Goal: Feedback & Contribution: Contribute content

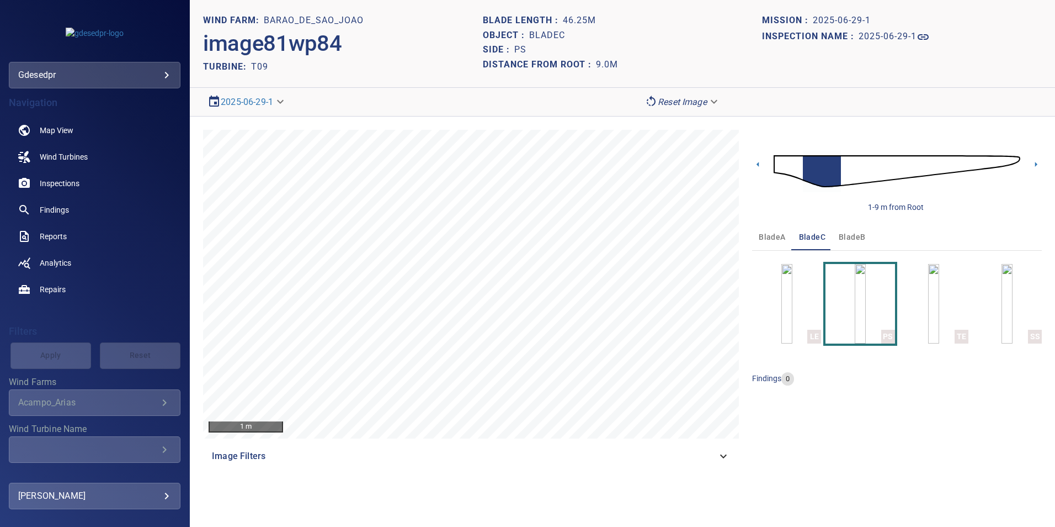
click at [110, 70] on body "**********" at bounding box center [527, 263] width 1055 height 527
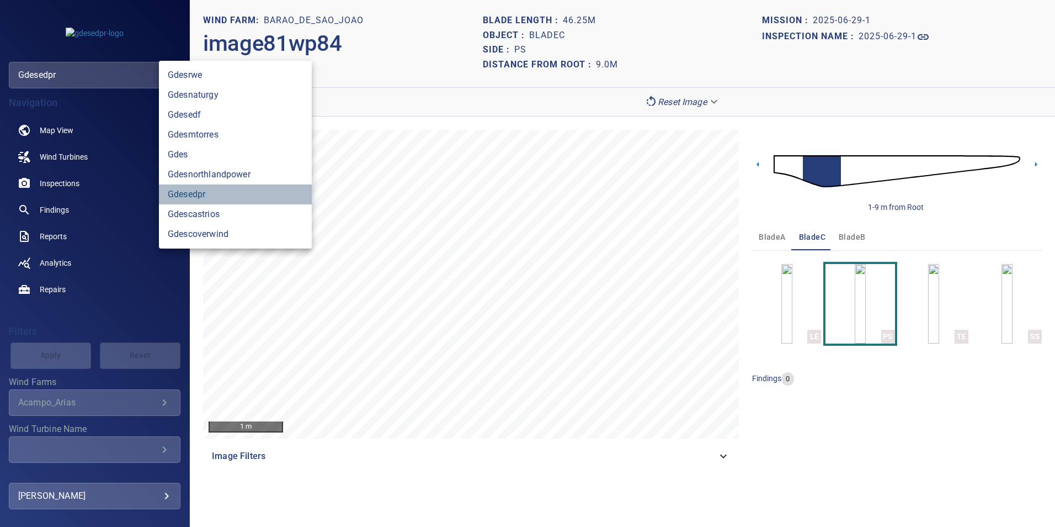
click at [223, 197] on link "gdesedpr" at bounding box center [235, 194] width 153 height 20
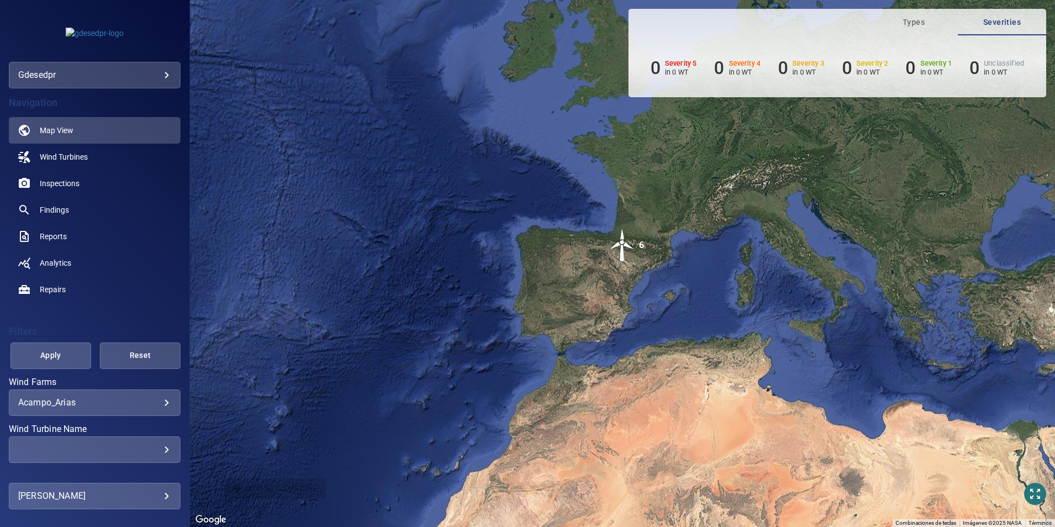
click at [130, 397] on body "**********" at bounding box center [527, 263] width 1055 height 527
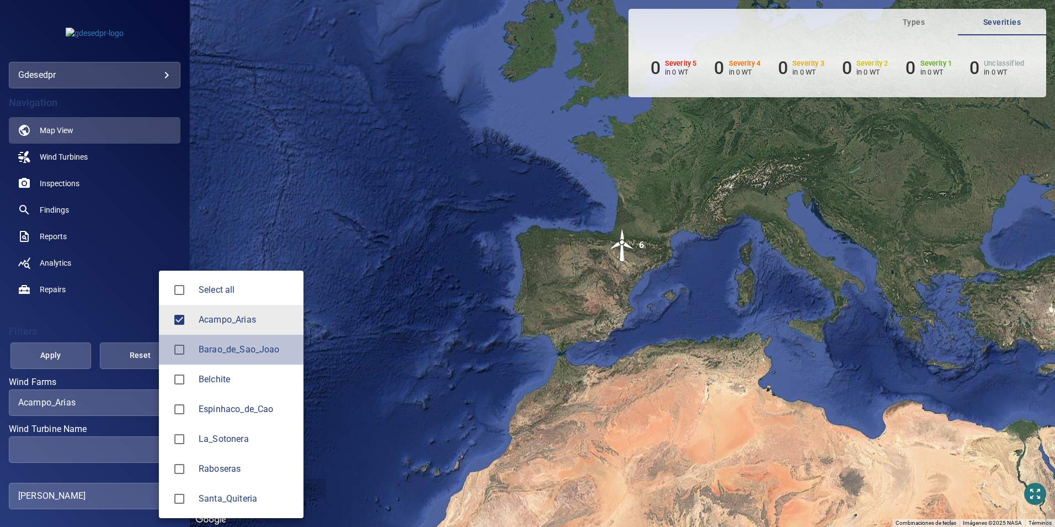
click at [246, 347] on span "Barao_de_Sao_Joao" at bounding box center [247, 349] width 96 height 13
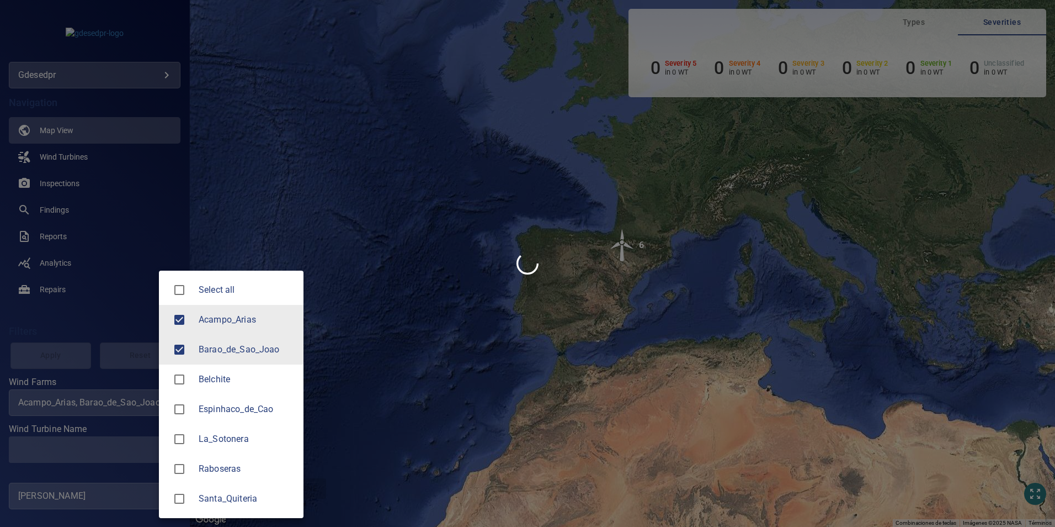
click at [242, 323] on span "Acampo_Arias" at bounding box center [247, 319] width 96 height 13
type input "**********"
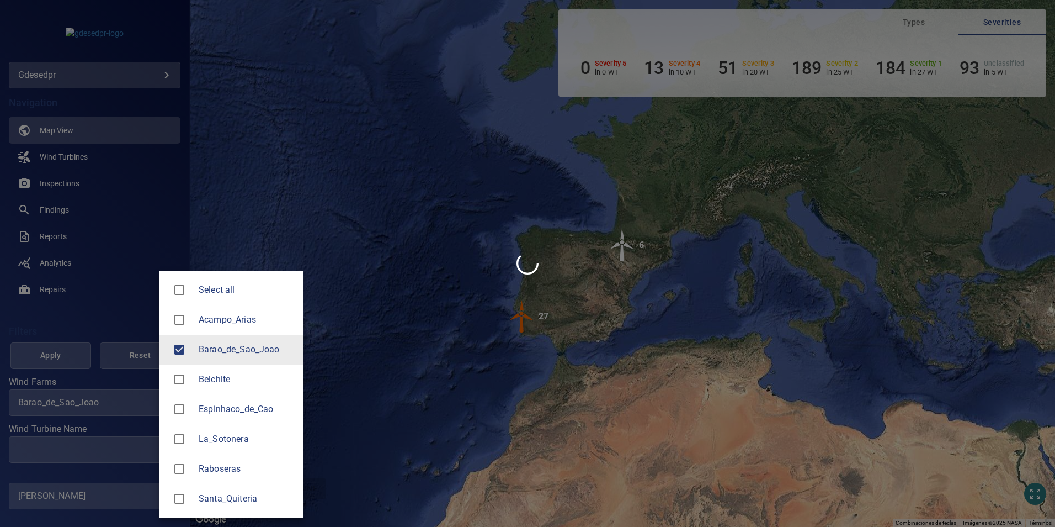
click at [128, 455] on div at bounding box center [527, 263] width 1055 height 527
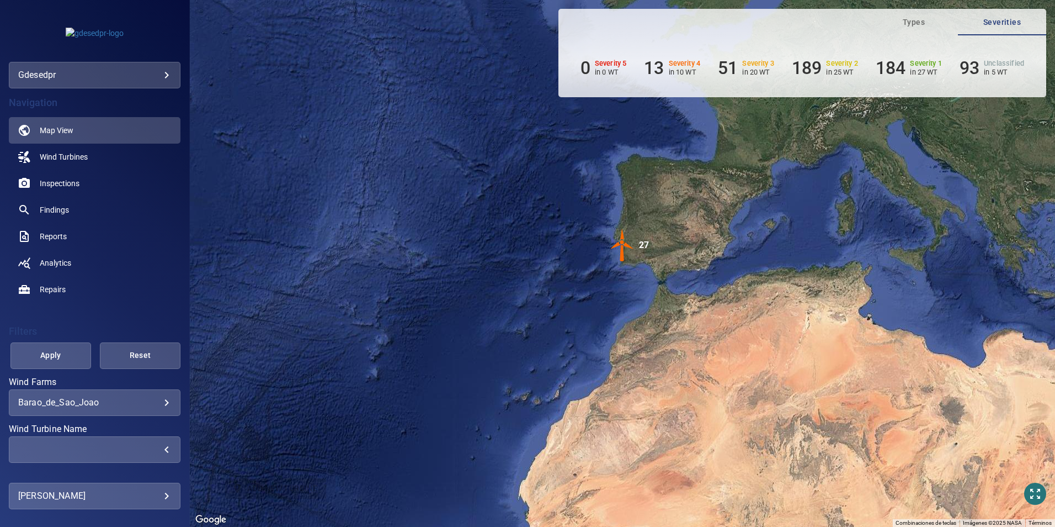
click at [129, 450] on div "​" at bounding box center [94, 449] width 153 height 10
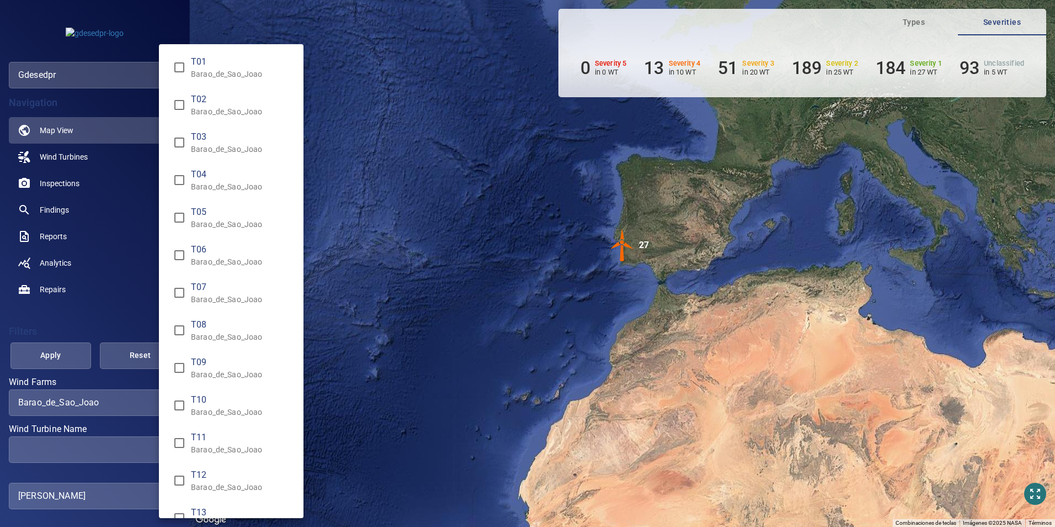
click at [203, 448] on p "Barao_de_Sao_Joao" at bounding box center [243, 449] width 104 height 11
type input "**********"
drag, startPoint x: 39, startPoint y: 350, endPoint x: 49, endPoint y: 369, distance: 20.7
click at [39, 352] on div "Wind Turbine Name" at bounding box center [527, 263] width 1055 height 527
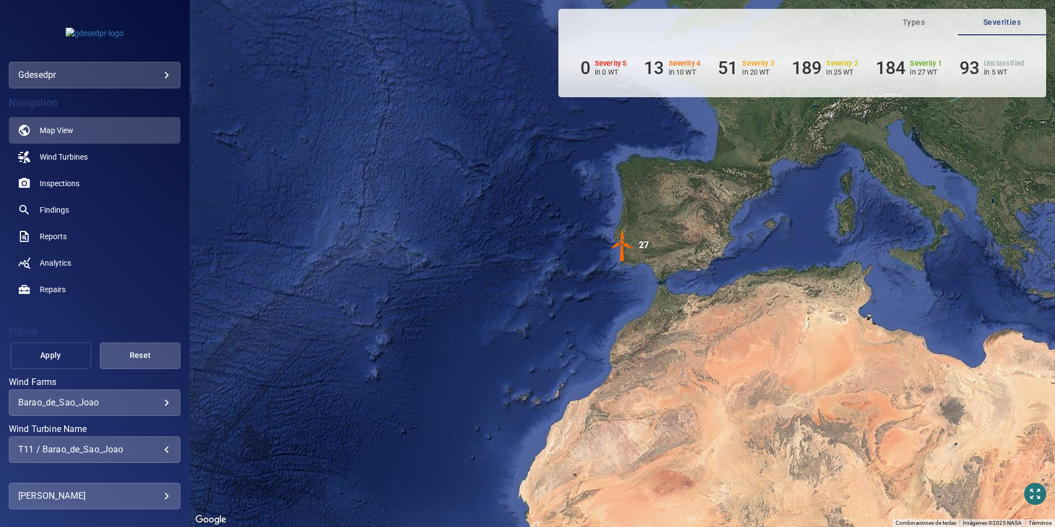
click at [51, 353] on span "Apply" at bounding box center [50, 355] width 53 height 14
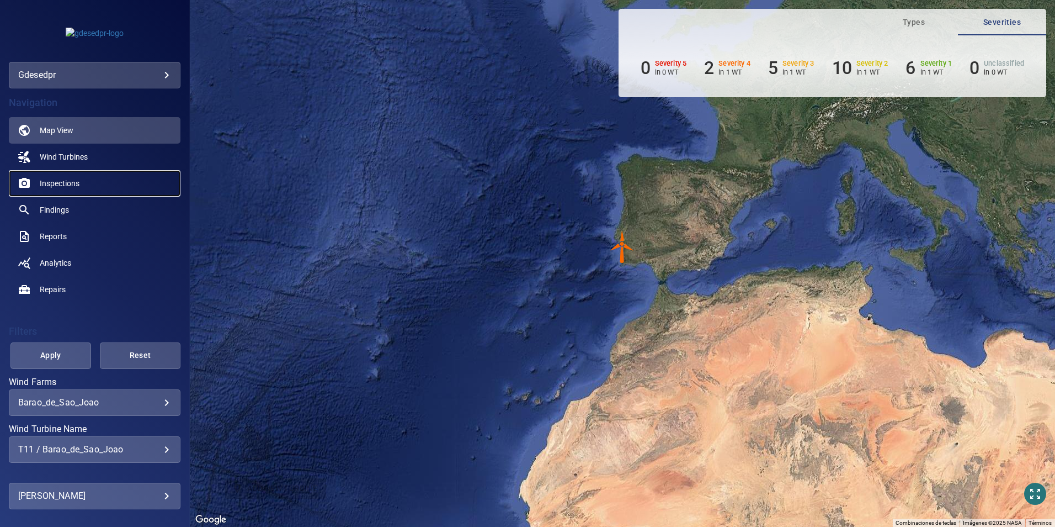
click at [91, 182] on link "Inspections" at bounding box center [95, 183] width 172 height 26
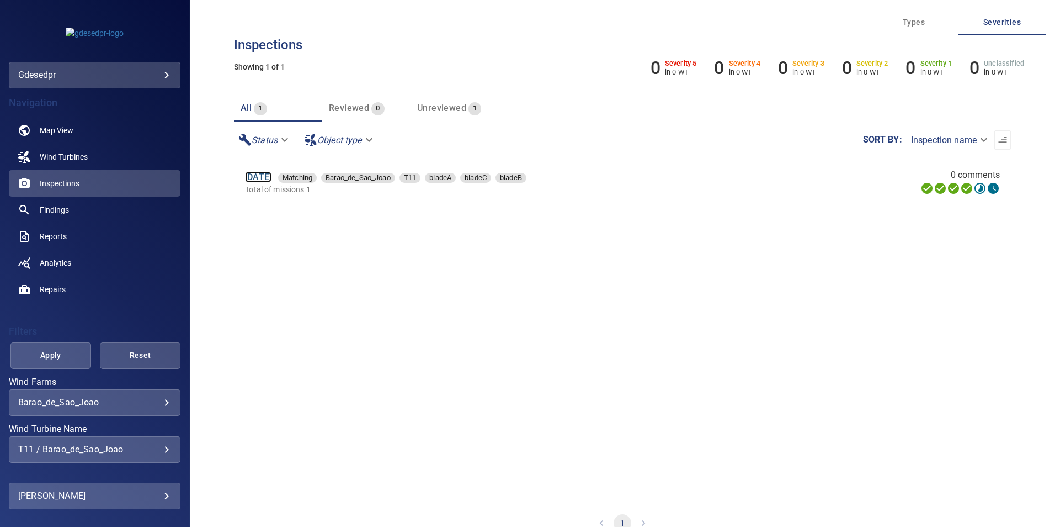
click at [272, 176] on link "29 Jun 2025" at bounding box center [258, 177] width 26 height 10
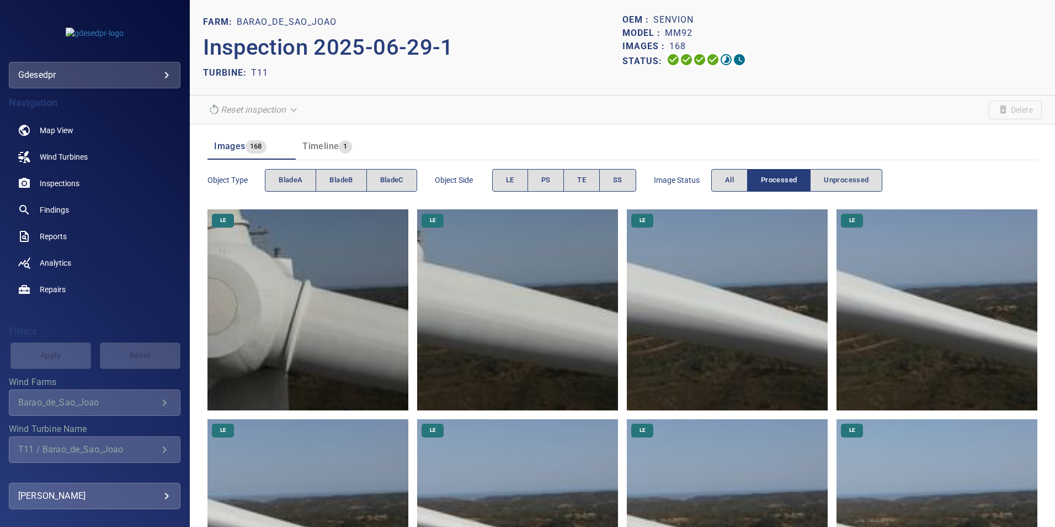
click at [145, 83] on div "gdesedpr ********" at bounding box center [95, 75] width 172 height 26
drag, startPoint x: 171, startPoint y: 60, endPoint x: 160, endPoint y: 72, distance: 16.5
click at [171, 59] on div "gdesedpr ********" at bounding box center [94, 48] width 189 height 79
click at [72, 180] on span "Inspections" at bounding box center [60, 183] width 40 height 11
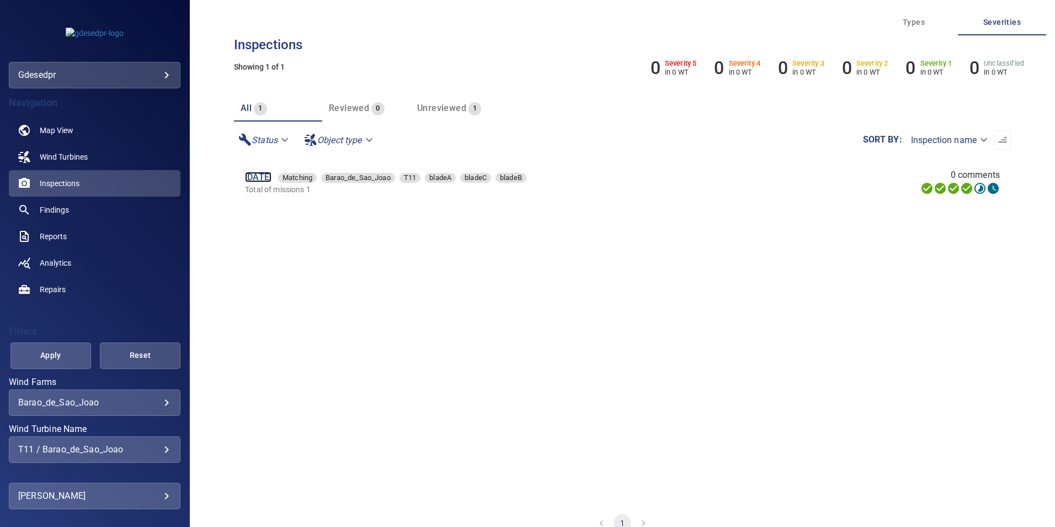
click at [272, 180] on link "29 Jun 2025" at bounding box center [258, 177] width 26 height 10
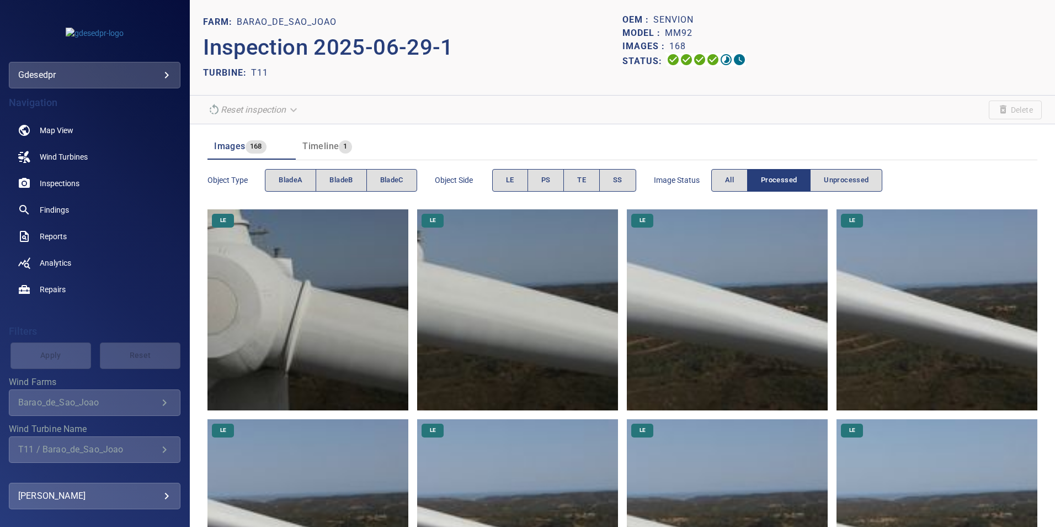
click at [304, 333] on img at bounding box center [308, 309] width 201 height 201
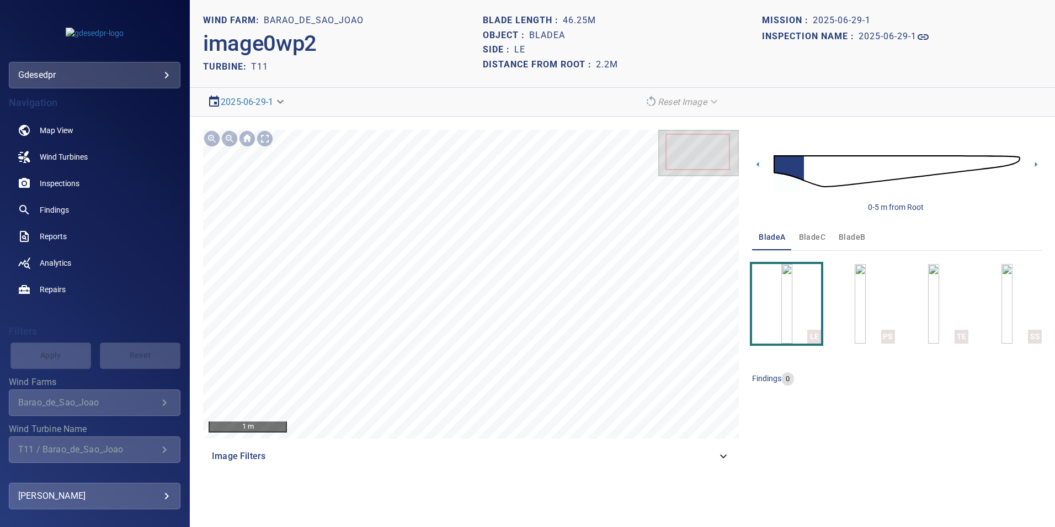
click at [1009, 158] on img at bounding box center [897, 171] width 247 height 60
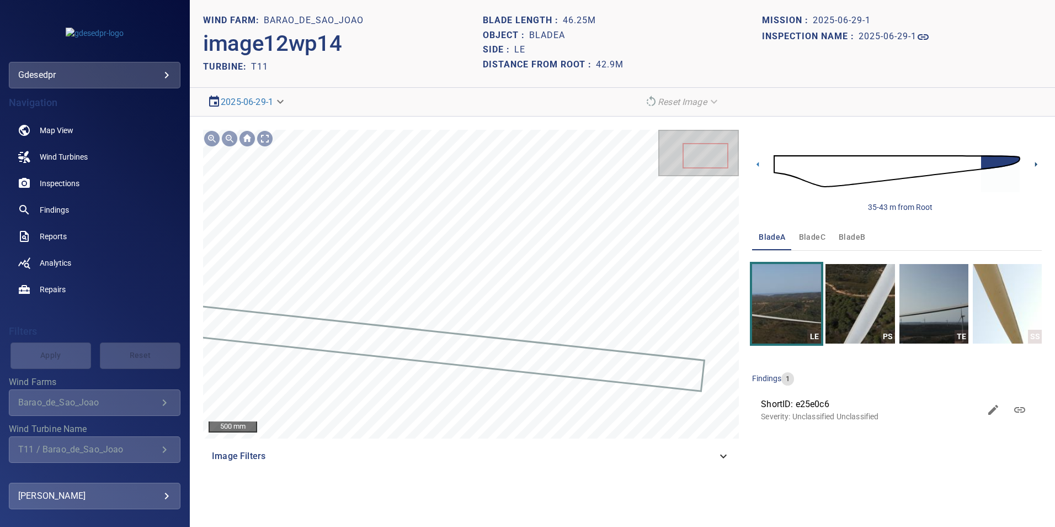
click at [1034, 163] on icon at bounding box center [1036, 164] width 12 height 12
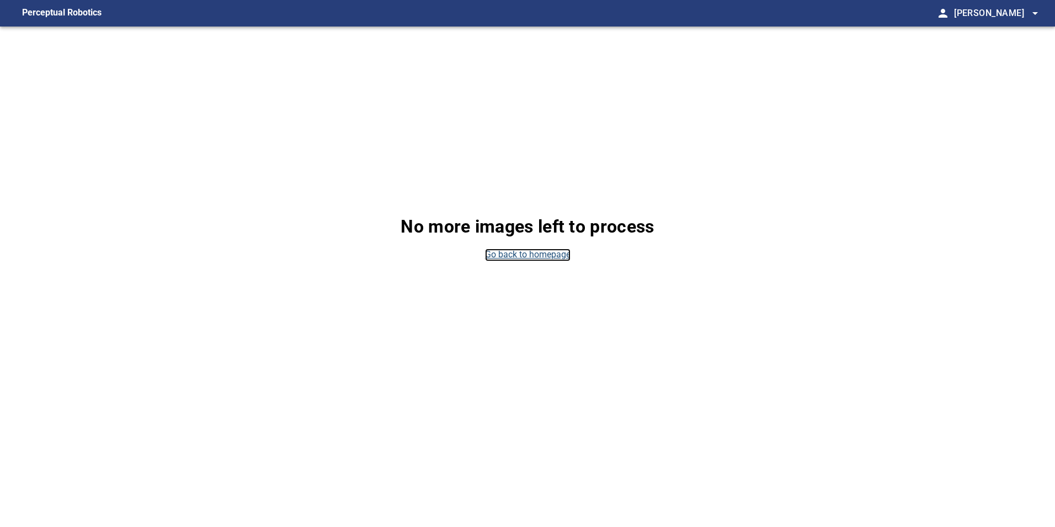
click at [553, 257] on link "Go back to homepage" at bounding box center [528, 254] width 86 height 13
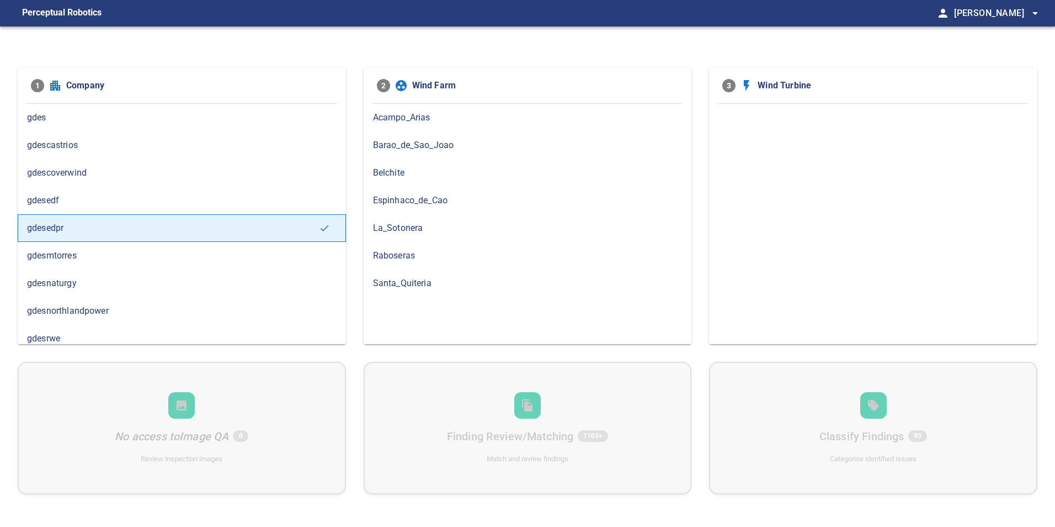
click at [416, 152] on div "Barao_de_Sao_Joao" at bounding box center [528, 145] width 328 height 28
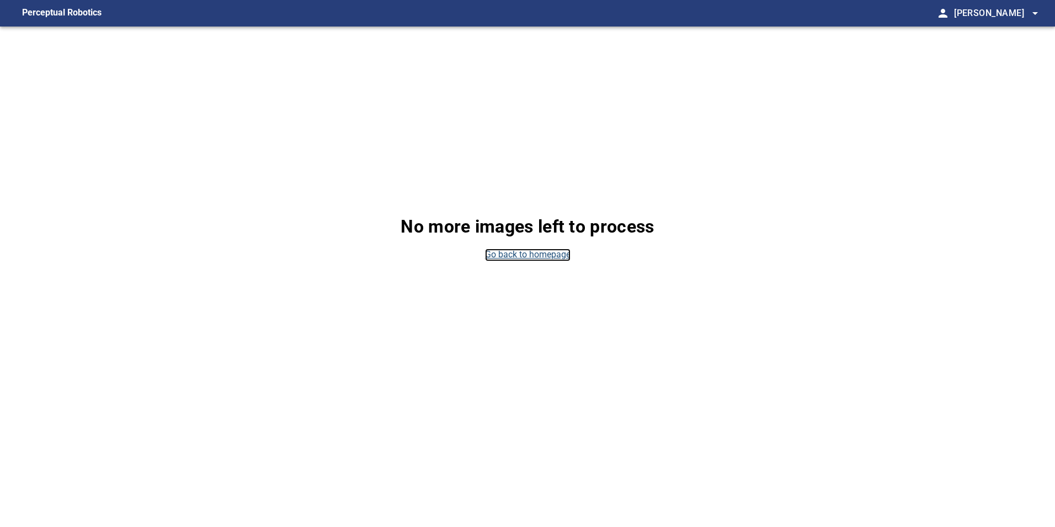
click at [536, 255] on link "Go back to homepage" at bounding box center [528, 254] width 86 height 13
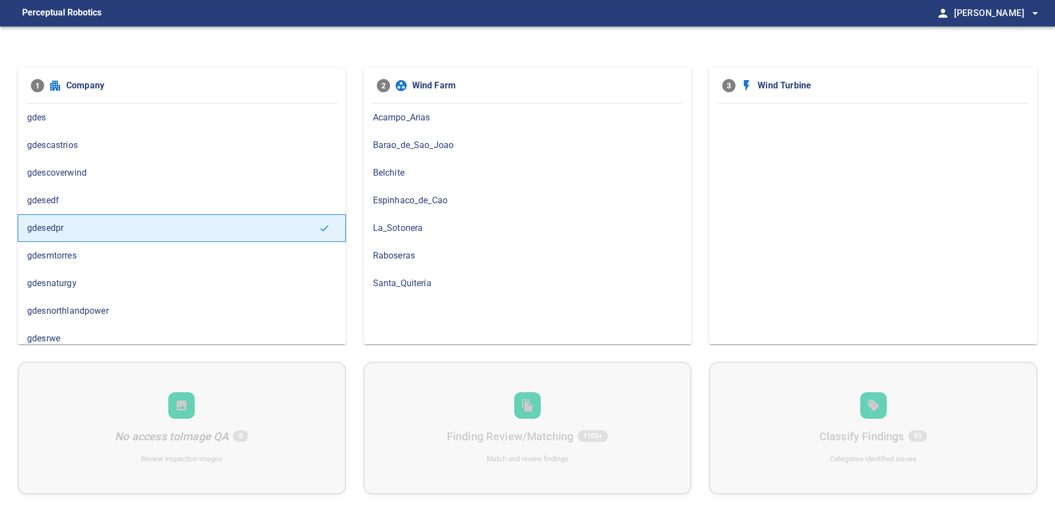
click at [439, 147] on span "Barao_de_Sao_Joao" at bounding box center [528, 145] width 310 height 13
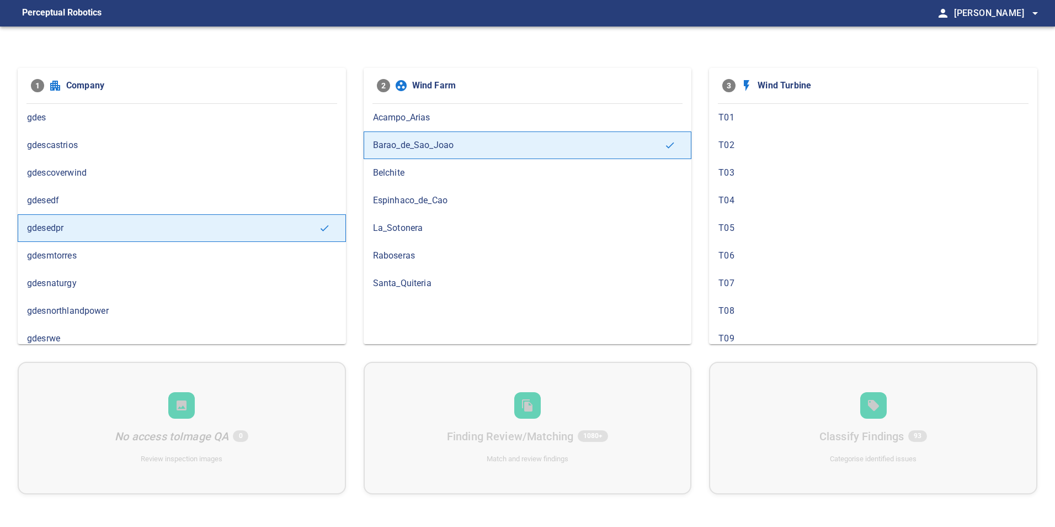
click at [741, 233] on span "T05" at bounding box center [874, 227] width 310 height 13
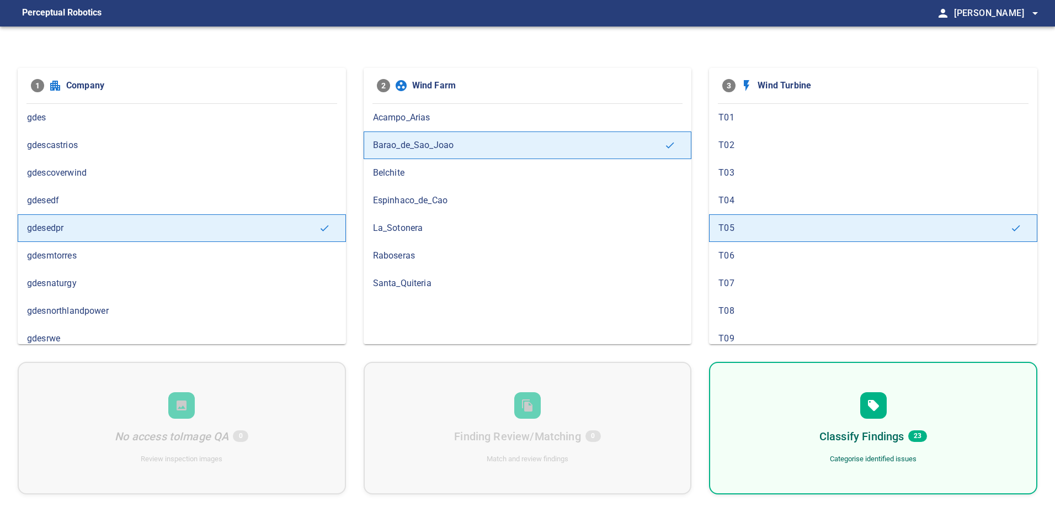
scroll to position [55, 0]
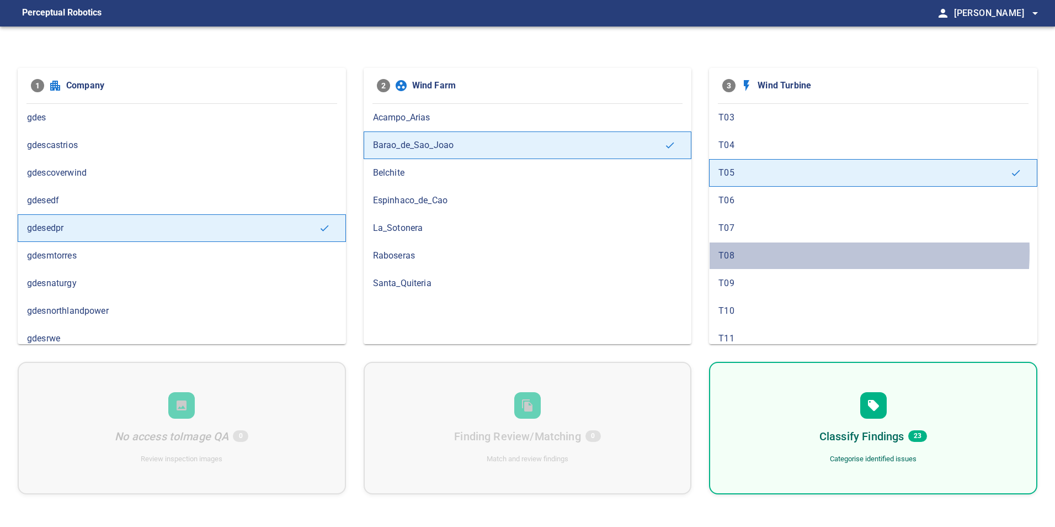
click at [761, 251] on span "T08" at bounding box center [874, 255] width 310 height 13
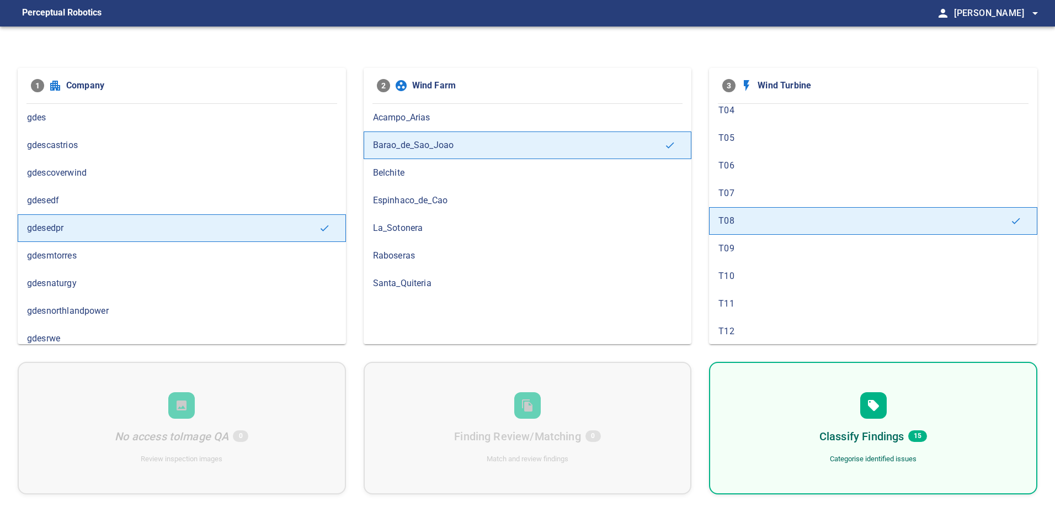
scroll to position [110, 0]
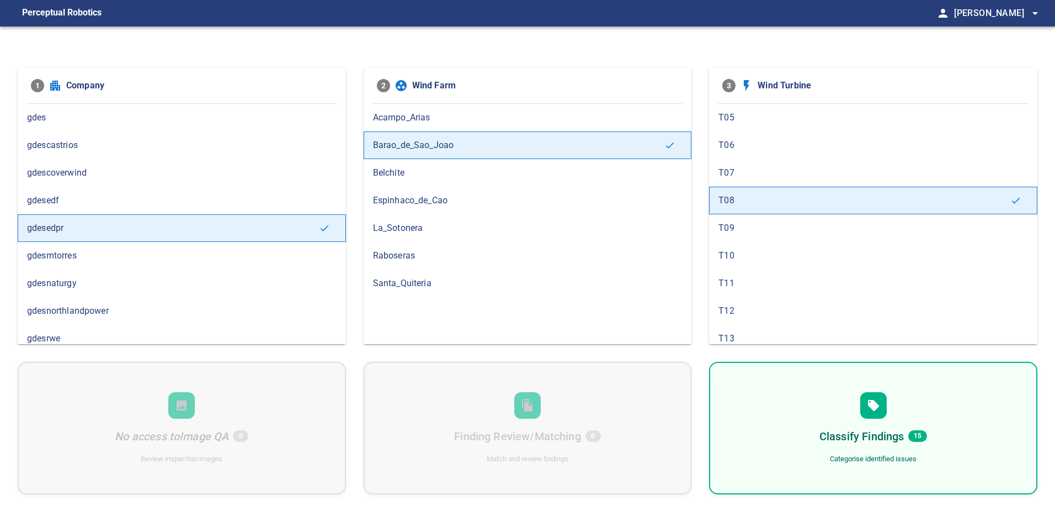
click at [753, 230] on span "T09" at bounding box center [874, 227] width 310 height 13
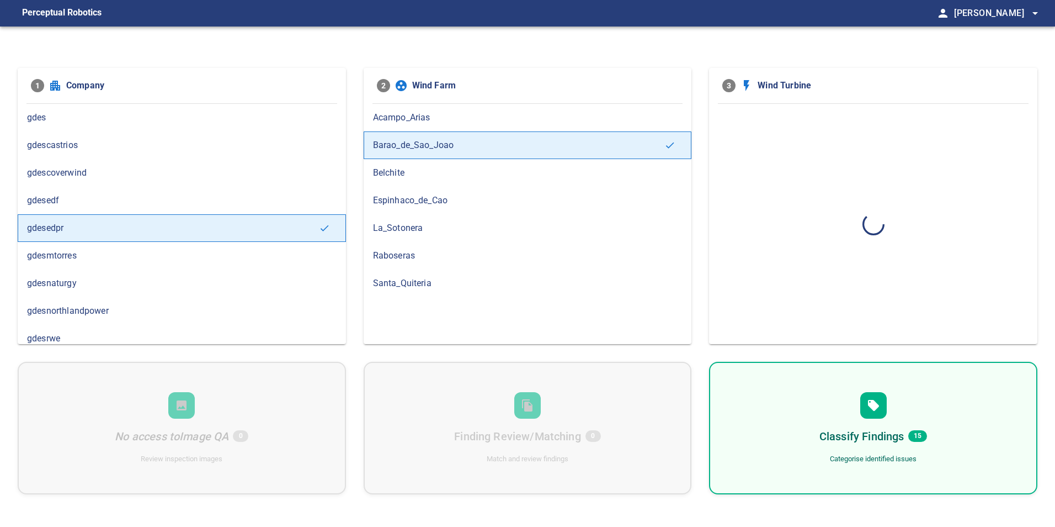
scroll to position [0, 0]
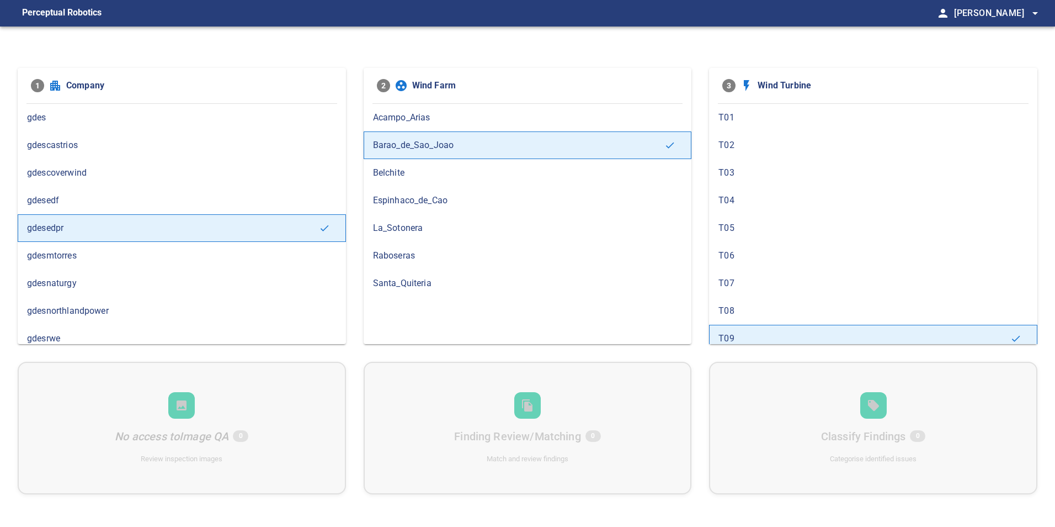
click at [772, 284] on span "T07" at bounding box center [874, 283] width 310 height 13
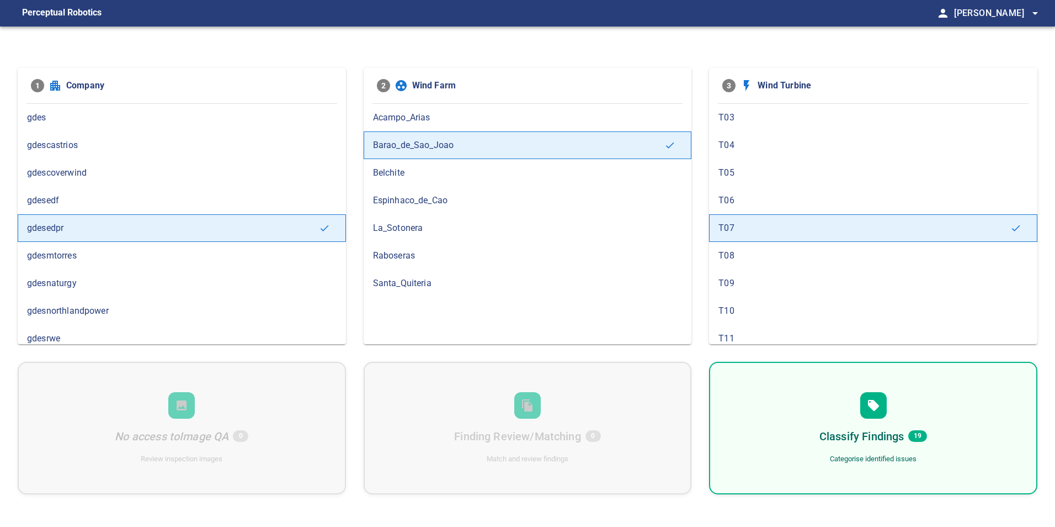
scroll to position [110, 0]
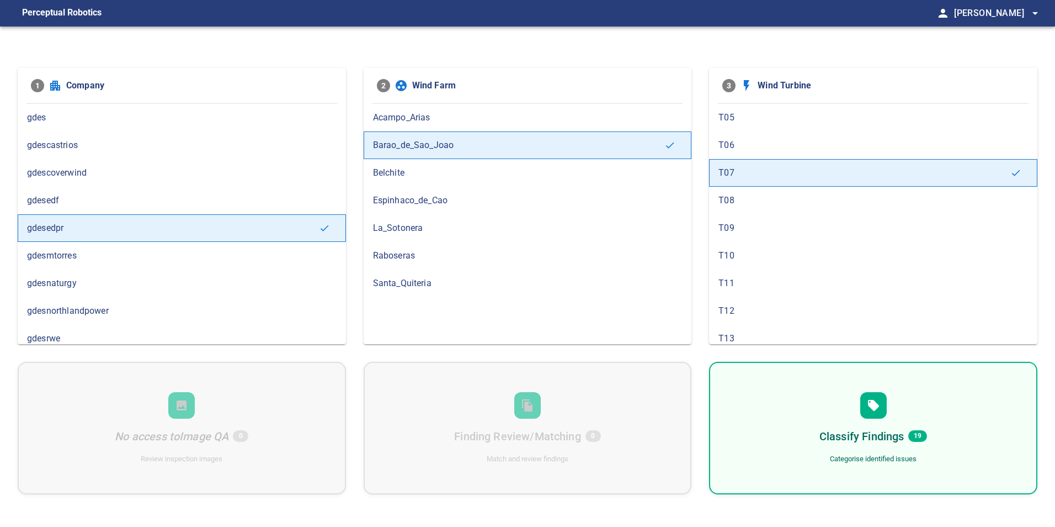
click at [763, 249] on span "T10" at bounding box center [874, 255] width 310 height 13
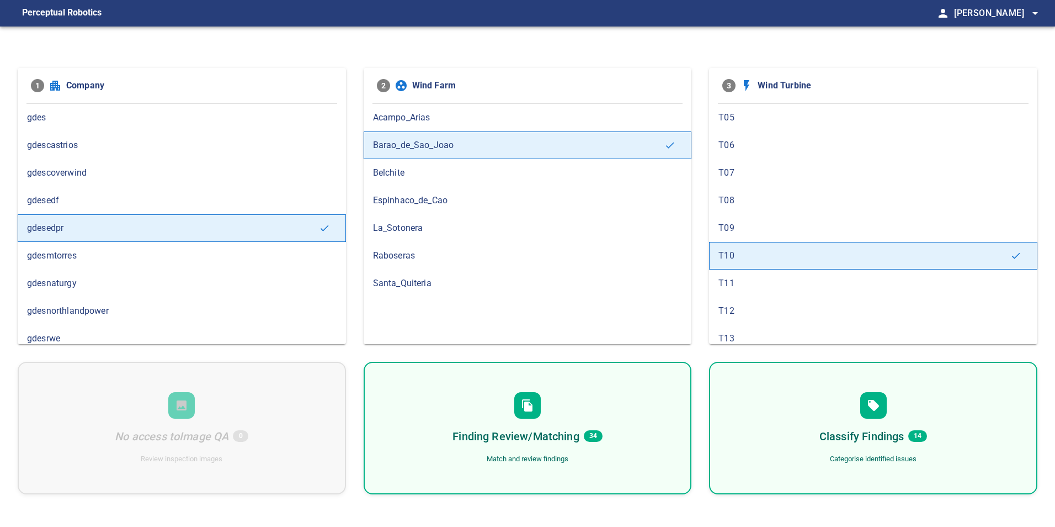
click at [757, 286] on span "T11" at bounding box center [874, 283] width 310 height 13
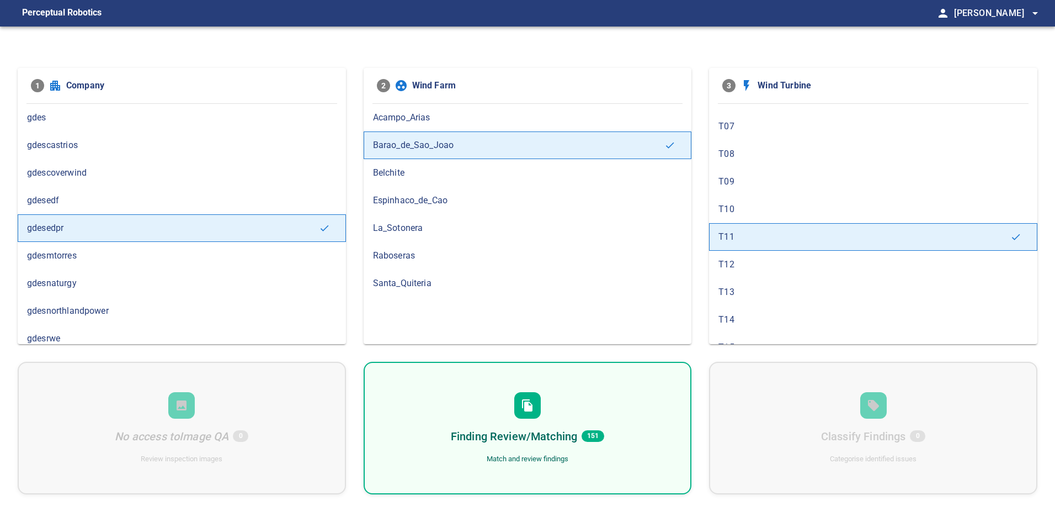
scroll to position [221, 0]
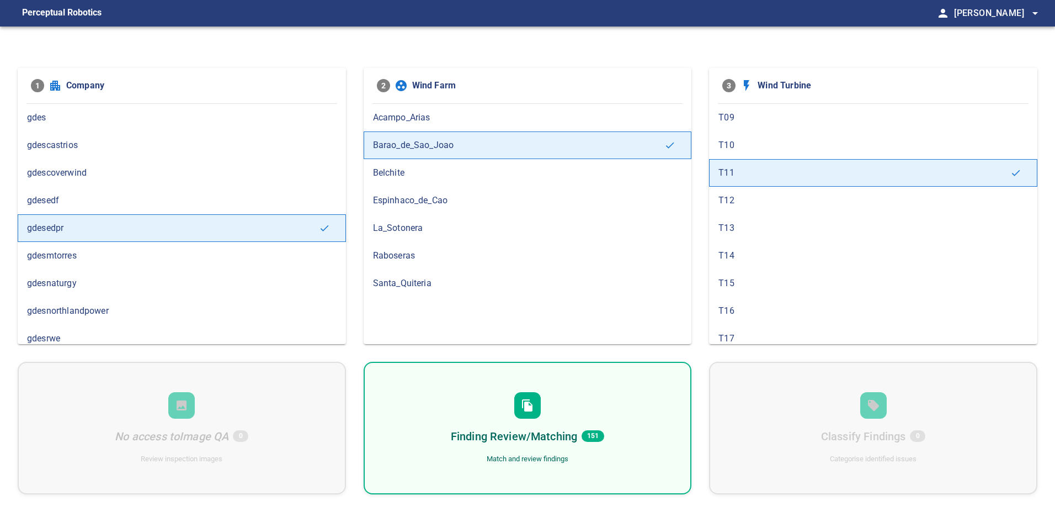
click at [636, 416] on div "Finding Review/Matching 151 Match and review findings" at bounding box center [528, 428] width 328 height 132
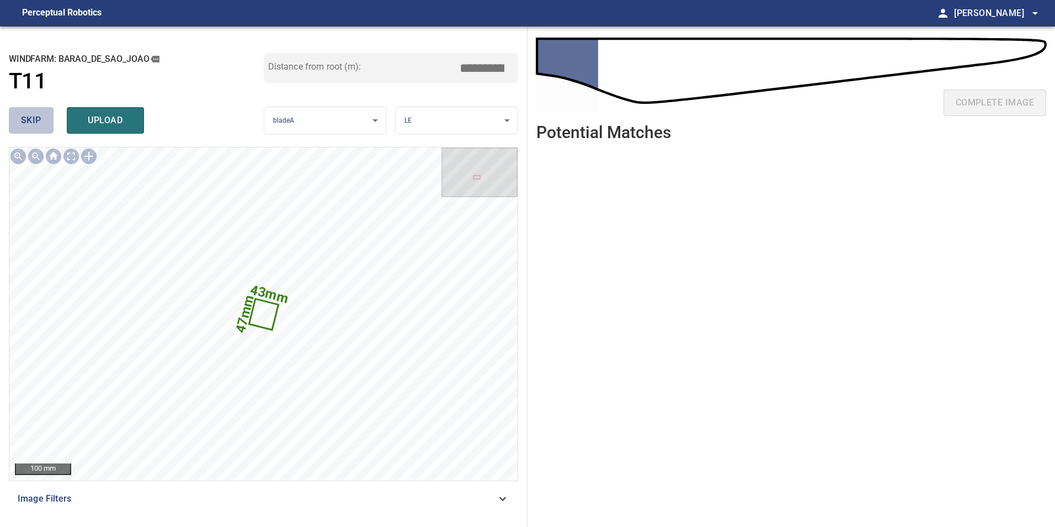
click at [26, 118] on span "skip" at bounding box center [31, 120] width 20 height 15
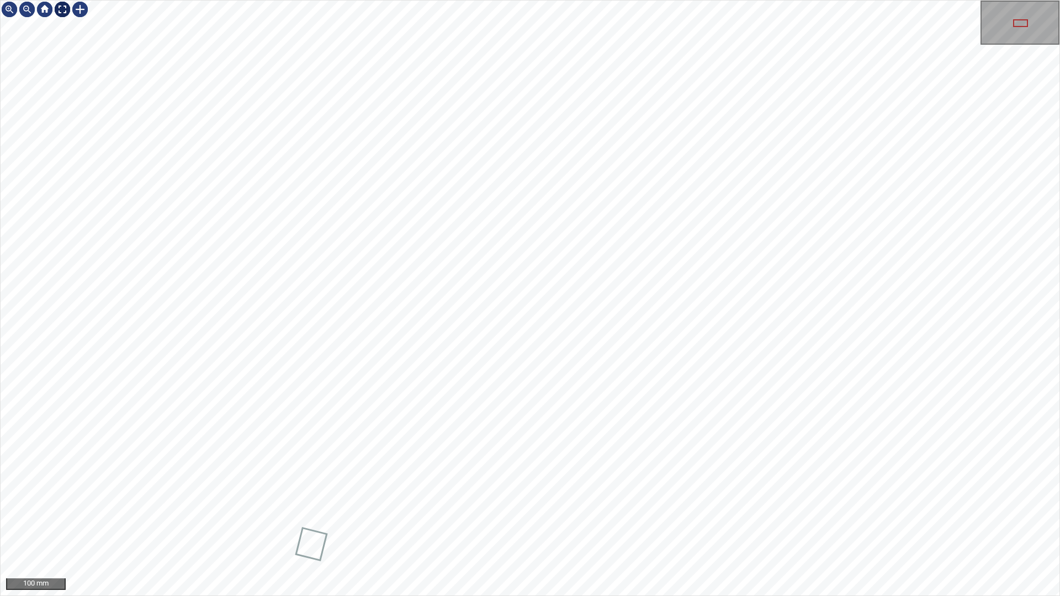
click at [62, 12] on div at bounding box center [63, 10] width 18 height 18
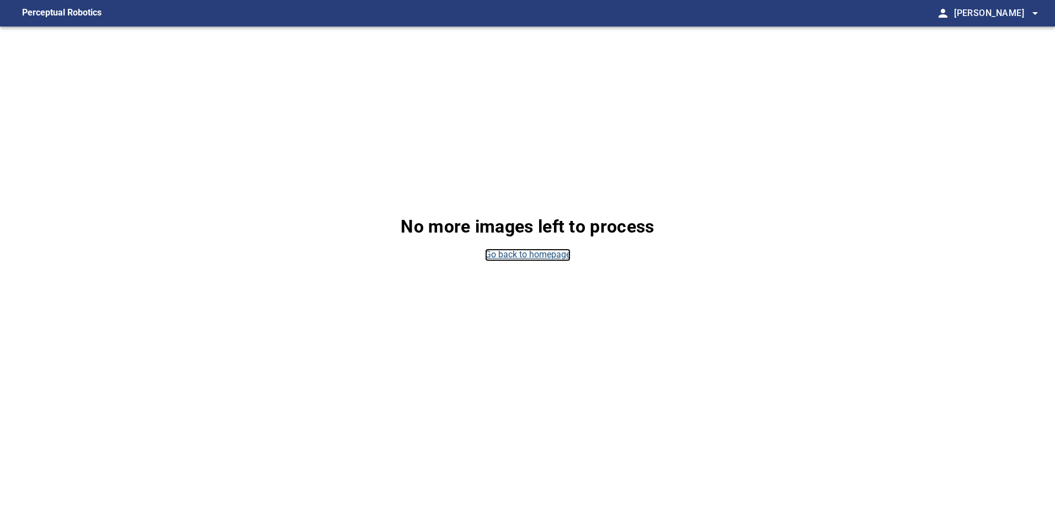
click at [520, 256] on link "Go back to homepage" at bounding box center [528, 254] width 86 height 13
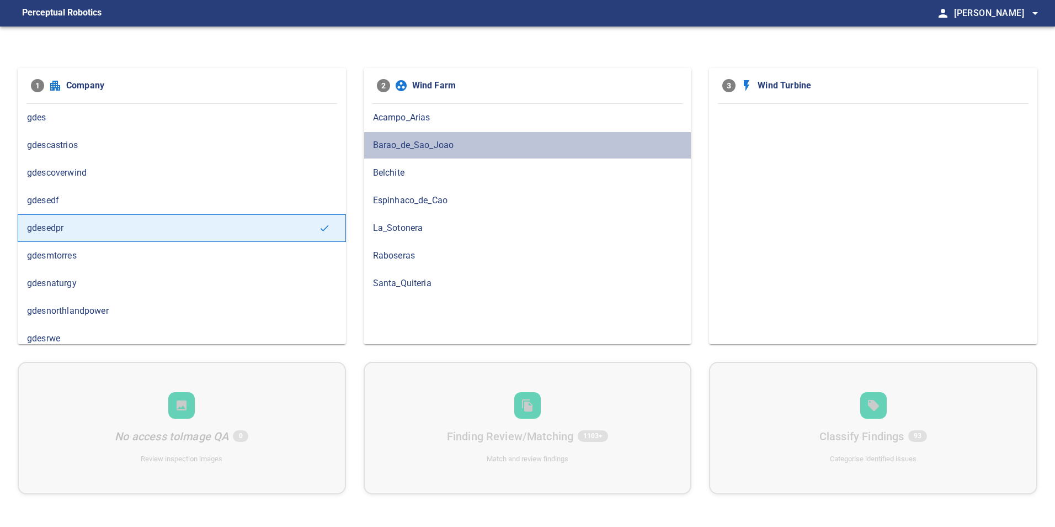
click at [468, 151] on span "Barao_de_Sao_Joao" at bounding box center [528, 145] width 310 height 13
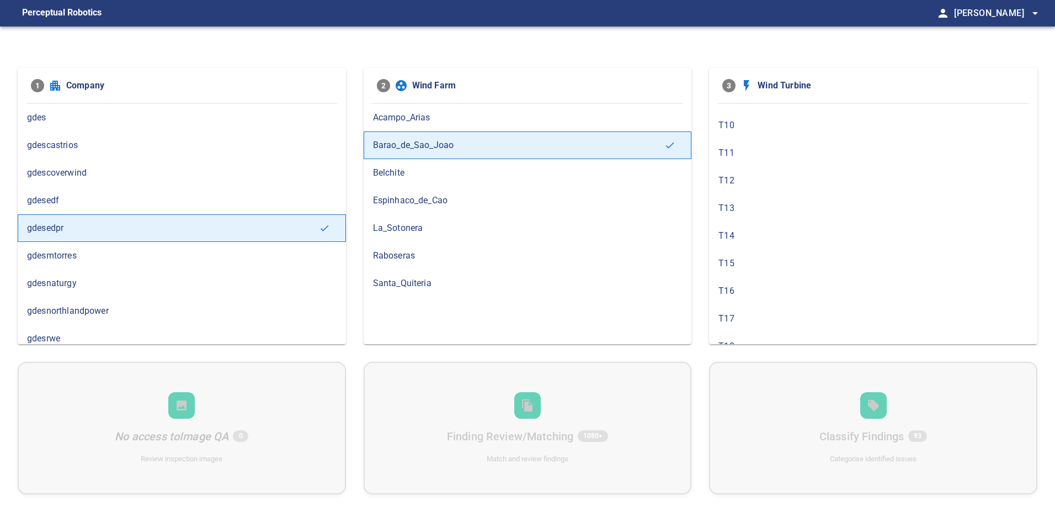
scroll to position [221, 0]
click at [753, 178] on span "T11" at bounding box center [874, 172] width 310 height 13
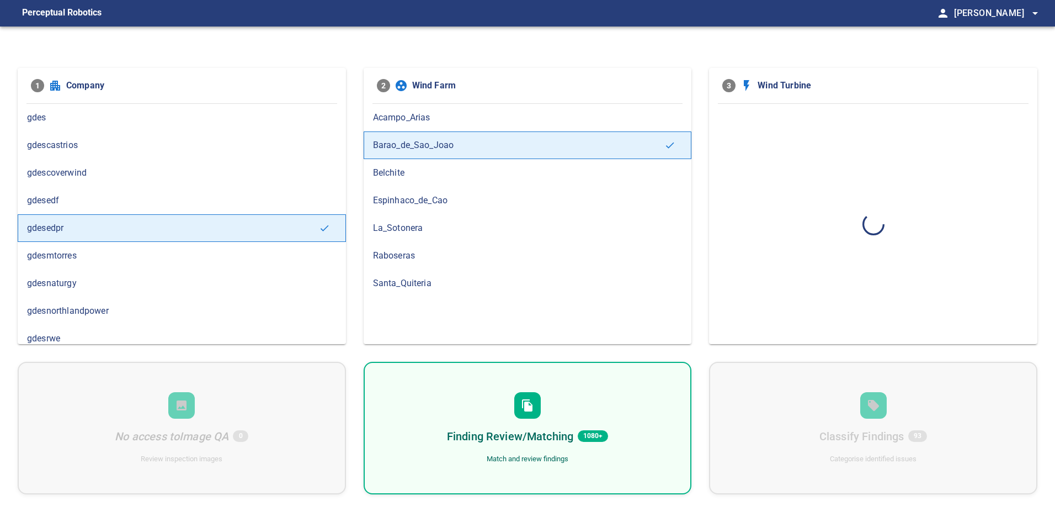
scroll to position [0, 0]
click at [613, 409] on div "Finding Review/Matching 151 Match and review findings" at bounding box center [528, 428] width 328 height 132
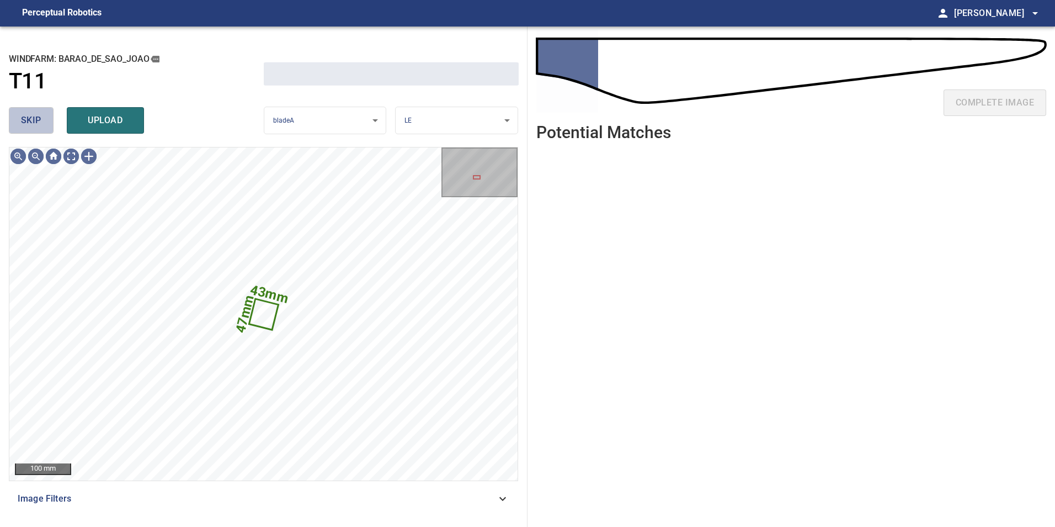
click at [29, 121] on span "skip" at bounding box center [31, 120] width 20 height 15
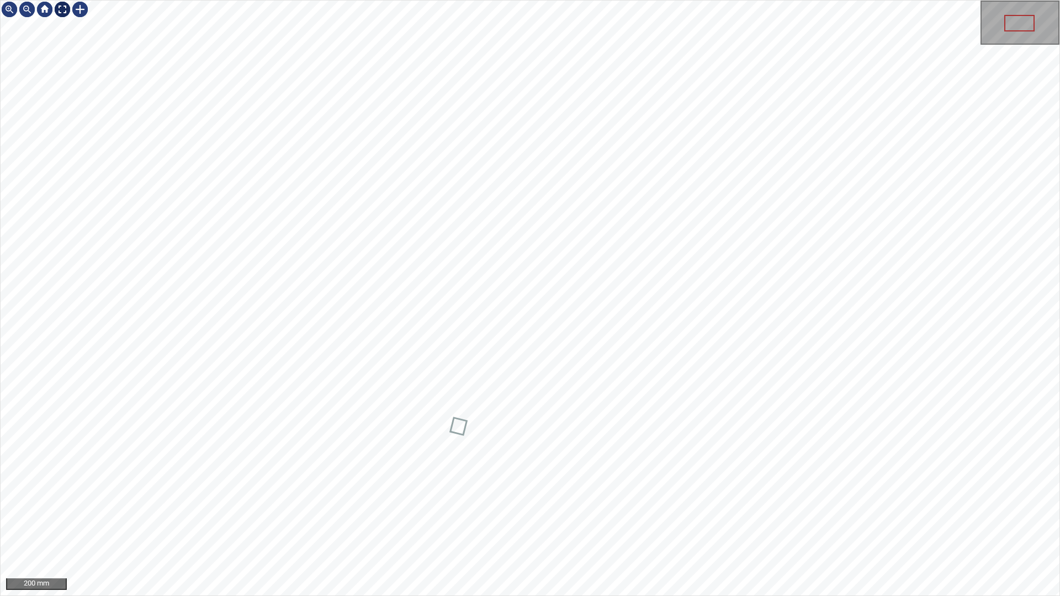
click at [61, 10] on div at bounding box center [63, 10] width 18 height 18
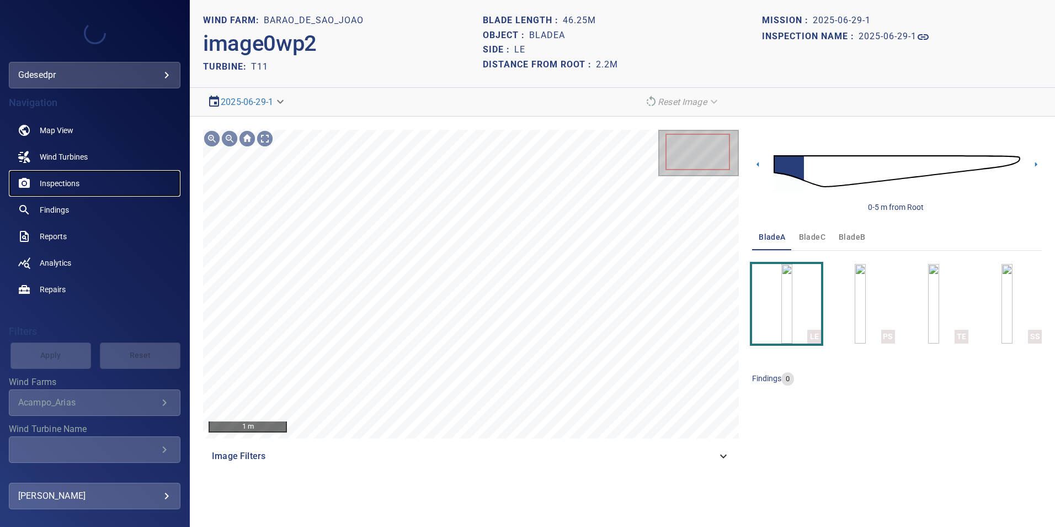
click at [71, 179] on span "Inspections" at bounding box center [60, 183] width 40 height 11
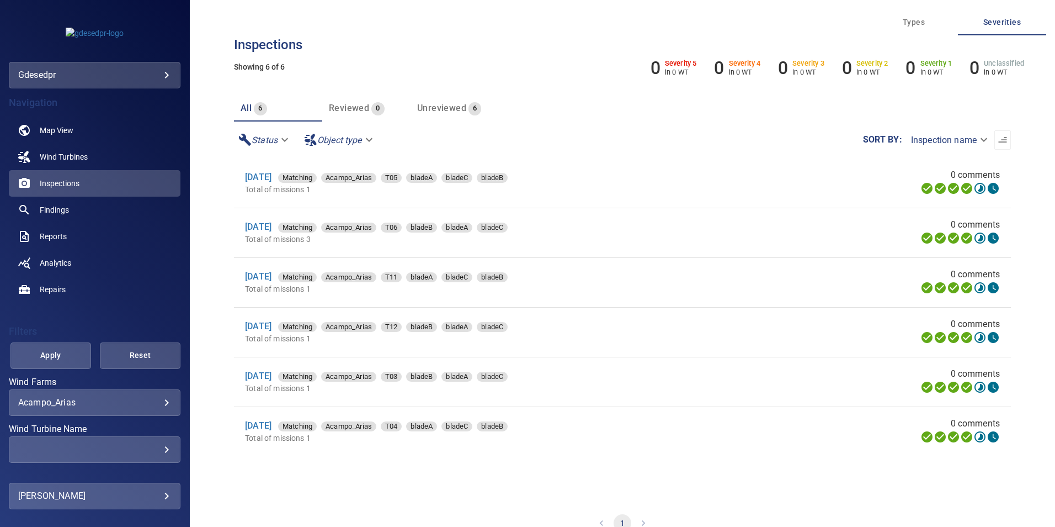
click at [129, 68] on body "**********" at bounding box center [527, 263] width 1055 height 527
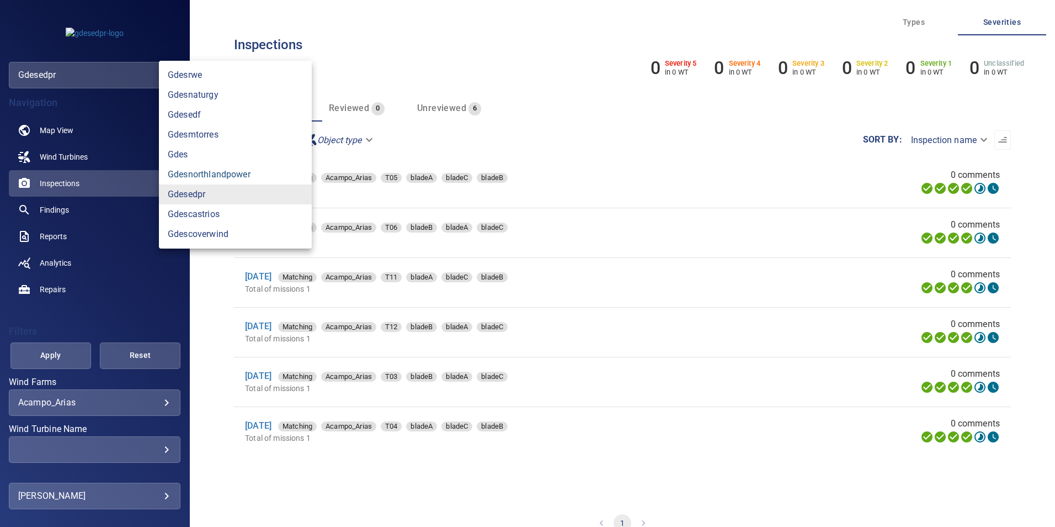
click at [255, 183] on link "gdesnorthlandpower" at bounding box center [235, 174] width 153 height 20
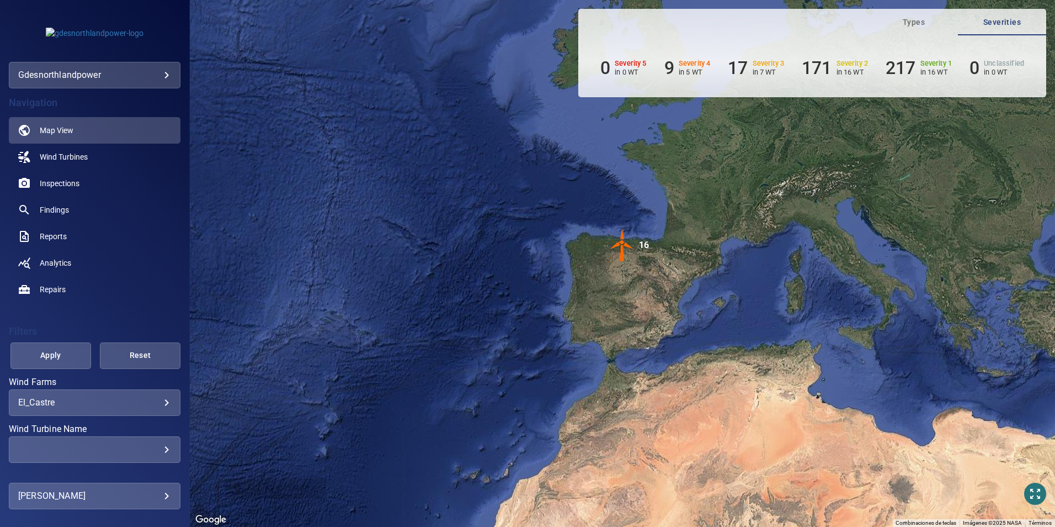
click at [138, 82] on div at bounding box center [527, 263] width 1055 height 527
click at [155, 78] on body "**********" at bounding box center [527, 263] width 1055 height 527
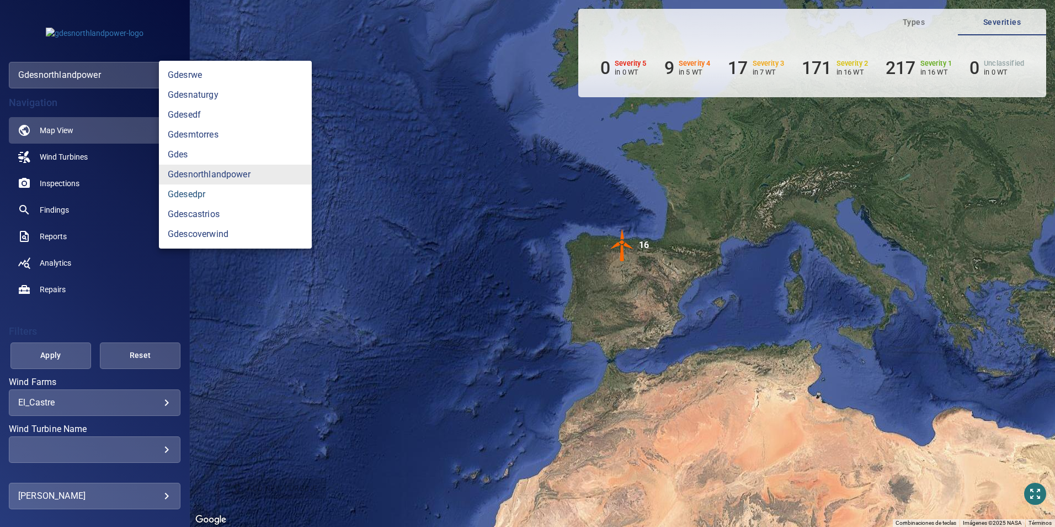
click at [228, 192] on link "gdesedpr" at bounding box center [235, 194] width 153 height 20
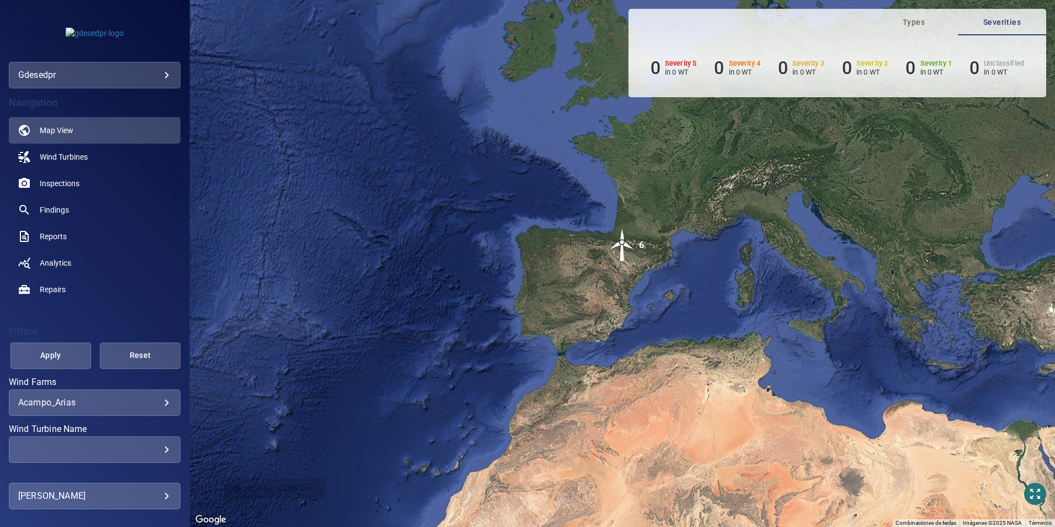
click at [146, 411] on div "**********" at bounding box center [95, 402] width 172 height 26
click at [160, 403] on body "**********" at bounding box center [527, 263] width 1055 height 527
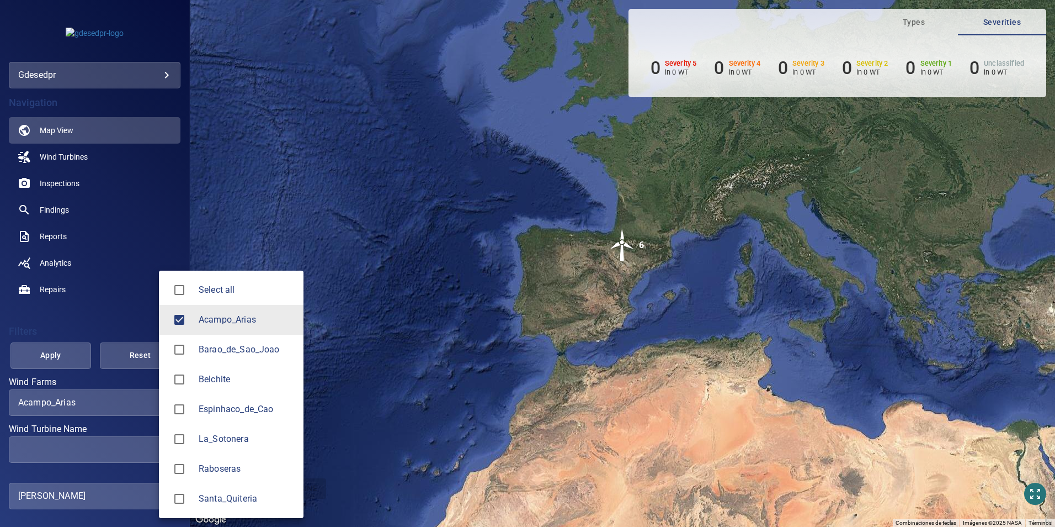
click at [251, 352] on span "Barao_de_Sao_Joao" at bounding box center [247, 349] width 96 height 13
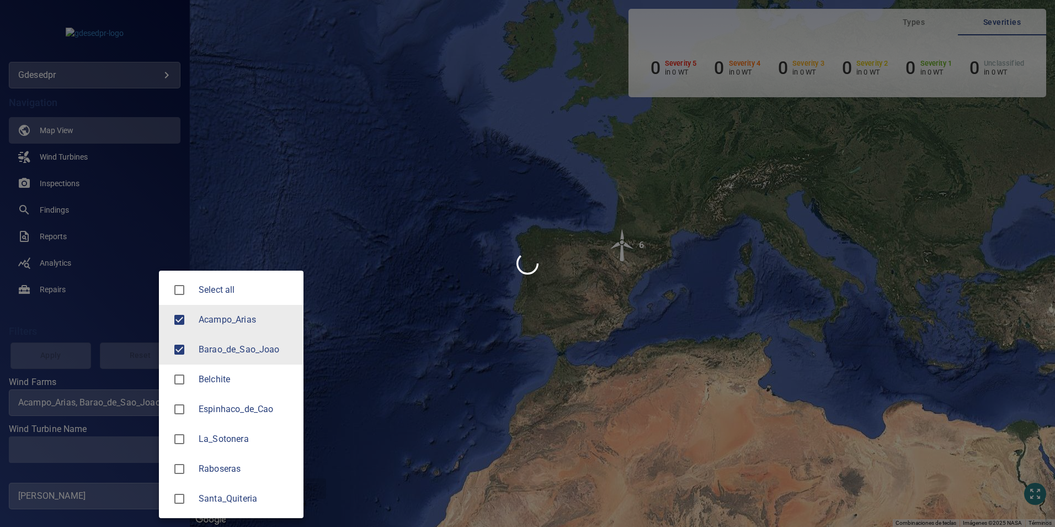
click at [226, 323] on span "Acampo_Arias" at bounding box center [247, 319] width 96 height 13
type input "**********"
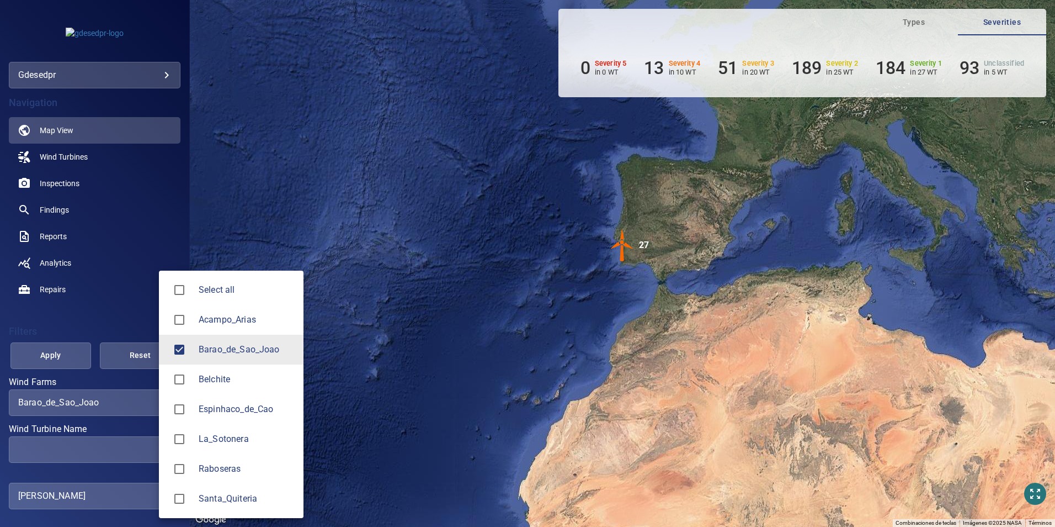
click at [136, 448] on div at bounding box center [527, 263] width 1055 height 527
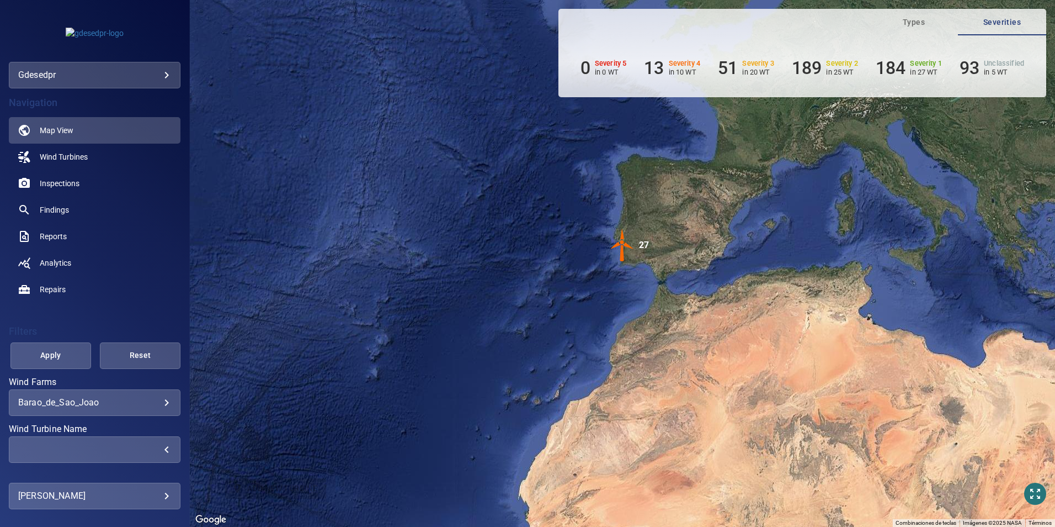
click at [148, 449] on div "​" at bounding box center [94, 449] width 153 height 10
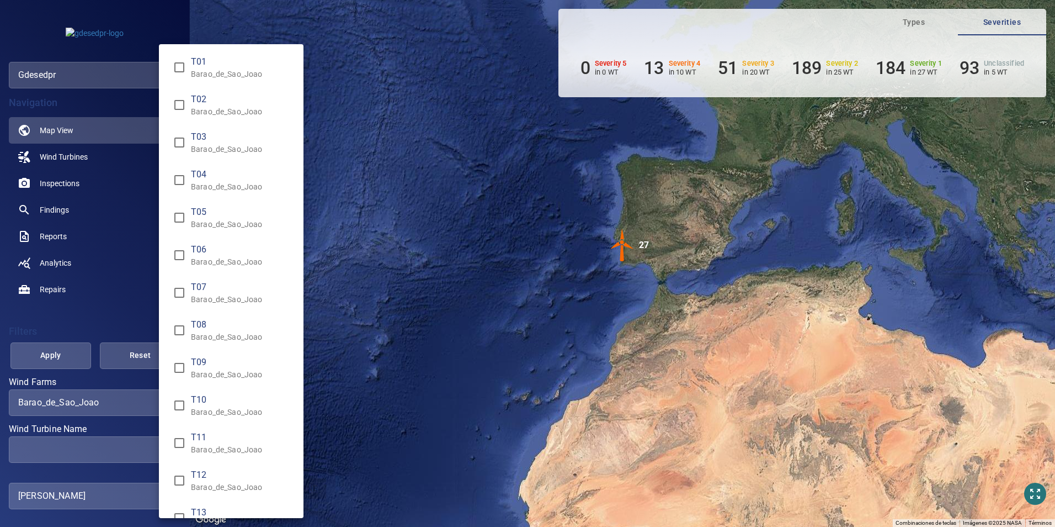
click at [211, 447] on p "Barao_de_Sao_Joao" at bounding box center [243, 449] width 104 height 11
type input "**********"
click at [33, 342] on div "Wind Turbine Name" at bounding box center [527, 263] width 1055 height 527
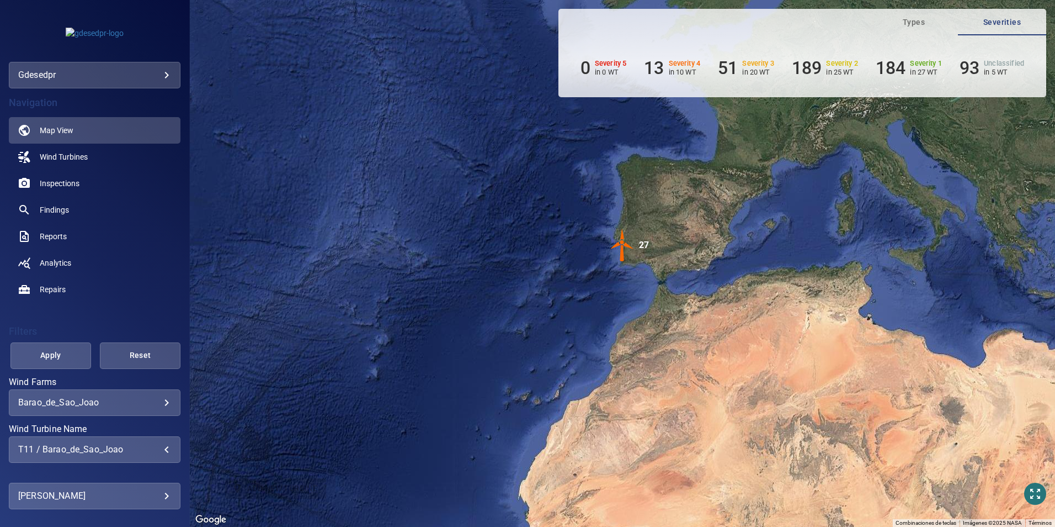
click at [54, 360] on span "Apply" at bounding box center [50, 355] width 53 height 14
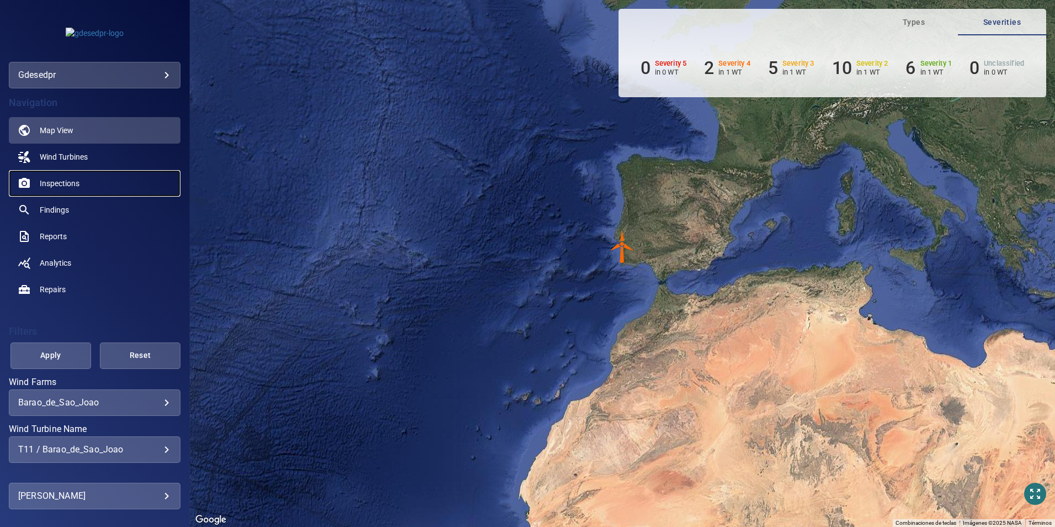
click at [61, 187] on span "Inspections" at bounding box center [60, 183] width 40 height 11
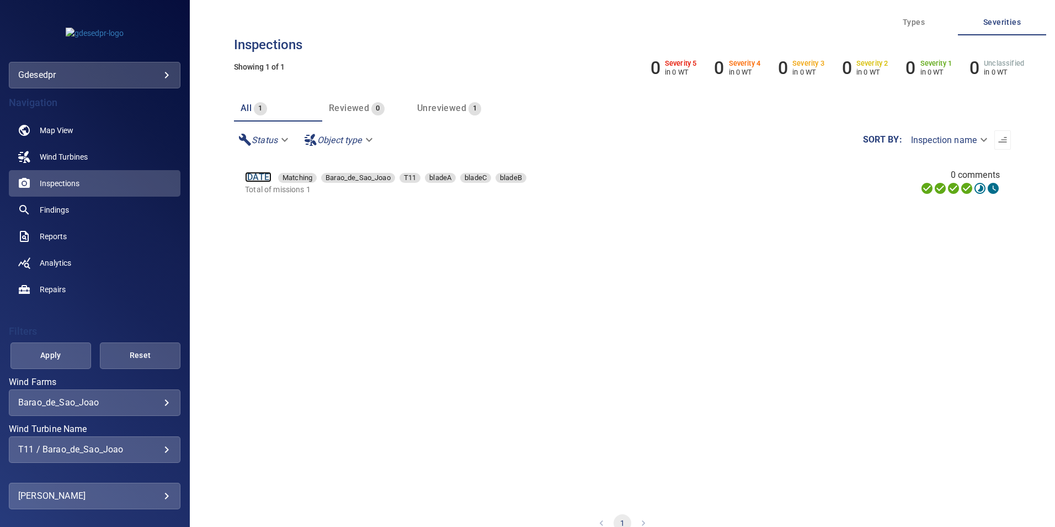
click at [272, 177] on link "29 Jun 2025" at bounding box center [258, 177] width 26 height 10
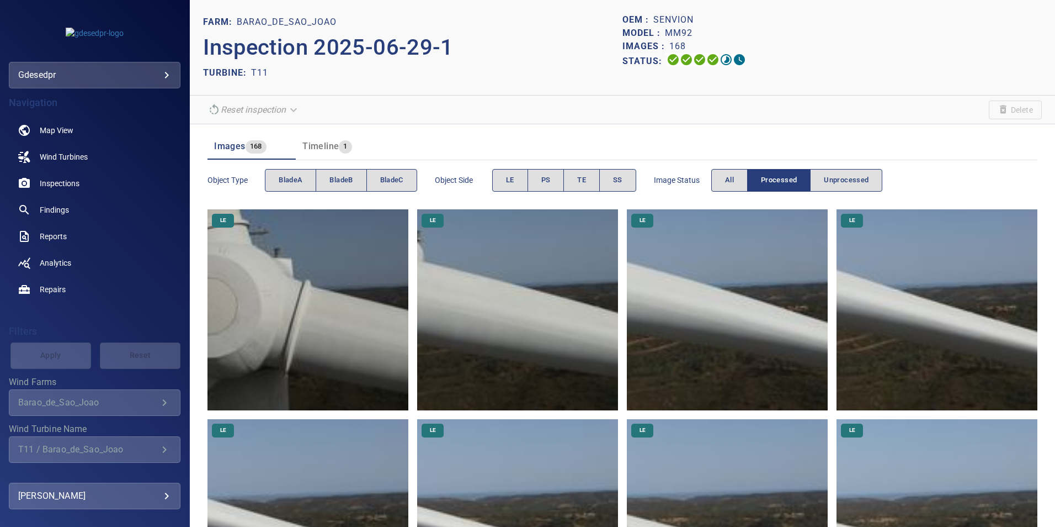
click at [339, 289] on img at bounding box center [308, 309] width 201 height 201
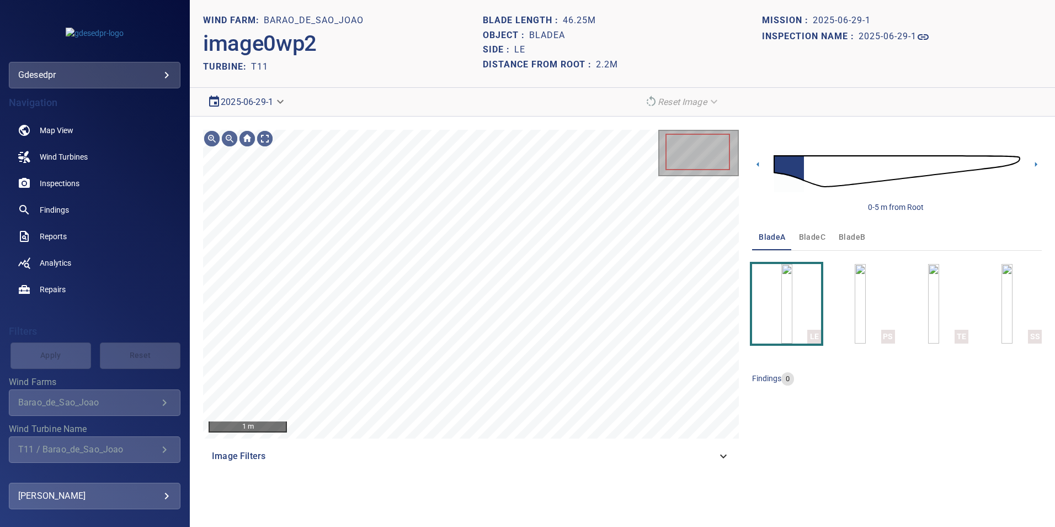
click at [229, 97] on body "**********" at bounding box center [527, 263] width 1055 height 527
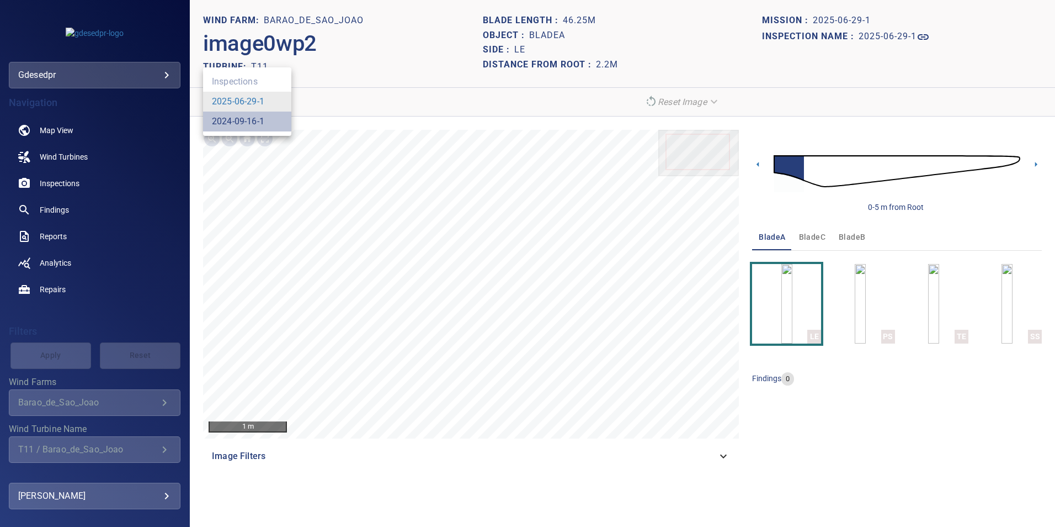
click at [241, 116] on link "2024-09-16-1" at bounding box center [238, 121] width 52 height 13
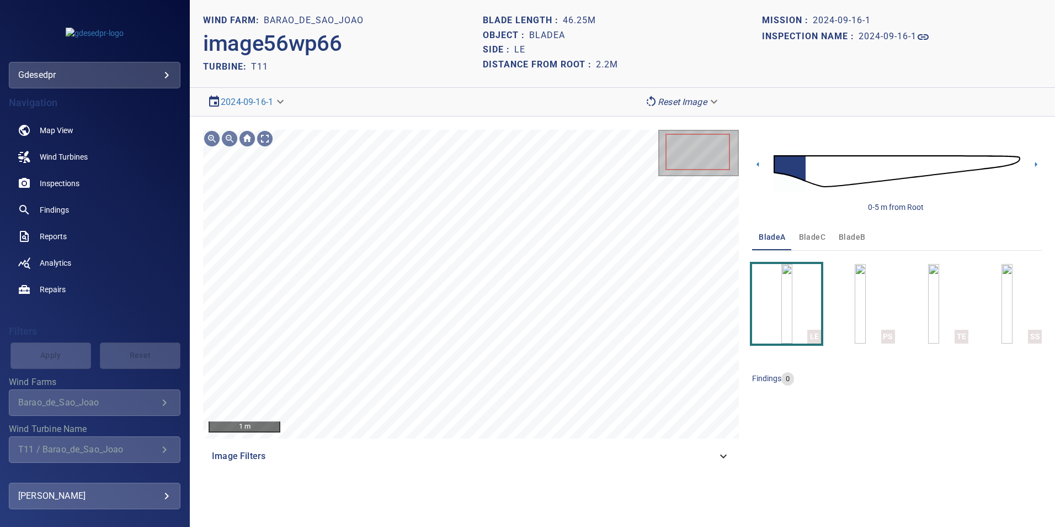
click at [832, 233] on button "bladeB" at bounding box center [852, 237] width 40 height 26
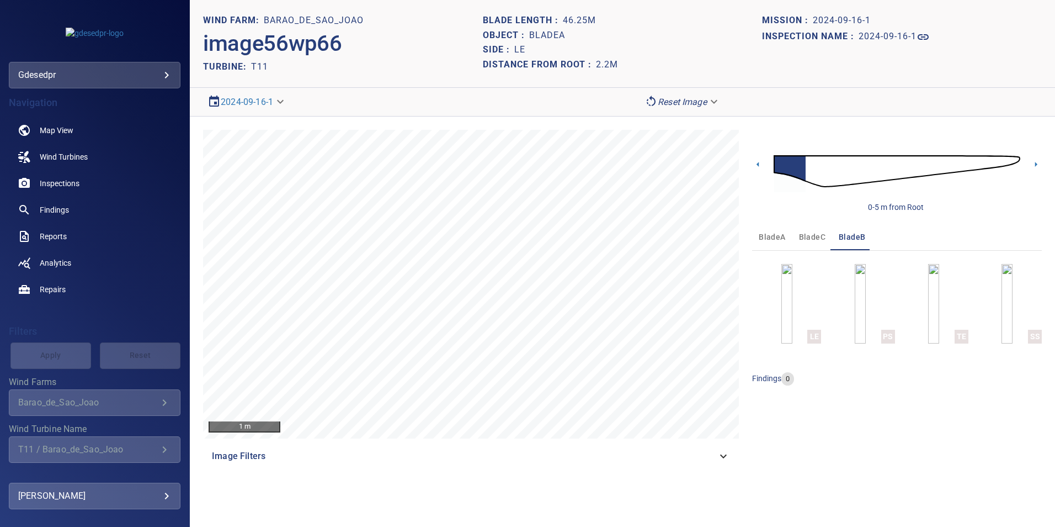
click at [806, 242] on span "bladeC" at bounding box center [812, 237] width 26 height 14
click at [783, 286] on img "button" at bounding box center [787, 303] width 11 height 79
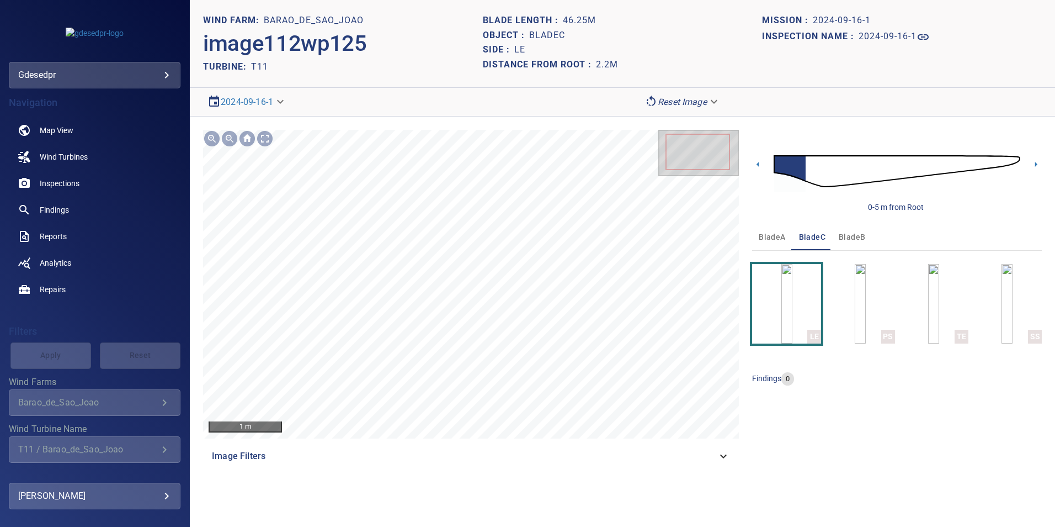
click at [852, 165] on img at bounding box center [897, 171] width 247 height 60
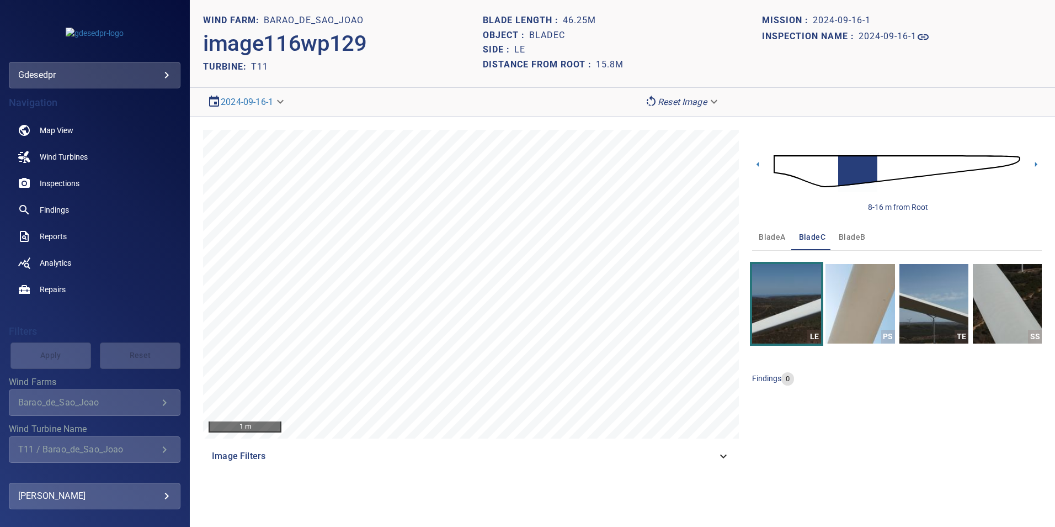
click at [878, 169] on img at bounding box center [897, 171] width 247 height 60
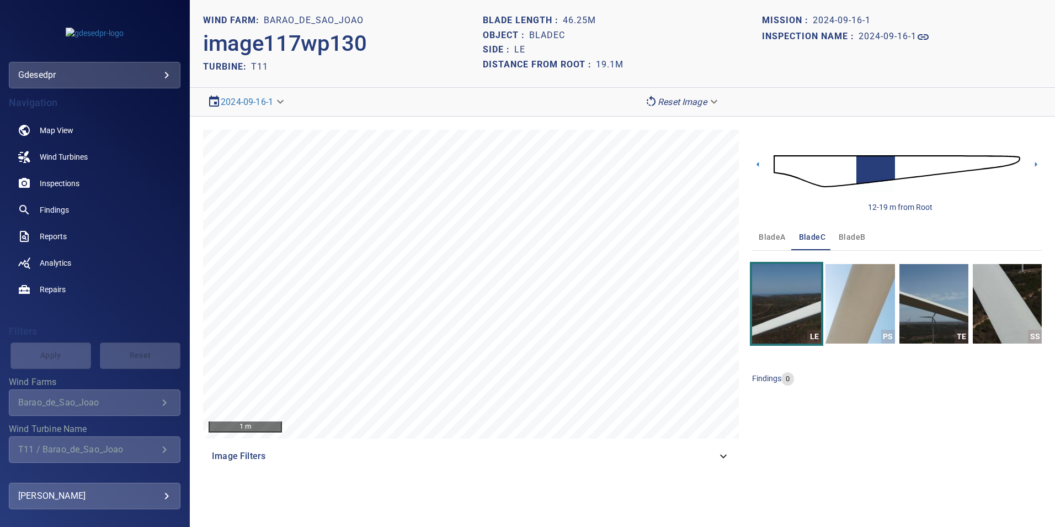
drag, startPoint x: 902, startPoint y: 167, endPoint x: 888, endPoint y: 191, distance: 27.5
click at [901, 168] on img at bounding box center [897, 171] width 247 height 60
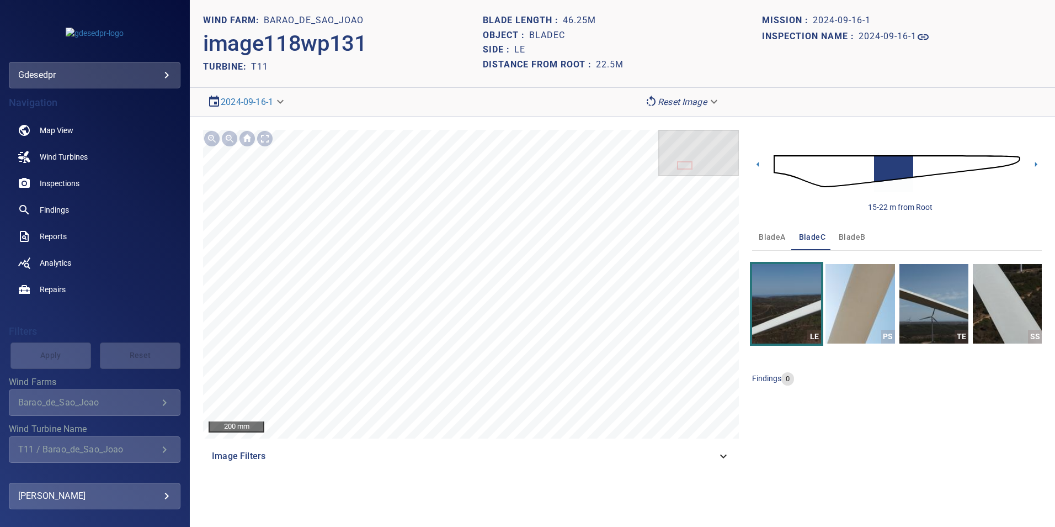
click at [918, 160] on img at bounding box center [897, 171] width 247 height 60
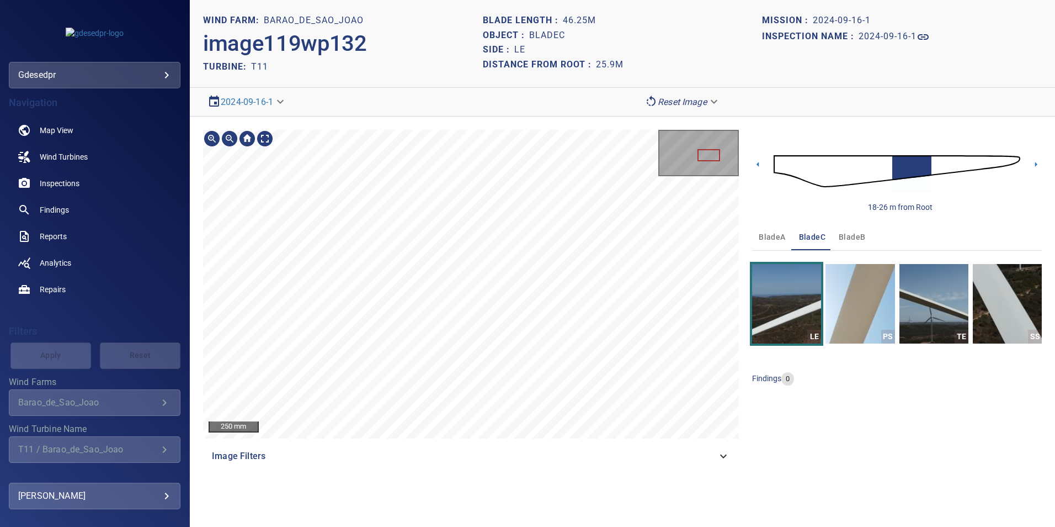
click at [690, 131] on div "250 mm" at bounding box center [471, 284] width 536 height 309
click at [938, 167] on img at bounding box center [897, 171] width 247 height 60
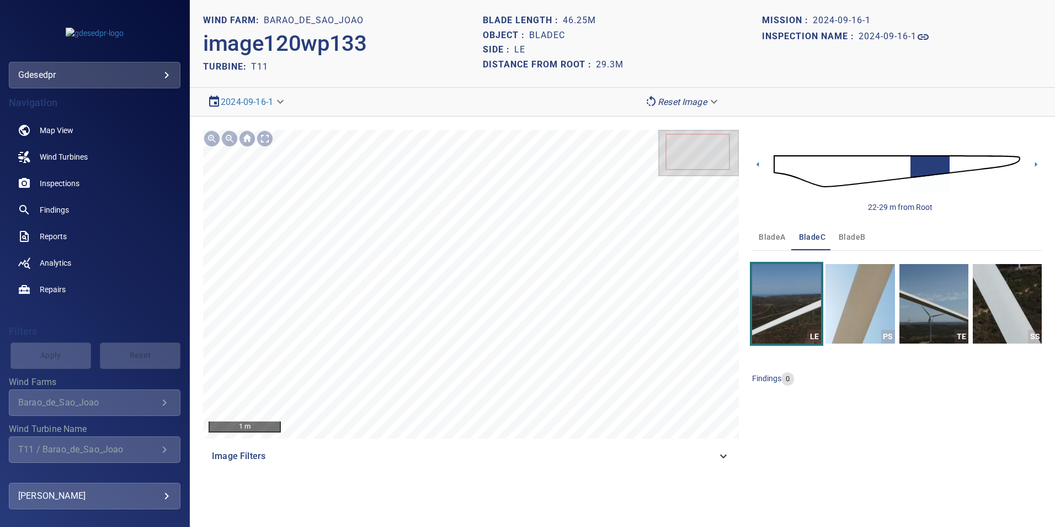
click at [956, 170] on img at bounding box center [897, 171] width 247 height 60
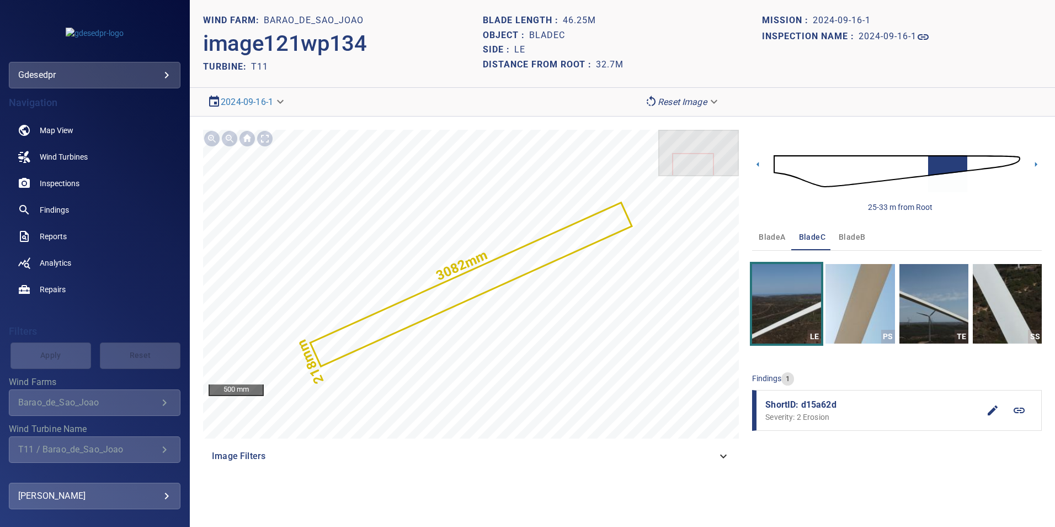
click at [973, 163] on img at bounding box center [897, 171] width 247 height 60
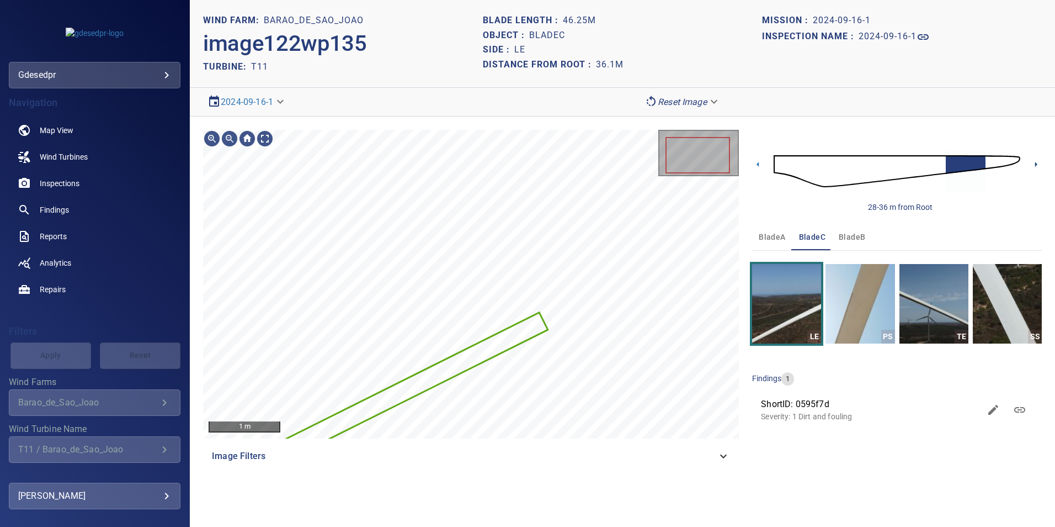
click at [1037, 162] on icon at bounding box center [1036, 164] width 12 height 12
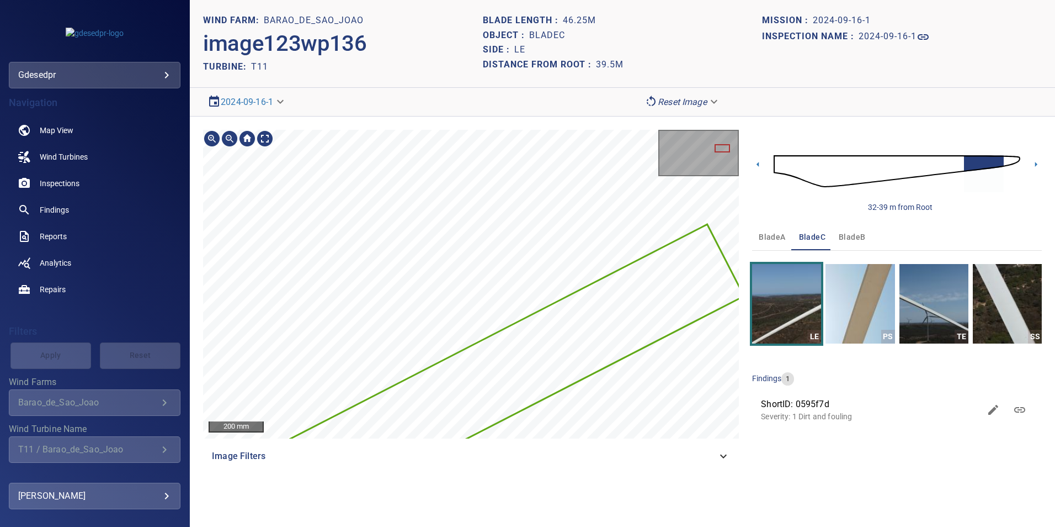
click at [117, 185] on main "**********" at bounding box center [527, 263] width 1055 height 527
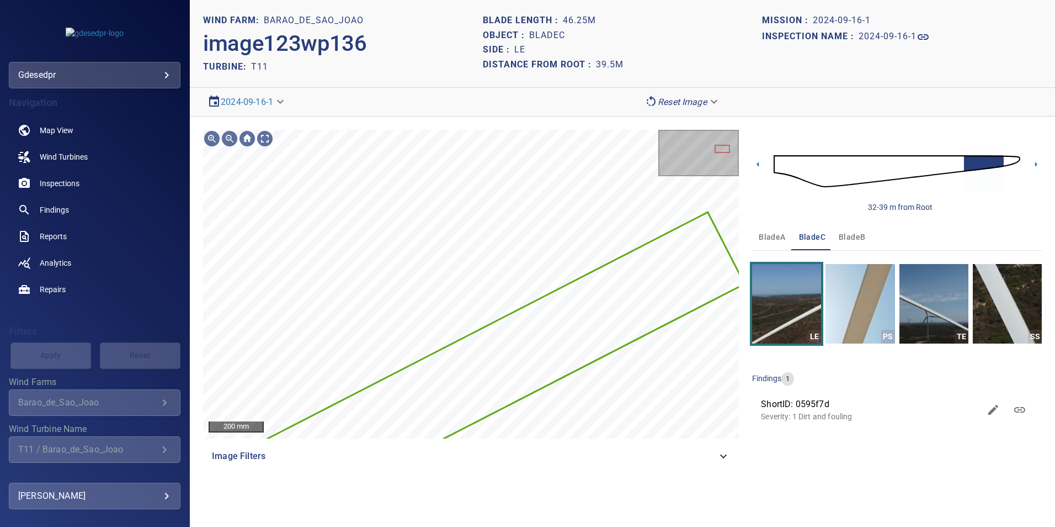
click at [962, 163] on img at bounding box center [897, 171] width 247 height 60
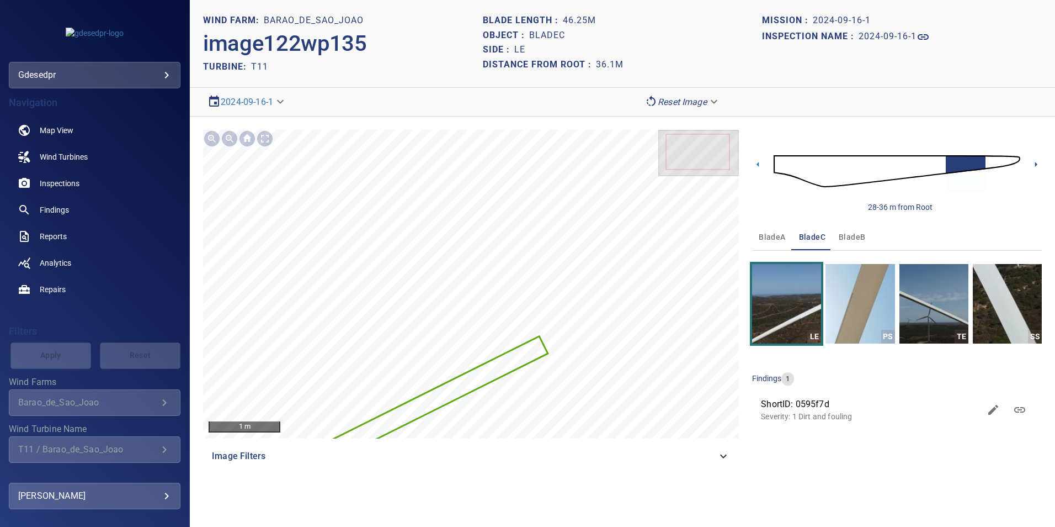
click at [1039, 161] on icon at bounding box center [1036, 164] width 12 height 12
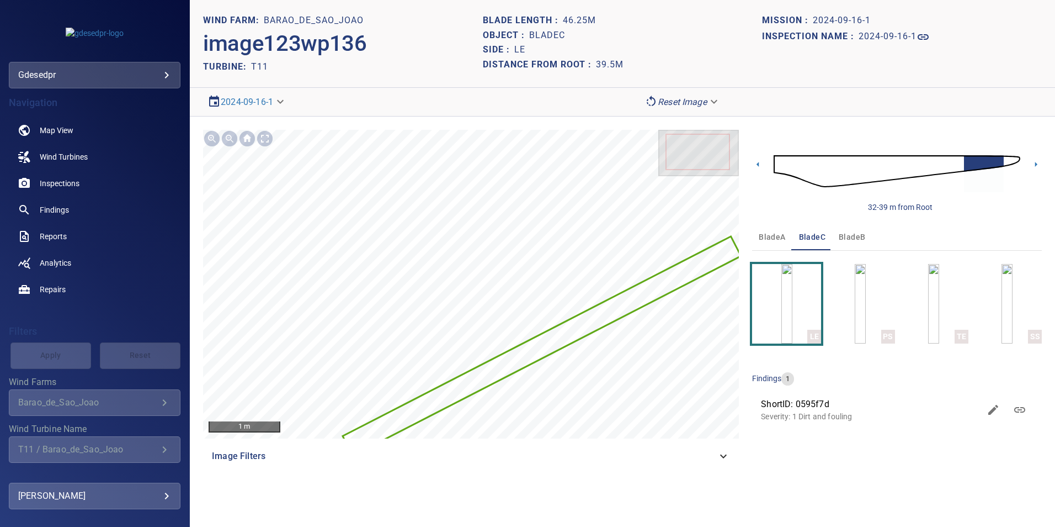
click at [1024, 160] on div "32-39 m from Root" at bounding box center [897, 171] width 290 height 83
click at [1033, 159] on icon at bounding box center [1036, 164] width 12 height 12
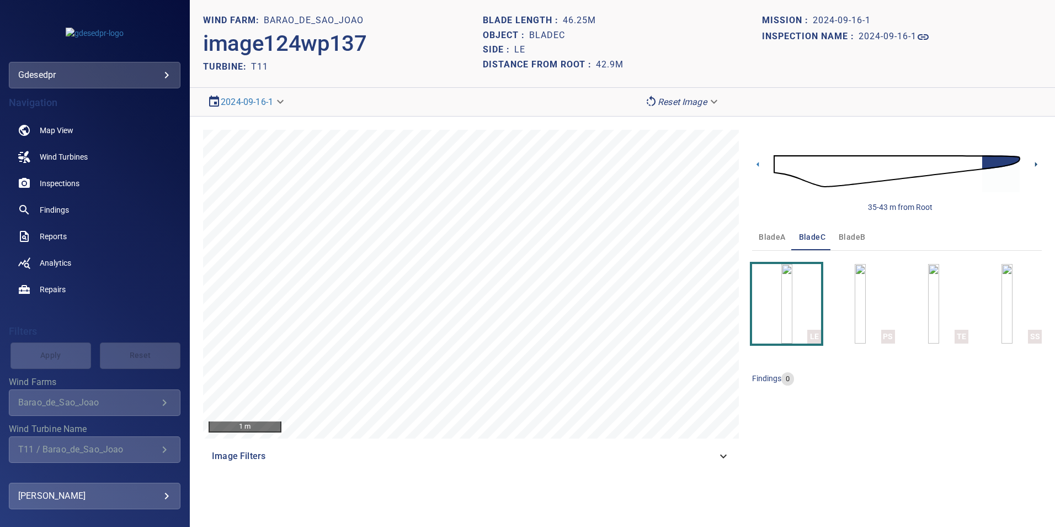
click at [1035, 164] on icon at bounding box center [1036, 164] width 2 height 5
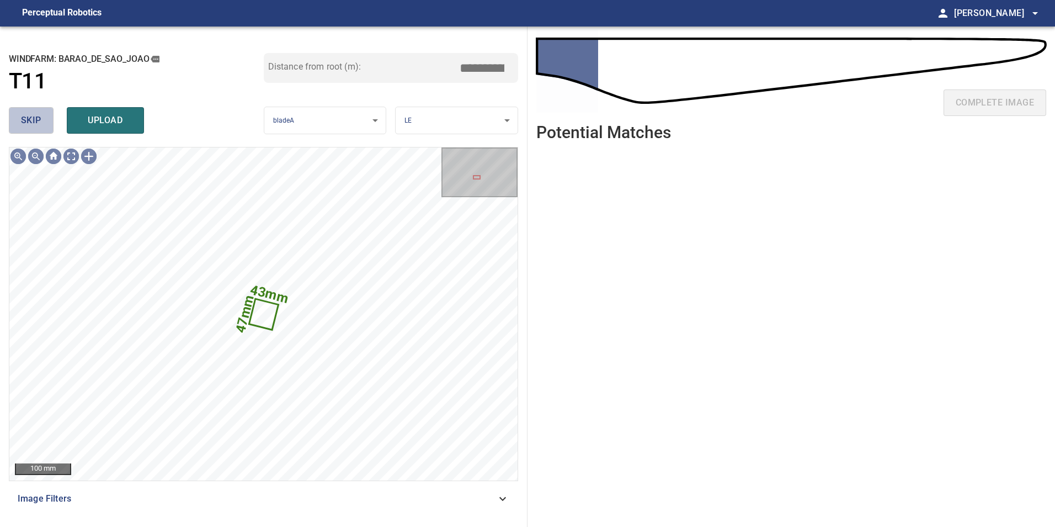
click at [12, 125] on button "skip" at bounding box center [31, 120] width 45 height 26
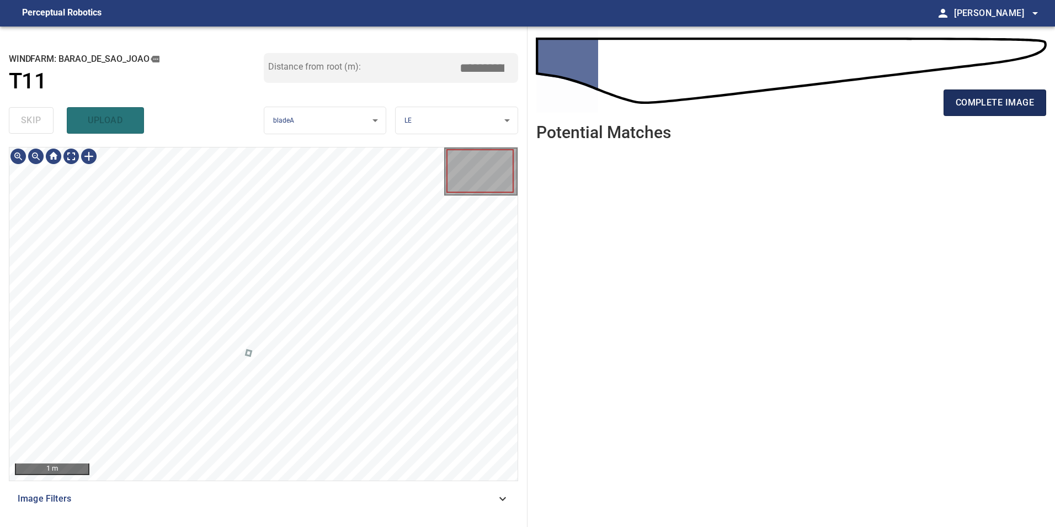
click at [975, 101] on span "complete image" at bounding box center [995, 102] width 78 height 15
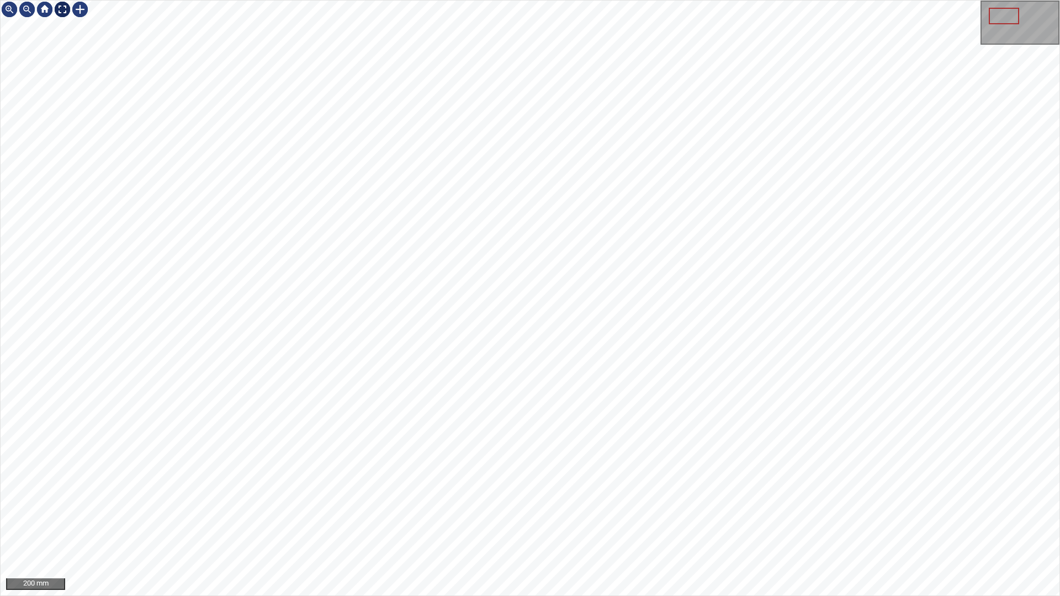
click at [60, 5] on div at bounding box center [63, 10] width 18 height 18
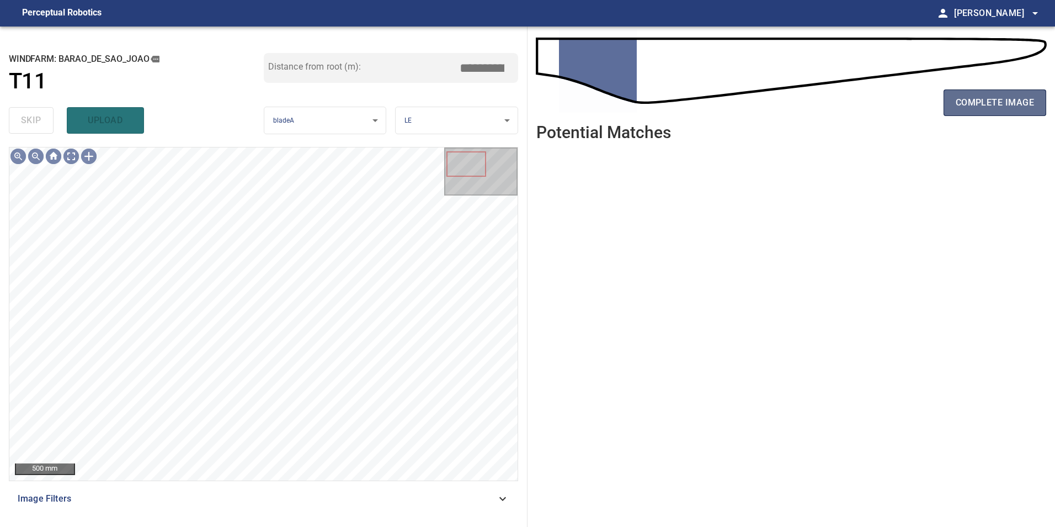
click at [972, 108] on span "complete image" at bounding box center [995, 102] width 78 height 15
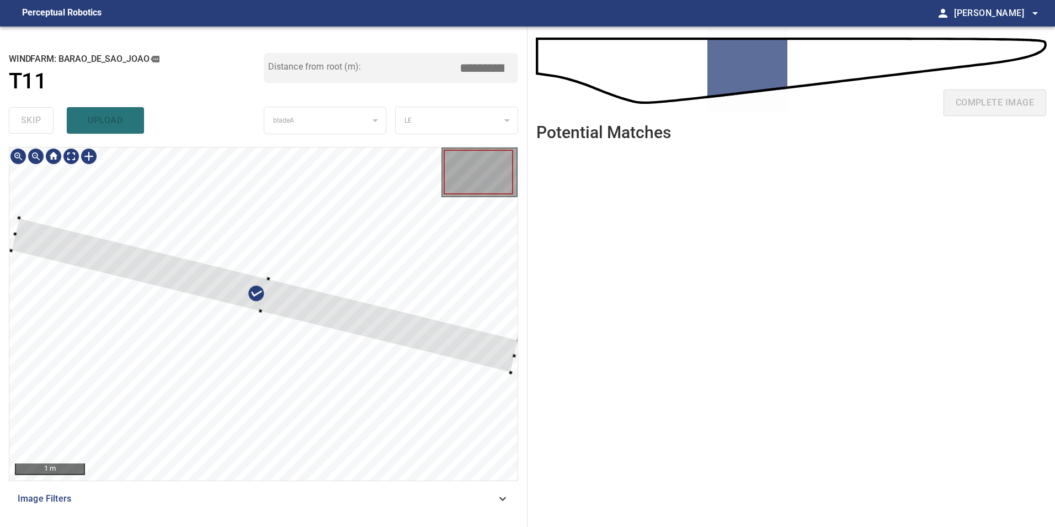
click at [418, 303] on div at bounding box center [263, 313] width 508 height 333
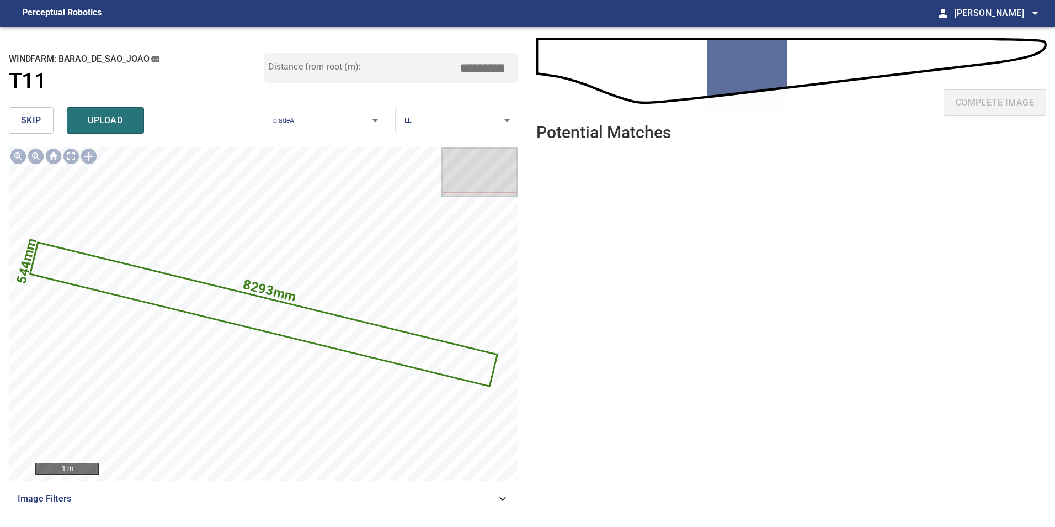
click at [32, 118] on span "skip" at bounding box center [31, 120] width 20 height 15
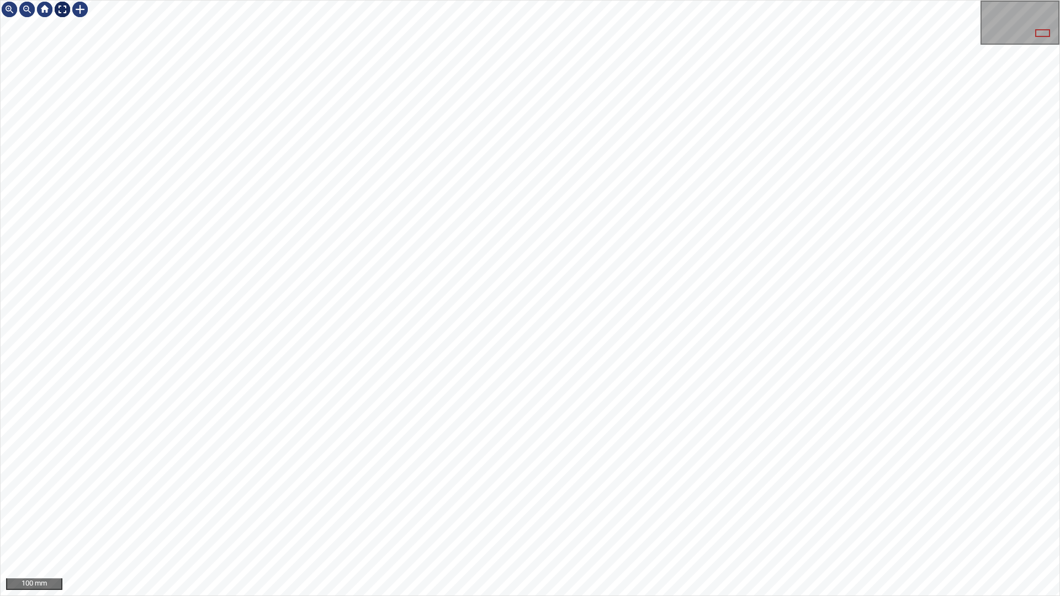
click at [67, 11] on div at bounding box center [63, 10] width 18 height 18
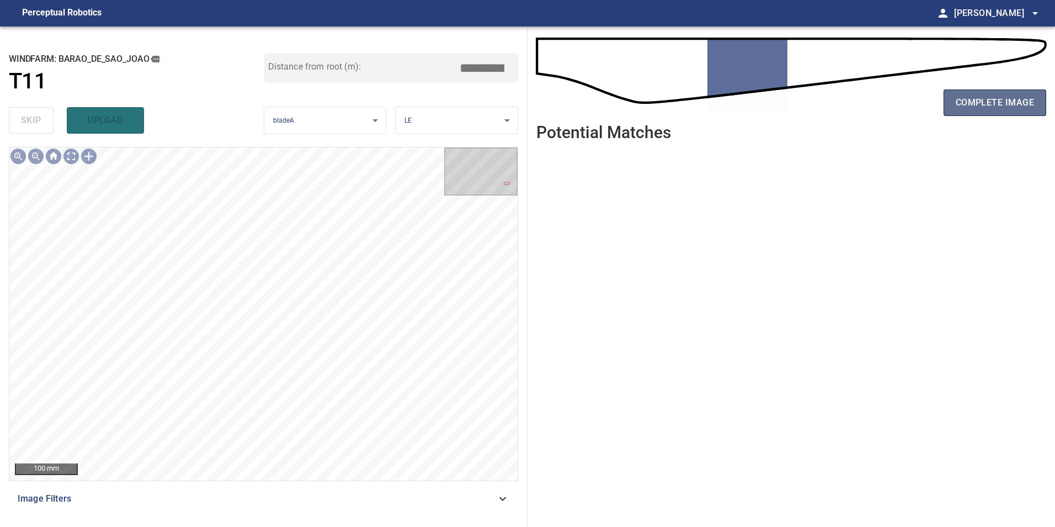
click at [986, 108] on span "complete image" at bounding box center [995, 102] width 78 height 15
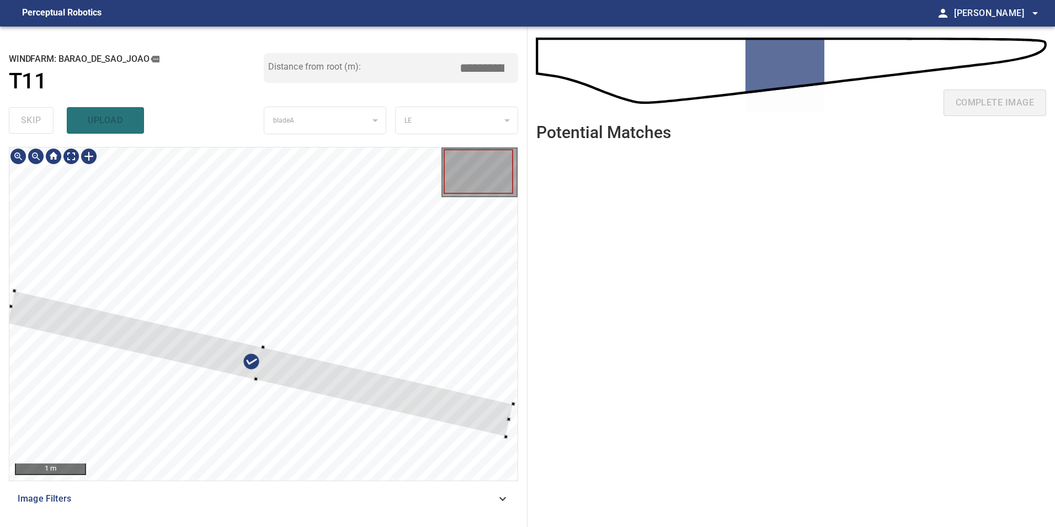
click at [370, 306] on div at bounding box center [260, 363] width 506 height 146
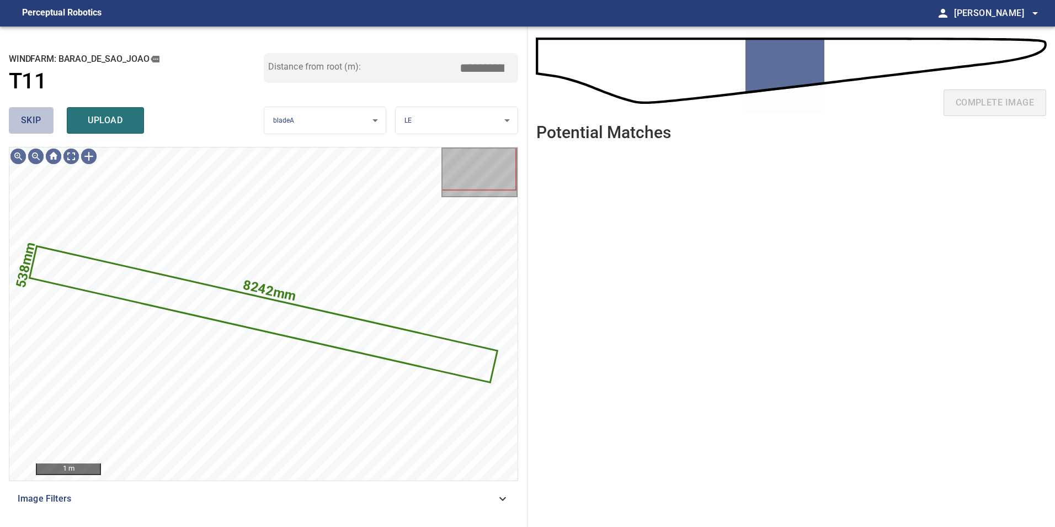
click at [14, 114] on button "skip" at bounding box center [31, 120] width 45 height 26
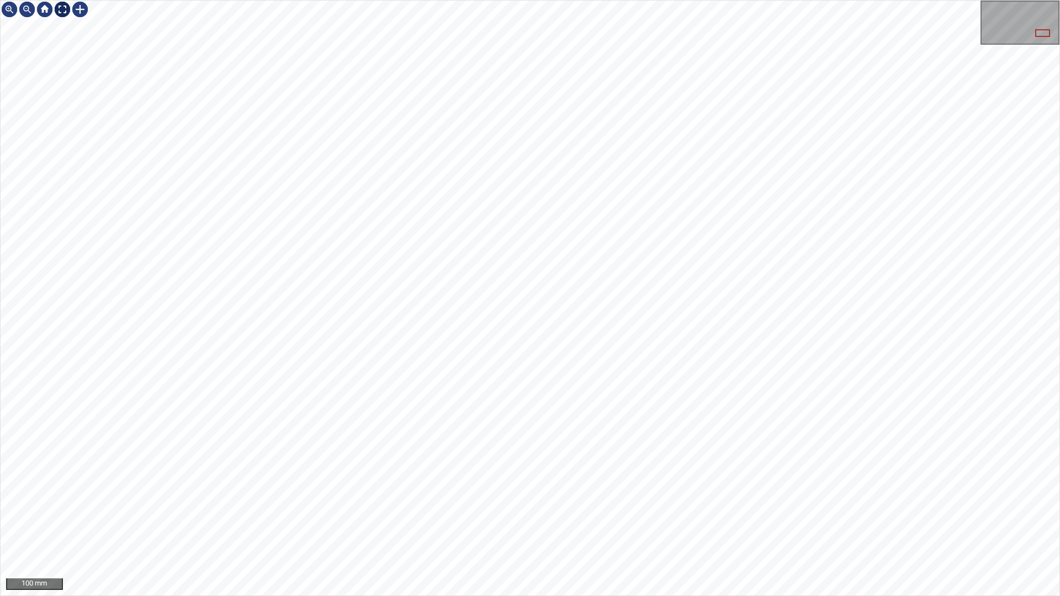
click at [60, 11] on div at bounding box center [63, 10] width 18 height 18
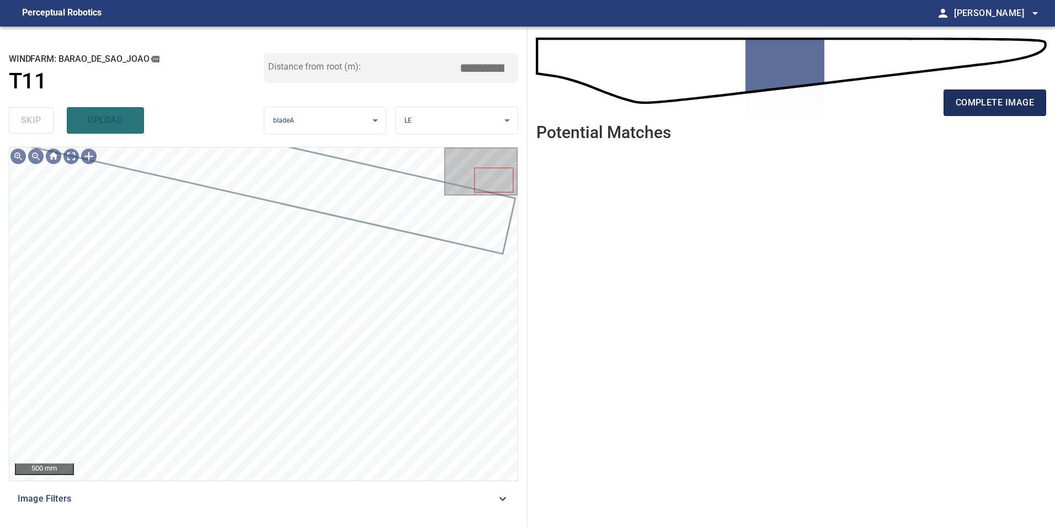
click at [983, 110] on span "complete image" at bounding box center [995, 102] width 78 height 15
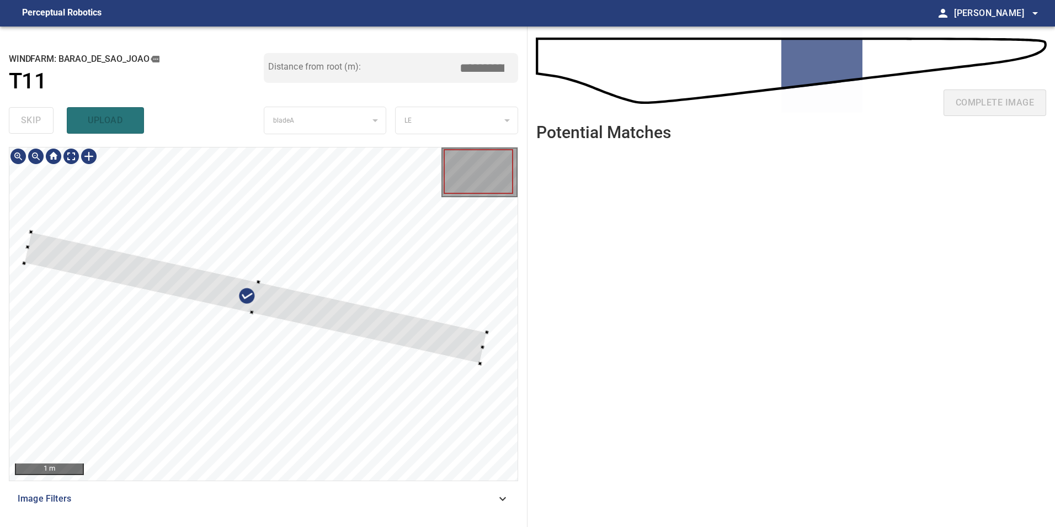
click at [400, 310] on div at bounding box center [263, 313] width 508 height 333
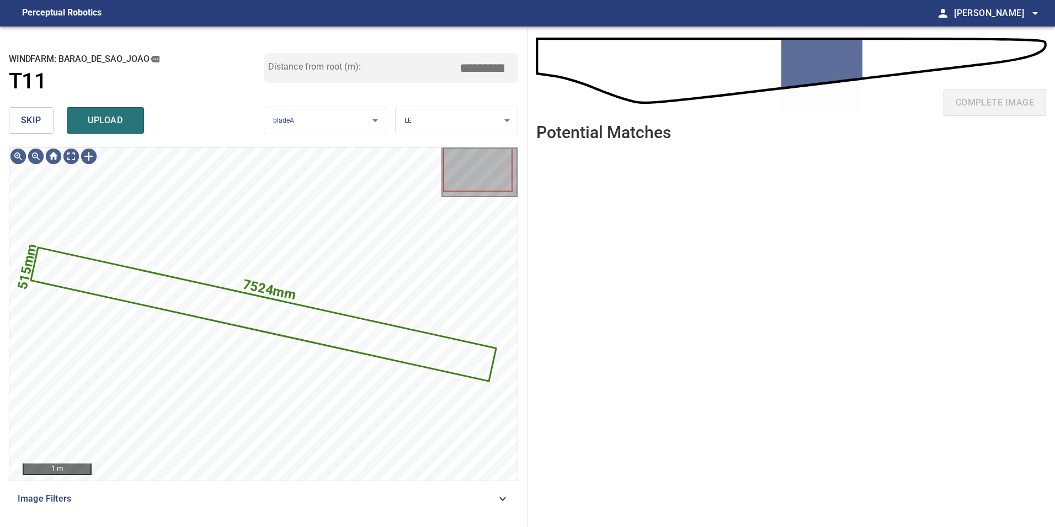
click at [32, 118] on span "skip" at bounding box center [31, 120] width 20 height 15
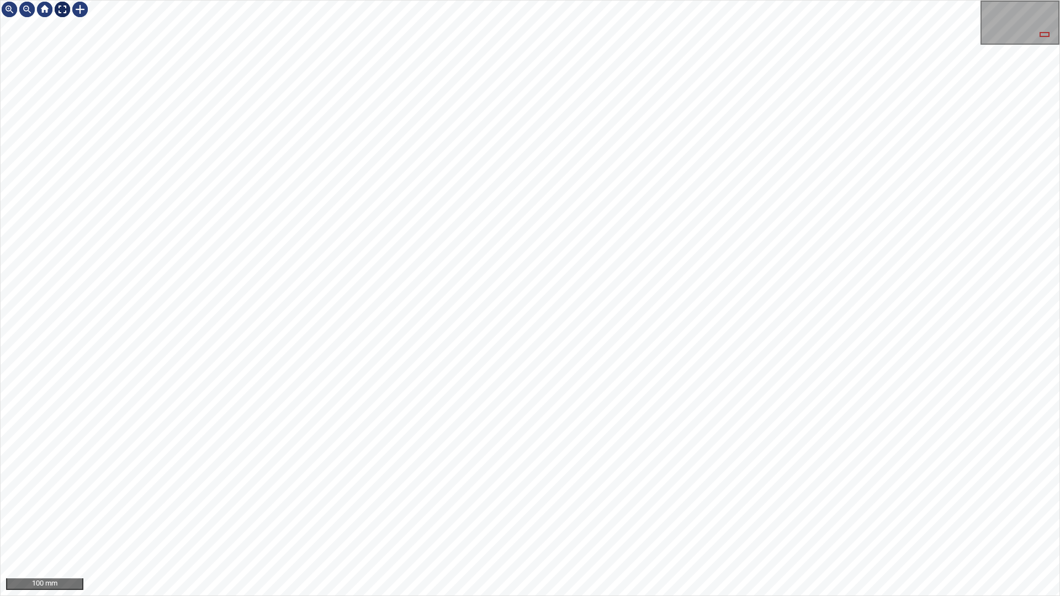
click at [63, 7] on div at bounding box center [63, 10] width 18 height 18
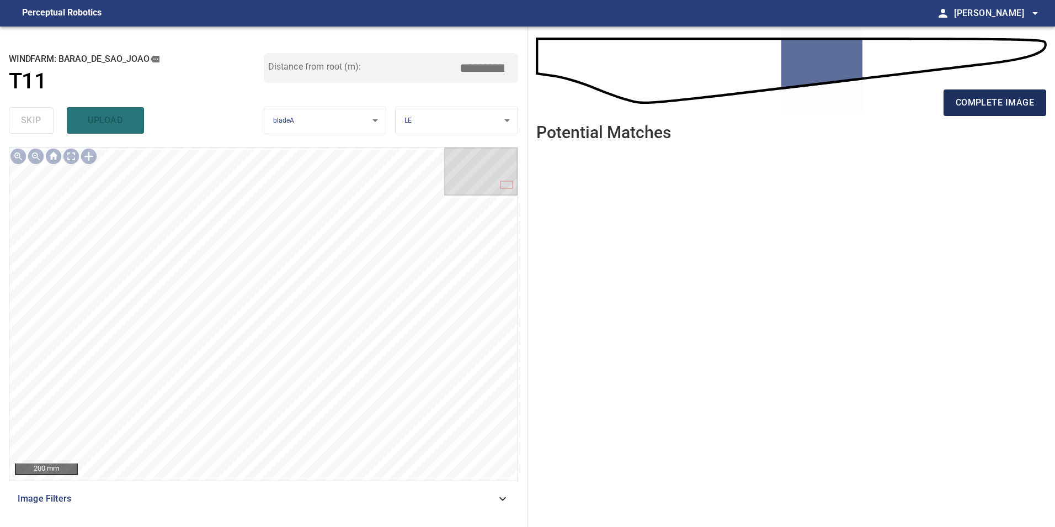
click at [996, 103] on span "complete image" at bounding box center [995, 102] width 78 height 15
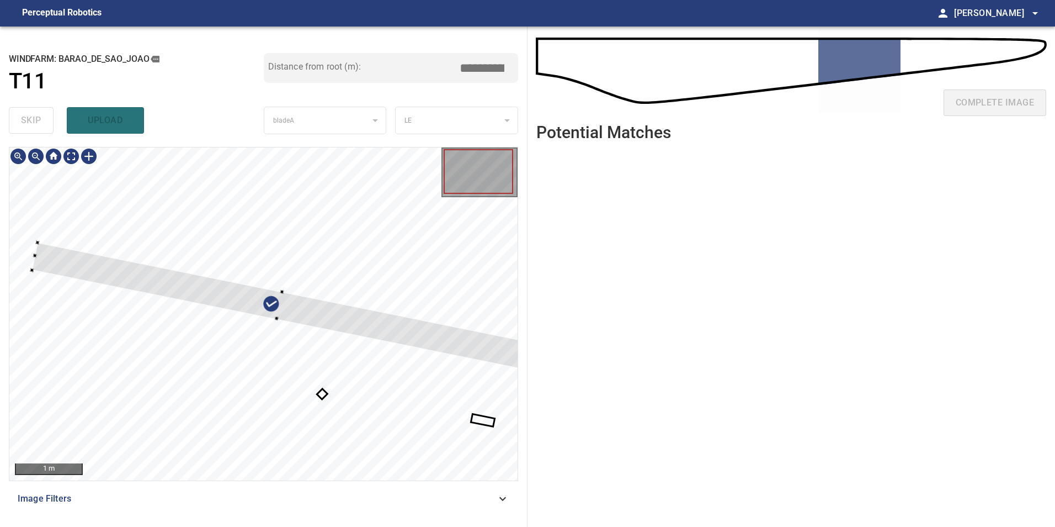
click at [402, 312] on div at bounding box center [263, 313] width 508 height 333
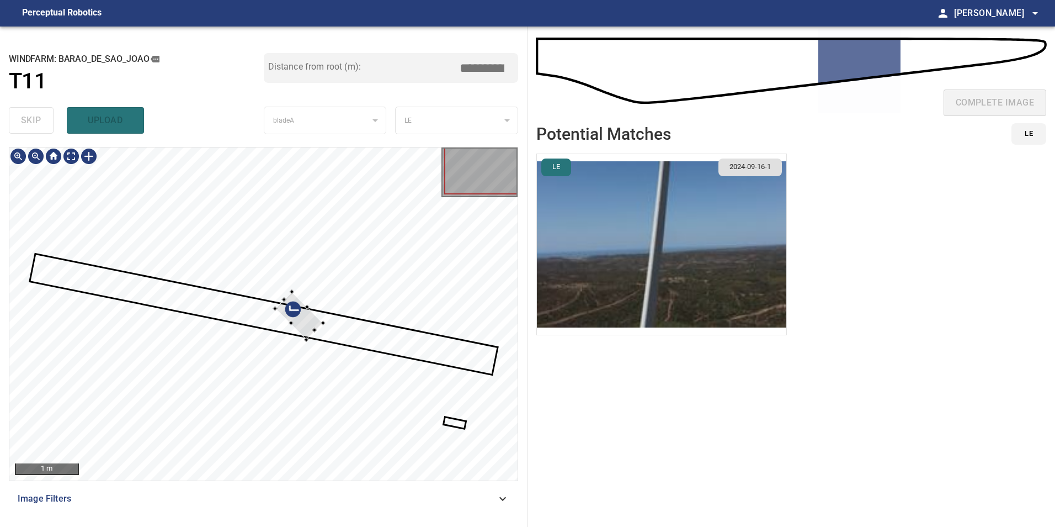
click at [304, 327] on div at bounding box center [299, 315] width 48 height 48
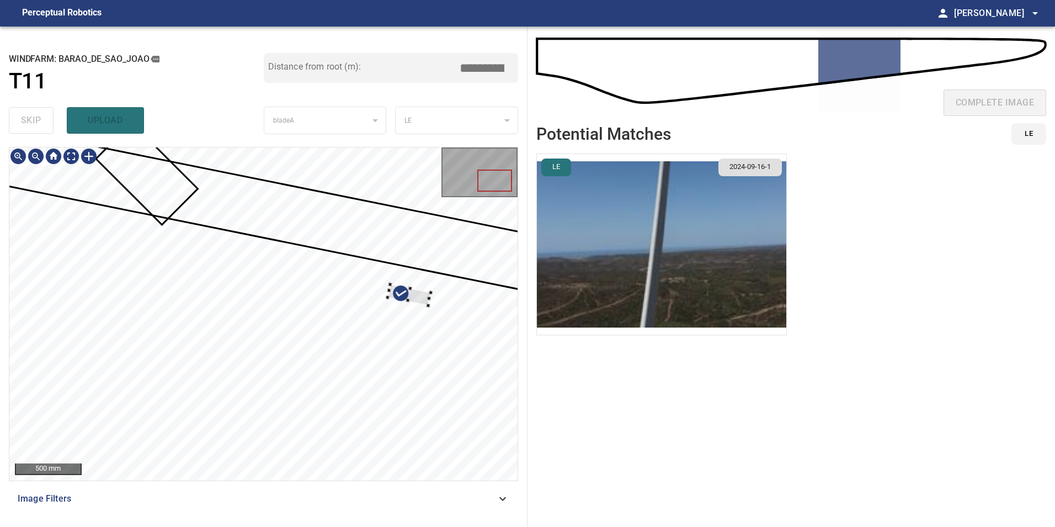
click at [411, 285] on div at bounding box center [263, 313] width 508 height 333
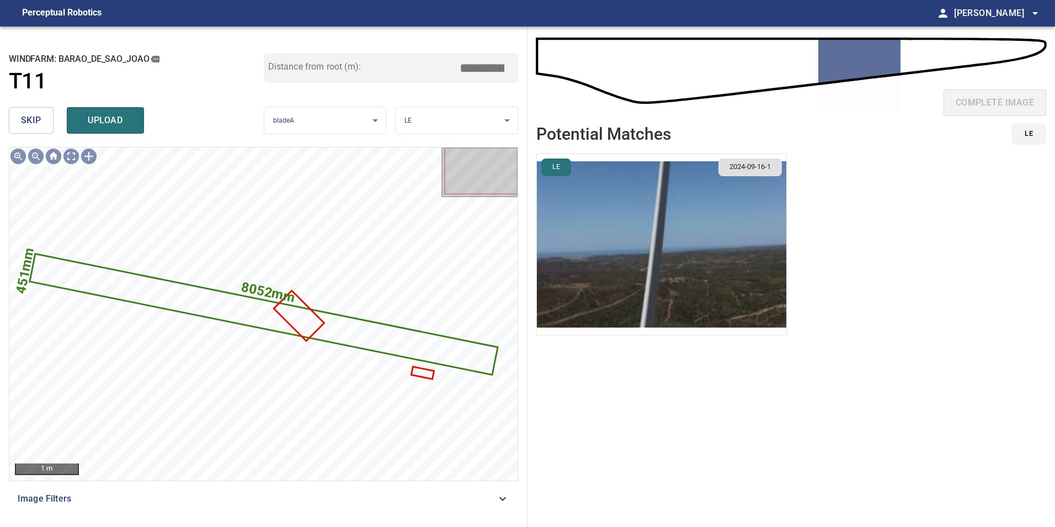
click at [25, 127] on span "skip" at bounding box center [31, 120] width 20 height 15
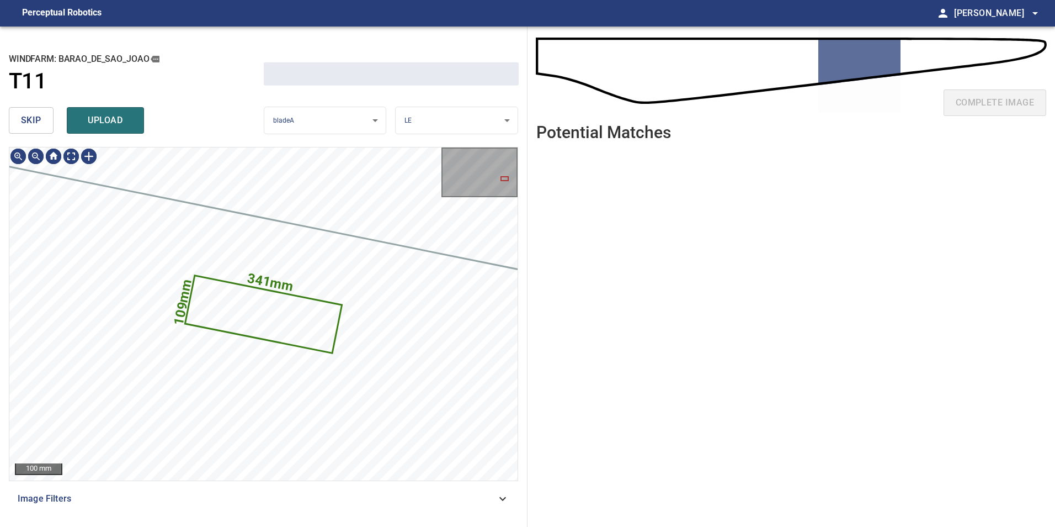
click at [25, 127] on span "skip" at bounding box center [31, 120] width 20 height 15
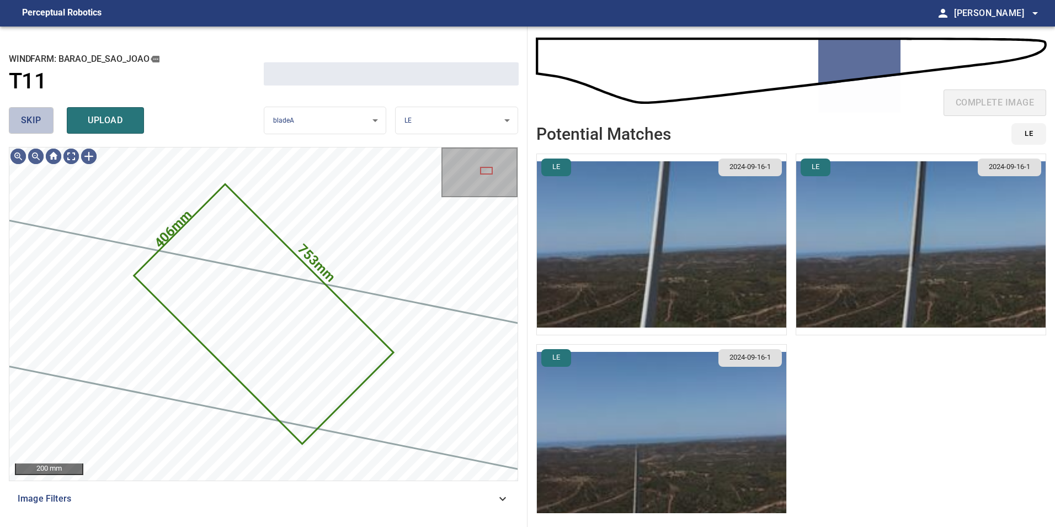
click at [25, 127] on span "skip" at bounding box center [31, 120] width 20 height 15
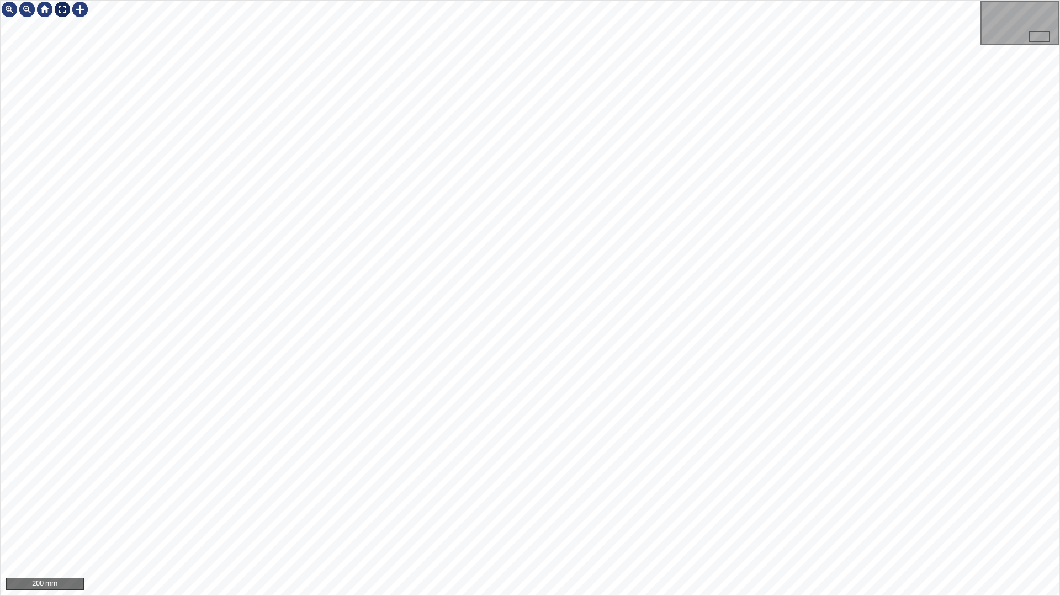
click at [59, 12] on div at bounding box center [63, 10] width 18 height 18
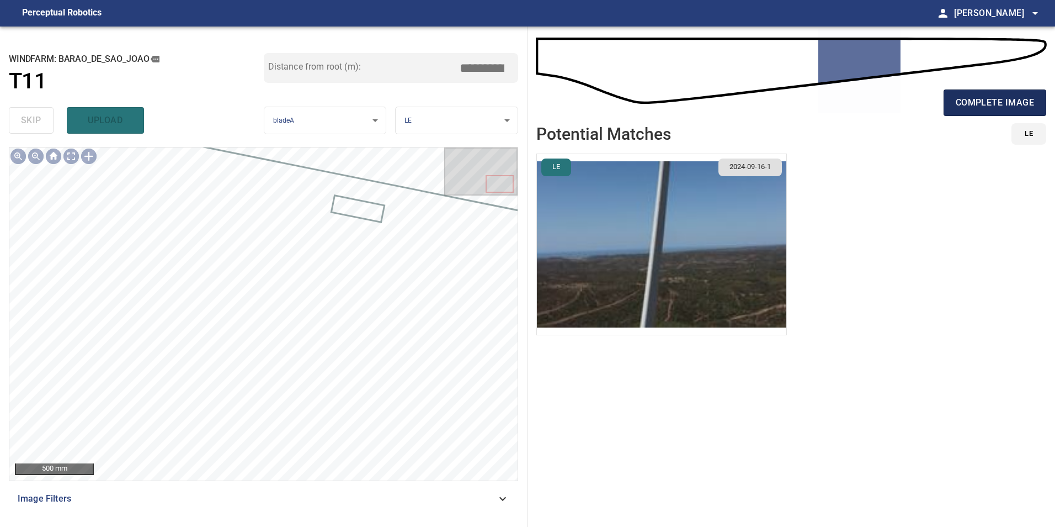
click at [1023, 110] on span "complete image" at bounding box center [995, 102] width 78 height 15
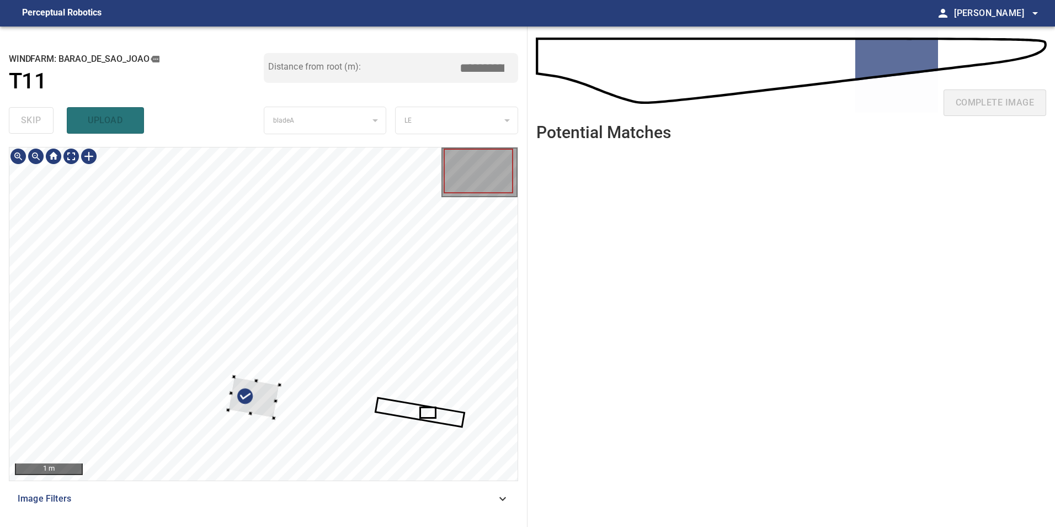
click at [278, 422] on div at bounding box center [263, 313] width 508 height 333
click at [318, 304] on div at bounding box center [263, 313] width 508 height 333
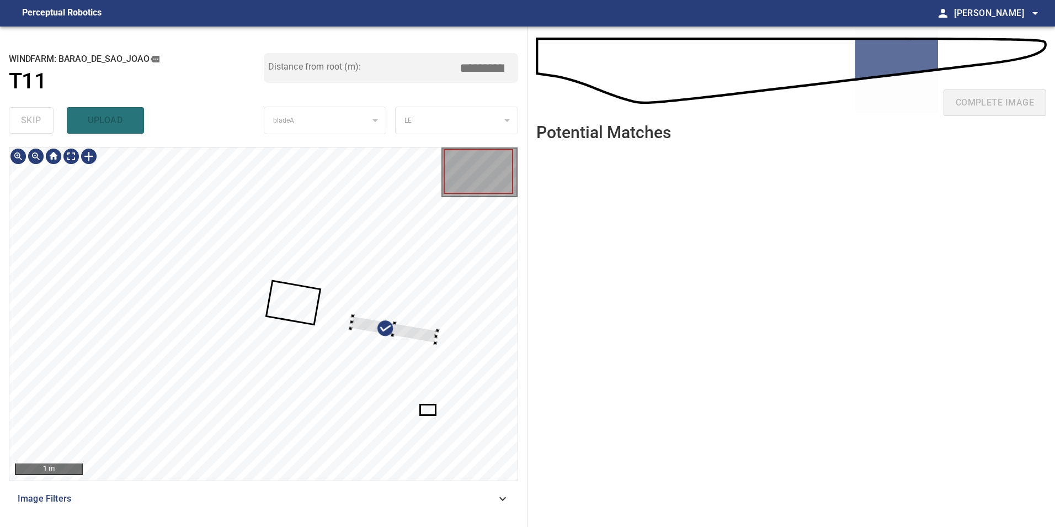
click at [352, 309] on div at bounding box center [263, 313] width 508 height 333
click at [404, 307] on div at bounding box center [390, 297] width 35 height 41
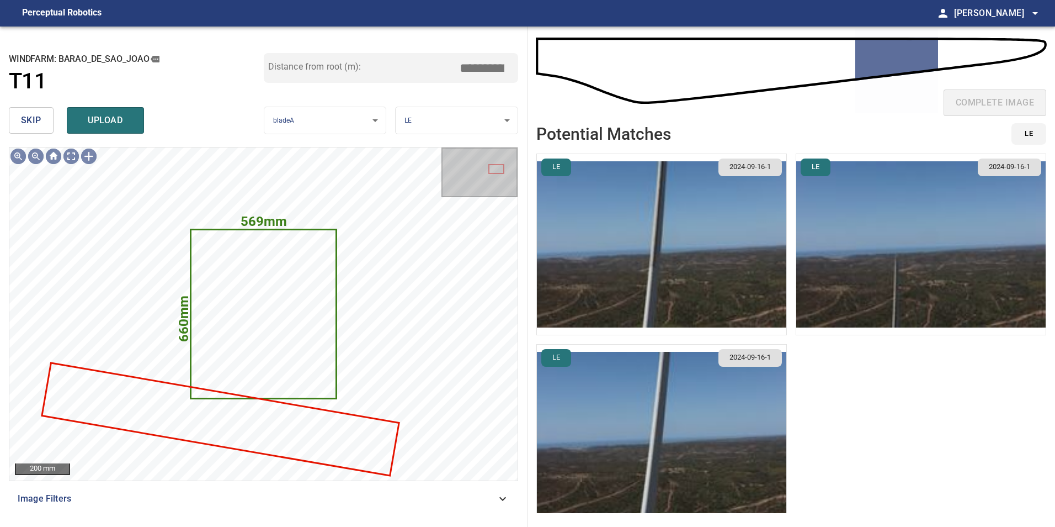
click at [19, 121] on button "skip" at bounding box center [31, 120] width 45 height 26
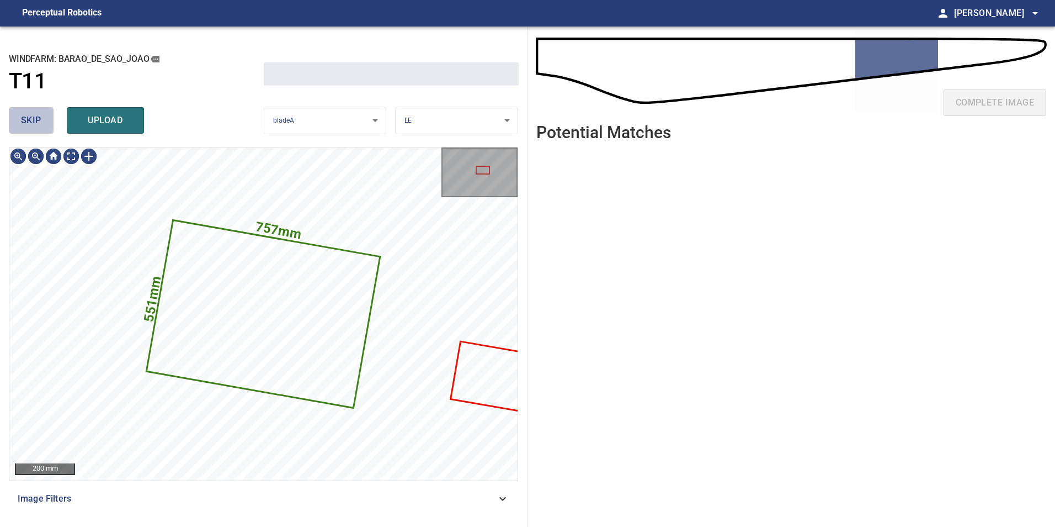
click at [19, 121] on button "skip" at bounding box center [31, 120] width 45 height 26
click at [22, 123] on button "skip" at bounding box center [31, 120] width 45 height 26
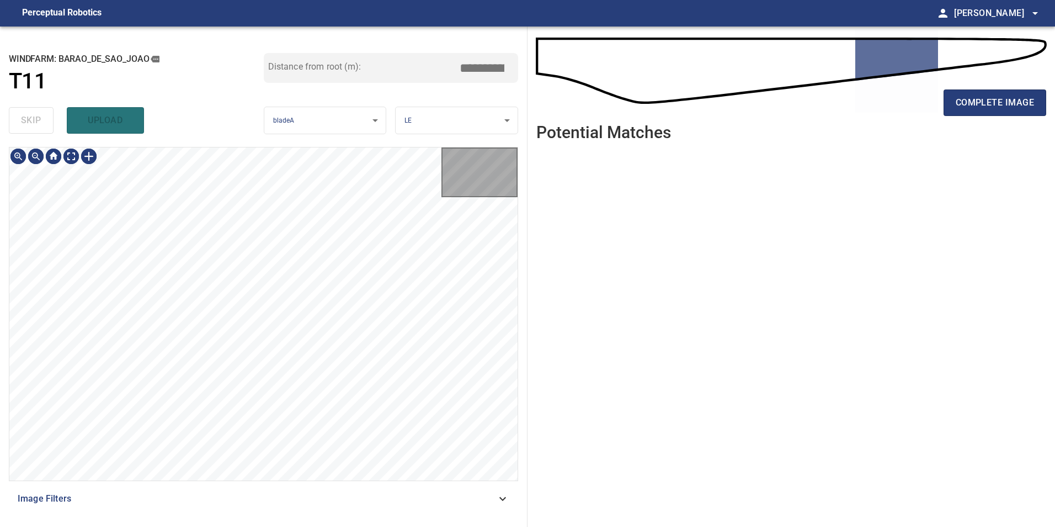
click at [22, 123] on div "skip upload" at bounding box center [136, 120] width 255 height 35
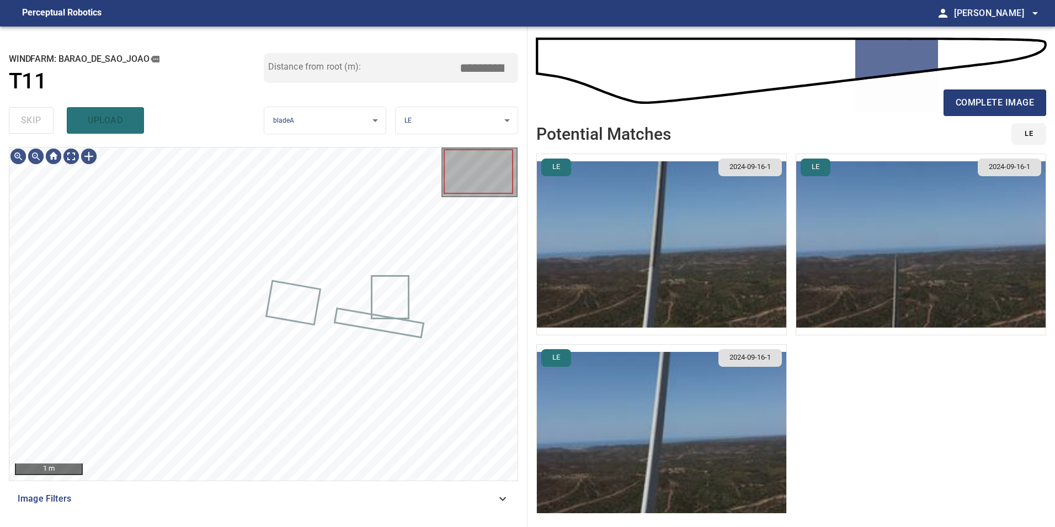
type input "*****"
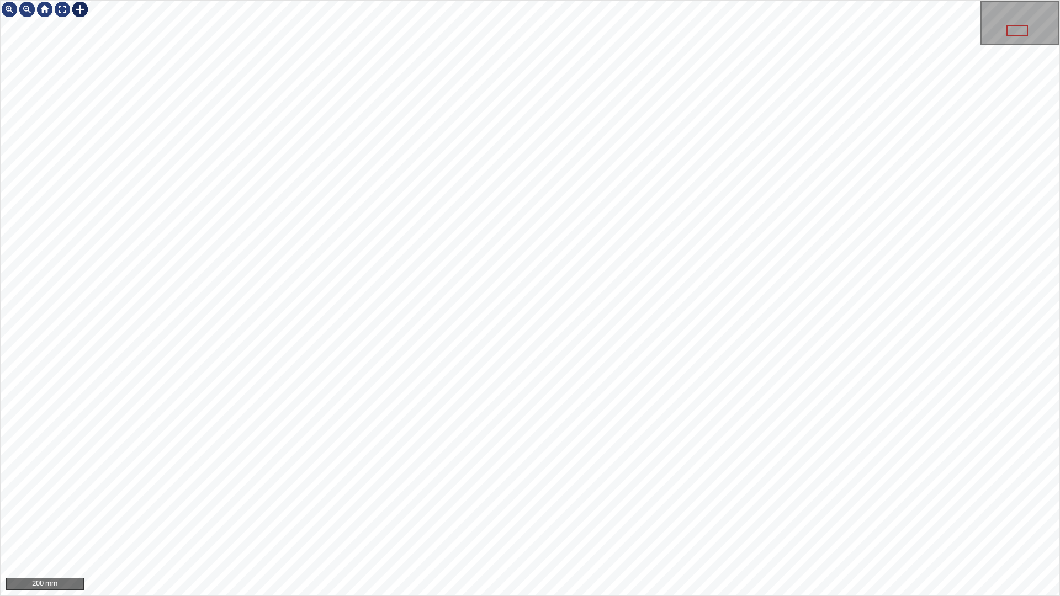
click at [82, 13] on div at bounding box center [80, 10] width 18 height 18
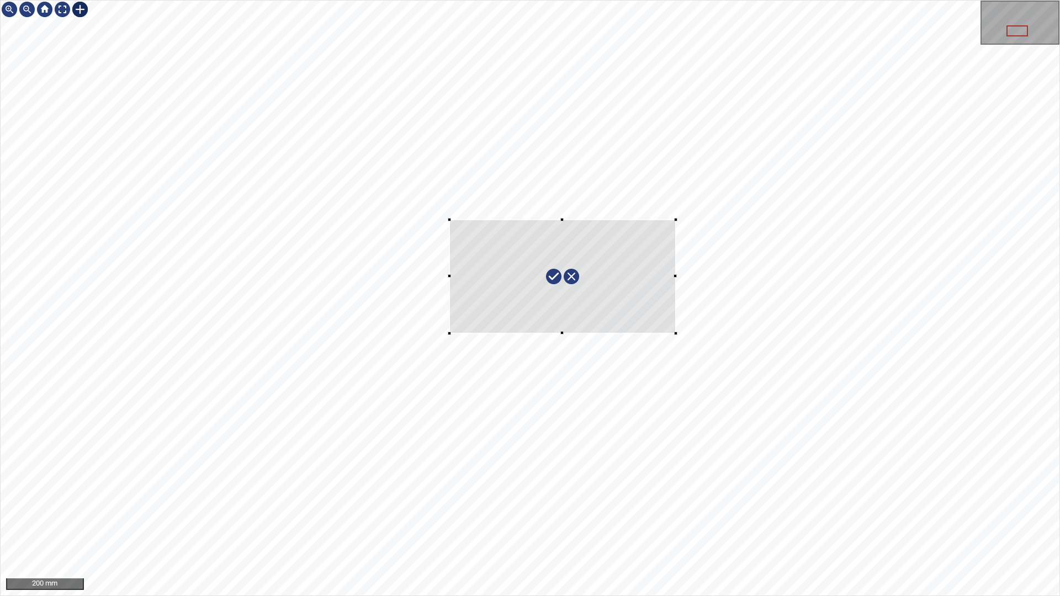
click at [676, 333] on div at bounding box center [530, 298] width 1059 height 595
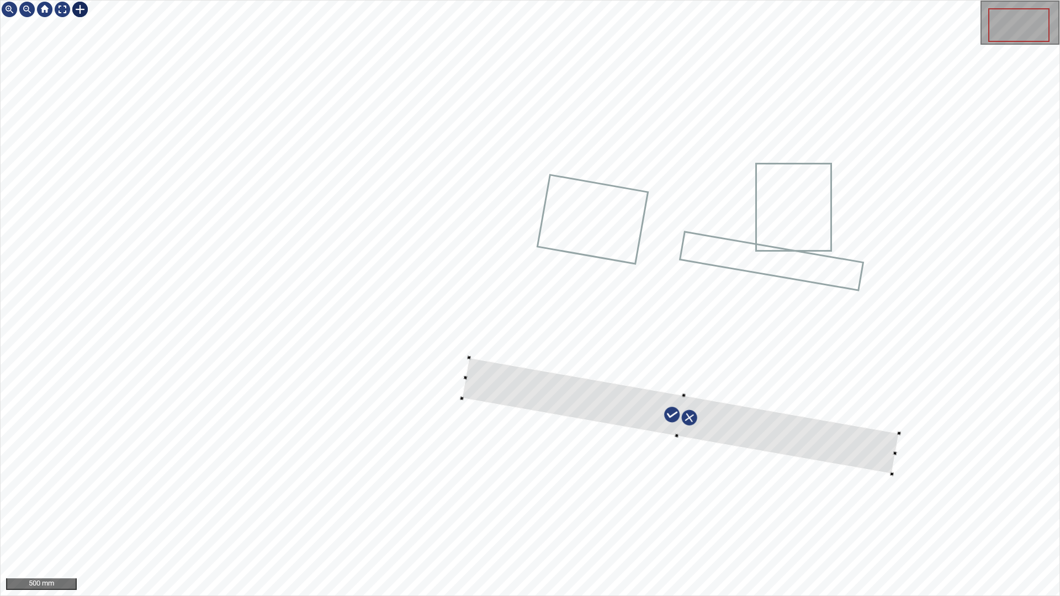
click at [915, 411] on div at bounding box center [530, 298] width 1059 height 595
click at [890, 469] on div at bounding box center [680, 415] width 436 height 114
click at [885, 453] on div at bounding box center [679, 411] width 436 height 114
click at [476, 379] on div at bounding box center [677, 413] width 436 height 114
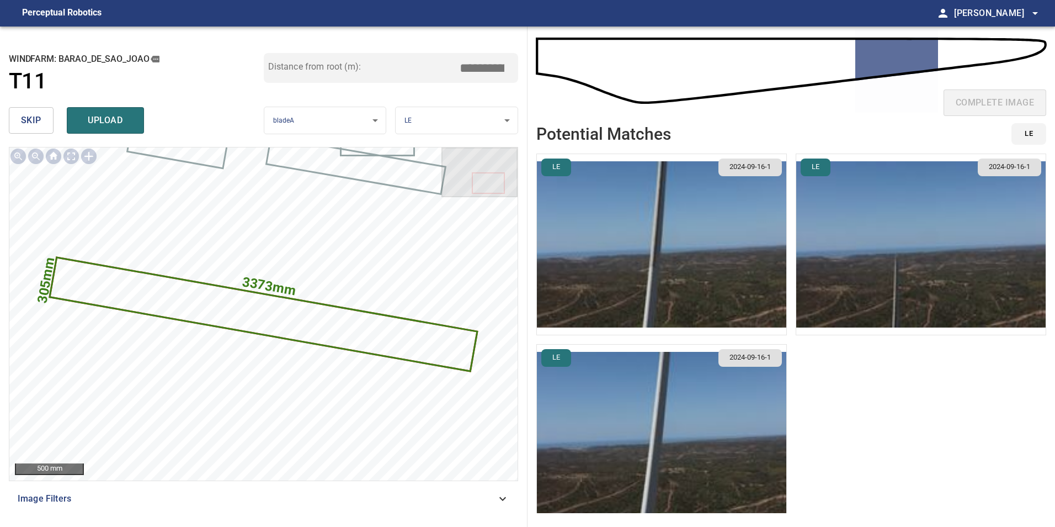
drag, startPoint x: 481, startPoint y: 70, endPoint x: 661, endPoint y: 61, distance: 180.7
click at [613, 55] on div "**********" at bounding box center [527, 276] width 1055 height 500
click at [480, 71] on input "*****" at bounding box center [486, 67] width 55 height 21
drag, startPoint x: 481, startPoint y: 71, endPoint x: 549, endPoint y: 66, distance: 67.5
click at [535, 66] on div "**********" at bounding box center [527, 276] width 1055 height 500
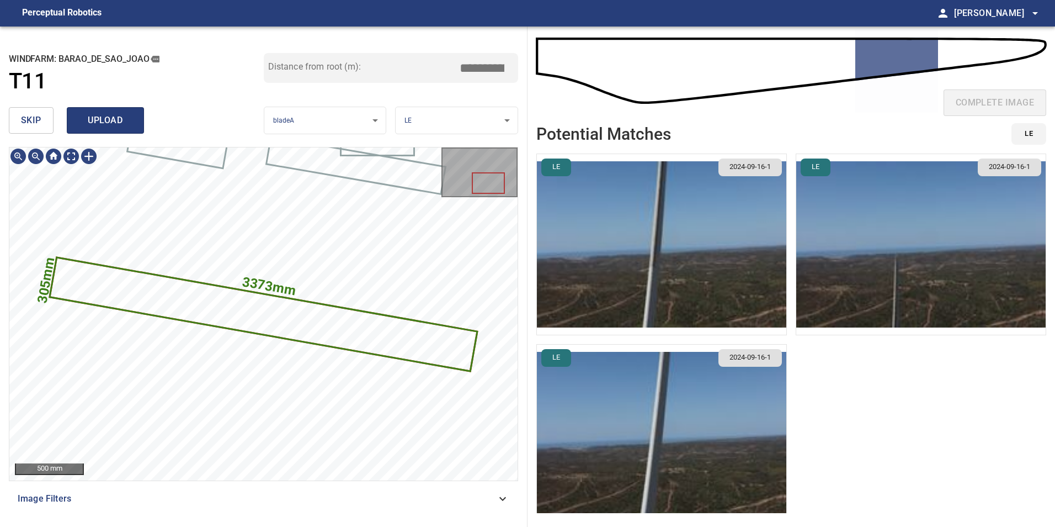
type input "*****"
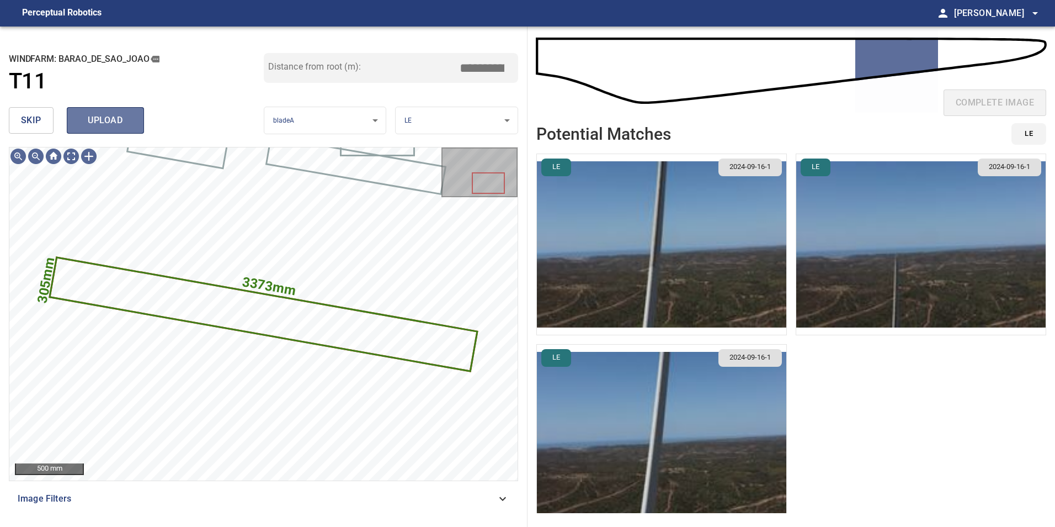
click at [129, 132] on button "upload" at bounding box center [105, 120] width 77 height 26
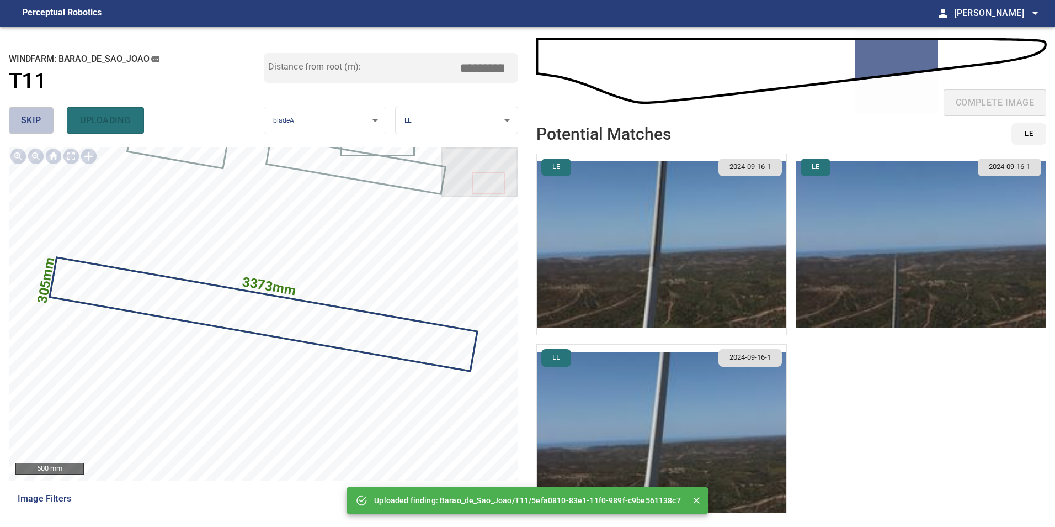
click at [21, 120] on span "skip" at bounding box center [31, 120] width 20 height 15
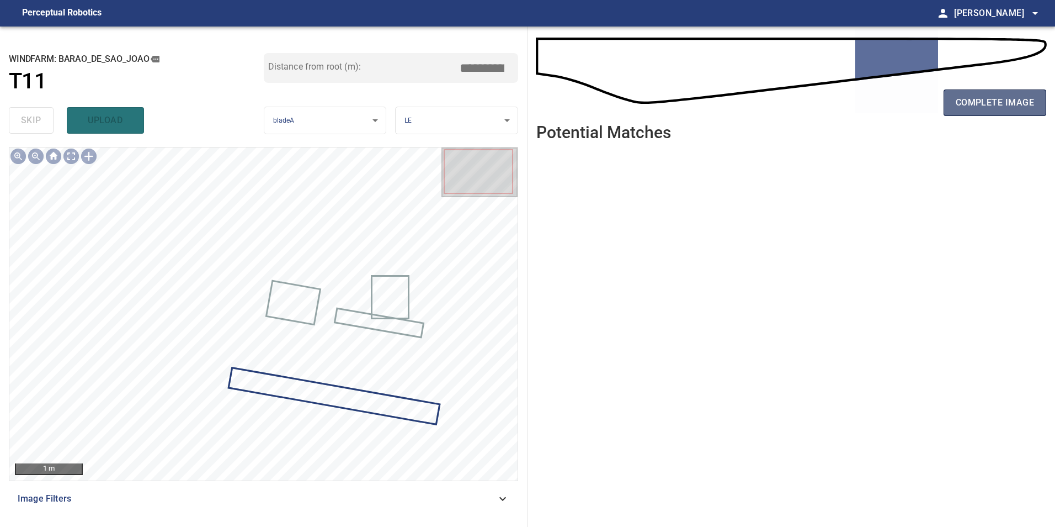
click at [985, 104] on span "complete image" at bounding box center [995, 102] width 78 height 15
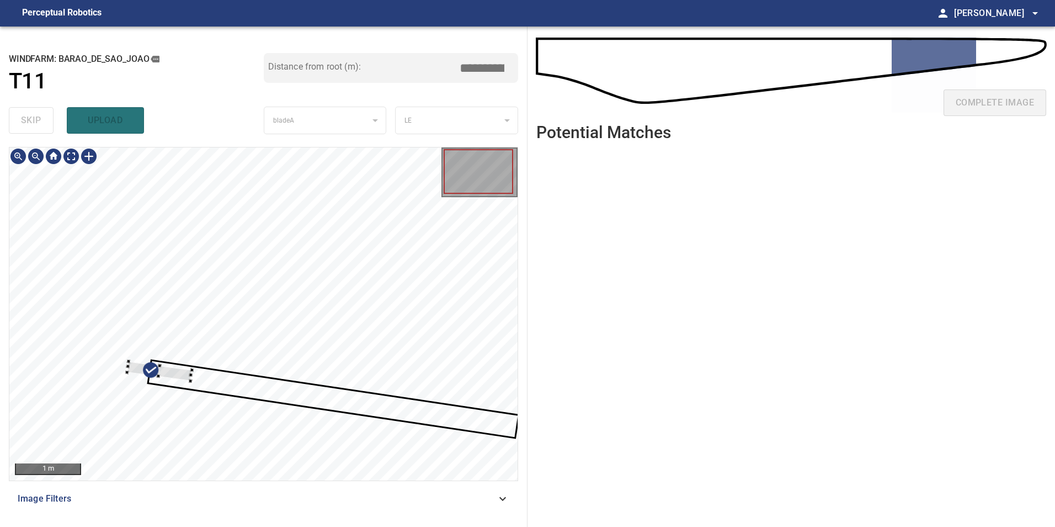
click at [131, 296] on div at bounding box center [263, 313] width 508 height 333
click at [140, 290] on div at bounding box center [263, 313] width 508 height 333
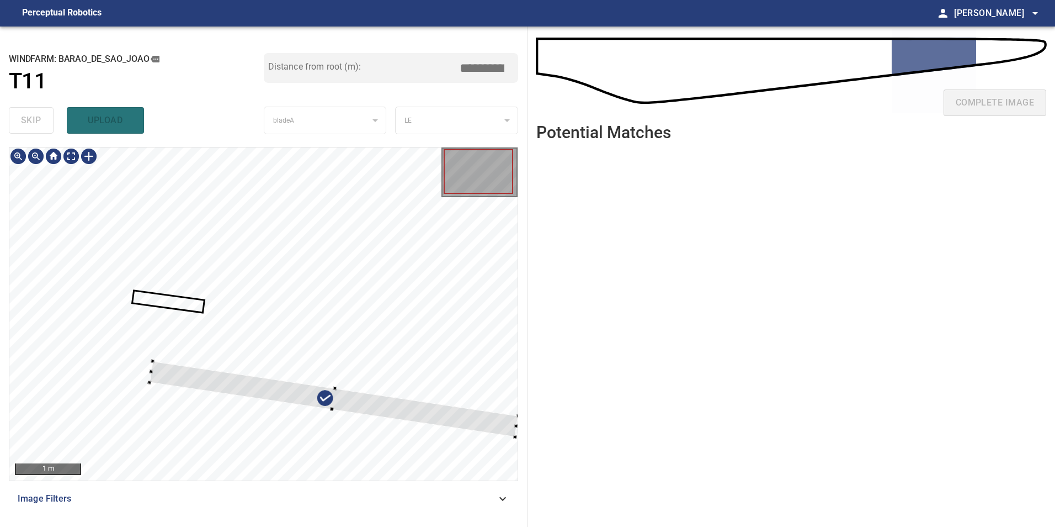
click at [426, 256] on div at bounding box center [263, 313] width 508 height 333
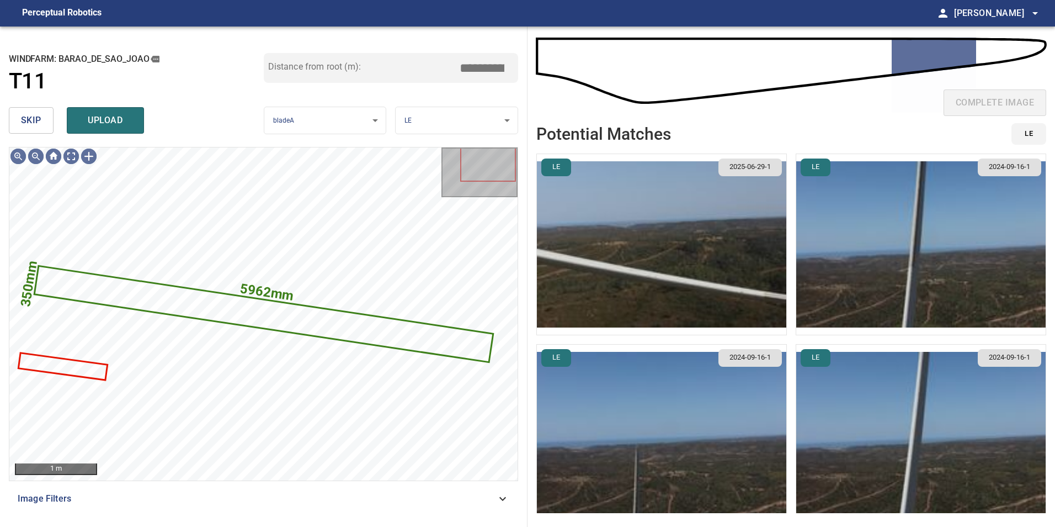
click at [38, 112] on button "skip" at bounding box center [31, 120] width 45 height 26
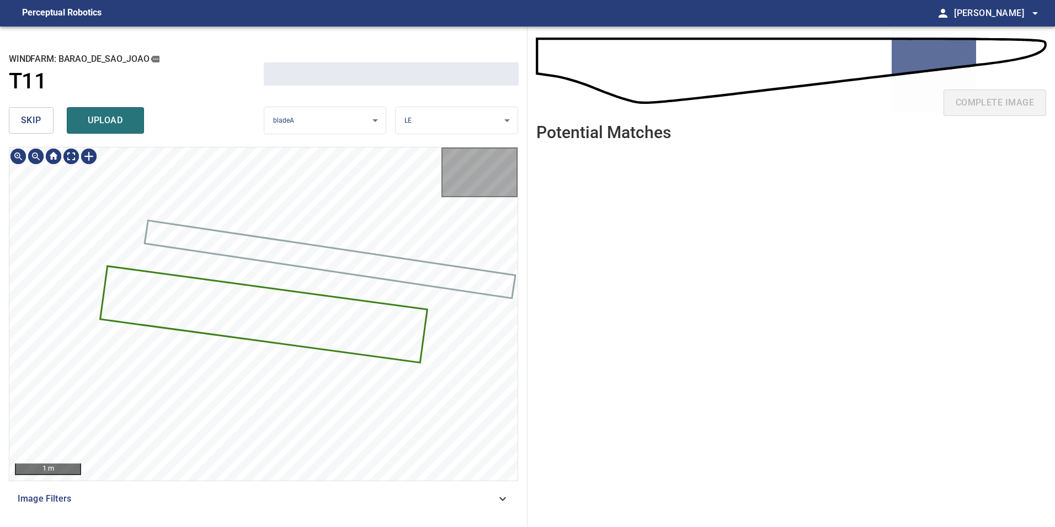
click at [38, 112] on button "skip" at bounding box center [31, 120] width 45 height 26
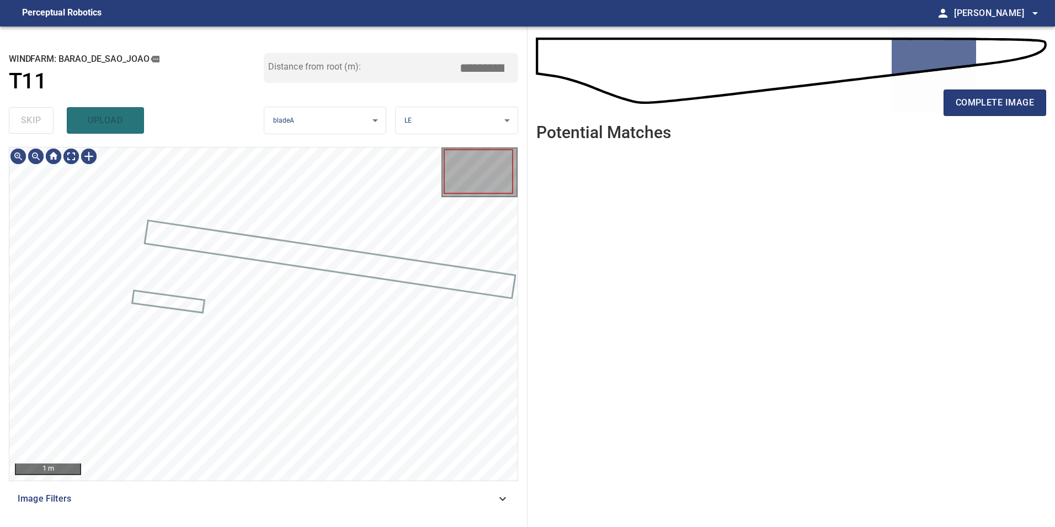
click at [38, 112] on div "skip upload" at bounding box center [136, 120] width 255 height 35
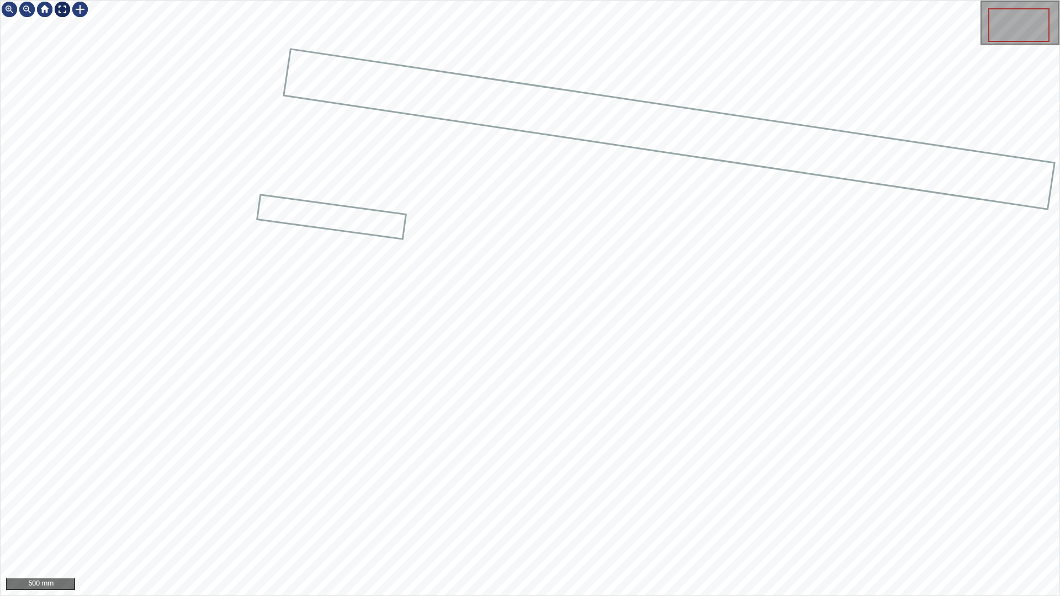
click at [61, 8] on div at bounding box center [63, 10] width 18 height 18
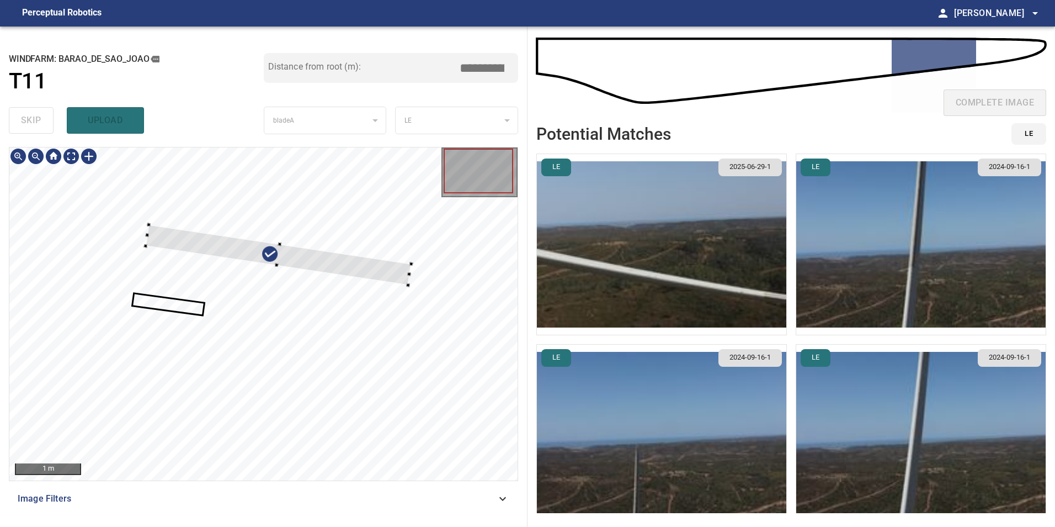
click at [400, 271] on div at bounding box center [279, 254] width 266 height 61
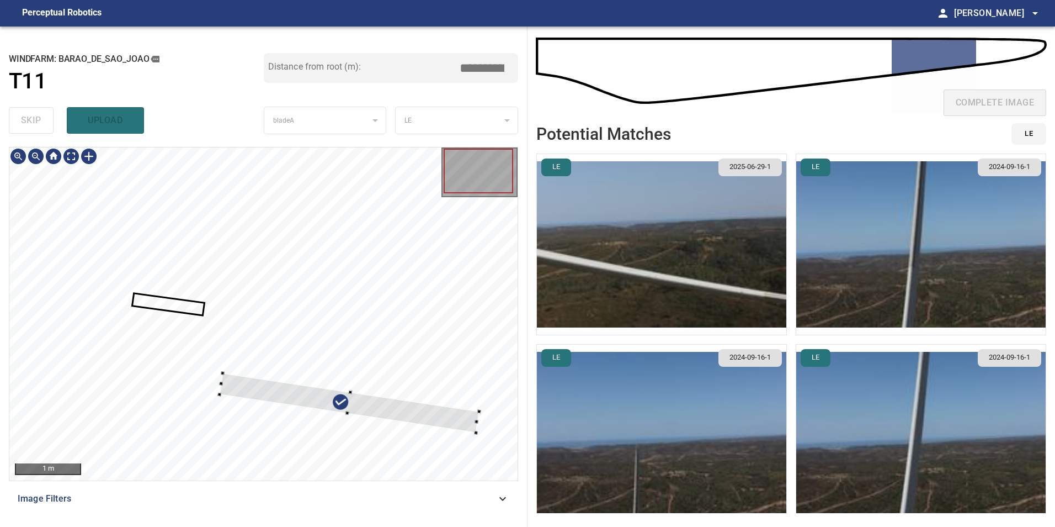
click at [446, 442] on div at bounding box center [263, 313] width 508 height 333
click at [496, 424] on div at bounding box center [263, 313] width 508 height 333
click at [450, 428] on div at bounding box center [359, 405] width 277 height 61
click at [221, 396] on div at bounding box center [221, 396] width 4 height 4
click at [435, 422] on div at bounding box center [358, 406] width 277 height 62
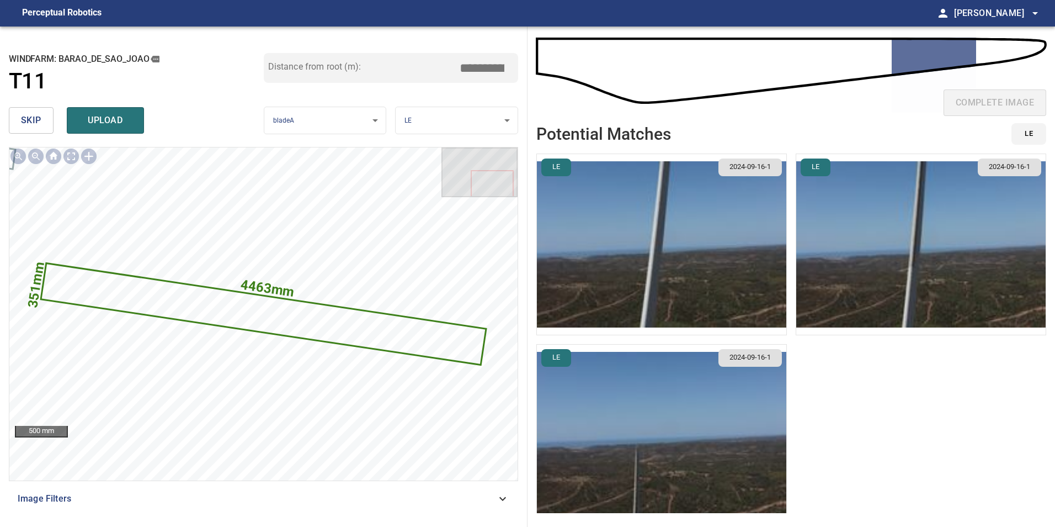
drag, startPoint x: 481, startPoint y: 72, endPoint x: 530, endPoint y: 83, distance: 50.3
click at [502, 76] on input "*****" at bounding box center [486, 67] width 55 height 21
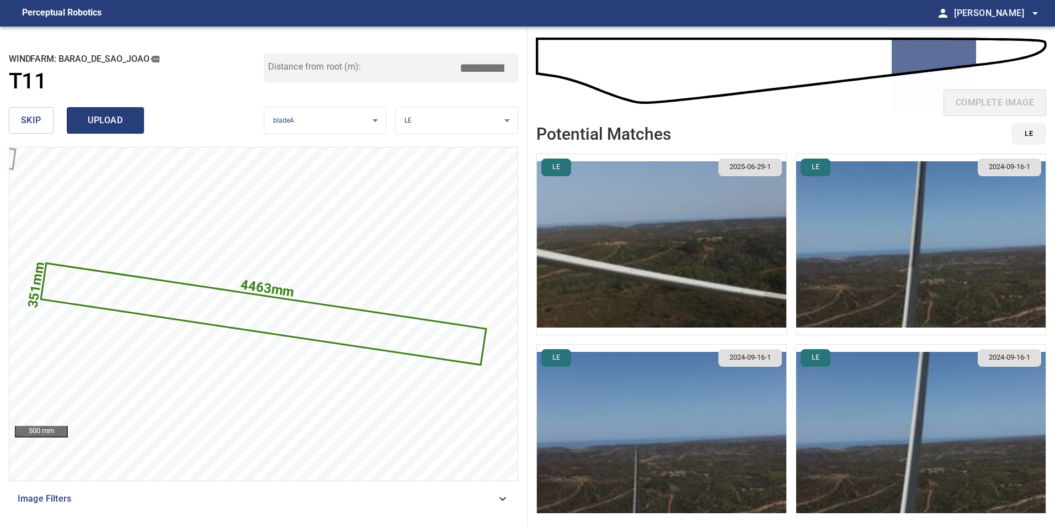
type input "*****"
click at [114, 116] on span "upload" at bounding box center [105, 120] width 53 height 15
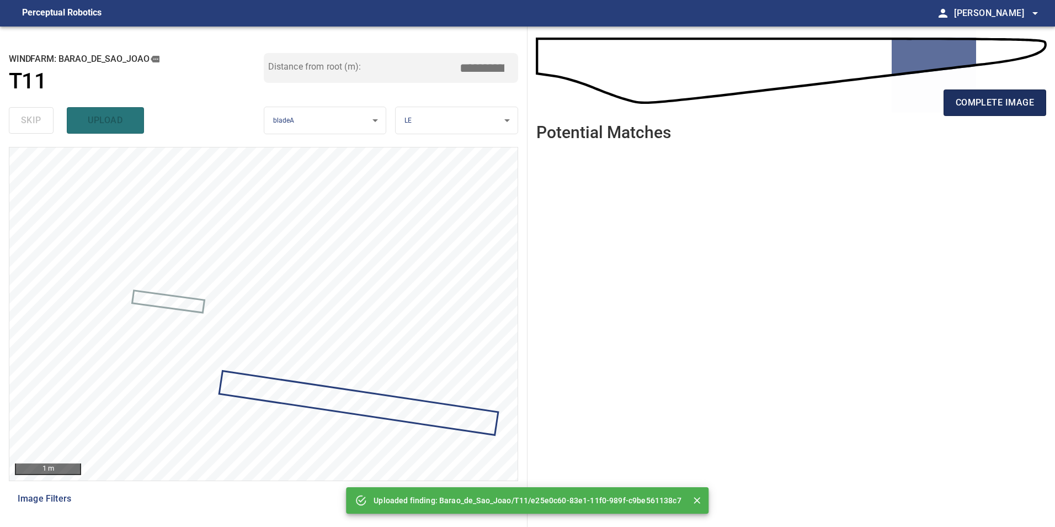
click at [961, 105] on span "complete image" at bounding box center [995, 102] width 78 height 15
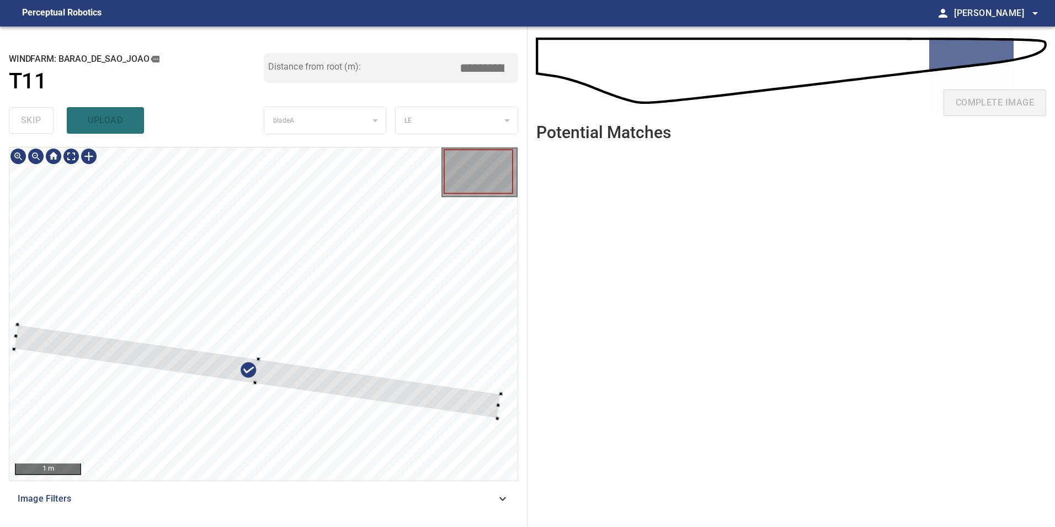
click at [360, 273] on div at bounding box center [263, 313] width 508 height 333
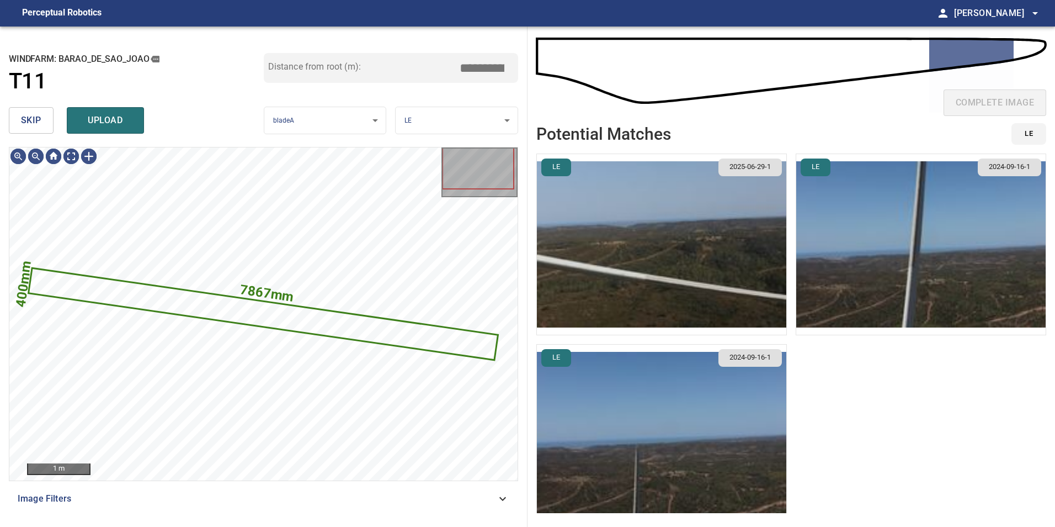
click at [35, 110] on button "skip" at bounding box center [31, 120] width 45 height 26
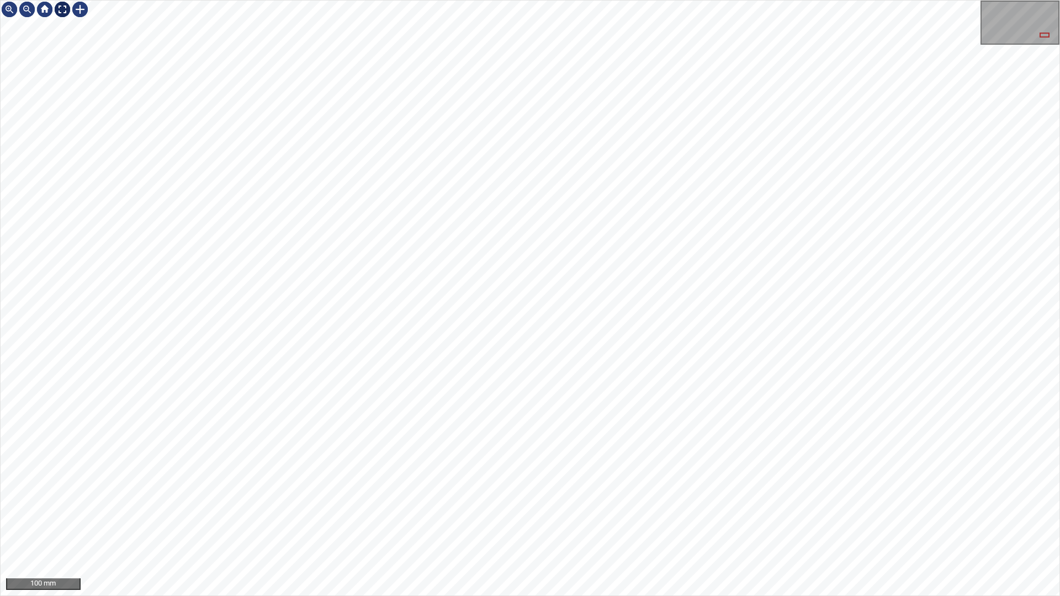
click at [63, 7] on div at bounding box center [63, 10] width 18 height 18
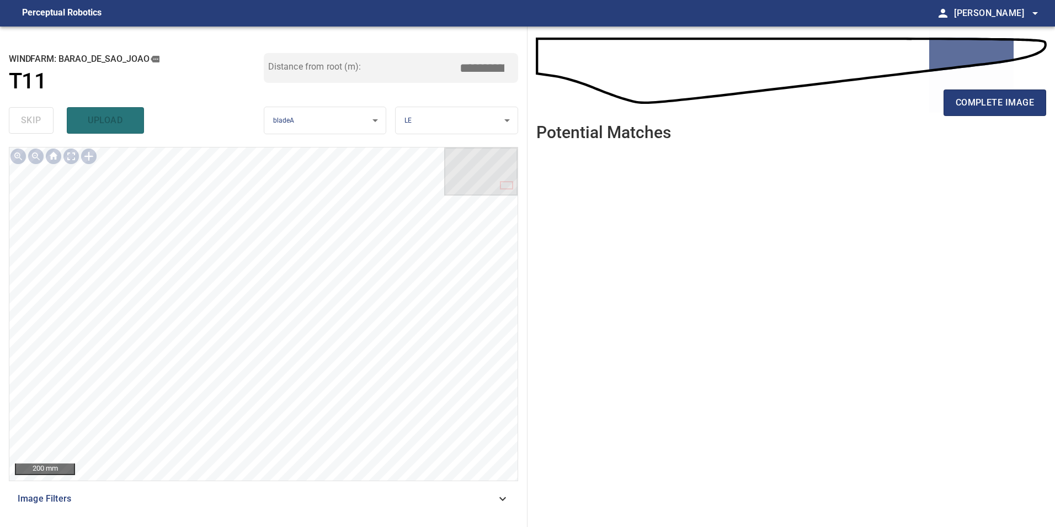
click at [950, 116] on div "complete image" at bounding box center [791, 107] width 510 height 44
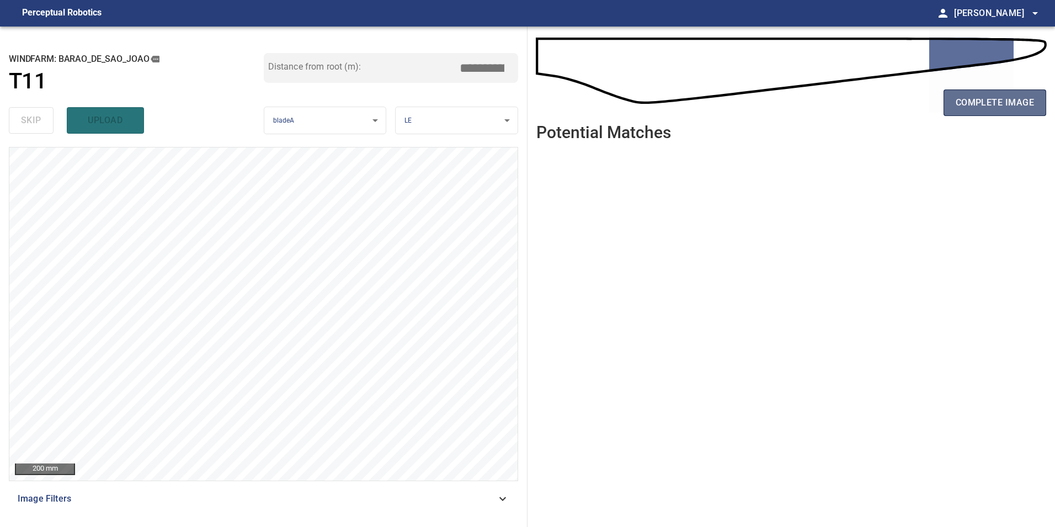
click at [966, 114] on button "complete image" at bounding box center [995, 102] width 103 height 26
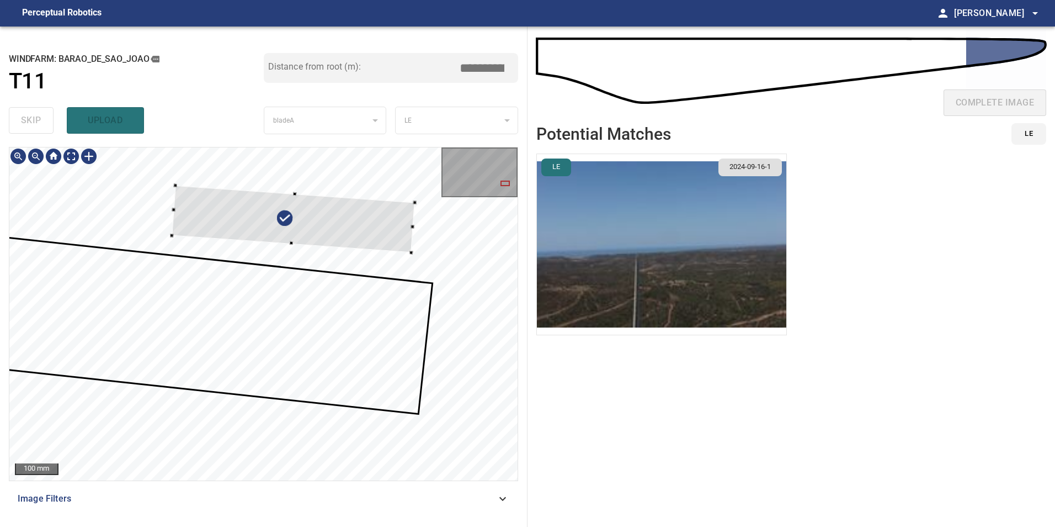
click at [381, 206] on div at bounding box center [293, 218] width 243 height 67
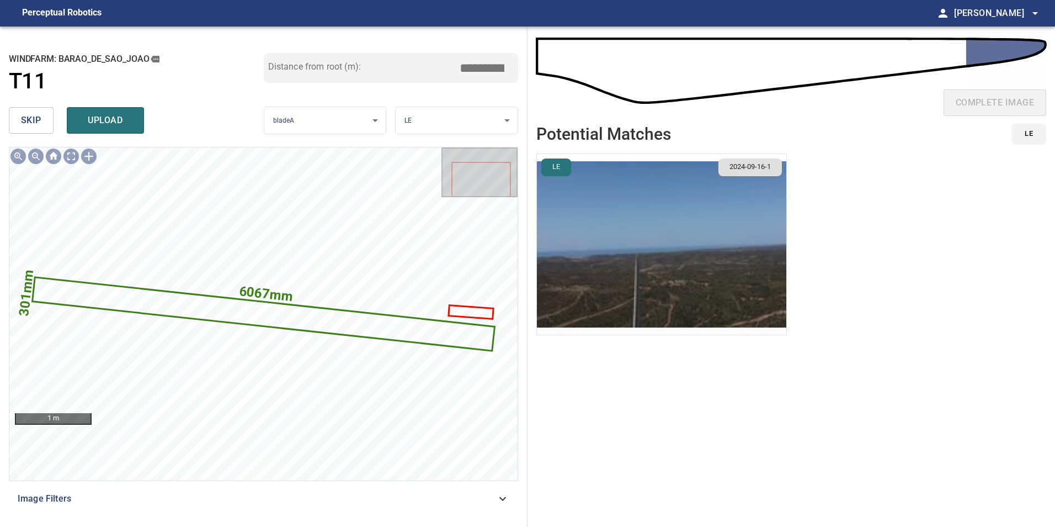
click at [481, 67] on input "*****" at bounding box center [486, 67] width 55 height 21
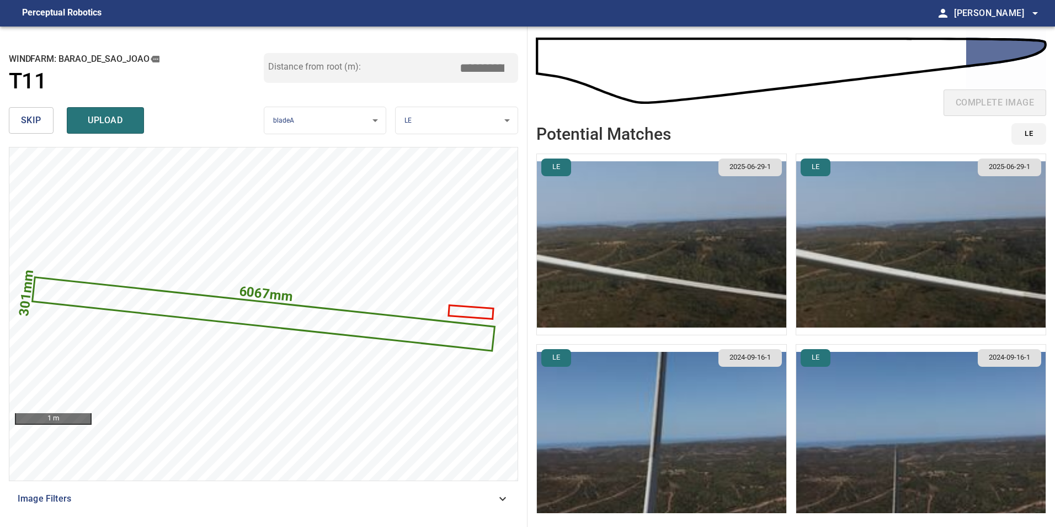
type input "*****"
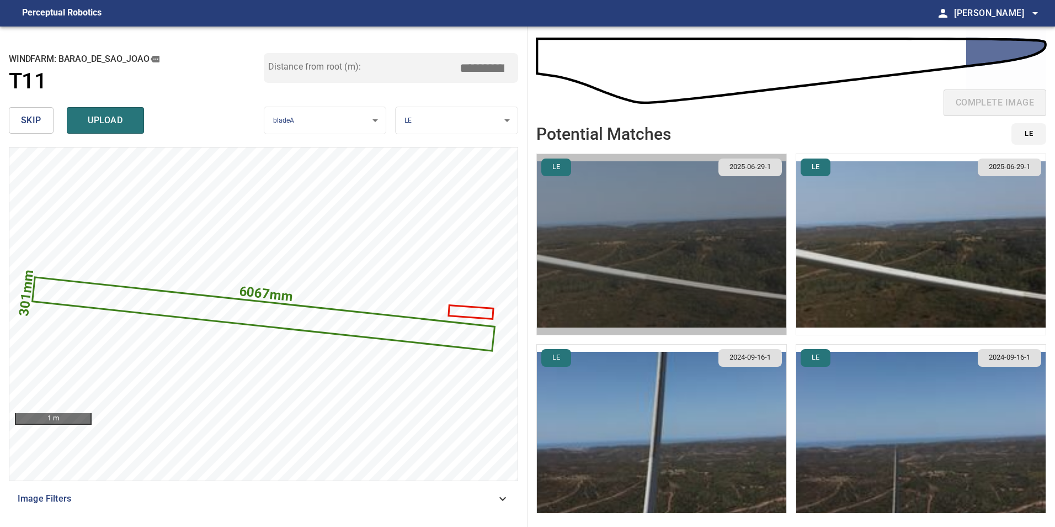
click at [679, 233] on img "button" at bounding box center [661, 244] width 249 height 180
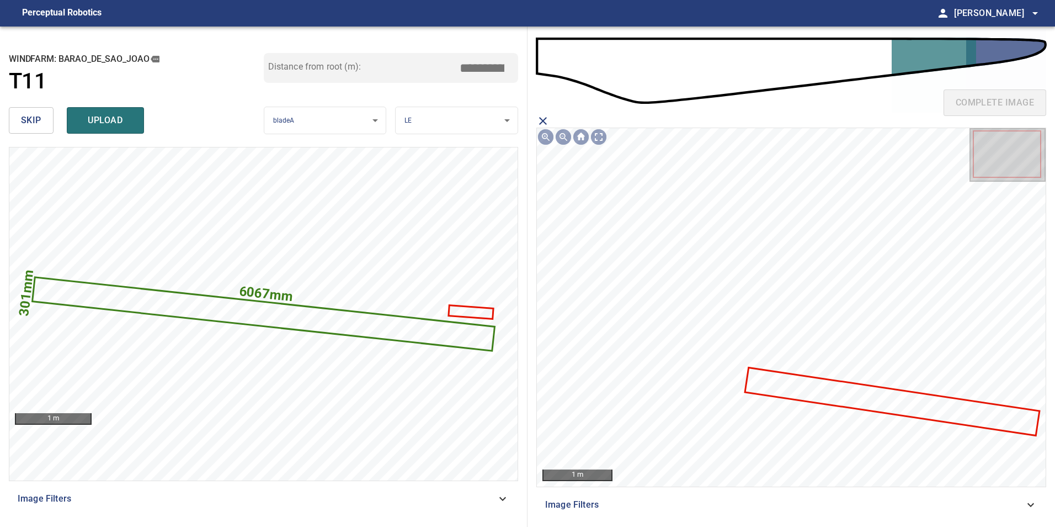
click at [791, 392] on icon at bounding box center [892, 401] width 293 height 66
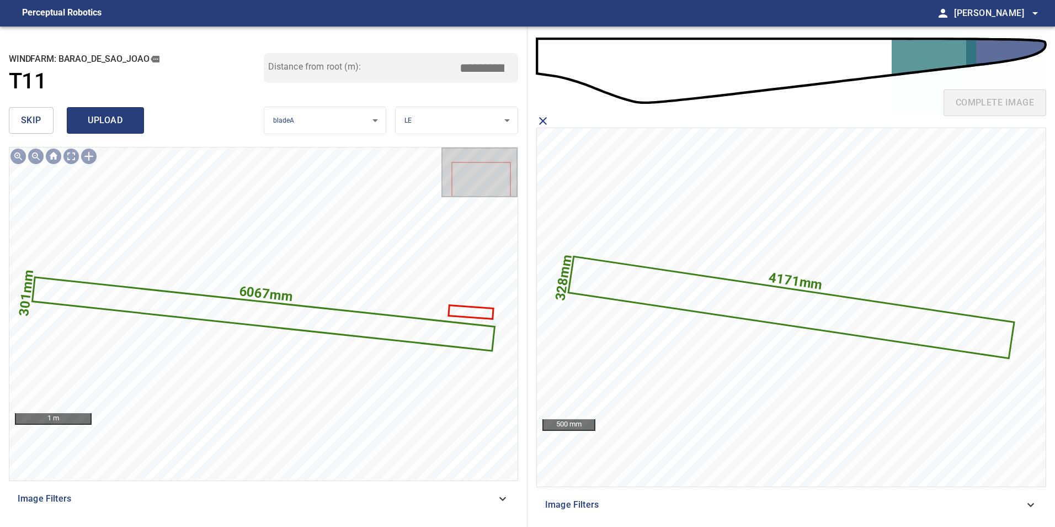
click at [109, 124] on span "upload" at bounding box center [105, 120] width 53 height 15
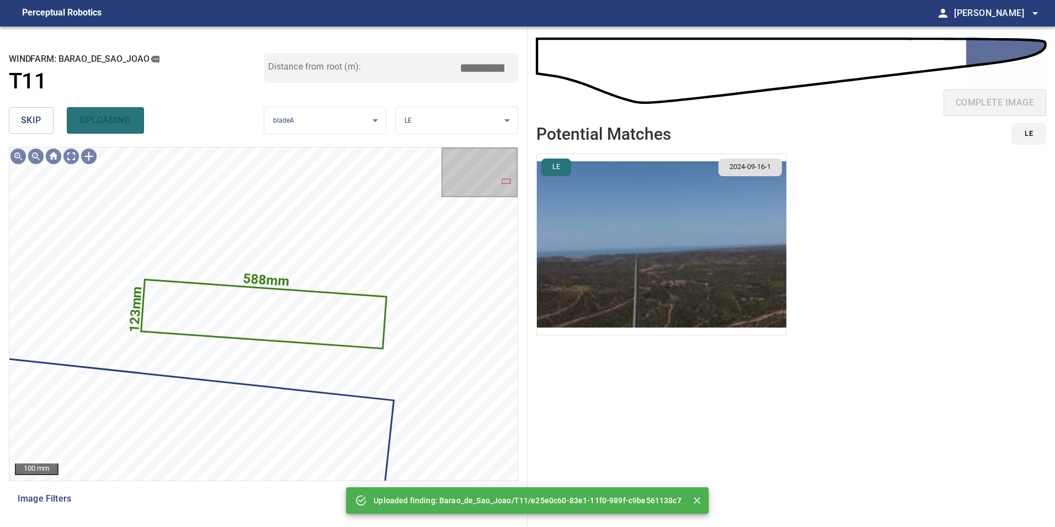
drag, startPoint x: 22, startPoint y: 116, endPoint x: 26, endPoint y: 125, distance: 10.1
click at [22, 117] on span "skip" at bounding box center [31, 120] width 20 height 15
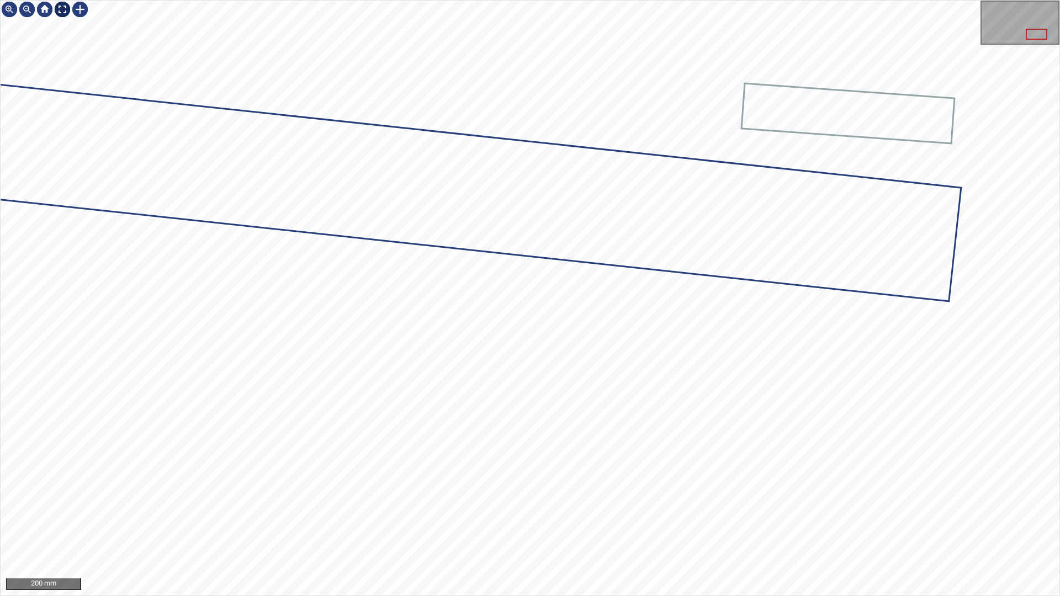
click at [64, 7] on div at bounding box center [63, 10] width 18 height 18
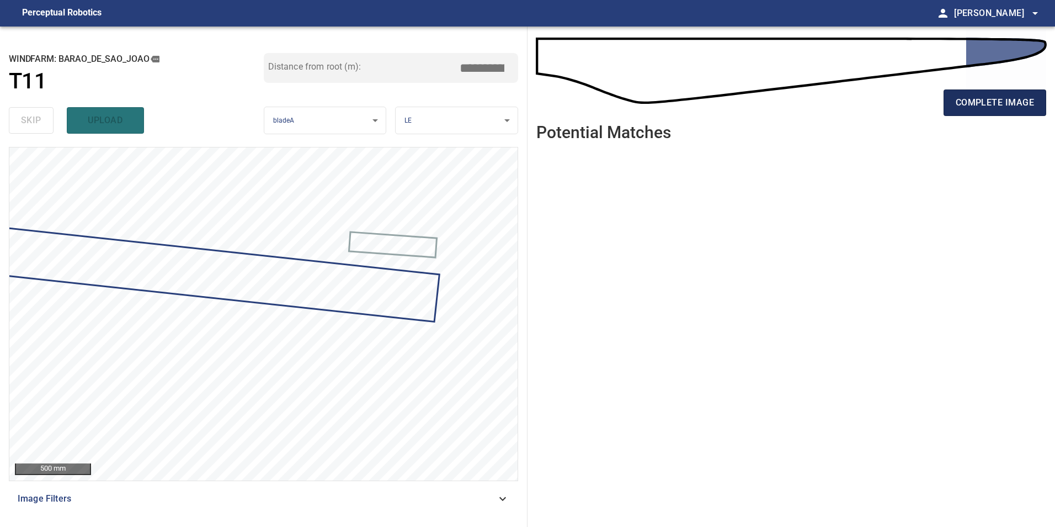
click at [982, 100] on span "complete image" at bounding box center [995, 102] width 78 height 15
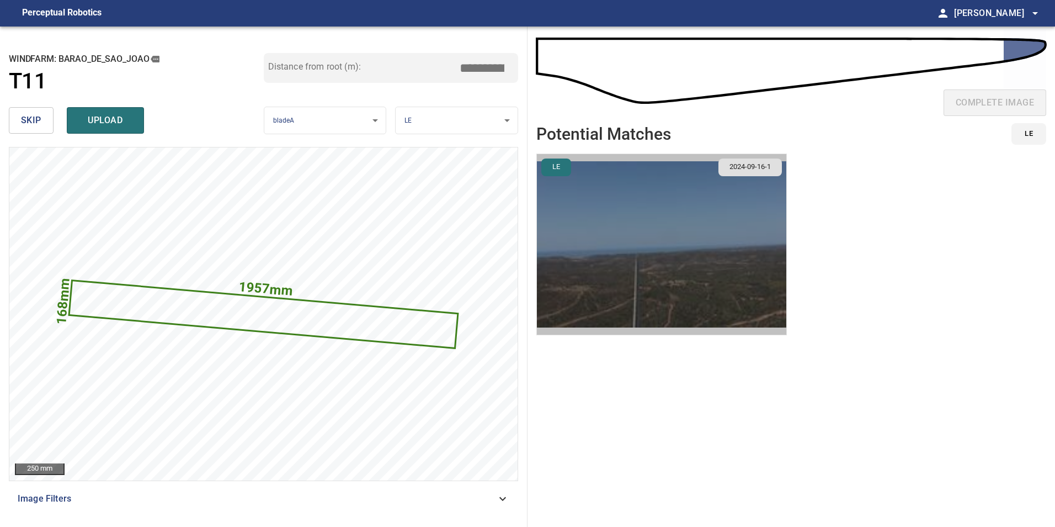
click at [727, 185] on img "button" at bounding box center [661, 244] width 249 height 180
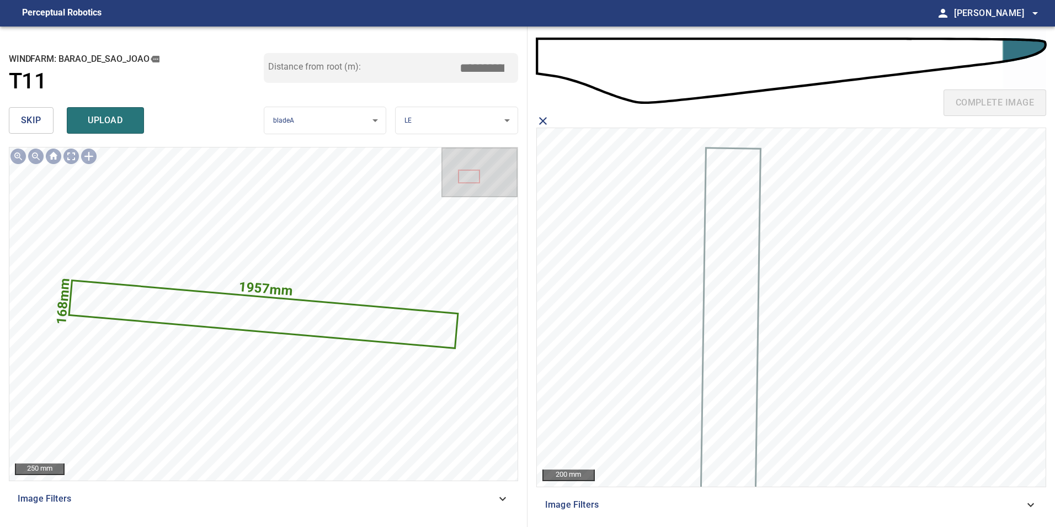
drag, startPoint x: 482, startPoint y: 68, endPoint x: 775, endPoint y: 51, distance: 294.2
click at [668, 57] on div "**********" at bounding box center [527, 276] width 1055 height 500
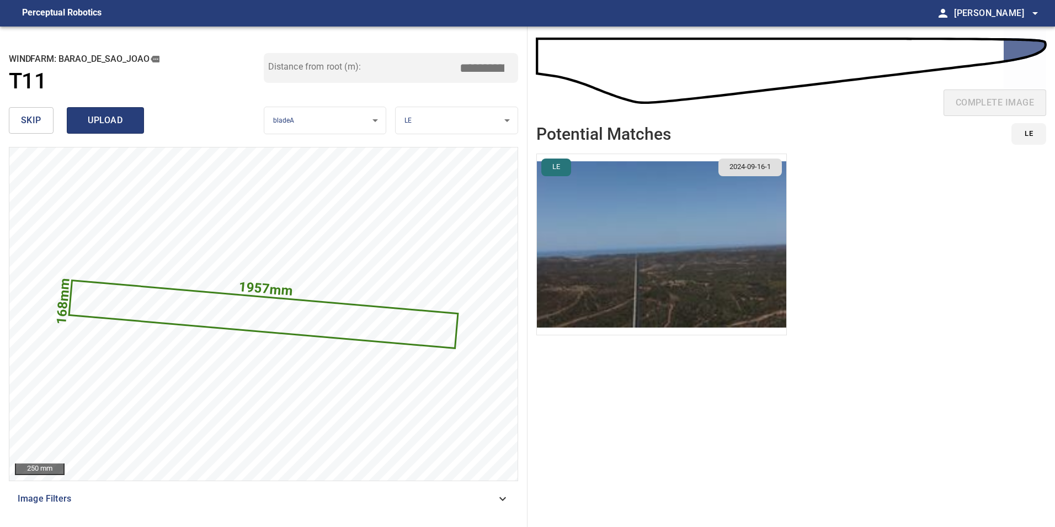
type input "*****"
click at [108, 116] on span "upload" at bounding box center [105, 120] width 53 height 15
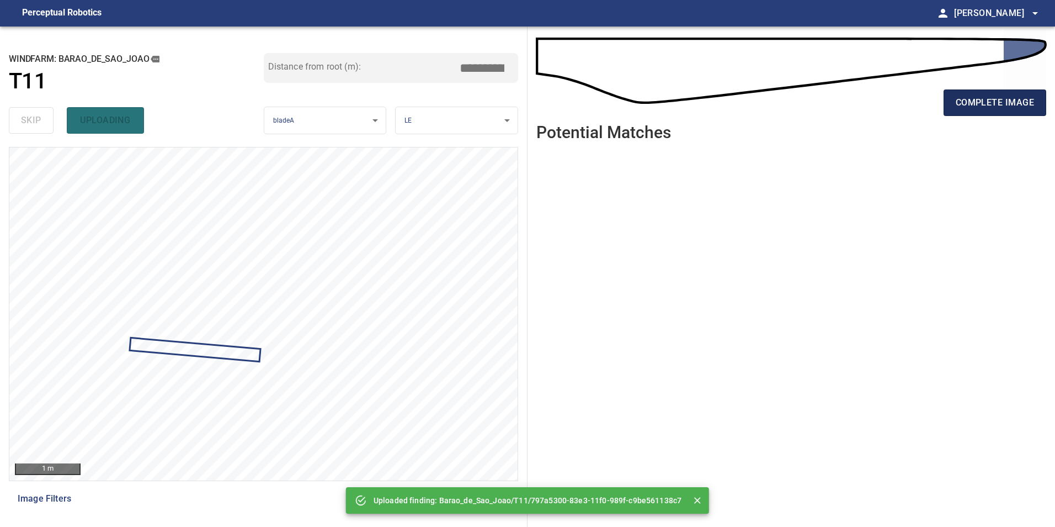
click at [990, 105] on span "complete image" at bounding box center [995, 102] width 78 height 15
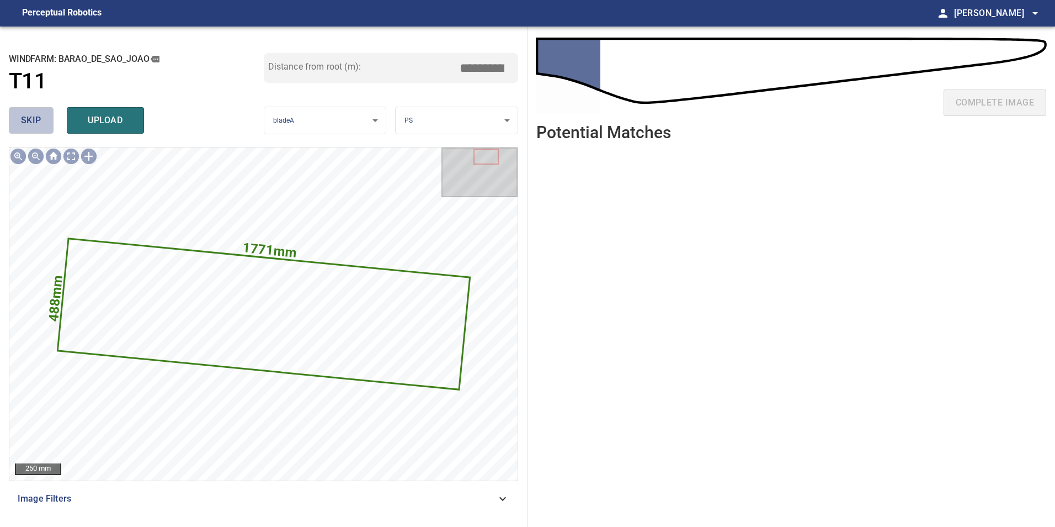
click at [17, 120] on button "skip" at bounding box center [31, 120] width 45 height 26
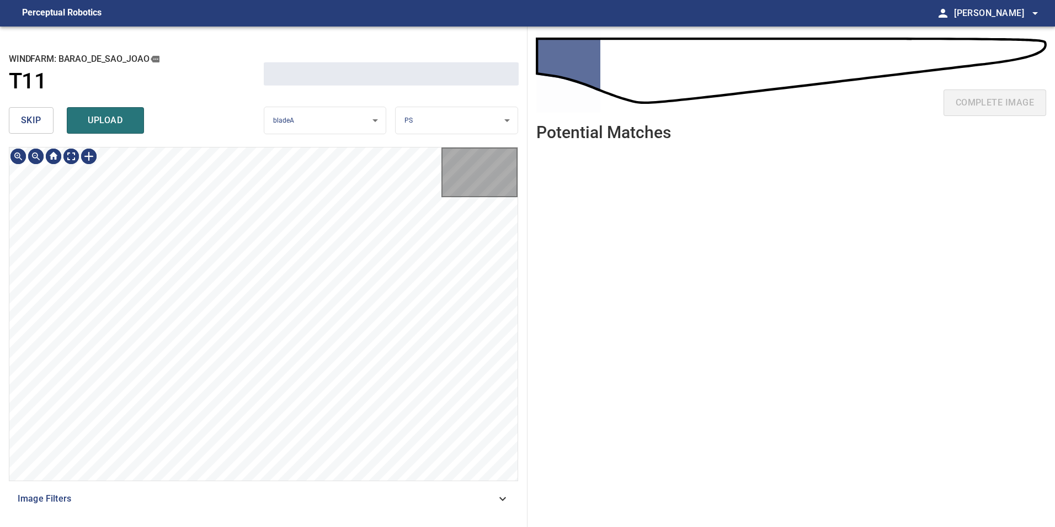
click at [17, 120] on button "skip" at bounding box center [31, 120] width 45 height 26
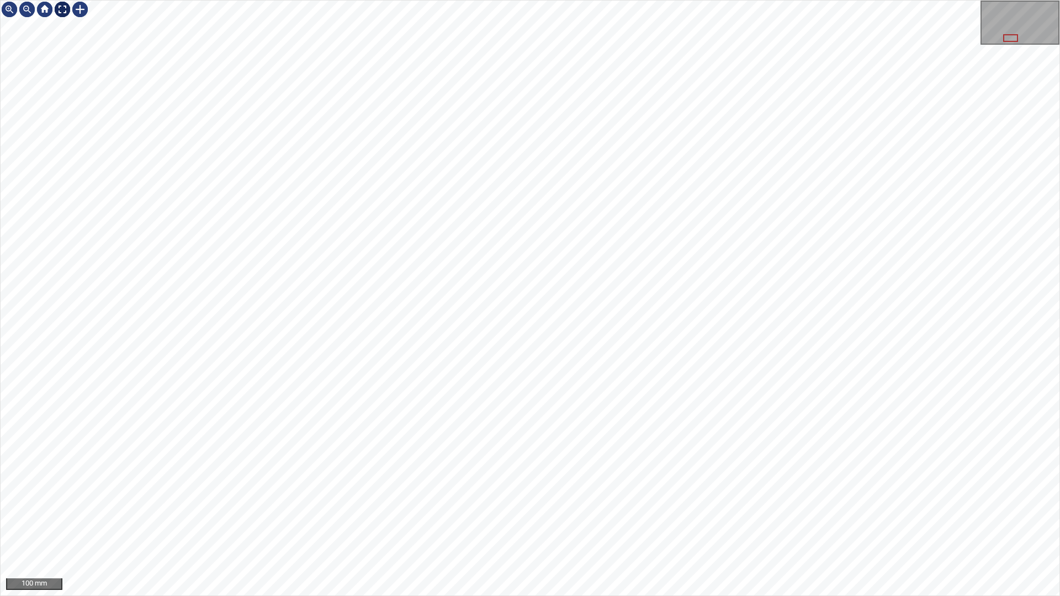
click at [60, 17] on div at bounding box center [63, 10] width 18 height 18
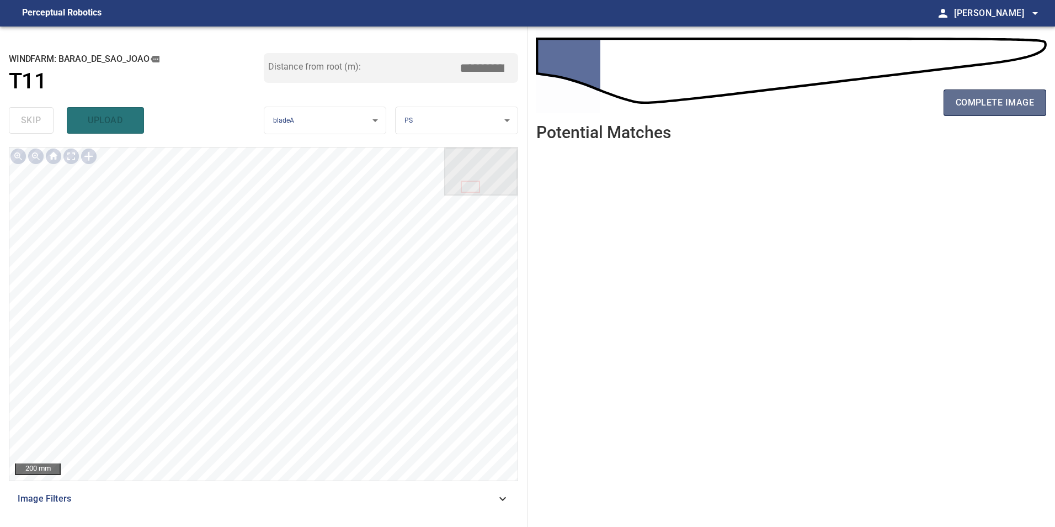
click at [980, 100] on span "complete image" at bounding box center [995, 102] width 78 height 15
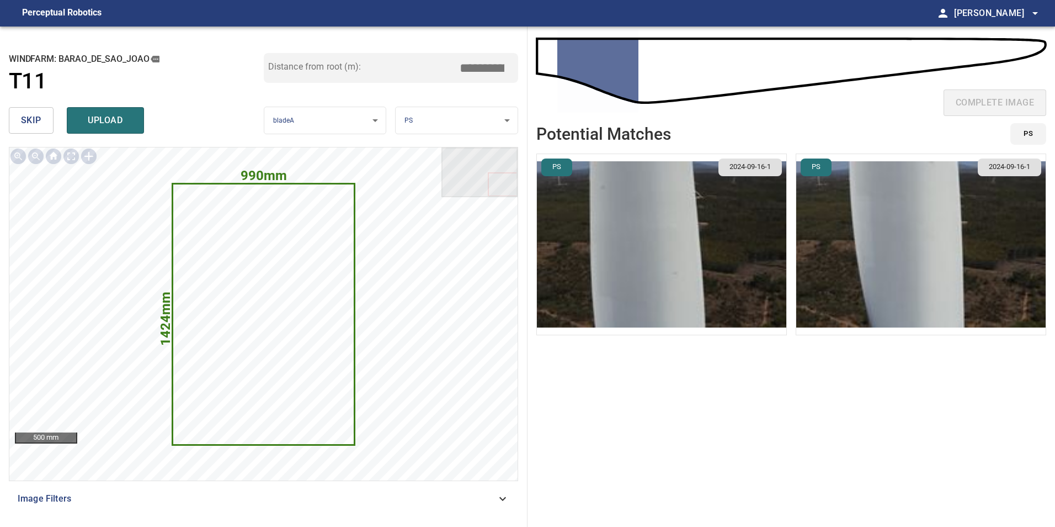
click at [33, 126] on span "skip" at bounding box center [31, 120] width 20 height 15
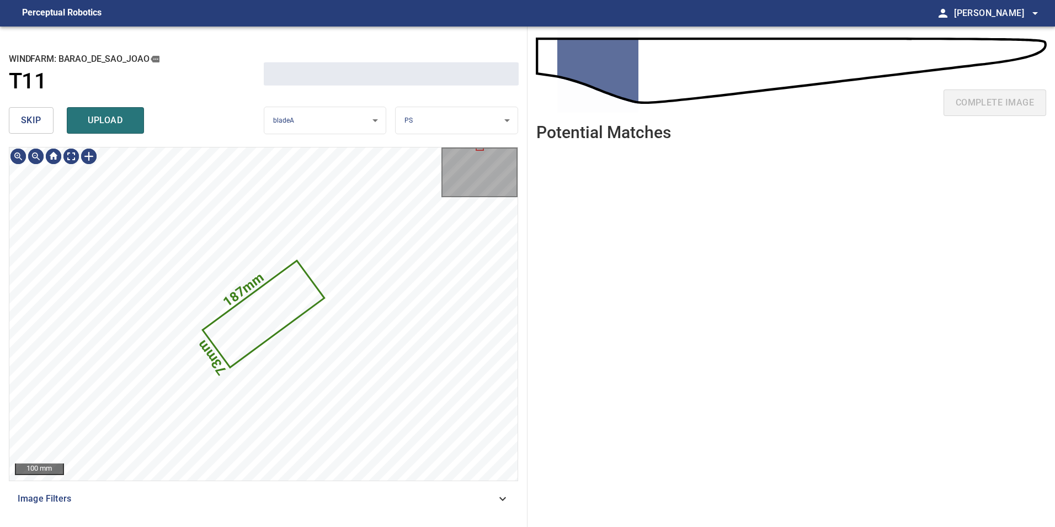
click at [33, 126] on span "skip" at bounding box center [31, 120] width 20 height 15
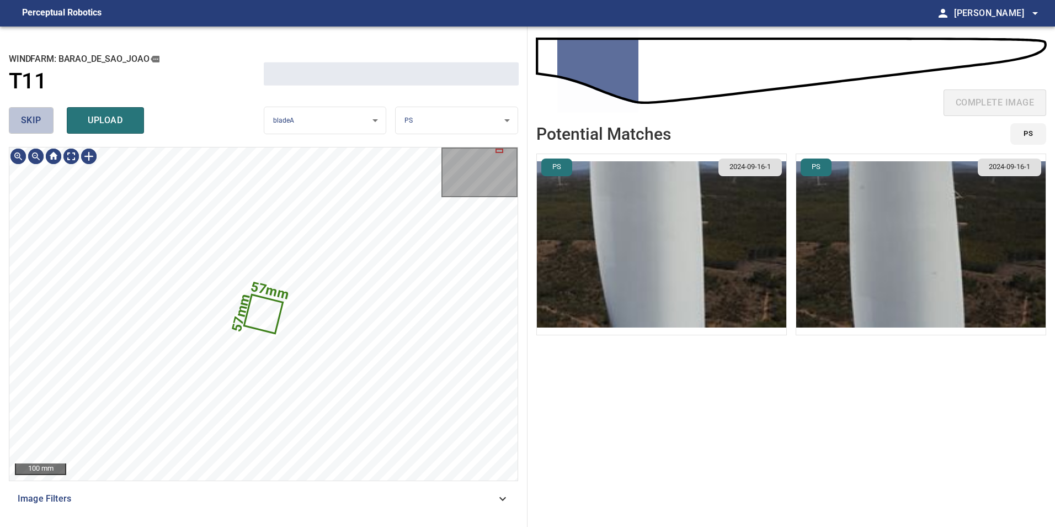
click at [33, 126] on span "skip" at bounding box center [31, 120] width 20 height 15
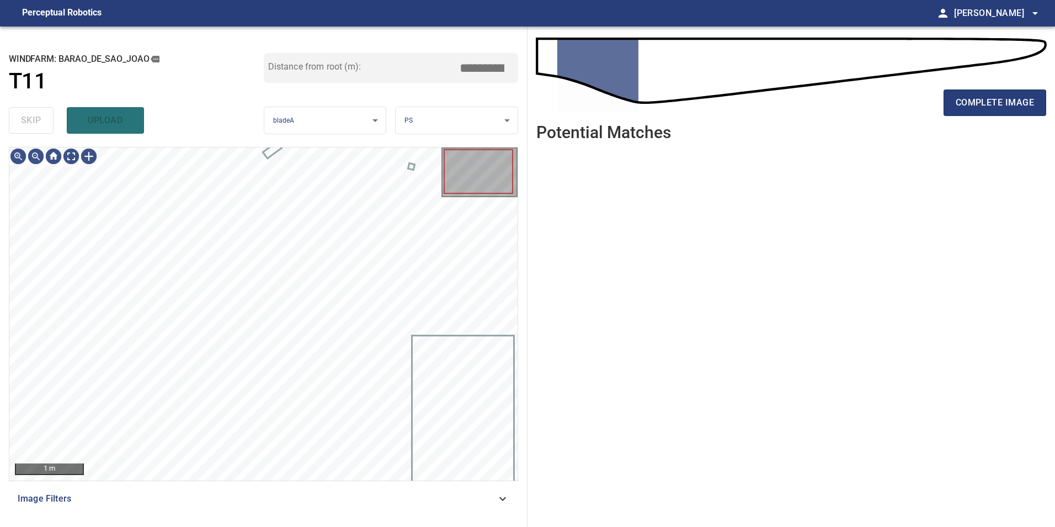
click at [33, 126] on div "skip upload" at bounding box center [136, 120] width 255 height 35
drag, startPoint x: 35, startPoint y: 125, endPoint x: 49, endPoint y: 146, distance: 24.6
click at [35, 125] on div "skip upload" at bounding box center [136, 120] width 255 height 35
drag, startPoint x: 492, startPoint y: 490, endPoint x: 475, endPoint y: 505, distance: 23.1
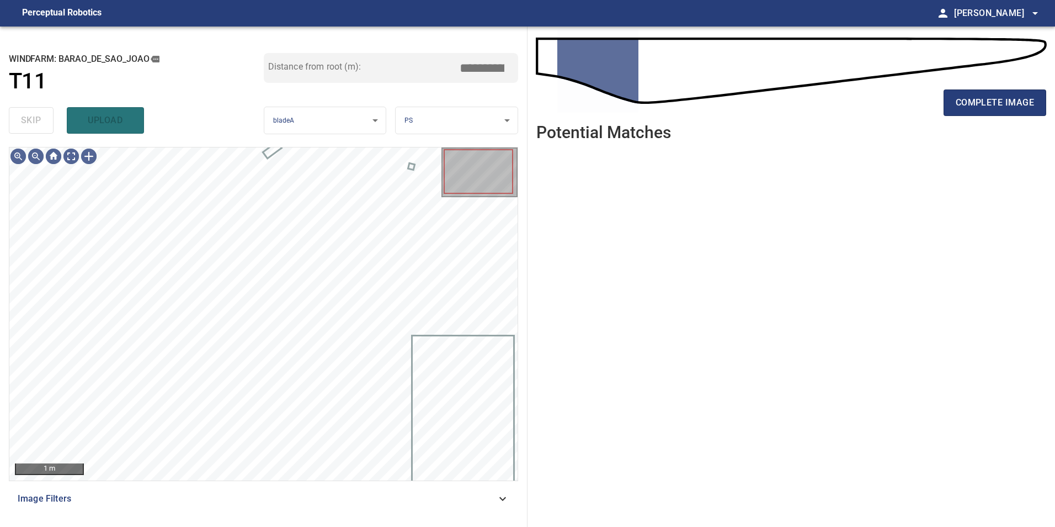
click at [488, 495] on div "Image Filters" at bounding box center [263, 498] width 509 height 26
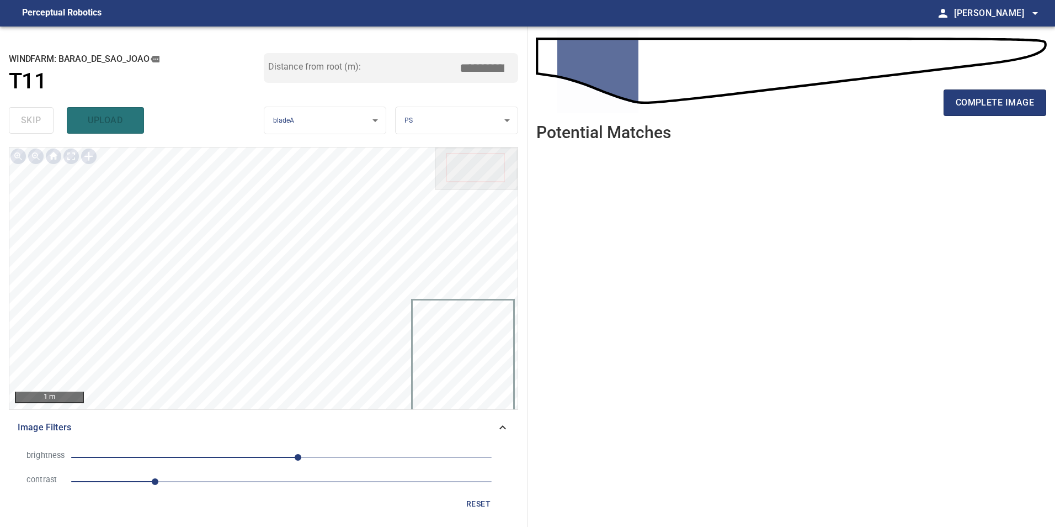
click at [215, 482] on span "1" at bounding box center [281, 481] width 421 height 15
click at [232, 461] on span "20" at bounding box center [281, 456] width 421 height 15
click at [210, 462] on span "-60" at bounding box center [281, 456] width 421 height 15
click at [251, 465] on li "brightness -87" at bounding box center [264, 457] width 492 height 24
click at [243, 460] on span "-46" at bounding box center [281, 456] width 421 height 15
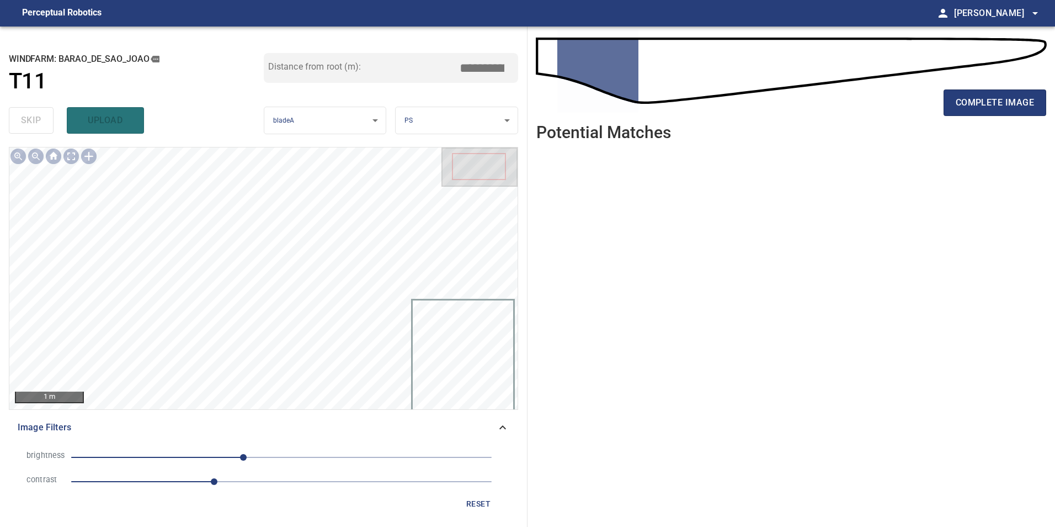
drag, startPoint x: 174, startPoint y: 452, endPoint x: 208, endPoint y: 463, distance: 35.3
click at [178, 456] on span "-46" at bounding box center [281, 456] width 421 height 15
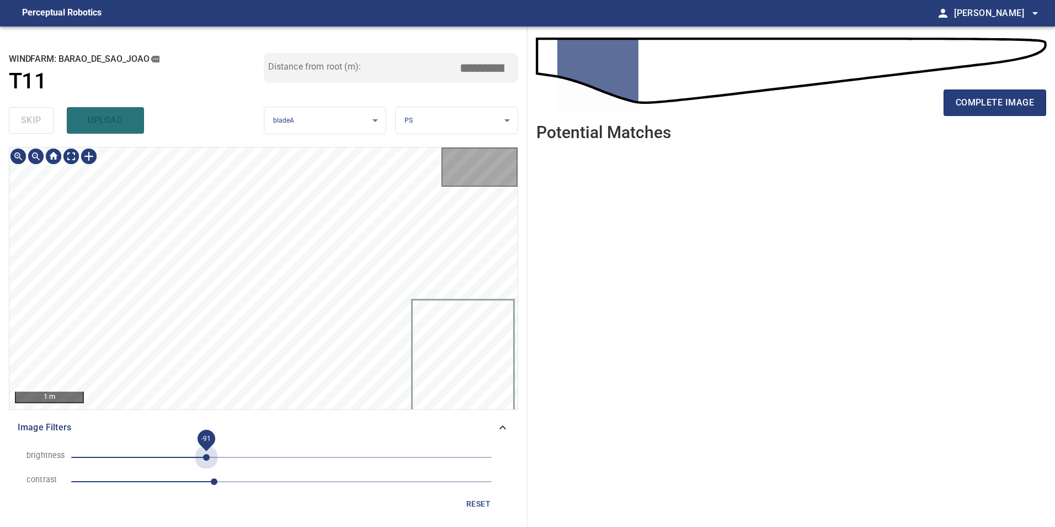
click at [206, 461] on span "-91" at bounding box center [281, 456] width 421 height 15
click at [236, 453] on span "-91" at bounding box center [281, 456] width 421 height 15
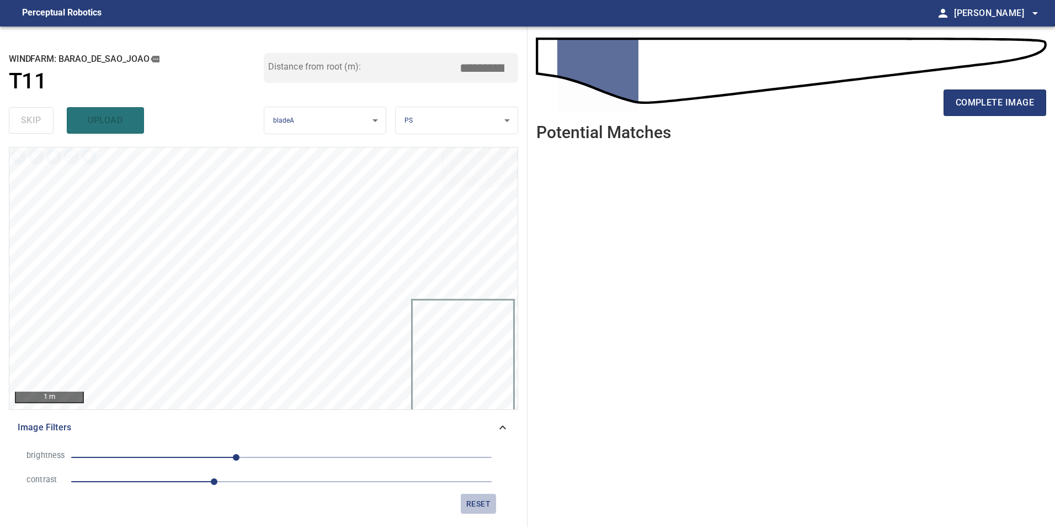
drag, startPoint x: 486, startPoint y: 509, endPoint x: 442, endPoint y: 493, distance: 47.5
click at [486, 509] on span "reset" at bounding box center [478, 504] width 26 height 14
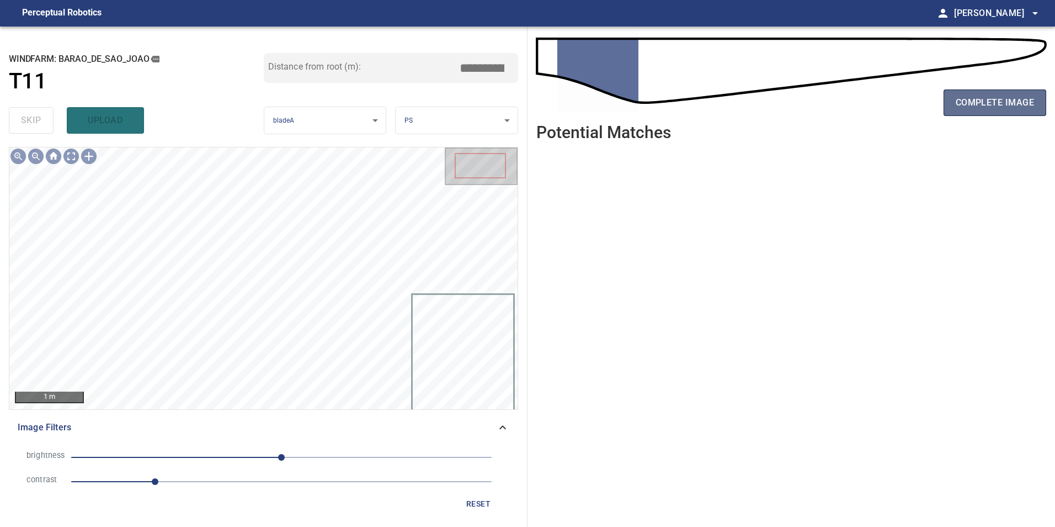
click at [979, 91] on button "complete image" at bounding box center [995, 102] width 103 height 26
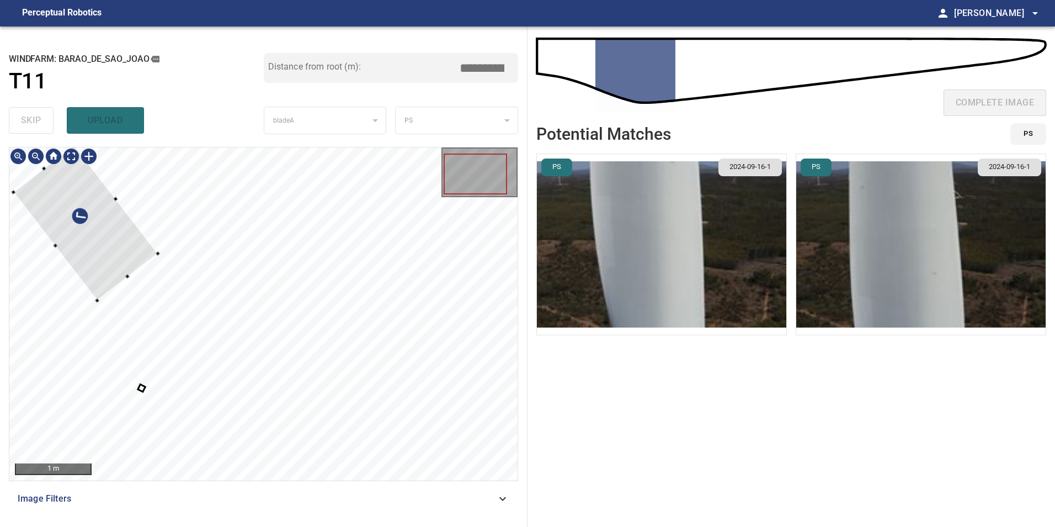
click at [127, 265] on div at bounding box center [85, 223] width 145 height 156
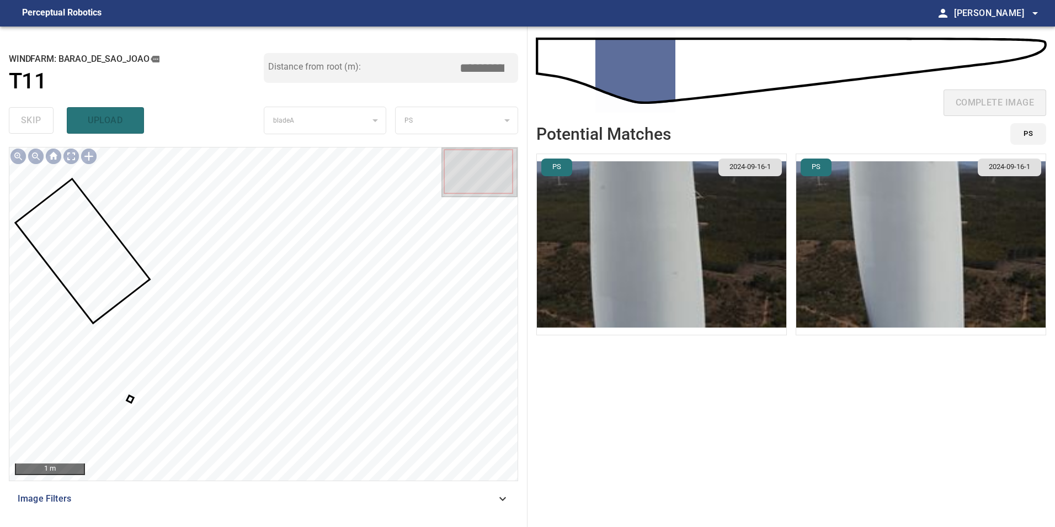
click at [130, 397] on div at bounding box center [263, 313] width 508 height 333
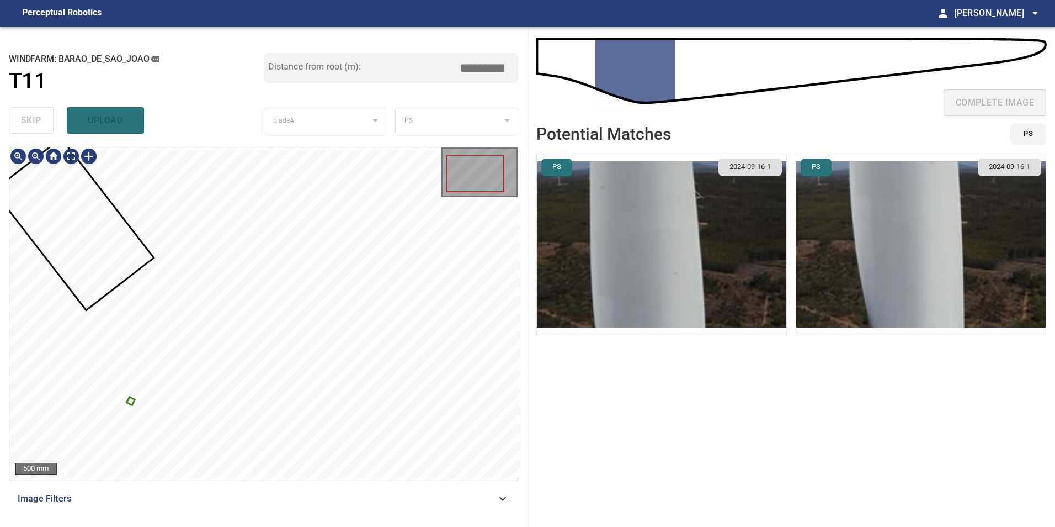
click at [130, 398] on div at bounding box center [263, 313] width 508 height 333
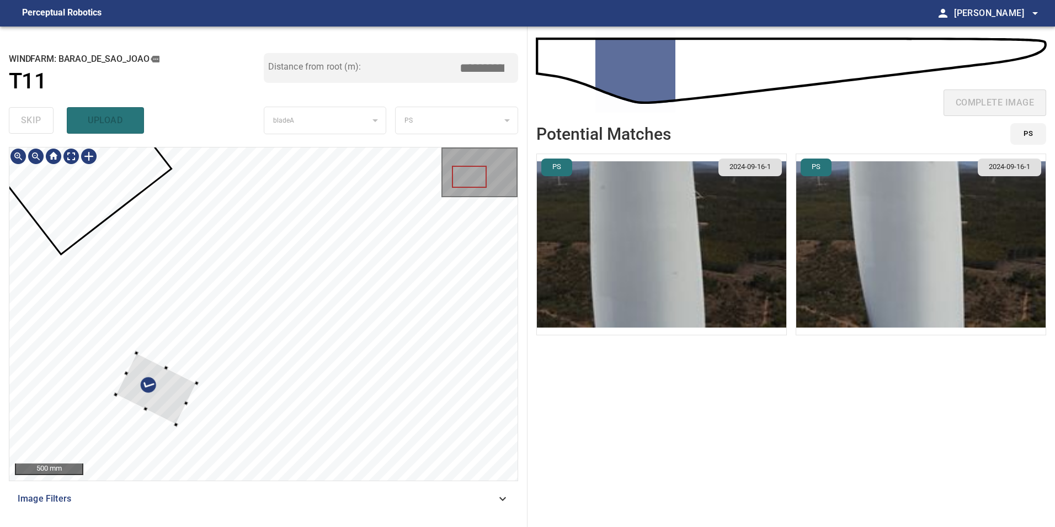
click at [109, 216] on div at bounding box center [263, 313] width 508 height 333
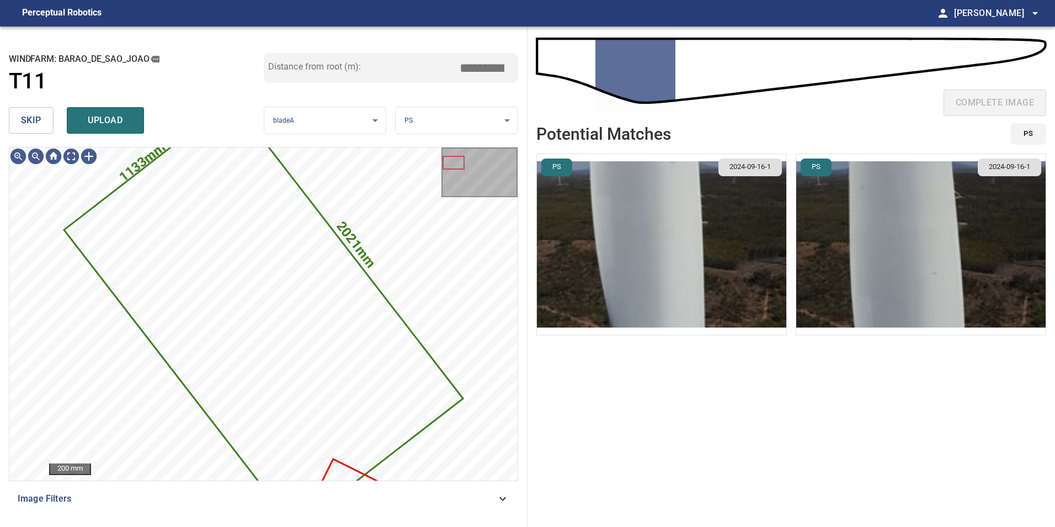
click at [35, 121] on span "skip" at bounding box center [31, 120] width 20 height 15
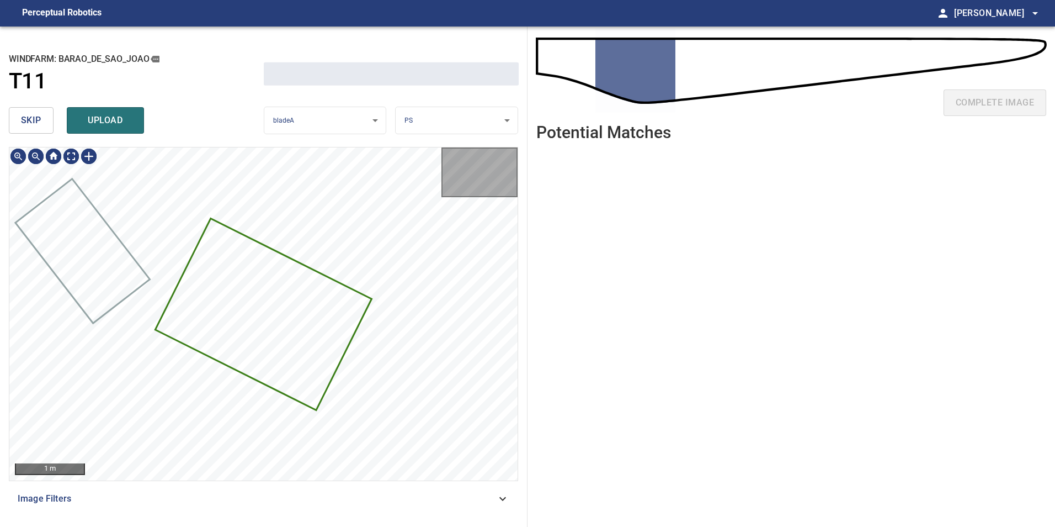
click at [35, 121] on span "skip" at bounding box center [31, 120] width 20 height 15
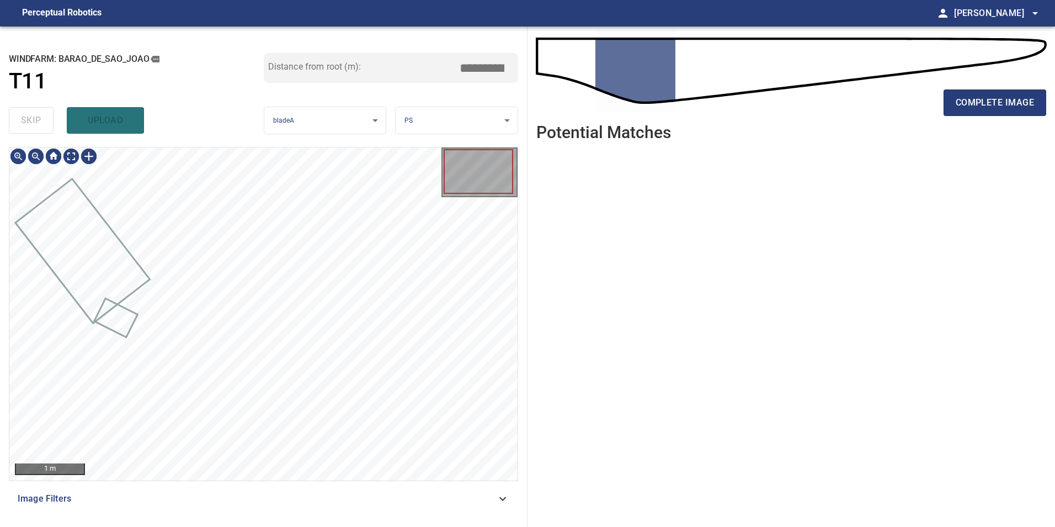
drag, startPoint x: 35, startPoint y: 121, endPoint x: 92, endPoint y: 160, distance: 68.4
click at [35, 121] on div "skip upload" at bounding box center [136, 120] width 255 height 35
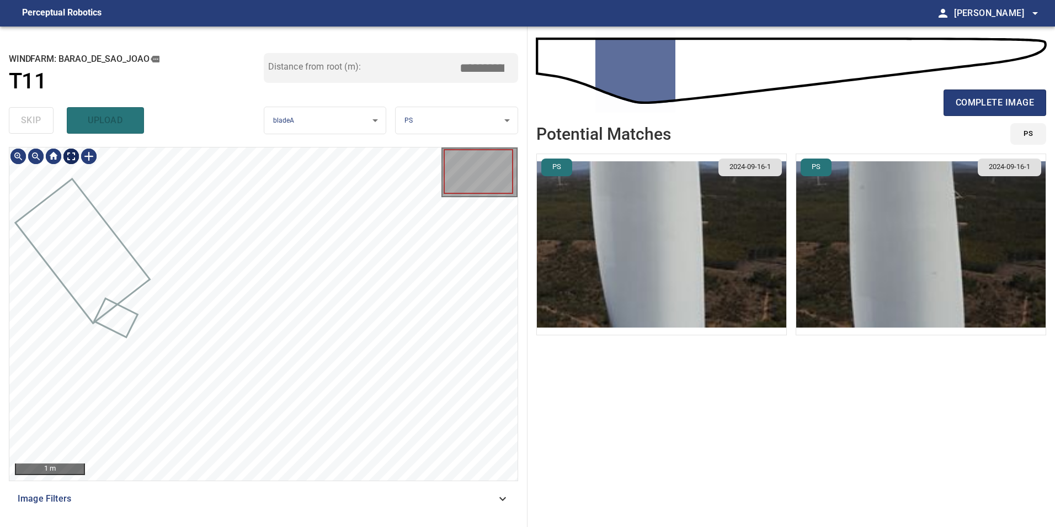
click at [72, 166] on div "1 m" at bounding box center [263, 313] width 508 height 333
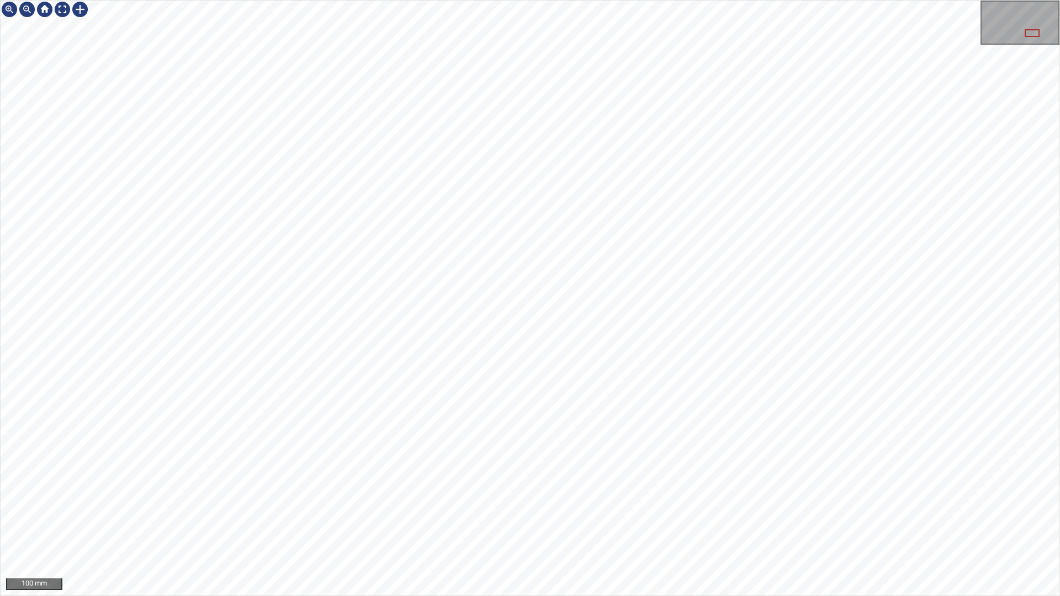
click at [517, 0] on div "100 mm" at bounding box center [530, 298] width 1060 height 596
click at [619, 0] on div "100 mm" at bounding box center [530, 298] width 1060 height 596
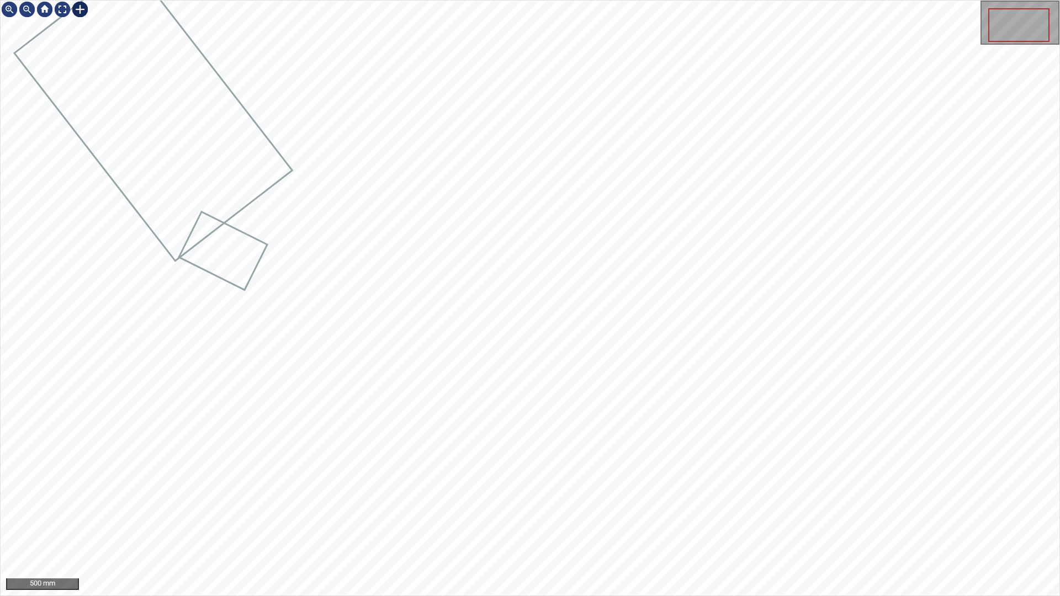
click at [77, 13] on div at bounding box center [80, 10] width 18 height 18
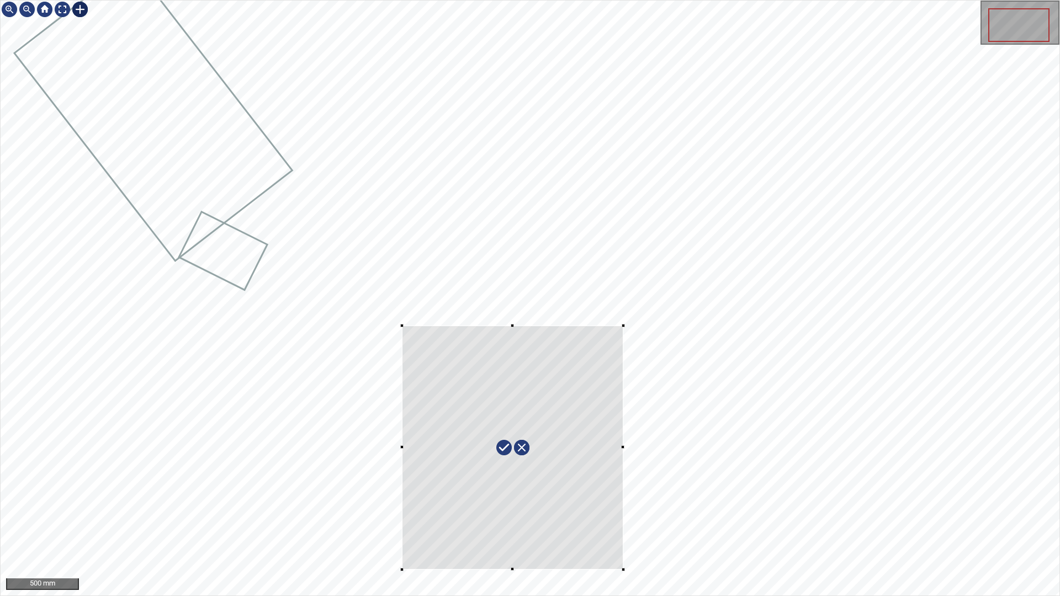
click at [623, 526] on div at bounding box center [530, 298] width 1059 height 595
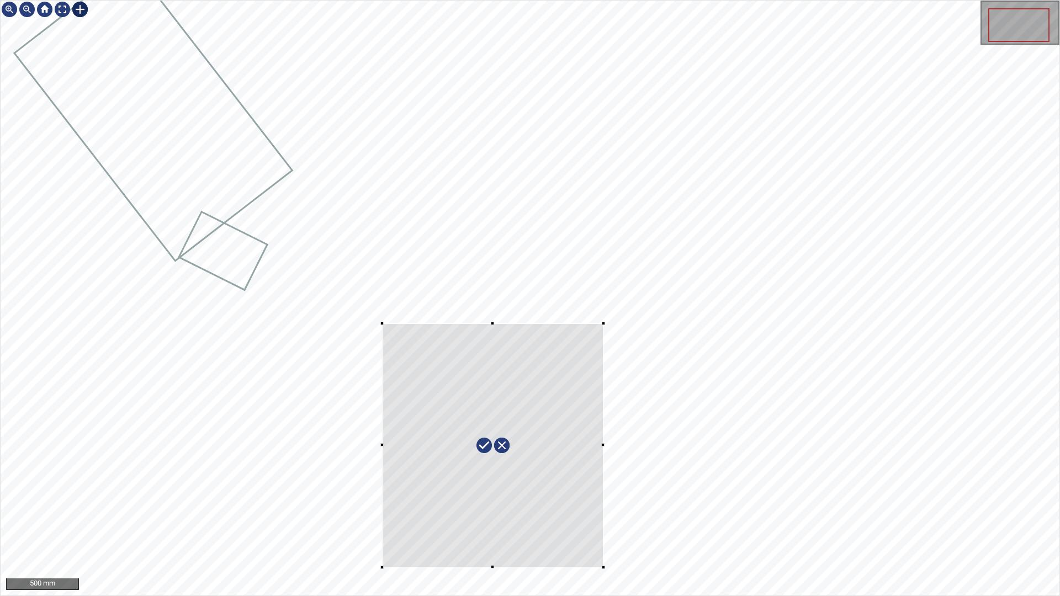
click at [578, 526] on div at bounding box center [492, 445] width 221 height 244
click at [496, 347] on div at bounding box center [493, 456] width 228 height 229
click at [62, 10] on div at bounding box center [63, 10] width 18 height 18
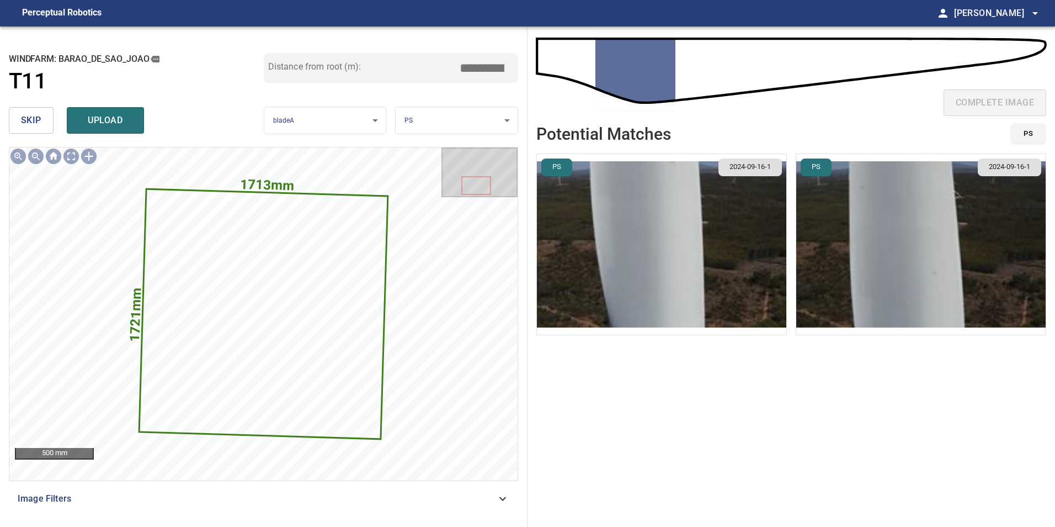
drag, startPoint x: 482, startPoint y: 69, endPoint x: 561, endPoint y: 75, distance: 79.1
click at [557, 72] on div "**********" at bounding box center [527, 276] width 1055 height 500
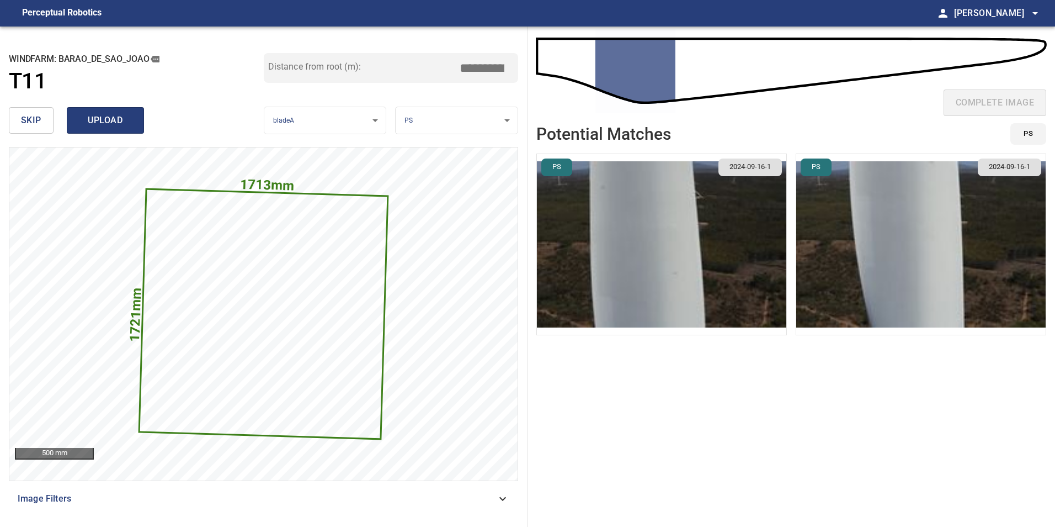
type input "*****"
click at [111, 123] on span "upload" at bounding box center [105, 120] width 53 height 15
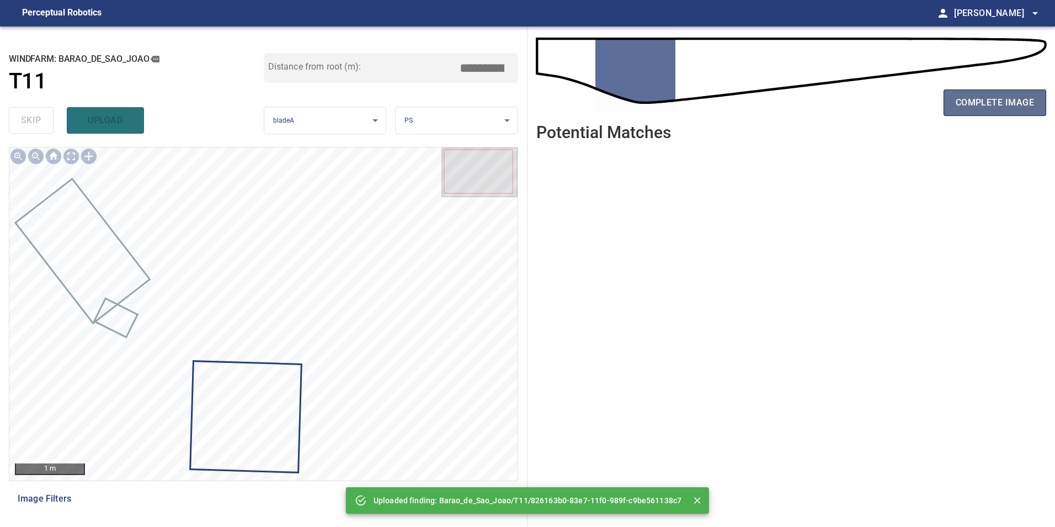
click at [964, 99] on span "complete image" at bounding box center [995, 102] width 78 height 15
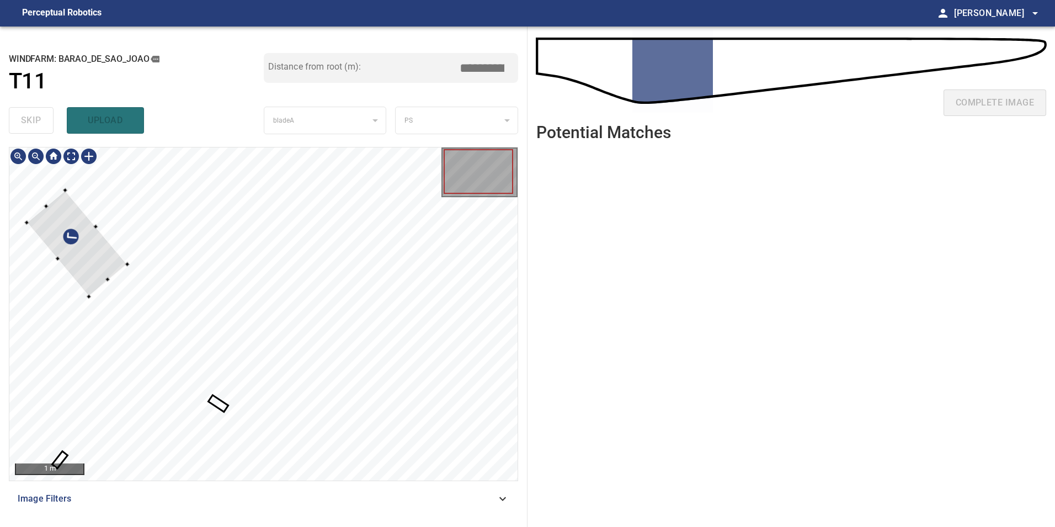
click at [119, 260] on div at bounding box center [77, 243] width 100 height 106
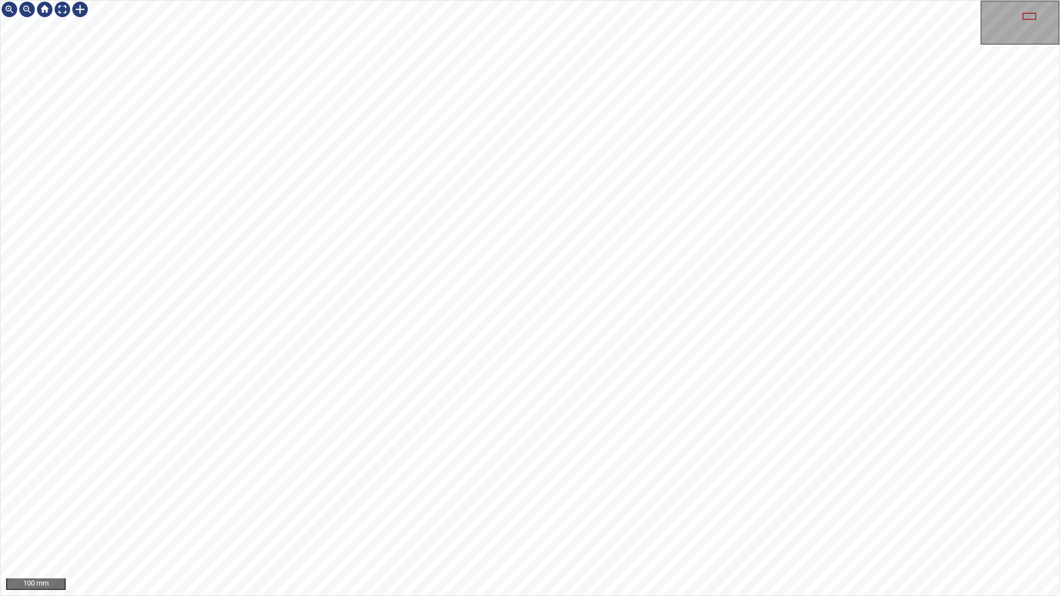
click at [632, 0] on div "100 mm" at bounding box center [530, 298] width 1060 height 596
click at [55, 10] on div at bounding box center [63, 10] width 18 height 18
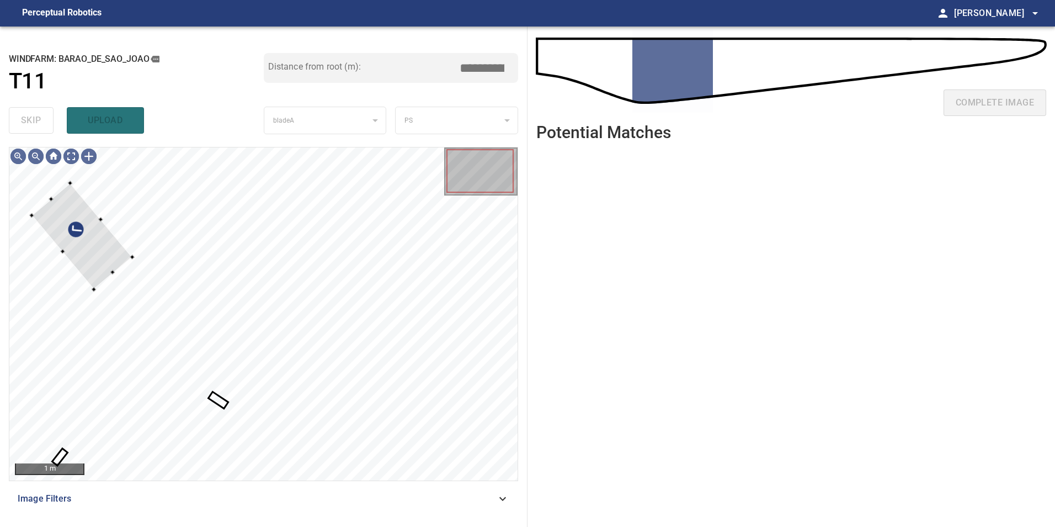
click at [44, 123] on div "skip upload" at bounding box center [136, 120] width 255 height 35
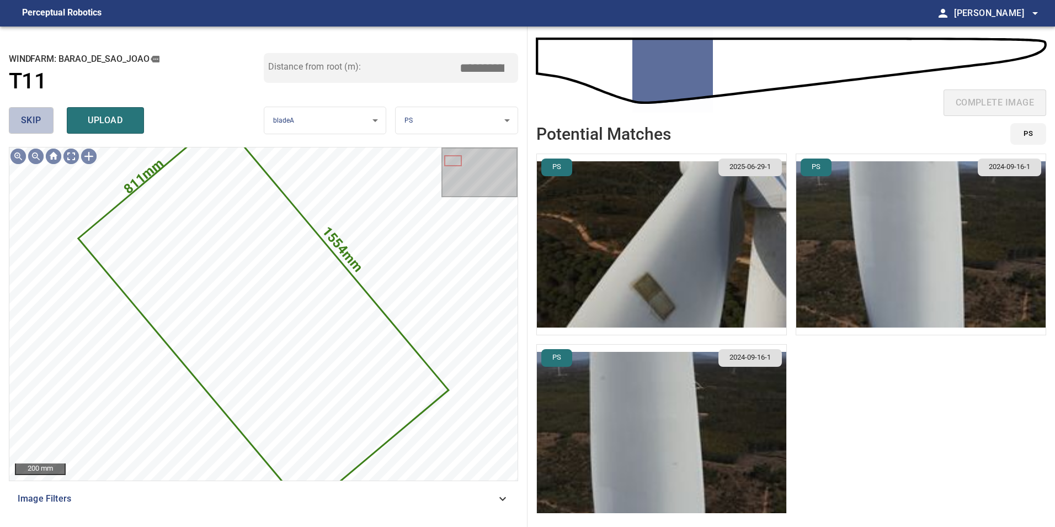
click at [44, 121] on button "skip" at bounding box center [31, 120] width 45 height 26
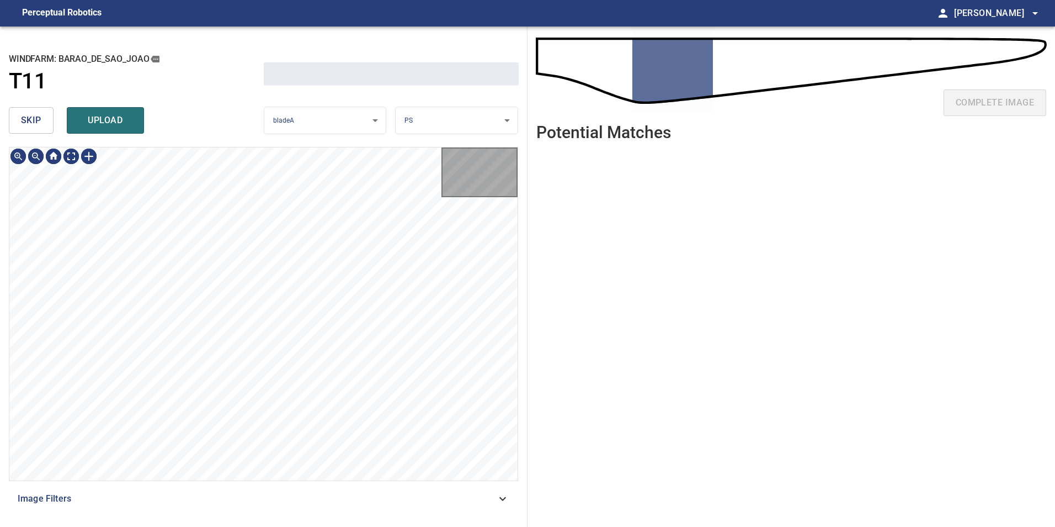
click at [44, 121] on button "skip" at bounding box center [31, 120] width 45 height 26
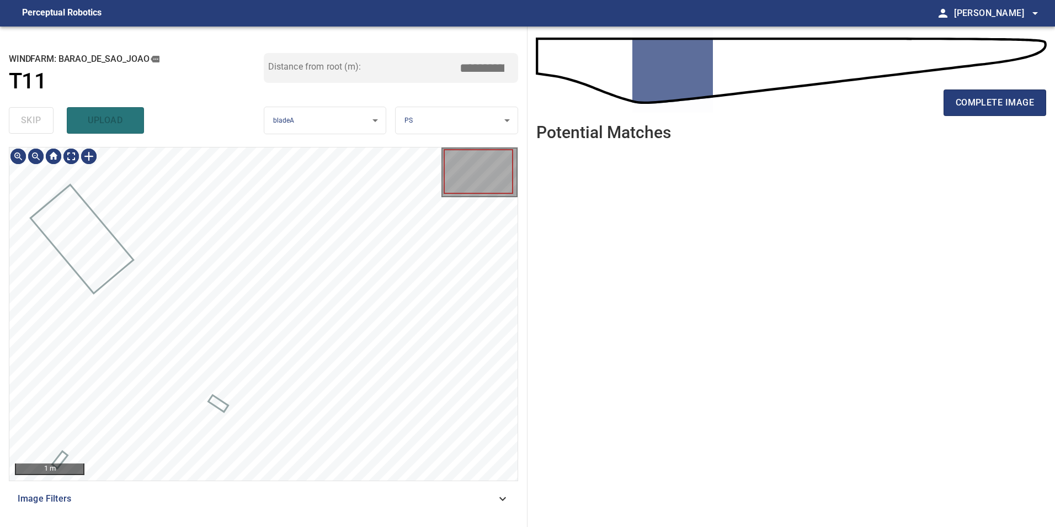
click at [44, 121] on div "skip upload" at bounding box center [136, 120] width 255 height 35
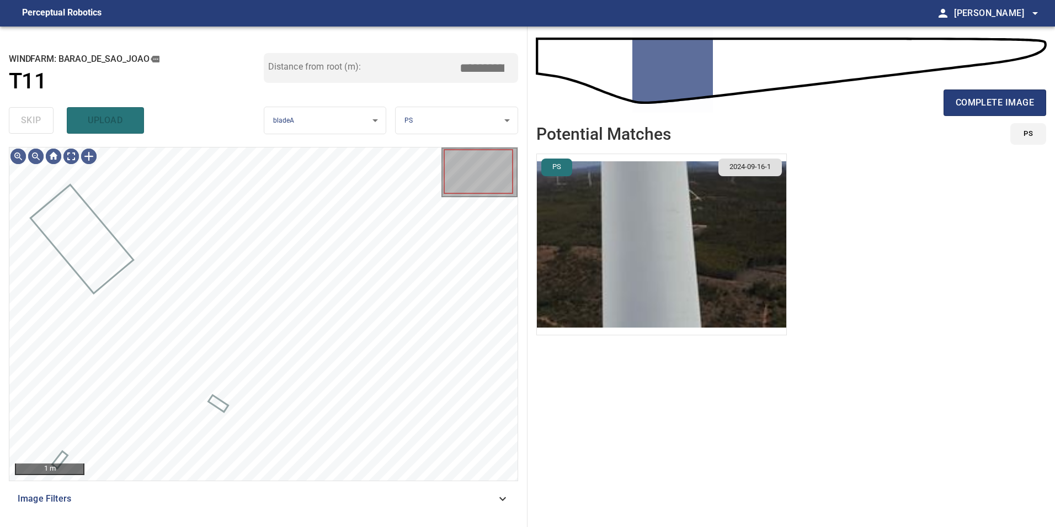
click at [44, 121] on div "skip upload" at bounding box center [136, 120] width 255 height 35
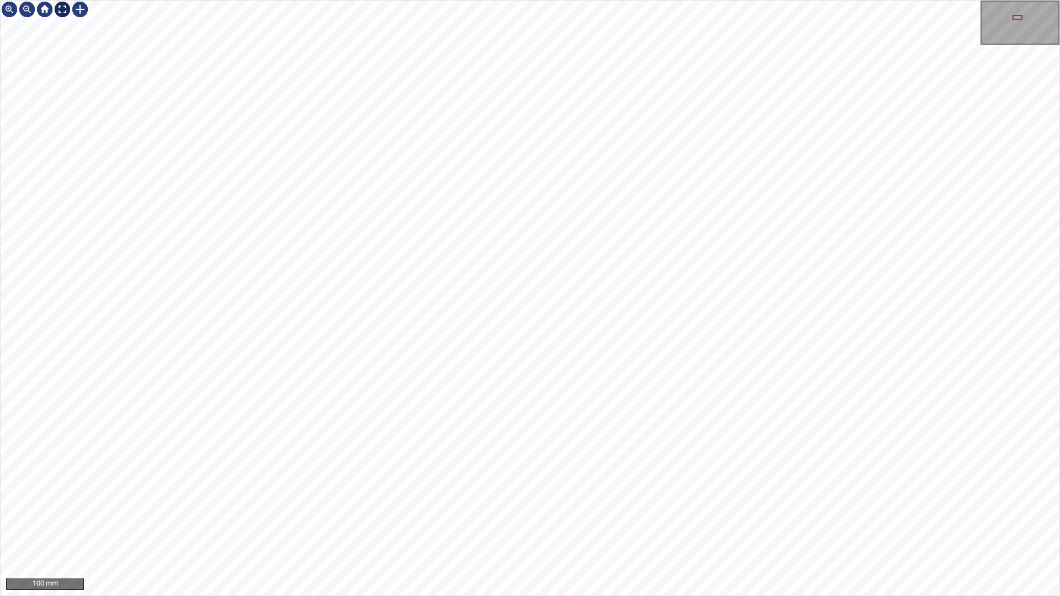
click at [62, 10] on div at bounding box center [63, 10] width 18 height 18
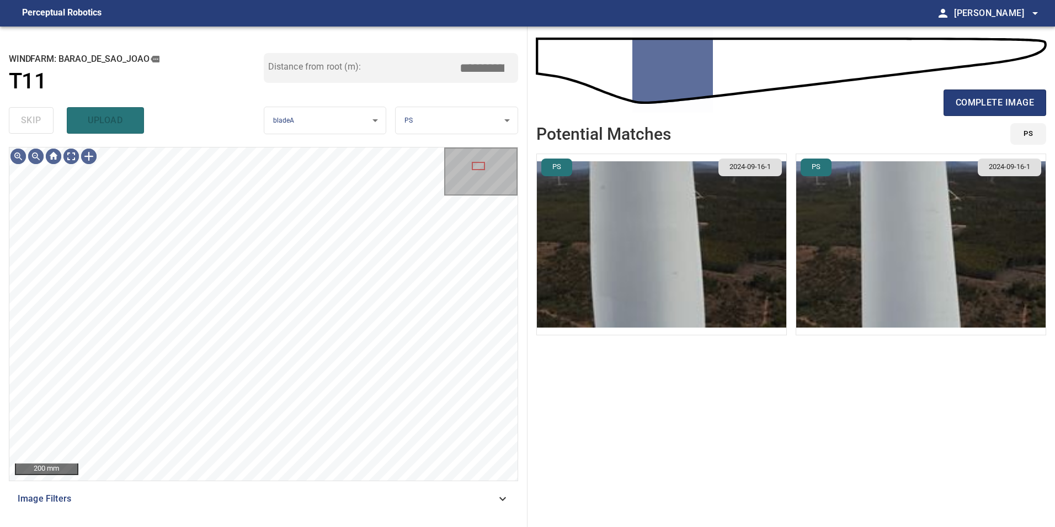
click at [439, 499] on span "Image Filters" at bounding box center [257, 498] width 479 height 13
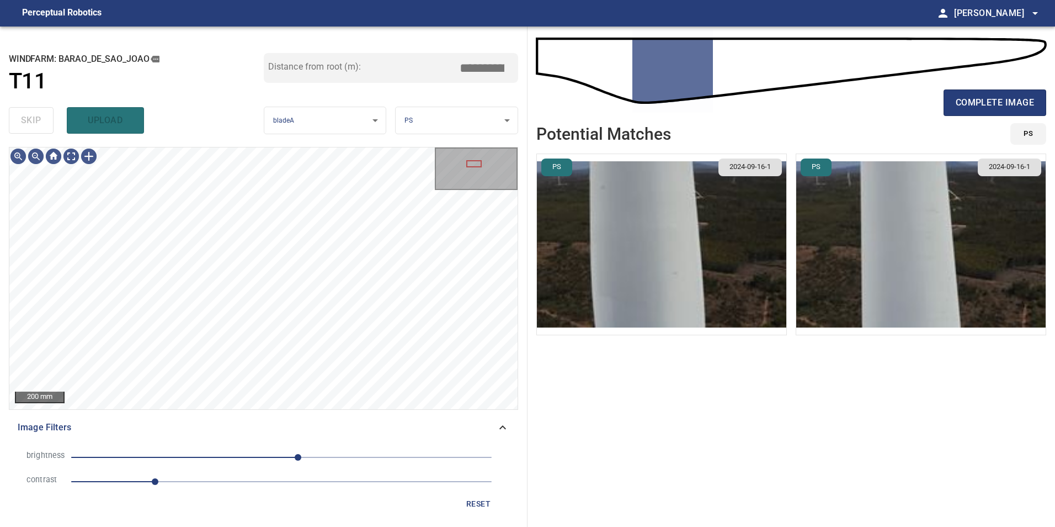
click at [220, 481] on span "1" at bounding box center [281, 481] width 421 height 15
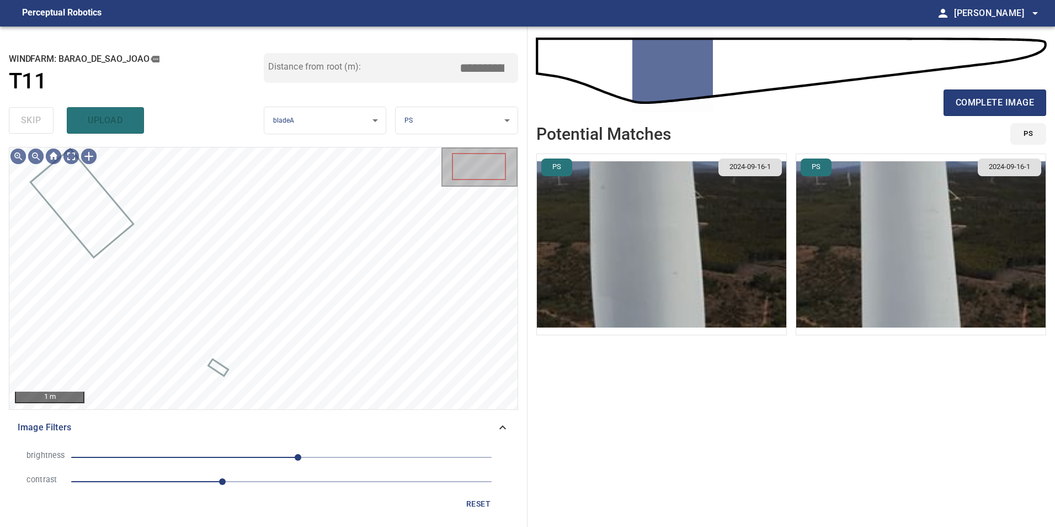
drag, startPoint x: 183, startPoint y: 438, endPoint x: 189, endPoint y: 454, distance: 17.5
click at [184, 438] on div "Image Filters" at bounding box center [263, 427] width 509 height 26
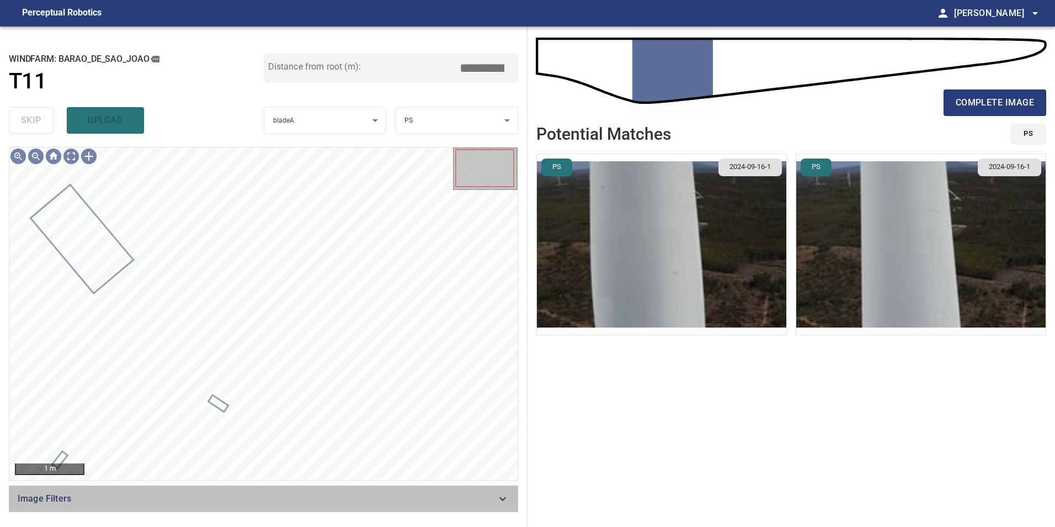
click at [384, 503] on span "Image Filters" at bounding box center [257, 498] width 479 height 13
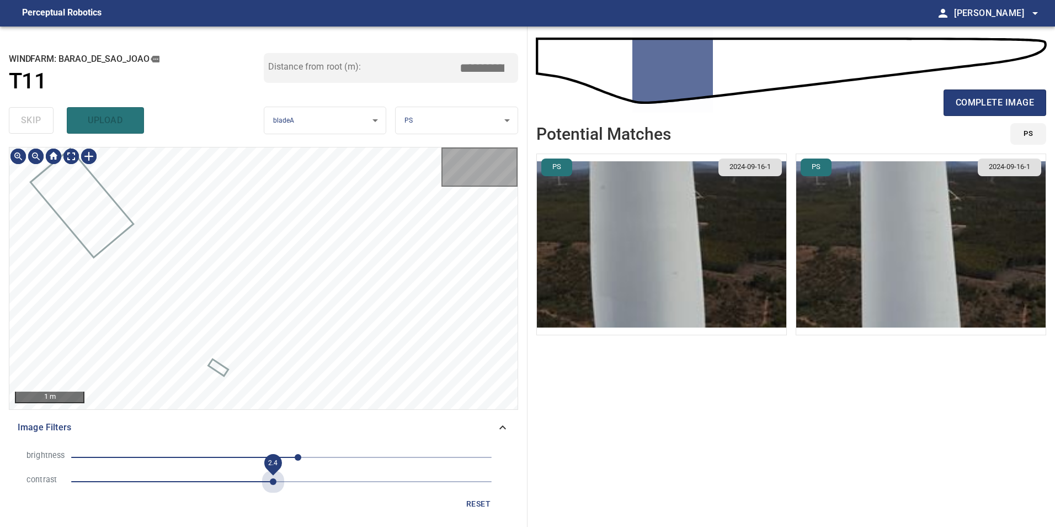
click at [275, 479] on span "2.4" at bounding box center [281, 481] width 421 height 15
drag, startPoint x: 205, startPoint y: 455, endPoint x: 174, endPoint y: 471, distance: 34.6
click at [204, 459] on span "20" at bounding box center [281, 456] width 421 height 15
click at [166, 461] on span "-94" at bounding box center [281, 456] width 421 height 15
click at [189, 460] on span "-112" at bounding box center [281, 456] width 421 height 15
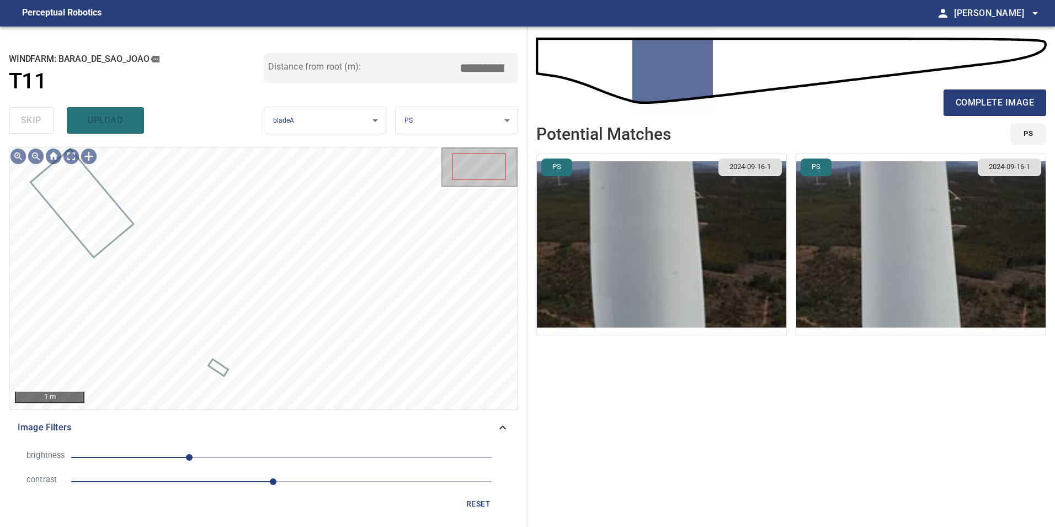
click at [157, 460] on span "-112" at bounding box center [281, 456] width 421 height 15
click at [172, 458] on span "-151" at bounding box center [281, 456] width 421 height 15
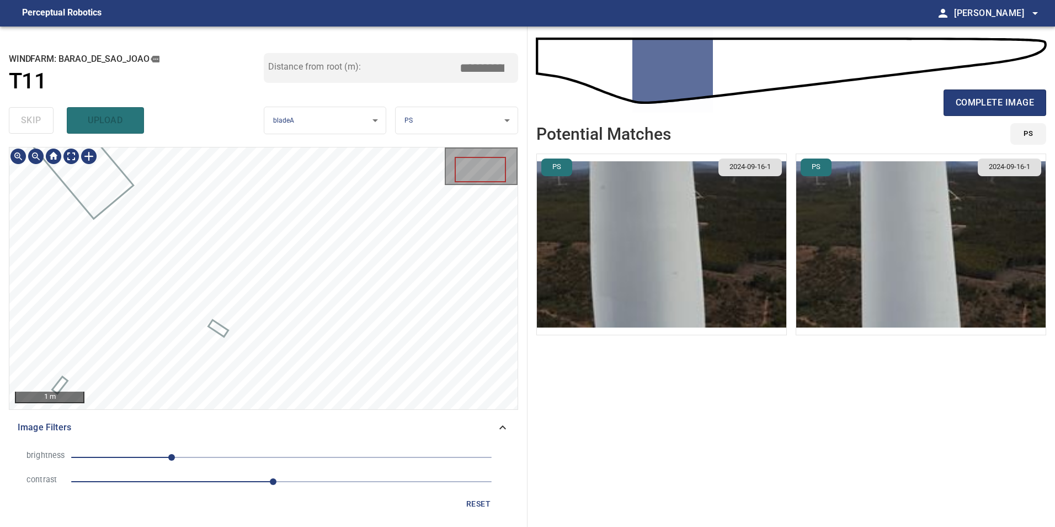
click at [471, 497] on span "reset" at bounding box center [478, 504] width 26 height 14
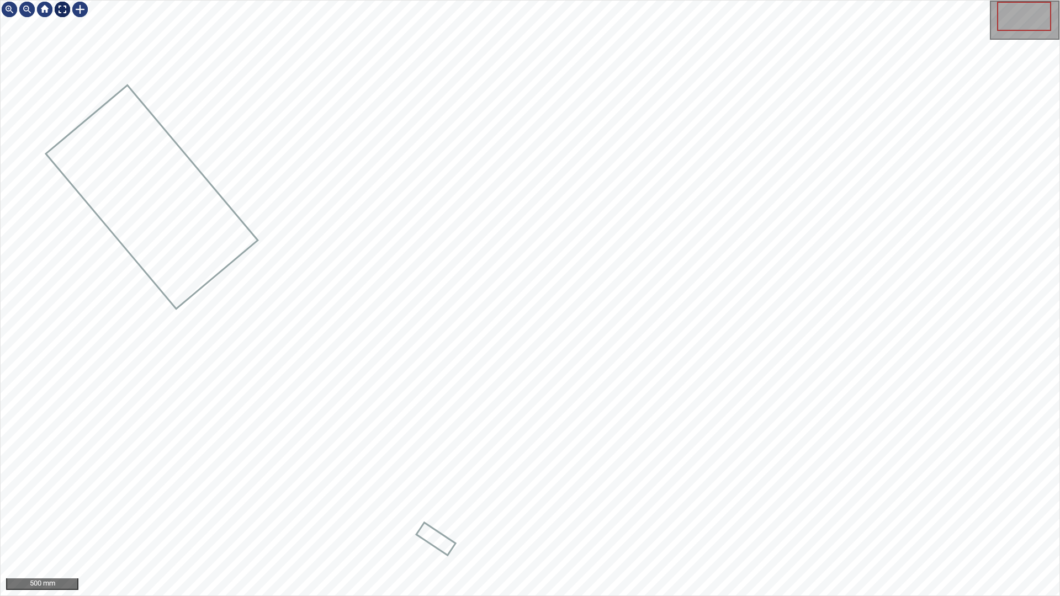
click at [59, 4] on div at bounding box center [63, 10] width 18 height 18
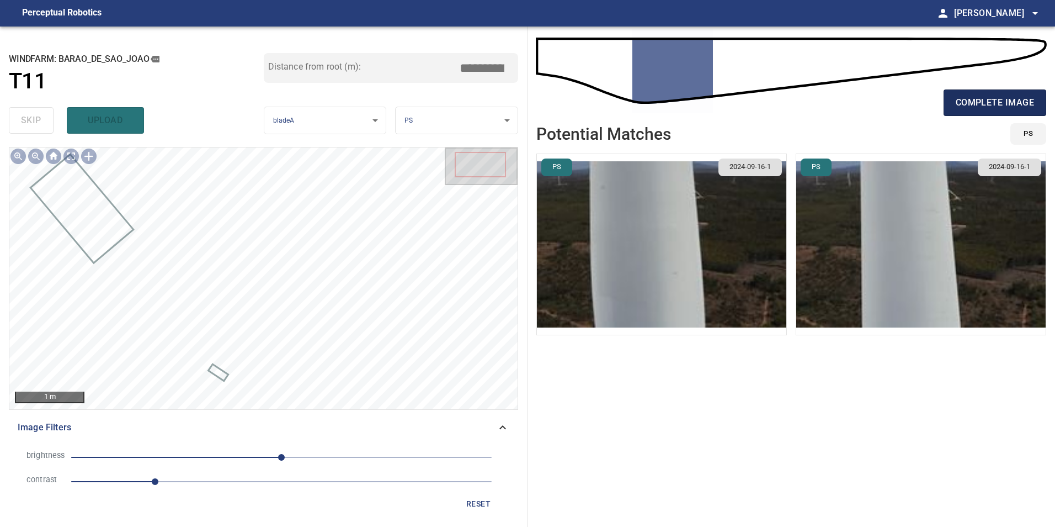
click at [1000, 104] on span "complete image" at bounding box center [995, 102] width 78 height 15
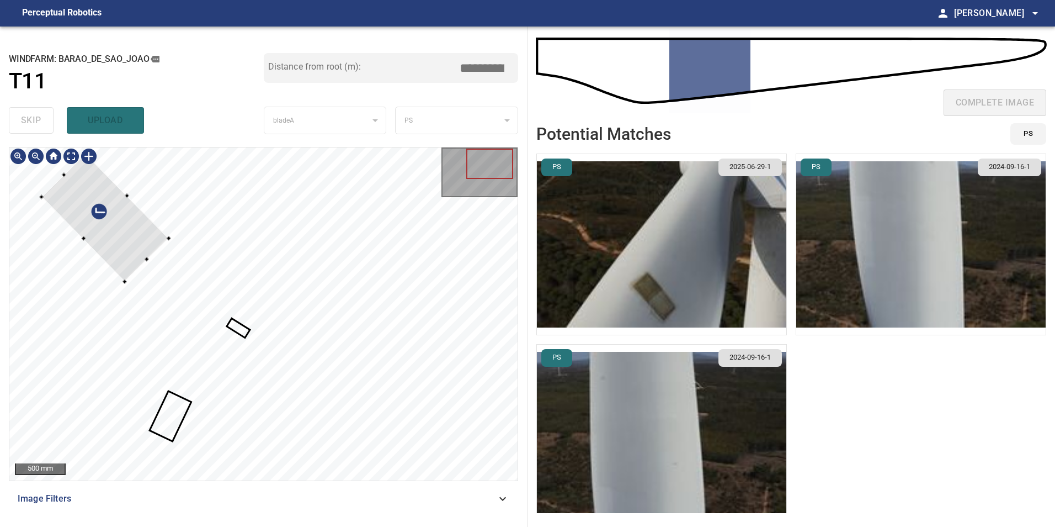
click at [71, 232] on div at bounding box center [263, 313] width 508 height 333
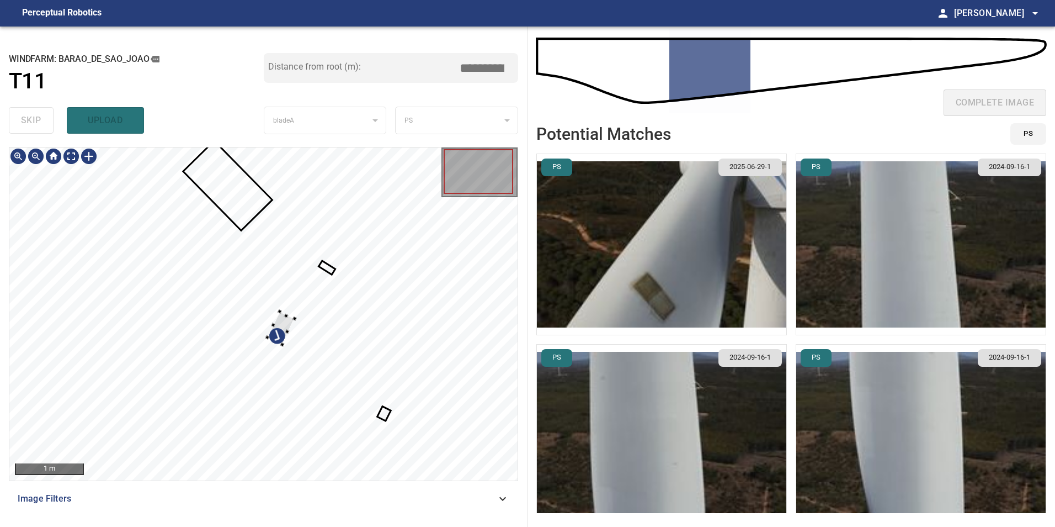
click at [215, 209] on div at bounding box center [263, 313] width 508 height 333
click at [220, 226] on div at bounding box center [263, 313] width 508 height 333
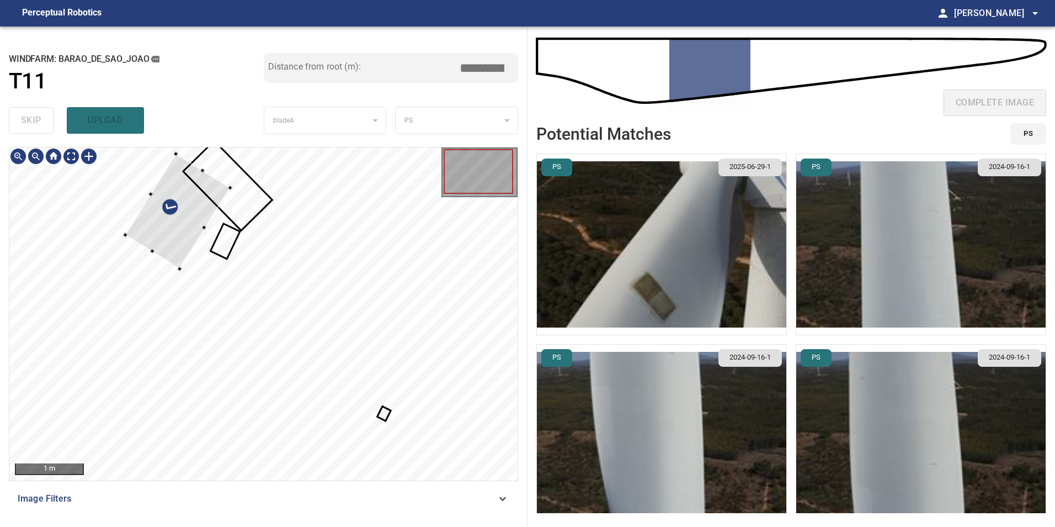
click at [156, 180] on div at bounding box center [263, 313] width 508 height 333
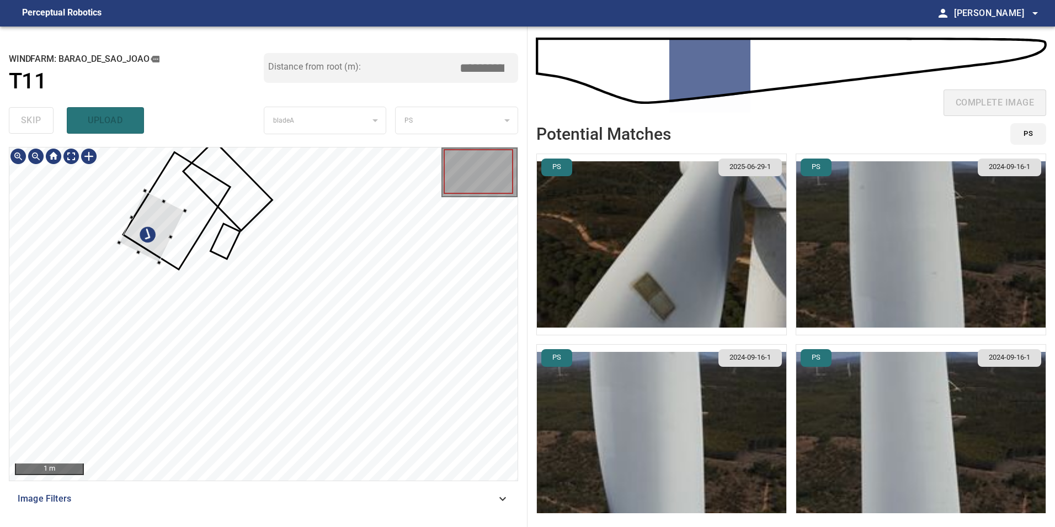
click at [139, 192] on div at bounding box center [263, 313] width 508 height 333
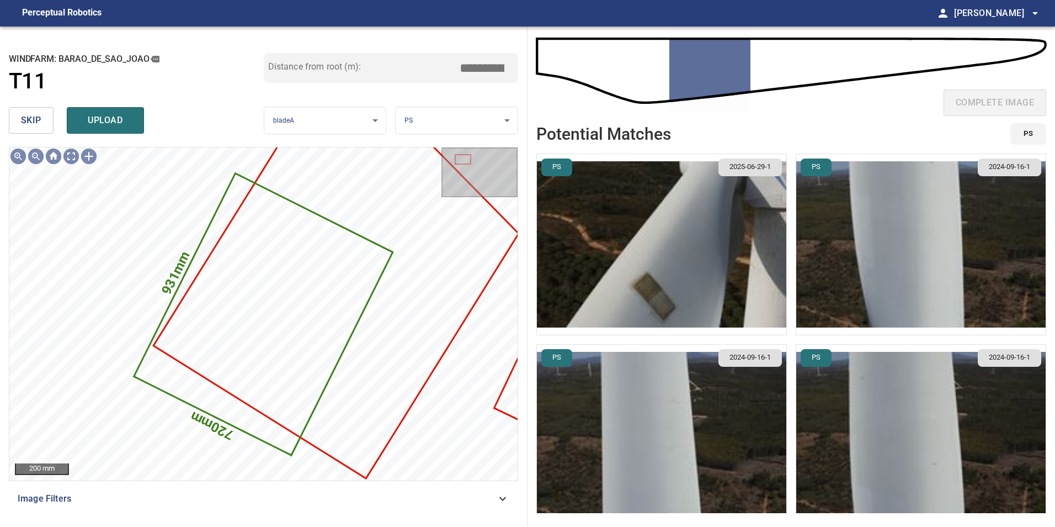
click at [34, 120] on span "skip" at bounding box center [31, 120] width 20 height 15
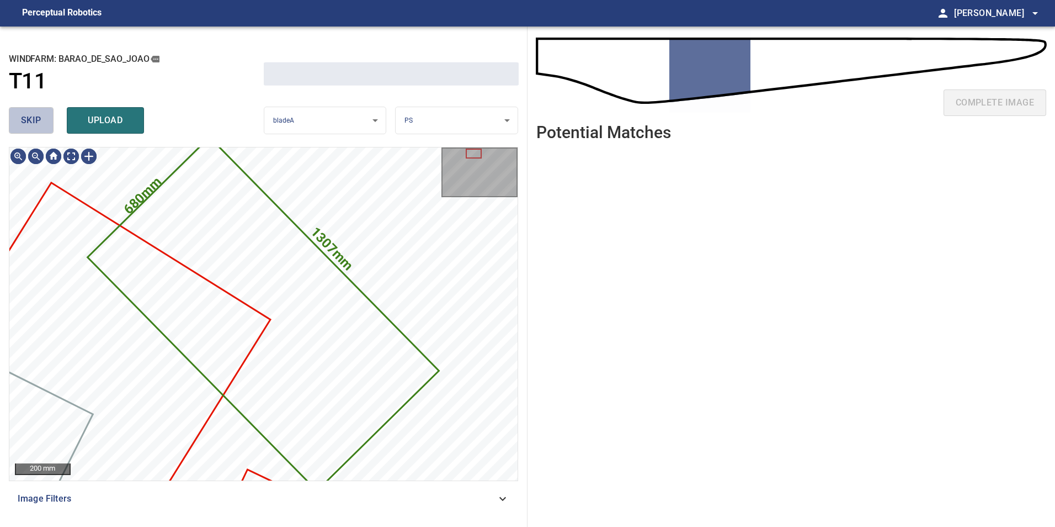
click at [34, 120] on span "skip" at bounding box center [31, 120] width 20 height 15
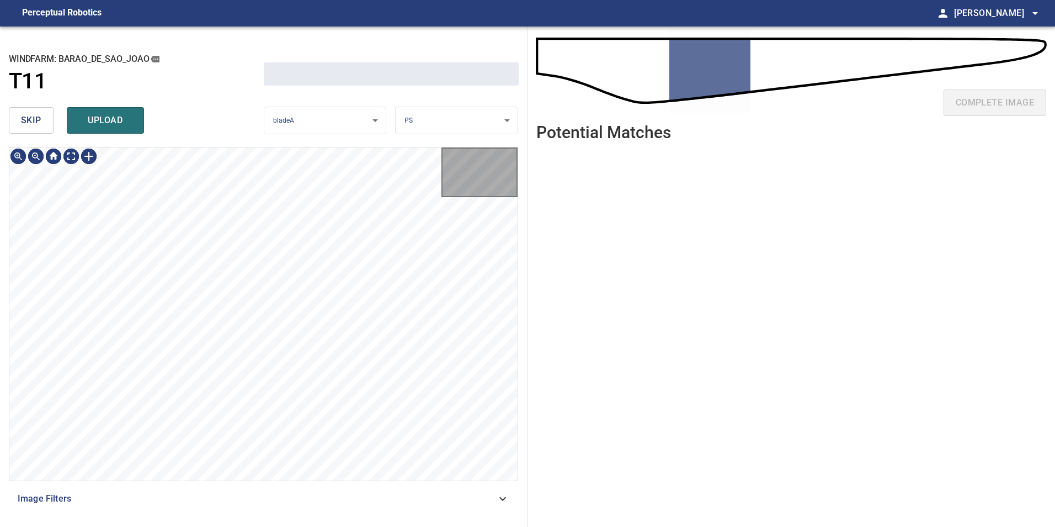
click at [34, 120] on span "skip" at bounding box center [31, 120] width 20 height 15
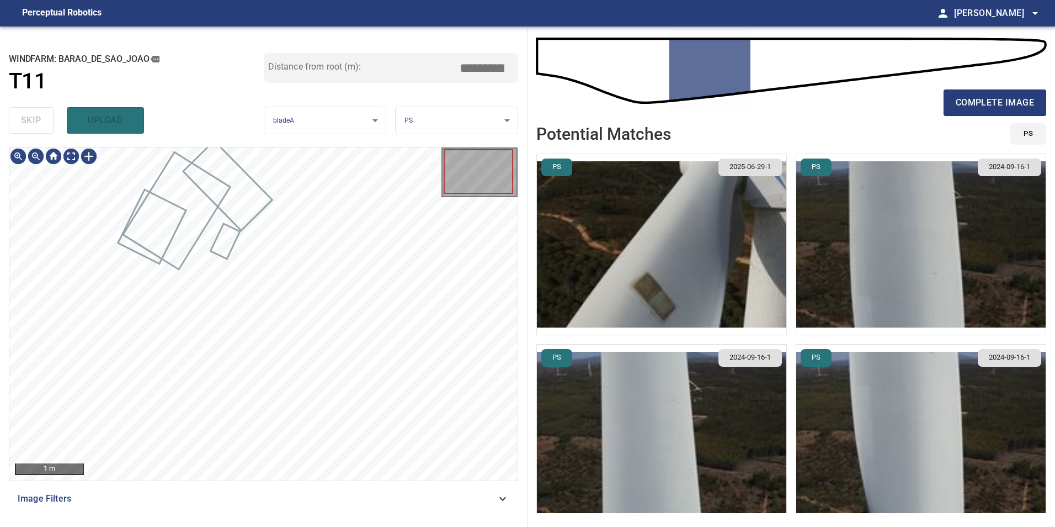
click at [34, 120] on div "skip upload" at bounding box center [136, 120] width 255 height 35
type input "*****"
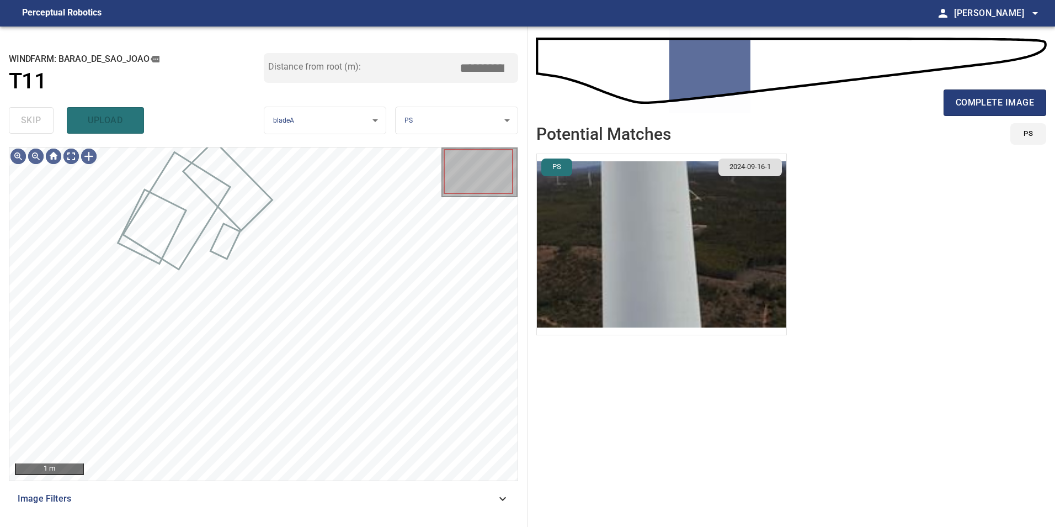
click at [34, 120] on div "skip upload" at bounding box center [136, 120] width 255 height 35
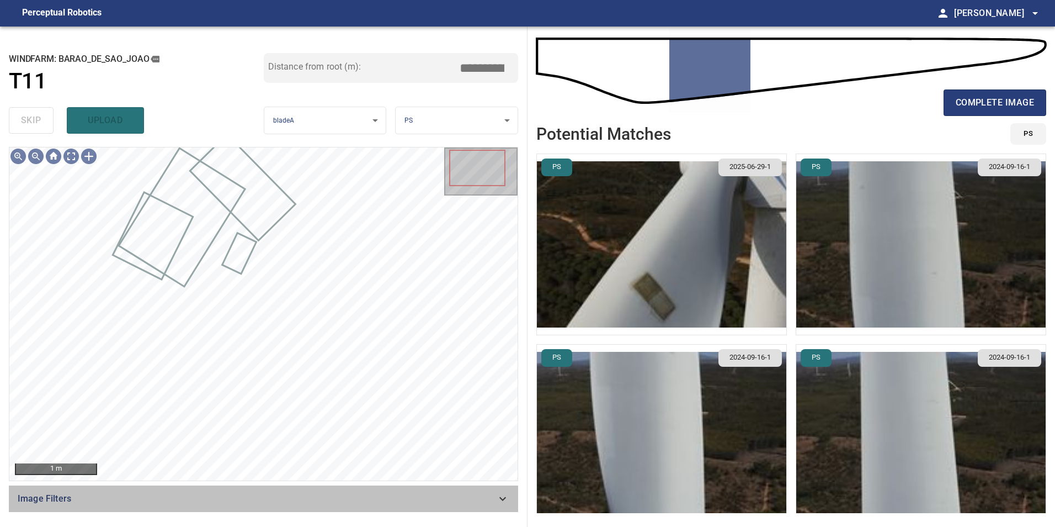
click at [380, 497] on span "Image Filters" at bounding box center [257, 498] width 479 height 13
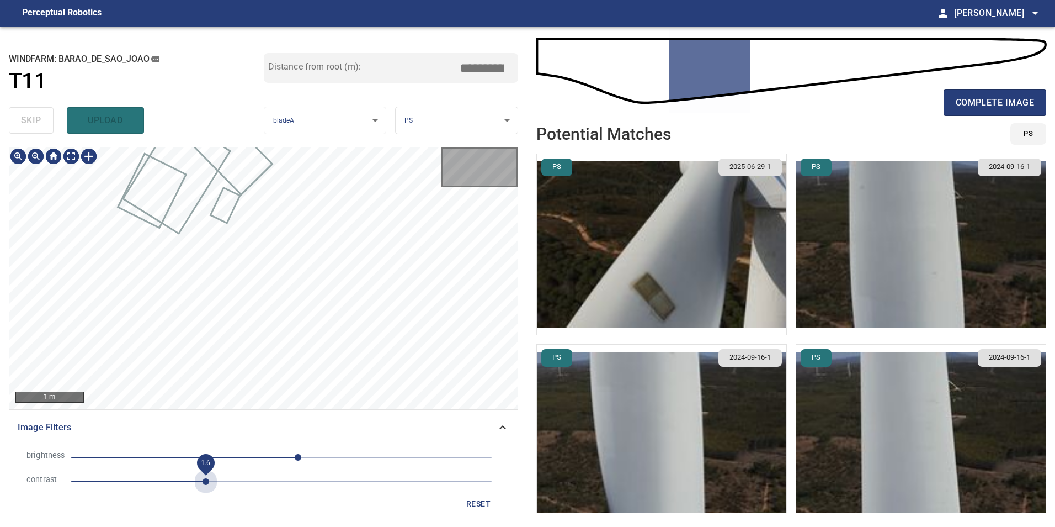
click at [203, 485] on span "1.6" at bounding box center [281, 481] width 421 height 15
click at [204, 456] on span "20" at bounding box center [281, 456] width 421 height 15
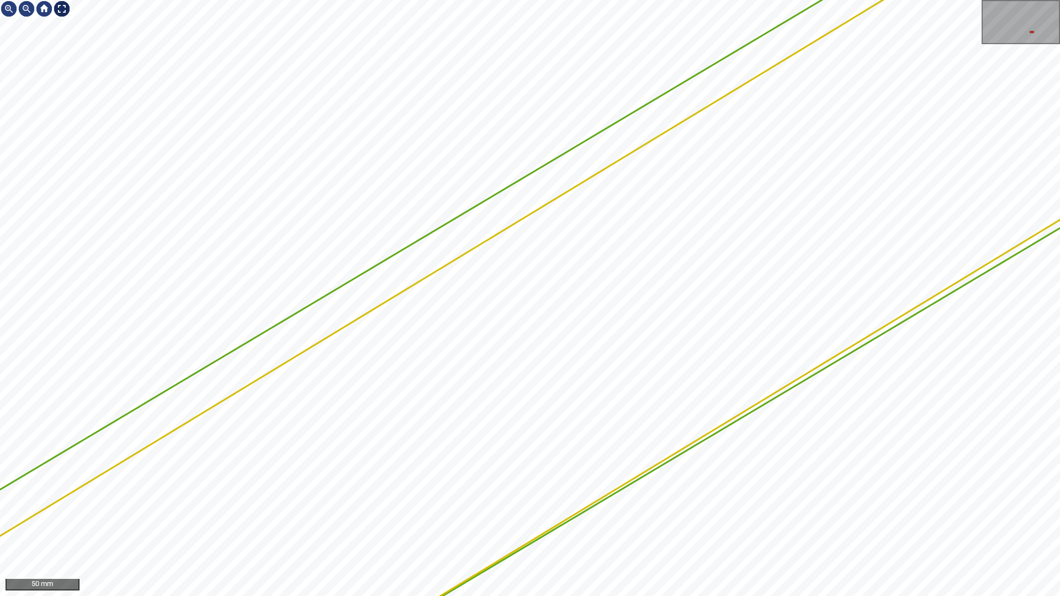
click at [59, 1] on div at bounding box center [62, 9] width 18 height 18
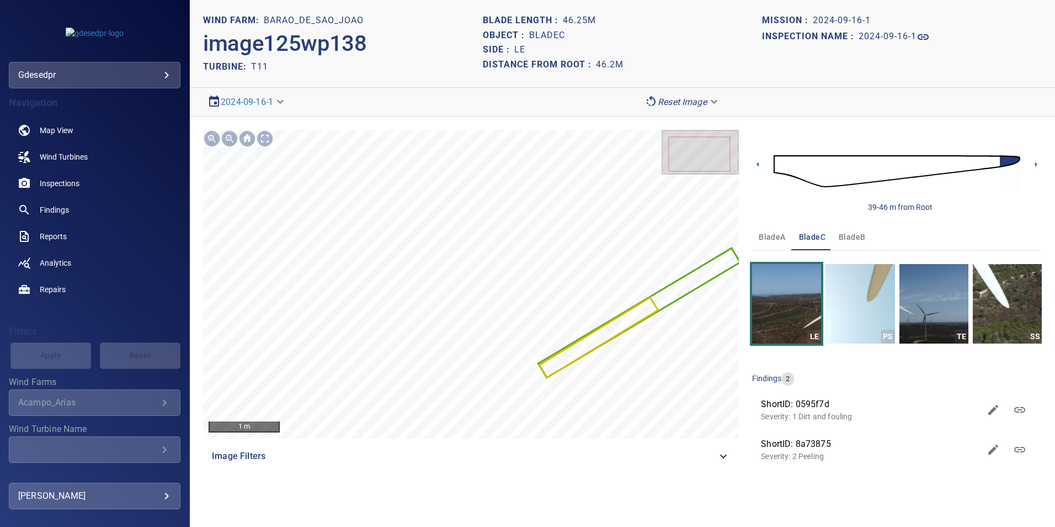
click at [818, 163] on img at bounding box center [897, 171] width 247 height 60
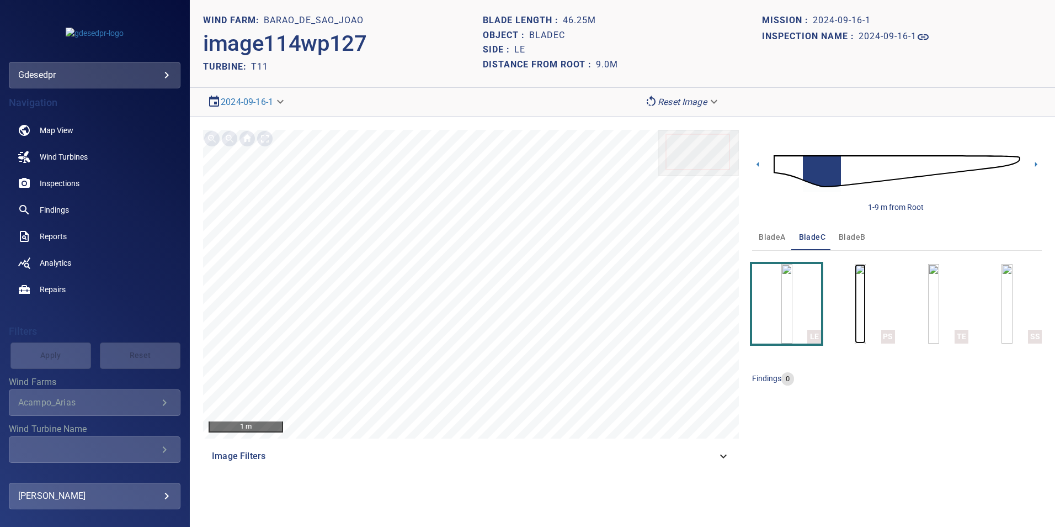
click at [865, 305] on img "button" at bounding box center [860, 303] width 11 height 79
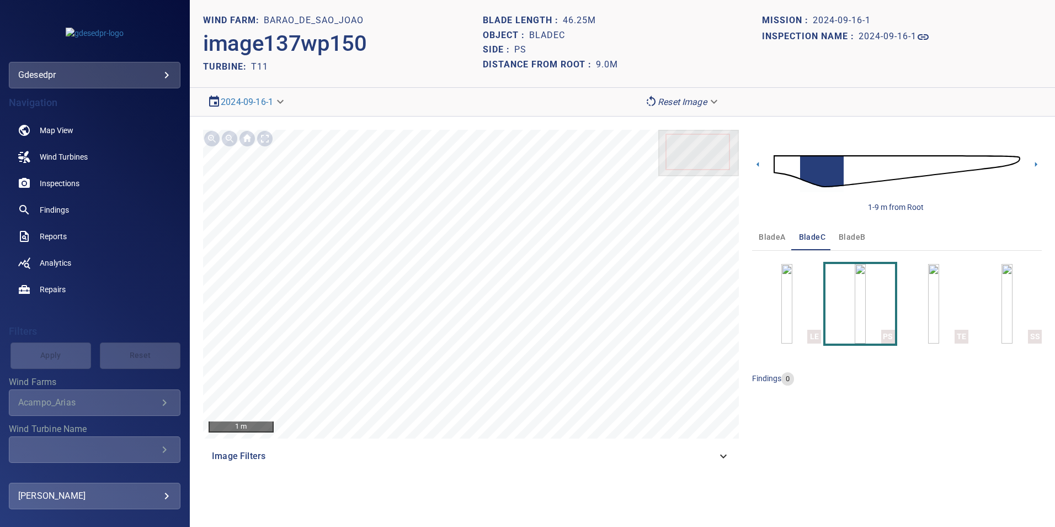
click at [847, 165] on img at bounding box center [897, 171] width 247 height 60
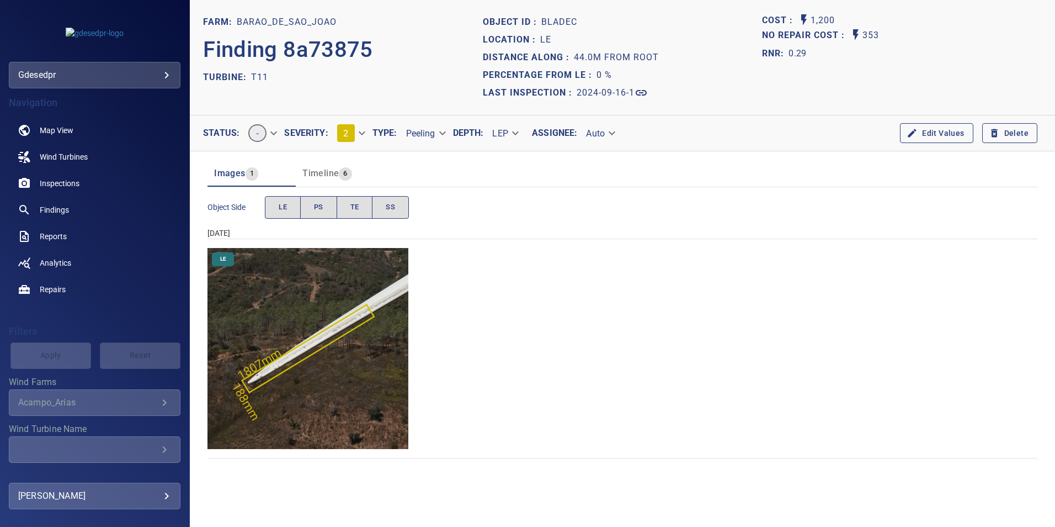
click at [318, 168] on span "Timeline" at bounding box center [320, 173] width 36 height 10
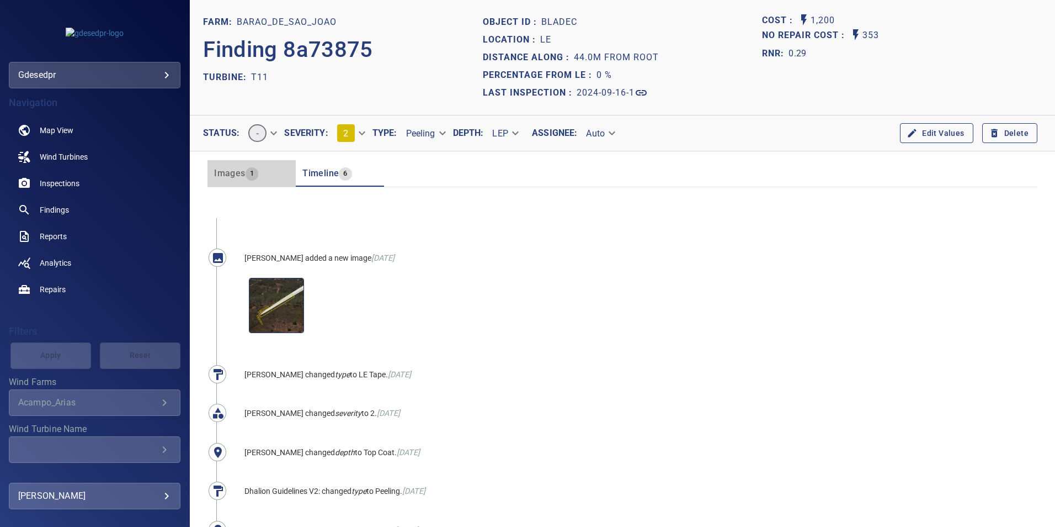
click at [249, 164] on button "Images 1" at bounding box center [252, 173] width 88 height 26
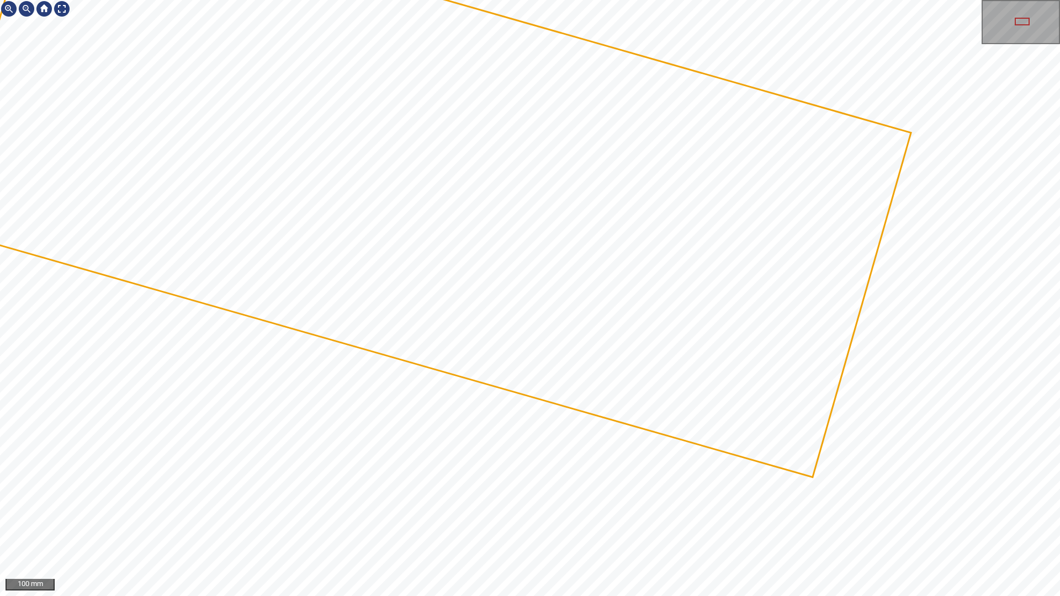
click at [782, 267] on div at bounding box center [530, 298] width 1060 height 596
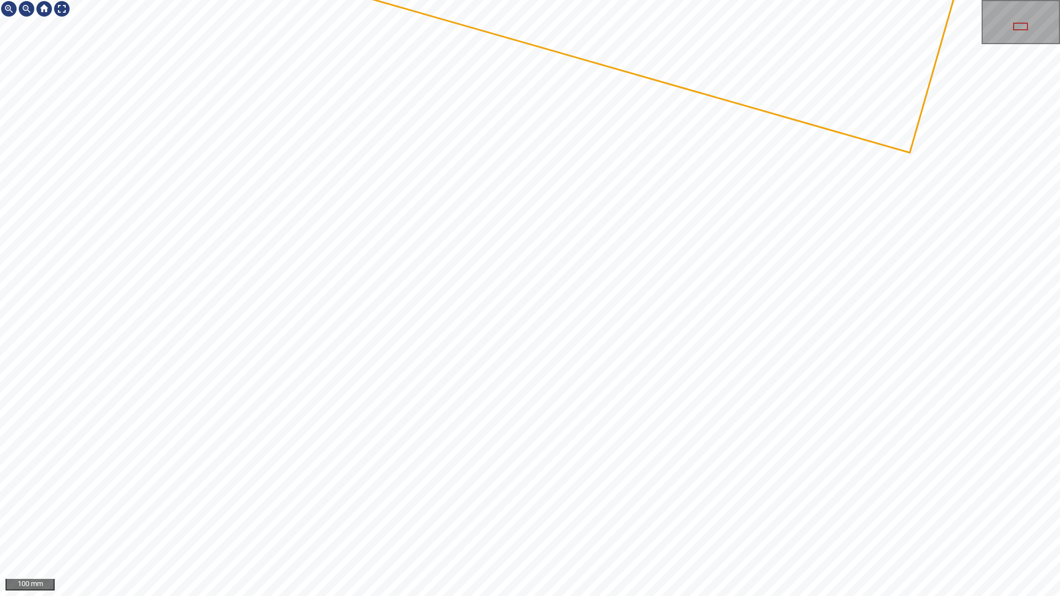
click at [817, 0] on div at bounding box center [530, 298] width 1060 height 596
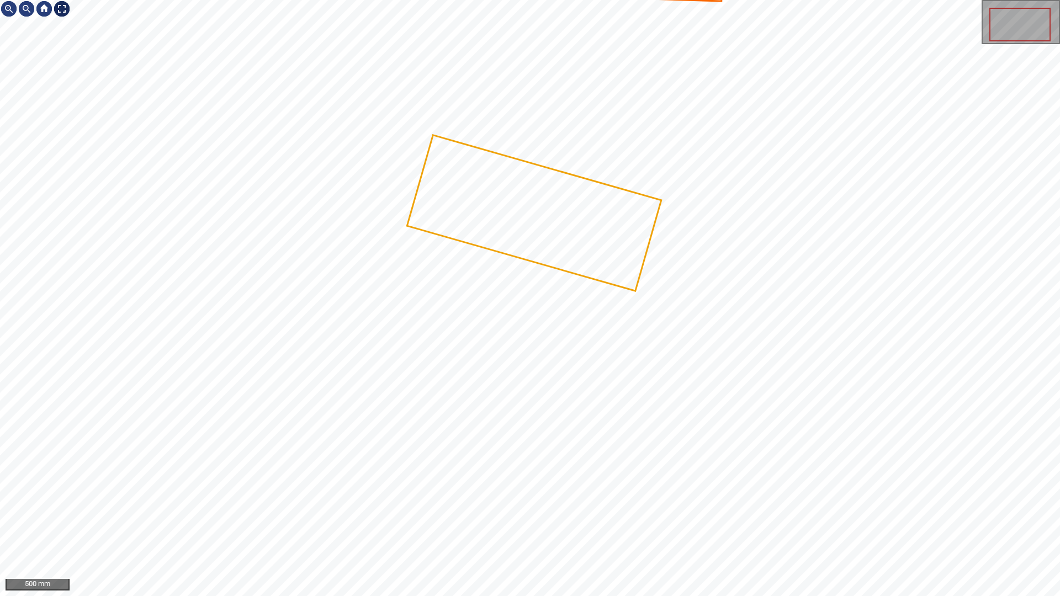
click at [67, 9] on div at bounding box center [62, 9] width 18 height 18
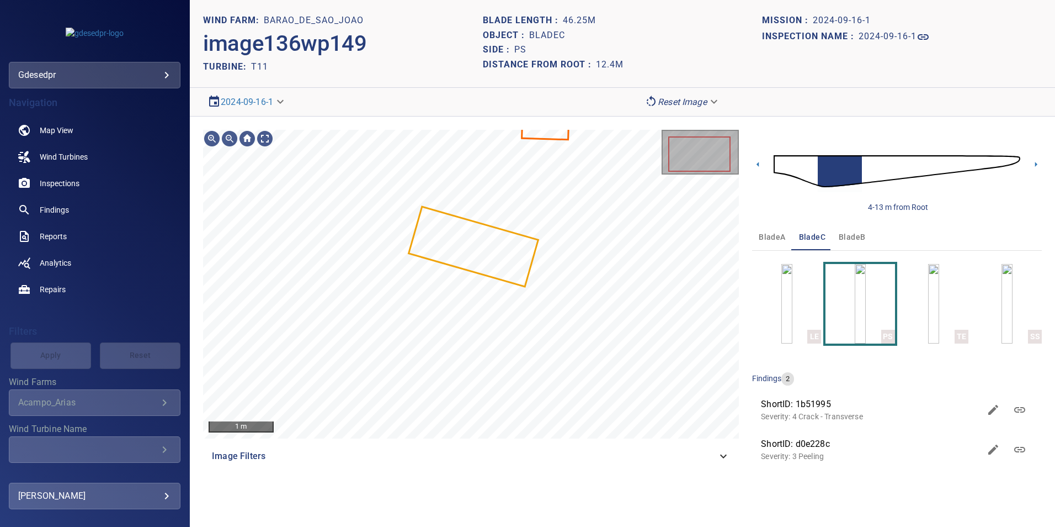
click at [867, 168] on img at bounding box center [897, 171] width 247 height 60
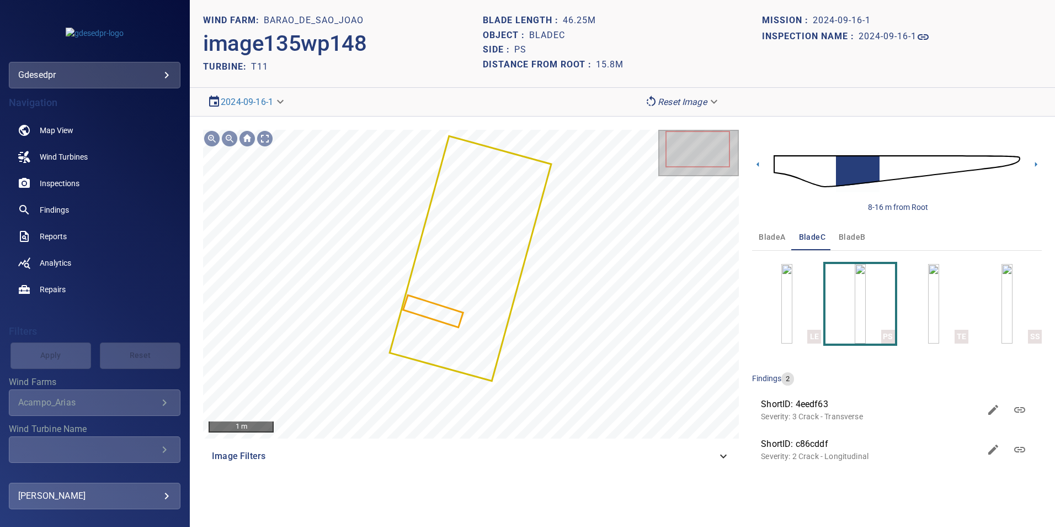
click at [831, 174] on img at bounding box center [897, 171] width 247 height 60
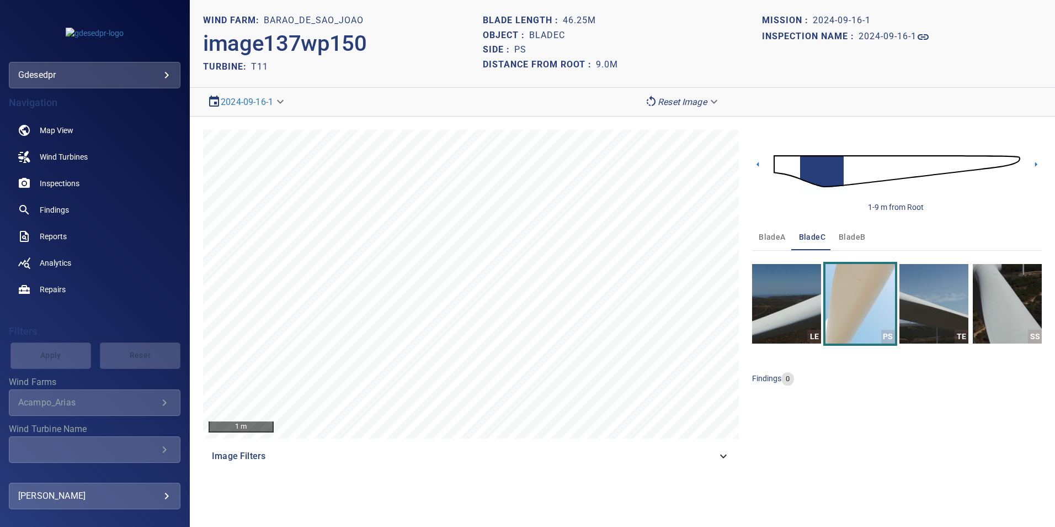
click at [846, 167] on img at bounding box center [897, 171] width 247 height 60
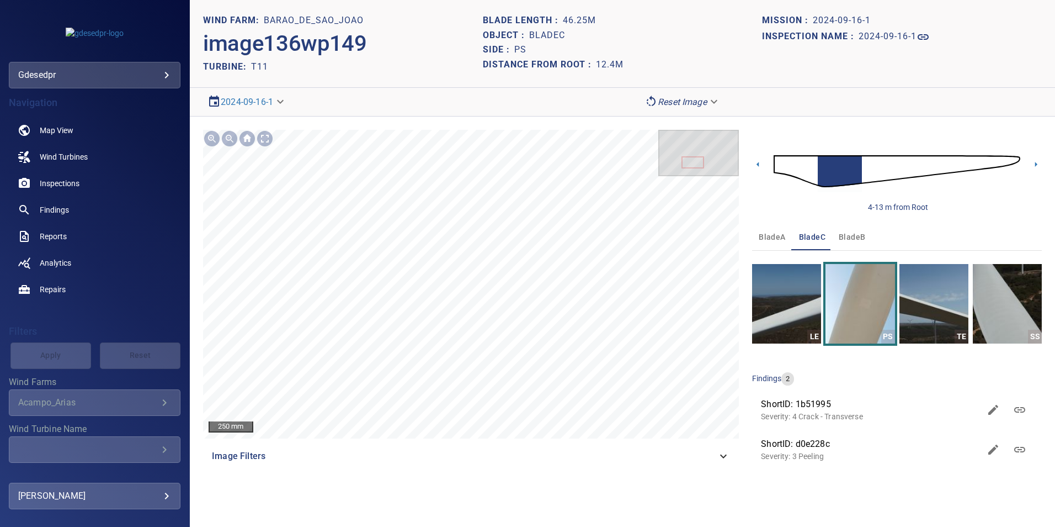
click at [866, 168] on img at bounding box center [897, 171] width 247 height 60
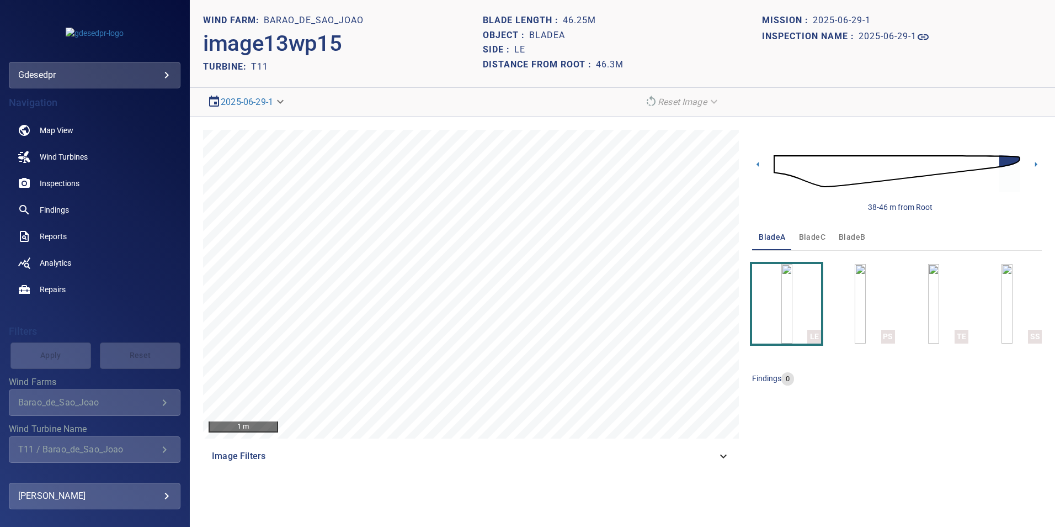
click at [823, 169] on img at bounding box center [897, 171] width 247 height 60
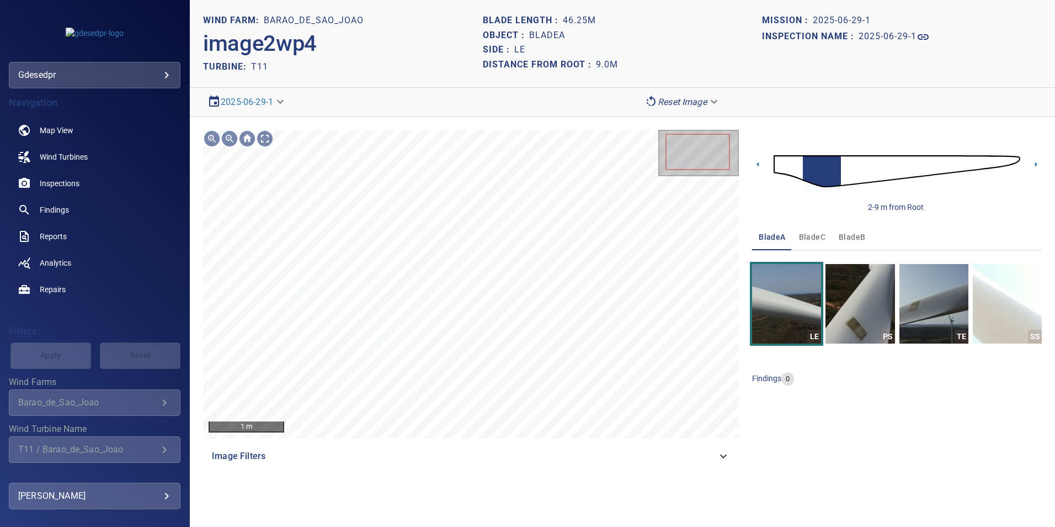
click at [846, 163] on img at bounding box center [897, 171] width 247 height 60
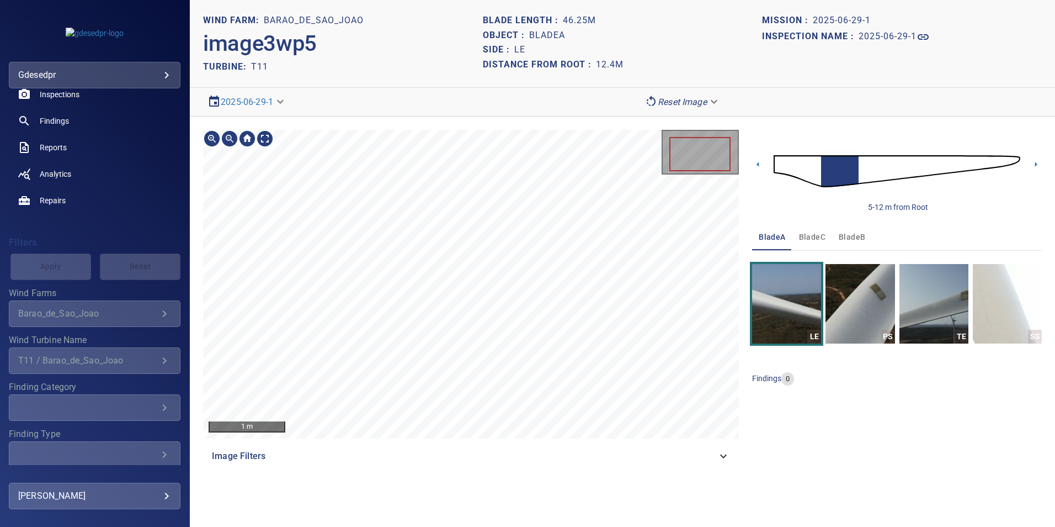
scroll to position [127, 0]
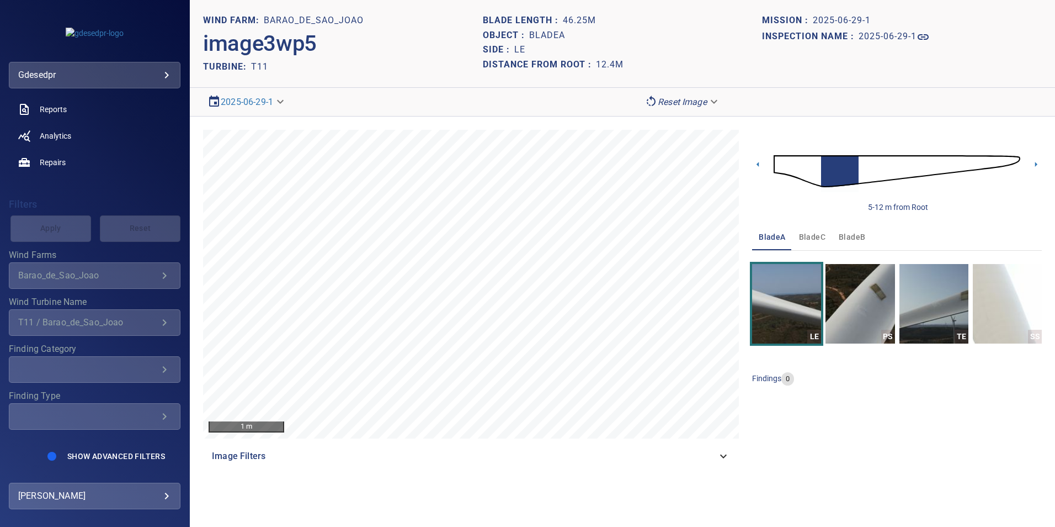
click at [819, 176] on img at bounding box center [897, 171] width 247 height 60
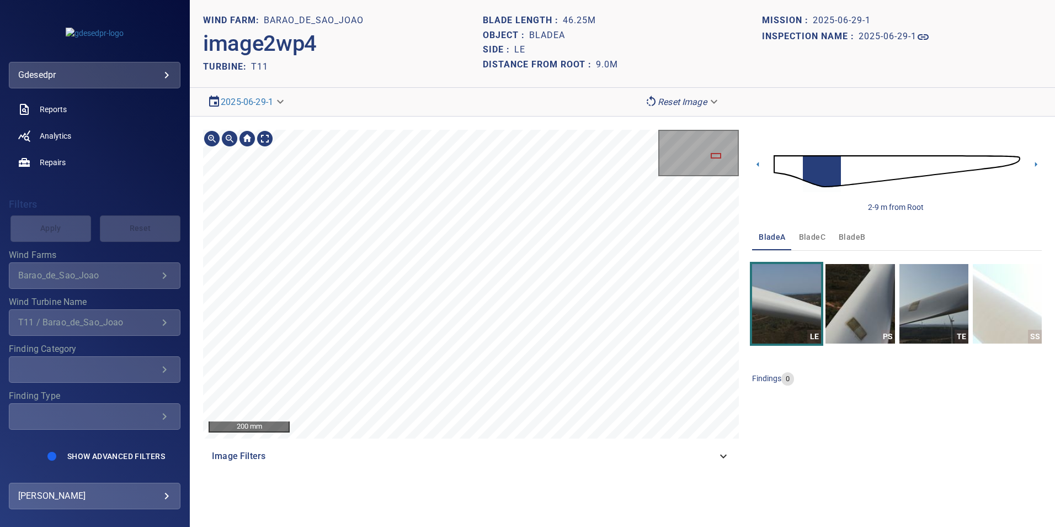
click at [130, 202] on main "**********" at bounding box center [527, 263] width 1055 height 527
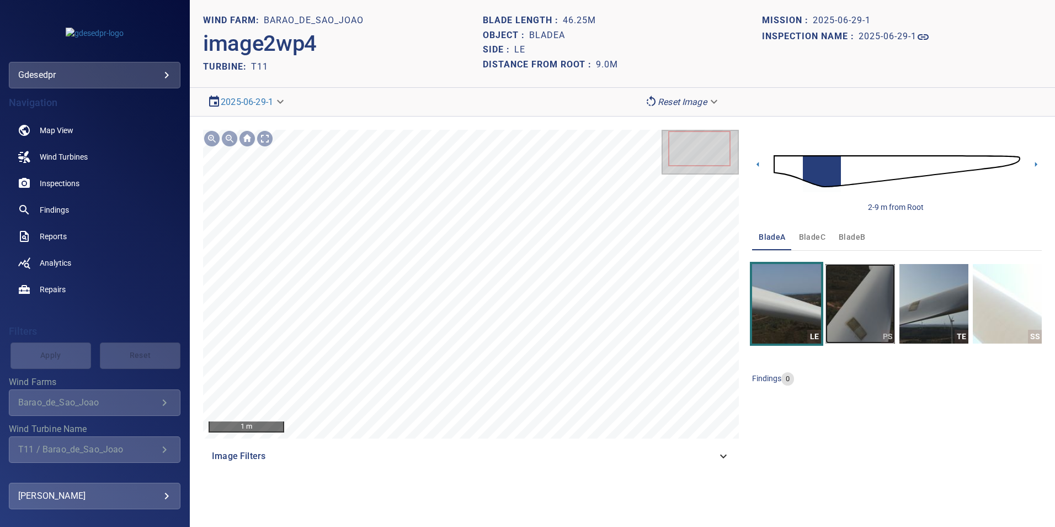
click at [871, 295] on img "button" at bounding box center [860, 303] width 69 height 79
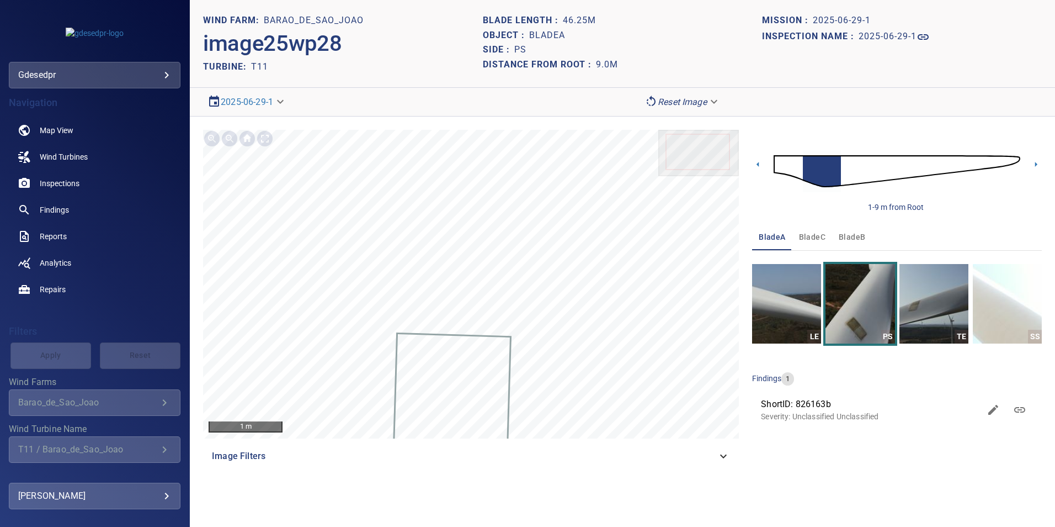
click at [842, 172] on img at bounding box center [897, 171] width 247 height 60
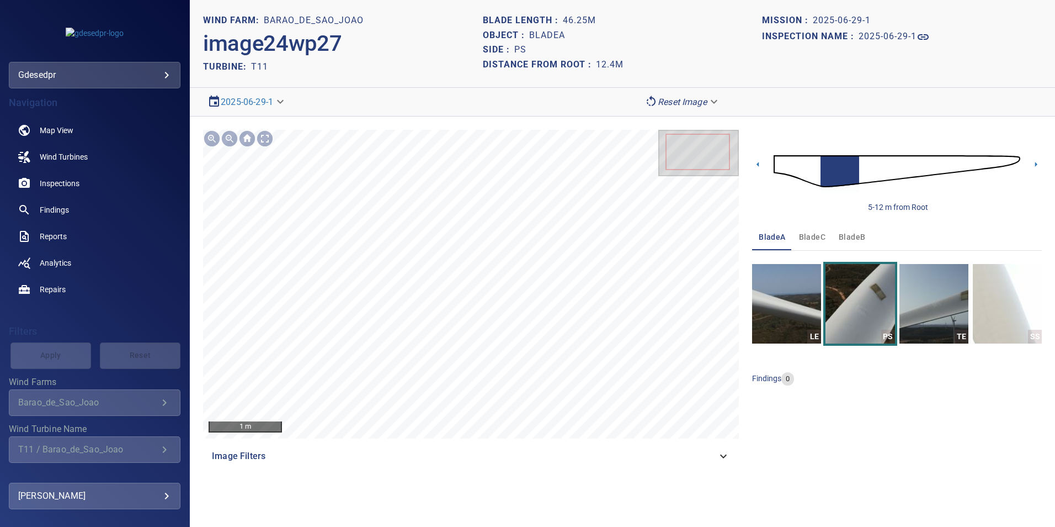
click at [866, 167] on img at bounding box center [897, 171] width 247 height 60
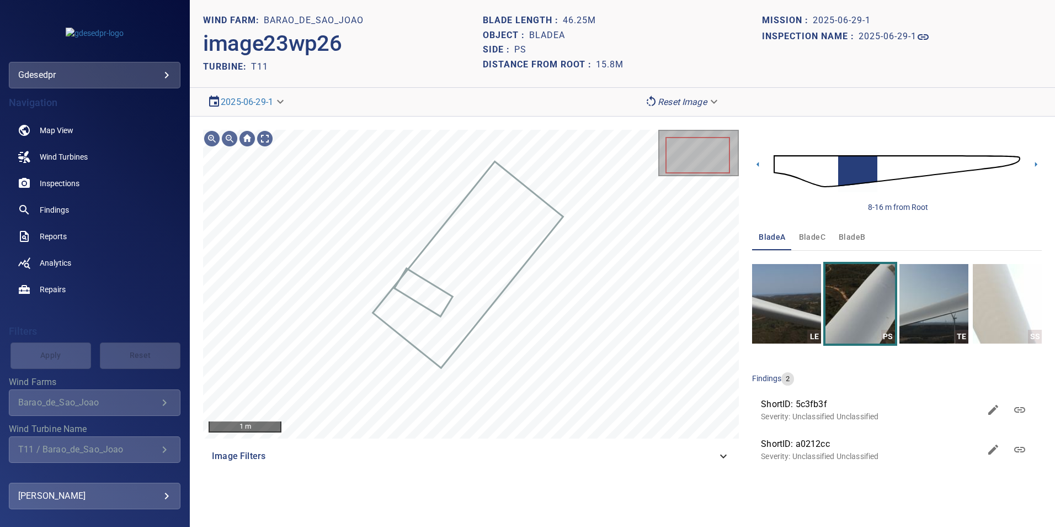
click at [882, 167] on img at bounding box center [897, 171] width 247 height 60
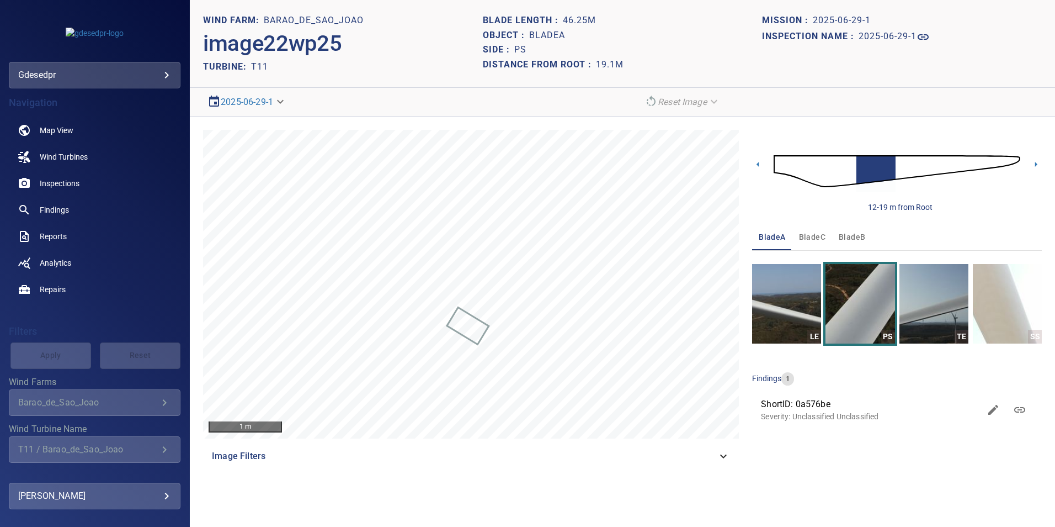
click at [901, 164] on img at bounding box center [897, 171] width 247 height 60
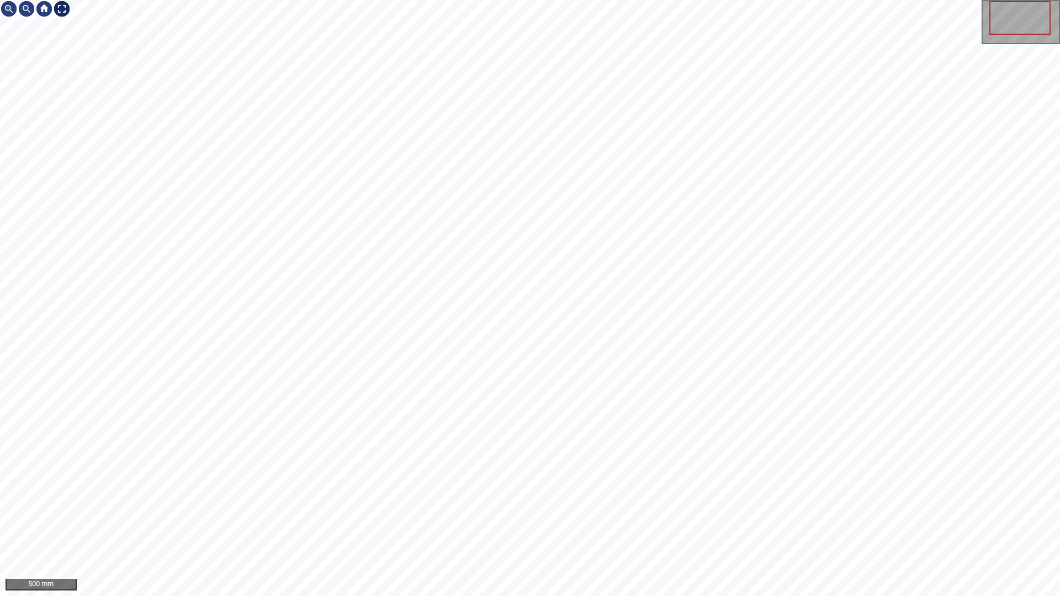
click at [63, 5] on div at bounding box center [62, 9] width 18 height 18
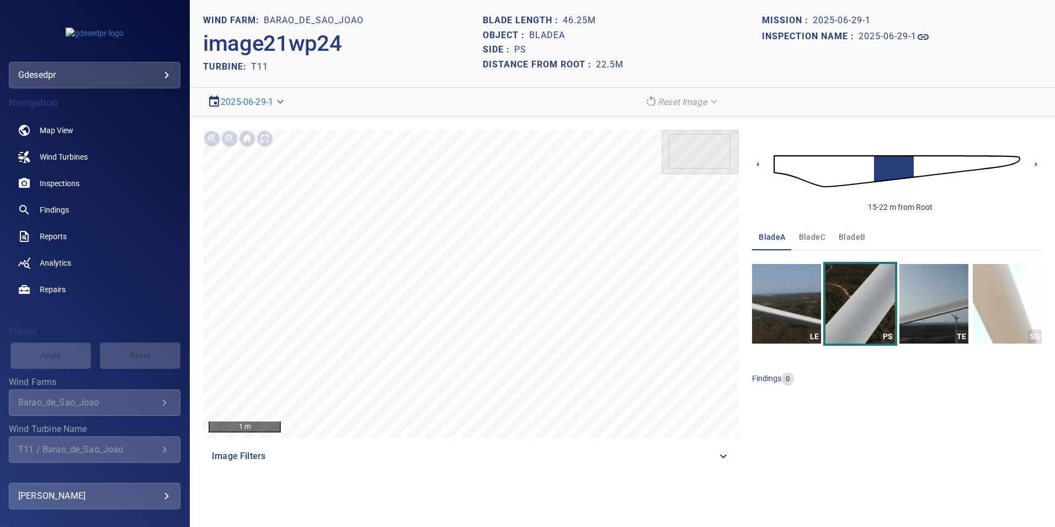
click at [868, 165] on img at bounding box center [897, 171] width 247 height 60
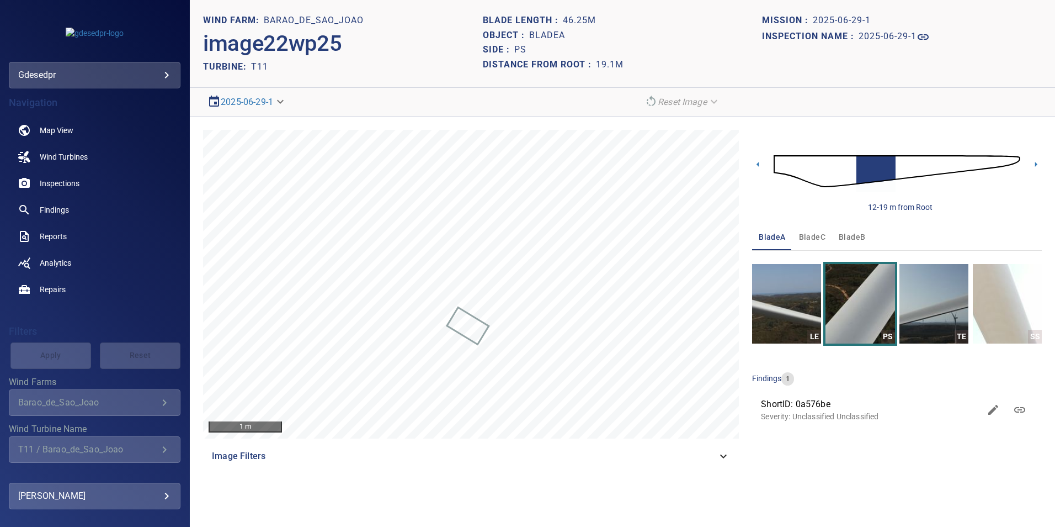
click at [899, 164] on img at bounding box center [897, 171] width 247 height 60
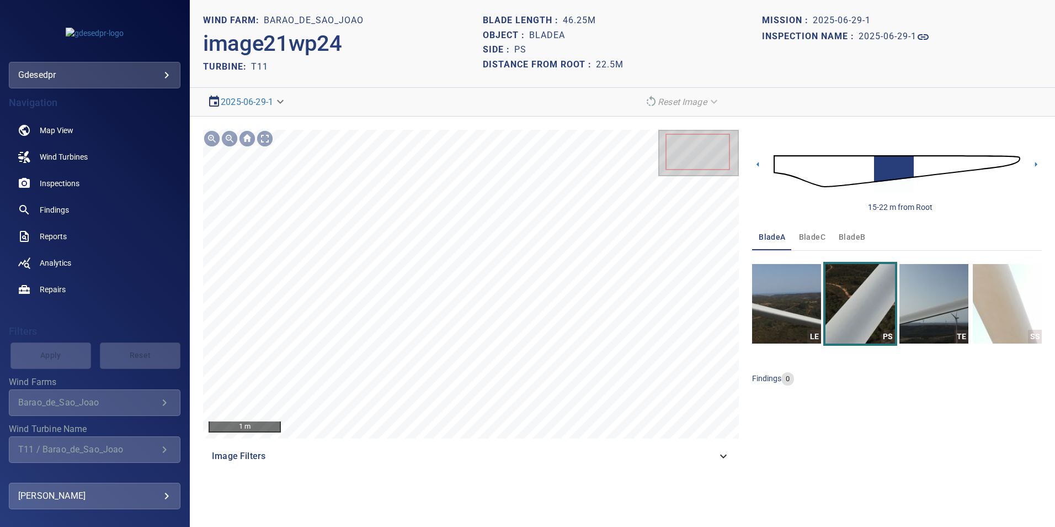
click at [867, 167] on img at bounding box center [897, 171] width 247 height 60
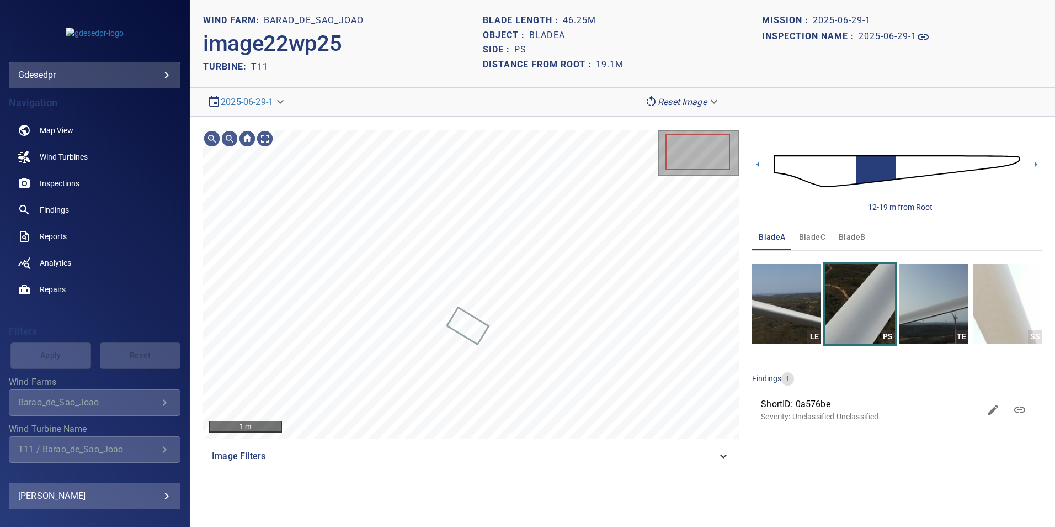
click at [691, 105] on body "**********" at bounding box center [527, 263] width 1055 height 527
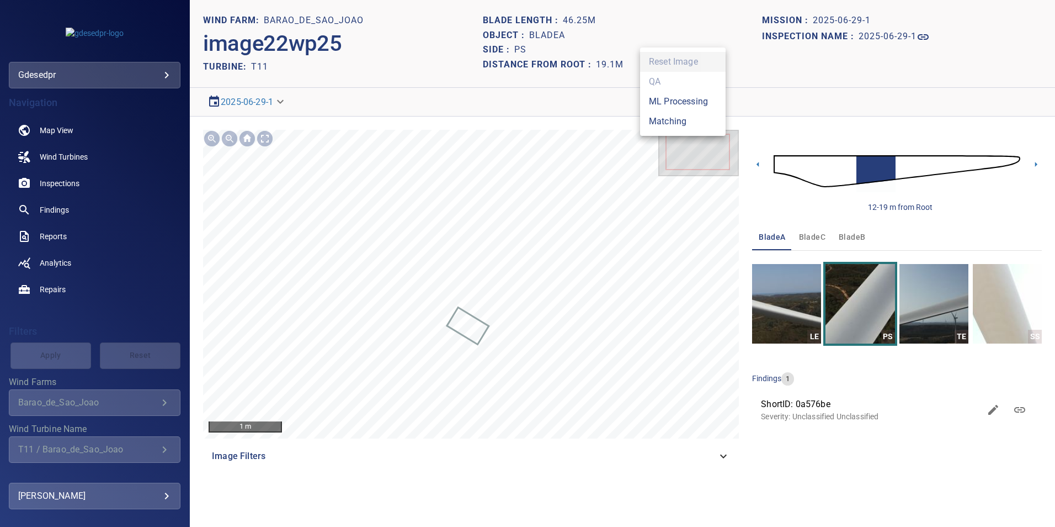
click at [682, 125] on li "Matching" at bounding box center [683, 121] width 86 height 20
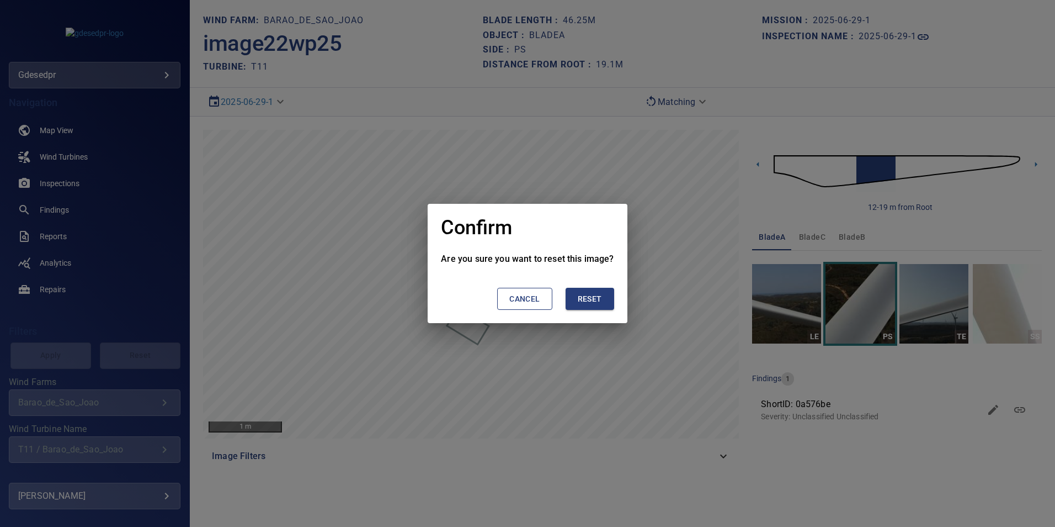
click at [598, 301] on span "Reset" at bounding box center [590, 299] width 24 height 14
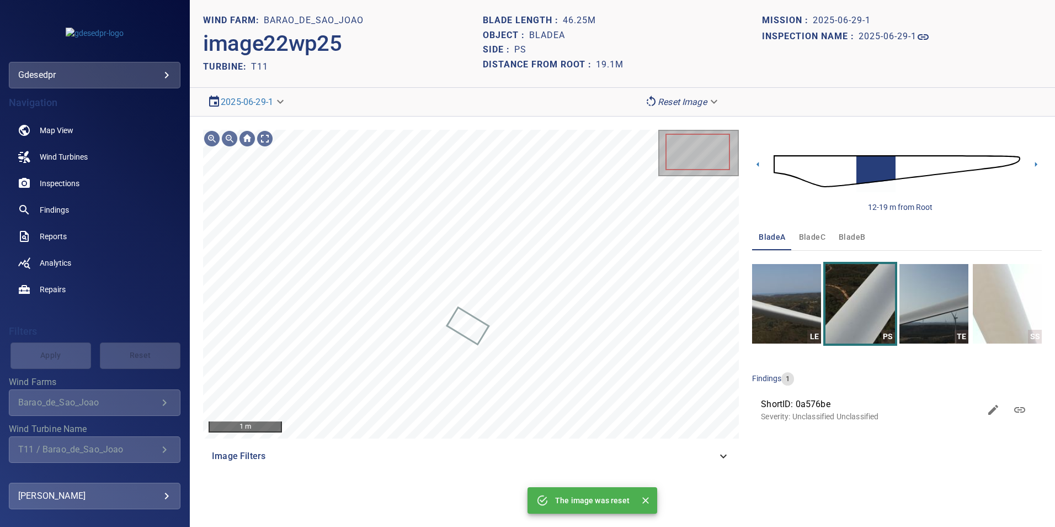
click at [850, 166] on img at bounding box center [897, 171] width 247 height 60
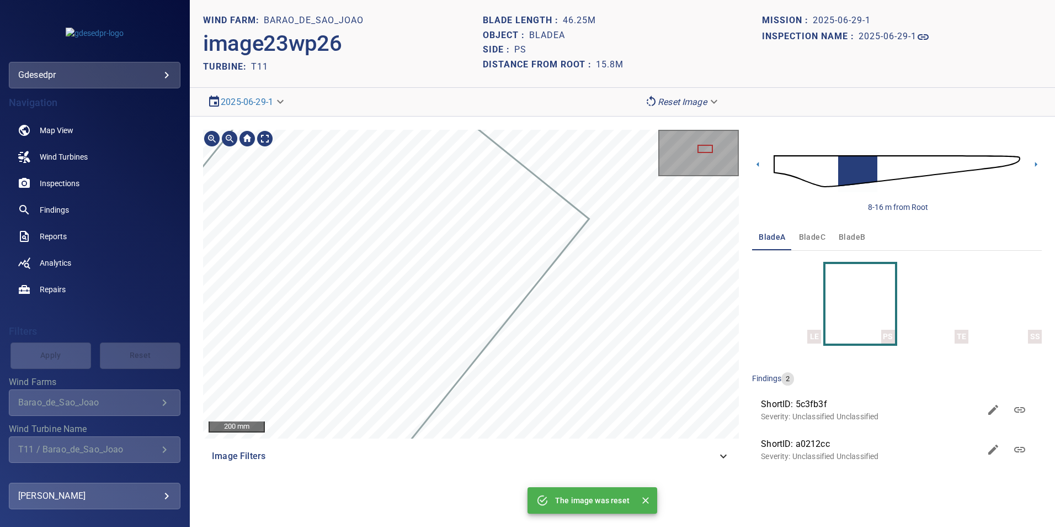
click at [529, 438] on div "200 mm Image Filters" at bounding box center [471, 302] width 536 height 344
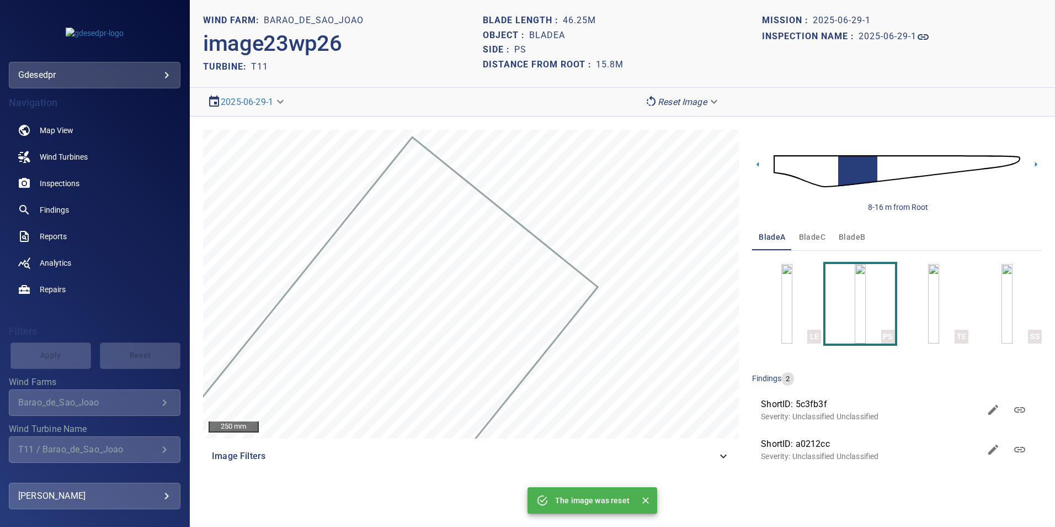
click at [882, 166] on img at bounding box center [897, 171] width 247 height 60
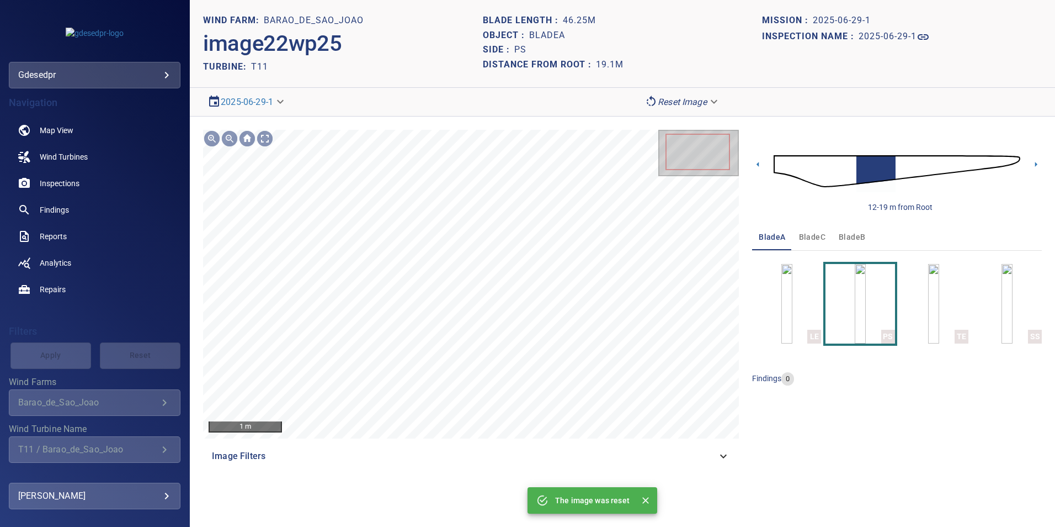
click at [900, 172] on img at bounding box center [897, 171] width 247 height 60
click at [920, 159] on img at bounding box center [897, 171] width 247 height 60
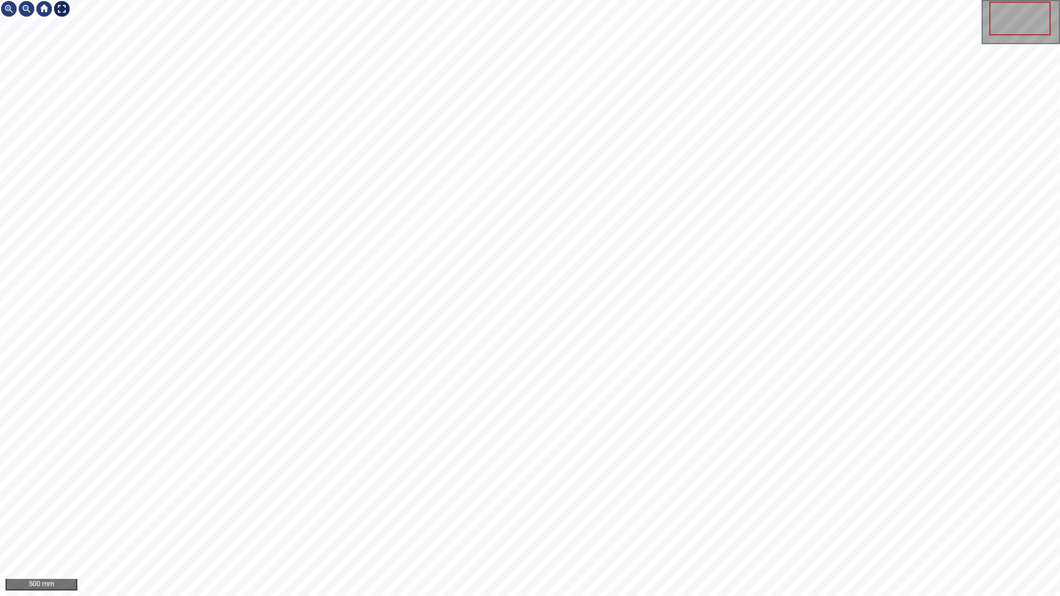
click at [63, 10] on div at bounding box center [62, 9] width 18 height 18
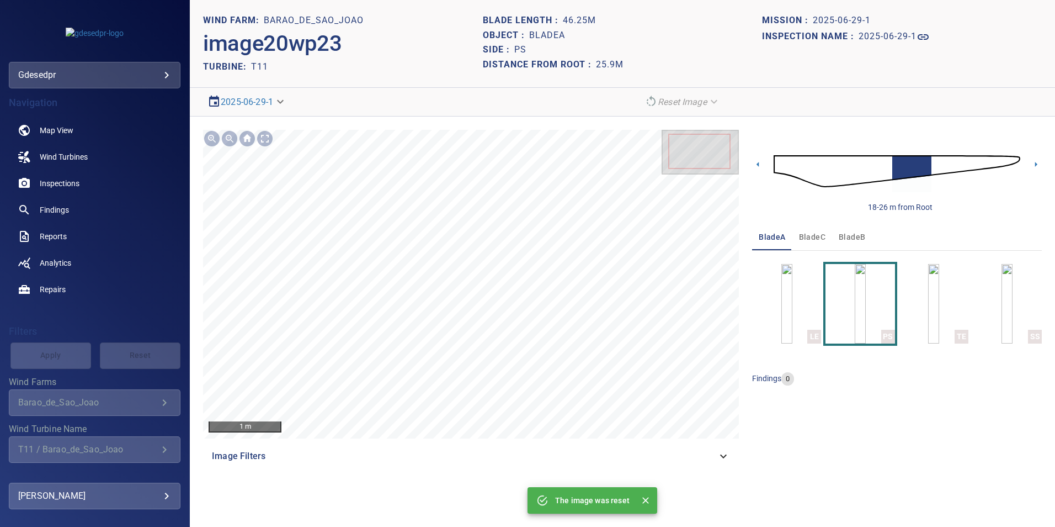
click at [934, 164] on img at bounding box center [897, 171] width 247 height 60
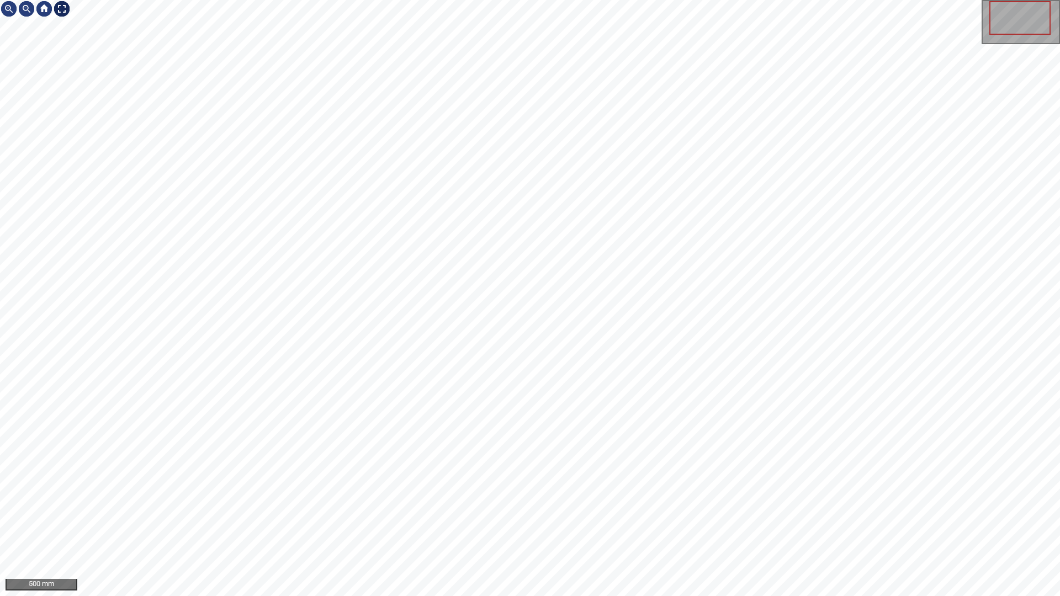
click at [71, 9] on div "500 mm" at bounding box center [530, 298] width 1060 height 596
click at [62, 8] on div at bounding box center [62, 9] width 18 height 18
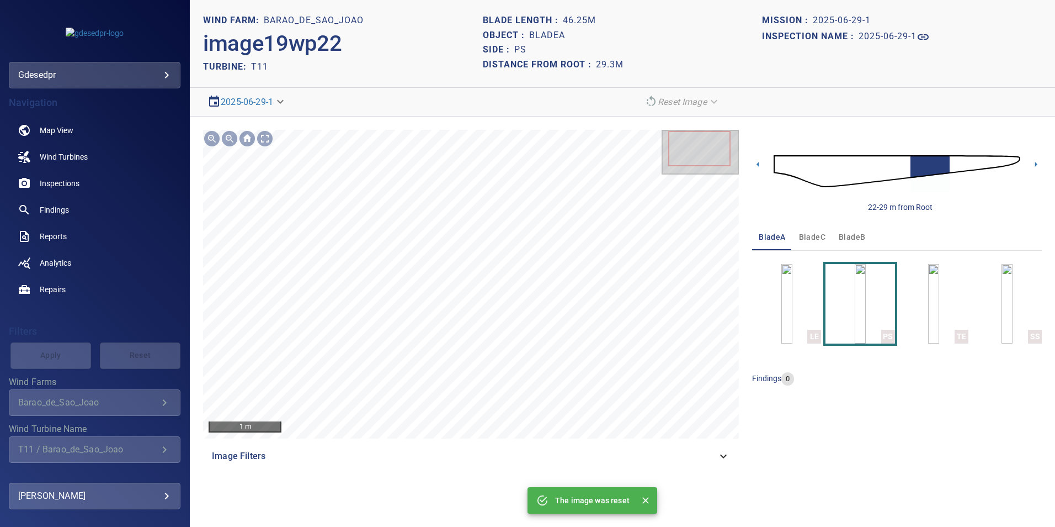
click at [899, 169] on img at bounding box center [897, 171] width 247 height 60
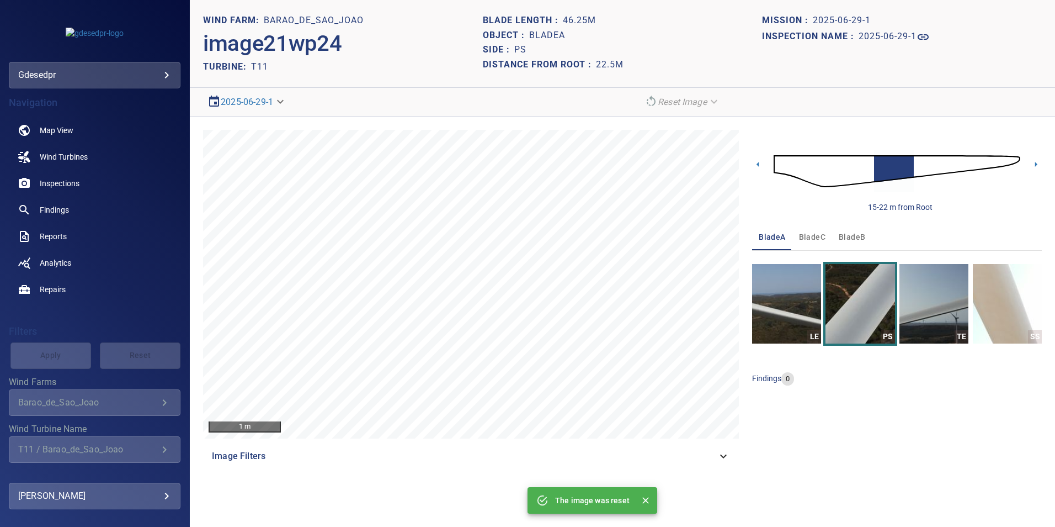
click at [867, 173] on img at bounding box center [897, 171] width 247 height 60
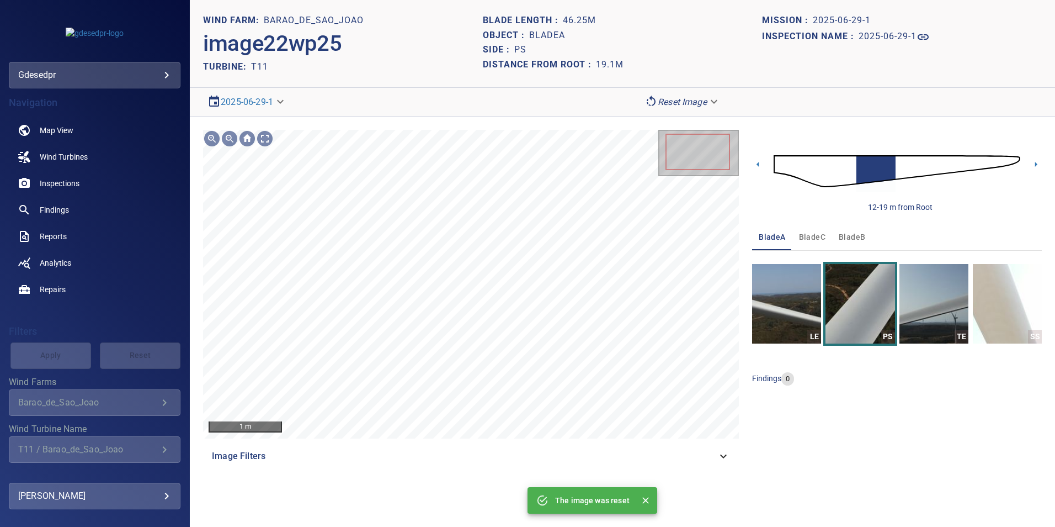
click at [852, 166] on img at bounding box center [897, 171] width 247 height 60
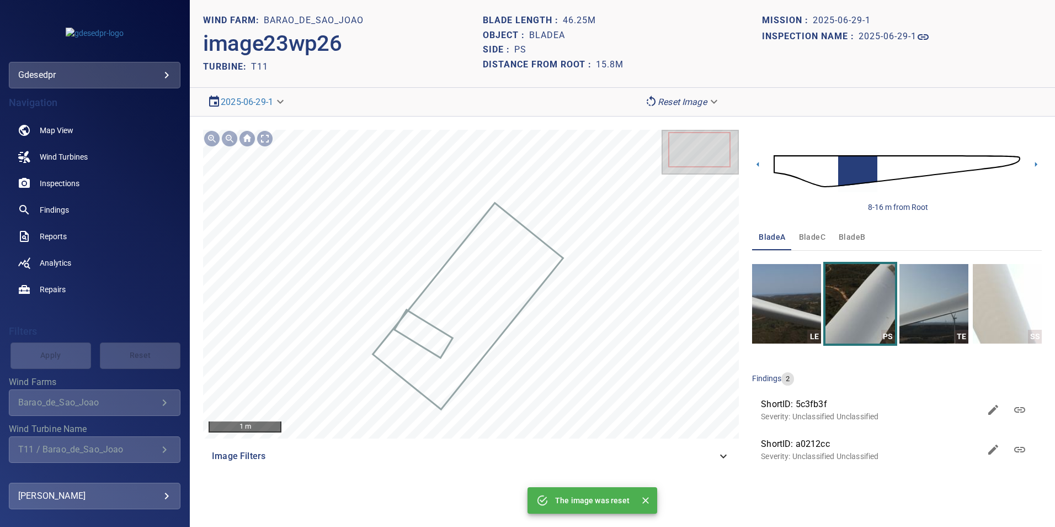
click at [697, 105] on body "**********" at bounding box center [527, 263] width 1055 height 527
click at [695, 121] on li "Matching" at bounding box center [683, 121] width 86 height 20
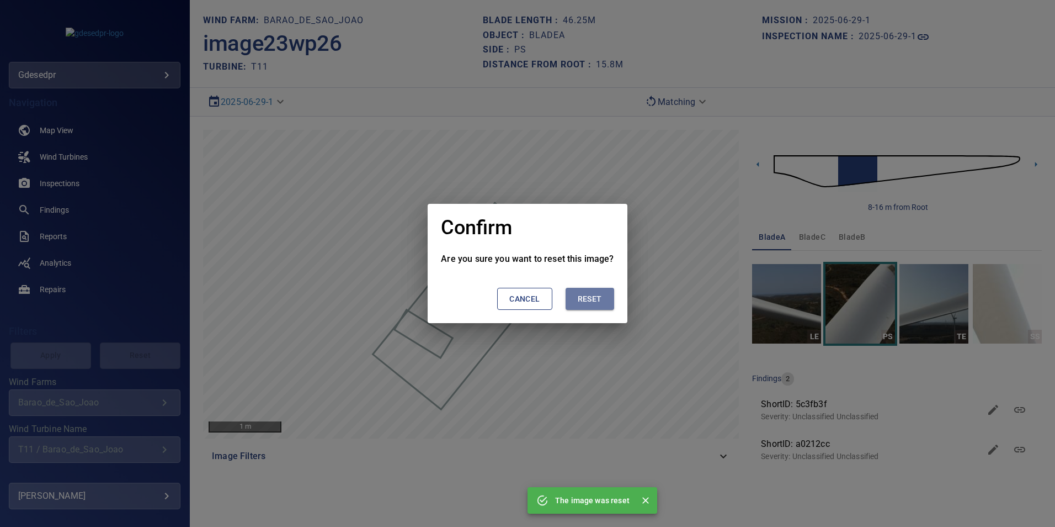
click at [588, 296] on span "Reset" at bounding box center [590, 299] width 24 height 14
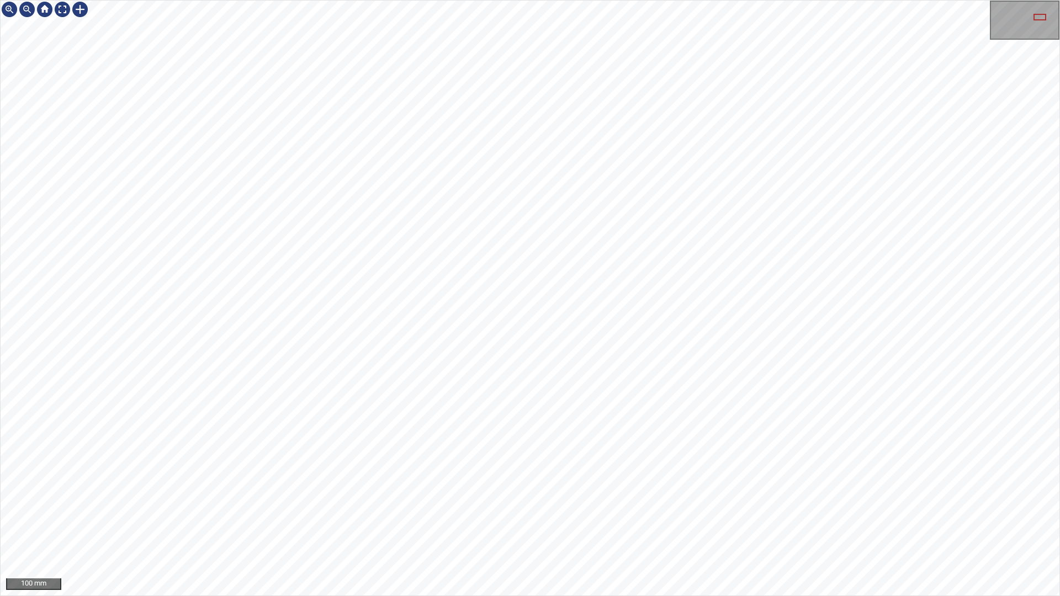
click at [717, 596] on div "100 mm" at bounding box center [530, 298] width 1060 height 596
click at [798, 596] on div "100 mm" at bounding box center [530, 298] width 1060 height 596
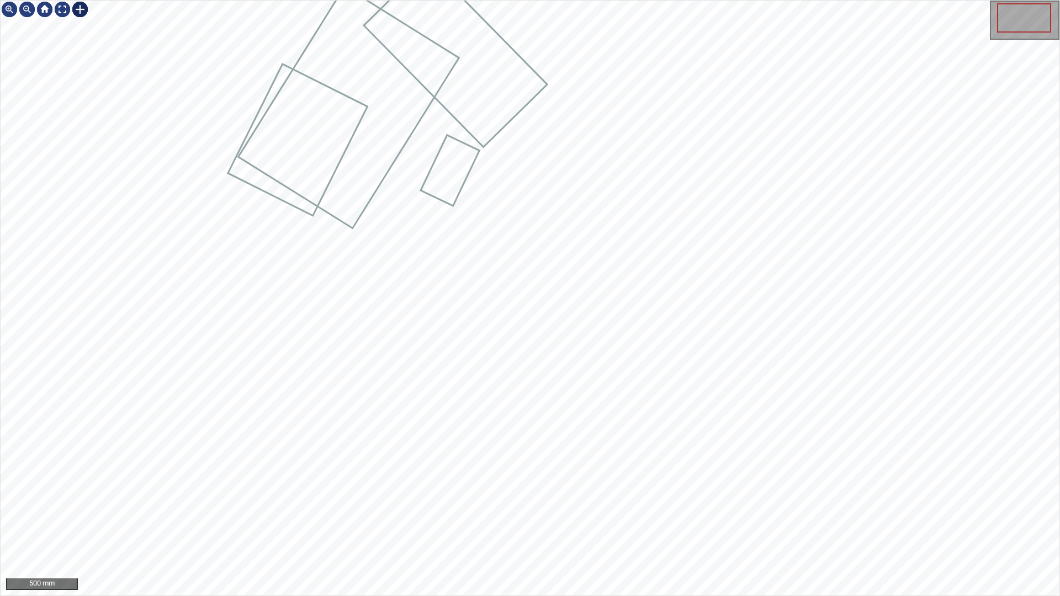
click at [79, 7] on div at bounding box center [80, 10] width 18 height 18
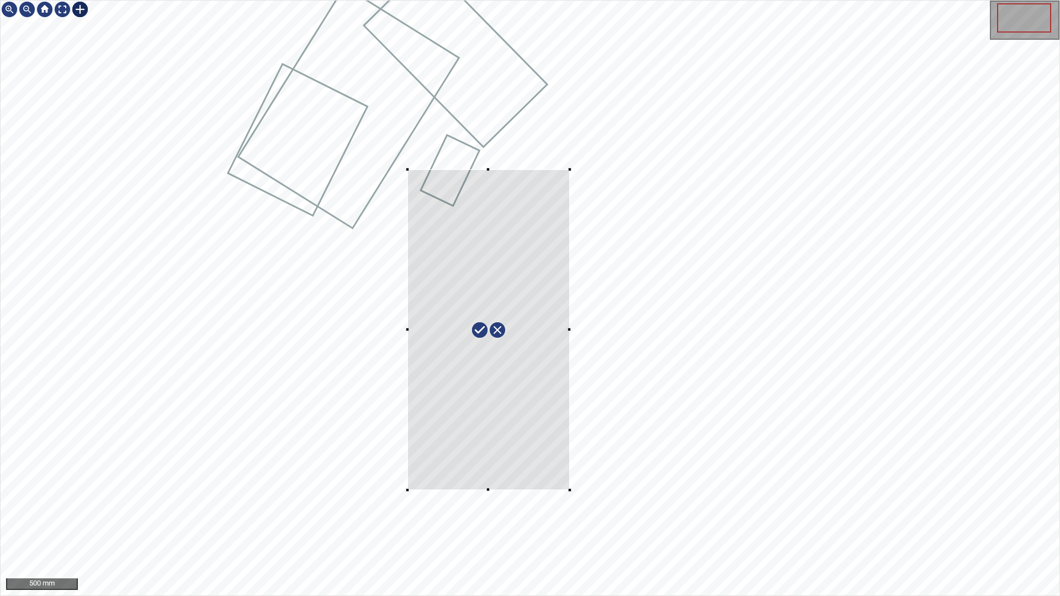
click at [406, 491] on div at bounding box center [530, 298] width 1059 height 595
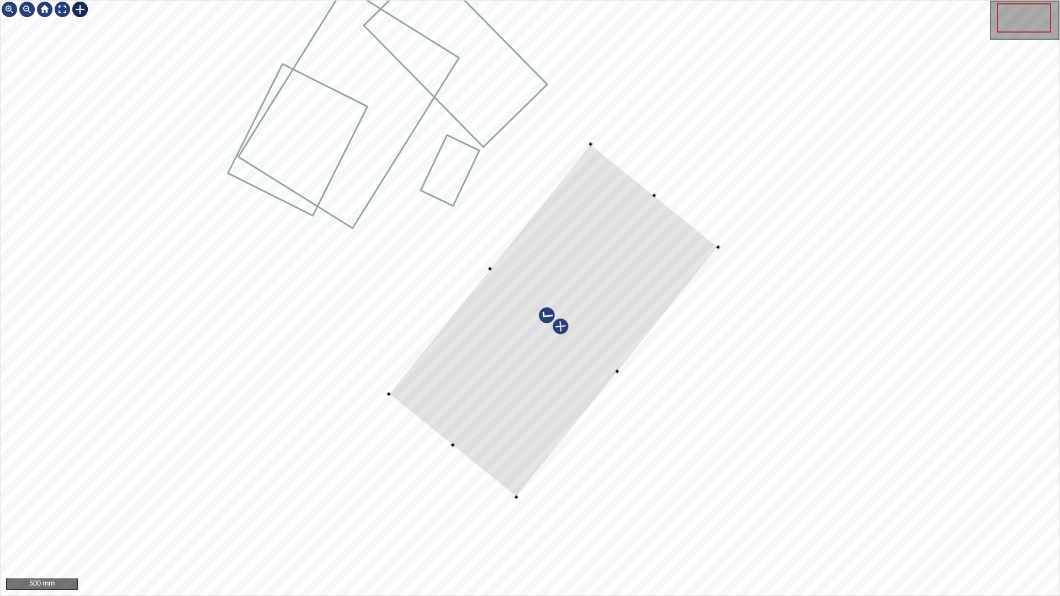
click at [527, 422] on div at bounding box center [553, 320] width 329 height 353
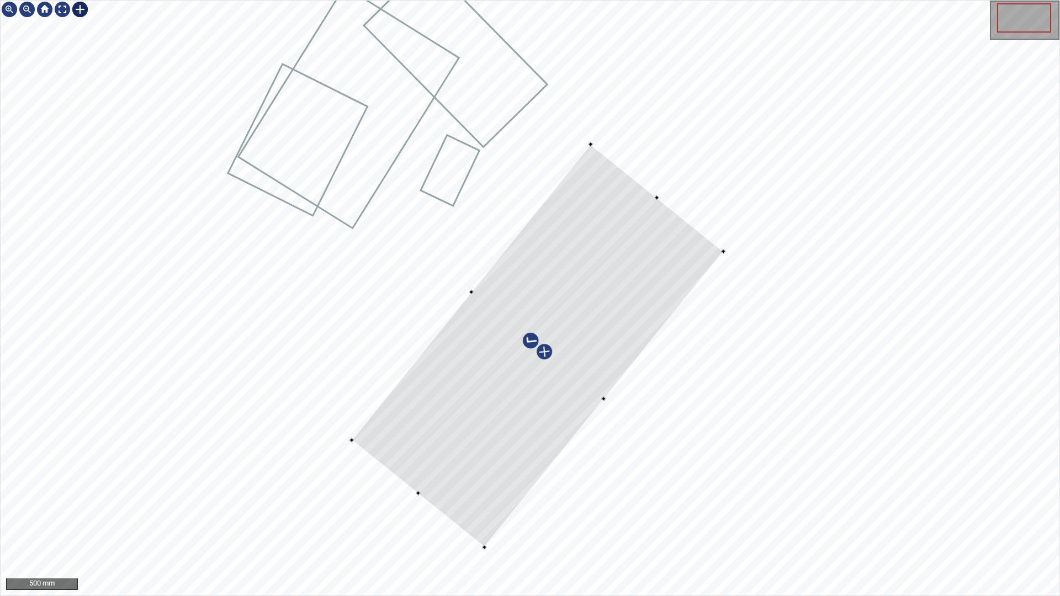
click at [354, 448] on div at bounding box center [530, 298] width 1059 height 595
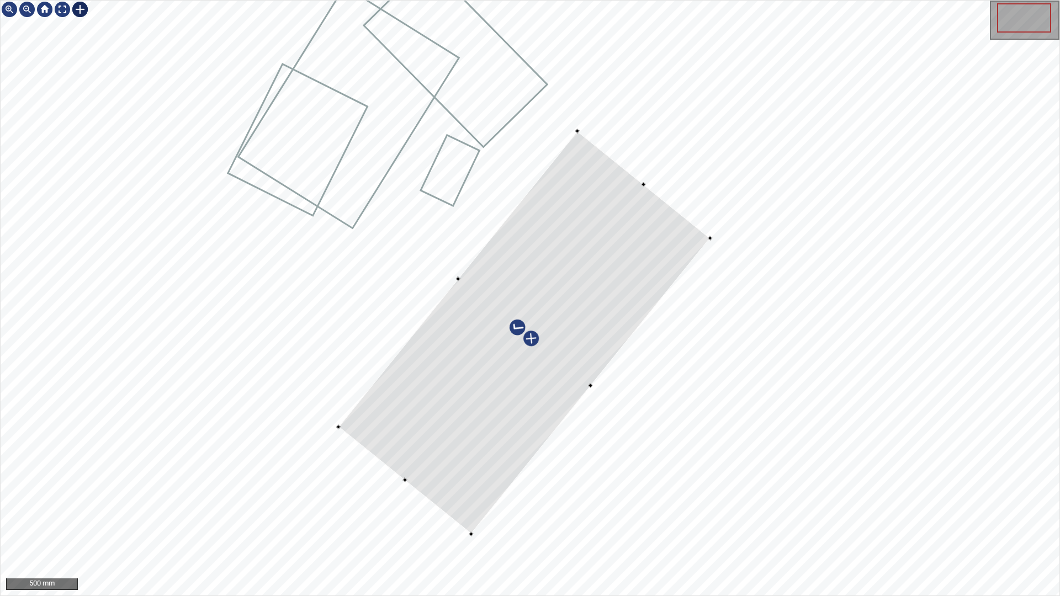
click at [474, 389] on div at bounding box center [523, 332] width 371 height 403
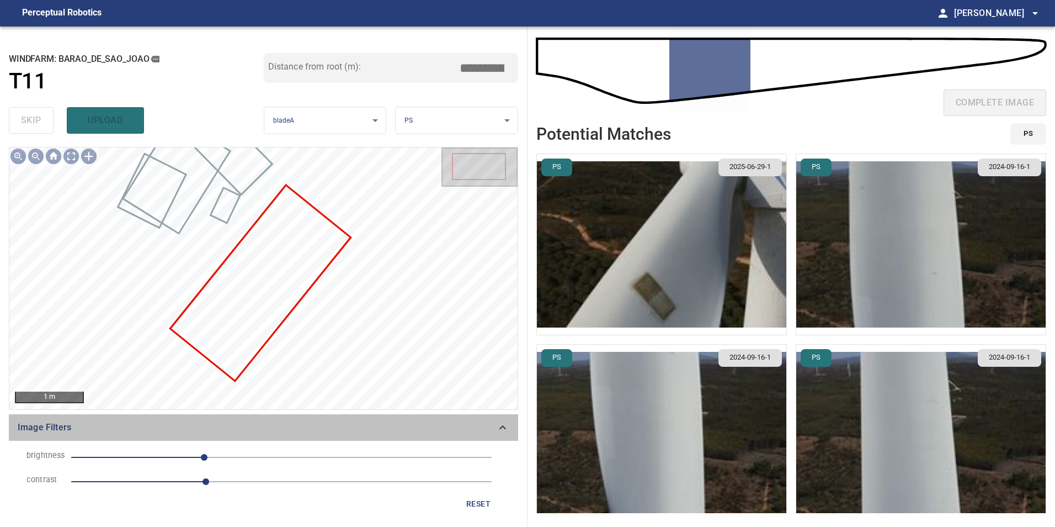
click at [494, 426] on span "Image Filters" at bounding box center [257, 427] width 479 height 13
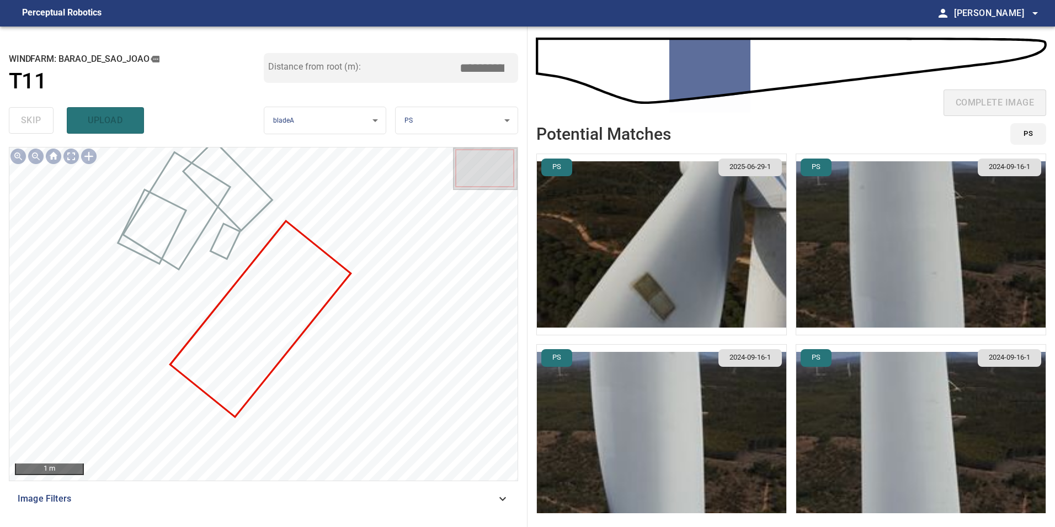
drag, startPoint x: 482, startPoint y: 71, endPoint x: 597, endPoint y: 54, distance: 116.0
click at [560, 60] on div "**********" at bounding box center [527, 276] width 1055 height 500
click at [493, 62] on input "*****" at bounding box center [486, 67] width 55 height 21
type input "*****"
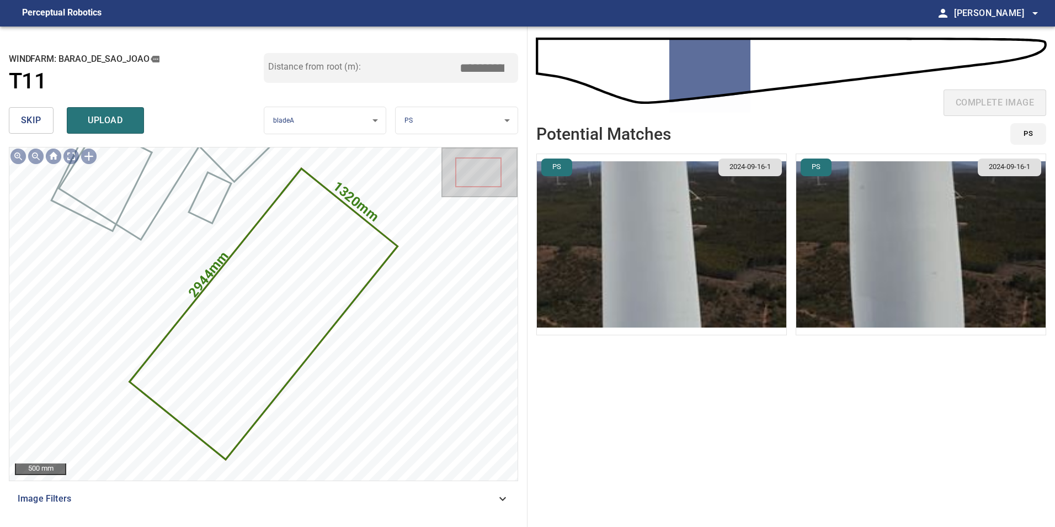
drag, startPoint x: 481, startPoint y: 70, endPoint x: 613, endPoint y: 87, distance: 132.5
click at [585, 83] on div "**********" at bounding box center [527, 276] width 1055 height 500
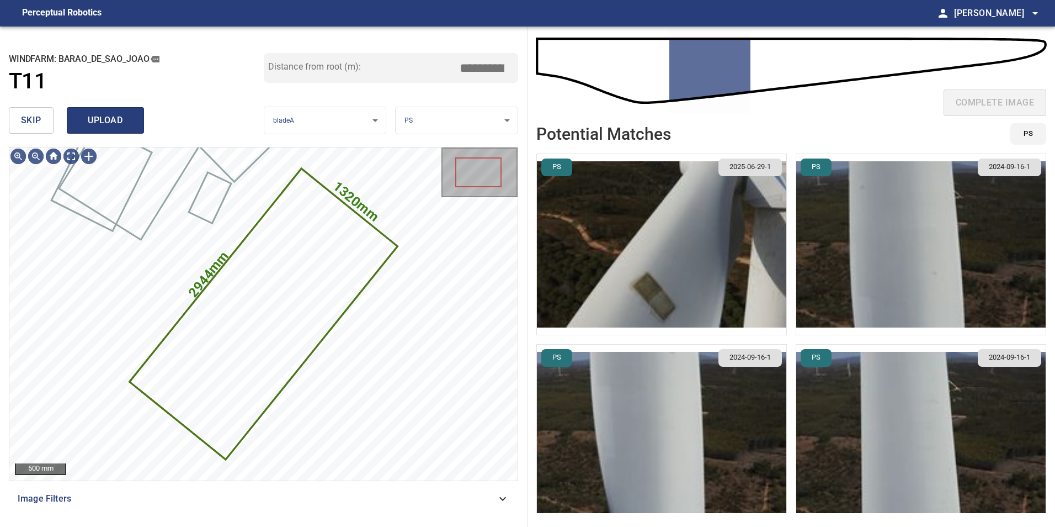
type input "*****"
click at [92, 124] on span "upload" at bounding box center [105, 120] width 53 height 15
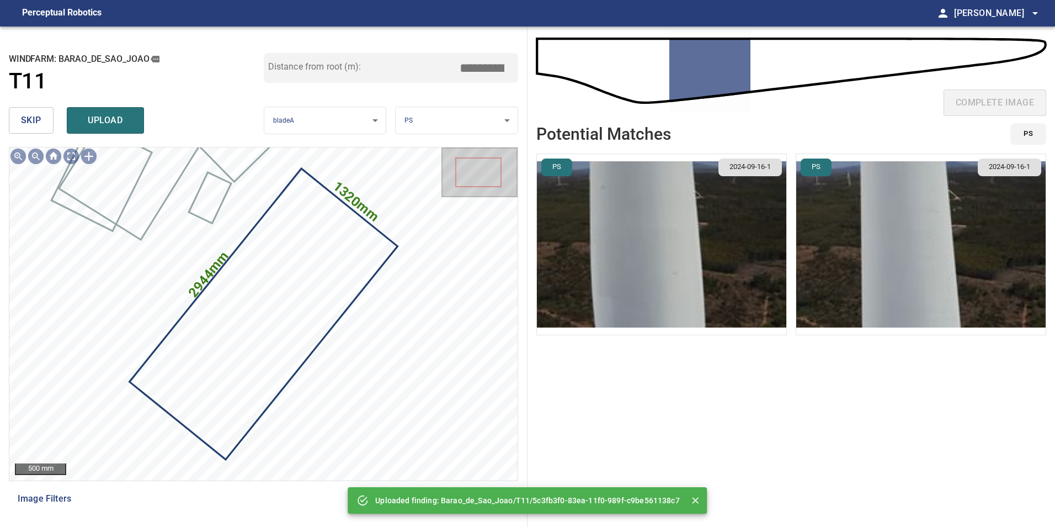
click at [39, 114] on span "skip" at bounding box center [31, 120] width 20 height 15
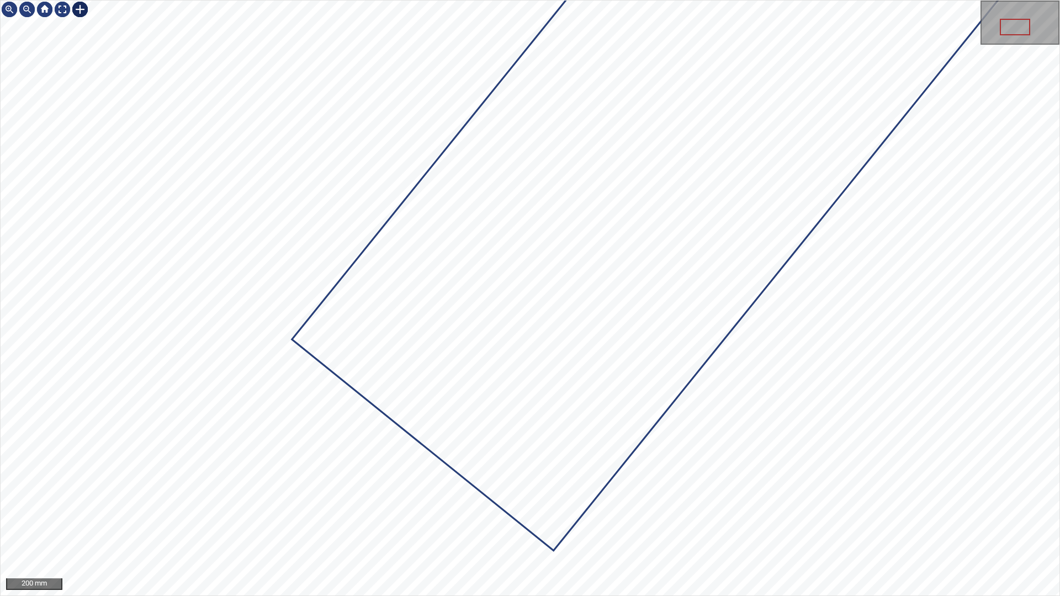
click at [80, 12] on div at bounding box center [80, 10] width 18 height 18
click at [470, 270] on icon at bounding box center [657, 154] width 729 height 790
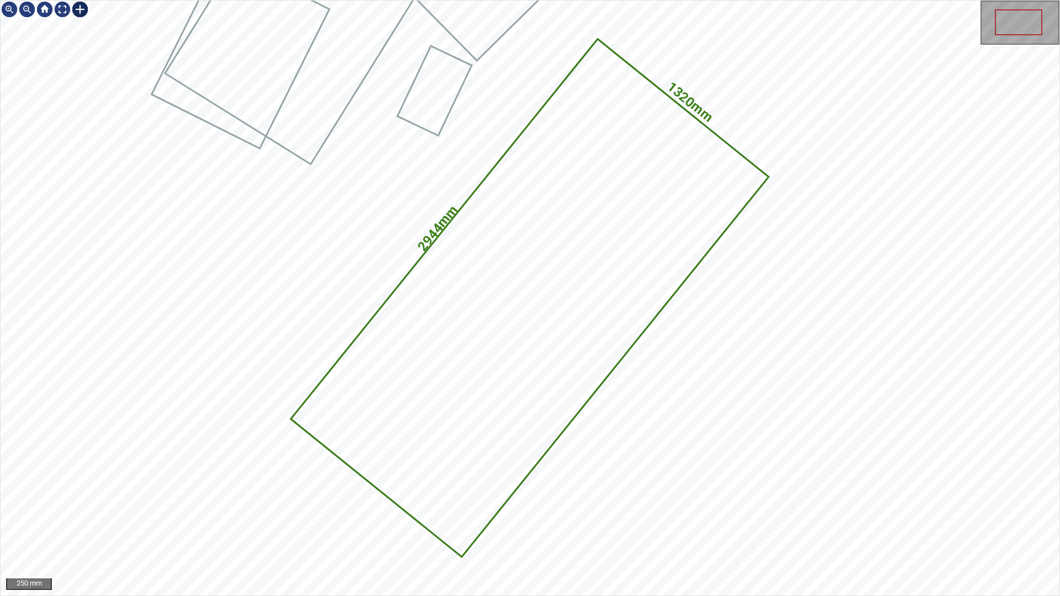
click at [82, 14] on img at bounding box center [80, 10] width 18 height 18
click at [379, 338] on icon at bounding box center [529, 297] width 475 height 515
click at [62, 7] on div at bounding box center [63, 10] width 18 height 18
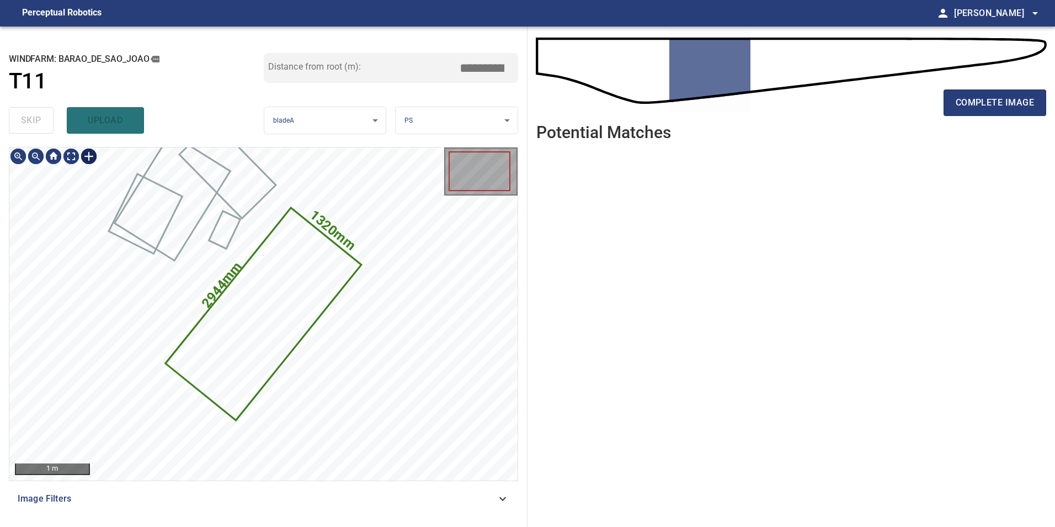
click at [89, 157] on div at bounding box center [89, 156] width 18 height 18
click at [210, 336] on icon at bounding box center [263, 314] width 193 height 210
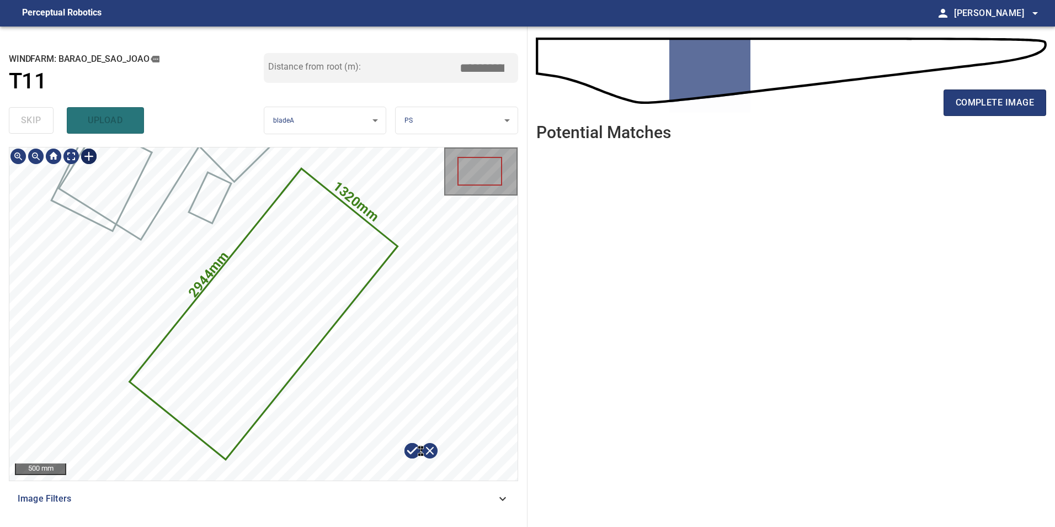
click at [411, 436] on div "1320mm 2944mm" at bounding box center [263, 313] width 508 height 333
click at [390, 434] on div "1320mm 2944mm" at bounding box center [263, 313] width 508 height 333
click at [451, 387] on div "1320mm 2944mm" at bounding box center [263, 313] width 508 height 333
click at [370, 365] on div "1320mm 2944mm" at bounding box center [263, 313] width 508 height 333
click at [203, 363] on div "1320mm 2944mm" at bounding box center [263, 313] width 508 height 333
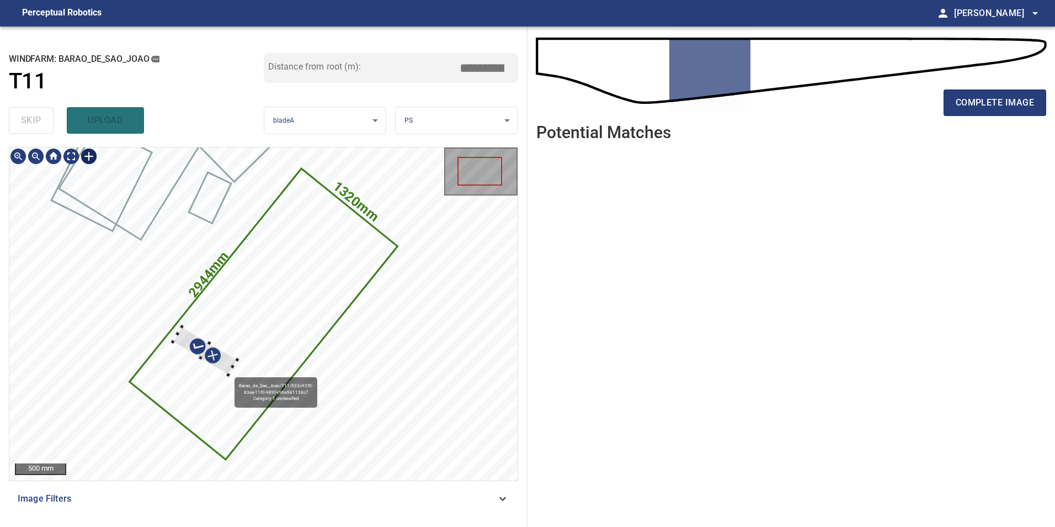
click at [233, 370] on icon at bounding box center [264, 313] width 266 height 289
click at [242, 348] on icon at bounding box center [264, 313] width 266 height 289
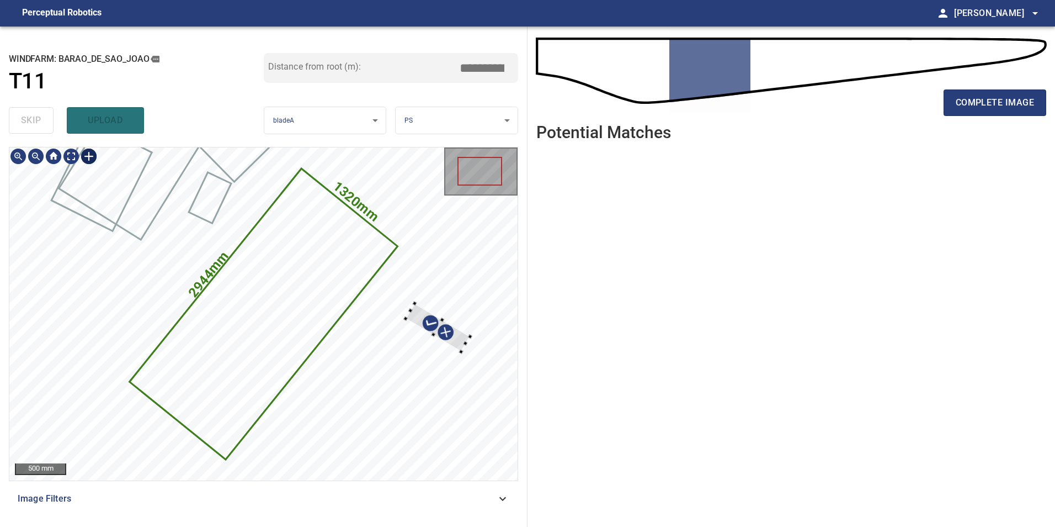
click at [469, 347] on div "1320mm 2944mm" at bounding box center [263, 313] width 508 height 333
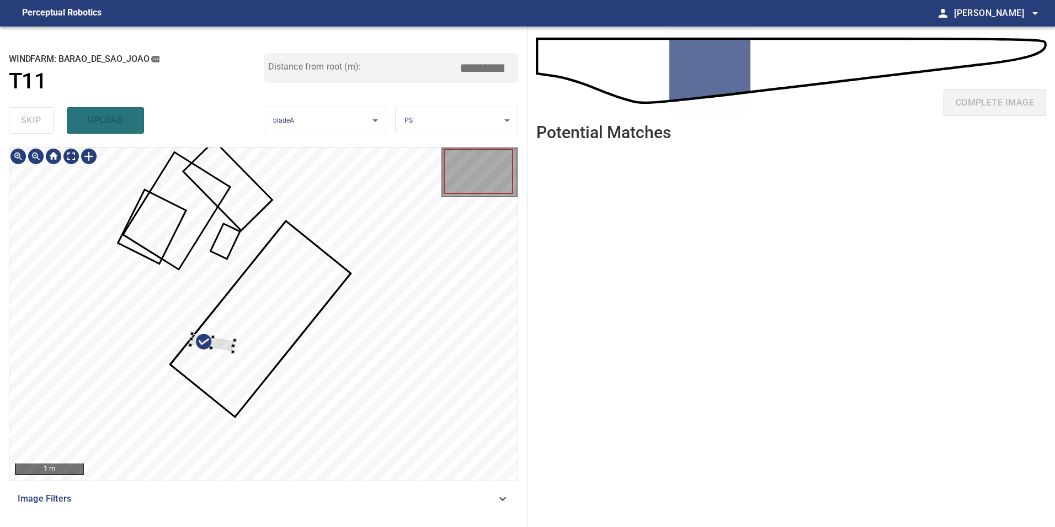
click at [227, 343] on div at bounding box center [212, 342] width 45 height 18
click at [237, 343] on icon at bounding box center [261, 319] width 178 height 194
click at [137, 356] on div at bounding box center [122, 348] width 45 height 18
click at [142, 375] on div at bounding box center [263, 313] width 508 height 333
click at [245, 354] on div at bounding box center [263, 313] width 508 height 333
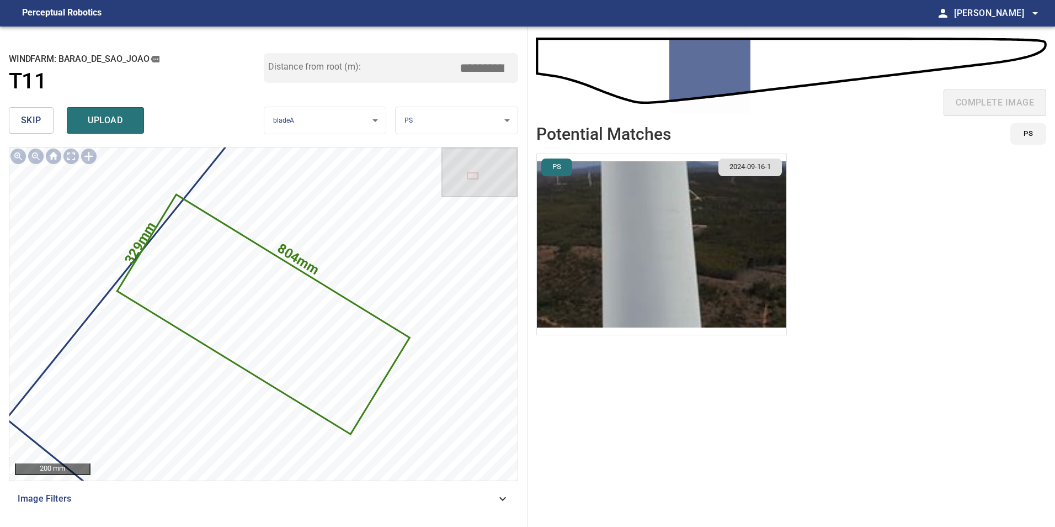
drag, startPoint x: 480, startPoint y: 73, endPoint x: 640, endPoint y: 63, distance: 159.8
click at [623, 63] on div "**********" at bounding box center [527, 276] width 1055 height 500
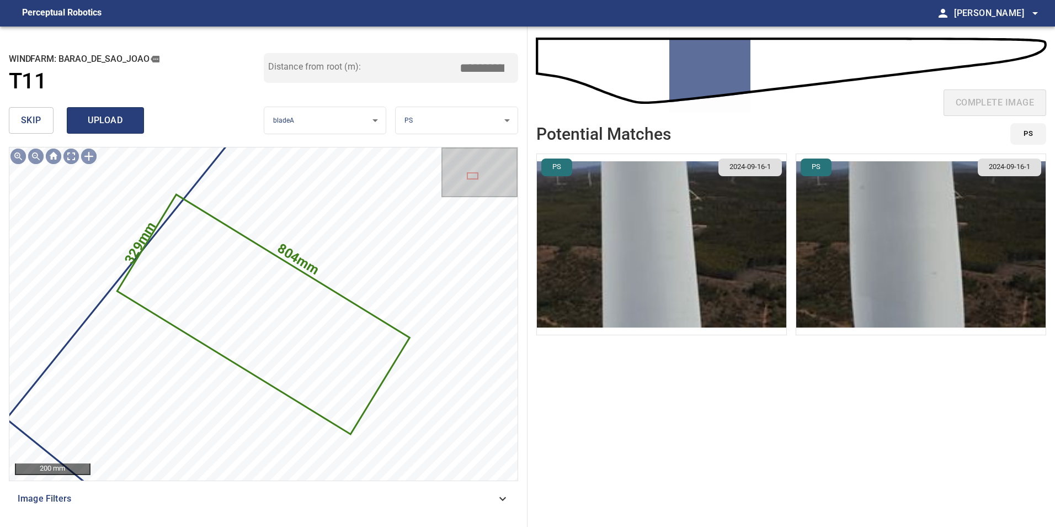
type input "*****"
click at [67, 132] on button "upload" at bounding box center [105, 120] width 77 height 26
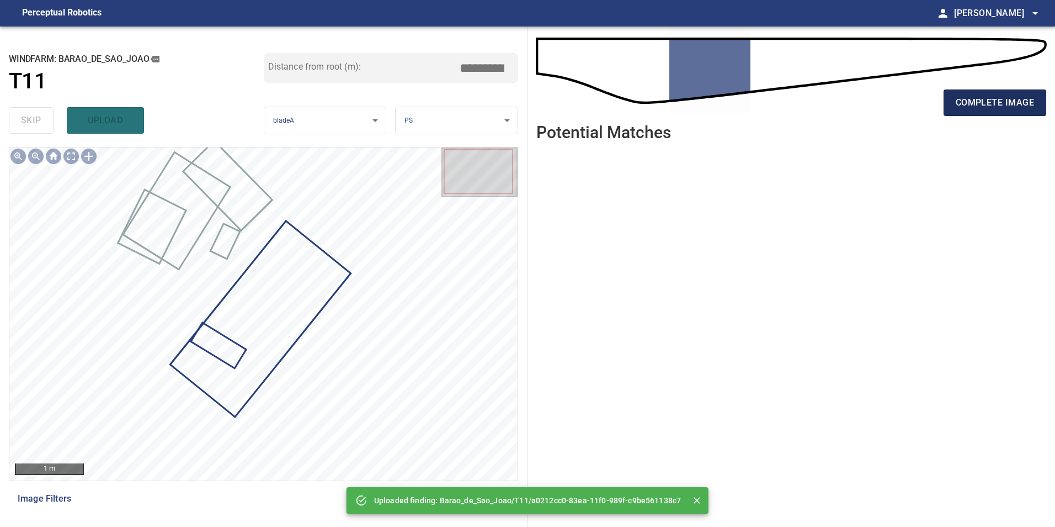
click at [1009, 110] on span "complete image" at bounding box center [995, 102] width 78 height 15
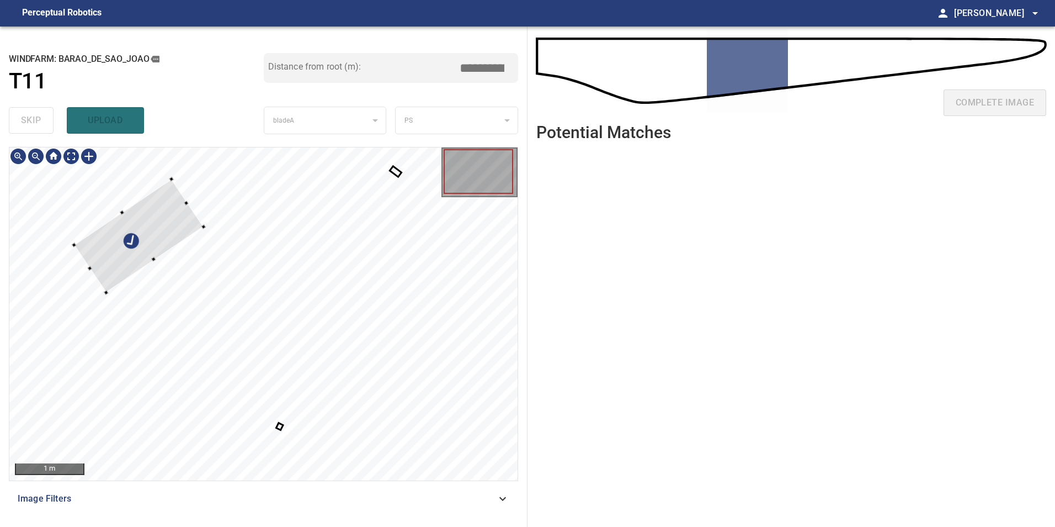
click at [161, 228] on div at bounding box center [139, 235] width 130 height 113
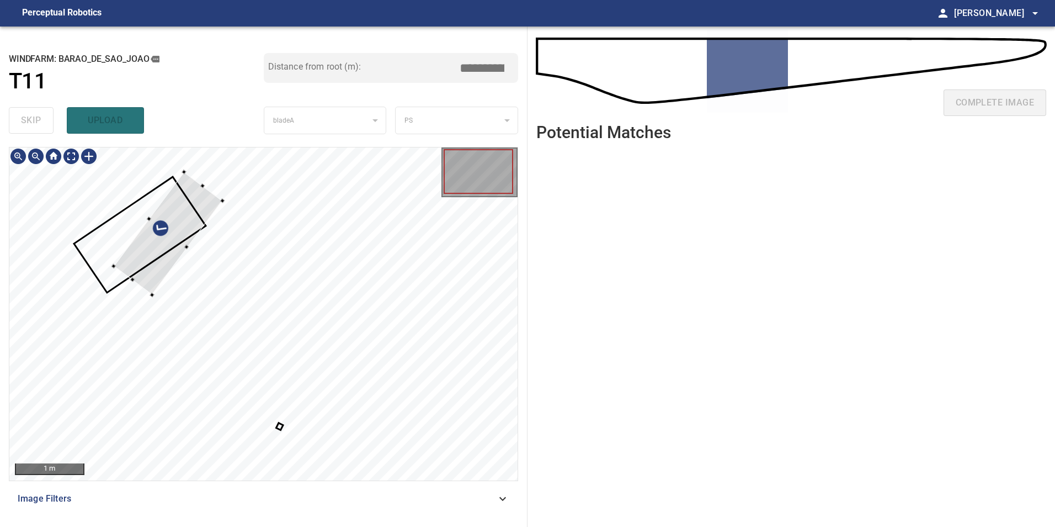
click at [187, 237] on div at bounding box center [168, 233] width 109 height 123
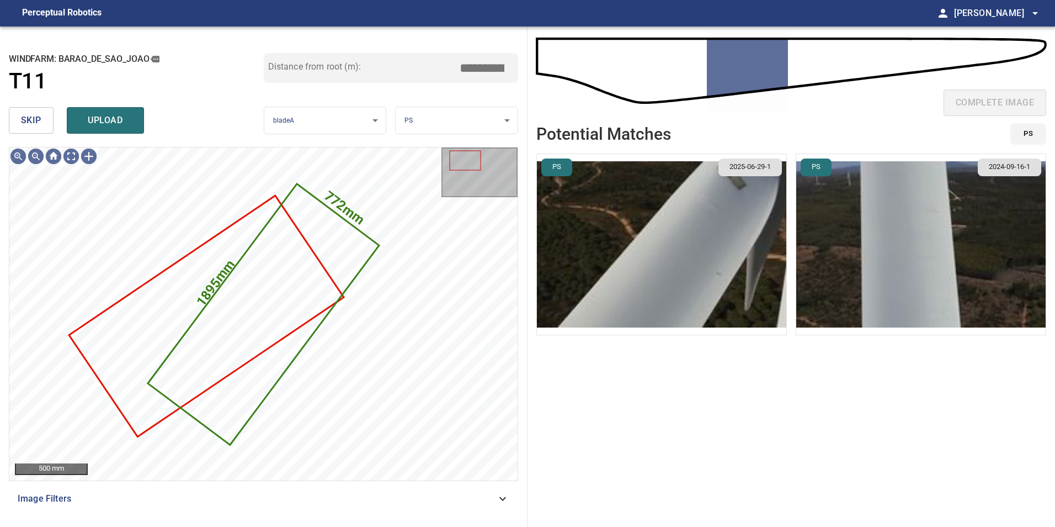
click at [33, 118] on span "skip" at bounding box center [31, 120] width 20 height 15
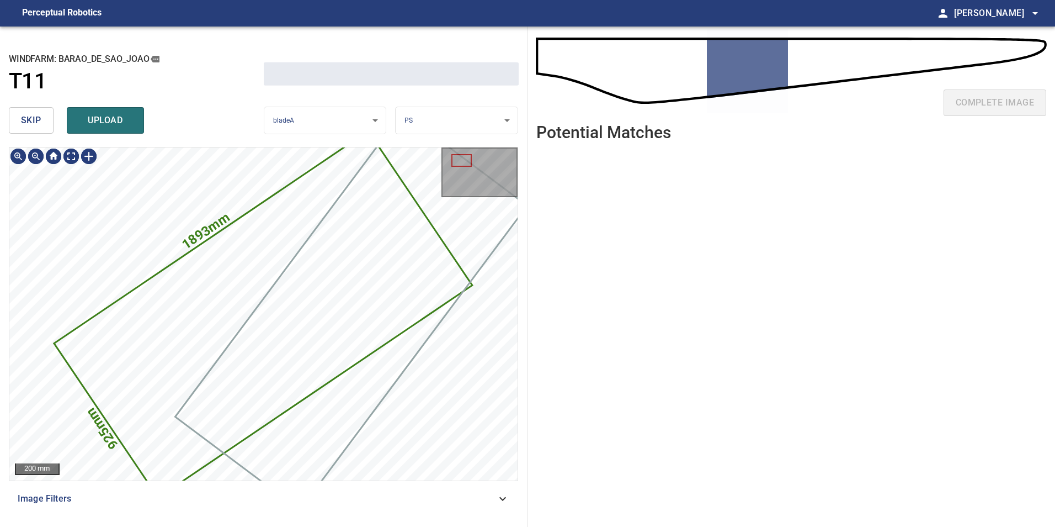
click at [33, 118] on span "skip" at bounding box center [31, 120] width 20 height 15
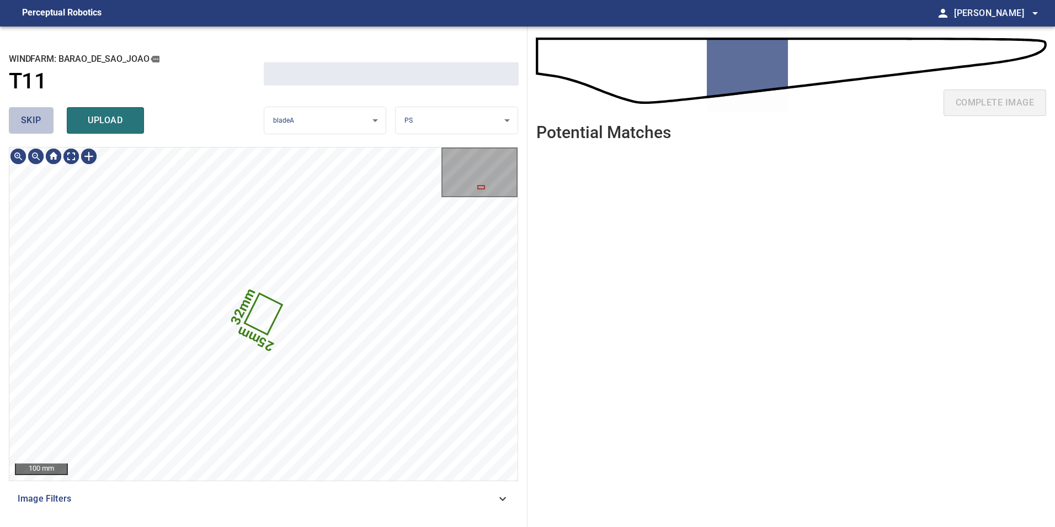
click at [33, 118] on span "skip" at bounding box center [31, 120] width 20 height 15
click at [33, 118] on div "skip upload" at bounding box center [136, 120] width 255 height 35
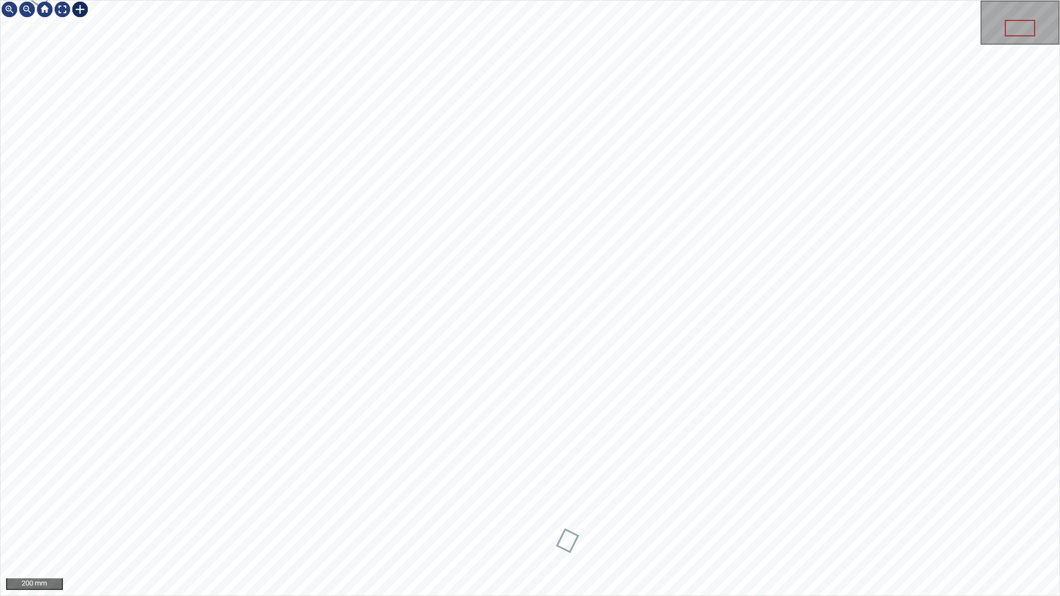
click at [80, 7] on div at bounding box center [80, 10] width 18 height 18
click at [427, 248] on div at bounding box center [530, 298] width 1059 height 595
click at [522, 273] on div at bounding box center [493, 244] width 134 height 120
click at [521, 249] on div at bounding box center [486, 240] width 135 height 113
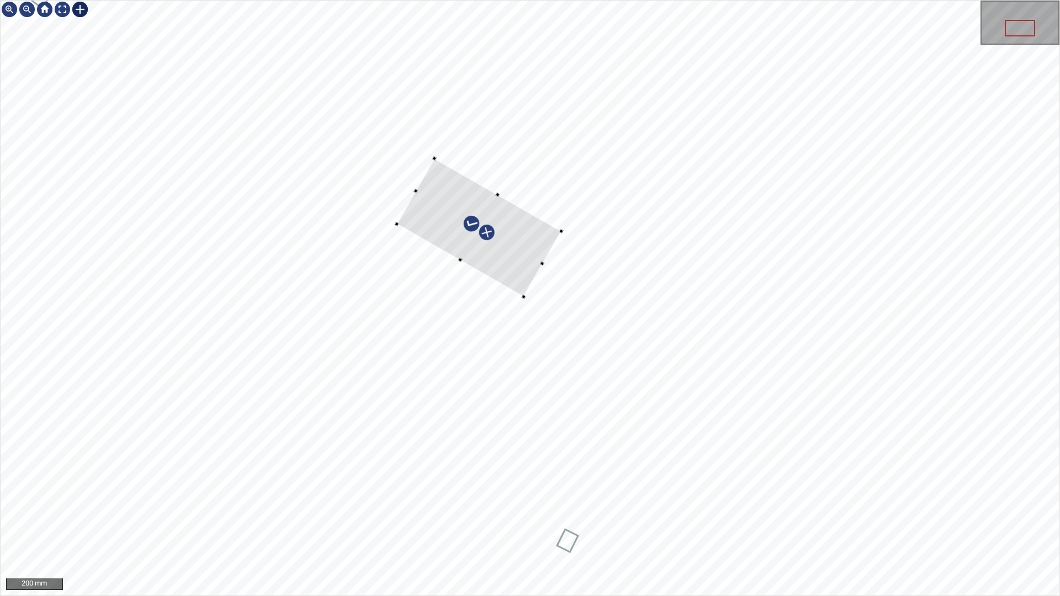
click at [508, 274] on div at bounding box center [479, 227] width 165 height 139
click at [545, 261] on div at bounding box center [488, 241] width 165 height 139
click at [560, 288] on div at bounding box center [530, 298] width 1059 height 595
click at [539, 275] on div at bounding box center [488, 245] width 152 height 134
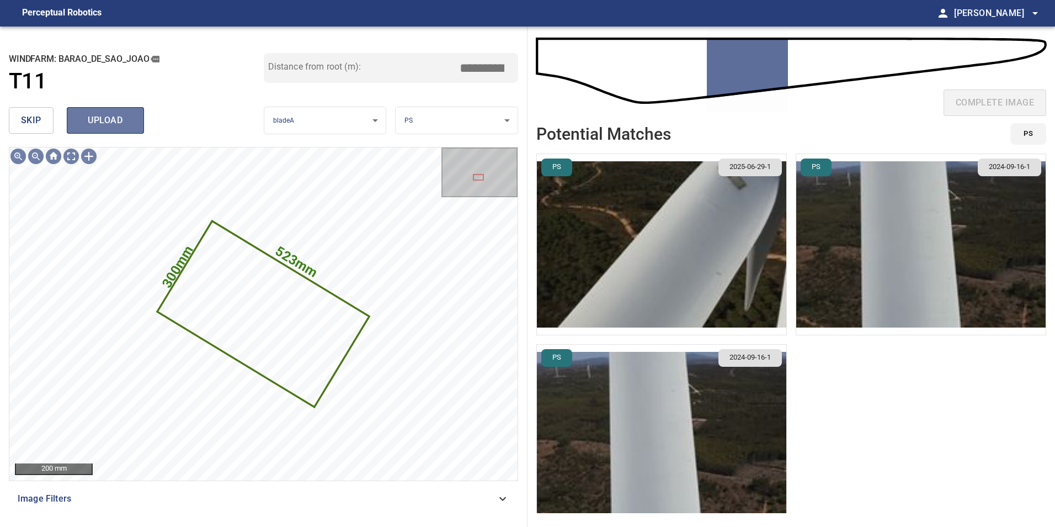
click at [114, 121] on span "upload" at bounding box center [105, 120] width 53 height 15
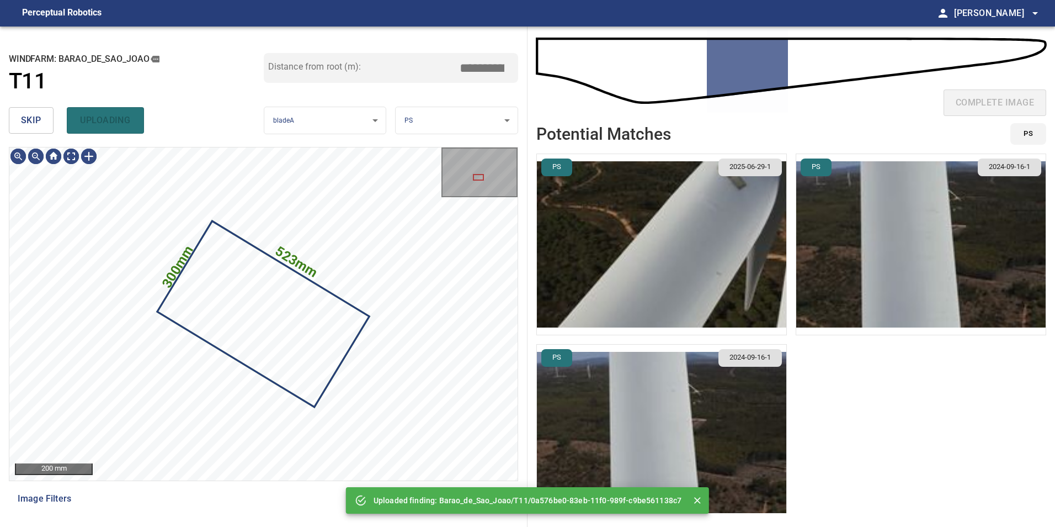
click at [35, 117] on span "skip" at bounding box center [31, 120] width 20 height 15
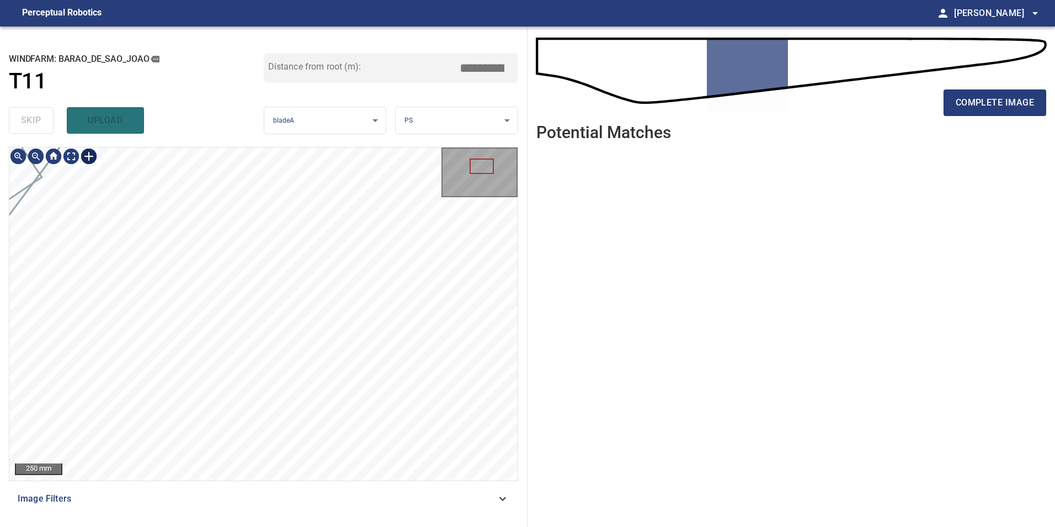
click at [88, 158] on div at bounding box center [89, 156] width 18 height 18
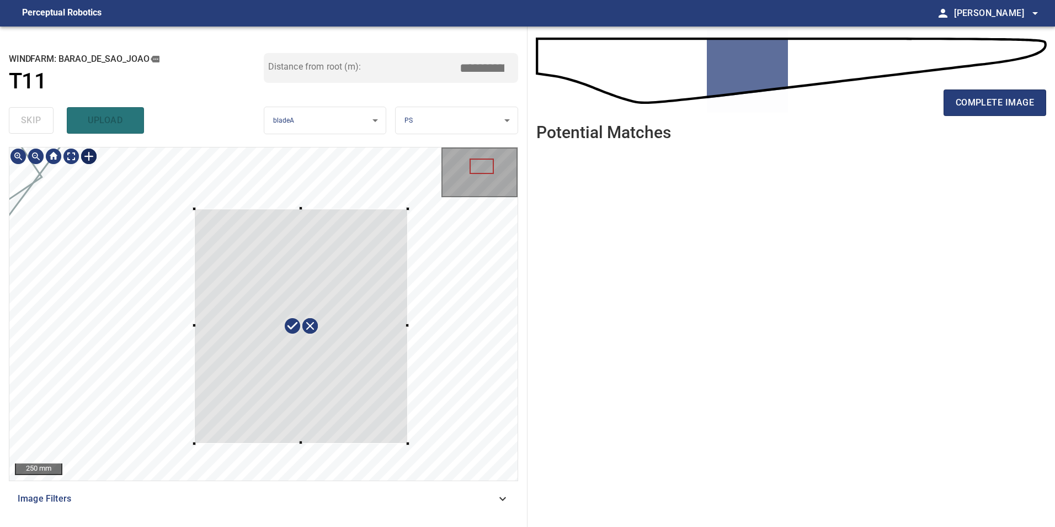
click at [410, 444] on div at bounding box center [263, 313] width 508 height 333
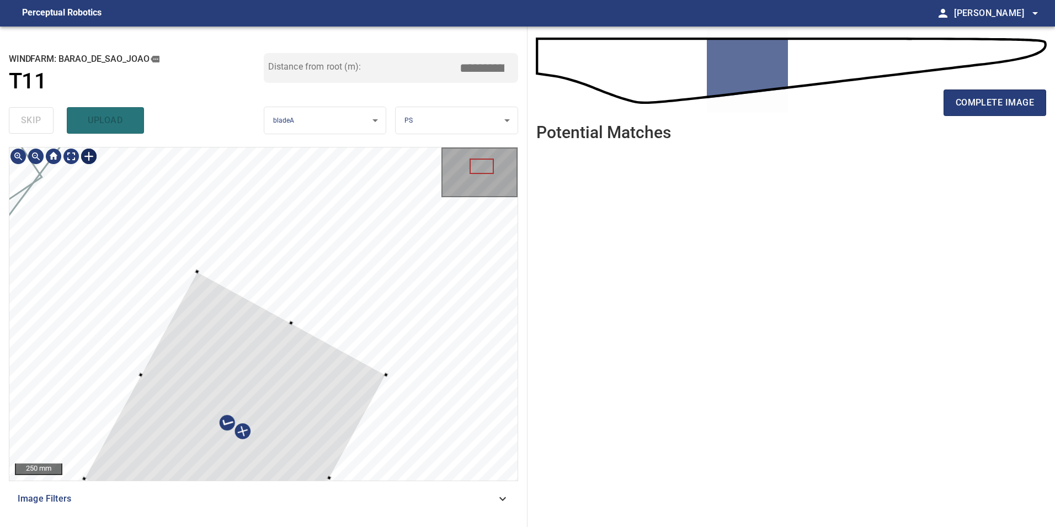
click at [364, 381] on div at bounding box center [235, 427] width 302 height 310
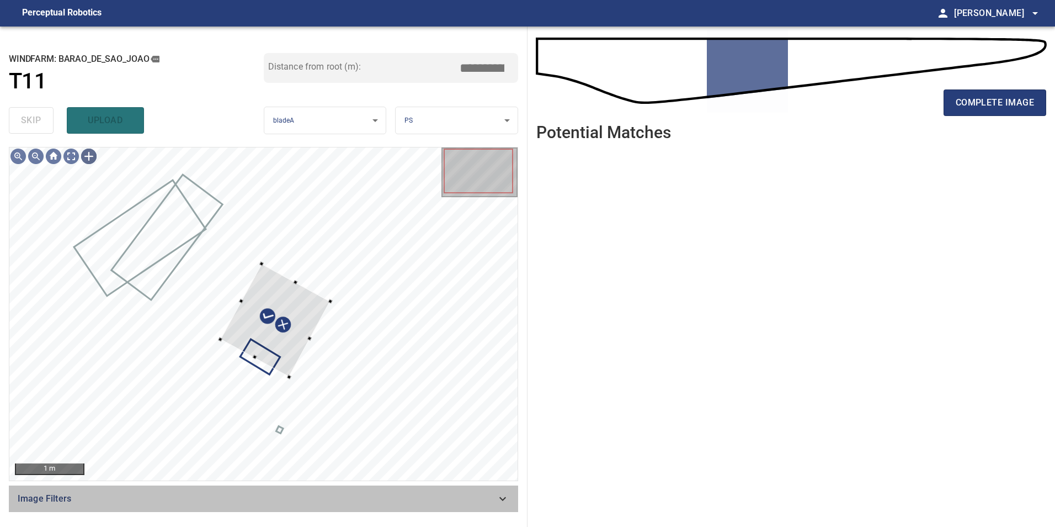
drag, startPoint x: 437, startPoint y: 494, endPoint x: 414, endPoint y: 501, distance: 23.7
click at [437, 495] on span "Image Filters" at bounding box center [257, 498] width 479 height 13
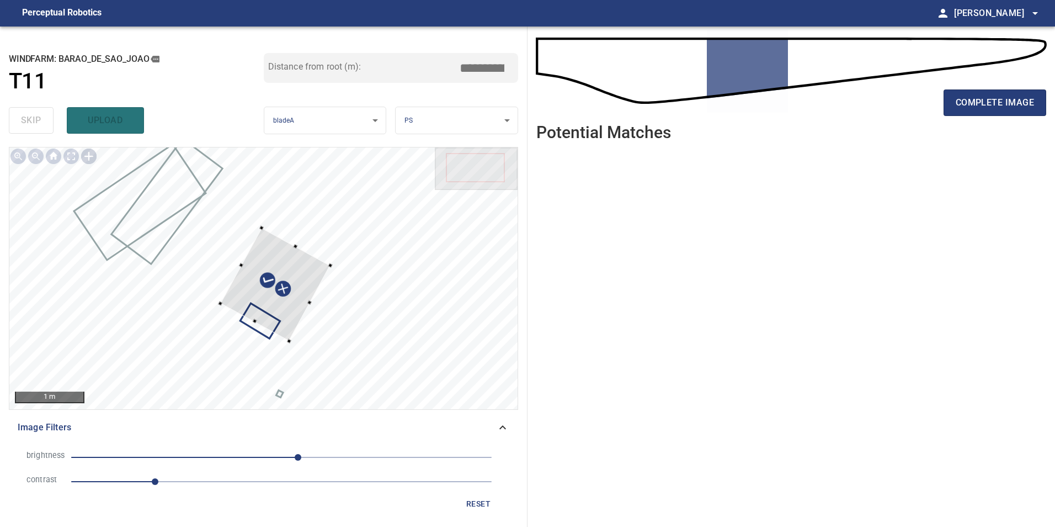
click at [262, 478] on span "1" at bounding box center [281, 481] width 421 height 15
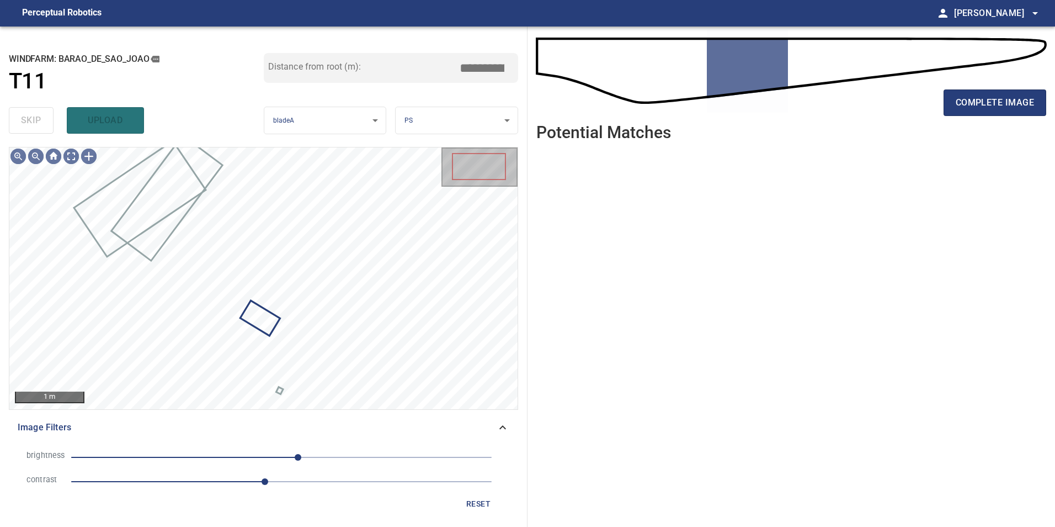
drag, startPoint x: 203, startPoint y: 458, endPoint x: 196, endPoint y: 458, distance: 6.6
click at [197, 458] on span "20" at bounding box center [281, 456] width 421 height 15
drag, startPoint x: 171, startPoint y: 458, endPoint x: 204, endPoint y: 459, distance: 33.2
click at [173, 458] on span "-134" at bounding box center [281, 456] width 421 height 15
click at [205, 459] on span "-132" at bounding box center [281, 456] width 421 height 15
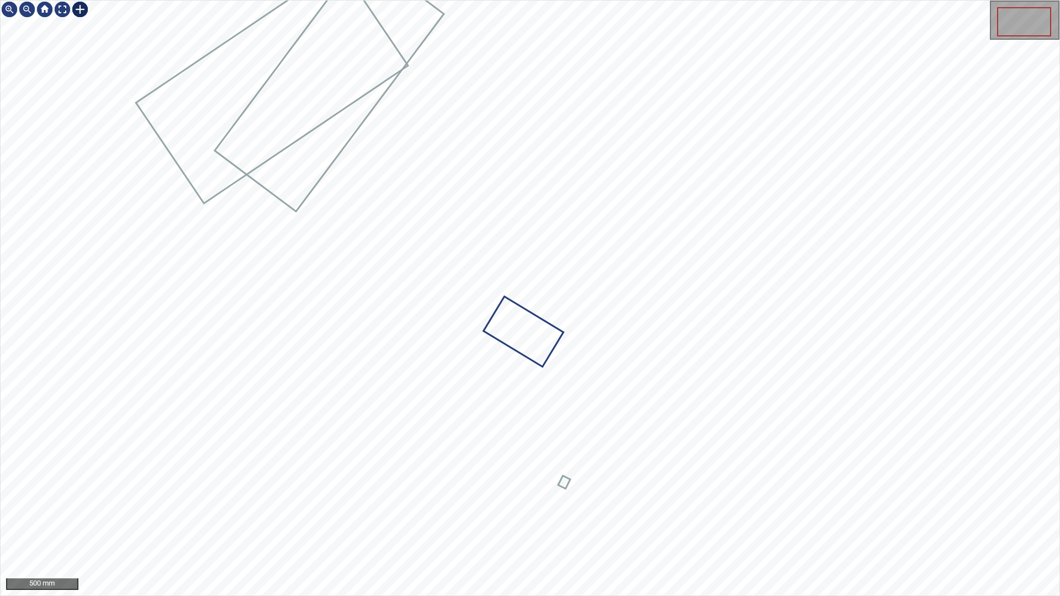
click at [75, 9] on div at bounding box center [80, 10] width 18 height 18
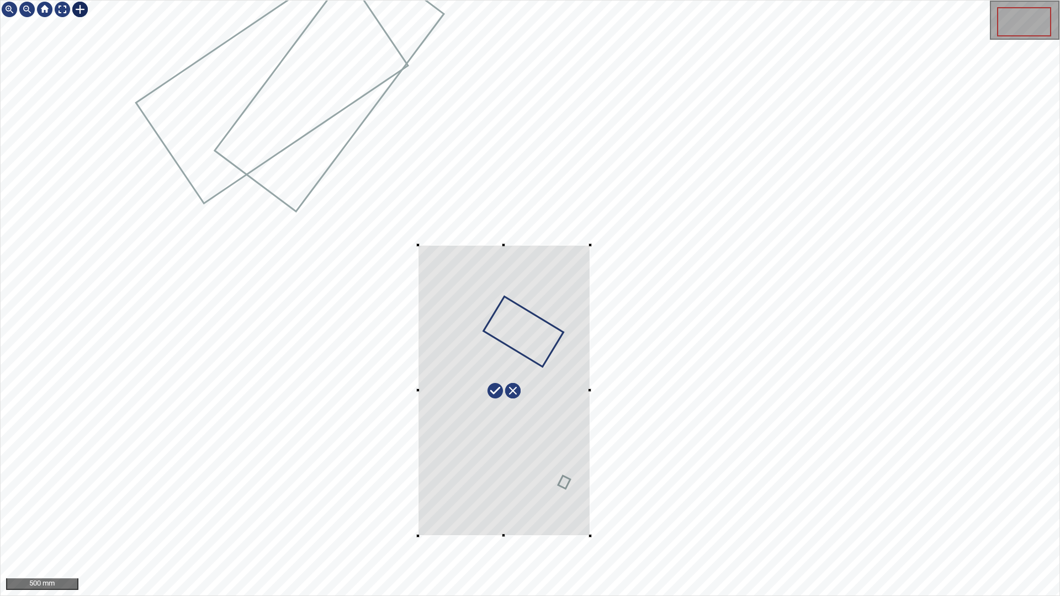
click at [590, 536] on div at bounding box center [530, 298] width 1059 height 595
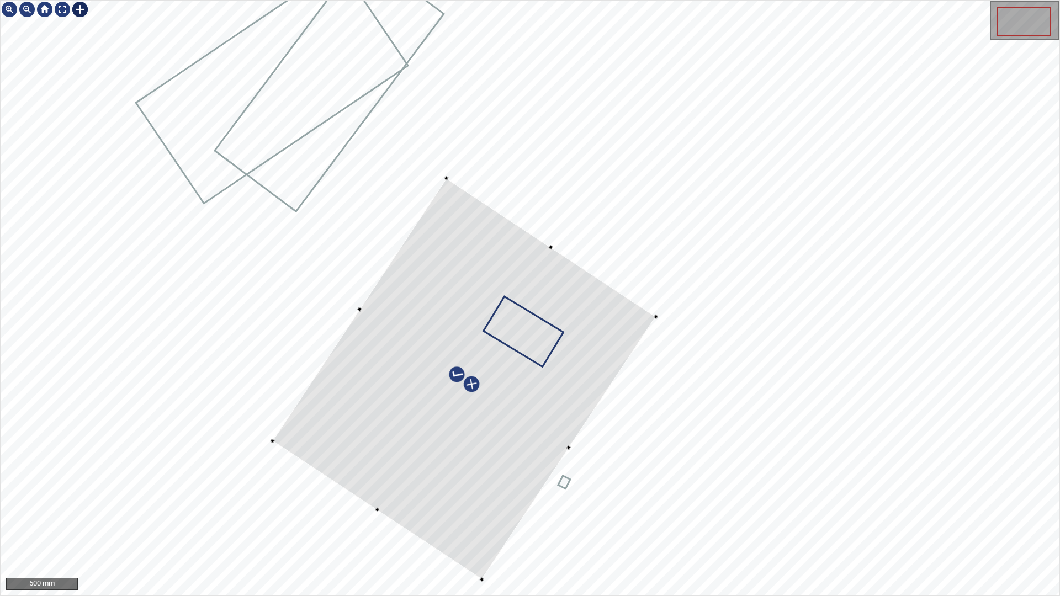
click at [274, 444] on div at bounding box center [530, 298] width 1059 height 595
click at [63, 13] on div at bounding box center [63, 10] width 18 height 18
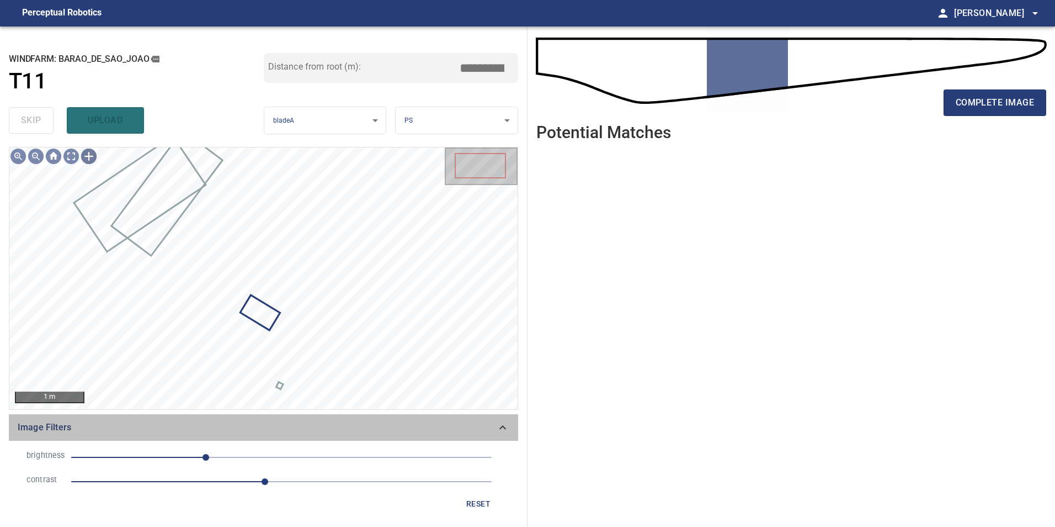
click at [516, 419] on div "Image Filters" at bounding box center [263, 427] width 509 height 26
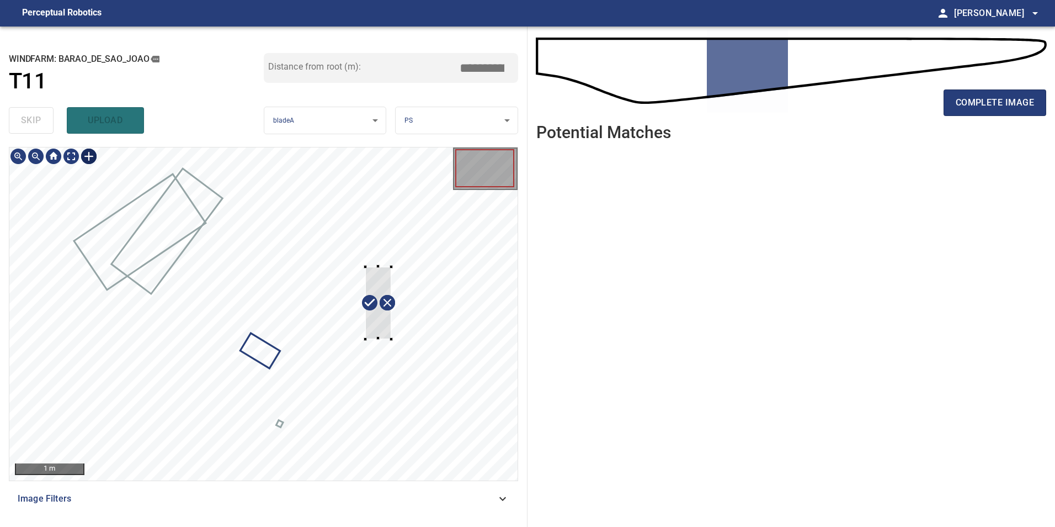
click at [391, 265] on div at bounding box center [263, 313] width 508 height 333
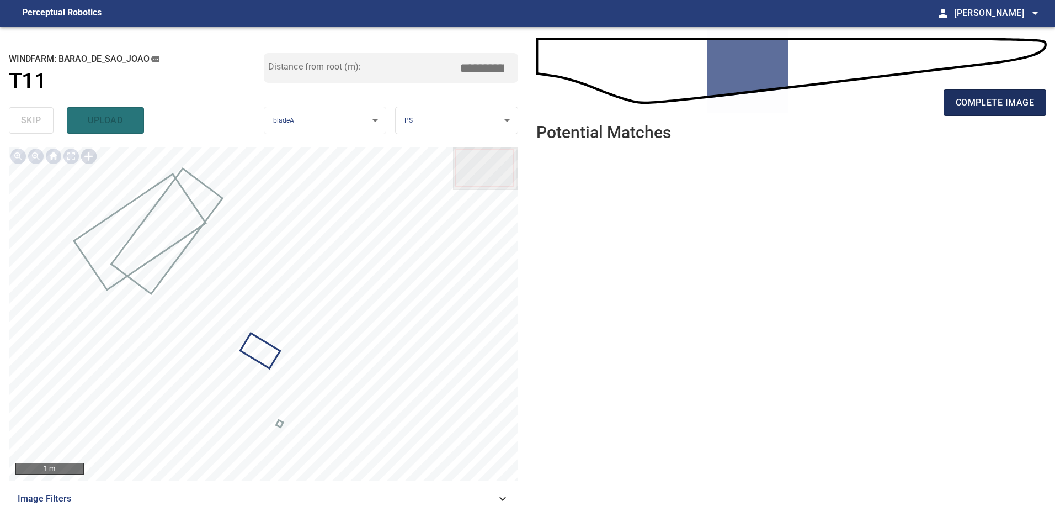
click at [958, 97] on span "complete image" at bounding box center [995, 102] width 78 height 15
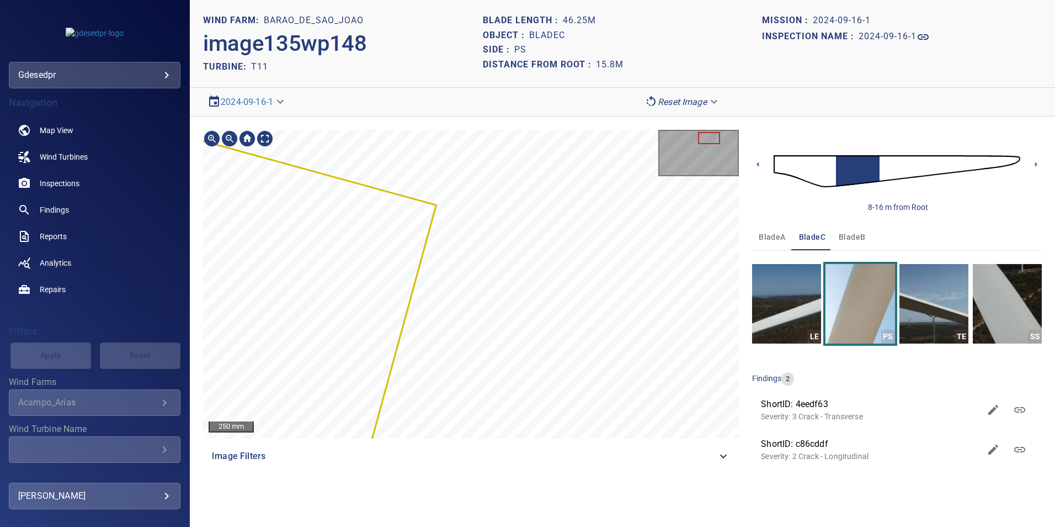
click at [710, 92] on section "**********" at bounding box center [622, 263] width 865 height 527
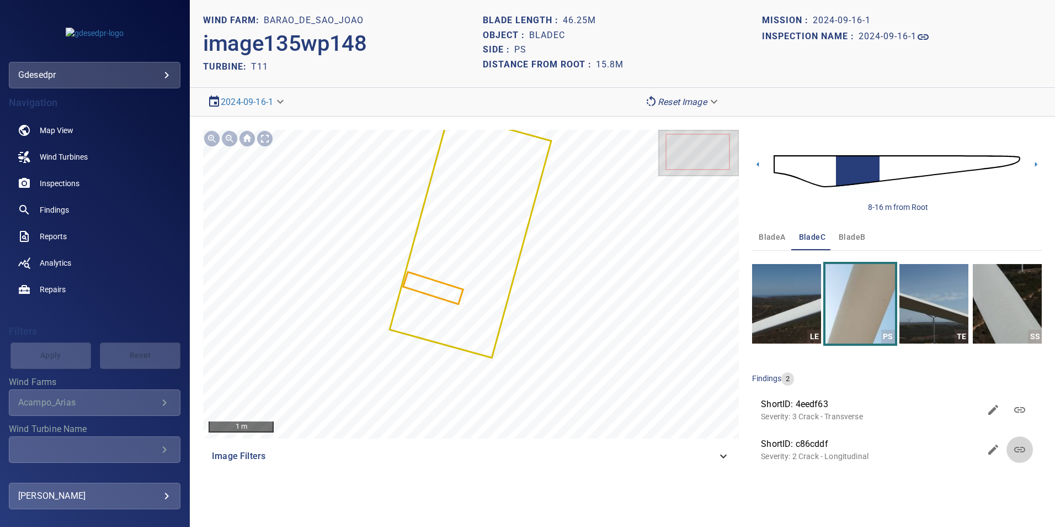
click at [1023, 455] on icon at bounding box center [1019, 449] width 13 height 13
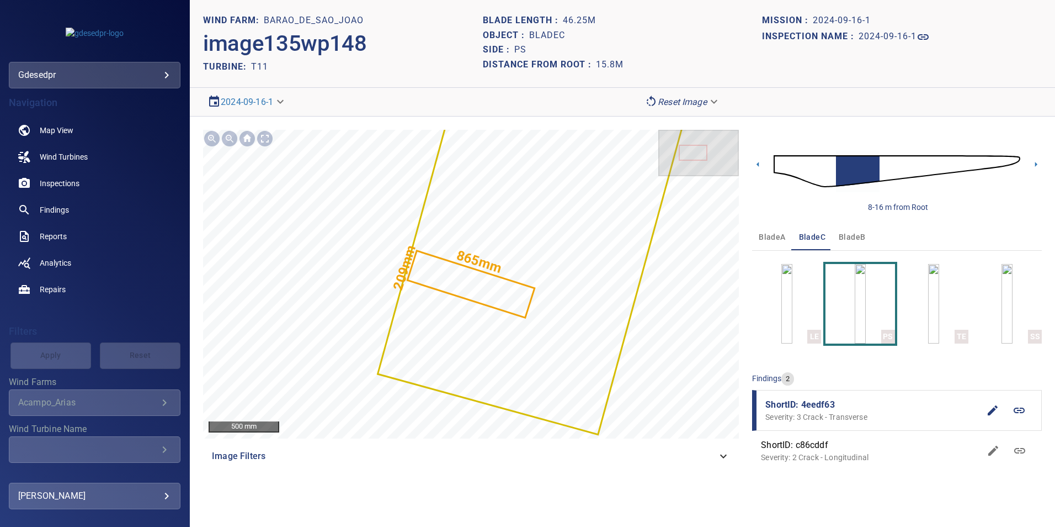
click at [881, 165] on img at bounding box center [897, 171] width 247 height 60
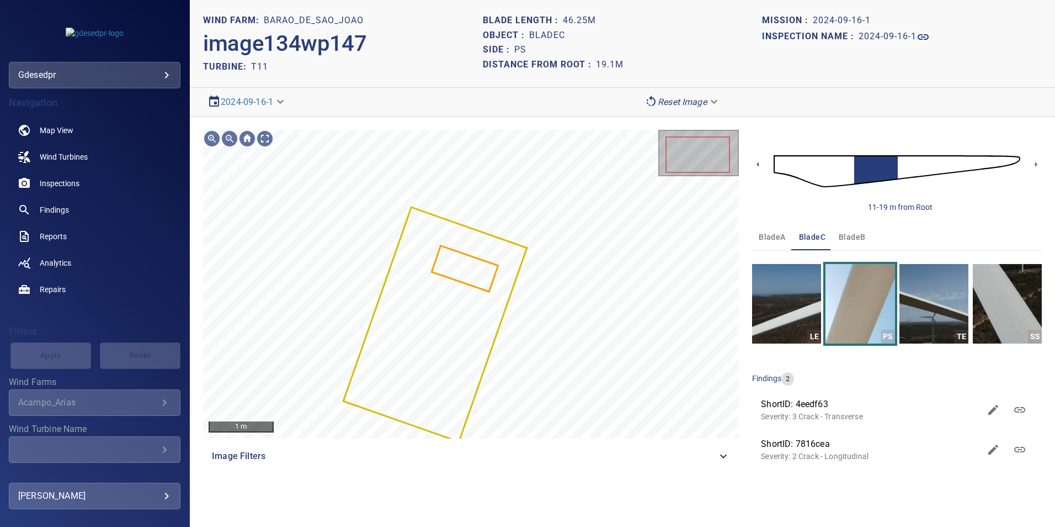
click at [903, 164] on img at bounding box center [897, 171] width 247 height 60
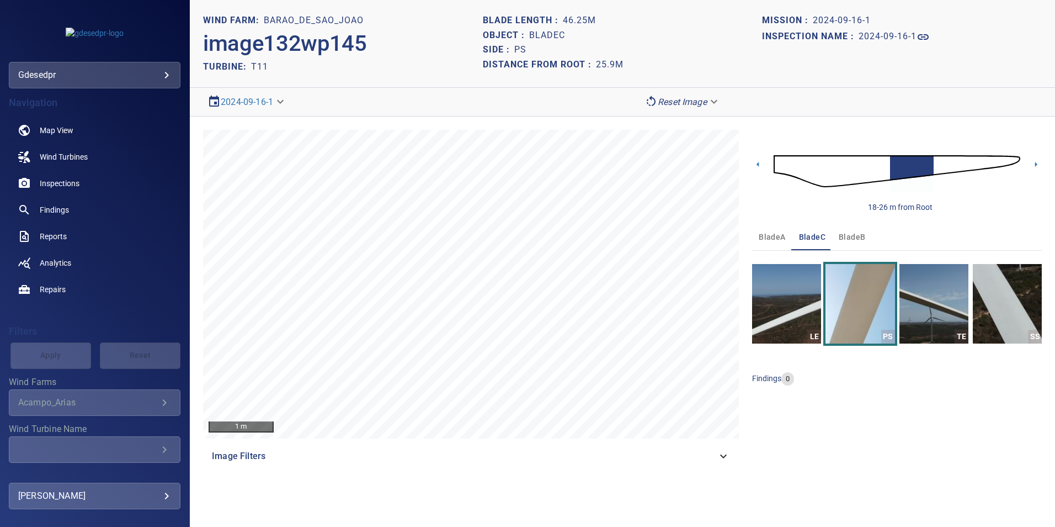
click at [939, 169] on img at bounding box center [897, 171] width 247 height 60
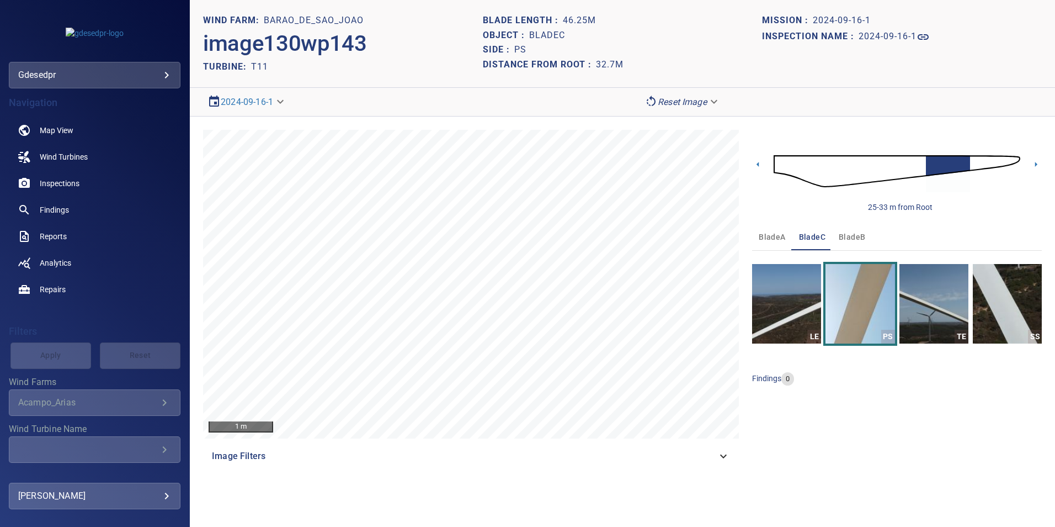
click at [976, 163] on img at bounding box center [897, 171] width 247 height 60
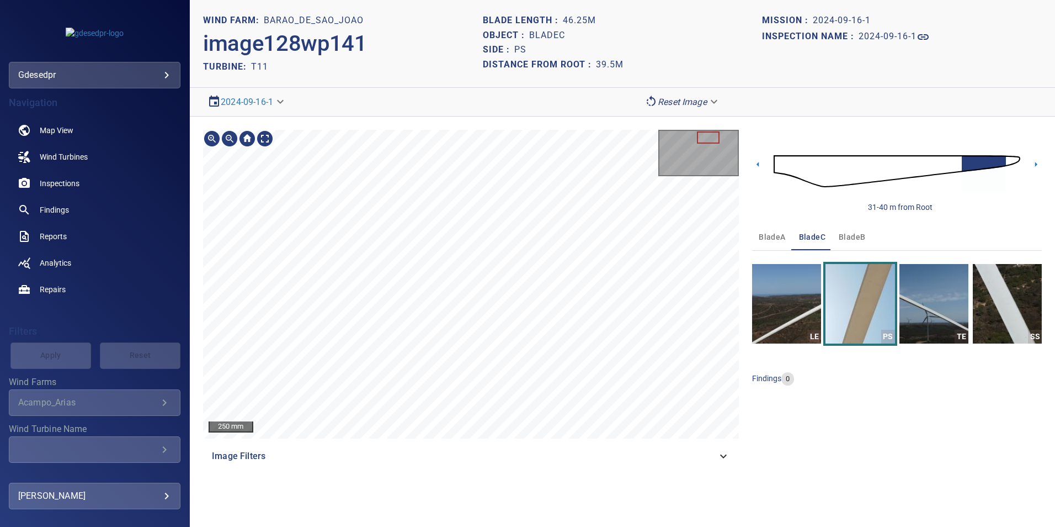
click at [421, 479] on div "250 mm Image Filters 31-40 m from Root bladeA bladeC bladeB LE PS TE SS finding…" at bounding box center [622, 299] width 865 height 366
click at [953, 158] on img at bounding box center [897, 171] width 247 height 60
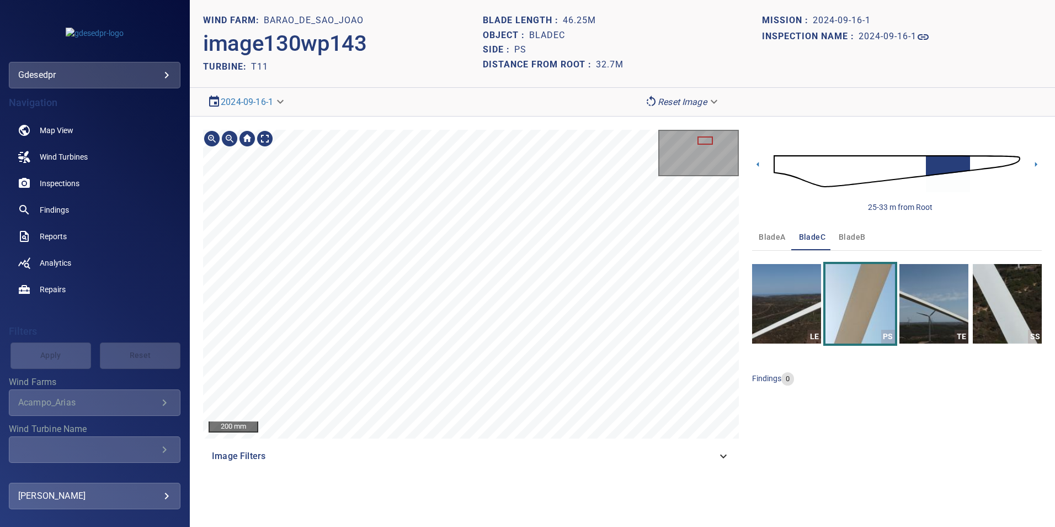
click at [762, 243] on div "200 mm Image Filters 25-33 m from Root bladeA bladeC bladeB LE PS TE SS finding…" at bounding box center [622, 299] width 865 height 366
click at [749, 219] on div "200 mm Image Filters 25-33 m from Root bladeA bladeC bladeB LE PS TE SS finding…" at bounding box center [622, 299] width 865 height 366
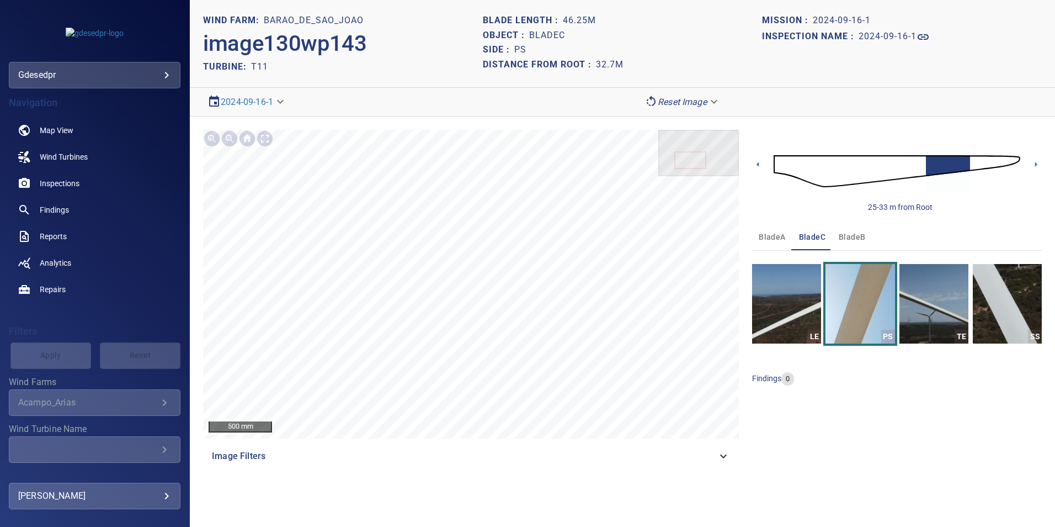
click at [928, 166] on img at bounding box center [897, 171] width 247 height 60
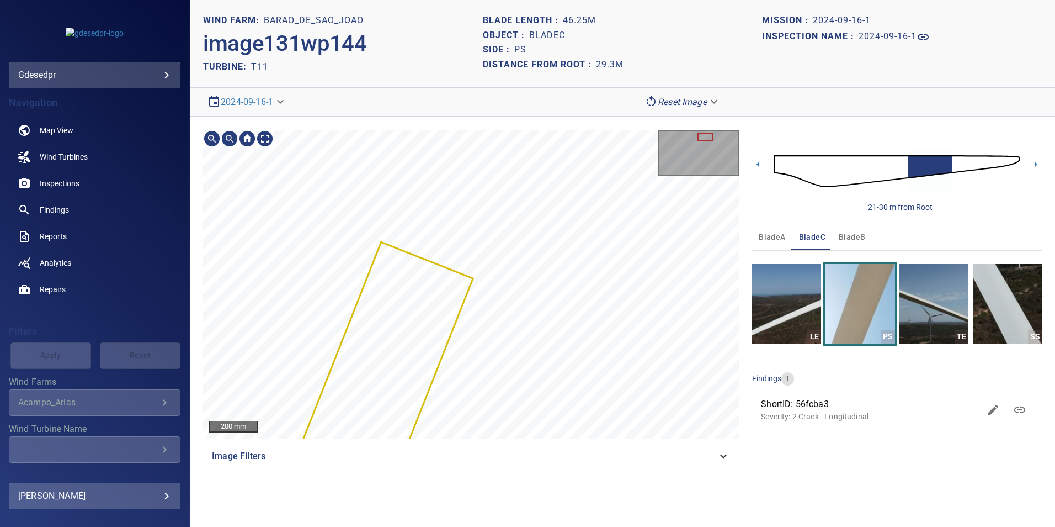
click at [593, 125] on div "200 mm Image Filters 21-30 m from Root bladeA bladeC bladeB LE PS TE SS finding…" at bounding box center [622, 299] width 865 height 366
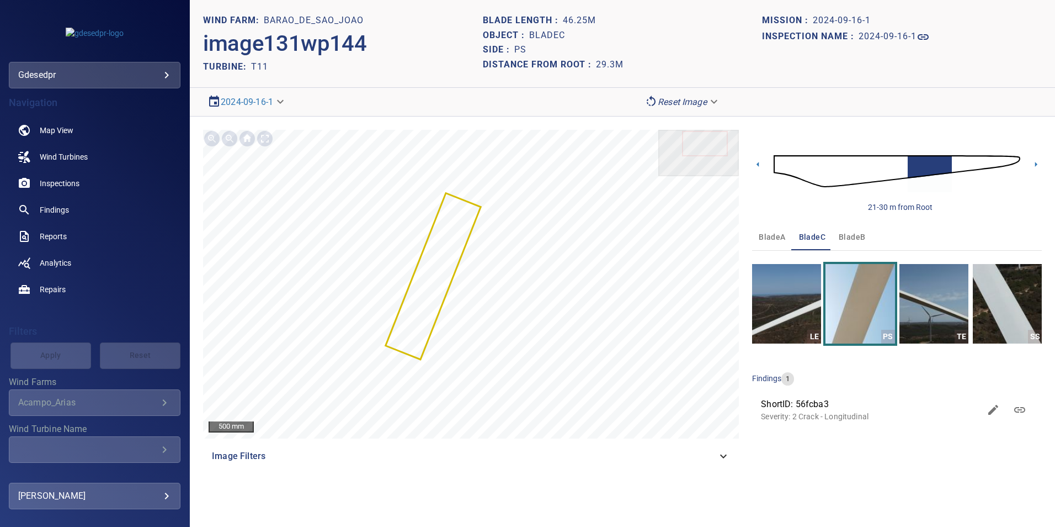
click at [873, 169] on img at bounding box center [897, 171] width 247 height 60
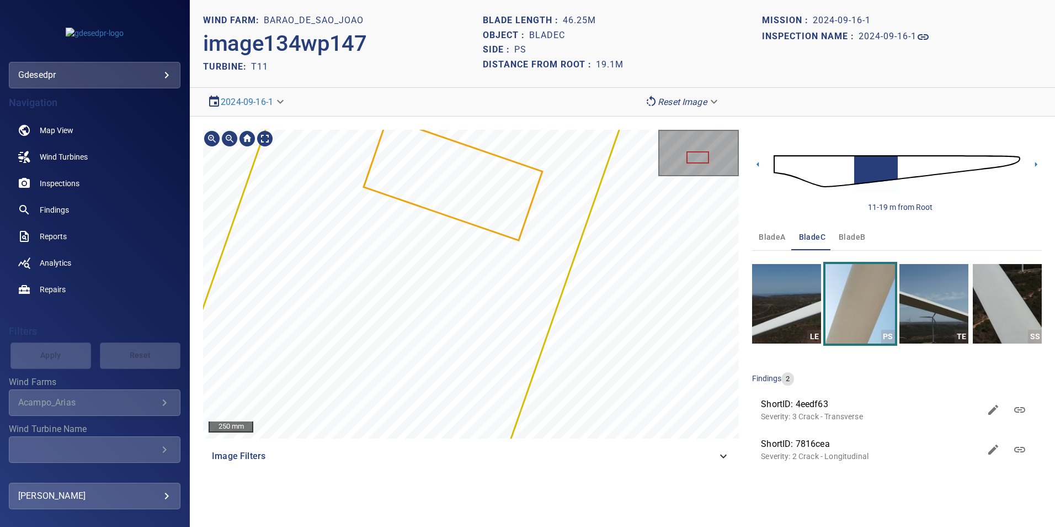
click at [702, 97] on section "**********" at bounding box center [622, 263] width 865 height 527
click at [681, 160] on div "250 mm" at bounding box center [471, 284] width 536 height 309
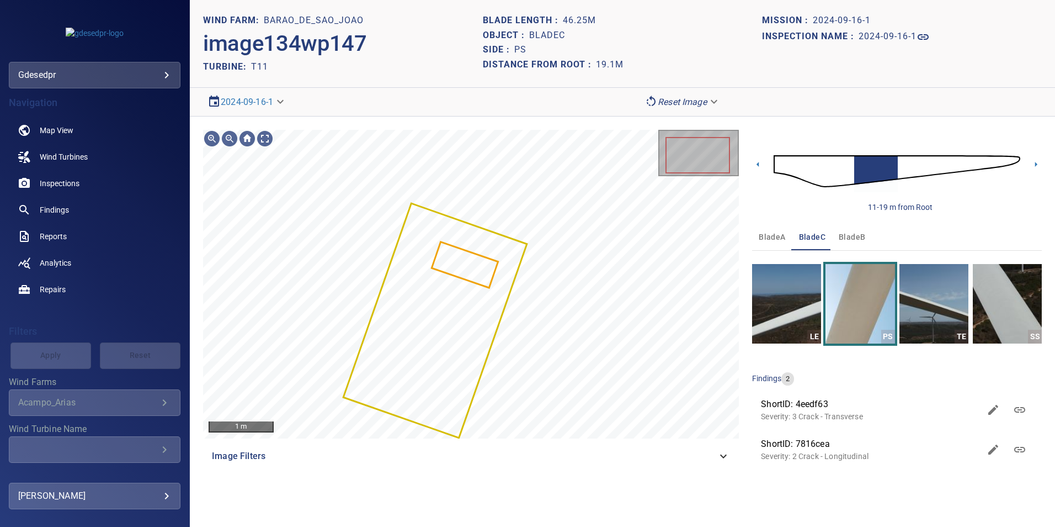
click at [847, 175] on img at bounding box center [897, 171] width 247 height 60
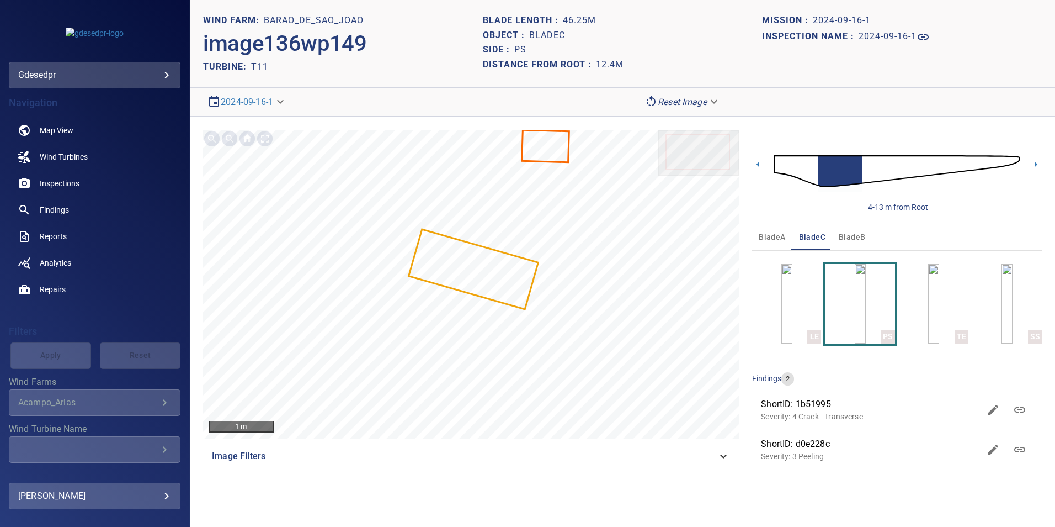
click at [868, 167] on img at bounding box center [897, 171] width 247 height 60
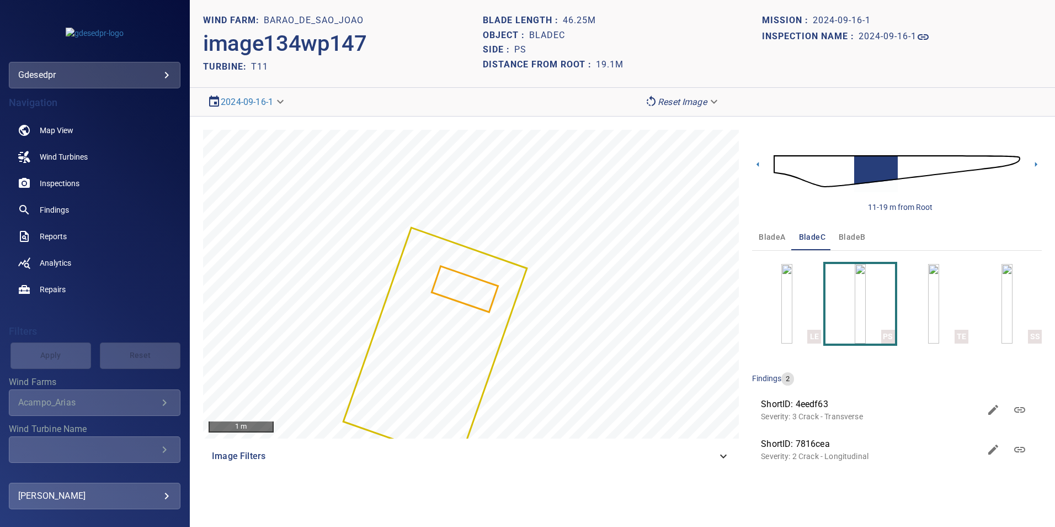
click at [903, 171] on img at bounding box center [897, 171] width 247 height 60
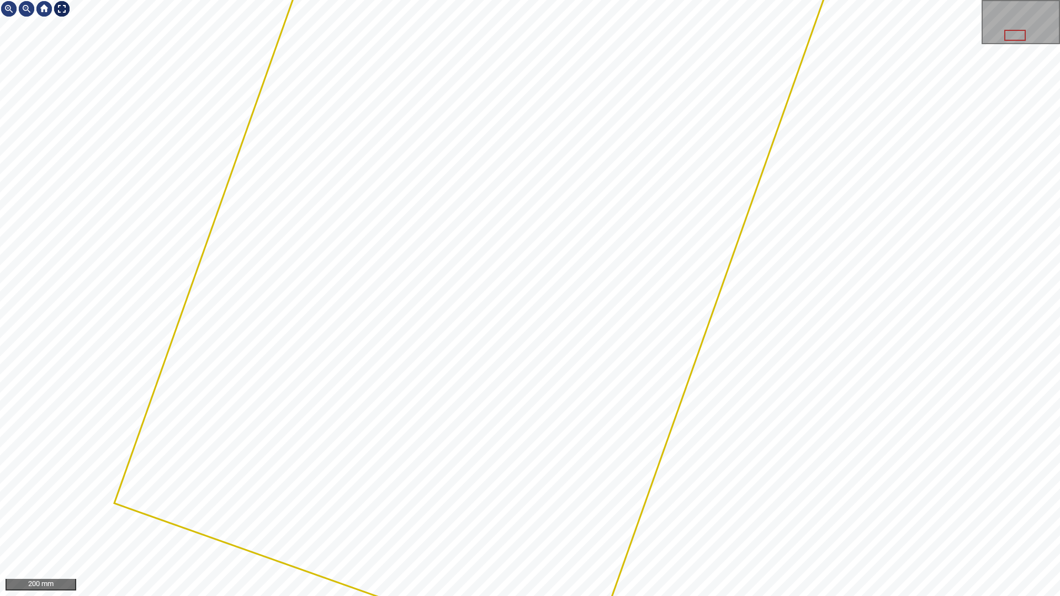
click at [61, 13] on div at bounding box center [62, 9] width 18 height 18
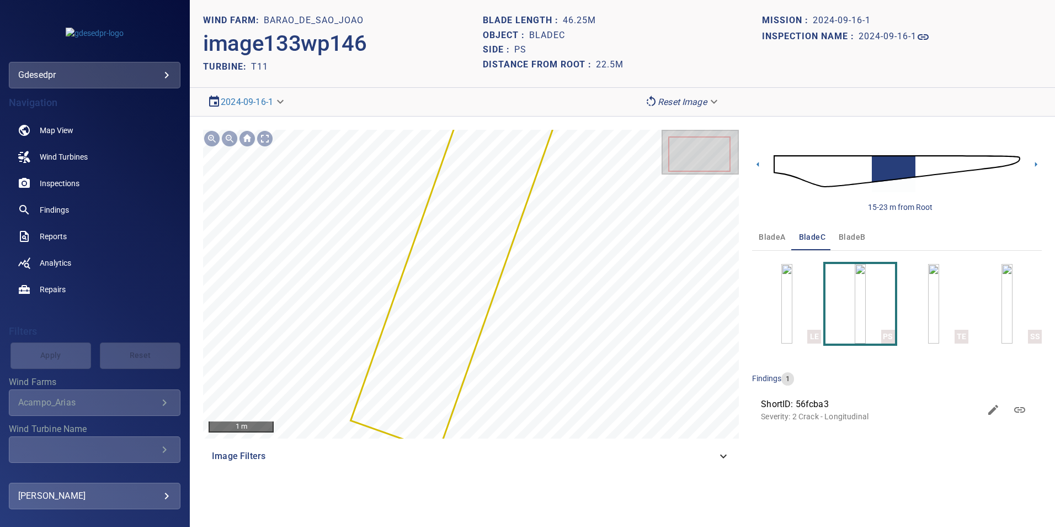
click at [841, 174] on img at bounding box center [897, 171] width 247 height 60
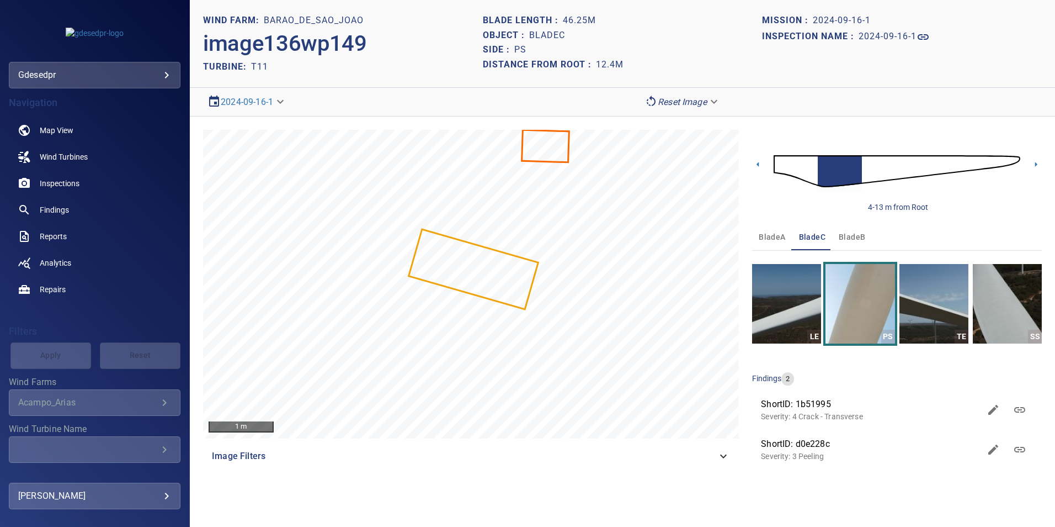
click at [866, 161] on img at bounding box center [897, 171] width 247 height 60
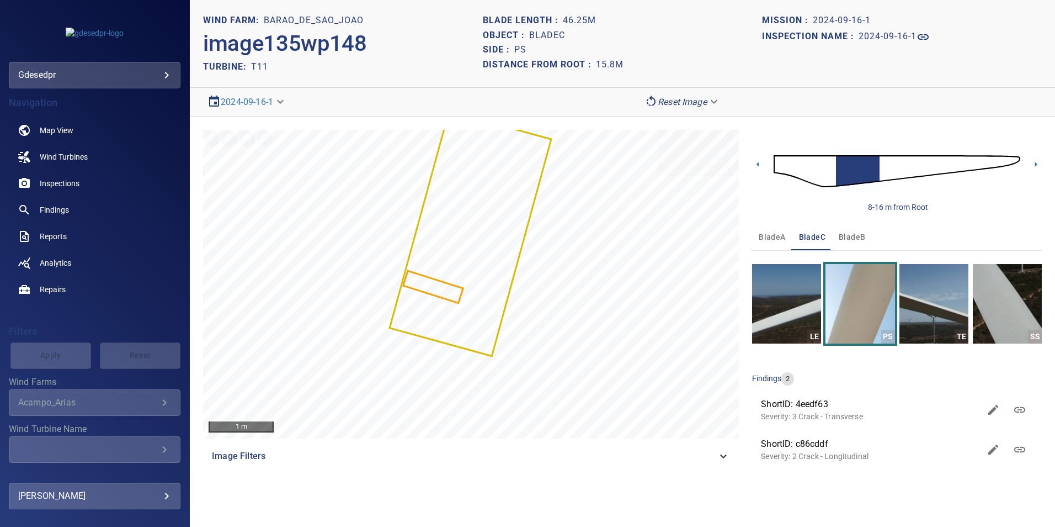
click at [881, 167] on img at bounding box center [897, 171] width 247 height 60
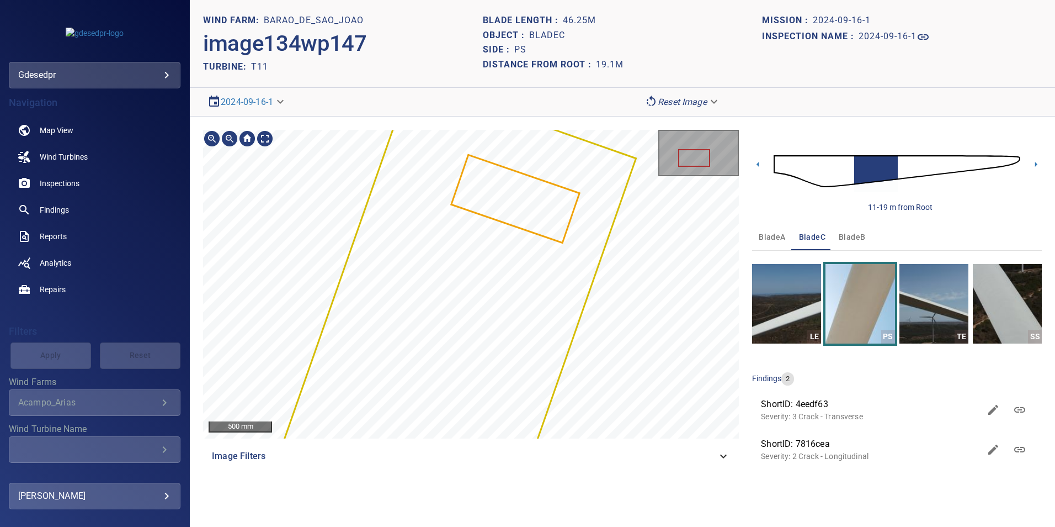
click at [657, 107] on section "**********" at bounding box center [622, 263] width 865 height 527
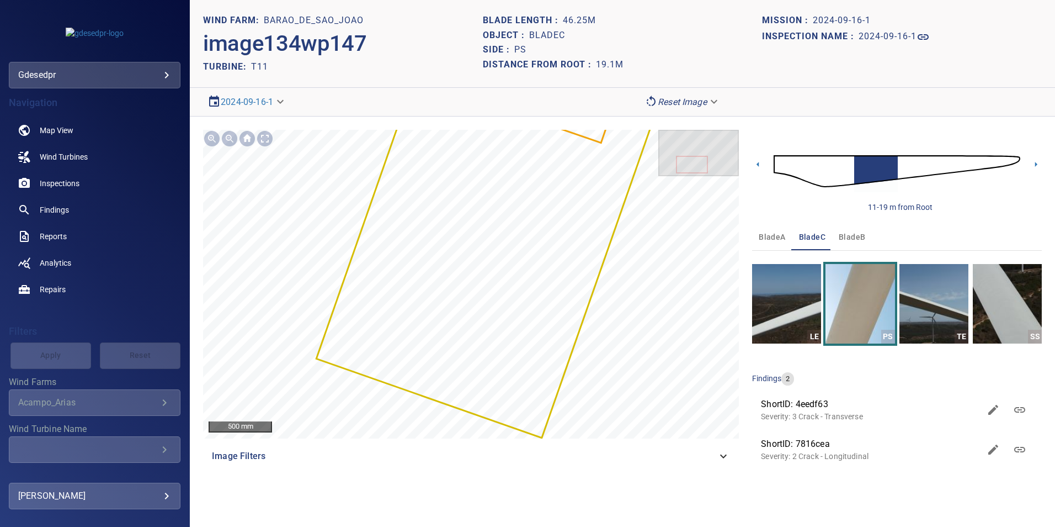
click at [900, 160] on img at bounding box center [897, 171] width 247 height 60
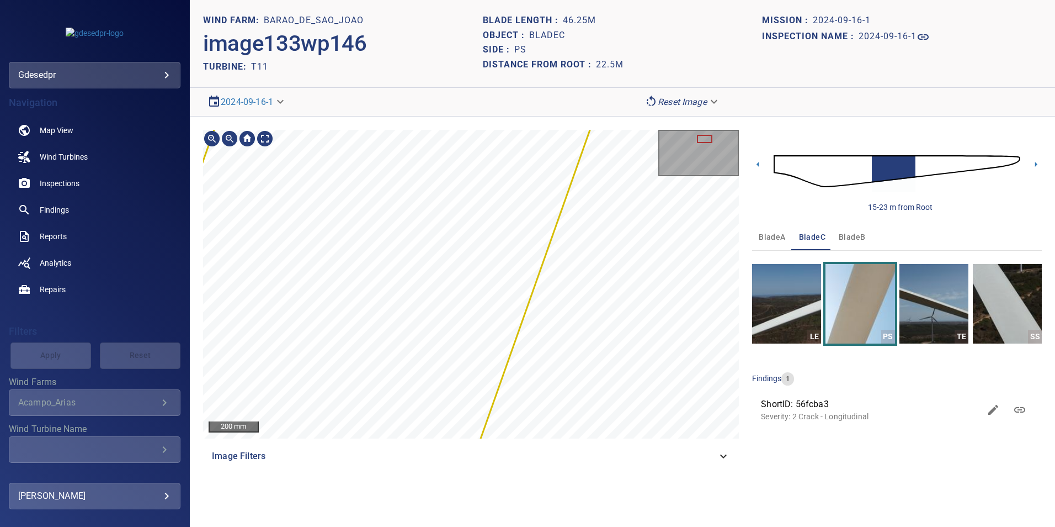
click at [700, 0] on html "**********" at bounding box center [527, 263] width 1055 height 527
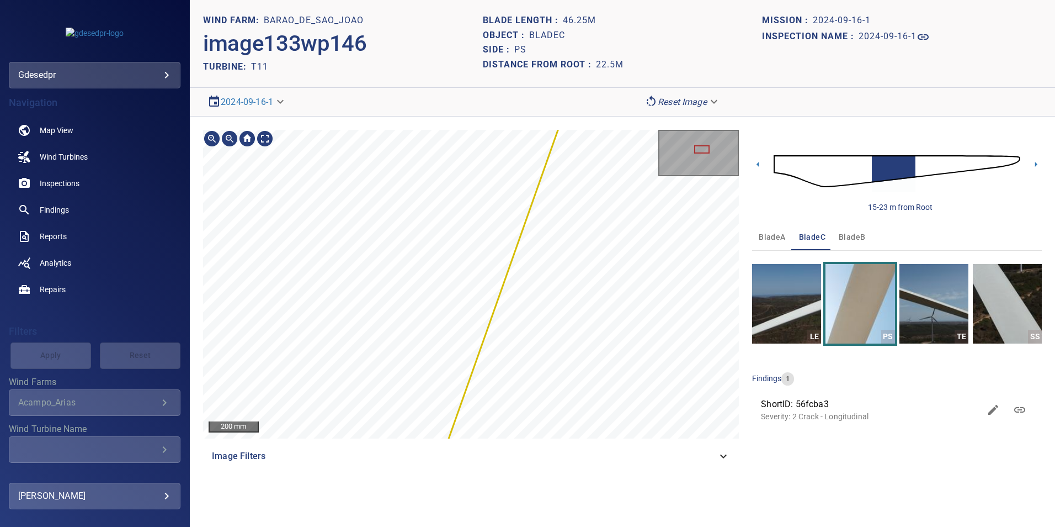
click at [662, 156] on div "200 mm" at bounding box center [471, 284] width 536 height 309
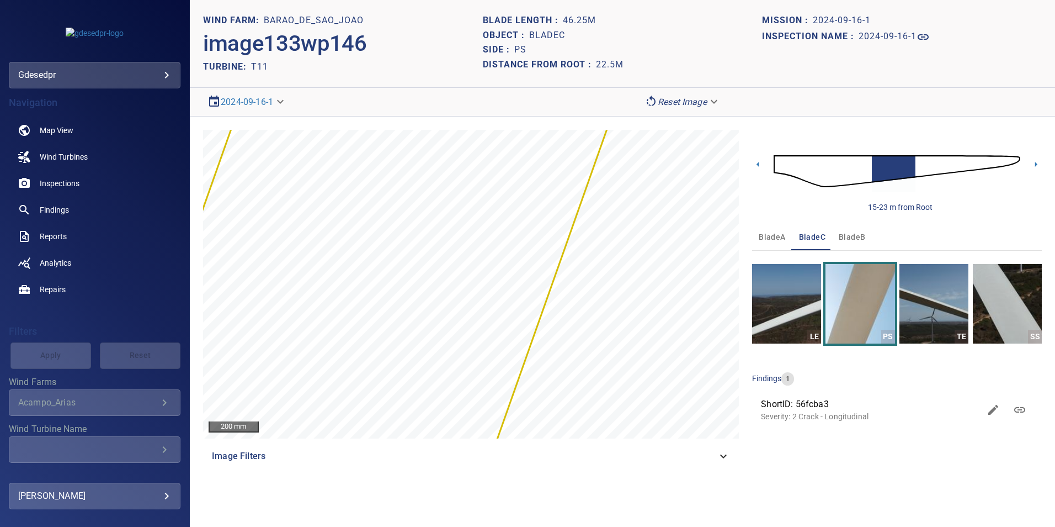
click at [923, 166] on img at bounding box center [897, 171] width 247 height 60
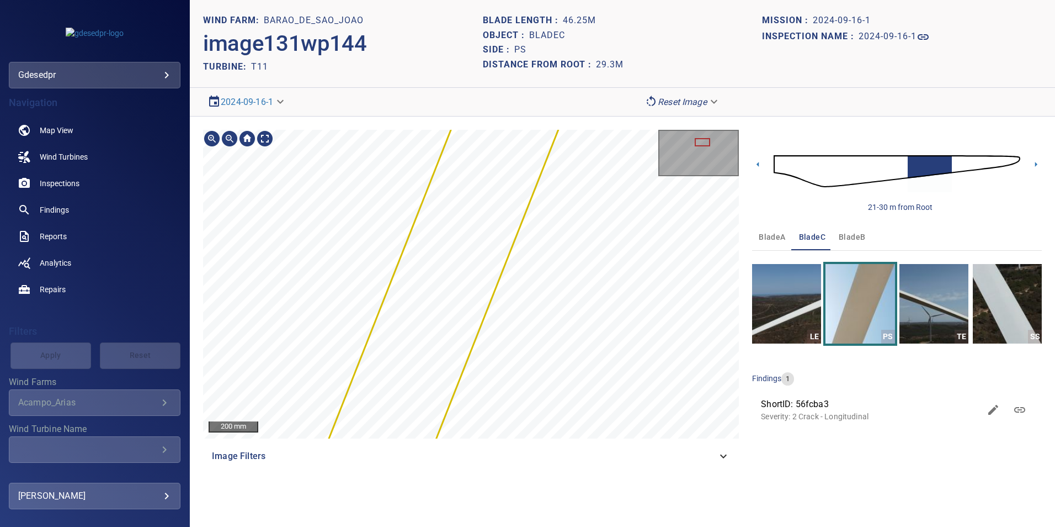
click at [661, 35] on section "**********" at bounding box center [622, 263] width 865 height 527
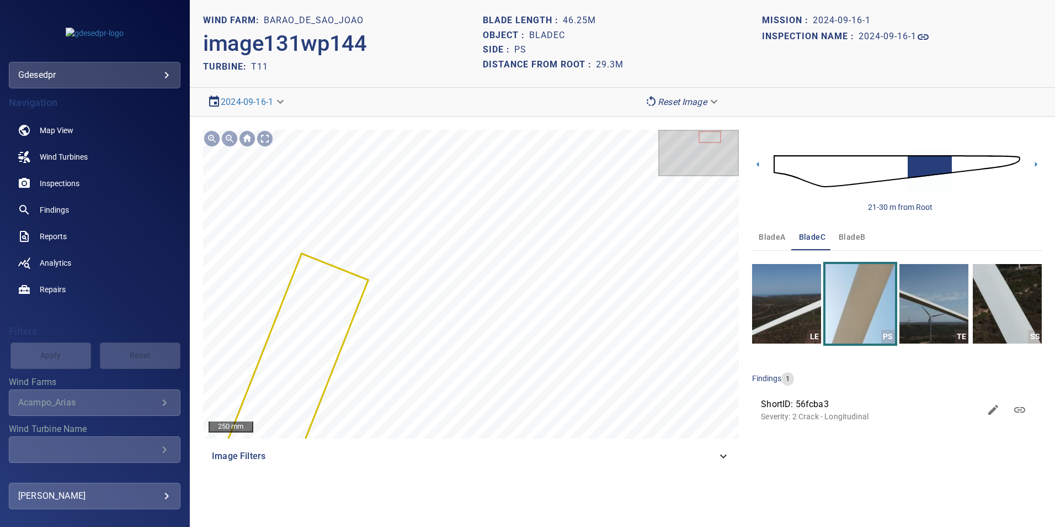
click at [901, 172] on img at bounding box center [897, 171] width 247 height 60
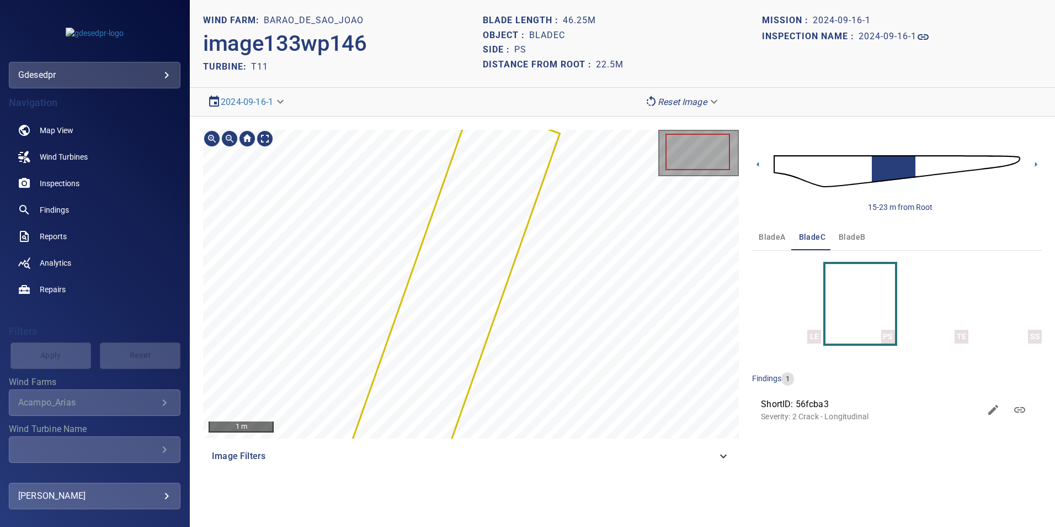
click at [533, 450] on div "1 m Image Filters" at bounding box center [471, 299] width 536 height 339
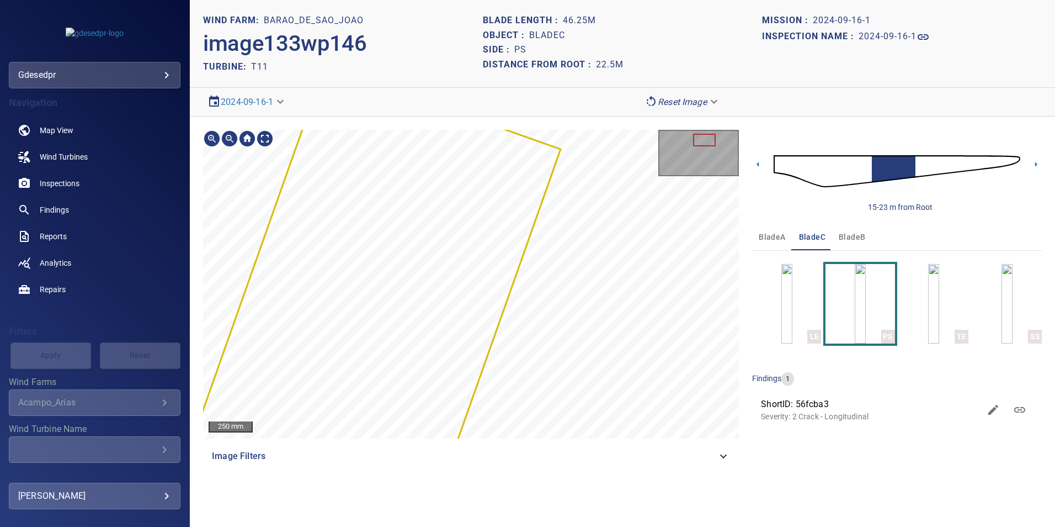
click at [616, 464] on div "250 mm Image Filters" at bounding box center [471, 299] width 536 height 339
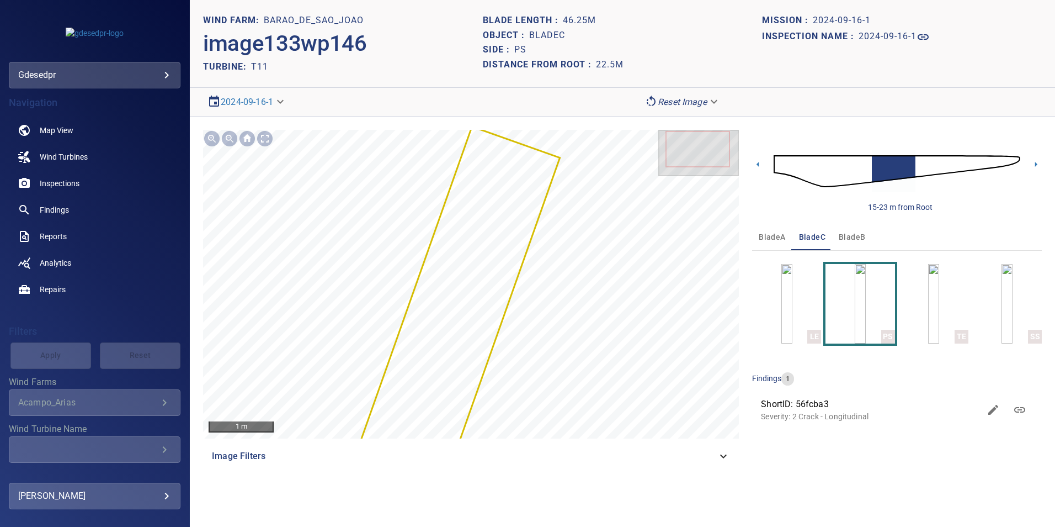
click at [927, 169] on img at bounding box center [897, 171] width 247 height 60
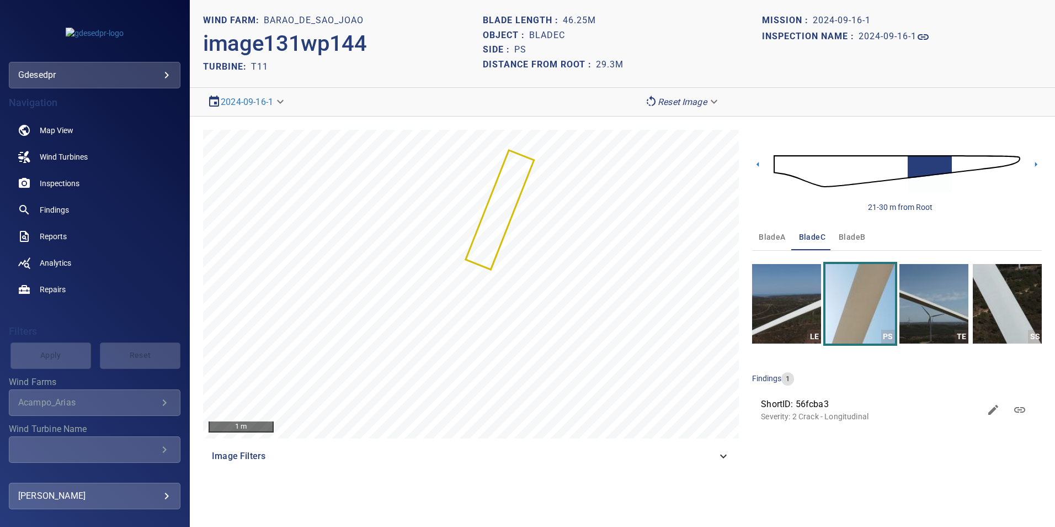
click at [959, 164] on img at bounding box center [897, 171] width 247 height 60
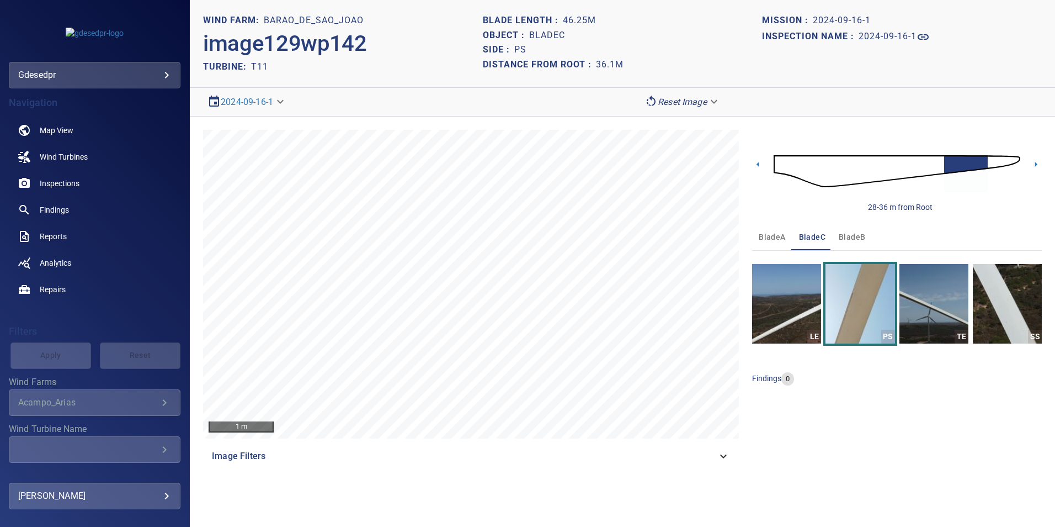
click at [996, 161] on img at bounding box center [897, 171] width 247 height 60
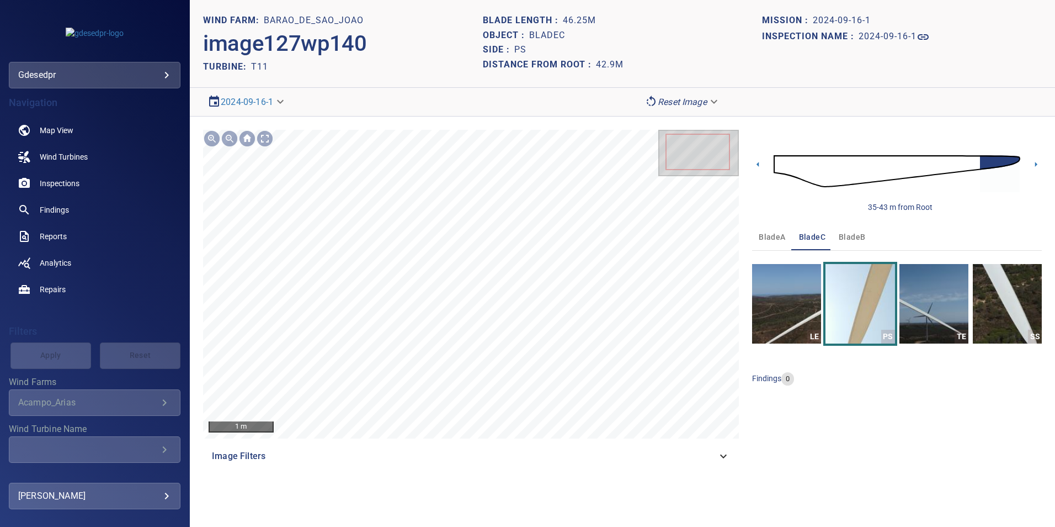
click at [978, 163] on img at bounding box center [897, 171] width 247 height 60
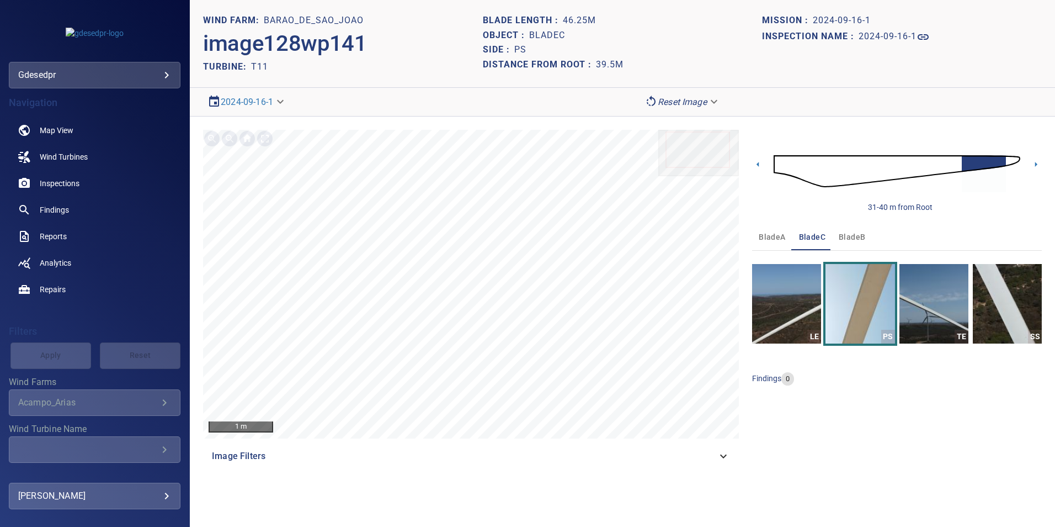
click at [1011, 157] on img at bounding box center [897, 171] width 247 height 60
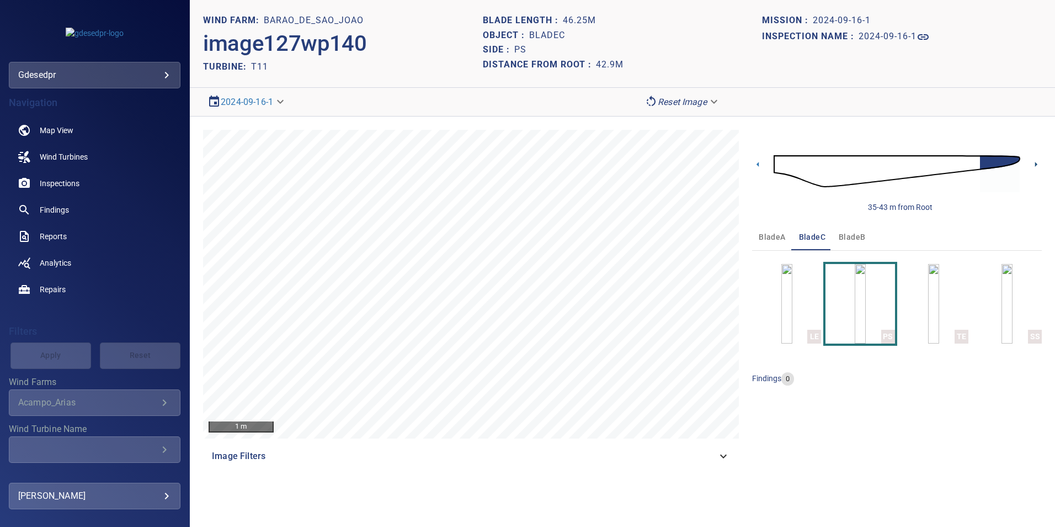
click at [1037, 164] on icon at bounding box center [1036, 164] width 2 height 5
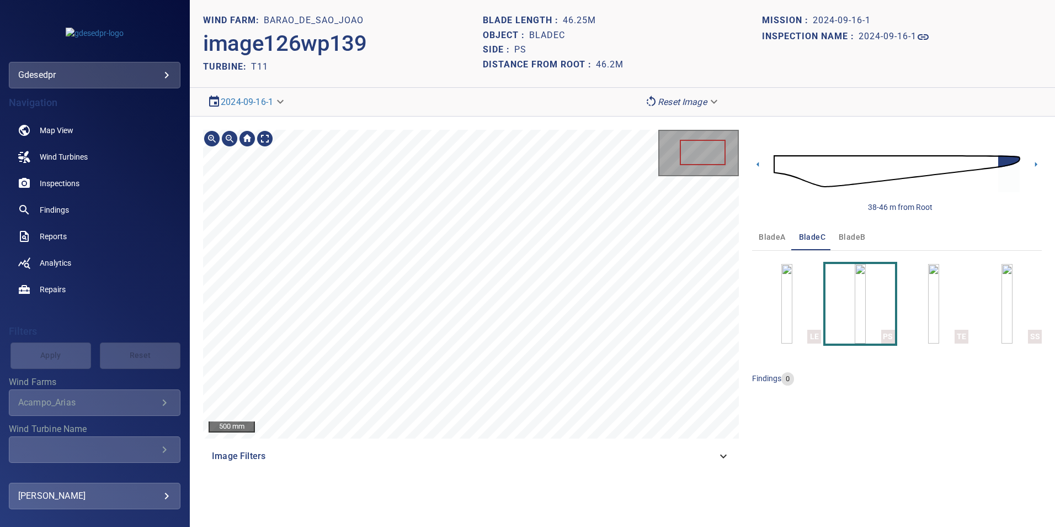
click at [496, 477] on div "500 mm Image Filters 38-46 m from Root bladeA bladeC bladeB LE PS TE SS finding…" at bounding box center [622, 299] width 865 height 366
click at [998, 162] on img at bounding box center [897, 171] width 247 height 60
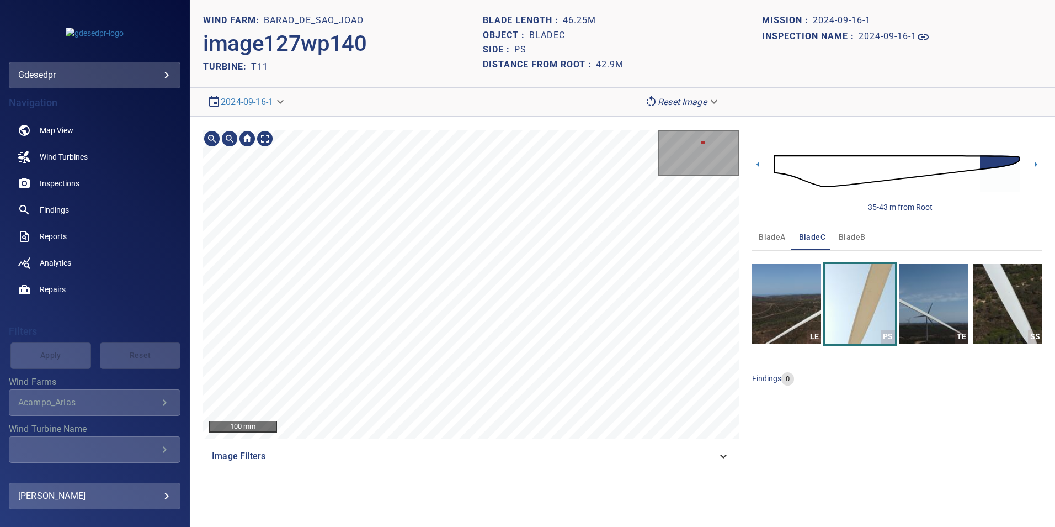
click at [376, 479] on div "100 mm Image Filters 35-43 m from Root bladeA bladeC bladeB LE PS TE SS finding…" at bounding box center [622, 299] width 865 height 366
click at [395, 478] on div "100 mm Image Filters 35-43 m from Root bladeA bladeC bladeB LE PS TE SS finding…" at bounding box center [622, 299] width 865 height 366
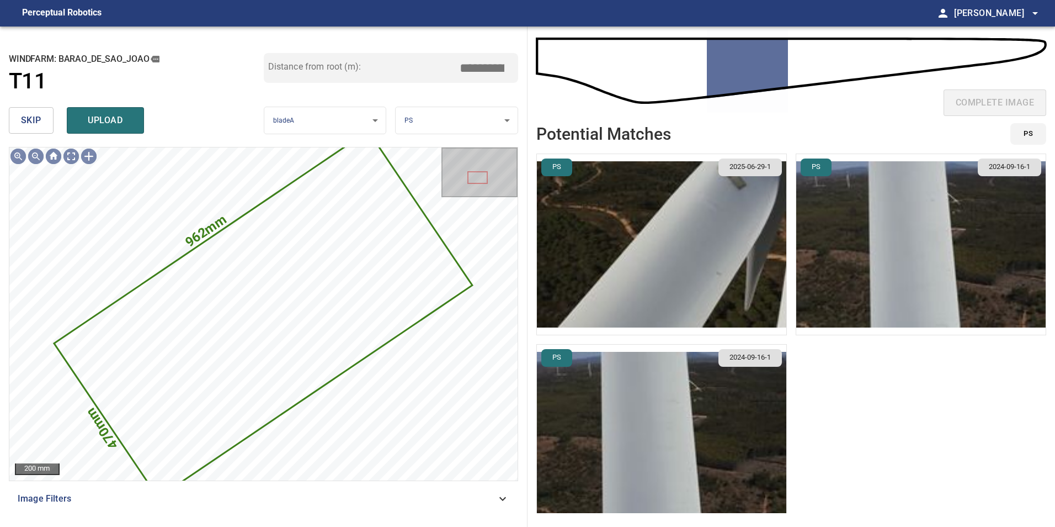
click at [17, 121] on button "skip" at bounding box center [31, 120] width 45 height 26
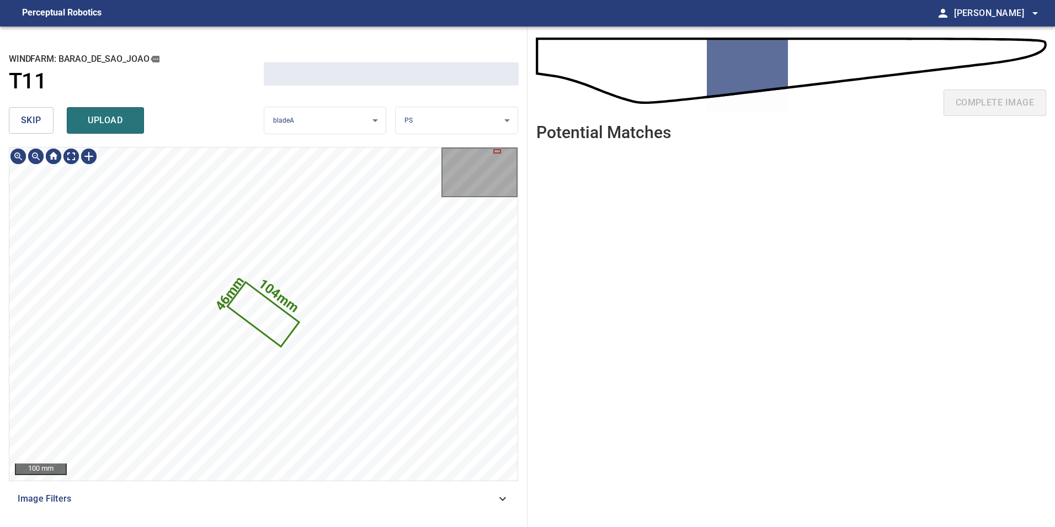
click at [17, 121] on button "skip" at bounding box center [31, 120] width 45 height 26
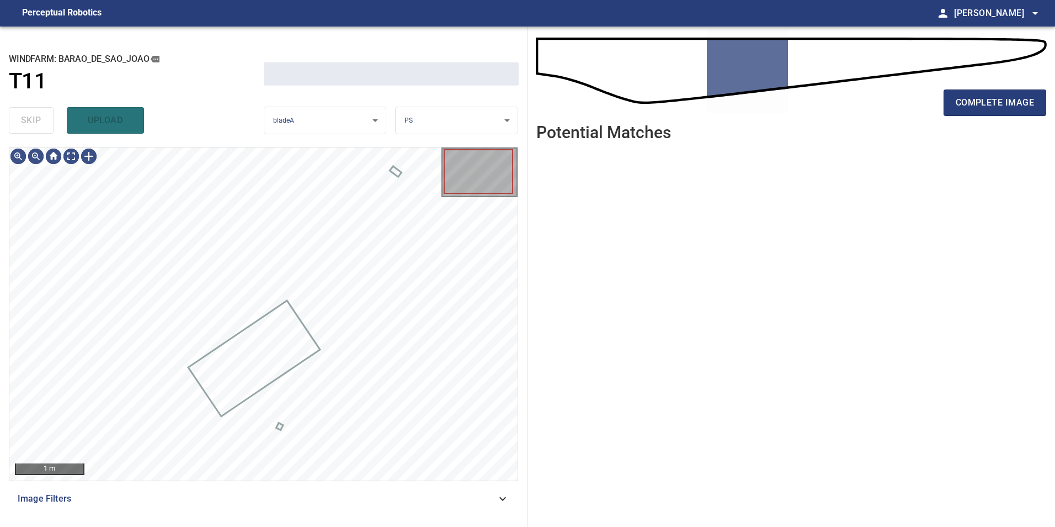
click at [17, 121] on div "skip upload" at bounding box center [136, 120] width 255 height 35
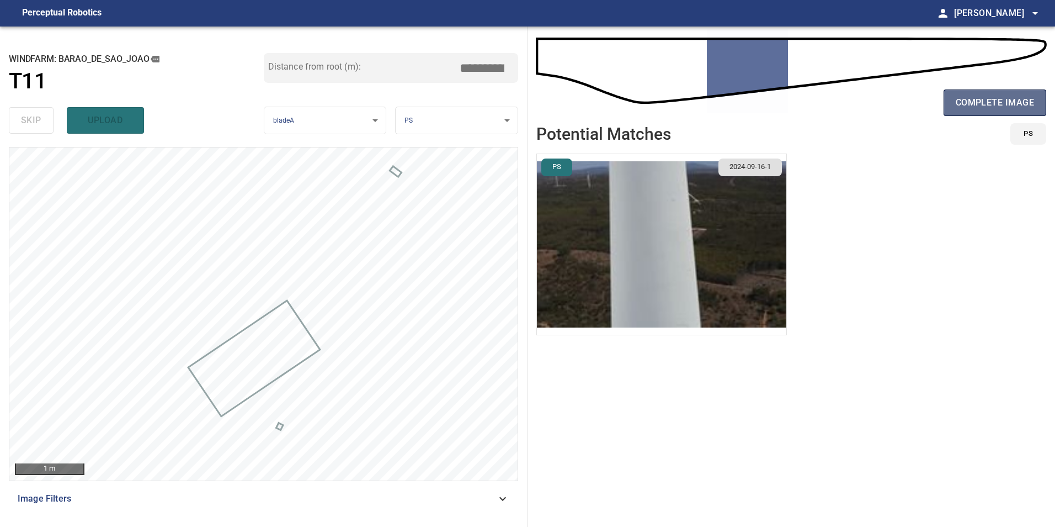
click at [974, 106] on span "complete image" at bounding box center [995, 102] width 78 height 15
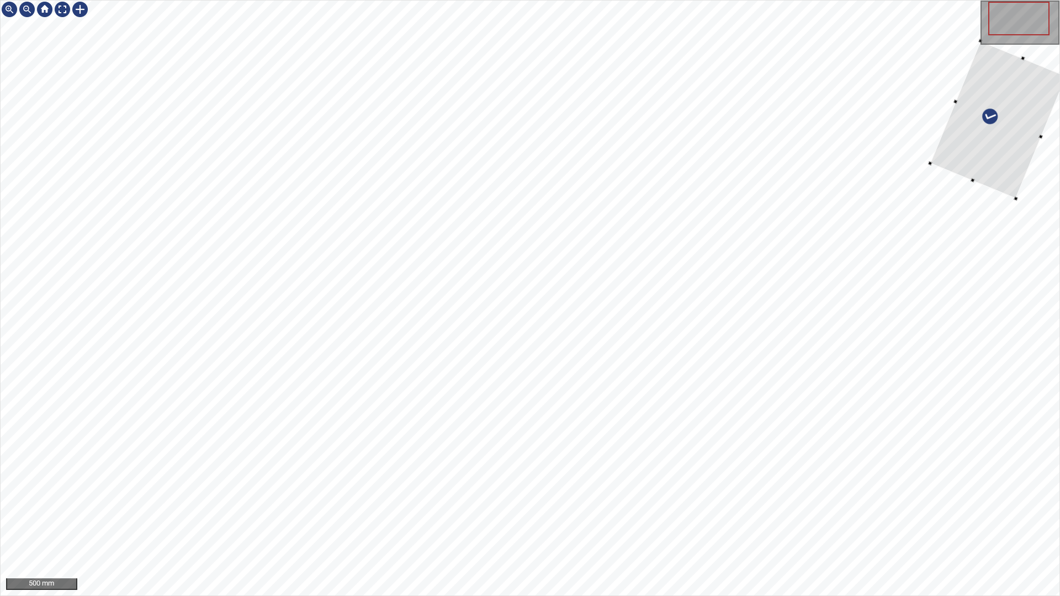
click at [1021, 243] on div at bounding box center [530, 298] width 1059 height 595
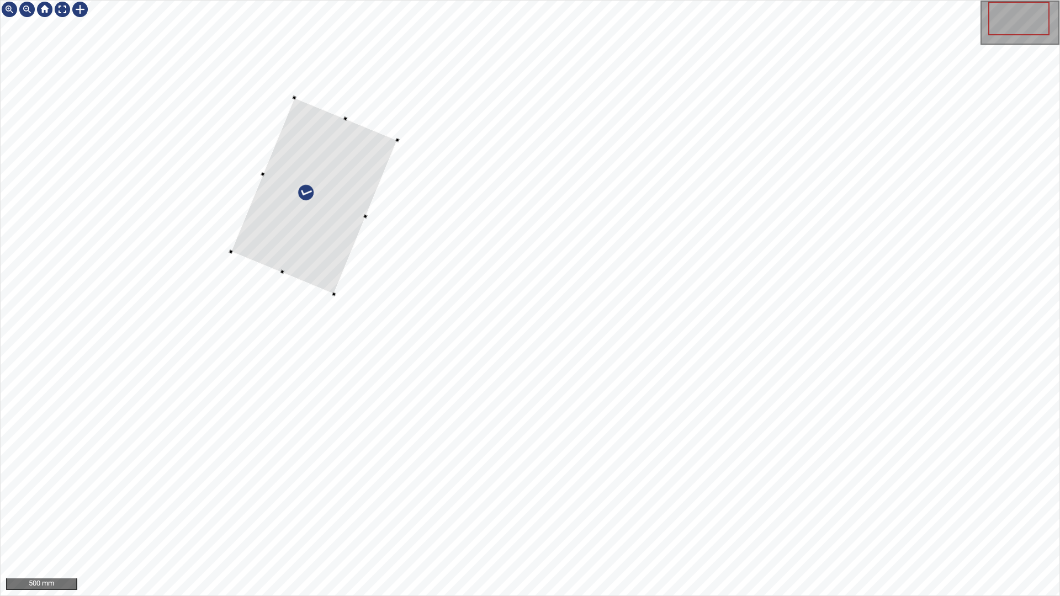
click at [323, 211] on div at bounding box center [314, 196] width 167 height 196
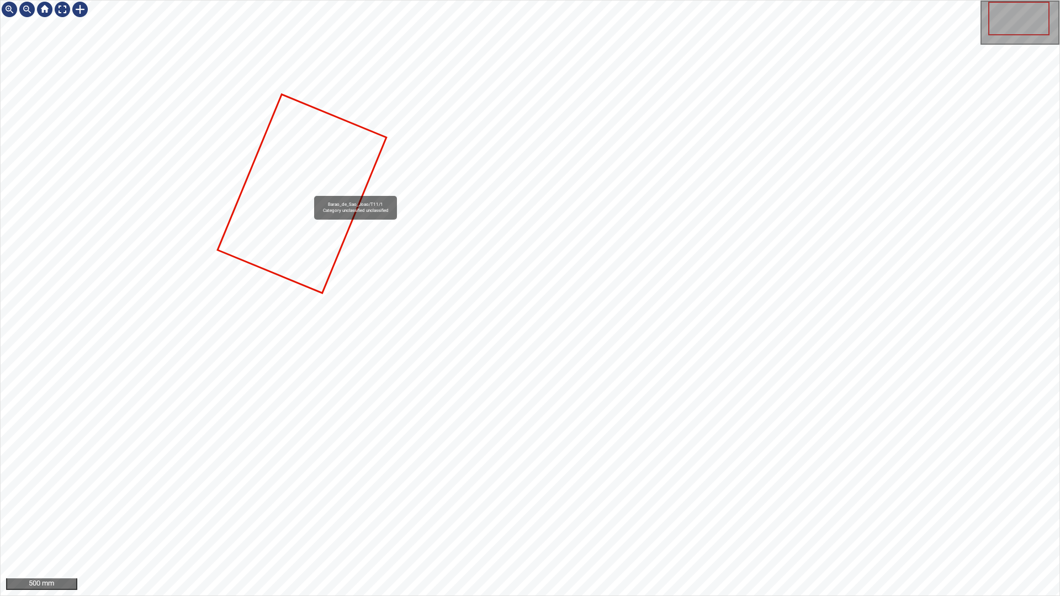
click at [309, 191] on icon at bounding box center [302, 193] width 167 height 196
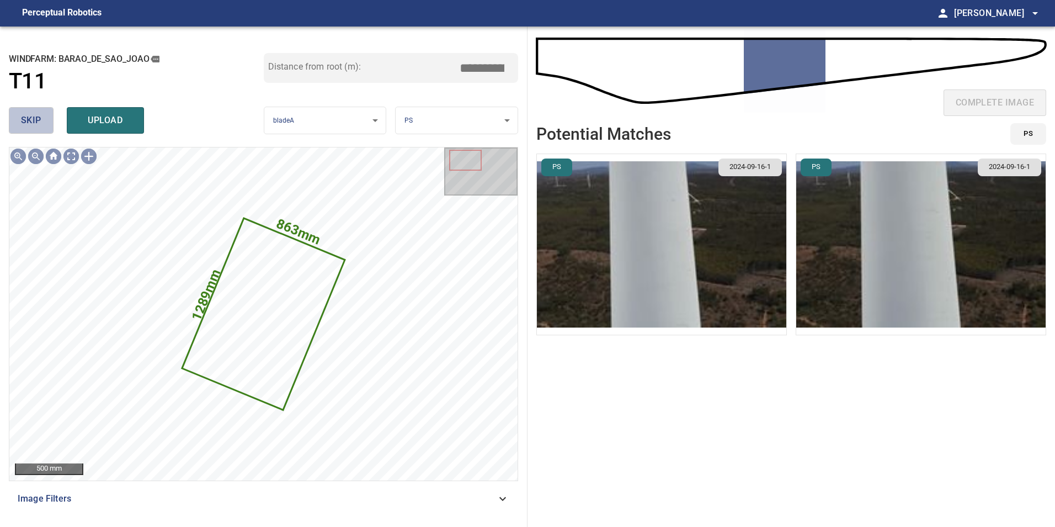
click at [33, 113] on span "skip" at bounding box center [31, 120] width 20 height 15
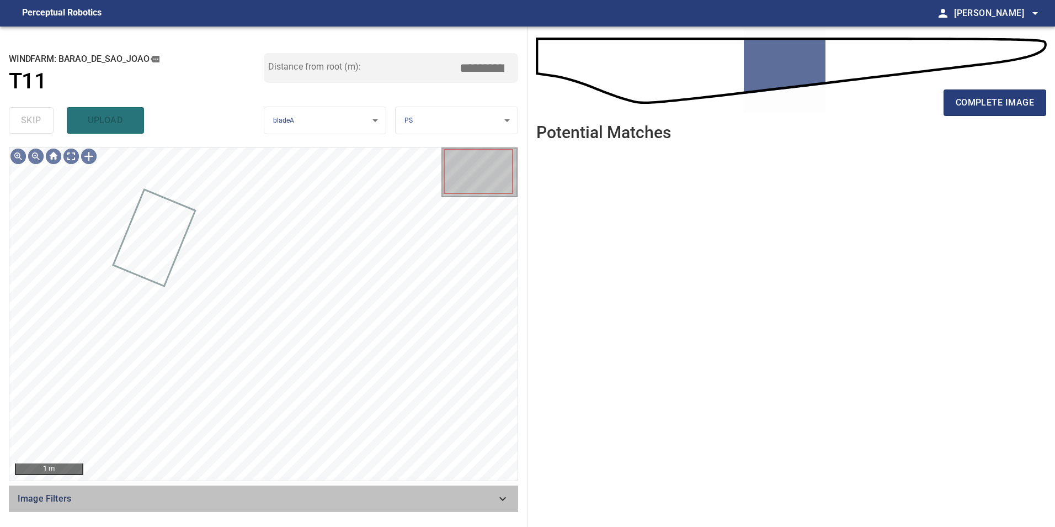
click at [476, 500] on span "Image Filters" at bounding box center [257, 498] width 479 height 13
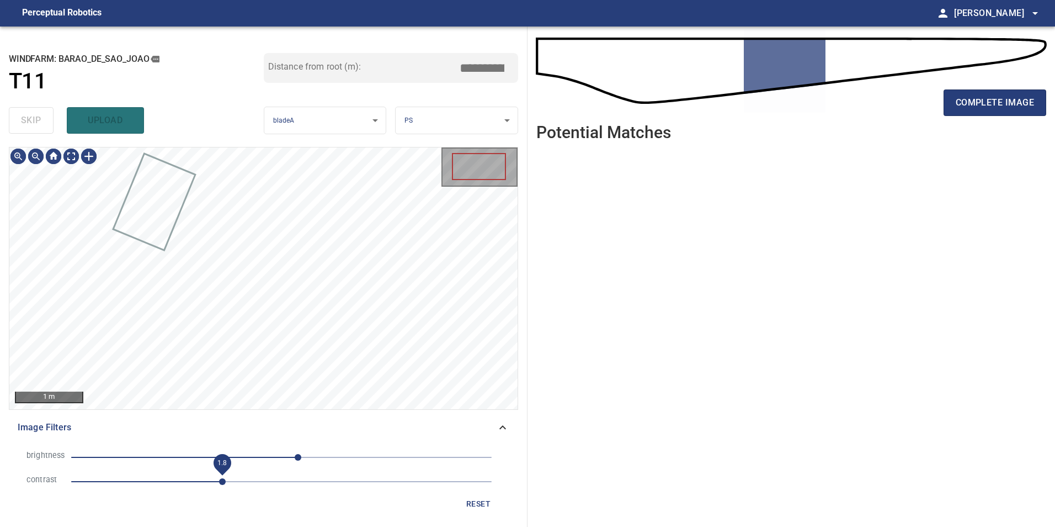
drag, startPoint x: 225, startPoint y: 481, endPoint x: 234, endPoint y: 481, distance: 8.8
click at [226, 482] on span "1.8" at bounding box center [281, 481] width 421 height 15
click at [243, 453] on span "20" at bounding box center [281, 456] width 421 height 15
click at [210, 459] on span "-86" at bounding box center [281, 456] width 421 height 15
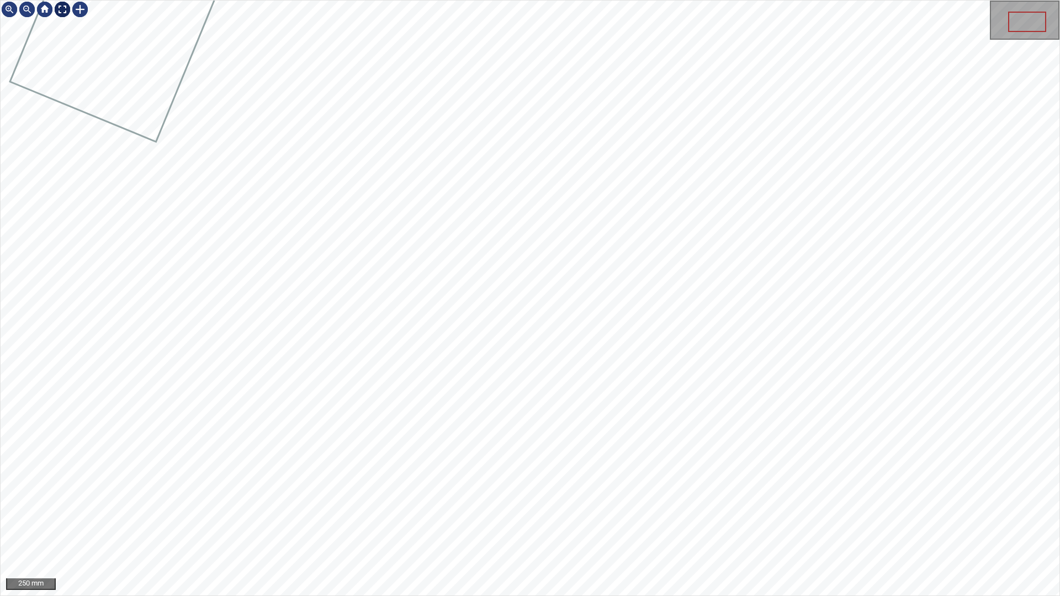
click at [61, 11] on div at bounding box center [63, 10] width 18 height 18
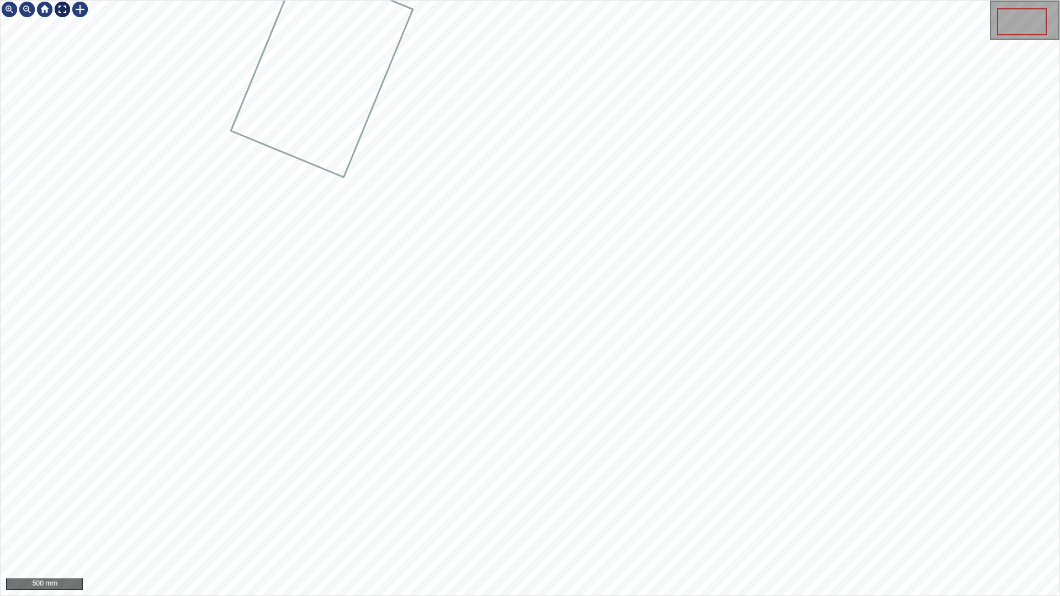
click at [66, 9] on div at bounding box center [63, 10] width 18 height 18
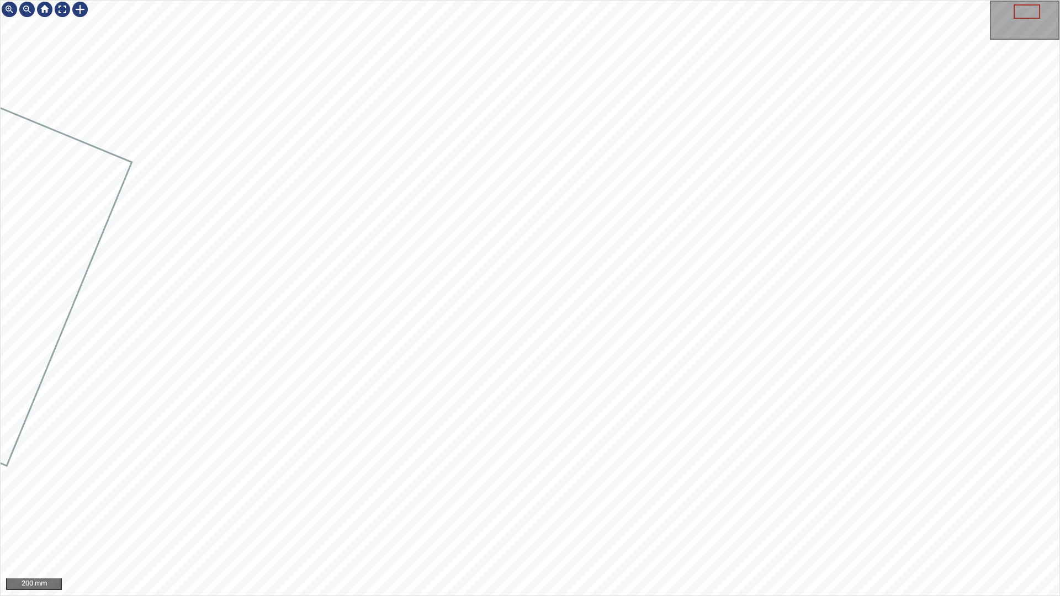
click at [796, 0] on div "200 mm" at bounding box center [530, 298] width 1060 height 596
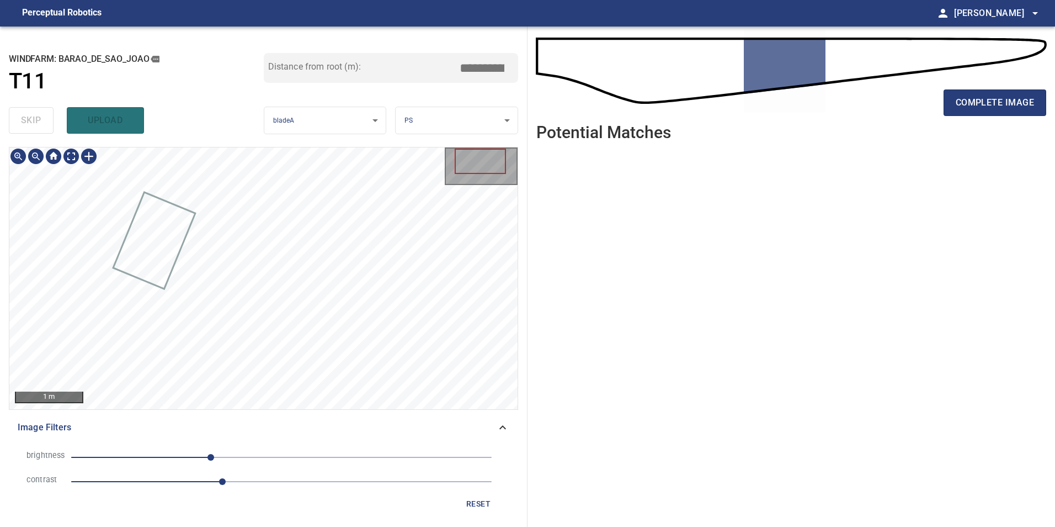
click at [487, 506] on span "reset" at bounding box center [478, 504] width 26 height 14
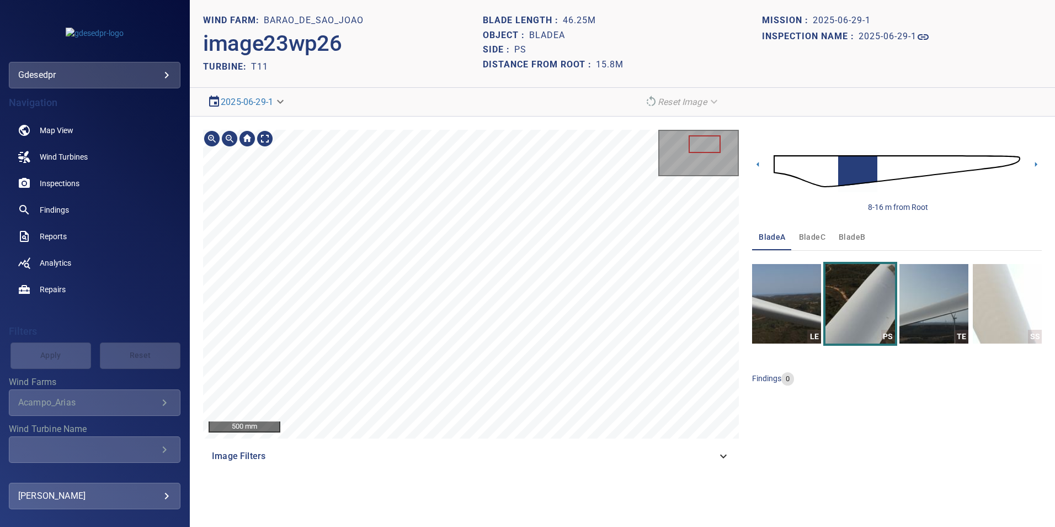
click at [833, 169] on img at bounding box center [897, 171] width 247 height 60
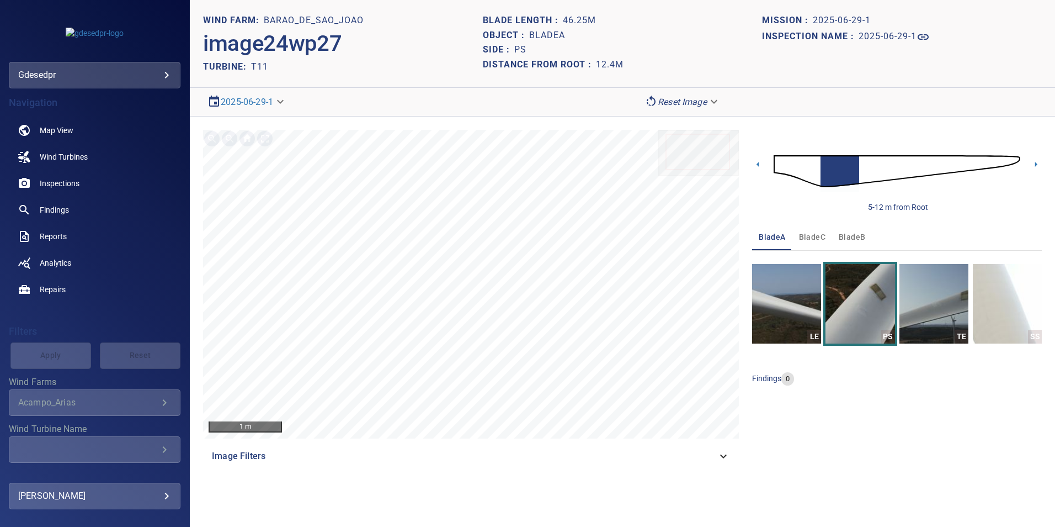
click at [811, 171] on img at bounding box center [897, 171] width 247 height 60
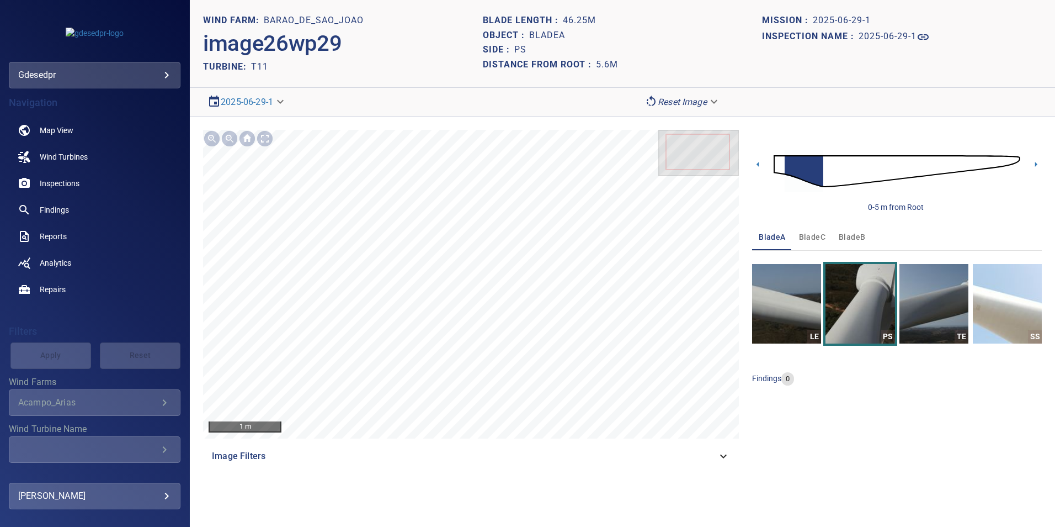
click at [834, 163] on img at bounding box center [897, 171] width 247 height 60
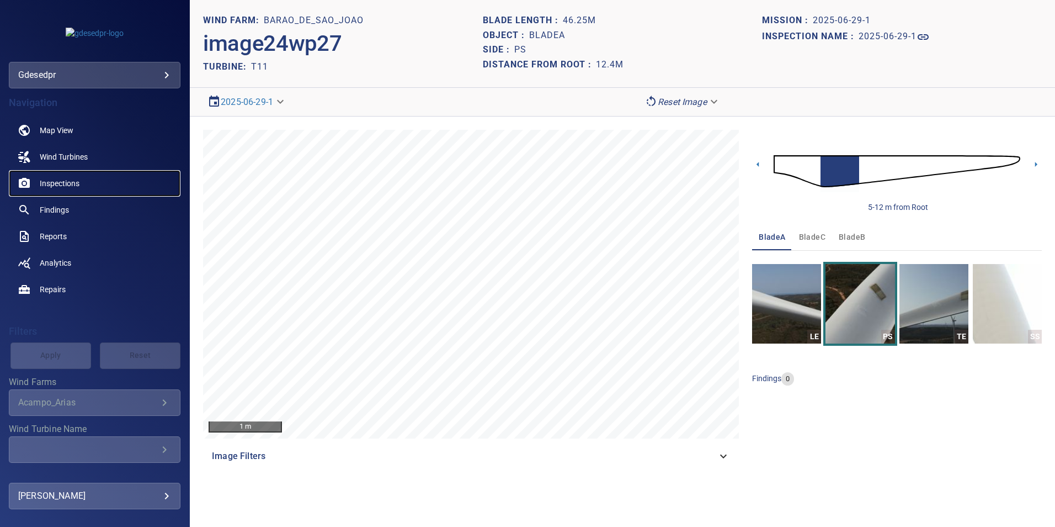
click at [77, 180] on span "Inspections" at bounding box center [60, 183] width 40 height 11
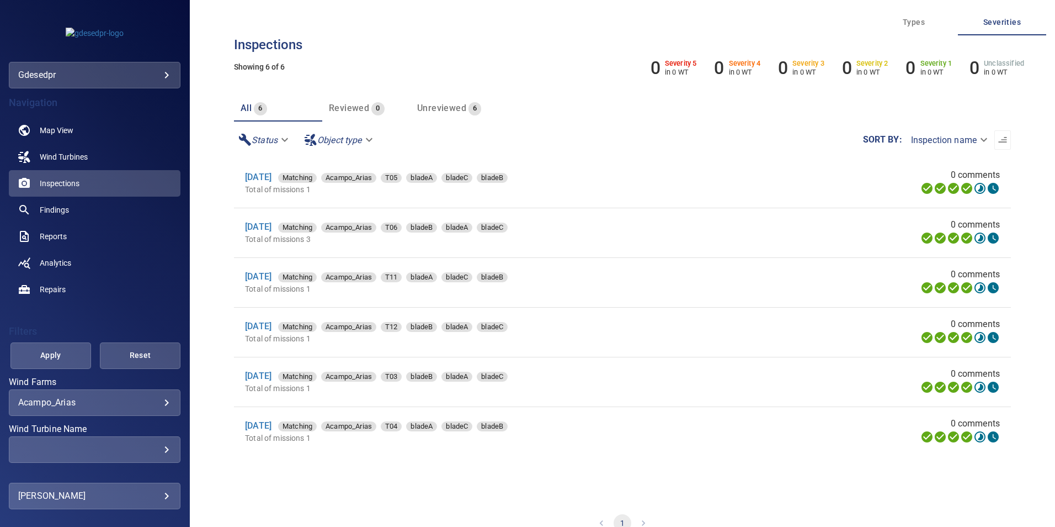
click at [130, 70] on body "**********" at bounding box center [527, 263] width 1055 height 527
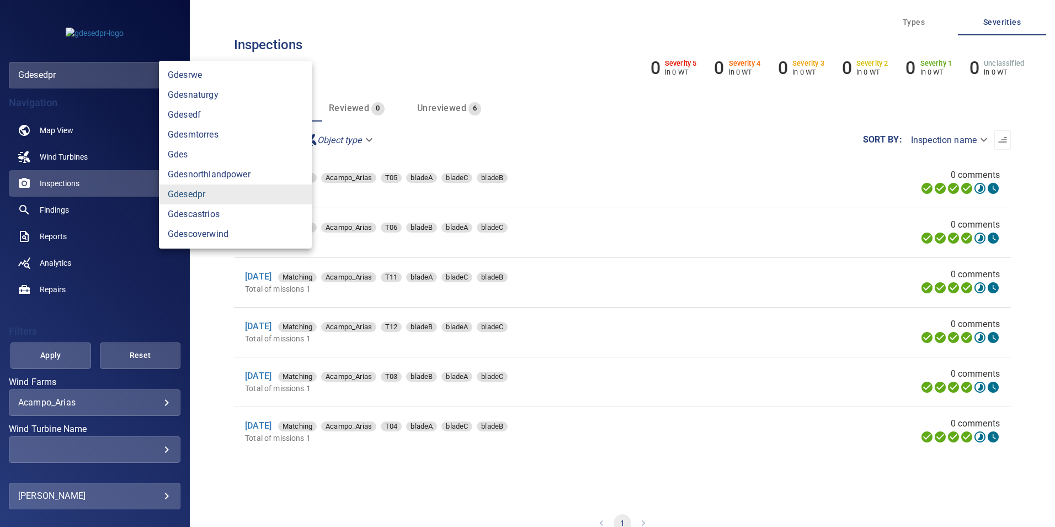
click at [243, 194] on link "gdesedpr" at bounding box center [235, 194] width 153 height 20
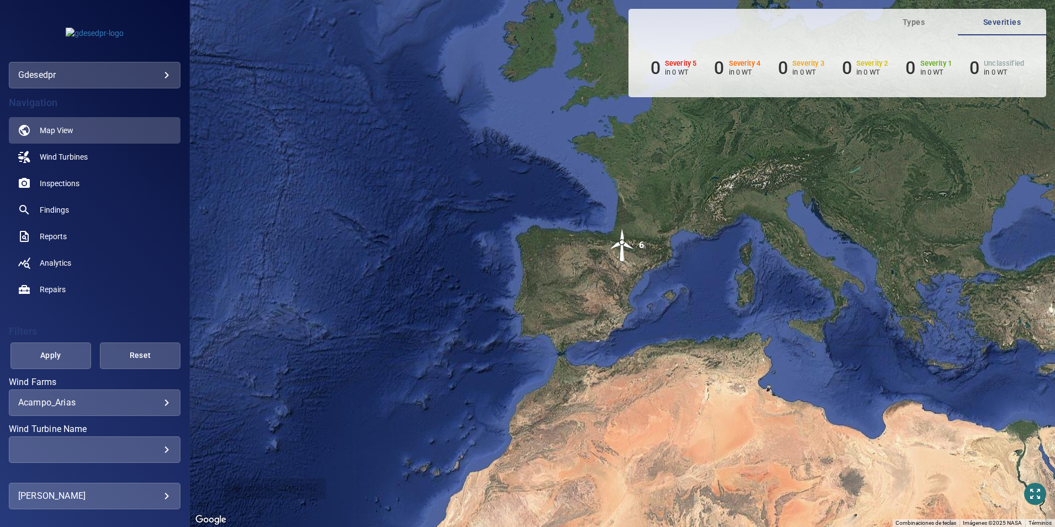
click at [115, 405] on body "**********" at bounding box center [527, 263] width 1055 height 527
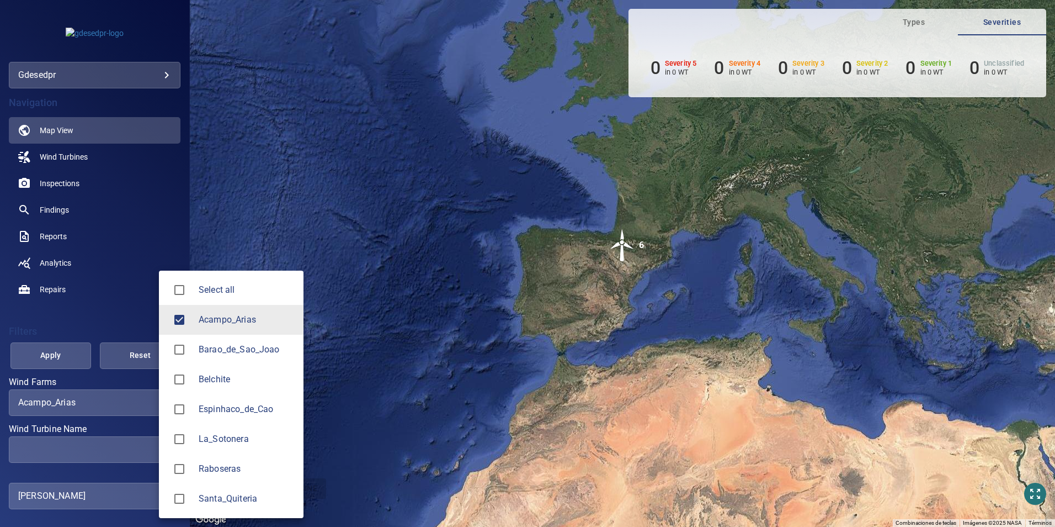
click at [242, 354] on span "Barao_de_Sao_Joao" at bounding box center [247, 349] width 96 height 13
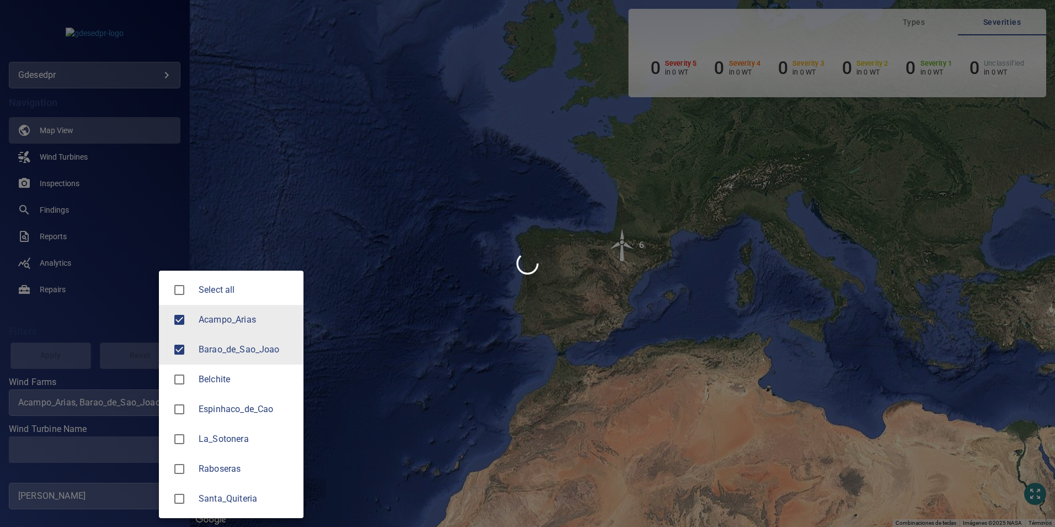
drag, startPoint x: 236, startPoint y: 320, endPoint x: 217, endPoint y: 341, distance: 27.7
click at [235, 320] on span "Acampo_Arias" at bounding box center [247, 319] width 96 height 13
type input "**********"
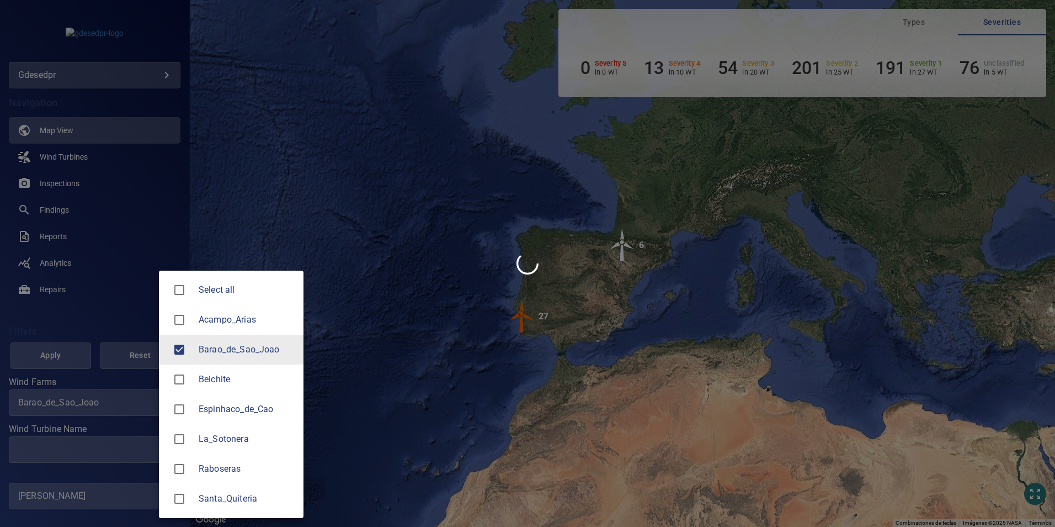
click at [85, 290] on div at bounding box center [527, 263] width 1055 height 527
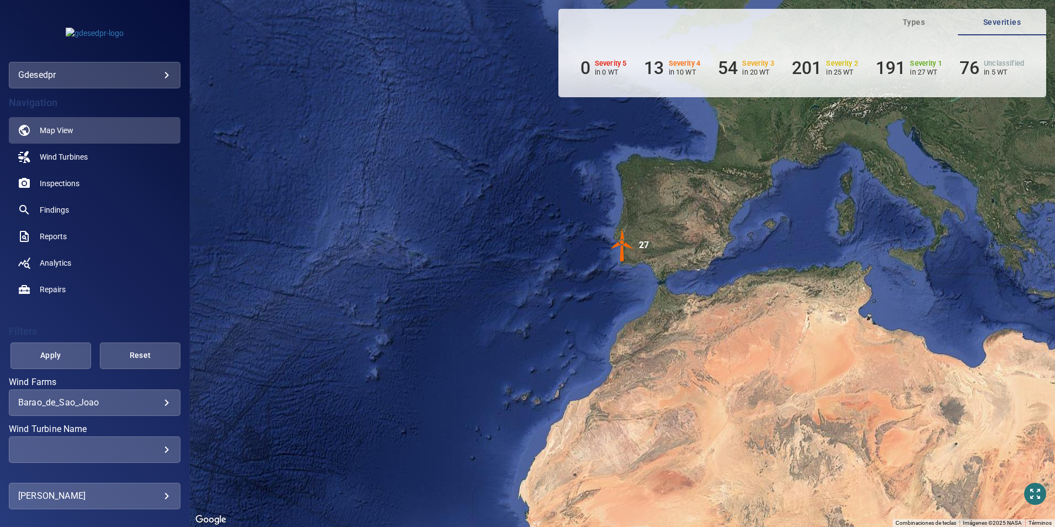
click at [141, 460] on div "​ ​" at bounding box center [95, 449] width 172 height 26
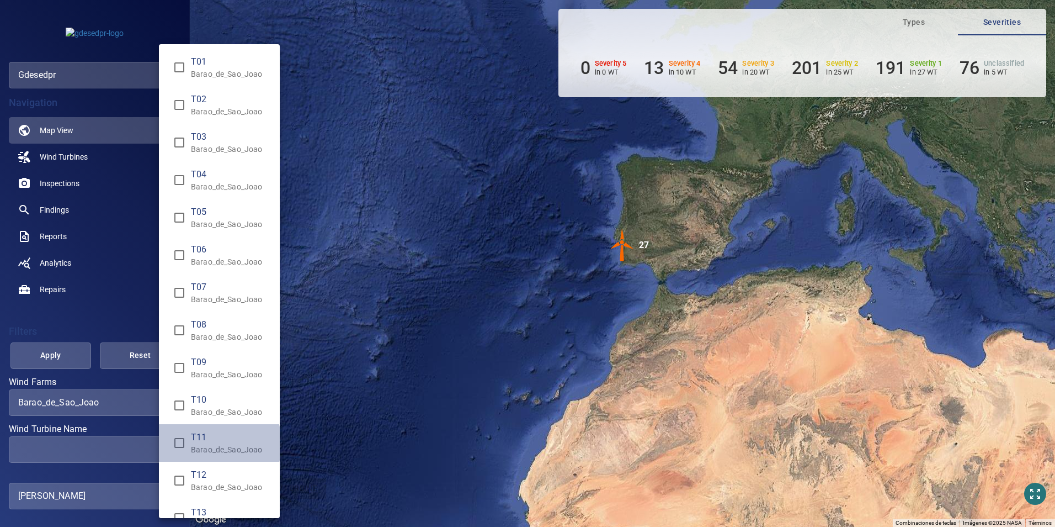
drag, startPoint x: 198, startPoint y: 443, endPoint x: 88, endPoint y: 358, distance: 138.4
click at [196, 443] on span "T11" at bounding box center [231, 436] width 80 height 13
type input "**********"
click at [38, 344] on div "Wind Turbine Name" at bounding box center [527, 263] width 1055 height 527
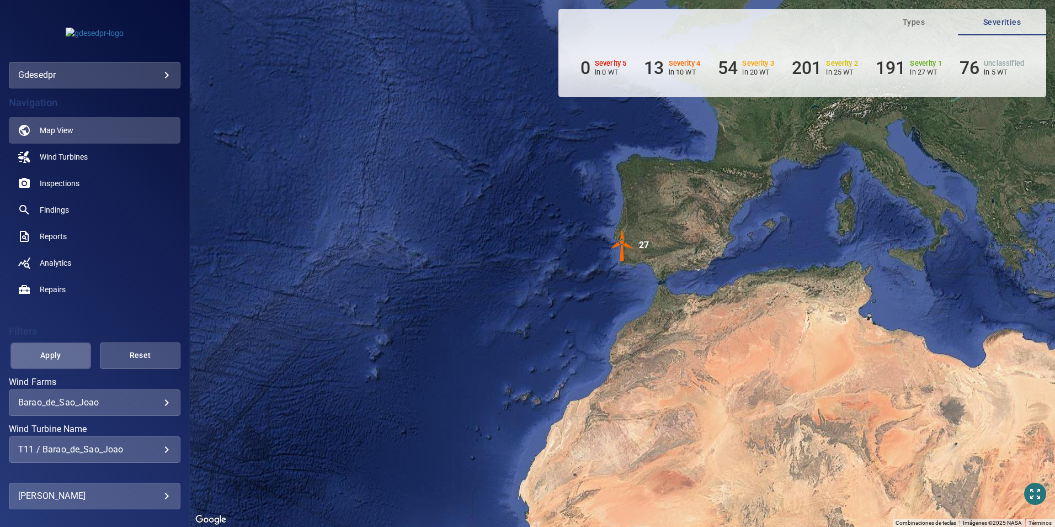
click at [51, 357] on span "Apply" at bounding box center [50, 355] width 53 height 14
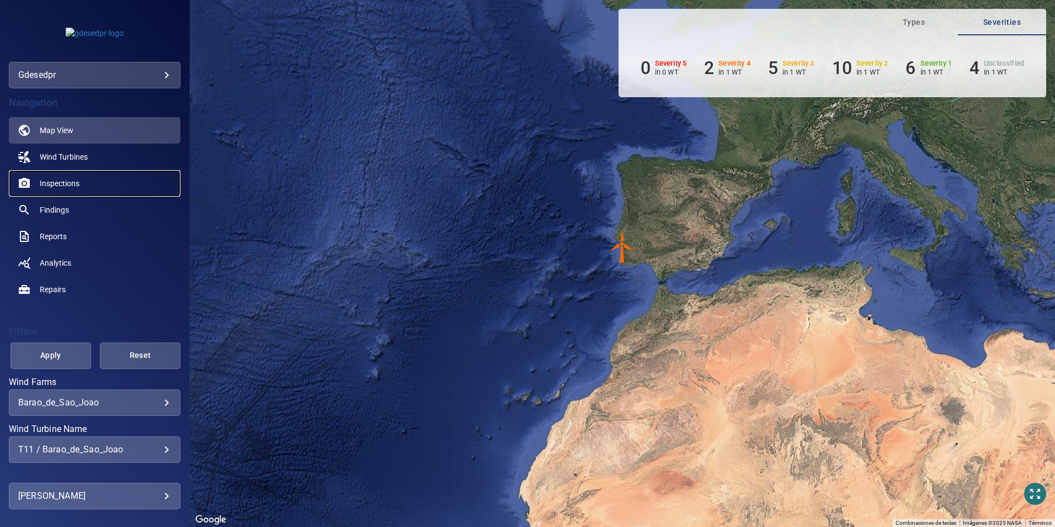
click at [68, 174] on link "Inspections" at bounding box center [95, 183] width 172 height 26
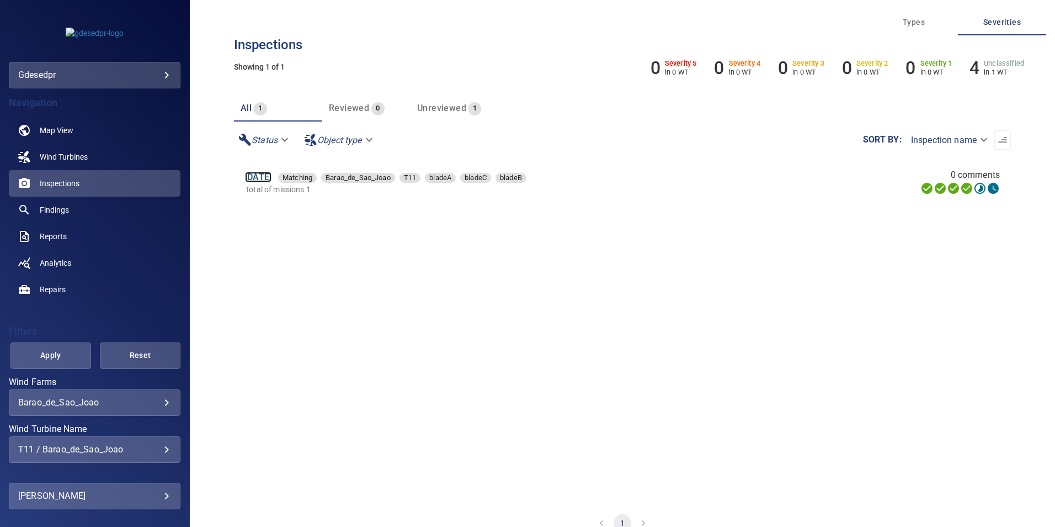
click at [269, 175] on link "29 Jun 2025" at bounding box center [258, 177] width 26 height 10
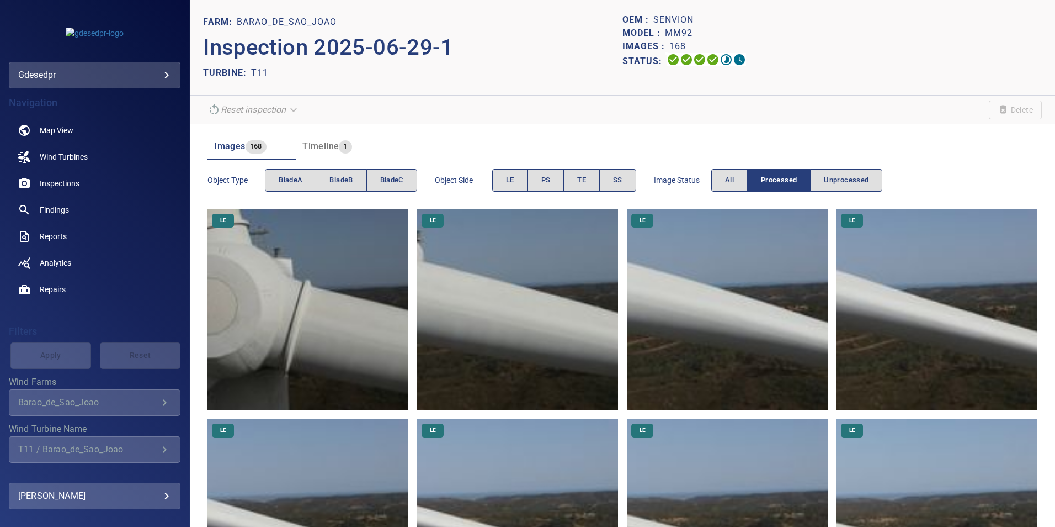
click at [330, 324] on img at bounding box center [308, 309] width 201 height 201
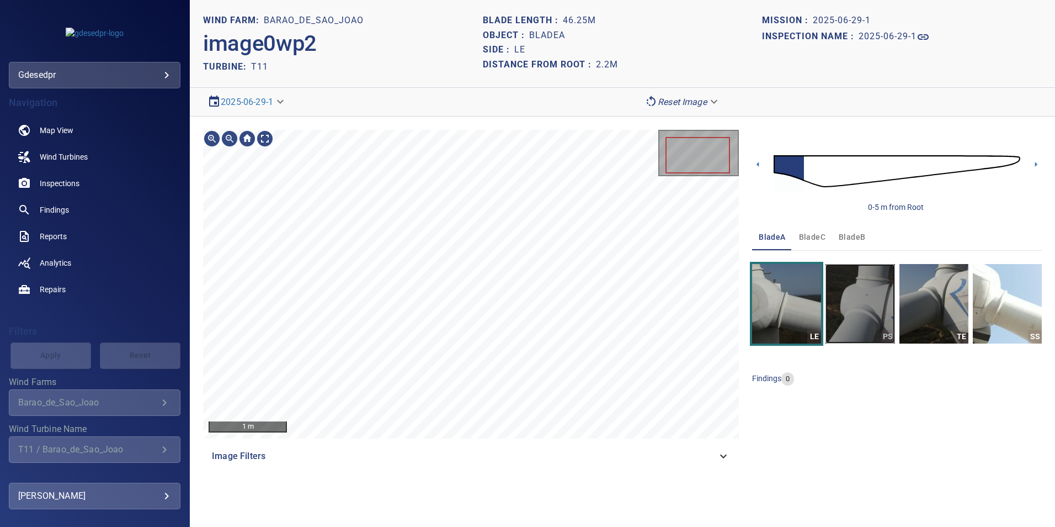
click at [871, 321] on img "button" at bounding box center [860, 303] width 69 height 79
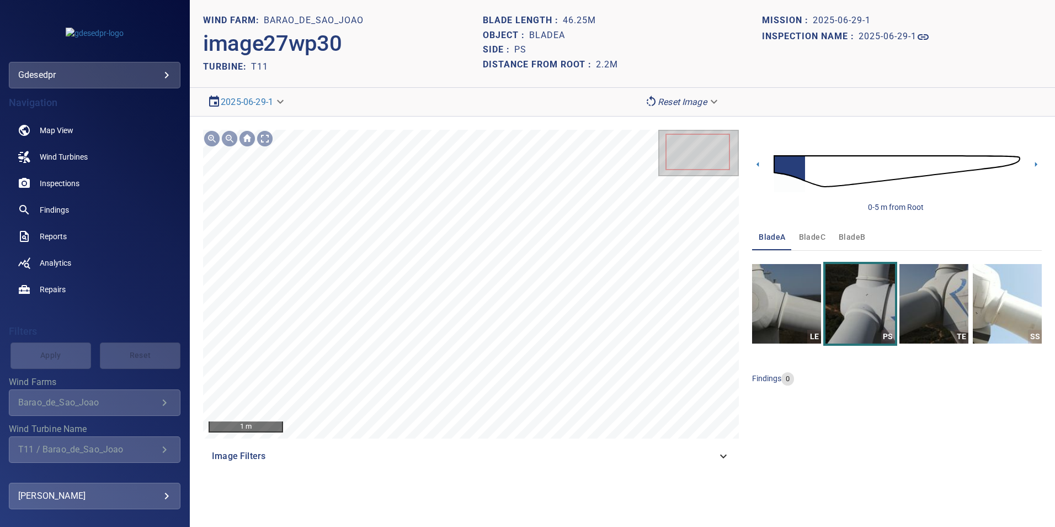
click at [809, 174] on img at bounding box center [897, 171] width 247 height 60
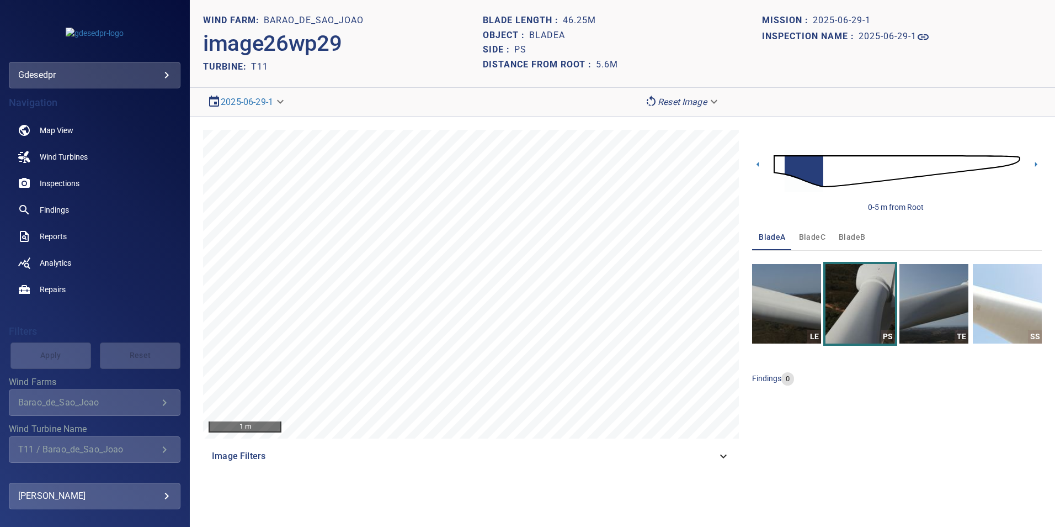
click at [828, 177] on img at bounding box center [897, 171] width 247 height 60
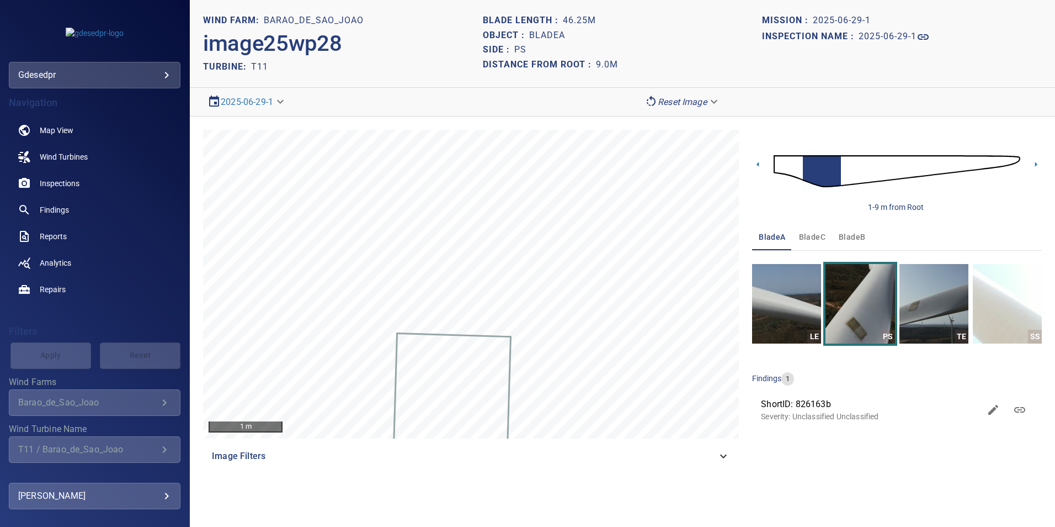
click at [843, 174] on img at bounding box center [897, 171] width 247 height 60
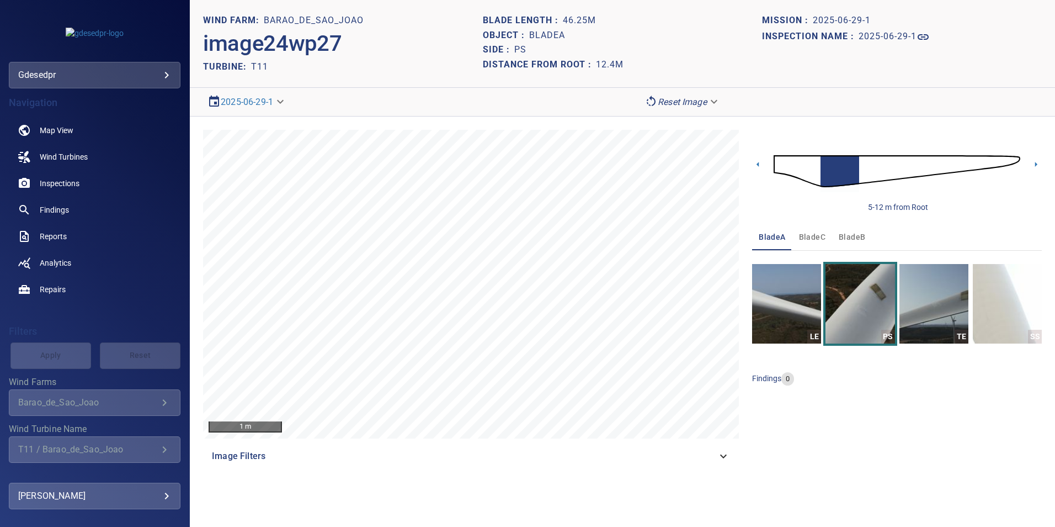
click at [876, 166] on img at bounding box center [897, 171] width 247 height 60
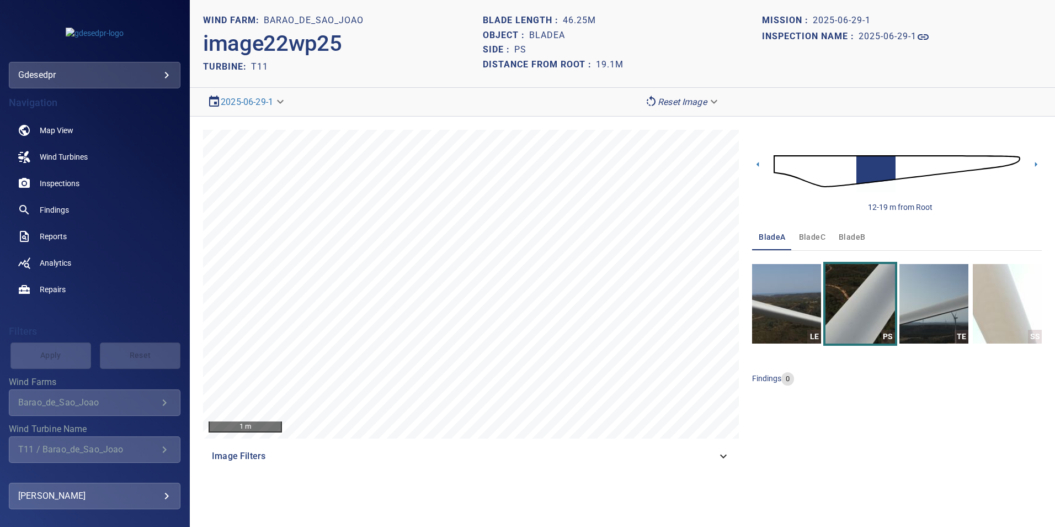
click at [903, 171] on img at bounding box center [897, 171] width 247 height 60
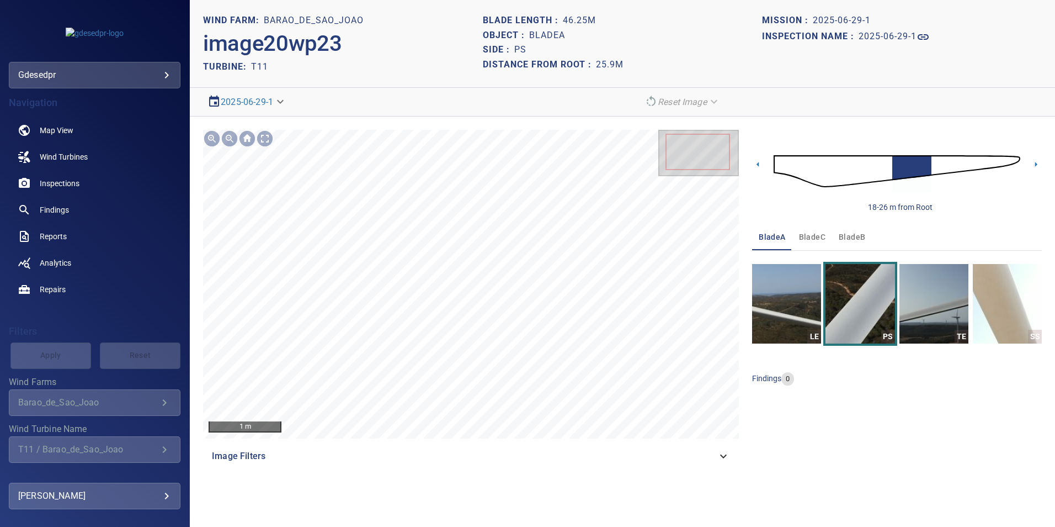
click at [814, 169] on img at bounding box center [897, 171] width 247 height 60
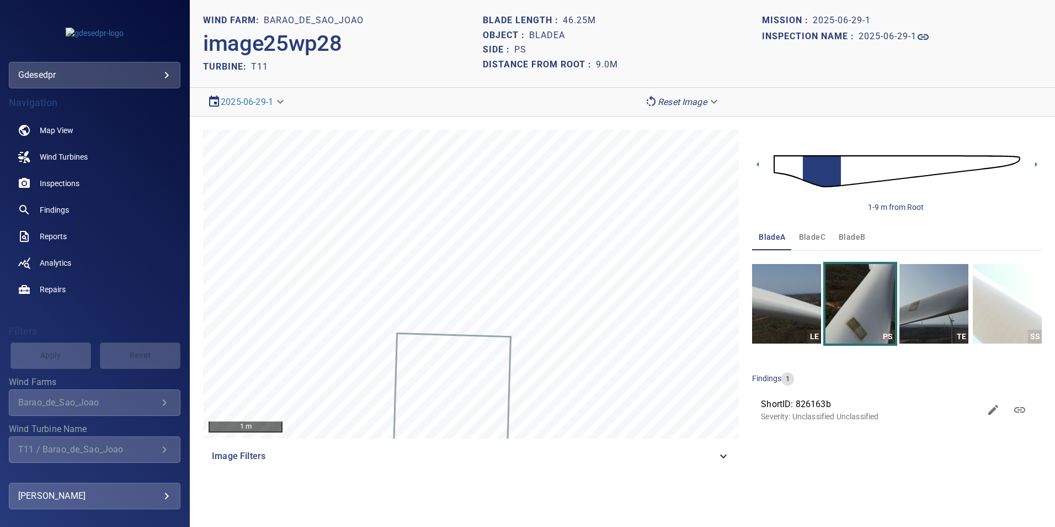
click at [849, 175] on img at bounding box center [897, 171] width 247 height 60
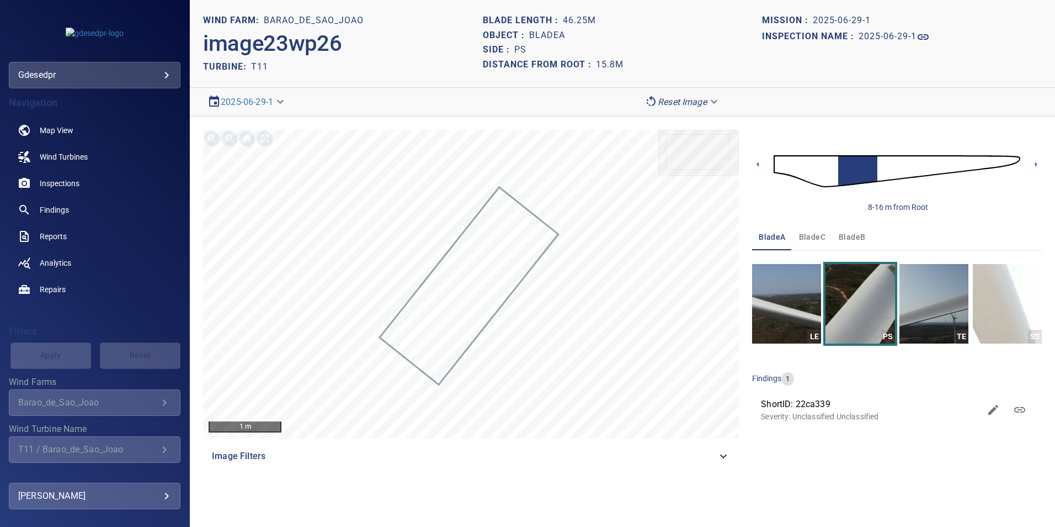
click at [888, 167] on img at bounding box center [897, 171] width 247 height 60
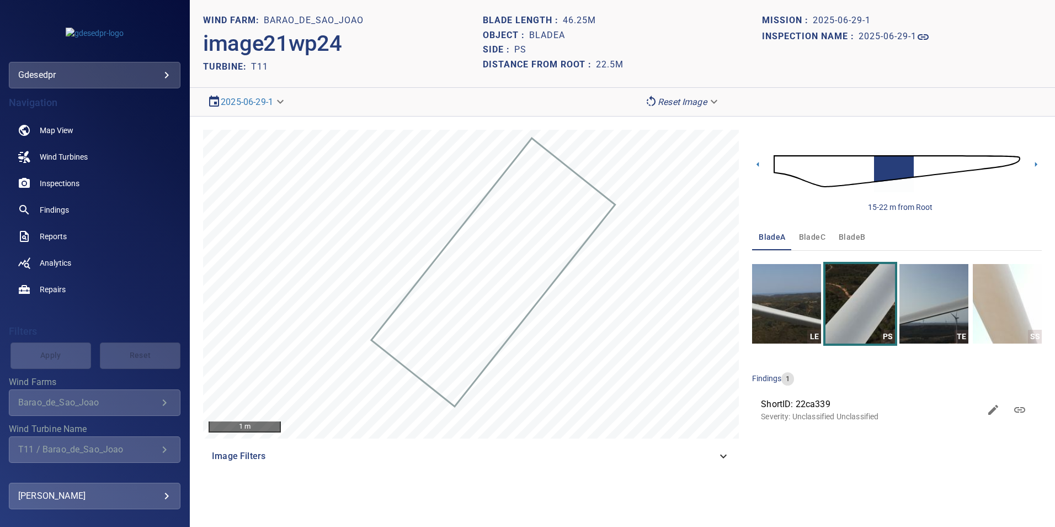
click at [922, 164] on img at bounding box center [897, 171] width 247 height 60
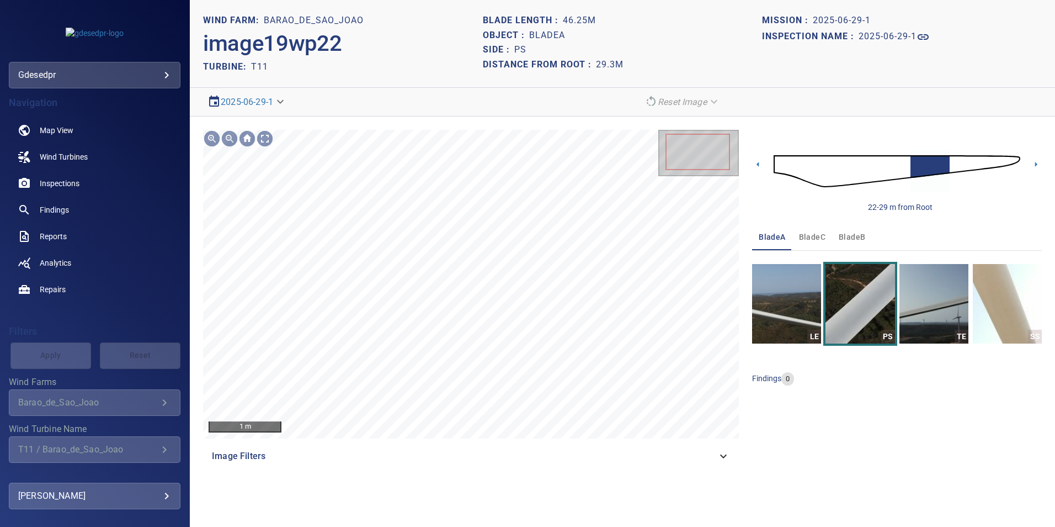
click at [896, 172] on img at bounding box center [897, 171] width 247 height 60
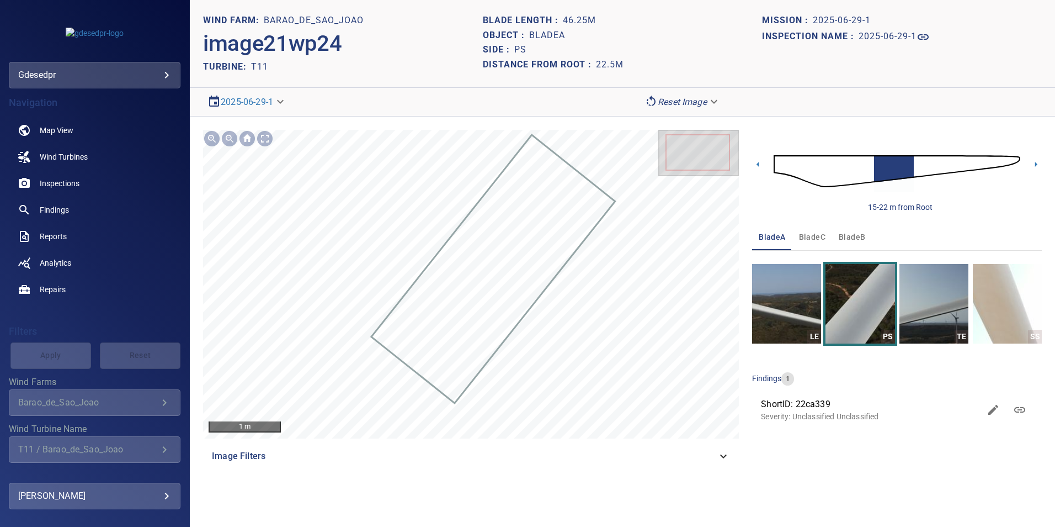
click at [918, 166] on img at bounding box center [897, 171] width 247 height 60
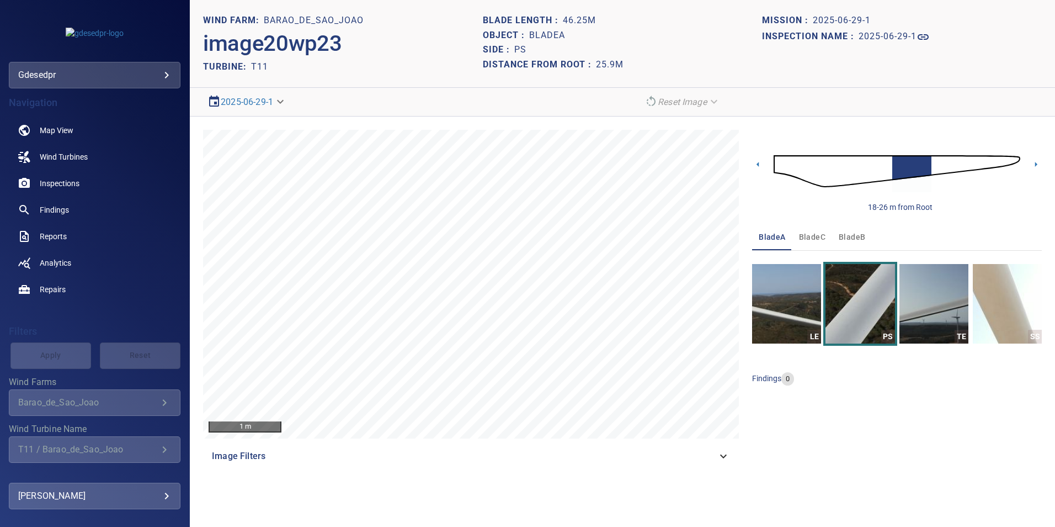
click at [938, 164] on img at bounding box center [897, 171] width 247 height 60
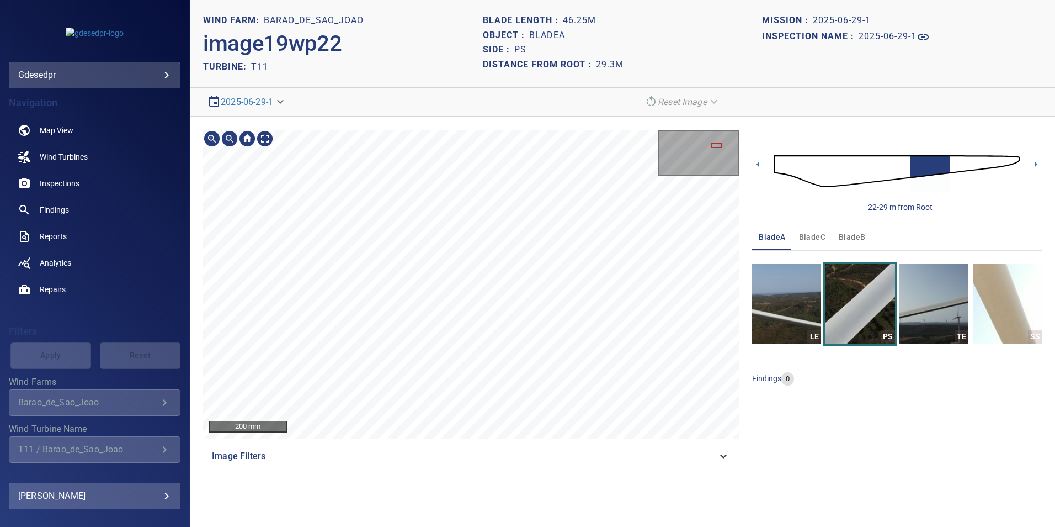
click at [518, 526] on html "**********" at bounding box center [527, 263] width 1055 height 527
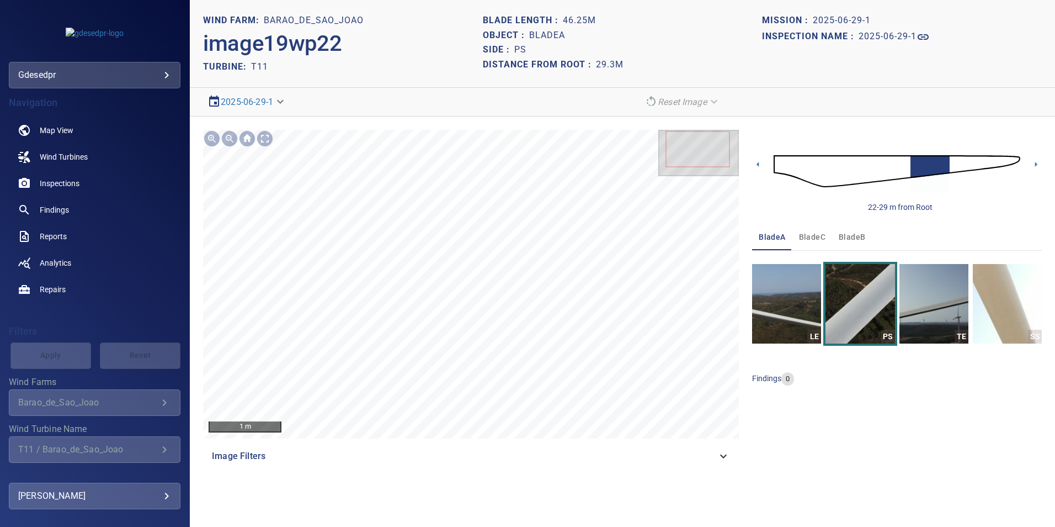
click at [903, 162] on img at bounding box center [897, 171] width 247 height 60
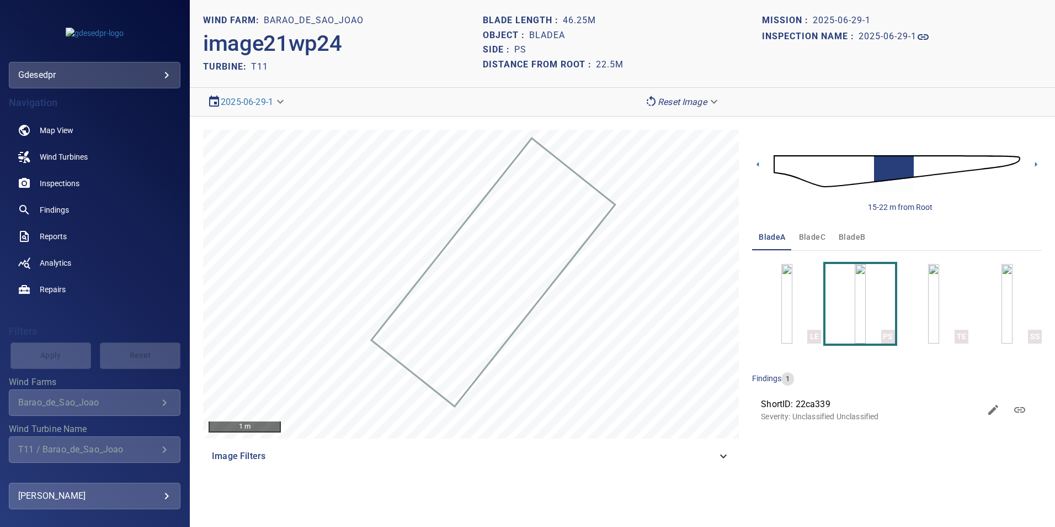
click at [920, 168] on img at bounding box center [897, 171] width 247 height 60
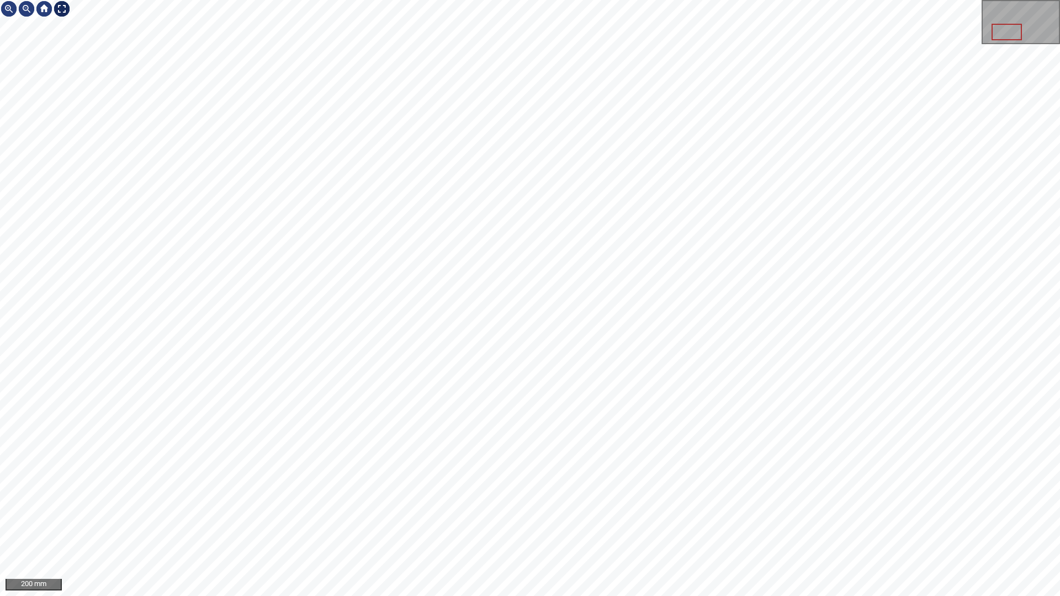
click at [66, 8] on div at bounding box center [62, 9] width 18 height 18
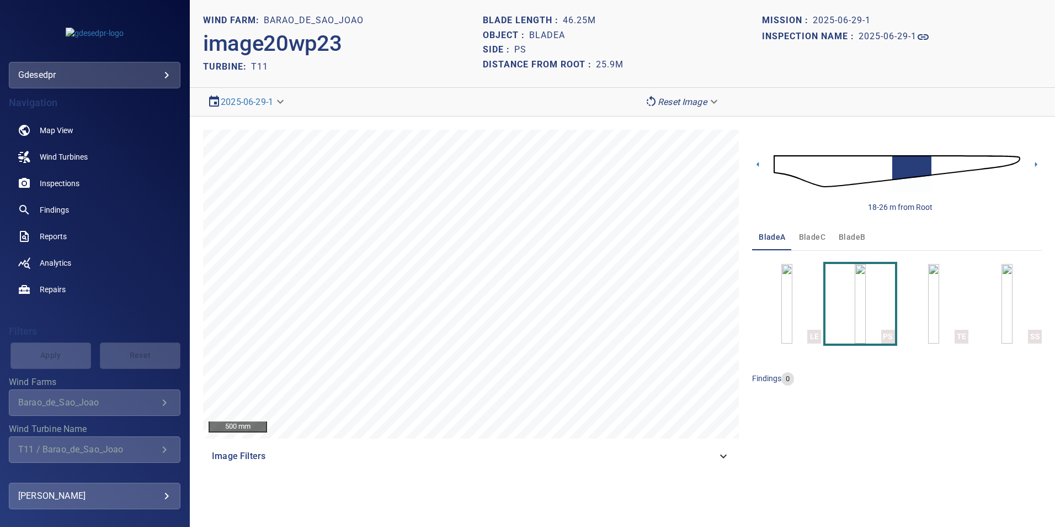
click at [676, 100] on body "**********" at bounding box center [527, 263] width 1055 height 527
click at [672, 128] on li "Matching" at bounding box center [683, 121] width 86 height 20
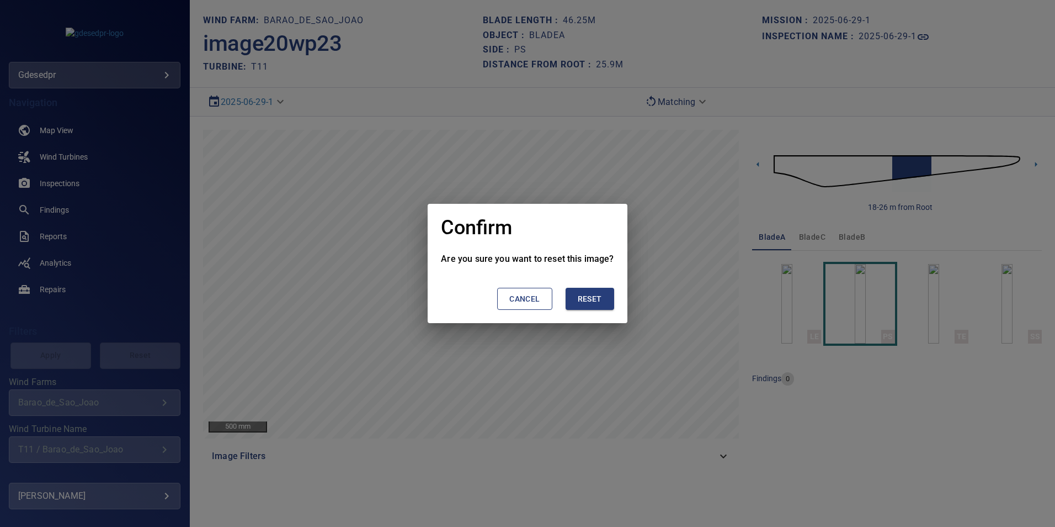
click at [541, 288] on button "Cancel" at bounding box center [524, 299] width 55 height 23
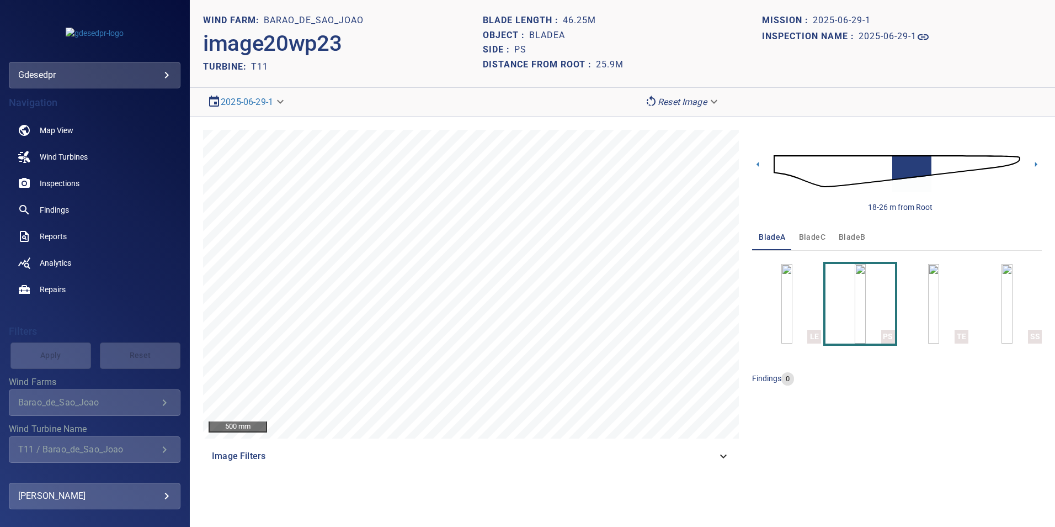
click at [680, 97] on body "**********" at bounding box center [527, 263] width 1055 height 527
click at [677, 120] on li "Matching" at bounding box center [683, 121] width 86 height 20
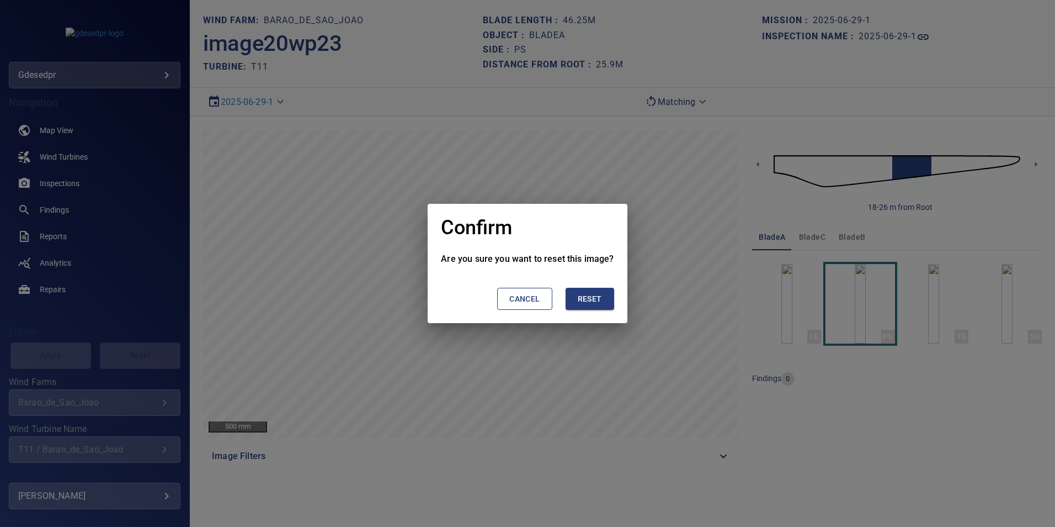
click at [574, 302] on button "Reset" at bounding box center [590, 299] width 49 height 23
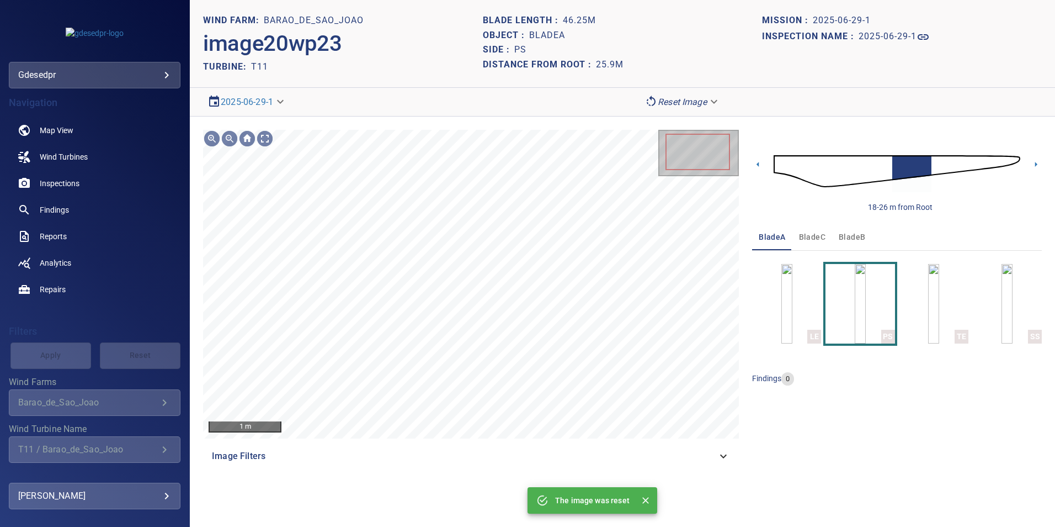
drag, startPoint x: 886, startPoint y: 163, endPoint x: 880, endPoint y: 182, distance: 19.7
click at [886, 163] on img at bounding box center [897, 171] width 247 height 60
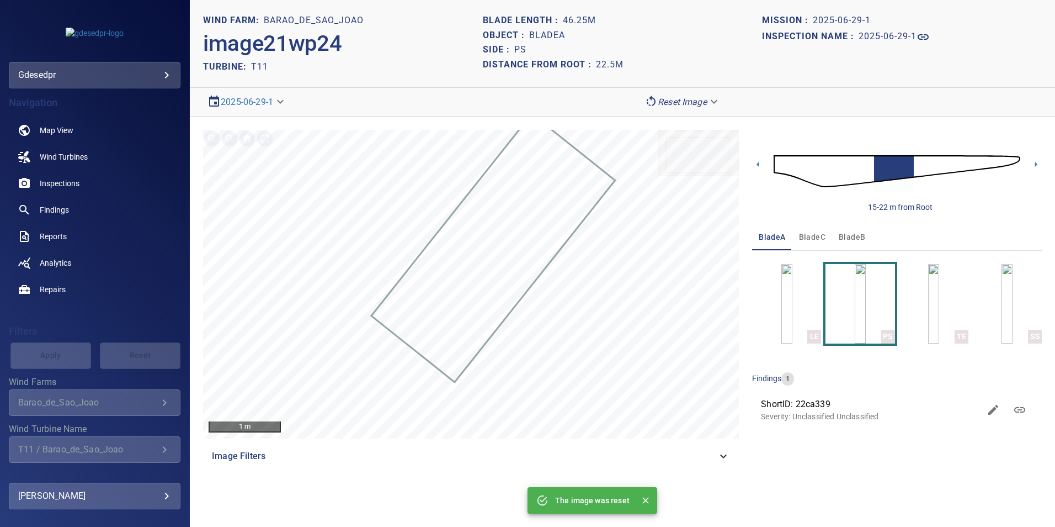
click at [923, 164] on img at bounding box center [897, 171] width 247 height 60
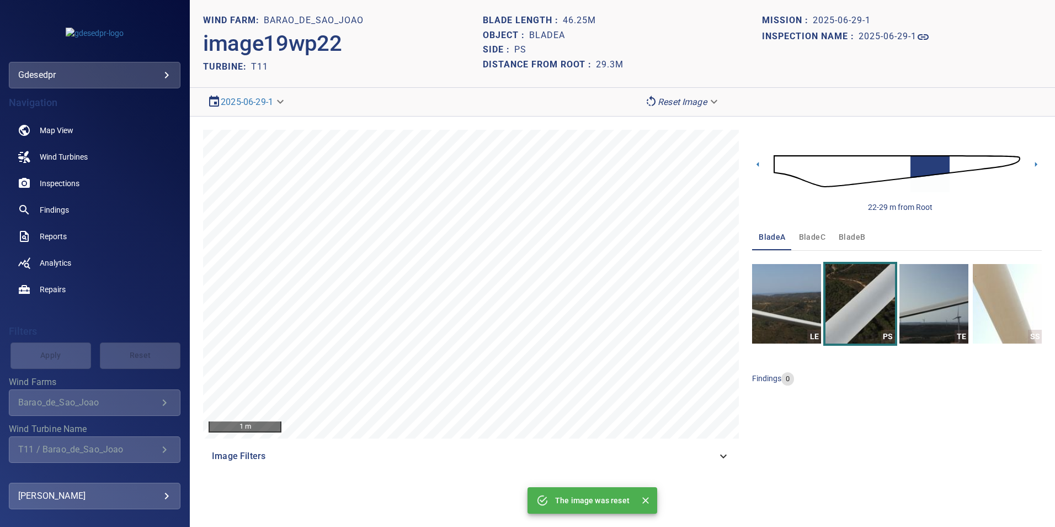
click at [907, 165] on img at bounding box center [897, 171] width 247 height 60
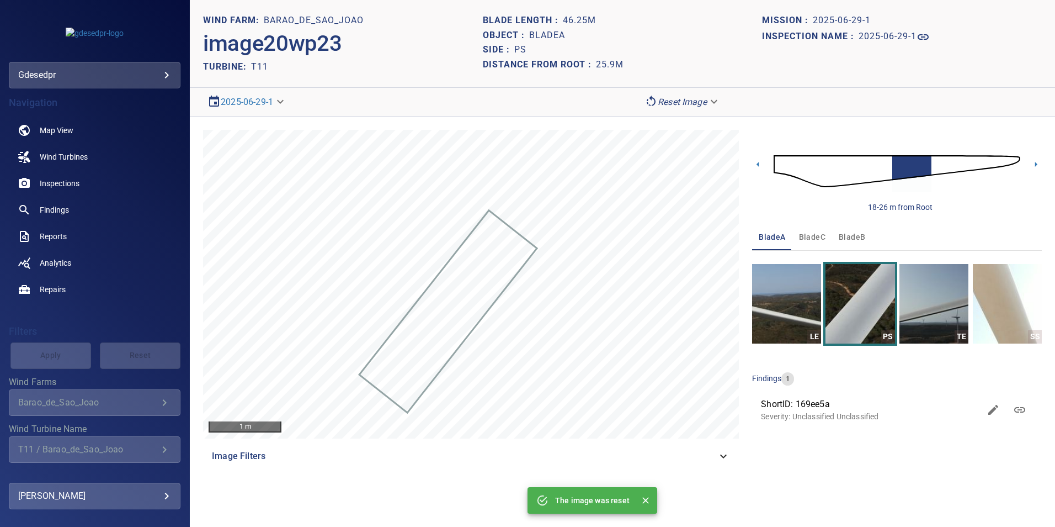
click at [937, 163] on img at bounding box center [897, 171] width 247 height 60
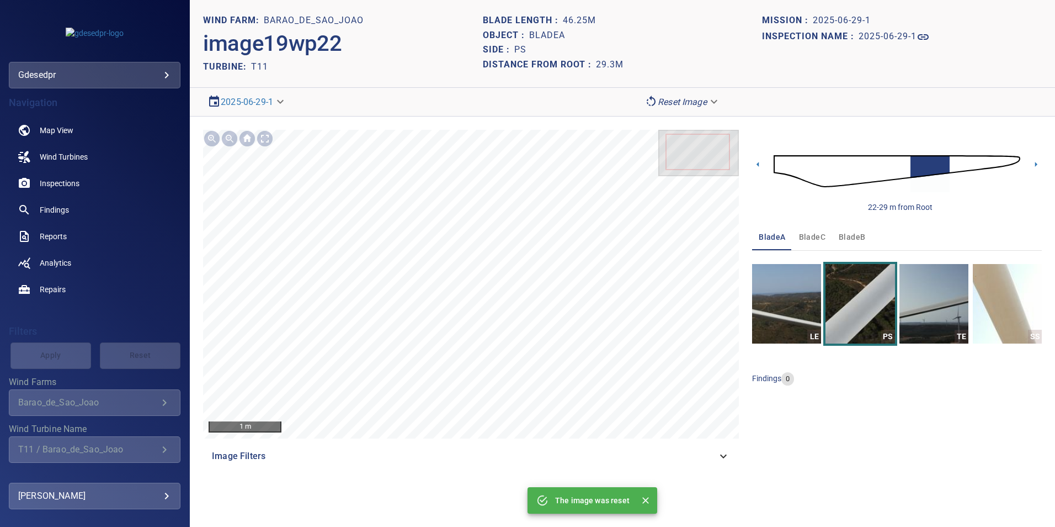
click at [903, 165] on img at bounding box center [897, 171] width 247 height 60
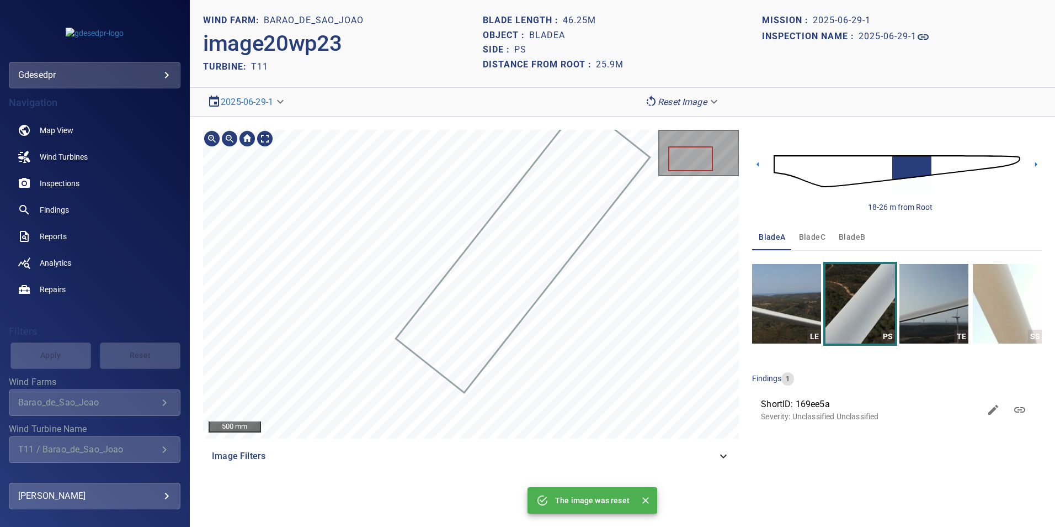
click at [584, 237] on div at bounding box center [471, 284] width 536 height 309
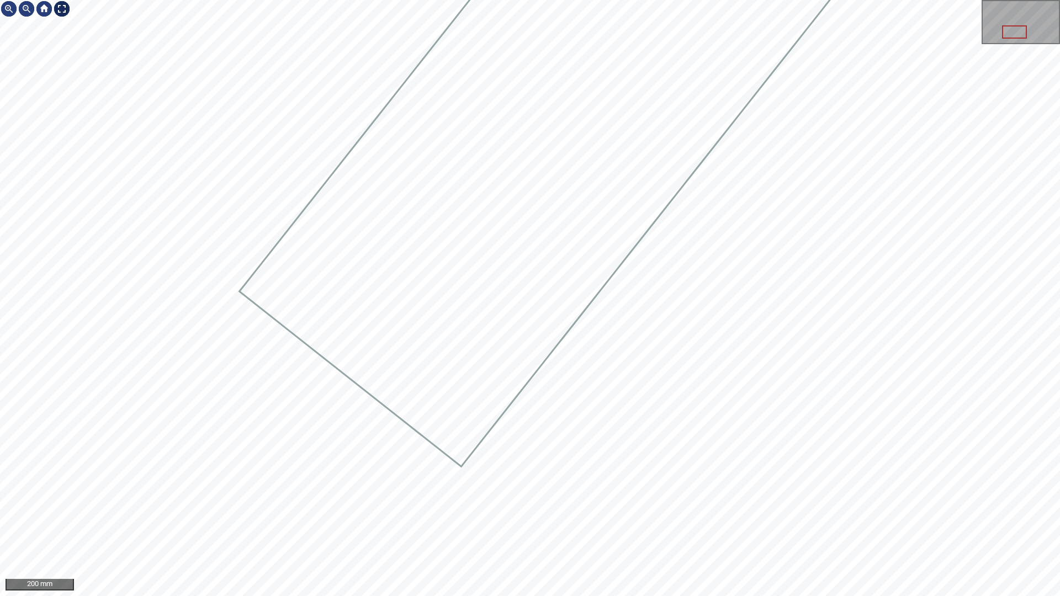
click at [60, 10] on div at bounding box center [62, 9] width 18 height 18
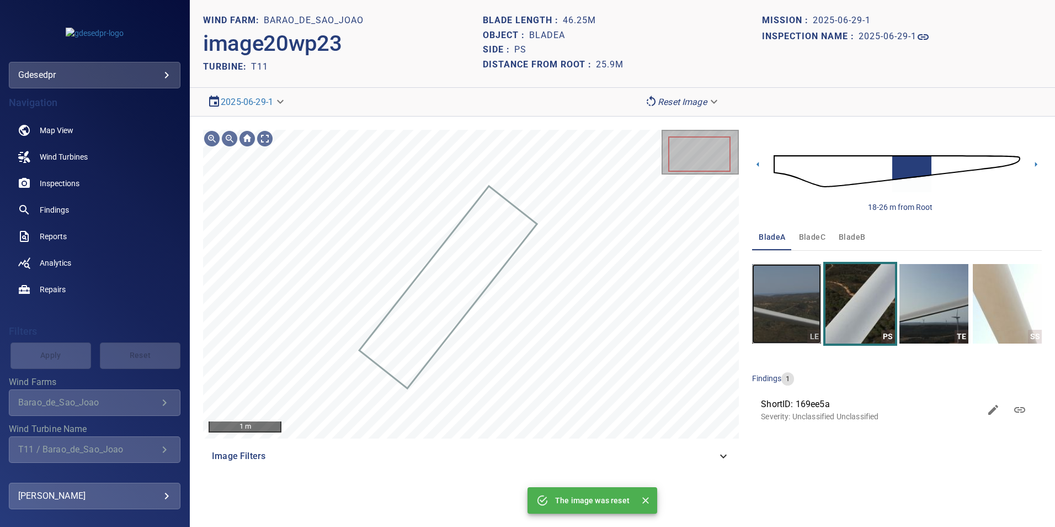
click at [809, 290] on img "button" at bounding box center [786, 303] width 69 height 79
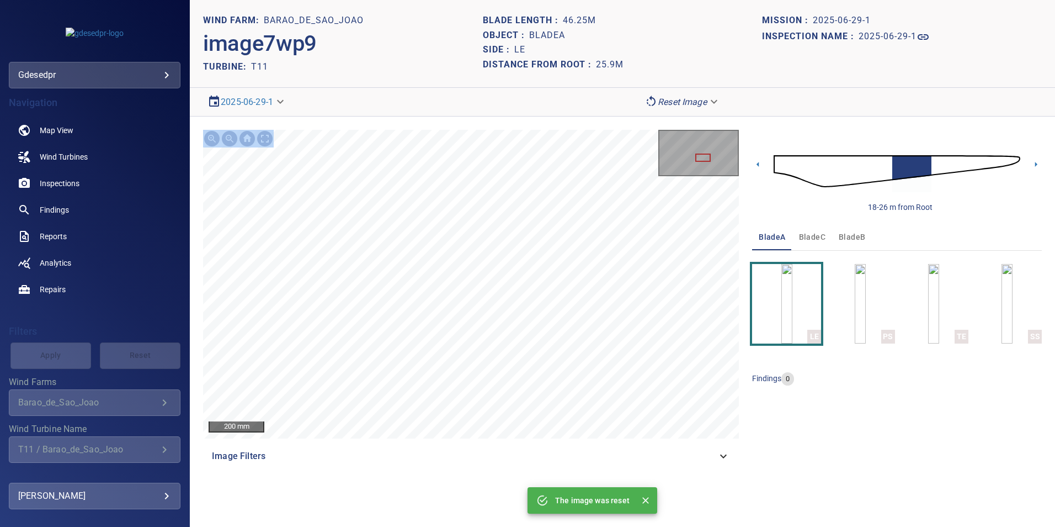
click at [313, 238] on div "200 mm Image Filters 18-26 m from Root bladeA bladeC bladeB LE PS TE SS finding…" at bounding box center [622, 299] width 865 height 366
click at [932, 162] on img at bounding box center [897, 171] width 247 height 60
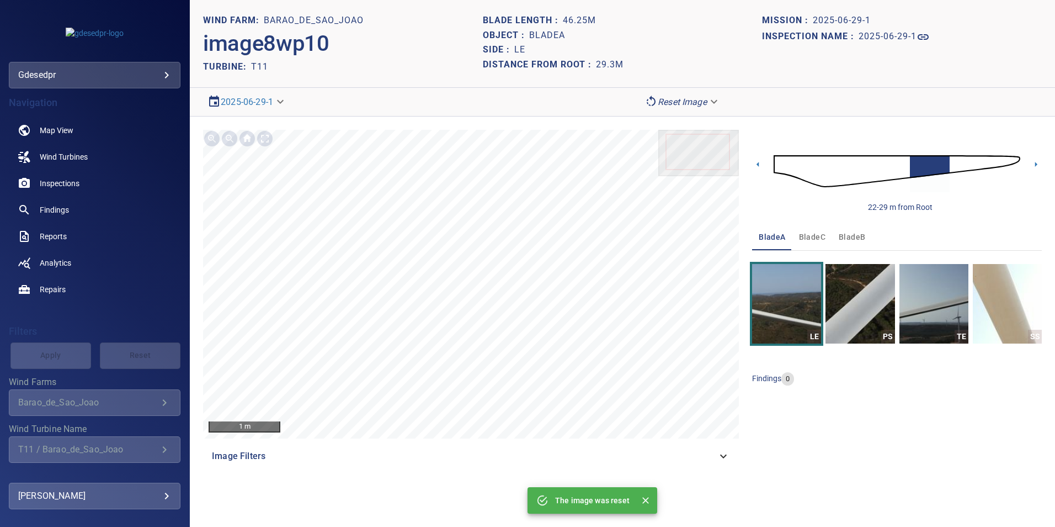
click at [957, 161] on img at bounding box center [897, 171] width 247 height 60
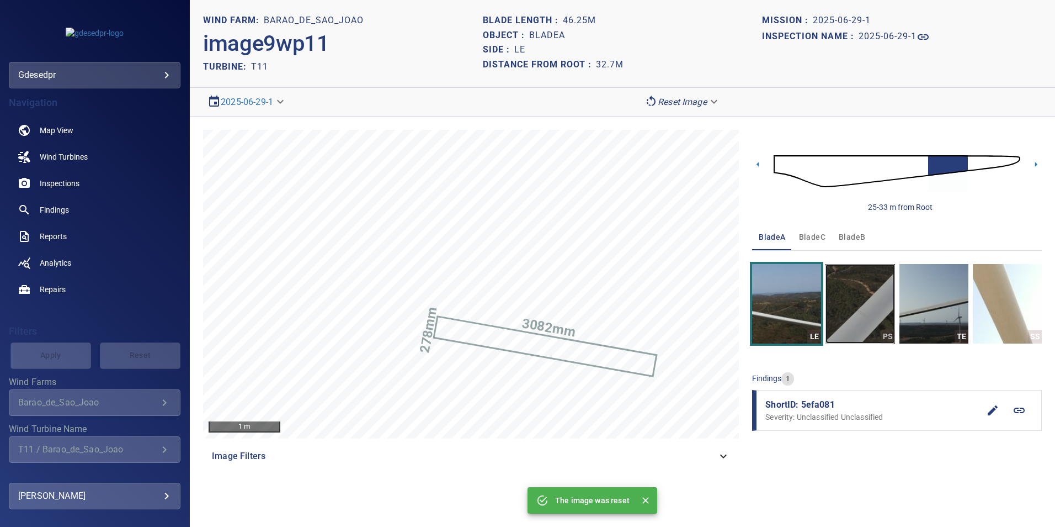
click at [887, 309] on img "button" at bounding box center [860, 303] width 69 height 79
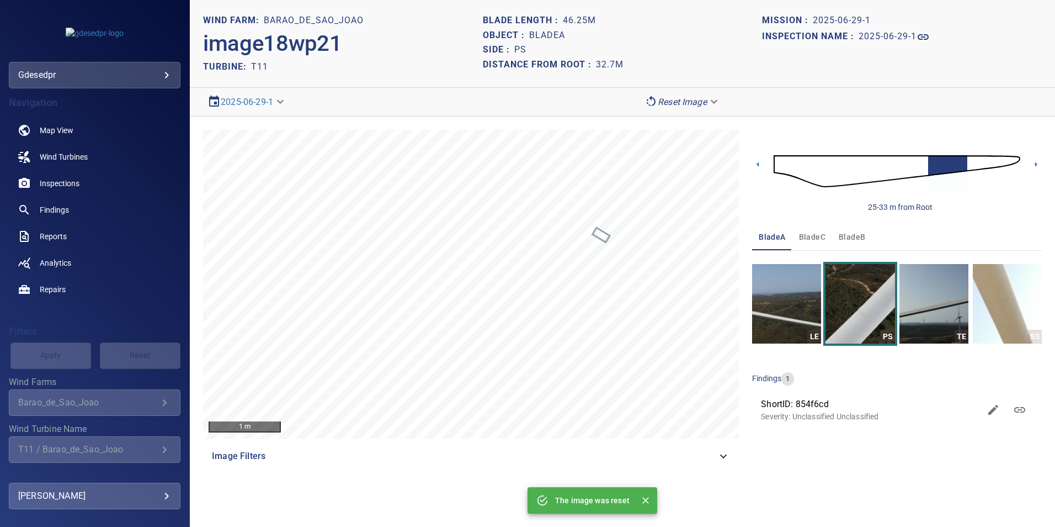
click at [972, 162] on img at bounding box center [897, 171] width 247 height 60
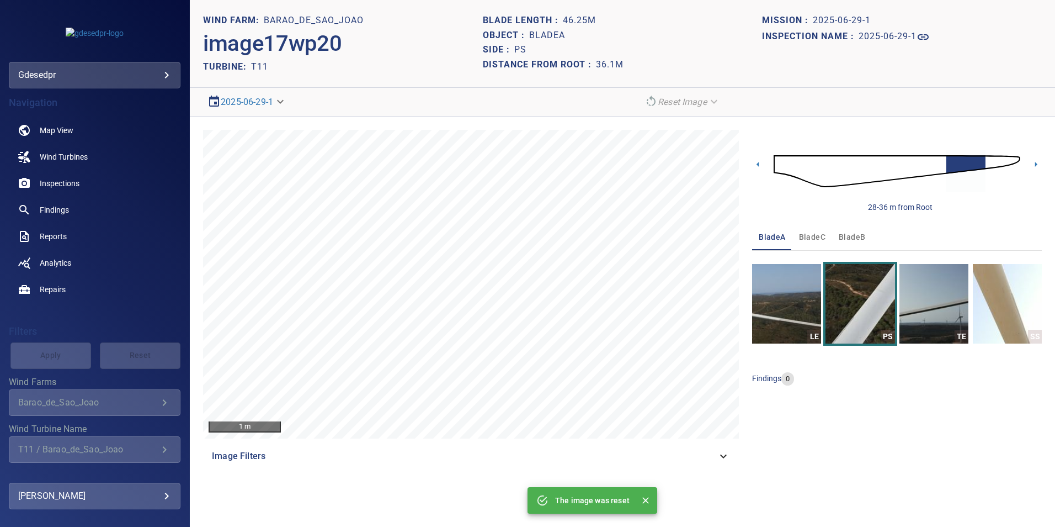
click at [992, 158] on img at bounding box center [897, 171] width 247 height 60
click at [953, 157] on img at bounding box center [897, 171] width 247 height 60
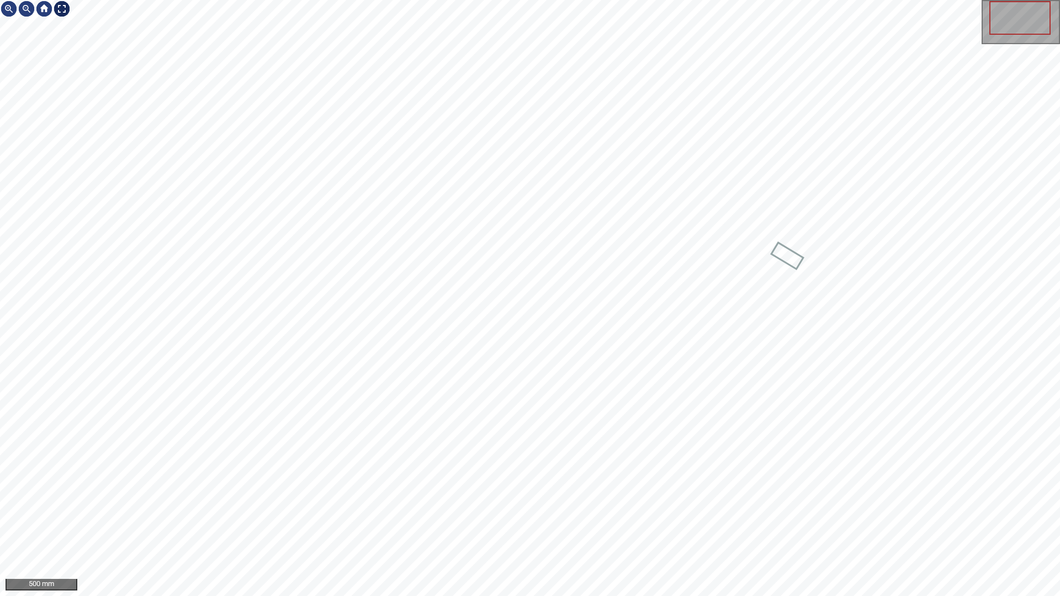
click at [62, 10] on div at bounding box center [62, 9] width 18 height 18
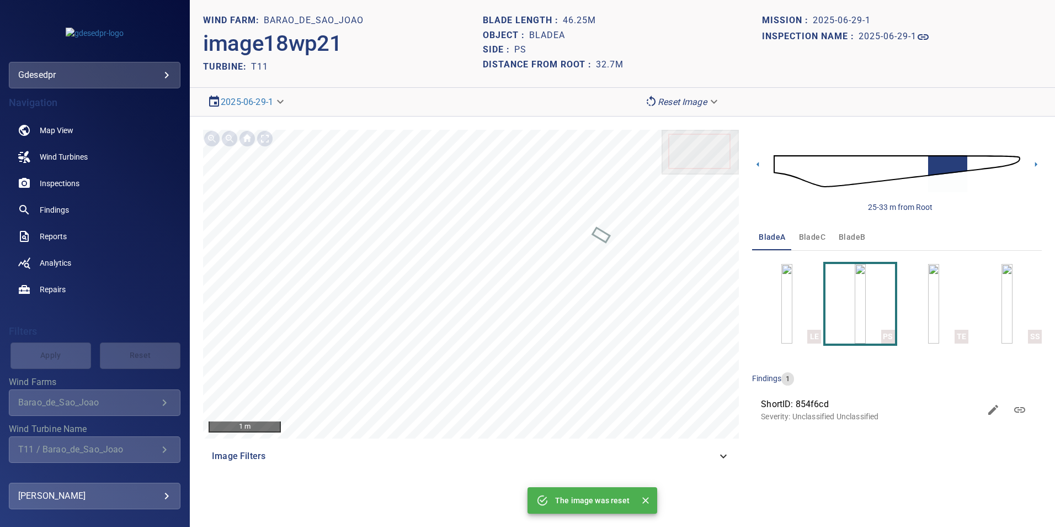
click at [971, 161] on img at bounding box center [897, 171] width 247 height 60
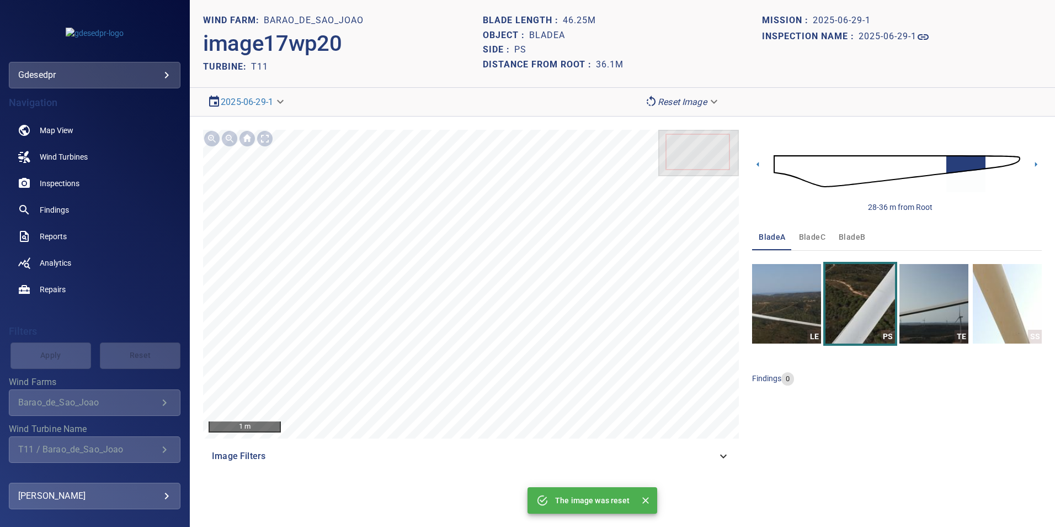
click at [988, 156] on img at bounding box center [897, 171] width 247 height 60
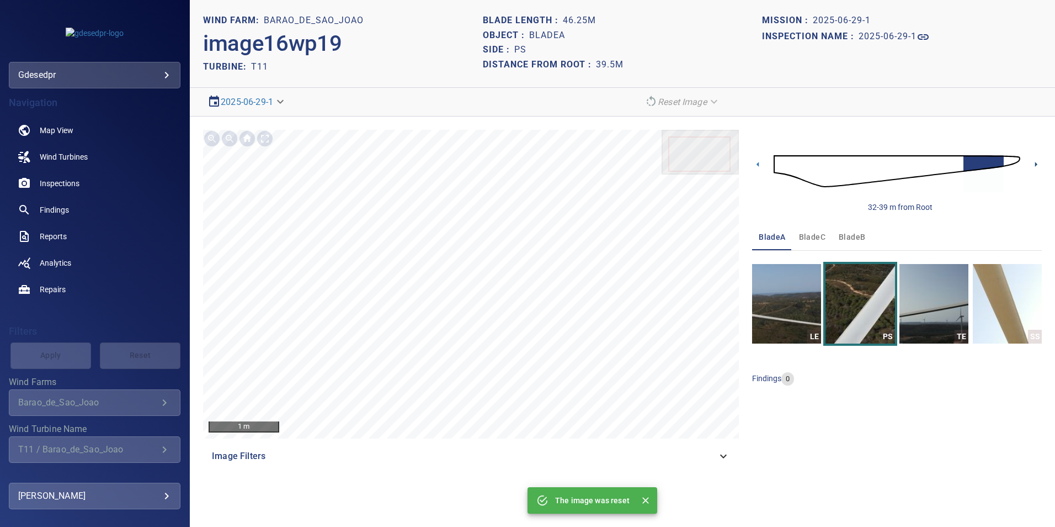
click at [1033, 166] on icon at bounding box center [1036, 164] width 12 height 12
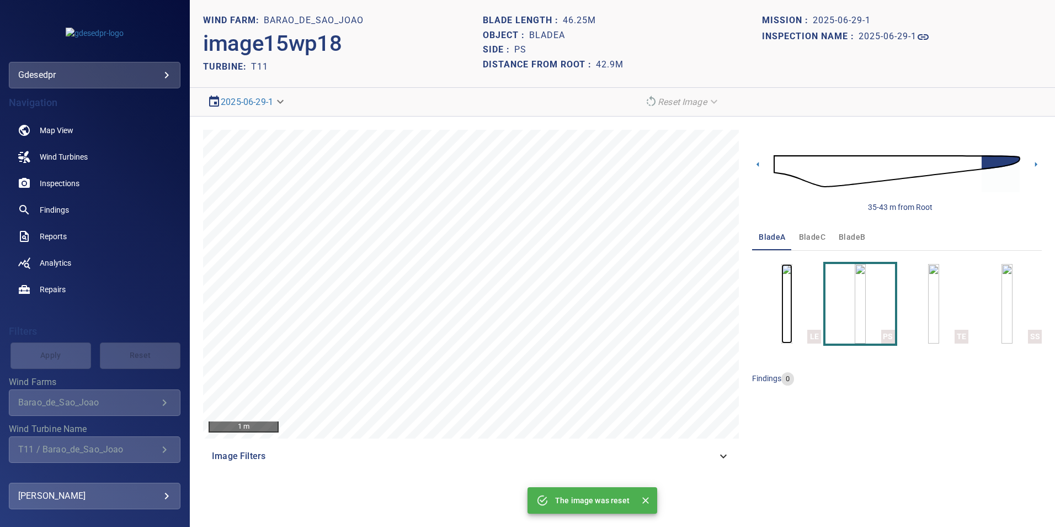
click at [793, 297] on img "button" at bounding box center [787, 303] width 11 height 79
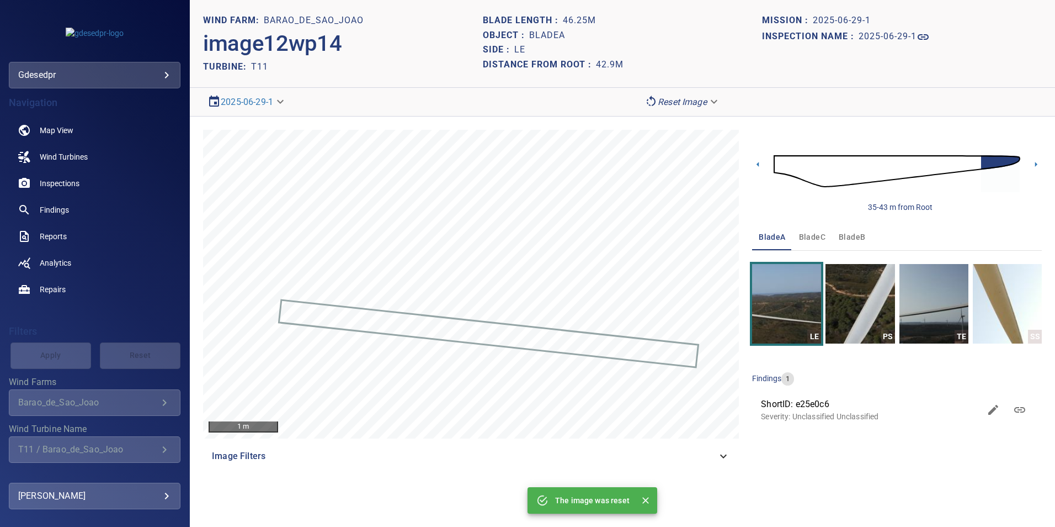
click at [881, 171] on img at bounding box center [897, 171] width 247 height 60
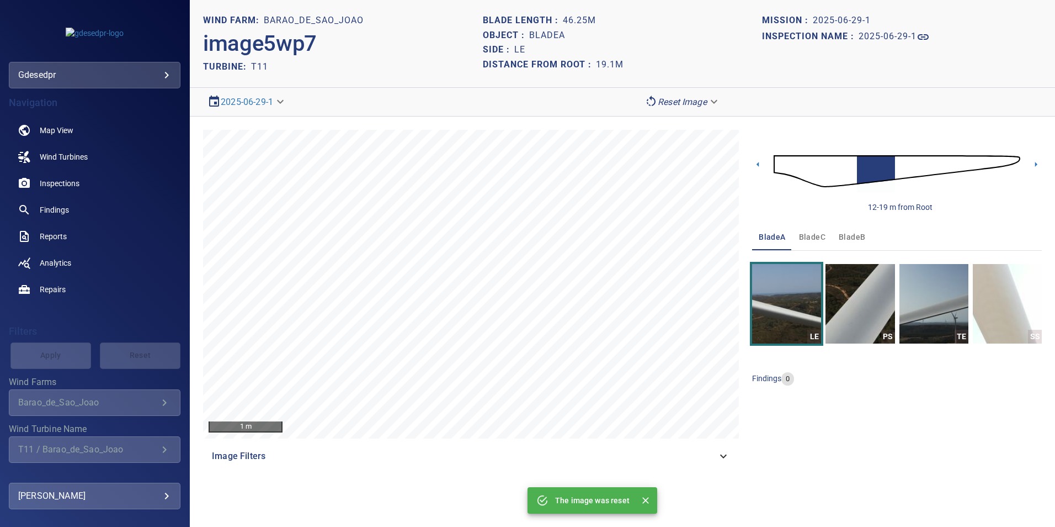
drag, startPoint x: -97, startPoint y: 481, endPoint x: -113, endPoint y: 482, distance: 16.6
click at [0, 482] on html "**********" at bounding box center [527, 263] width 1055 height 527
click at [839, 251] on div "LE PS TE SS" at bounding box center [897, 297] width 290 height 93
click at [856, 237] on span "bladeB" at bounding box center [852, 237] width 26 height 14
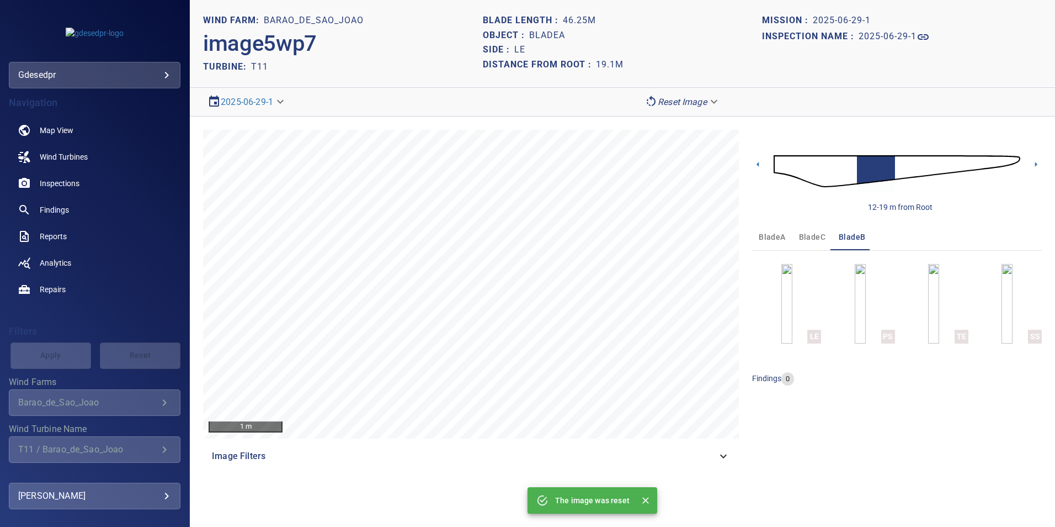
drag, startPoint x: 817, startPoint y: 155, endPoint x: 819, endPoint y: 168, distance: 13.4
click at [817, 156] on img at bounding box center [897, 171] width 247 height 60
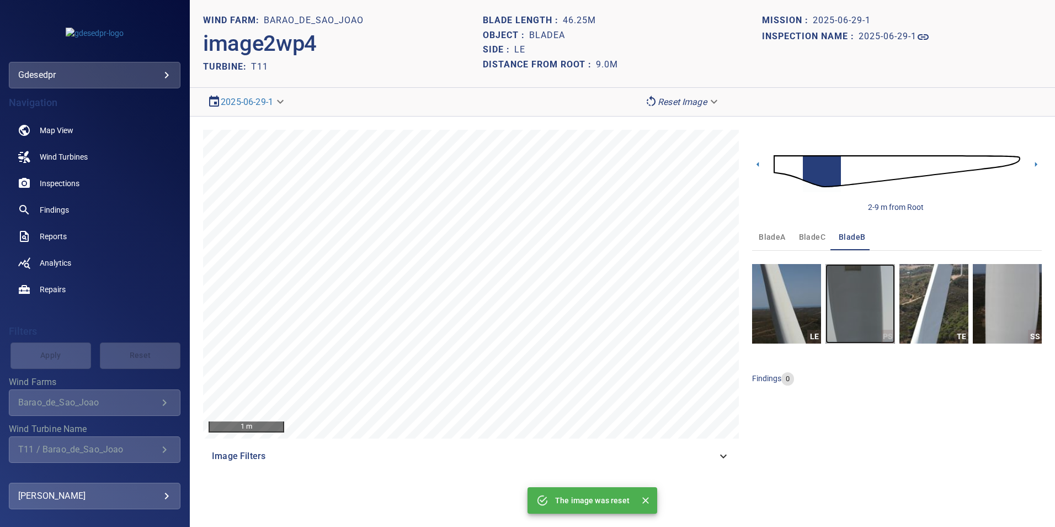
click at [857, 303] on img "button" at bounding box center [860, 303] width 69 height 79
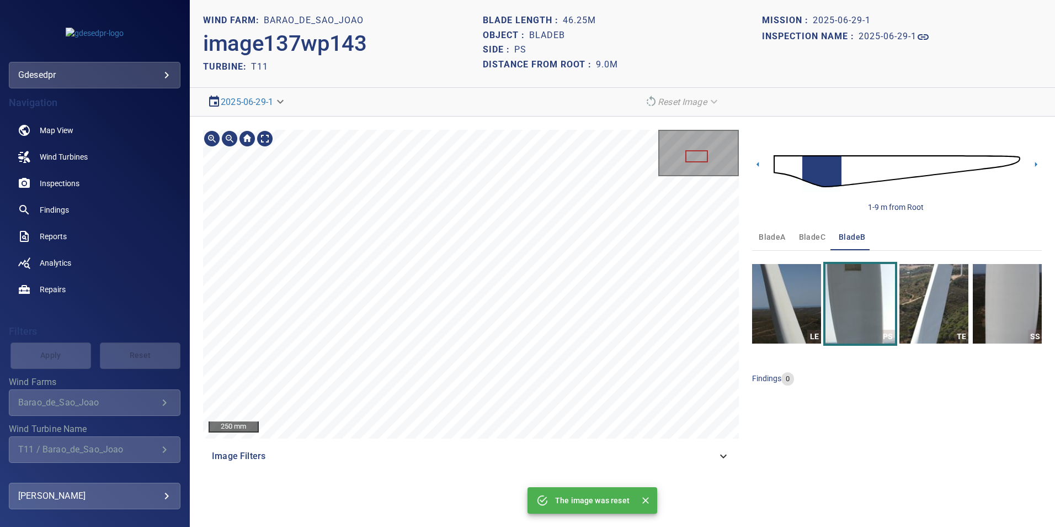
click at [567, 445] on div "250 mm Image Filters" at bounding box center [471, 299] width 536 height 339
click at [851, 172] on img at bounding box center [897, 171] width 247 height 60
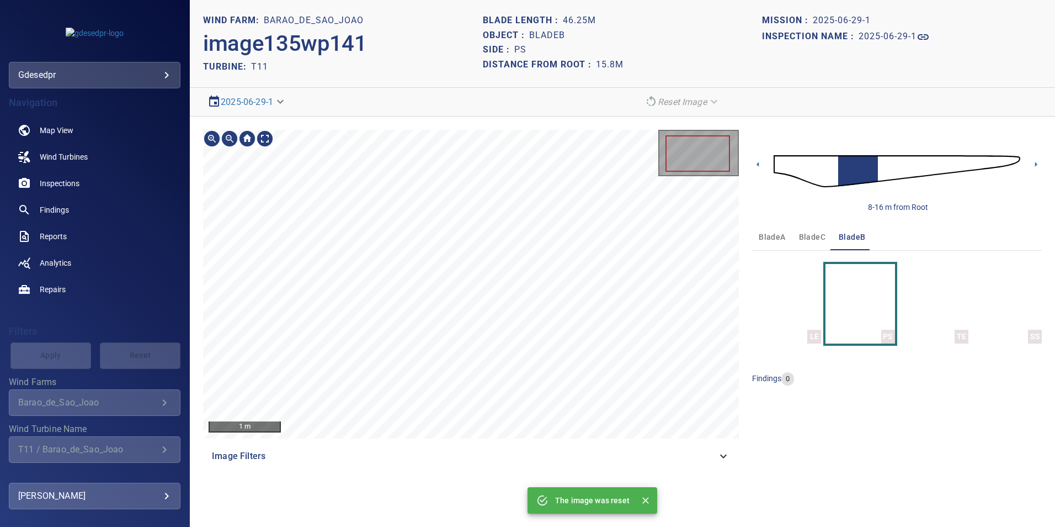
click at [593, 124] on div "1 m Image Filters 8-16 m from Root bladeA bladeC bladeB LE PS TE SS findings 0" at bounding box center [622, 299] width 865 height 366
click at [832, 179] on img at bounding box center [897, 171] width 247 height 60
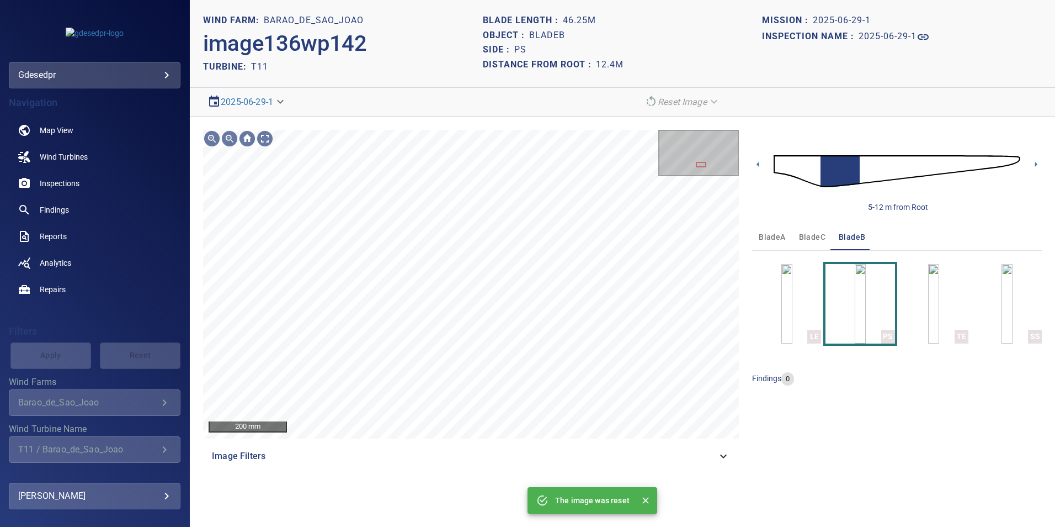
click at [719, 458] on icon at bounding box center [723, 455] width 13 height 13
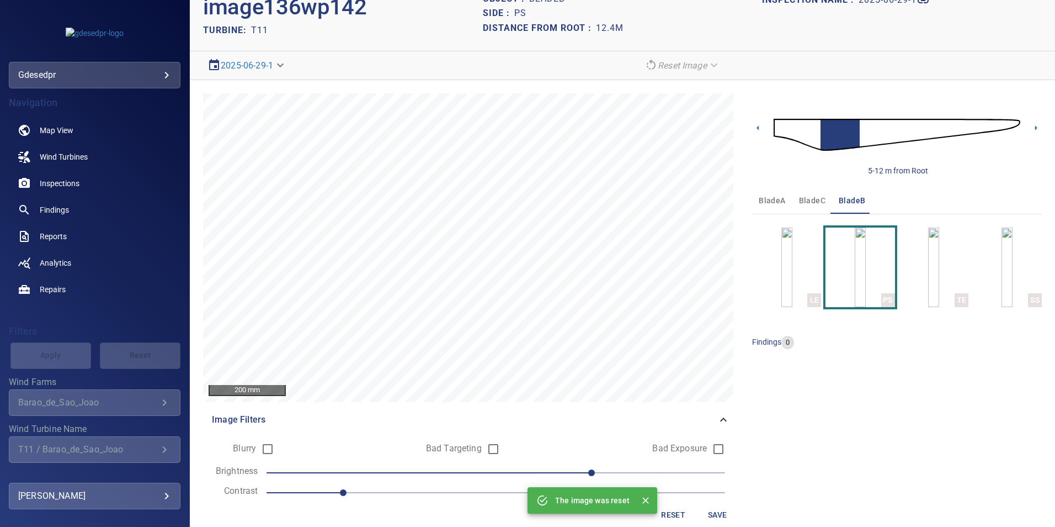
scroll to position [52, 0]
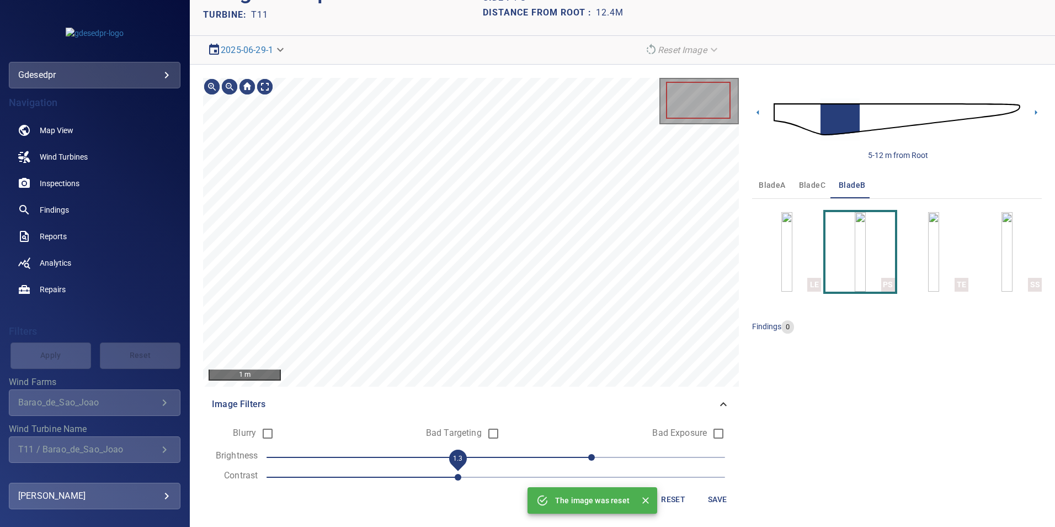
drag, startPoint x: 466, startPoint y: 481, endPoint x: 458, endPoint y: 474, distance: 11.4
click at [466, 481] on span "1.3" at bounding box center [496, 476] width 459 height 15
click at [502, 461] on span "0" at bounding box center [496, 456] width 459 height 15
click at [560, 20] on section "**********" at bounding box center [622, 263] width 865 height 527
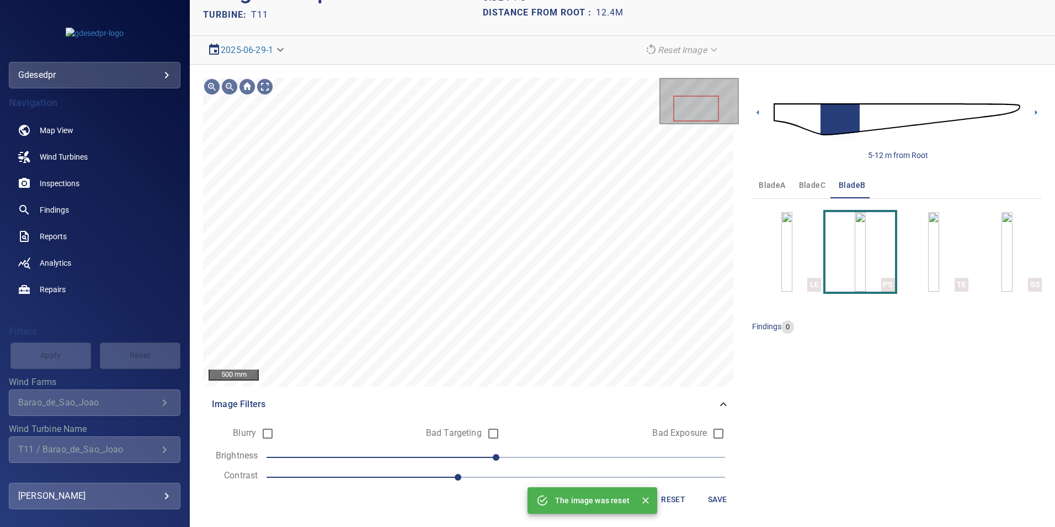
click at [809, 124] on img at bounding box center [897, 119] width 247 height 60
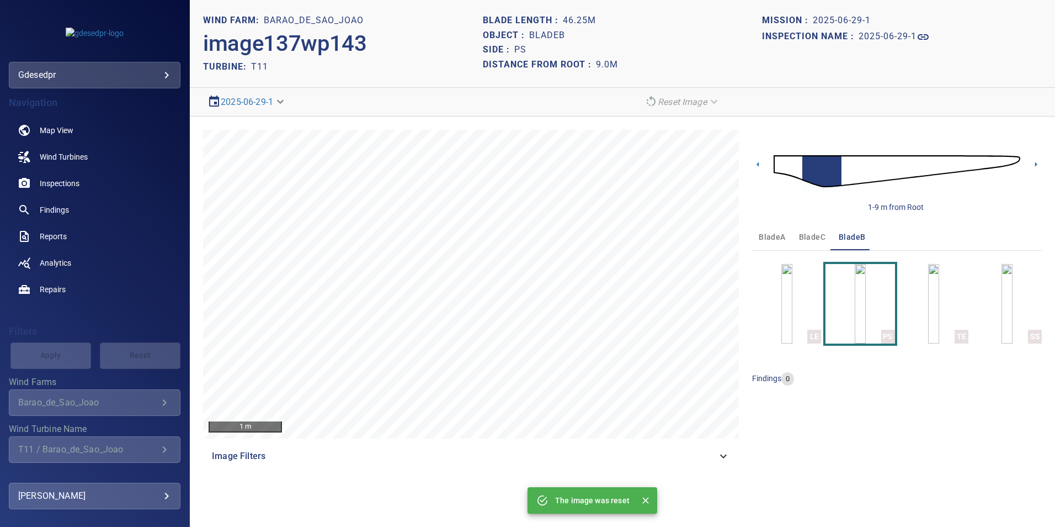
click at [846, 182] on img at bounding box center [897, 171] width 247 height 60
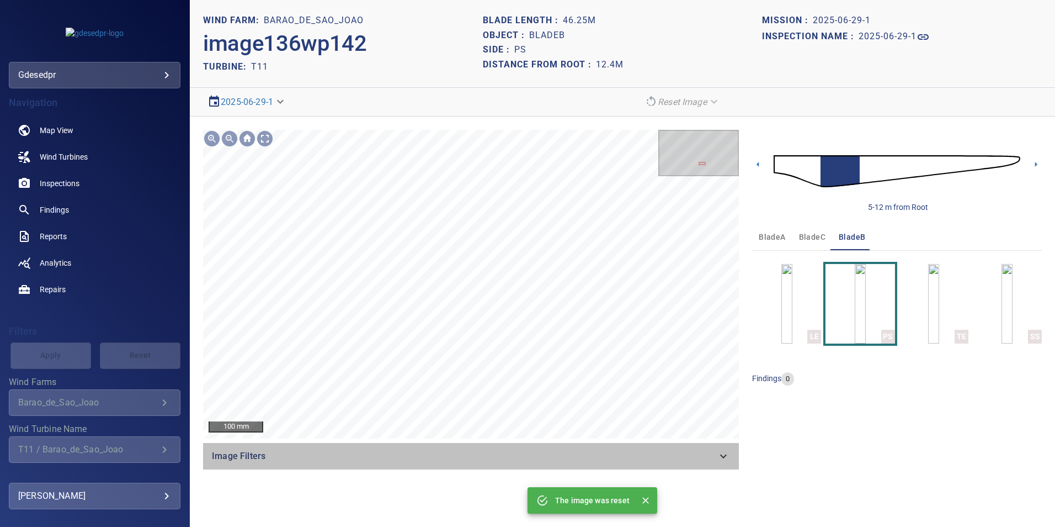
click at [721, 463] on div "Image Filters" at bounding box center [471, 456] width 536 height 26
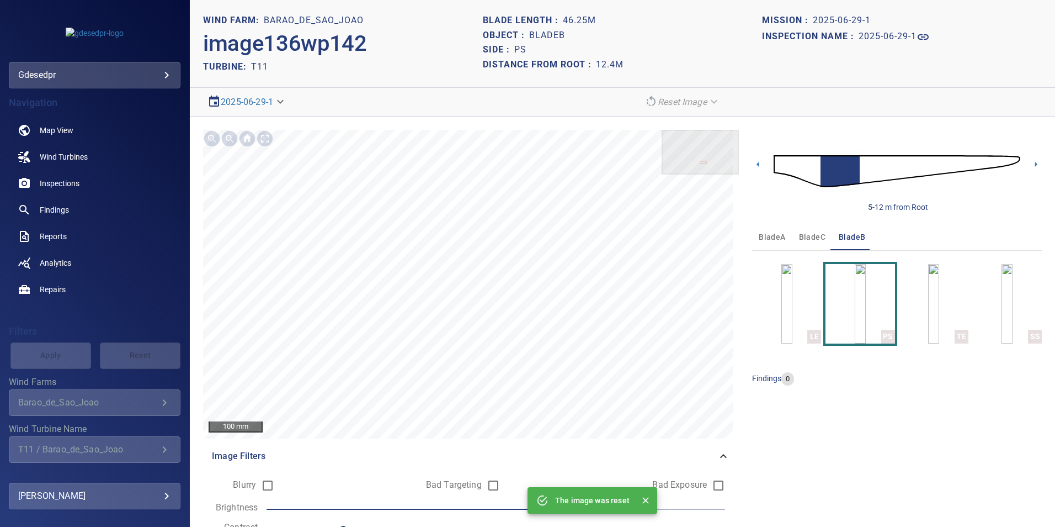
scroll to position [52, 0]
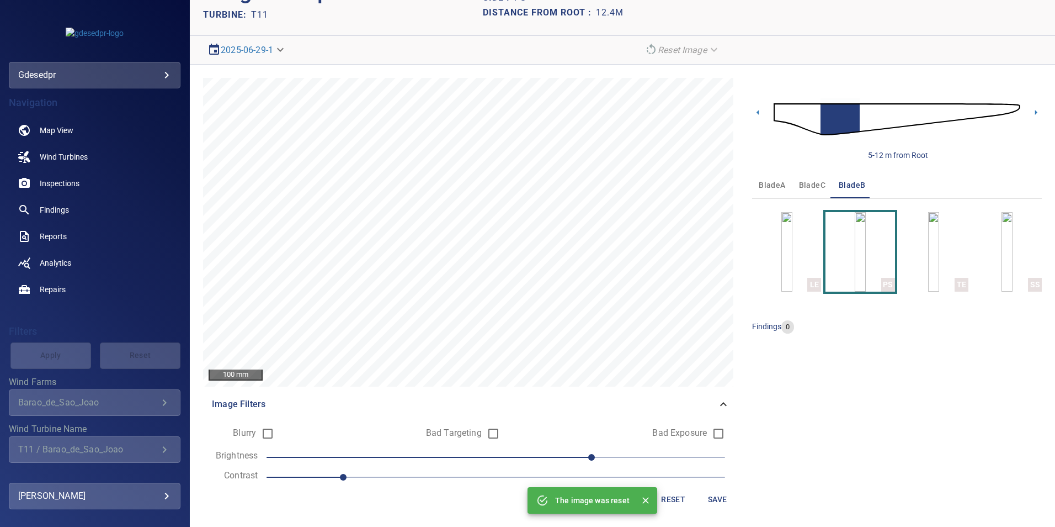
click at [448, 483] on span "1" at bounding box center [496, 476] width 459 height 15
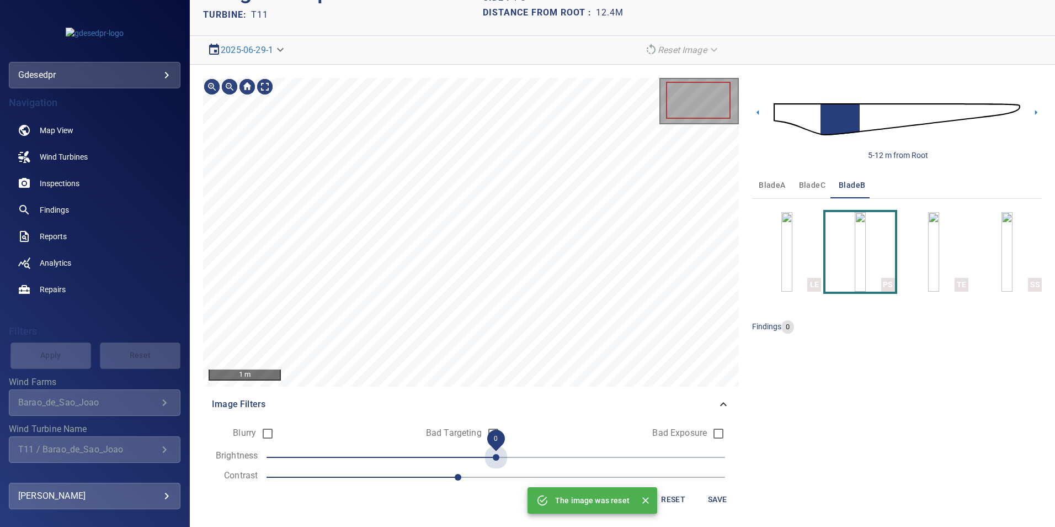
click at [501, 460] on span "0" at bounding box center [496, 456] width 459 height 15
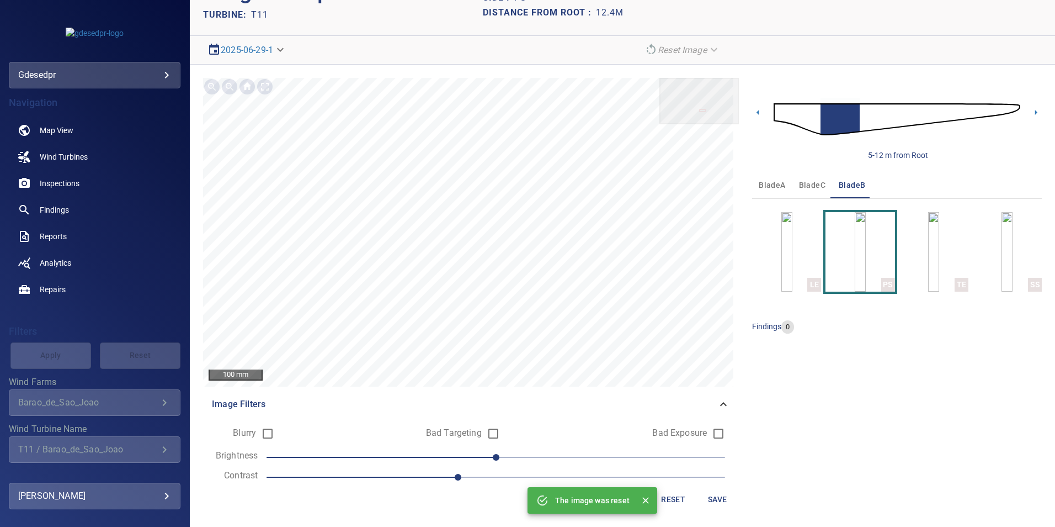
click at [922, 124] on img at bounding box center [897, 119] width 247 height 60
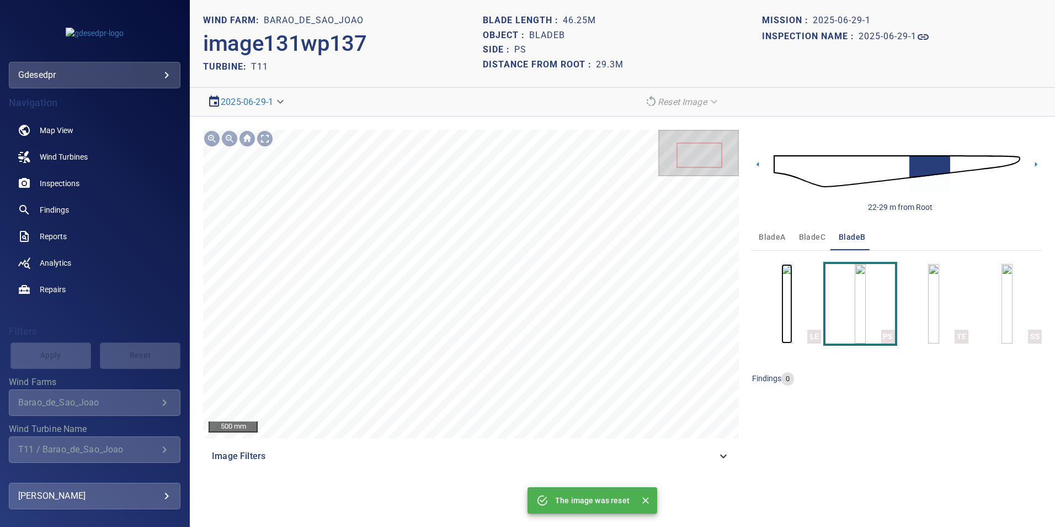
click at [793, 307] on img "button" at bounding box center [787, 303] width 11 height 79
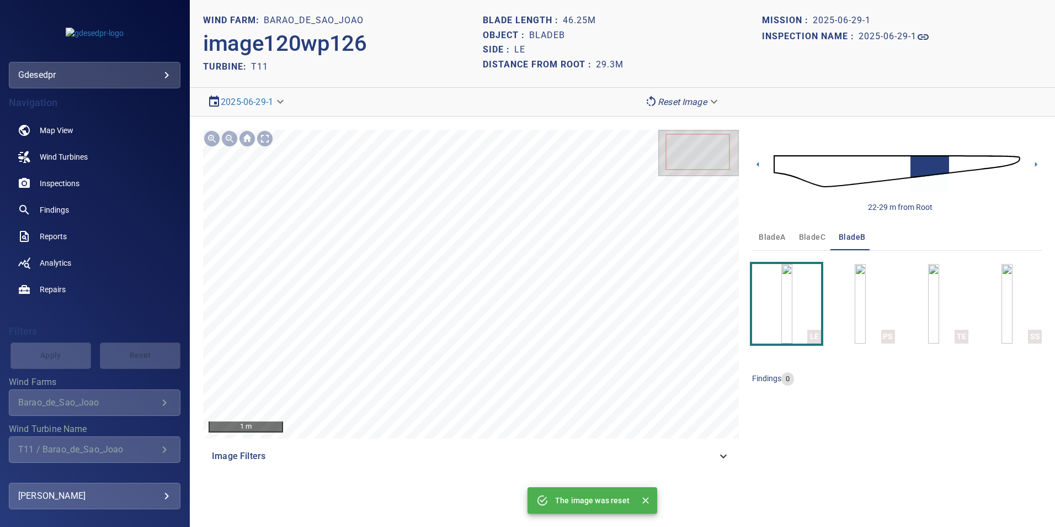
click at [1013, 155] on img at bounding box center [897, 171] width 247 height 60
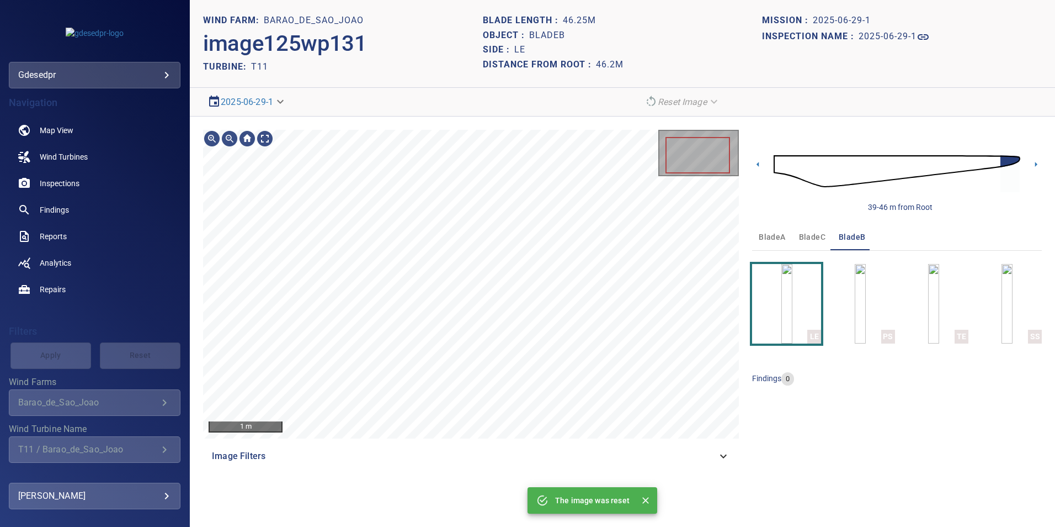
click at [848, 169] on img at bounding box center [897, 171] width 247 height 60
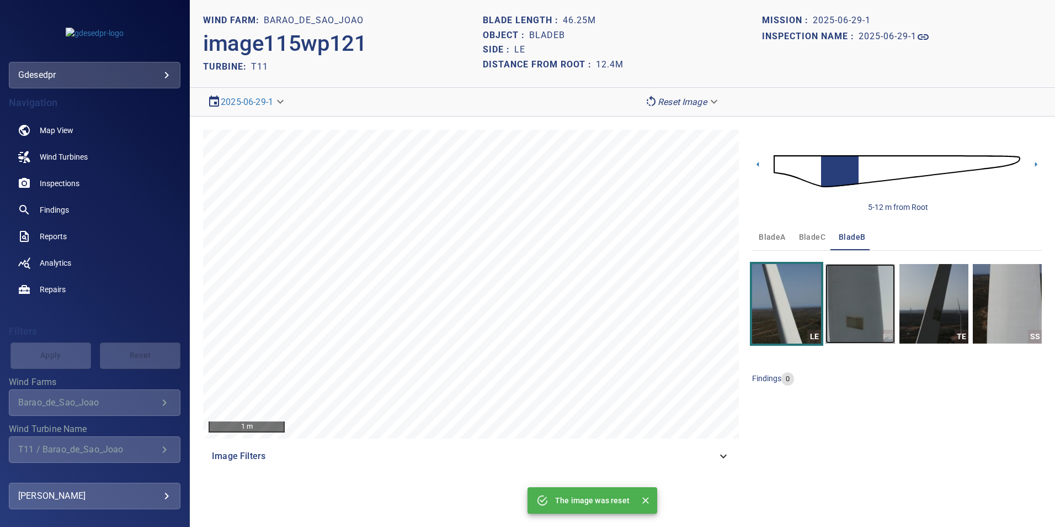
click at [867, 300] on img "button" at bounding box center [860, 303] width 69 height 79
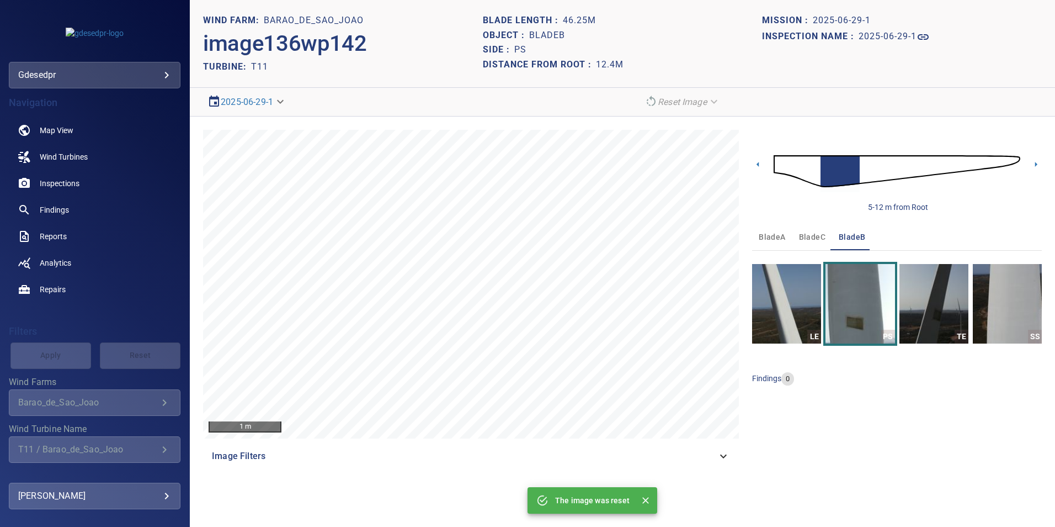
click at [815, 172] on img at bounding box center [897, 171] width 247 height 60
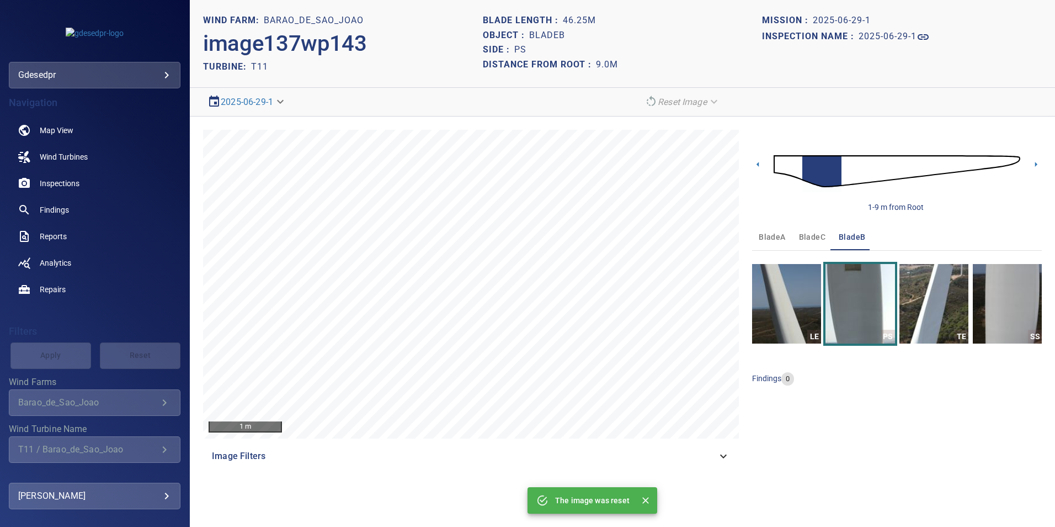
click at [848, 176] on img at bounding box center [897, 171] width 247 height 60
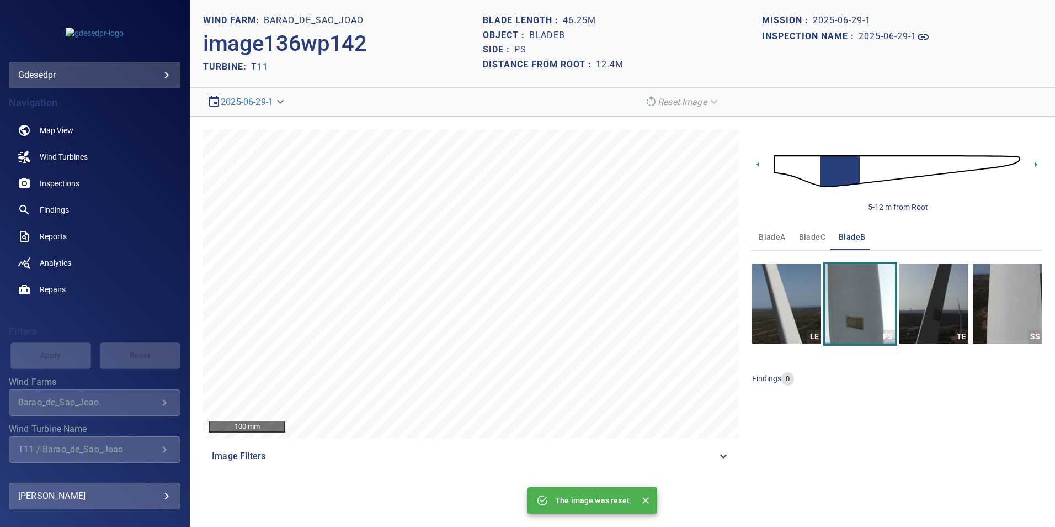
click at [712, 452] on span "Image Filters" at bounding box center [464, 455] width 505 height 13
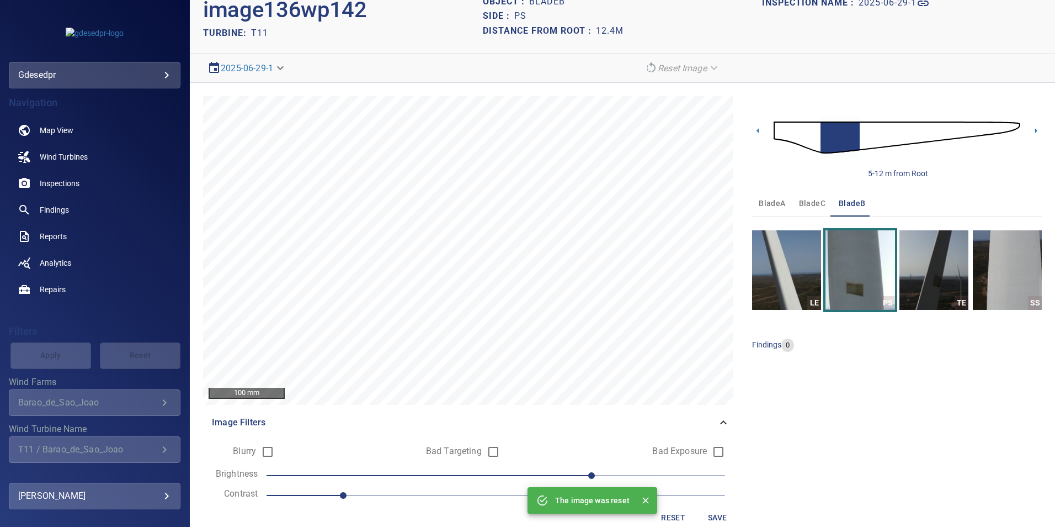
scroll to position [52, 0]
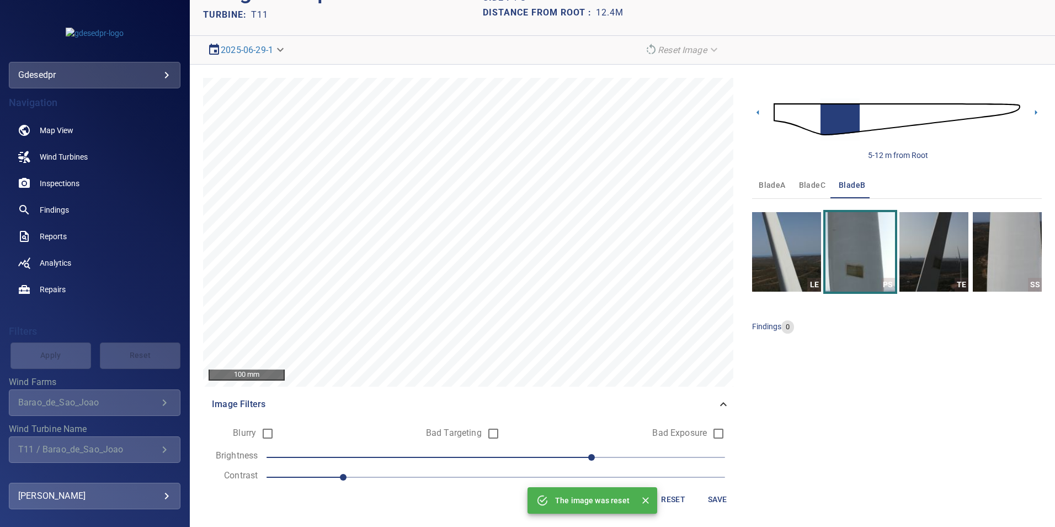
click at [396, 473] on span "1" at bounding box center [496, 476] width 459 height 15
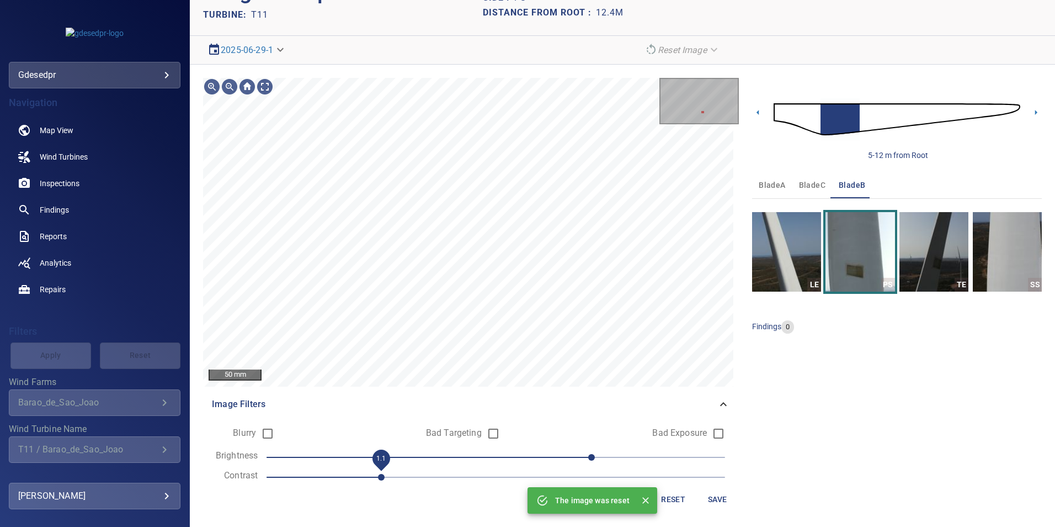
click at [531, 462] on span "50" at bounding box center [496, 456] width 459 height 15
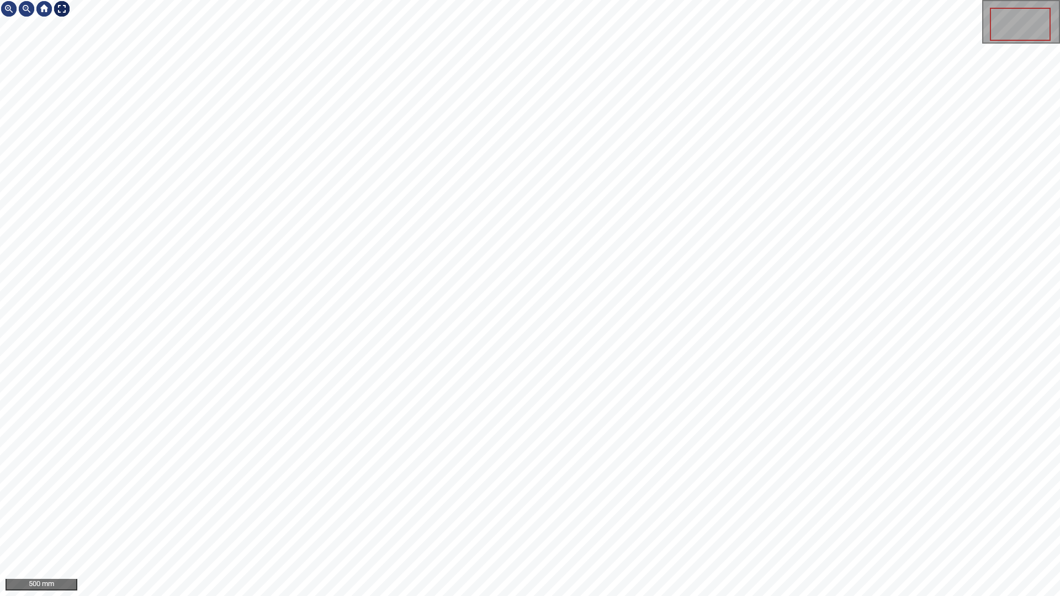
click at [62, 10] on div at bounding box center [62, 9] width 18 height 18
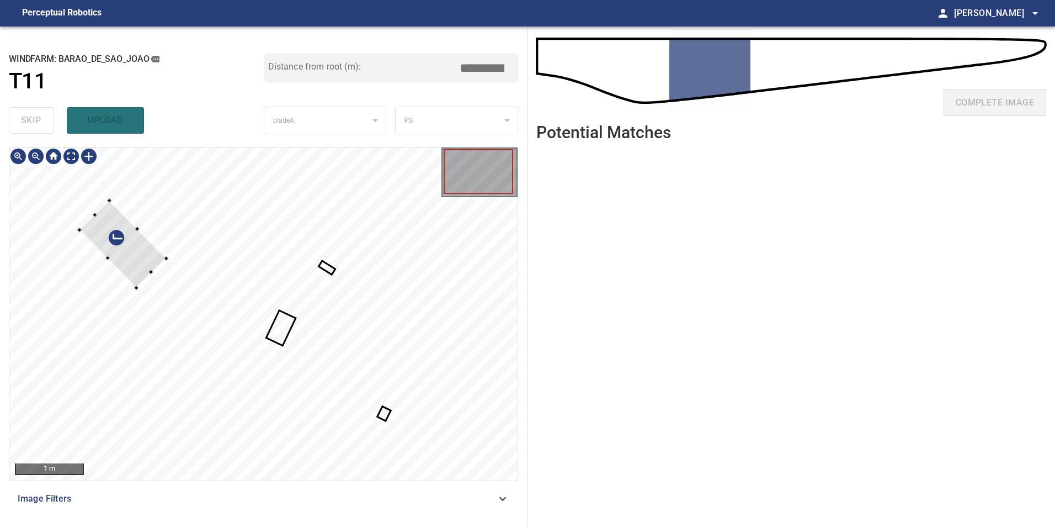
click at [135, 221] on div at bounding box center [122, 243] width 87 height 87
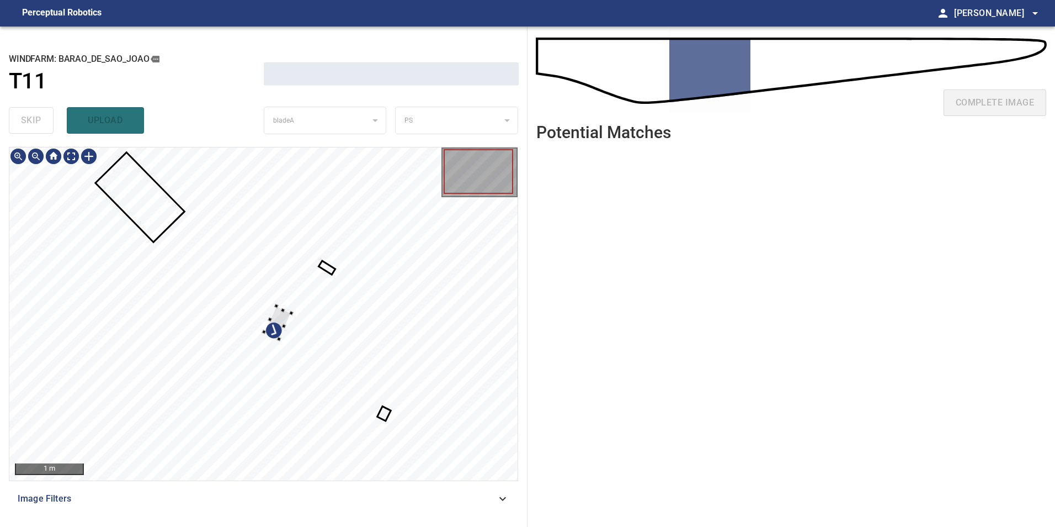
click at [125, 196] on div at bounding box center [263, 313] width 508 height 333
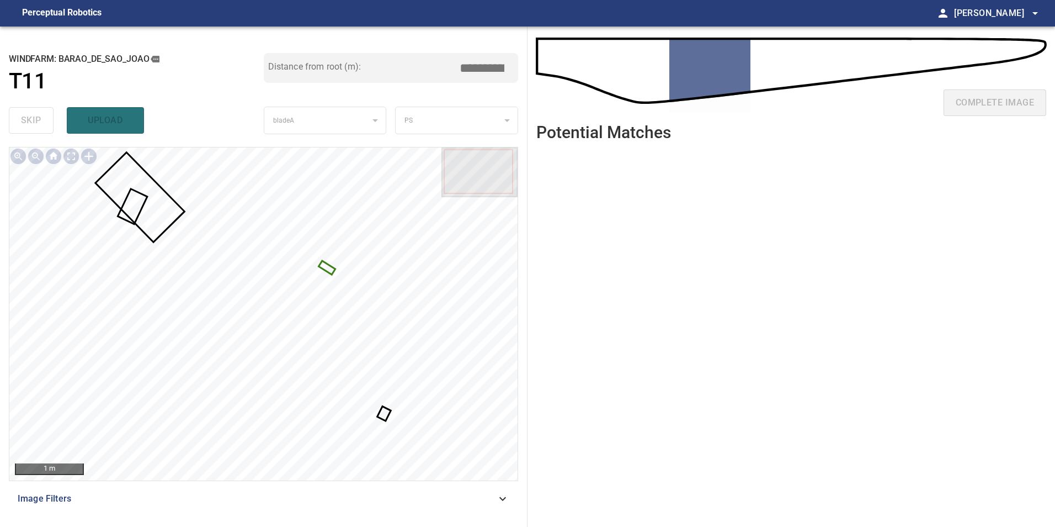
type input "*****"
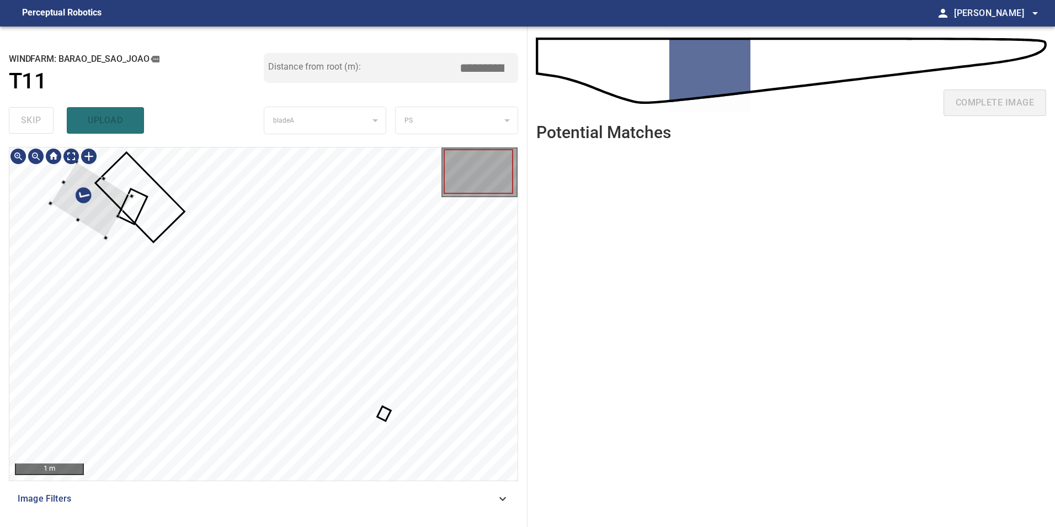
click at [108, 214] on div at bounding box center [90, 200] width 81 height 76
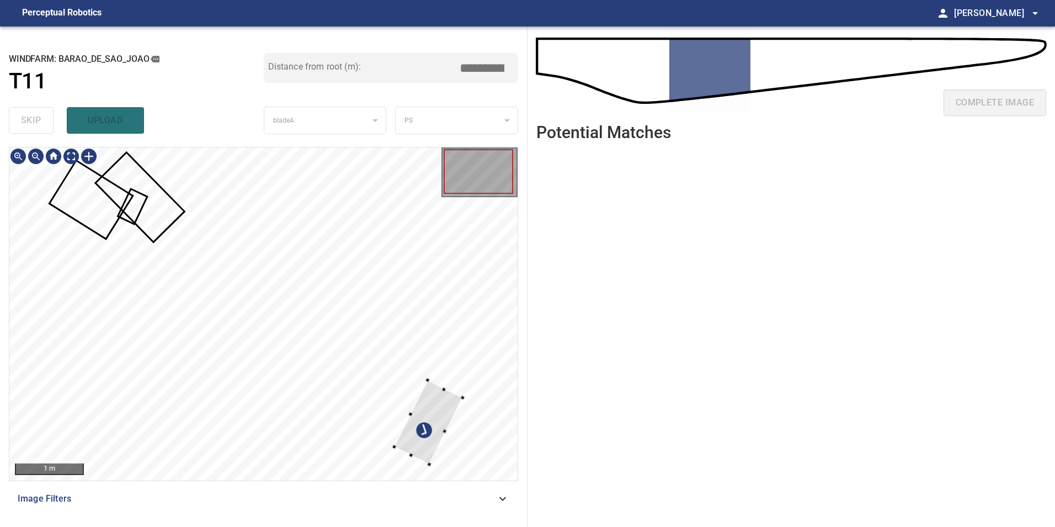
click at [449, 407] on div at bounding box center [429, 422] width 68 height 84
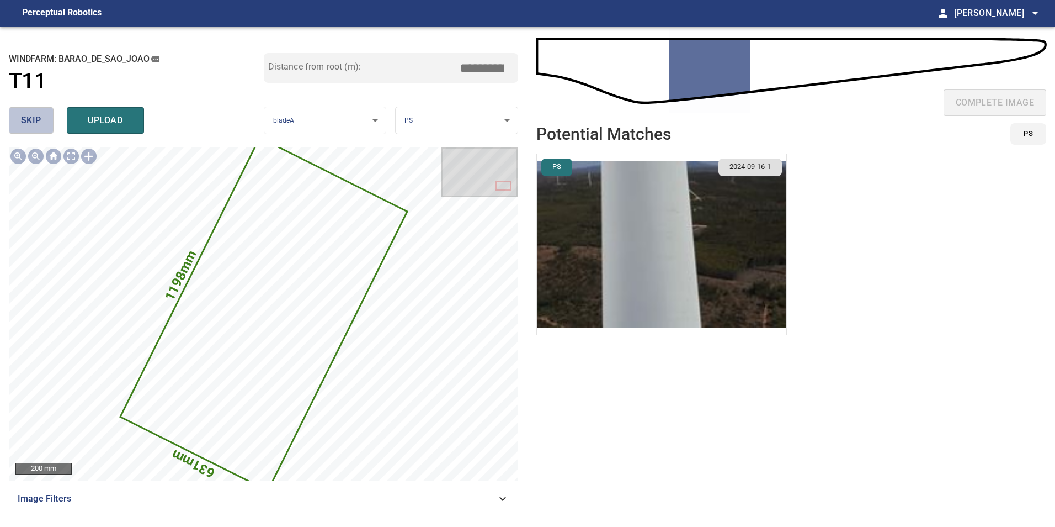
click at [35, 127] on span "skip" at bounding box center [31, 120] width 20 height 15
click at [39, 112] on button "skip" at bounding box center [31, 120] width 45 height 26
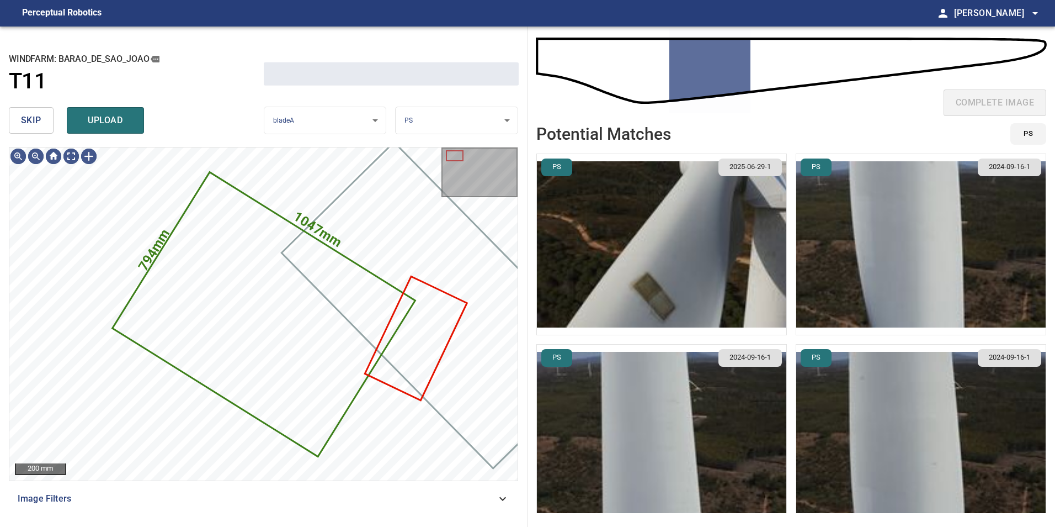
click at [39, 112] on button "skip" at bounding box center [31, 120] width 45 height 26
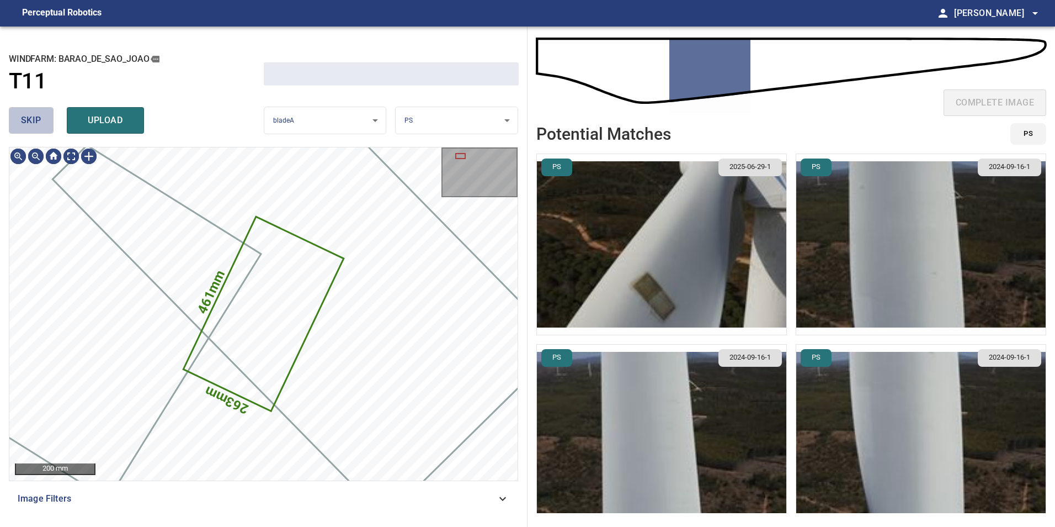
click at [39, 112] on button "skip" at bounding box center [31, 120] width 45 height 26
click at [39, 112] on div "skip upload" at bounding box center [136, 120] width 255 height 35
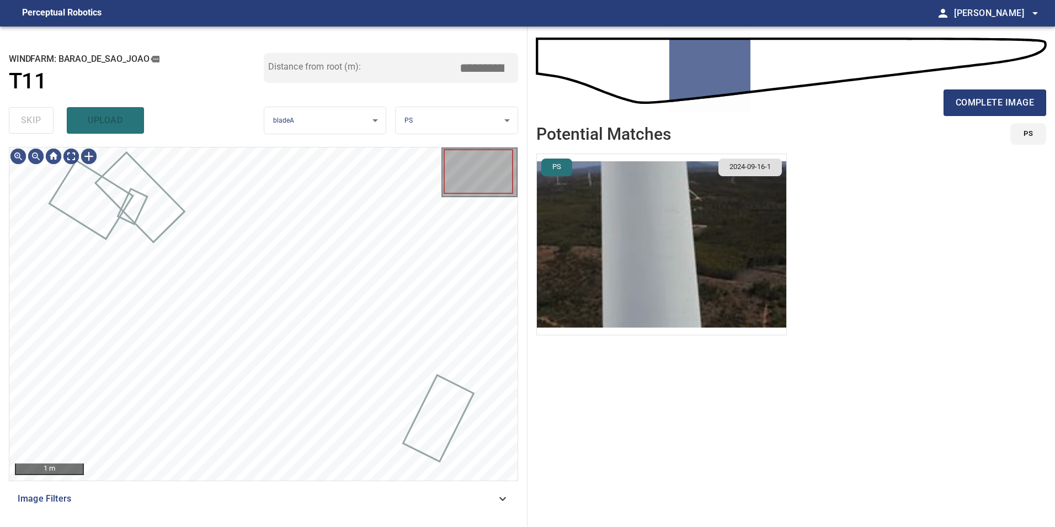
click at [39, 112] on div "skip upload" at bounding box center [136, 120] width 255 height 35
type input "*****"
click at [39, 112] on div "skip upload" at bounding box center [136, 120] width 255 height 35
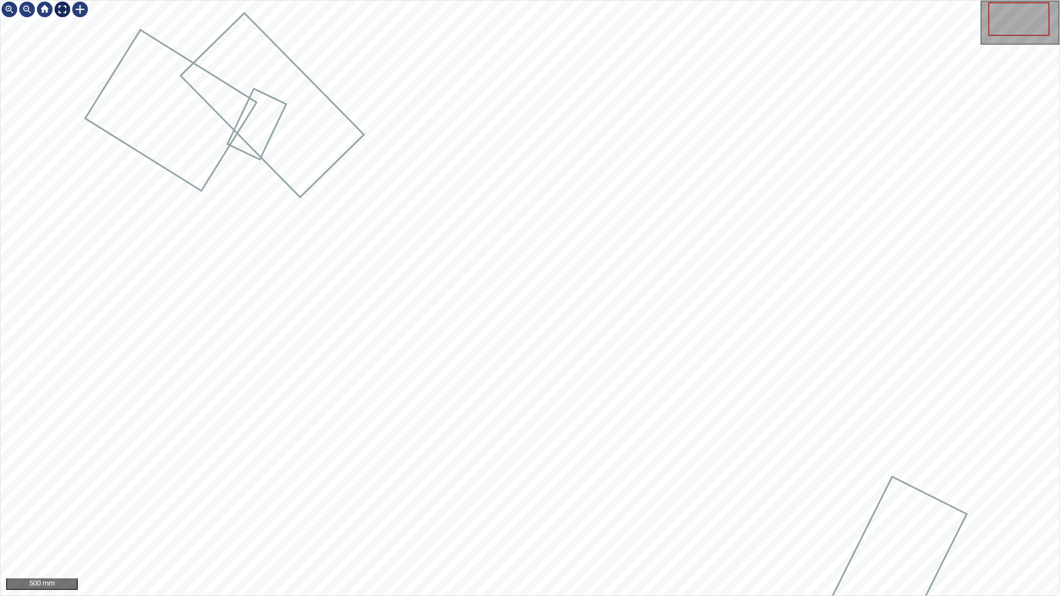
click at [62, 10] on div at bounding box center [63, 10] width 18 height 18
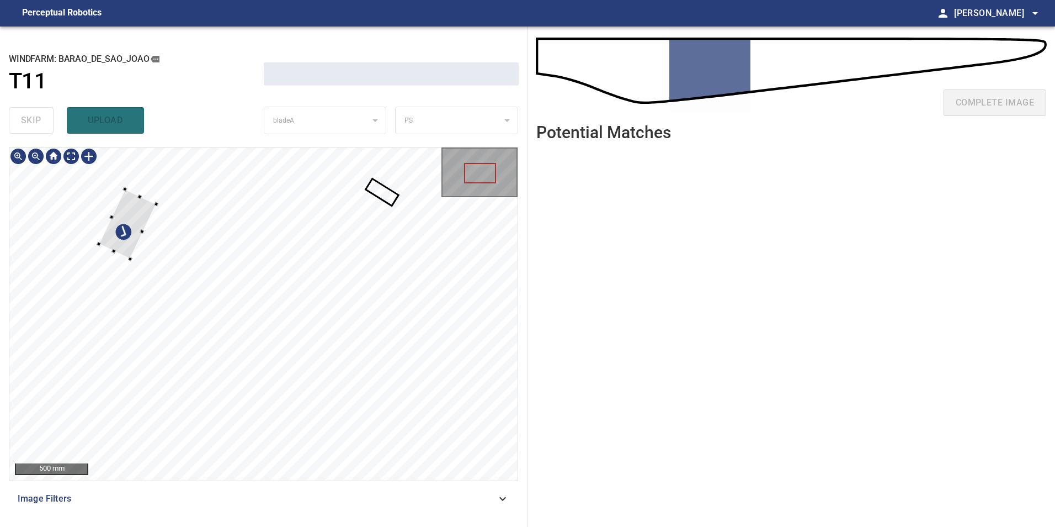
click at [65, 182] on div at bounding box center [263, 313] width 508 height 333
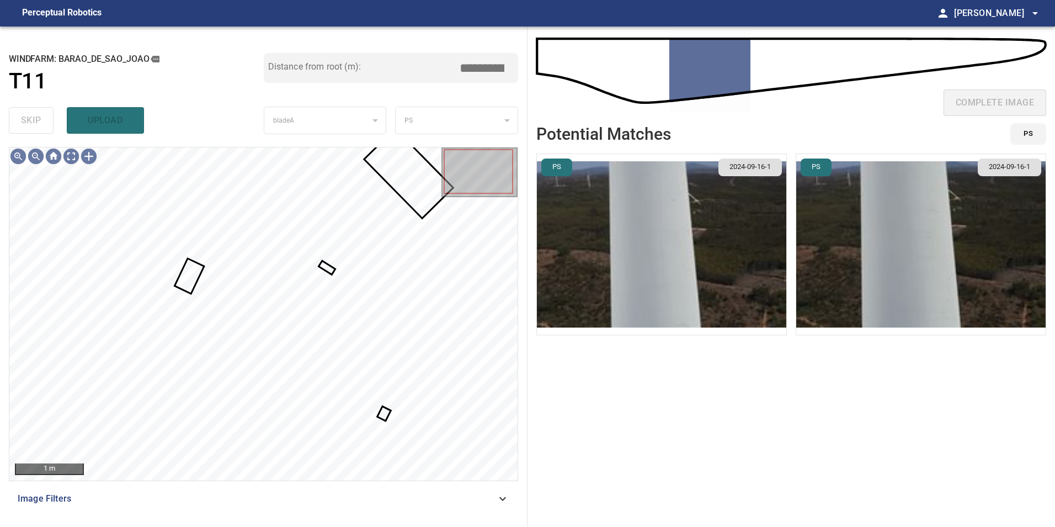
type input "*****"
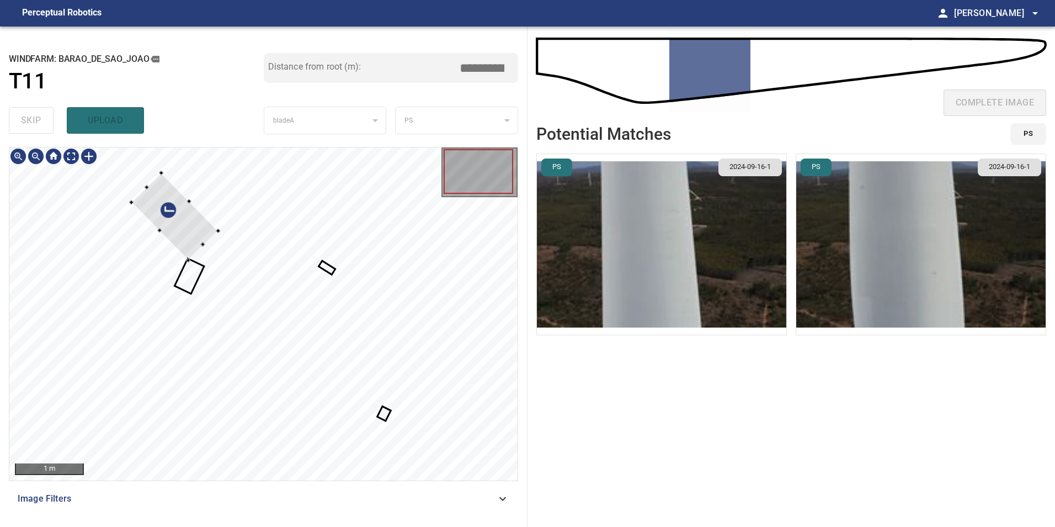
click at [89, 265] on div at bounding box center [263, 313] width 508 height 333
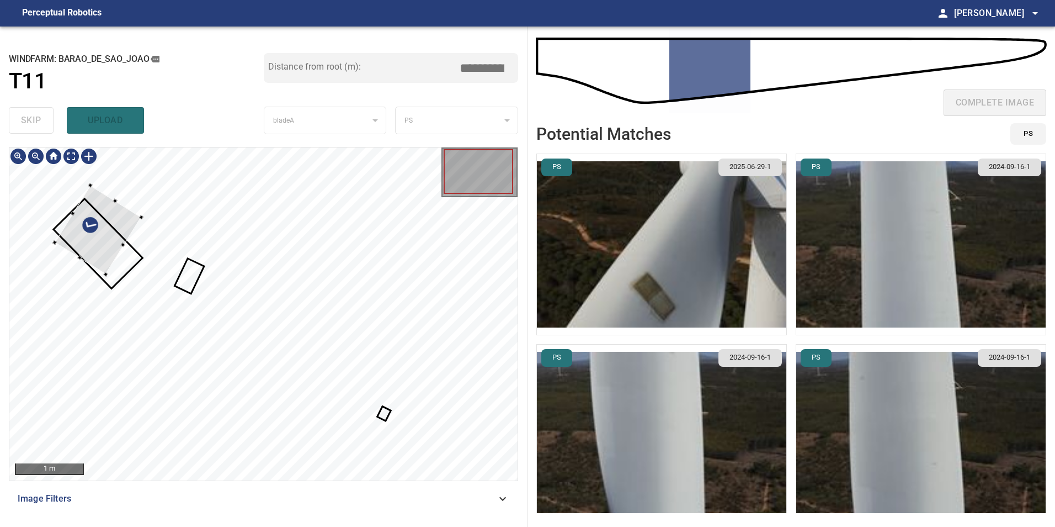
click at [110, 237] on div at bounding box center [98, 229] width 87 height 89
click at [98, 233] on div at bounding box center [98, 229] width 87 height 89
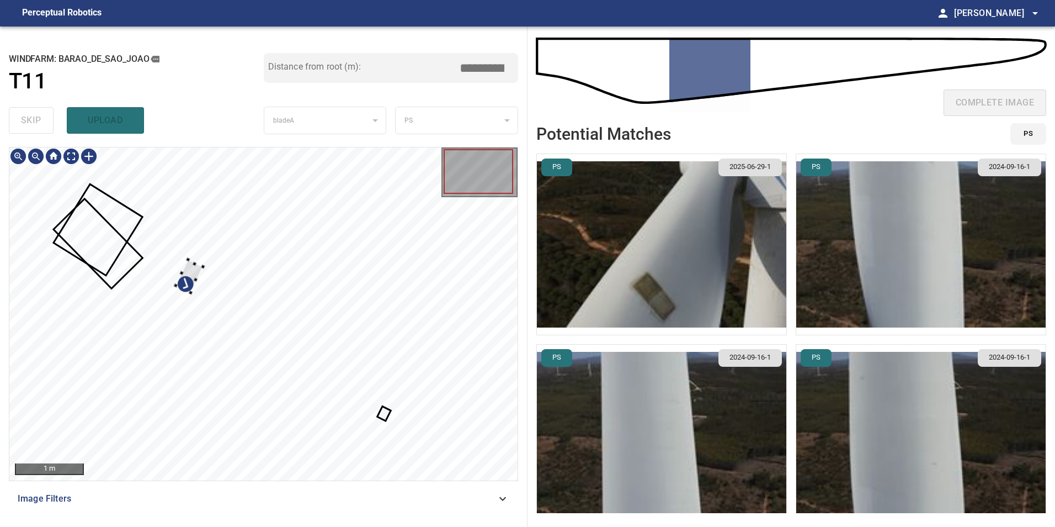
click at [171, 253] on div at bounding box center [263, 313] width 508 height 333
click at [118, 238] on div at bounding box center [263, 313] width 508 height 333
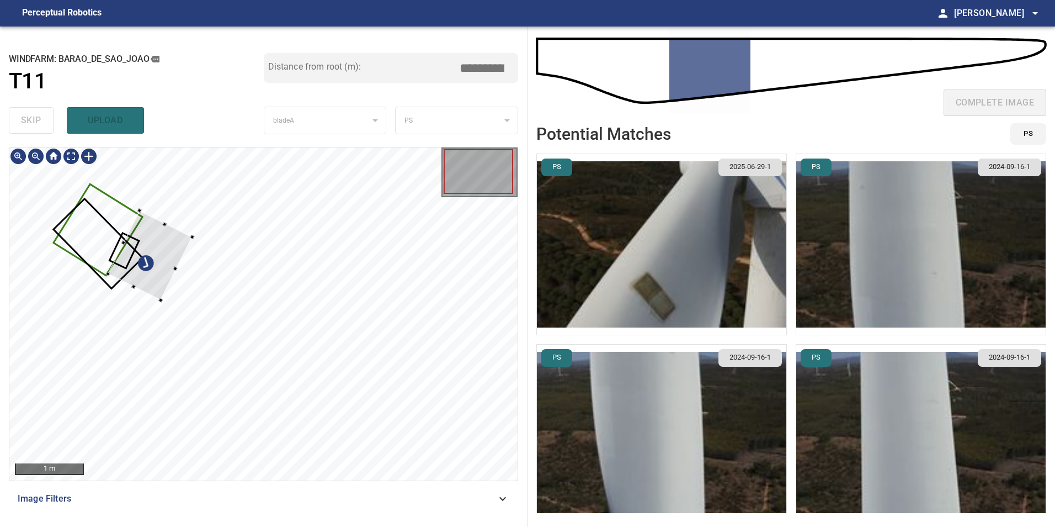
click at [57, 179] on div at bounding box center [263, 313] width 508 height 333
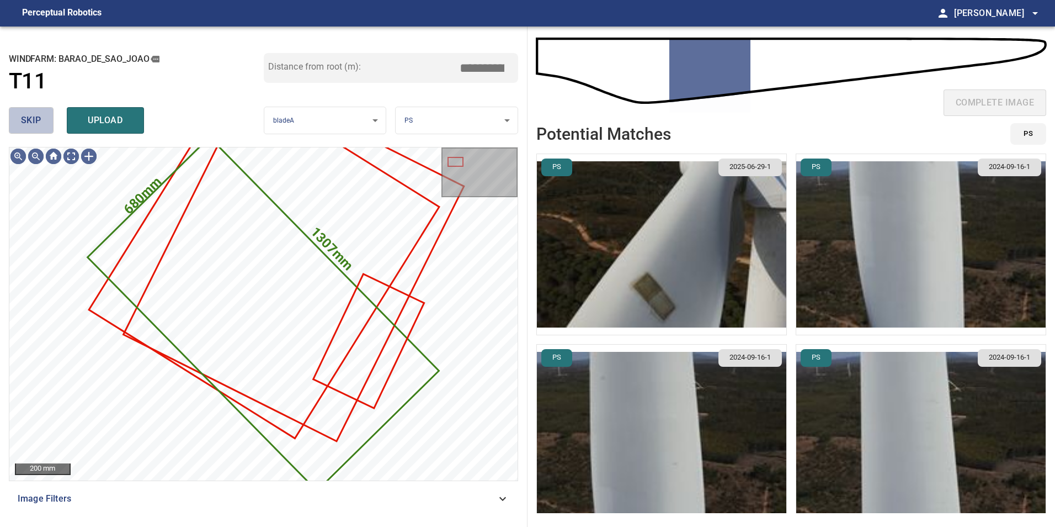
click at [26, 128] on span "skip" at bounding box center [31, 120] width 20 height 15
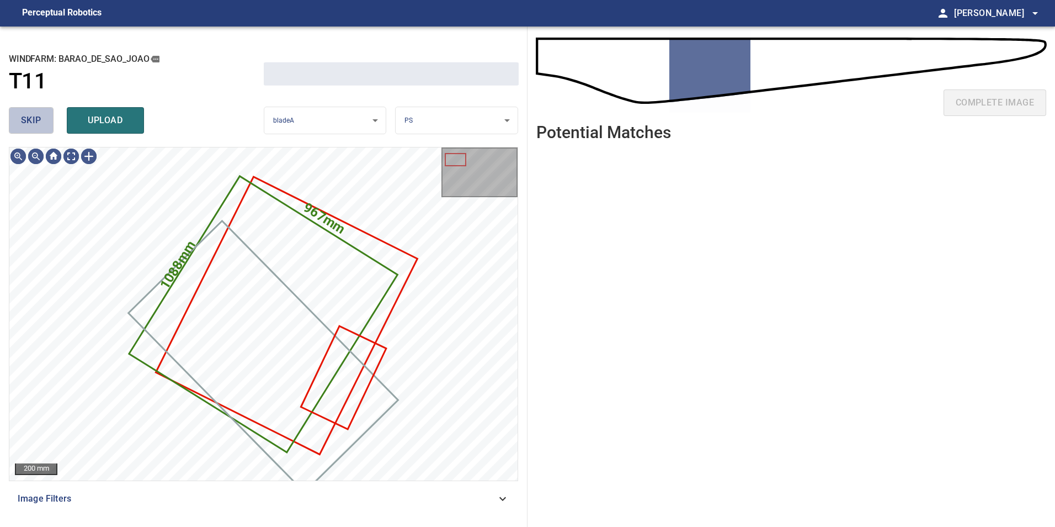
click at [26, 128] on span "skip" at bounding box center [31, 120] width 20 height 15
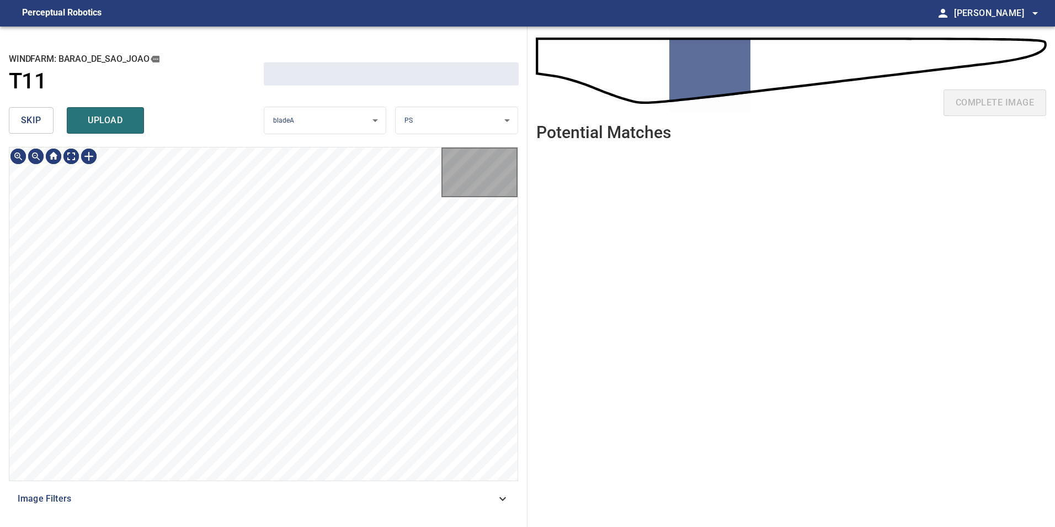
click at [26, 128] on span "skip" at bounding box center [31, 120] width 20 height 15
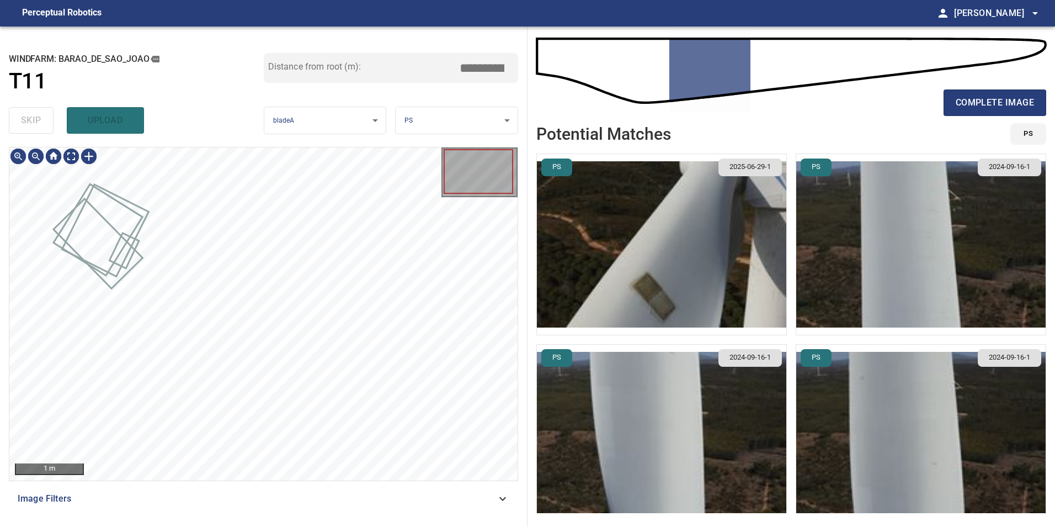
click at [26, 128] on div "skip upload" at bounding box center [136, 120] width 255 height 35
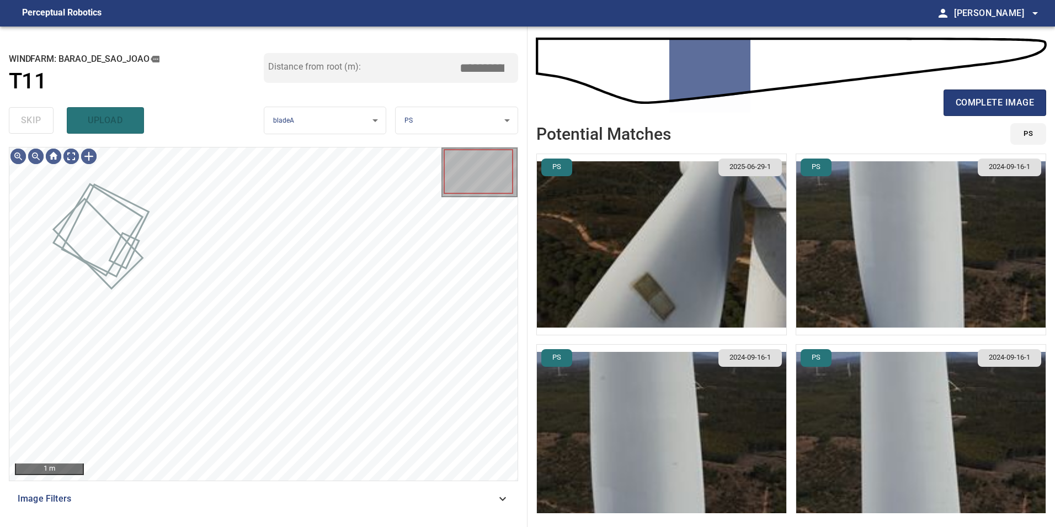
click at [26, 128] on div "skip upload" at bounding box center [136, 120] width 255 height 35
type input "*****"
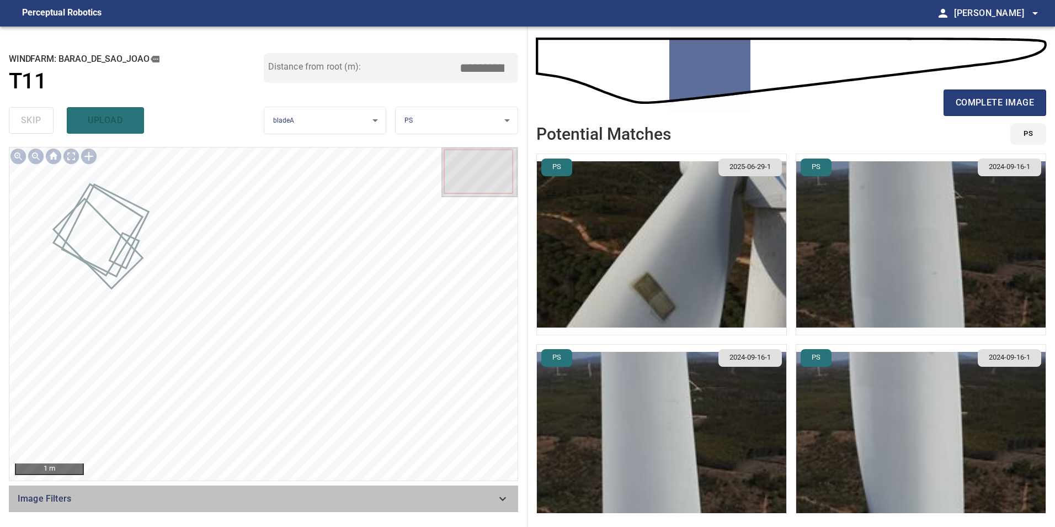
click at [425, 490] on div "Image Filters" at bounding box center [263, 498] width 509 height 26
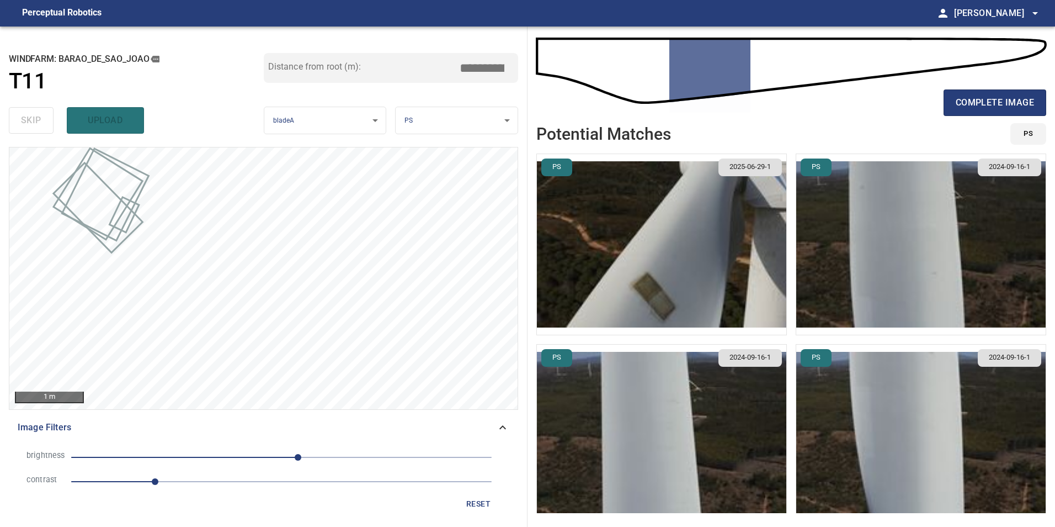
click at [200, 481] on span "1" at bounding box center [281, 481] width 421 height 15
click at [247, 461] on span "20" at bounding box center [281, 456] width 421 height 15
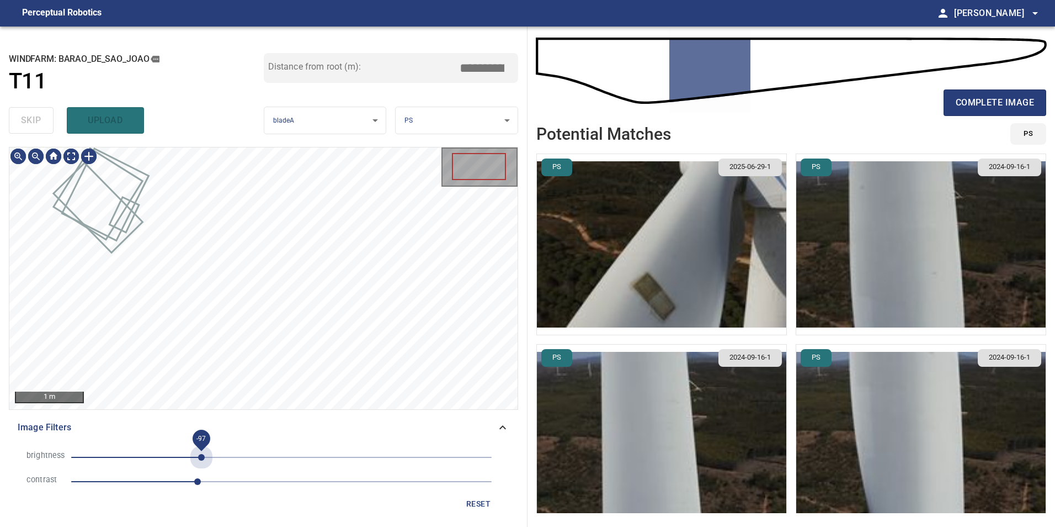
click at [201, 456] on span "-97" at bounding box center [281, 456] width 421 height 15
click at [231, 454] on span "-97" at bounding box center [281, 456] width 421 height 15
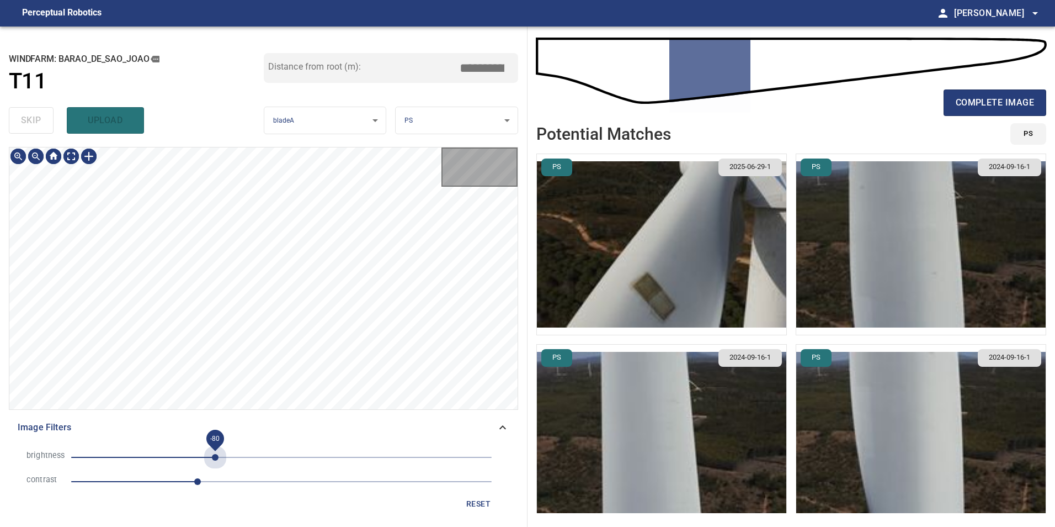
click at [215, 454] on span "-80" at bounding box center [281, 456] width 421 height 15
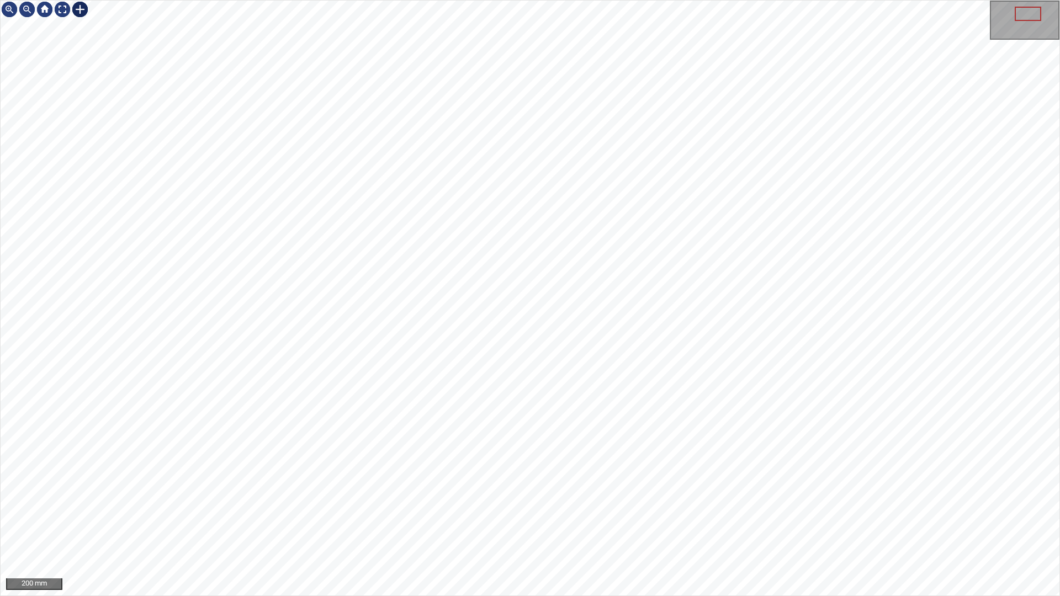
click at [80, 7] on div at bounding box center [80, 10] width 18 height 18
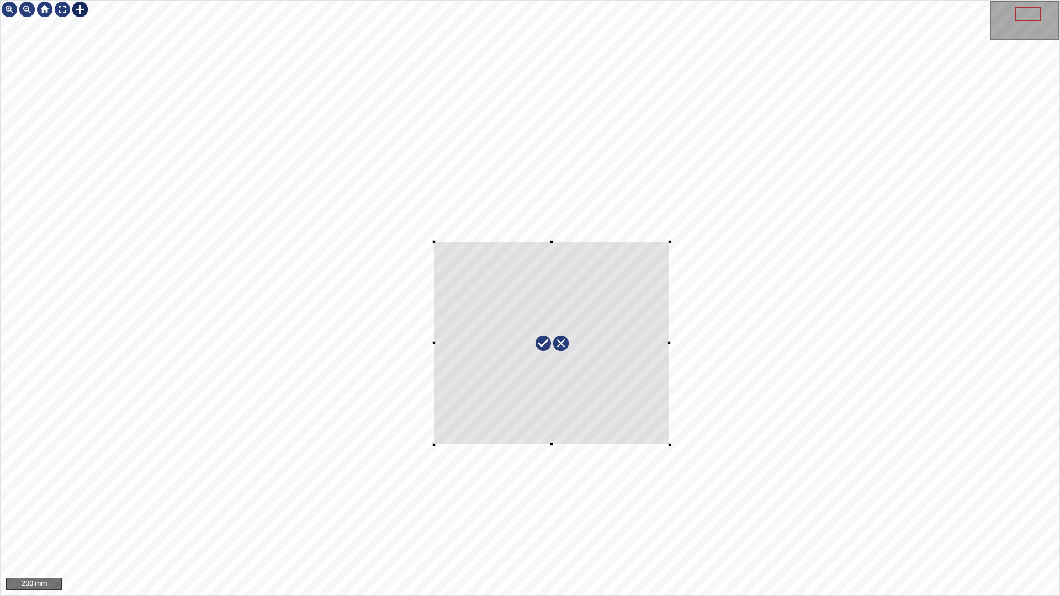
click at [670, 445] on div at bounding box center [530, 298] width 1059 height 595
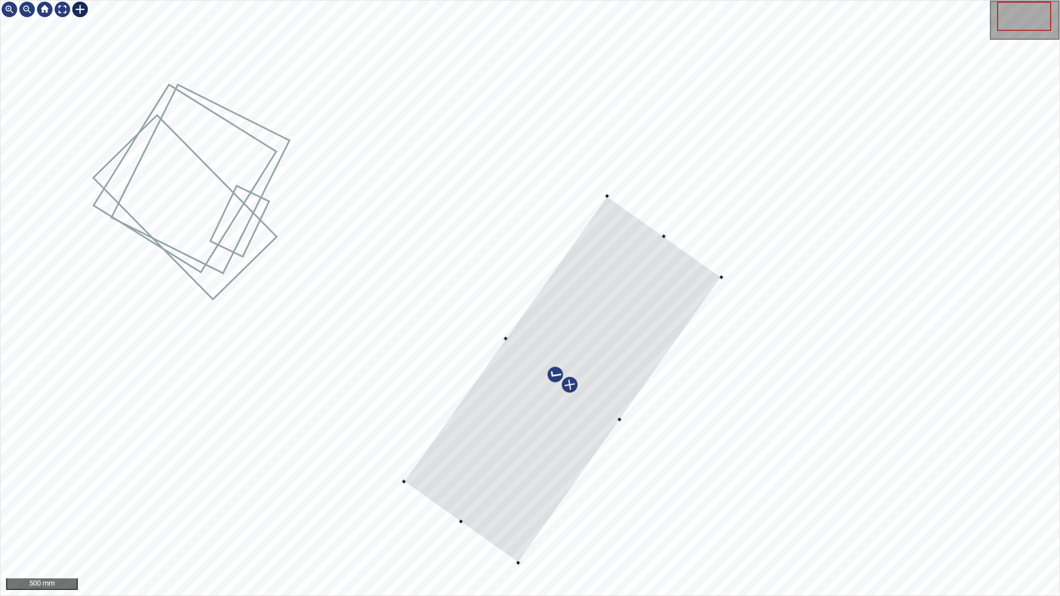
click at [514, 526] on div at bounding box center [530, 298] width 1059 height 595
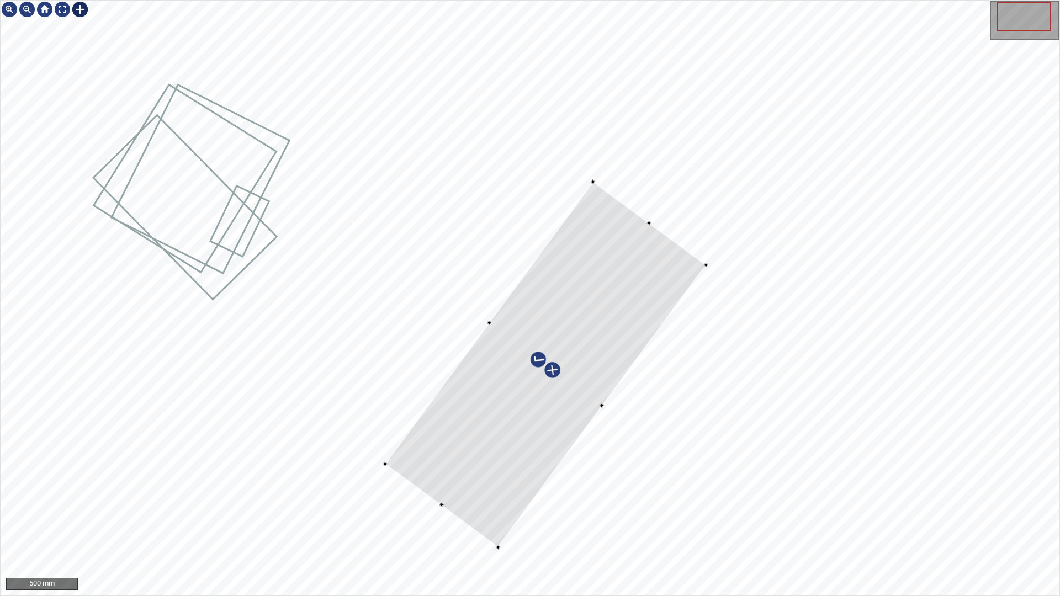
click at [444, 453] on div at bounding box center [545, 364] width 321 height 365
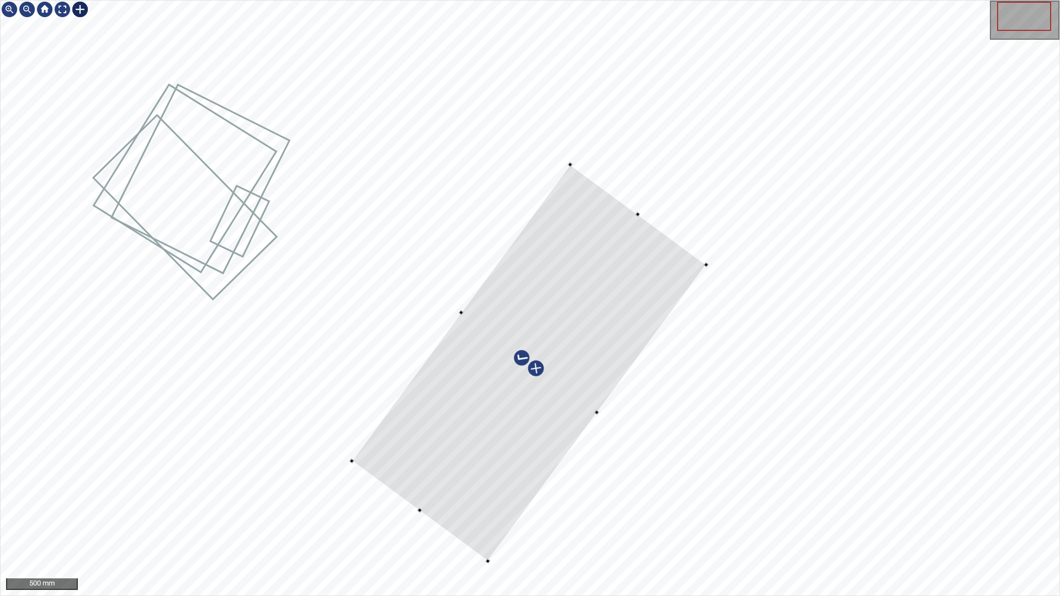
click at [350, 463] on div at bounding box center [351, 461] width 4 height 4
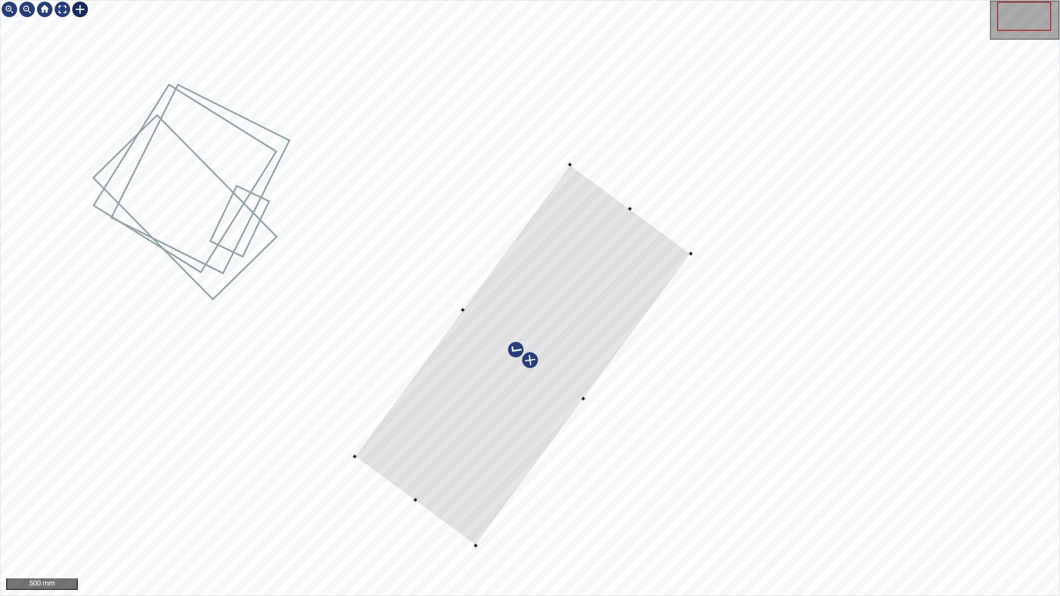
click at [474, 526] on div at bounding box center [523, 355] width 336 height 381
click at [401, 509] on div at bounding box center [530, 298] width 1059 height 595
click at [475, 451] on div at bounding box center [525, 356] width 344 height 392
click at [470, 312] on div at bounding box center [469, 310] width 4 height 4
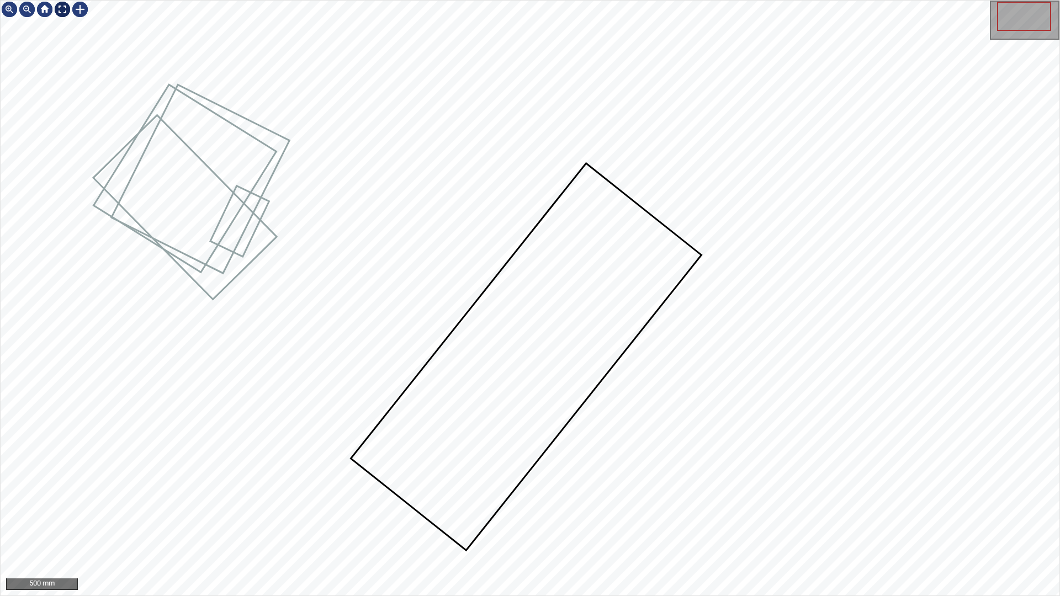
click at [56, 15] on div at bounding box center [63, 10] width 18 height 18
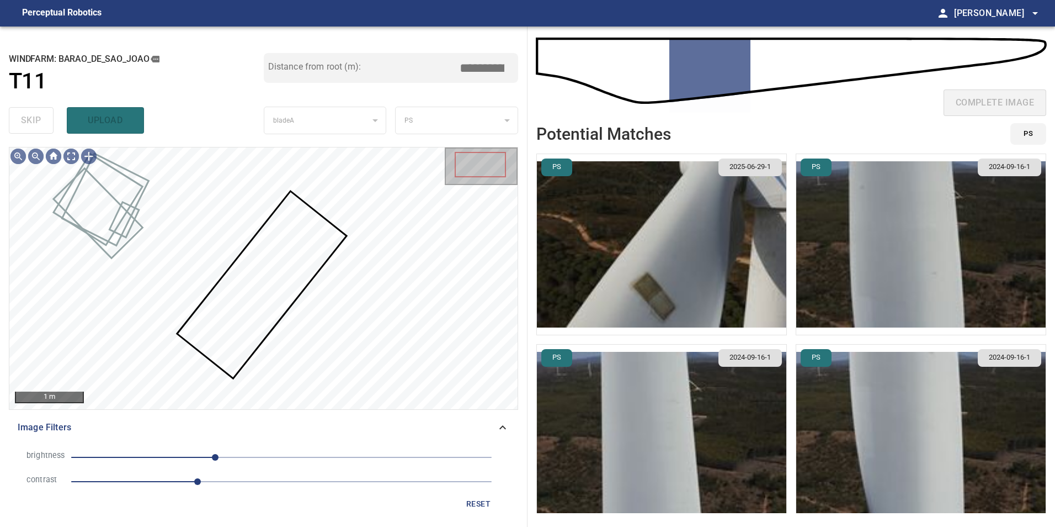
drag, startPoint x: 501, startPoint y: 428, endPoint x: 492, endPoint y: 437, distance: 12.5
click at [501, 428] on icon at bounding box center [502, 427] width 7 height 4
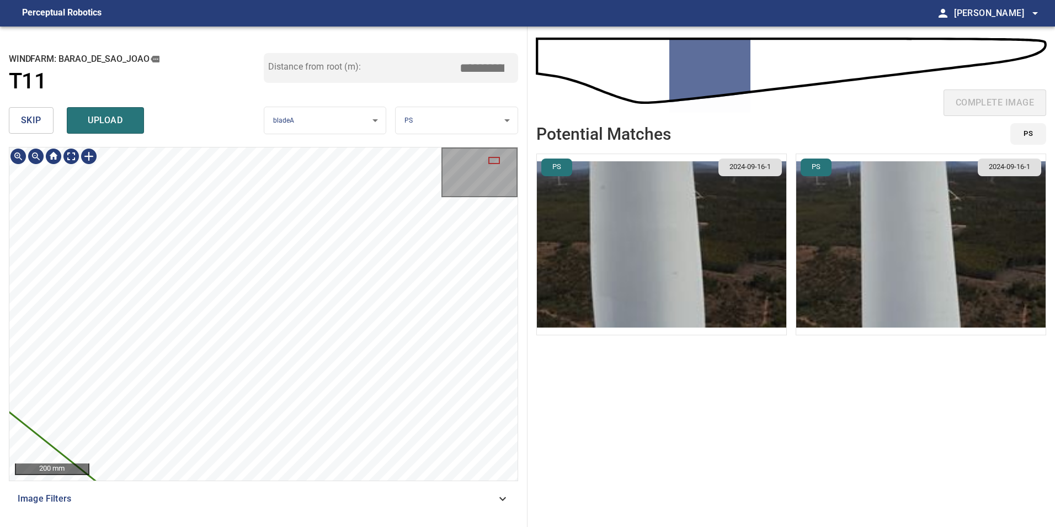
click at [407, 146] on div "**********" at bounding box center [264, 276] width 528 height 500
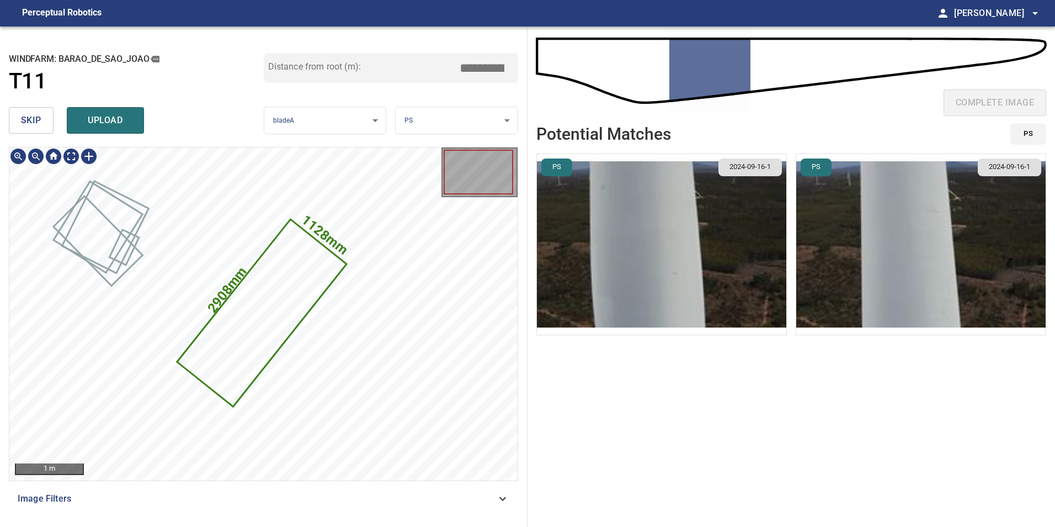
drag, startPoint x: 479, startPoint y: 65, endPoint x: 603, endPoint y: 86, distance: 126.5
click at [603, 86] on div "**********" at bounding box center [527, 276] width 1055 height 500
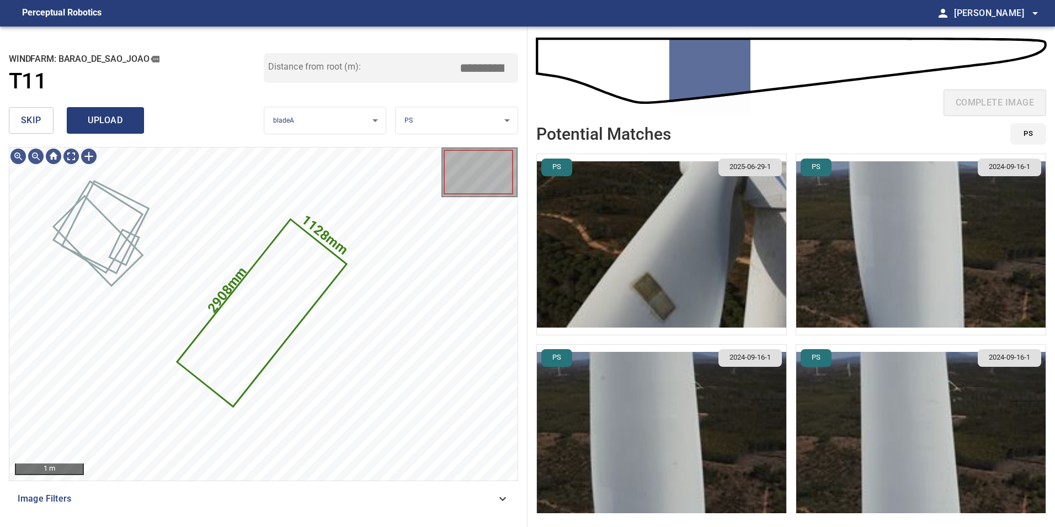
type input "*****"
click at [131, 125] on span "upload" at bounding box center [105, 120] width 53 height 15
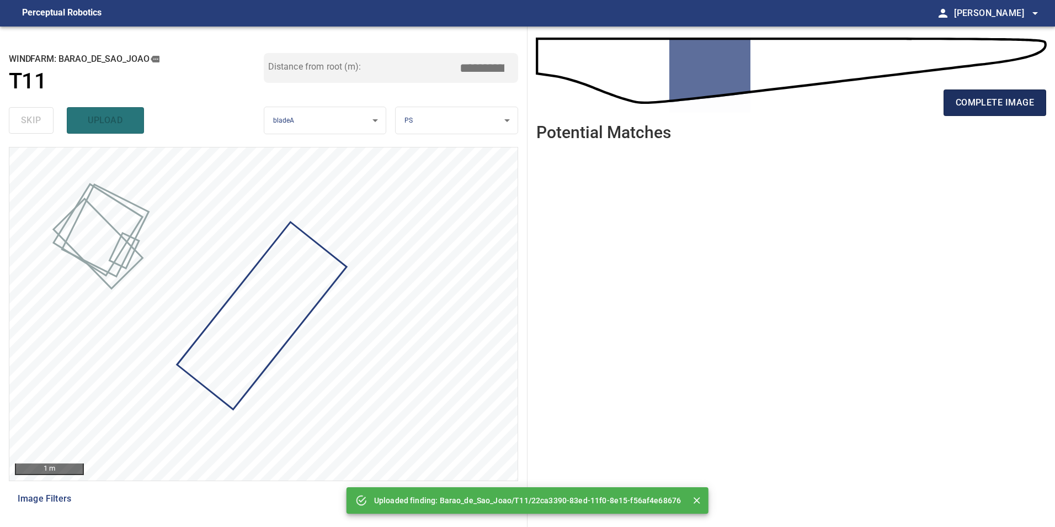
click at [998, 108] on span "complete image" at bounding box center [995, 102] width 78 height 15
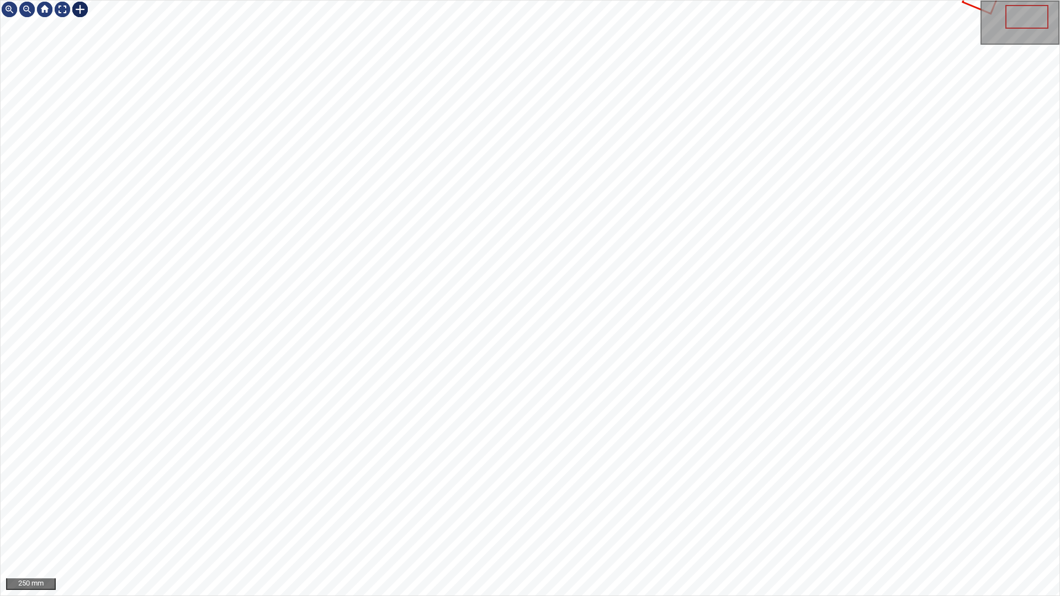
click at [77, 13] on div at bounding box center [80, 10] width 18 height 18
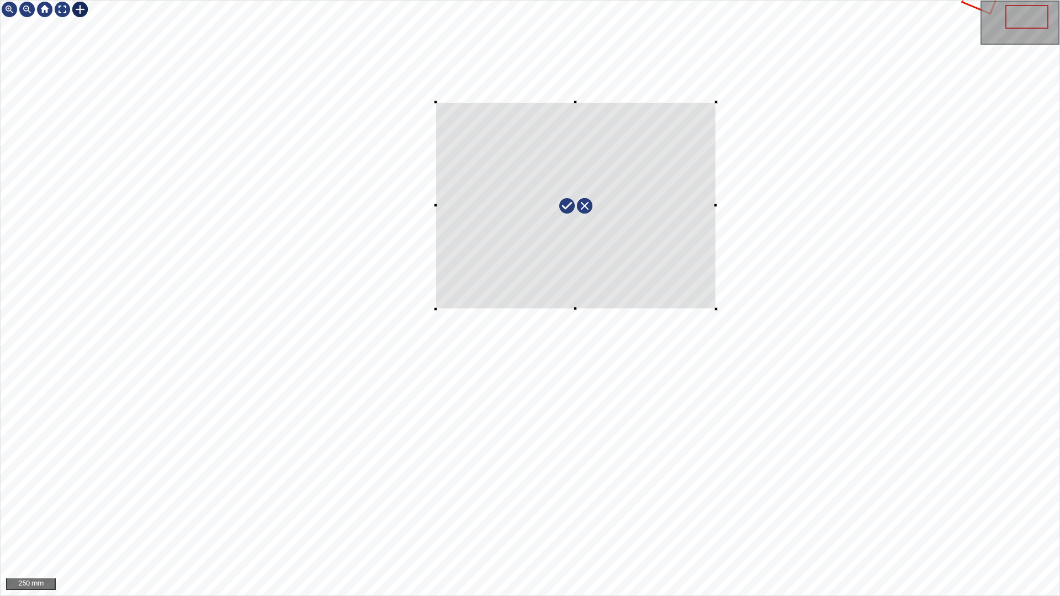
click at [718, 311] on div at bounding box center [530, 298] width 1059 height 595
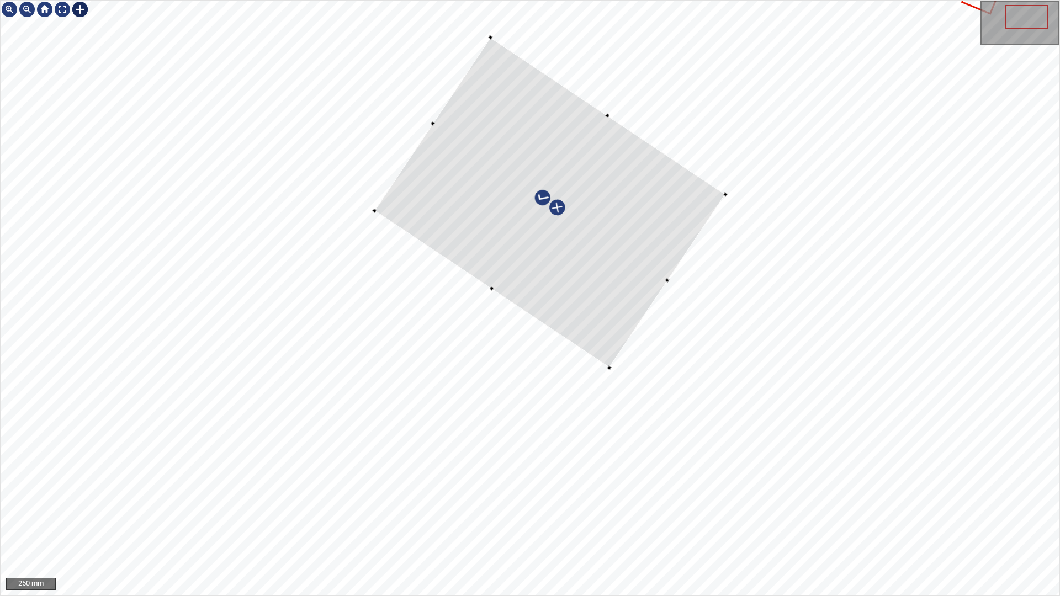
click at [622, 329] on div at bounding box center [549, 203] width 351 height 331
click at [598, 366] on div at bounding box center [530, 298] width 1059 height 595
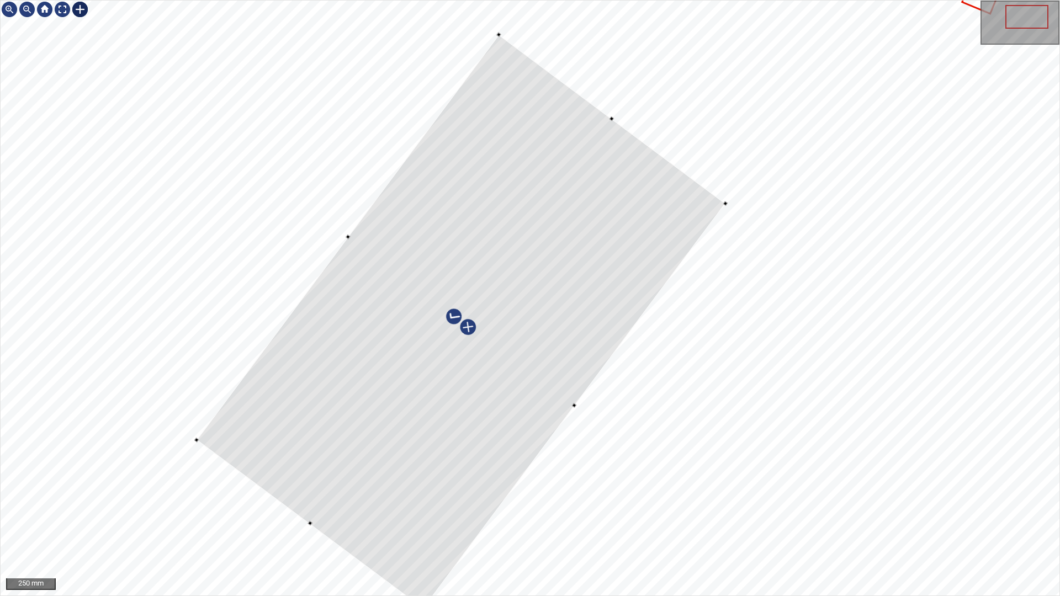
click at [221, 472] on div at bounding box center [530, 298] width 1059 height 595
click at [60, 10] on div at bounding box center [63, 10] width 18 height 18
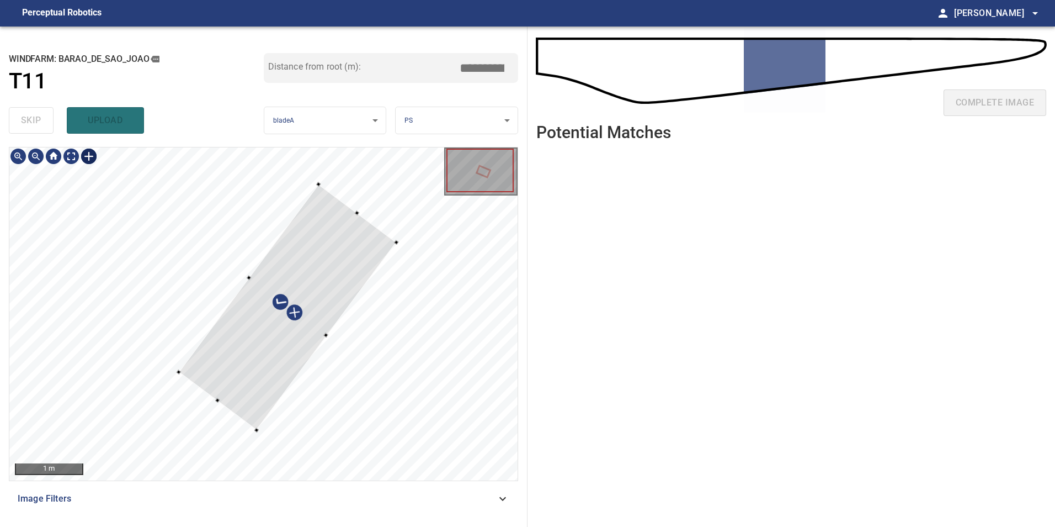
click at [184, 379] on div at bounding box center [263, 313] width 508 height 333
click at [253, 427] on div at bounding box center [255, 426] width 4 height 4
click at [400, 238] on div at bounding box center [399, 237] width 4 height 4
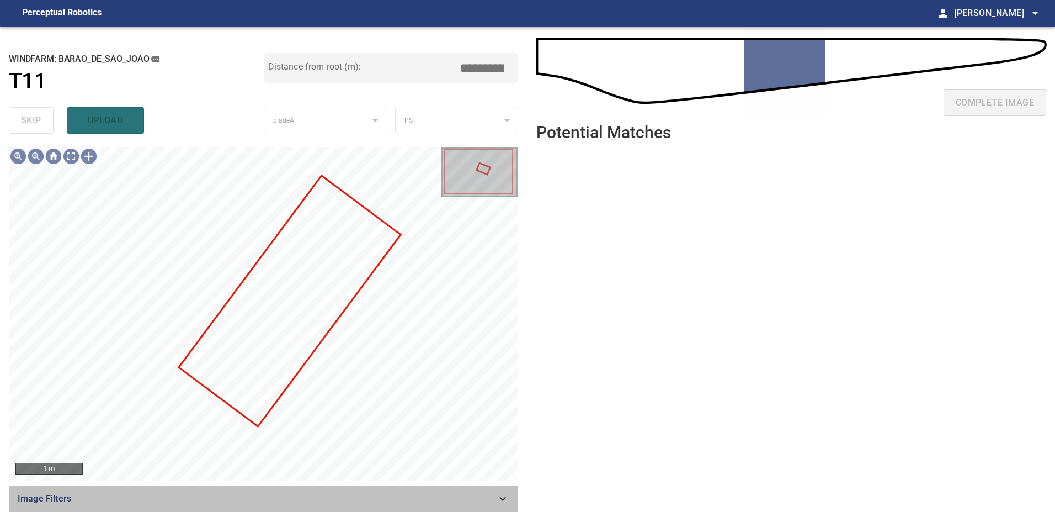
click at [489, 492] on span "Image Filters" at bounding box center [257, 498] width 479 height 13
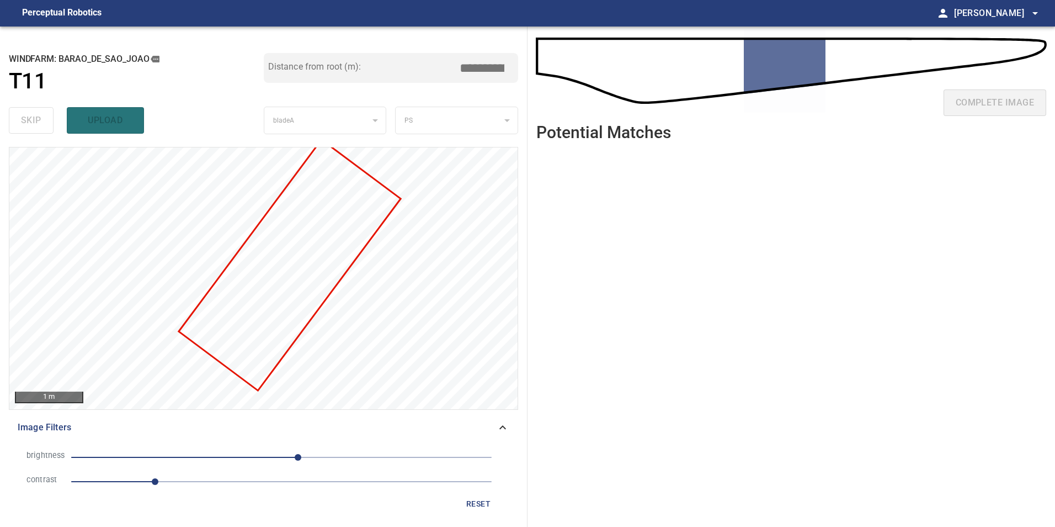
click at [233, 483] on span "1" at bounding box center [281, 481] width 421 height 15
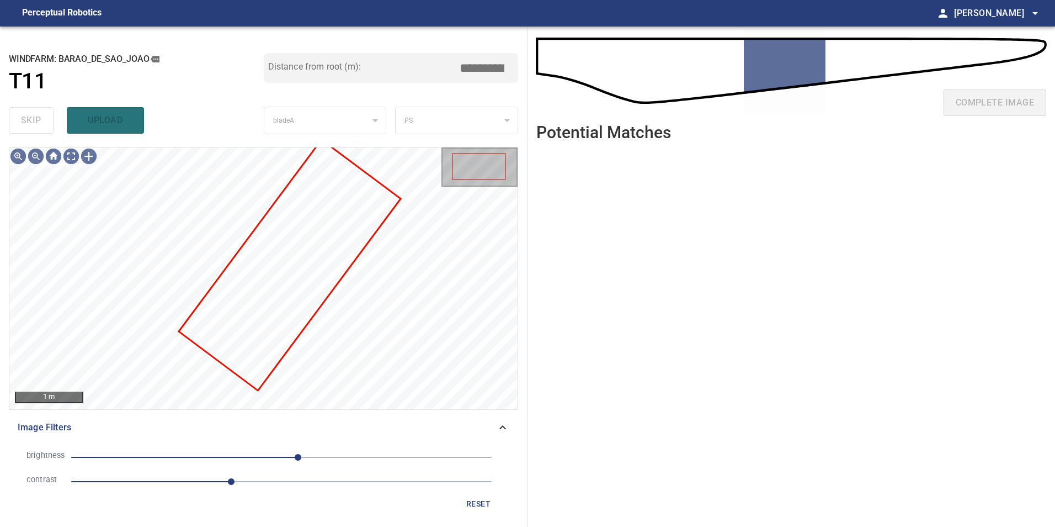
drag, startPoint x: 199, startPoint y: 464, endPoint x: 206, endPoint y: 456, distance: 10.1
click at [202, 463] on span "20" at bounding box center [281, 456] width 421 height 15
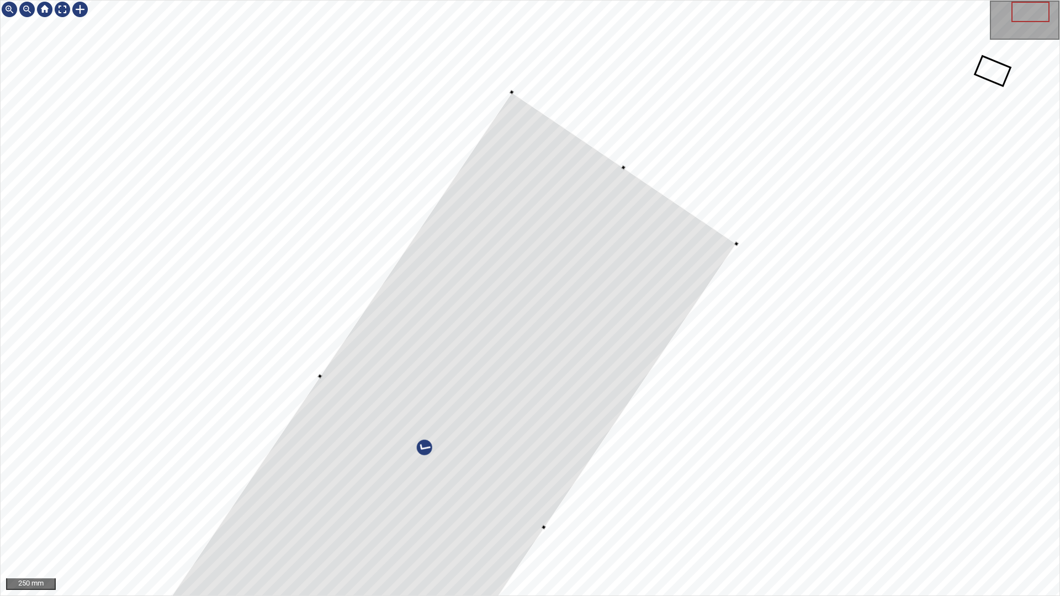
click at [575, 230] on div at bounding box center [431, 452] width 609 height 721
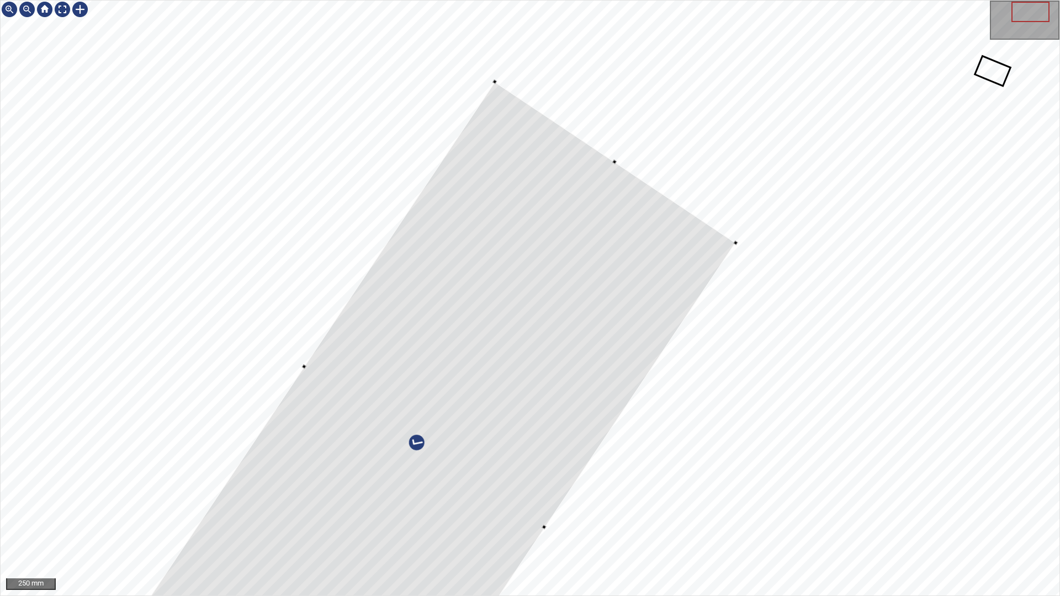
click at [305, 359] on div at bounding box center [530, 298] width 1059 height 595
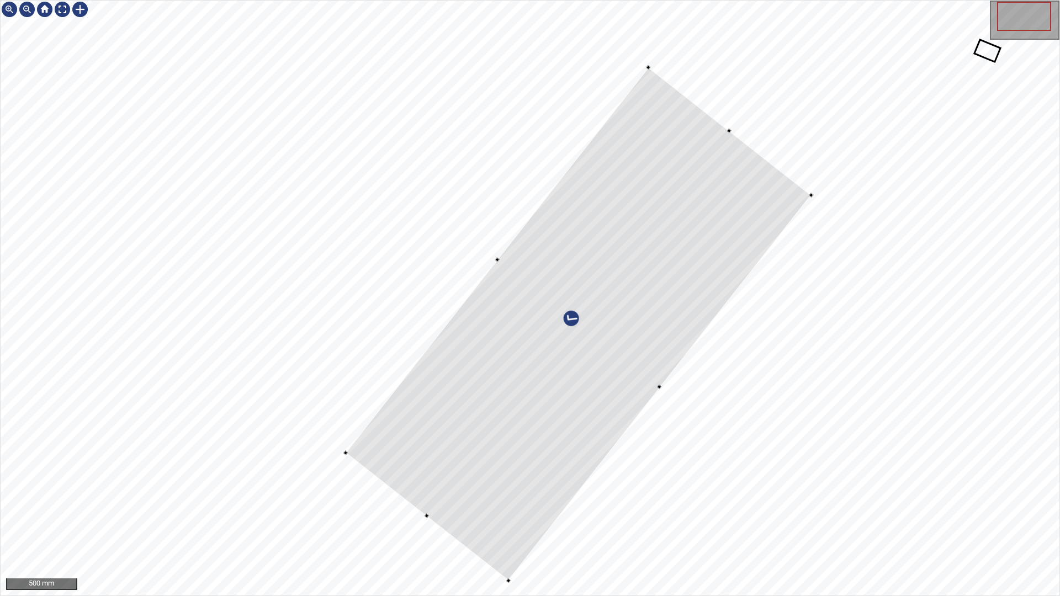
click at [529, 497] on div at bounding box center [578, 323] width 465 height 513
click at [414, 525] on div at bounding box center [416, 528] width 162 height 129
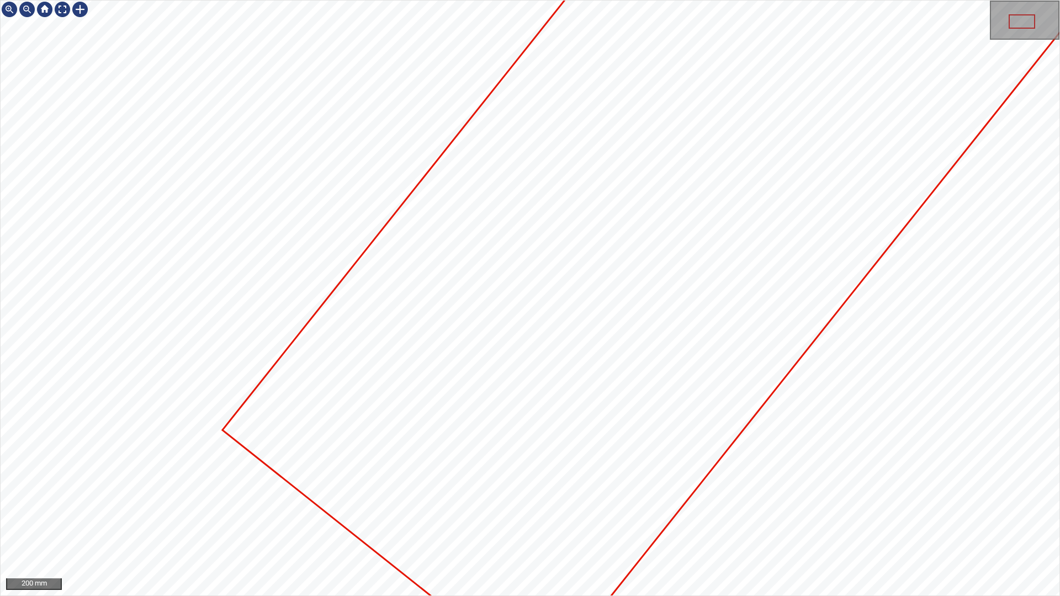
click at [252, 337] on div at bounding box center [530, 298] width 1059 height 595
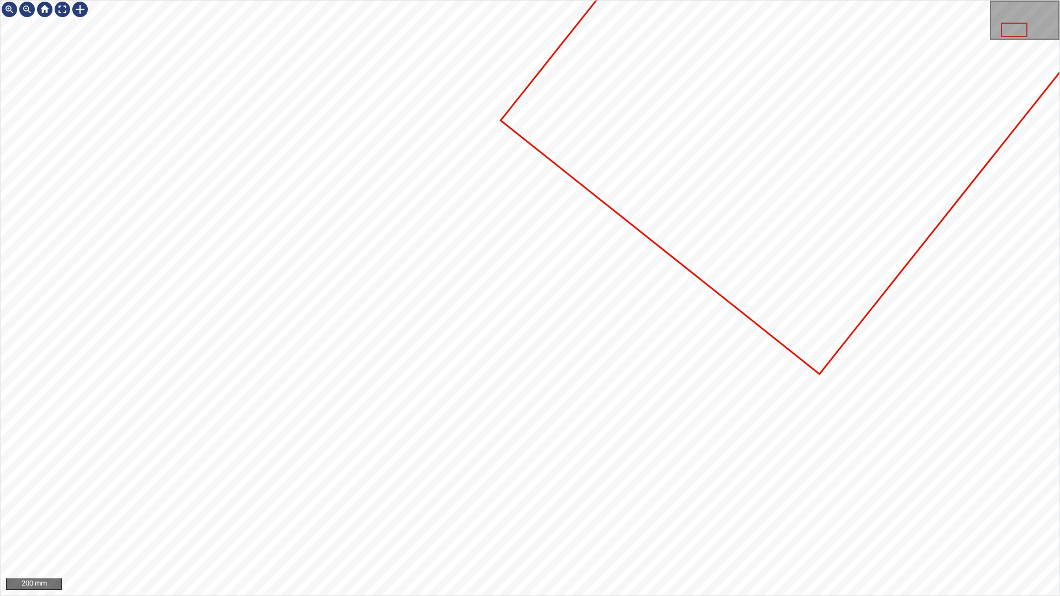
click at [830, 278] on div at bounding box center [530, 298] width 1059 height 595
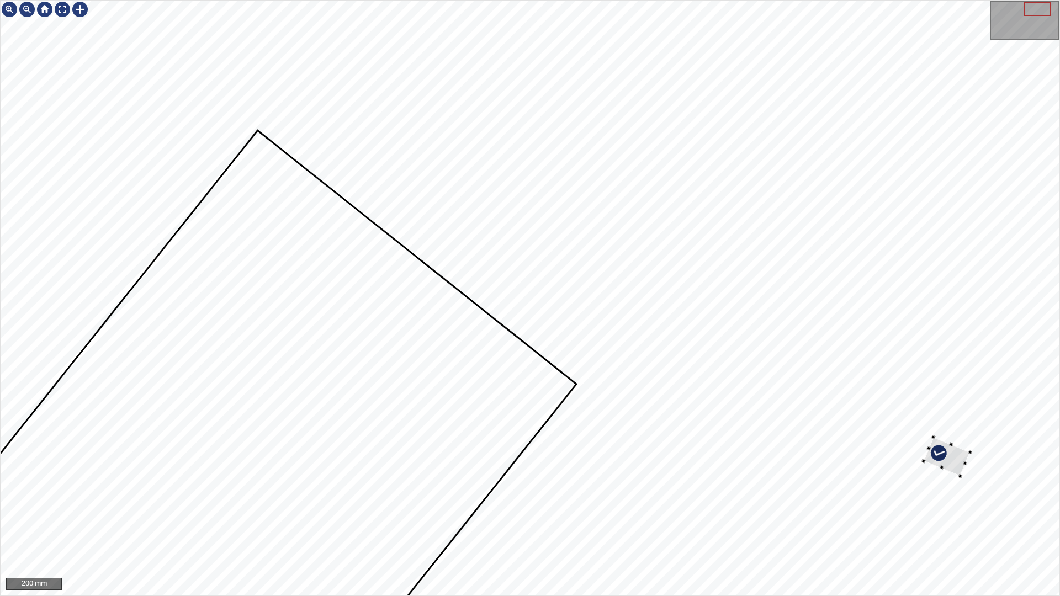
click at [955, 476] on div at bounding box center [530, 298] width 1059 height 595
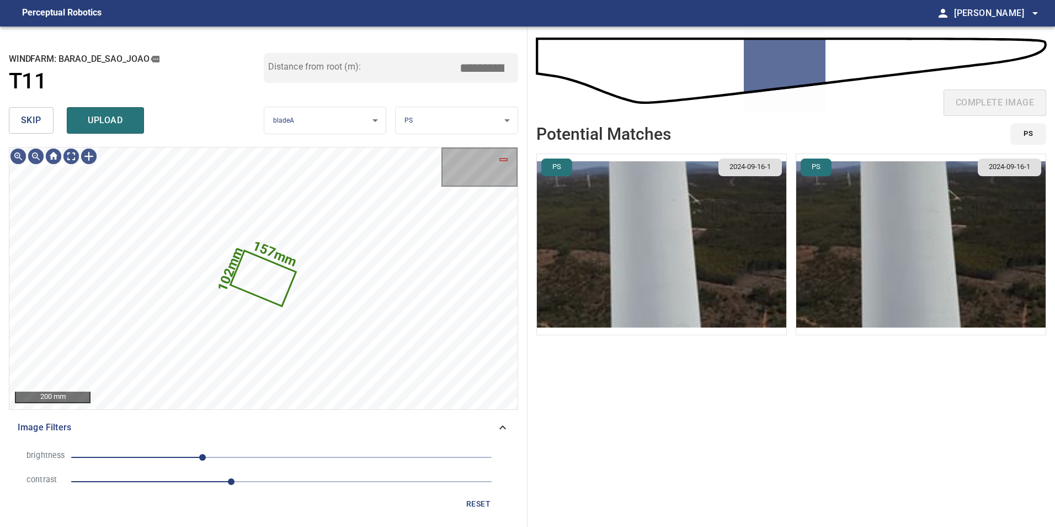
drag, startPoint x: 37, startPoint y: 119, endPoint x: 46, endPoint y: 141, distance: 23.8
click at [37, 123] on span "skip" at bounding box center [31, 120] width 20 height 15
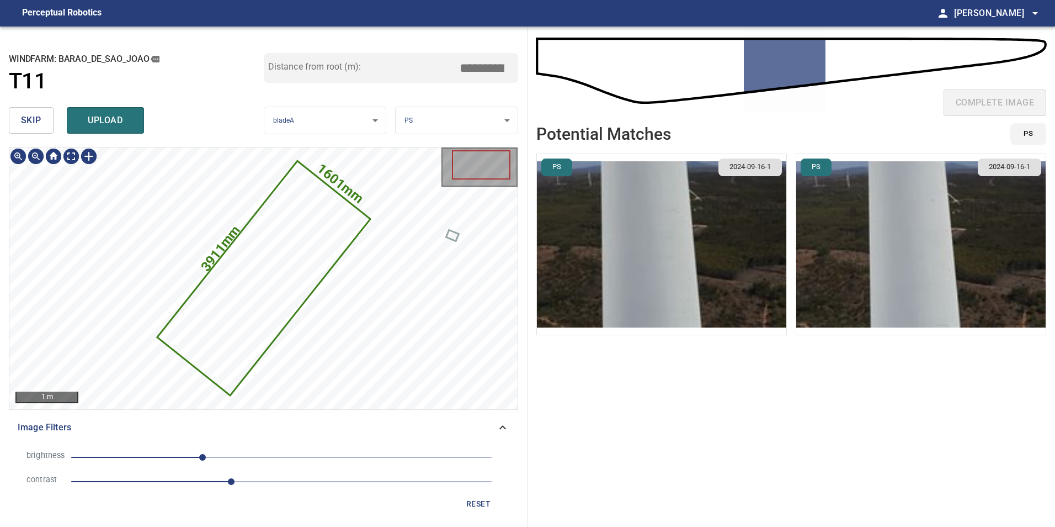
click at [261, 271] on icon at bounding box center [263, 278] width 211 height 232
click at [477, 71] on input "*****" at bounding box center [486, 67] width 55 height 21
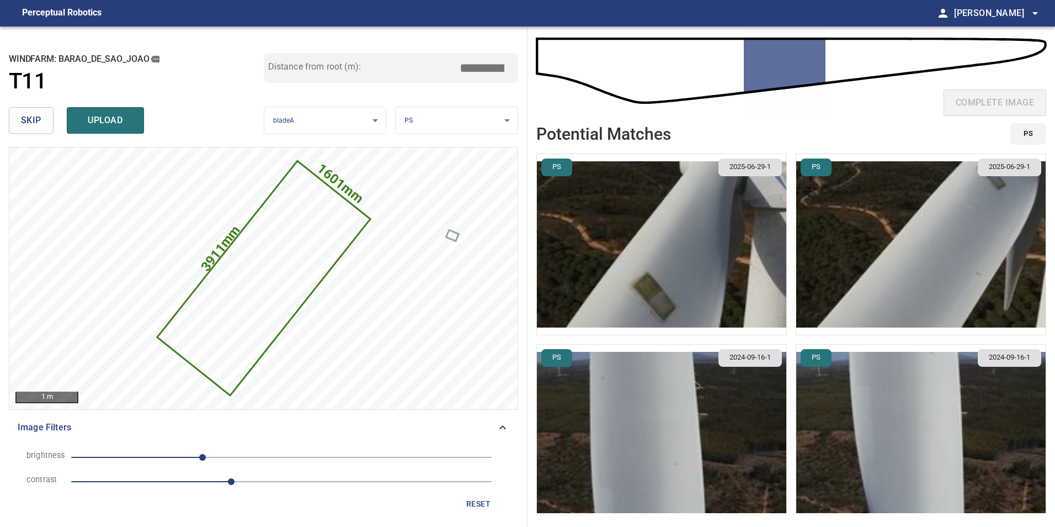
type input "*****"
click at [875, 205] on img "button" at bounding box center [920, 244] width 249 height 180
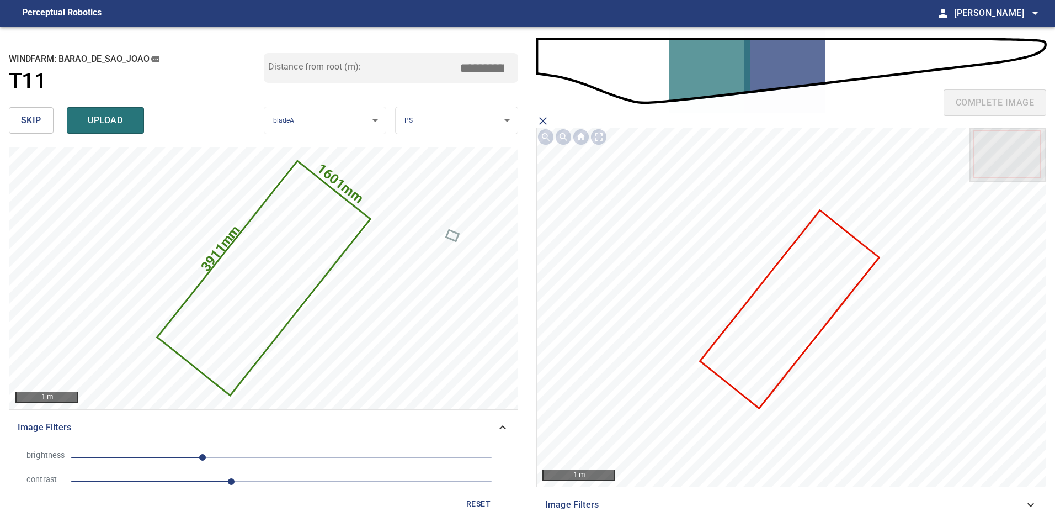
click at [783, 310] on icon at bounding box center [789, 308] width 177 height 195
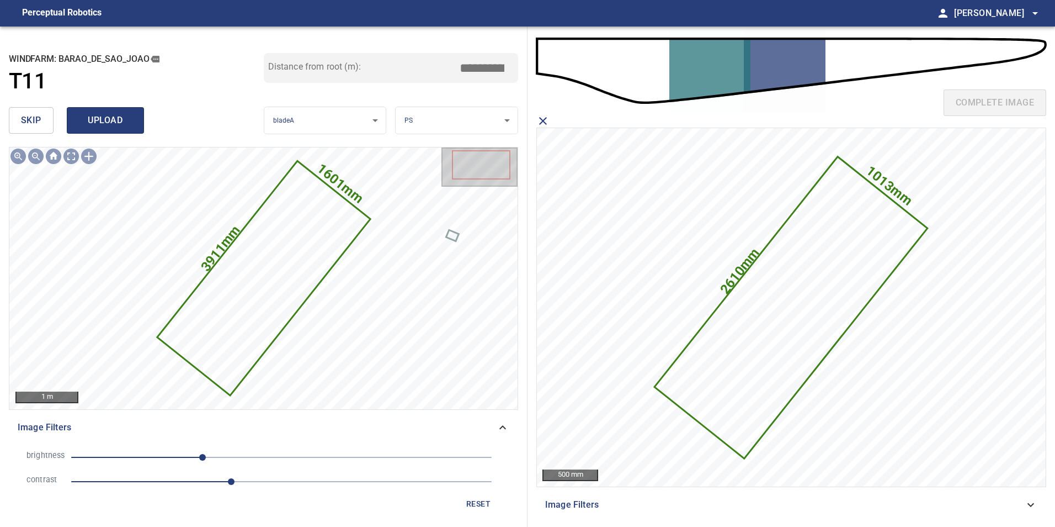
click at [132, 113] on button "upload" at bounding box center [105, 120] width 77 height 26
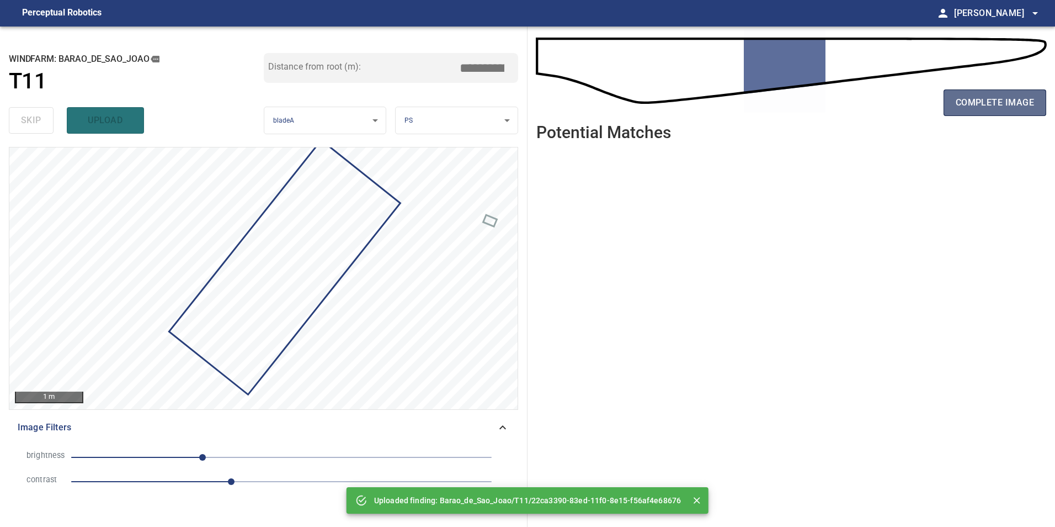
click at [992, 100] on span "complete image" at bounding box center [995, 102] width 78 height 15
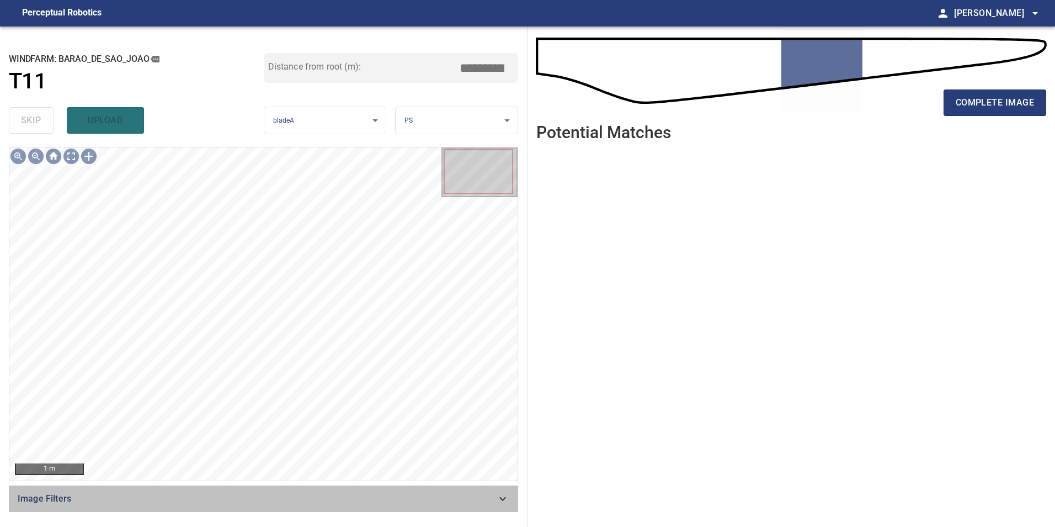
click at [474, 508] on div "Image Filters" at bounding box center [263, 498] width 509 height 26
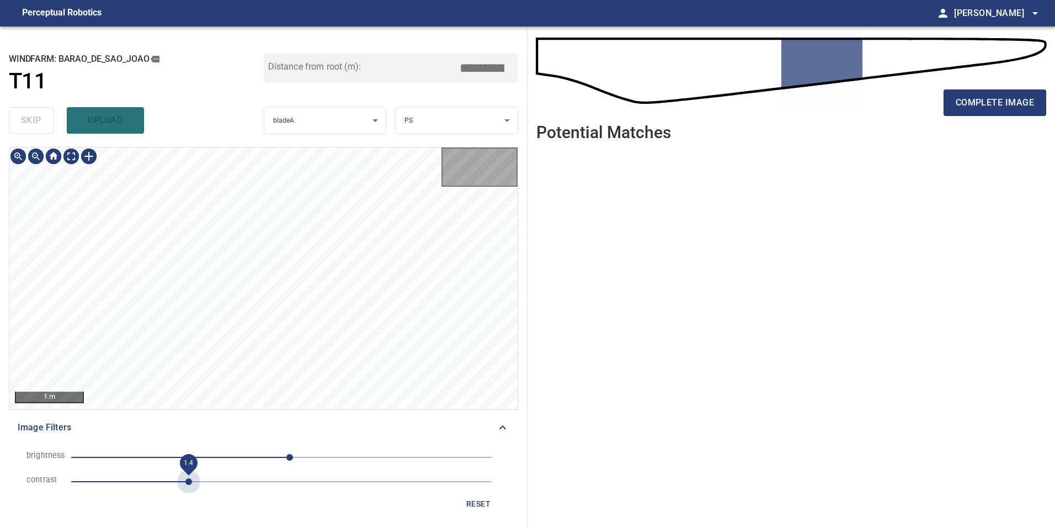
click at [186, 485] on span "1.4" at bounding box center [281, 481] width 421 height 15
click at [247, 449] on span "10" at bounding box center [281, 456] width 421 height 15
click at [203, 455] on span "-95" at bounding box center [281, 456] width 421 height 15
drag, startPoint x: 223, startPoint y: 455, endPoint x: 213, endPoint y: 461, distance: 11.6
click at [223, 457] on span "-71" at bounding box center [281, 456] width 421 height 15
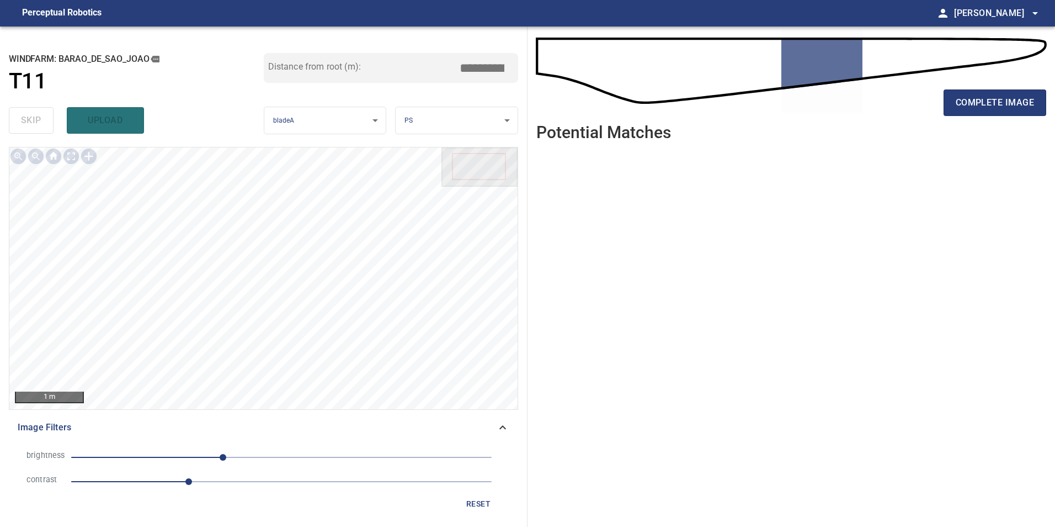
drag, startPoint x: 209, startPoint y: 482, endPoint x: 192, endPoint y: 469, distance: 22.0
click at [208, 482] on span "1.4" at bounding box center [281, 481] width 421 height 15
click at [190, 457] on span "-71" at bounding box center [281, 456] width 421 height 15
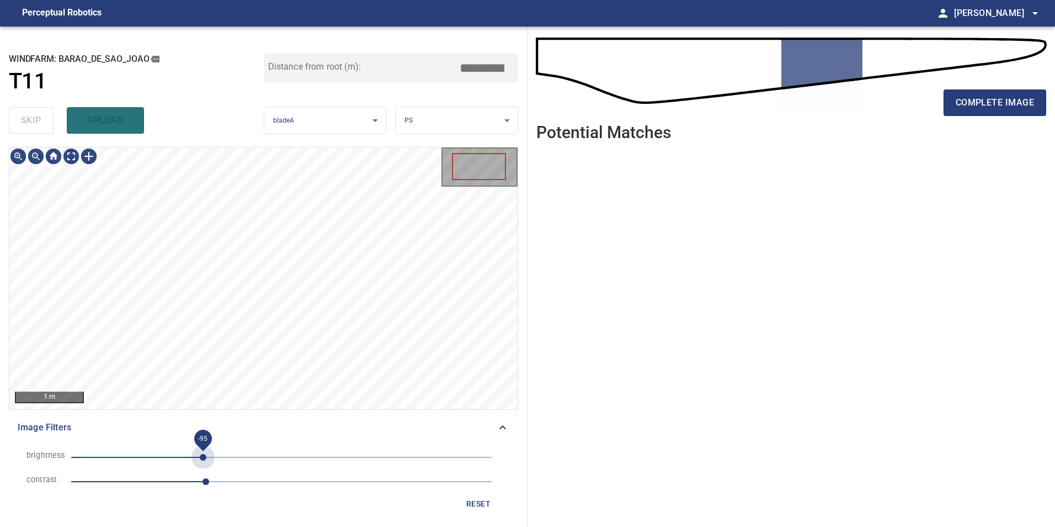
click at [203, 460] on span "-95" at bounding box center [281, 456] width 421 height 15
click at [216, 458] on span "-80" at bounding box center [281, 456] width 421 height 15
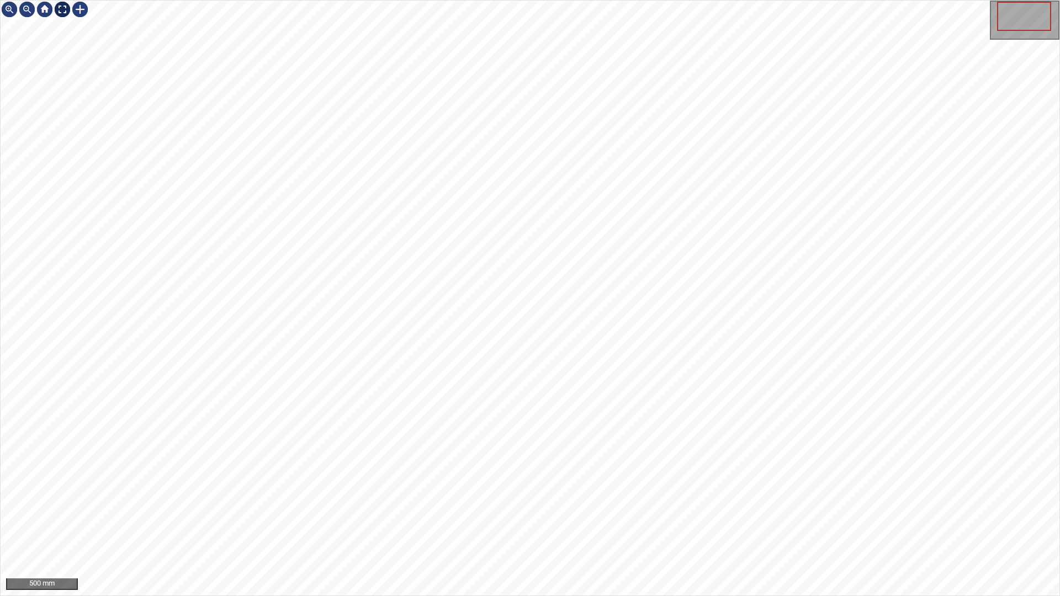
click at [63, 16] on div at bounding box center [63, 10] width 18 height 18
click at [73, 11] on div at bounding box center [80, 10] width 18 height 18
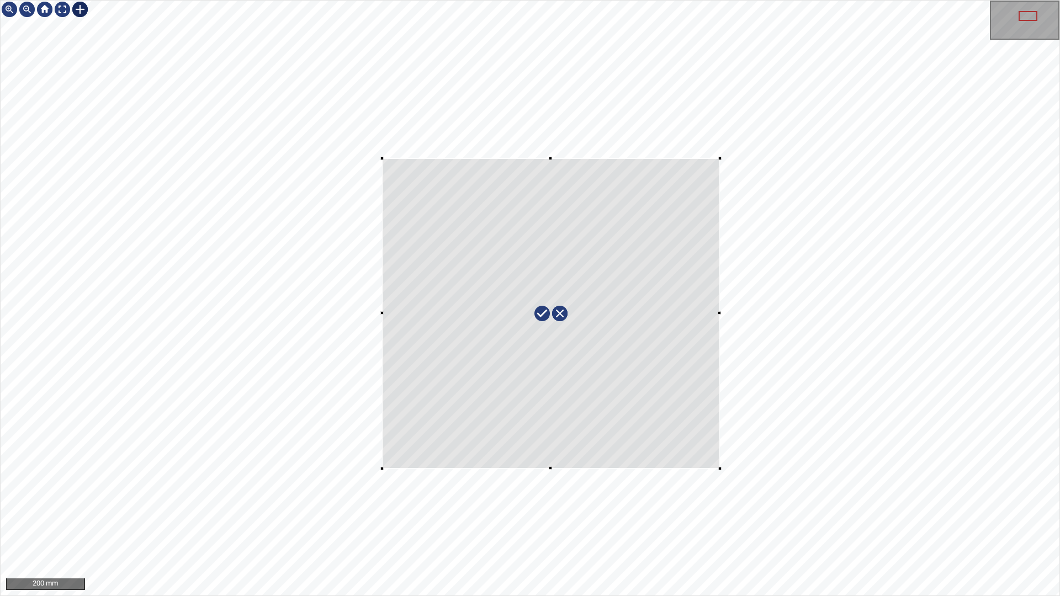
click at [776, 461] on div at bounding box center [530, 298] width 1059 height 595
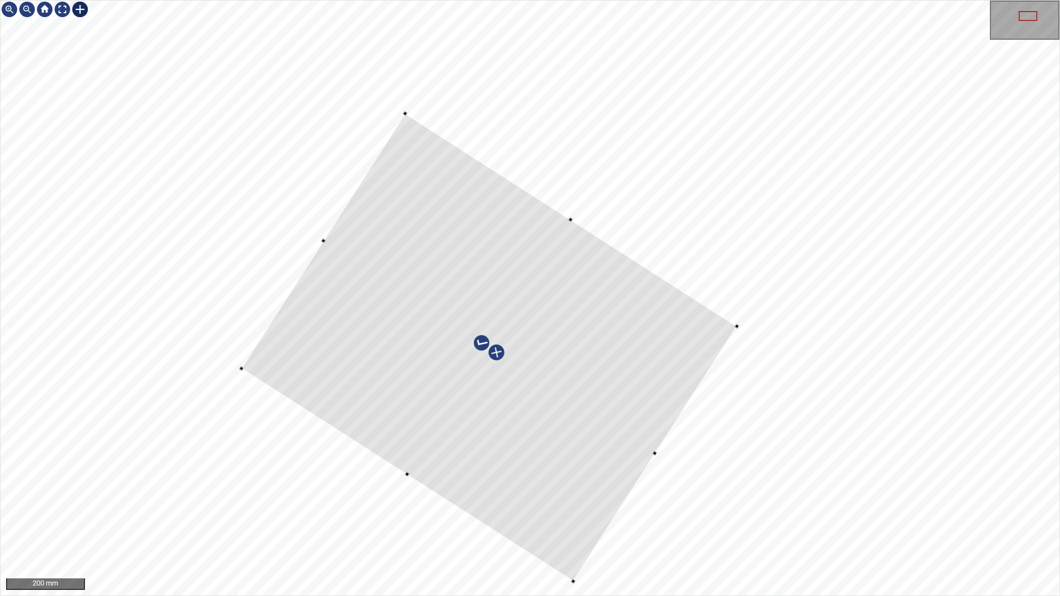
click at [703, 359] on div at bounding box center [488, 348] width 495 height 468
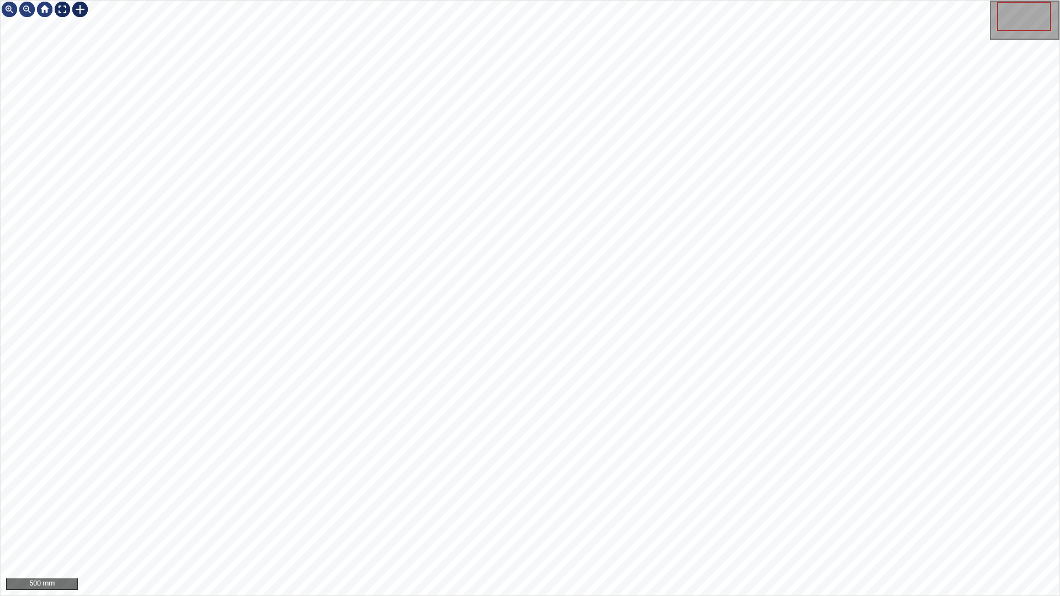
click at [60, 9] on div at bounding box center [63, 10] width 18 height 18
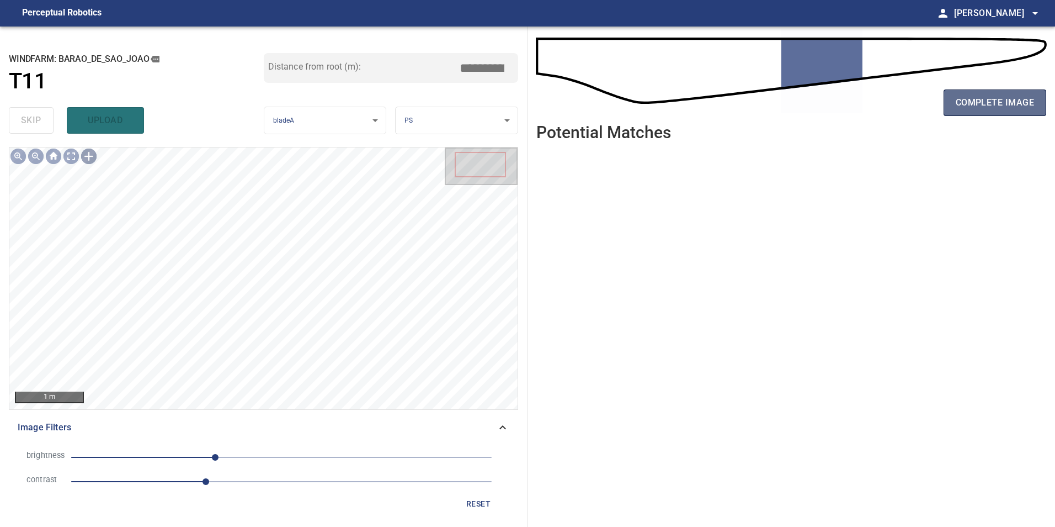
click at [981, 105] on span "complete image" at bounding box center [995, 102] width 78 height 15
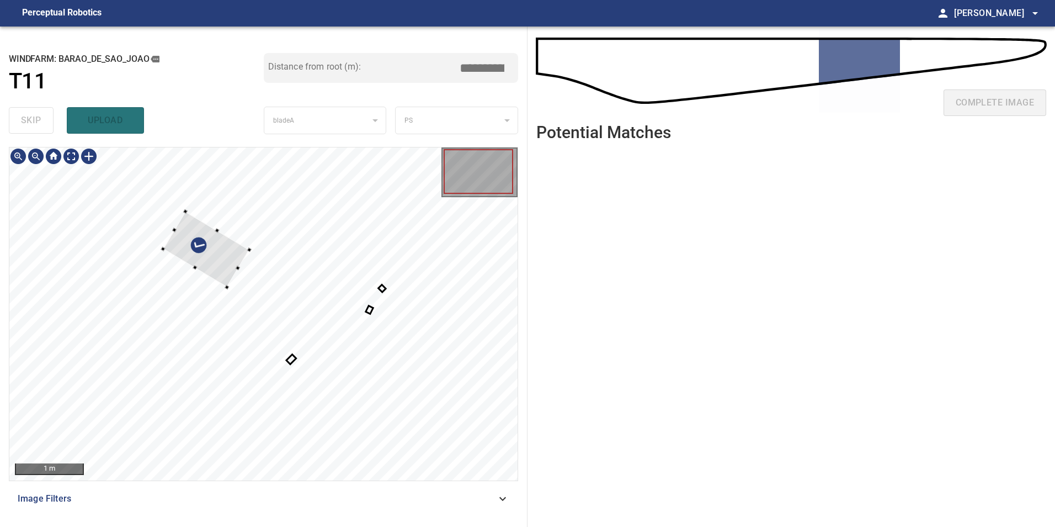
click at [185, 216] on div at bounding box center [263, 313] width 508 height 333
click at [178, 239] on div at bounding box center [186, 244] width 87 height 76
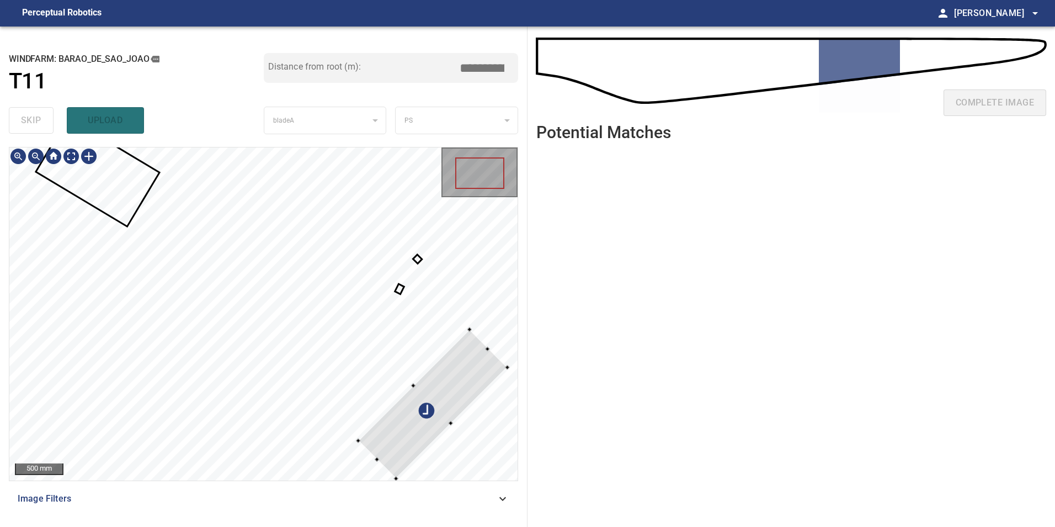
click at [476, 390] on div at bounding box center [432, 403] width 149 height 149
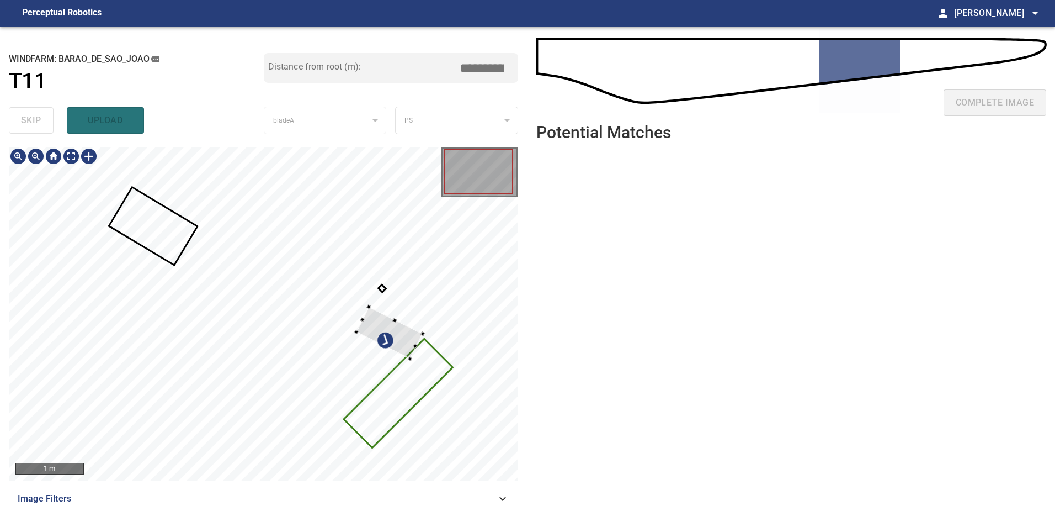
click at [413, 360] on div at bounding box center [263, 313] width 508 height 333
click at [442, 376] on div at bounding box center [429, 369] width 66 height 52
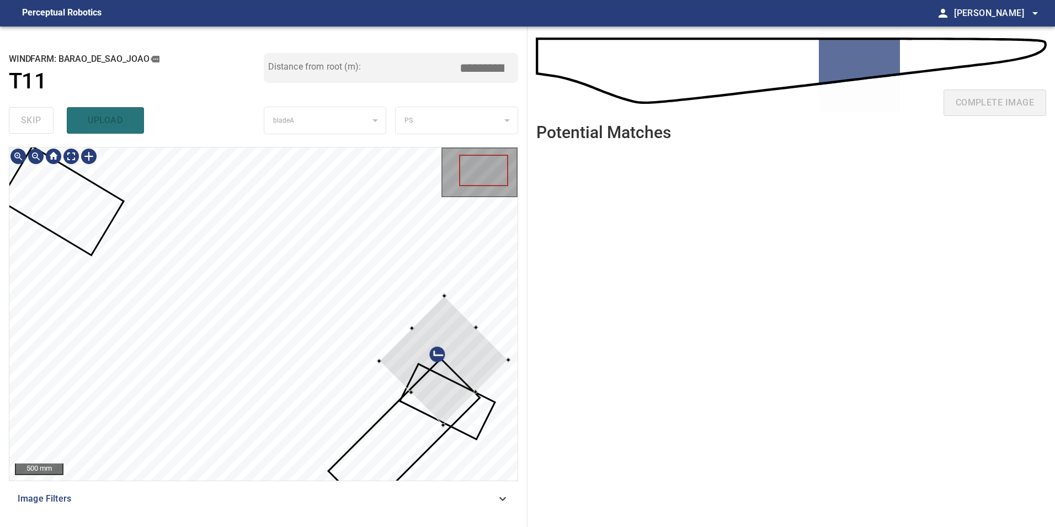
click at [487, 397] on div at bounding box center [443, 360] width 129 height 129
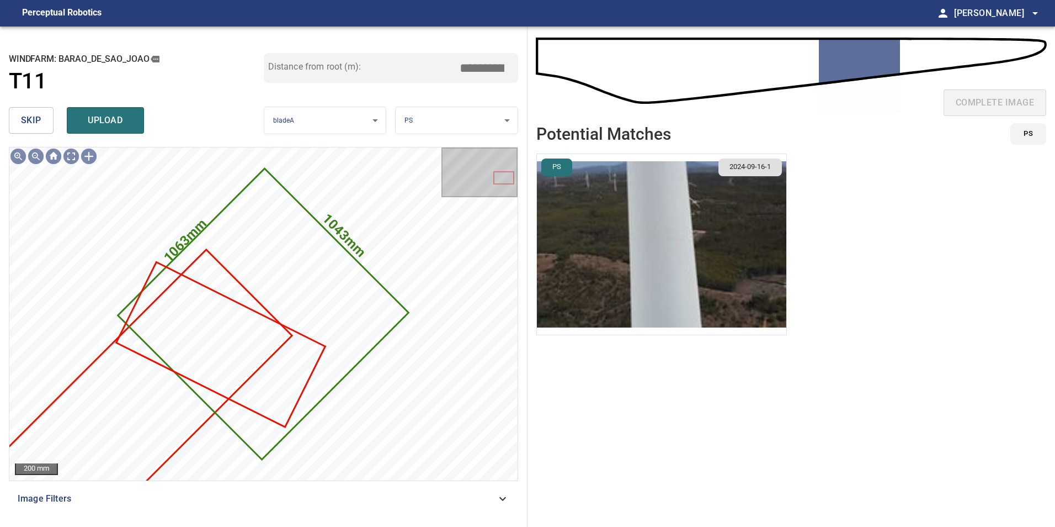
click at [41, 121] on button "skip" at bounding box center [31, 120] width 45 height 26
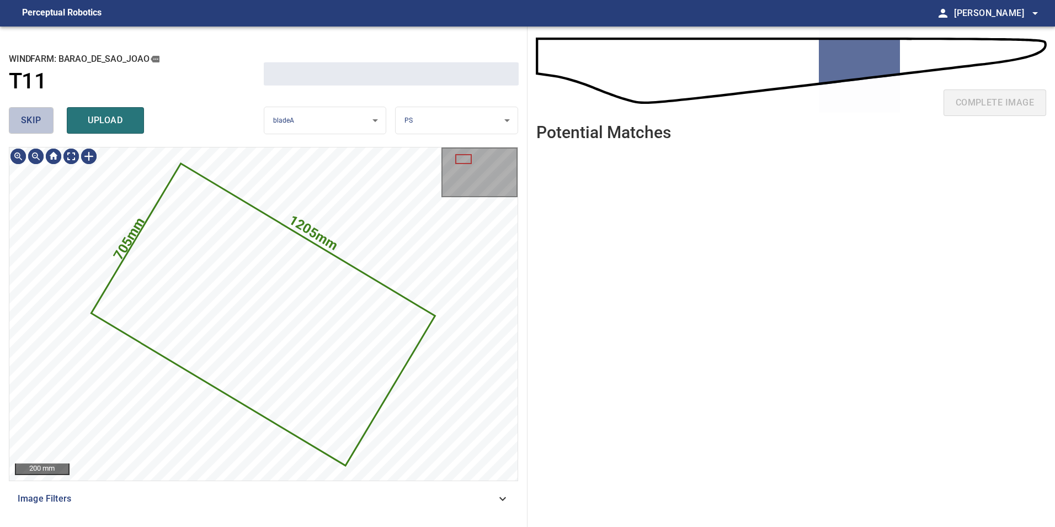
click at [41, 121] on button "skip" at bounding box center [31, 120] width 45 height 26
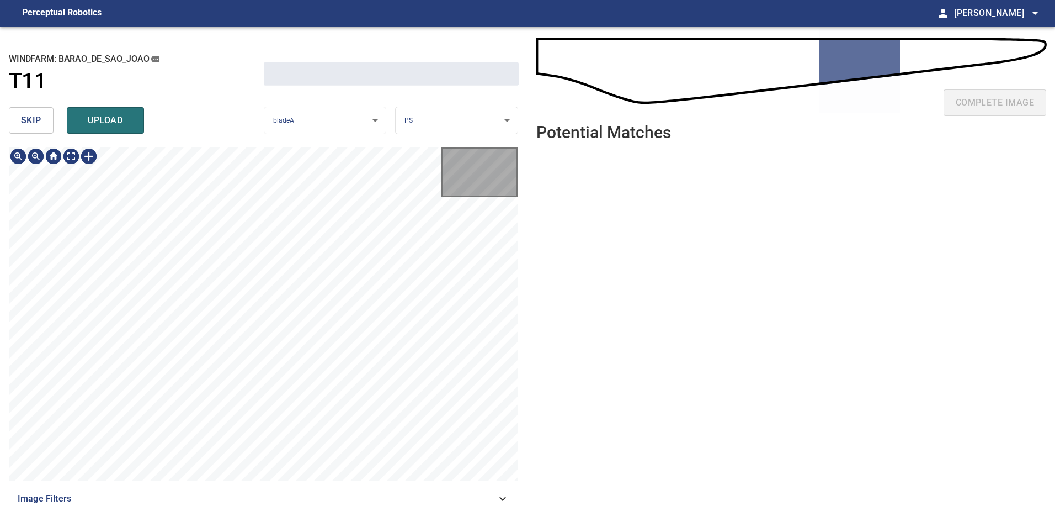
click at [41, 121] on button "skip" at bounding box center [31, 120] width 45 height 26
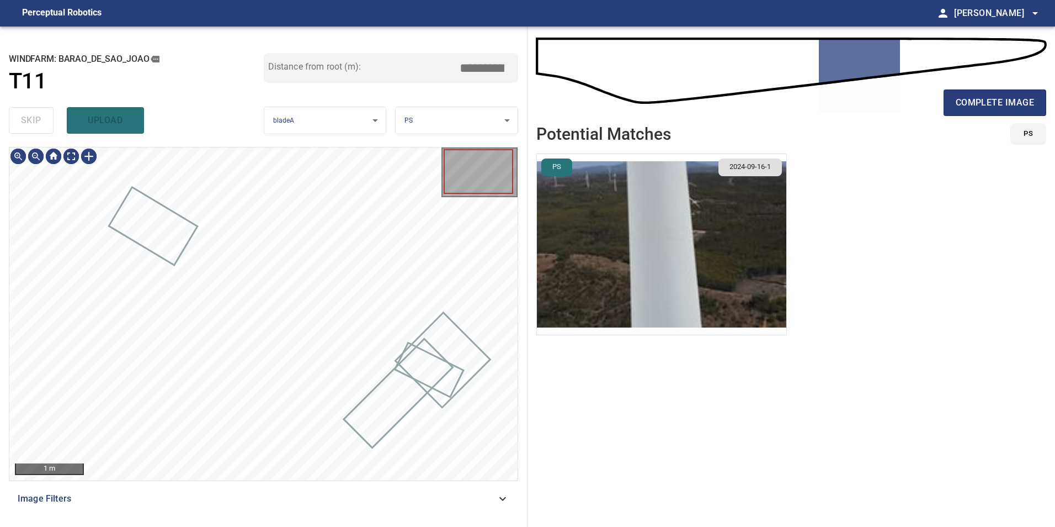
click at [41, 121] on div "skip upload" at bounding box center [136, 120] width 255 height 35
type input "*****"
click at [41, 121] on div "skip upload" at bounding box center [136, 120] width 255 height 35
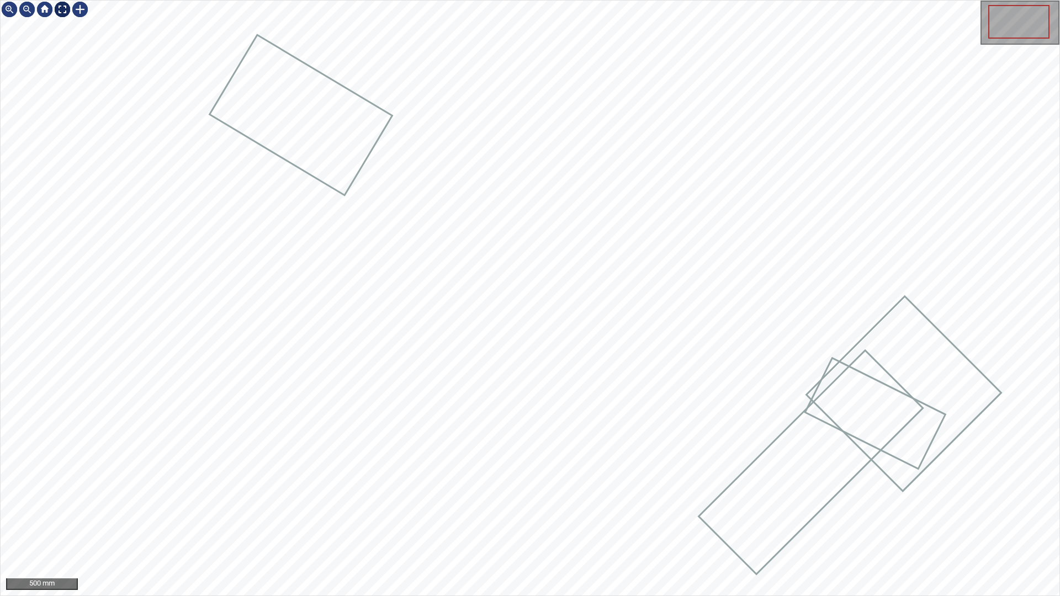
click at [62, 7] on div at bounding box center [63, 10] width 18 height 18
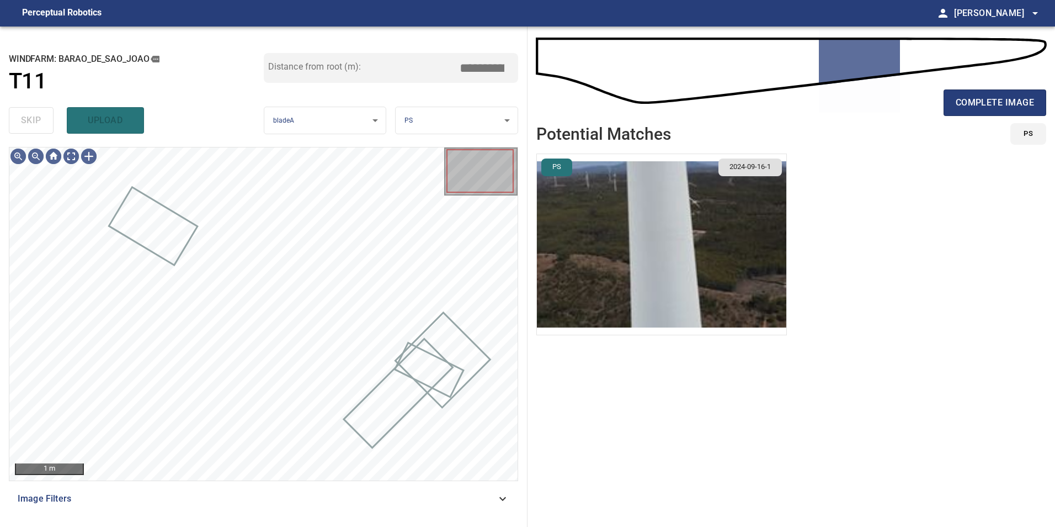
drag, startPoint x: 487, startPoint y: 499, endPoint x: 452, endPoint y: 502, distance: 35.5
click at [487, 499] on span "Image Filters" at bounding box center [257, 498] width 479 height 13
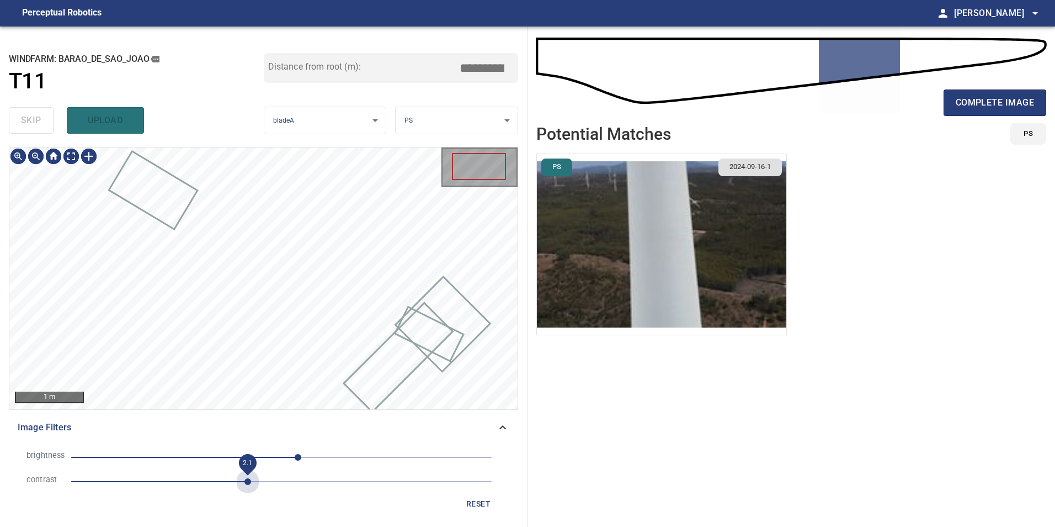
drag, startPoint x: 244, startPoint y: 477, endPoint x: 183, endPoint y: 466, distance: 61.6
click at [244, 477] on span "2.1" at bounding box center [281, 481] width 421 height 15
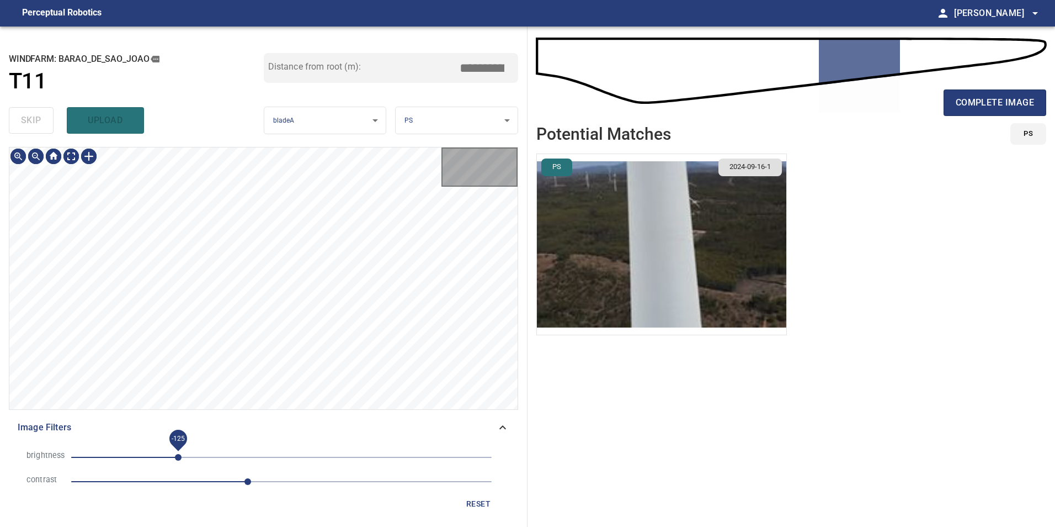
click at [179, 460] on span "-125" at bounding box center [281, 456] width 421 height 15
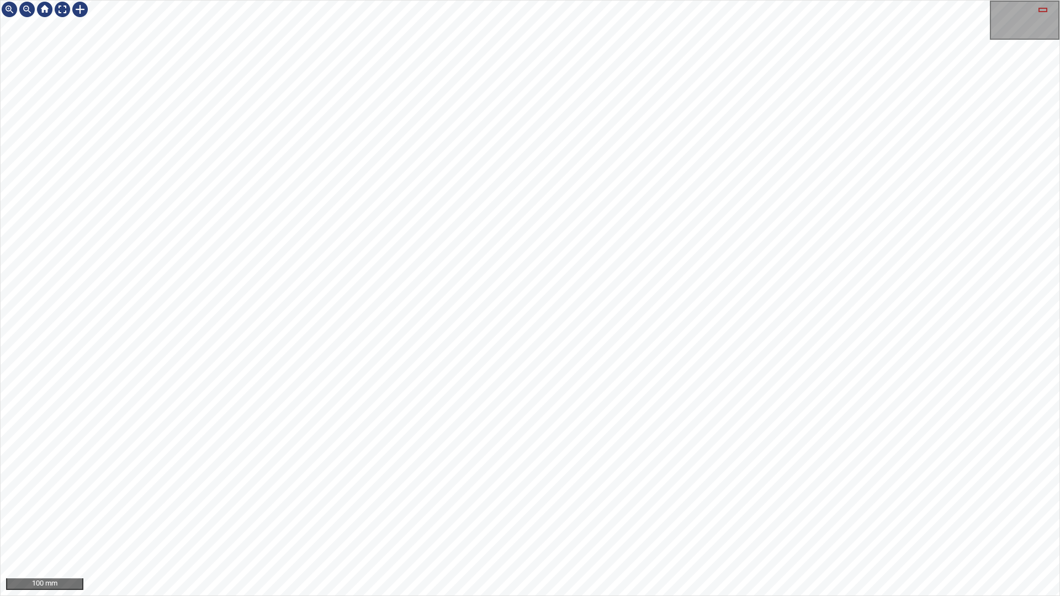
click at [814, 526] on div "100 mm" at bounding box center [530, 298] width 1060 height 596
click at [82, 9] on div at bounding box center [80, 10] width 18 height 18
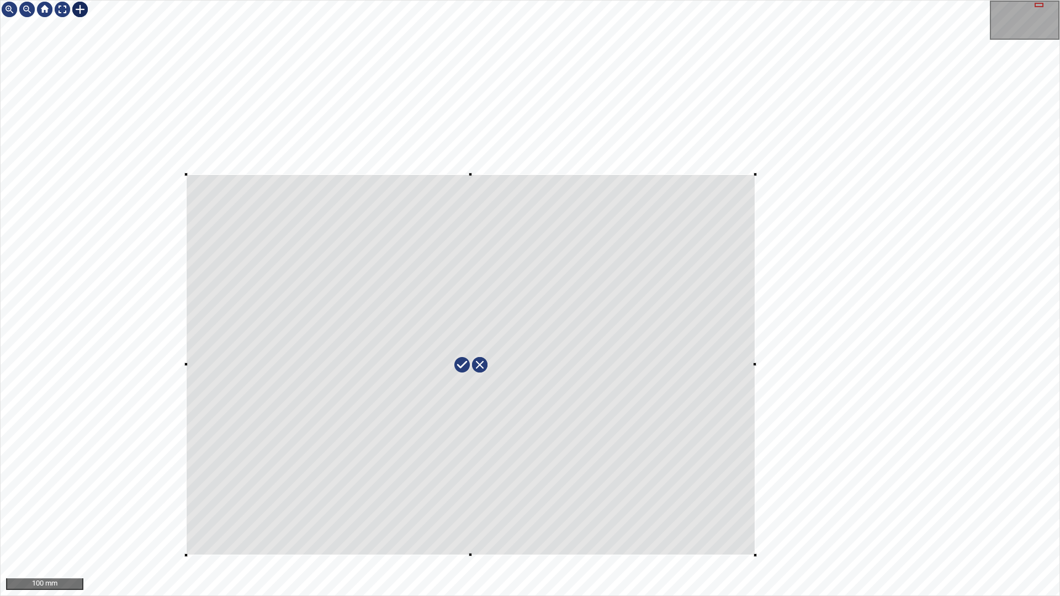
click at [820, 526] on div at bounding box center [530, 298] width 1059 height 595
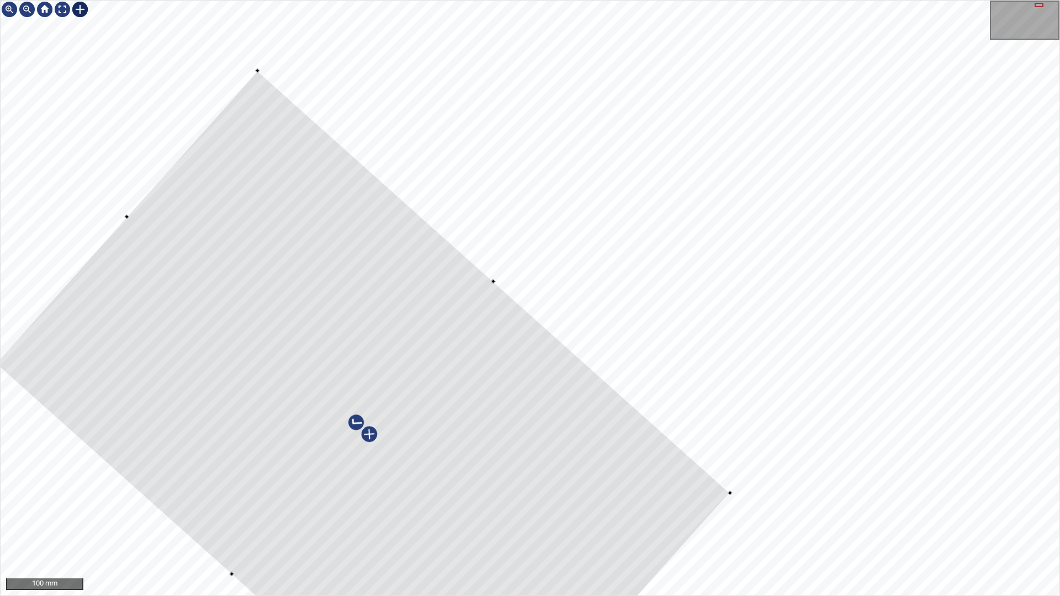
click at [617, 442] on div at bounding box center [363, 428] width 734 height 715
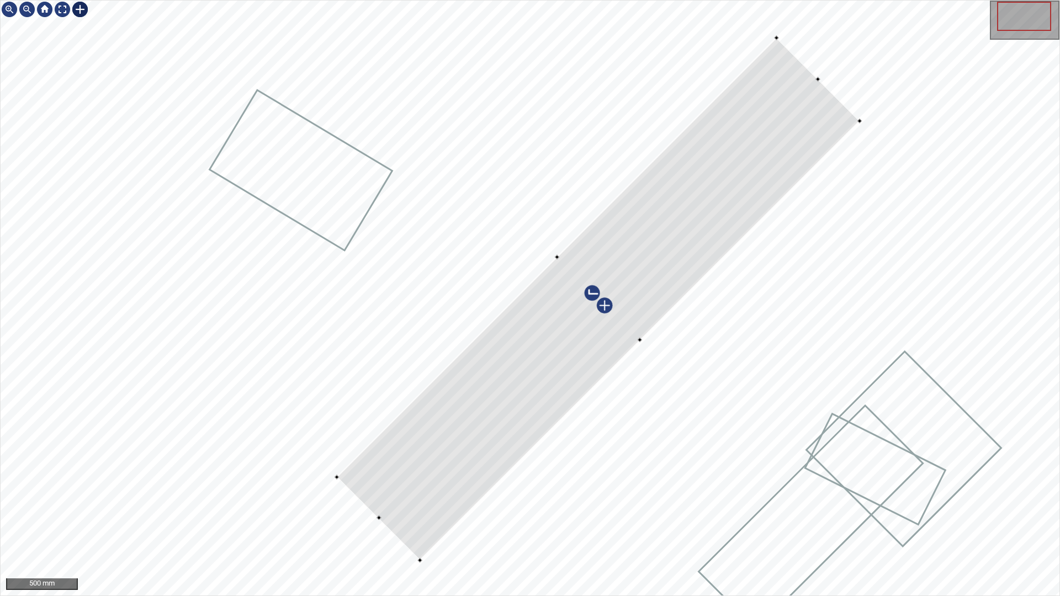
click at [357, 504] on div at bounding box center [530, 298] width 1059 height 595
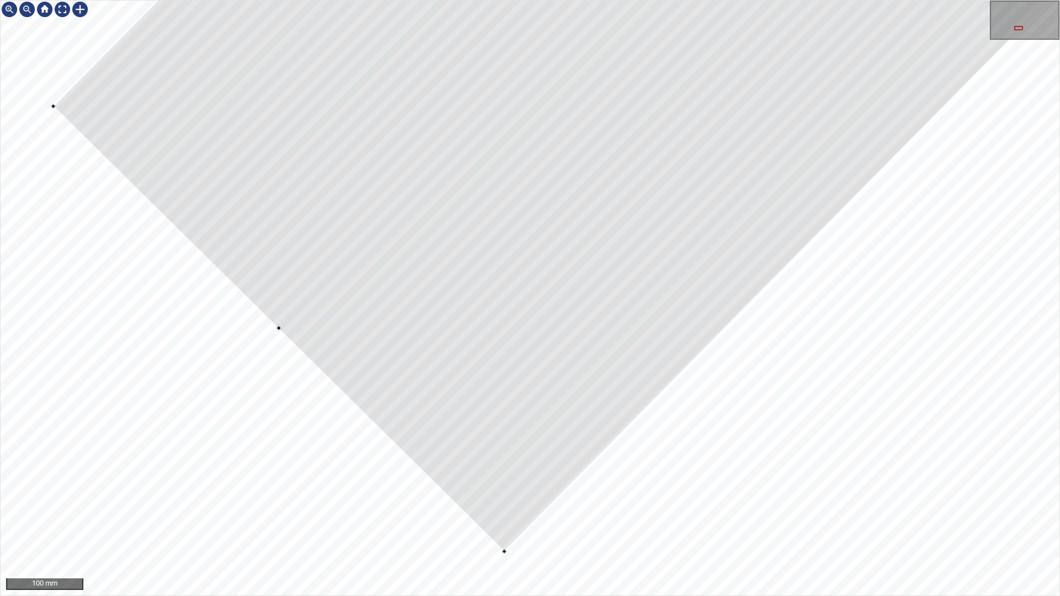
click at [466, 138] on div at bounding box center [530, 298] width 1059 height 595
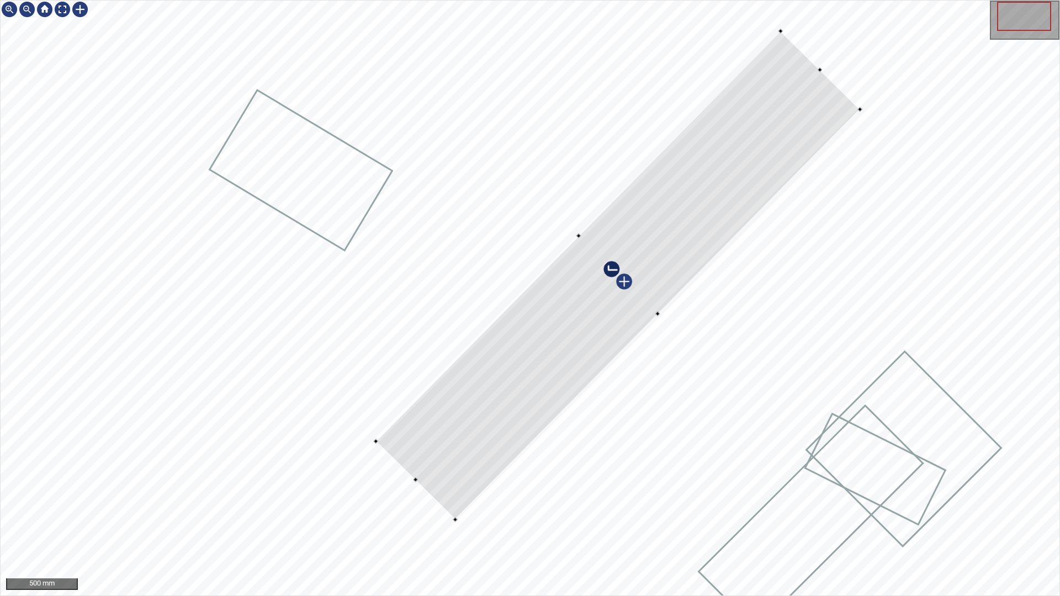
click at [665, 305] on div at bounding box center [617, 275] width 485 height 489
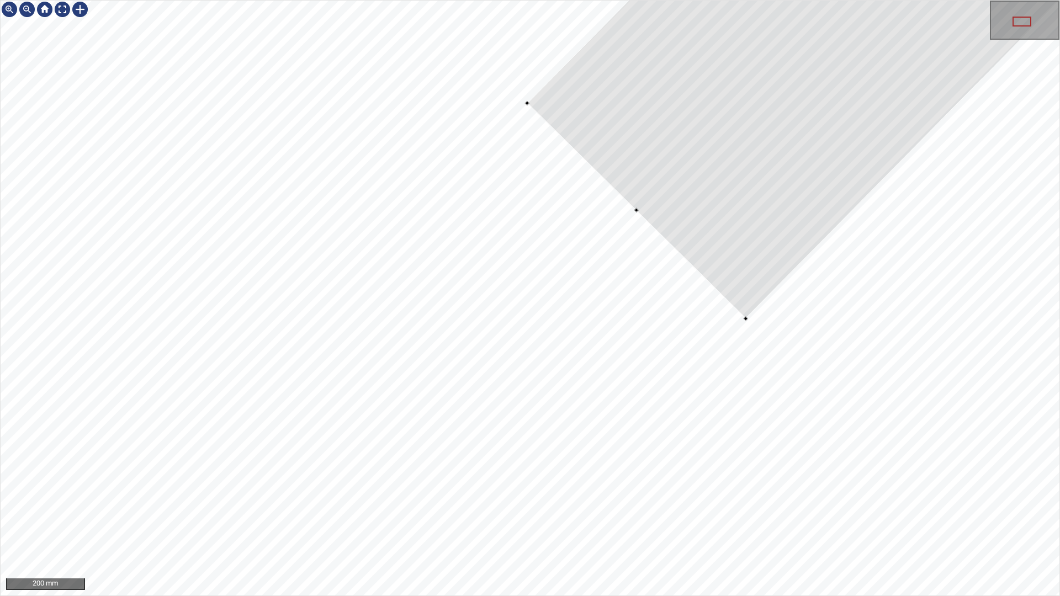
click at [634, 212] on div at bounding box center [530, 298] width 1059 height 595
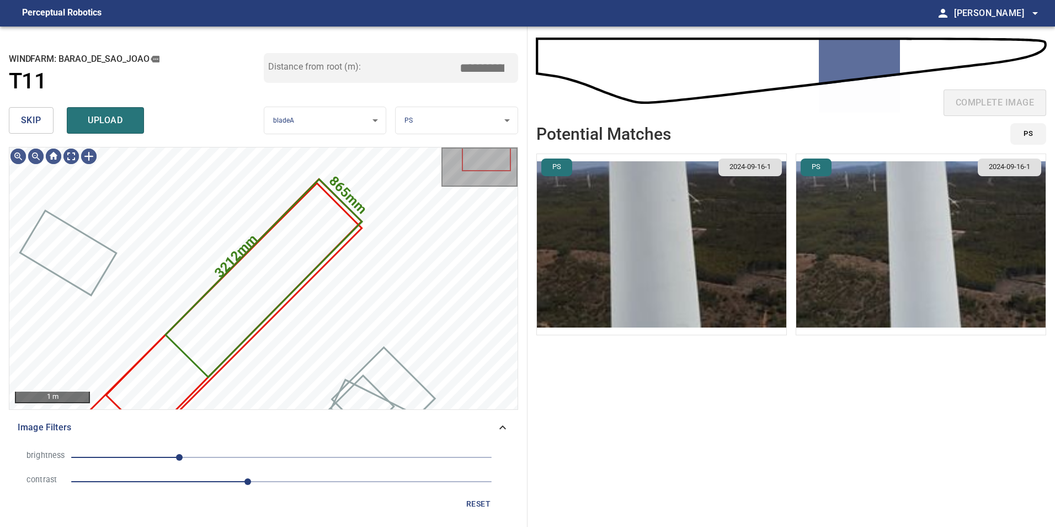
click at [37, 124] on span "skip" at bounding box center [31, 120] width 20 height 15
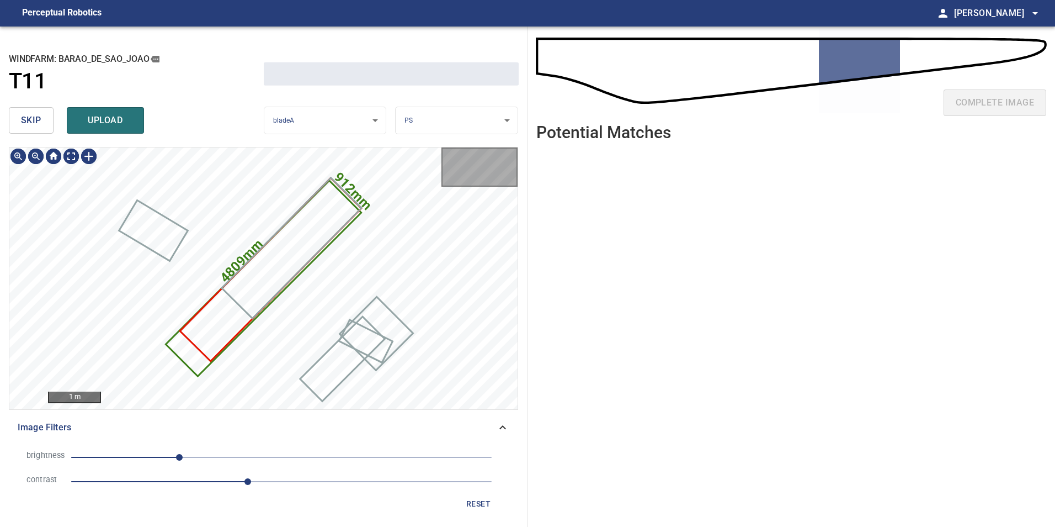
click at [37, 124] on span "skip" at bounding box center [31, 120] width 20 height 15
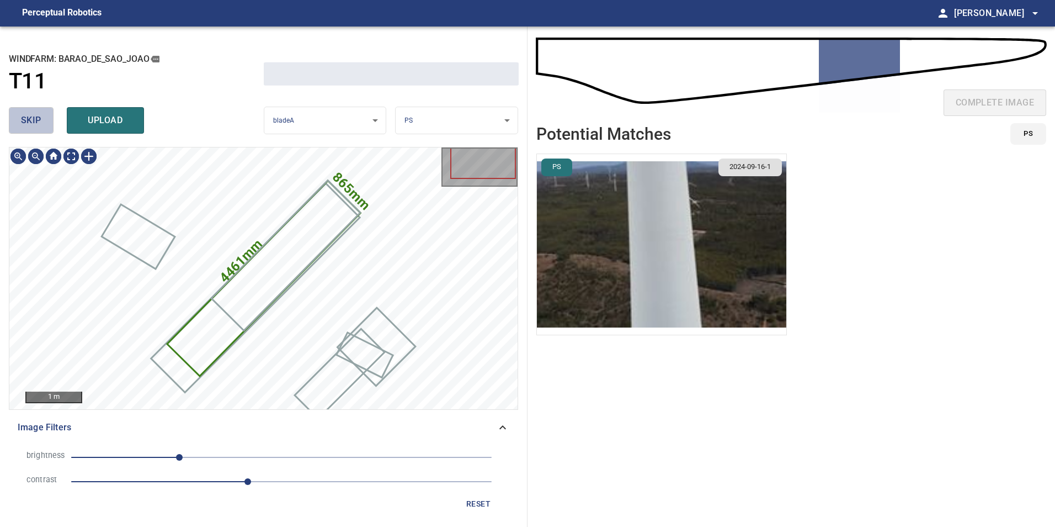
click at [37, 124] on span "skip" at bounding box center [31, 120] width 20 height 15
click at [36, 122] on div "skip upload" at bounding box center [136, 120] width 255 height 35
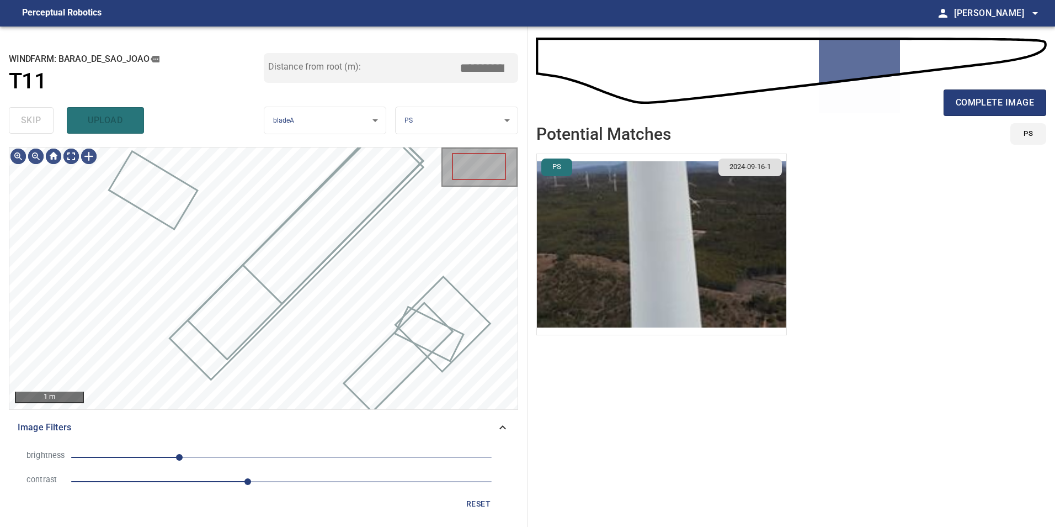
click at [36, 122] on div "skip upload" at bounding box center [136, 120] width 255 height 35
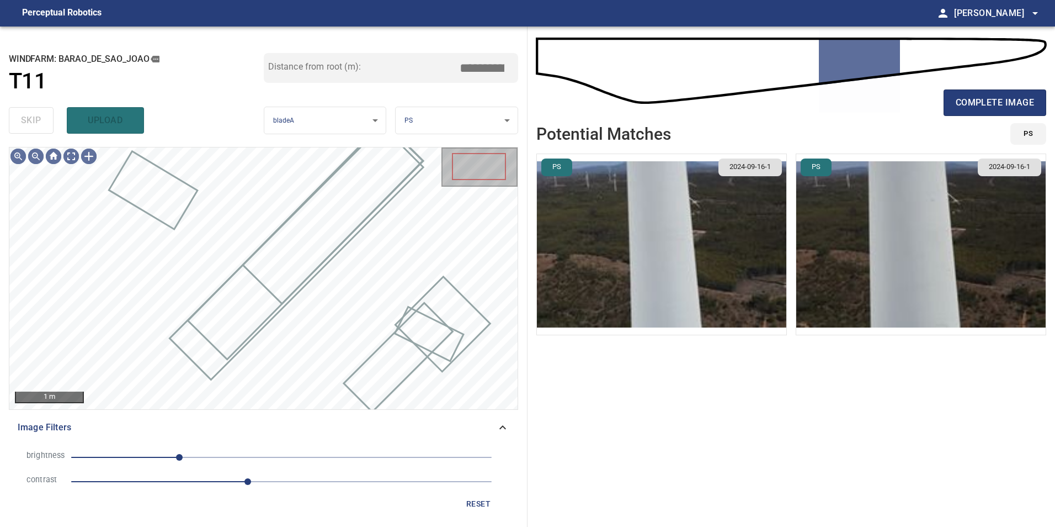
click at [36, 122] on div "skip upload" at bounding box center [136, 120] width 255 height 35
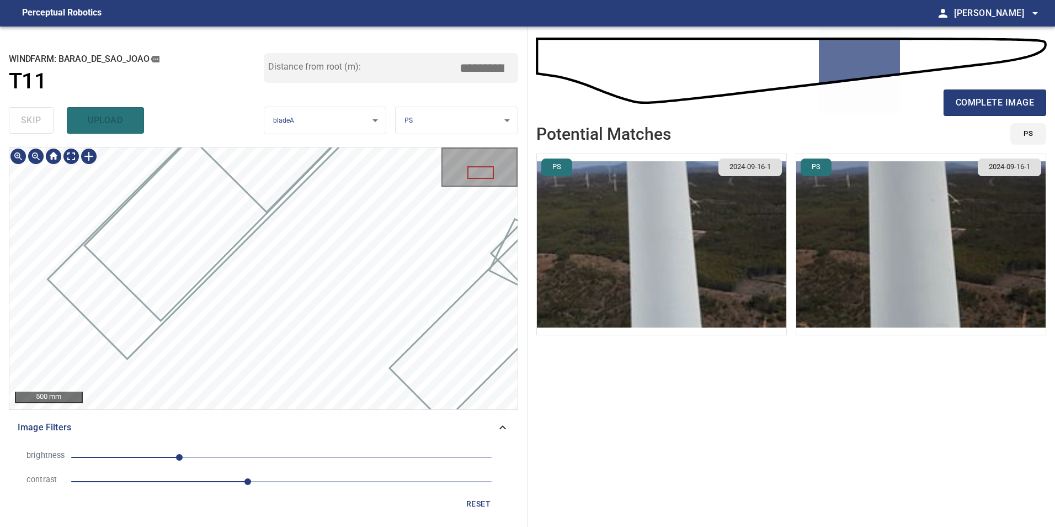
click at [364, 130] on div "**********" at bounding box center [264, 276] width 528 height 500
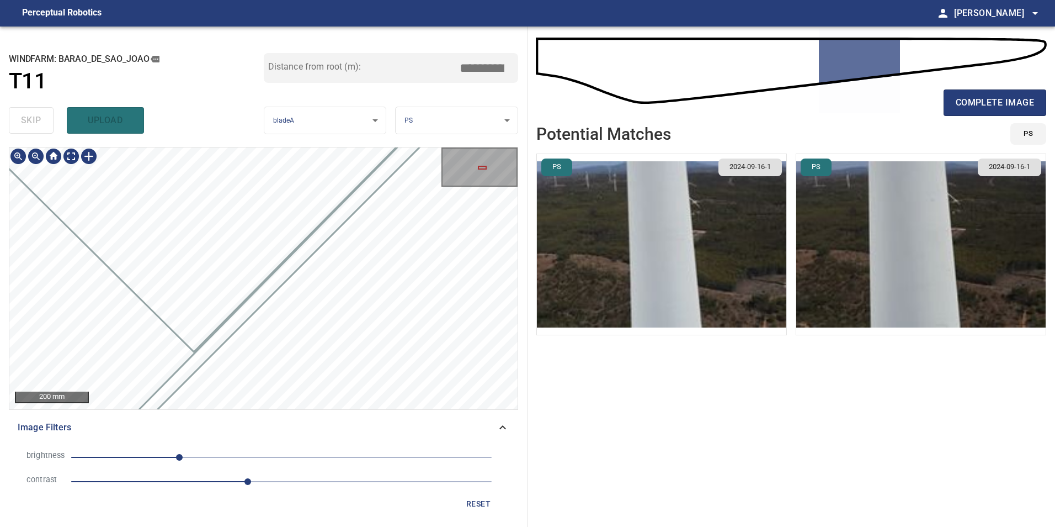
click at [519, 206] on div "**********" at bounding box center [264, 276] width 528 height 500
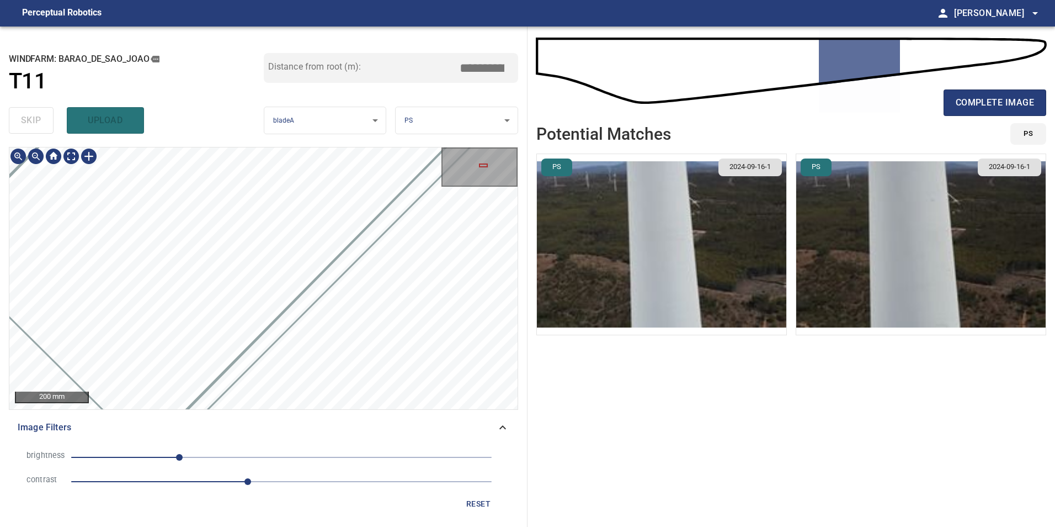
click at [382, 424] on div "200 mm Image Filters brightness -124 contrast 2.1 reset" at bounding box center [263, 332] width 509 height 371
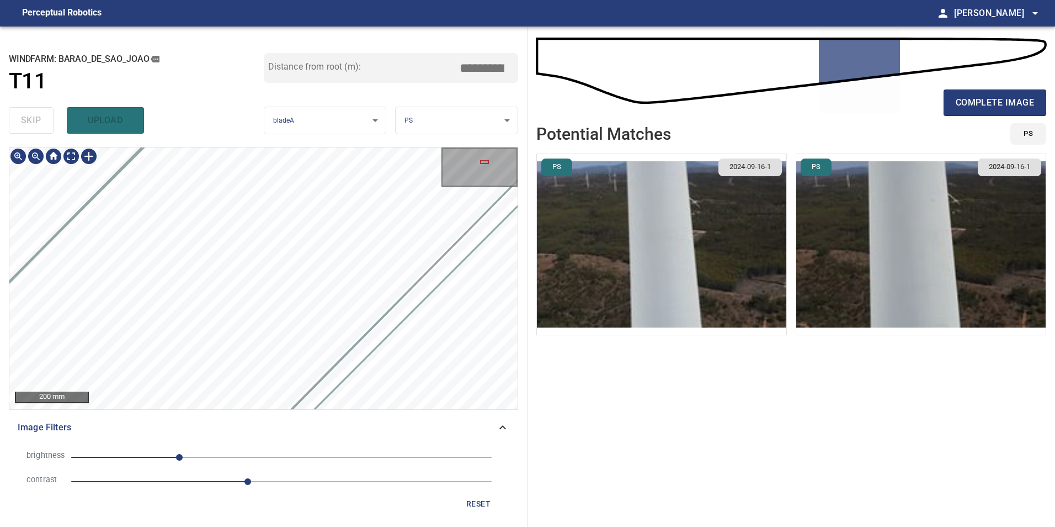
click at [412, 439] on div "200 mm Image Filters brightness -124 contrast 2.1 reset" at bounding box center [263, 332] width 509 height 371
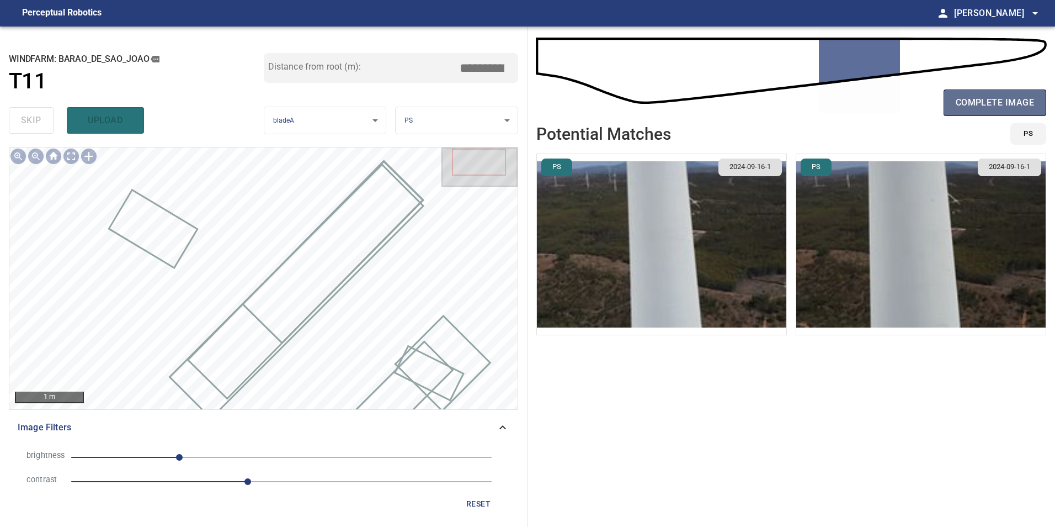
drag, startPoint x: 998, startPoint y: 101, endPoint x: 989, endPoint y: 101, distance: 8.8
click at [998, 101] on span "complete image" at bounding box center [995, 102] width 78 height 15
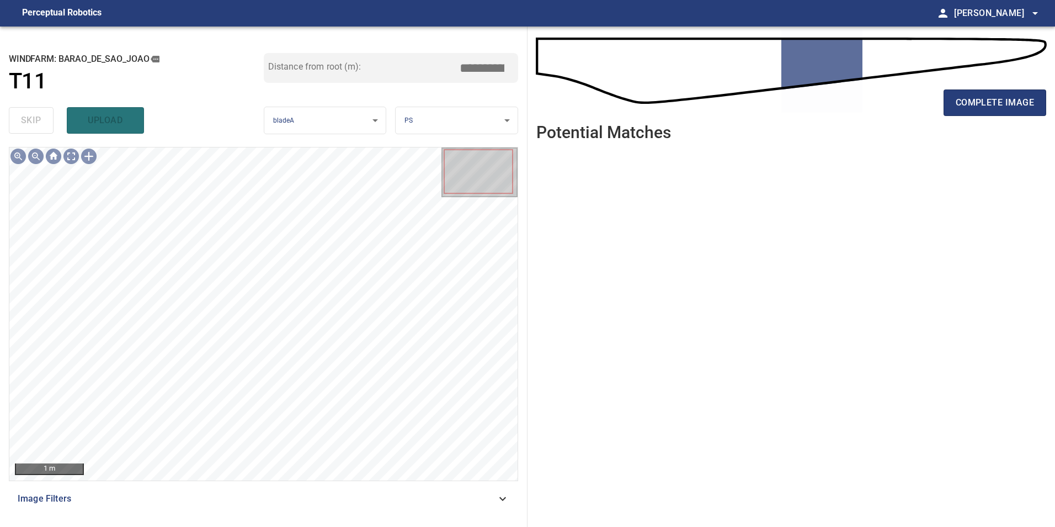
click at [463, 507] on div "Image Filters" at bounding box center [263, 498] width 509 height 26
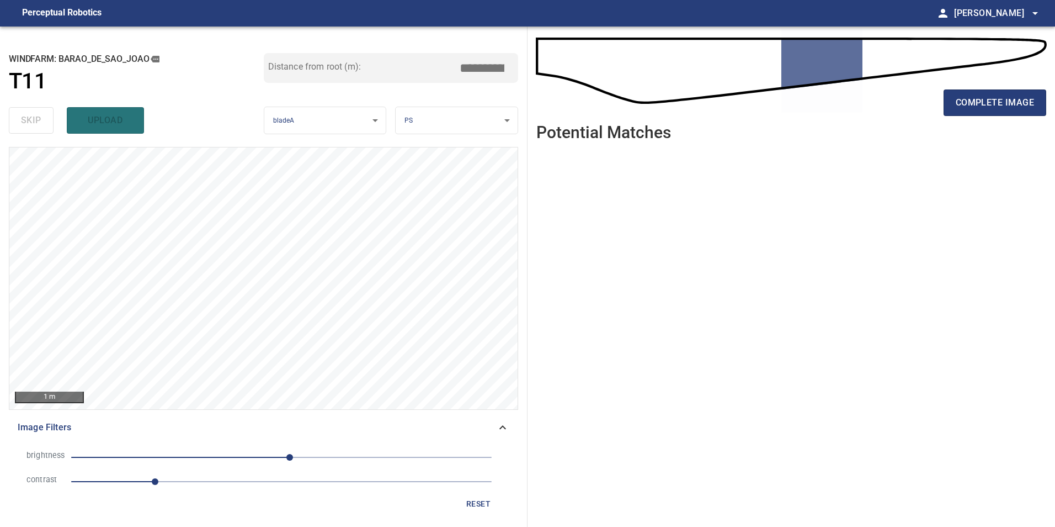
click at [226, 485] on span "1" at bounding box center [281, 481] width 421 height 15
drag, startPoint x: 186, startPoint y: 448, endPoint x: 188, endPoint y: 456, distance: 8.4
click at [187, 453] on li "brightness 10" at bounding box center [264, 457] width 492 height 24
click at [192, 465] on li "brightness 10" at bounding box center [264, 457] width 492 height 24
click at [197, 460] on span "10" at bounding box center [281, 456] width 421 height 15
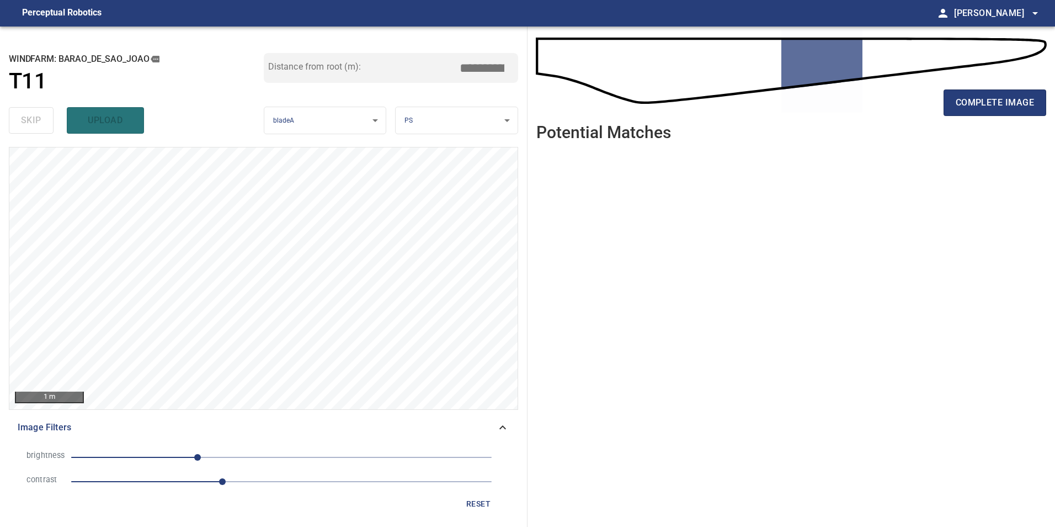
click at [154, 463] on span "-102" at bounding box center [281, 456] width 421 height 15
click at [178, 454] on span "-155" at bounding box center [281, 456] width 421 height 15
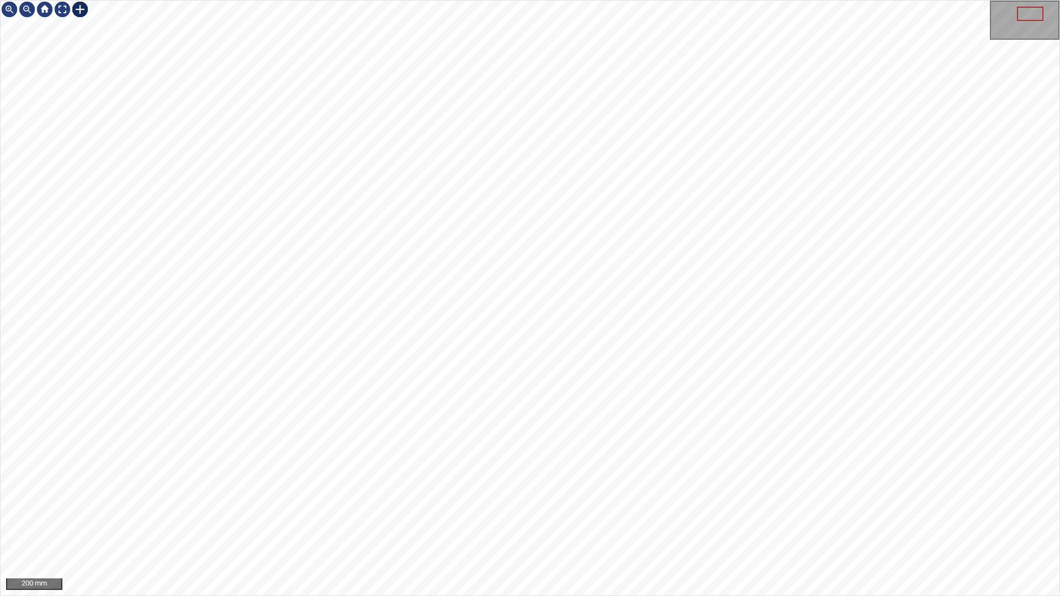
click at [84, 8] on div at bounding box center [80, 10] width 18 height 18
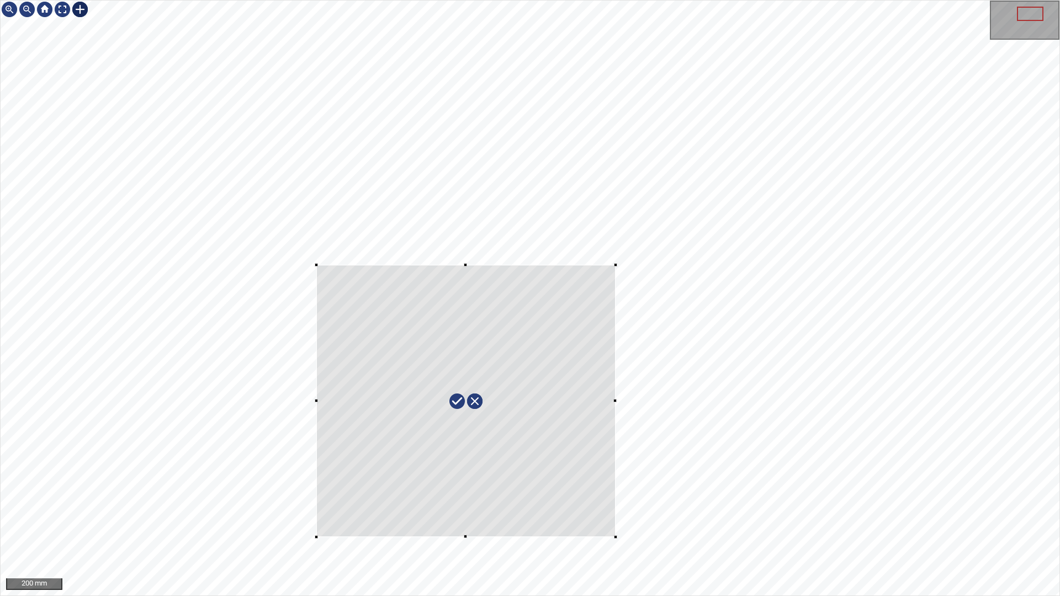
click at [612, 526] on div at bounding box center [530, 298] width 1059 height 595
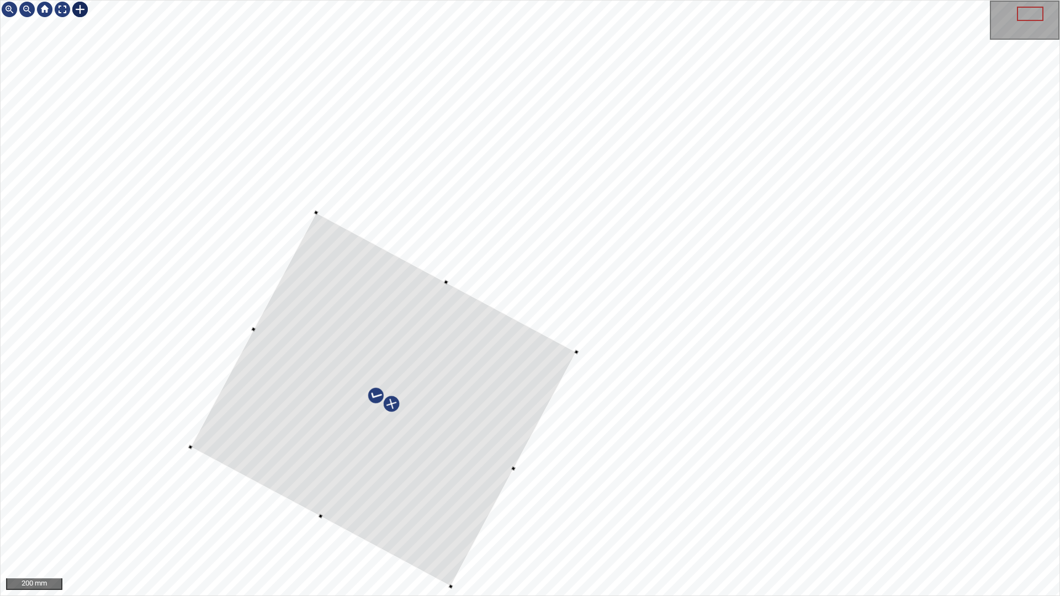
click at [517, 365] on div at bounding box center [383, 399] width 386 height 374
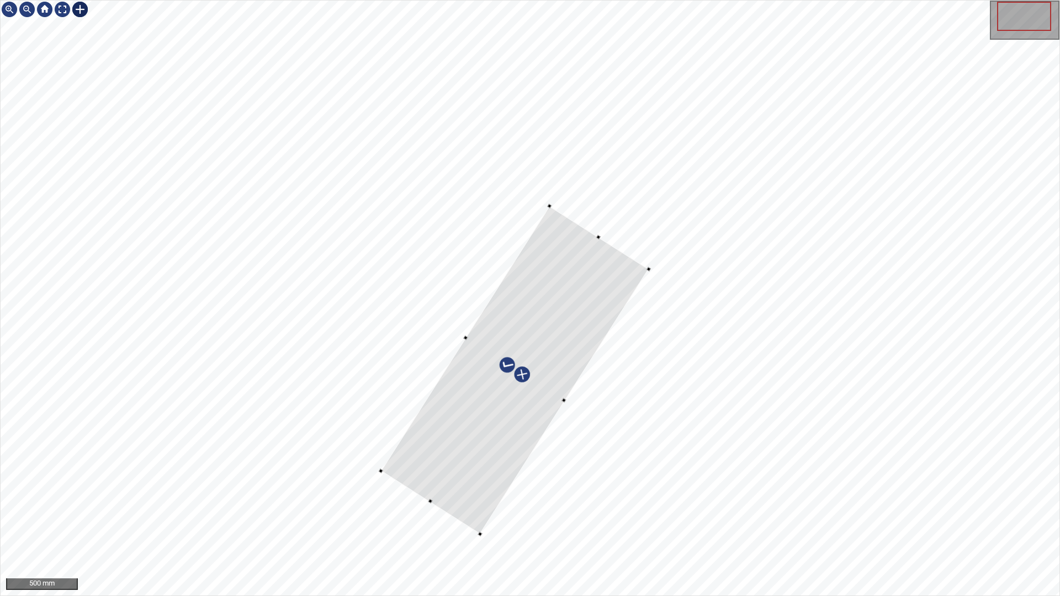
click at [475, 526] on div at bounding box center [530, 298] width 1059 height 595
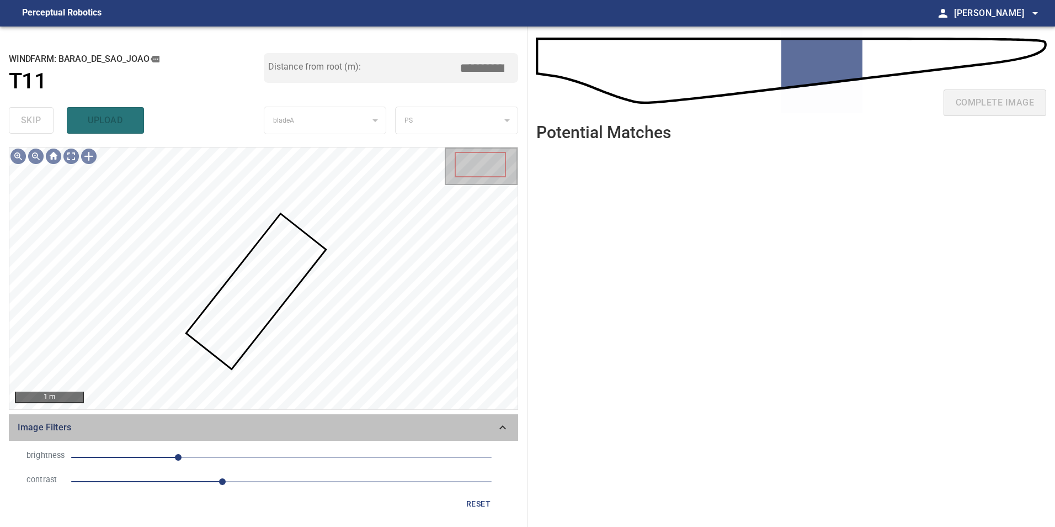
click at [500, 426] on icon at bounding box center [502, 427] width 13 height 13
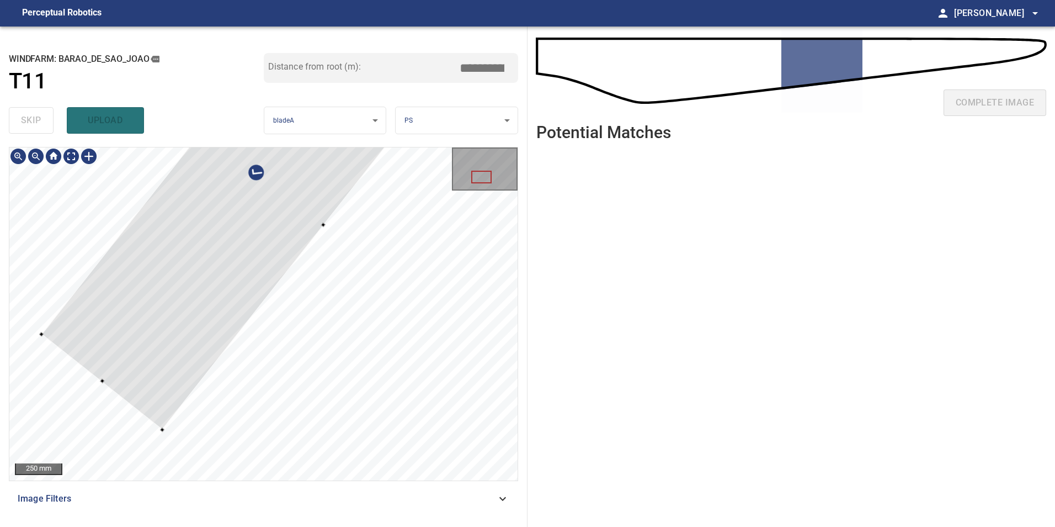
click at [93, 382] on div at bounding box center [263, 313] width 508 height 333
click at [148, 445] on div at bounding box center [263, 313] width 508 height 333
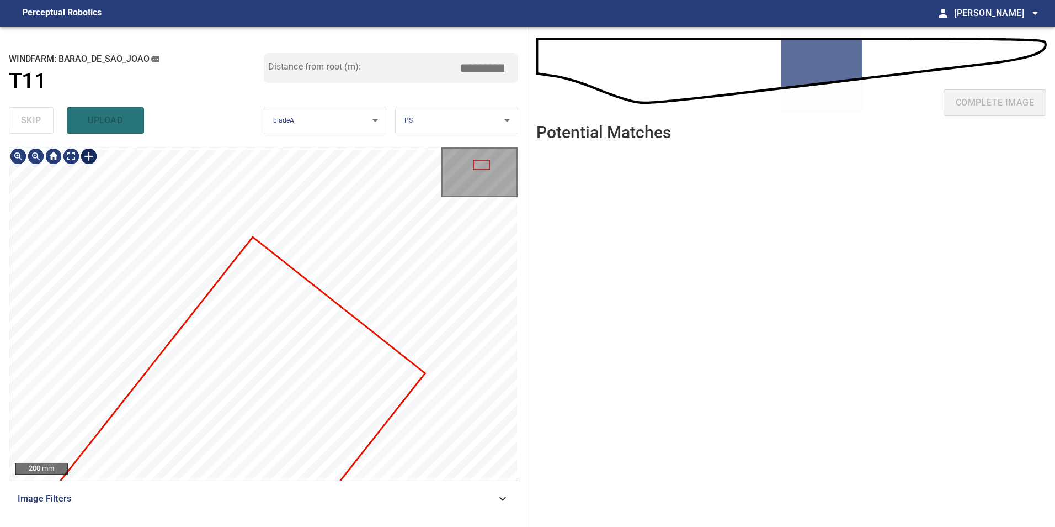
click at [91, 160] on div at bounding box center [89, 156] width 18 height 18
click at [423, 345] on div at bounding box center [263, 313] width 508 height 333
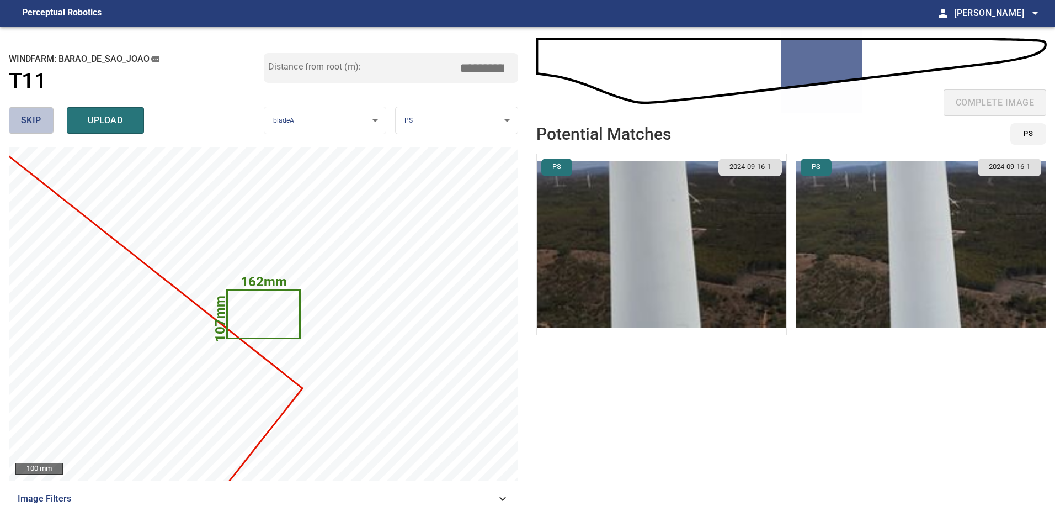
click at [30, 119] on span "skip" at bounding box center [31, 120] width 20 height 15
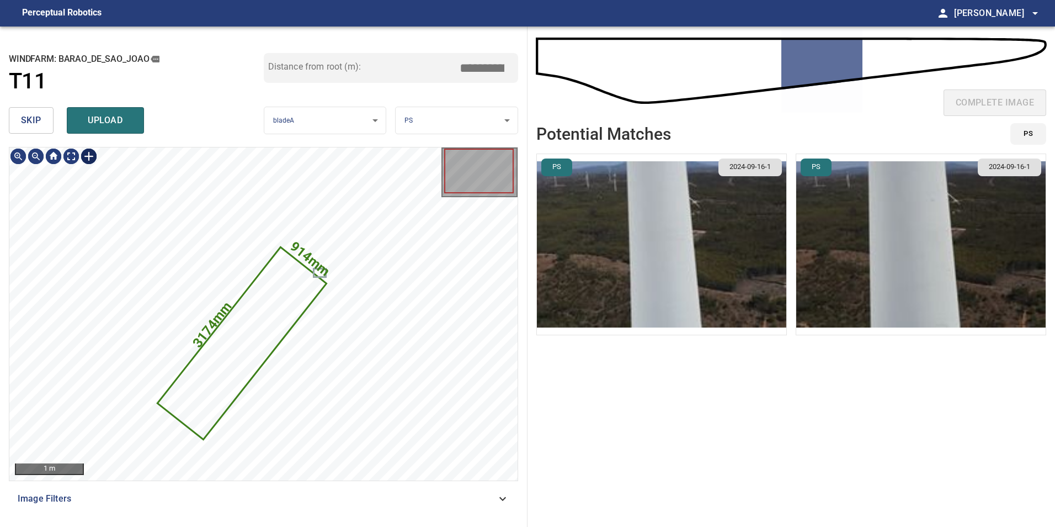
click at [88, 156] on div at bounding box center [89, 156] width 18 height 18
click at [326, 310] on div "914mm 3174mm" at bounding box center [263, 313] width 508 height 333
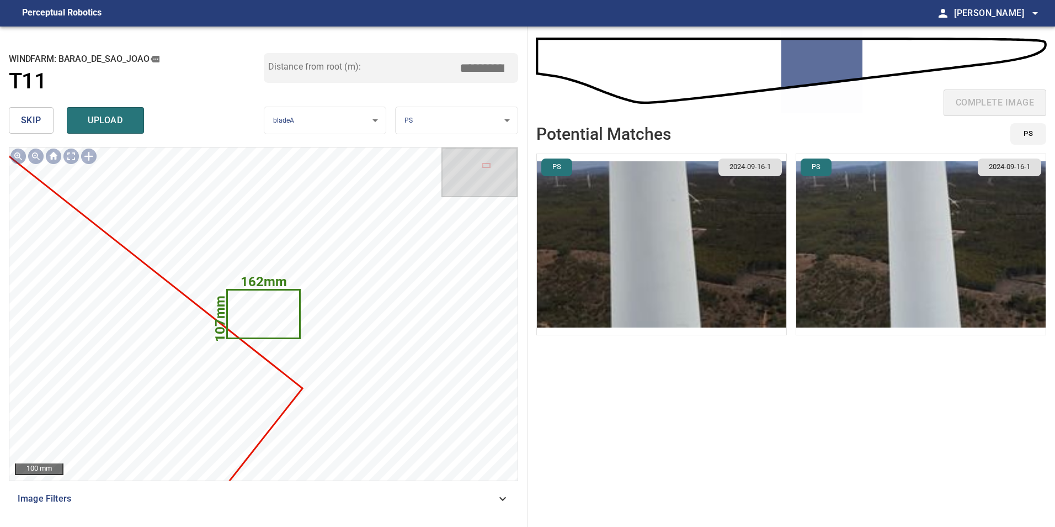
click at [22, 118] on span "skip" at bounding box center [31, 120] width 20 height 15
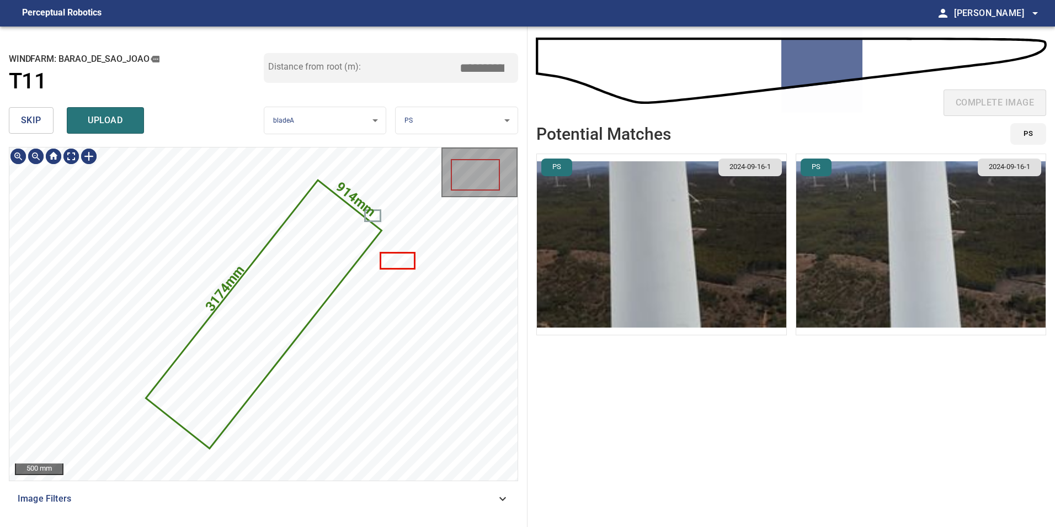
click at [312, 269] on icon at bounding box center [263, 313] width 233 height 265
drag, startPoint x: 480, startPoint y: 67, endPoint x: 723, endPoint y: 100, distance: 245.6
click at [531, 73] on div "**********" at bounding box center [527, 276] width 1055 height 500
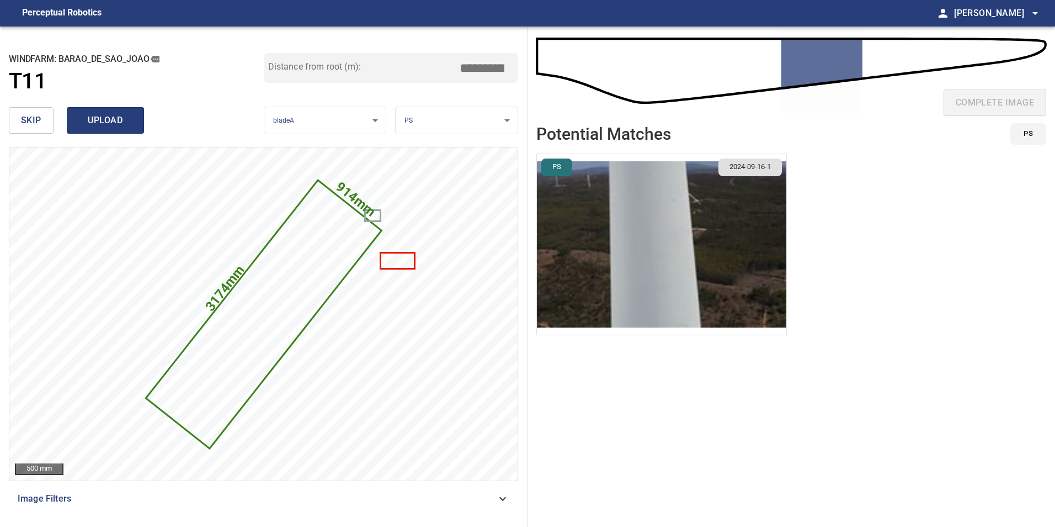
type input "*****"
click at [118, 122] on span "upload" at bounding box center [105, 120] width 53 height 15
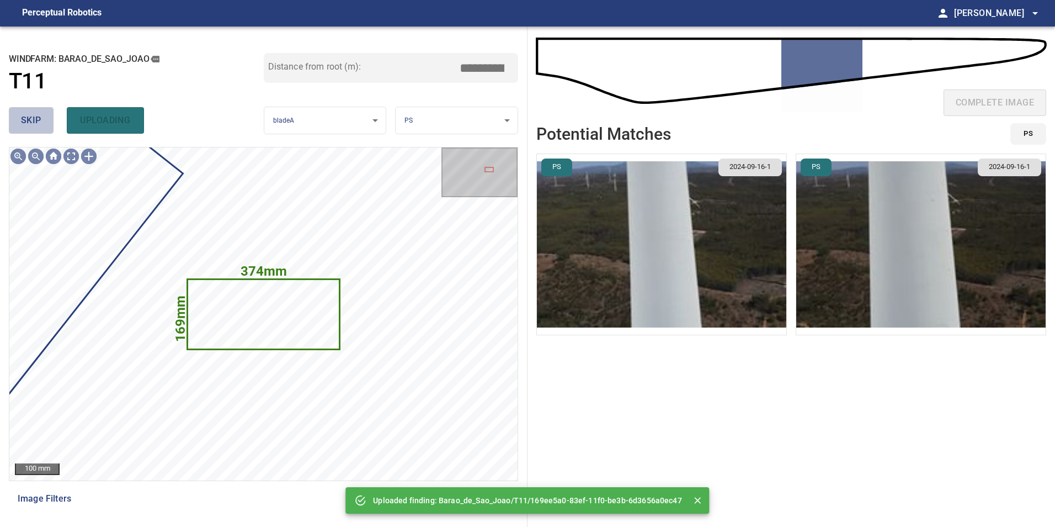
click at [32, 118] on span "skip" at bounding box center [31, 120] width 20 height 15
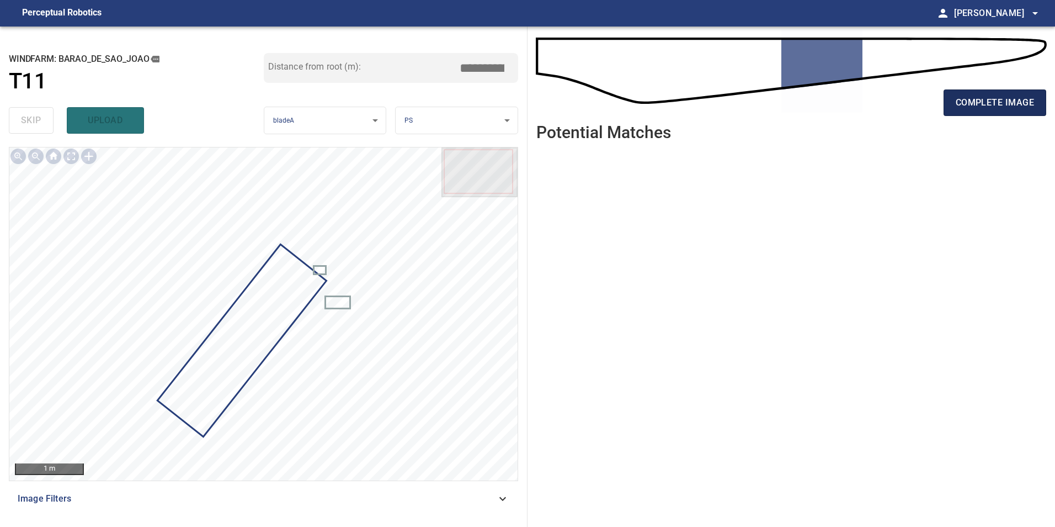
click at [1020, 109] on span "complete image" at bounding box center [995, 102] width 78 height 15
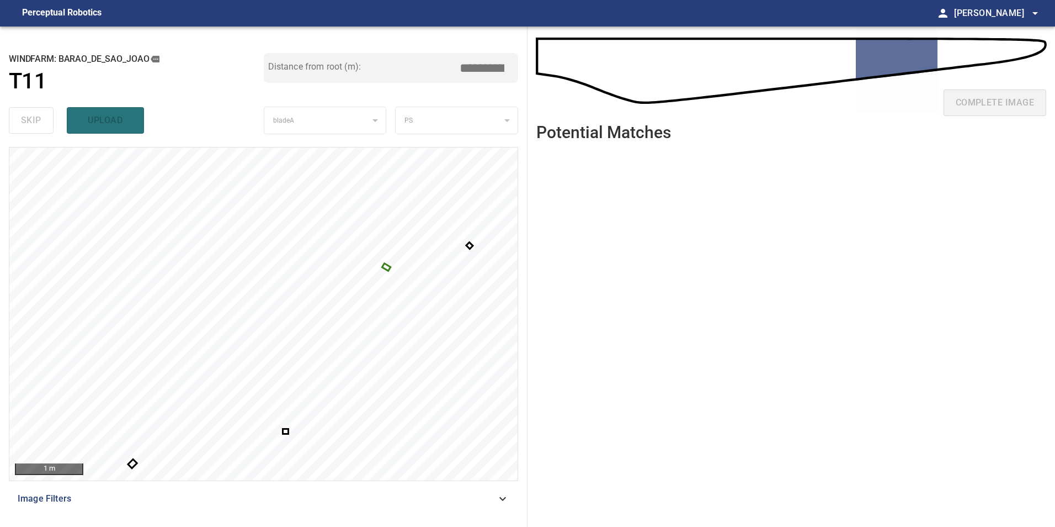
click at [382, 268] on div at bounding box center [263, 313] width 508 height 333
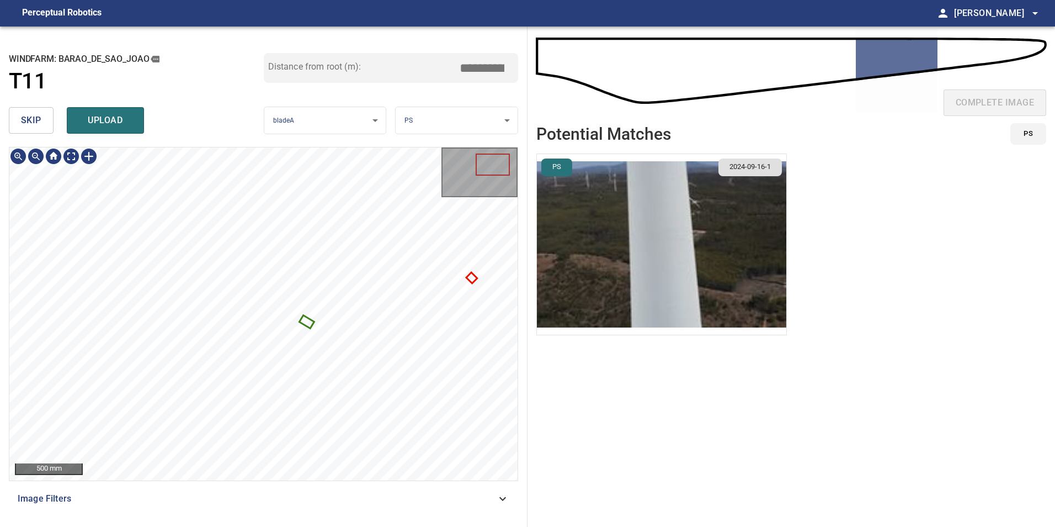
click at [309, 322] on icon at bounding box center [306, 321] width 12 height 10
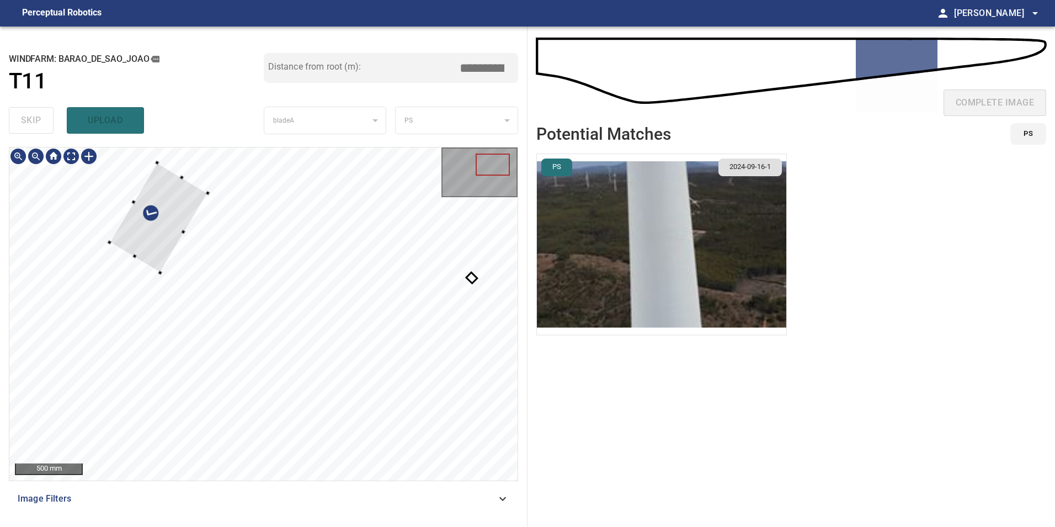
click at [177, 226] on div at bounding box center [158, 218] width 98 height 110
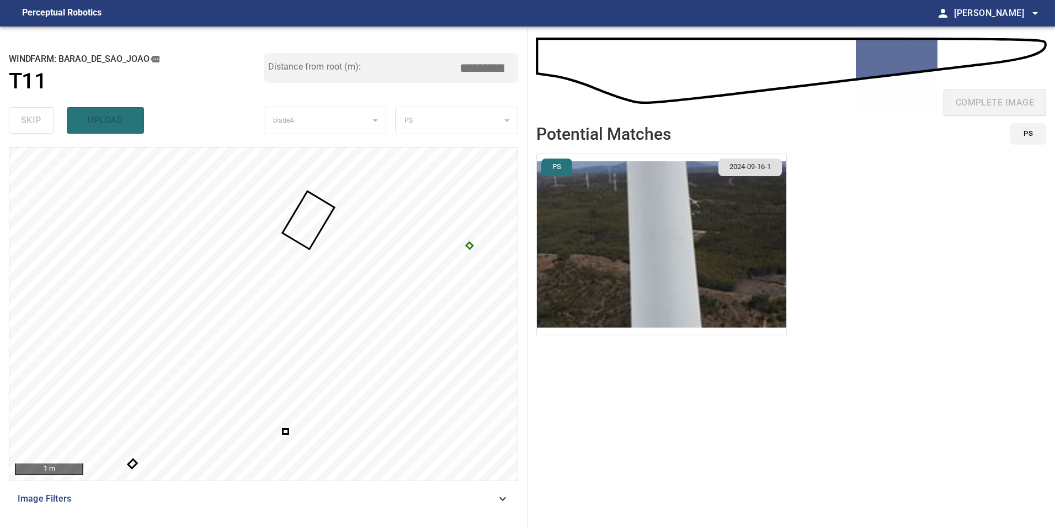
click at [469, 248] on div at bounding box center [263, 313] width 508 height 333
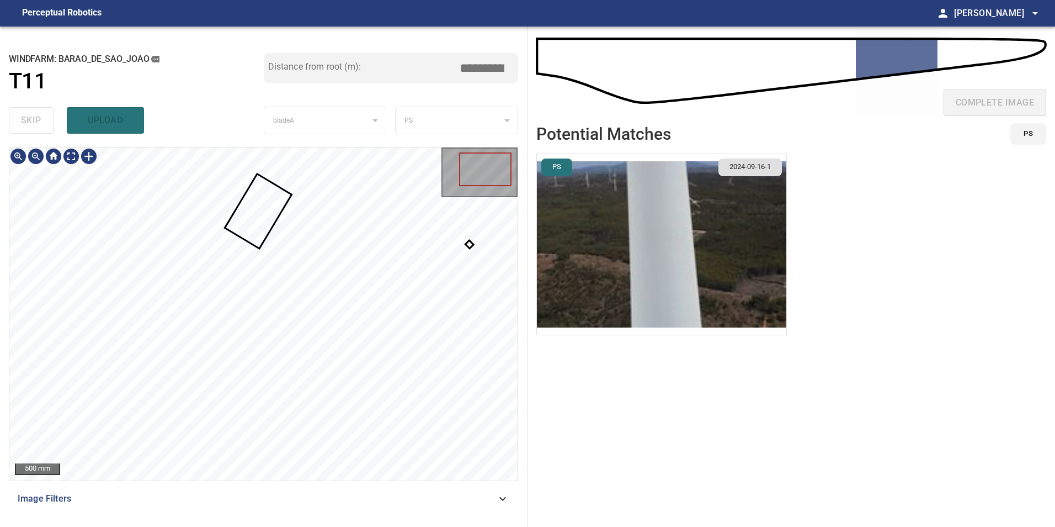
click at [468, 244] on div at bounding box center [263, 313] width 508 height 333
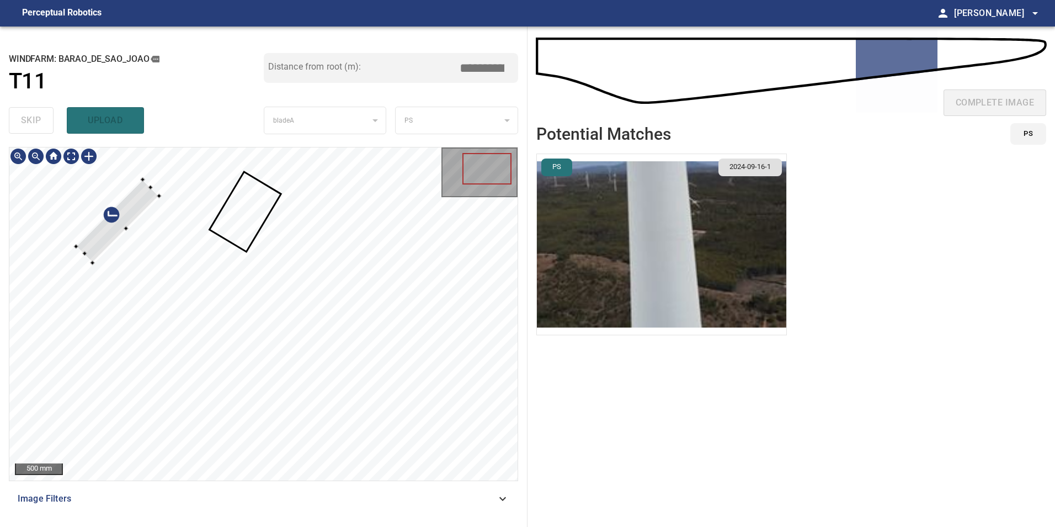
click at [160, 208] on div at bounding box center [117, 220] width 83 height 83
click at [211, 231] on div at bounding box center [218, 224] width 83 height 83
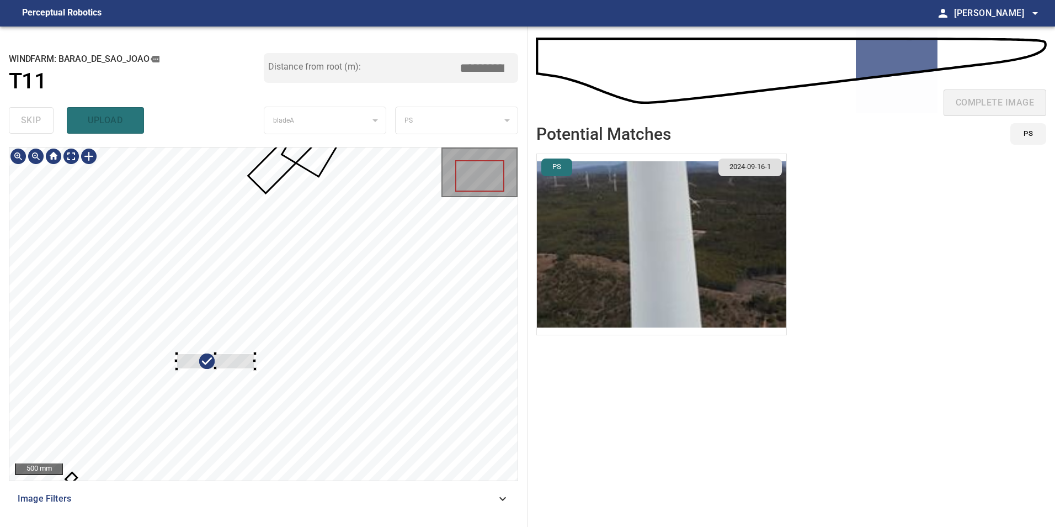
click at [164, 243] on div at bounding box center [263, 313] width 508 height 333
click at [164, 274] on div at bounding box center [263, 313] width 508 height 333
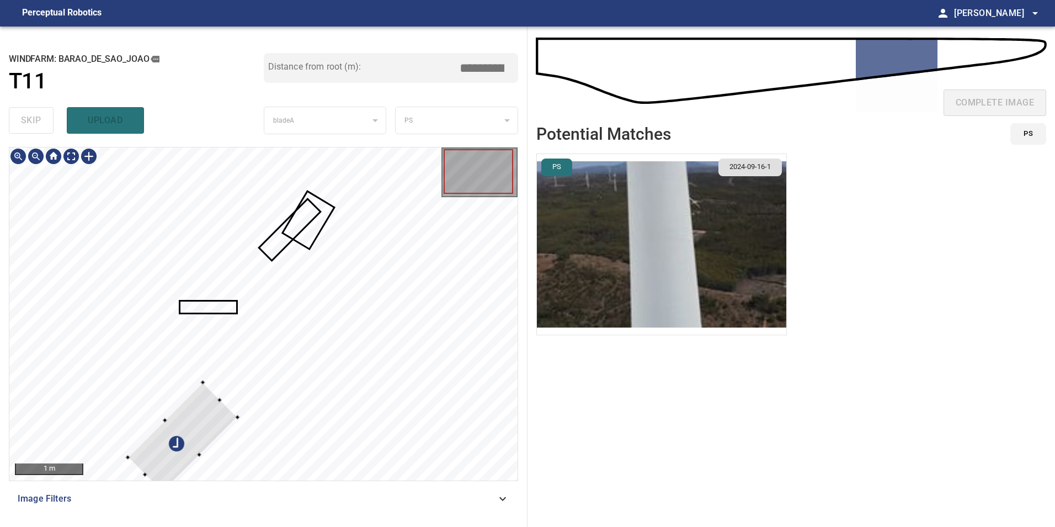
click at [277, 218] on div at bounding box center [263, 313] width 508 height 333
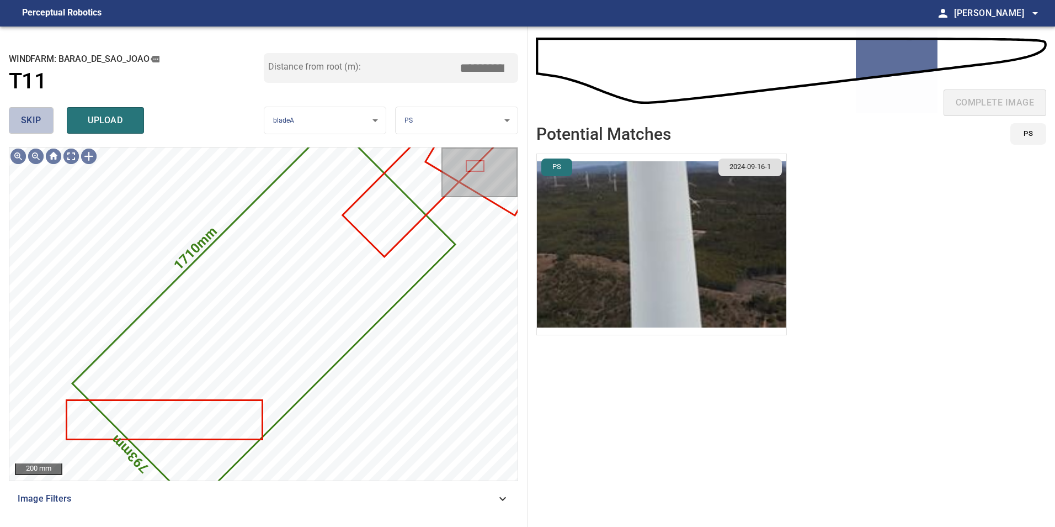
drag, startPoint x: 44, startPoint y: 120, endPoint x: 47, endPoint y: 132, distance: 12.7
click at [46, 131] on button "skip" at bounding box center [31, 120] width 45 height 26
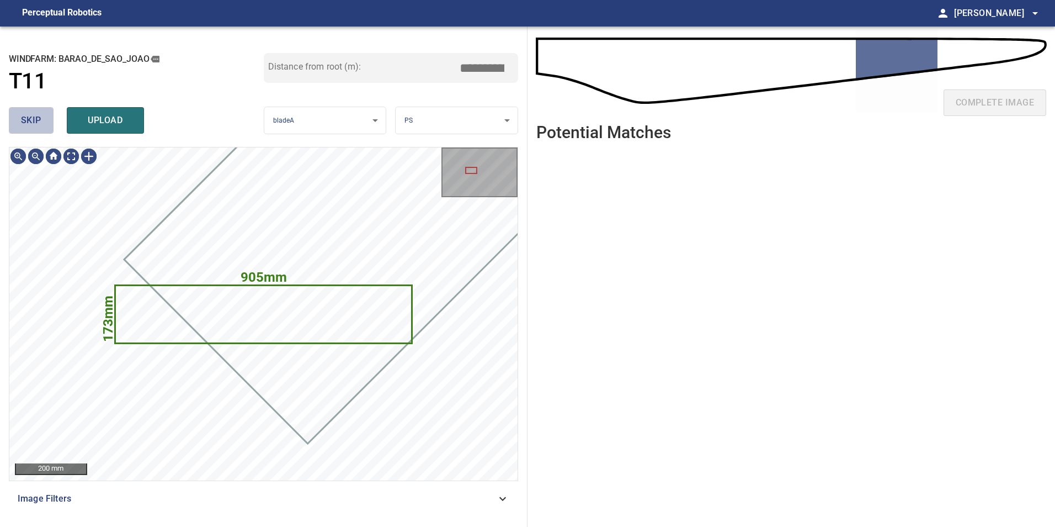
click at [47, 132] on button "skip" at bounding box center [31, 120] width 45 height 26
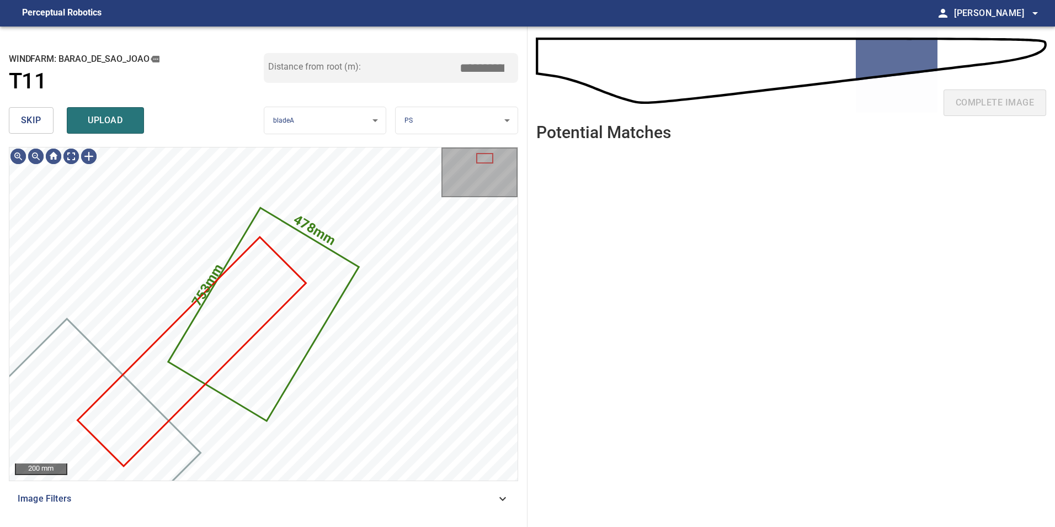
click at [43, 118] on button "skip" at bounding box center [31, 120] width 45 height 26
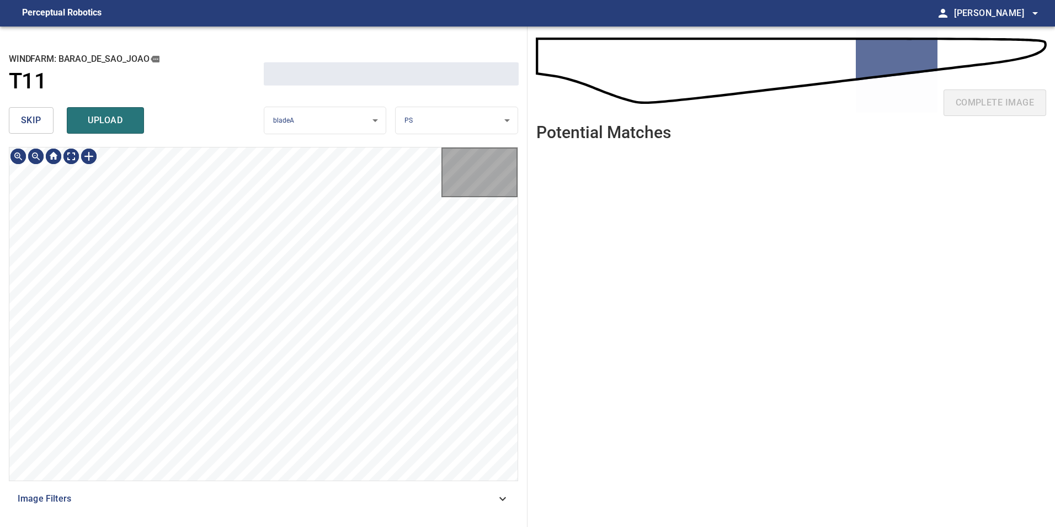
click at [43, 118] on button "skip" at bounding box center [31, 120] width 45 height 26
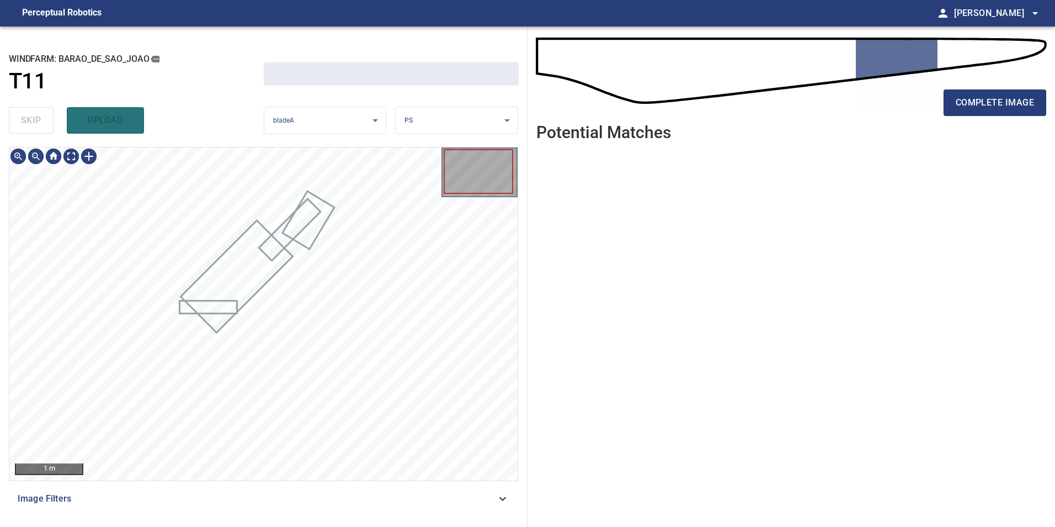
click at [43, 118] on div "skip upload" at bounding box center [136, 120] width 255 height 35
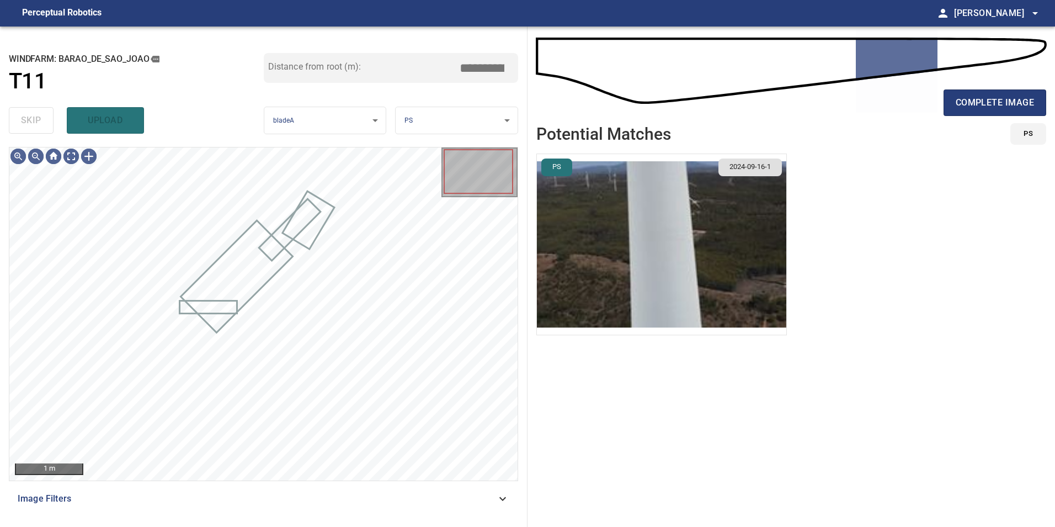
click at [43, 118] on div "skip upload" at bounding box center [136, 120] width 255 height 35
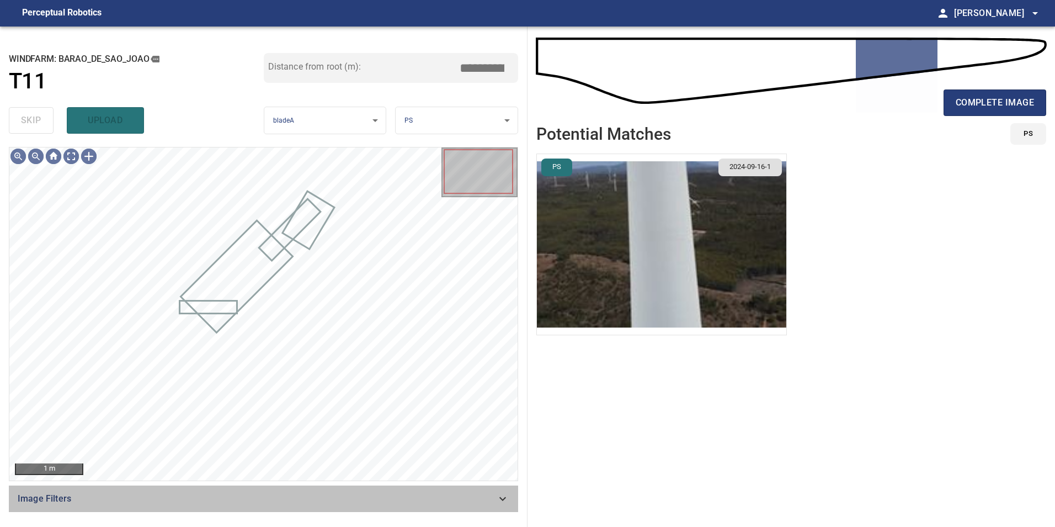
drag, startPoint x: 503, startPoint y: 486, endPoint x: 493, endPoint y: 501, distance: 18.7
click at [503, 489] on div "Image Filters" at bounding box center [263, 498] width 509 height 26
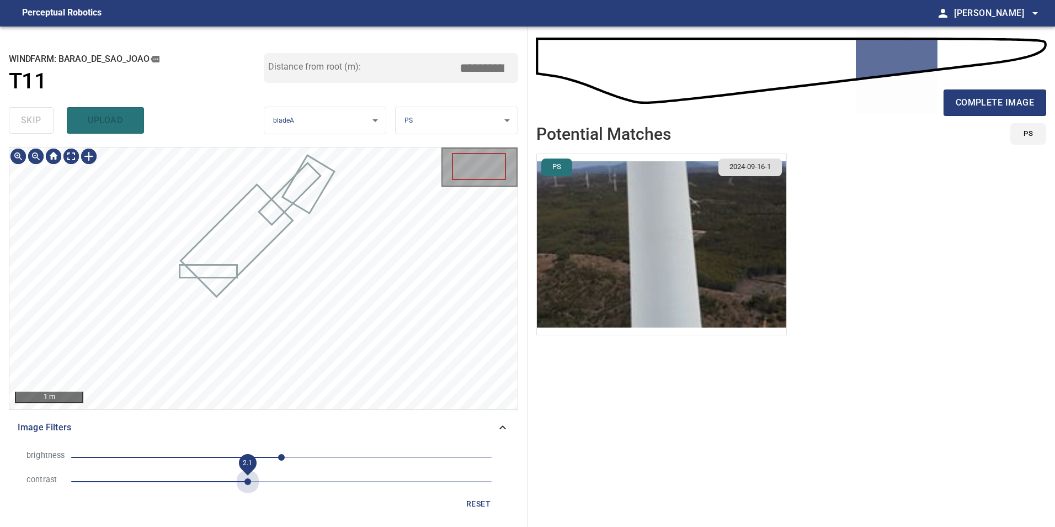
drag, startPoint x: 249, startPoint y: 473, endPoint x: 224, endPoint y: 475, distance: 24.9
click at [249, 475] on span "2.1" at bounding box center [281, 481] width 421 height 15
click at [224, 463] on span "-70" at bounding box center [281, 456] width 421 height 15
click at [249, 456] on span "-70" at bounding box center [281, 456] width 421 height 15
drag, startPoint x: 194, startPoint y: 456, endPoint x: 153, endPoint y: 459, distance: 40.4
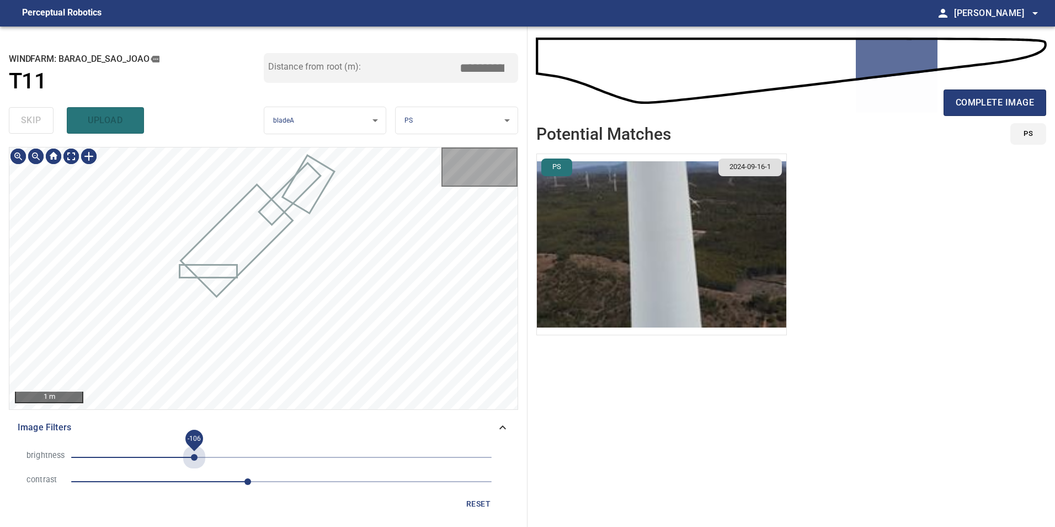
click at [192, 458] on span "-106" at bounding box center [281, 456] width 421 height 15
click at [153, 459] on span "-155" at bounding box center [281, 456] width 421 height 15
click at [174, 458] on span "-155" at bounding box center [281, 456] width 421 height 15
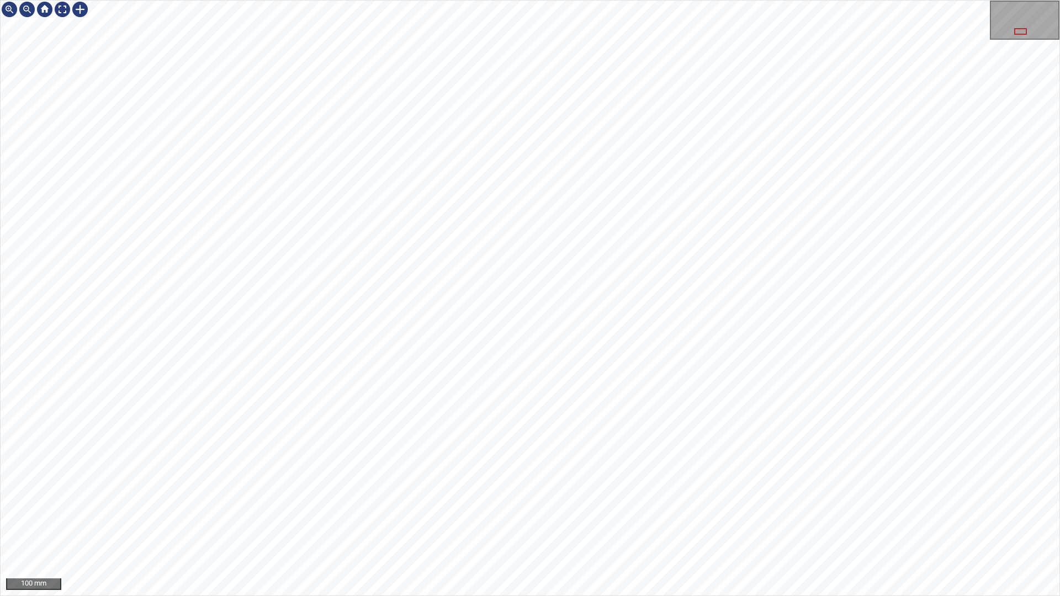
click at [852, 0] on div "100 mm" at bounding box center [530, 298] width 1060 height 596
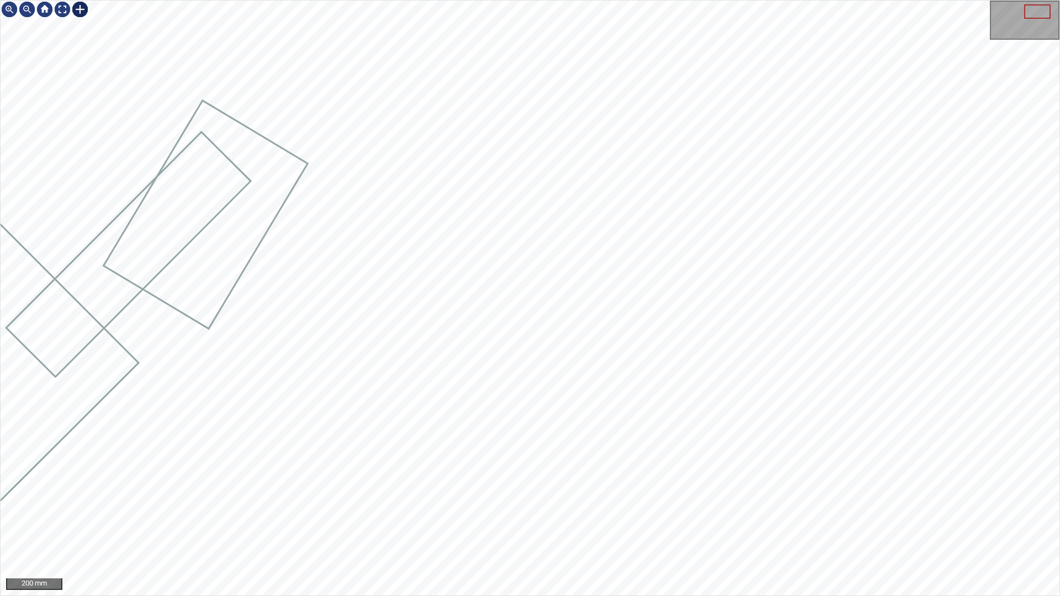
click at [84, 13] on div at bounding box center [80, 10] width 18 height 18
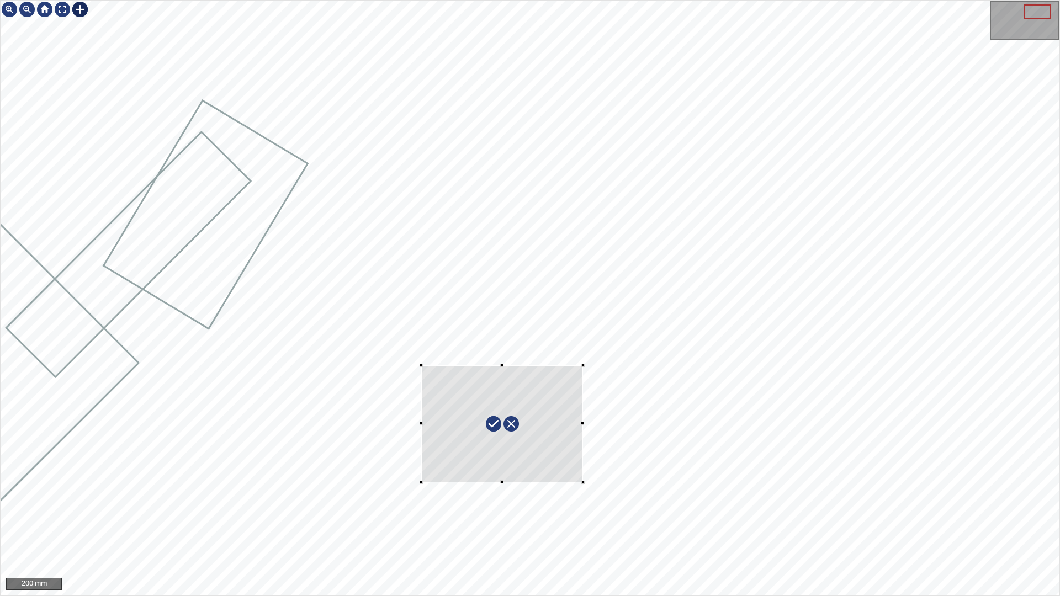
click at [421, 365] on div at bounding box center [530, 298] width 1059 height 595
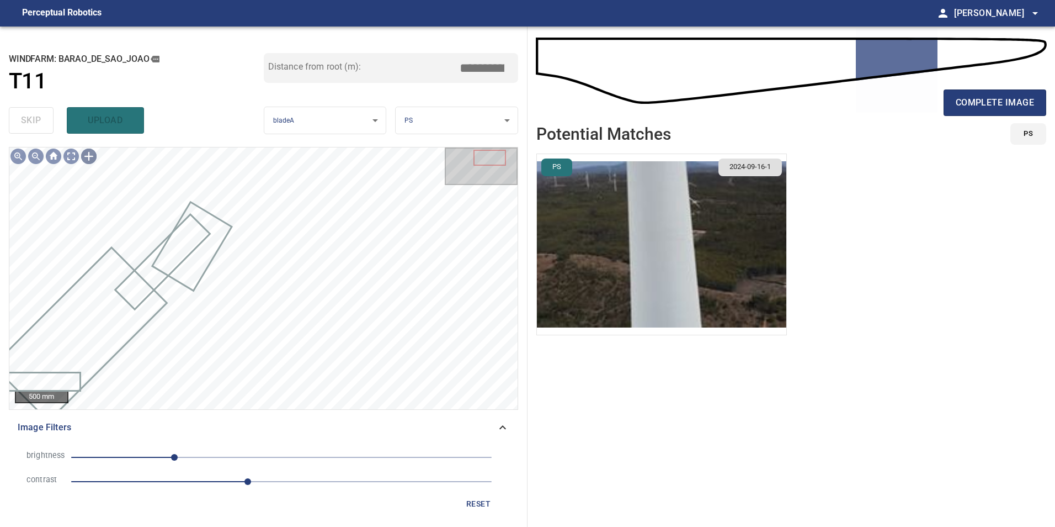
click at [339, 487] on span "2.1" at bounding box center [281, 481] width 421 height 15
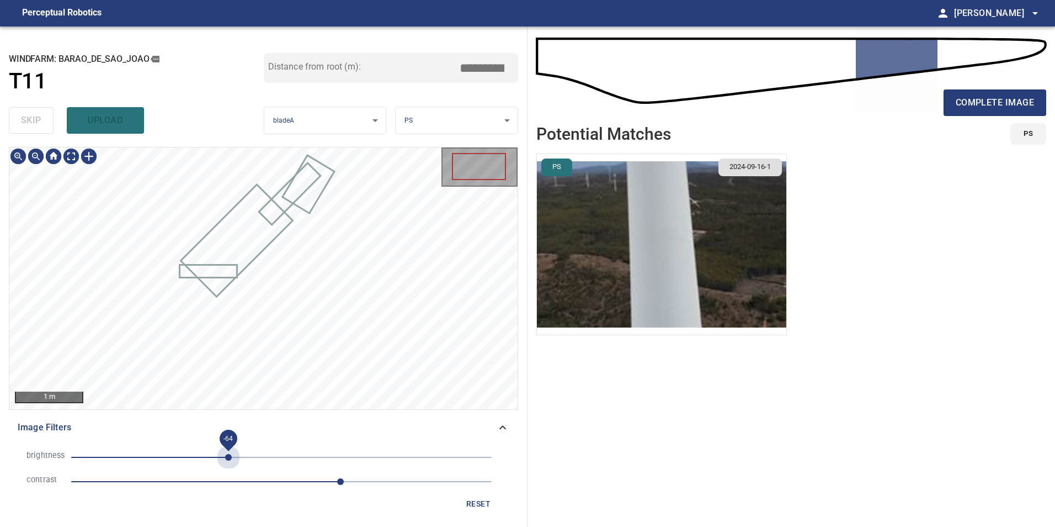
drag, startPoint x: 229, startPoint y: 452, endPoint x: 288, endPoint y: 494, distance: 72.4
click at [230, 452] on span "-64" at bounding box center [281, 456] width 421 height 15
click at [217, 481] on span "3.2" at bounding box center [281, 481] width 421 height 15
click at [192, 481] on span "1.4" at bounding box center [281, 481] width 421 height 15
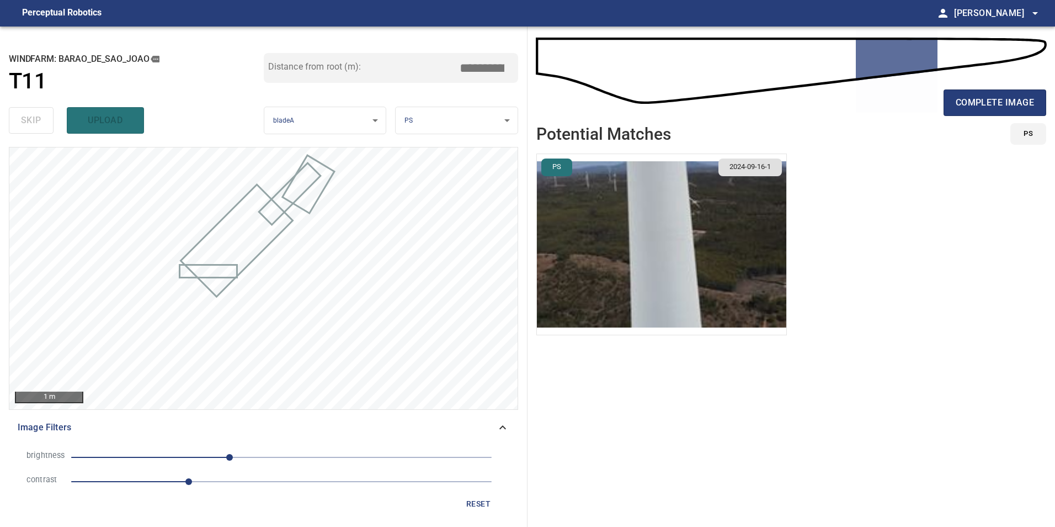
click at [195, 458] on span "-63" at bounding box center [281, 456] width 421 height 15
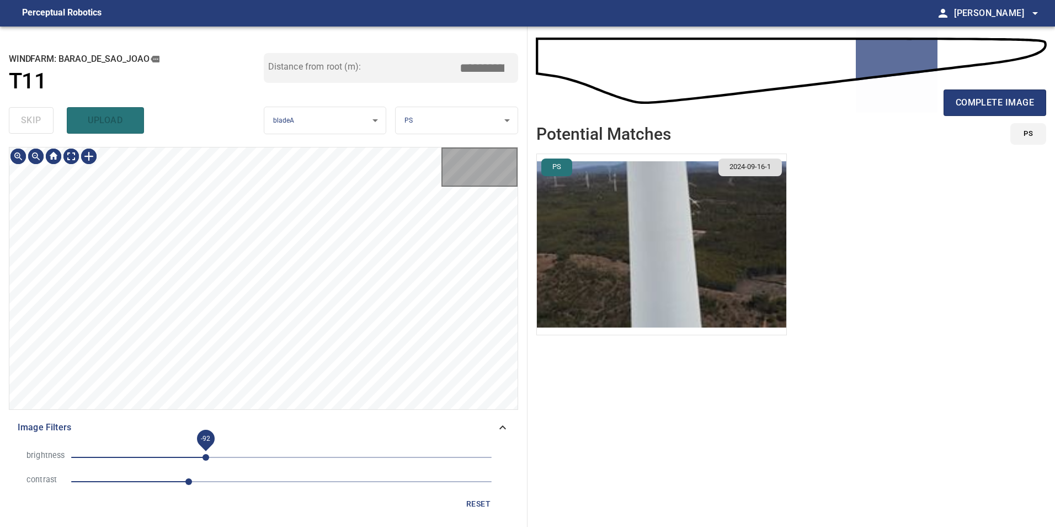
click at [206, 454] on span "-92" at bounding box center [206, 457] width 7 height 7
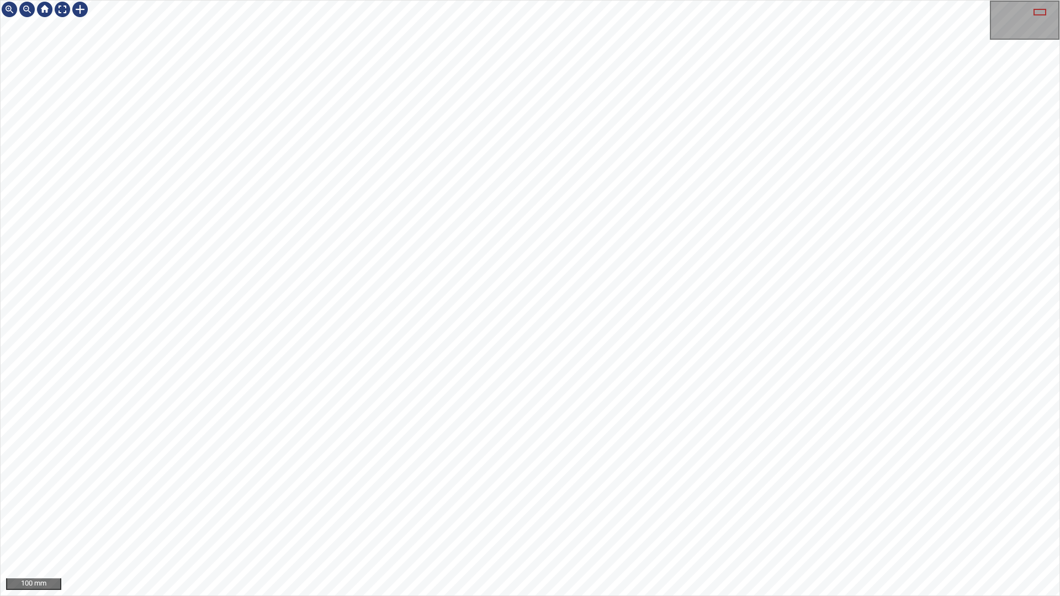
click at [540, 526] on div "100 mm" at bounding box center [530, 298] width 1060 height 596
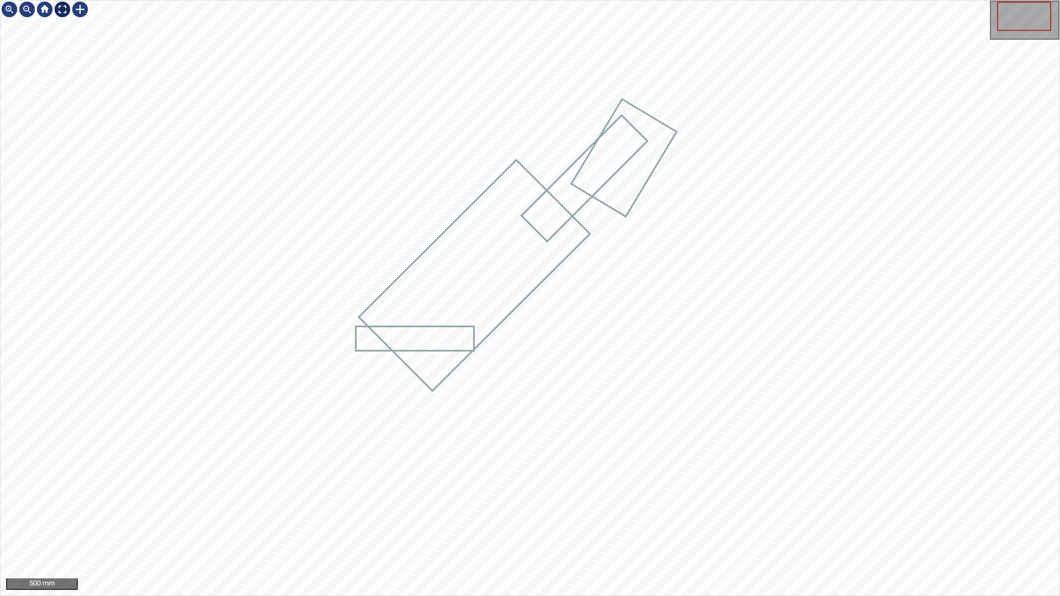
click at [64, 10] on div at bounding box center [63, 10] width 18 height 18
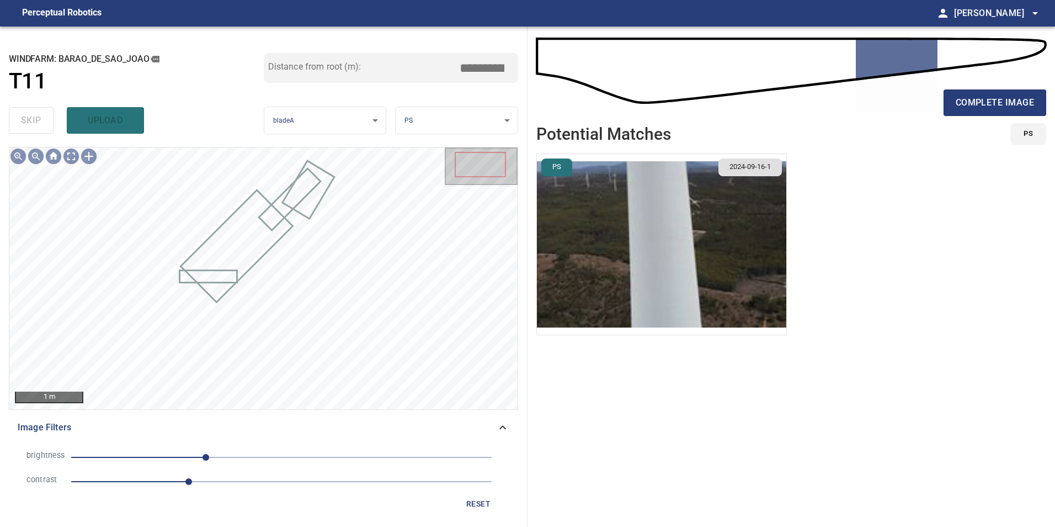
click at [482, 501] on span "reset" at bounding box center [478, 504] width 26 height 14
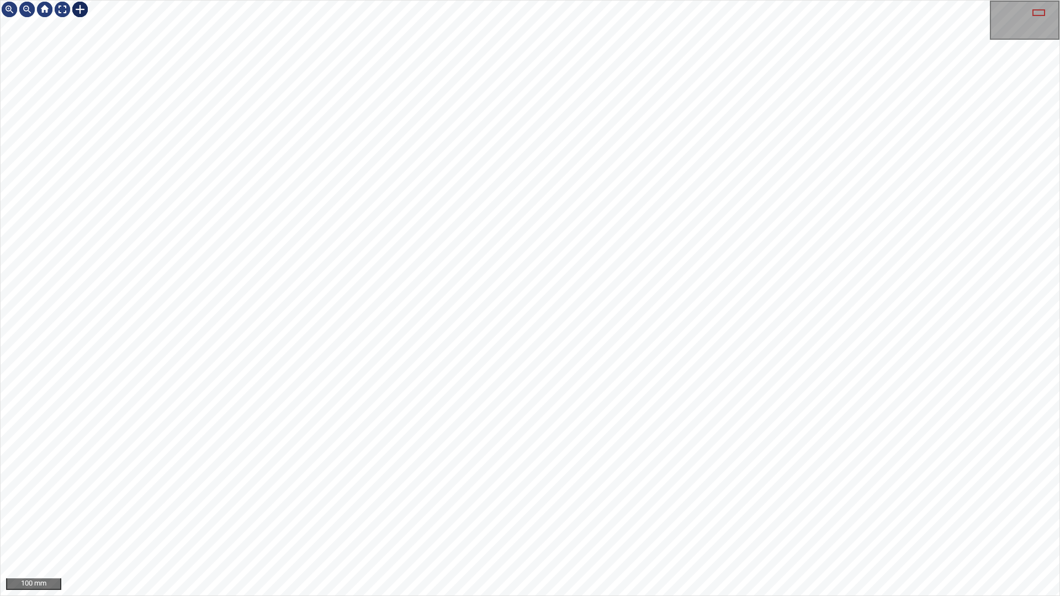
click at [79, 6] on div at bounding box center [80, 10] width 18 height 18
click at [468, 438] on div at bounding box center [530, 298] width 1059 height 595
click at [433, 433] on div at bounding box center [406, 423] width 113 height 93
click at [58, 8] on div at bounding box center [63, 10] width 18 height 18
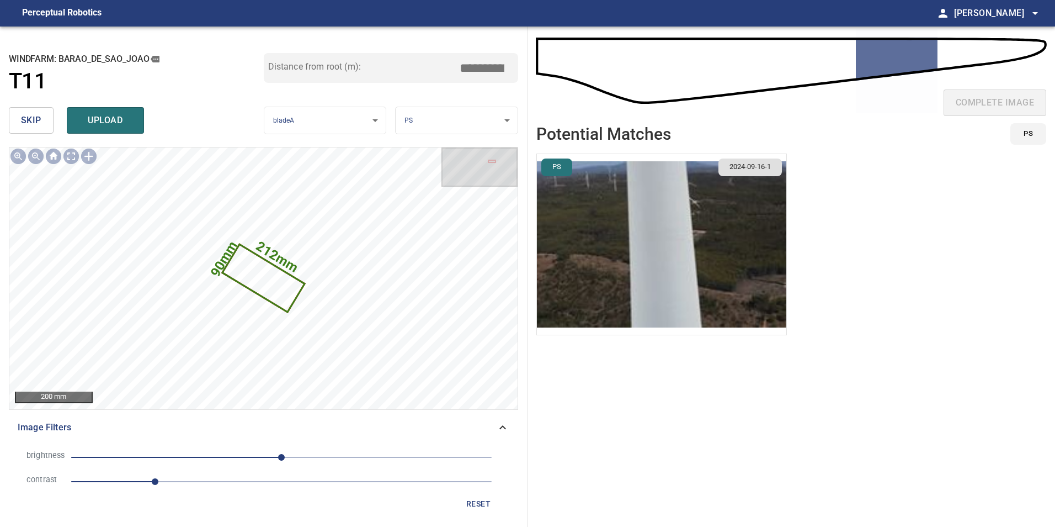
drag, startPoint x: 490, startPoint y: 66, endPoint x: 582, endPoint y: 63, distance: 92.8
click at [530, 62] on div "**********" at bounding box center [527, 276] width 1055 height 500
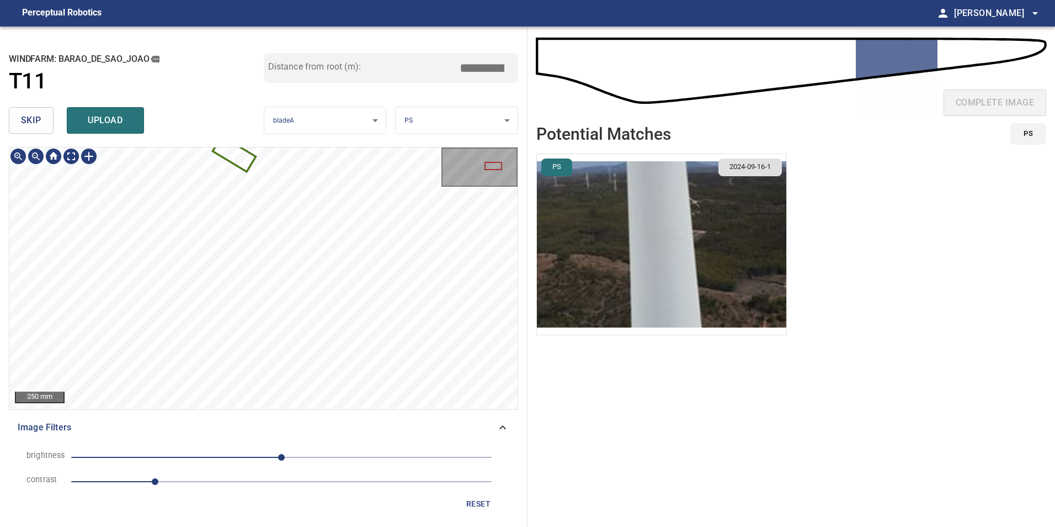
click at [380, 93] on div "**********" at bounding box center [264, 276] width 528 height 500
type input "*****"
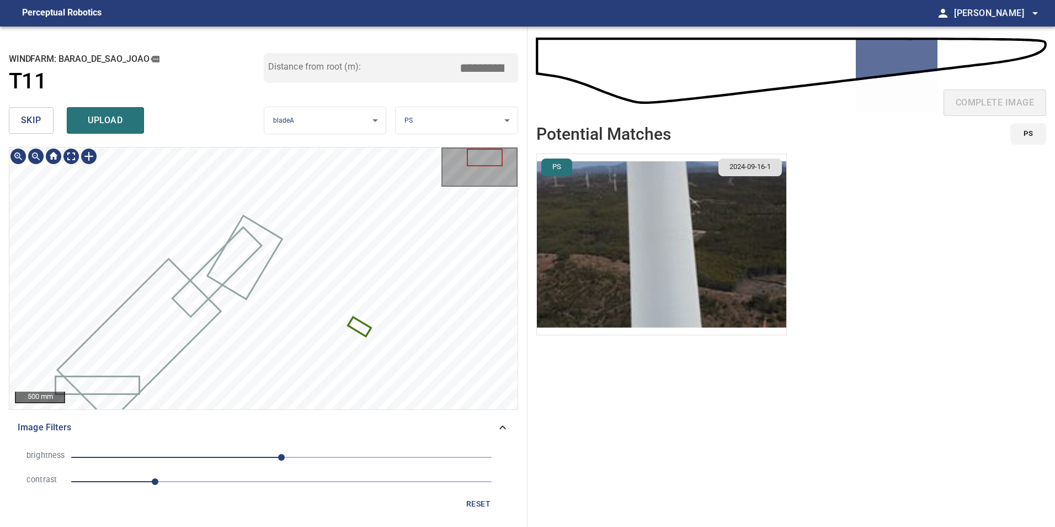
click at [360, 329] on icon at bounding box center [359, 326] width 21 height 17
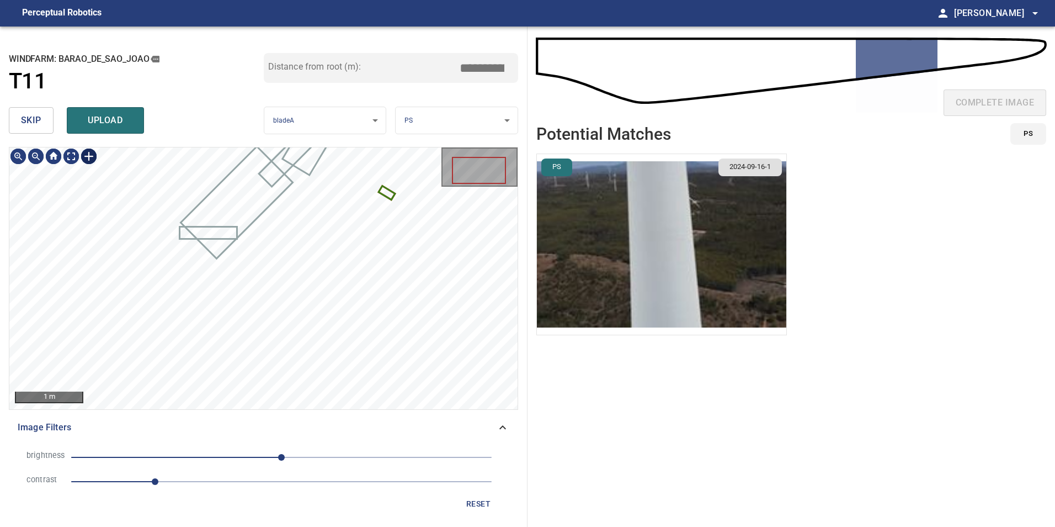
click at [89, 163] on div at bounding box center [89, 156] width 18 height 18
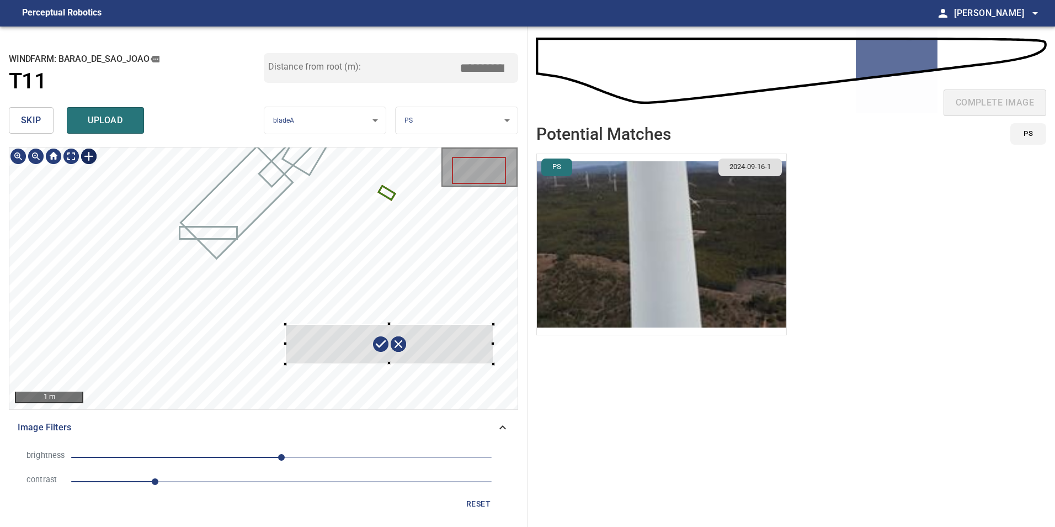
click at [493, 333] on div at bounding box center [263, 277] width 508 height 261
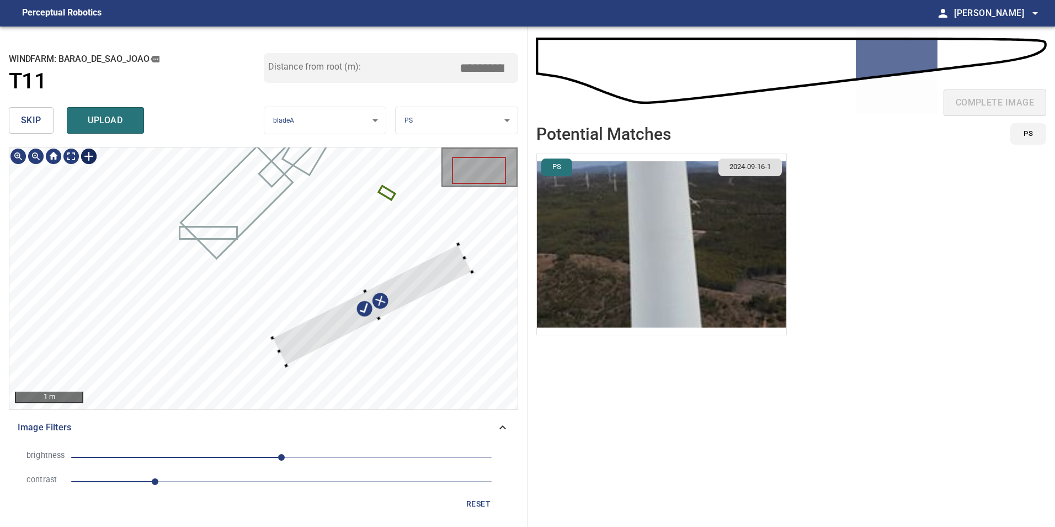
click at [434, 279] on div at bounding box center [373, 304] width 200 height 121
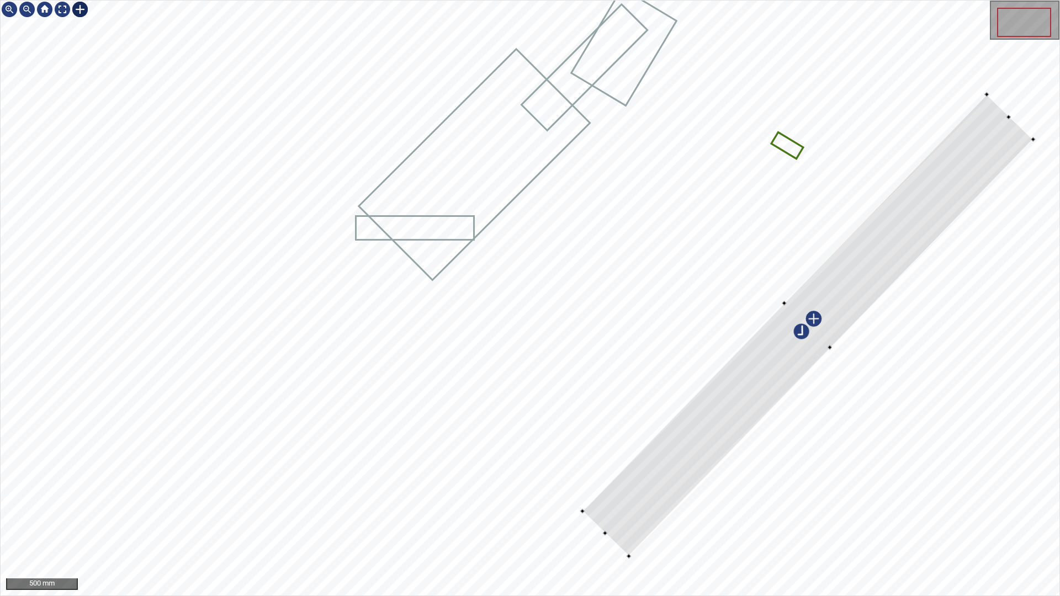
click at [987, 92] on div at bounding box center [530, 298] width 1059 height 595
click at [60, 7] on div at bounding box center [63, 10] width 18 height 18
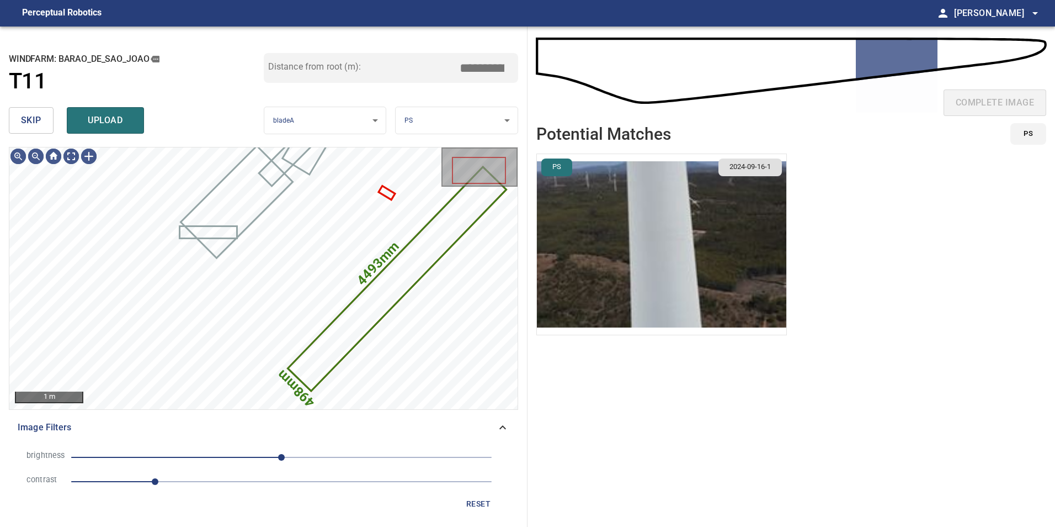
drag, startPoint x: 40, startPoint y: 114, endPoint x: 47, endPoint y: 125, distance: 12.7
click at [40, 114] on span "skip" at bounding box center [31, 120] width 20 height 15
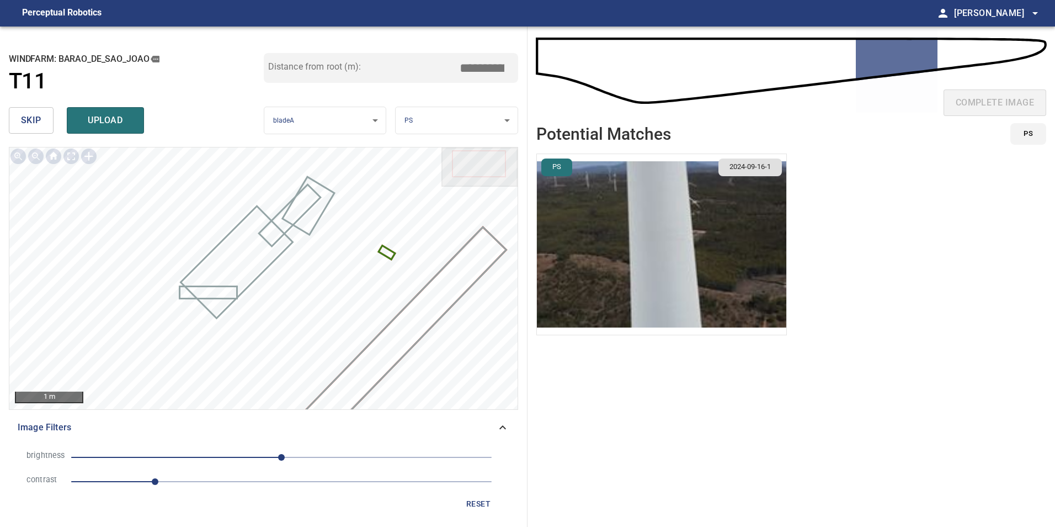
drag, startPoint x: 491, startPoint y: 70, endPoint x: 730, endPoint y: 147, distance: 250.8
click at [551, 82] on div "**********" at bounding box center [527, 276] width 1055 height 500
type input "*****"
click at [100, 132] on button "upload" at bounding box center [105, 120] width 77 height 26
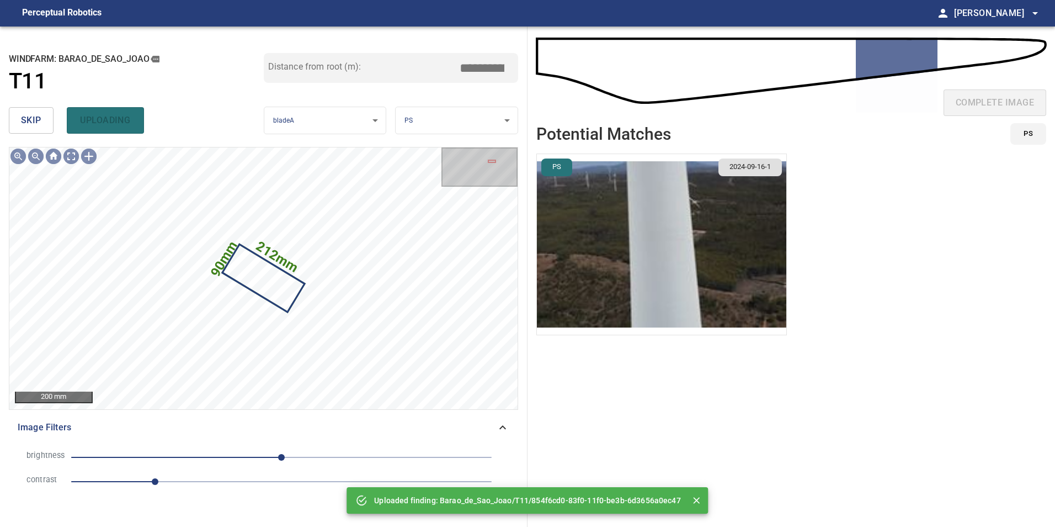
click at [24, 122] on span "skip" at bounding box center [31, 120] width 20 height 15
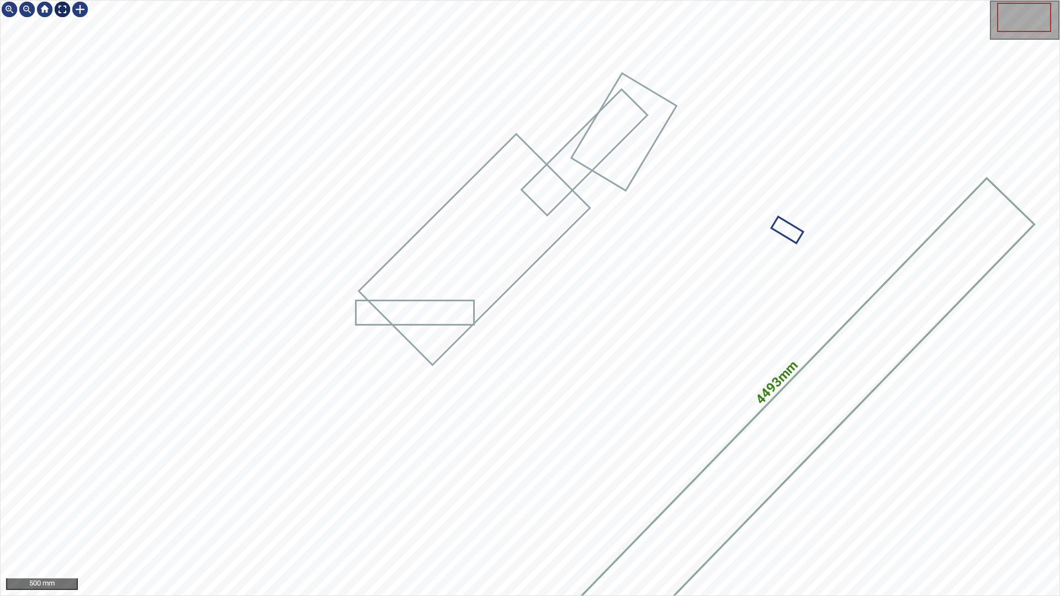
click at [60, 12] on div at bounding box center [63, 10] width 18 height 18
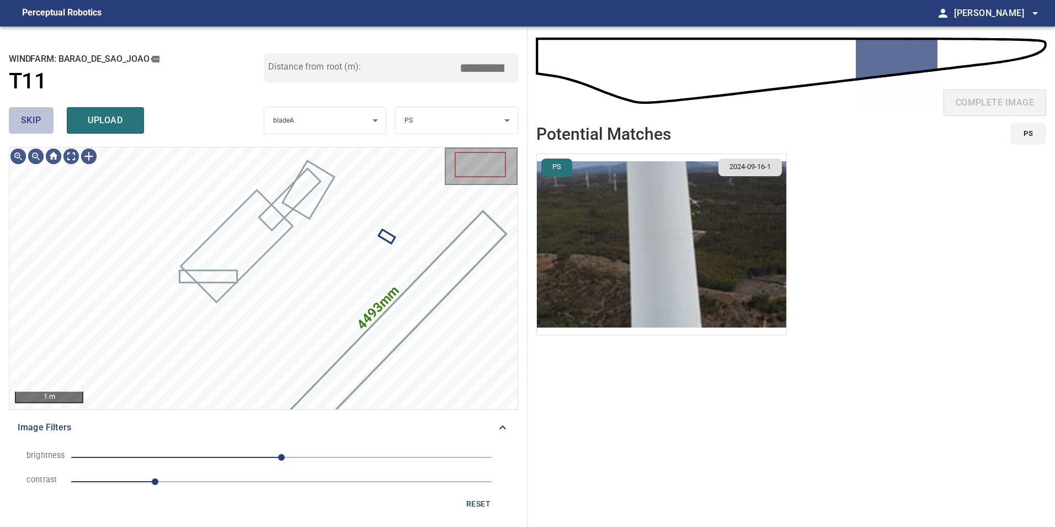
drag, startPoint x: 29, startPoint y: 118, endPoint x: 40, endPoint y: 139, distance: 23.5
click at [30, 127] on span "skip" at bounding box center [31, 120] width 20 height 15
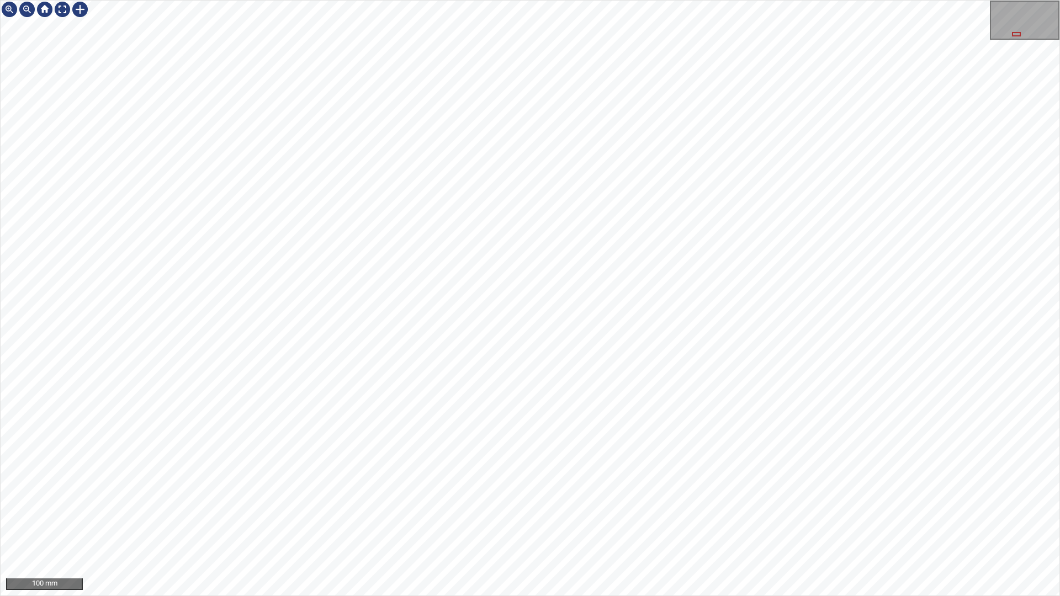
click at [756, 526] on div "100 mm" at bounding box center [530, 298] width 1060 height 596
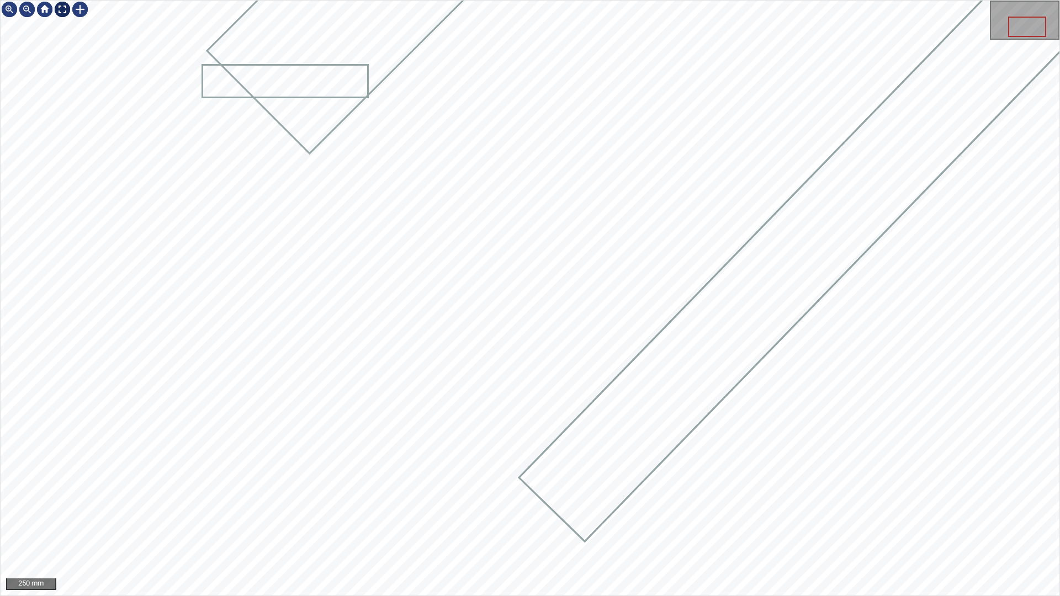
click at [64, 14] on div at bounding box center [63, 10] width 18 height 18
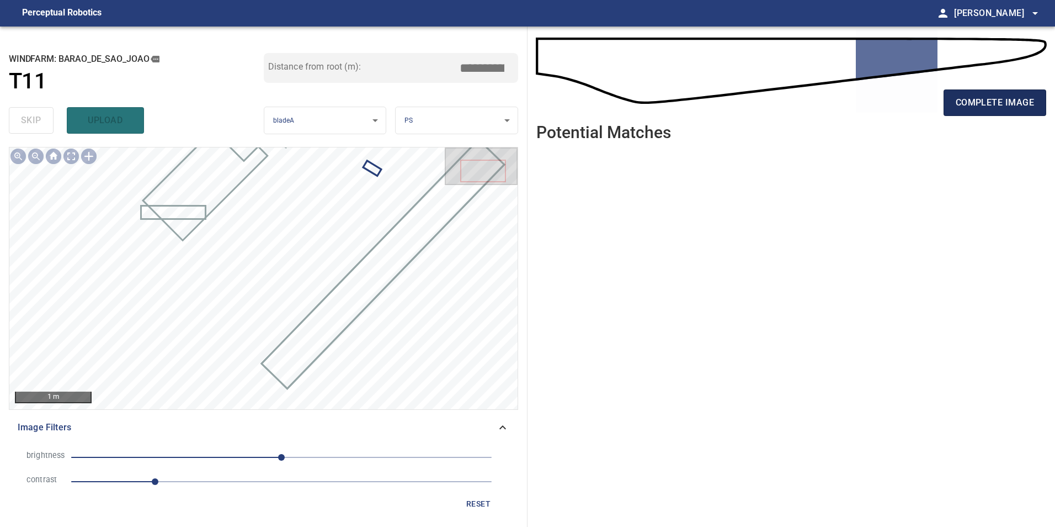
click at [998, 100] on span "complete image" at bounding box center [995, 102] width 78 height 15
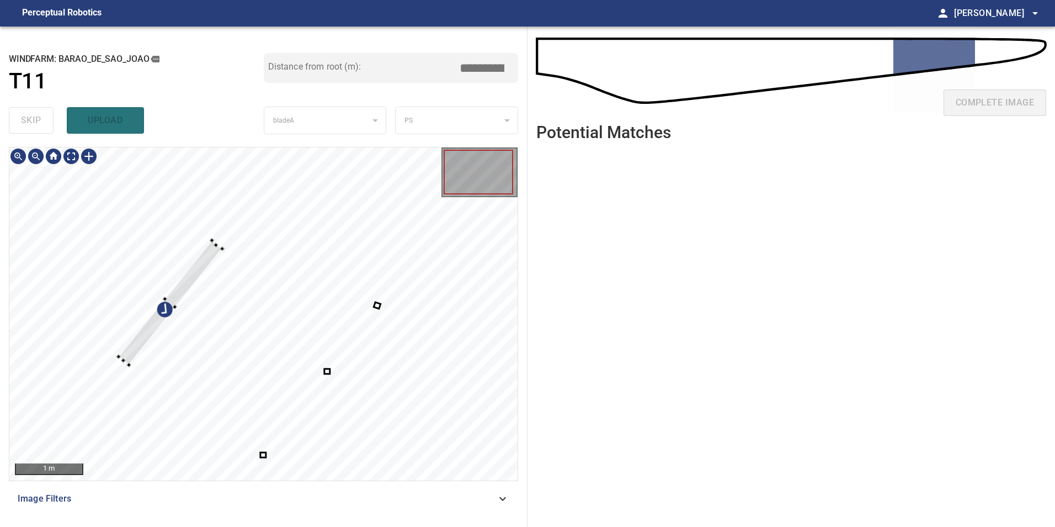
click at [174, 210] on div at bounding box center [263, 313] width 508 height 333
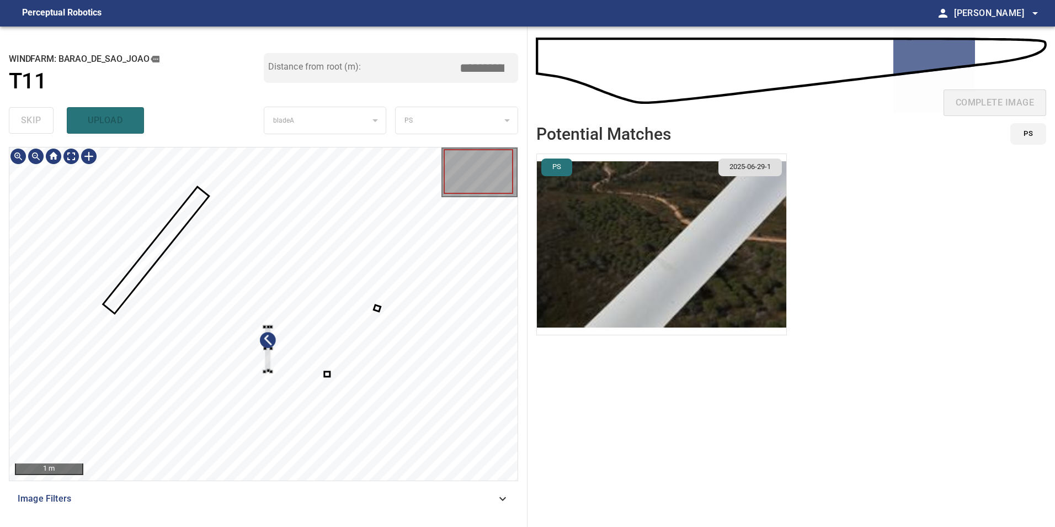
click at [263, 329] on div at bounding box center [263, 313] width 508 height 333
click at [230, 263] on div at bounding box center [263, 313] width 508 height 333
click at [398, 408] on div at bounding box center [263, 313] width 508 height 333
click at [168, 227] on div at bounding box center [263, 313] width 508 height 333
click at [195, 209] on div at bounding box center [263, 313] width 508 height 333
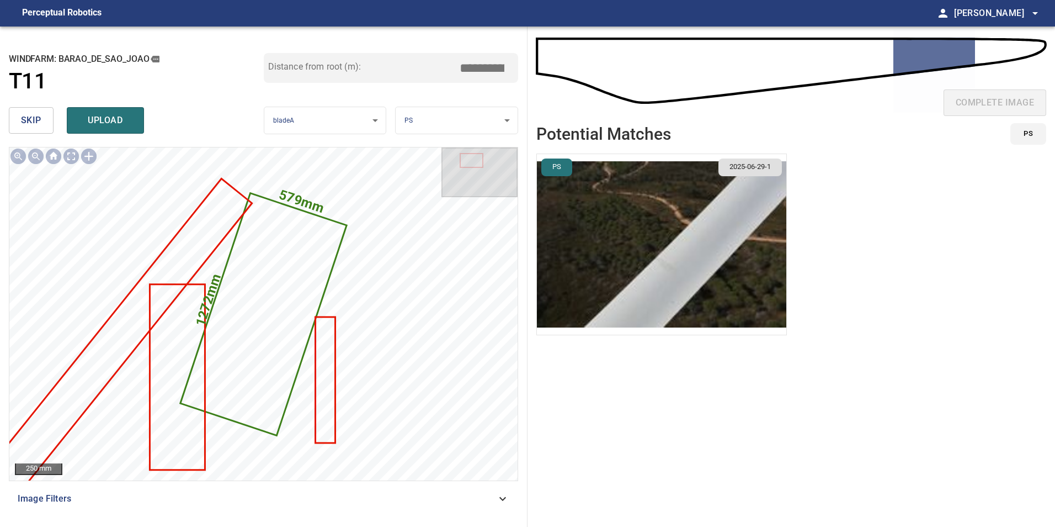
click at [39, 136] on div "skip upload" at bounding box center [136, 120] width 255 height 35
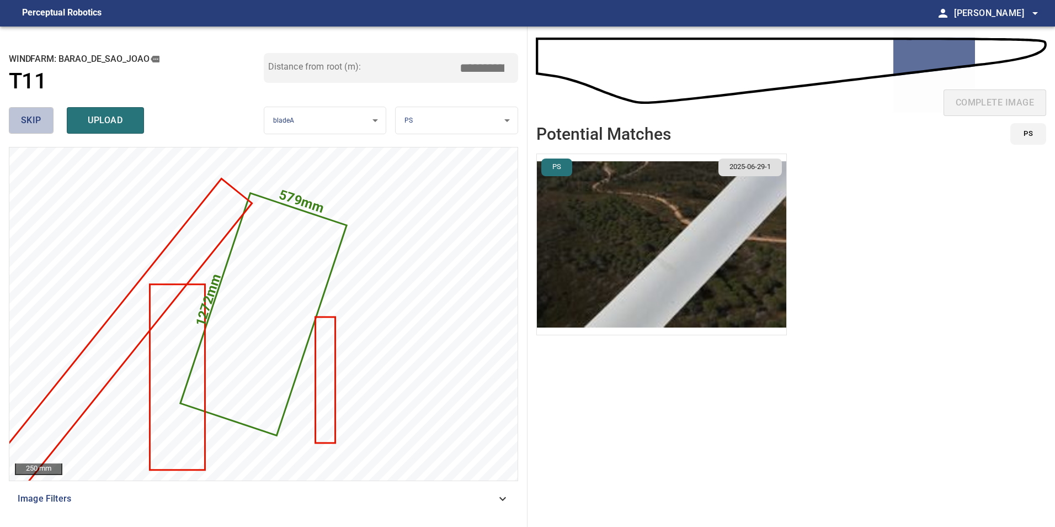
click at [33, 127] on span "skip" at bounding box center [31, 120] width 20 height 15
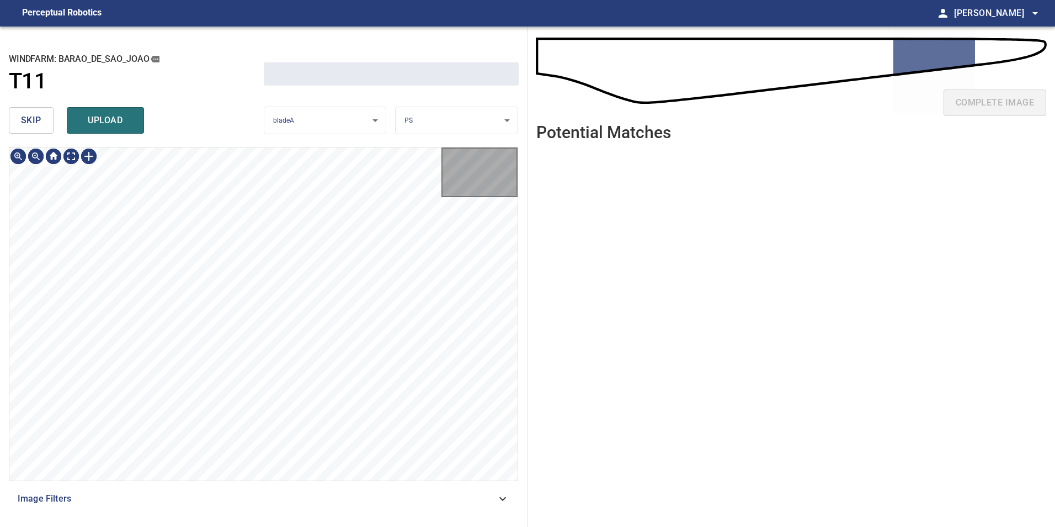
click at [33, 127] on span "skip" at bounding box center [31, 120] width 20 height 15
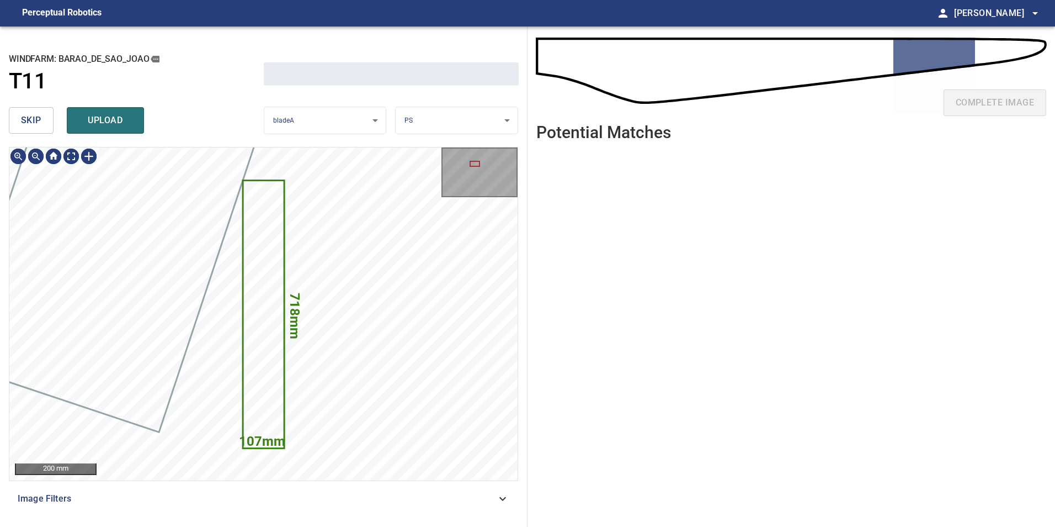
click at [33, 127] on span "skip" at bounding box center [31, 120] width 20 height 15
click at [33, 127] on div "skip upload" at bounding box center [136, 120] width 255 height 35
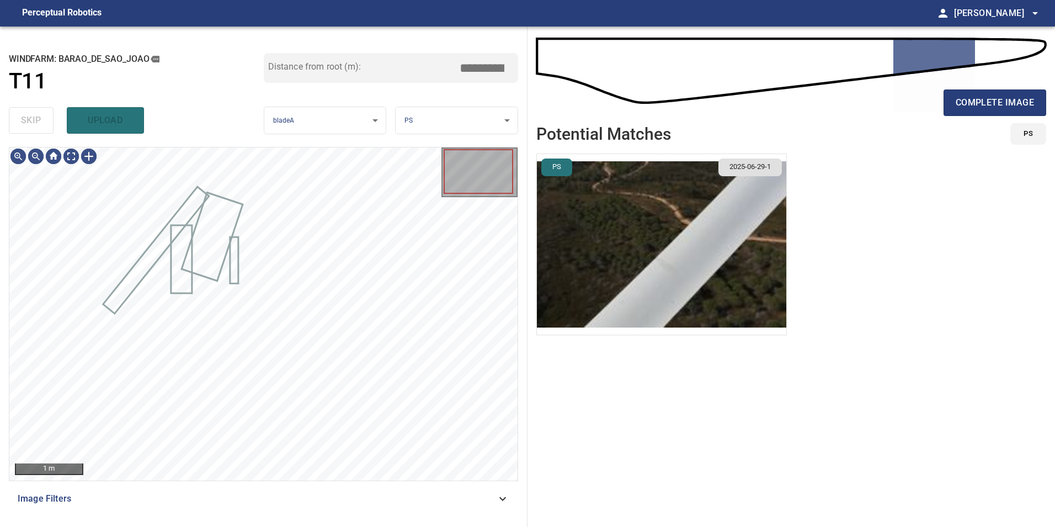
type input "*****"
click at [33, 127] on div "skip upload" at bounding box center [136, 120] width 255 height 35
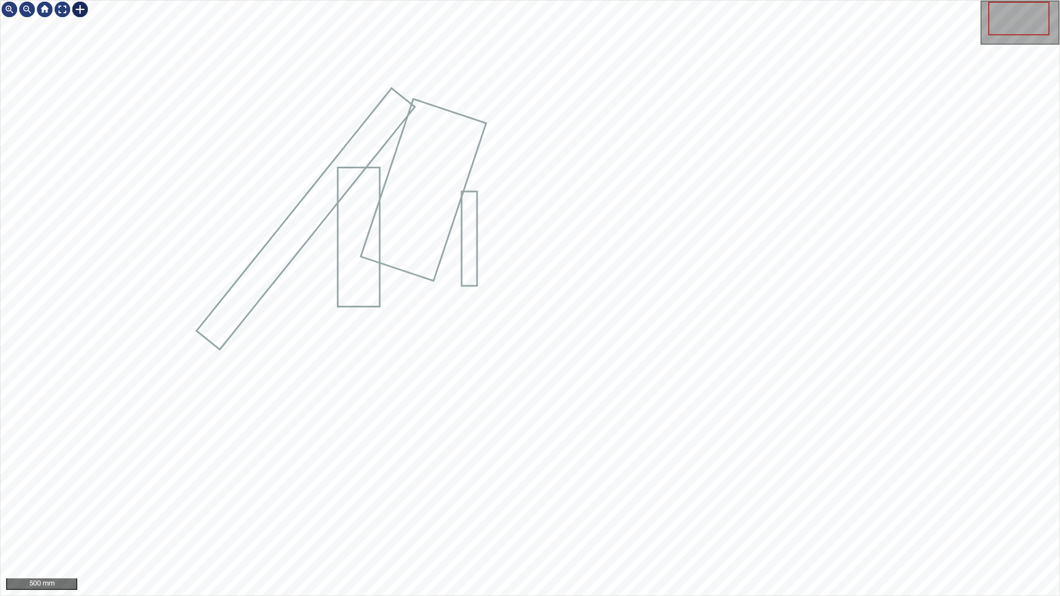
click at [71, 9] on div at bounding box center [80, 10] width 18 height 18
click at [62, 9] on div at bounding box center [63, 10] width 18 height 18
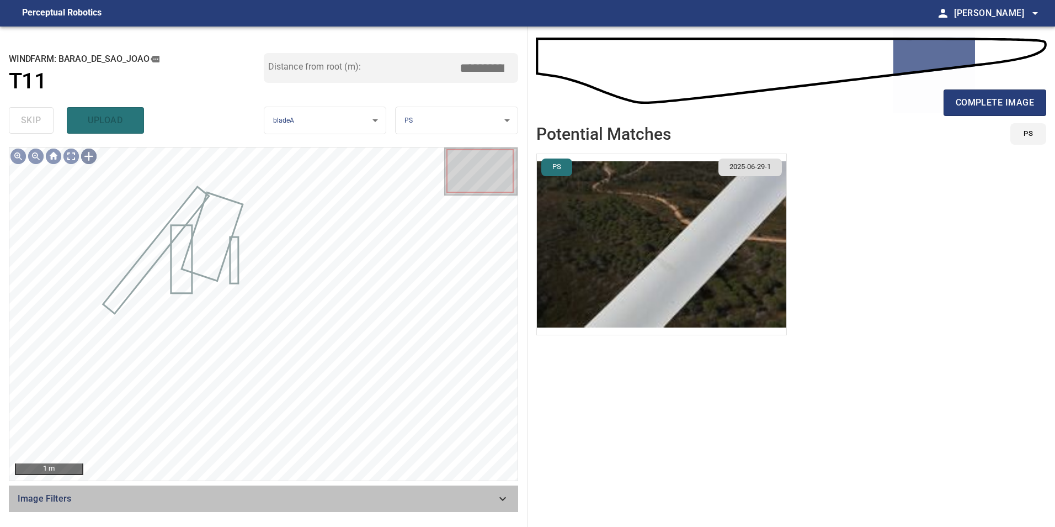
click at [408, 489] on div "Image Filters" at bounding box center [263, 498] width 509 height 26
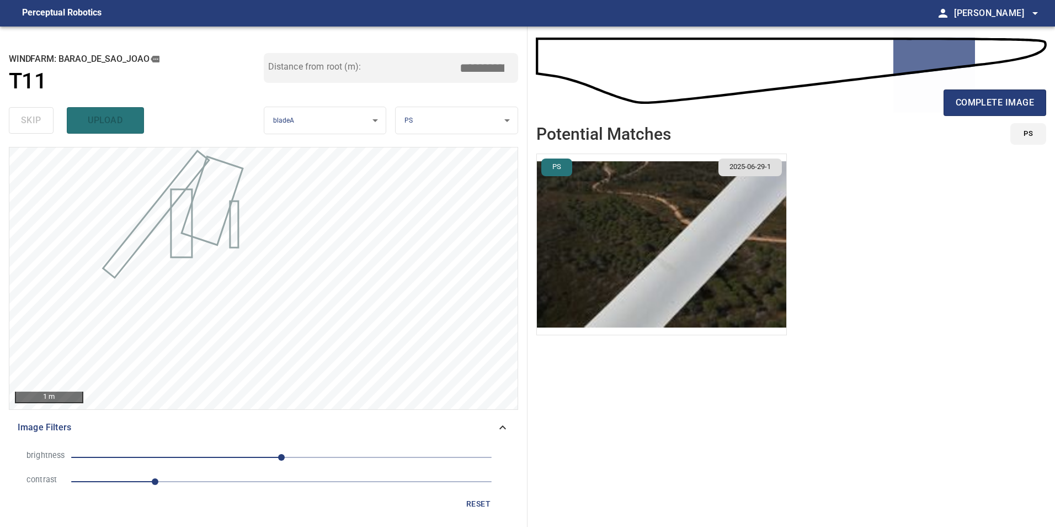
click at [214, 486] on span "1" at bounding box center [281, 481] width 421 height 15
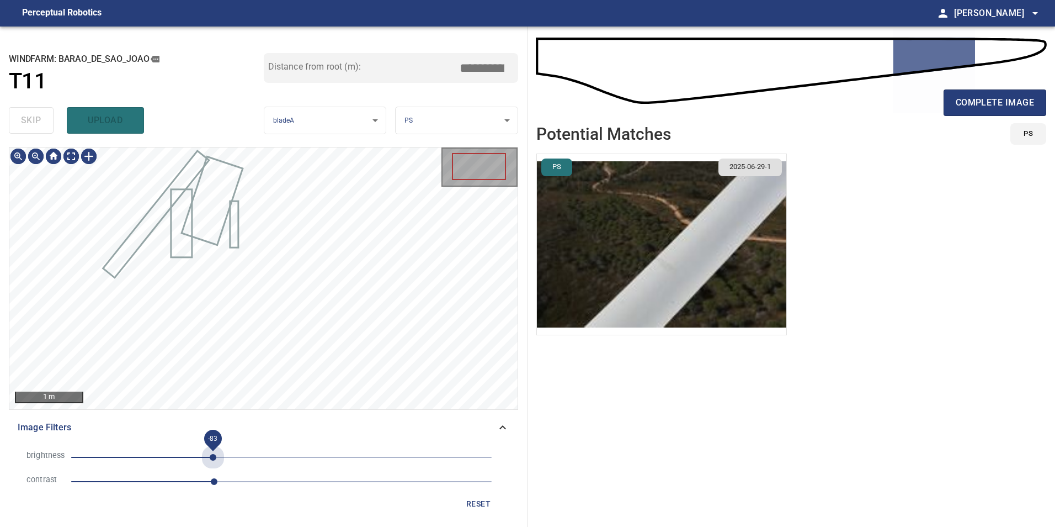
click at [213, 450] on span "-83" at bounding box center [281, 456] width 421 height 15
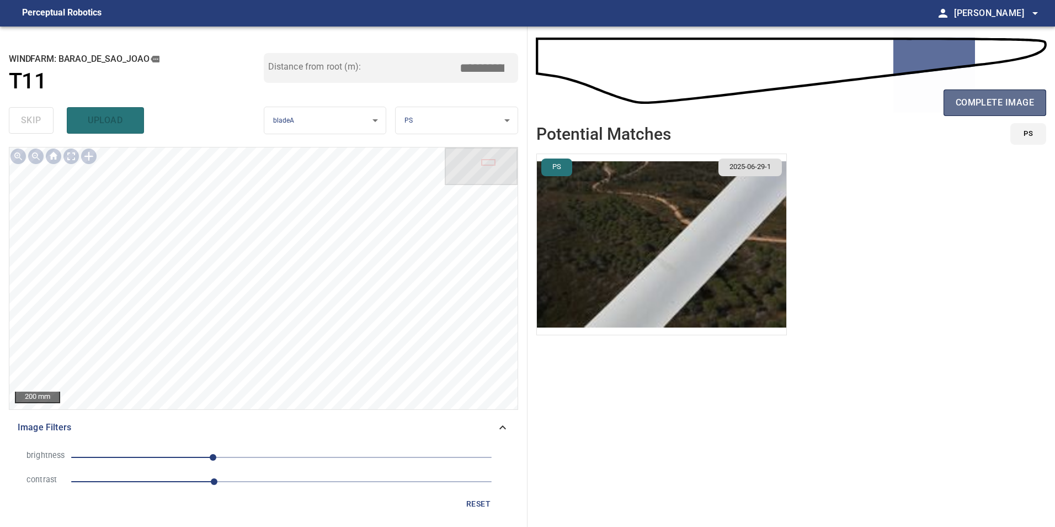
click at [968, 105] on span "complete image" at bounding box center [995, 102] width 78 height 15
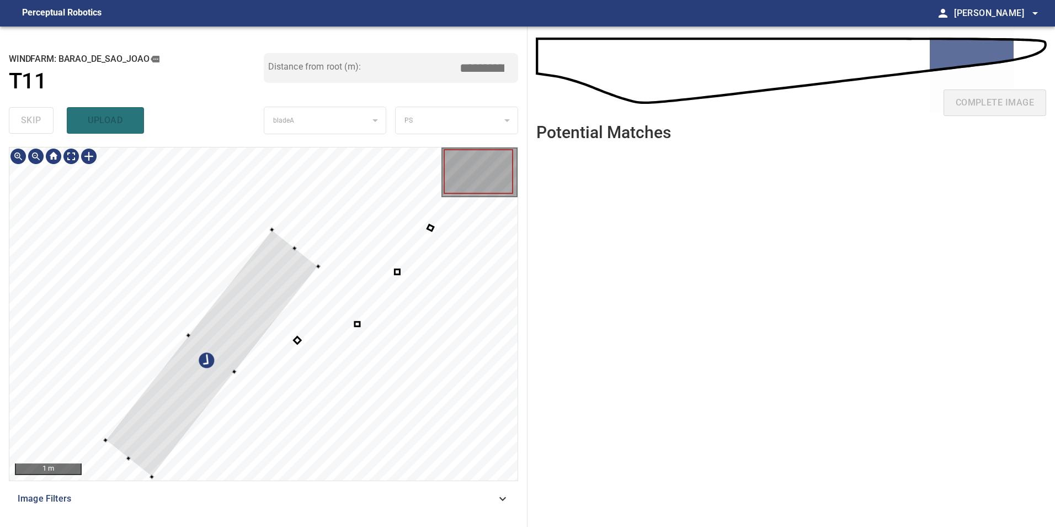
click at [259, 243] on div at bounding box center [263, 313] width 508 height 333
click at [242, 238] on div at bounding box center [211, 353] width 213 height 247
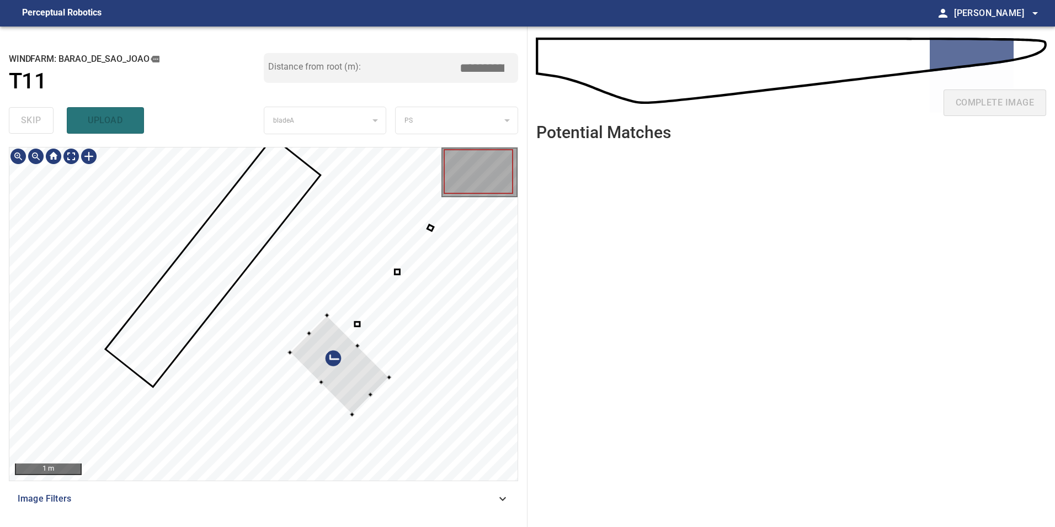
click at [108, 216] on div at bounding box center [263, 313] width 508 height 333
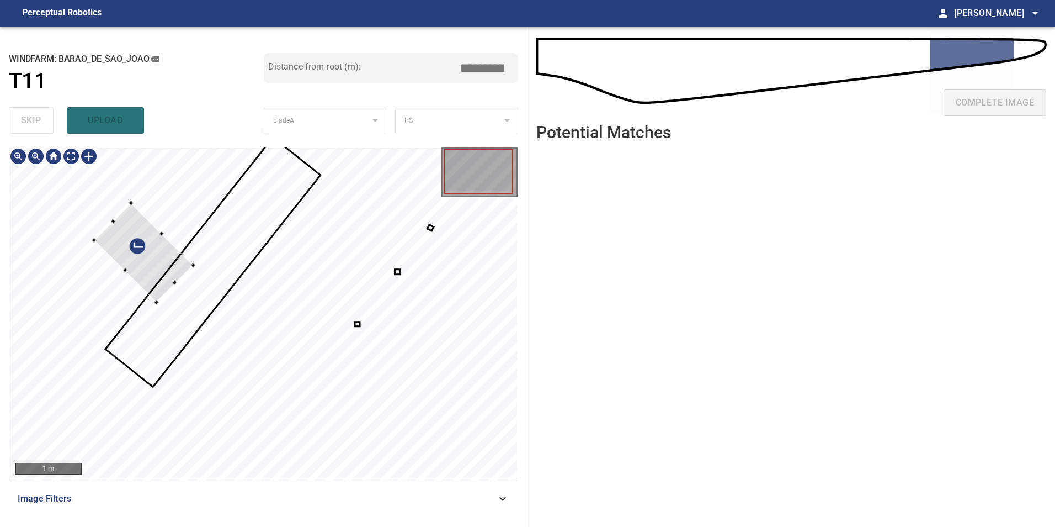
click at [151, 257] on div at bounding box center [143, 252] width 99 height 99
click at [144, 265] on div at bounding box center [263, 313] width 508 height 333
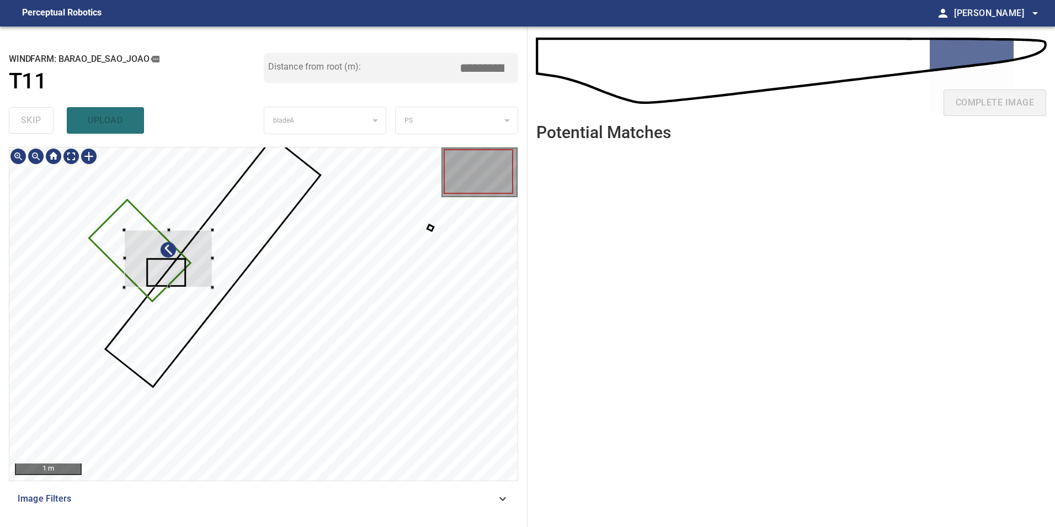
click at [77, 243] on div at bounding box center [263, 313] width 508 height 333
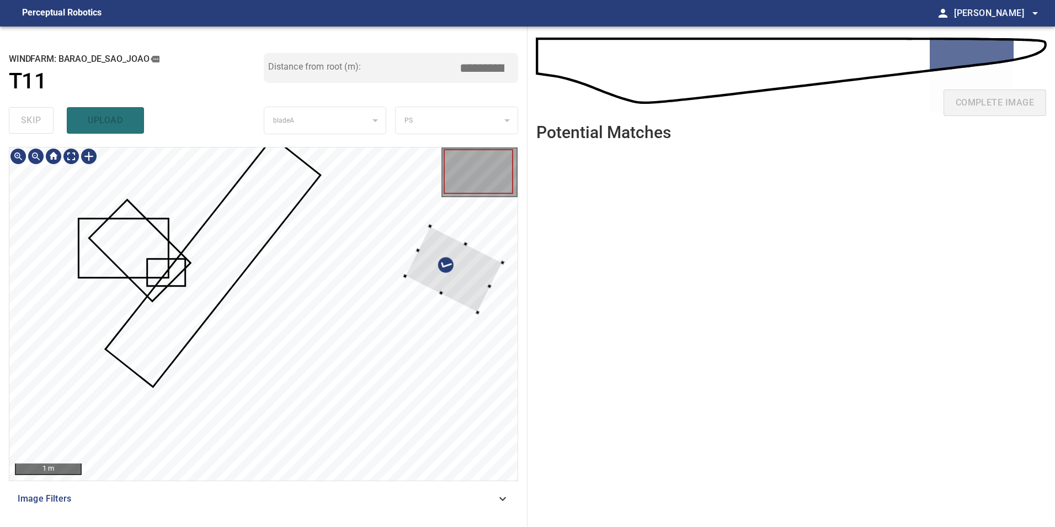
click at [480, 314] on div at bounding box center [477, 312] width 4 height 4
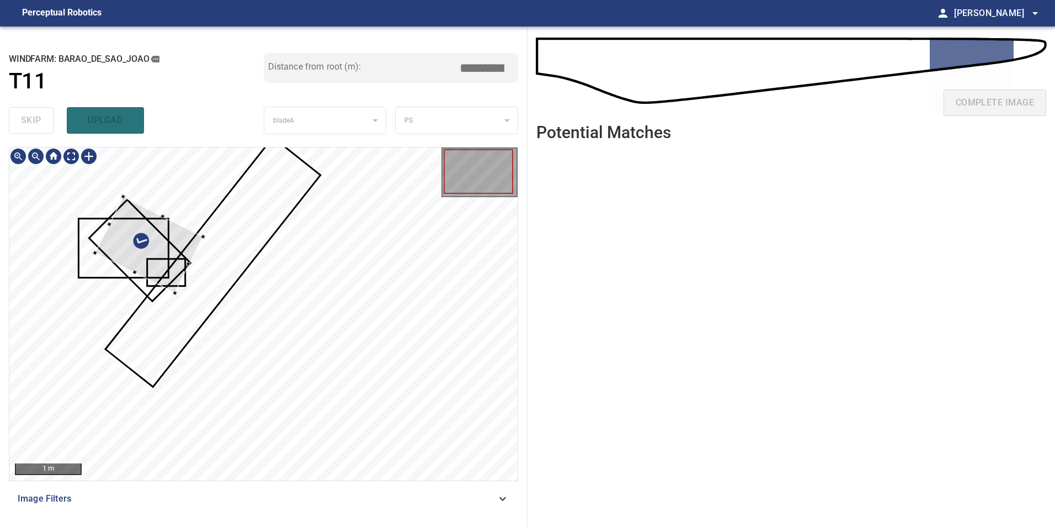
click at [172, 248] on div at bounding box center [149, 244] width 108 height 97
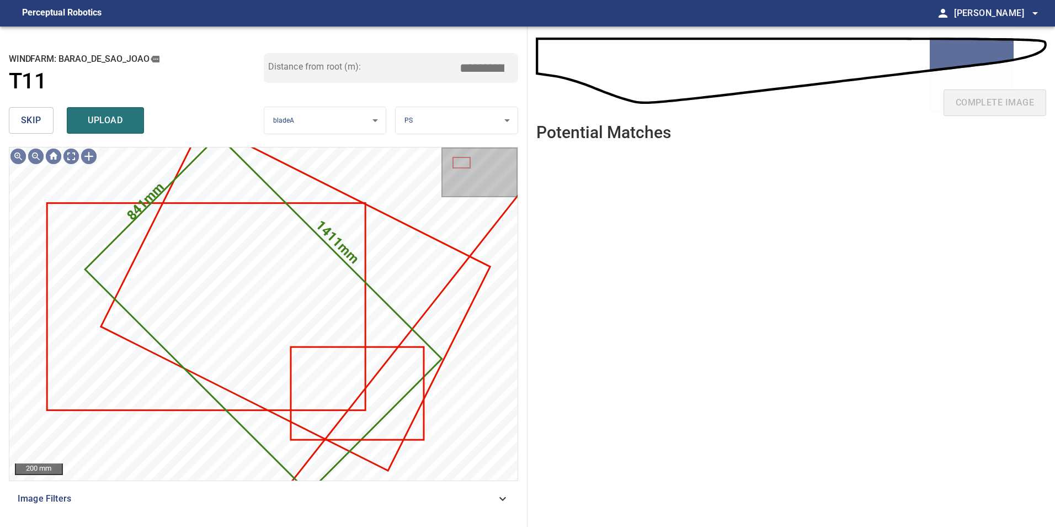
click at [25, 120] on span "skip" at bounding box center [31, 120] width 20 height 15
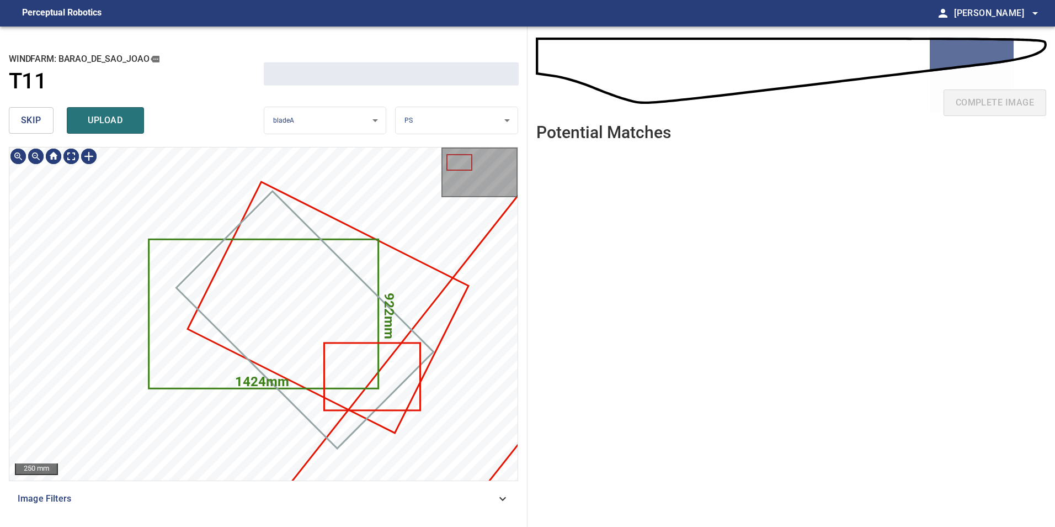
click at [25, 120] on span "skip" at bounding box center [31, 120] width 20 height 15
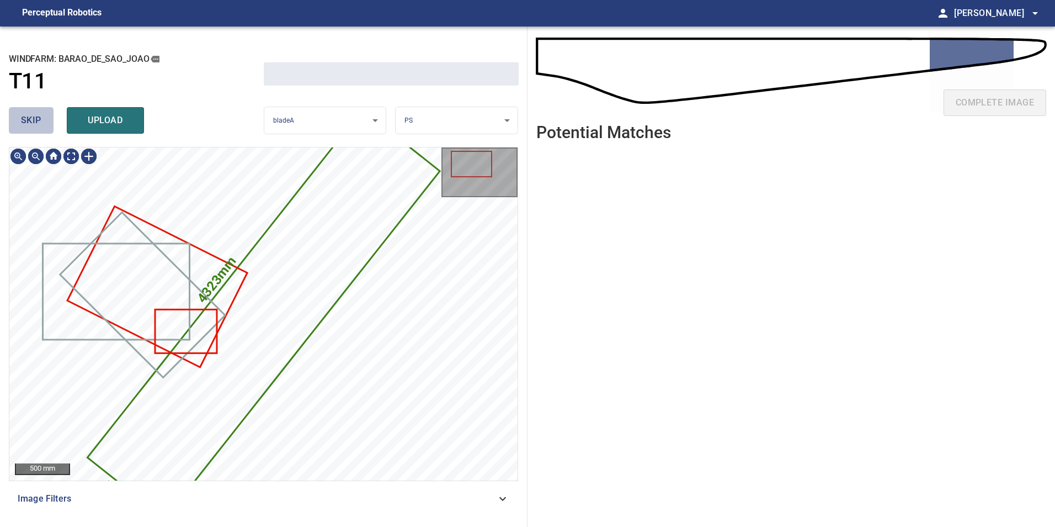
click at [25, 120] on span "skip" at bounding box center [31, 120] width 20 height 15
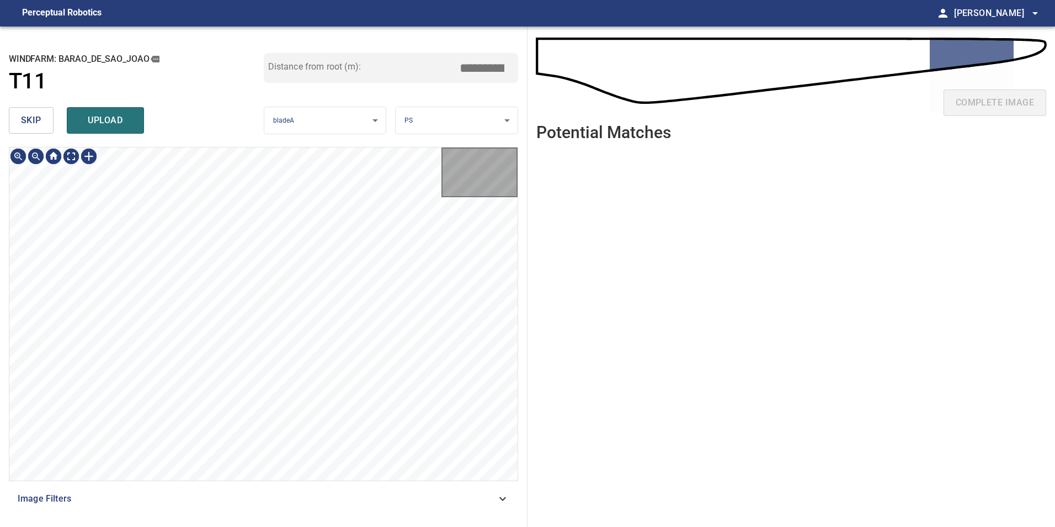
click at [25, 120] on span "skip" at bounding box center [31, 120] width 20 height 15
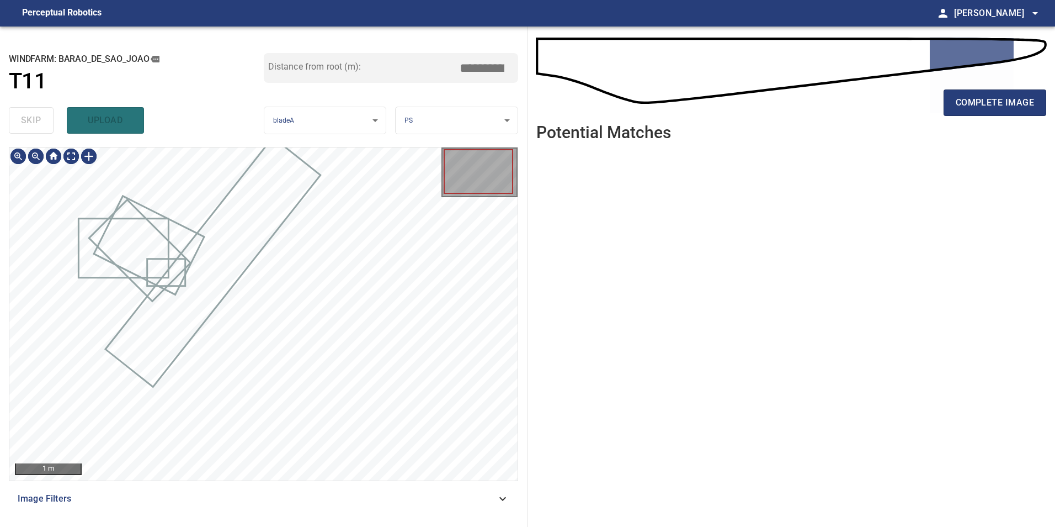
type input "*****"
click at [25, 120] on div "skip upload" at bounding box center [136, 120] width 255 height 35
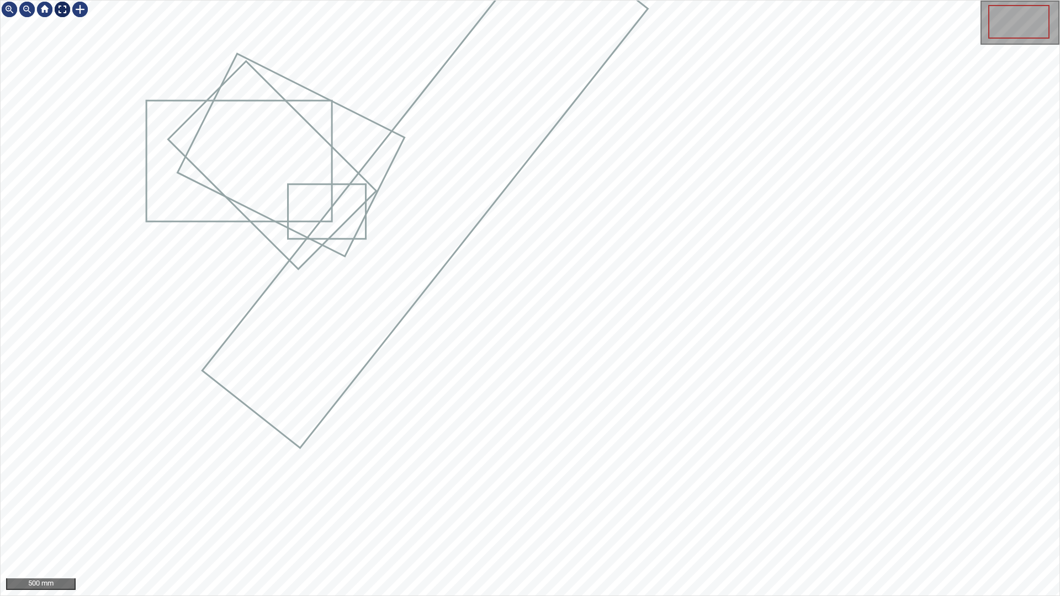
click at [58, 8] on div at bounding box center [63, 10] width 18 height 18
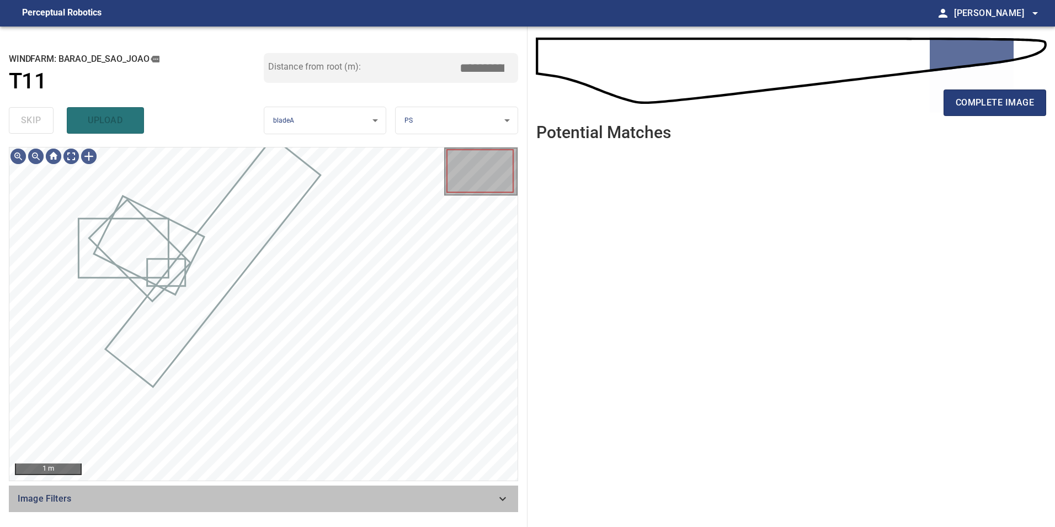
click at [476, 485] on div "Image Filters" at bounding box center [263, 498] width 509 height 26
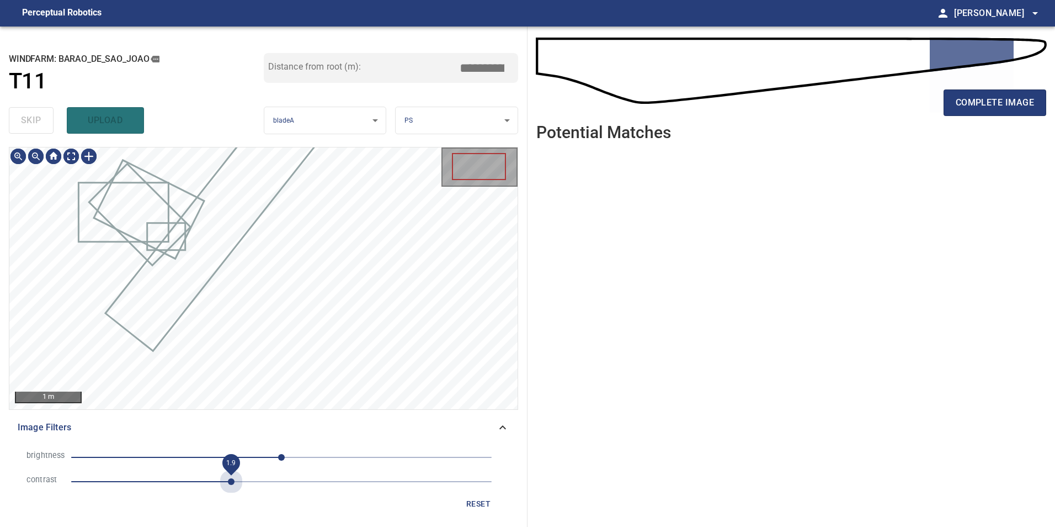
click at [227, 478] on span "1.9" at bounding box center [281, 481] width 421 height 15
click at [238, 459] on span "-53" at bounding box center [281, 456] width 421 height 15
click at [202, 458] on span "-53" at bounding box center [281, 456] width 421 height 15
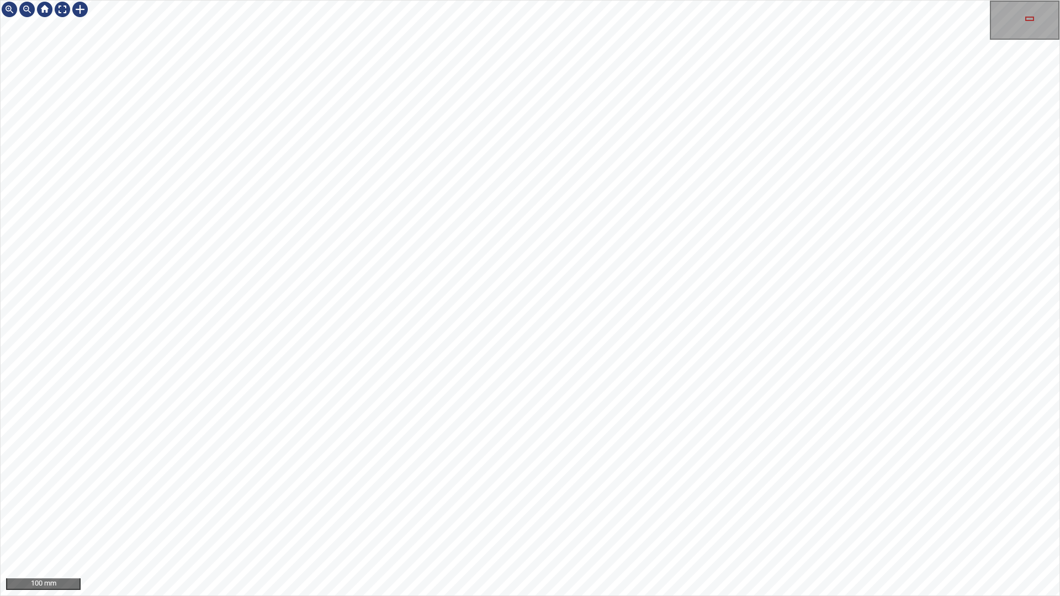
click at [483, 526] on div "100 mm" at bounding box center [530, 298] width 1060 height 596
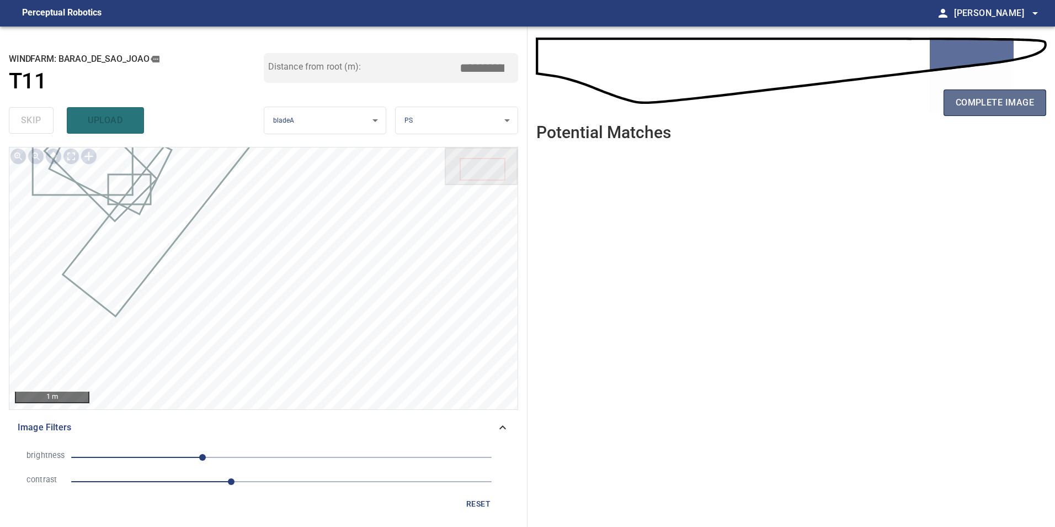
click at [969, 102] on span "complete image" at bounding box center [995, 102] width 78 height 15
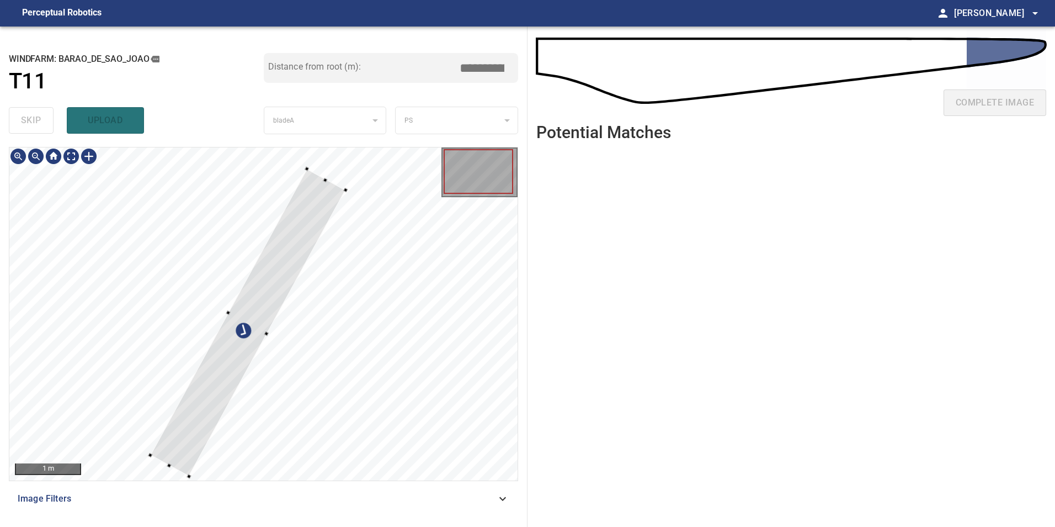
click at [190, 375] on div at bounding box center [263, 313] width 508 height 333
click at [98, 323] on div at bounding box center [263, 313] width 508 height 333
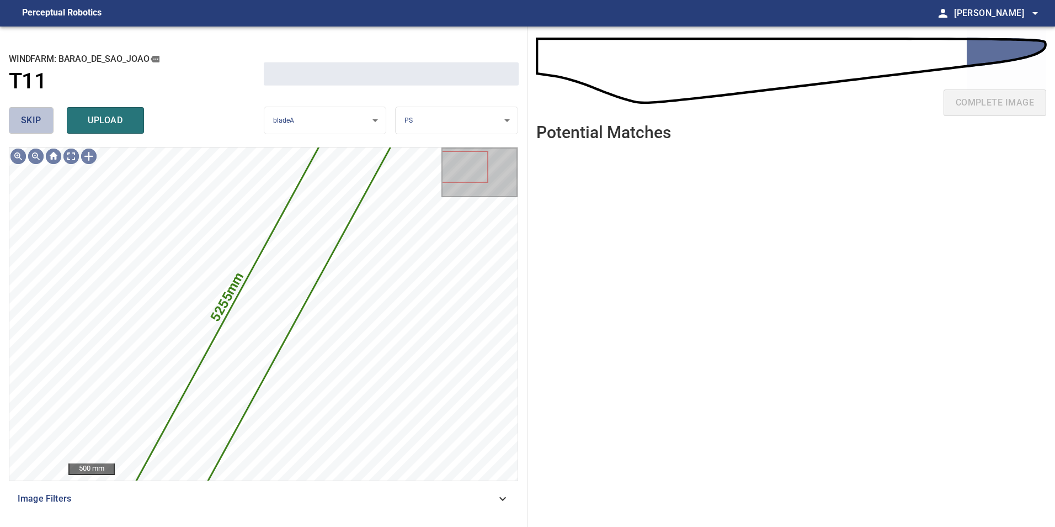
click at [34, 118] on span "skip" at bounding box center [31, 120] width 20 height 15
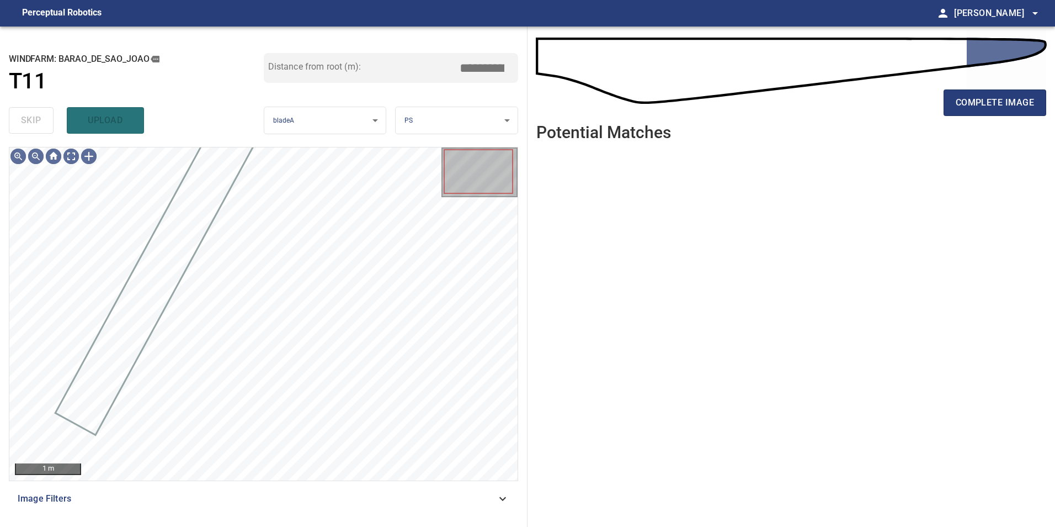
click at [476, 486] on div "Image Filters" at bounding box center [263, 498] width 509 height 26
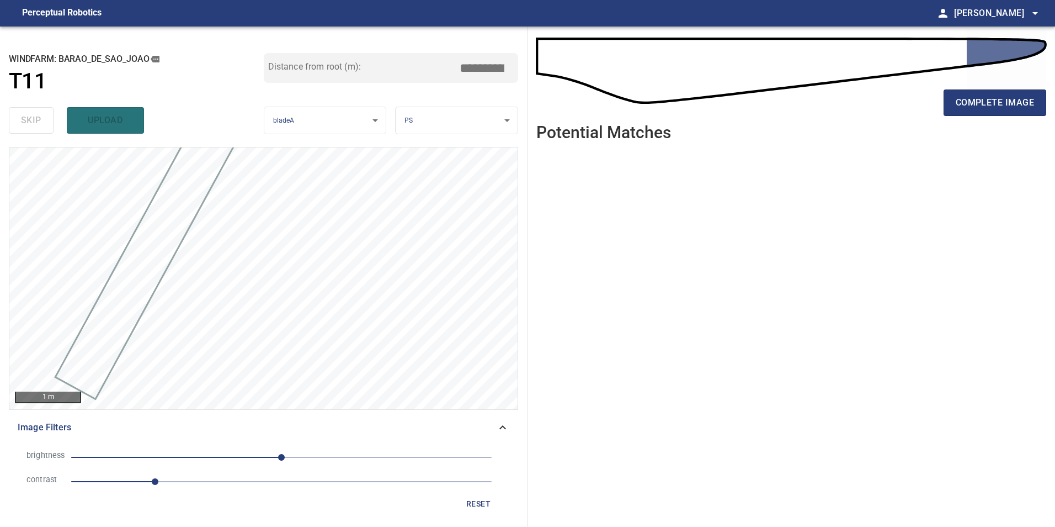
click at [230, 478] on span "1" at bounding box center [281, 481] width 421 height 15
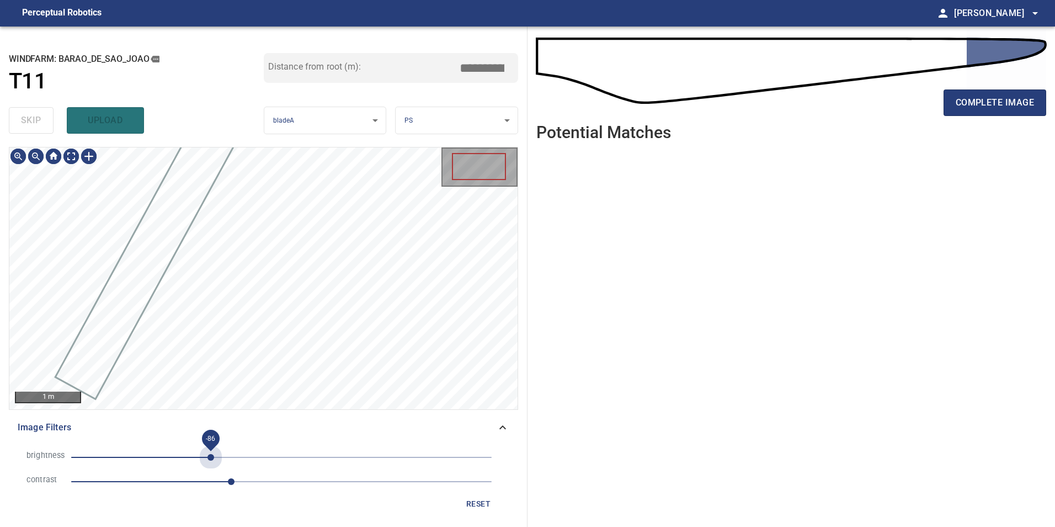
click at [210, 451] on span "-86" at bounding box center [281, 456] width 421 height 15
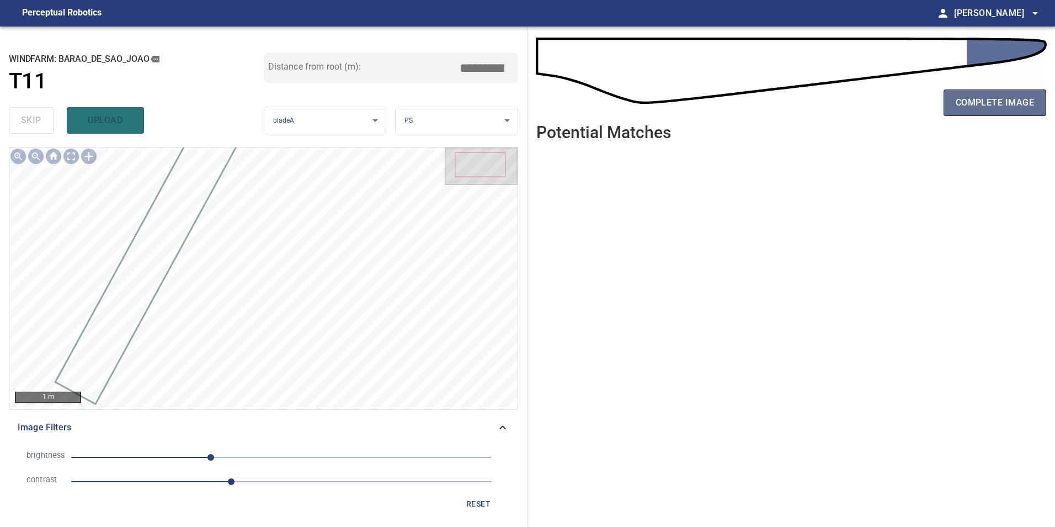
click at [979, 104] on span "complete image" at bounding box center [995, 102] width 78 height 15
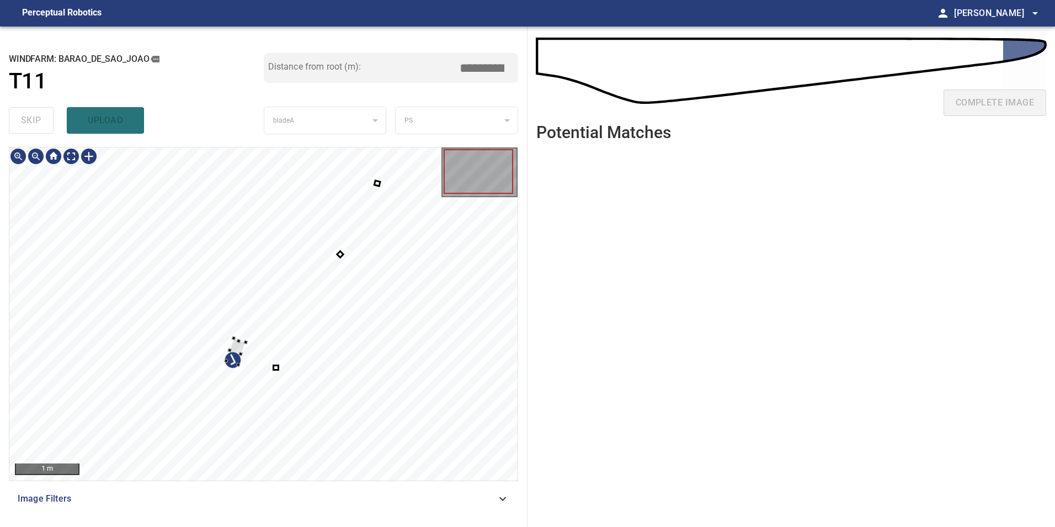
click at [163, 312] on div at bounding box center [263, 313] width 508 height 333
click at [275, 368] on div at bounding box center [263, 313] width 508 height 333
click at [278, 369] on div at bounding box center [263, 313] width 508 height 333
click at [178, 342] on div at bounding box center [172, 329] width 49 height 66
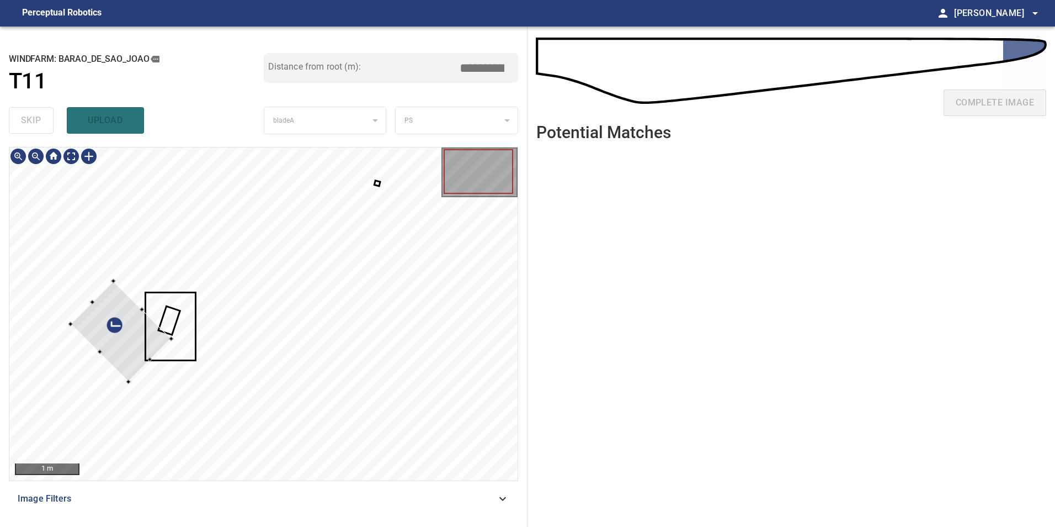
click at [141, 332] on div at bounding box center [121, 331] width 101 height 101
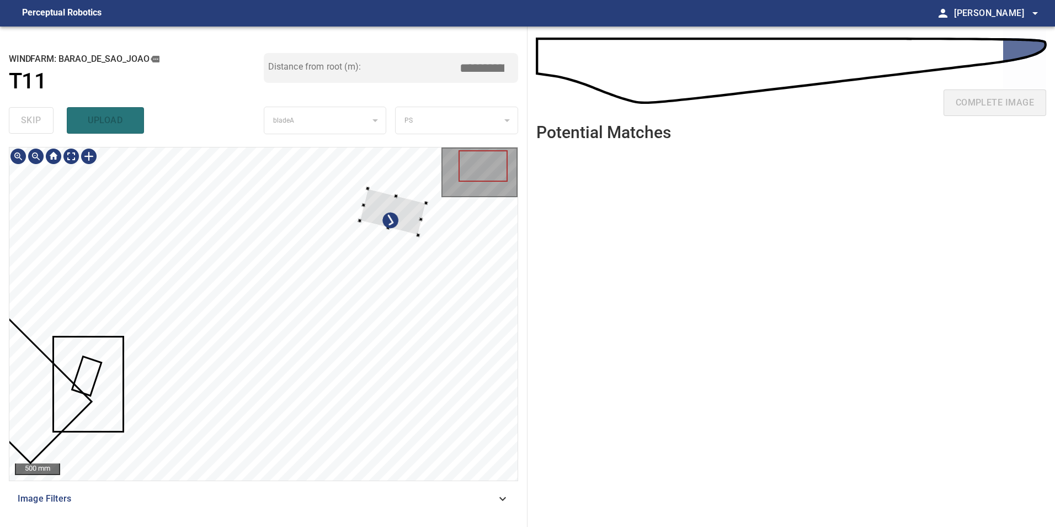
click at [103, 327] on div at bounding box center [263, 313] width 508 height 333
click at [145, 237] on div at bounding box center [131, 244] width 66 height 47
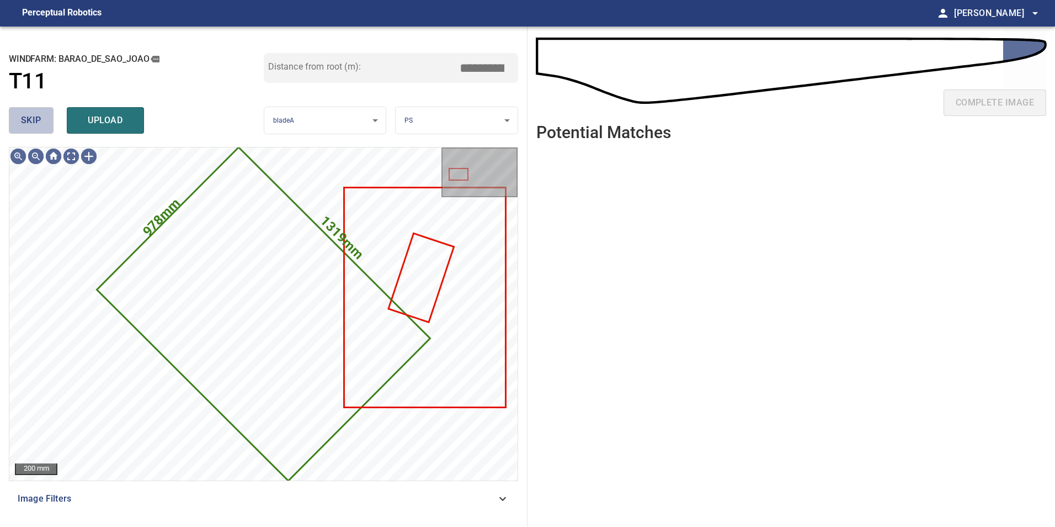
click at [26, 115] on span "skip" at bounding box center [31, 120] width 20 height 15
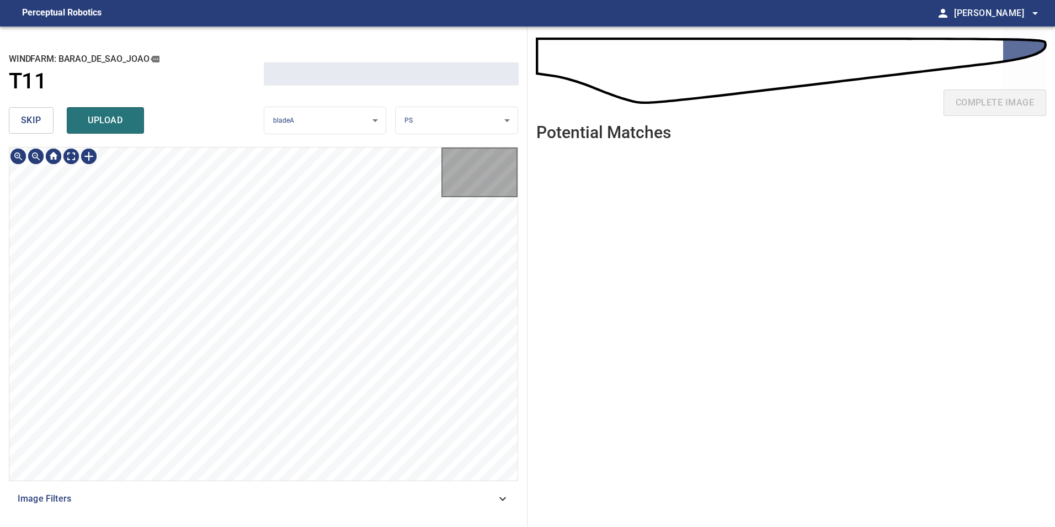
click at [26, 115] on span "skip" at bounding box center [31, 120] width 20 height 15
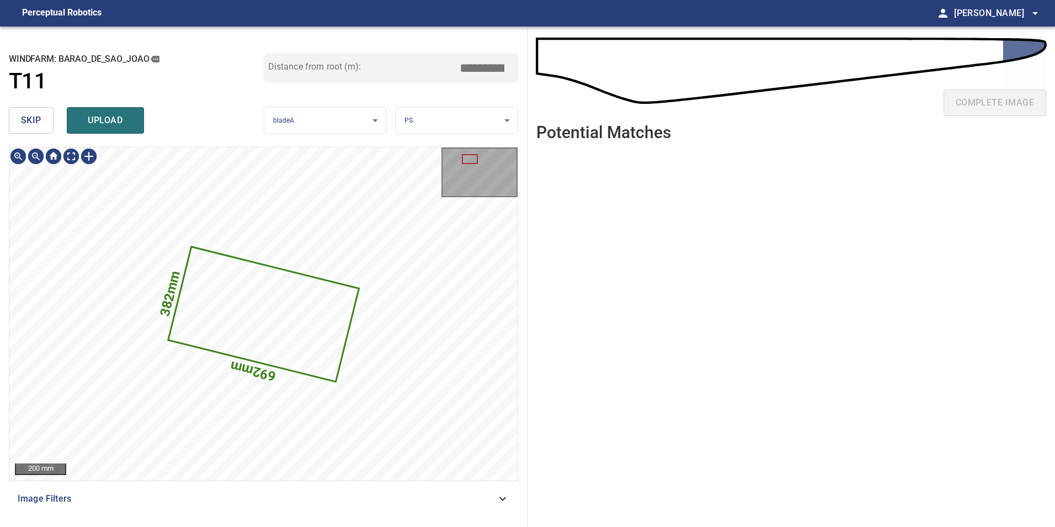
click at [26, 115] on span "skip" at bounding box center [31, 120] width 20 height 15
type input "*****"
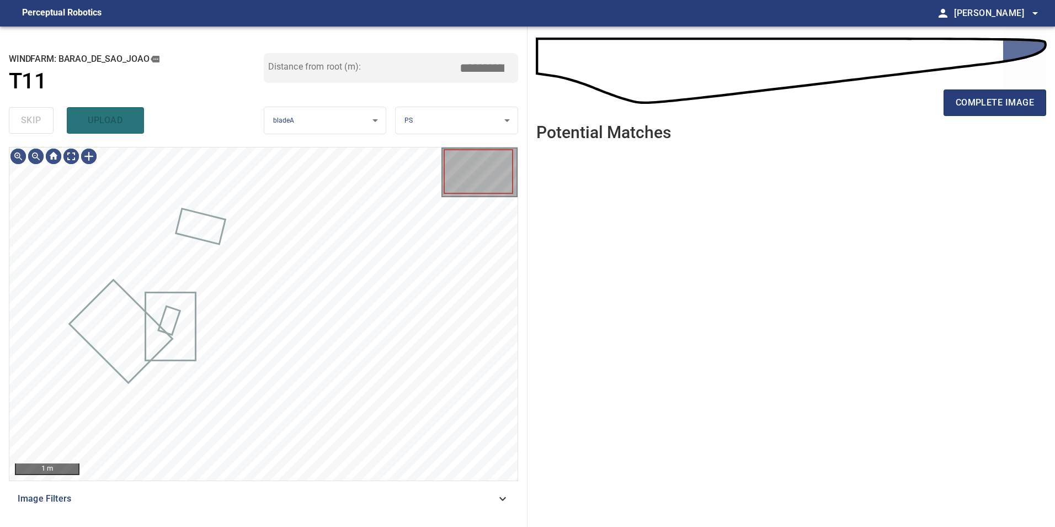
click at [26, 115] on div "skip upload" at bounding box center [136, 120] width 255 height 35
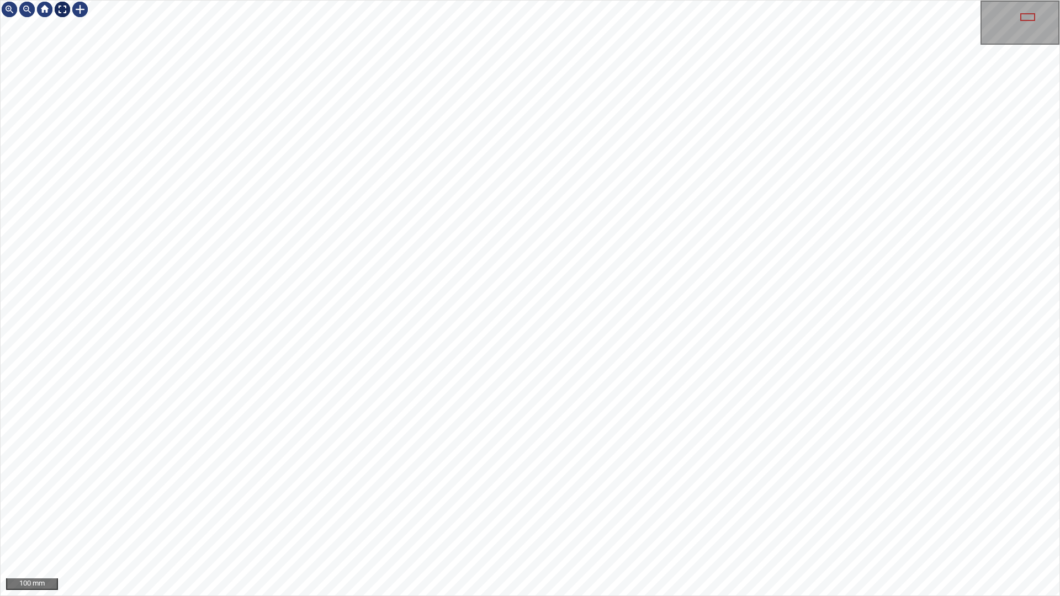
click at [61, 7] on div at bounding box center [63, 10] width 18 height 18
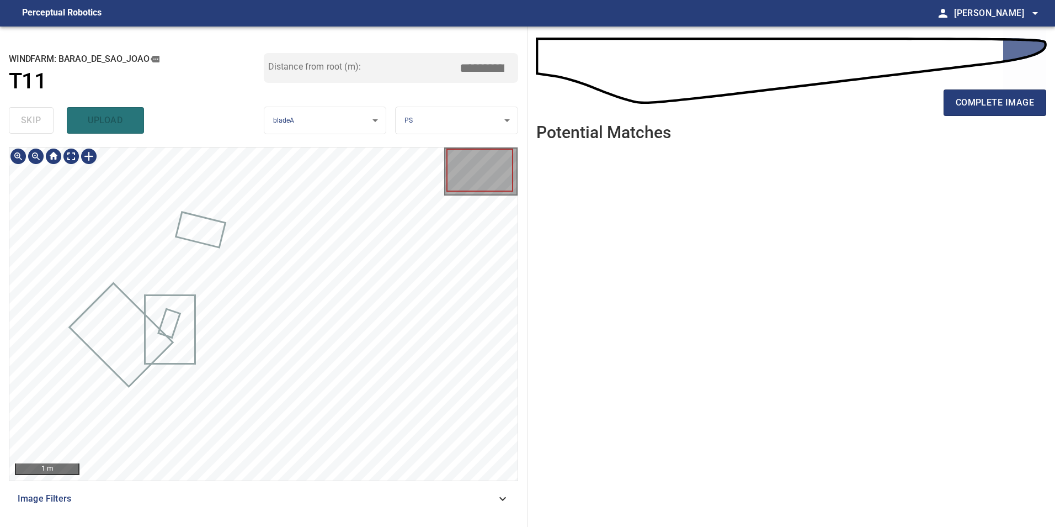
click at [465, 499] on span "Image Filters" at bounding box center [257, 498] width 479 height 13
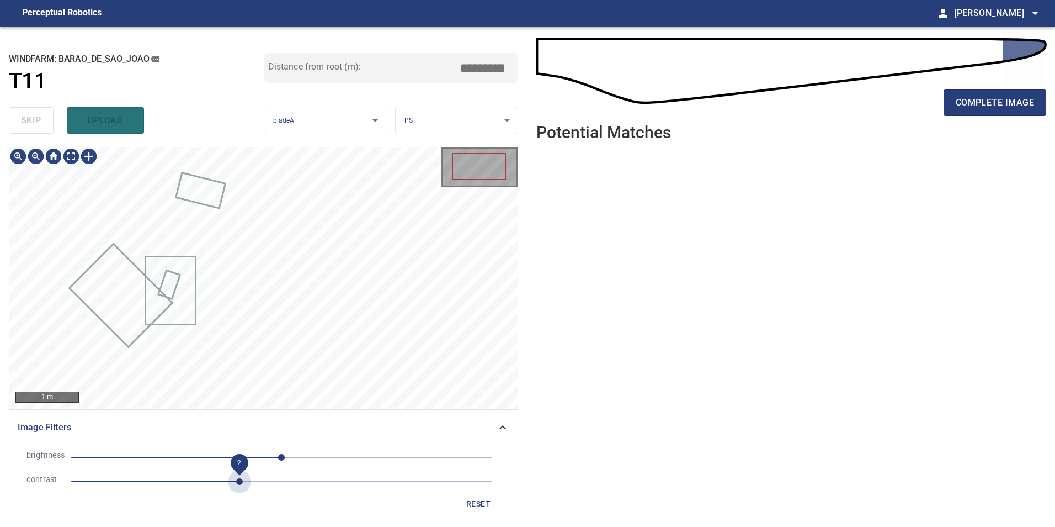
click at [241, 479] on span "2" at bounding box center [281, 481] width 421 height 15
drag, startPoint x: 221, startPoint y: 451, endPoint x: 214, endPoint y: 456, distance: 8.9
click at [221, 453] on span "-73" at bounding box center [281, 456] width 421 height 15
click at [185, 455] on span "-116" at bounding box center [281, 456] width 421 height 15
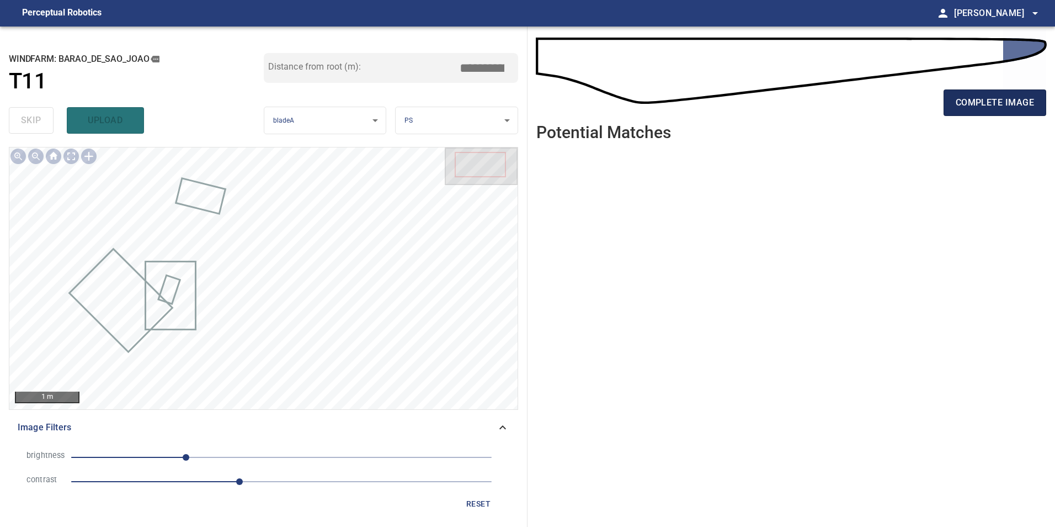
click at [988, 113] on button "complete image" at bounding box center [995, 102] width 103 height 26
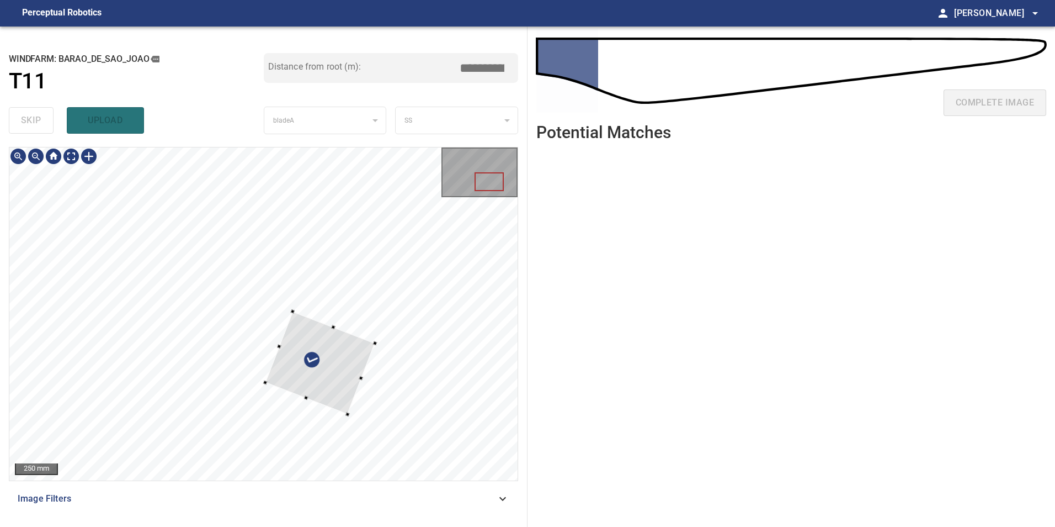
click at [346, 311] on div at bounding box center [320, 362] width 110 height 103
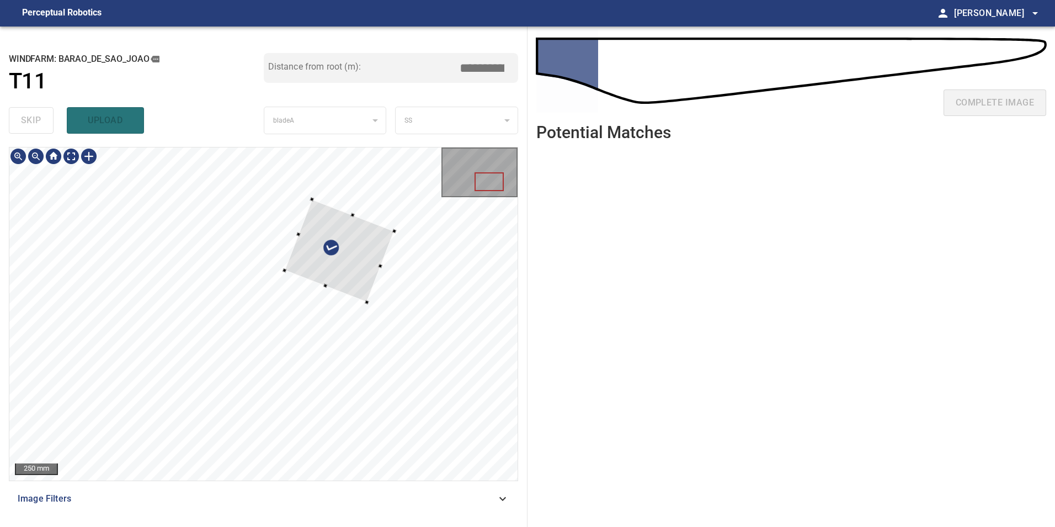
click at [340, 278] on div at bounding box center [340, 250] width 110 height 103
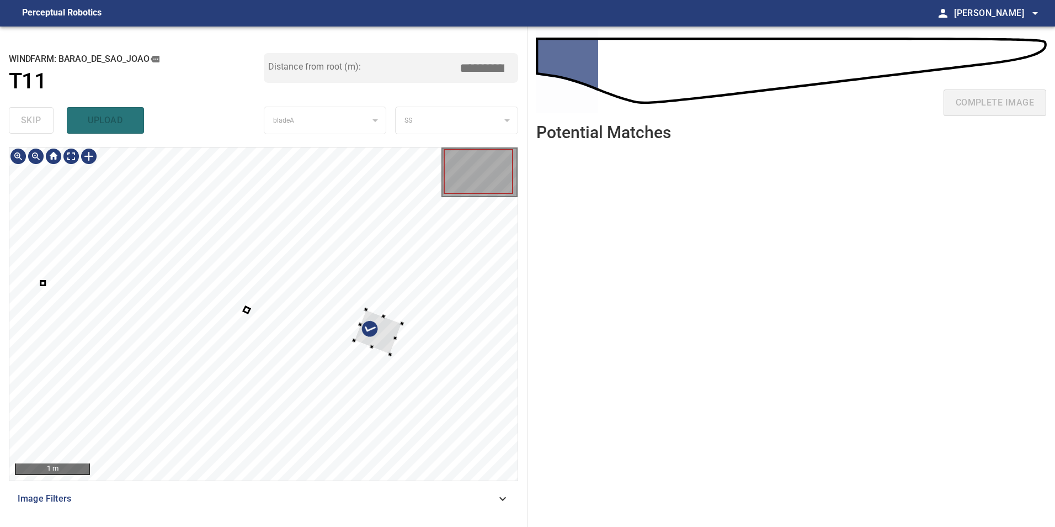
click at [388, 227] on div at bounding box center [263, 313] width 508 height 333
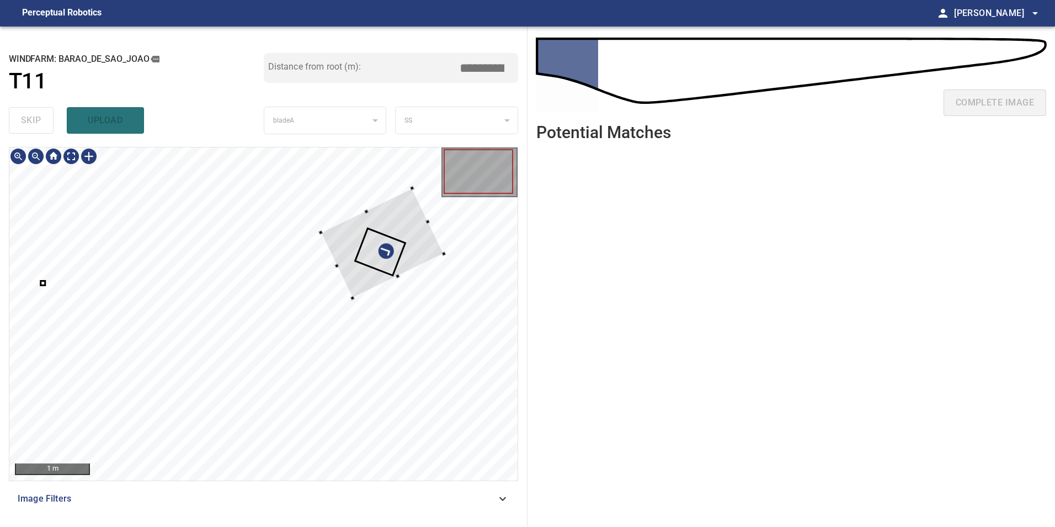
click at [434, 230] on div at bounding box center [263, 313] width 508 height 333
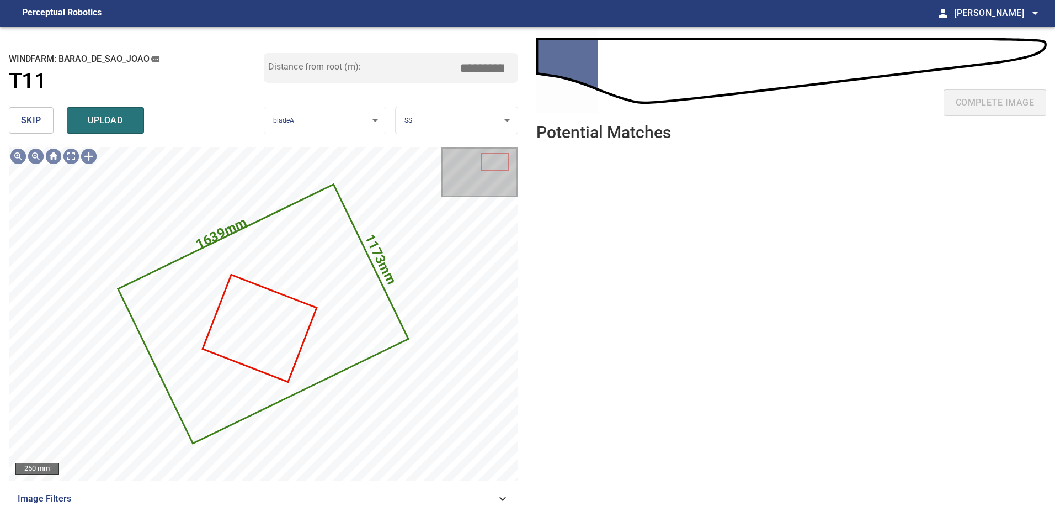
click at [37, 122] on span "skip" at bounding box center [31, 120] width 20 height 15
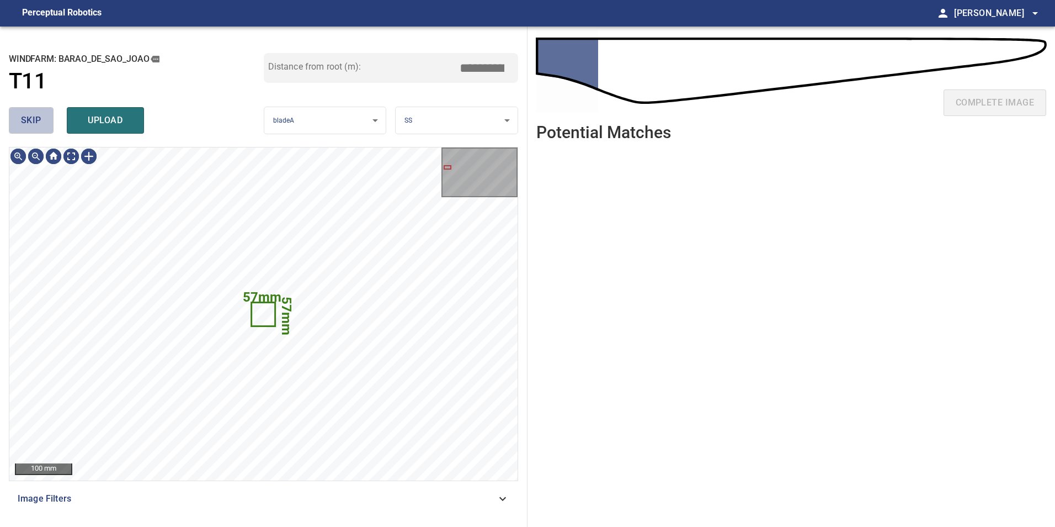
click at [37, 122] on span "skip" at bounding box center [31, 120] width 20 height 15
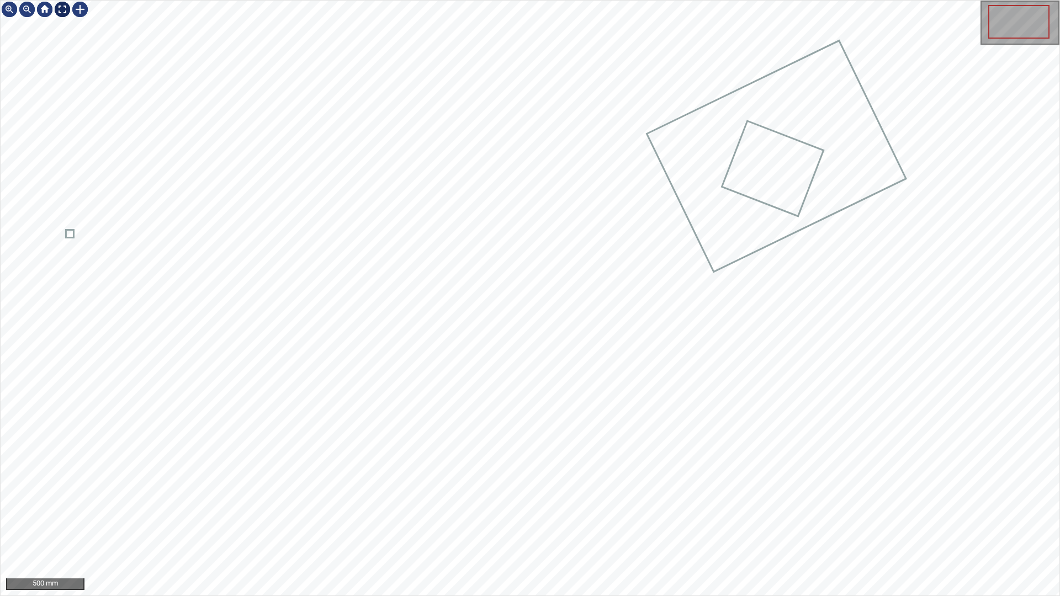
click at [60, 9] on div at bounding box center [63, 10] width 18 height 18
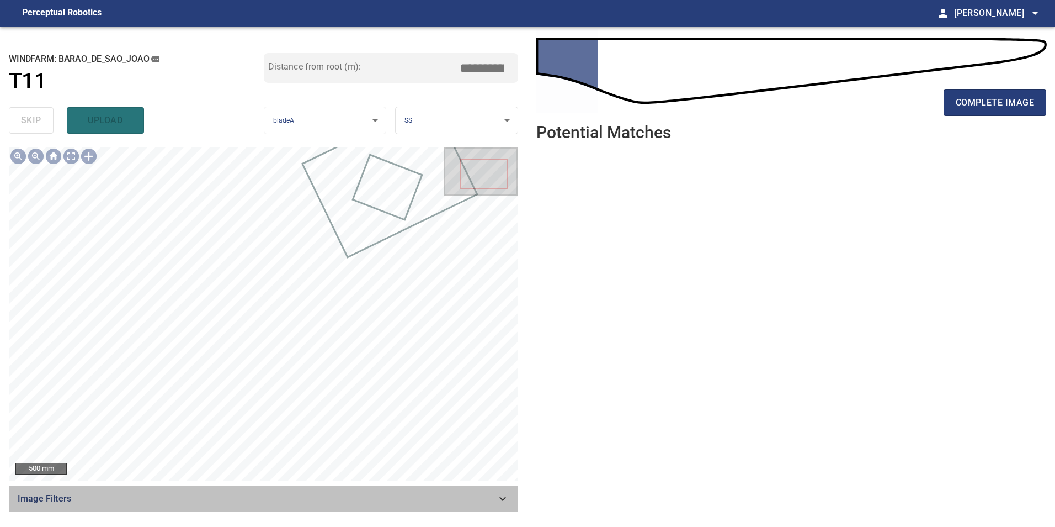
click at [496, 504] on span "Image Filters" at bounding box center [257, 498] width 479 height 13
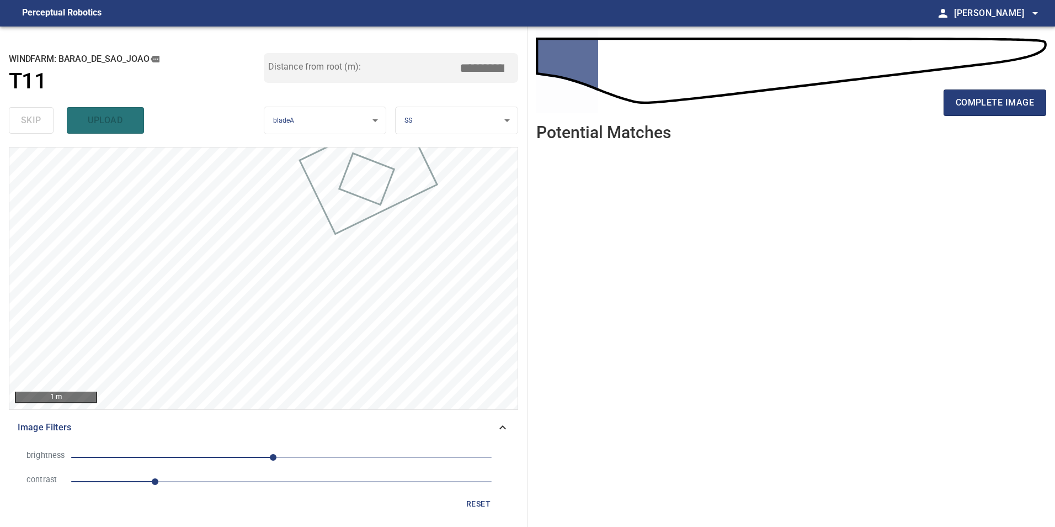
click at [198, 486] on span "1" at bounding box center [281, 481] width 421 height 15
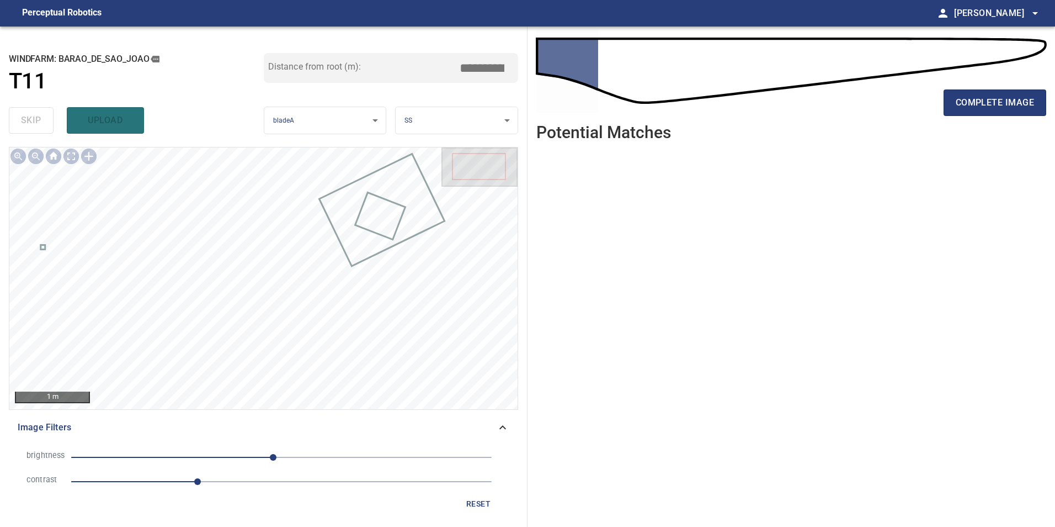
click at [230, 458] on span "-10" at bounding box center [281, 456] width 421 height 15
drag, startPoint x: 190, startPoint y: 448, endPoint x: 193, endPoint y: 454, distance: 6.5
click at [191, 449] on li "brightness -63" at bounding box center [264, 457] width 492 height 24
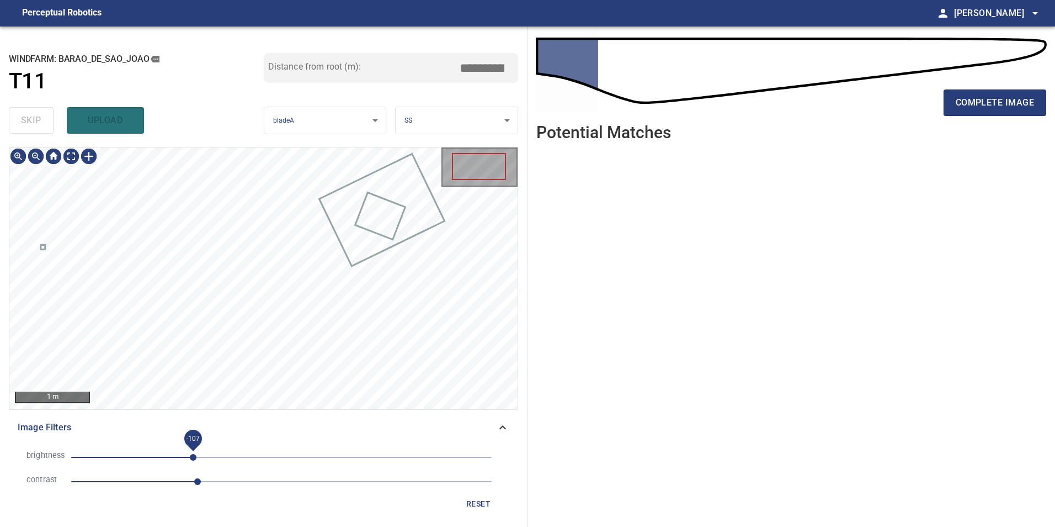
click at [194, 457] on span "-107" at bounding box center [281, 456] width 421 height 15
click at [208, 457] on span "-106" at bounding box center [281, 456] width 421 height 15
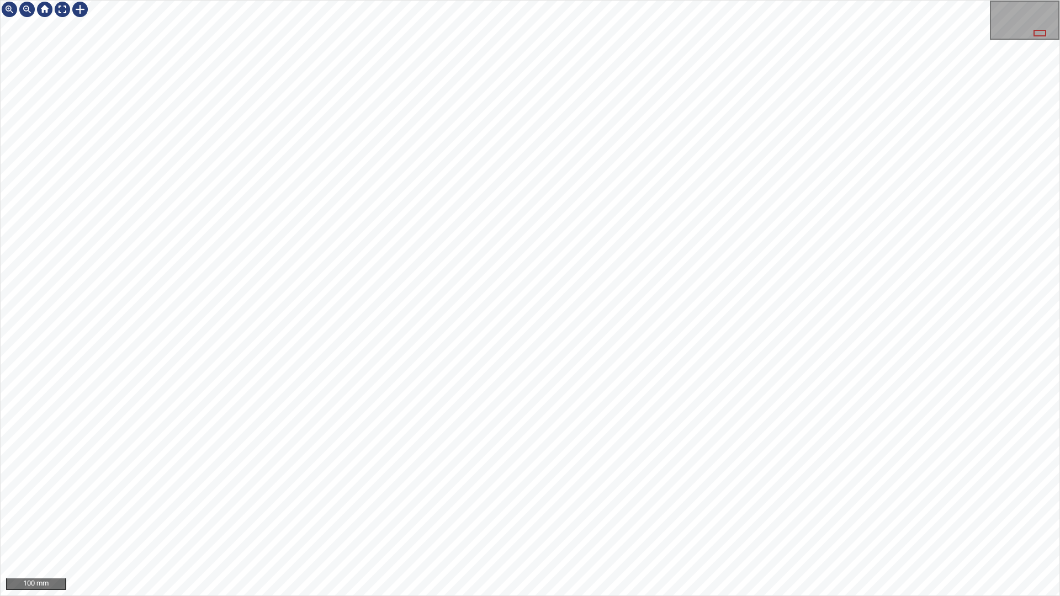
click at [1044, 526] on div "100 mm" at bounding box center [530, 298] width 1060 height 596
click at [1055, 414] on html "50 mm" at bounding box center [530, 298] width 1060 height 596
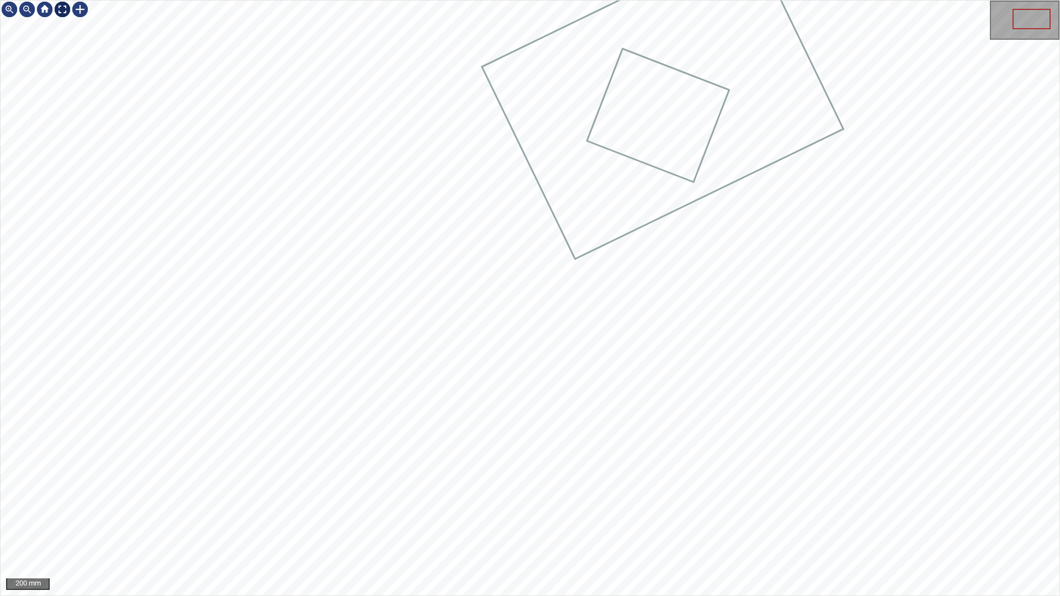
click at [63, 7] on div at bounding box center [63, 10] width 18 height 18
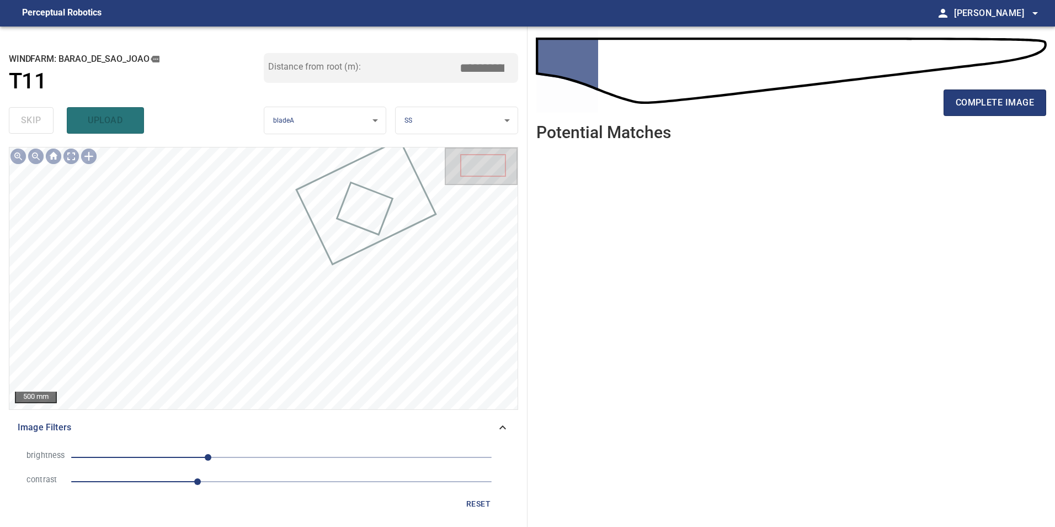
drag, startPoint x: 480, startPoint y: 507, endPoint x: 437, endPoint y: 507, distance: 43.6
click at [480, 507] on span "reset" at bounding box center [478, 504] width 26 height 14
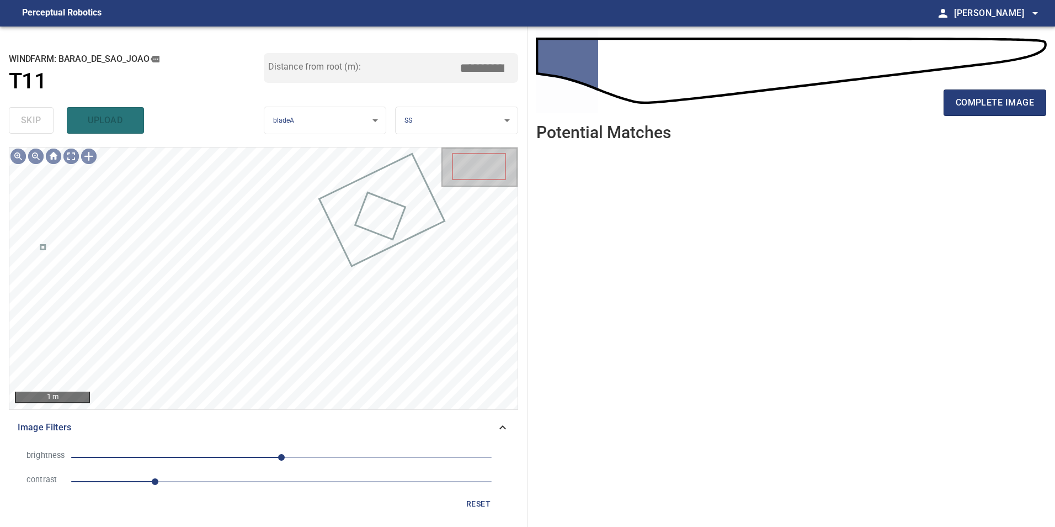
drag, startPoint x: 203, startPoint y: 488, endPoint x: 350, endPoint y: 482, distance: 147.5
click at [206, 488] on span "1" at bounding box center [281, 481] width 421 height 15
click at [273, 484] on span "2.4" at bounding box center [281, 481] width 421 height 15
click at [226, 460] on span "0" at bounding box center [281, 456] width 421 height 15
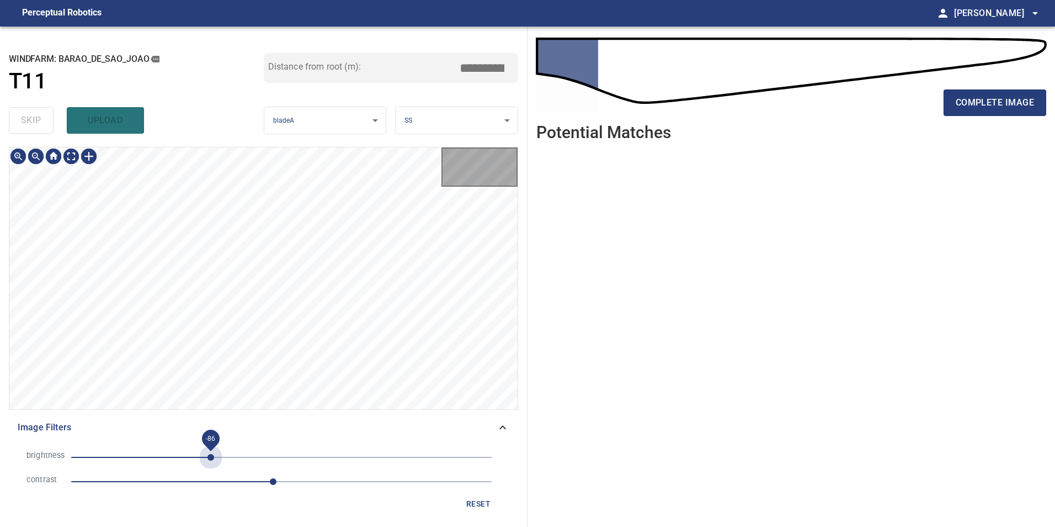
drag, startPoint x: 209, startPoint y: 456, endPoint x: 193, endPoint y: 457, distance: 16.6
click at [210, 459] on span "-86" at bounding box center [281, 456] width 421 height 15
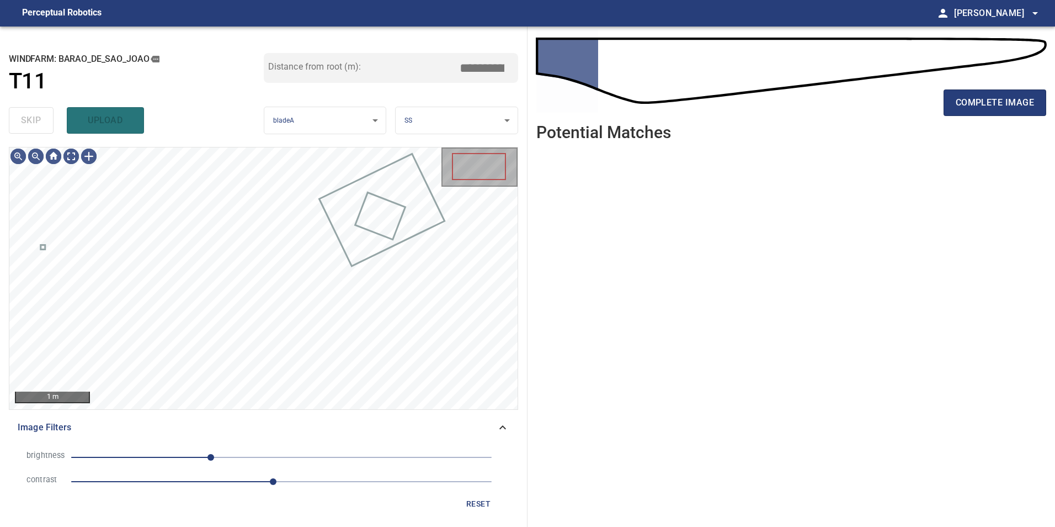
click at [190, 457] on span "-86" at bounding box center [281, 456] width 421 height 15
drag, startPoint x: 172, startPoint y: 459, endPoint x: 221, endPoint y: 458, distance: 49.1
click at [172, 460] on span "-133" at bounding box center [281, 456] width 421 height 15
click at [222, 458] on span "-133" at bounding box center [281, 456] width 421 height 15
drag, startPoint x: 124, startPoint y: 455, endPoint x: 135, endPoint y: 456, distance: 11.1
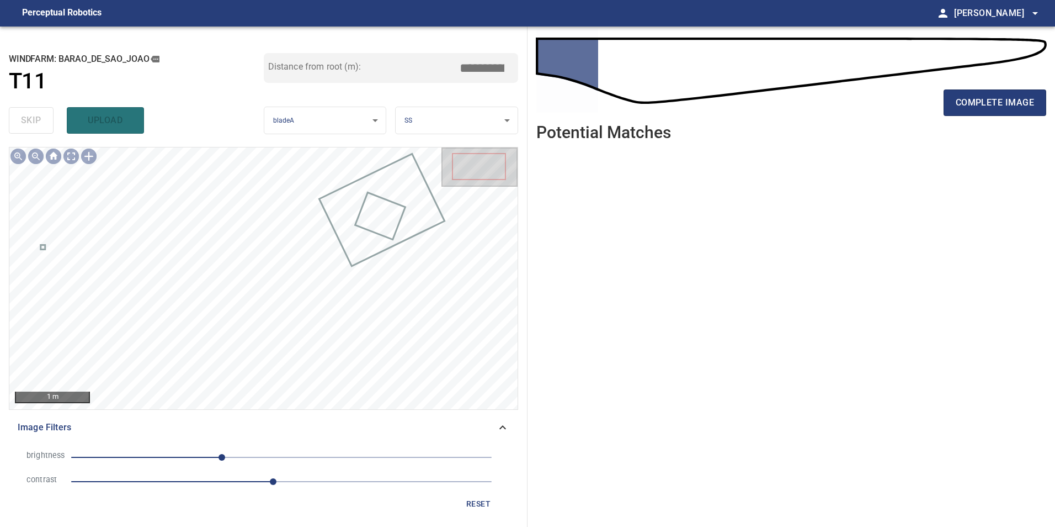
click at [132, 456] on span "-72" at bounding box center [281, 456] width 421 height 15
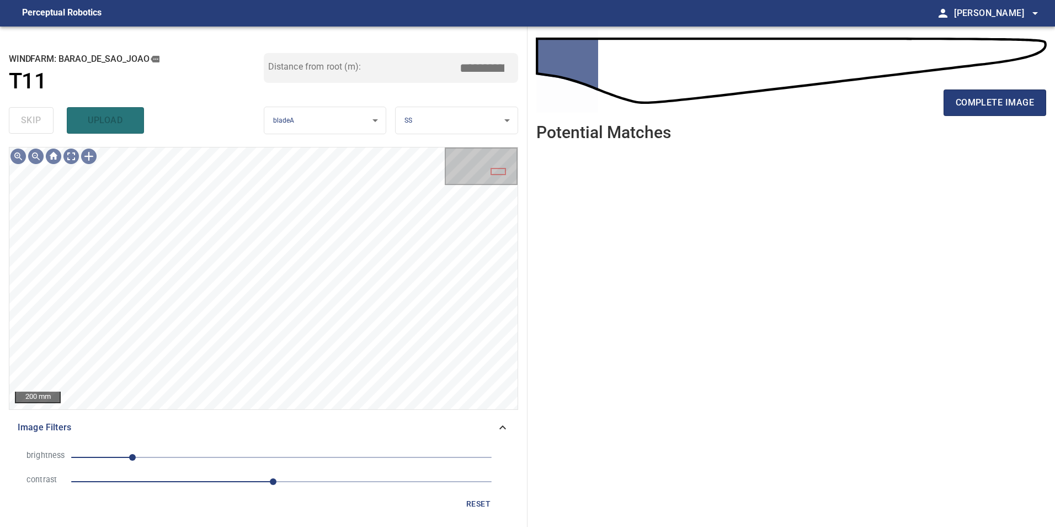
click at [477, 503] on span "reset" at bounding box center [478, 504] width 26 height 14
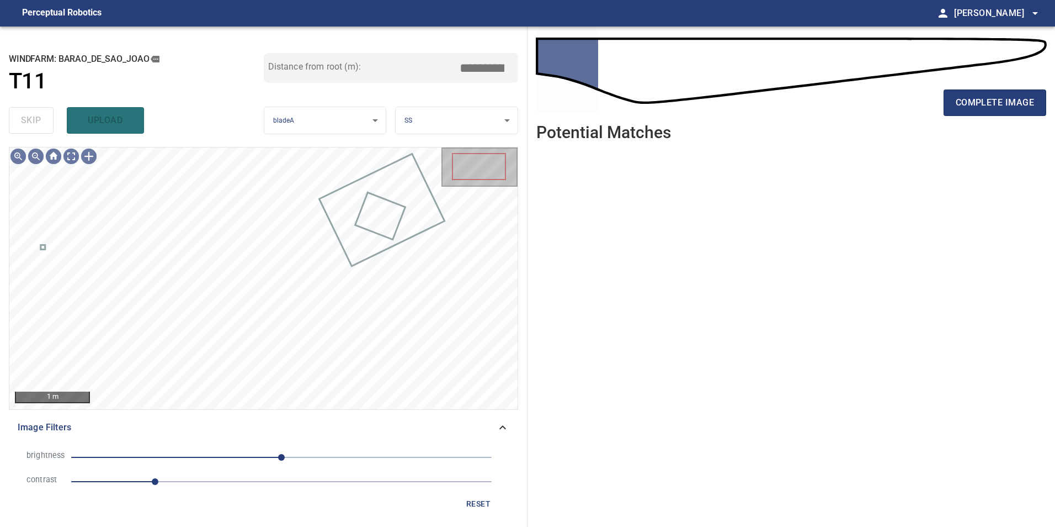
click at [236, 457] on span "0" at bounding box center [281, 456] width 421 height 15
click at [192, 459] on span "-108" at bounding box center [281, 456] width 421 height 15
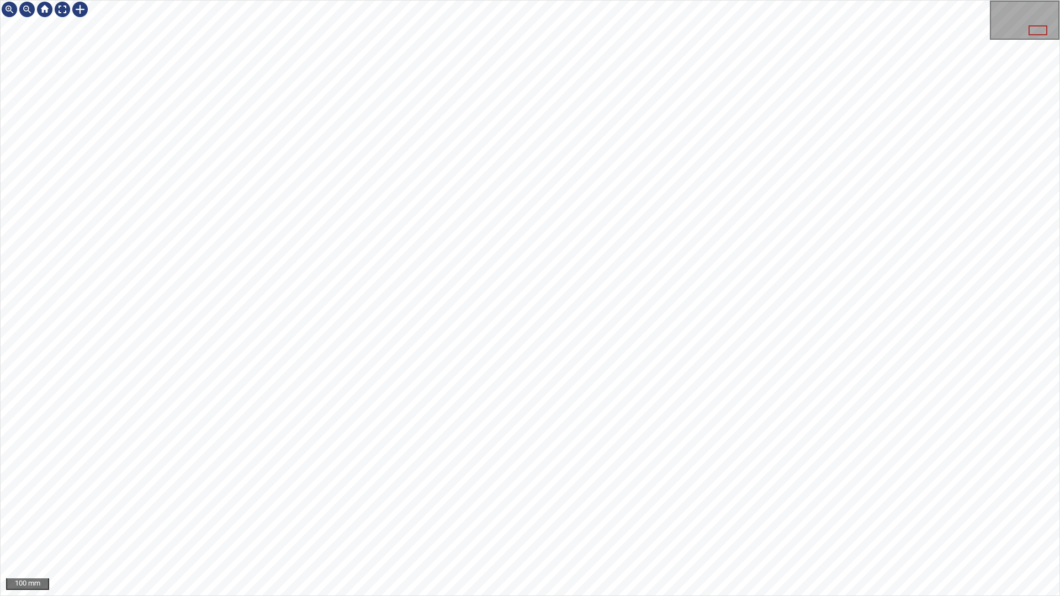
click at [1055, 395] on html "100 mm" at bounding box center [530, 298] width 1060 height 596
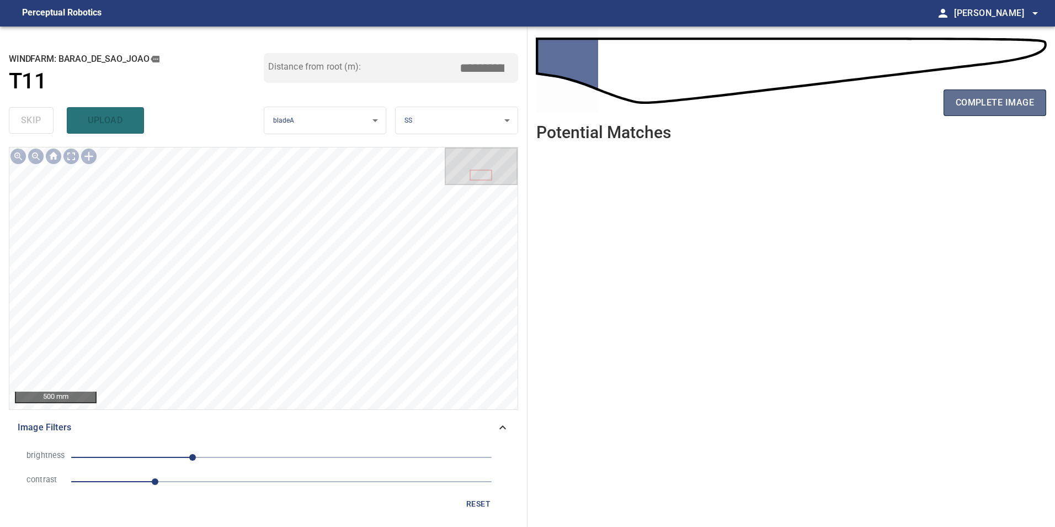
click at [1001, 109] on span "complete image" at bounding box center [995, 102] width 78 height 15
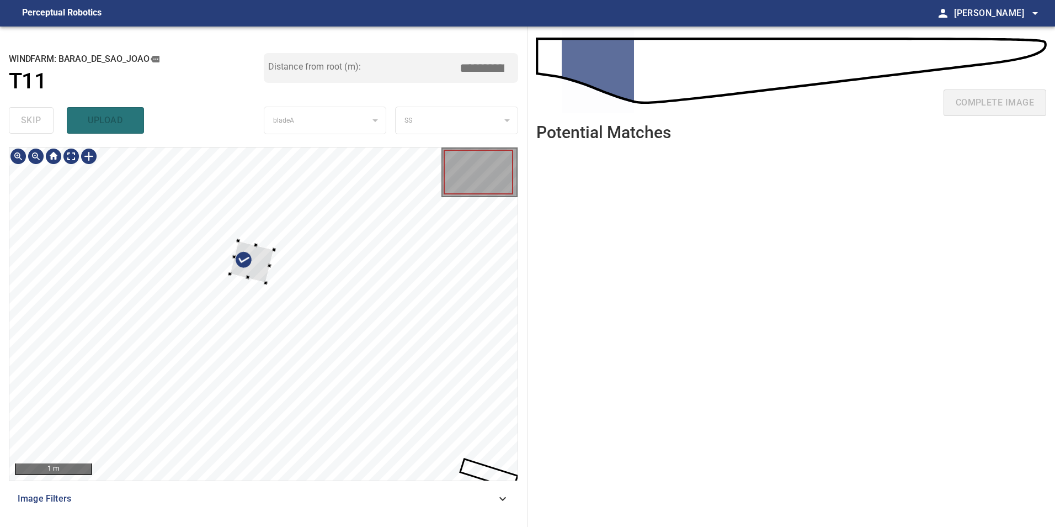
click at [305, 203] on div at bounding box center [263, 313] width 508 height 333
click at [270, 242] on div at bounding box center [263, 313] width 508 height 333
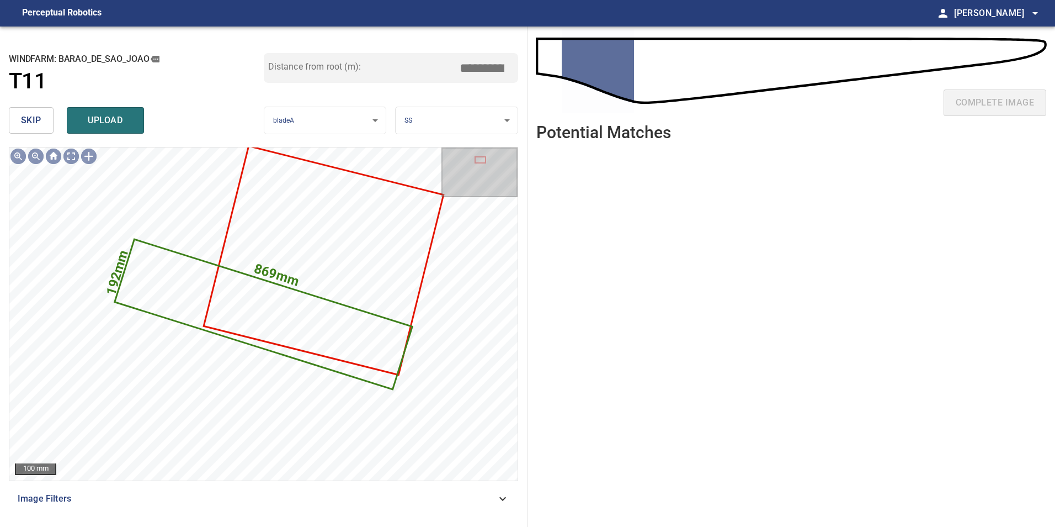
click at [40, 127] on span "skip" at bounding box center [31, 120] width 20 height 15
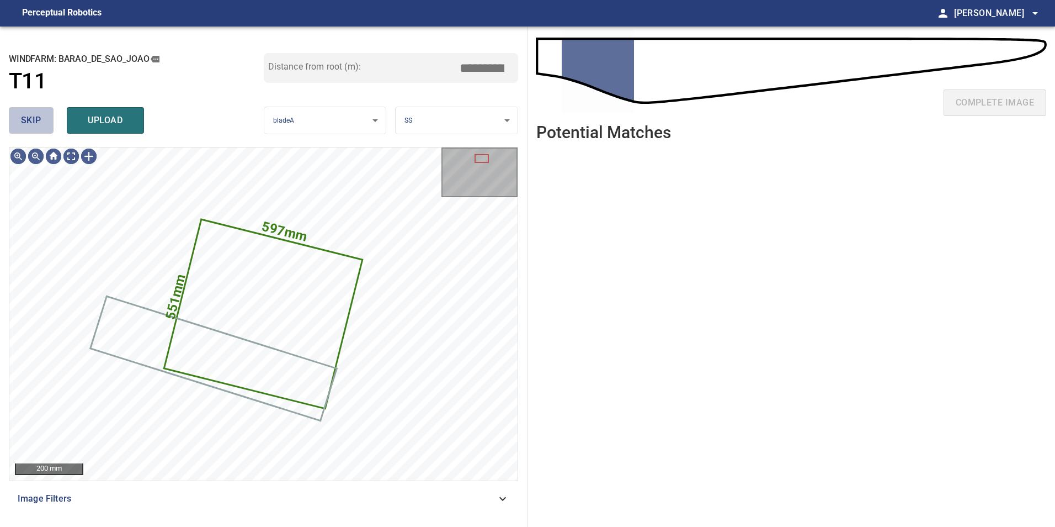
click at [40, 127] on span "skip" at bounding box center [31, 120] width 20 height 15
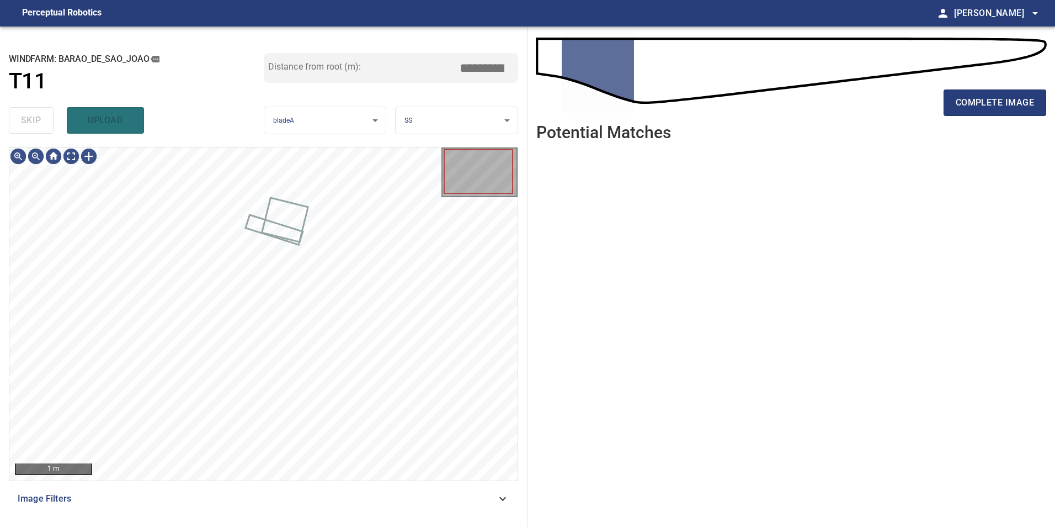
click at [40, 127] on div "skip upload" at bounding box center [136, 120] width 255 height 35
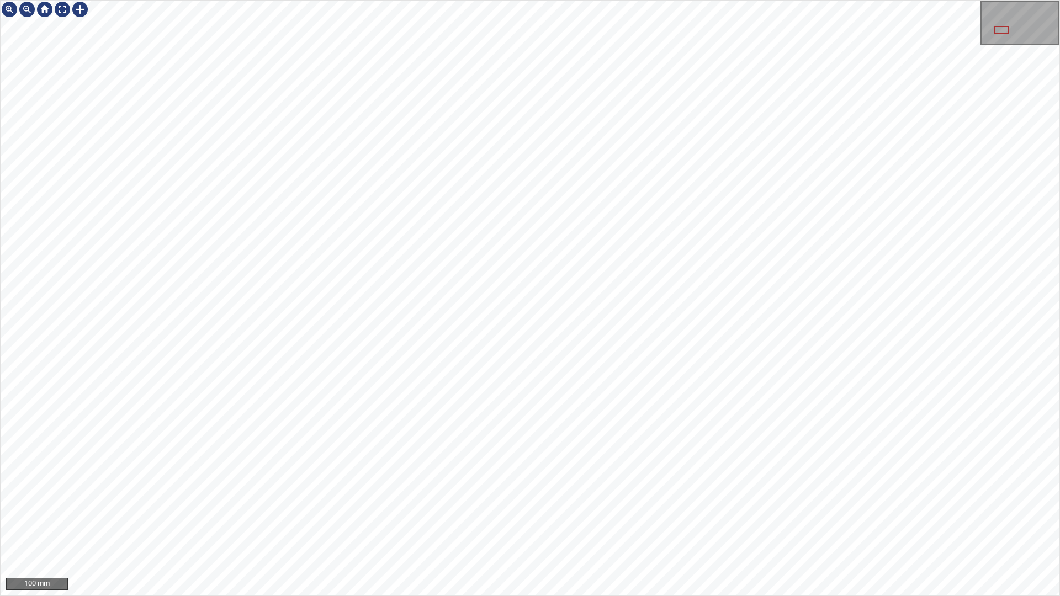
click at [752, 526] on div "100 mm" at bounding box center [530, 298] width 1060 height 596
click at [1020, 526] on div "100 mm" at bounding box center [530, 298] width 1060 height 596
click at [1055, 526] on html "100 mm" at bounding box center [530, 298] width 1060 height 596
click at [65, 8] on div at bounding box center [63, 10] width 18 height 18
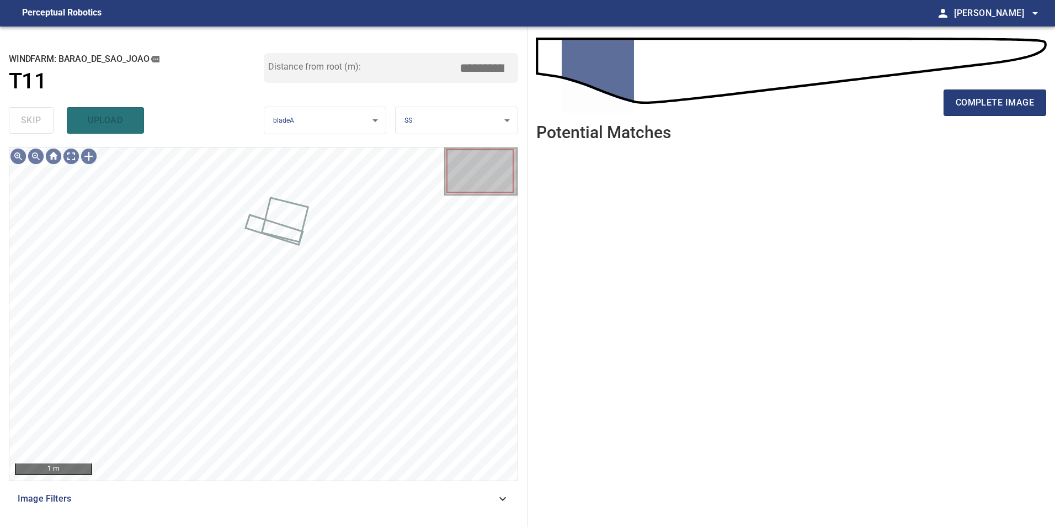
click at [500, 506] on div "Image Filters" at bounding box center [263, 498] width 509 height 26
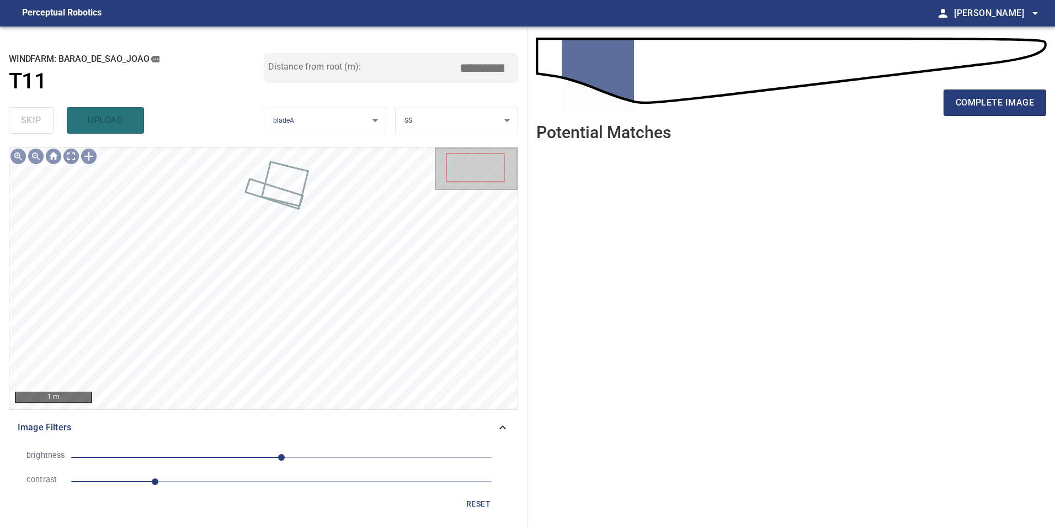
click at [206, 480] on span "1" at bounding box center [281, 481] width 421 height 15
drag, startPoint x: 207, startPoint y: 449, endPoint x: 200, endPoint y: 460, distance: 13.2
click at [208, 456] on span "0" at bounding box center [281, 456] width 421 height 15
drag, startPoint x: 188, startPoint y: 460, endPoint x: 176, endPoint y: 460, distance: 12.2
click at [189, 460] on span "-90" at bounding box center [281, 456] width 421 height 15
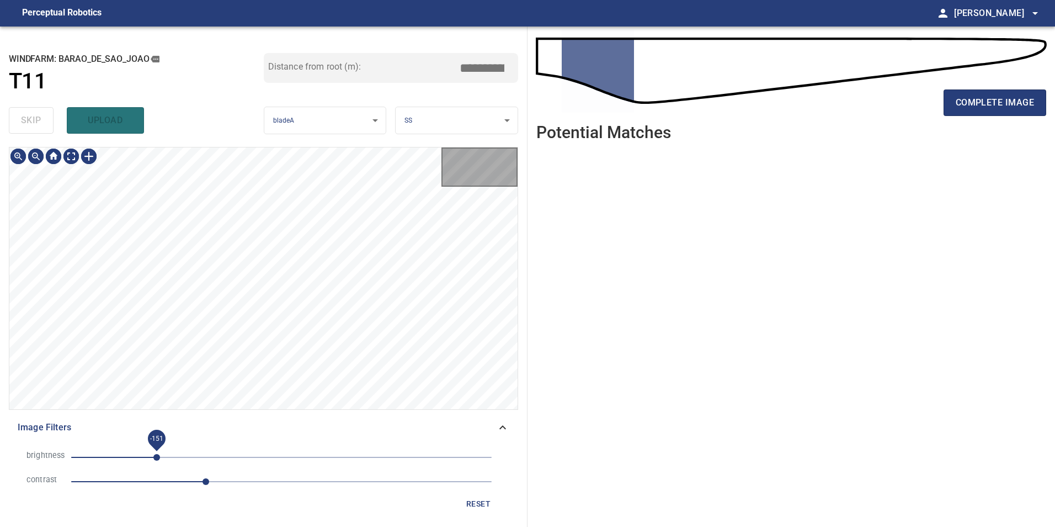
click at [160, 463] on span "-151" at bounding box center [281, 456] width 421 height 15
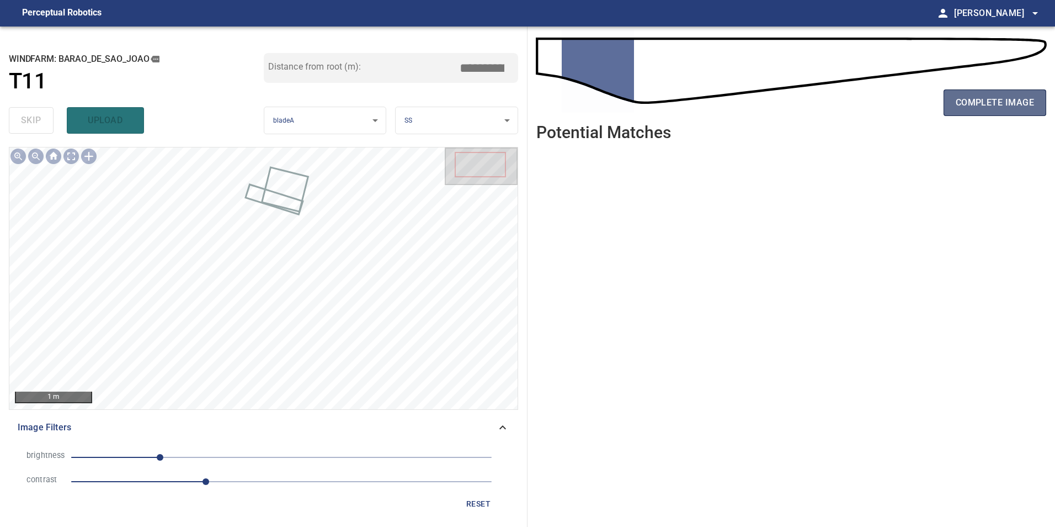
click at [989, 105] on span "complete image" at bounding box center [995, 102] width 78 height 15
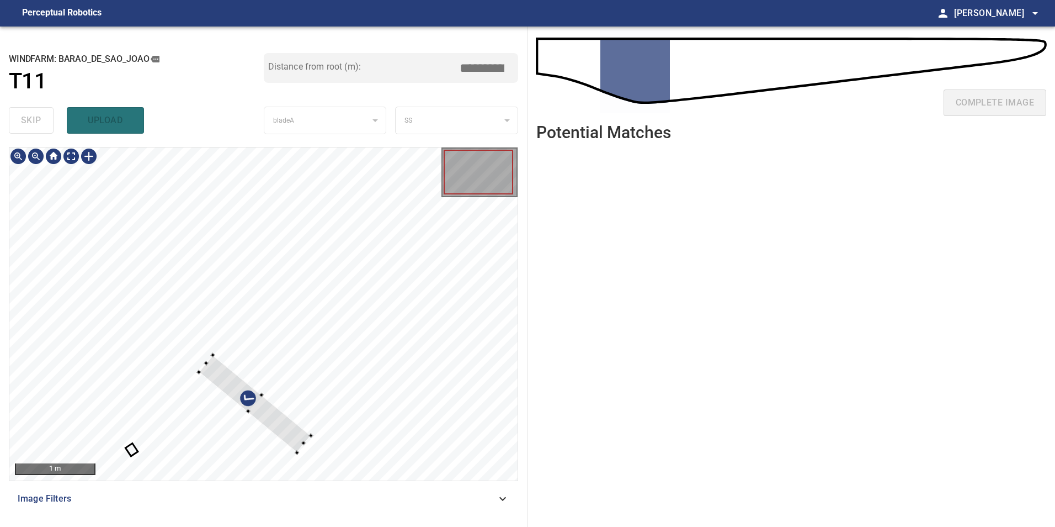
click at [342, 240] on div at bounding box center [263, 313] width 508 height 333
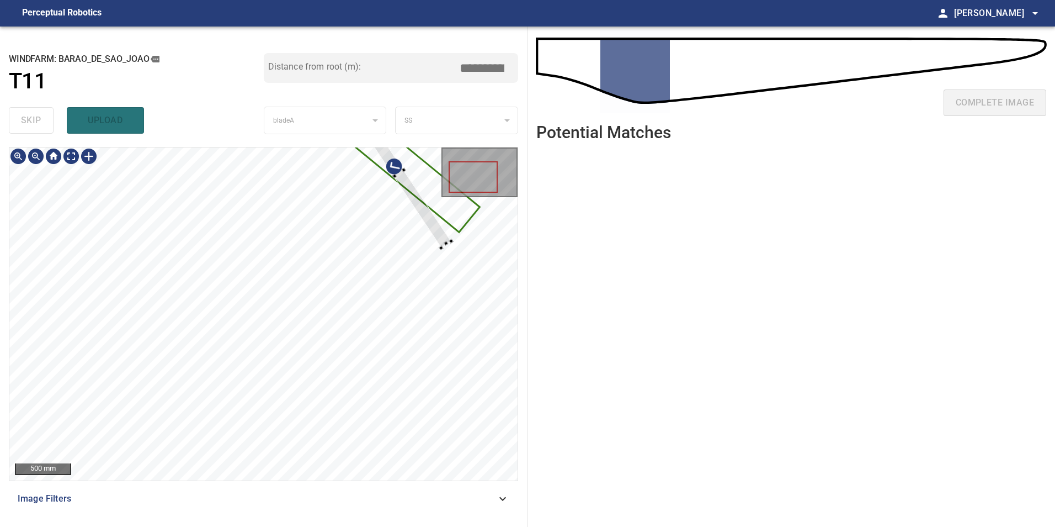
click at [417, 188] on div at bounding box center [263, 313] width 508 height 333
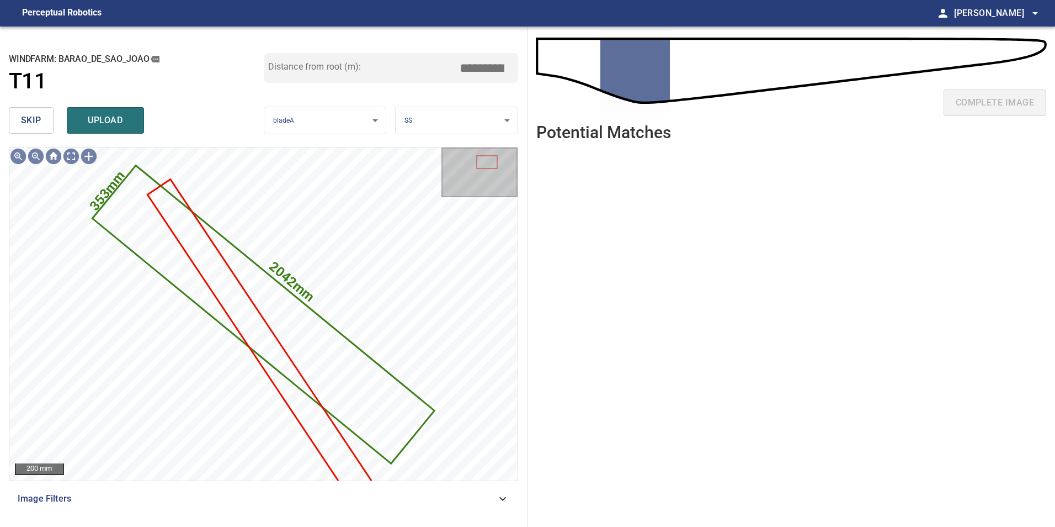
click at [17, 107] on button "skip" at bounding box center [31, 120] width 45 height 26
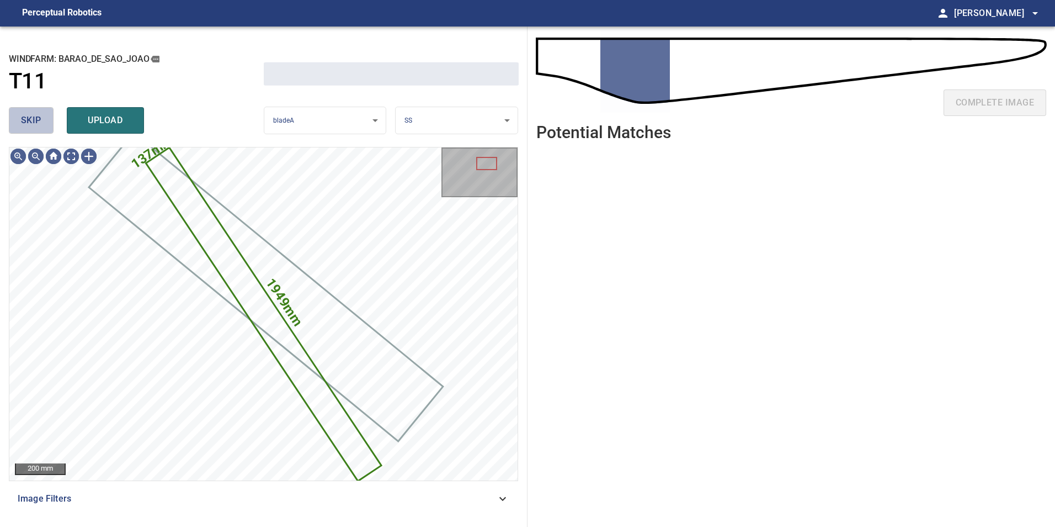
click at [18, 118] on button "skip" at bounding box center [31, 120] width 45 height 26
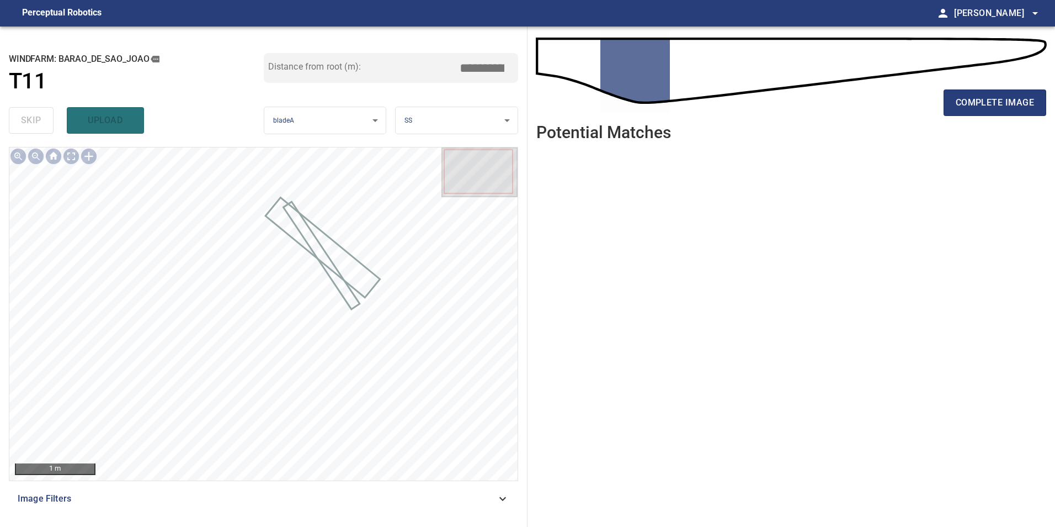
click at [471, 501] on span "Image Filters" at bounding box center [257, 498] width 479 height 13
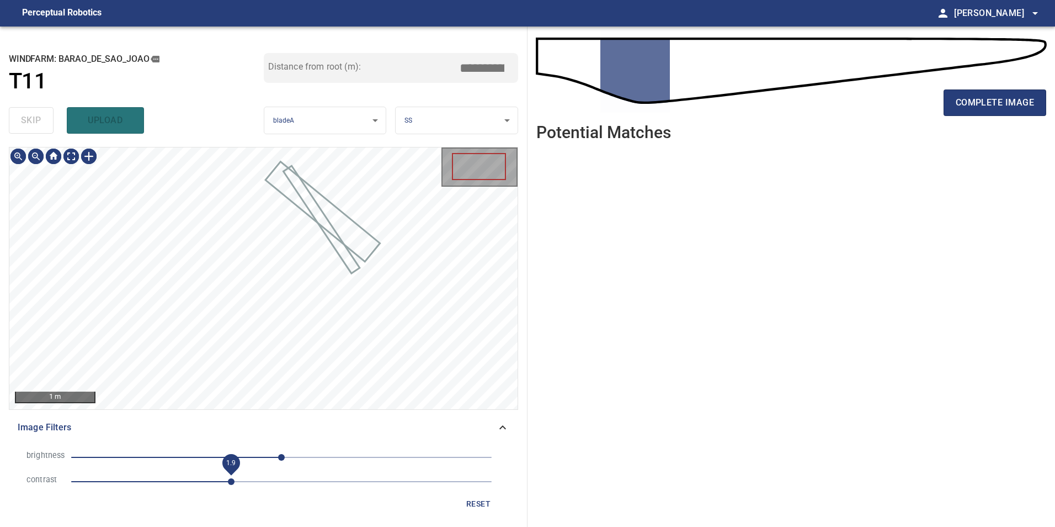
click at [227, 484] on span "1.9" at bounding box center [281, 481] width 421 height 15
click at [200, 457] on span "-98" at bounding box center [281, 456] width 421 height 15
click at [179, 456] on span "-124" at bounding box center [281, 456] width 421 height 15
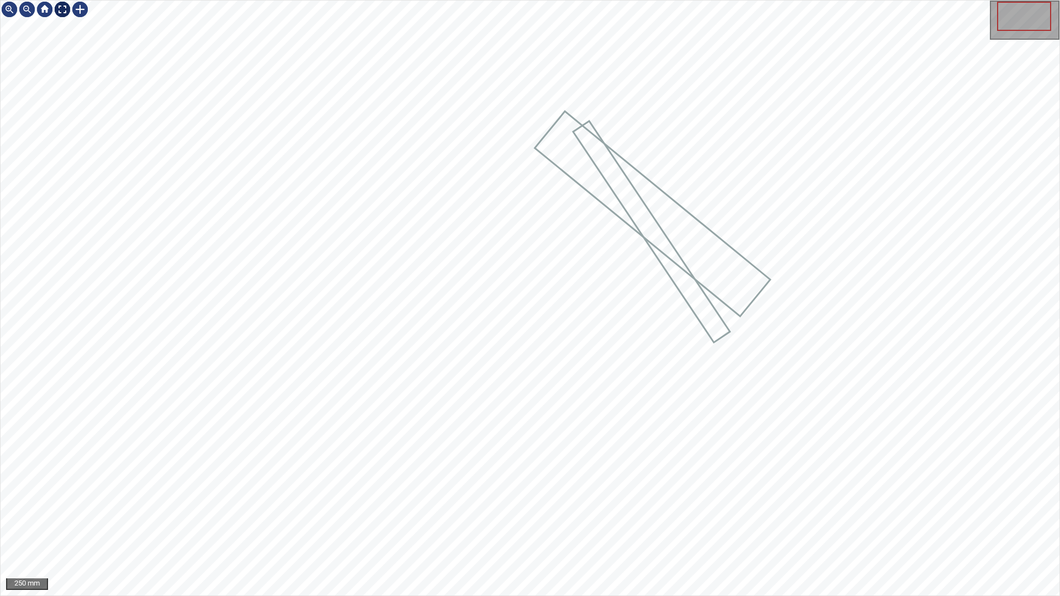
click at [62, 9] on div at bounding box center [63, 10] width 18 height 18
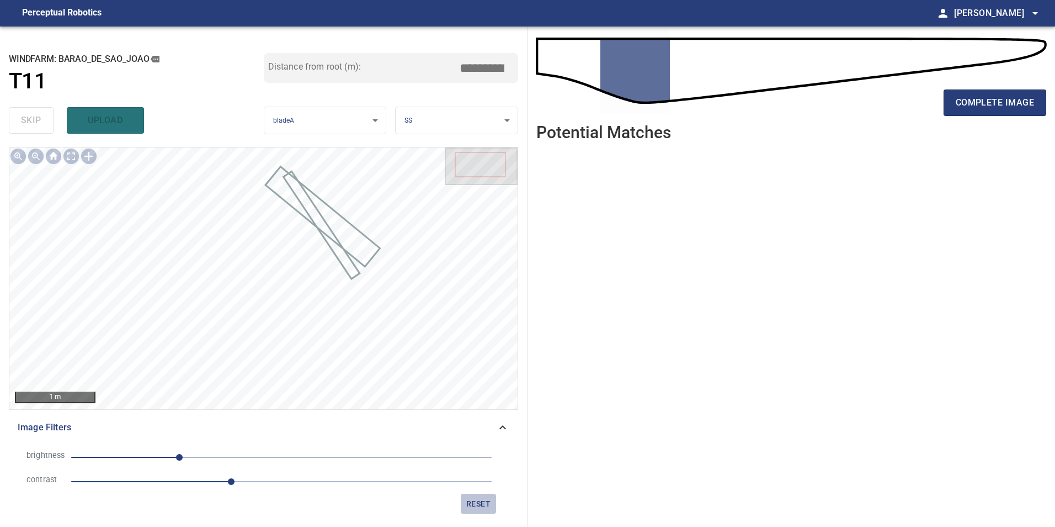
click at [479, 504] on span "reset" at bounding box center [478, 504] width 26 height 14
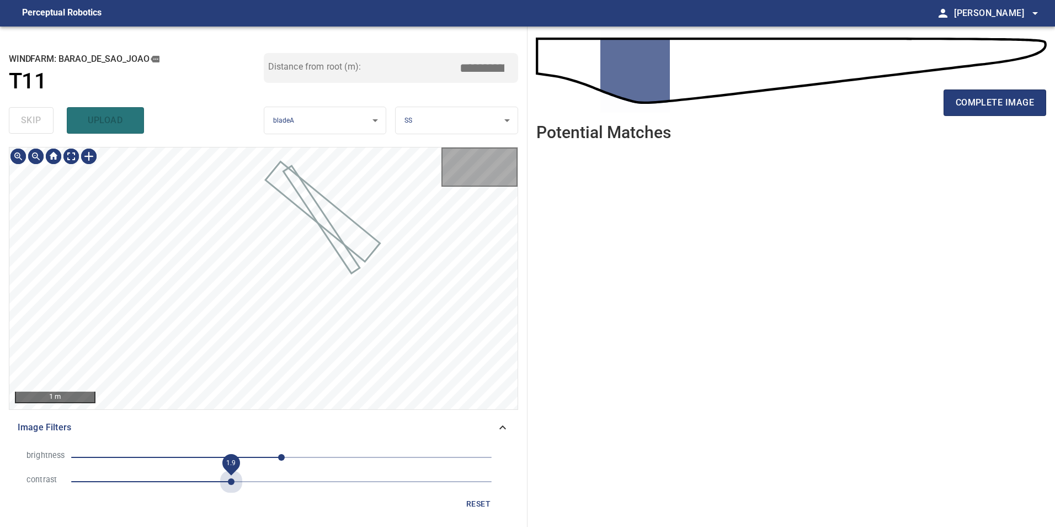
drag, startPoint x: 233, startPoint y: 481, endPoint x: 243, endPoint y: 477, distance: 10.9
click at [233, 481] on span "1.9" at bounding box center [281, 481] width 421 height 15
click at [211, 456] on span "-85" at bounding box center [281, 456] width 421 height 15
click at [189, 453] on span "-112" at bounding box center [281, 456] width 421 height 15
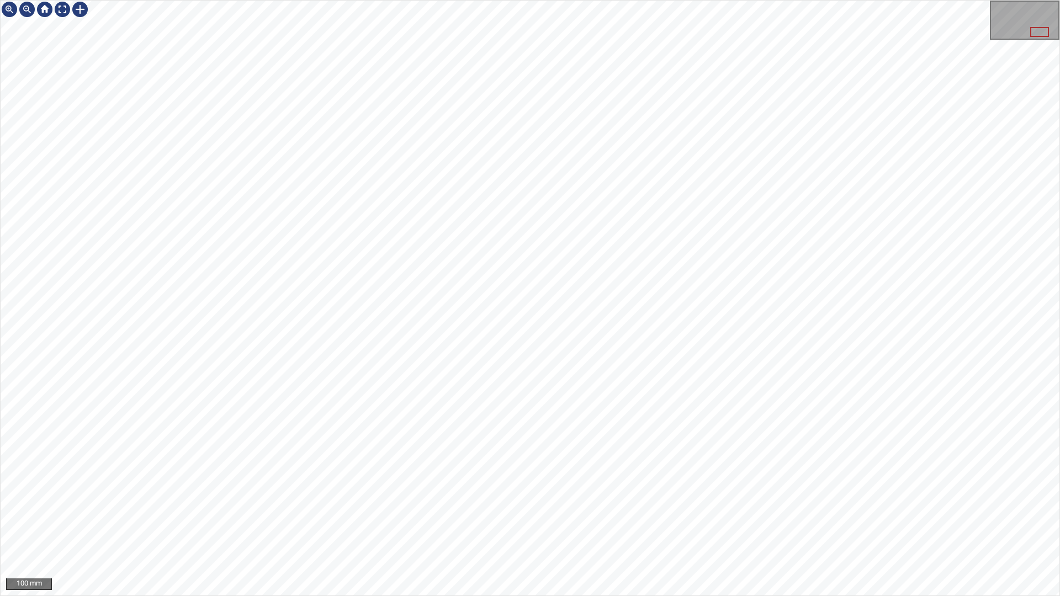
click at [1055, 449] on html "100 mm" at bounding box center [530, 298] width 1060 height 596
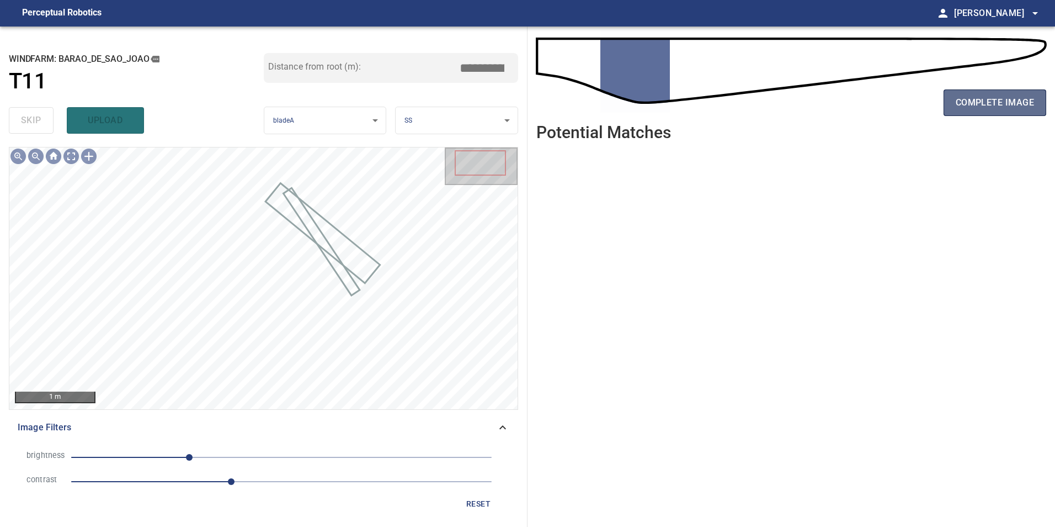
click at [1001, 99] on span "complete image" at bounding box center [995, 102] width 78 height 15
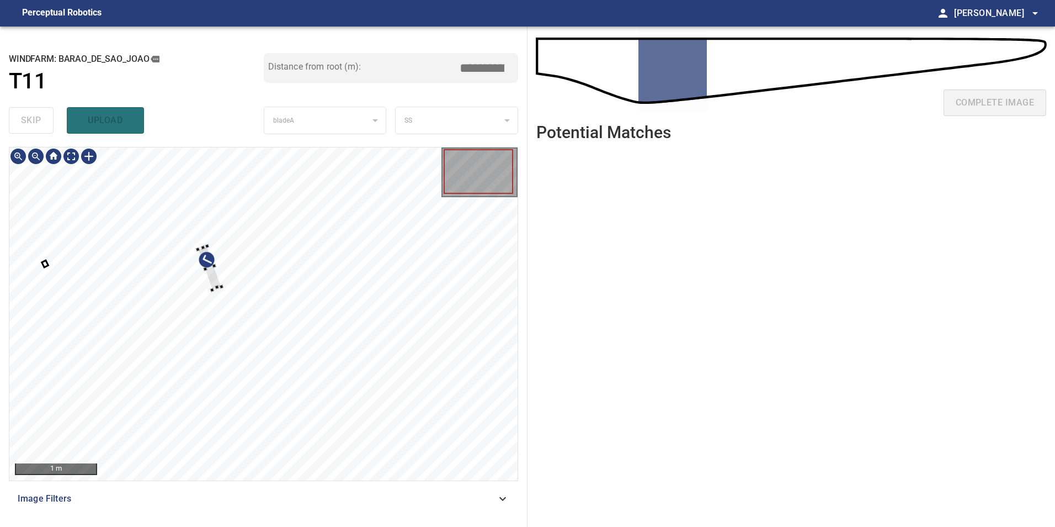
click at [254, 248] on div at bounding box center [263, 313] width 508 height 333
click at [401, 229] on div at bounding box center [263, 313] width 508 height 333
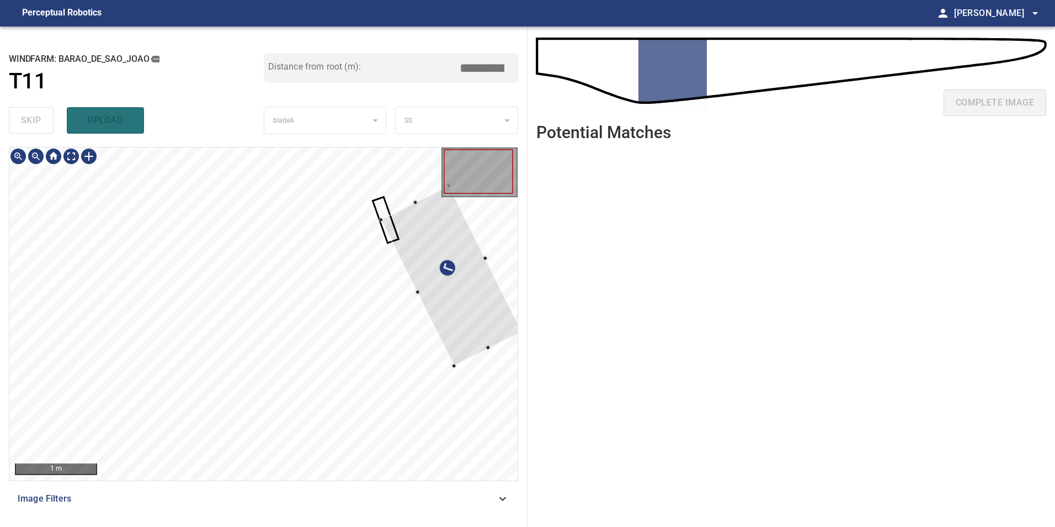
click at [441, 259] on div at bounding box center [450, 275] width 141 height 180
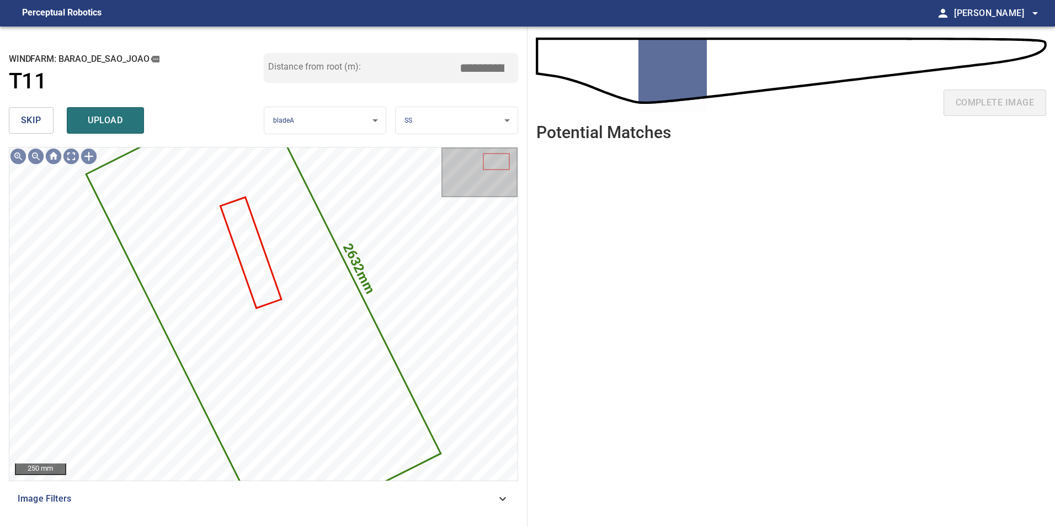
click at [33, 120] on span "skip" at bounding box center [31, 120] width 20 height 15
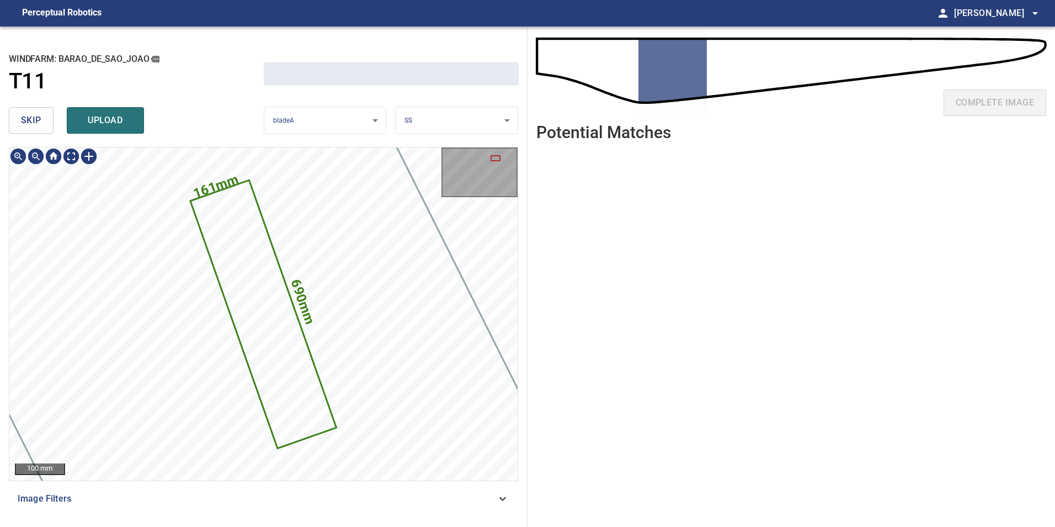
click at [35, 121] on span "skip" at bounding box center [31, 120] width 20 height 15
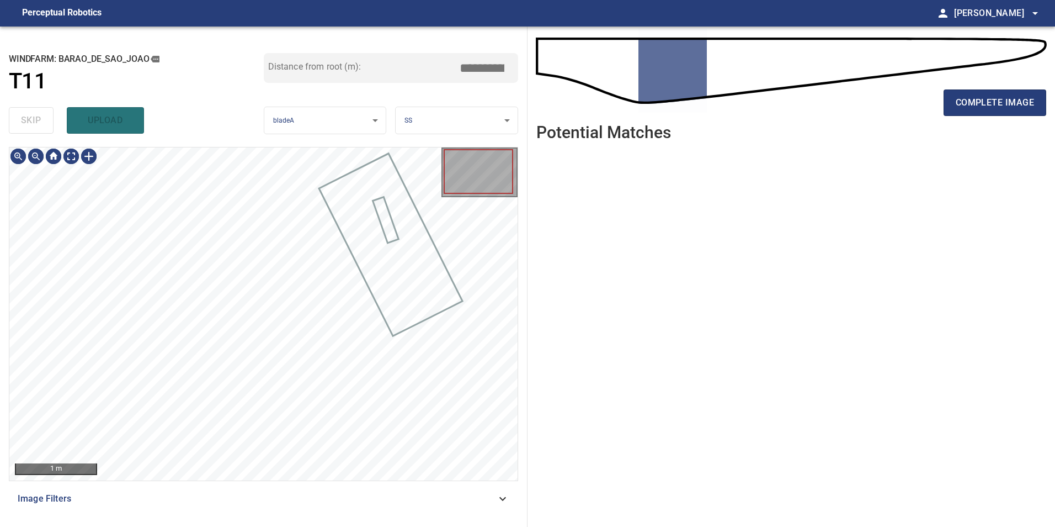
click at [35, 121] on div "skip upload" at bounding box center [136, 120] width 255 height 35
drag, startPoint x: 379, startPoint y: 488, endPoint x: 380, endPoint y: 495, distance: 6.8
click at [380, 488] on div "Image Filters" at bounding box center [263, 498] width 509 height 26
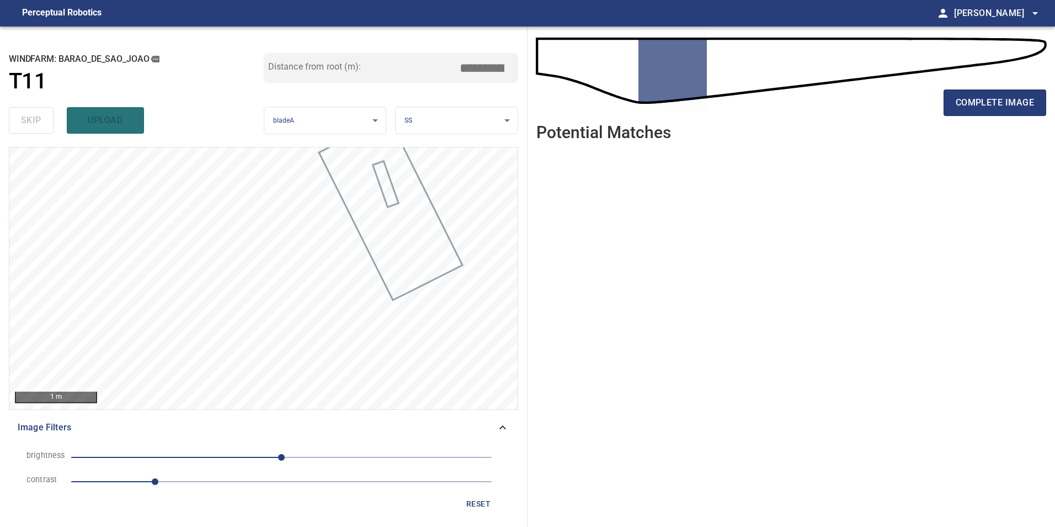
click at [234, 493] on li "contrast 1" at bounding box center [264, 481] width 492 height 24
click at [219, 481] on span "1" at bounding box center [281, 481] width 421 height 15
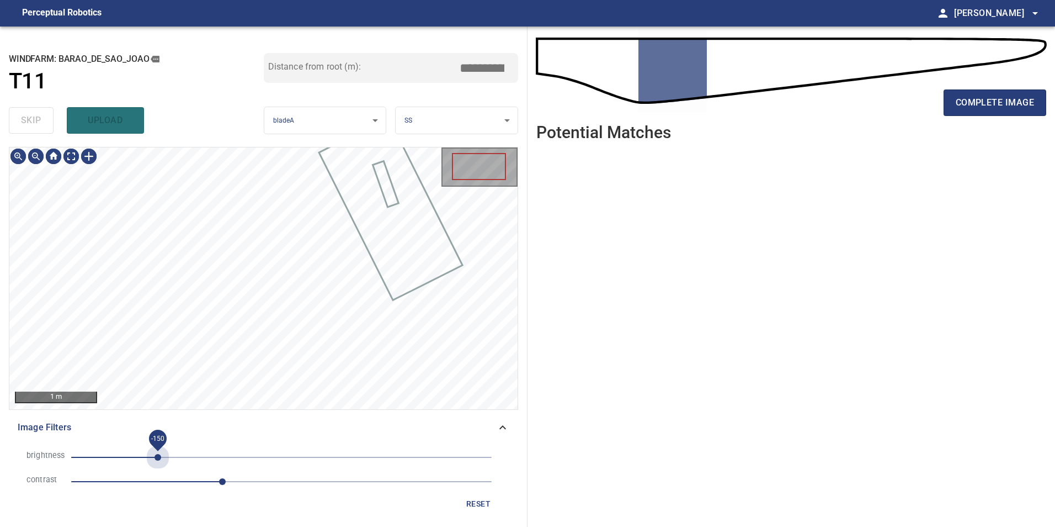
drag, startPoint x: 158, startPoint y: 450, endPoint x: 238, endPoint y: 469, distance: 82.1
click at [160, 451] on span "-150" at bounding box center [281, 456] width 421 height 15
click at [176, 457] on span "-147" at bounding box center [281, 456] width 421 height 15
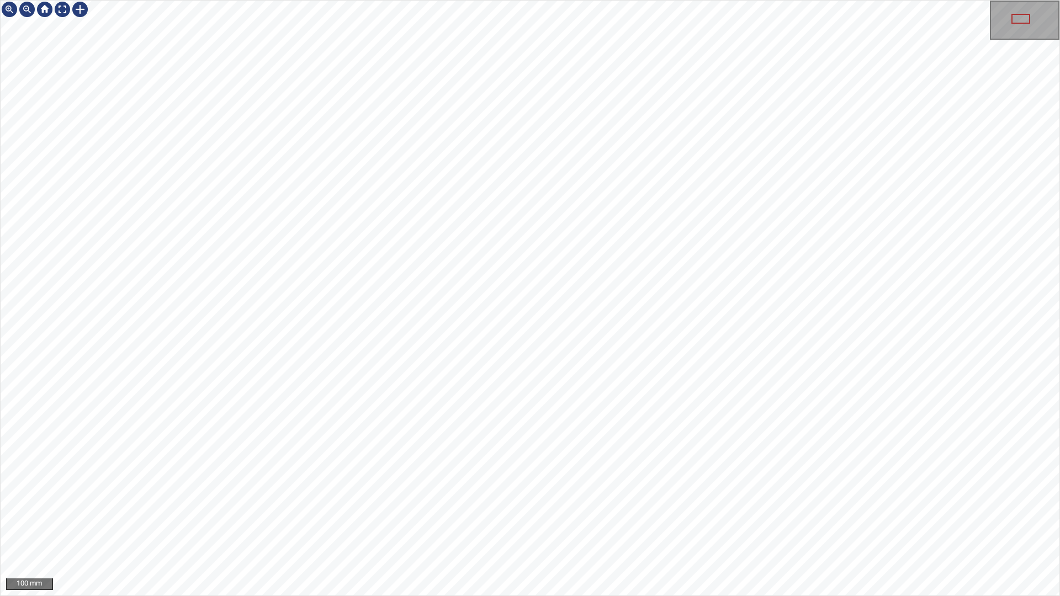
click at [1055, 521] on html "100 mm" at bounding box center [530, 298] width 1060 height 596
click at [60, 8] on div at bounding box center [63, 10] width 18 height 18
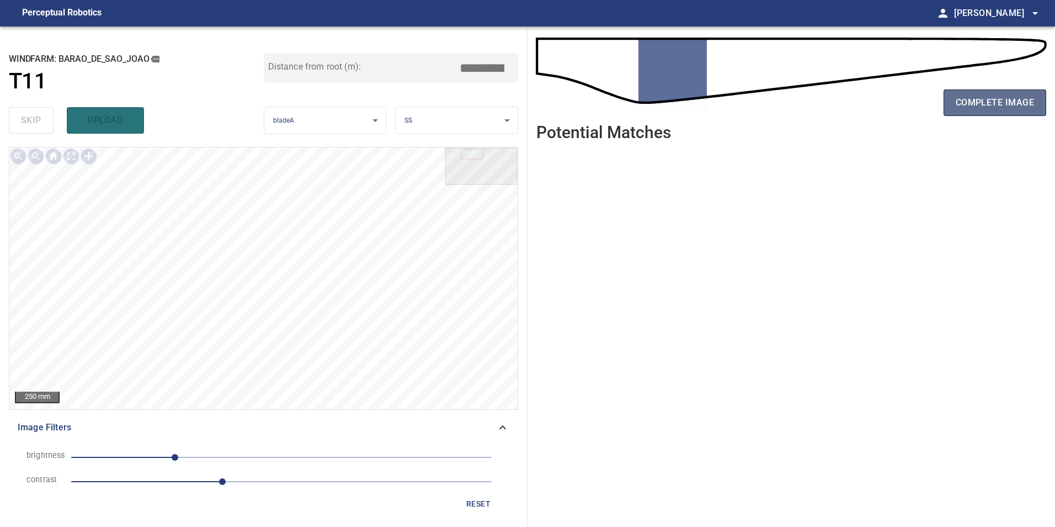
click at [995, 94] on button "complete image" at bounding box center [995, 102] width 103 height 26
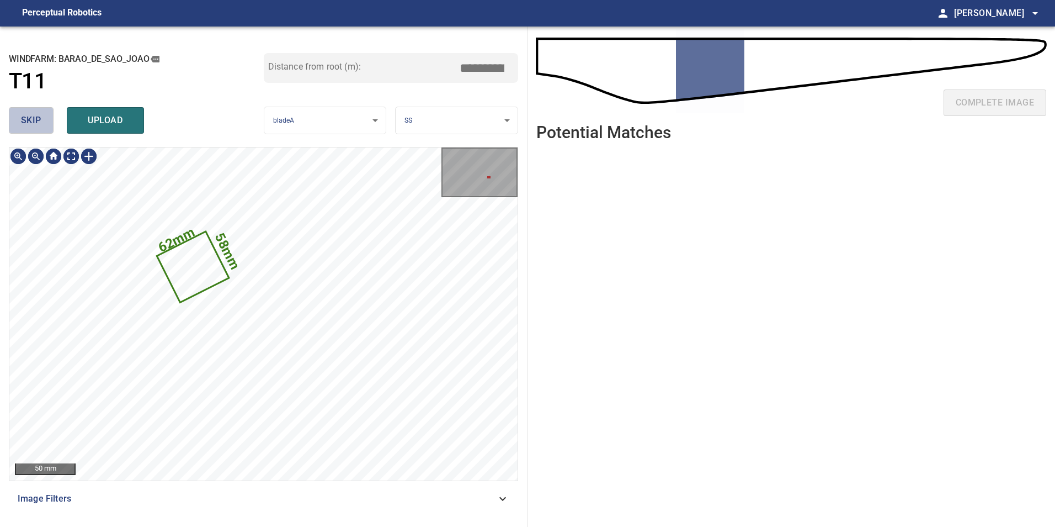
click at [41, 125] on button "skip" at bounding box center [31, 120] width 45 height 26
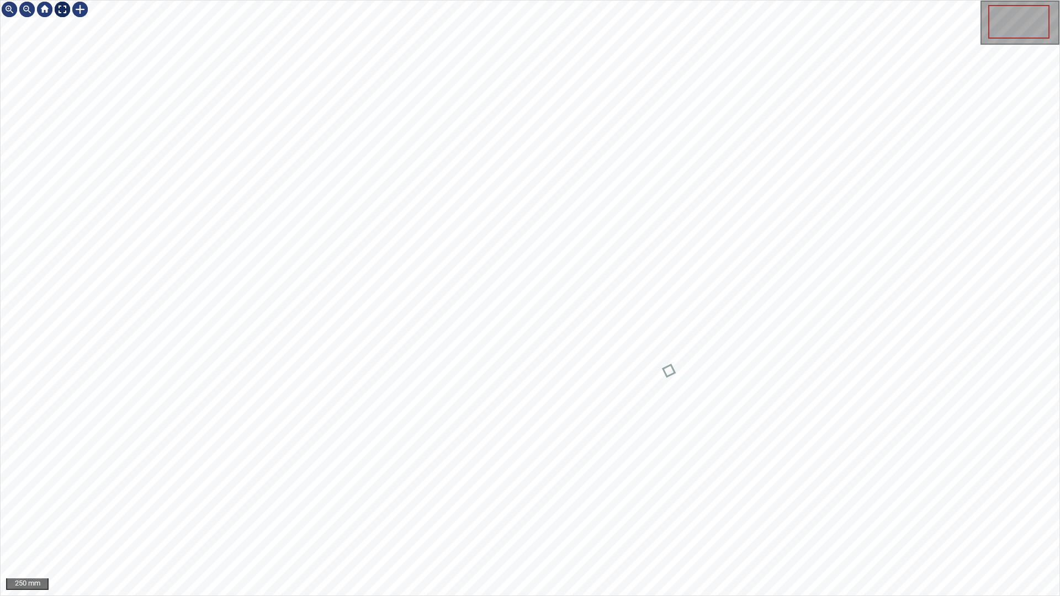
click at [68, 16] on div at bounding box center [63, 10] width 18 height 18
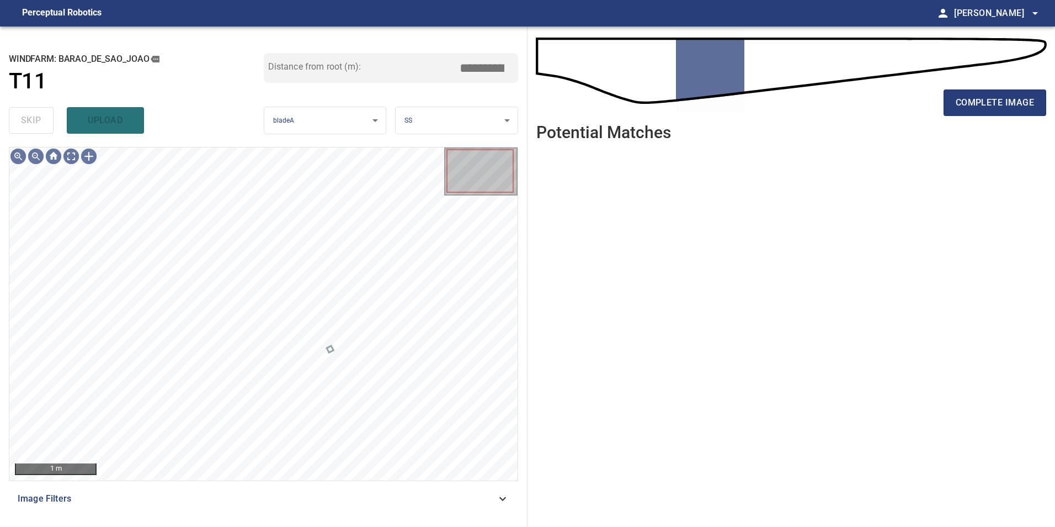
drag, startPoint x: 420, startPoint y: 492, endPoint x: 410, endPoint y: 495, distance: 10.8
click at [420, 492] on span "Image Filters" at bounding box center [257, 498] width 479 height 13
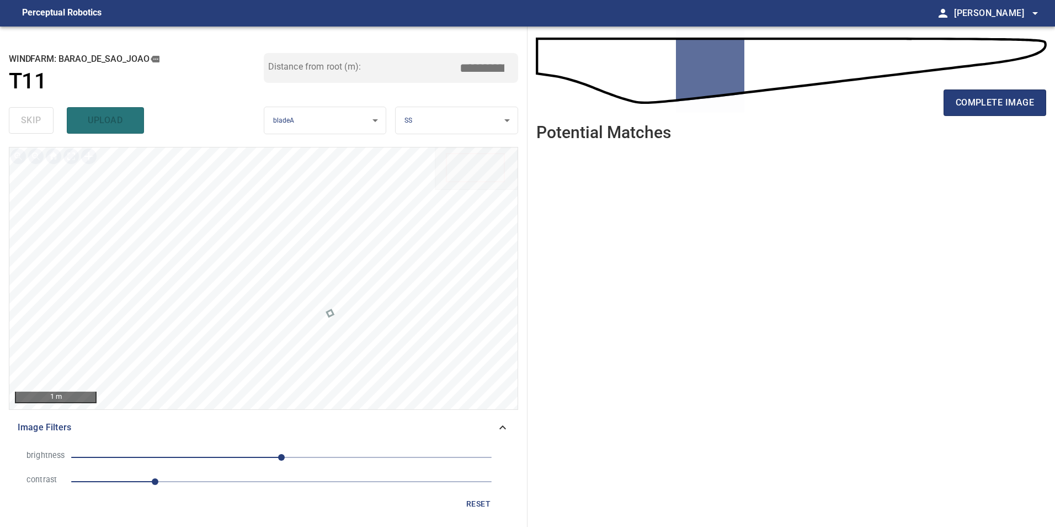
click at [218, 480] on span "1" at bounding box center [281, 481] width 421 height 15
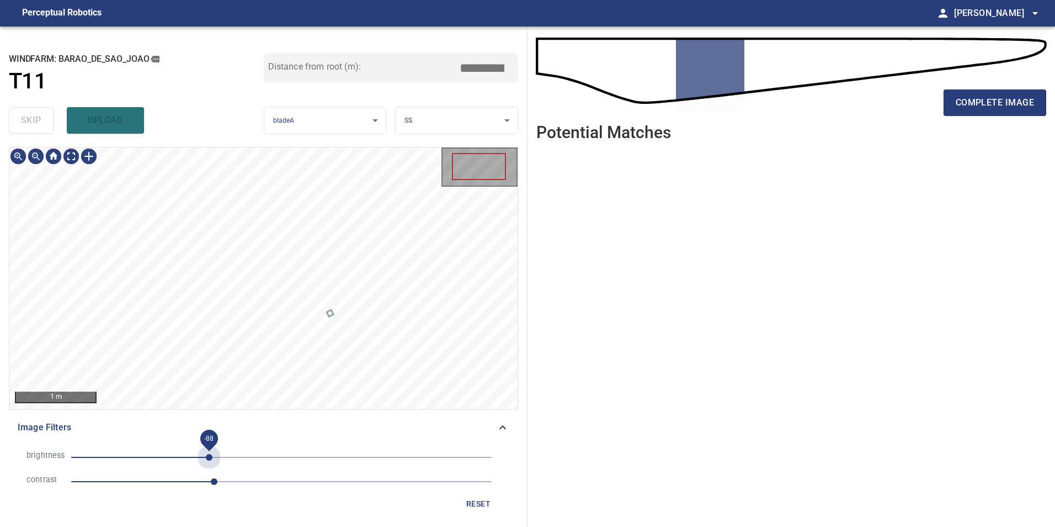
click at [209, 457] on span "-88" at bounding box center [281, 456] width 421 height 15
click at [187, 460] on span "-114" at bounding box center [281, 456] width 421 height 15
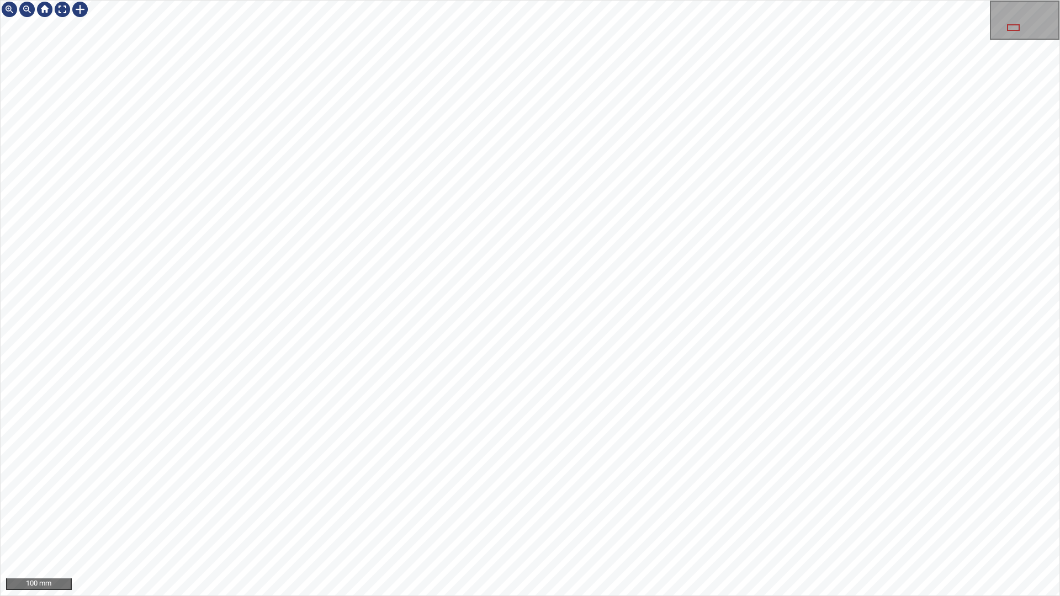
click at [705, 596] on div "100 mm" at bounding box center [530, 298] width 1060 height 596
click at [593, 596] on div "100 mm" at bounding box center [530, 298] width 1060 height 596
click at [549, 0] on div "100 mm" at bounding box center [530, 298] width 1060 height 596
click at [848, 596] on div "100 mm" at bounding box center [530, 298] width 1060 height 596
click at [778, 596] on div "100 mm" at bounding box center [530, 298] width 1060 height 596
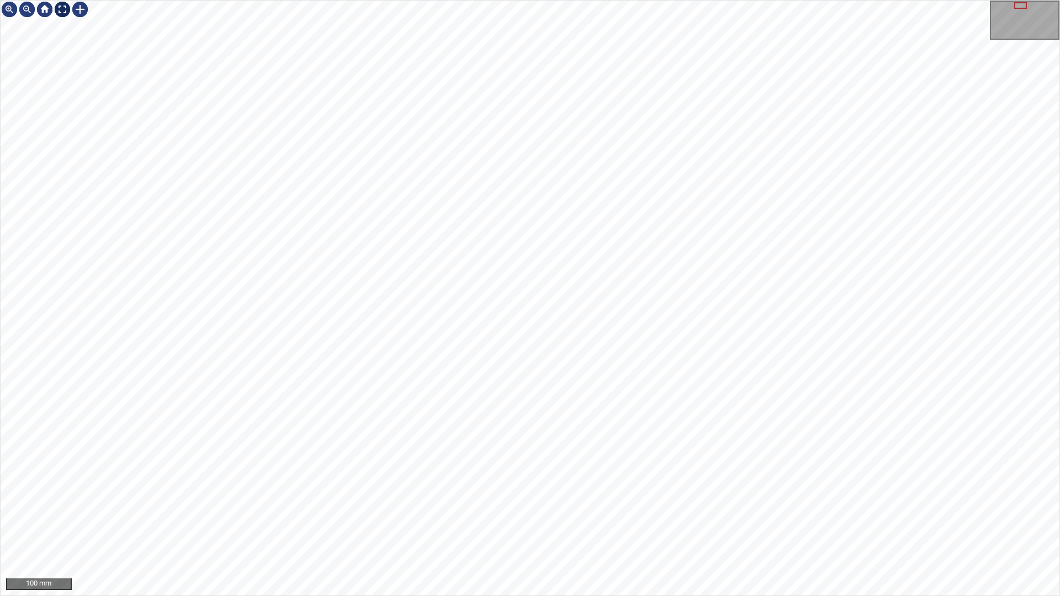
click at [61, 12] on div at bounding box center [63, 10] width 18 height 18
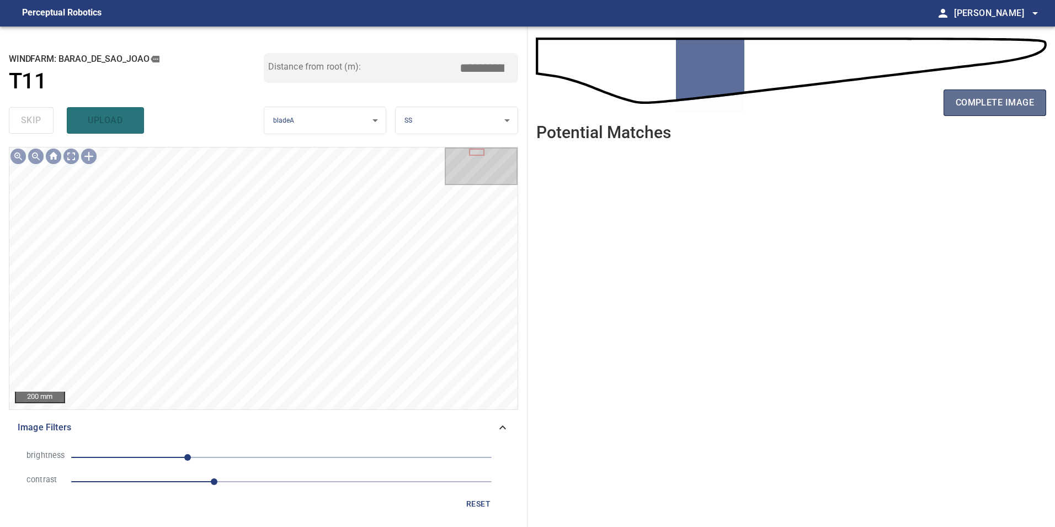
drag, startPoint x: 1019, startPoint y: 105, endPoint x: 1015, endPoint y: 109, distance: 5.9
click at [1019, 107] on span "complete image" at bounding box center [995, 102] width 78 height 15
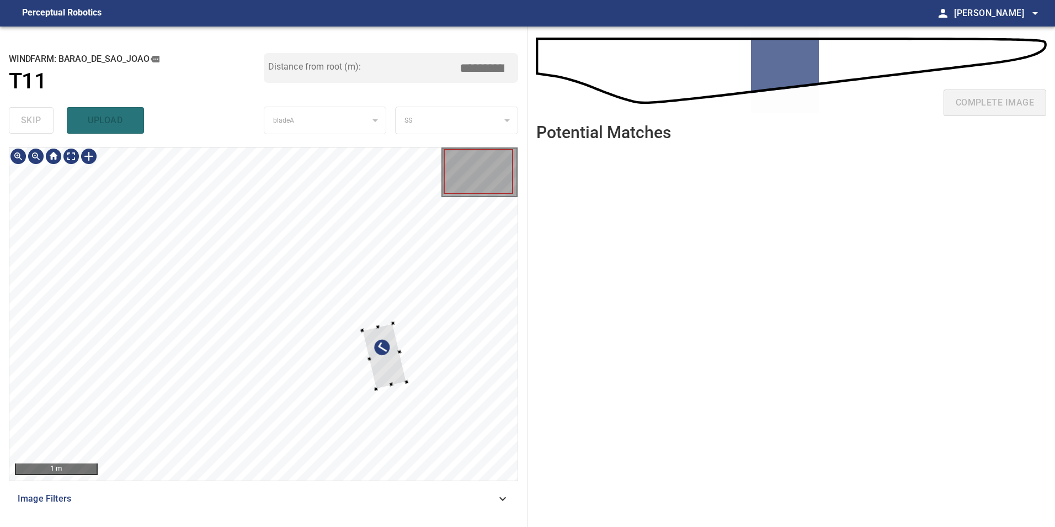
click at [417, 324] on div at bounding box center [263, 313] width 508 height 333
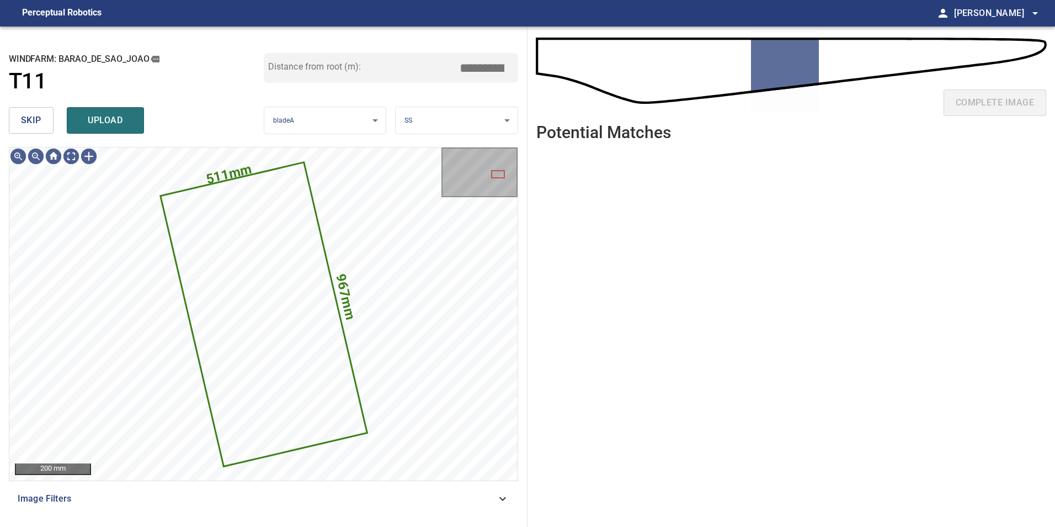
drag, startPoint x: 49, startPoint y: 128, endPoint x: 50, endPoint y: 142, distance: 14.4
click at [48, 127] on button "skip" at bounding box center [31, 120] width 45 height 26
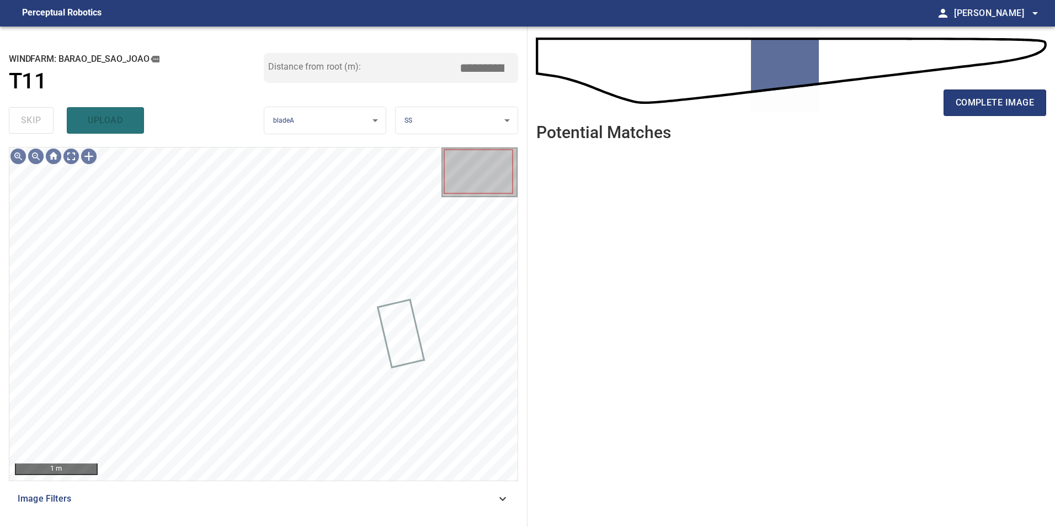
click at [470, 492] on span "Image Filters" at bounding box center [257, 498] width 479 height 13
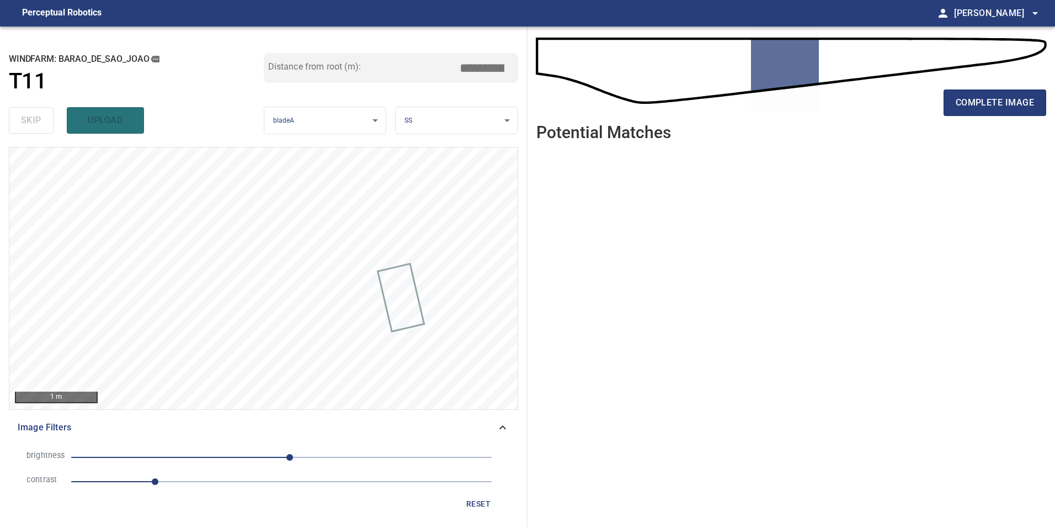
click at [211, 478] on span "1" at bounding box center [281, 481] width 421 height 15
drag, startPoint x: 255, startPoint y: 454, endPoint x: 219, endPoint y: 469, distance: 38.6
click at [254, 463] on span "10" at bounding box center [281, 456] width 421 height 15
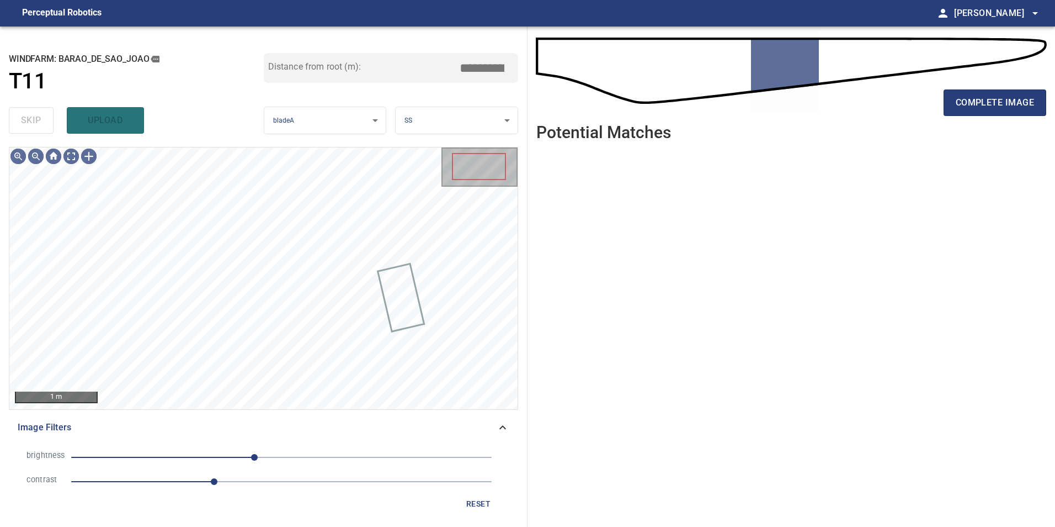
click at [219, 461] on span "-33" at bounding box center [281, 456] width 421 height 15
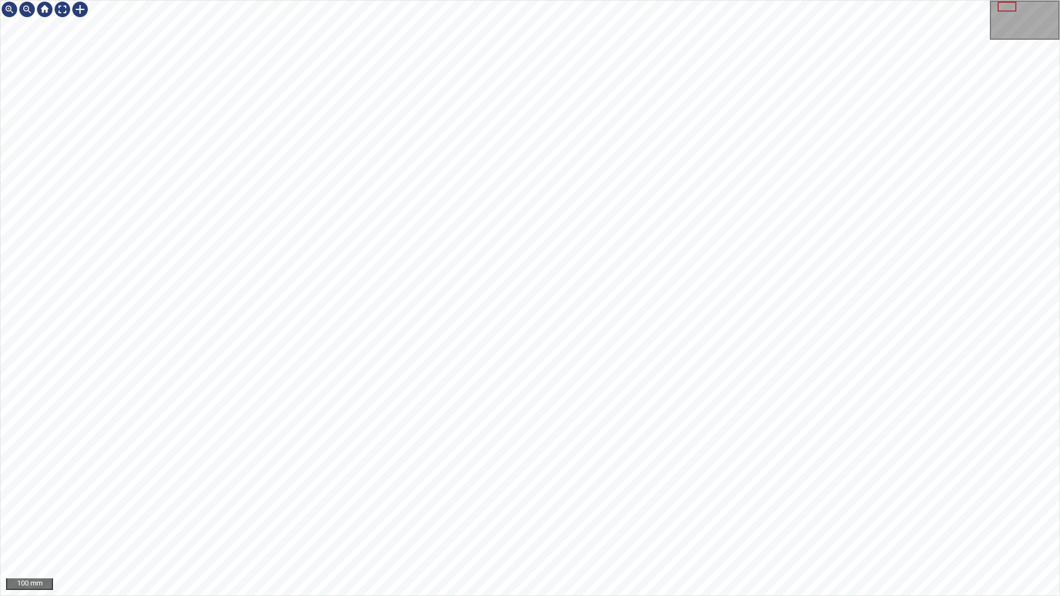
click at [565, 596] on div "100 mm" at bounding box center [530, 298] width 1060 height 596
click at [60, 9] on div at bounding box center [63, 10] width 18 height 18
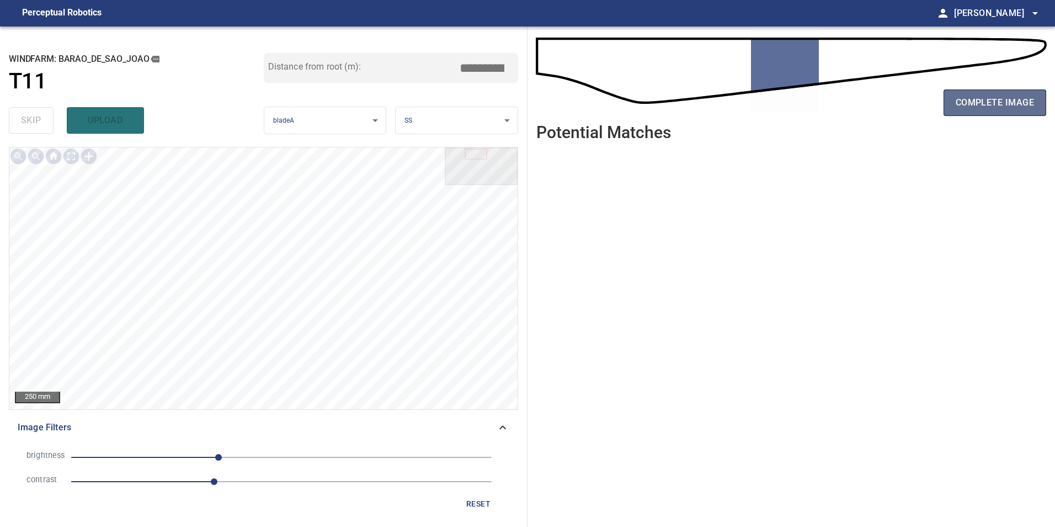
click at [970, 103] on span "complete image" at bounding box center [995, 102] width 78 height 15
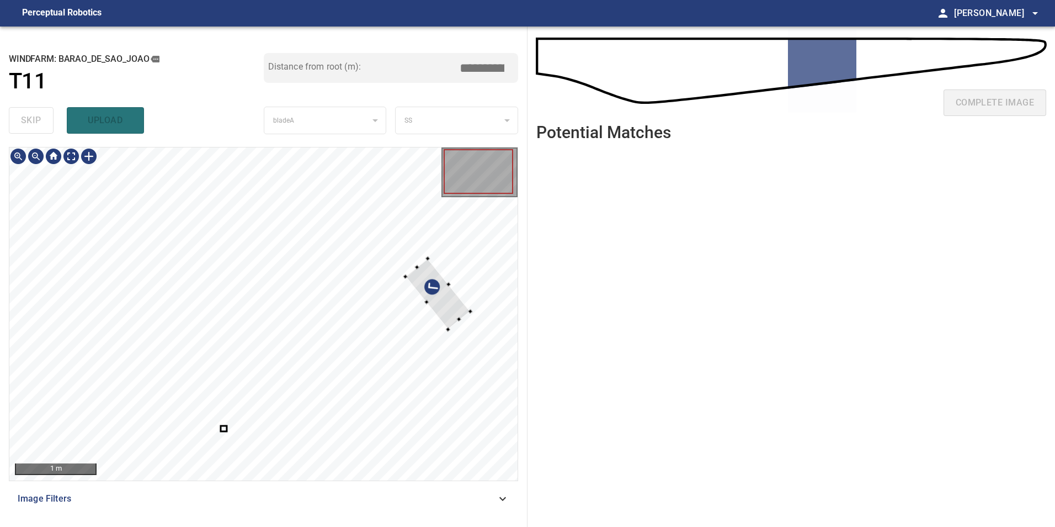
click at [483, 301] on div at bounding box center [263, 313] width 508 height 333
click at [443, 279] on div at bounding box center [440, 281] width 65 height 71
click at [309, 464] on div at bounding box center [307, 463] width 3 height 3
click at [450, 322] on div at bounding box center [446, 329] width 86 height 37
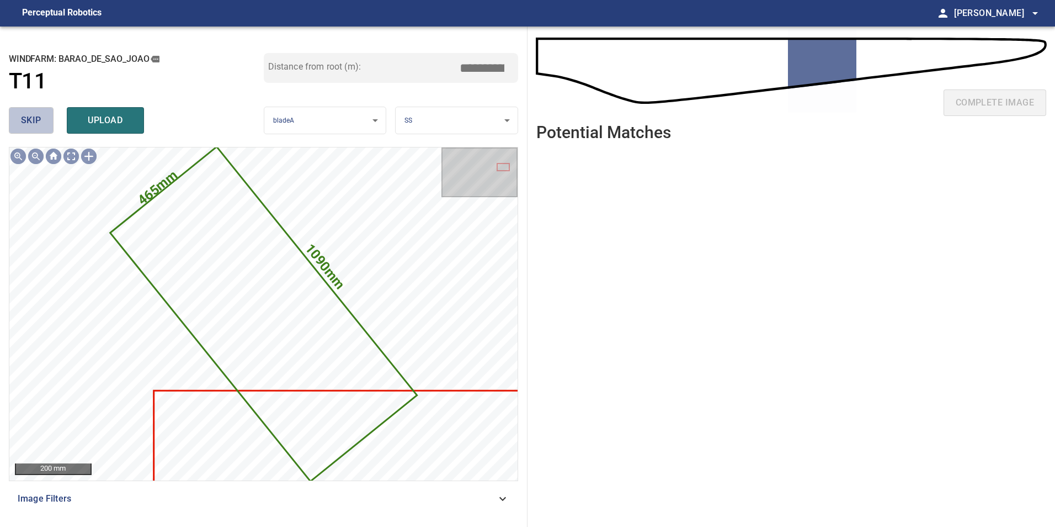
click at [40, 114] on span "skip" at bounding box center [31, 120] width 20 height 15
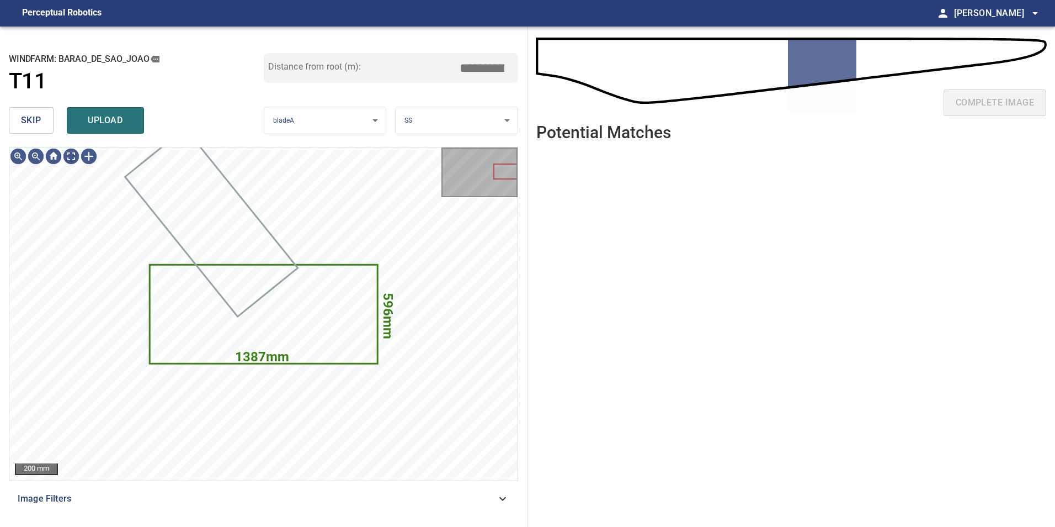
click at [41, 115] on span "skip" at bounding box center [31, 120] width 20 height 15
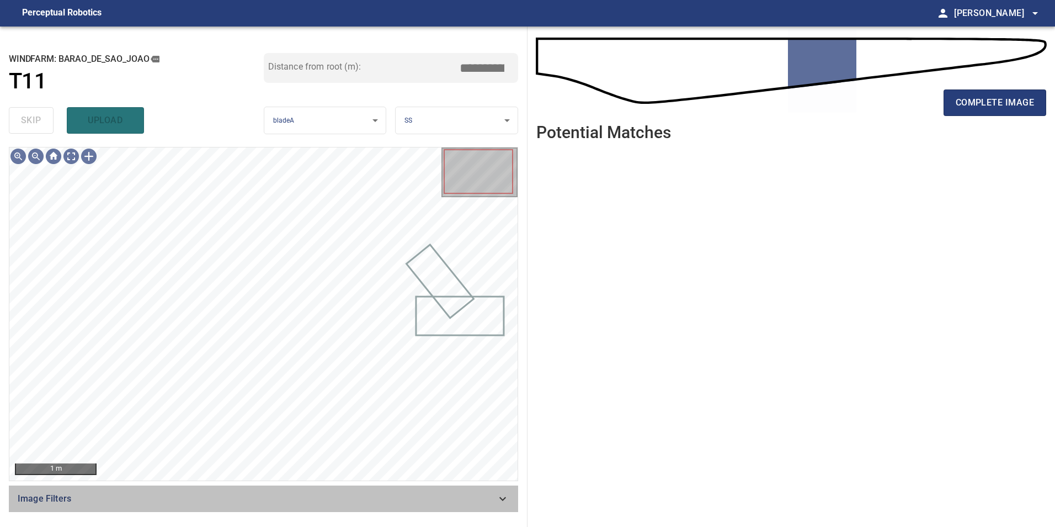
drag, startPoint x: 458, startPoint y: 506, endPoint x: 453, endPoint y: 492, distance: 14.7
click at [460, 499] on div "Image Filters" at bounding box center [263, 498] width 509 height 26
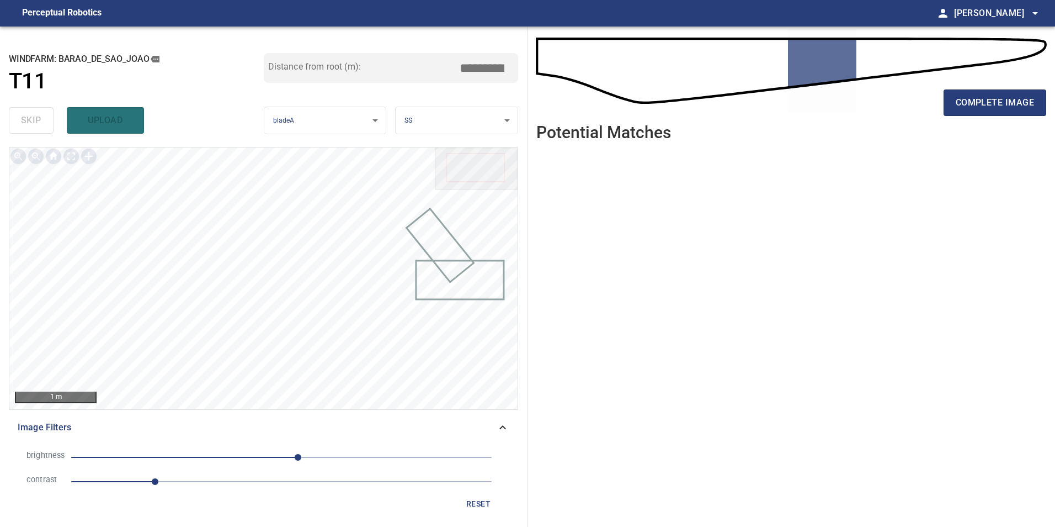
click at [272, 483] on span "1" at bounding box center [281, 481] width 421 height 15
drag, startPoint x: 228, startPoint y: 459, endPoint x: 178, endPoint y: 458, distance: 50.2
click at [227, 459] on span "20" at bounding box center [281, 456] width 421 height 15
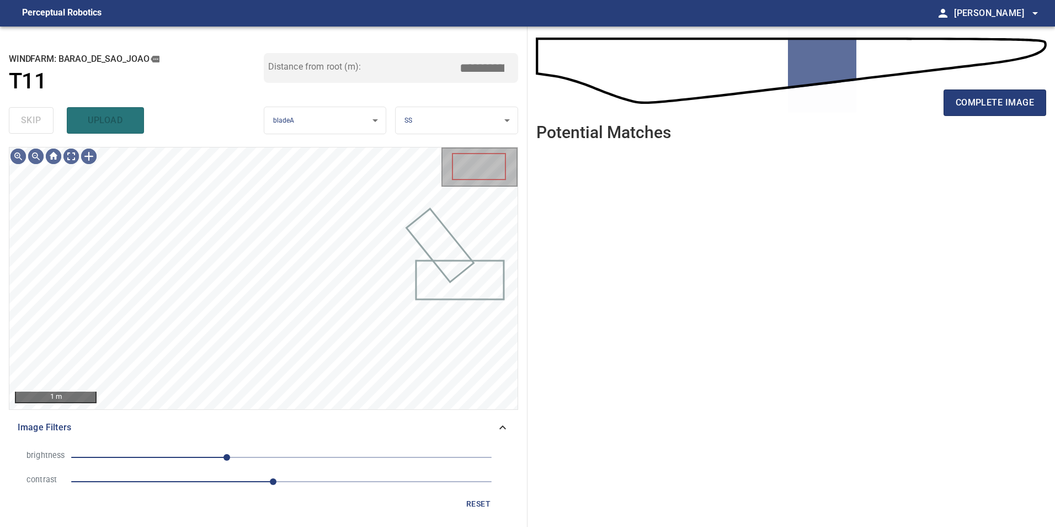
click at [183, 455] on span "-66" at bounding box center [281, 456] width 421 height 15
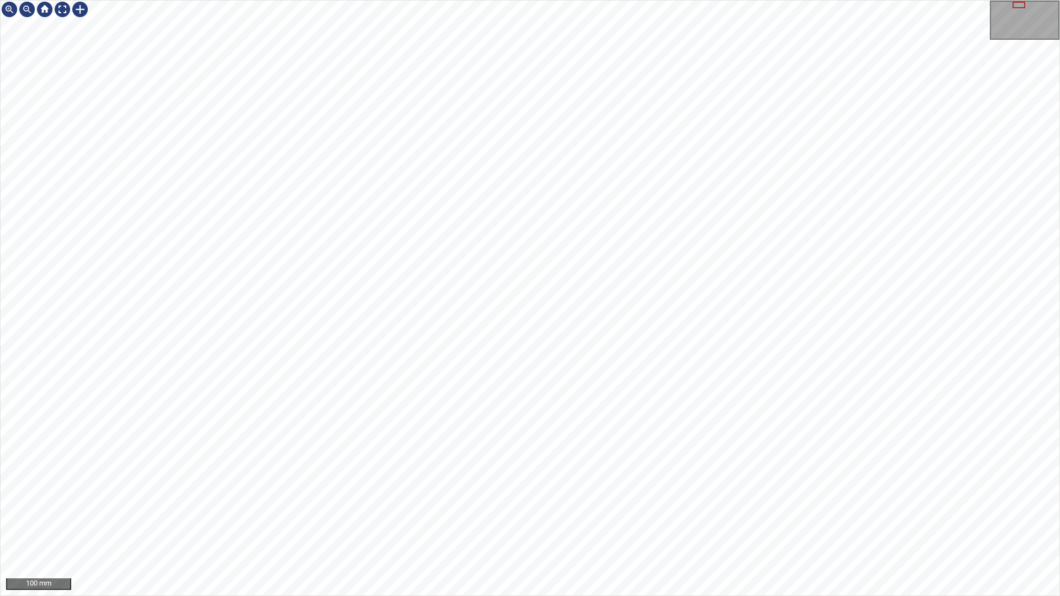
click at [537, 596] on div "100 mm" at bounding box center [530, 298] width 1060 height 596
click at [653, 0] on div "100 mm" at bounding box center [530, 298] width 1060 height 596
click at [577, 0] on div "100 mm" at bounding box center [530, 298] width 1060 height 596
click at [612, 0] on div "100 mm" at bounding box center [530, 298] width 1060 height 596
click at [62, 7] on div at bounding box center [63, 10] width 18 height 18
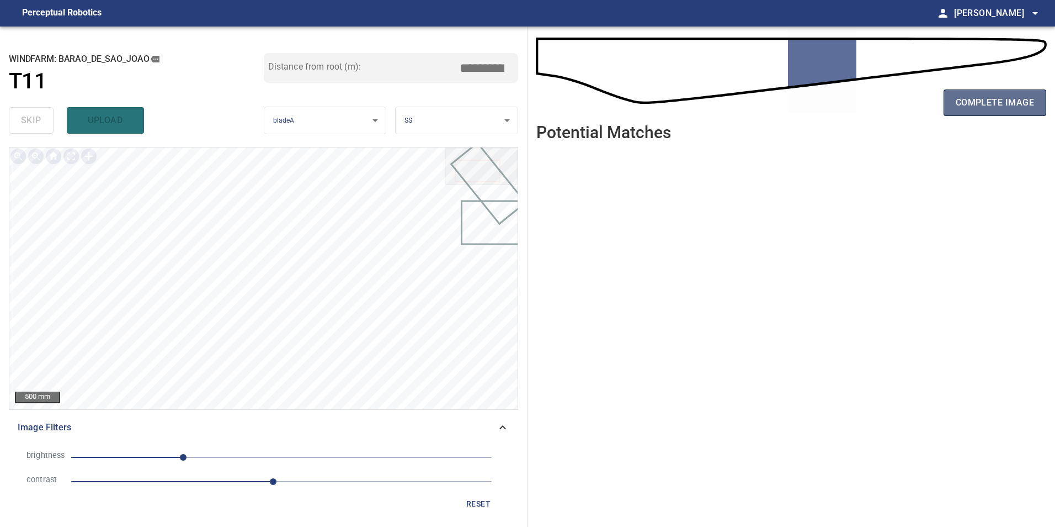
click at [988, 100] on span "complete image" at bounding box center [995, 102] width 78 height 15
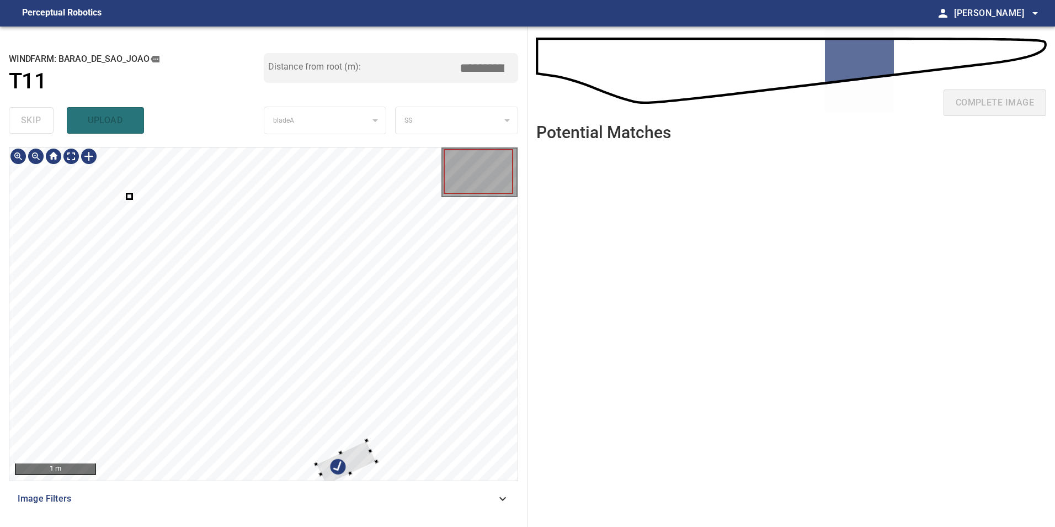
click at [463, 248] on div at bounding box center [263, 313] width 508 height 333
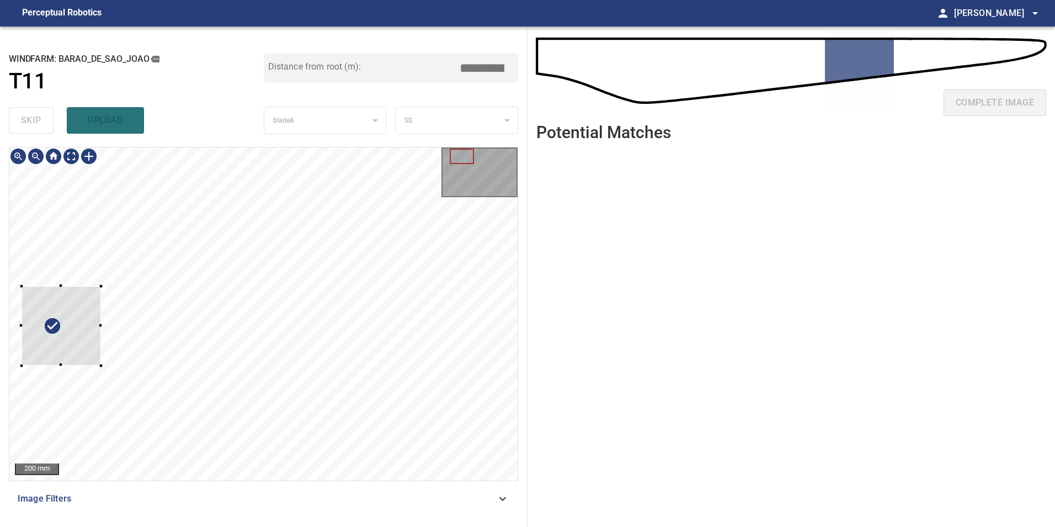
click at [97, 321] on div at bounding box center [61, 325] width 79 height 79
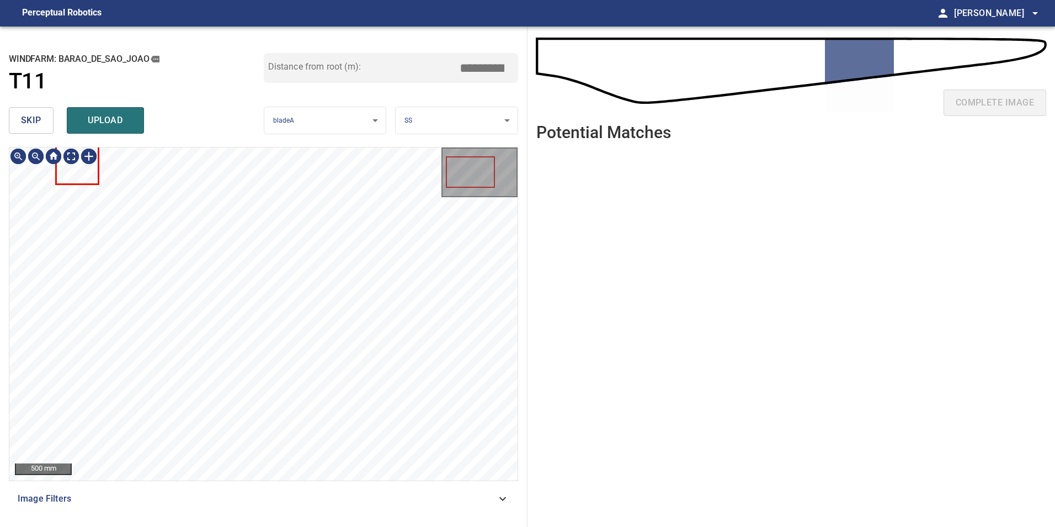
click at [32, 126] on span "skip" at bounding box center [31, 120] width 20 height 15
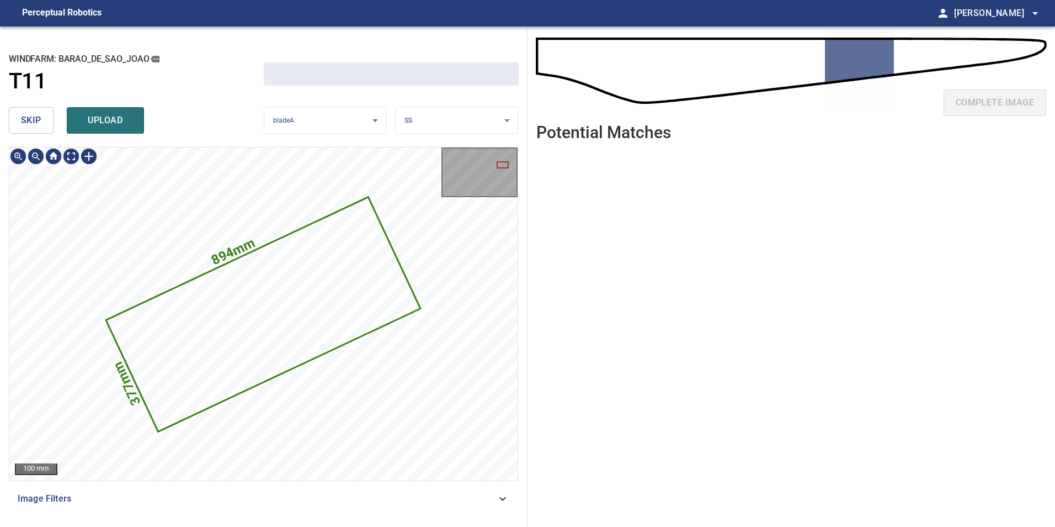
click at [32, 126] on span "skip" at bounding box center [31, 120] width 20 height 15
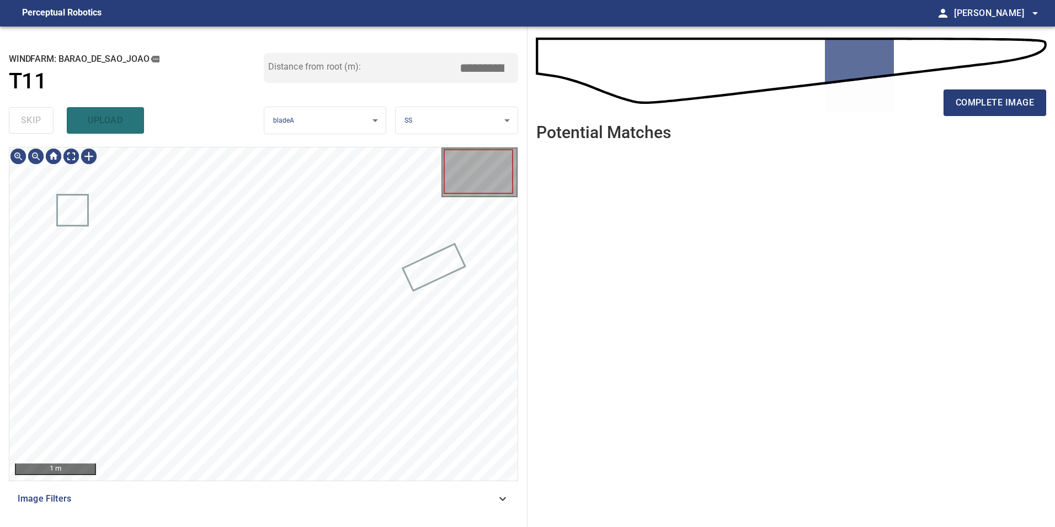
click at [32, 126] on div "skip upload" at bounding box center [136, 120] width 255 height 35
click at [459, 506] on div "Image Filters" at bounding box center [263, 498] width 509 height 26
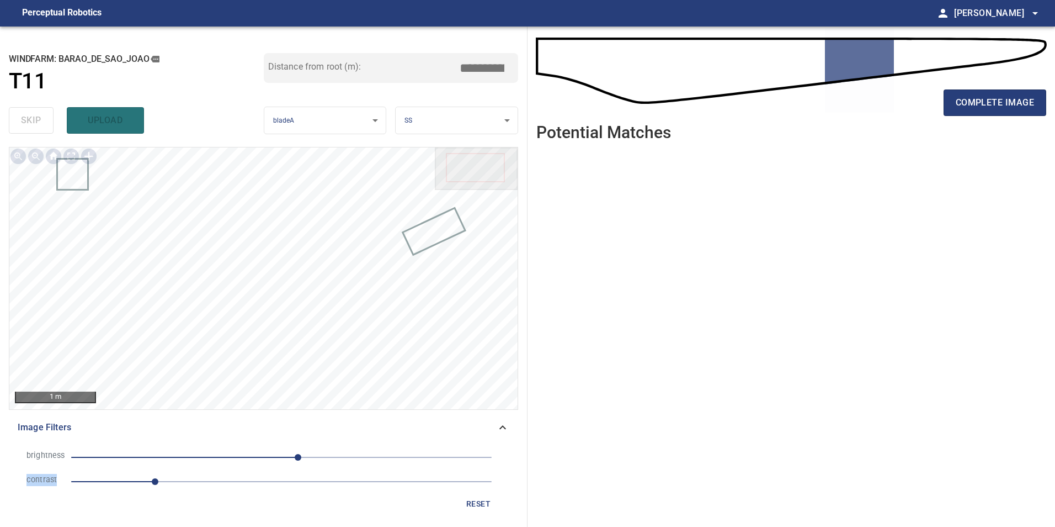
drag, startPoint x: 204, startPoint y: 470, endPoint x: 213, endPoint y: 487, distance: 18.8
click at [213, 487] on div "brightness 20 contrast 1" at bounding box center [264, 469] width 492 height 49
drag, startPoint x: 213, startPoint y: 487, endPoint x: 237, endPoint y: 488, distance: 23.8
click at [231, 490] on li "contrast 1" at bounding box center [264, 481] width 492 height 24
click at [239, 485] on span "1" at bounding box center [281, 481] width 421 height 15
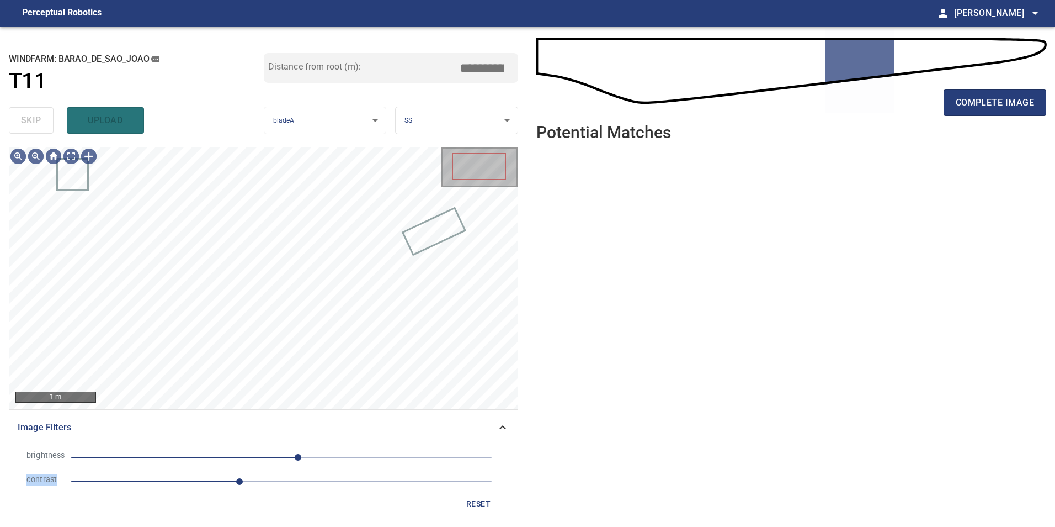
drag, startPoint x: 221, startPoint y: 454, endPoint x: 215, endPoint y: 459, distance: 8.6
click at [220, 458] on span "20" at bounding box center [281, 456] width 421 height 15
click at [199, 459] on span "-75" at bounding box center [281, 456] width 421 height 15
click at [210, 458] on span "-86" at bounding box center [211, 457] width 7 height 7
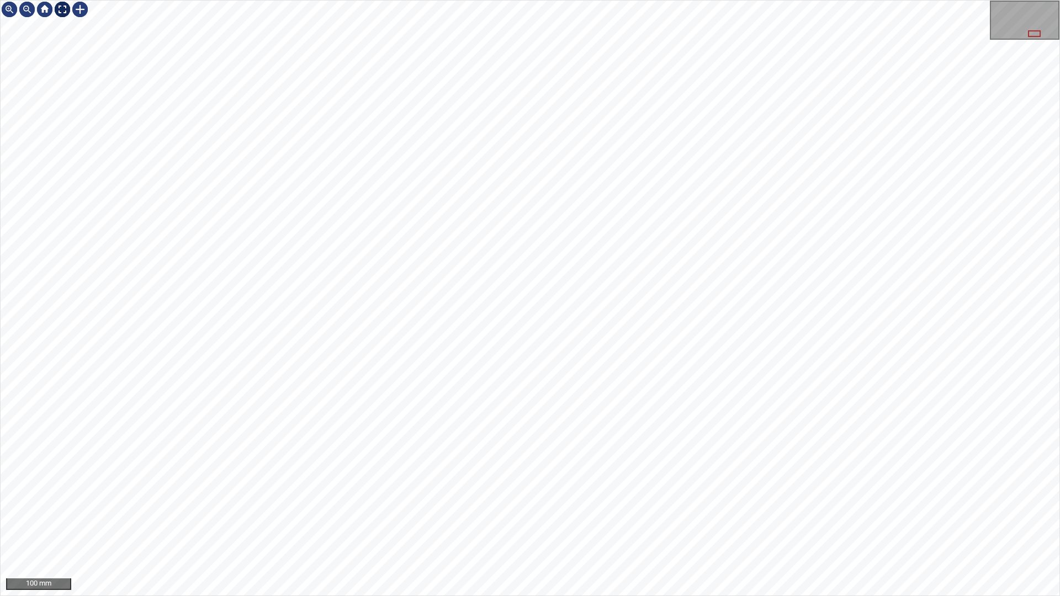
click at [58, 10] on div at bounding box center [63, 10] width 18 height 18
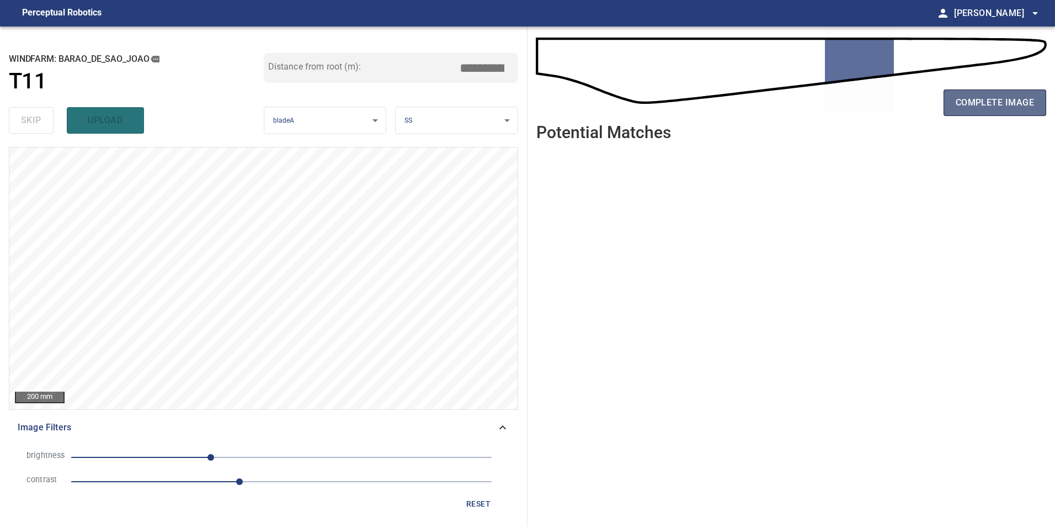
click at [973, 105] on span "complete image" at bounding box center [995, 102] width 78 height 15
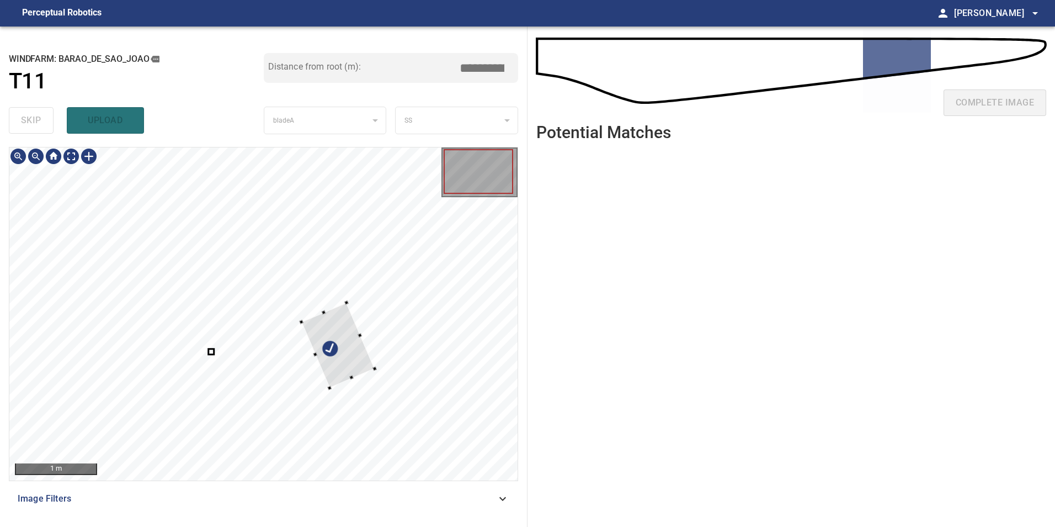
click at [432, 224] on div at bounding box center [263, 313] width 508 height 333
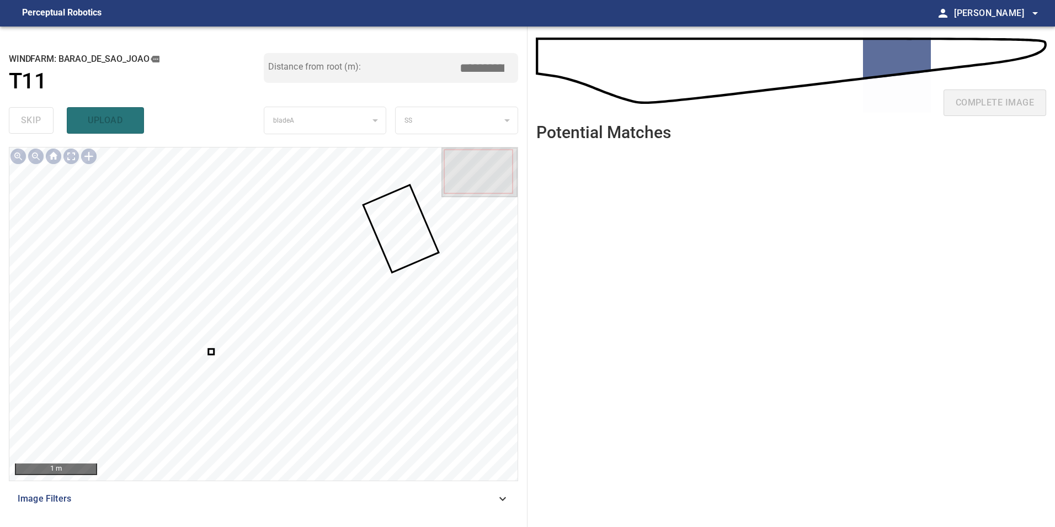
click at [212, 353] on div at bounding box center [263, 313] width 508 height 333
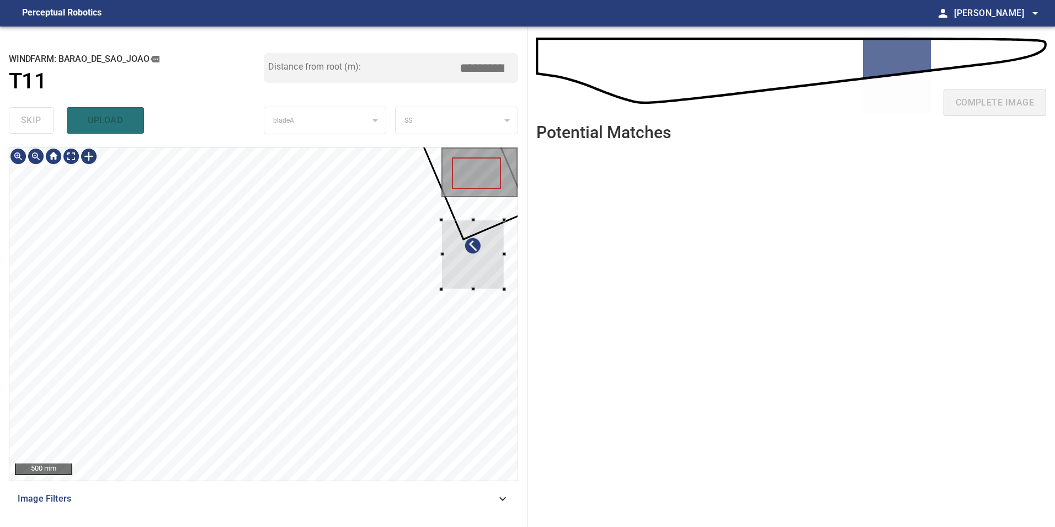
click at [504, 262] on div at bounding box center [263, 313] width 508 height 333
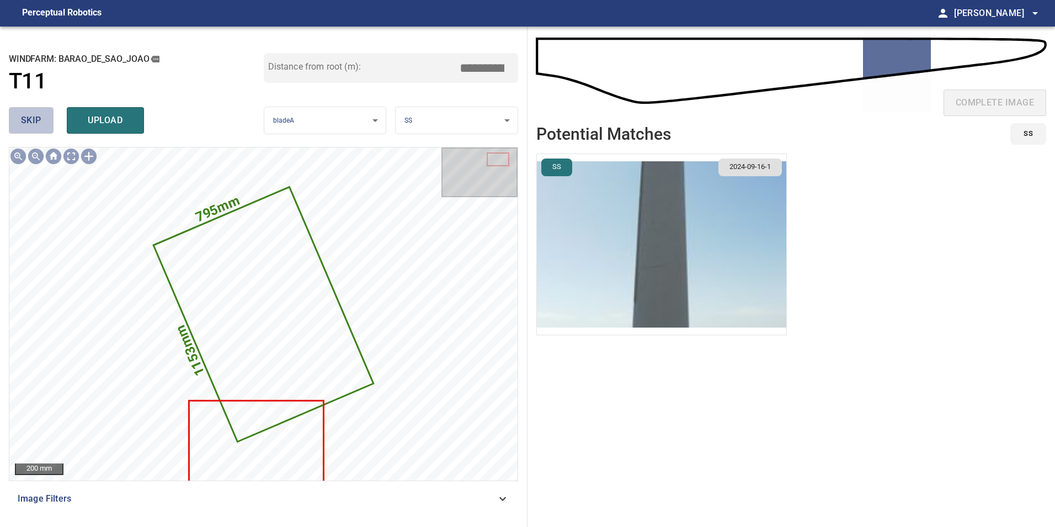
click at [41, 116] on span "skip" at bounding box center [31, 120] width 20 height 15
click at [42, 116] on button "skip" at bounding box center [31, 120] width 45 height 26
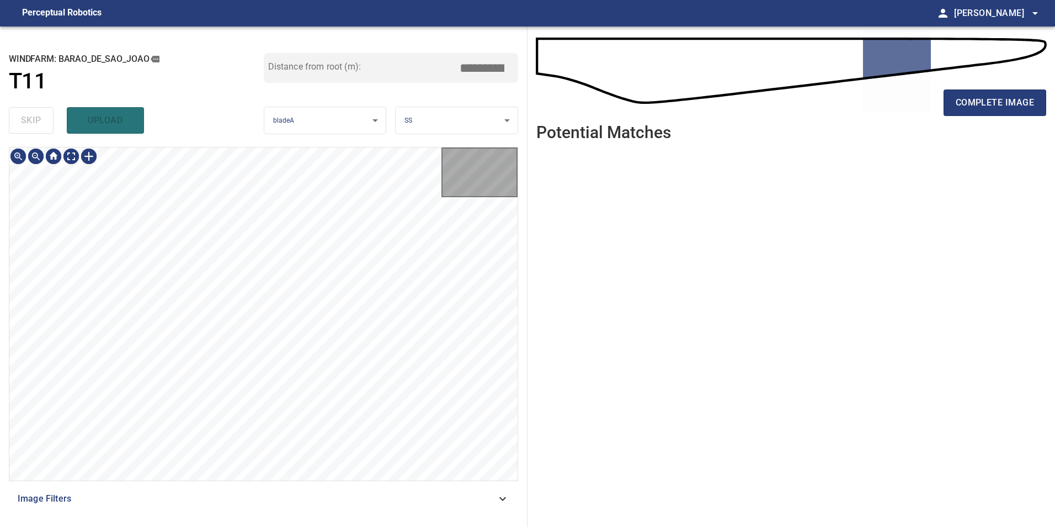
click at [42, 116] on div "skip upload" at bounding box center [136, 120] width 255 height 35
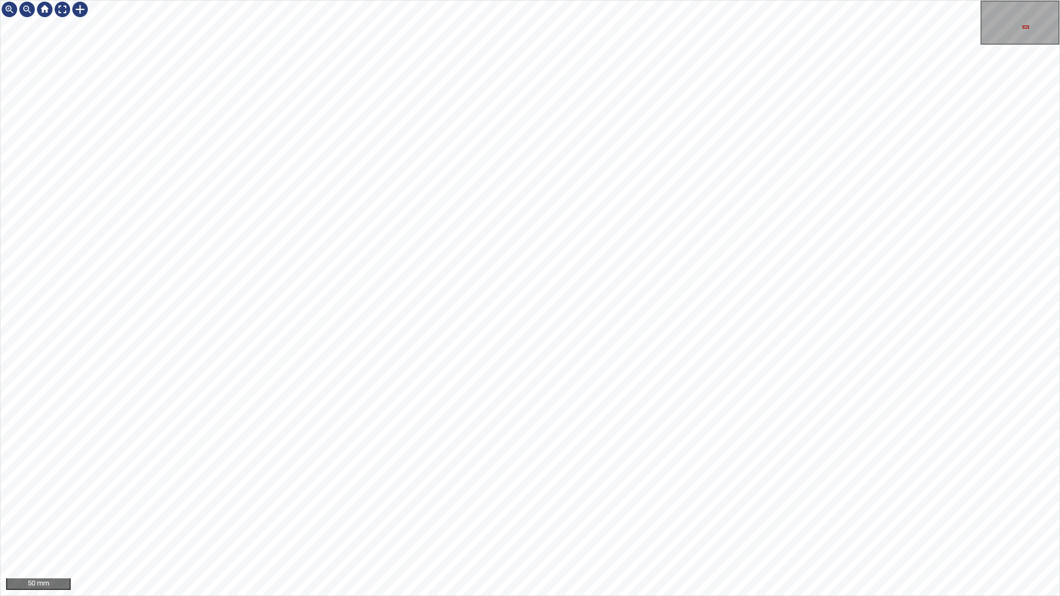
click at [546, 0] on div "50 mm" at bounding box center [530, 298] width 1060 height 596
click at [1059, 204] on html "50 mm" at bounding box center [530, 298] width 1060 height 596
click at [976, 596] on div "50 mm" at bounding box center [530, 298] width 1060 height 596
click at [640, 596] on div "50 mm" at bounding box center [530, 298] width 1060 height 596
click at [520, 596] on div "50 mm" at bounding box center [530, 298] width 1060 height 596
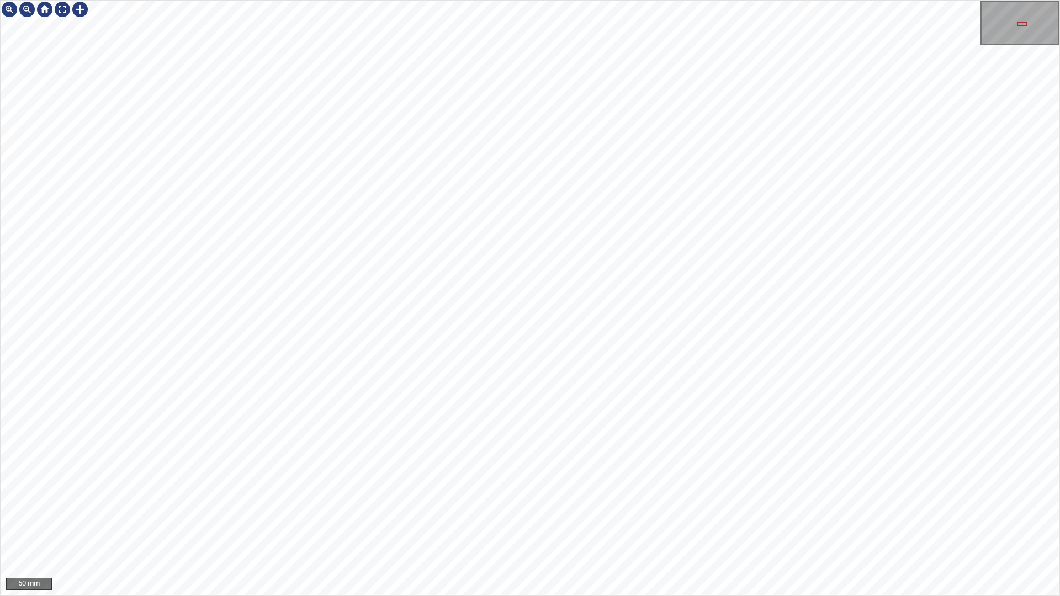
click at [536, 596] on div "50 mm" at bounding box center [530, 298] width 1060 height 596
click at [805, 596] on div "50 mm" at bounding box center [530, 298] width 1060 height 596
click at [628, 596] on div "50 mm" at bounding box center [530, 298] width 1060 height 596
click at [666, 596] on div "50 mm" at bounding box center [530, 298] width 1060 height 596
click at [668, 0] on div "50 mm" at bounding box center [530, 298] width 1060 height 596
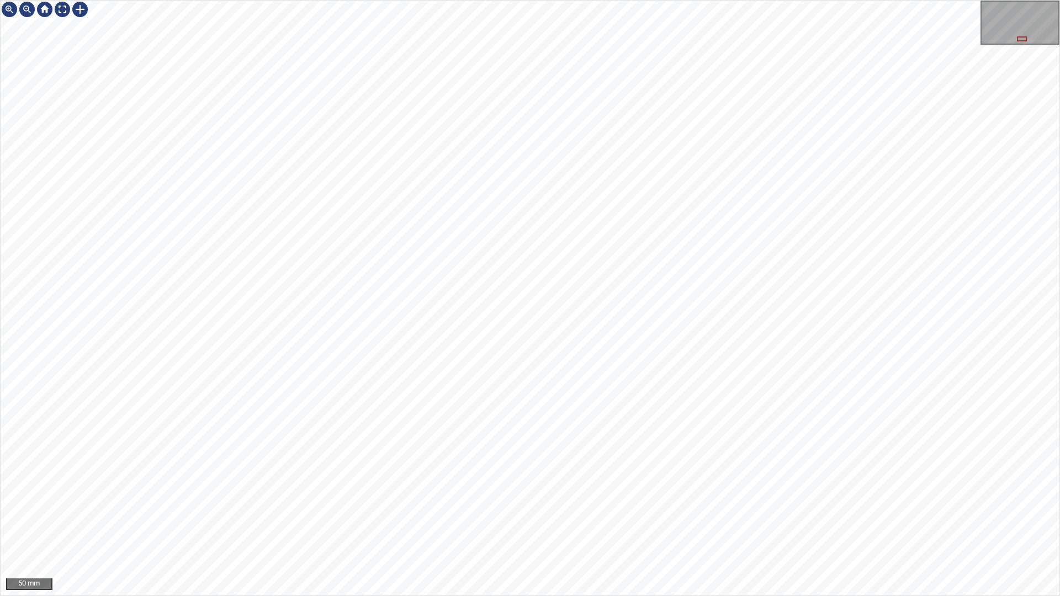
click at [474, 0] on div "50 mm" at bounding box center [530, 298] width 1060 height 596
click at [684, 596] on div "50 mm" at bounding box center [530, 298] width 1060 height 596
click at [666, 596] on div "50 mm" at bounding box center [530, 298] width 1060 height 596
click at [628, 596] on div "50 mm" at bounding box center [530, 298] width 1060 height 596
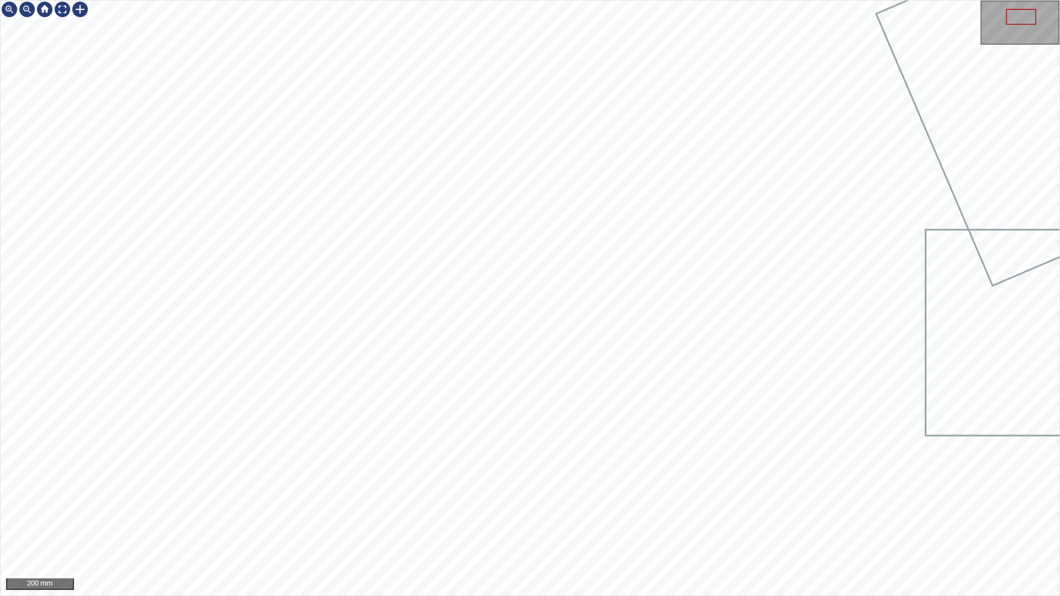
click at [635, 596] on div "200 mm" at bounding box center [530, 298] width 1060 height 596
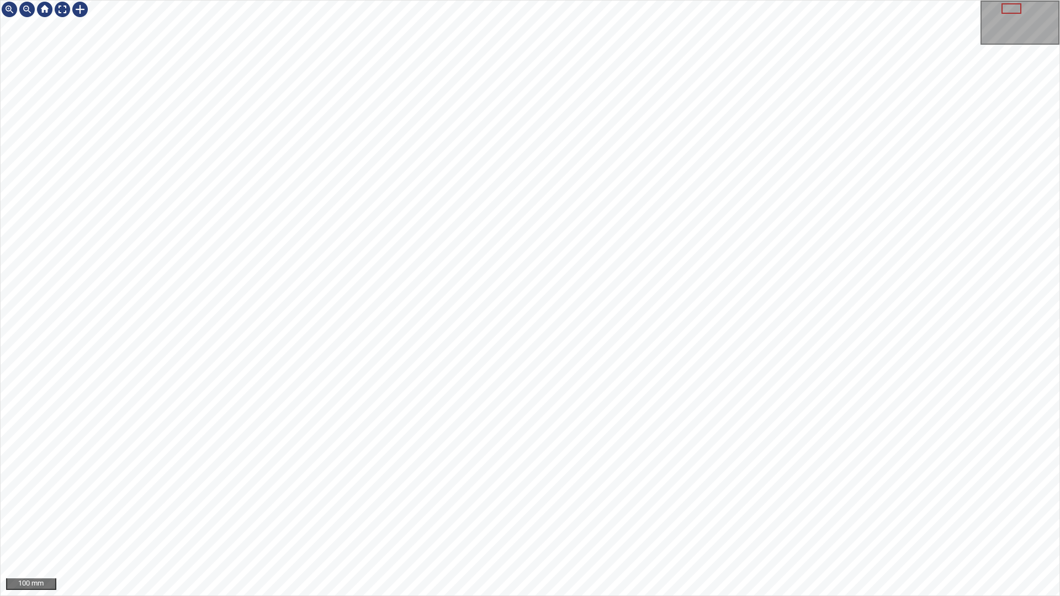
click at [683, 596] on div "100 mm" at bounding box center [530, 298] width 1060 height 596
click at [691, 596] on div "100 mm" at bounding box center [530, 298] width 1060 height 596
click at [62, 6] on div at bounding box center [63, 10] width 18 height 18
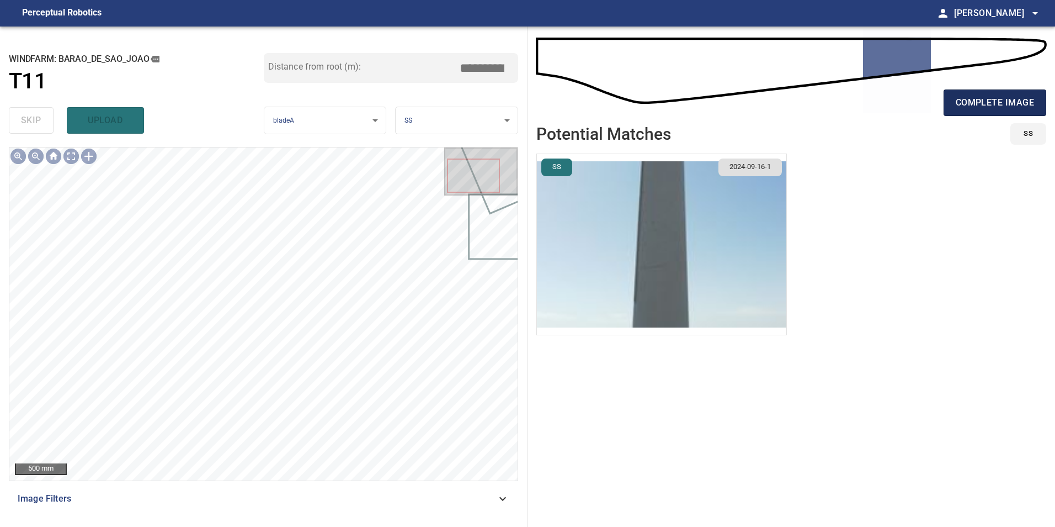
drag, startPoint x: 998, startPoint y: 93, endPoint x: 986, endPoint y: 97, distance: 12.2
click at [998, 93] on button "complete image" at bounding box center [995, 102] width 103 height 26
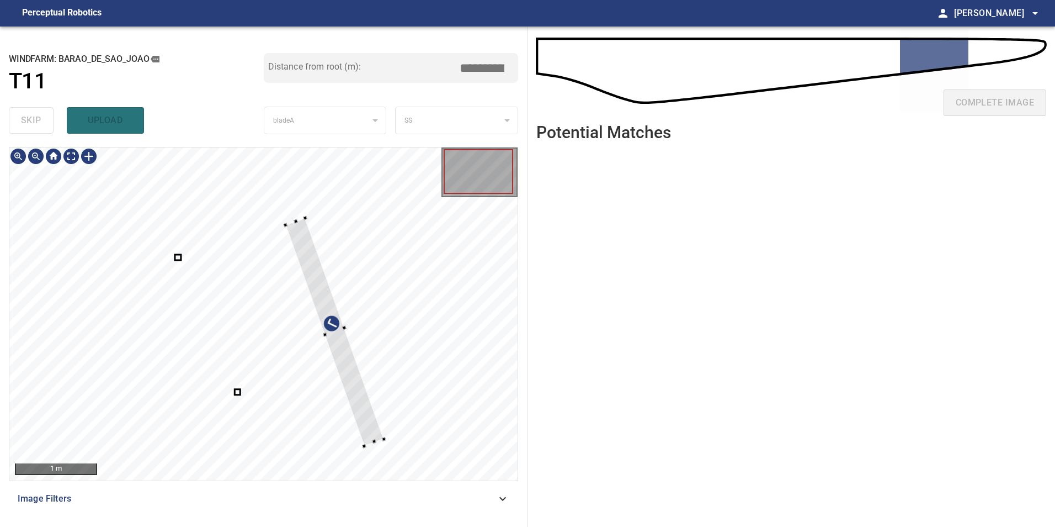
click at [390, 364] on div at bounding box center [263, 313] width 508 height 333
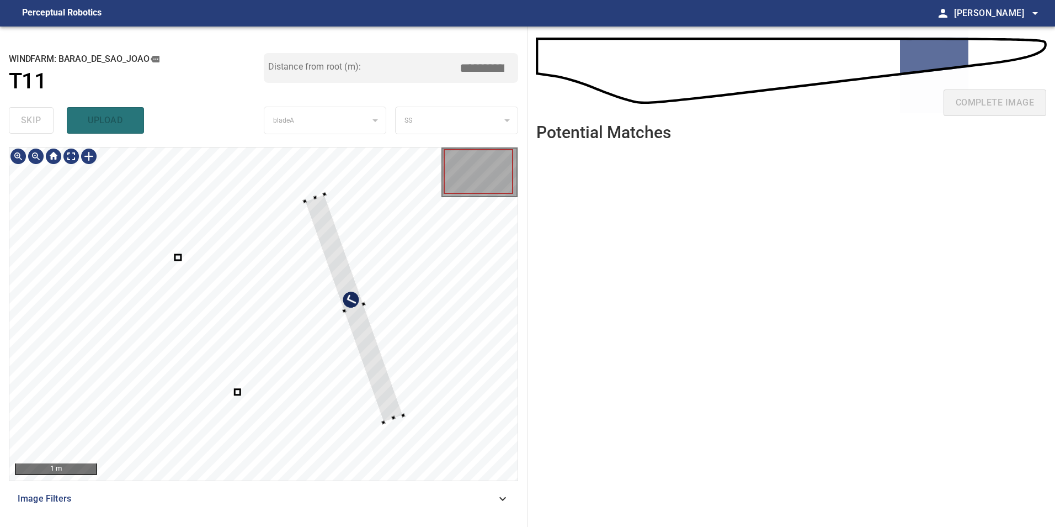
click at [352, 314] on div at bounding box center [354, 308] width 98 height 228
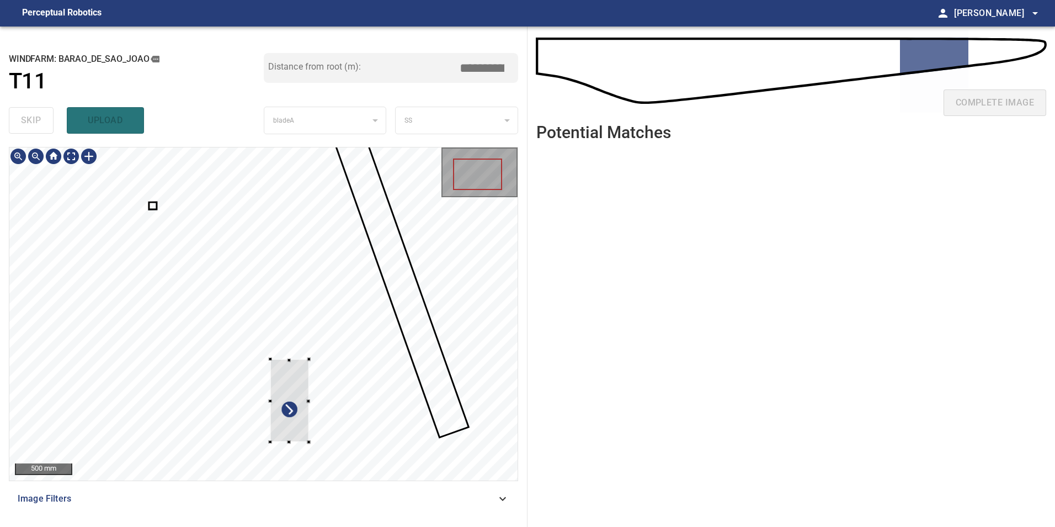
click at [457, 253] on div at bounding box center [263, 313] width 508 height 333
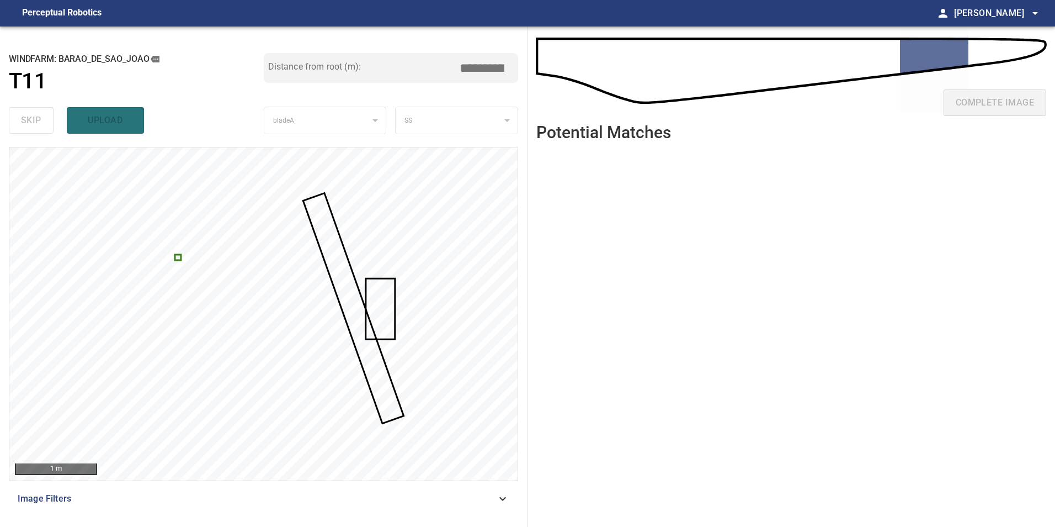
click at [180, 261] on div at bounding box center [263, 313] width 508 height 333
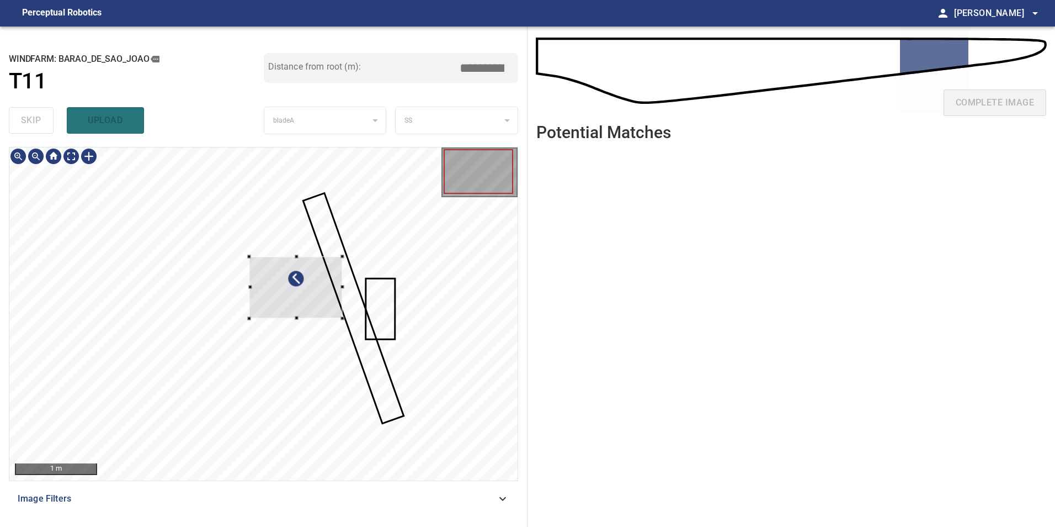
click at [342, 281] on div at bounding box center [295, 287] width 93 height 62
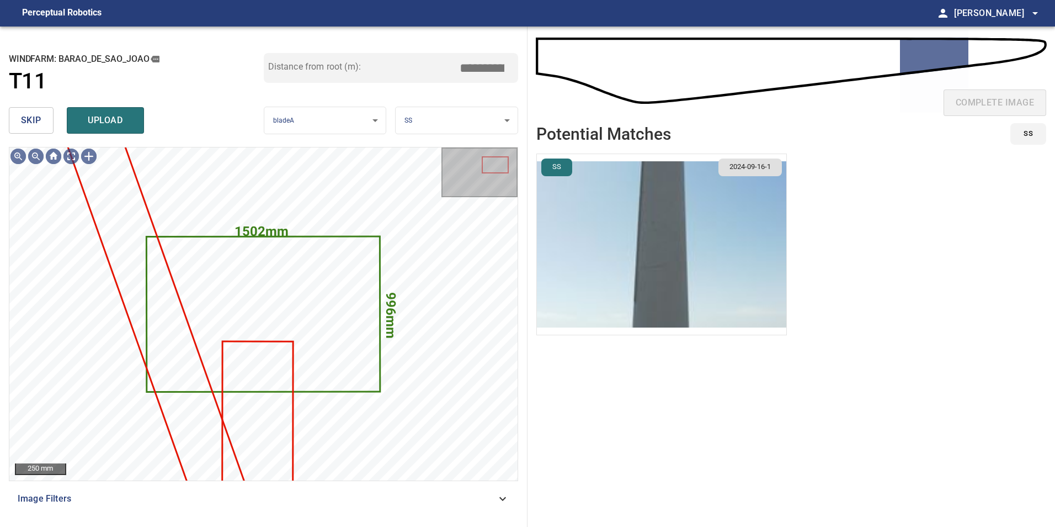
click at [40, 126] on span "skip" at bounding box center [31, 120] width 20 height 15
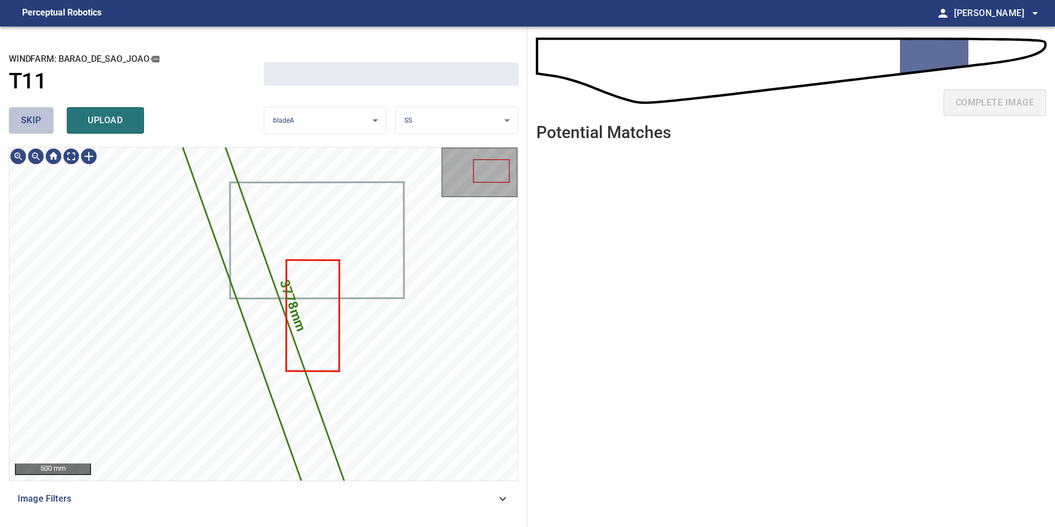
click at [40, 126] on span "skip" at bounding box center [31, 120] width 20 height 15
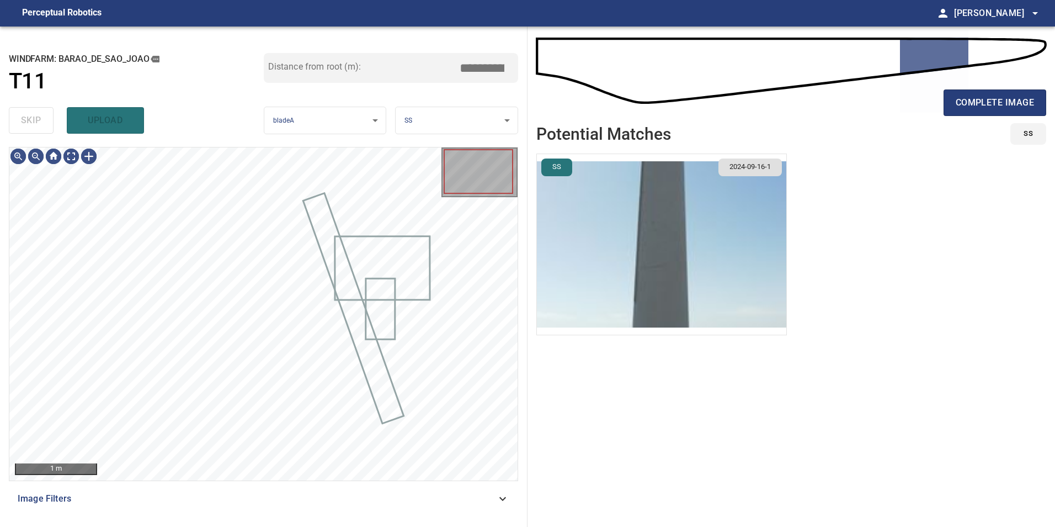
drag, startPoint x: 40, startPoint y: 126, endPoint x: 72, endPoint y: 158, distance: 45.7
click at [43, 131] on div "skip upload" at bounding box center [136, 120] width 255 height 35
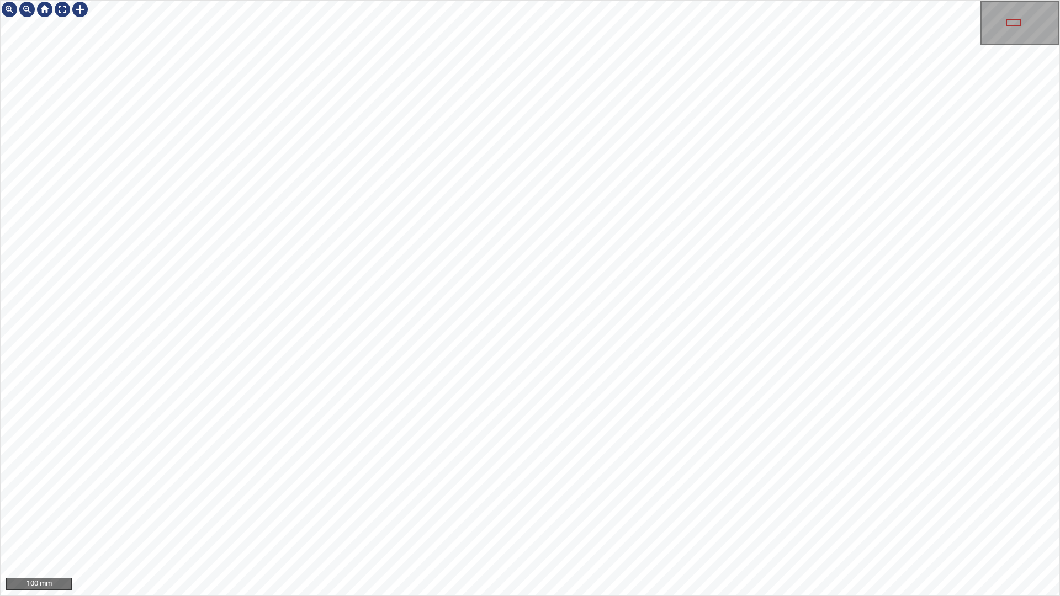
click at [719, 241] on div "100 mm" at bounding box center [530, 298] width 1060 height 596
click at [62, 4] on div at bounding box center [63, 10] width 18 height 18
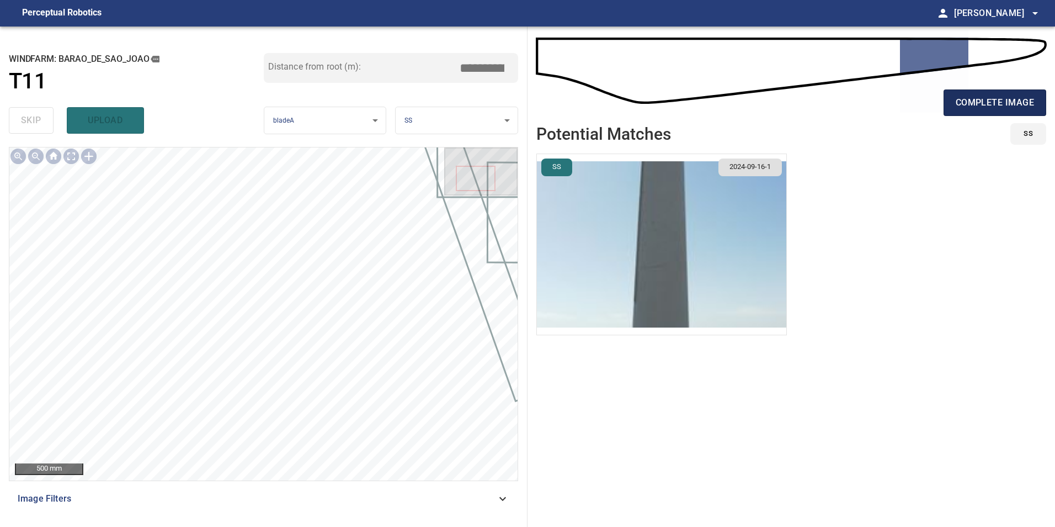
click at [976, 95] on span "complete image" at bounding box center [995, 102] width 78 height 15
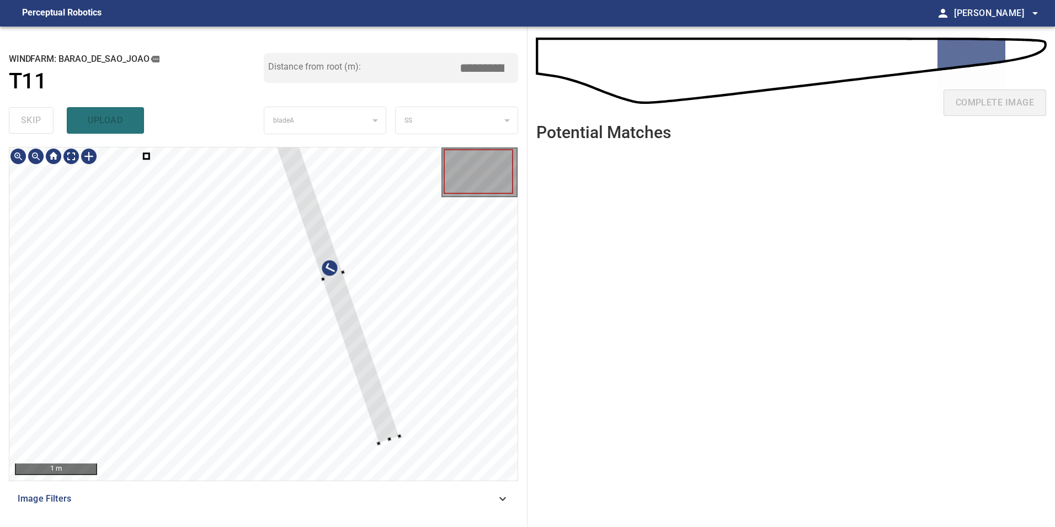
click at [371, 347] on div at bounding box center [332, 276] width 134 height 334
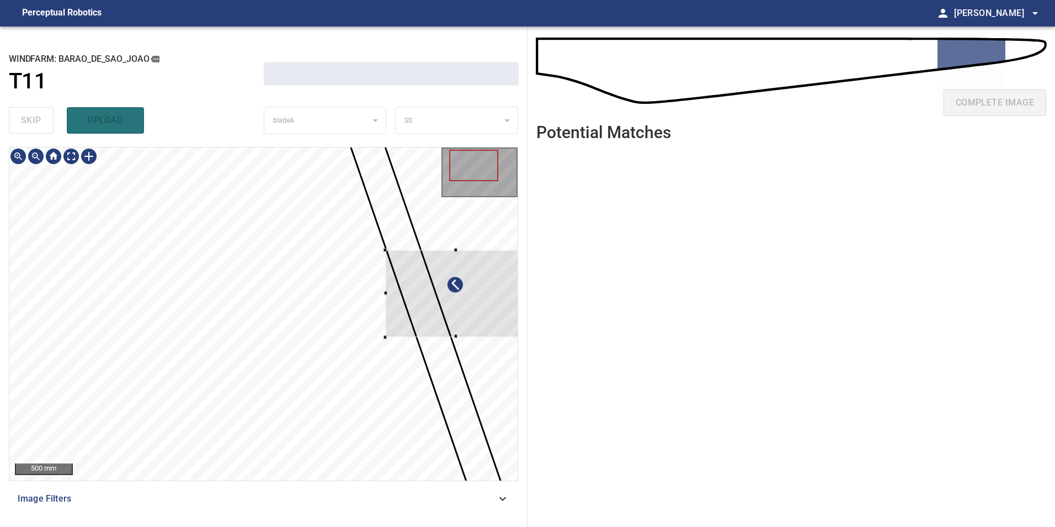
click at [439, 294] on div at bounding box center [455, 293] width 140 height 87
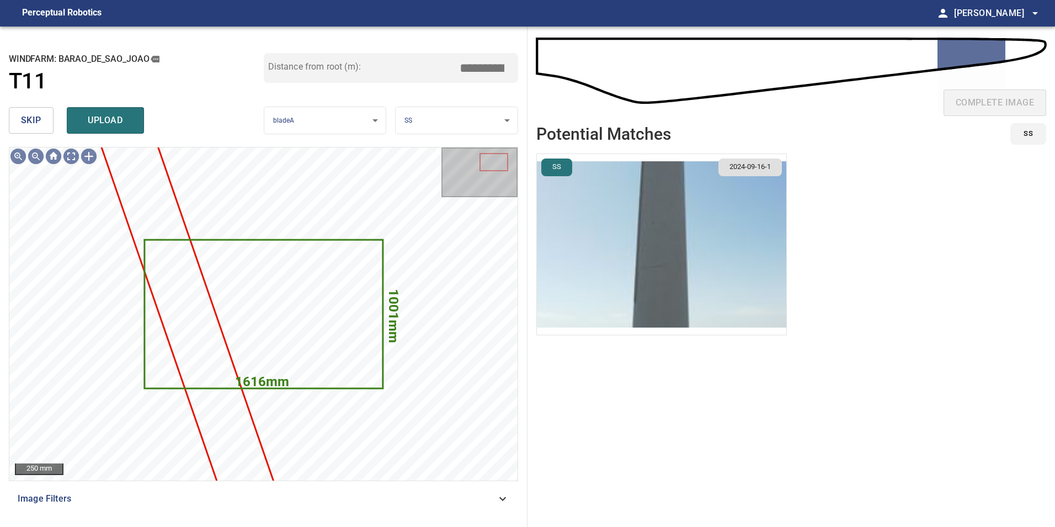
click at [30, 119] on span "skip" at bounding box center [31, 120] width 20 height 15
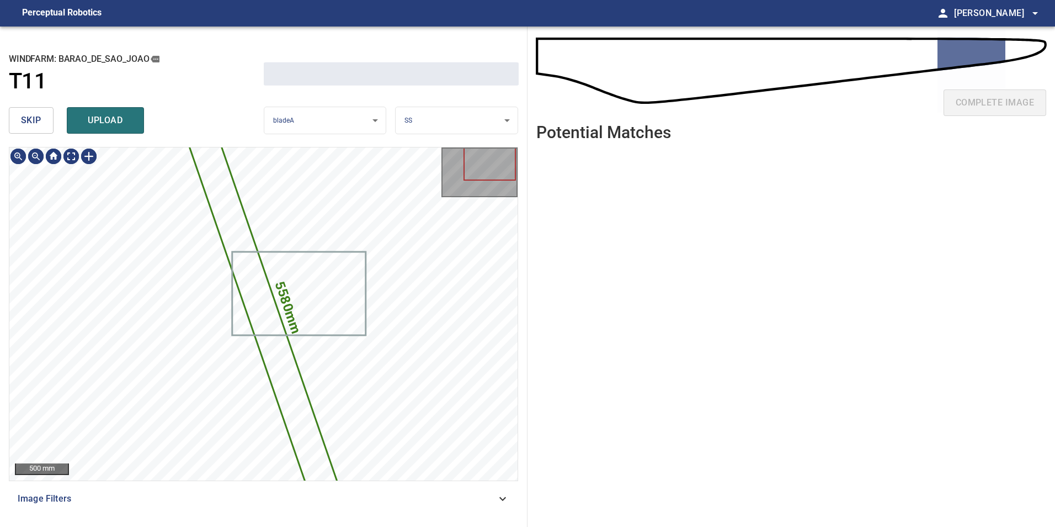
click at [30, 119] on span "skip" at bounding box center [31, 120] width 20 height 15
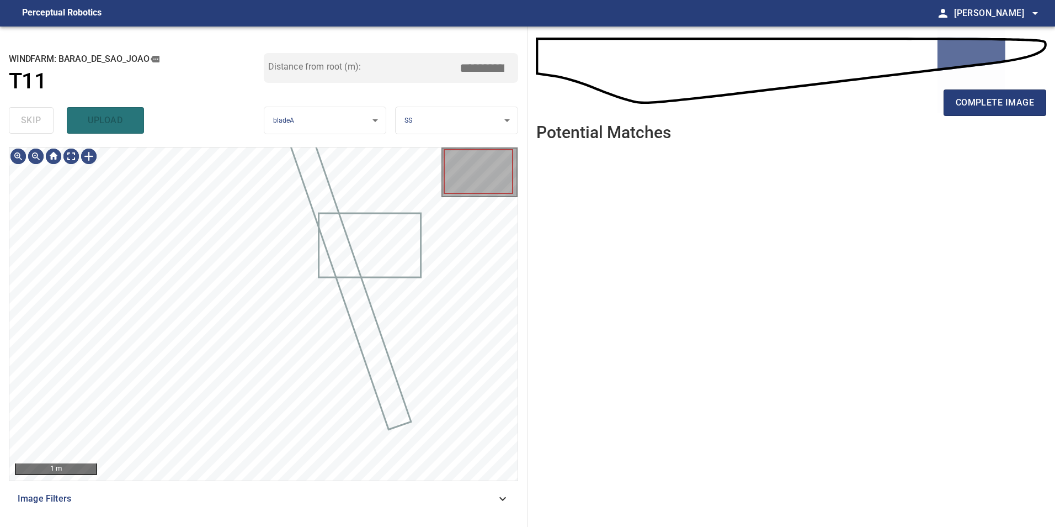
click at [30, 119] on div "skip upload" at bounding box center [136, 120] width 255 height 35
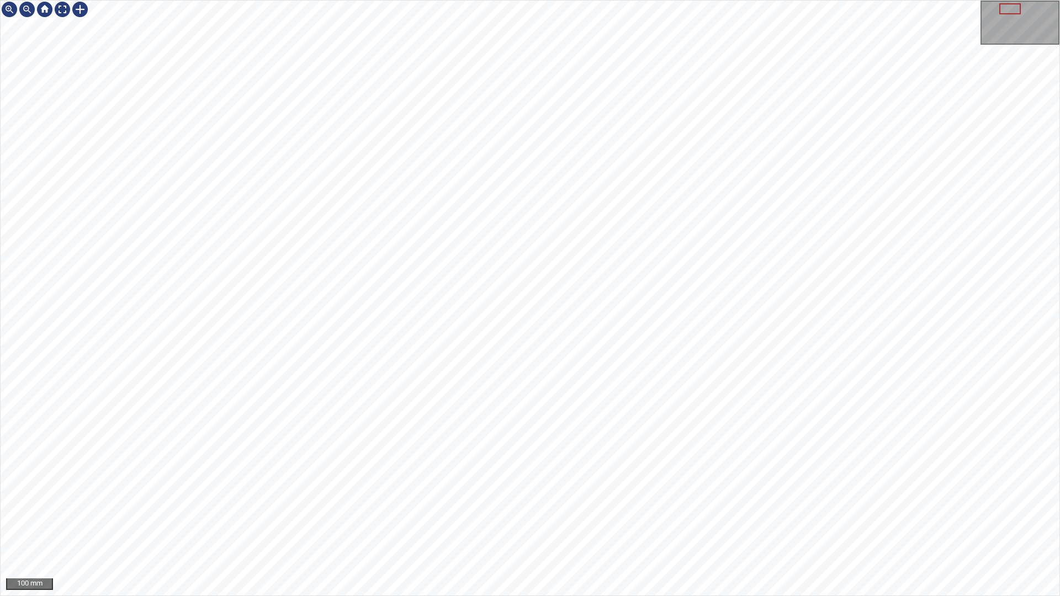
click at [416, 596] on div "100 mm" at bounding box center [530, 298] width 1060 height 596
click at [589, 596] on div "50 mm" at bounding box center [530, 298] width 1060 height 596
click at [546, 596] on div "50 mm" at bounding box center [530, 298] width 1060 height 596
click at [598, 596] on div "50 mm" at bounding box center [530, 298] width 1060 height 596
click at [774, 596] on div "50 mm" at bounding box center [530, 298] width 1060 height 596
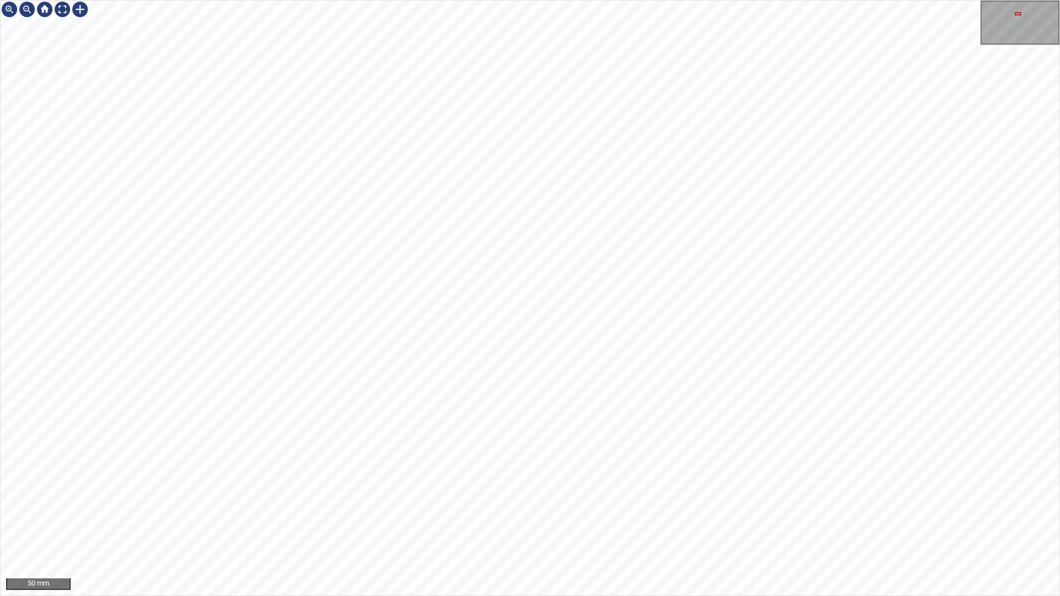
click at [592, 0] on div "50 mm" at bounding box center [530, 298] width 1060 height 596
click at [548, 0] on div "50 mm" at bounding box center [530, 298] width 1060 height 596
click at [396, 0] on div "50 mm" at bounding box center [530, 298] width 1060 height 596
click at [590, 0] on div "50 mm" at bounding box center [530, 298] width 1060 height 596
click at [624, 194] on div "50 mm" at bounding box center [530, 298] width 1060 height 596
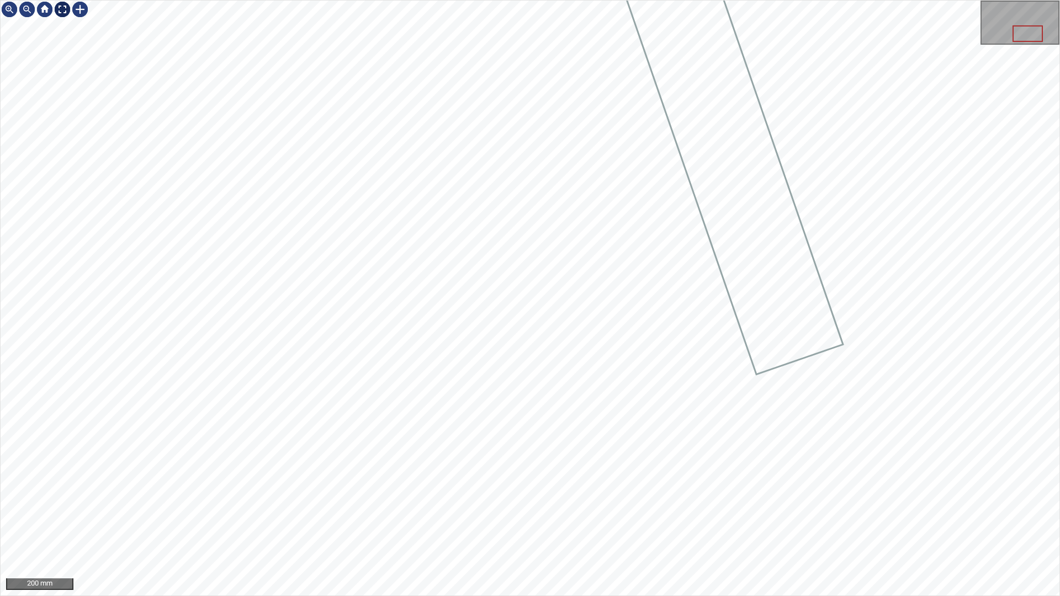
click at [64, 10] on div at bounding box center [63, 10] width 18 height 18
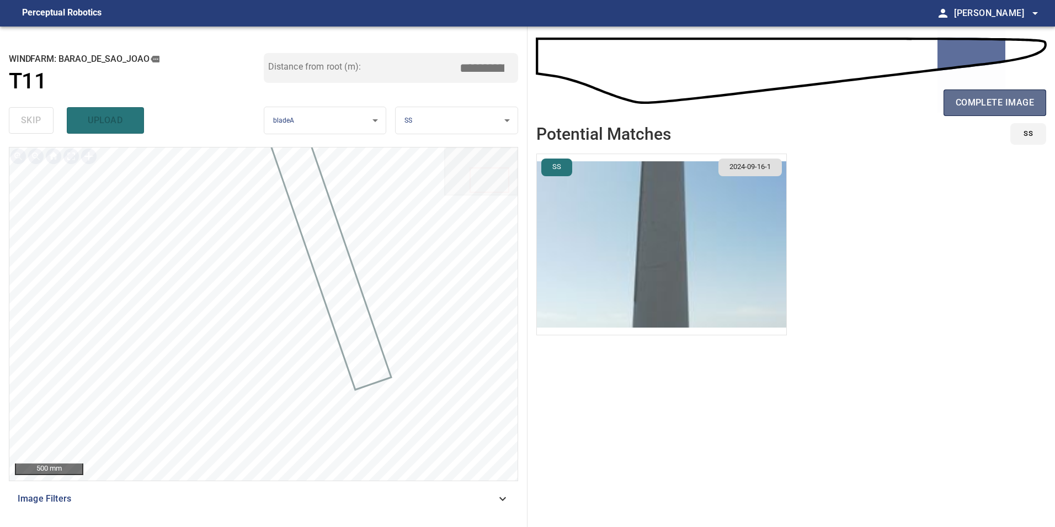
drag, startPoint x: 987, startPoint y: 90, endPoint x: 984, endPoint y: 97, distance: 7.4
click at [984, 95] on button "complete image" at bounding box center [995, 102] width 103 height 26
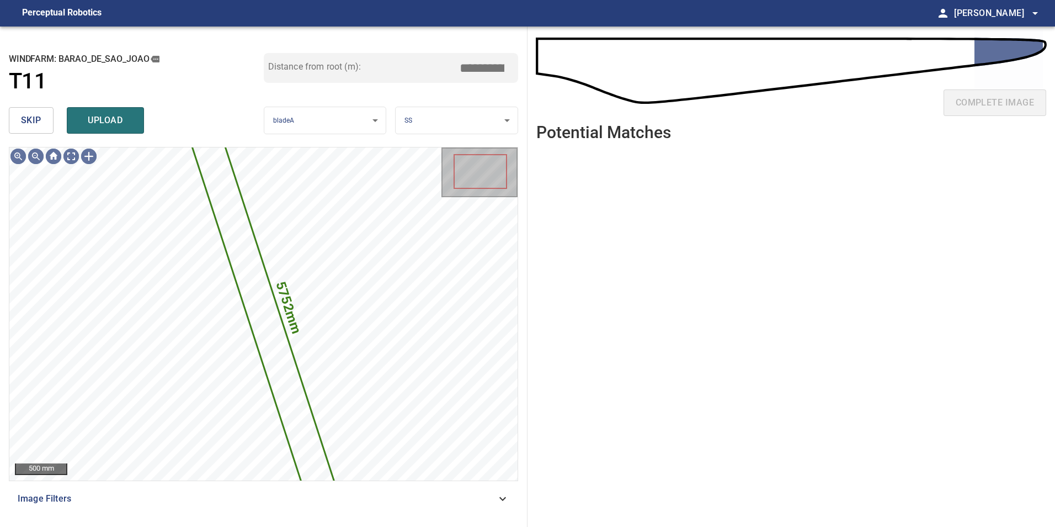
click at [41, 131] on button "skip" at bounding box center [31, 120] width 45 height 26
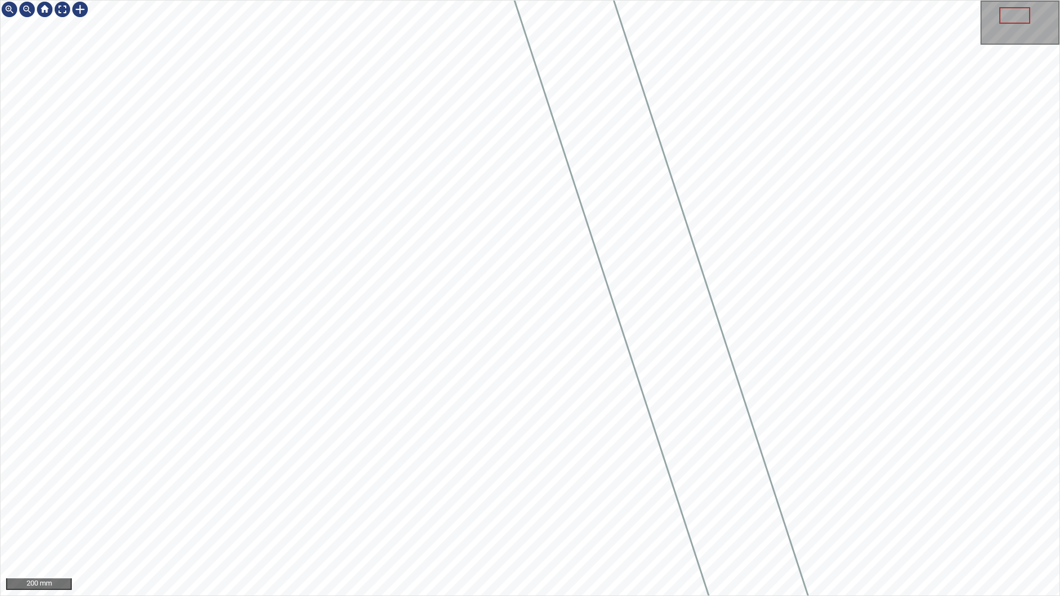
click at [511, 596] on div "200 mm" at bounding box center [530, 298] width 1060 height 596
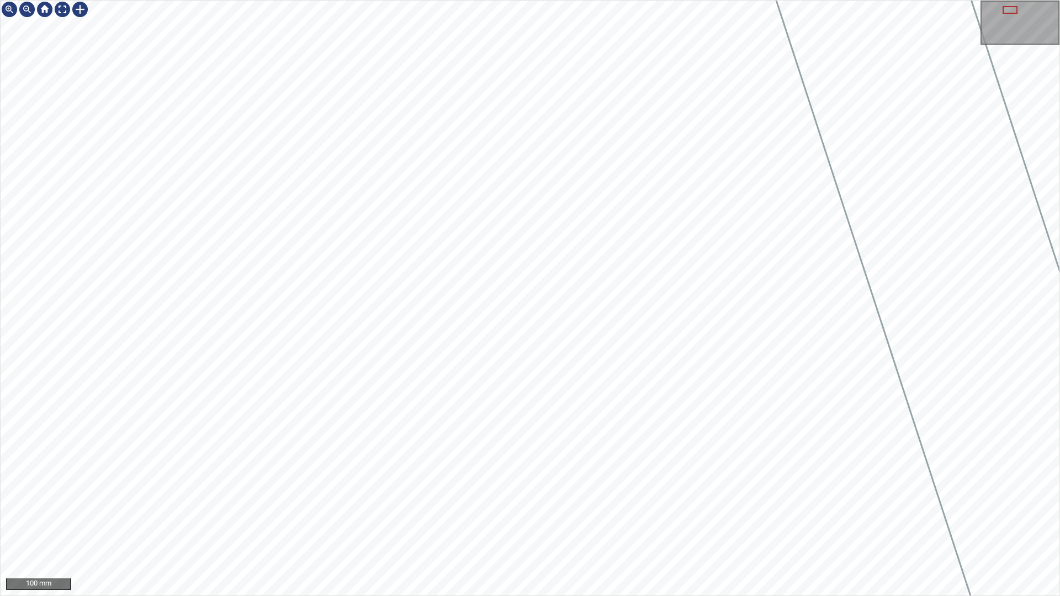
click at [720, 596] on div "100 mm" at bounding box center [530, 298] width 1060 height 596
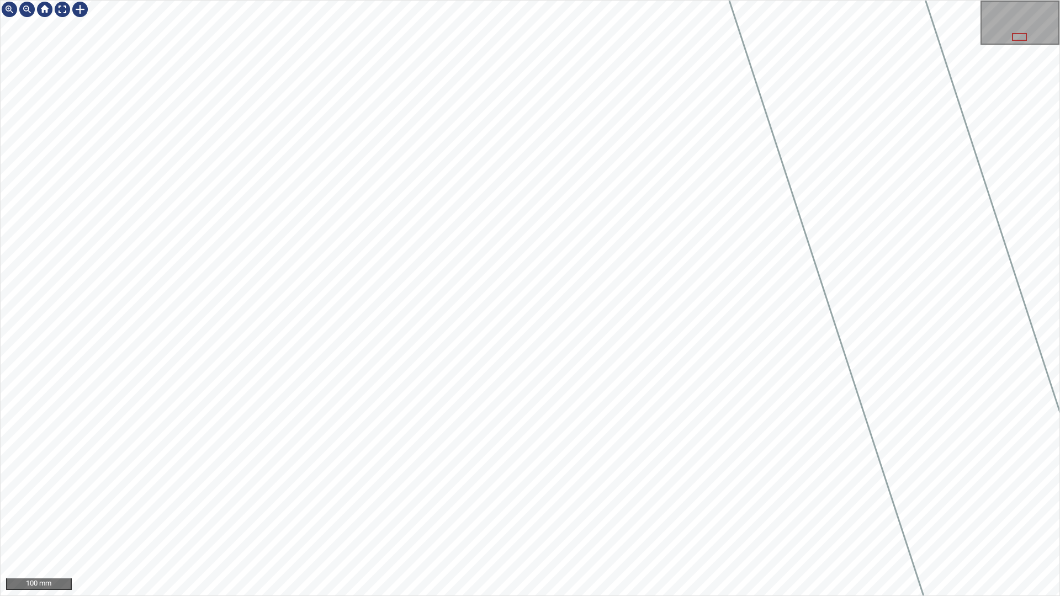
click at [423, 0] on div "100 mm" at bounding box center [530, 298] width 1060 height 596
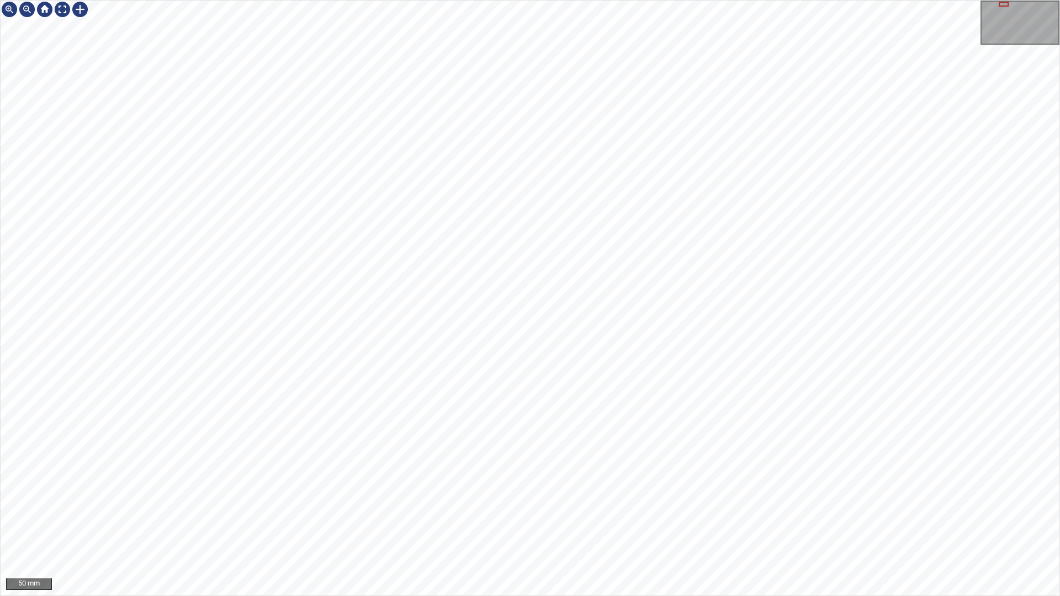
click at [440, 596] on div "50 mm" at bounding box center [530, 298] width 1060 height 596
click at [325, 408] on div "50 mm" at bounding box center [530, 298] width 1060 height 596
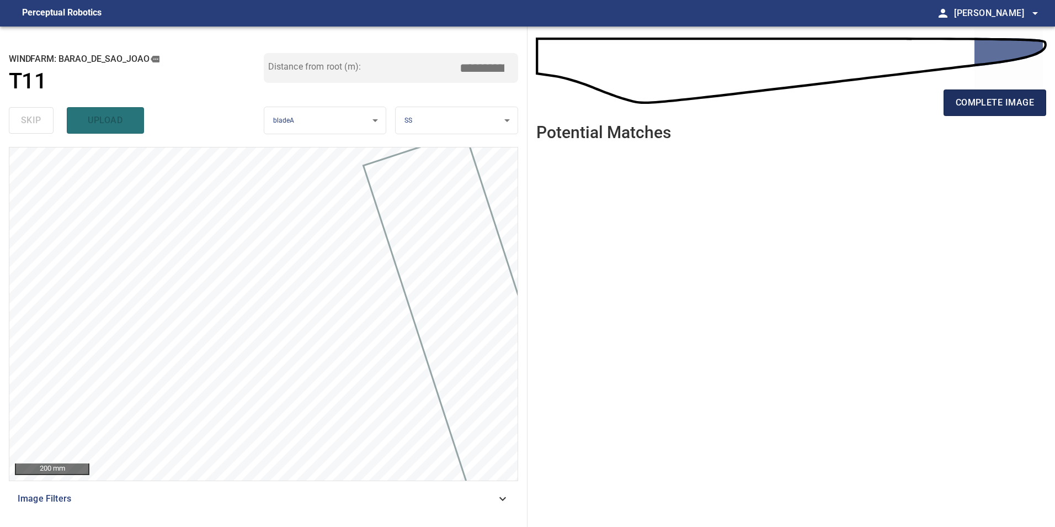
click at [957, 102] on span "complete image" at bounding box center [995, 102] width 78 height 15
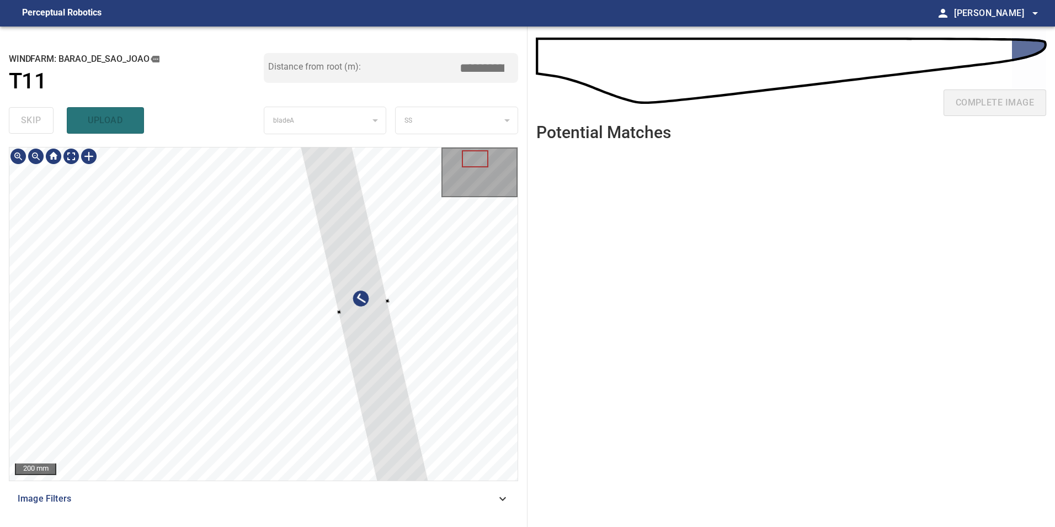
click at [430, 344] on div at bounding box center [363, 306] width 140 height 407
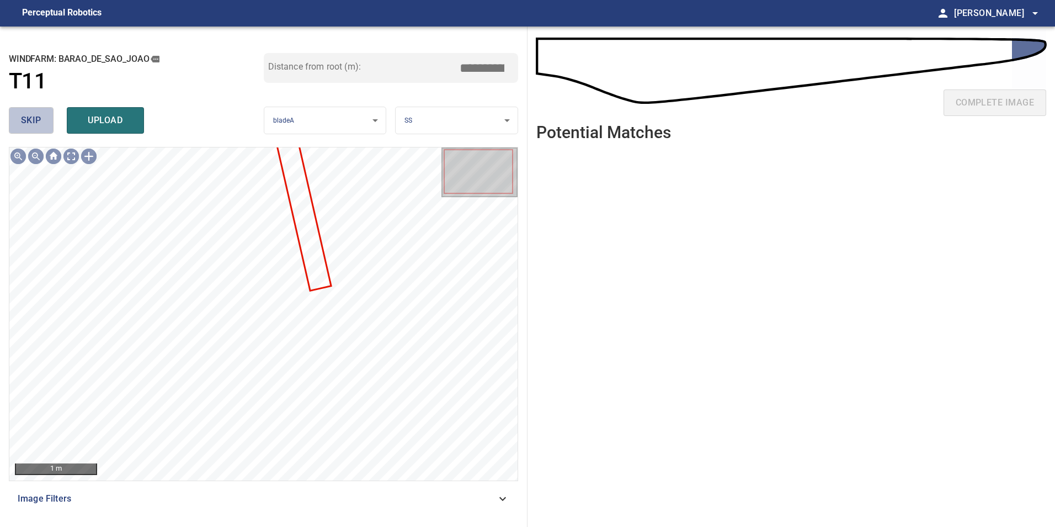
click at [29, 125] on span "skip" at bounding box center [31, 120] width 20 height 15
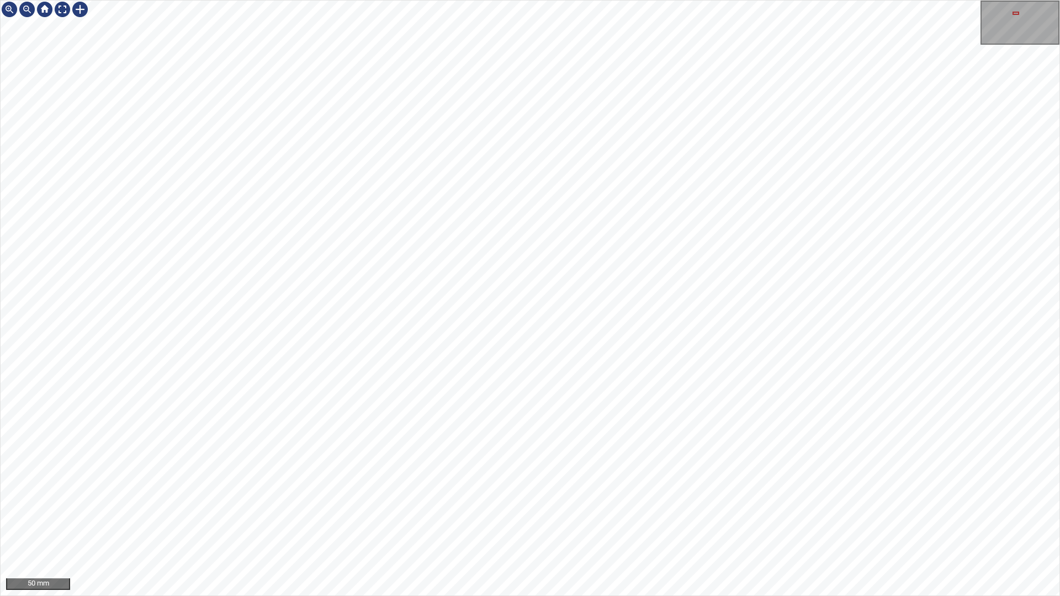
click at [682, 596] on div "50 mm" at bounding box center [530, 298] width 1060 height 596
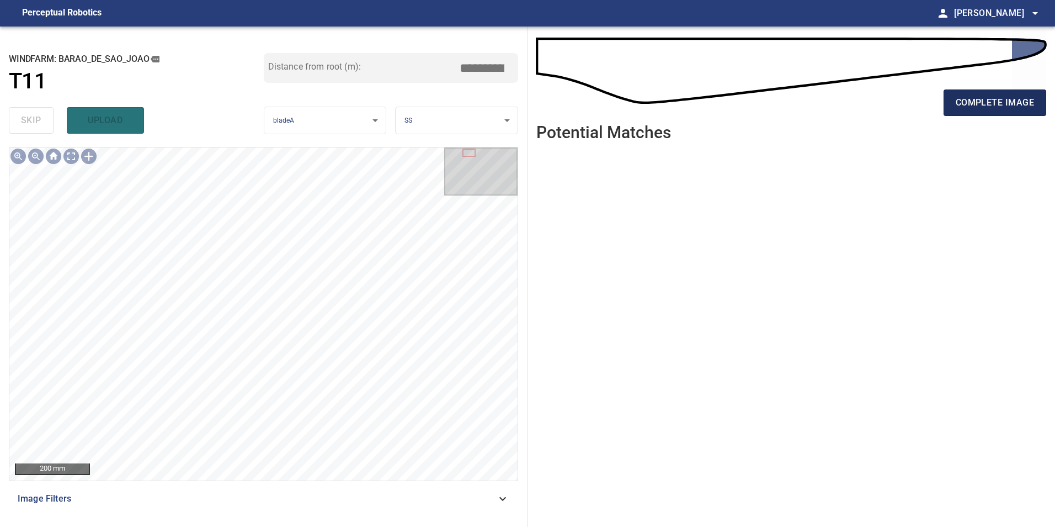
click at [968, 99] on span "complete image" at bounding box center [995, 102] width 78 height 15
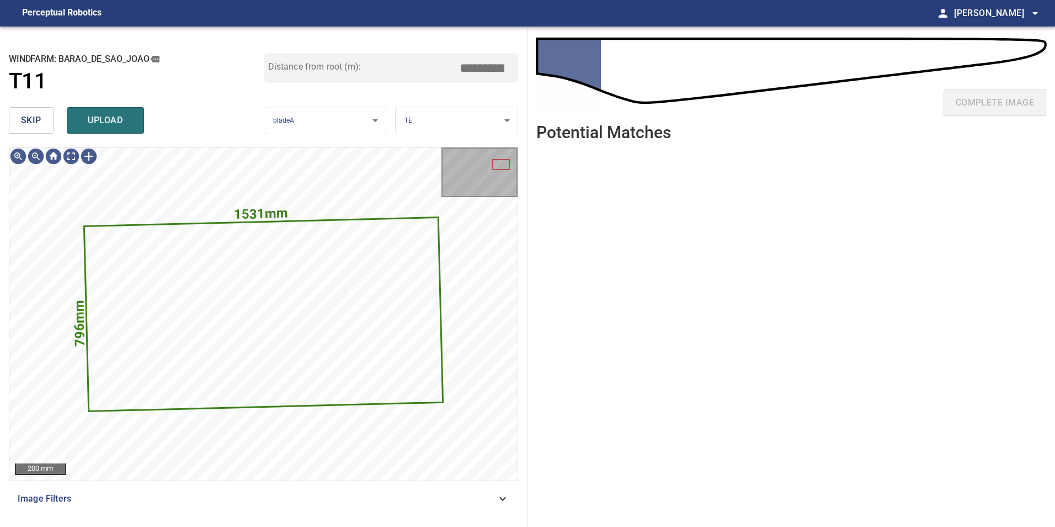
click at [31, 126] on span "skip" at bounding box center [31, 120] width 20 height 15
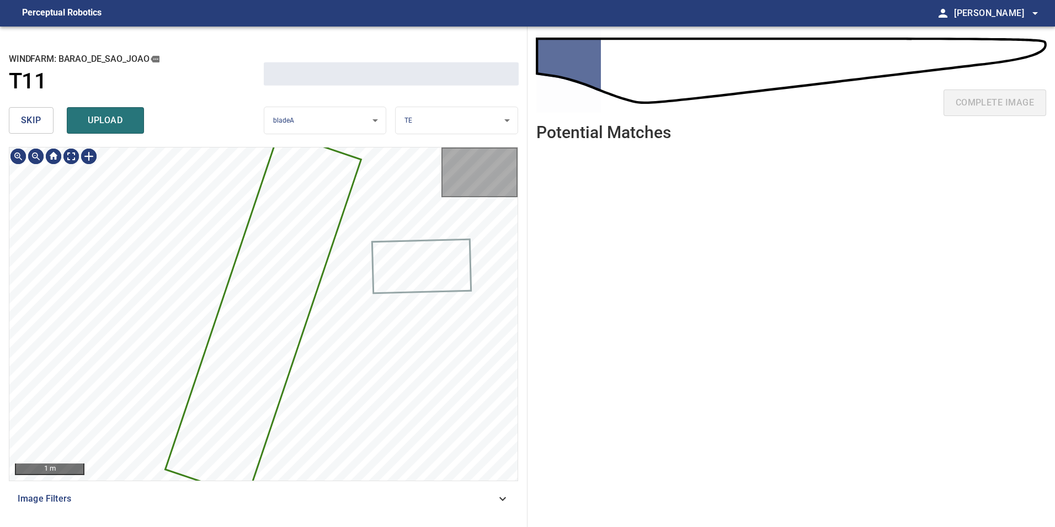
click at [31, 126] on span "skip" at bounding box center [31, 120] width 20 height 15
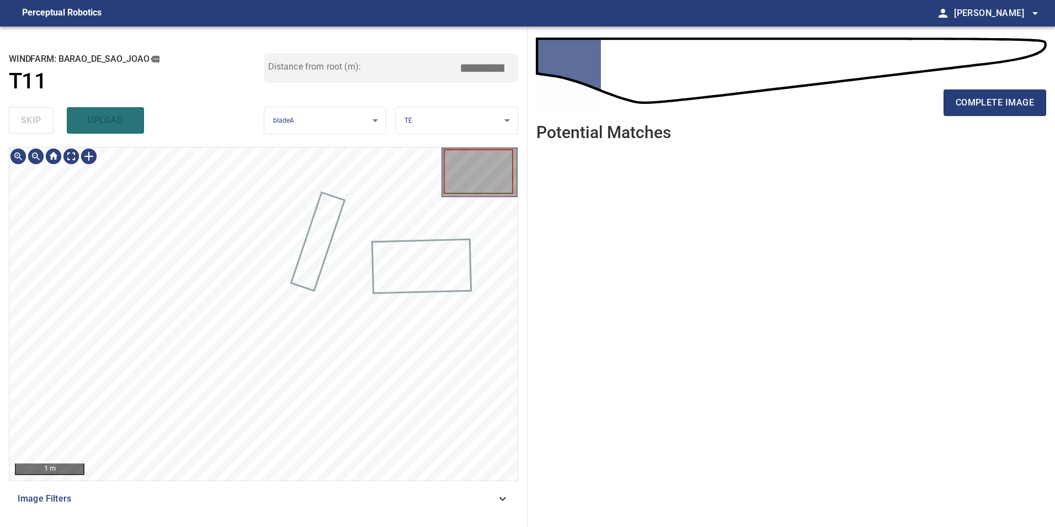
click at [31, 126] on div "skip upload" at bounding box center [136, 120] width 255 height 35
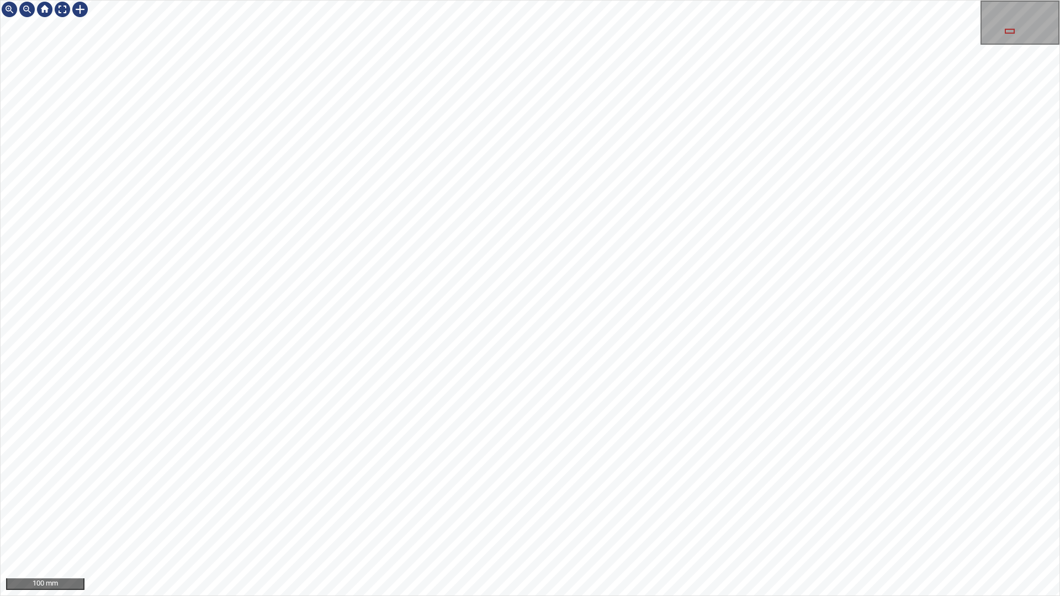
click at [1059, 55] on html "100 mm" at bounding box center [530, 298] width 1060 height 596
click at [1059, 91] on html "100 mm" at bounding box center [530, 298] width 1060 height 596
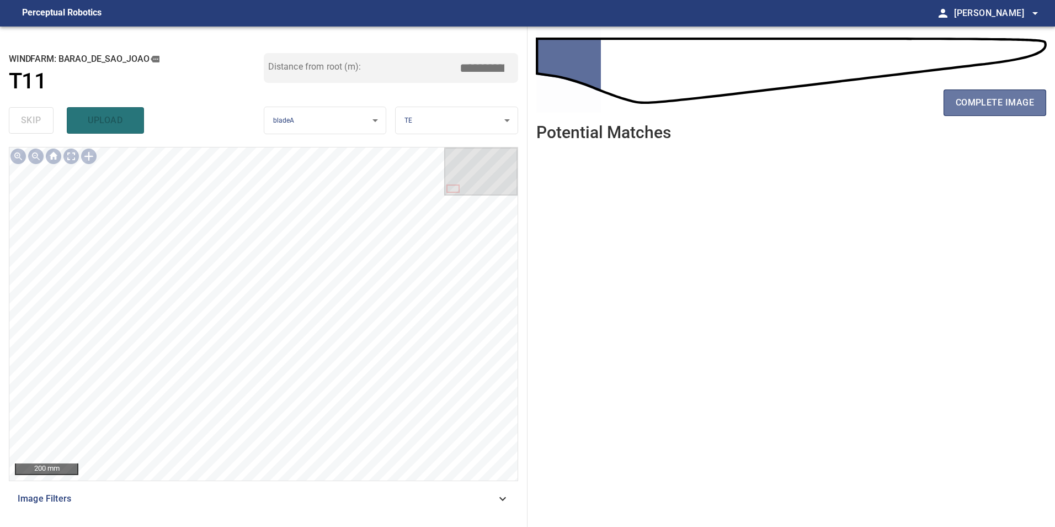
drag, startPoint x: 989, startPoint y: 103, endPoint x: 1011, endPoint y: 124, distance: 30.5
click at [991, 111] on button "complete image" at bounding box center [995, 102] width 103 height 26
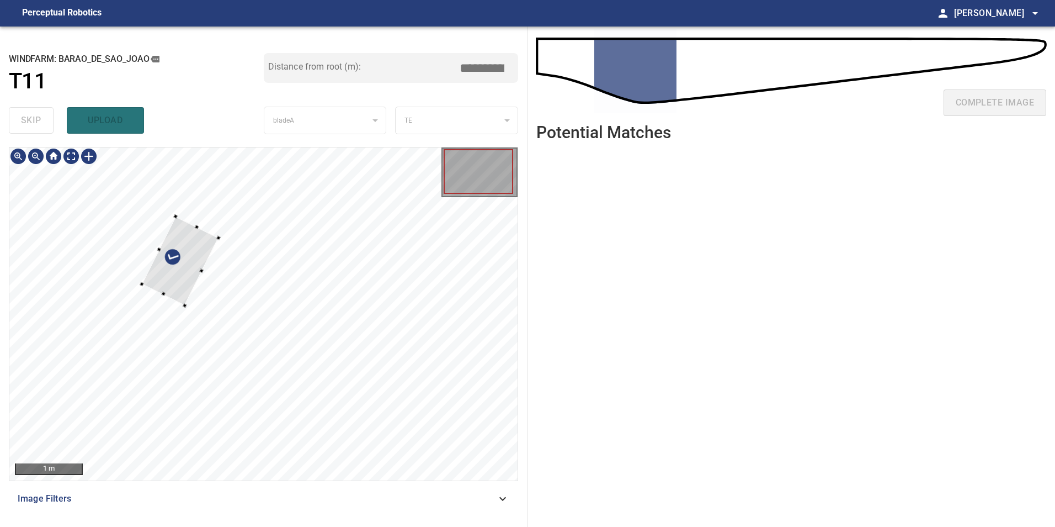
click at [203, 216] on div at bounding box center [180, 260] width 77 height 89
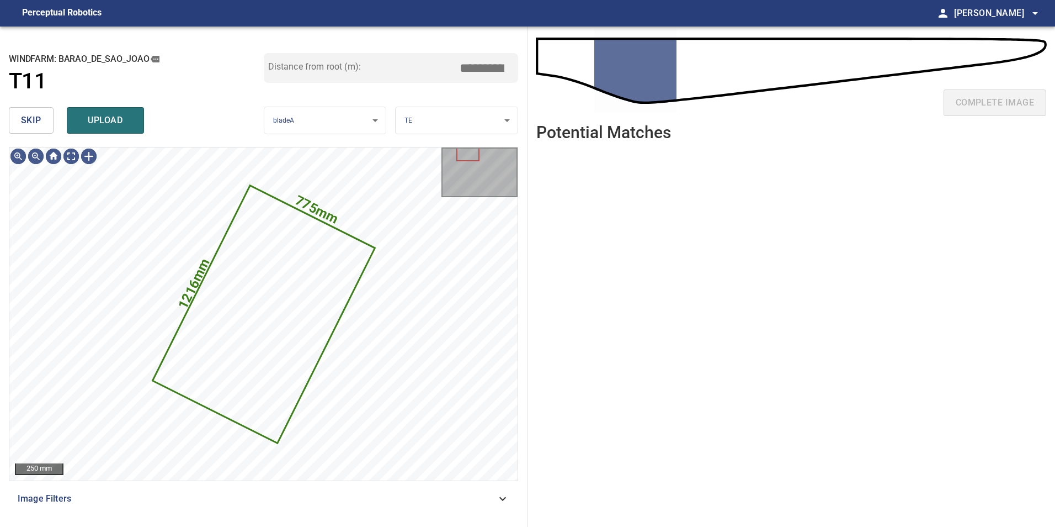
click at [25, 119] on span "skip" at bounding box center [31, 120] width 20 height 15
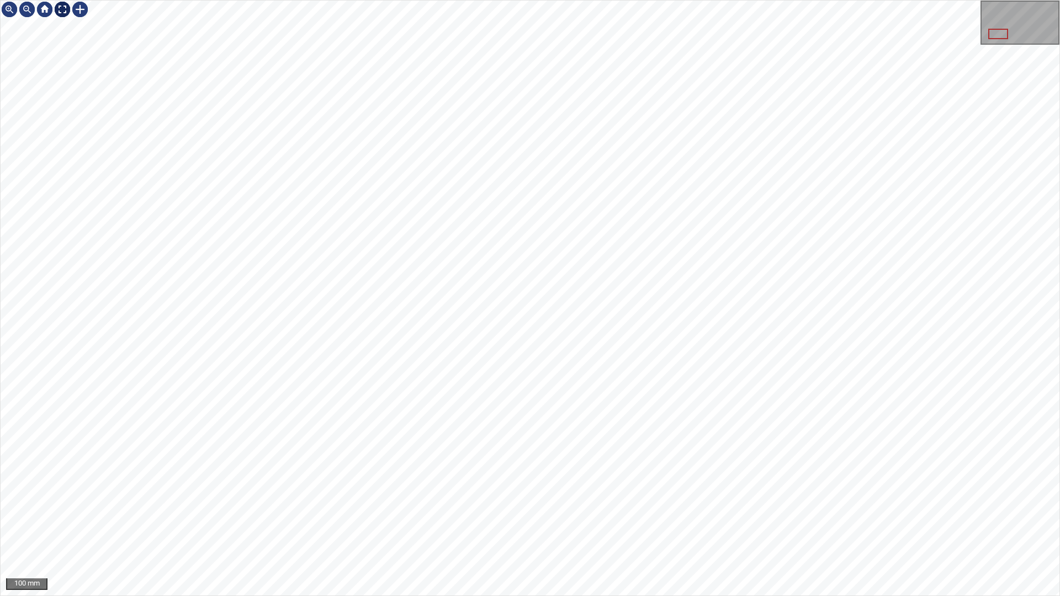
click at [65, 7] on div at bounding box center [63, 10] width 18 height 18
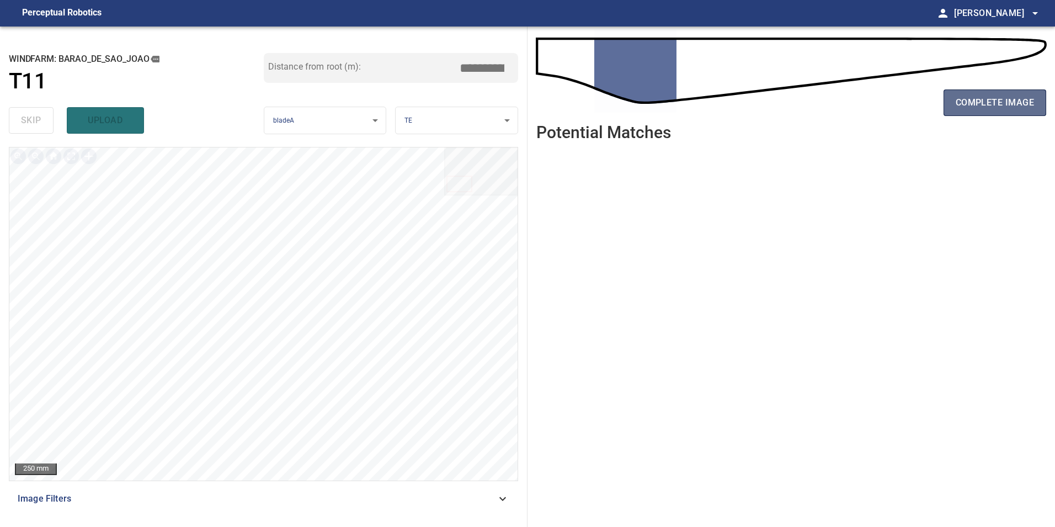
click at [971, 98] on span "complete image" at bounding box center [995, 102] width 78 height 15
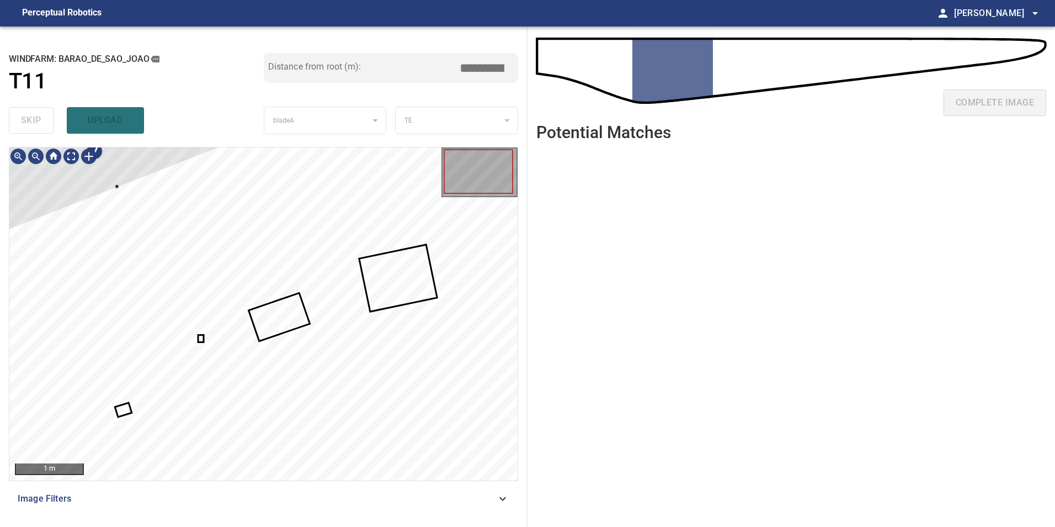
click at [126, 114] on div "**********" at bounding box center [264, 276] width 528 height 500
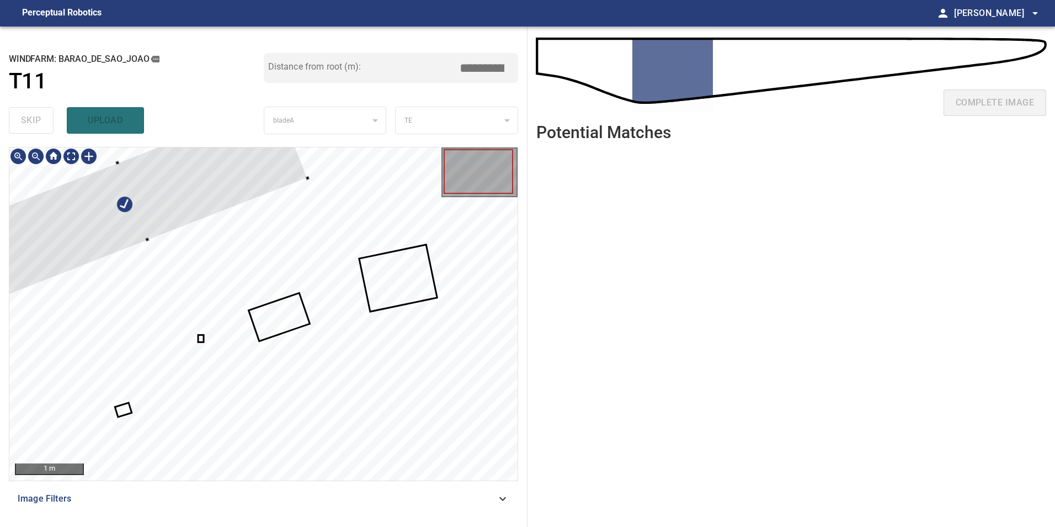
click at [214, 245] on div at bounding box center [263, 313] width 508 height 333
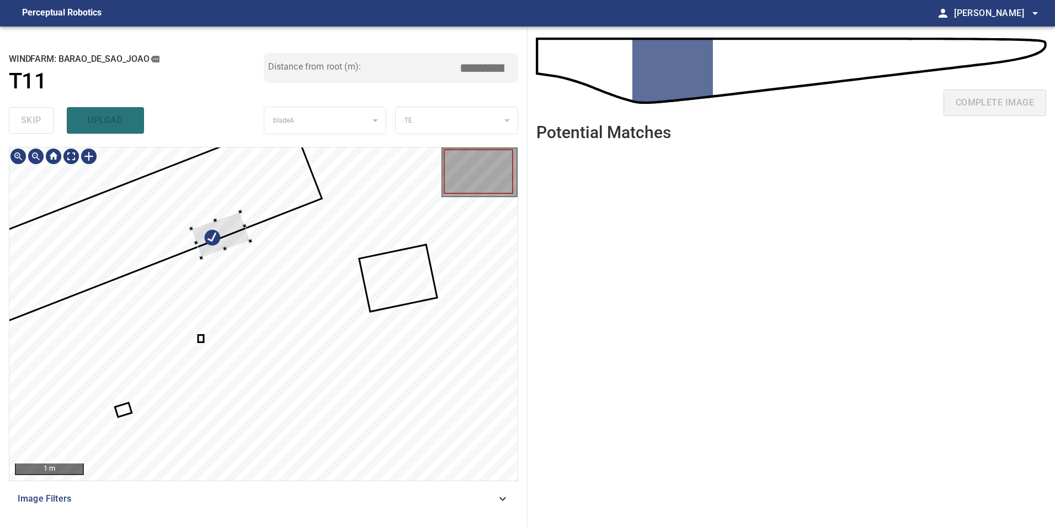
click at [237, 233] on div at bounding box center [220, 235] width 59 height 46
click at [193, 232] on div at bounding box center [263, 313] width 508 height 333
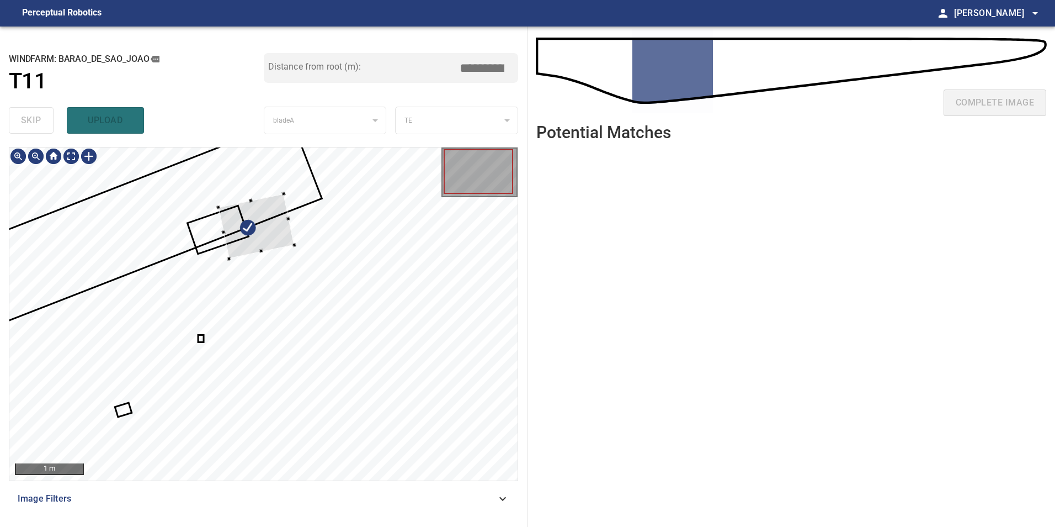
click at [237, 221] on div at bounding box center [256, 226] width 76 height 65
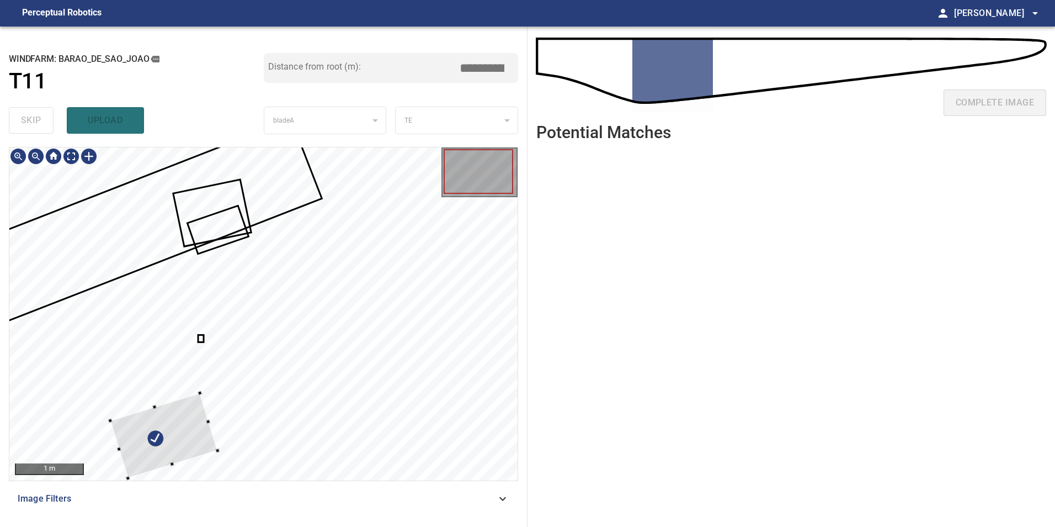
click at [183, 393] on div at bounding box center [164, 435] width 108 height 85
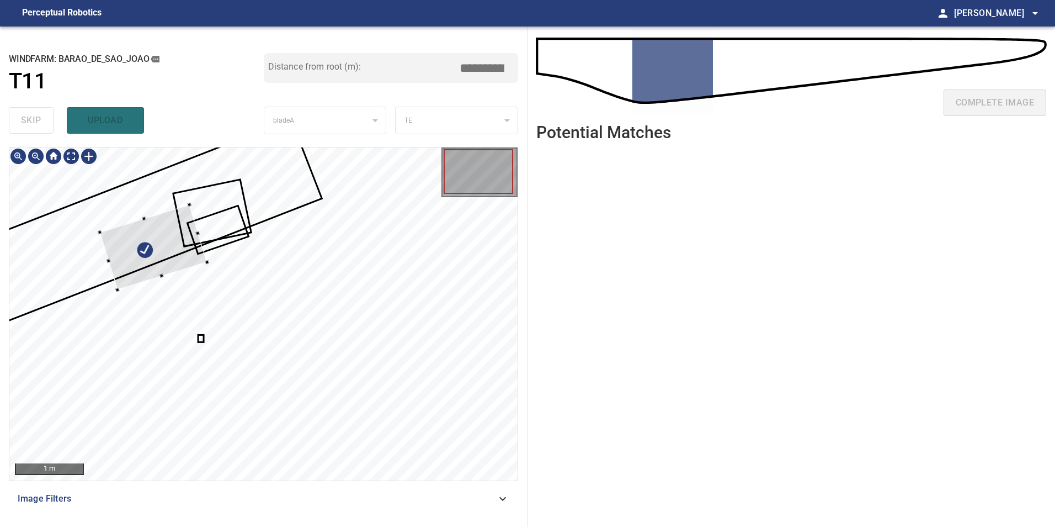
click at [177, 237] on div at bounding box center [153, 247] width 108 height 85
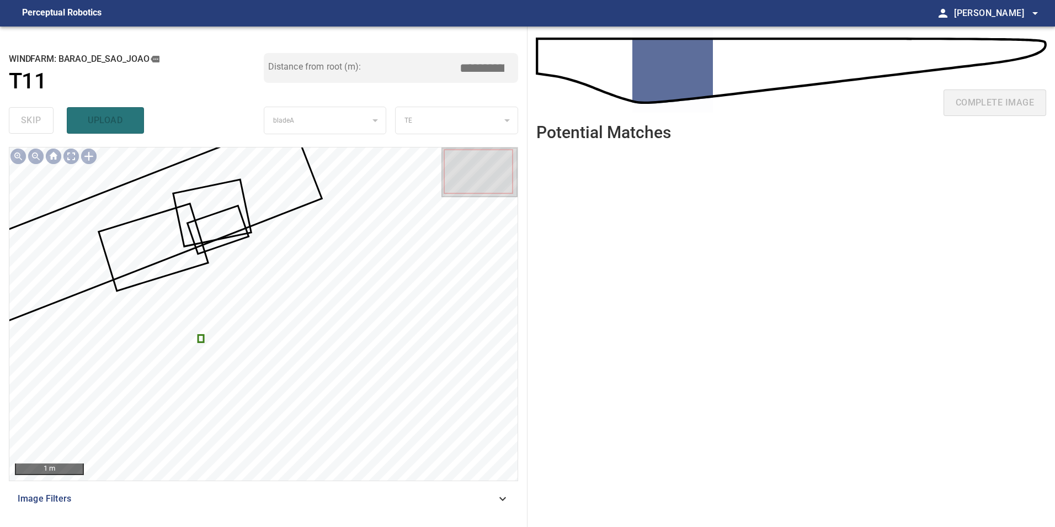
click at [204, 342] on div at bounding box center [263, 313] width 508 height 333
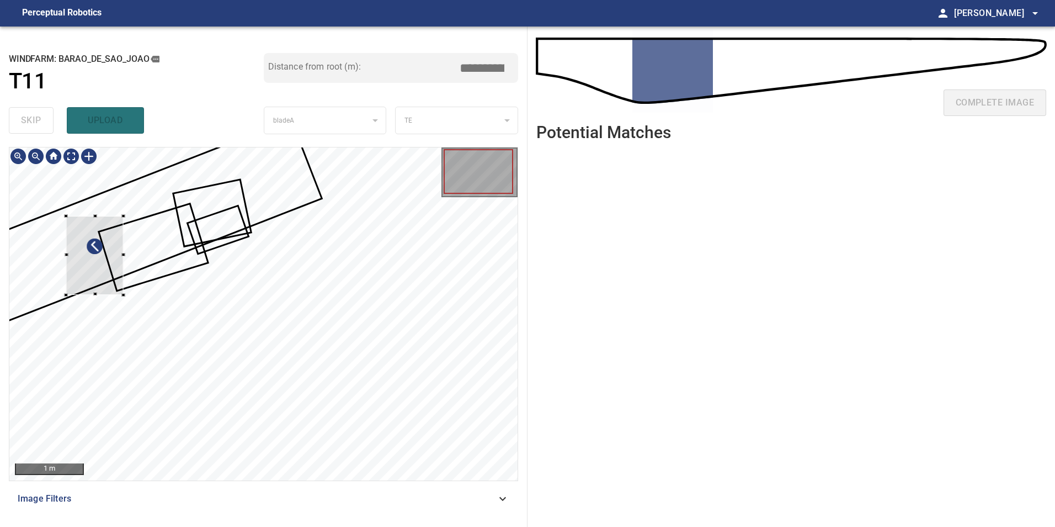
click at [112, 270] on div at bounding box center [94, 255] width 57 height 79
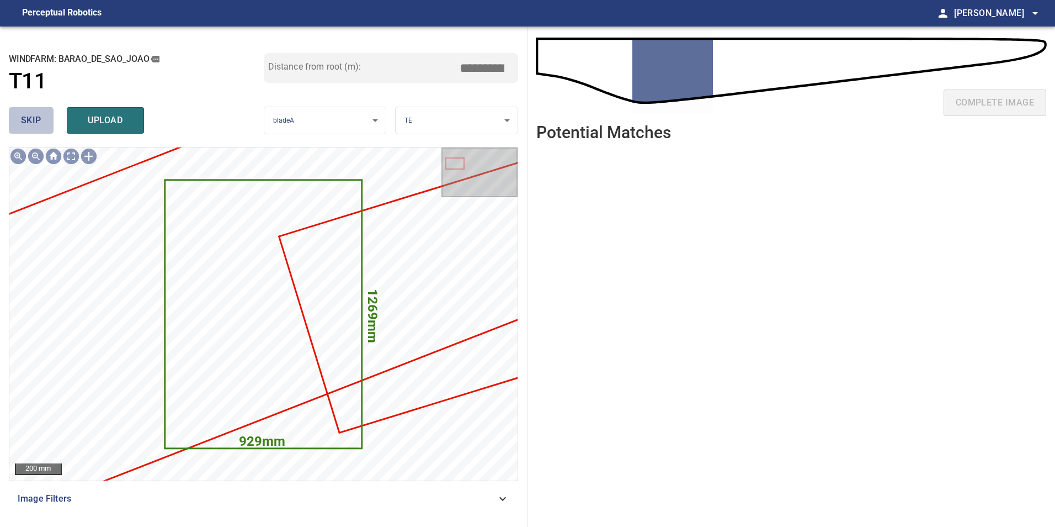
click at [42, 121] on button "skip" at bounding box center [31, 120] width 45 height 26
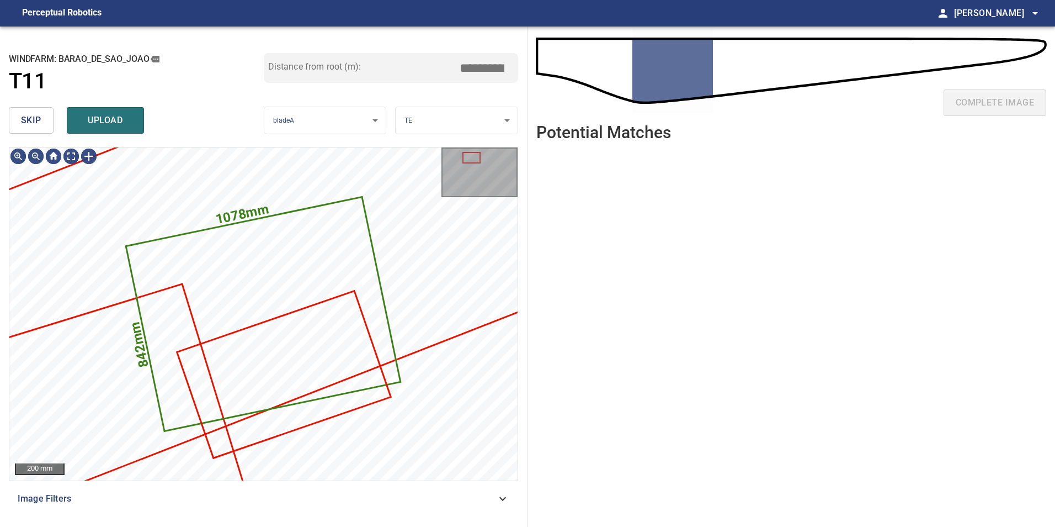
click at [42, 121] on button "skip" at bounding box center [31, 120] width 45 height 26
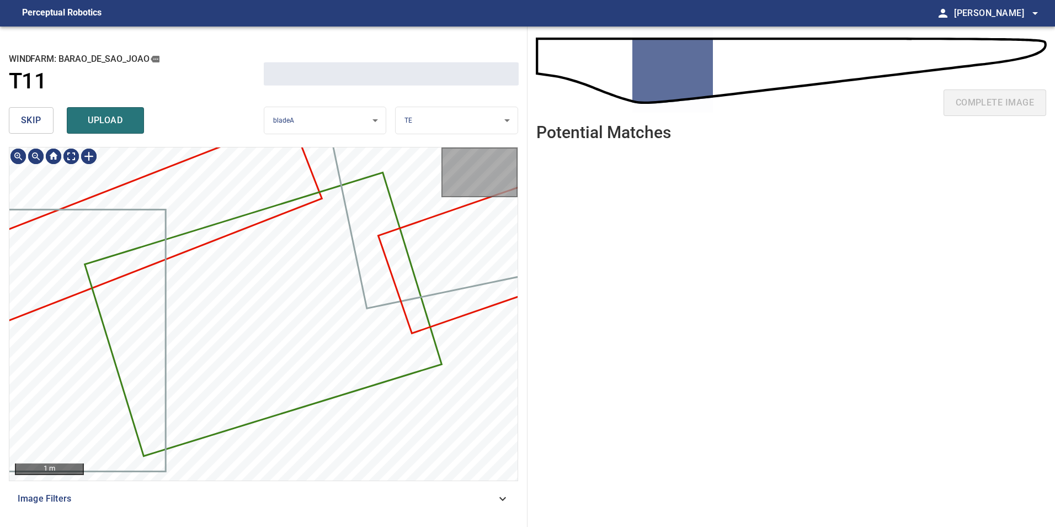
click at [42, 121] on button "skip" at bounding box center [31, 120] width 45 height 26
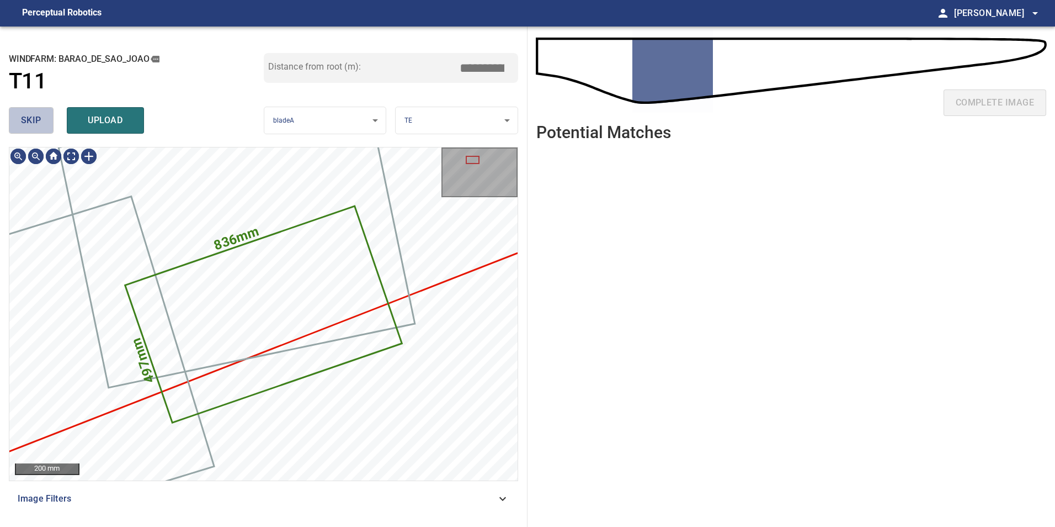
click at [42, 121] on button "skip" at bounding box center [31, 120] width 45 height 26
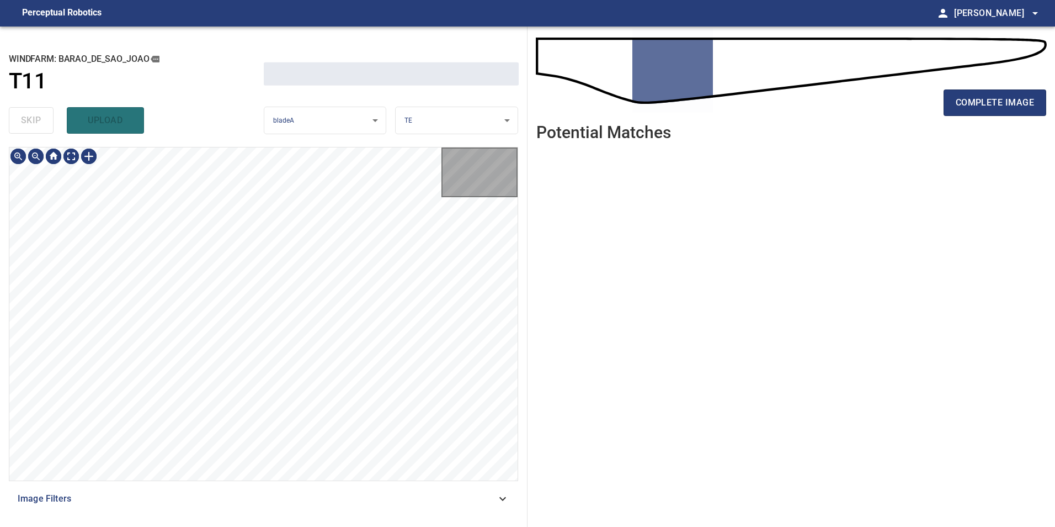
click at [42, 121] on div "skip upload" at bounding box center [136, 120] width 255 height 35
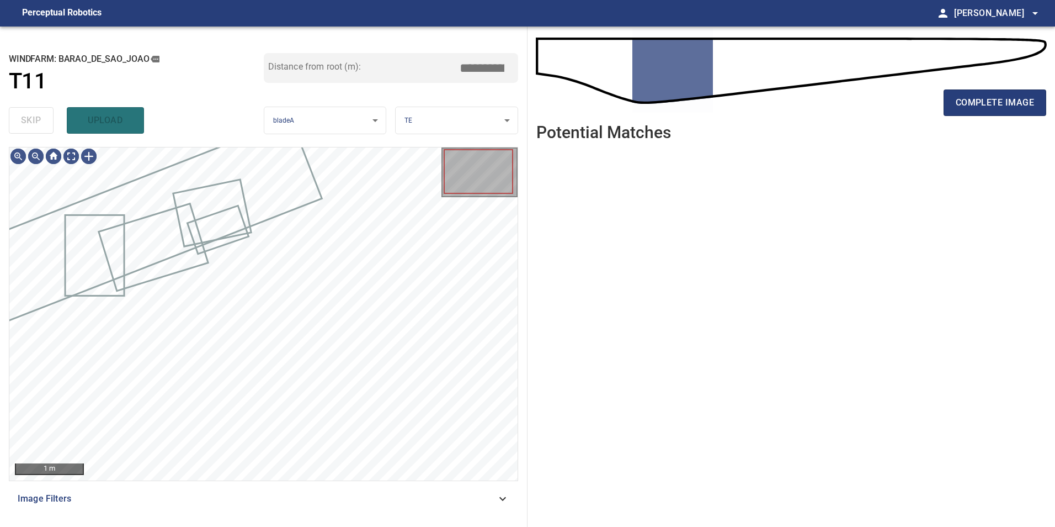
click at [42, 121] on div "skip upload" at bounding box center [136, 120] width 255 height 35
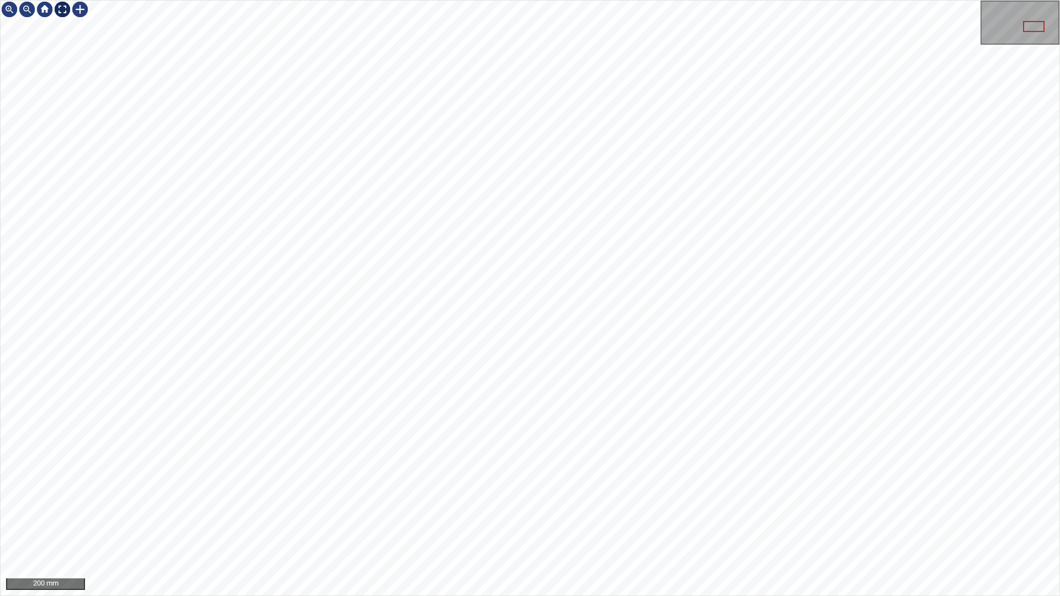
click at [60, 10] on div at bounding box center [63, 10] width 18 height 18
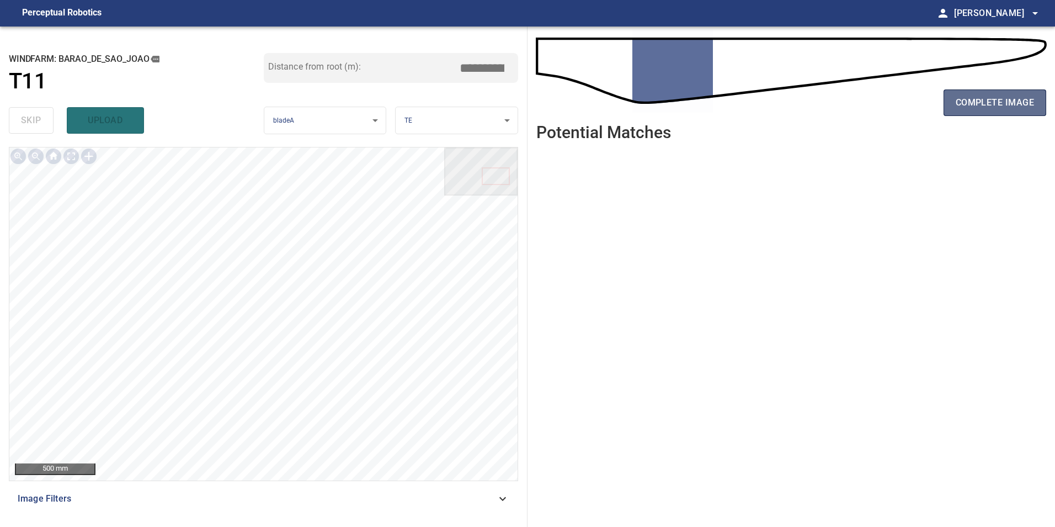
click at [998, 102] on span "complete image" at bounding box center [995, 102] width 78 height 15
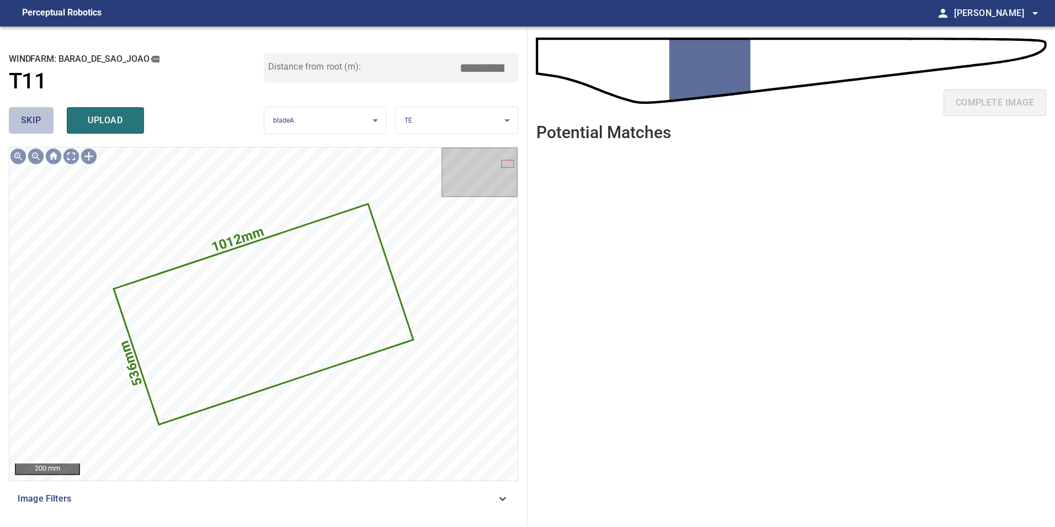
click at [18, 118] on button "skip" at bounding box center [31, 120] width 45 height 26
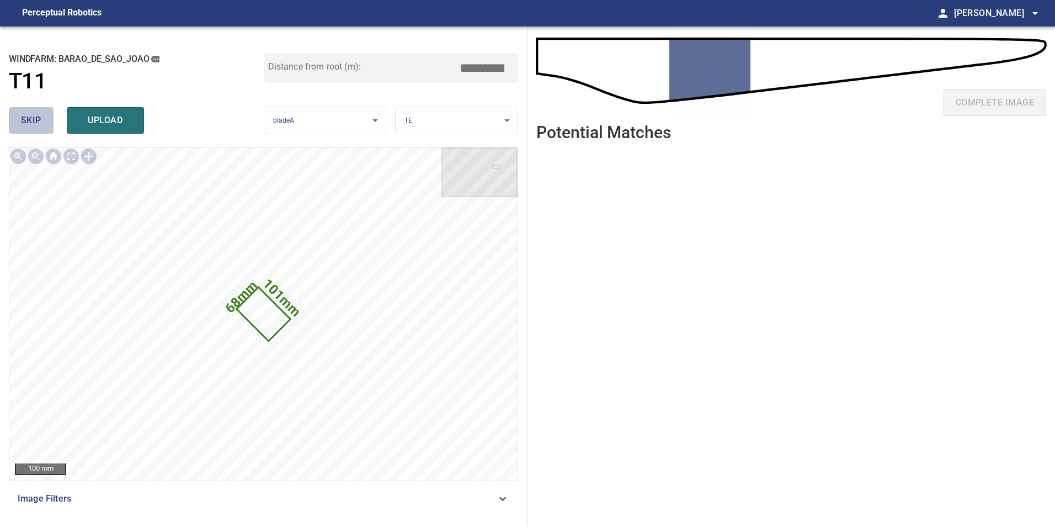
click at [18, 118] on button "skip" at bounding box center [31, 120] width 45 height 26
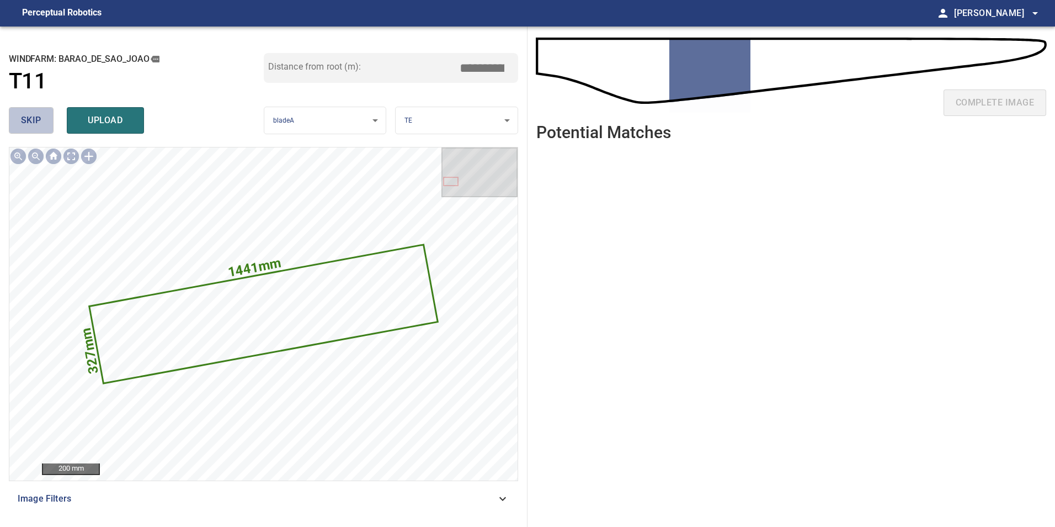
click at [18, 118] on button "skip" at bounding box center [31, 120] width 45 height 26
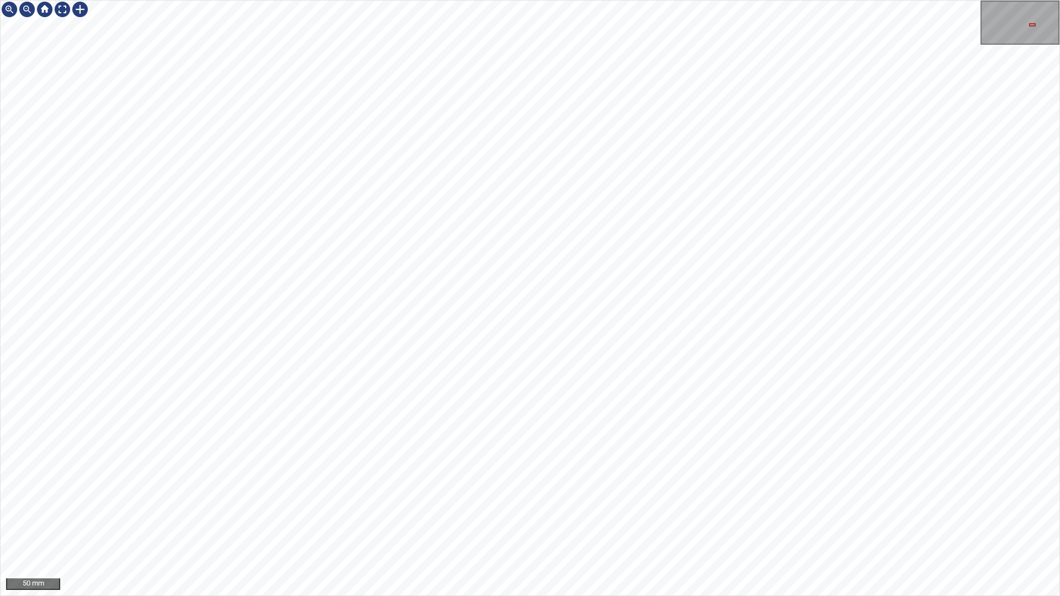
click at [1059, 337] on html "50 mm" at bounding box center [530, 298] width 1060 height 596
click at [58, 7] on div at bounding box center [63, 10] width 18 height 18
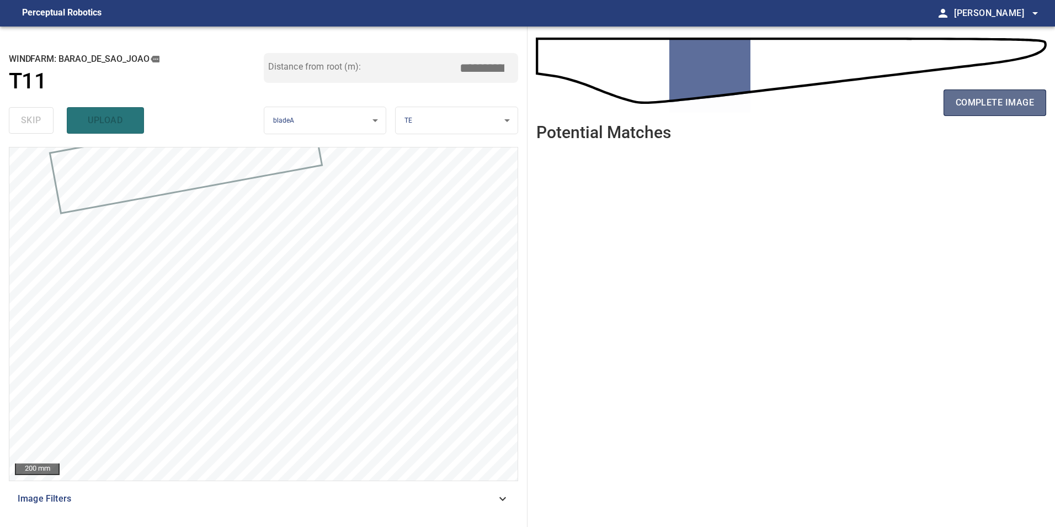
click at [1025, 106] on span "complete image" at bounding box center [995, 102] width 78 height 15
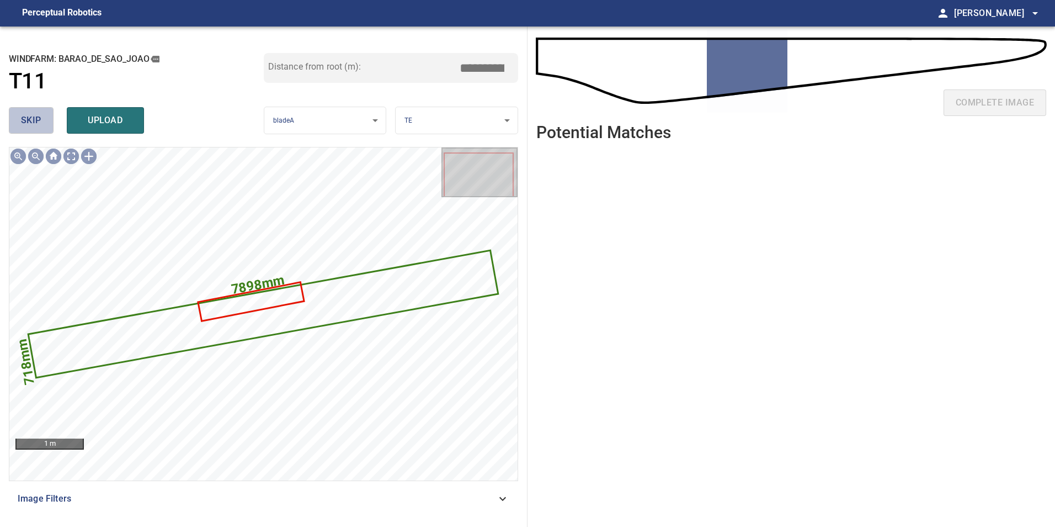
click at [44, 118] on button "skip" at bounding box center [31, 120] width 45 height 26
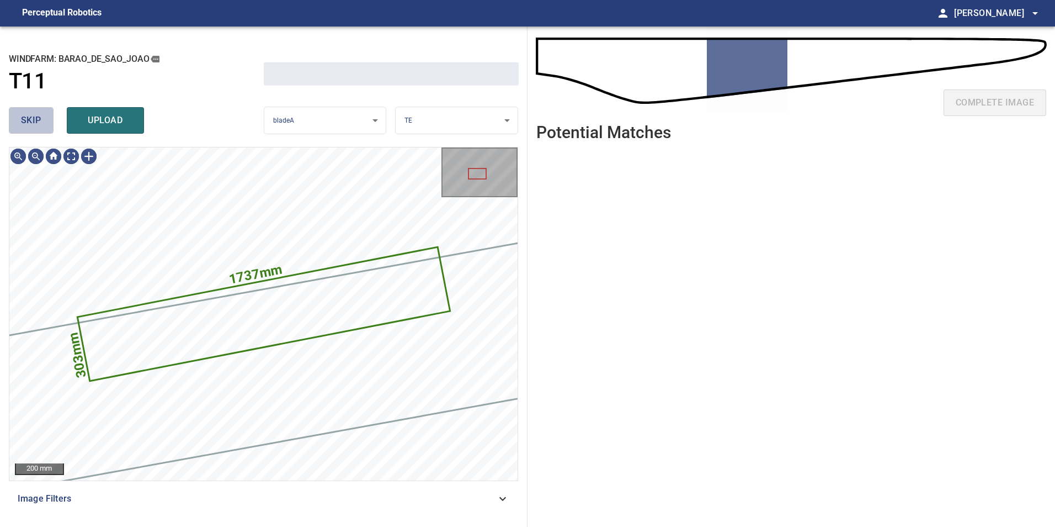
click at [44, 118] on button "skip" at bounding box center [31, 120] width 45 height 26
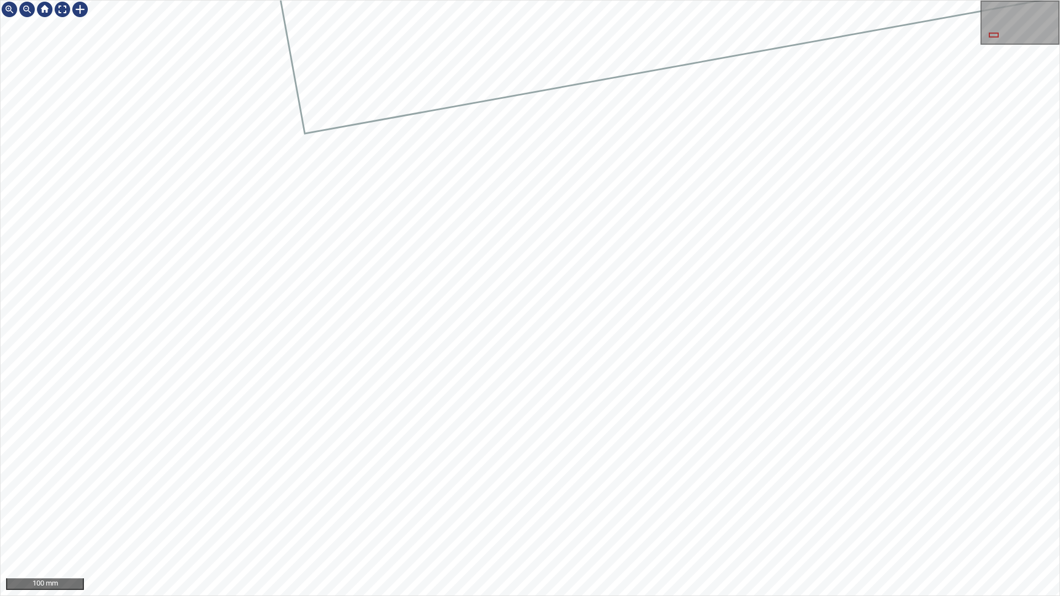
click at [1059, 461] on html "100 mm" at bounding box center [530, 298] width 1060 height 596
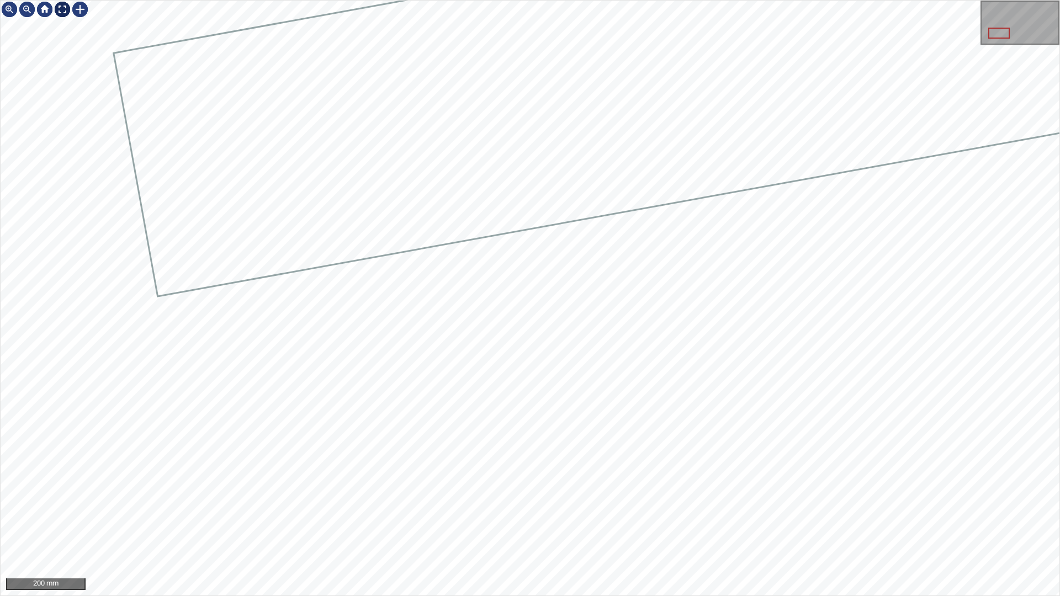
click at [64, 3] on div at bounding box center [63, 10] width 18 height 18
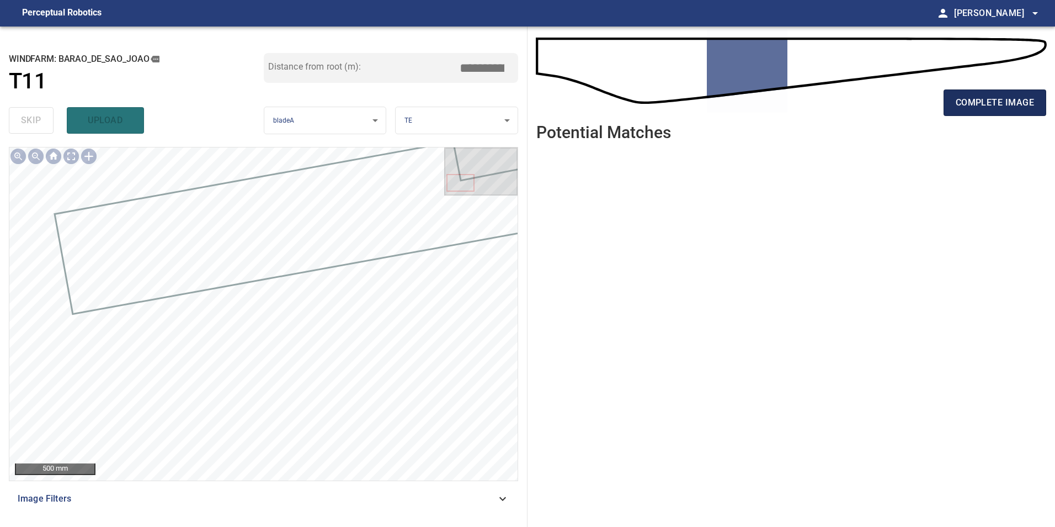
click at [1008, 101] on span "complete image" at bounding box center [995, 102] width 78 height 15
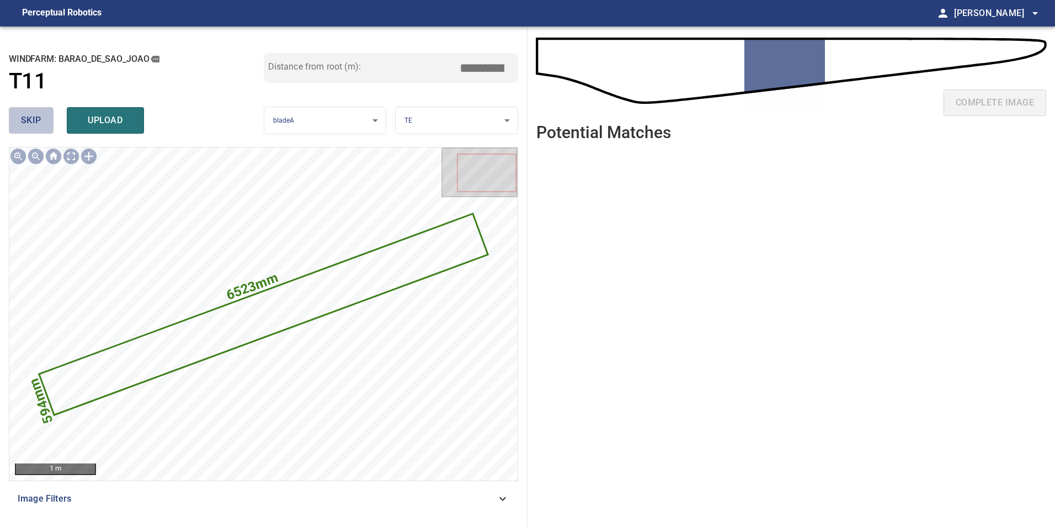
drag, startPoint x: 43, startPoint y: 129, endPoint x: 56, endPoint y: 147, distance: 22.2
click at [47, 132] on button "skip" at bounding box center [31, 120] width 45 height 26
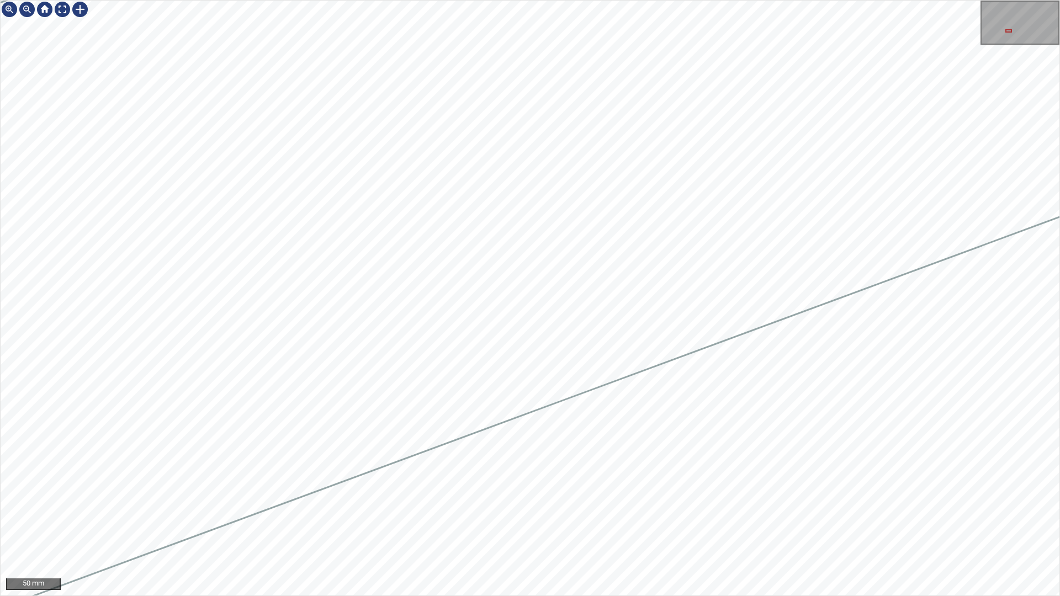
click at [1059, 354] on html "50 mm" at bounding box center [530, 298] width 1060 height 596
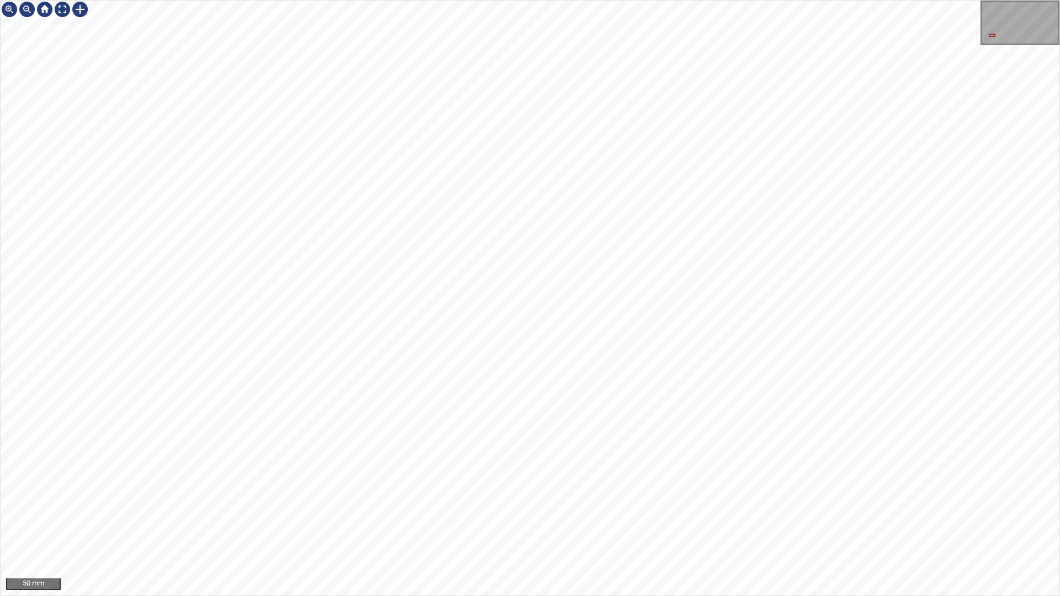
click at [1059, 116] on html "50 mm" at bounding box center [530, 298] width 1060 height 596
click at [59, 14] on div at bounding box center [63, 10] width 18 height 18
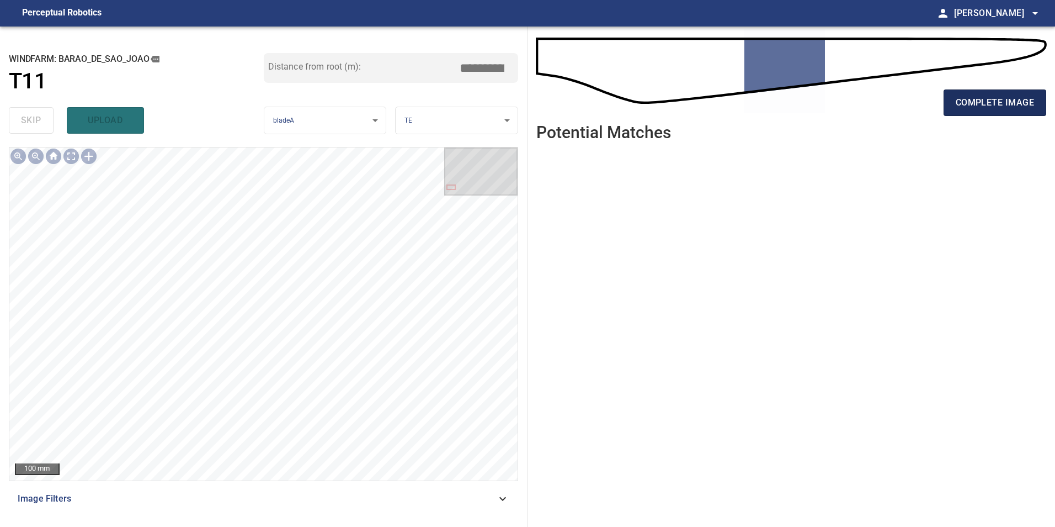
click at [989, 98] on span "complete image" at bounding box center [995, 102] width 78 height 15
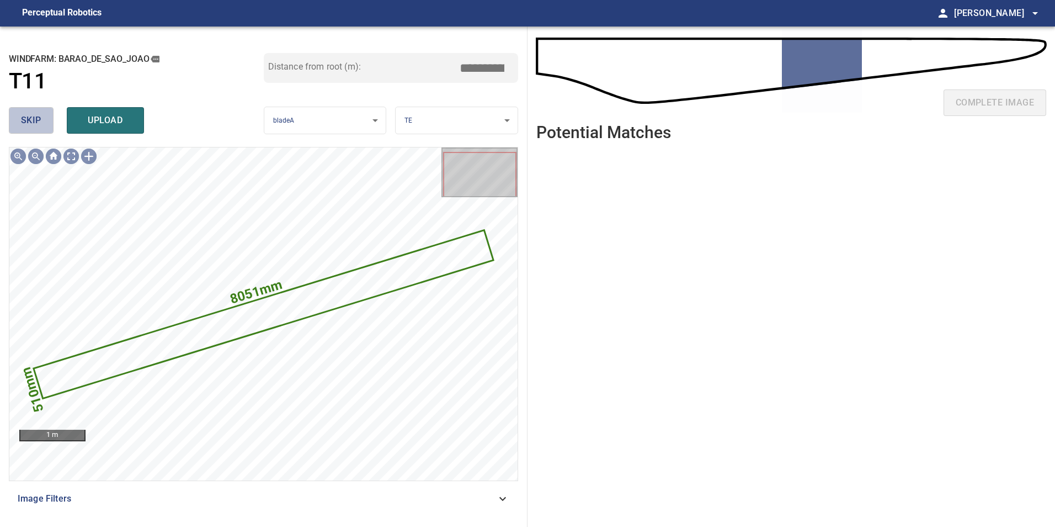
drag, startPoint x: 52, startPoint y: 112, endPoint x: 74, endPoint y: 142, distance: 37.5
click at [52, 113] on button "skip" at bounding box center [31, 120] width 45 height 26
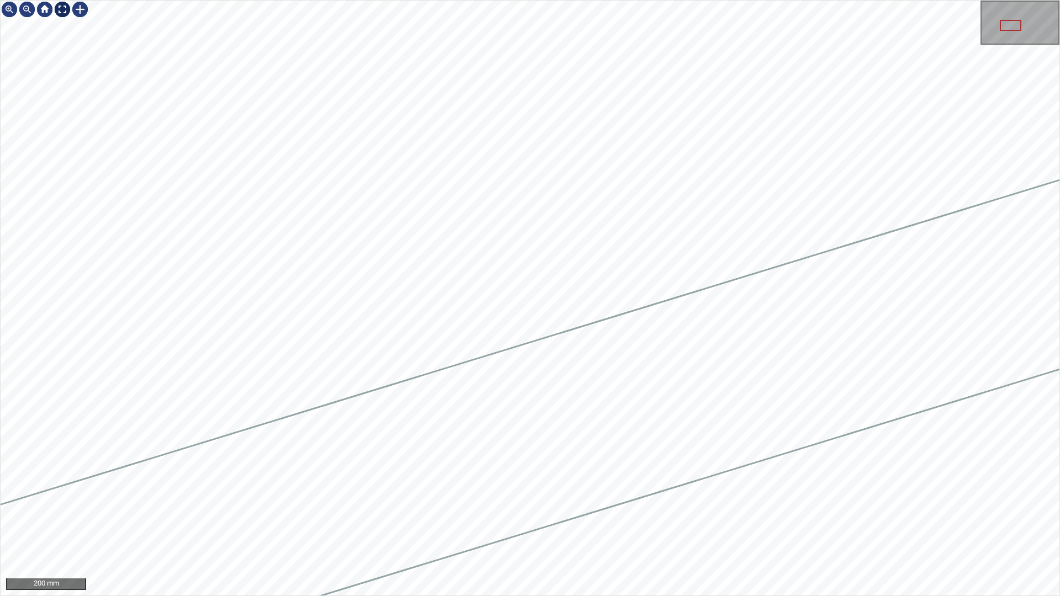
click at [57, 7] on div at bounding box center [63, 10] width 18 height 18
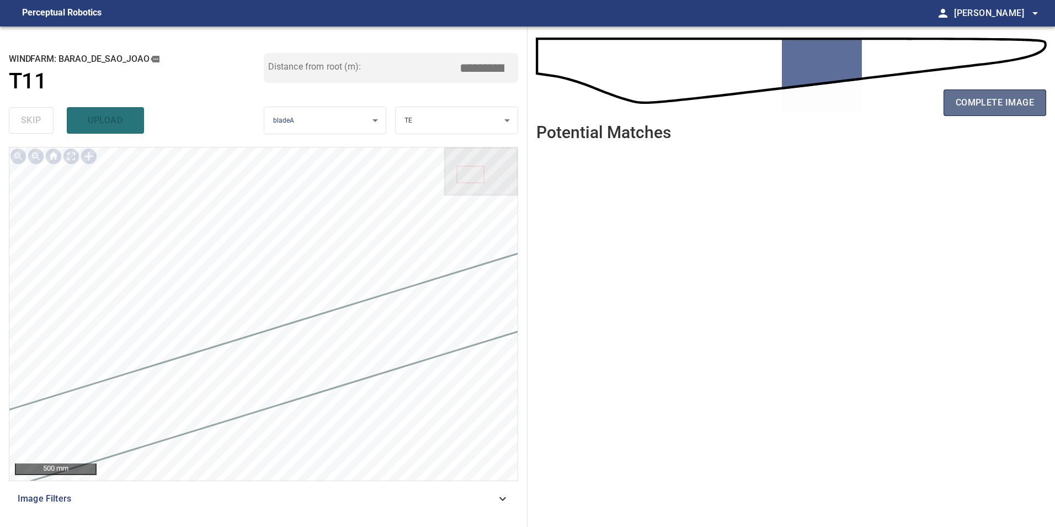
click at [991, 102] on span "complete image" at bounding box center [995, 102] width 78 height 15
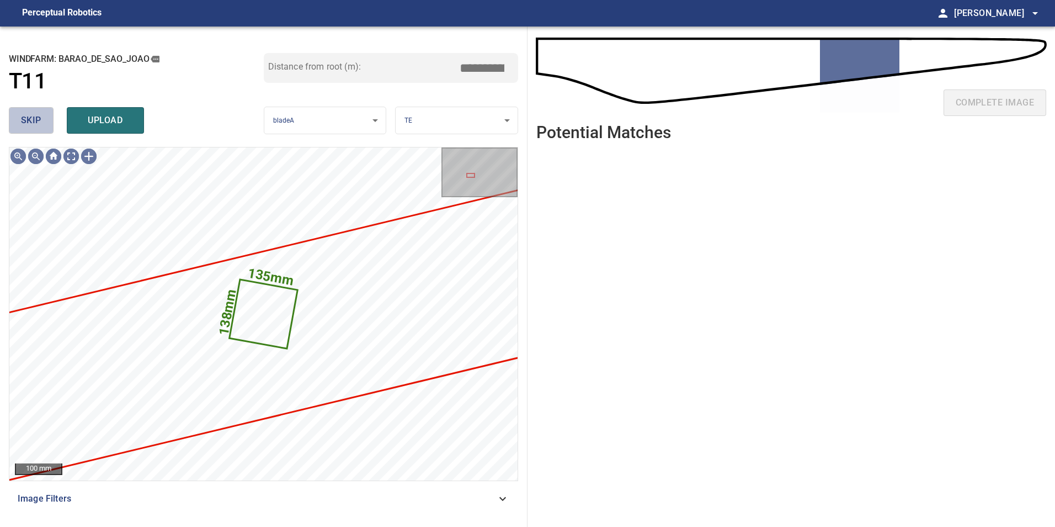
click at [29, 118] on span "skip" at bounding box center [31, 120] width 20 height 15
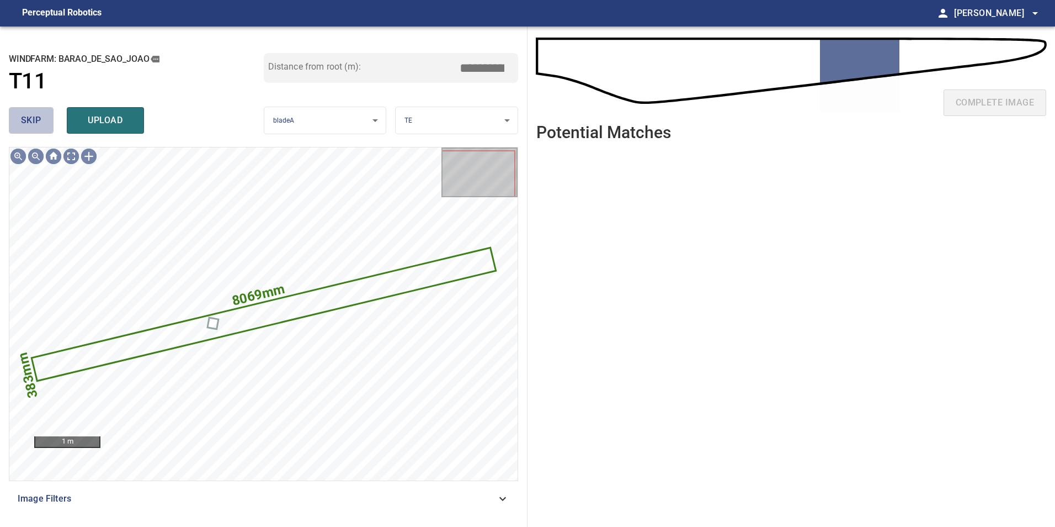
click at [29, 118] on span "skip" at bounding box center [31, 120] width 20 height 15
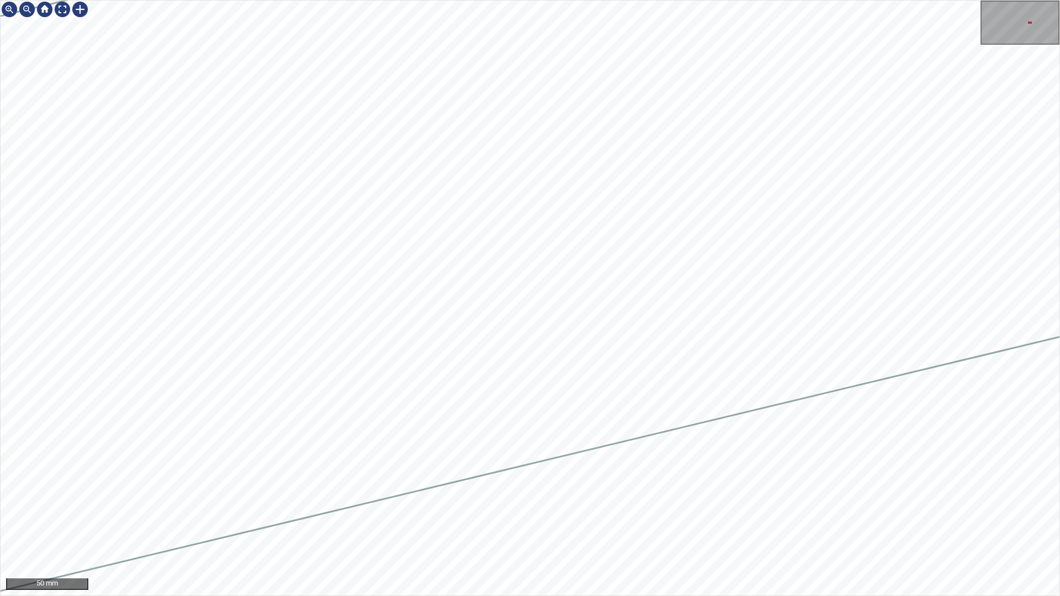
click at [327, 596] on div "50 mm" at bounding box center [530, 298] width 1060 height 596
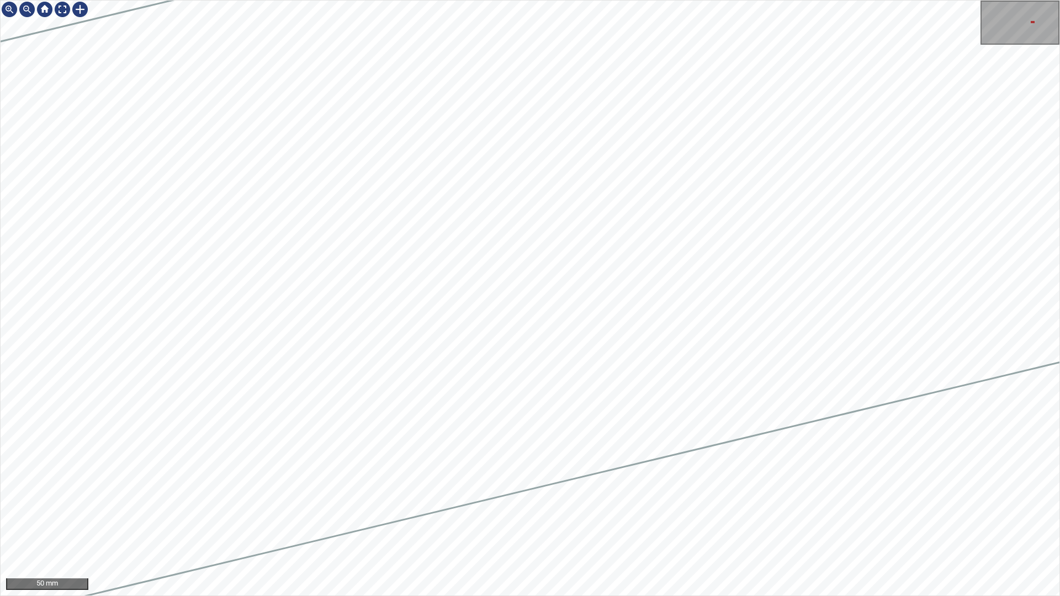
click at [481, 440] on div at bounding box center [530, 298] width 1059 height 595
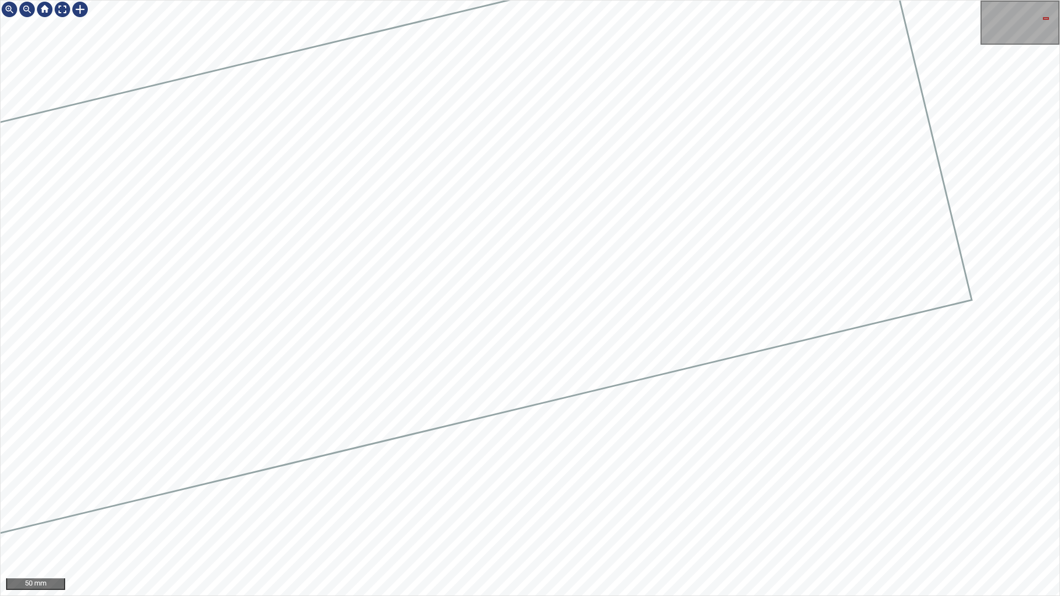
click at [1059, 332] on html "50 mm" at bounding box center [530, 298] width 1060 height 596
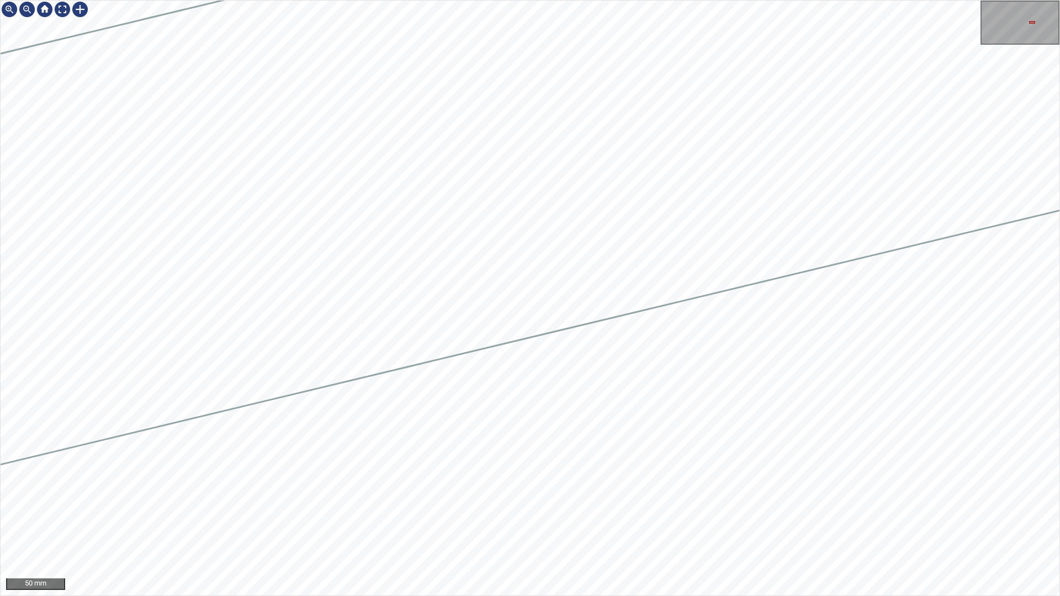
click at [1059, 281] on html "50 mm" at bounding box center [530, 298] width 1060 height 596
click at [1059, 290] on html "50 mm" at bounding box center [530, 298] width 1060 height 596
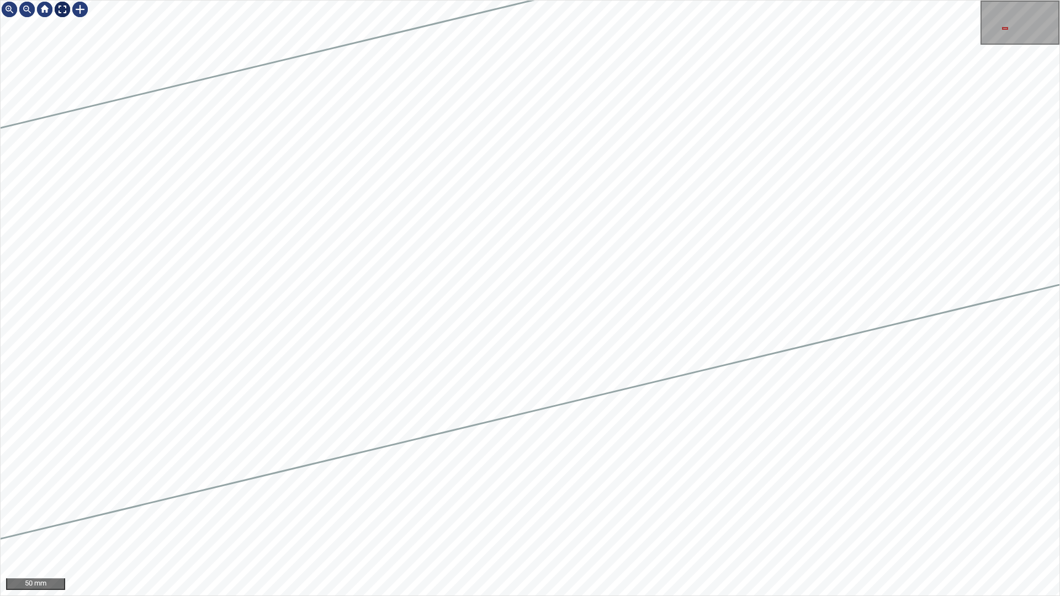
click at [63, 10] on div at bounding box center [63, 10] width 18 height 18
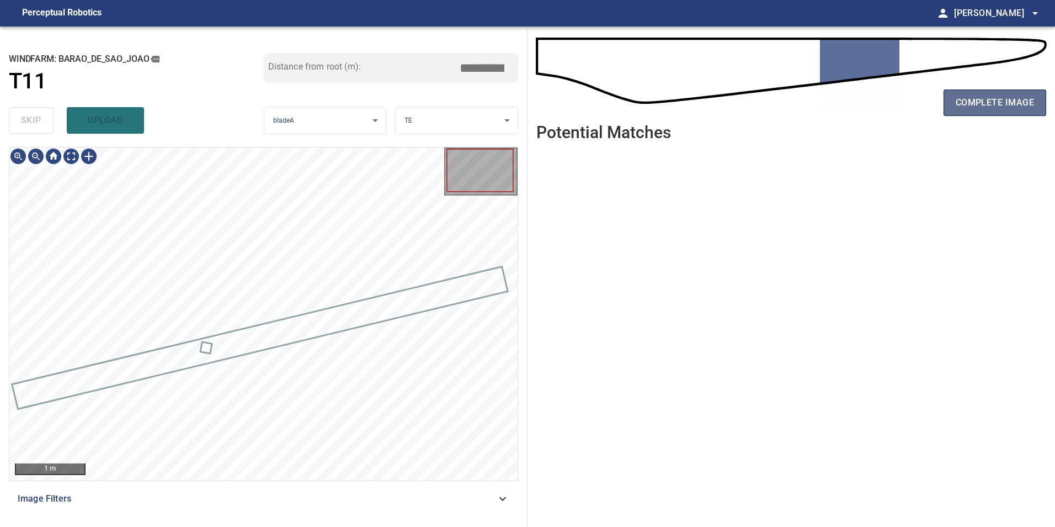
click at [1008, 115] on button "complete image" at bounding box center [995, 102] width 103 height 26
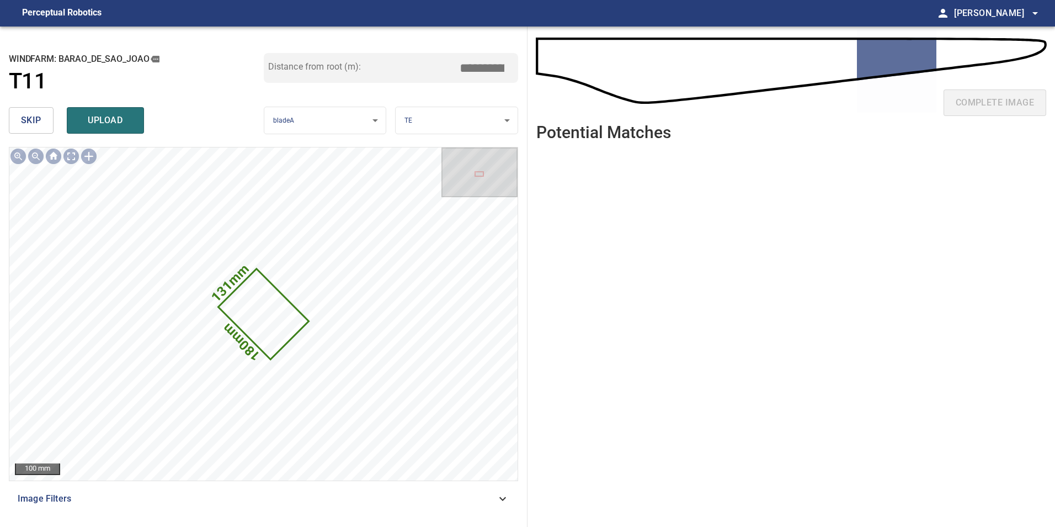
click at [28, 118] on span "skip" at bounding box center [31, 120] width 20 height 15
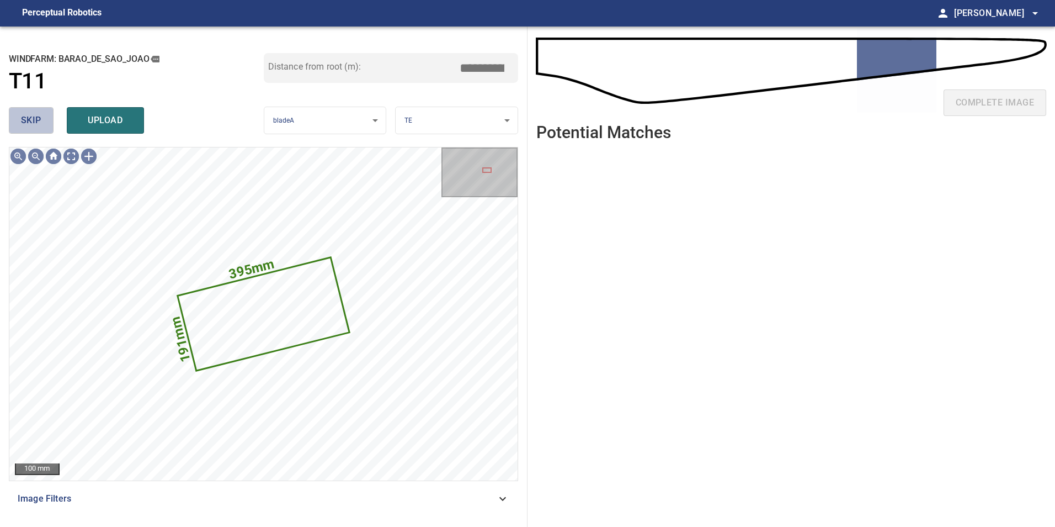
click at [28, 118] on span "skip" at bounding box center [31, 120] width 20 height 15
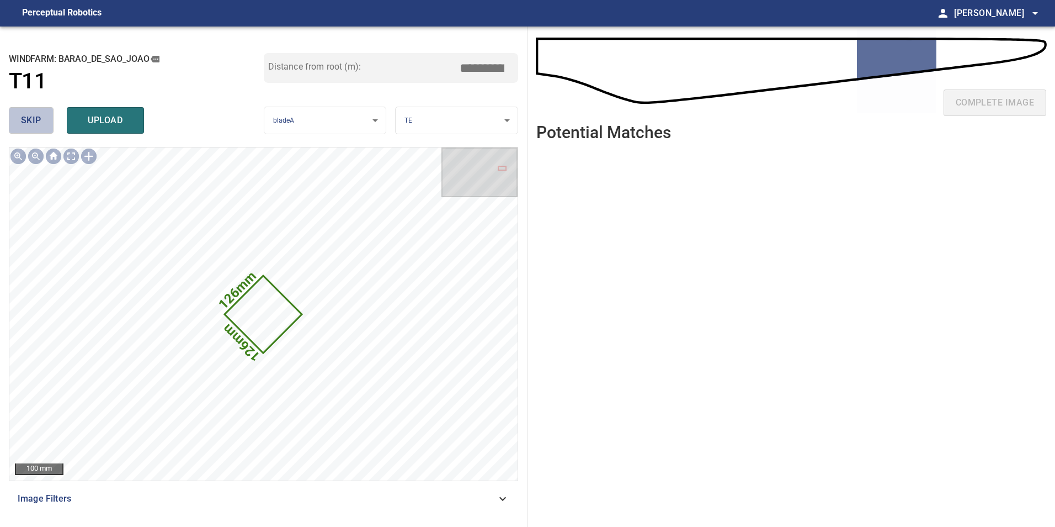
click at [28, 118] on span "skip" at bounding box center [31, 120] width 20 height 15
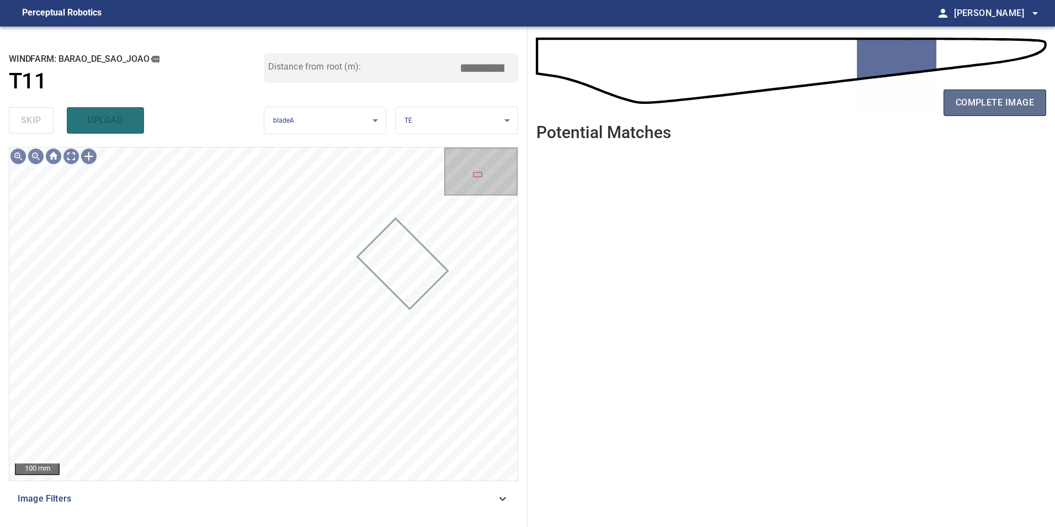
click at [982, 98] on span "complete image" at bounding box center [995, 102] width 78 height 15
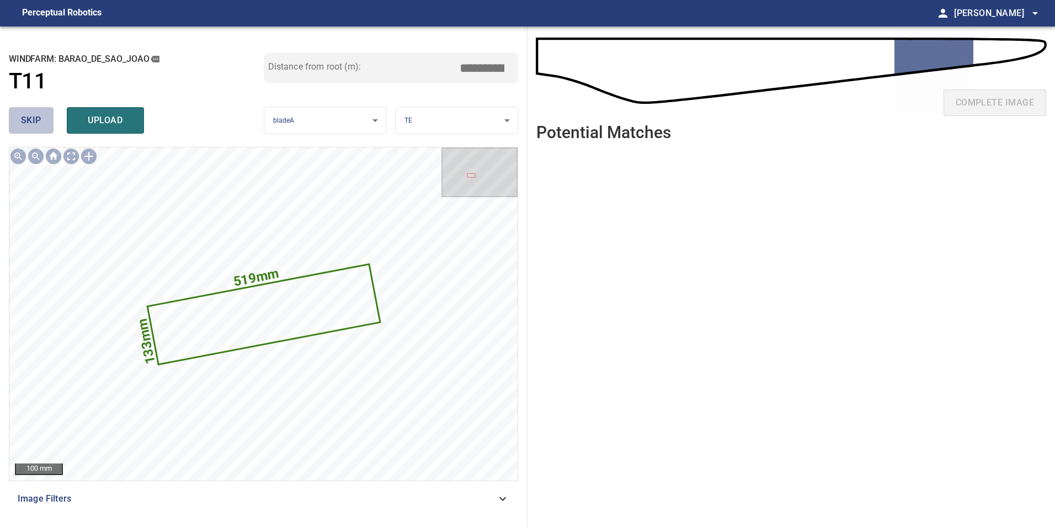
click at [38, 124] on span "skip" at bounding box center [31, 120] width 20 height 15
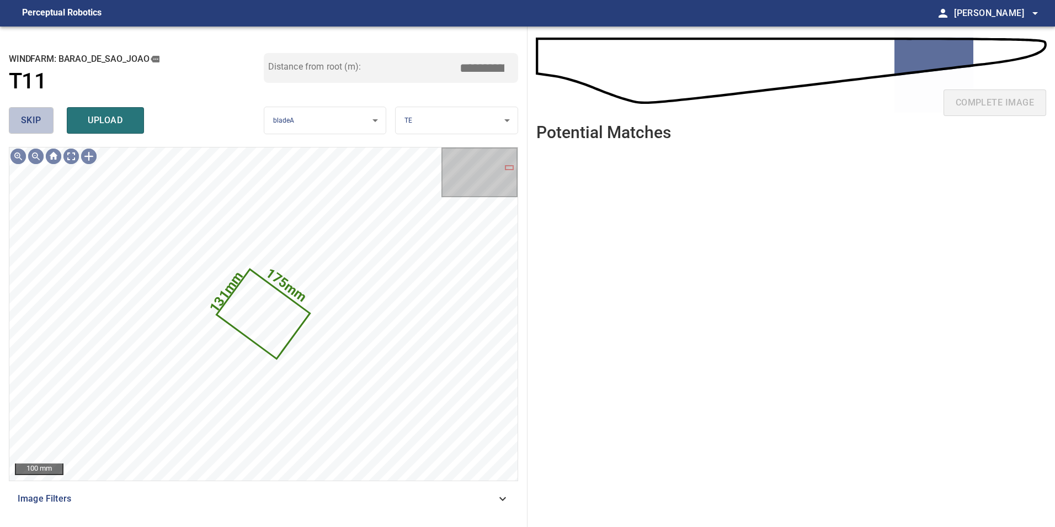
click at [38, 124] on span "skip" at bounding box center [31, 120] width 20 height 15
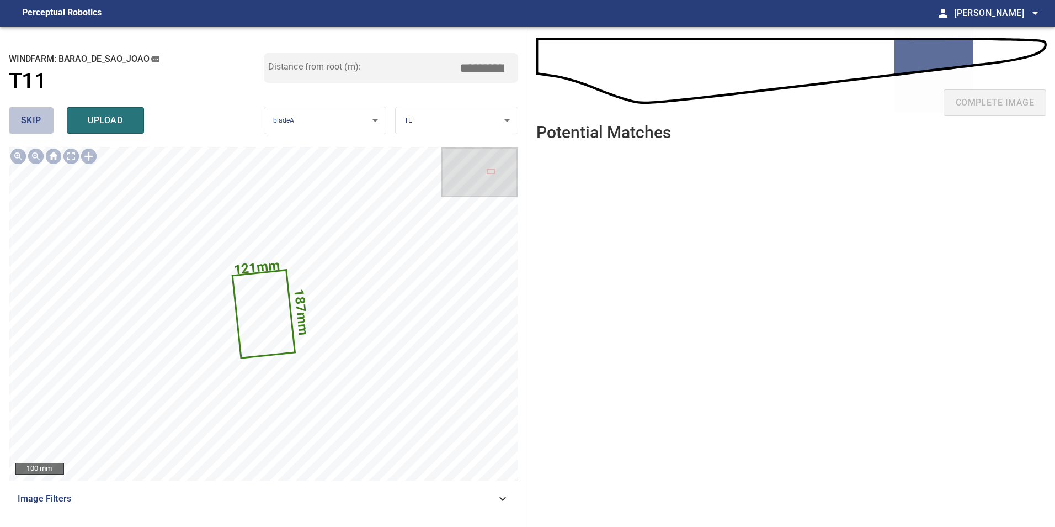
click at [38, 124] on span "skip" at bounding box center [31, 120] width 20 height 15
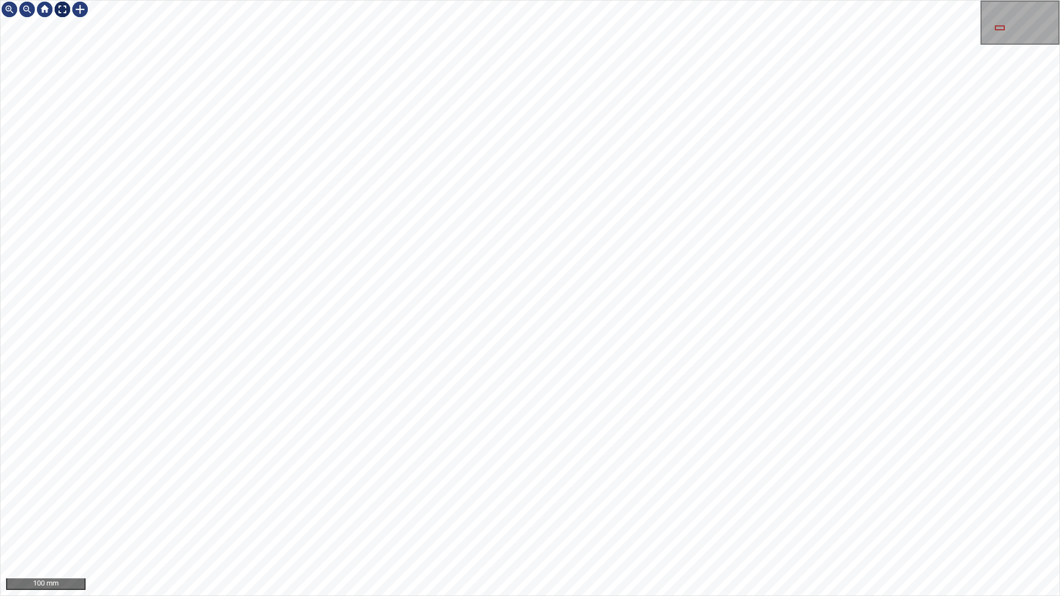
click at [82, 24] on div "100 mm" at bounding box center [530, 298] width 1059 height 595
click at [61, 3] on div at bounding box center [63, 10] width 18 height 18
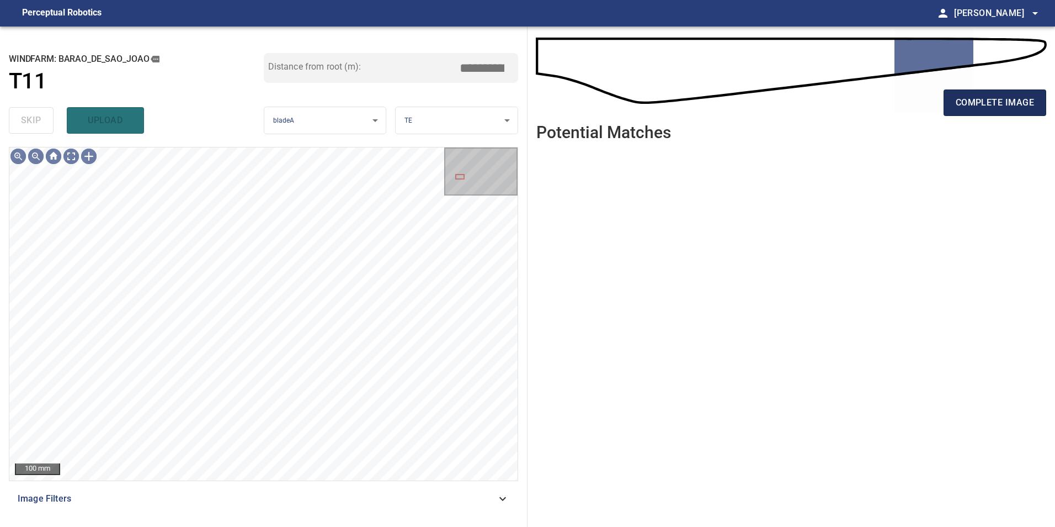
click at [993, 107] on span "complete image" at bounding box center [995, 102] width 78 height 15
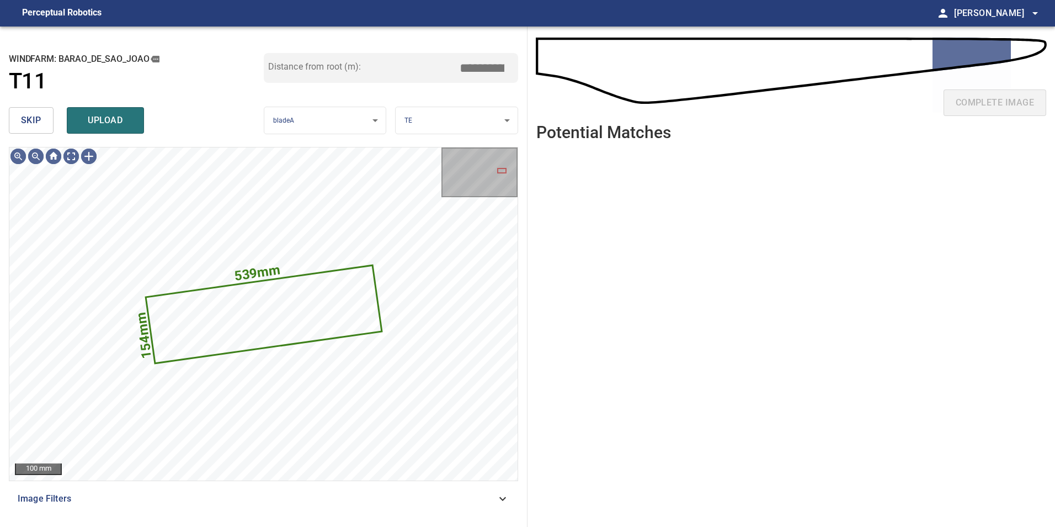
click at [18, 122] on button "skip" at bounding box center [31, 120] width 45 height 26
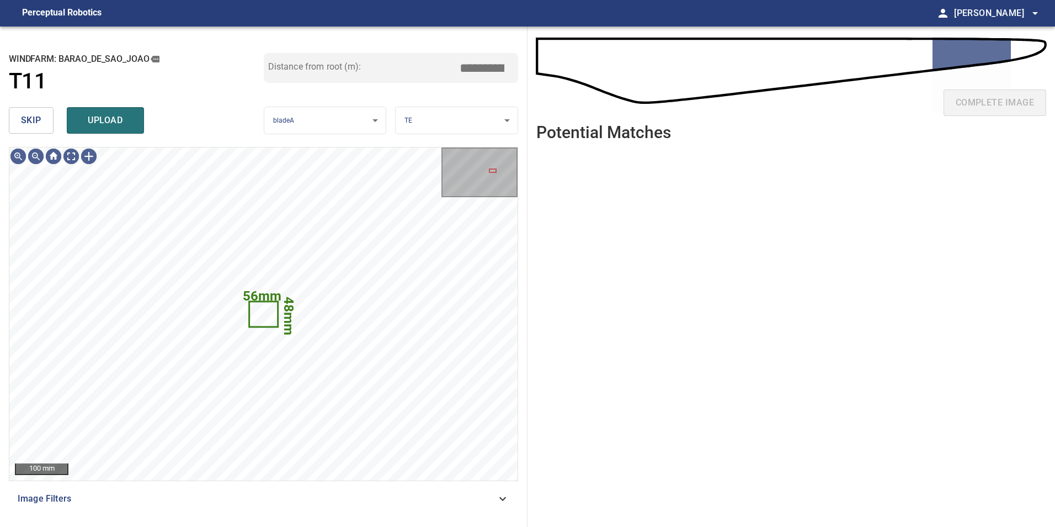
click at [18, 122] on button "skip" at bounding box center [31, 120] width 45 height 26
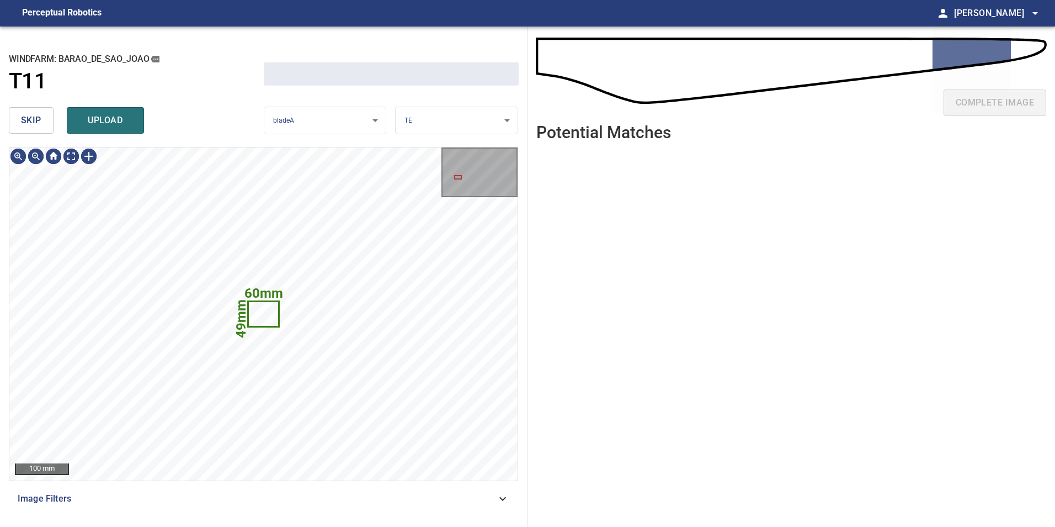
click at [18, 122] on button "skip" at bounding box center [31, 120] width 45 height 26
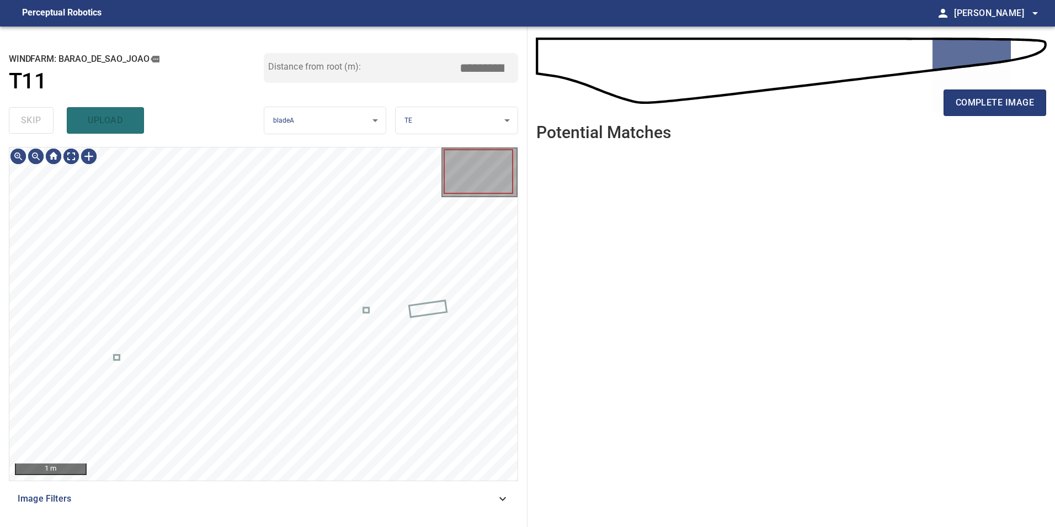
click at [18, 122] on div "skip upload" at bounding box center [136, 120] width 255 height 35
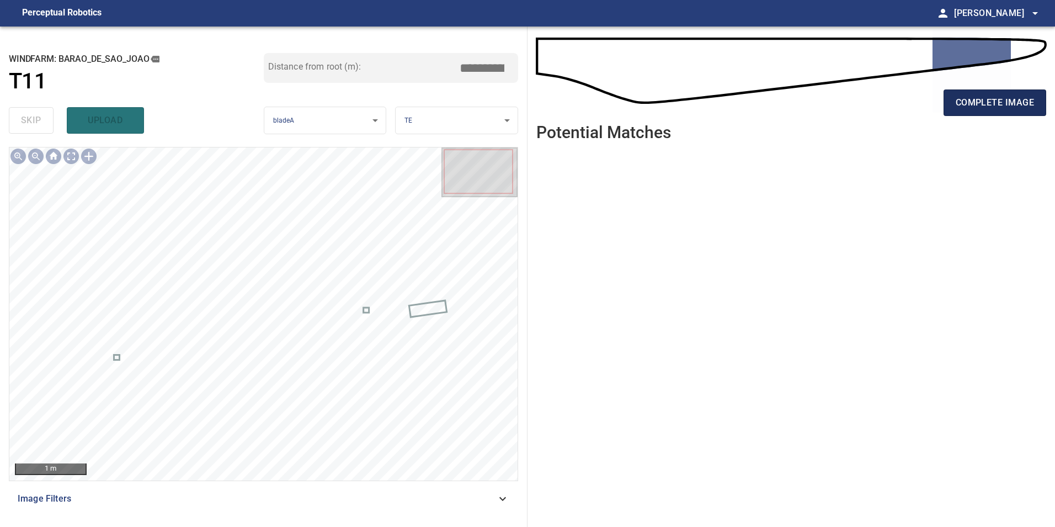
drag, startPoint x: 985, startPoint y: 87, endPoint x: 986, endPoint y: 95, distance: 8.3
click at [986, 94] on div "complete image" at bounding box center [791, 107] width 510 height 44
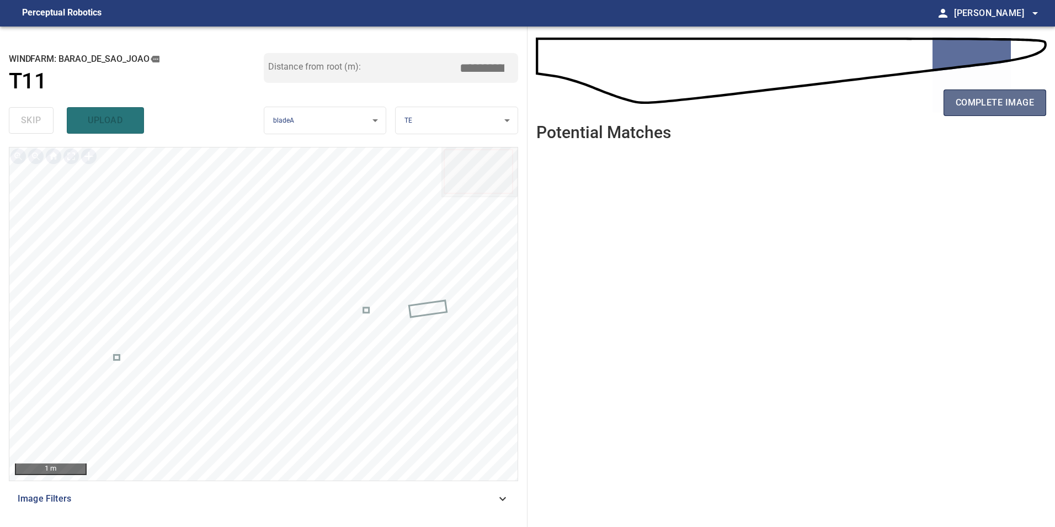
click at [986, 108] on span "complete image" at bounding box center [995, 102] width 78 height 15
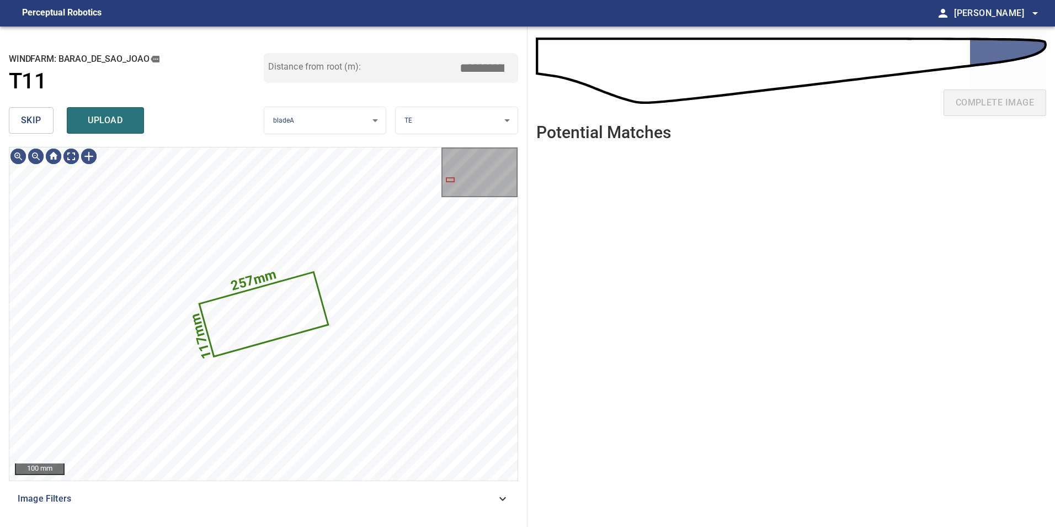
click at [34, 124] on span "skip" at bounding box center [31, 120] width 20 height 15
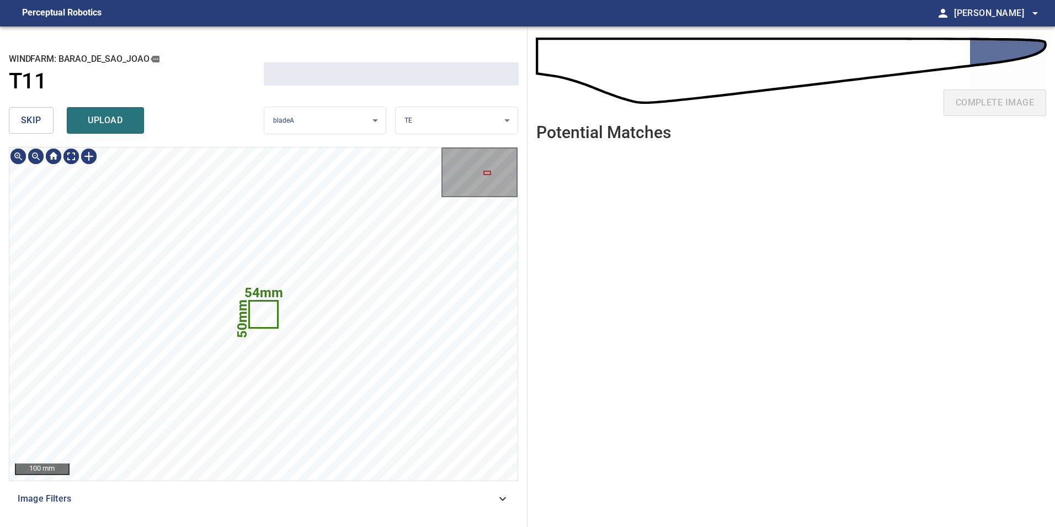
click at [34, 124] on span "skip" at bounding box center [31, 120] width 20 height 15
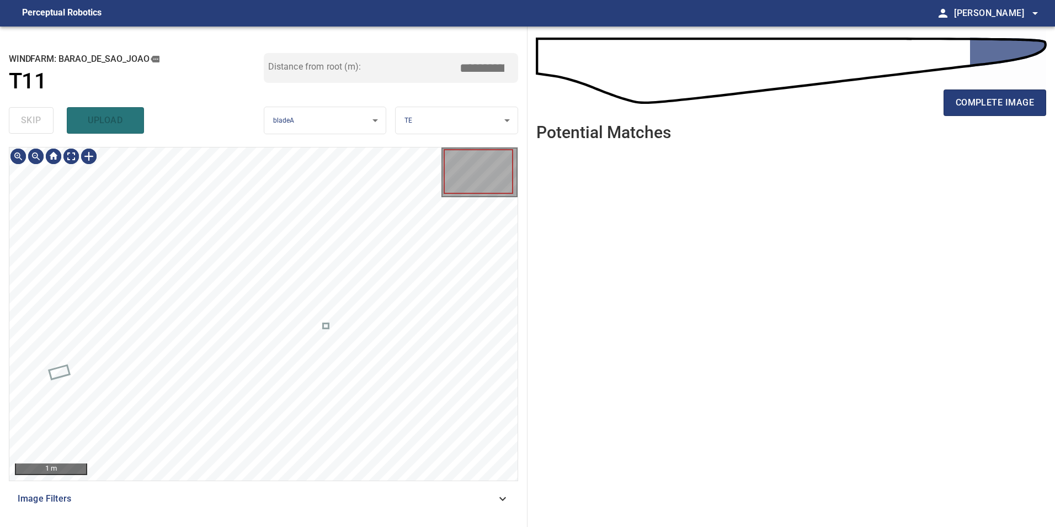
click at [34, 124] on div "skip upload" at bounding box center [136, 120] width 255 height 35
click at [482, 490] on div "Image Filters" at bounding box center [263, 498] width 509 height 26
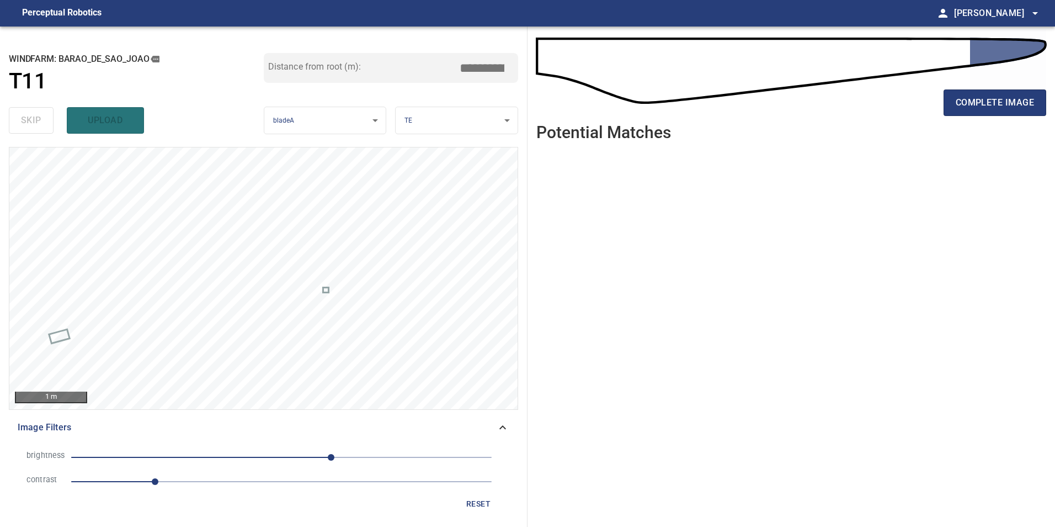
drag, startPoint x: 209, startPoint y: 477, endPoint x: 211, endPoint y: 483, distance: 6.7
click at [210, 482] on span "1" at bounding box center [281, 481] width 421 height 15
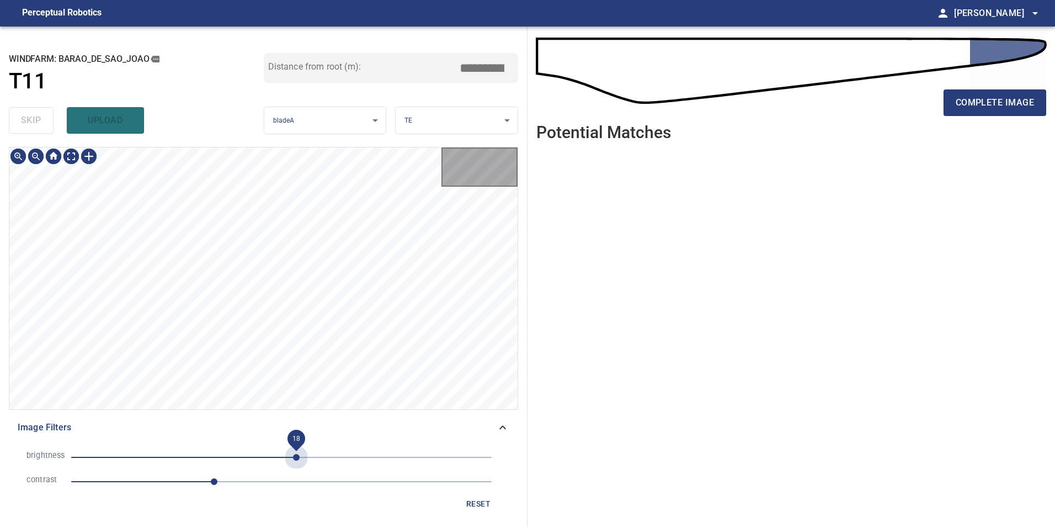
drag, startPoint x: 296, startPoint y: 451, endPoint x: 285, endPoint y: 458, distance: 13.3
click at [299, 458] on span "18" at bounding box center [281, 456] width 421 height 15
click at [281, 454] on span "21" at bounding box center [281, 456] width 421 height 15
drag, startPoint x: 264, startPoint y: 454, endPoint x: 249, endPoint y: 455, distance: 15.0
click at [263, 455] on span "-21" at bounding box center [281, 456] width 421 height 15
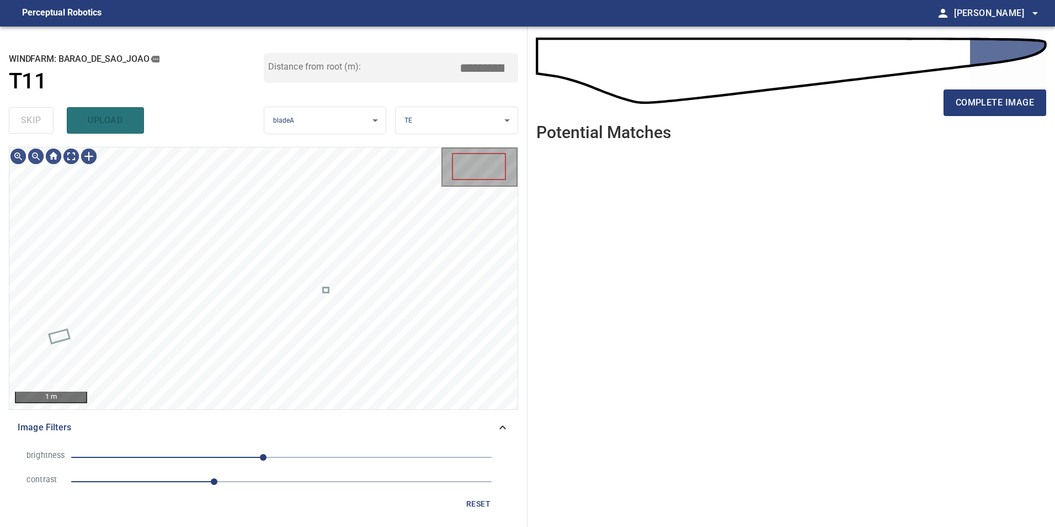
drag, startPoint x: 239, startPoint y: 454, endPoint x: 309, endPoint y: 460, distance: 69.9
click at [253, 464] on span "-22" at bounding box center [281, 456] width 421 height 15
drag, startPoint x: 315, startPoint y: 459, endPoint x: 327, endPoint y: 459, distance: 12.7
click at [317, 459] on span "-35" at bounding box center [281, 456] width 421 height 15
click at [340, 456] on span "70" at bounding box center [281, 456] width 421 height 15
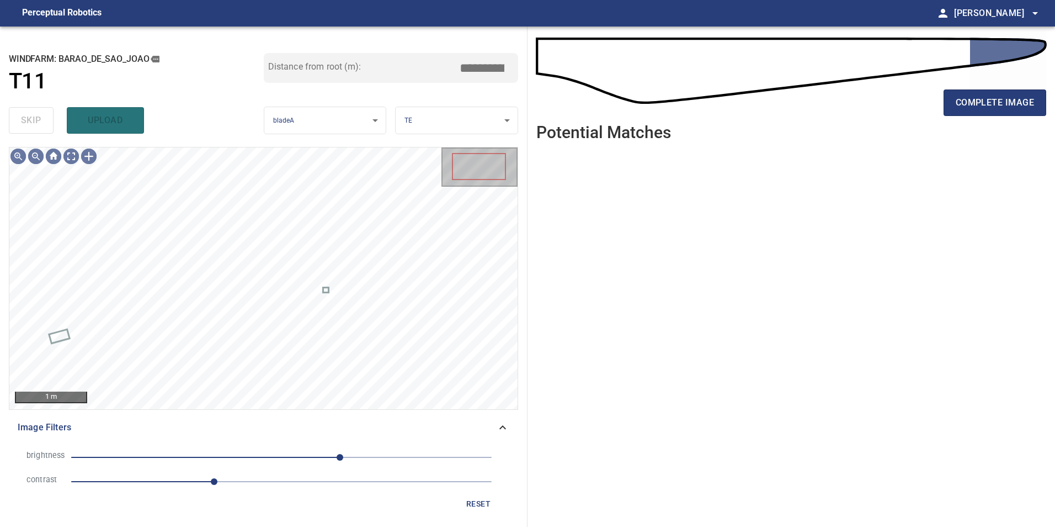
click at [309, 454] on span "71" at bounding box center [281, 456] width 421 height 15
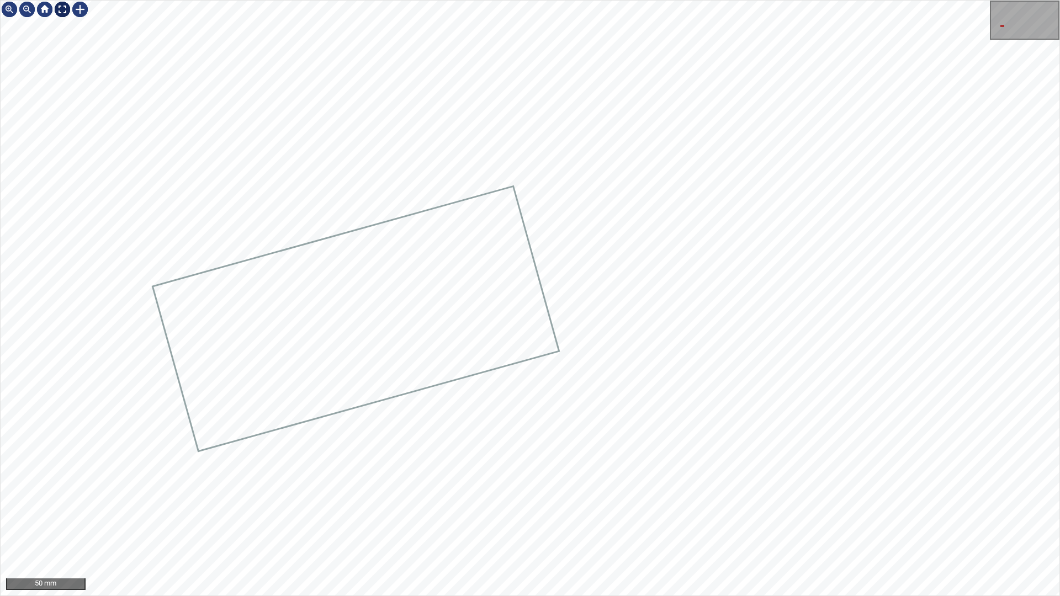
click at [63, 8] on div at bounding box center [63, 10] width 18 height 18
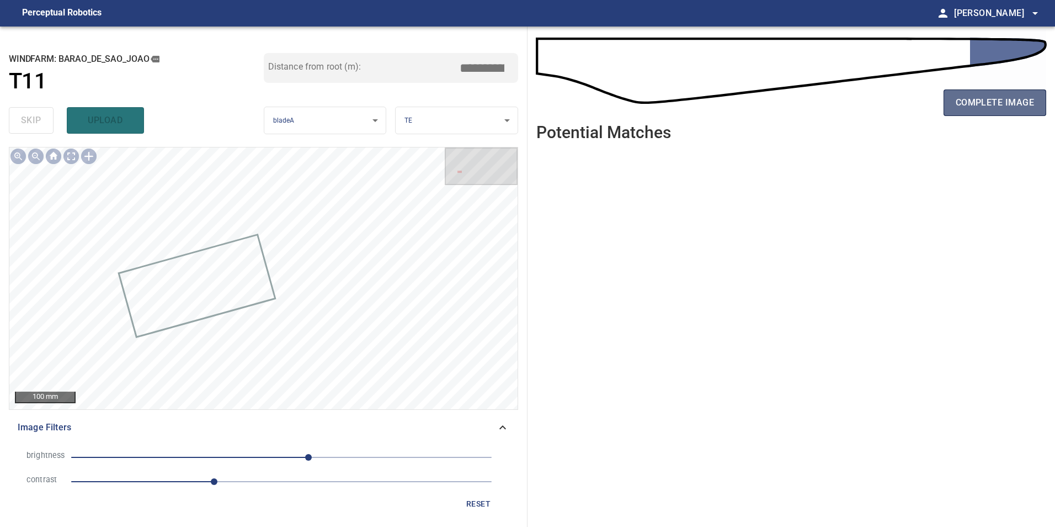
click at [1011, 98] on span "complete image" at bounding box center [995, 102] width 78 height 15
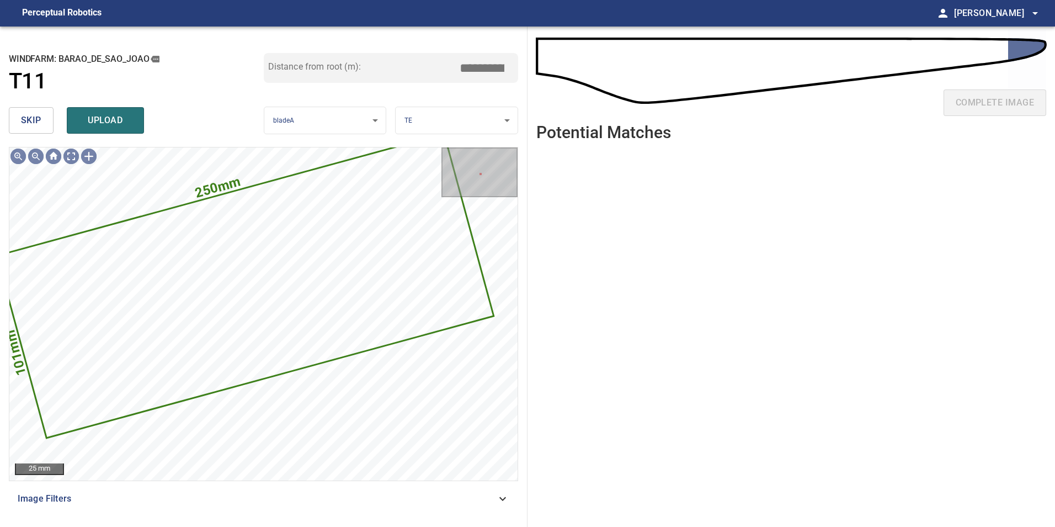
drag, startPoint x: 23, startPoint y: 114, endPoint x: 247, endPoint y: 111, distance: 224.1
click at [26, 116] on span "skip" at bounding box center [31, 120] width 20 height 15
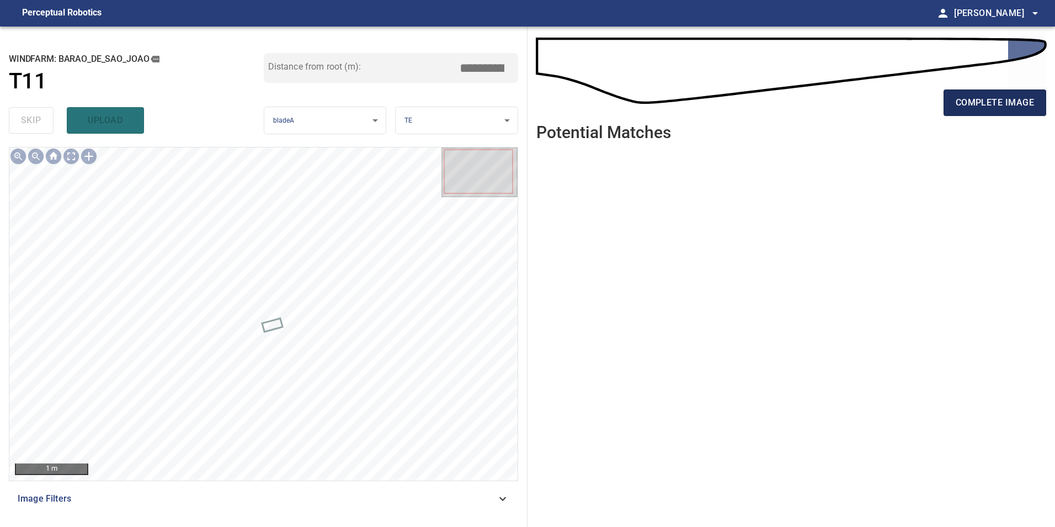
click at [991, 92] on button "complete image" at bounding box center [995, 102] width 103 height 26
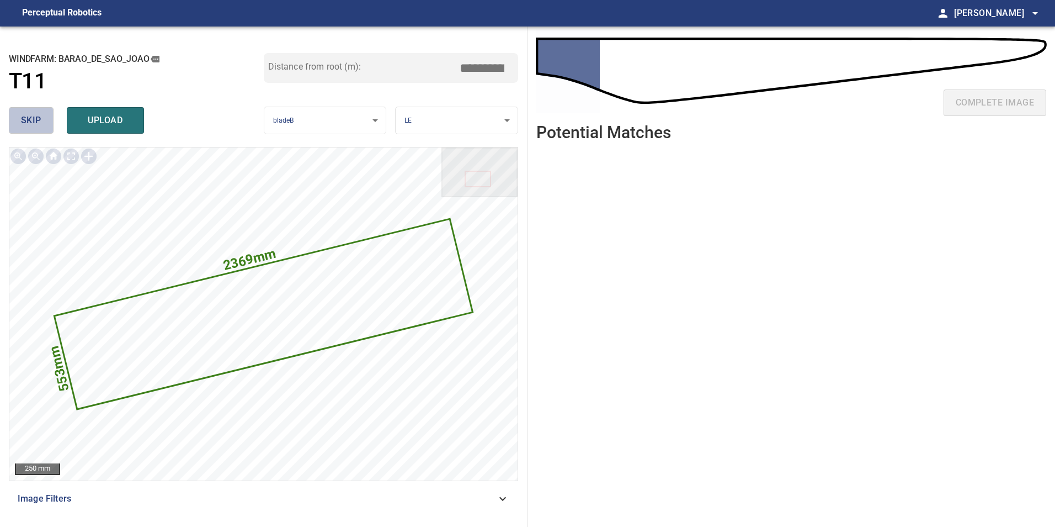
click at [28, 121] on span "skip" at bounding box center [31, 120] width 20 height 15
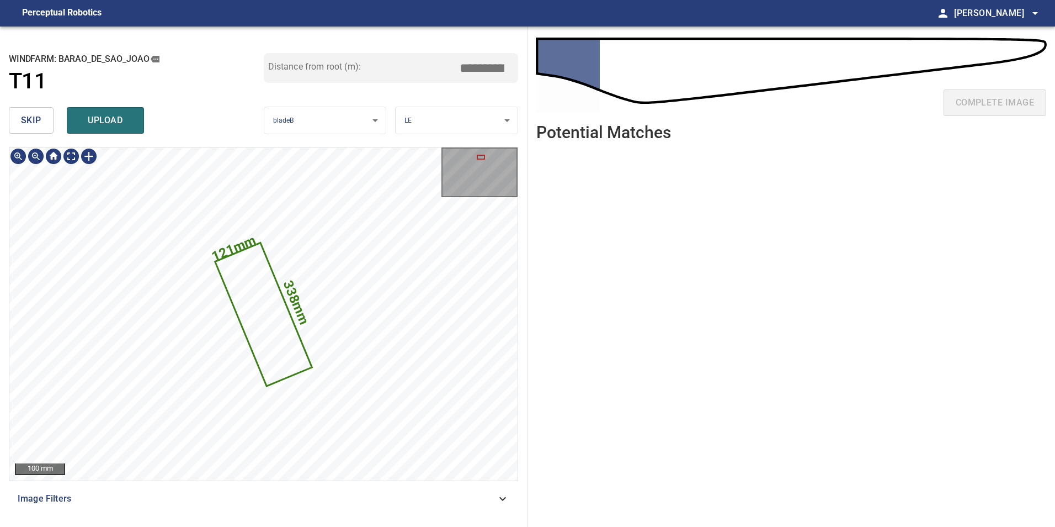
click at [256, 318] on icon at bounding box center [263, 313] width 95 height 141
click at [46, 114] on button "skip" at bounding box center [31, 120] width 45 height 26
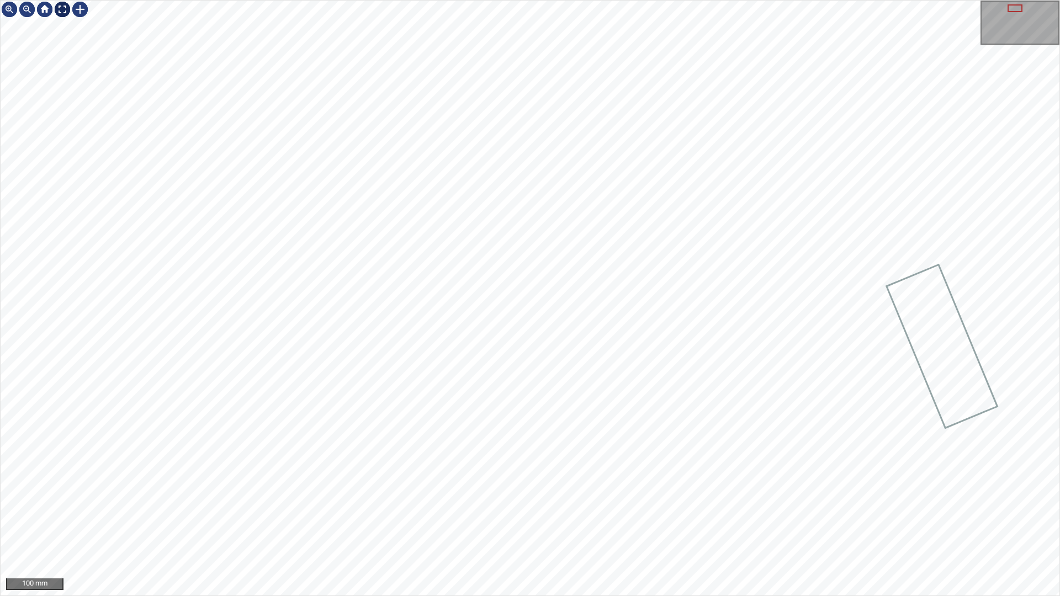
click at [62, 15] on div at bounding box center [63, 10] width 18 height 18
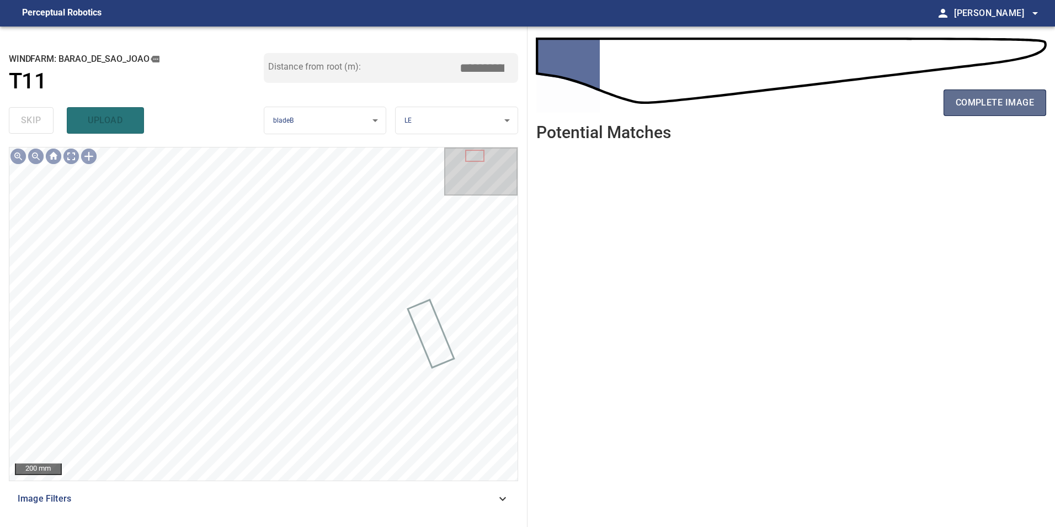
click at [1006, 99] on span "complete image" at bounding box center [995, 102] width 78 height 15
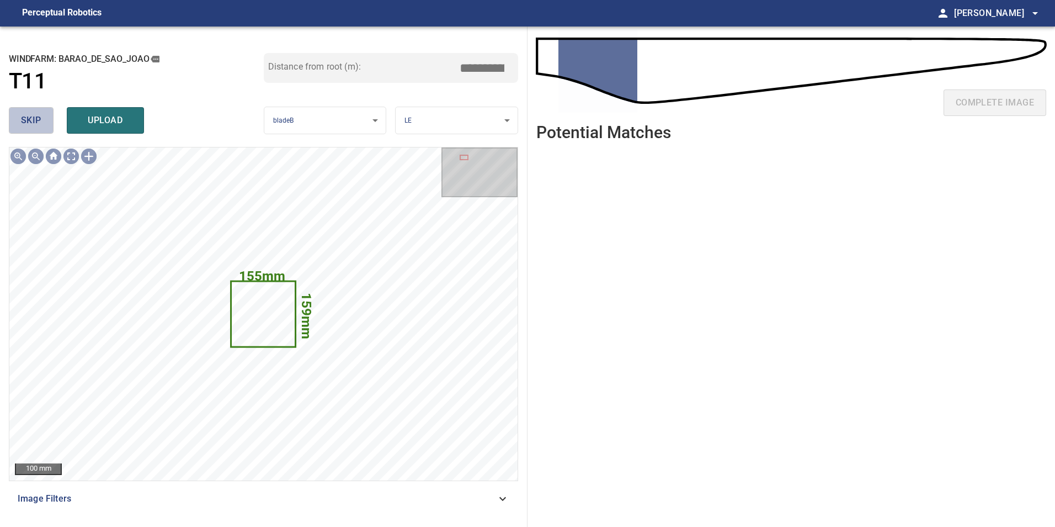
click at [29, 108] on button "skip" at bounding box center [31, 120] width 45 height 26
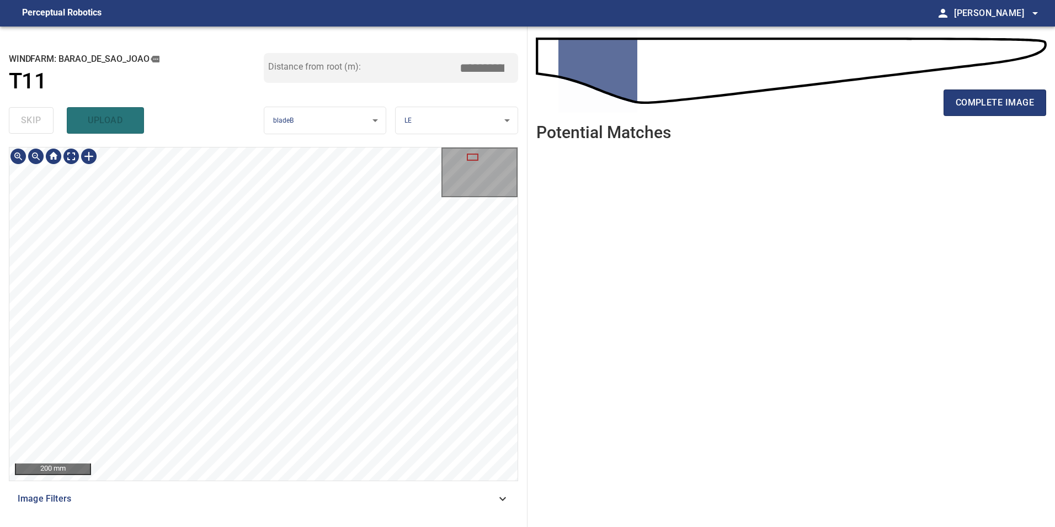
click at [1055, 304] on html "**********" at bounding box center [527, 263] width 1055 height 527
click at [170, 75] on div "**********" at bounding box center [264, 276] width 528 height 500
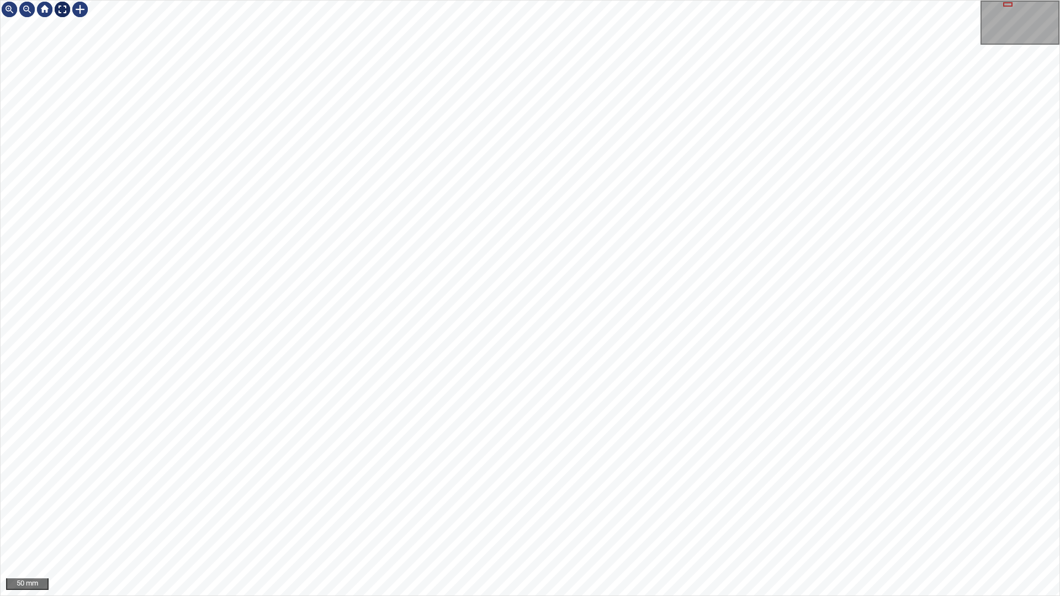
click at [63, 3] on div at bounding box center [63, 10] width 18 height 18
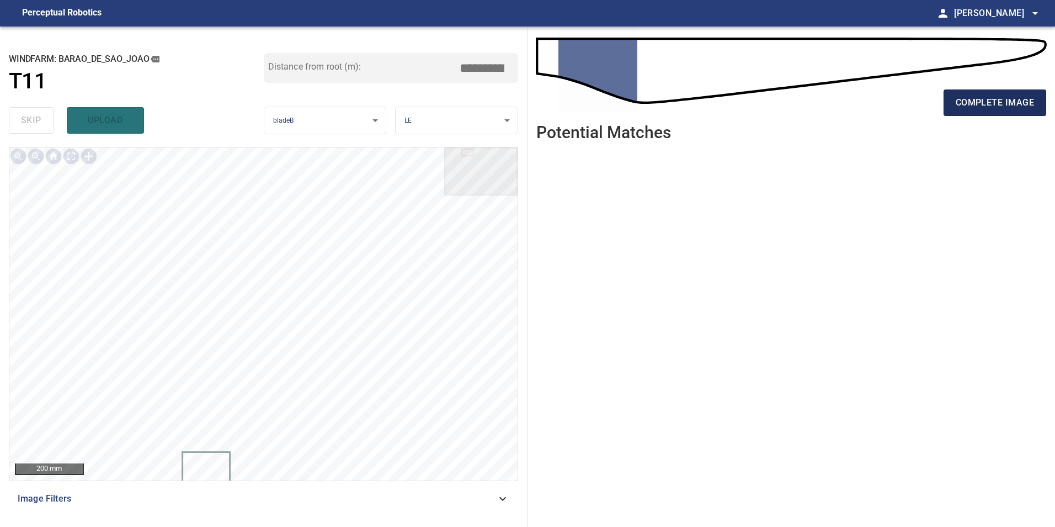
click at [1003, 104] on span "complete image" at bounding box center [995, 102] width 78 height 15
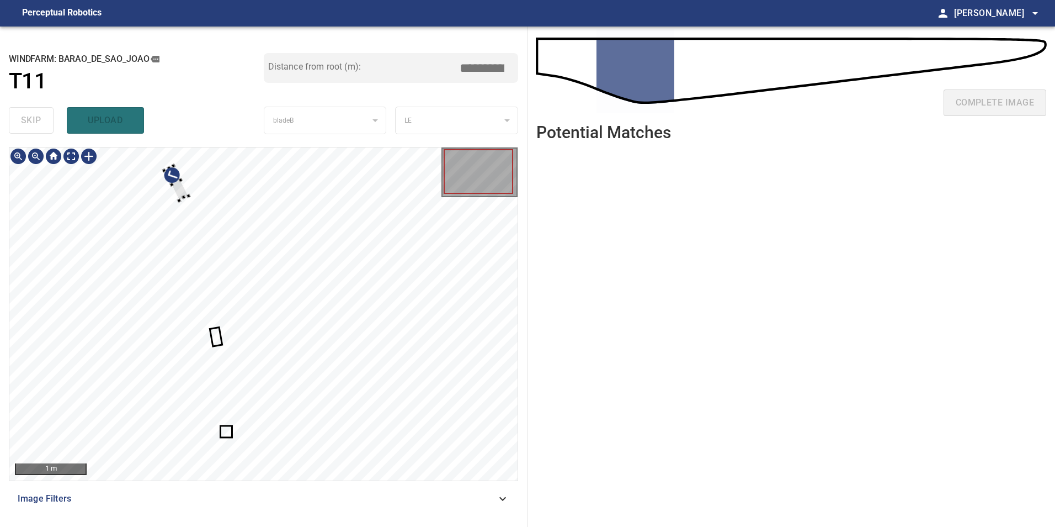
click at [134, 259] on div at bounding box center [263, 313] width 508 height 333
click at [176, 342] on div at bounding box center [263, 313] width 508 height 333
click at [114, 253] on div at bounding box center [134, 259] width 52 height 48
click at [116, 274] on div at bounding box center [263, 313] width 508 height 333
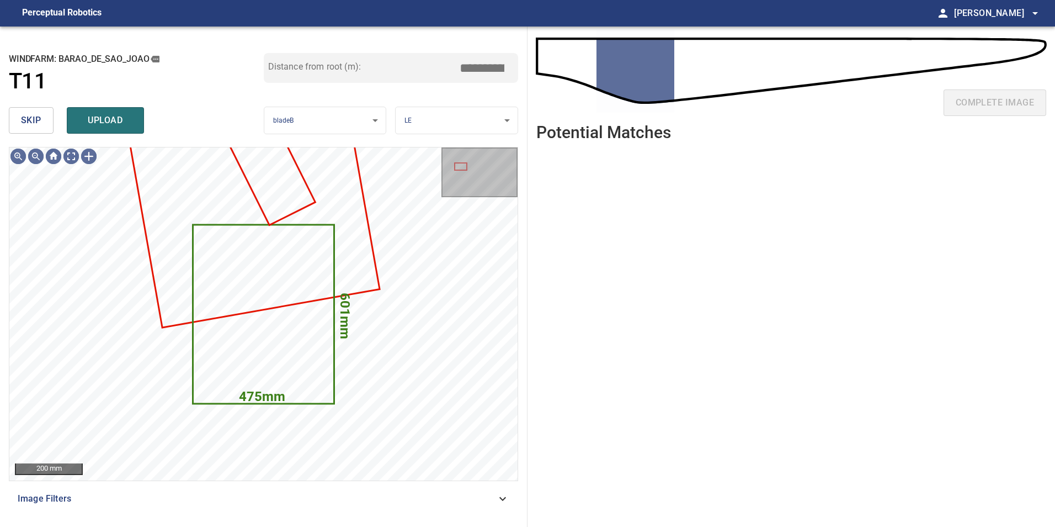
click at [46, 115] on button "skip" at bounding box center [31, 120] width 45 height 26
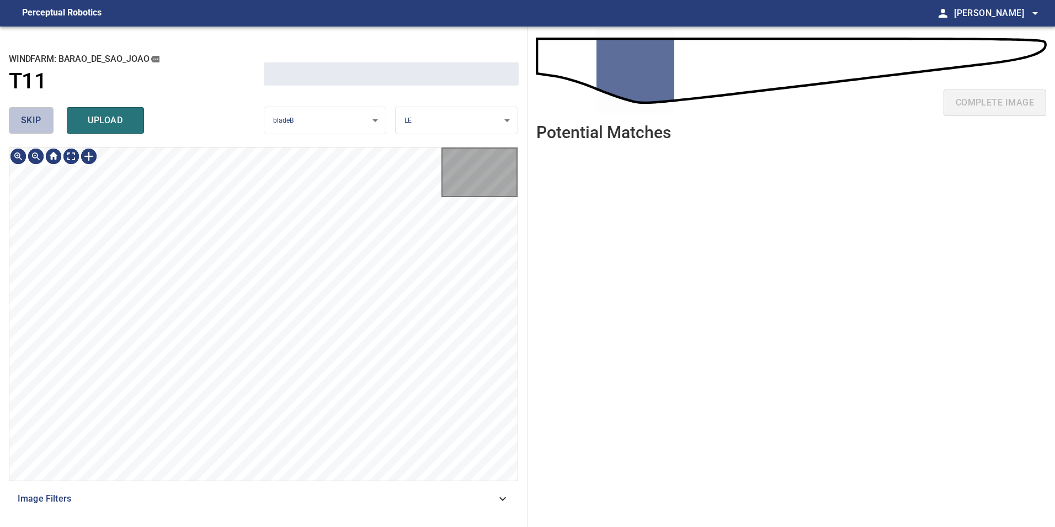
click at [46, 115] on button "skip" at bounding box center [31, 120] width 45 height 26
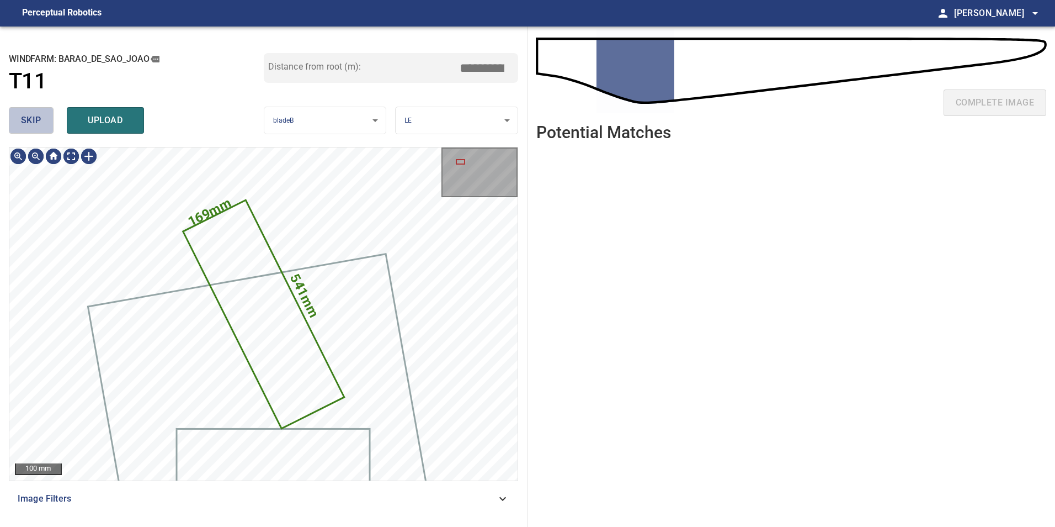
click at [46, 115] on button "skip" at bounding box center [31, 120] width 45 height 26
type input "*****"
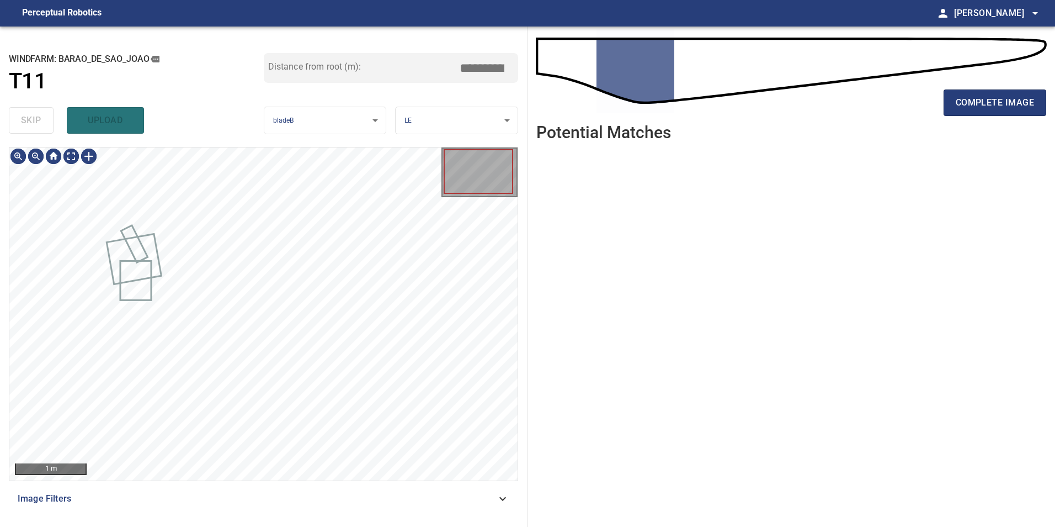
click at [46, 115] on div "skip upload" at bounding box center [136, 120] width 255 height 35
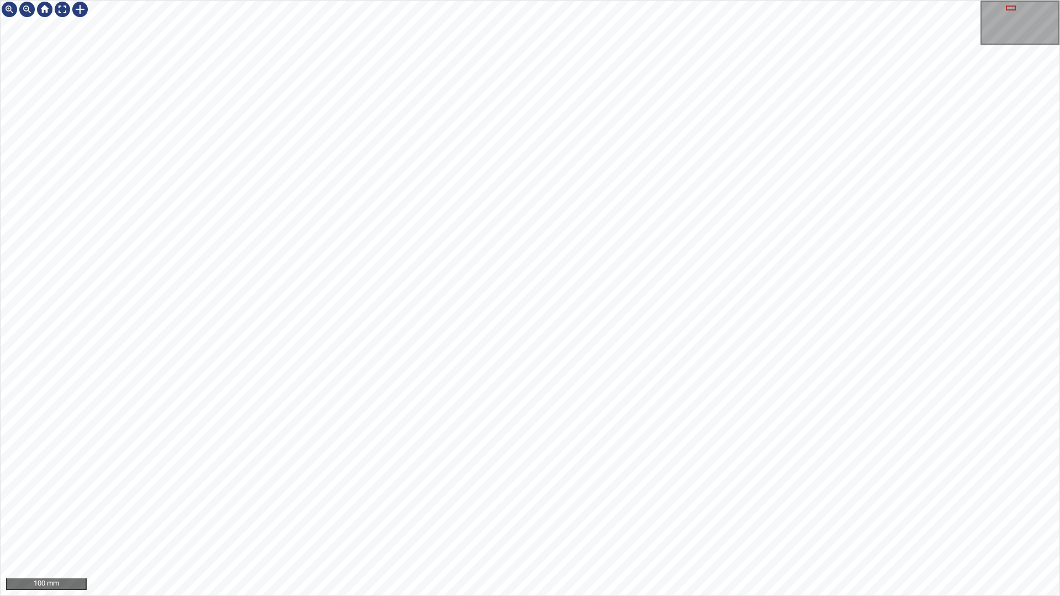
click at [618, 526] on div "100 mm" at bounding box center [530, 298] width 1060 height 596
click at [628, 526] on div "100 mm" at bounding box center [530, 298] width 1060 height 596
click at [58, 8] on div at bounding box center [63, 10] width 18 height 18
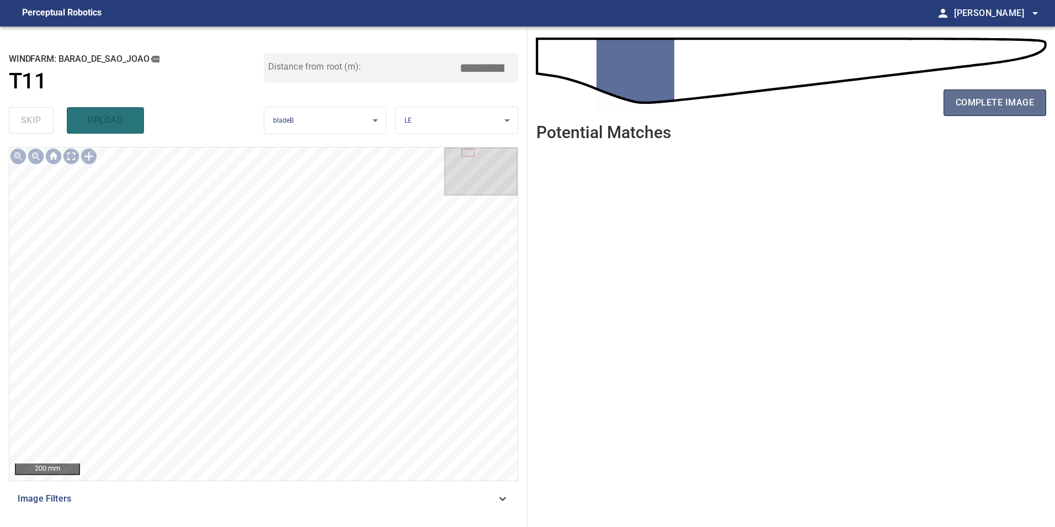
click at [979, 108] on span "complete image" at bounding box center [995, 102] width 78 height 15
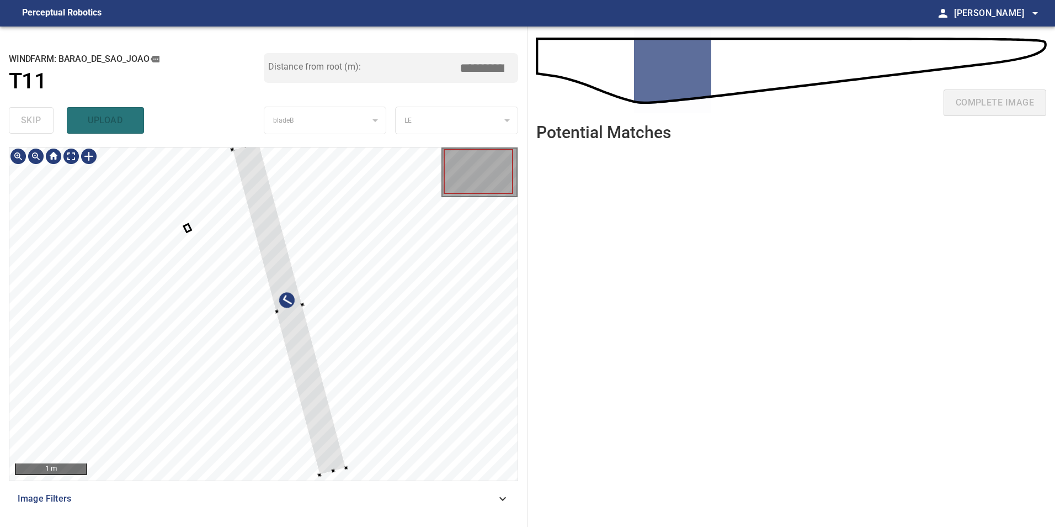
click at [368, 375] on div at bounding box center [263, 313] width 508 height 333
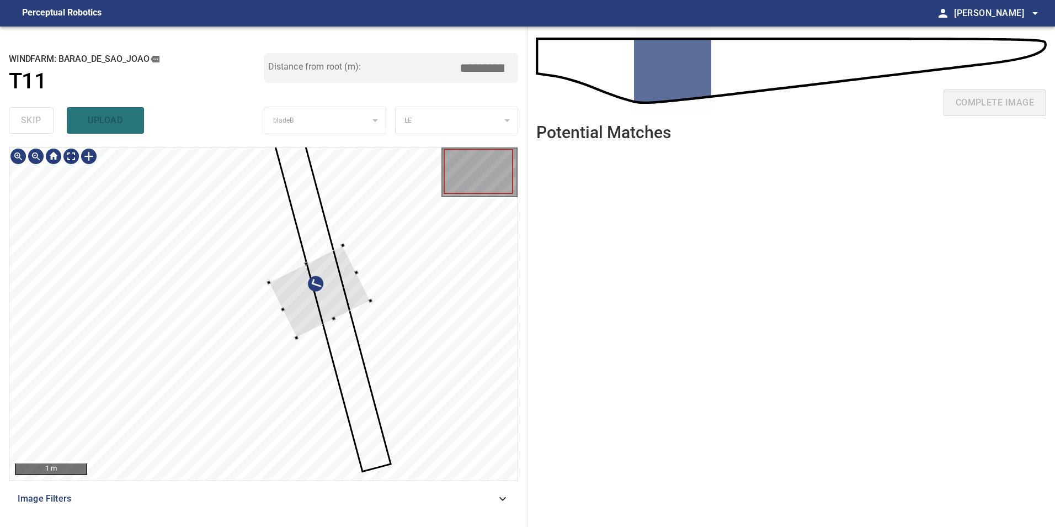
click at [344, 288] on div at bounding box center [319, 291] width 102 height 93
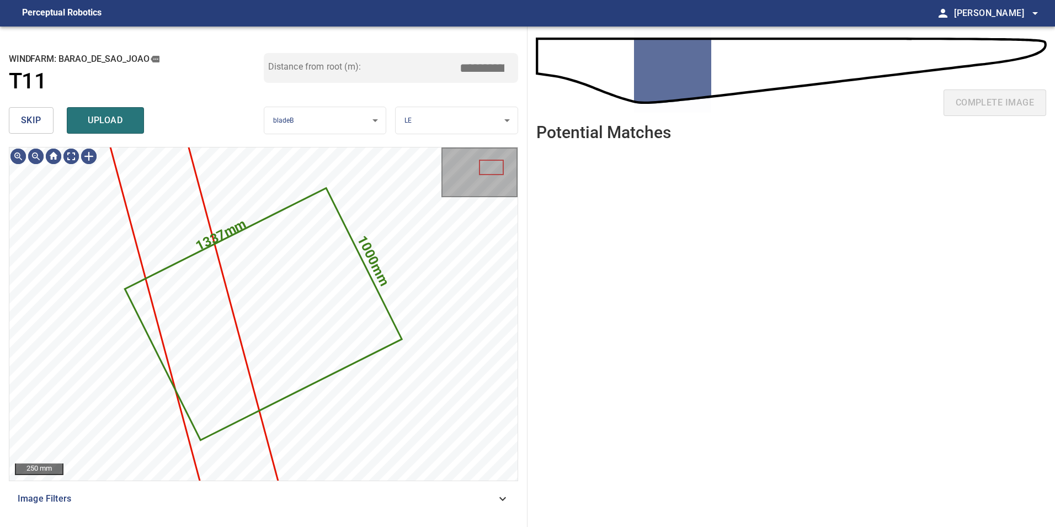
click at [31, 129] on button "skip" at bounding box center [31, 120] width 45 height 26
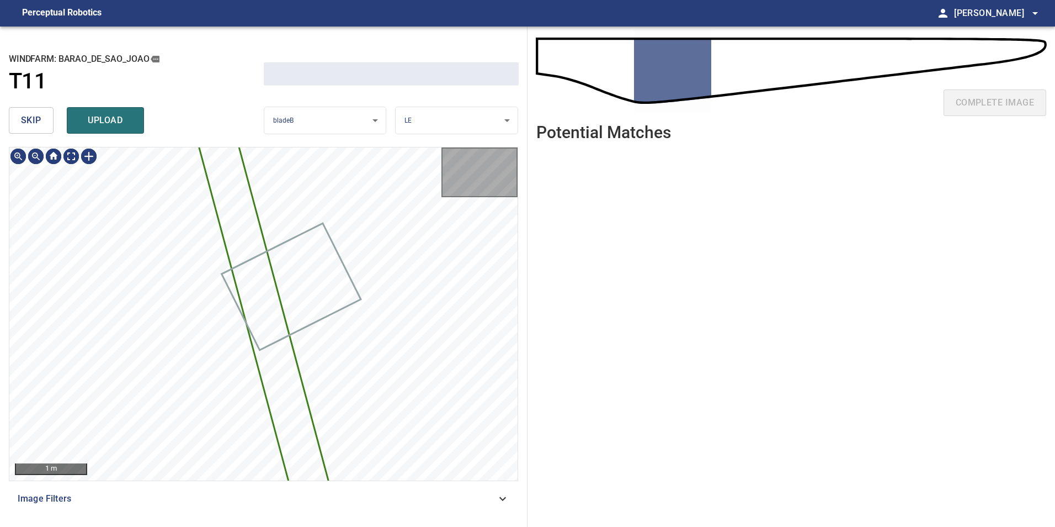
click at [31, 129] on button "skip" at bounding box center [31, 120] width 45 height 26
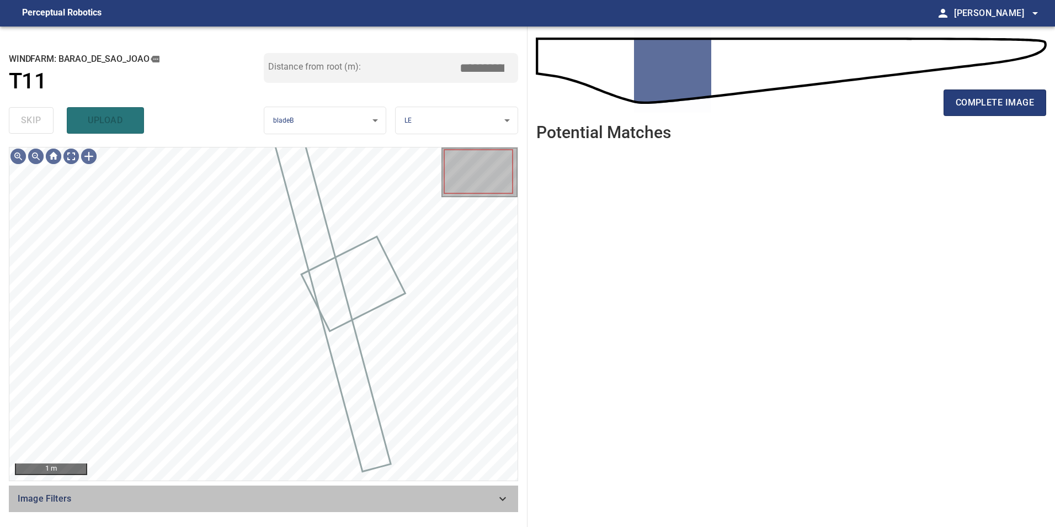
drag, startPoint x: 463, startPoint y: 486, endPoint x: 444, endPoint y: 491, distance: 19.0
click at [463, 487] on div "Image Filters" at bounding box center [263, 498] width 509 height 26
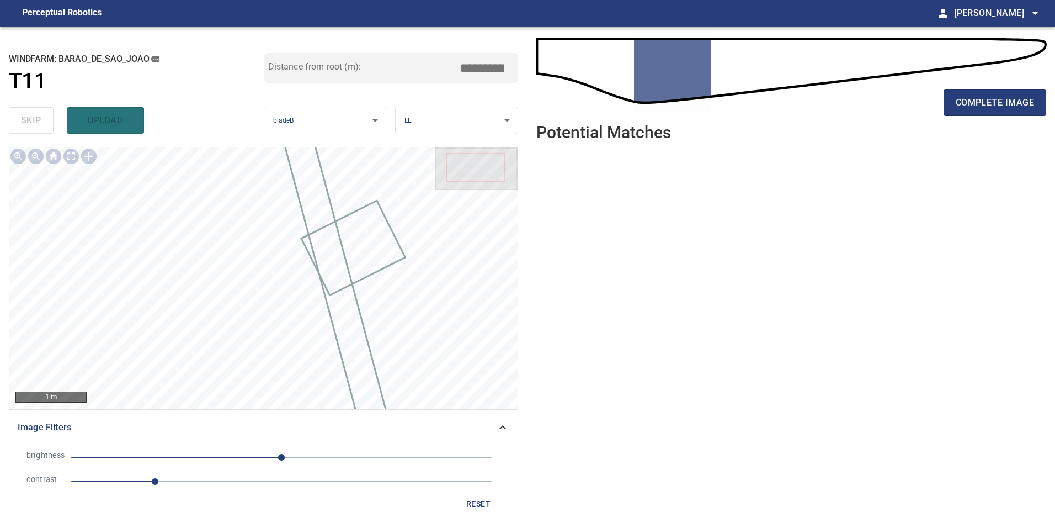
click at [179, 484] on span "1" at bounding box center [281, 481] width 421 height 15
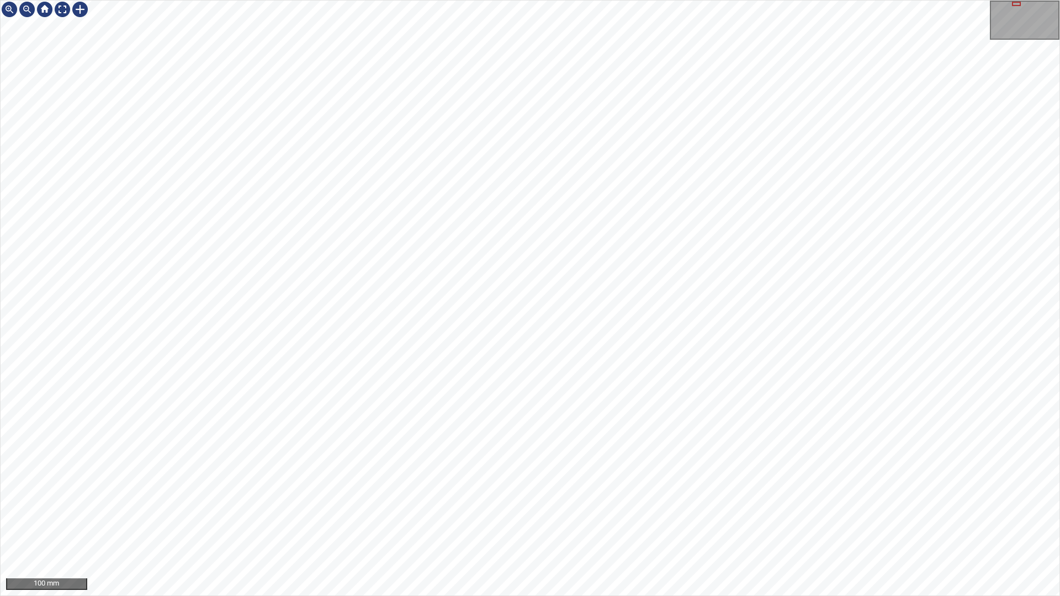
click at [468, 526] on div "100 mm" at bounding box center [530, 298] width 1060 height 596
click at [64, 10] on div at bounding box center [63, 10] width 18 height 18
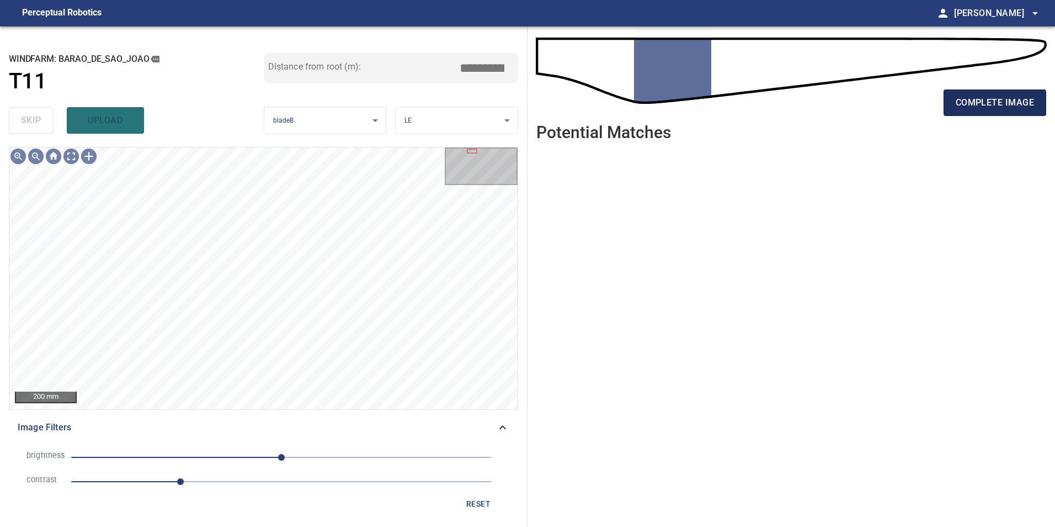
click at [991, 100] on span "complete image" at bounding box center [995, 102] width 78 height 15
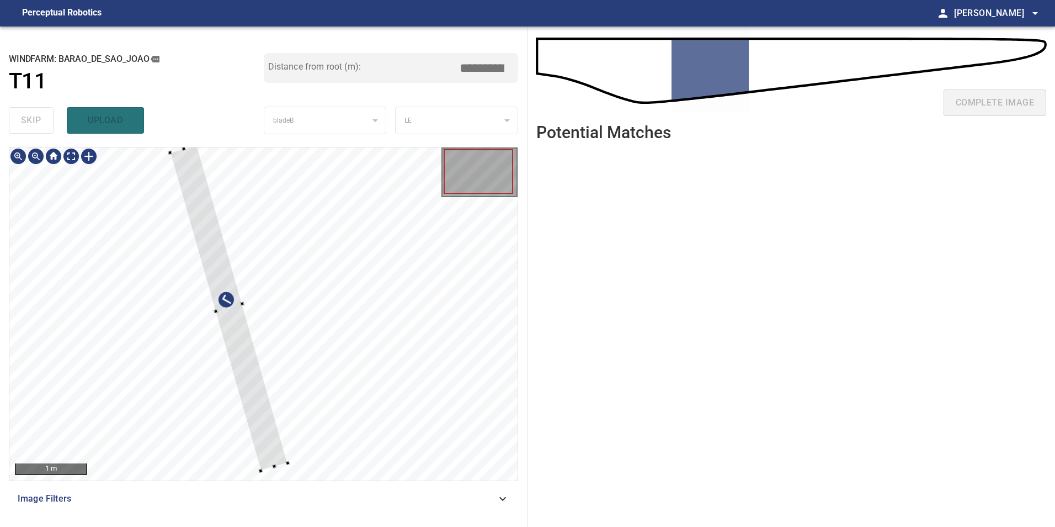
click at [422, 421] on div at bounding box center [263, 313] width 508 height 333
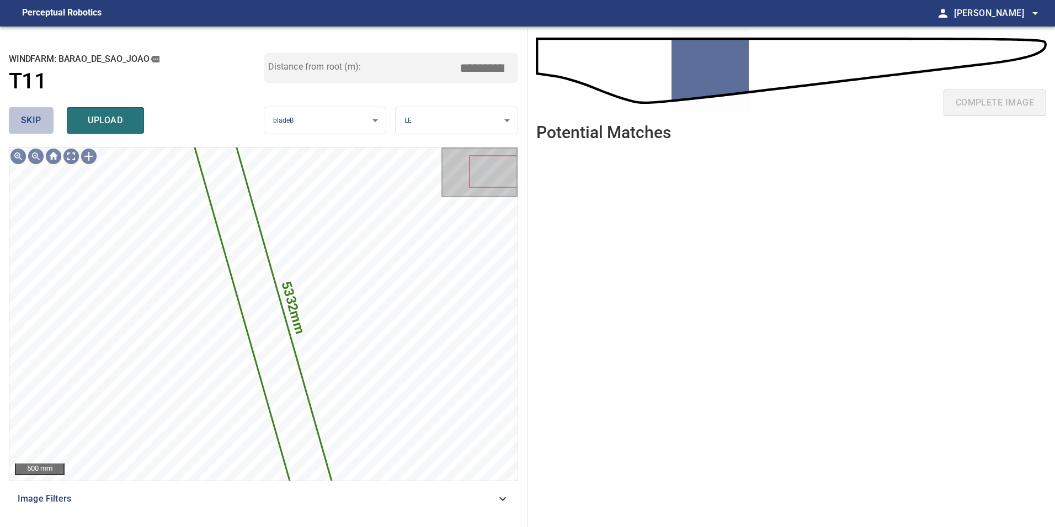
click at [22, 113] on span "skip" at bounding box center [31, 120] width 20 height 15
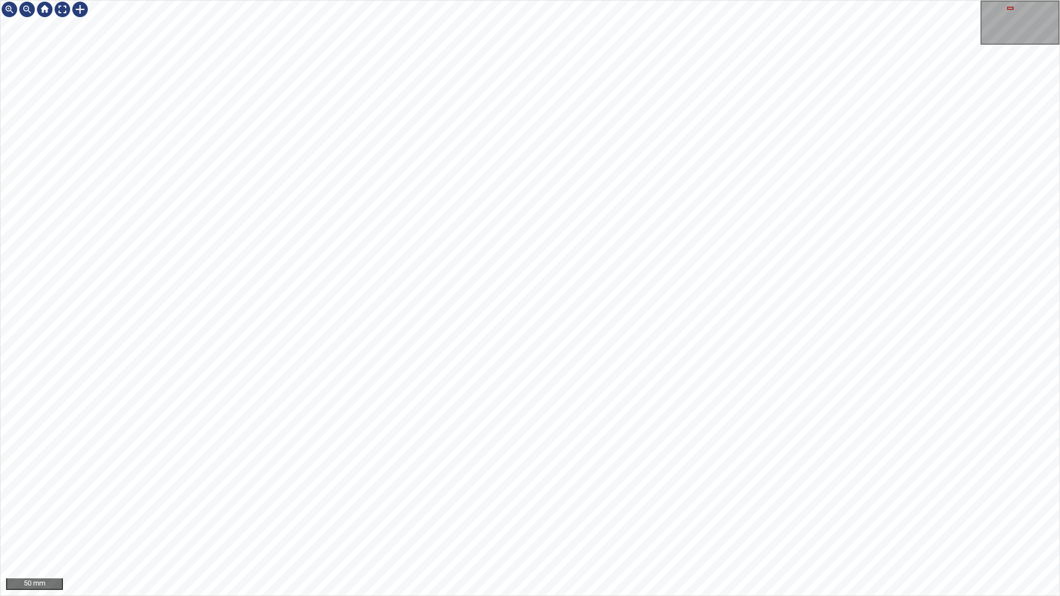
click at [527, 526] on div "50 mm" at bounding box center [530, 298] width 1060 height 596
click at [588, 526] on div "50 mm" at bounding box center [530, 298] width 1060 height 596
click at [57, 7] on div at bounding box center [63, 10] width 18 height 18
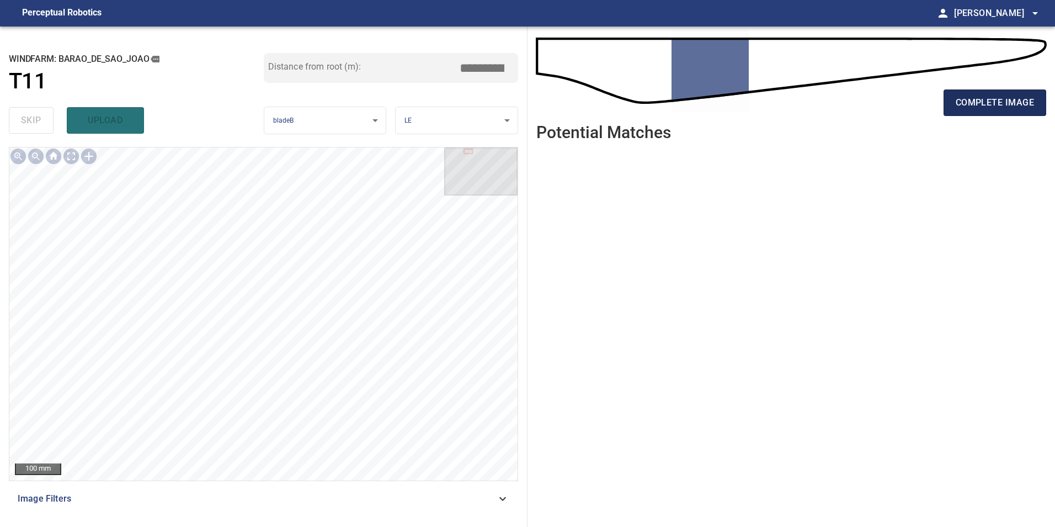
click at [1012, 113] on button "complete image" at bounding box center [995, 102] width 103 height 26
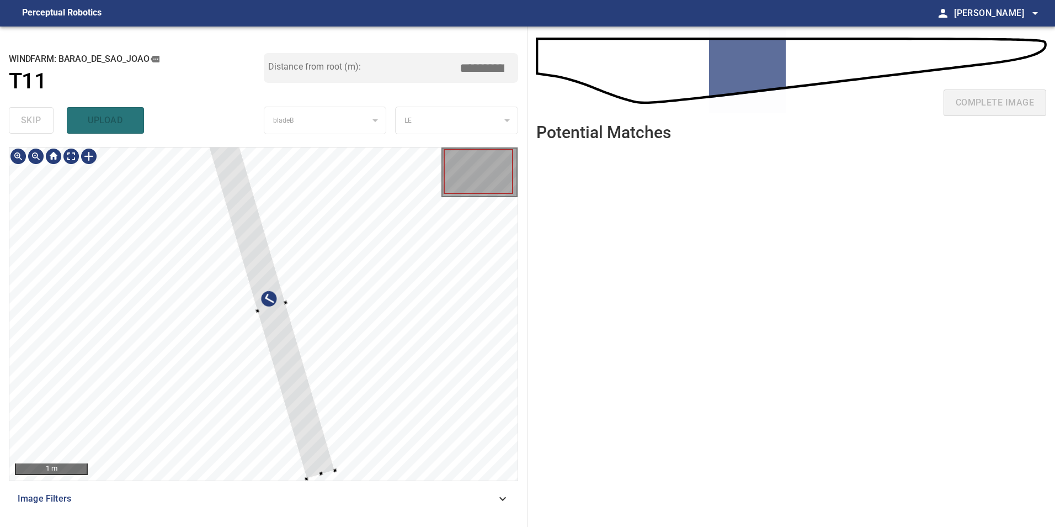
click at [362, 375] on div at bounding box center [263, 313] width 508 height 333
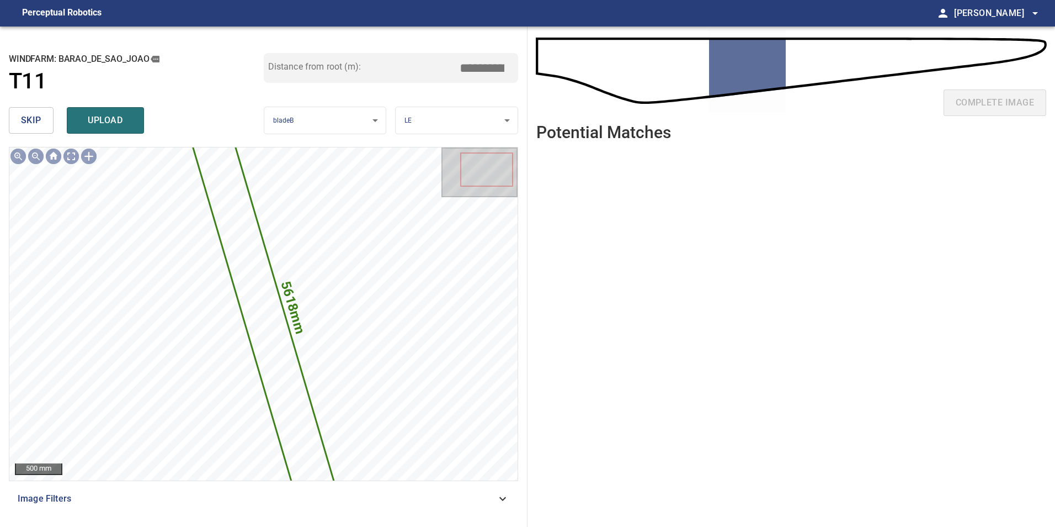
drag, startPoint x: 44, startPoint y: 118, endPoint x: 51, endPoint y: 135, distance: 18.0
click at [47, 122] on button "skip" at bounding box center [31, 120] width 45 height 26
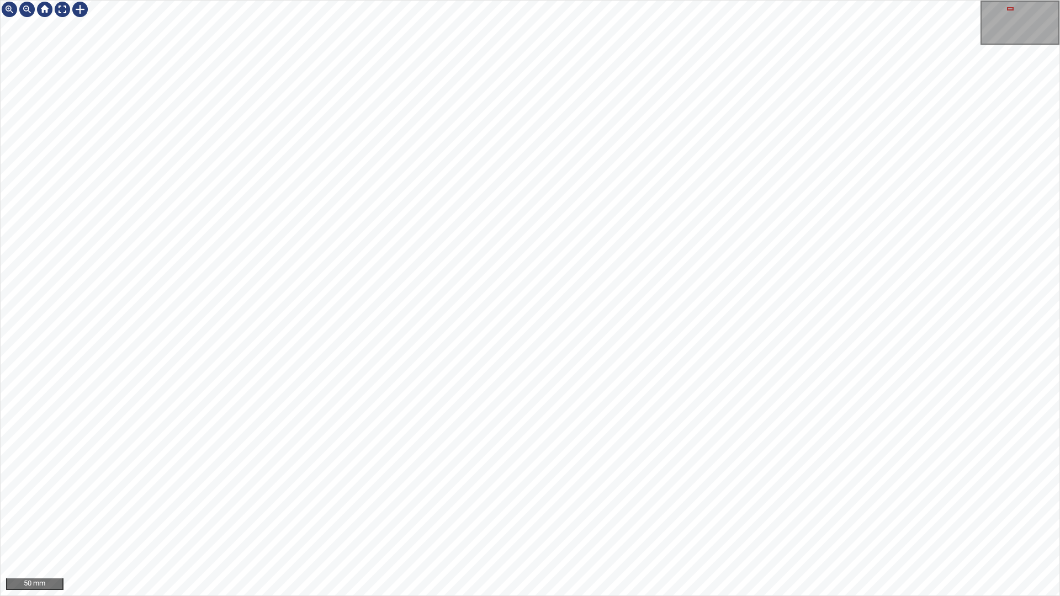
click at [494, 526] on div "50 mm" at bounding box center [530, 298] width 1060 height 596
click at [604, 526] on div "50 mm" at bounding box center [530, 298] width 1060 height 596
click at [586, 526] on div "50 mm" at bounding box center [530, 298] width 1060 height 596
click at [66, 9] on div at bounding box center [63, 10] width 18 height 18
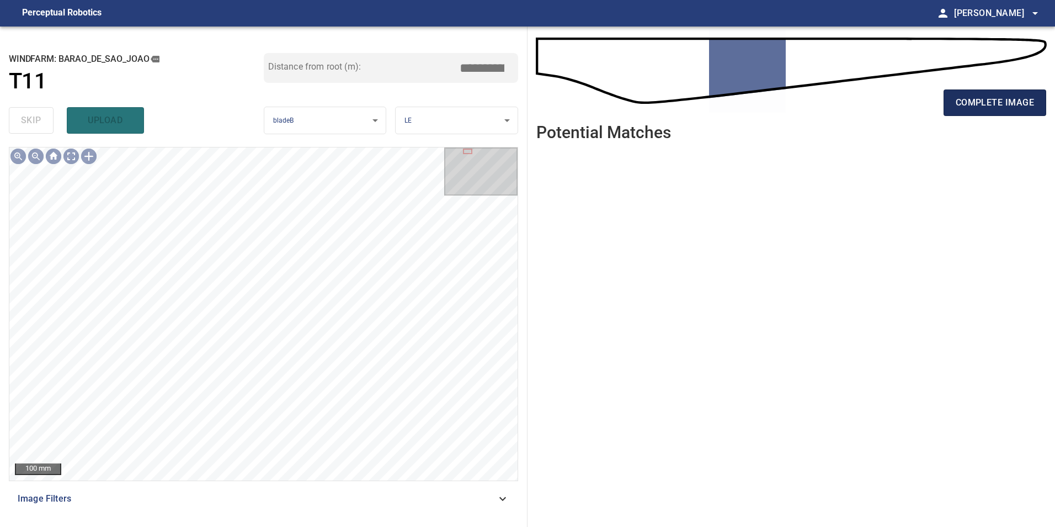
drag, startPoint x: 992, startPoint y: 104, endPoint x: 987, endPoint y: 109, distance: 7.0
click at [992, 104] on span "complete image" at bounding box center [995, 102] width 78 height 15
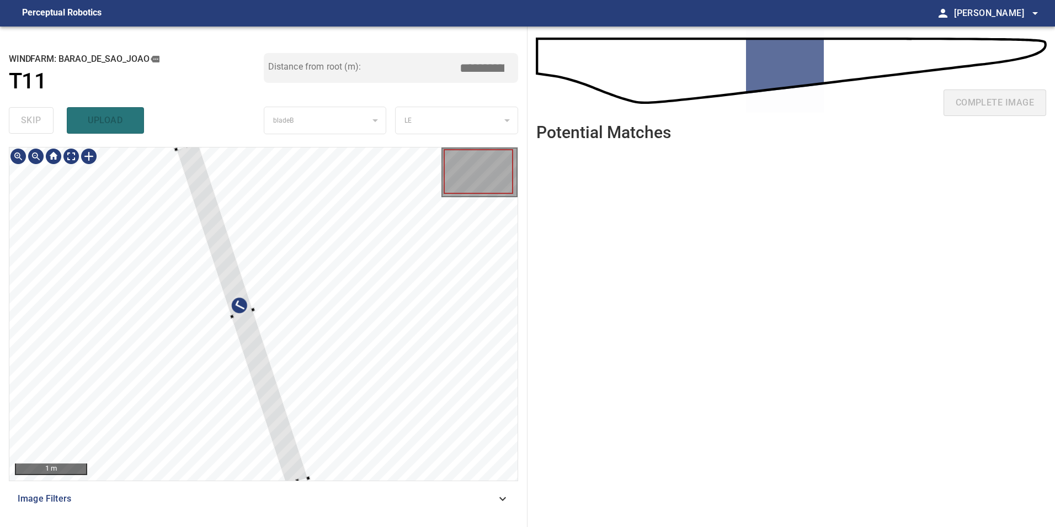
click at [491, 322] on div at bounding box center [263, 313] width 508 height 333
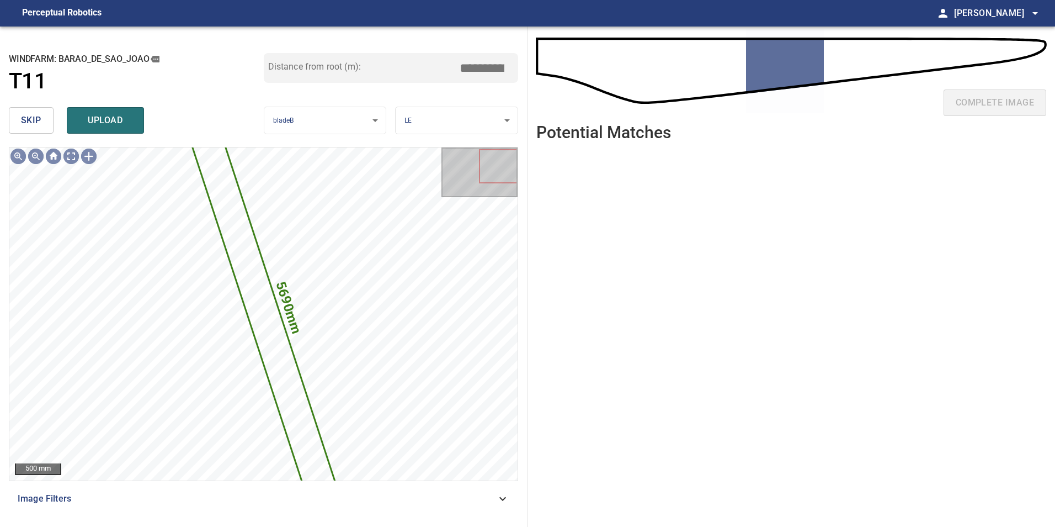
click at [31, 111] on button "skip" at bounding box center [31, 120] width 45 height 26
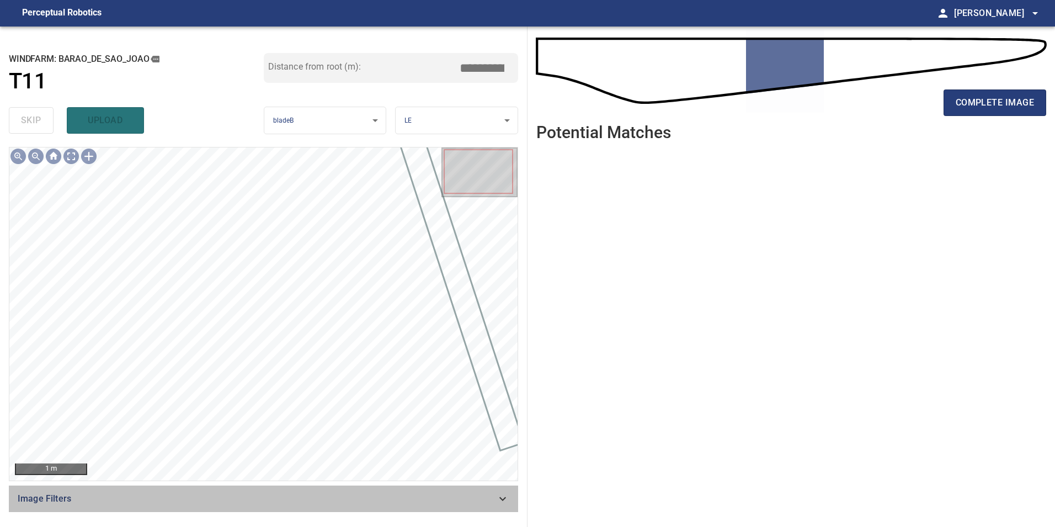
click at [302, 496] on span "Image Filters" at bounding box center [257, 498] width 479 height 13
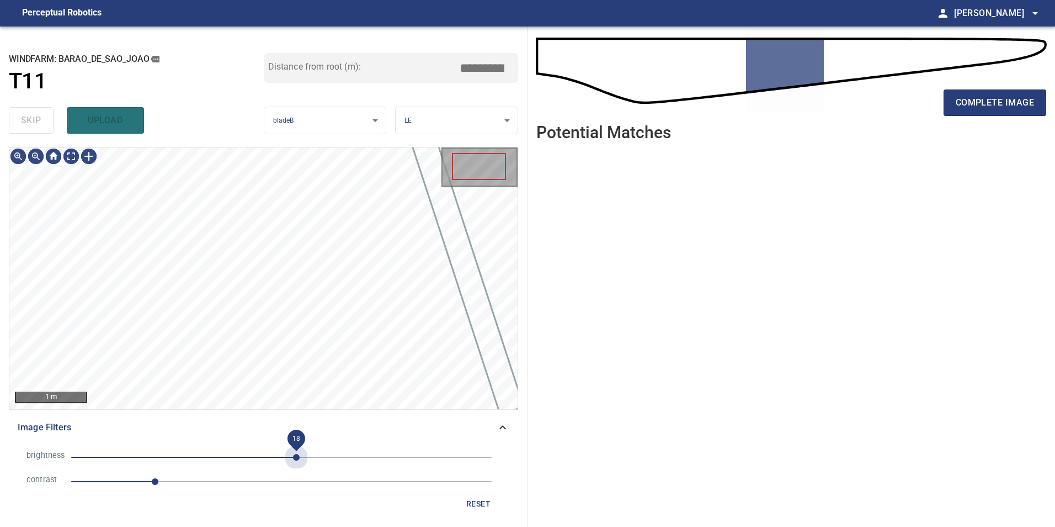
click at [296, 449] on span "18" at bounding box center [281, 456] width 421 height 15
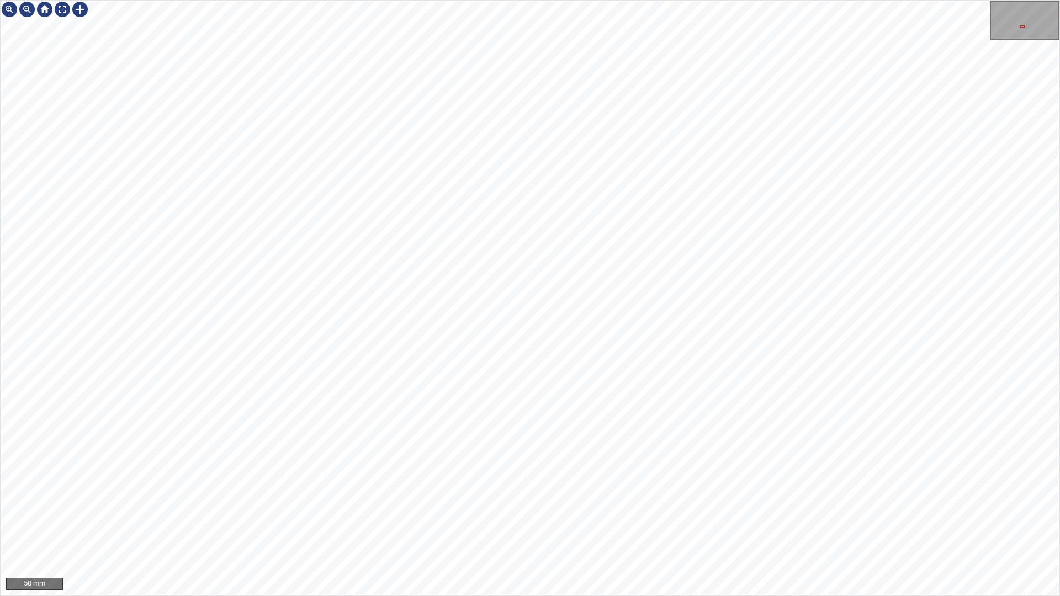
click at [636, 526] on div "50 mm" at bounding box center [530, 298] width 1060 height 596
click at [689, 526] on div "50 mm" at bounding box center [530, 298] width 1060 height 596
click at [639, 526] on div "50 mm" at bounding box center [530, 298] width 1060 height 596
click at [627, 526] on div "50 mm" at bounding box center [530, 298] width 1060 height 596
click at [62, 2] on div at bounding box center [63, 10] width 18 height 18
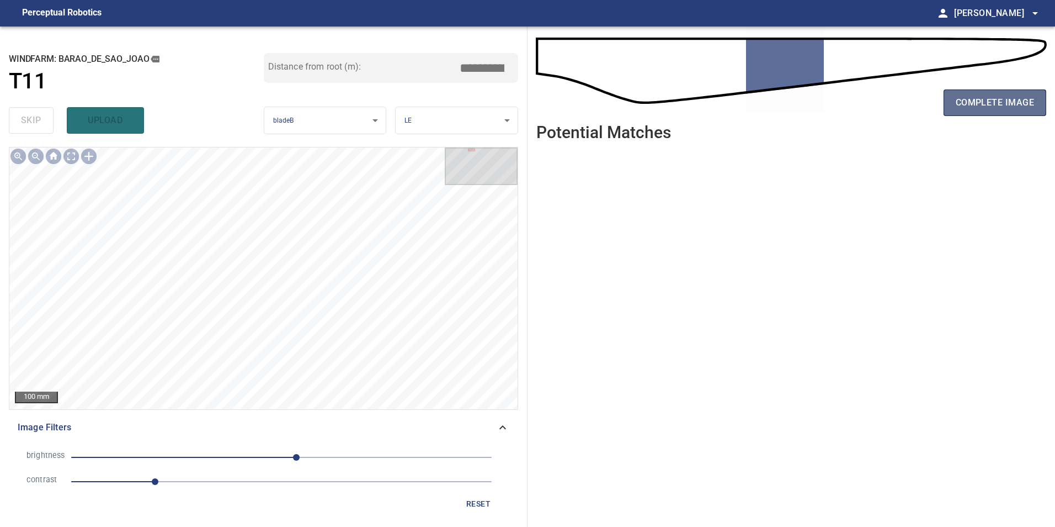
click at [994, 105] on span "complete image" at bounding box center [995, 102] width 78 height 15
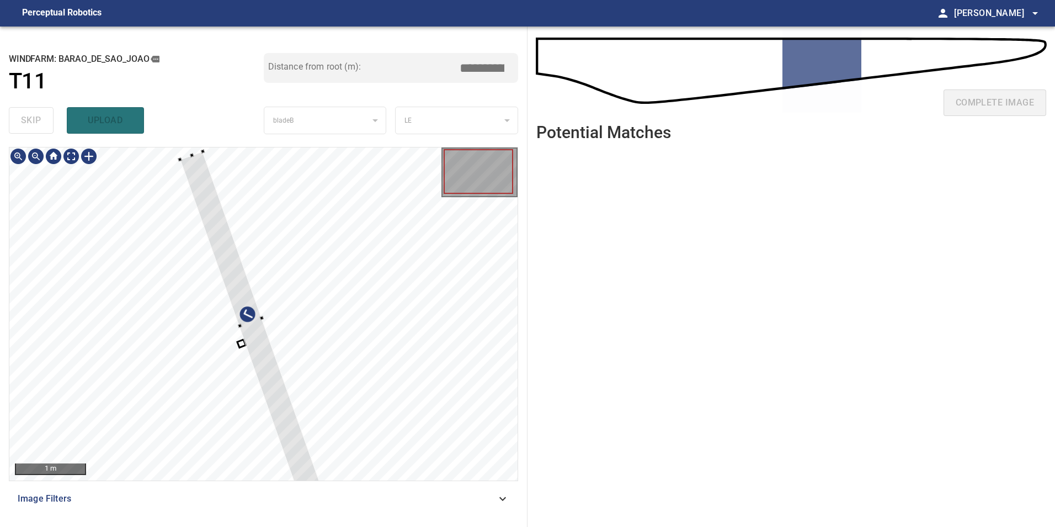
click at [463, 411] on div at bounding box center [263, 313] width 508 height 333
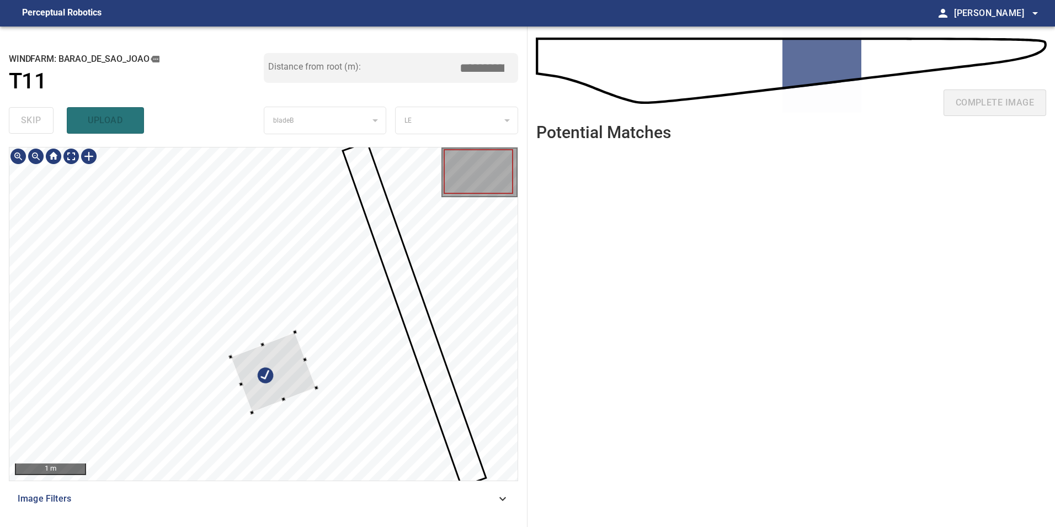
click at [316, 401] on div at bounding box center [274, 372] width 86 height 80
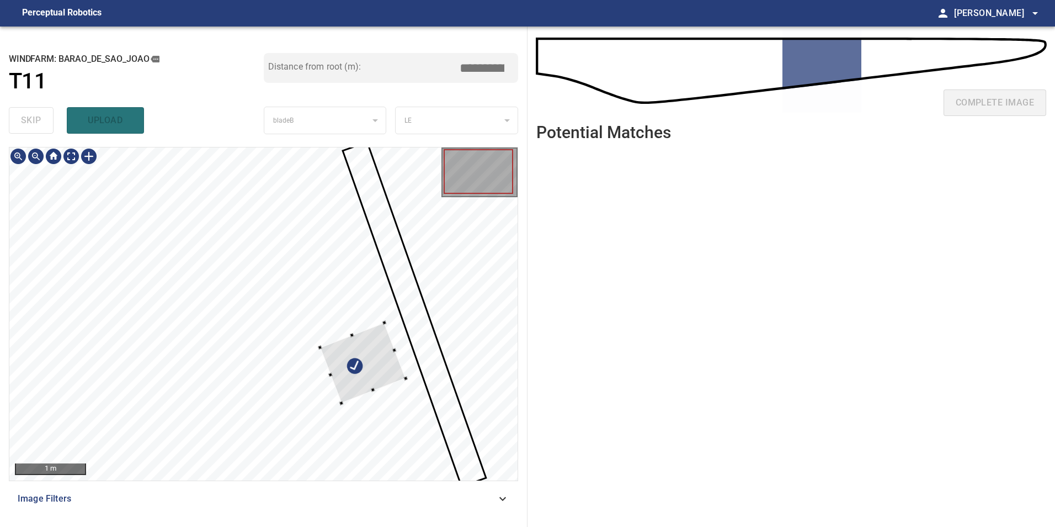
click at [391, 329] on div at bounding box center [363, 362] width 86 height 80
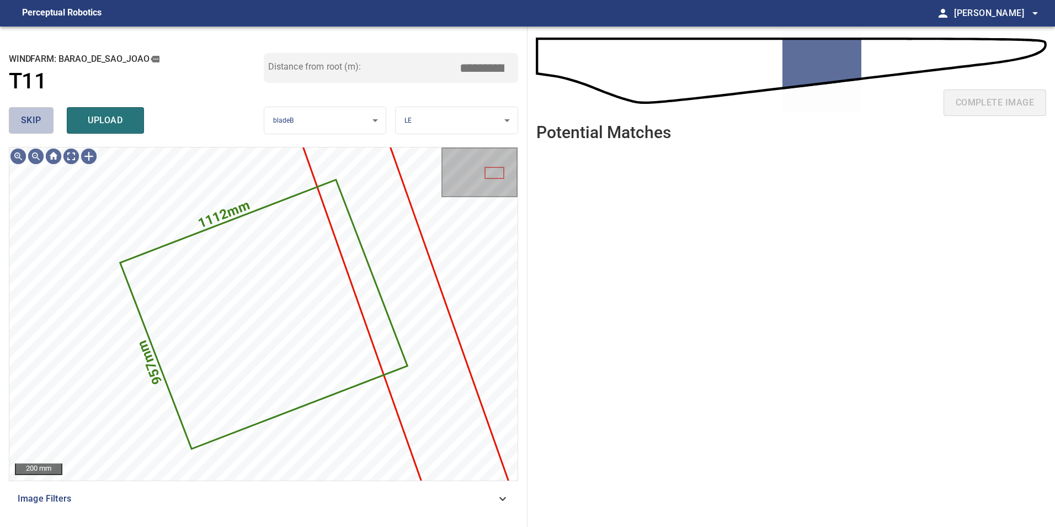
click at [17, 112] on button "skip" at bounding box center [31, 120] width 45 height 26
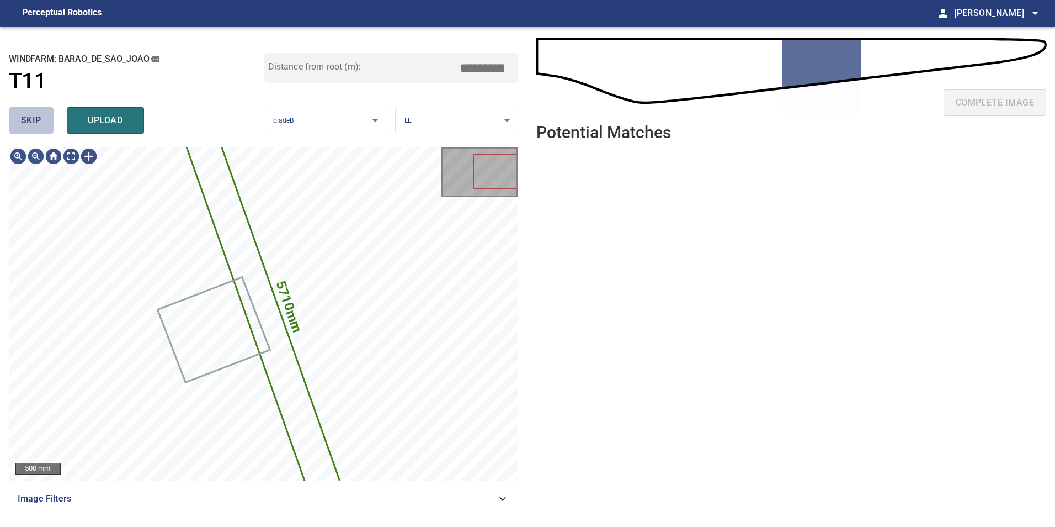
click at [18, 112] on button "skip" at bounding box center [31, 120] width 45 height 26
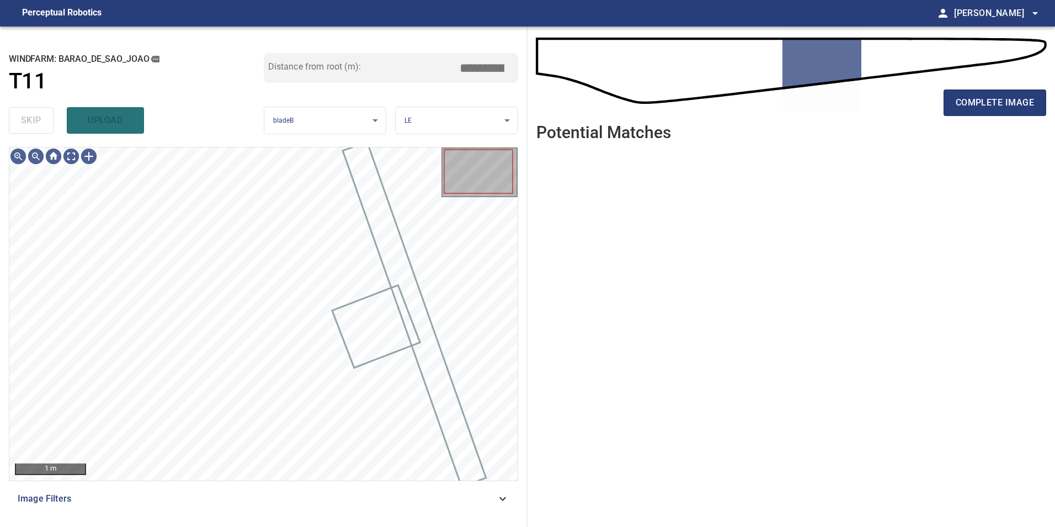
click at [424, 491] on div "Image Filters" at bounding box center [263, 498] width 509 height 26
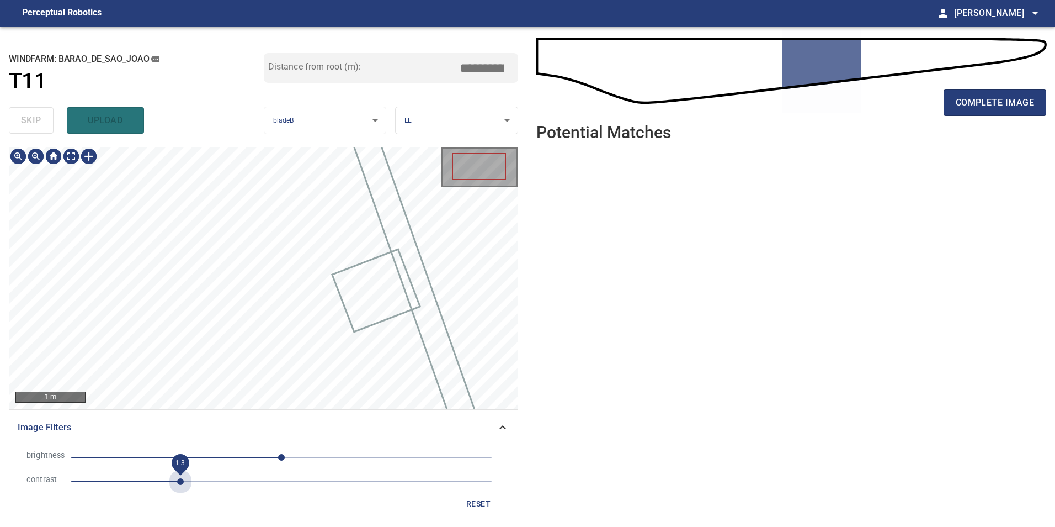
click at [184, 482] on span "1.3" at bounding box center [281, 481] width 421 height 15
click at [313, 460] on span "39" at bounding box center [281, 456] width 421 height 15
click at [295, 449] on li "brightness 39" at bounding box center [264, 457] width 492 height 24
drag, startPoint x: 277, startPoint y: 449, endPoint x: 281, endPoint y: 459, distance: 10.7
click at [279, 452] on span "39" at bounding box center [281, 456] width 421 height 15
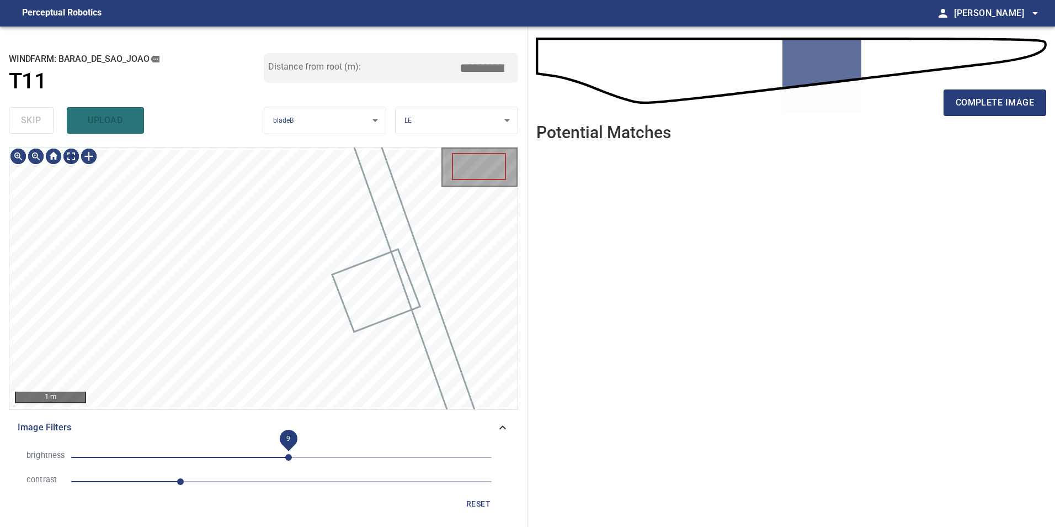
click at [289, 456] on span "9" at bounding box center [288, 457] width 7 height 7
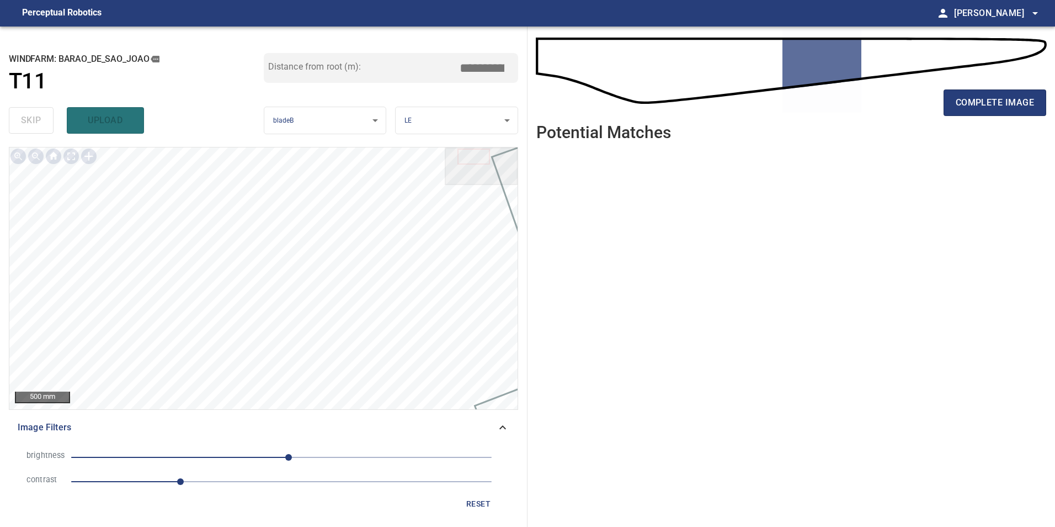
click at [480, 501] on span "reset" at bounding box center [478, 504] width 26 height 14
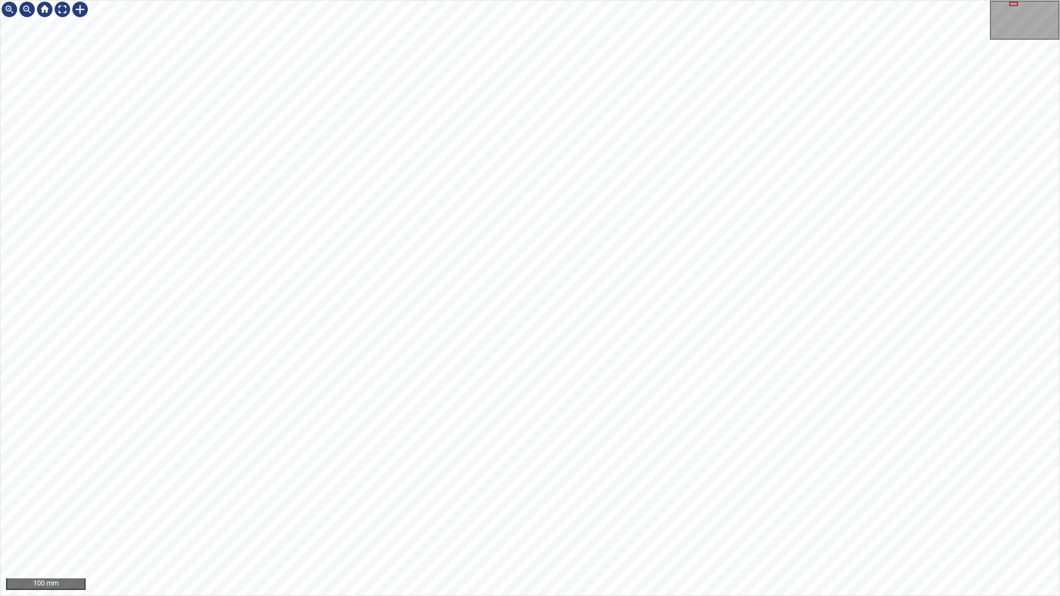
click at [948, 526] on div "100 mm" at bounding box center [530, 298] width 1060 height 596
click at [62, 11] on div at bounding box center [63, 10] width 18 height 18
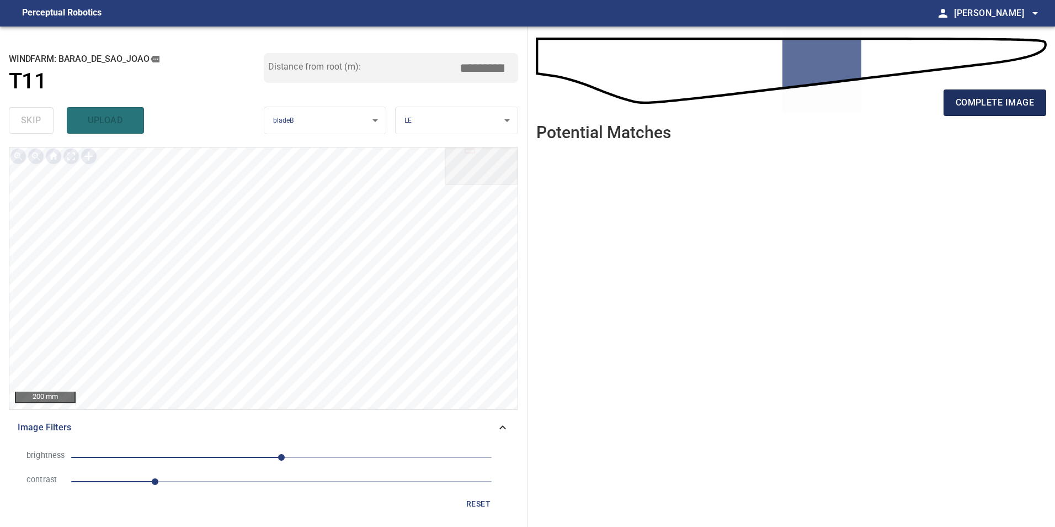
click at [985, 97] on span "complete image" at bounding box center [995, 102] width 78 height 15
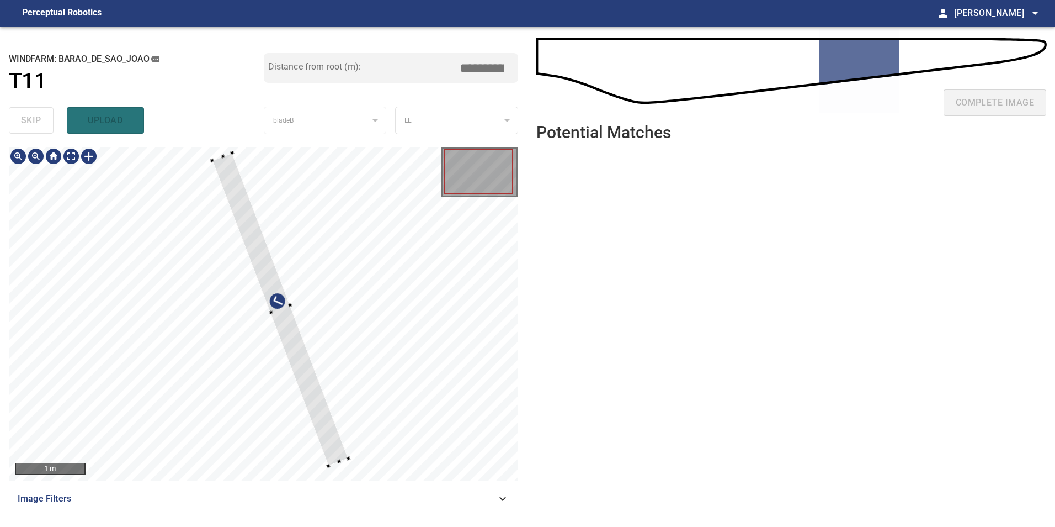
click at [327, 393] on div at bounding box center [280, 309] width 136 height 313
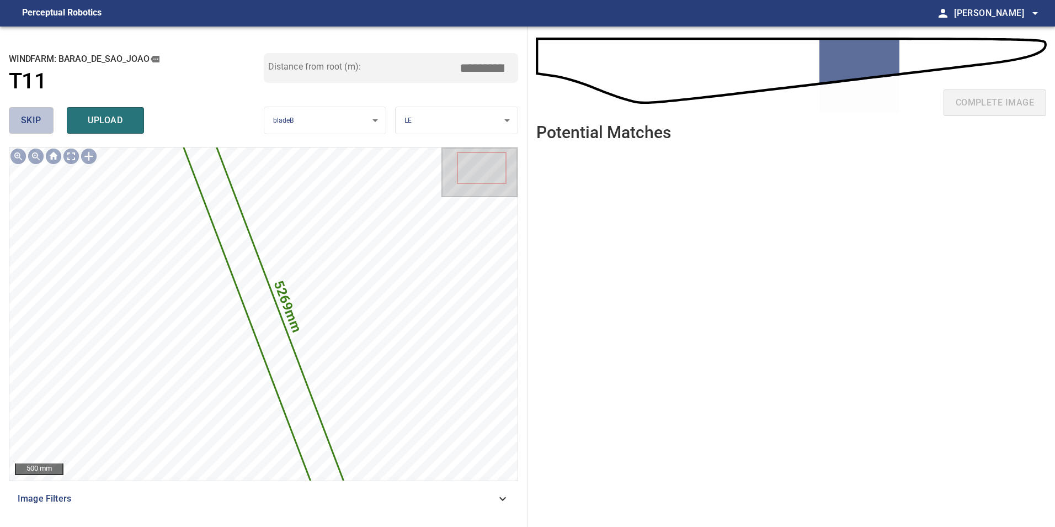
click at [44, 127] on button "skip" at bounding box center [31, 120] width 45 height 26
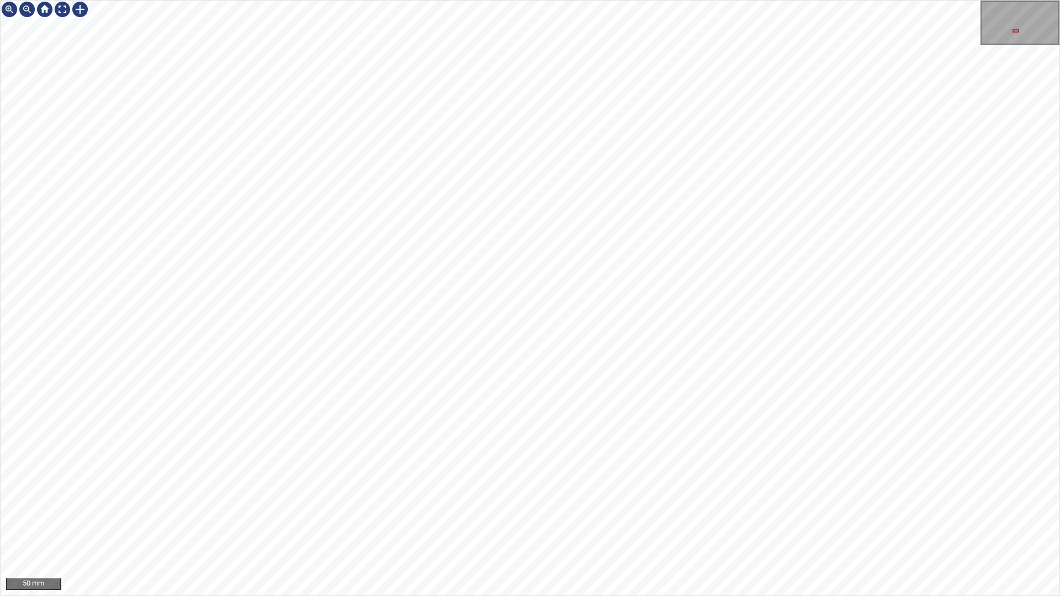
click at [731, 526] on div "50 mm" at bounding box center [530, 298] width 1060 height 596
click at [883, 526] on div "50 mm" at bounding box center [530, 298] width 1060 height 596
click at [816, 526] on div "50 mm" at bounding box center [530, 298] width 1060 height 596
click at [737, 526] on div "50 mm" at bounding box center [530, 298] width 1060 height 596
click at [63, 9] on div at bounding box center [63, 10] width 18 height 18
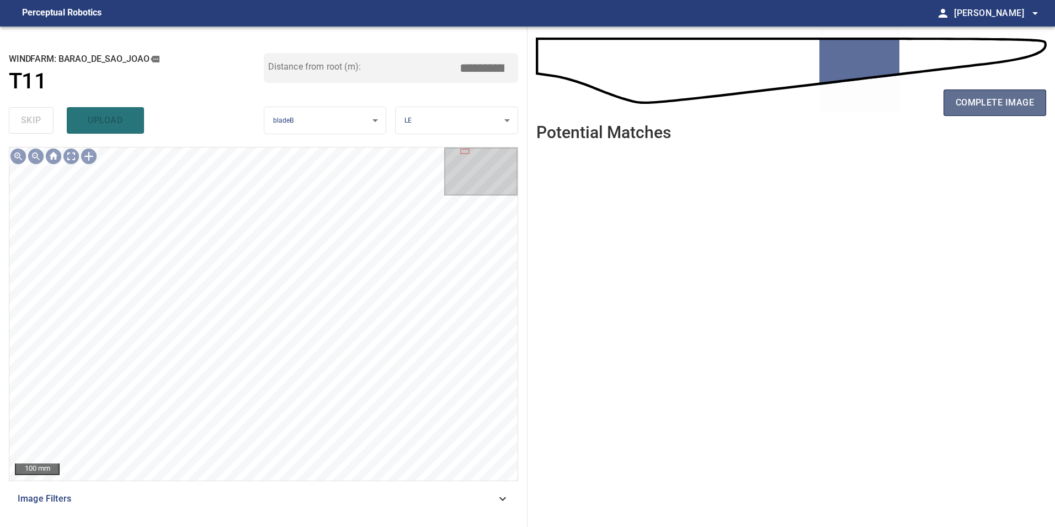
click at [976, 103] on span "complete image" at bounding box center [995, 102] width 78 height 15
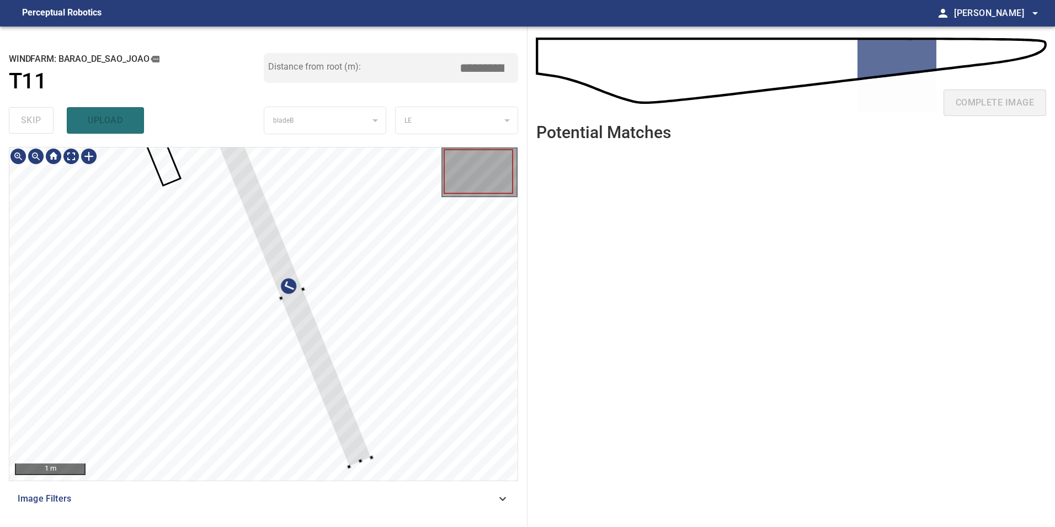
click at [344, 388] on div at bounding box center [291, 295] width 159 height 344
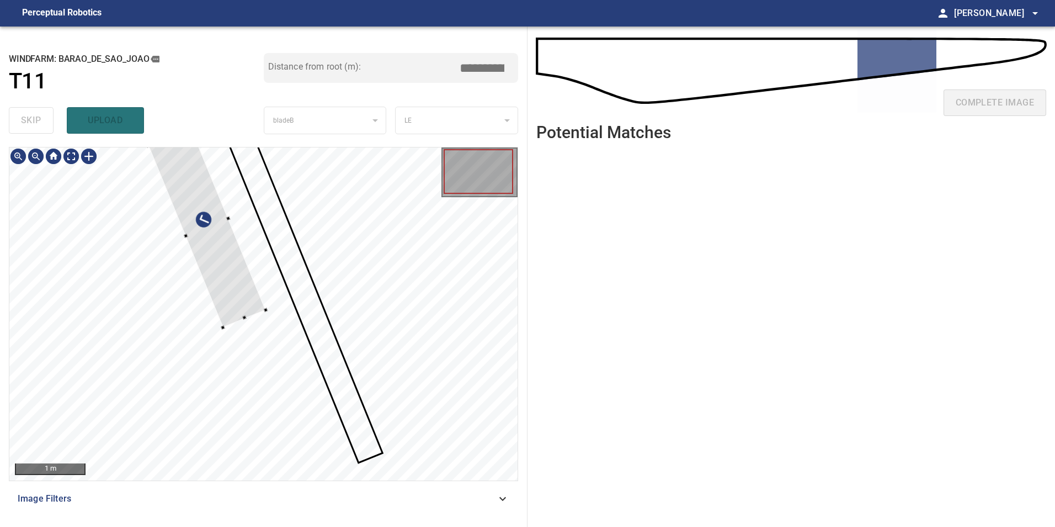
click at [283, 331] on div at bounding box center [263, 313] width 508 height 333
click at [406, 360] on div at bounding box center [263, 313] width 508 height 333
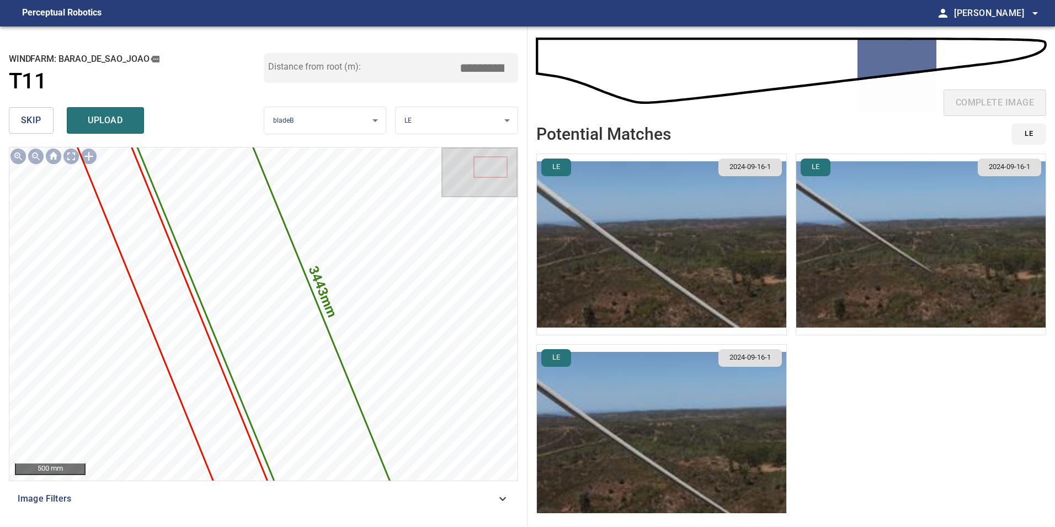
click at [45, 110] on button "skip" at bounding box center [31, 120] width 45 height 26
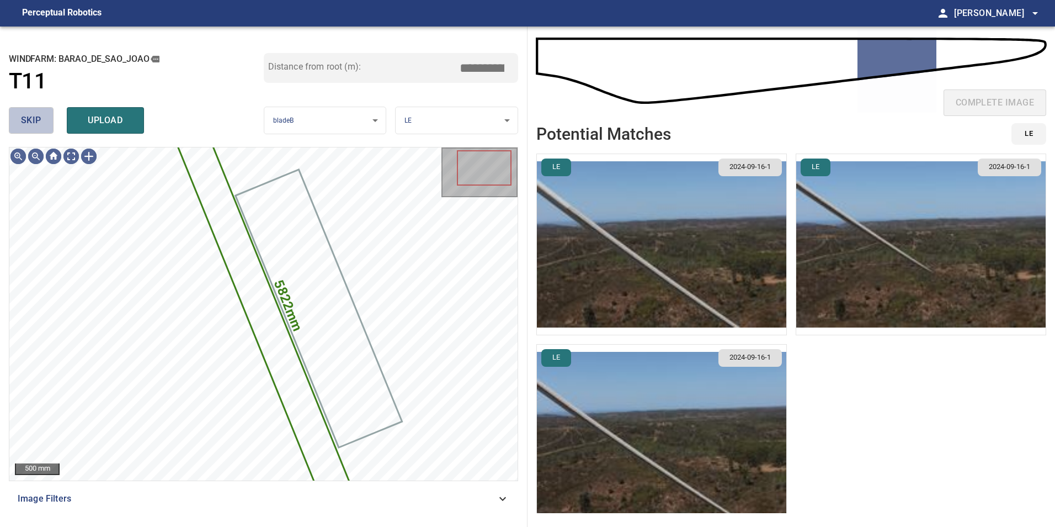
click at [44, 123] on button "skip" at bounding box center [31, 120] width 45 height 26
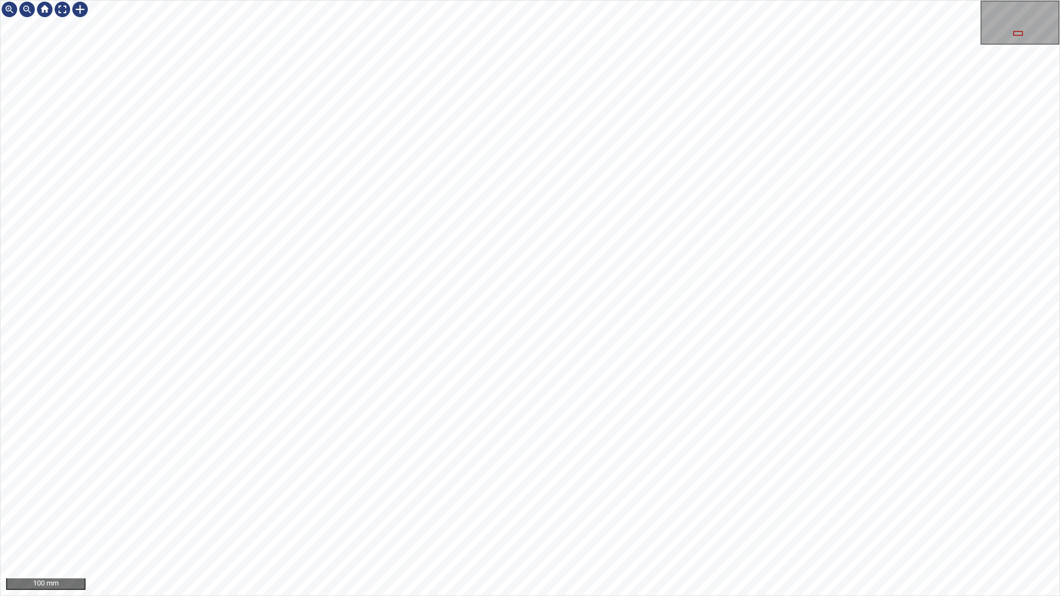
click at [886, 526] on div "100 mm" at bounding box center [530, 298] width 1060 height 596
click at [838, 526] on div "100 mm" at bounding box center [530, 298] width 1060 height 596
click at [737, 526] on div "100 mm" at bounding box center [530, 298] width 1060 height 596
click at [769, 526] on div "100 mm" at bounding box center [530, 298] width 1060 height 596
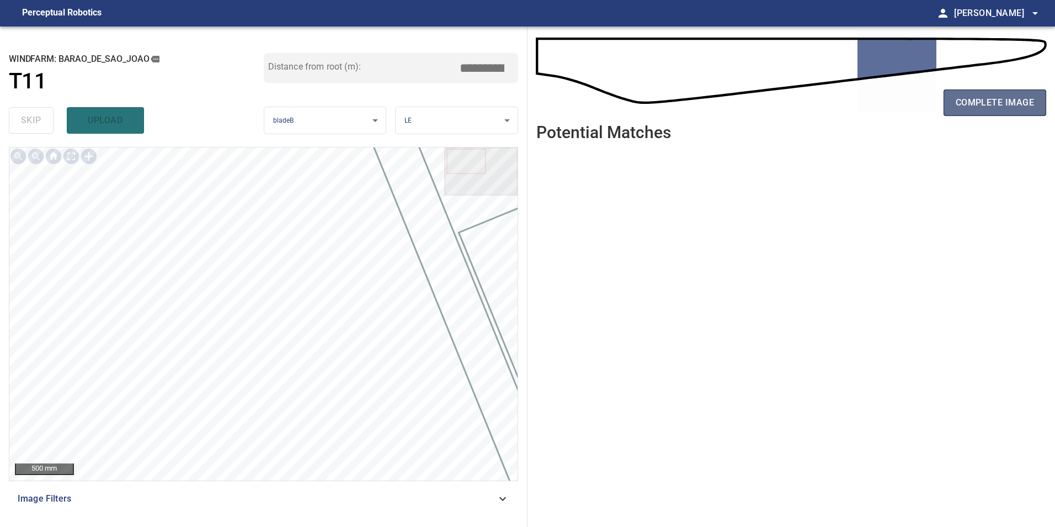
click at [980, 105] on span "complete image" at bounding box center [995, 102] width 78 height 15
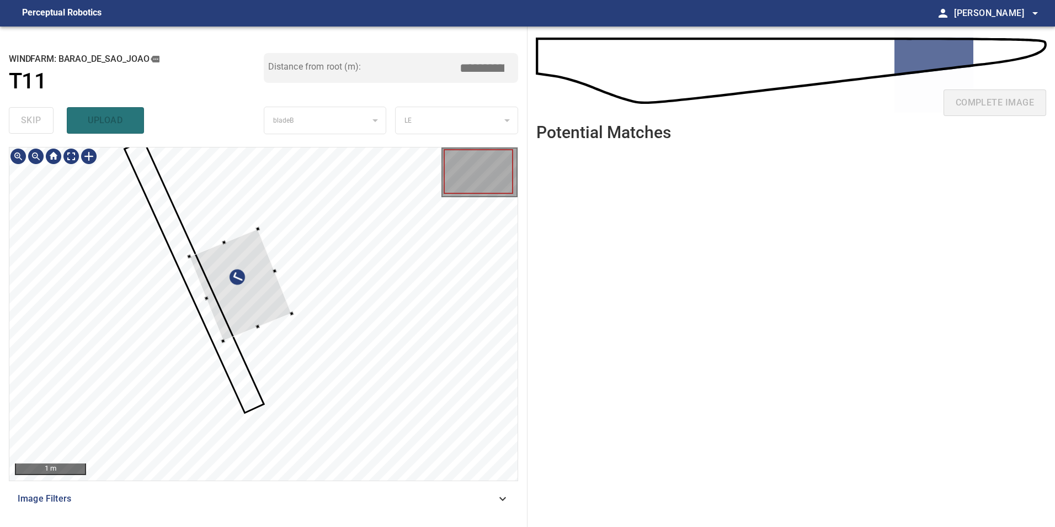
click at [292, 311] on div at bounding box center [240, 285] width 103 height 112
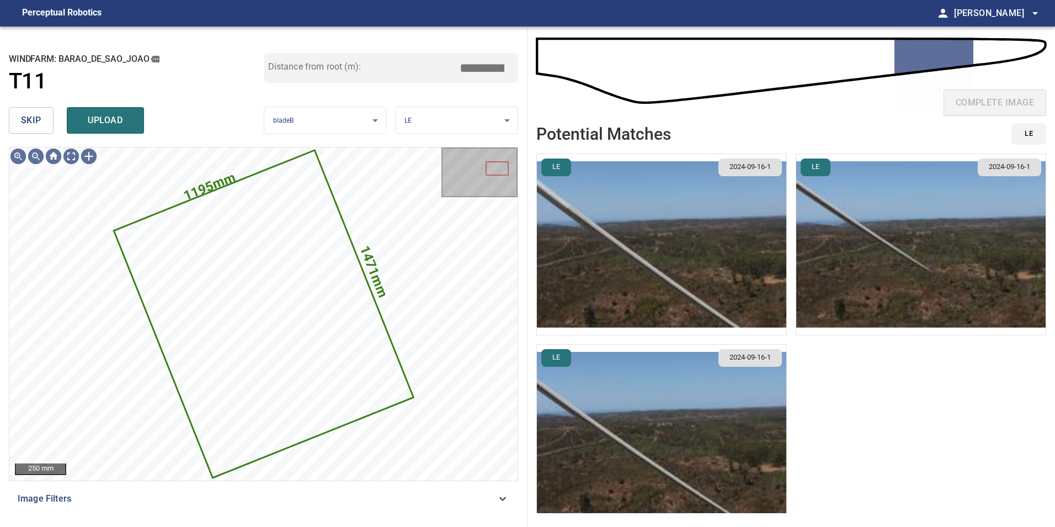
click at [32, 116] on span "skip" at bounding box center [31, 120] width 20 height 15
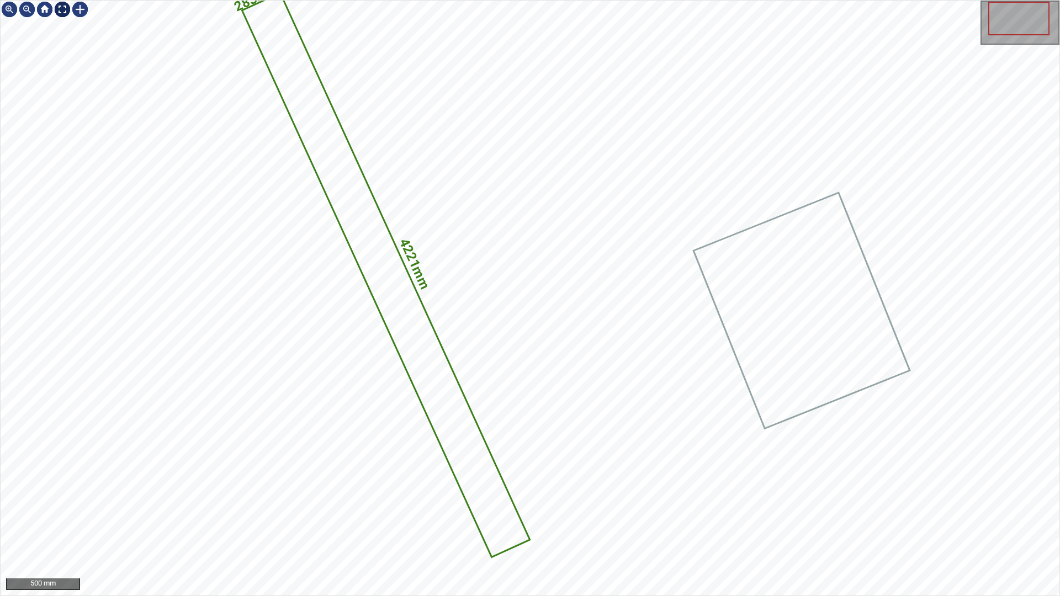
click at [65, 3] on div at bounding box center [63, 10] width 18 height 18
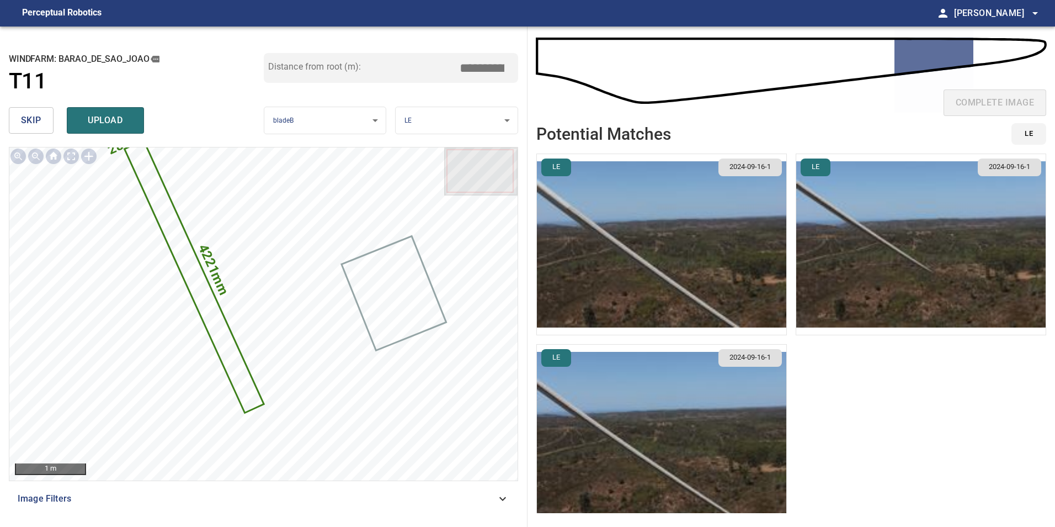
drag, startPoint x: 492, startPoint y: 69, endPoint x: 568, endPoint y: 87, distance: 78.8
click at [568, 87] on div "**********" at bounding box center [527, 276] width 1055 height 500
type input "*****"
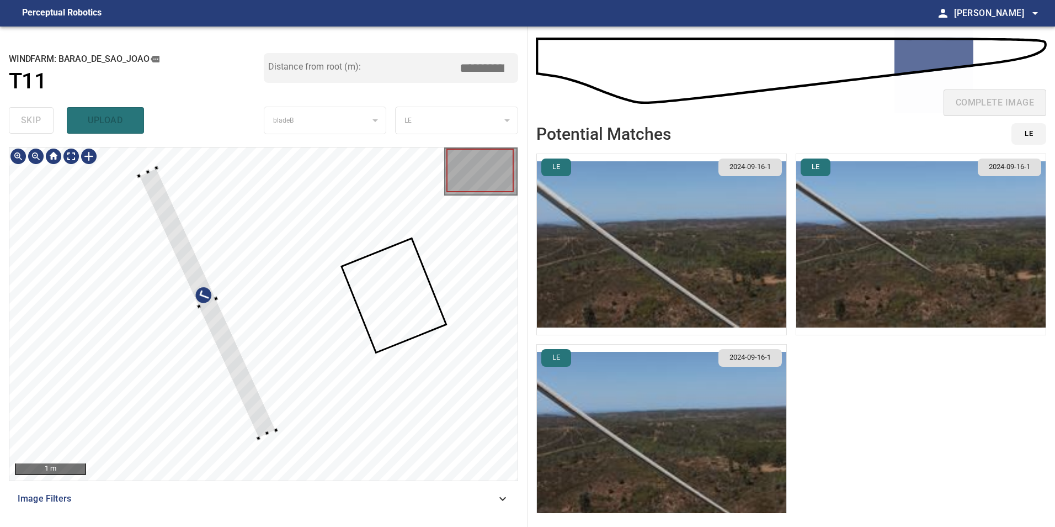
click at [208, 304] on div at bounding box center [207, 303] width 137 height 270
click at [245, 399] on div at bounding box center [200, 286] width 122 height 236
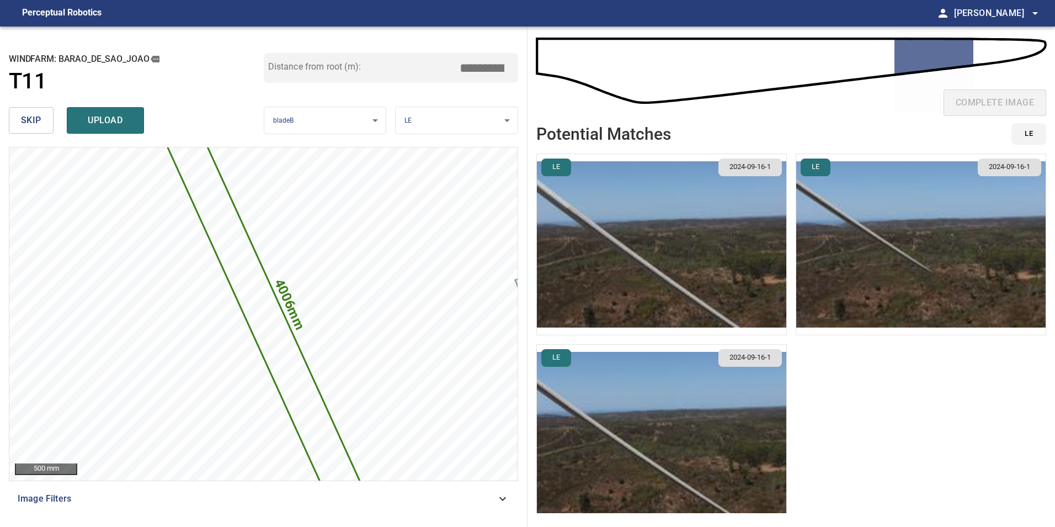
drag, startPoint x: 488, startPoint y: 68, endPoint x: 802, endPoint y: 183, distance: 334.4
click at [674, 129] on div "**********" at bounding box center [527, 276] width 1055 height 500
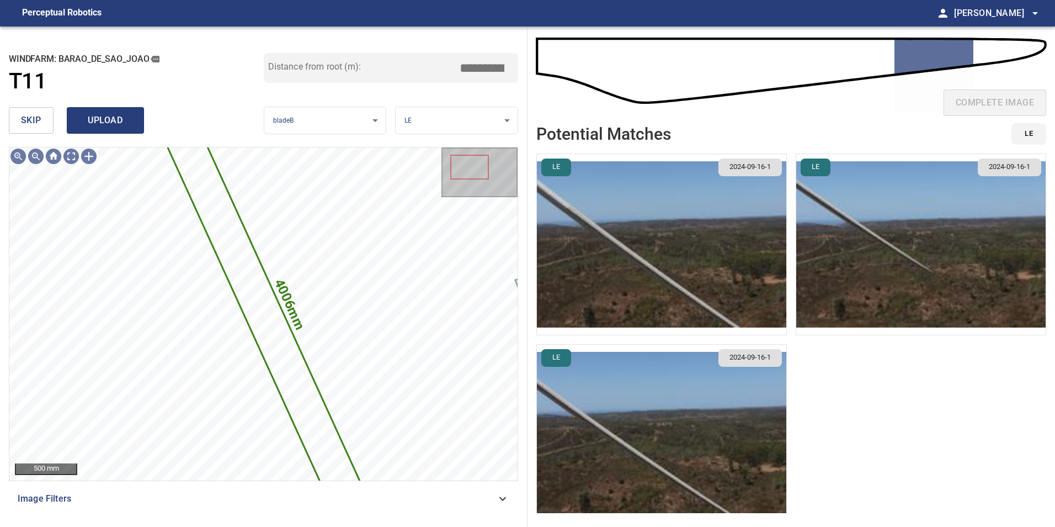
type input "*****"
click at [108, 115] on span "upload" at bounding box center [105, 120] width 53 height 15
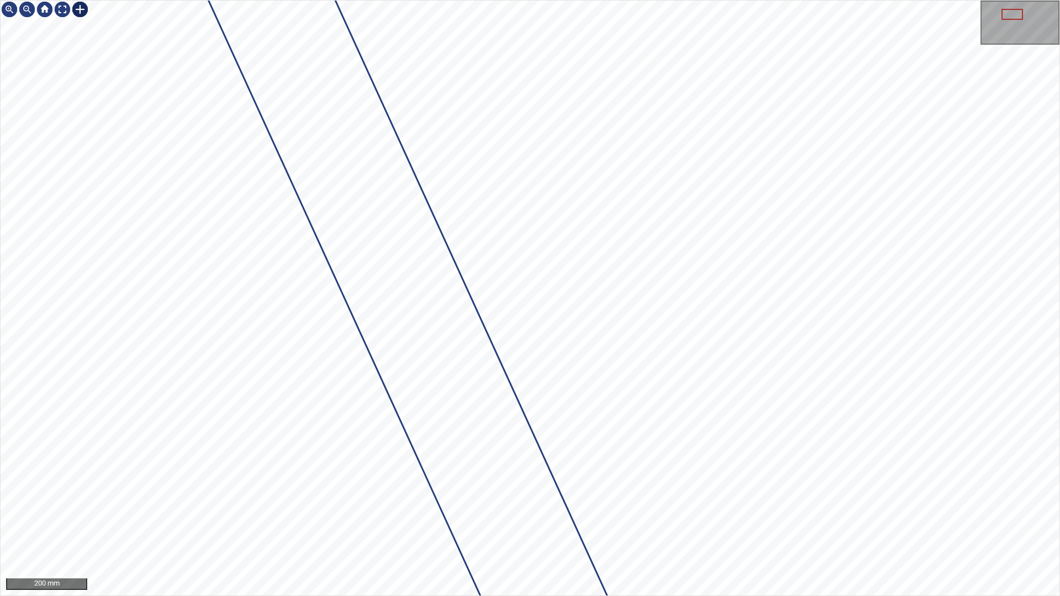
click at [84, 4] on div at bounding box center [80, 10] width 18 height 18
click at [329, 180] on icon at bounding box center [482, 463] width 693 height 1340
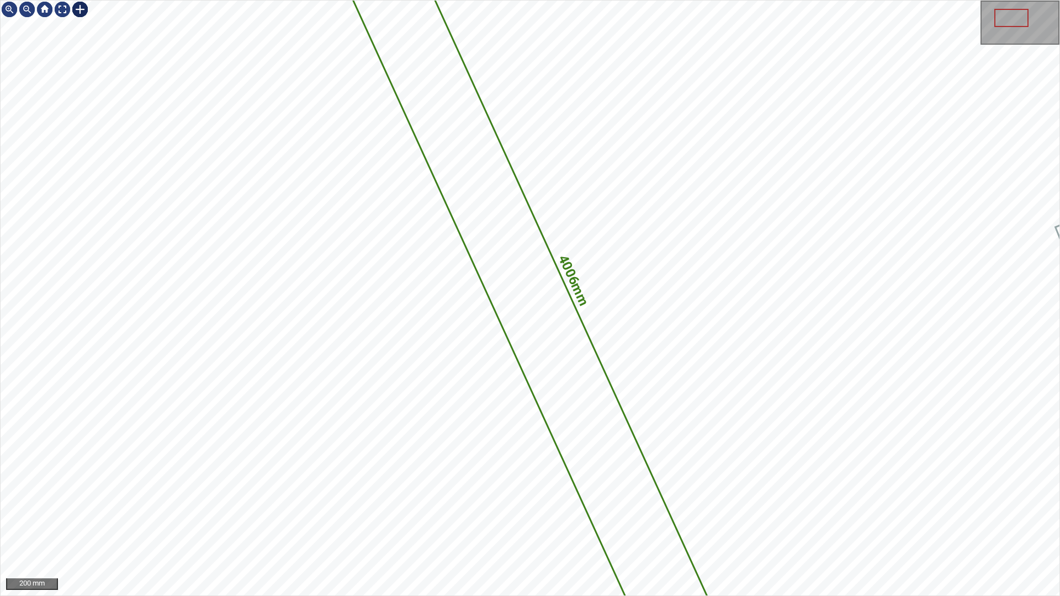
click at [76, 6] on img at bounding box center [80, 10] width 18 height 18
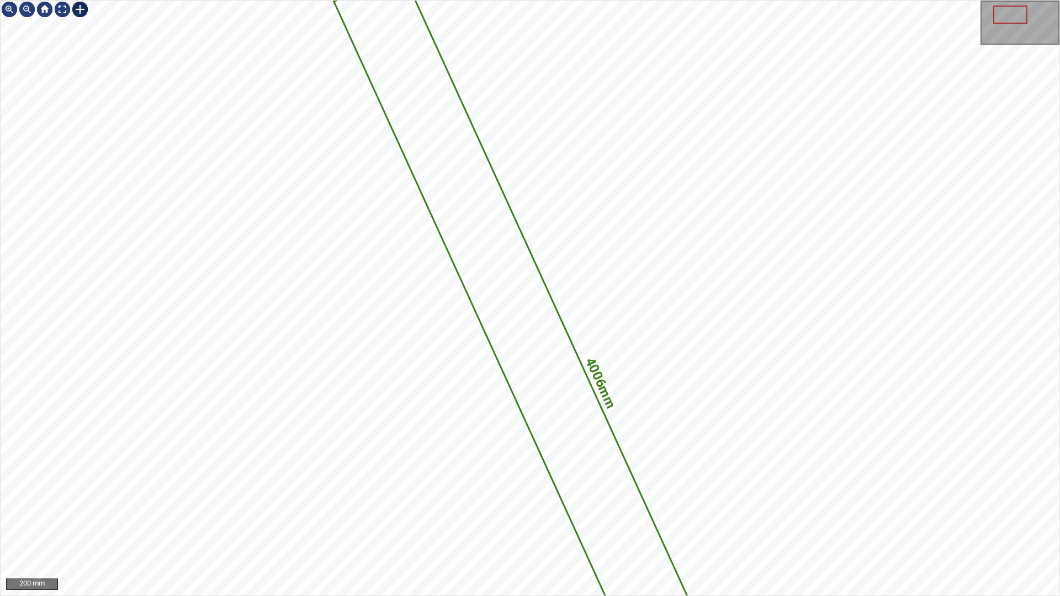
click at [78, 7] on div at bounding box center [80, 10] width 18 height 18
click at [296, 311] on div "4006mm 320mm" at bounding box center [530, 298] width 1059 height 595
click at [482, 365] on div at bounding box center [440, 316] width 127 height 200
click at [535, 369] on div at bounding box center [502, 280] width 113 height 205
click at [547, 390] on div "4006mm 320mm" at bounding box center [530, 298] width 1059 height 595
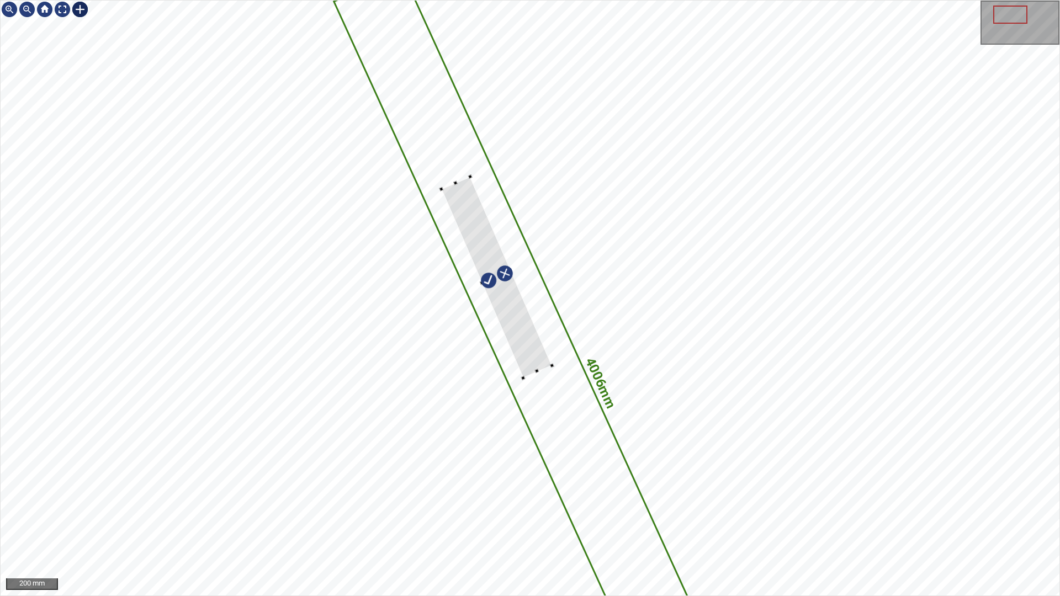
click at [536, 363] on div at bounding box center [496, 277] width 110 height 201
click at [550, 370] on icon at bounding box center [557, 401] width 444 height 858
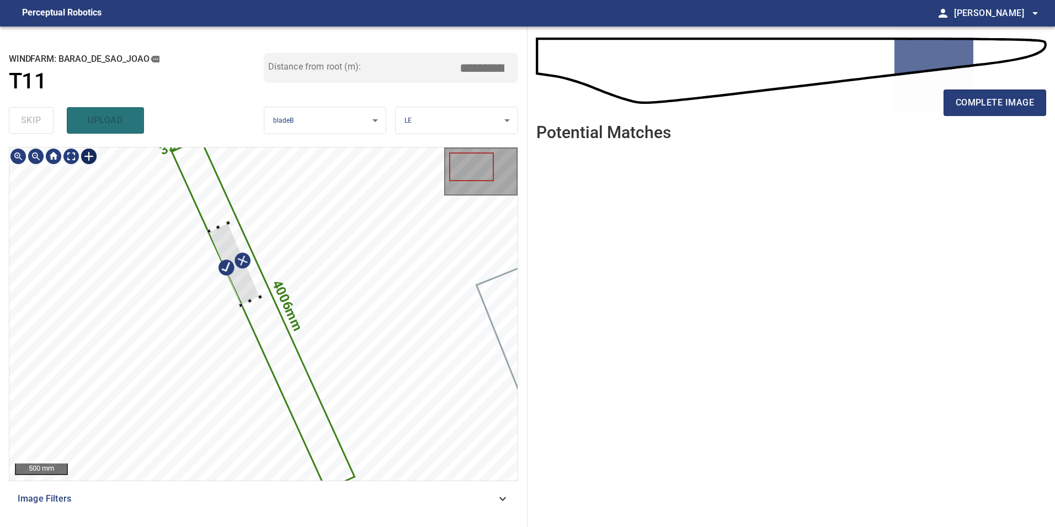
click at [214, 224] on div "4006mm 320mm" at bounding box center [263, 313] width 508 height 333
click at [224, 231] on div at bounding box center [237, 261] width 51 height 82
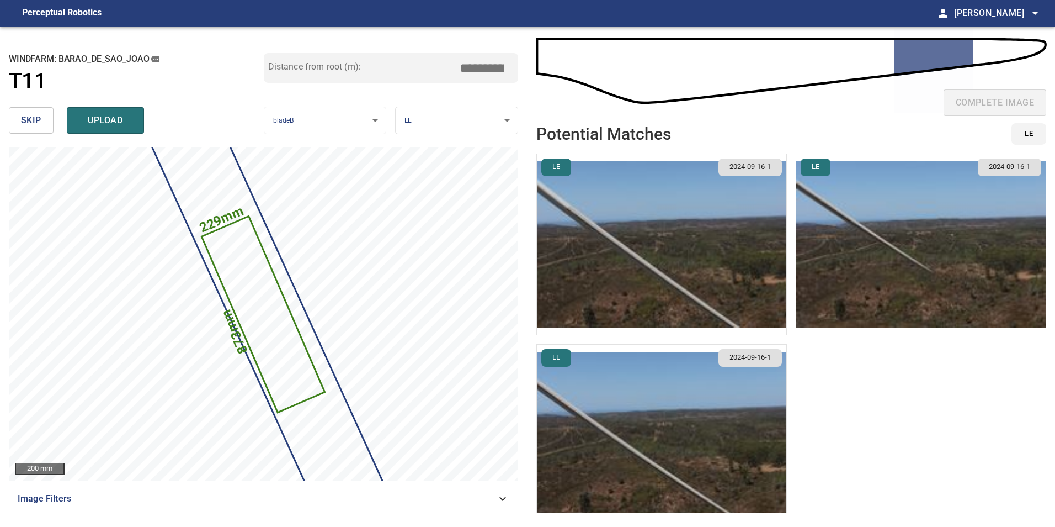
drag, startPoint x: 481, startPoint y: 70, endPoint x: 965, endPoint y: 92, distance: 484.5
click at [851, 86] on div "**********" at bounding box center [527, 276] width 1055 height 500
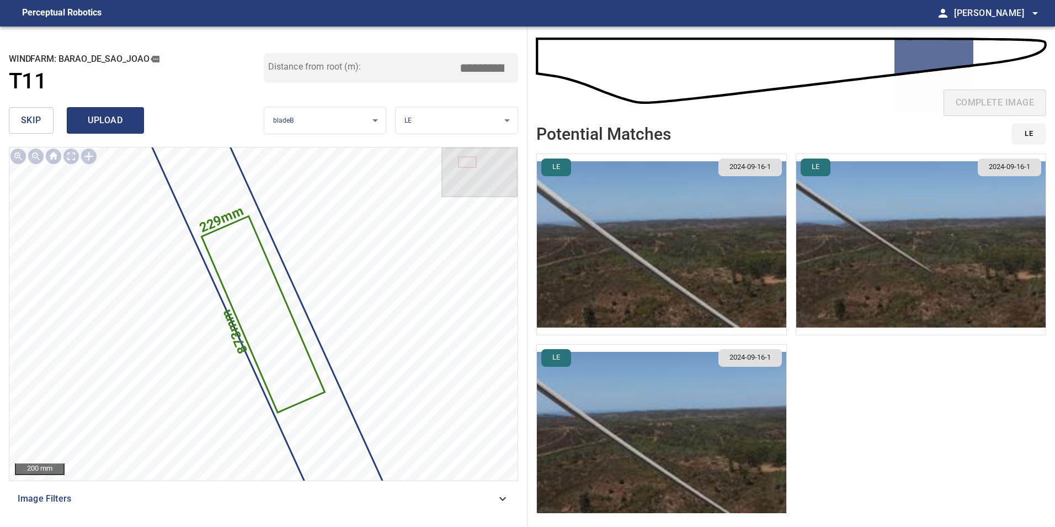
type input "*****"
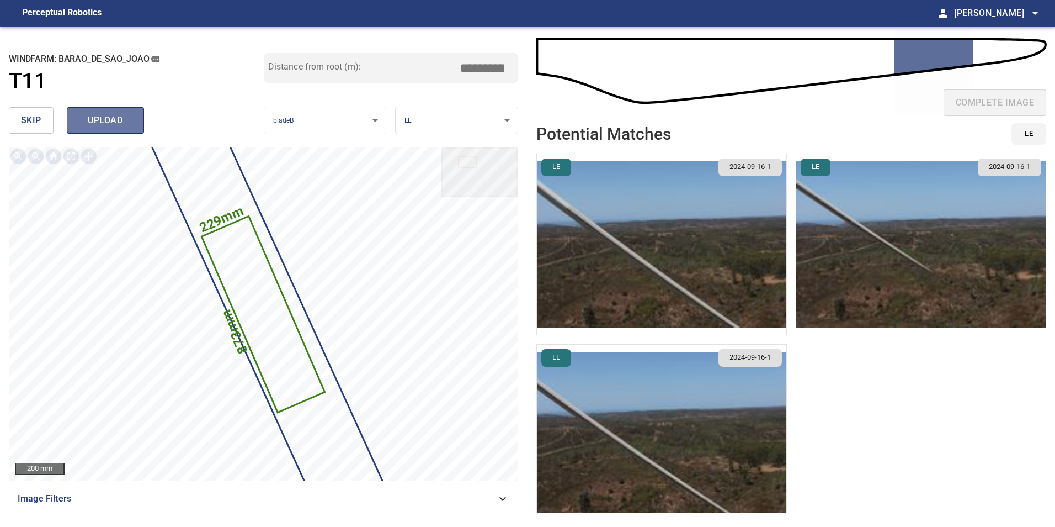
click at [116, 118] on span "upload" at bounding box center [105, 120] width 53 height 15
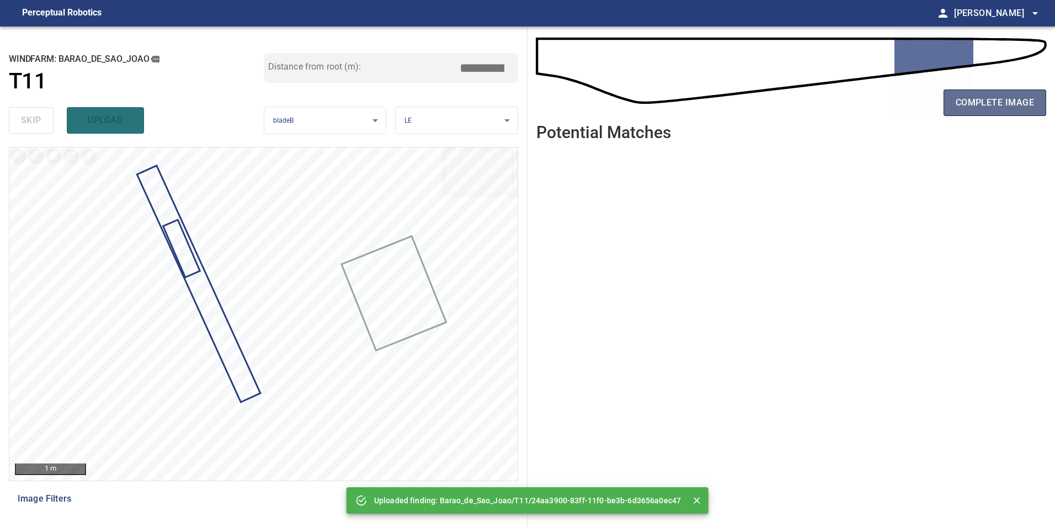
click at [1007, 101] on span "complete image" at bounding box center [995, 102] width 78 height 15
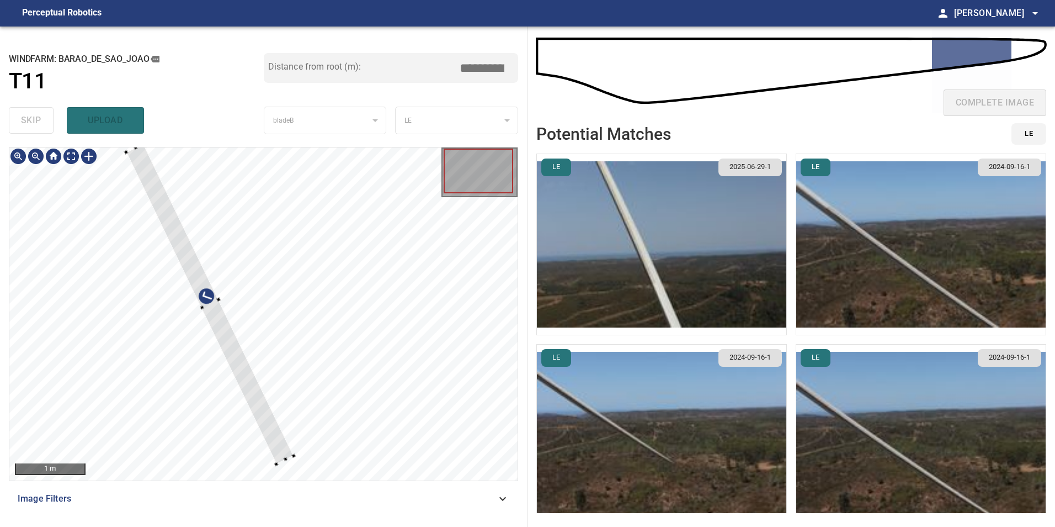
click at [432, 419] on div at bounding box center [263, 313] width 508 height 333
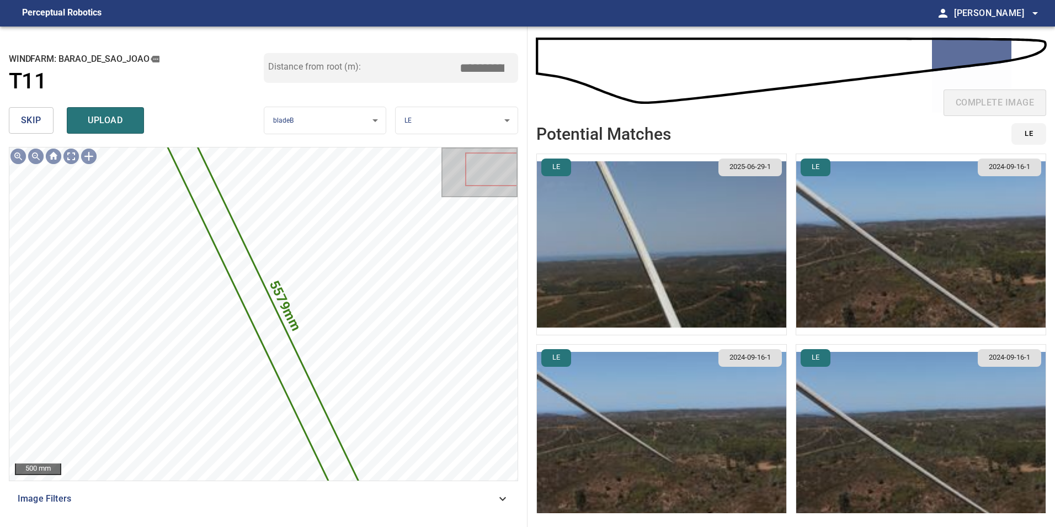
click at [26, 127] on span "skip" at bounding box center [31, 120] width 20 height 15
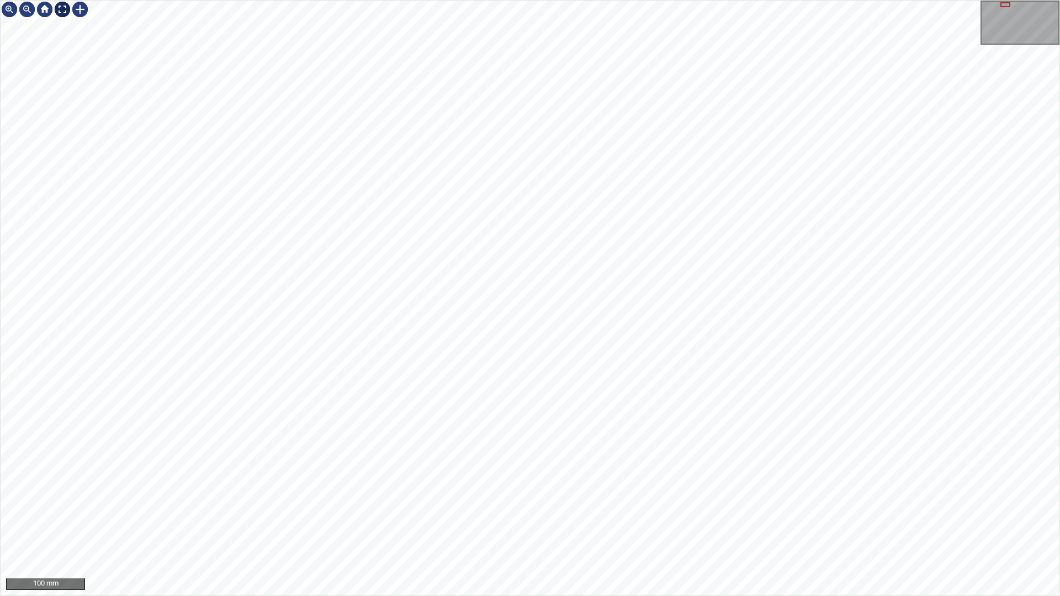
click at [65, 14] on div at bounding box center [63, 10] width 18 height 18
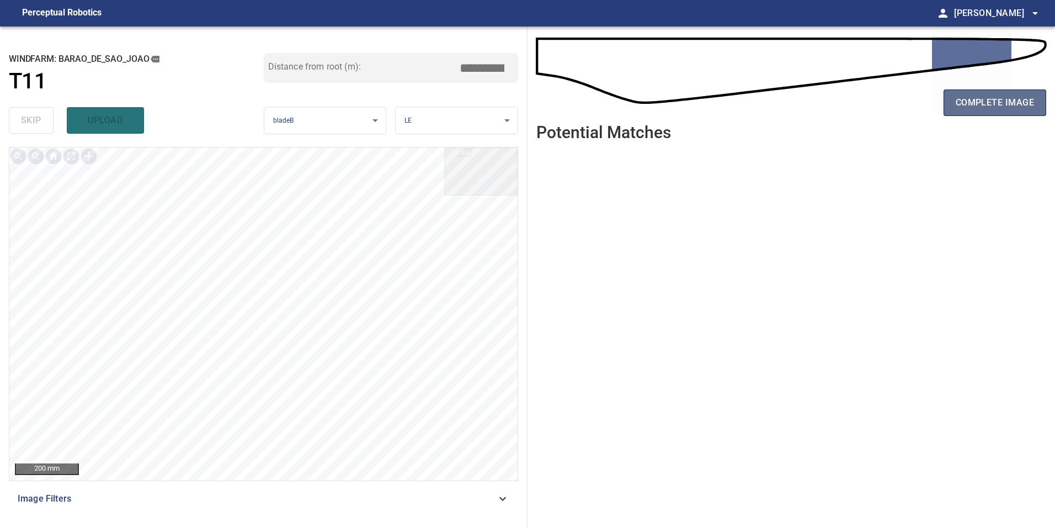
click at [1009, 95] on span "complete image" at bounding box center [995, 102] width 78 height 15
click at [975, 91] on button "complete image" at bounding box center [995, 102] width 103 height 26
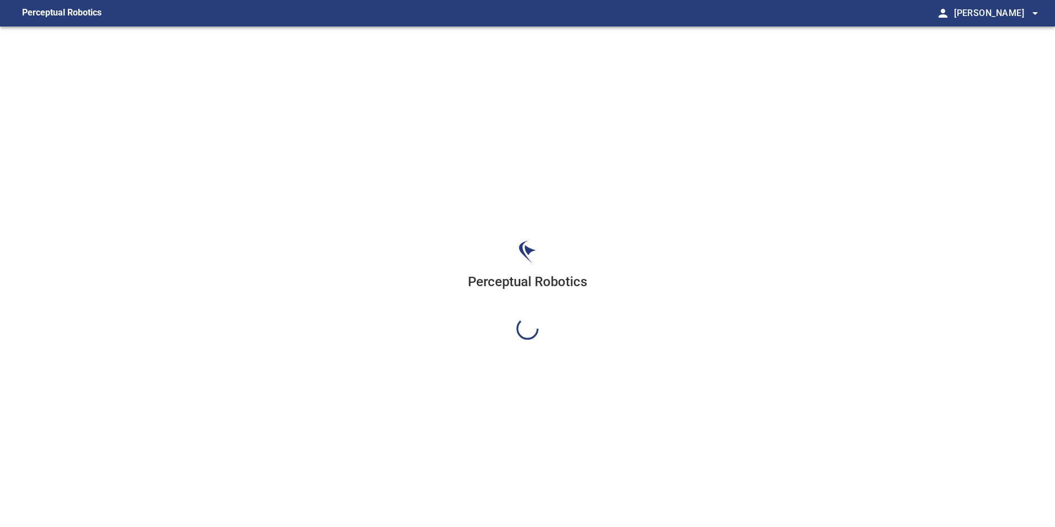
drag, startPoint x: -22, startPoint y: 535, endPoint x: 311, endPoint y: 263, distance: 429.9
click at [311, 263] on div "Perceptual Robotics" at bounding box center [527, 289] width 1055 height 527
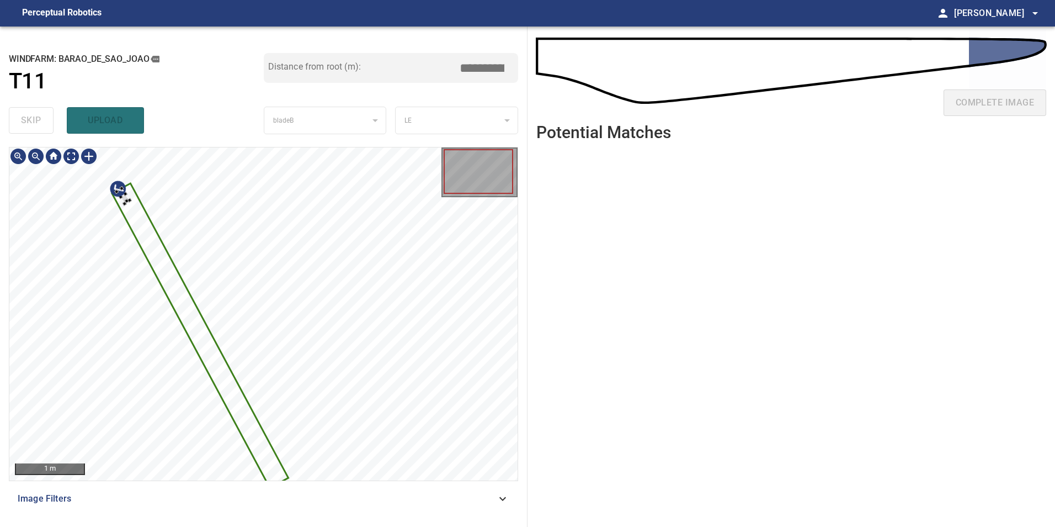
click at [213, 231] on div at bounding box center [263, 313] width 508 height 333
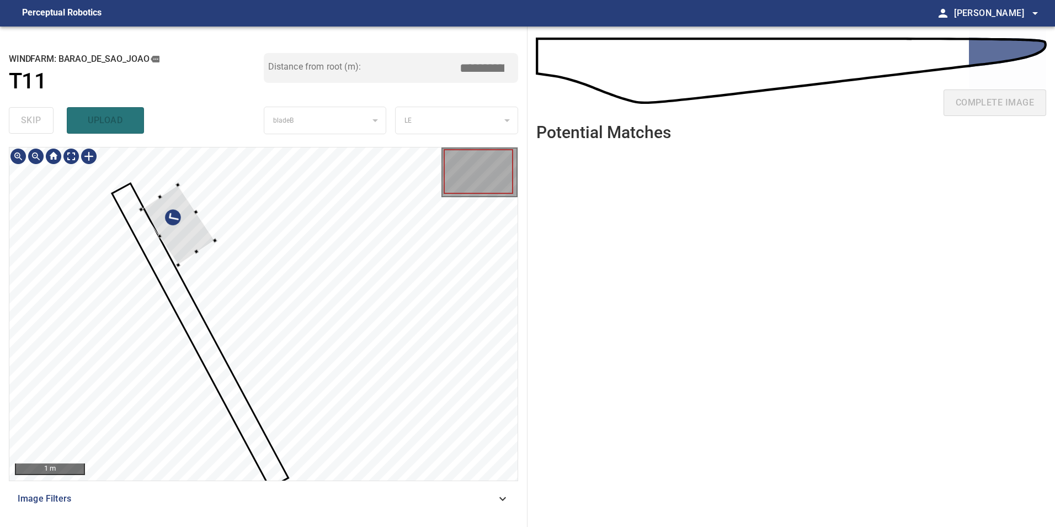
click at [215, 254] on div at bounding box center [178, 225] width 74 height 80
click at [323, 269] on div at bounding box center [286, 245] width 74 height 80
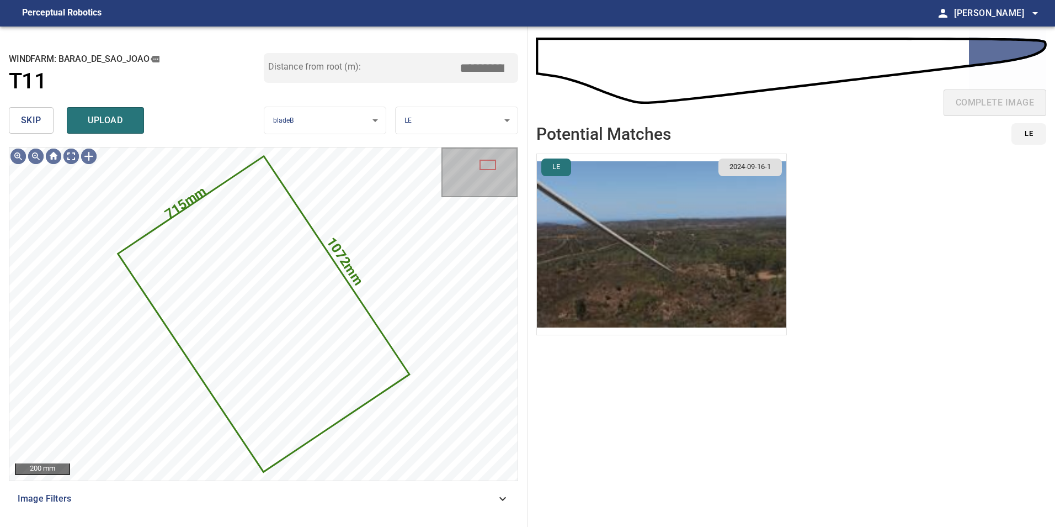
click at [26, 117] on span "skip" at bounding box center [31, 120] width 20 height 15
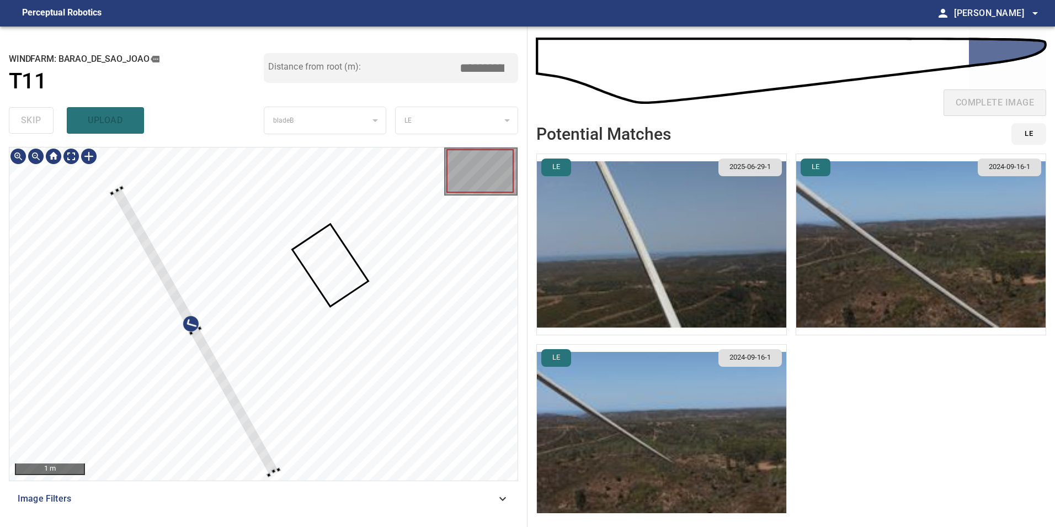
click at [273, 464] on div at bounding box center [263, 313] width 508 height 333
click at [120, 198] on div at bounding box center [195, 329] width 162 height 289
click at [105, 193] on div at bounding box center [263, 313] width 508 height 333
click at [138, 224] on div at bounding box center [194, 328] width 168 height 290
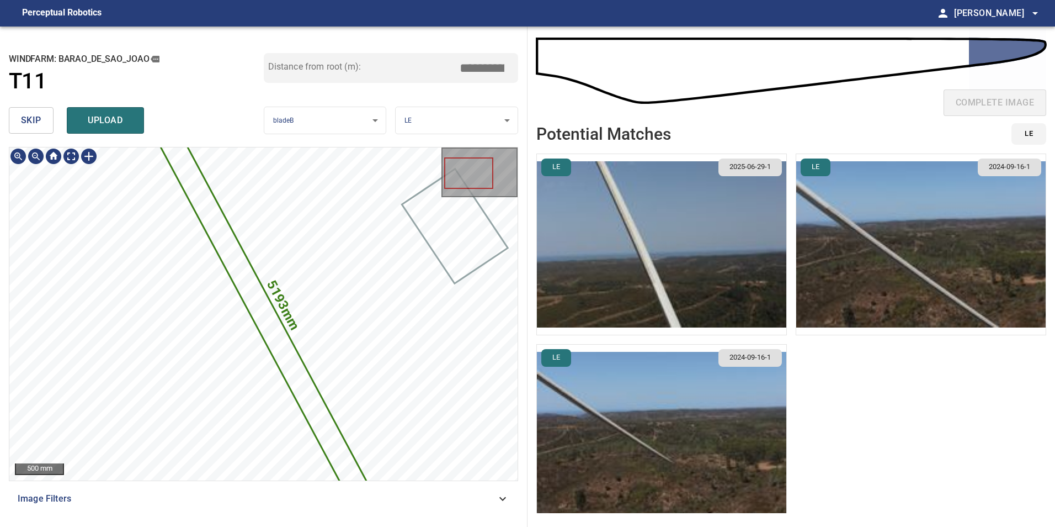
click at [312, 424] on icon at bounding box center [263, 314] width 233 height 408
click at [701, 218] on img "button" at bounding box center [661, 244] width 249 height 180
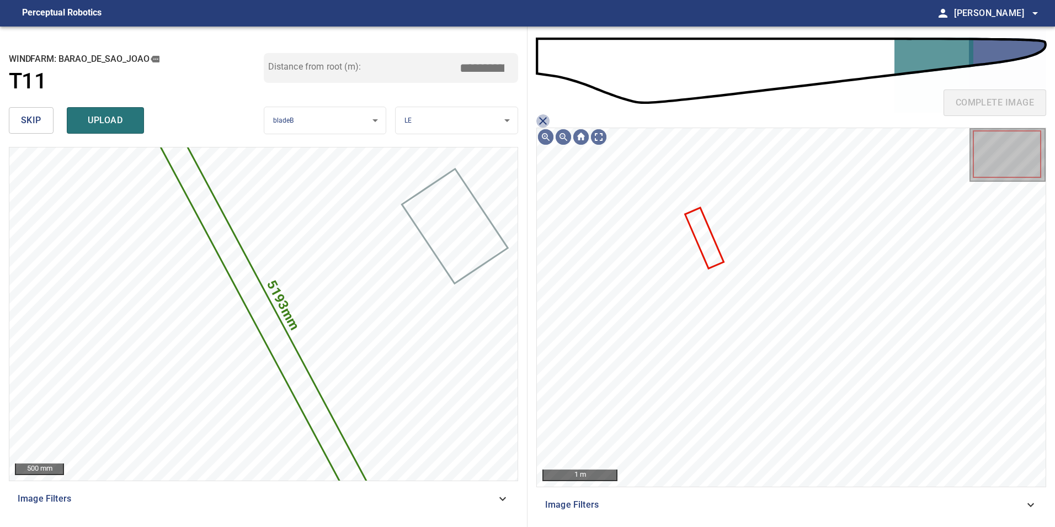
drag, startPoint x: 548, startPoint y: 119, endPoint x: 523, endPoint y: 93, distance: 35.9
click at [546, 119] on icon "close matching imageResolution:" at bounding box center [542, 120] width 13 height 13
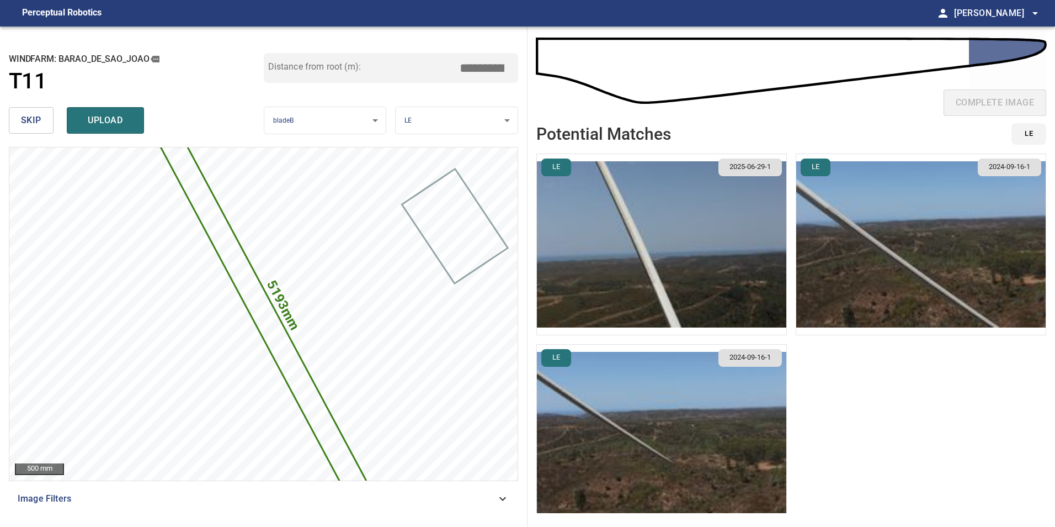
drag, startPoint x: 485, startPoint y: 67, endPoint x: 435, endPoint y: 57, distance: 50.8
click at [459, 56] on div "Distance from root (m): *****" at bounding box center [391, 68] width 255 height 30
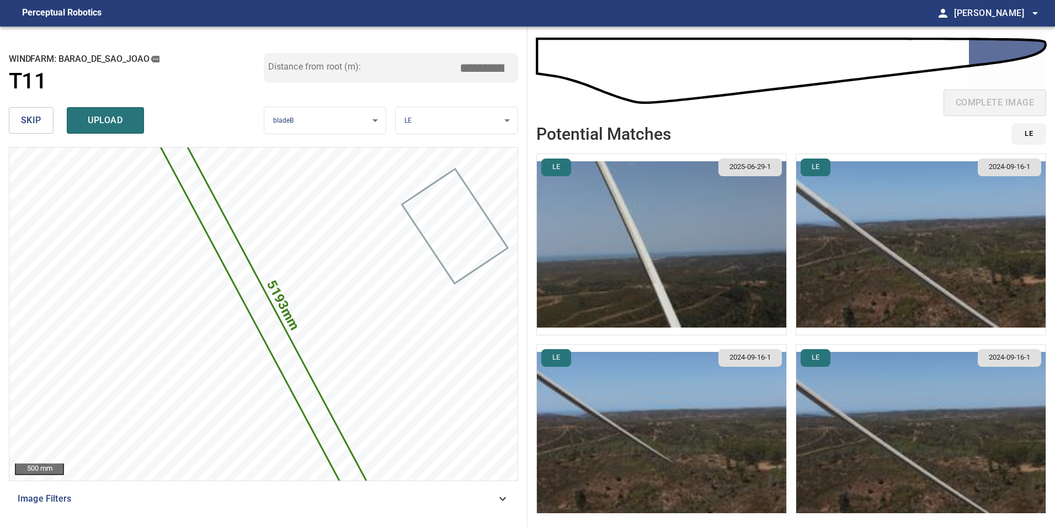
type input "*****"
click at [717, 214] on img "button" at bounding box center [661, 244] width 249 height 180
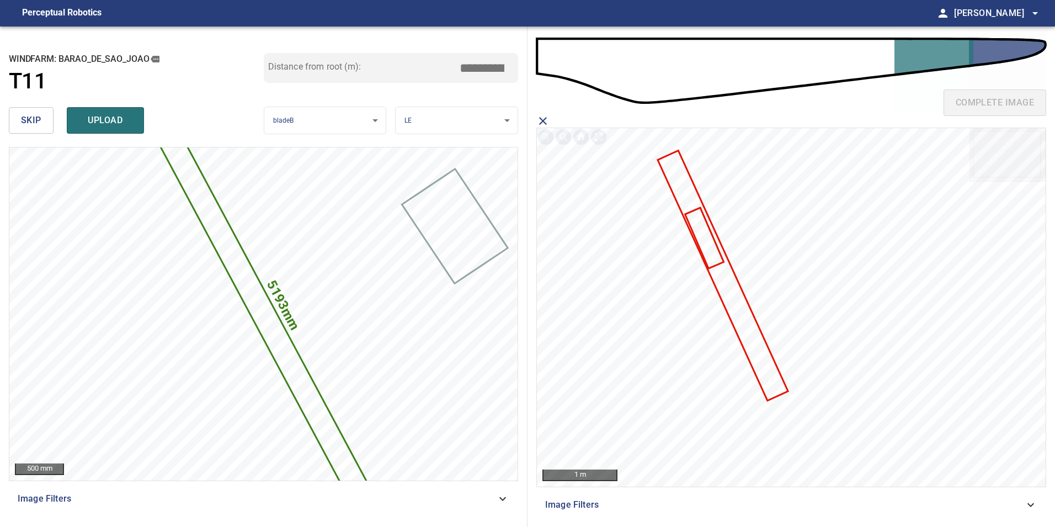
click at [741, 307] on icon at bounding box center [723, 276] width 128 height 248
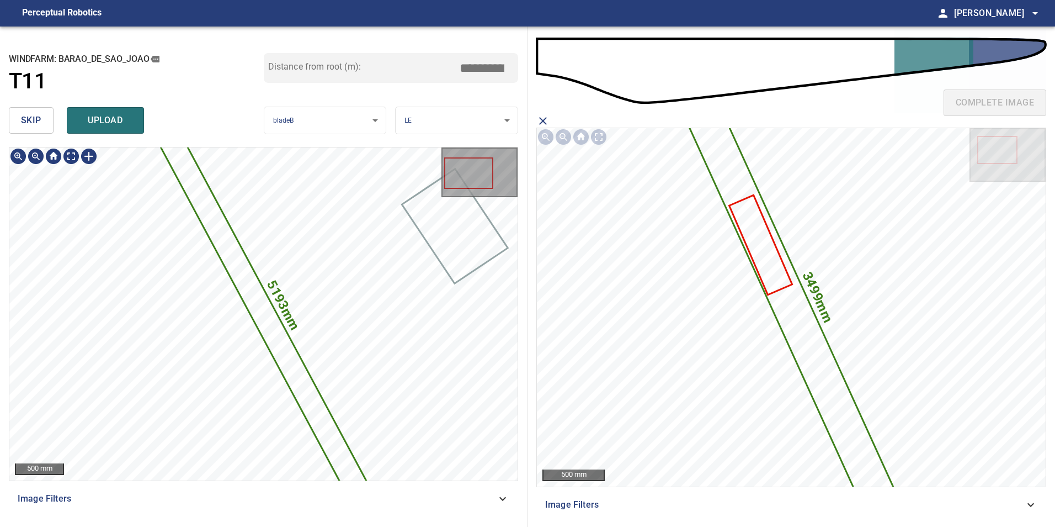
click at [284, 350] on icon at bounding box center [263, 314] width 233 height 408
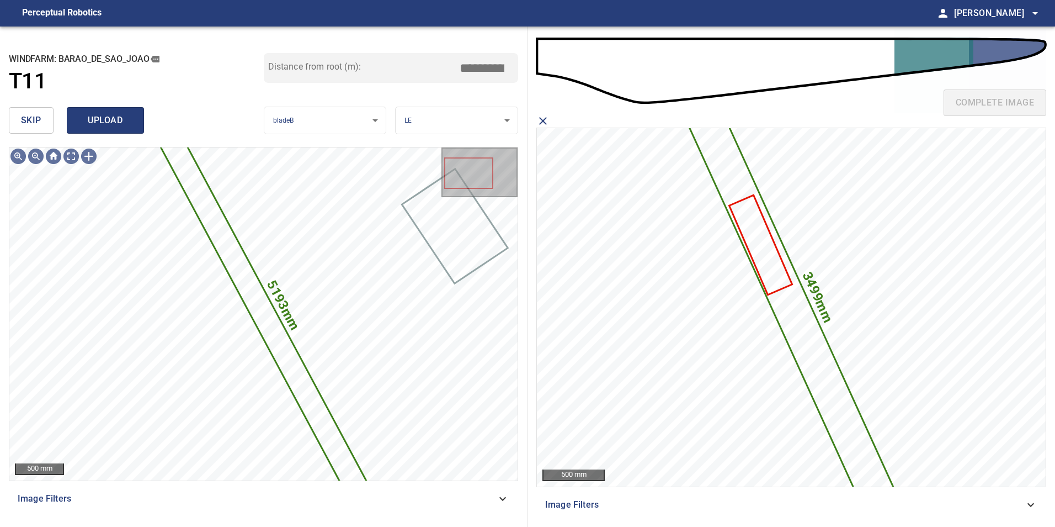
click at [87, 123] on span "upload" at bounding box center [105, 120] width 53 height 15
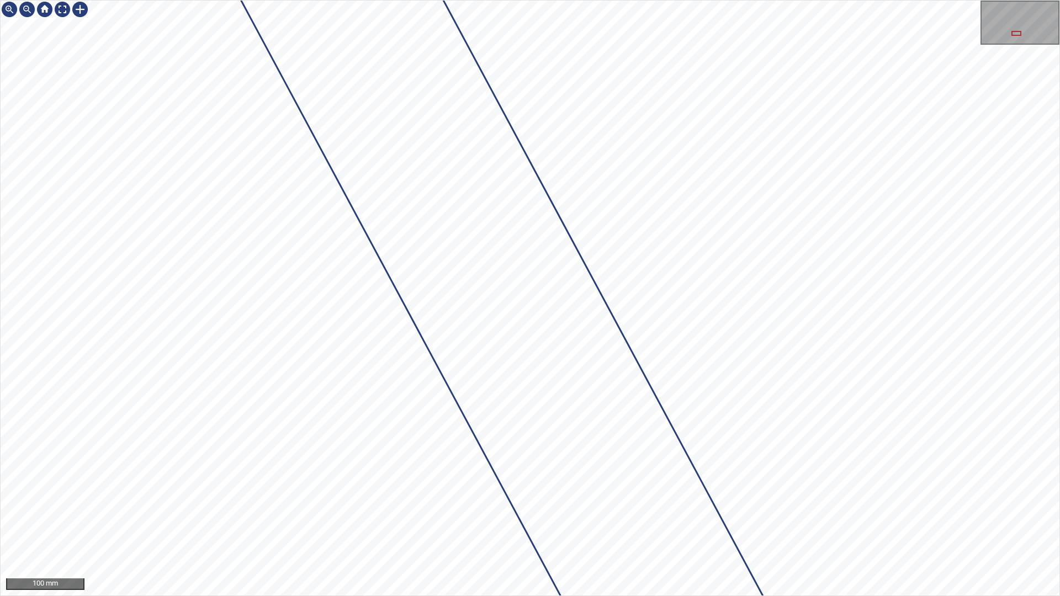
click at [756, 0] on div "100 mm" at bounding box center [530, 298] width 1060 height 596
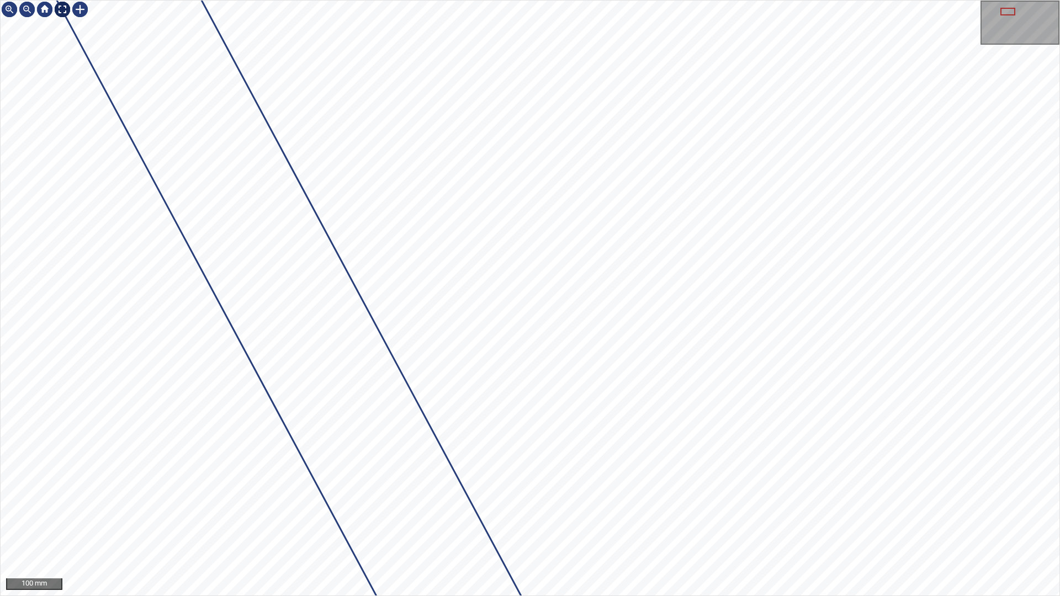
click at [65, 6] on div at bounding box center [63, 10] width 18 height 18
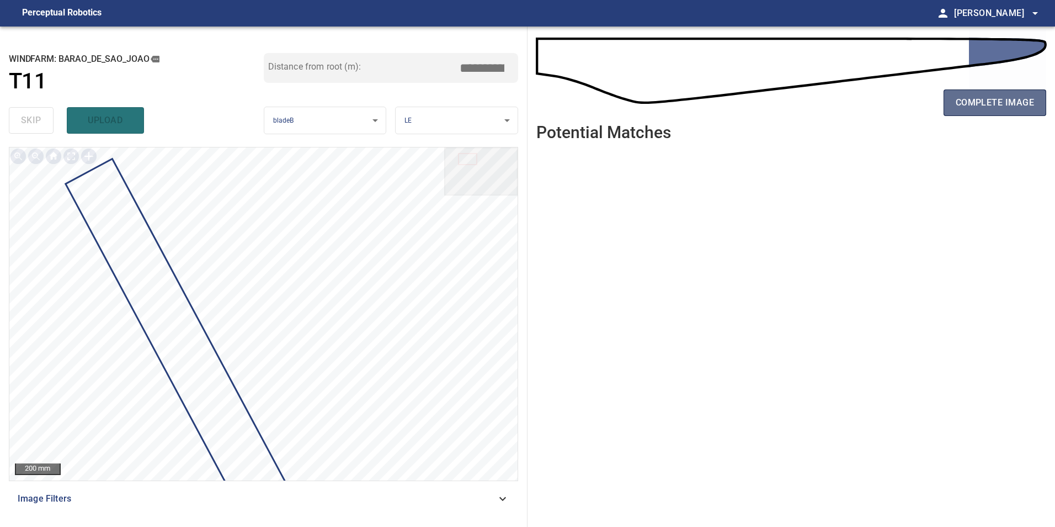
click at [980, 109] on span "complete image" at bounding box center [995, 102] width 78 height 15
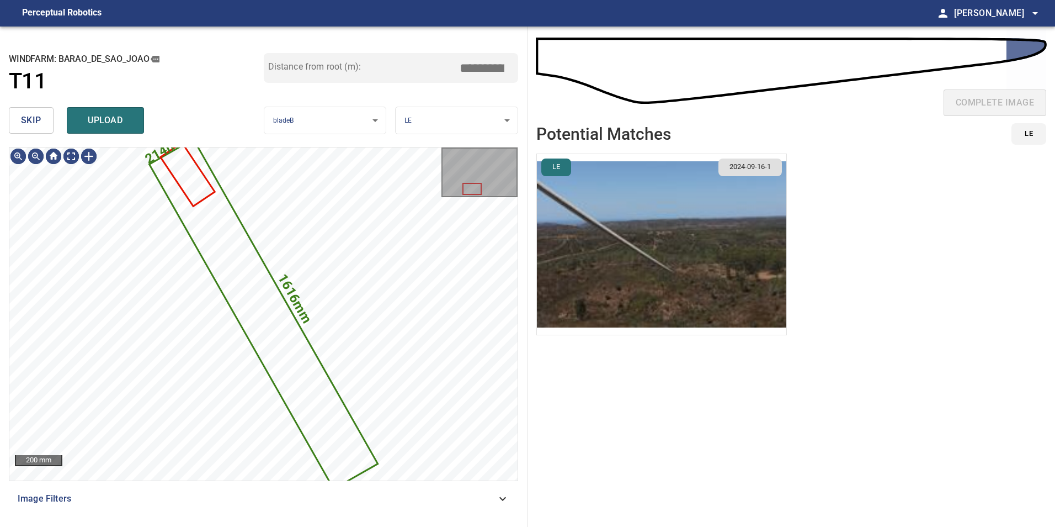
click at [26, 113] on span "skip" at bounding box center [31, 120] width 20 height 15
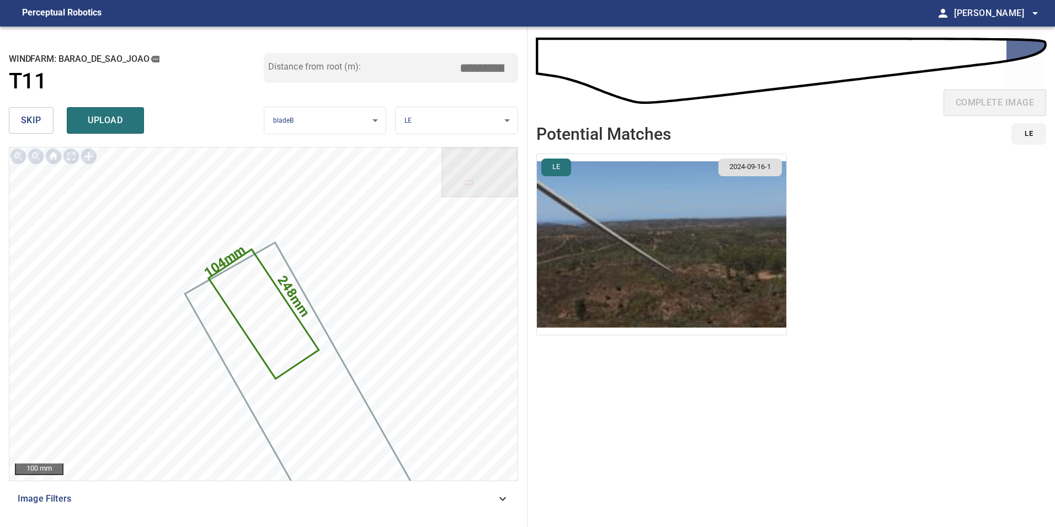
click at [494, 73] on input "*****" at bounding box center [486, 67] width 55 height 21
drag, startPoint x: 491, startPoint y: 72, endPoint x: 526, endPoint y: 72, distance: 35.3
click at [526, 72] on div "**********" at bounding box center [264, 276] width 528 height 500
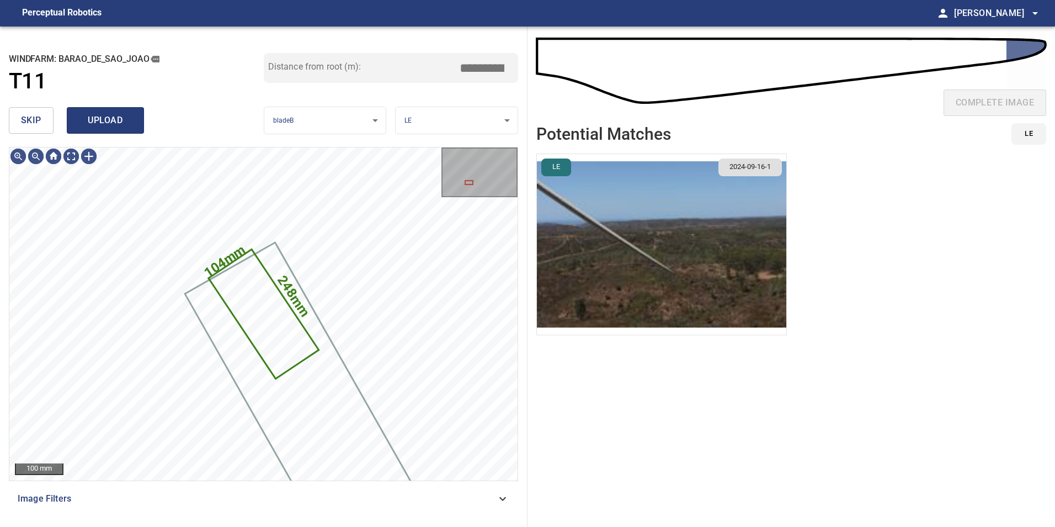
type input "*****"
click at [81, 116] on span "upload" at bounding box center [105, 120] width 53 height 15
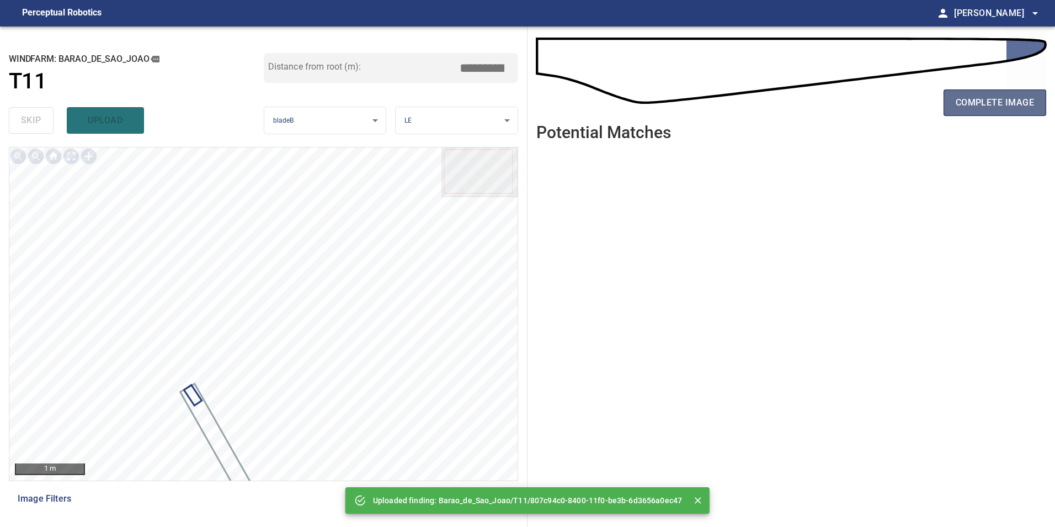
click at [986, 103] on span "complete image" at bounding box center [995, 102] width 78 height 15
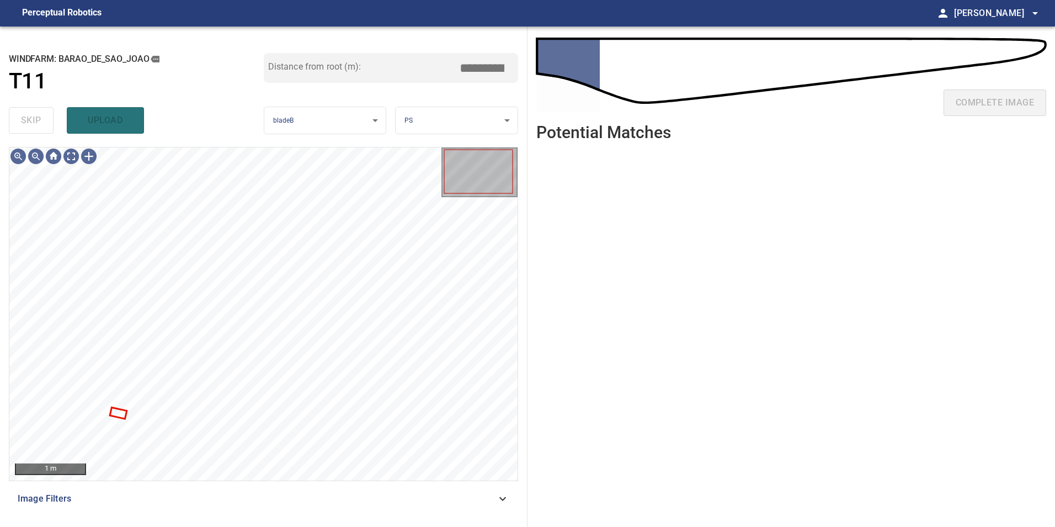
click at [493, 509] on div "Image Filters" at bounding box center [263, 498] width 509 height 26
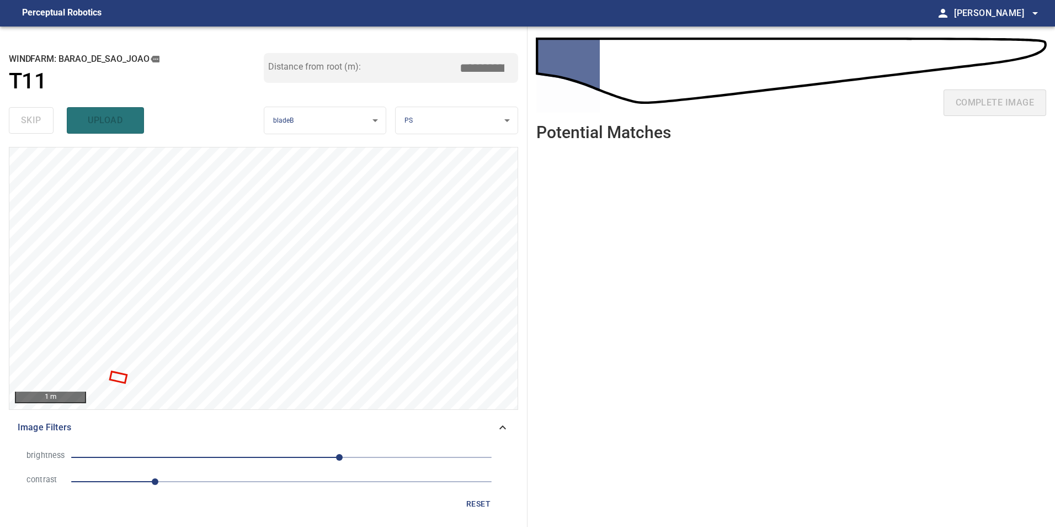
click at [224, 480] on span "1" at bounding box center [281, 481] width 421 height 15
click at [262, 456] on span "70" at bounding box center [281, 456] width 421 height 15
click at [244, 454] on span "-24" at bounding box center [281, 456] width 421 height 15
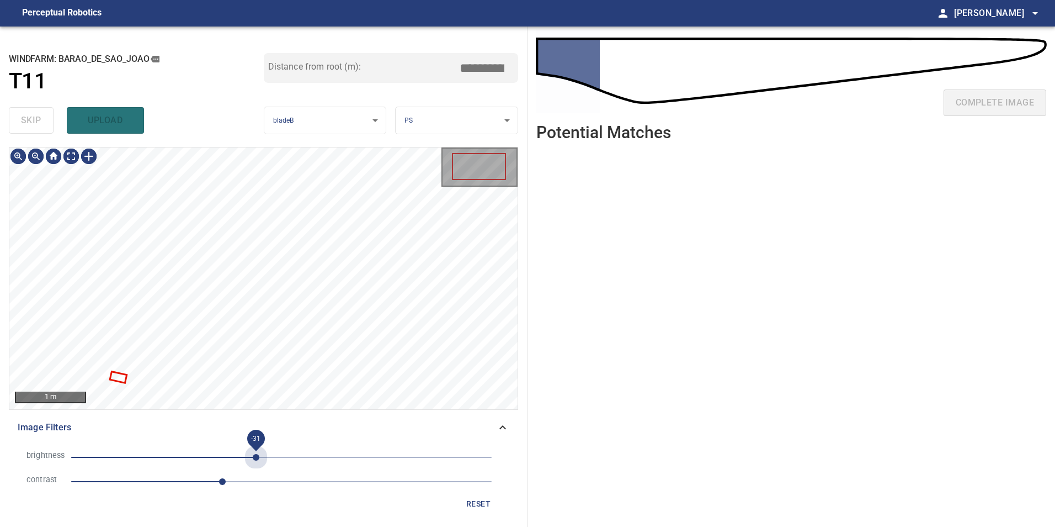
click at [256, 456] on span "-31" at bounding box center [281, 456] width 421 height 15
click at [263, 457] on span "-23" at bounding box center [262, 457] width 7 height 7
click at [259, 454] on span "-23" at bounding box center [262, 457] width 7 height 7
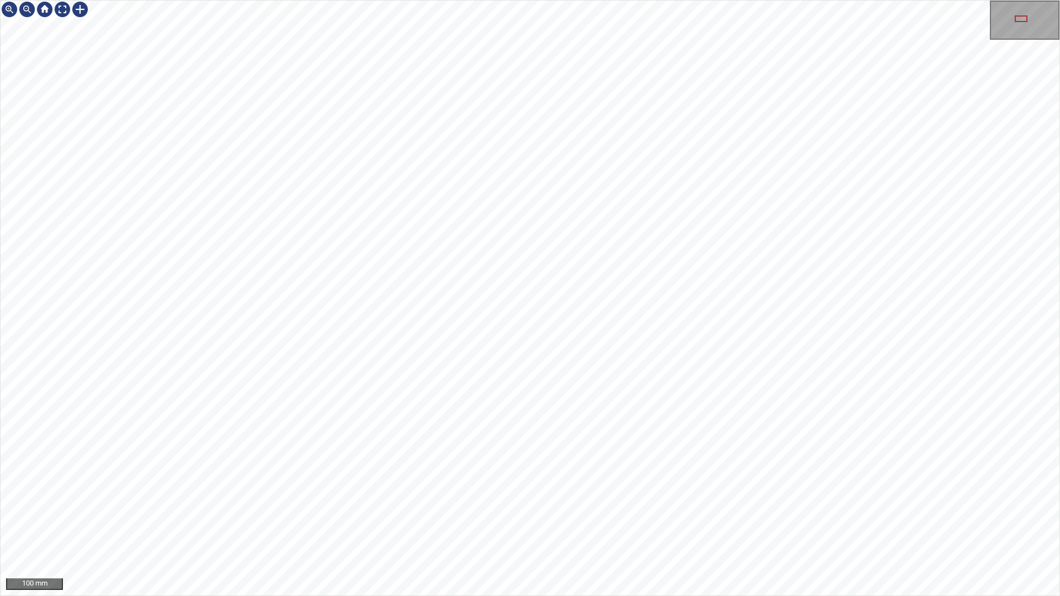
click at [343, 0] on div "100 mm" at bounding box center [530, 298] width 1060 height 596
click at [644, 526] on div "100 mm" at bounding box center [530, 298] width 1060 height 596
click at [62, 6] on div at bounding box center [63, 10] width 18 height 18
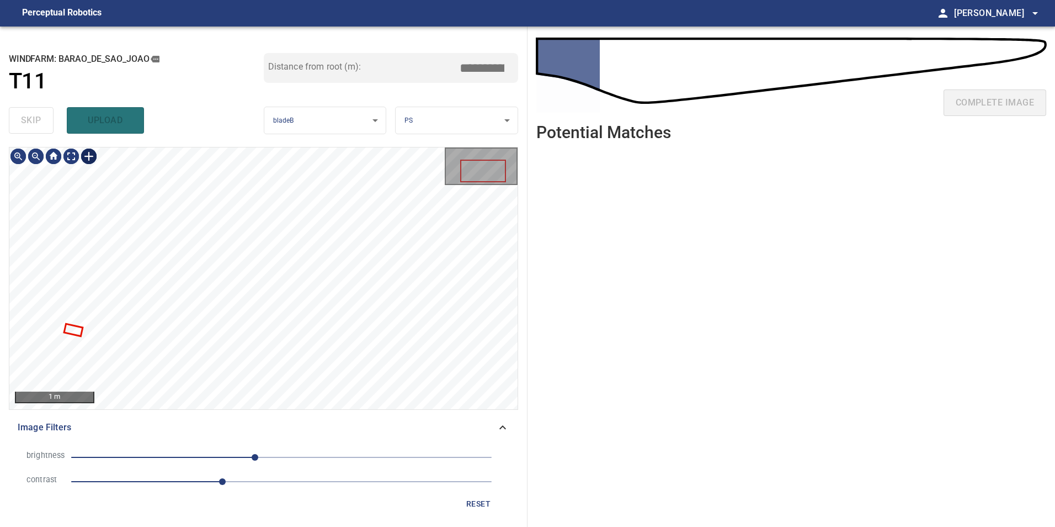
click at [88, 159] on div at bounding box center [89, 156] width 18 height 18
click at [37, 188] on div at bounding box center [263, 277] width 508 height 261
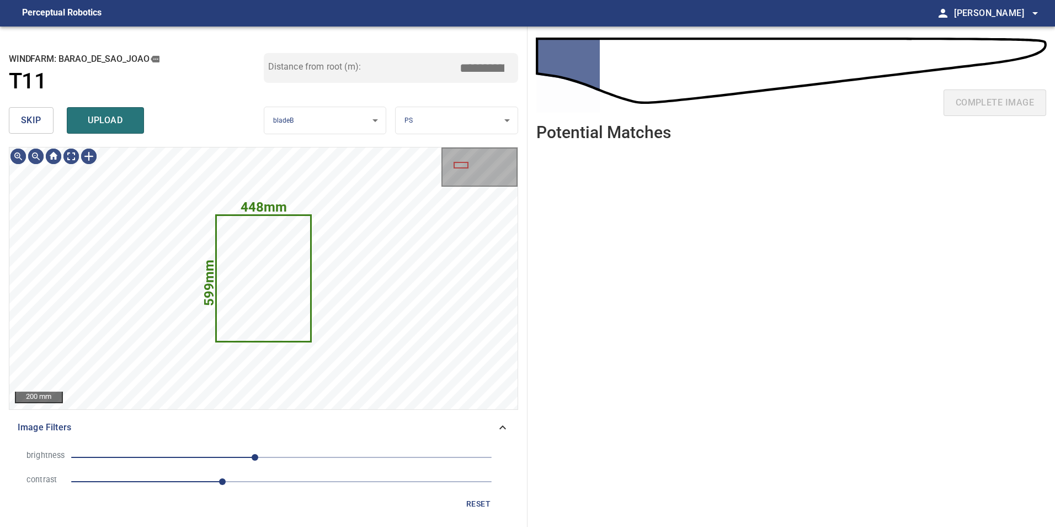
click at [29, 117] on span "skip" at bounding box center [31, 120] width 20 height 15
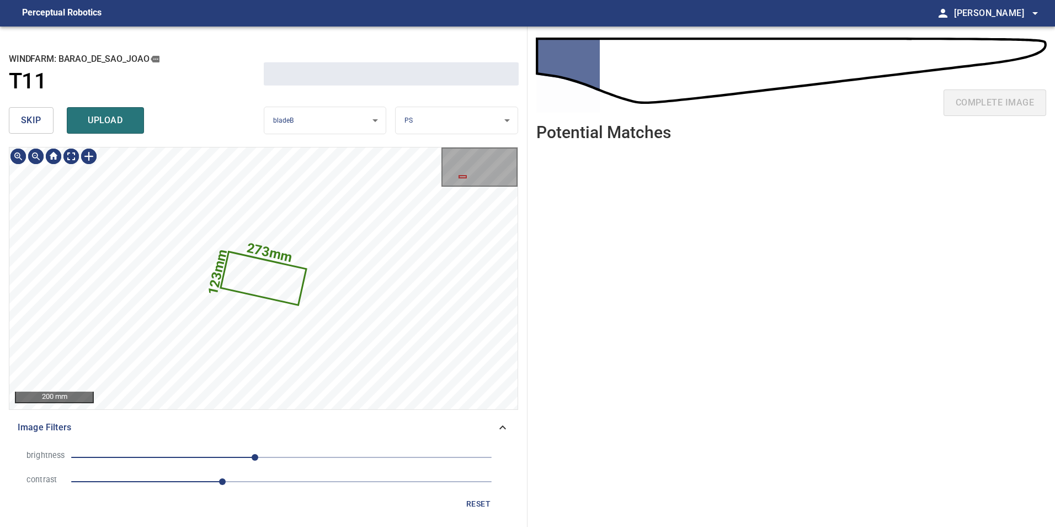
click at [29, 117] on span "skip" at bounding box center [31, 120] width 20 height 15
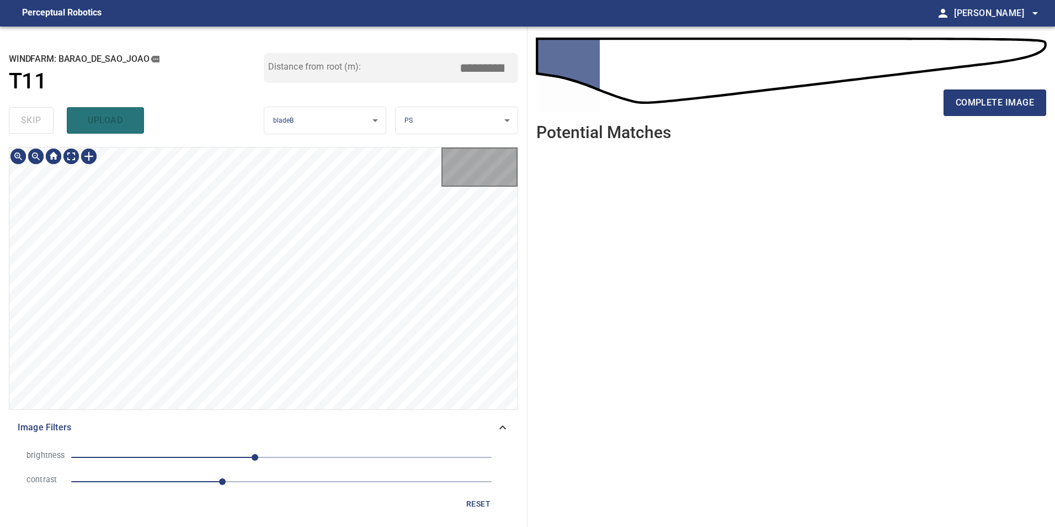
click at [29, 117] on div "skip upload" at bounding box center [136, 120] width 255 height 35
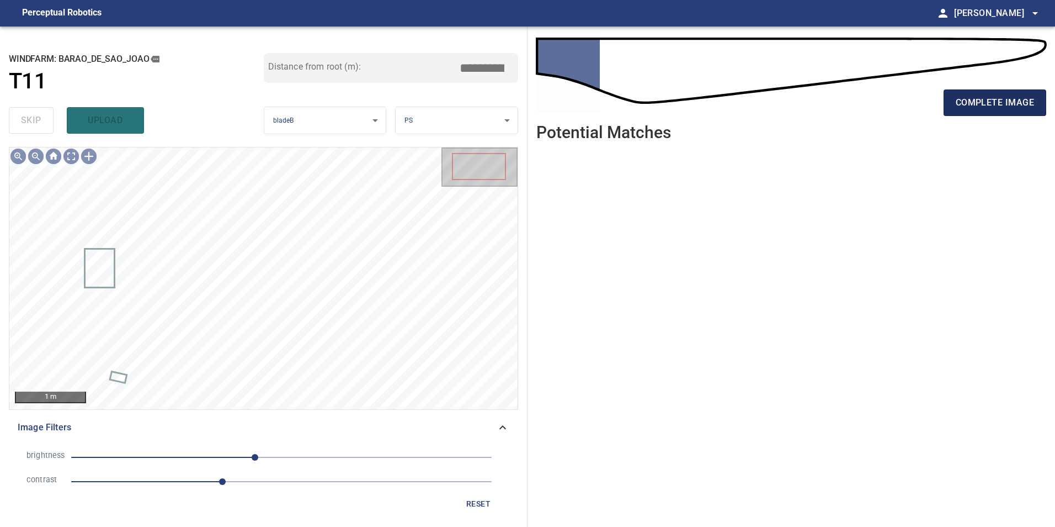
click at [1016, 105] on span "complete image" at bounding box center [995, 102] width 78 height 15
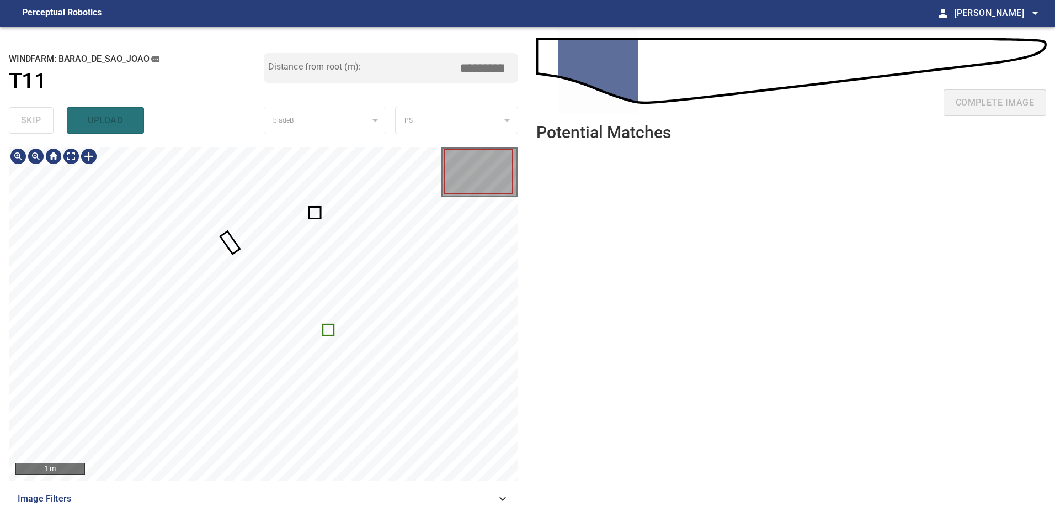
click at [327, 334] on div at bounding box center [263, 313] width 508 height 333
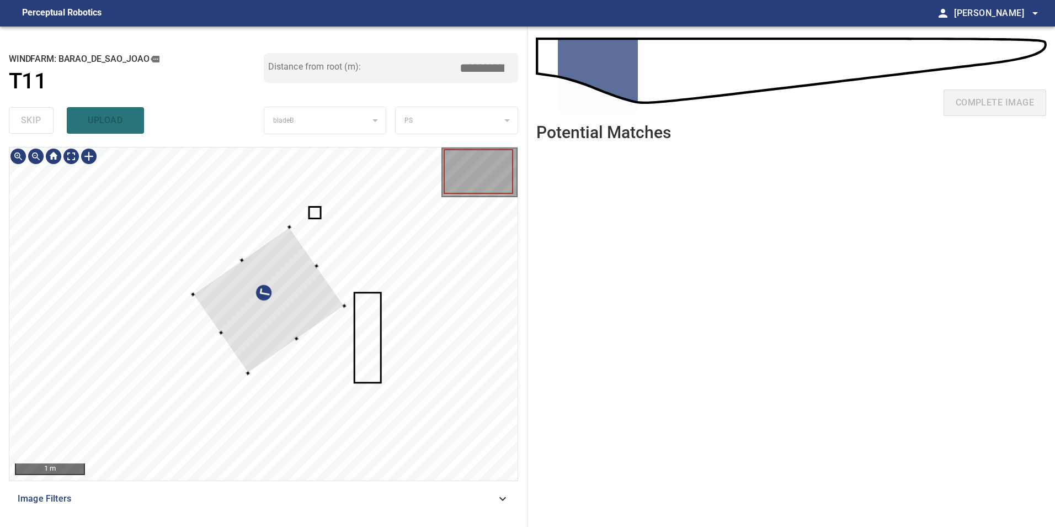
click at [344, 343] on div at bounding box center [268, 300] width 151 height 146
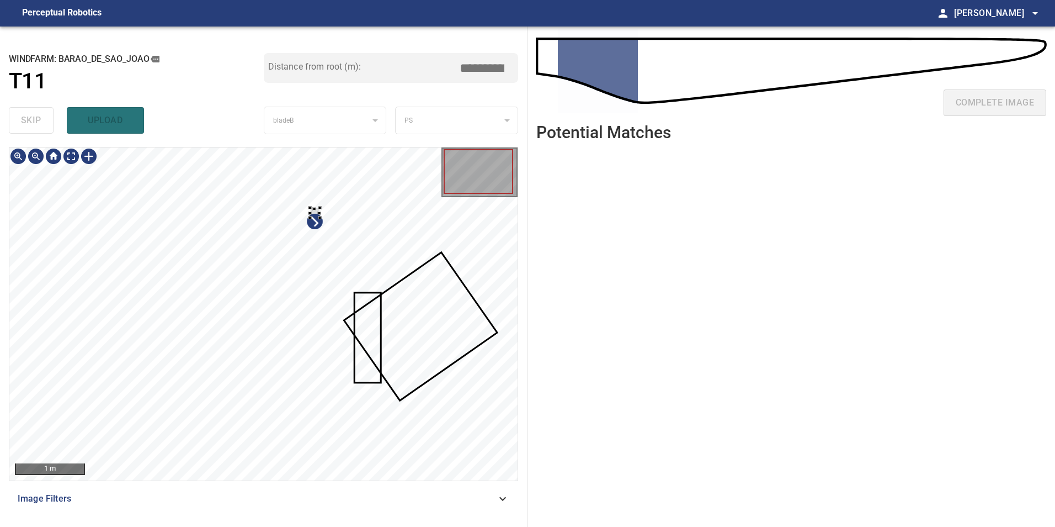
click at [399, 318] on div at bounding box center [263, 313] width 508 height 333
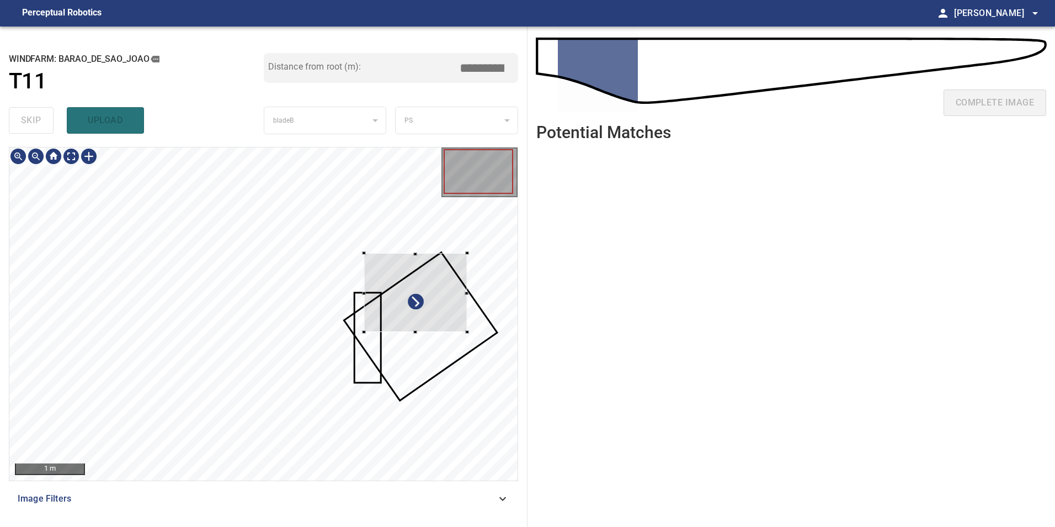
click at [402, 268] on div at bounding box center [415, 292] width 103 height 79
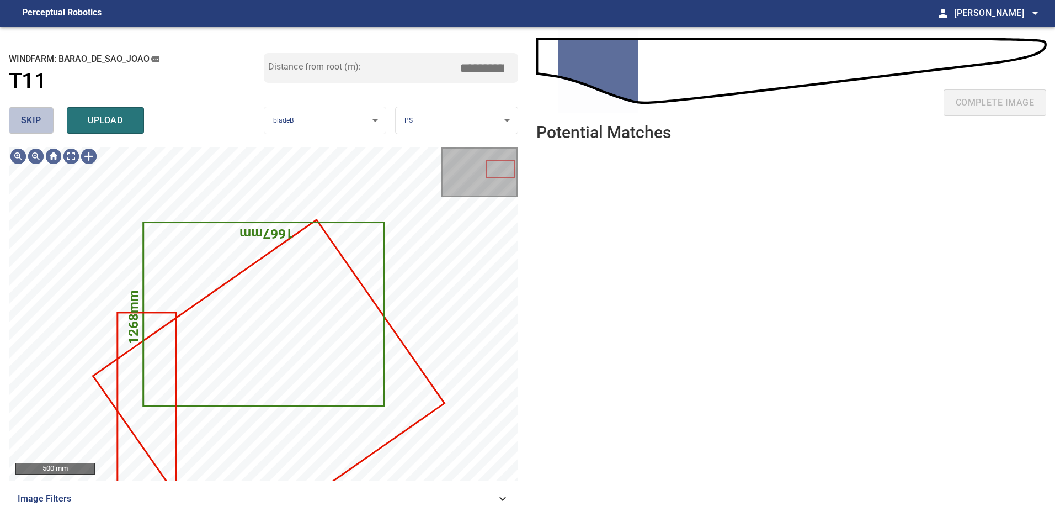
click at [45, 122] on button "skip" at bounding box center [31, 120] width 45 height 26
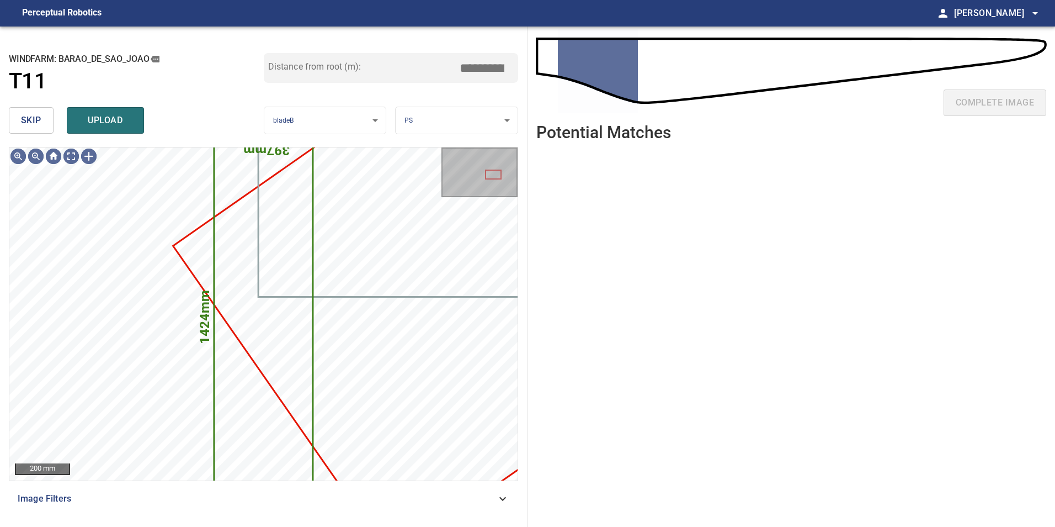
click at [45, 122] on button "skip" at bounding box center [31, 120] width 45 height 26
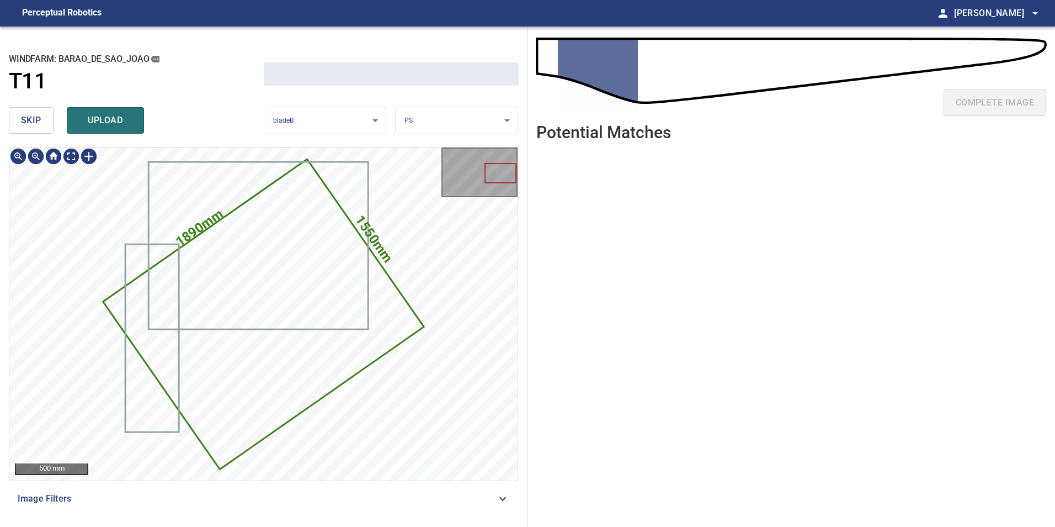
click at [45, 122] on button "skip" at bounding box center [31, 120] width 45 height 26
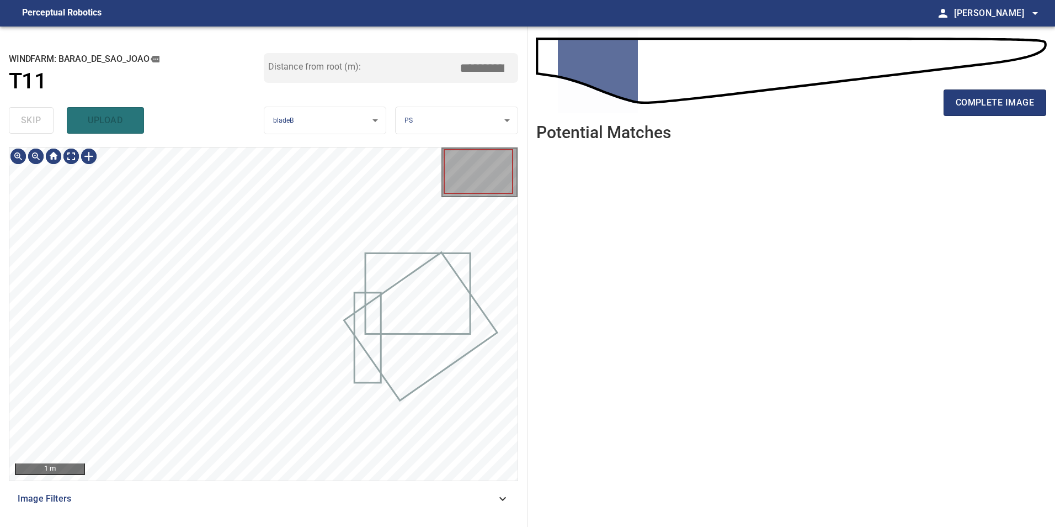
click at [45, 122] on div "skip upload" at bounding box center [136, 120] width 255 height 35
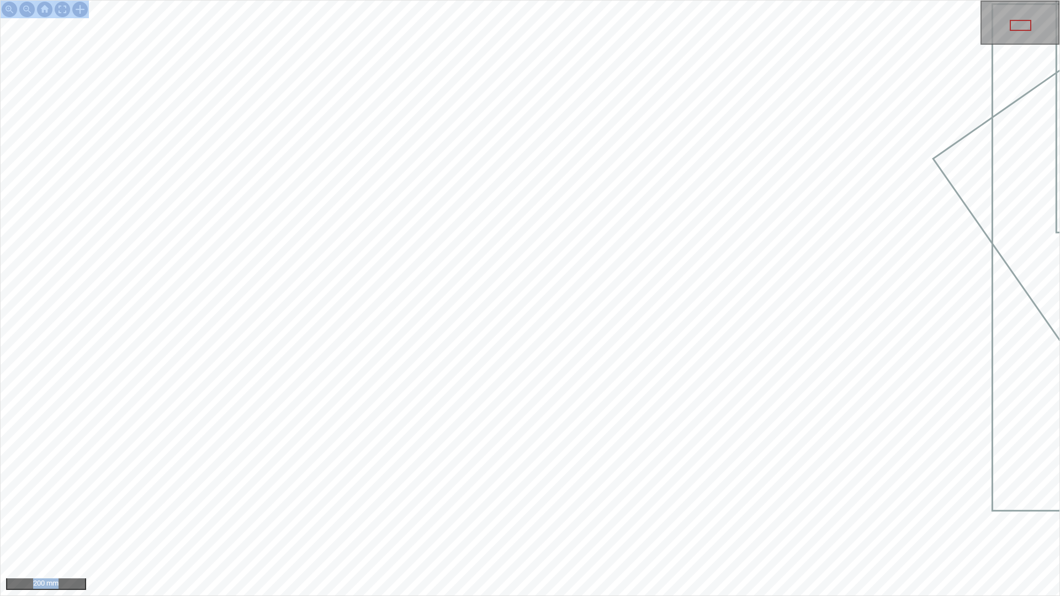
click at [732, 474] on div "200 mm" at bounding box center [530, 298] width 1060 height 596
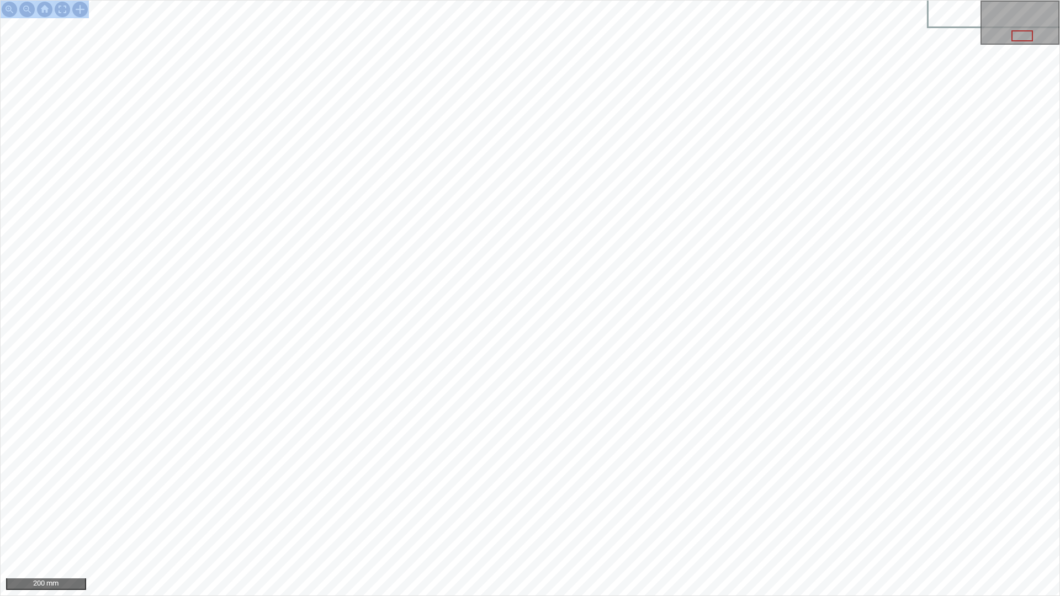
click at [761, 0] on div "200 mm" at bounding box center [530, 298] width 1060 height 596
click at [556, 526] on div "100 mm" at bounding box center [530, 298] width 1060 height 596
click at [762, 526] on html "100 mm" at bounding box center [530, 298] width 1060 height 596
click at [548, 0] on div "100 mm" at bounding box center [530, 298] width 1060 height 596
click at [434, 526] on html "200 mm" at bounding box center [530, 298] width 1060 height 596
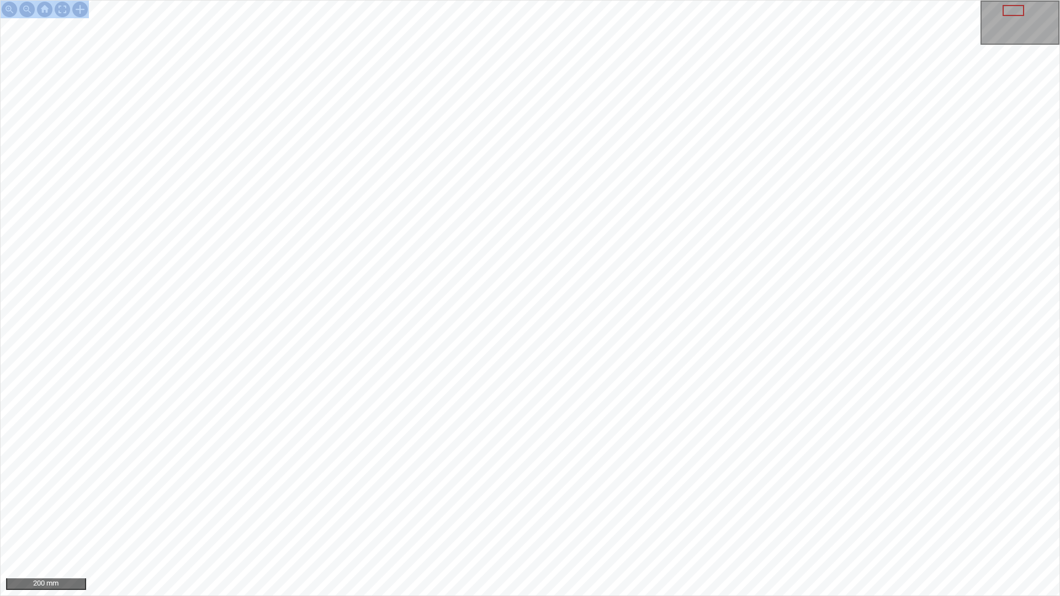
click at [530, 526] on html "200 mm" at bounding box center [530, 298] width 1060 height 596
click at [59, 10] on div at bounding box center [63, 10] width 18 height 18
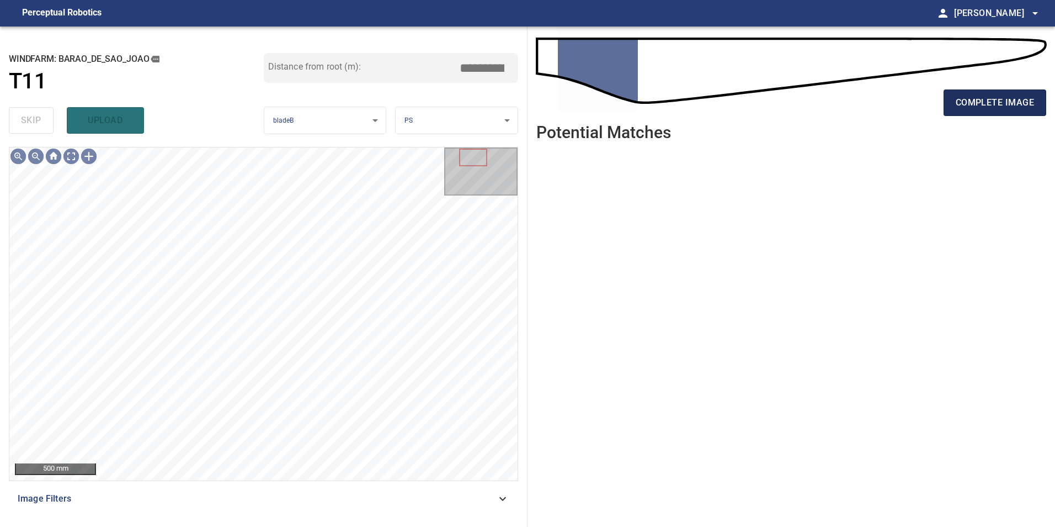
click at [981, 109] on span "complete image" at bounding box center [995, 102] width 78 height 15
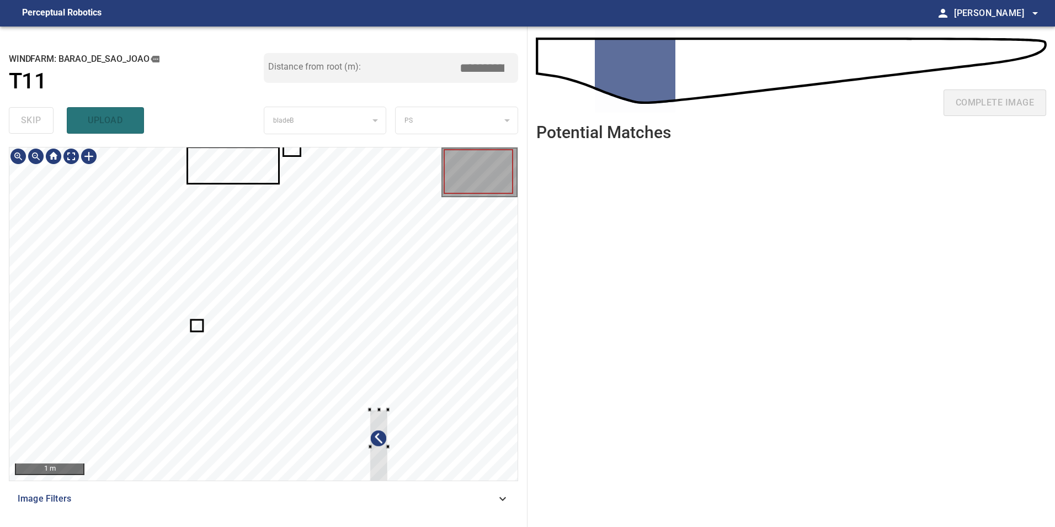
click at [412, 400] on div at bounding box center [263, 313] width 508 height 333
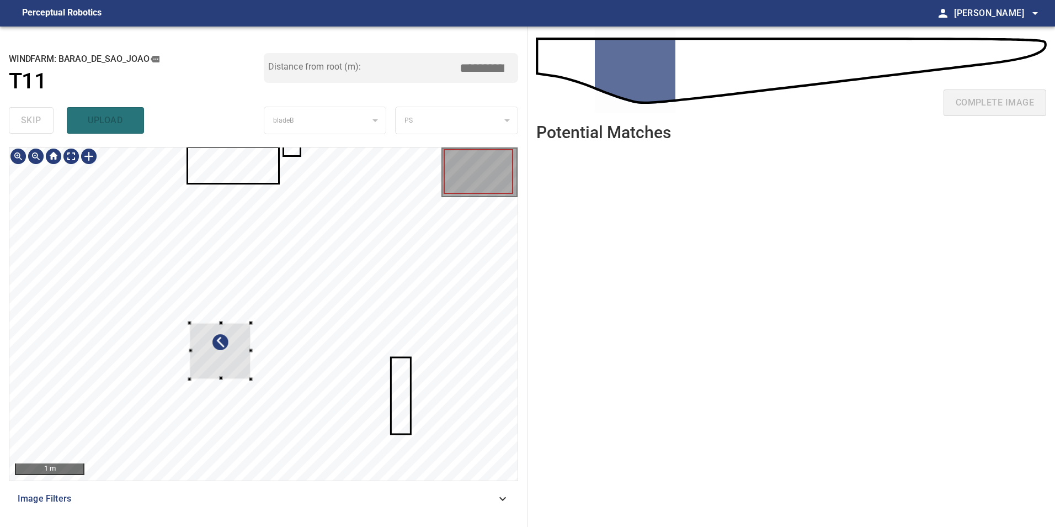
click at [446, 358] on div at bounding box center [263, 313] width 508 height 333
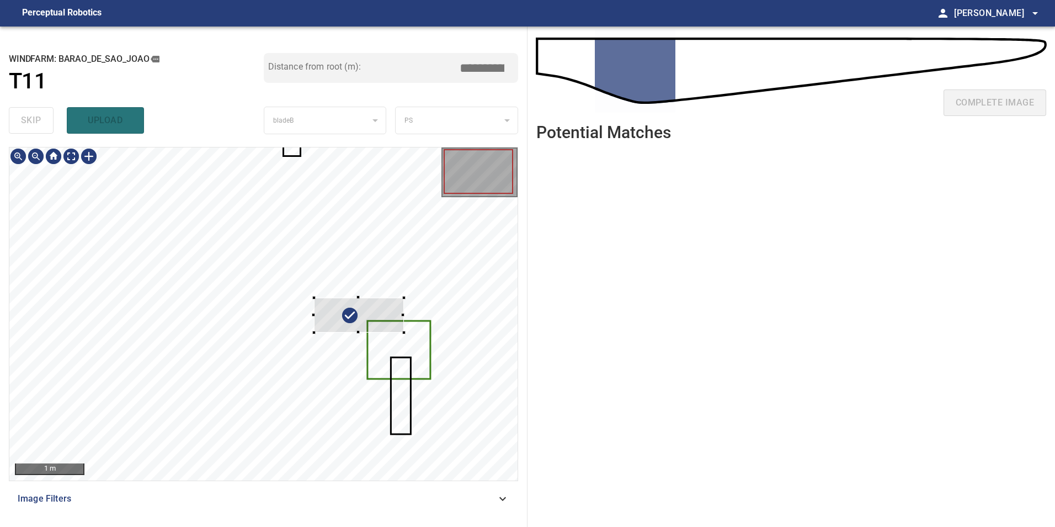
click at [414, 366] on div at bounding box center [263, 313] width 508 height 333
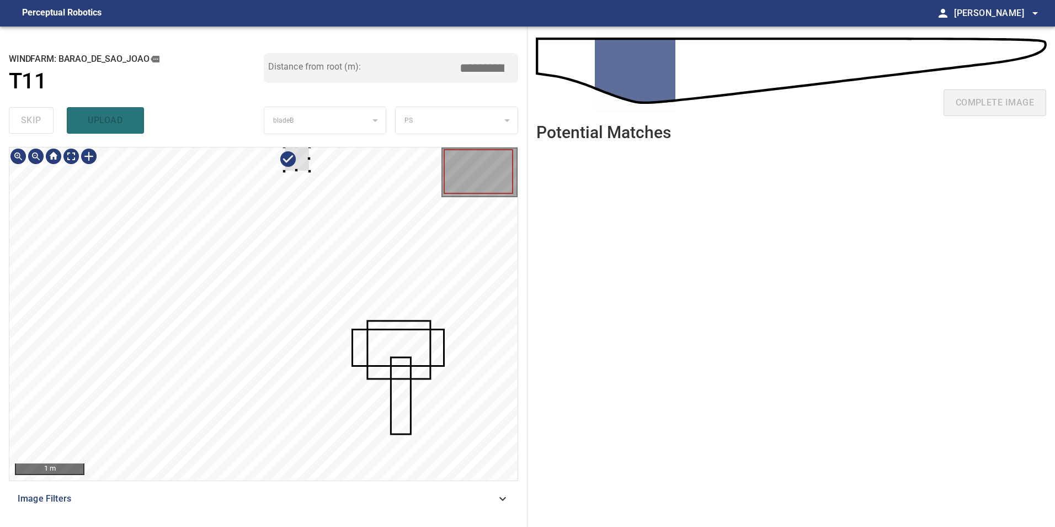
click at [435, 359] on div at bounding box center [263, 313] width 508 height 333
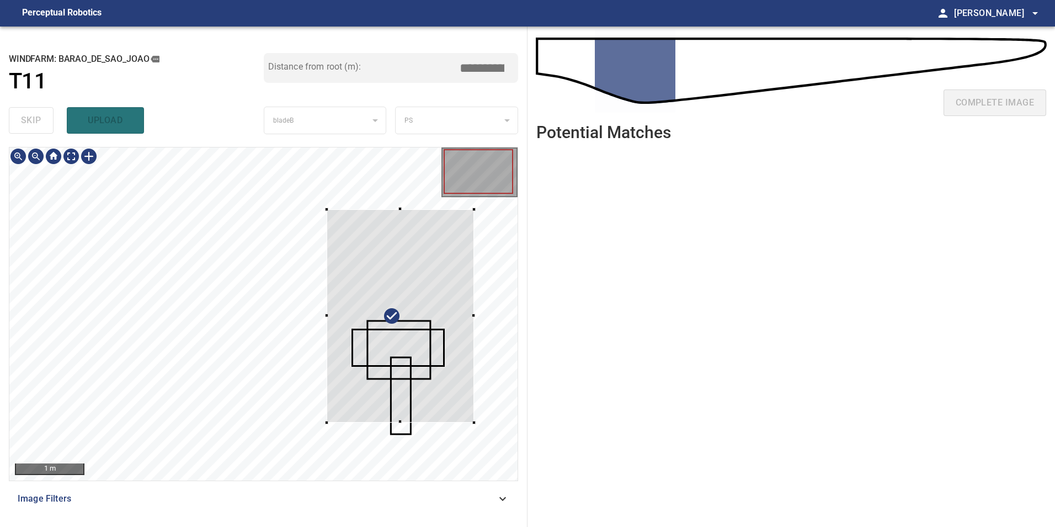
click at [429, 398] on div at bounding box center [400, 315] width 147 height 213
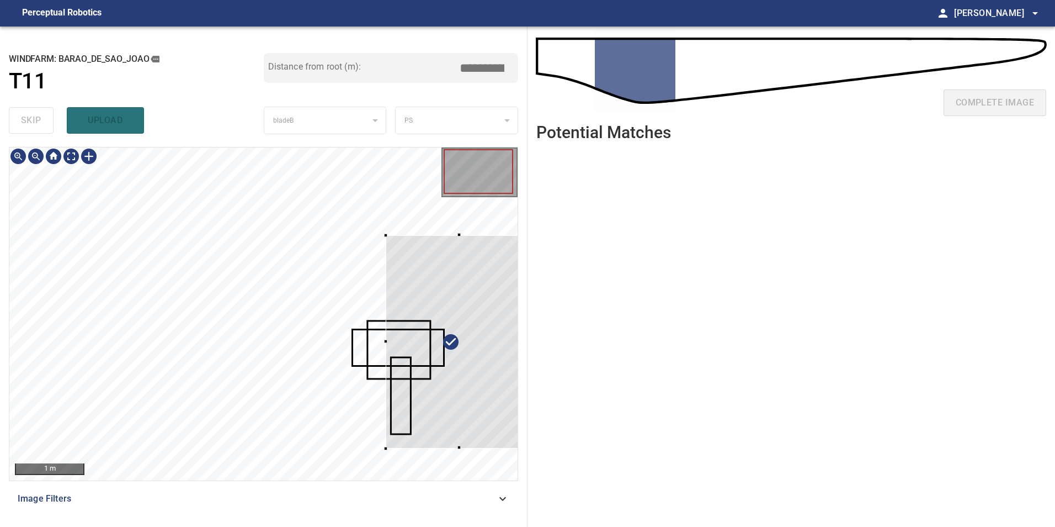
click at [491, 409] on div at bounding box center [459, 341] width 147 height 213
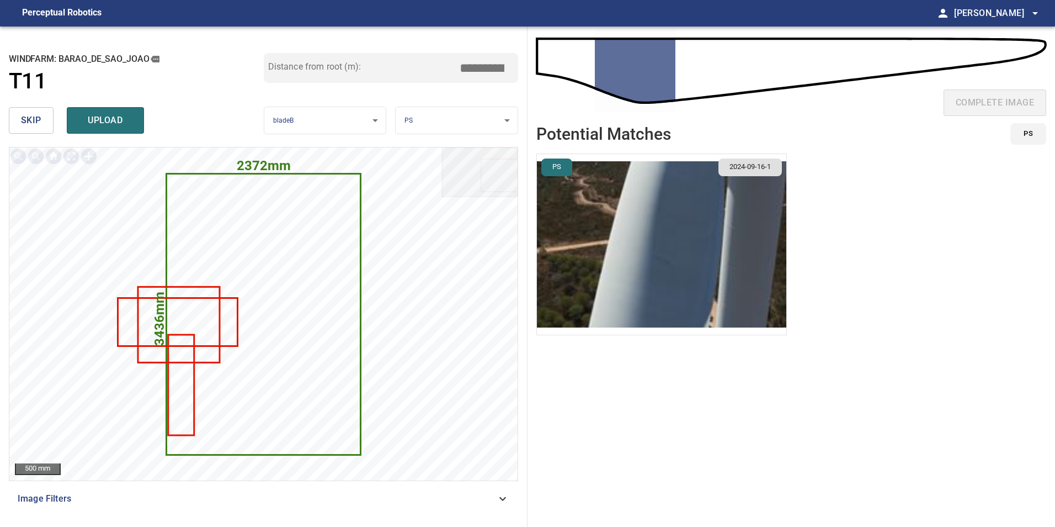
click at [20, 128] on button "skip" at bounding box center [31, 120] width 45 height 26
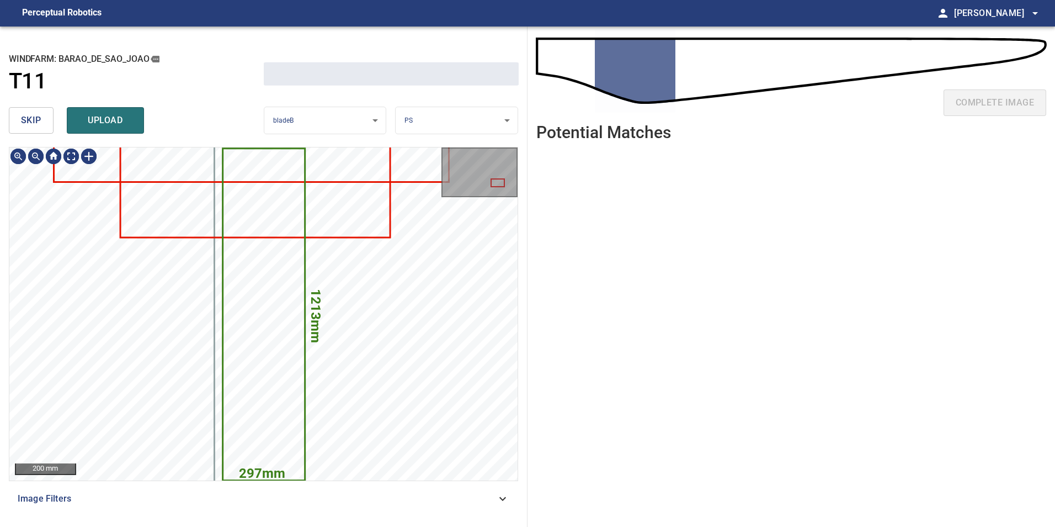
click at [20, 128] on button "skip" at bounding box center [31, 120] width 45 height 26
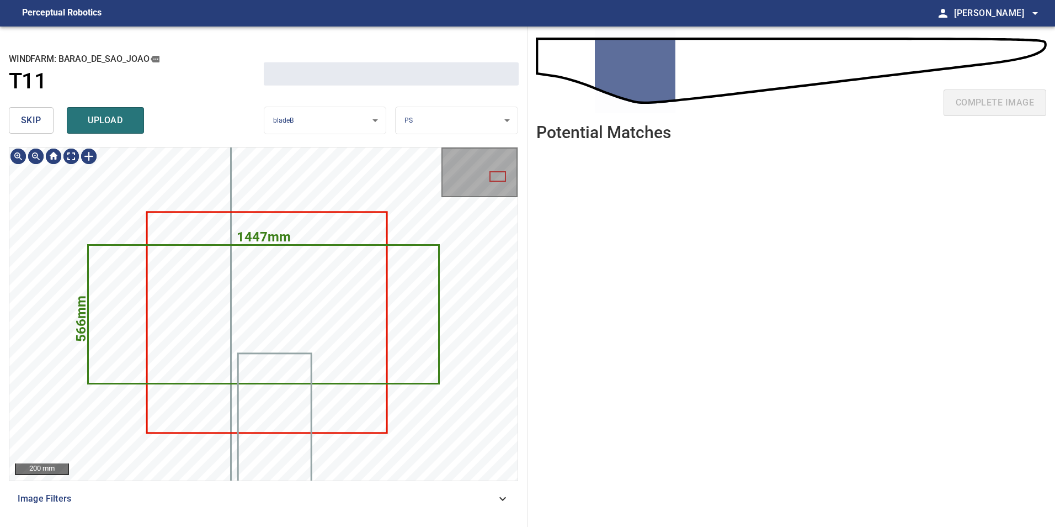
click at [20, 128] on button "skip" at bounding box center [31, 120] width 45 height 26
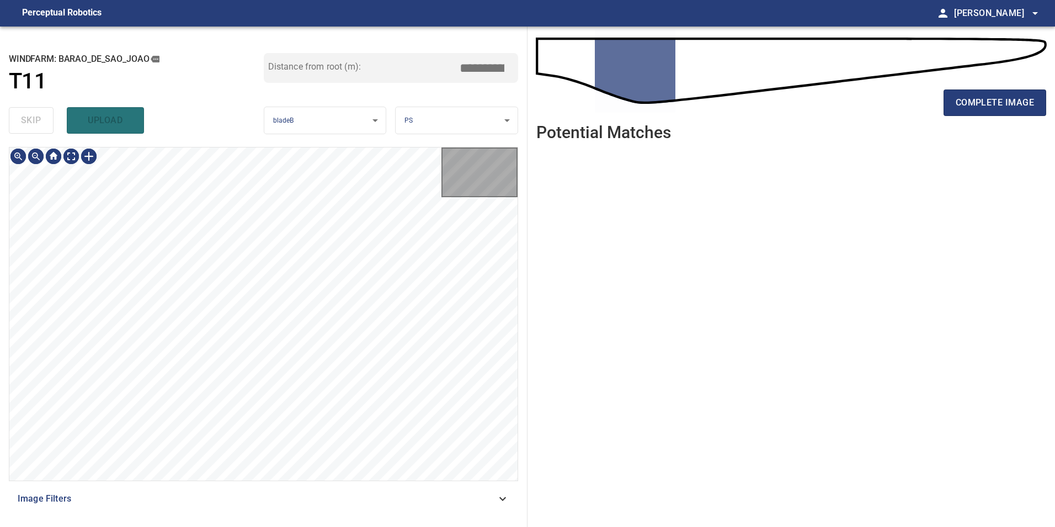
click at [20, 128] on div "skip upload" at bounding box center [136, 120] width 255 height 35
type input "****"
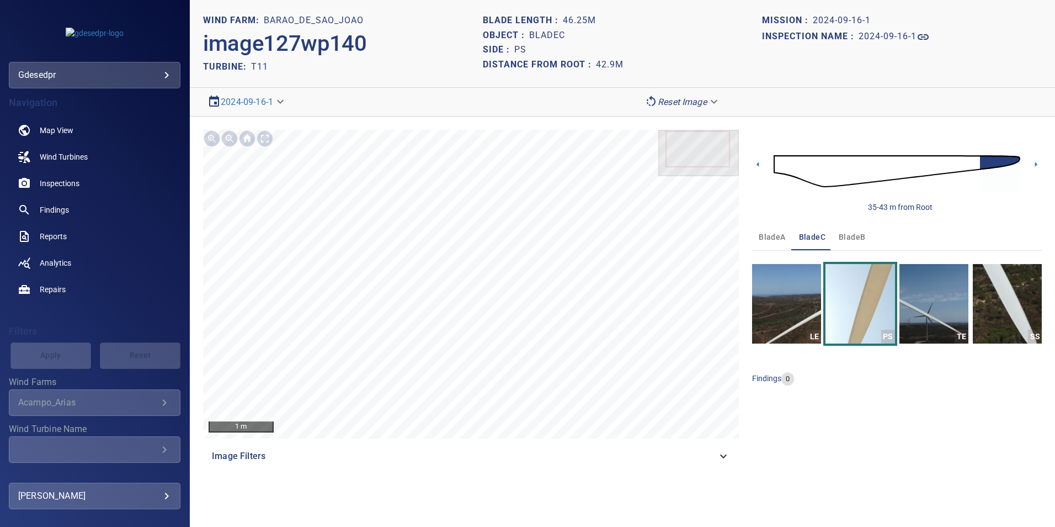
click at [782, 172] on img at bounding box center [897, 171] width 247 height 60
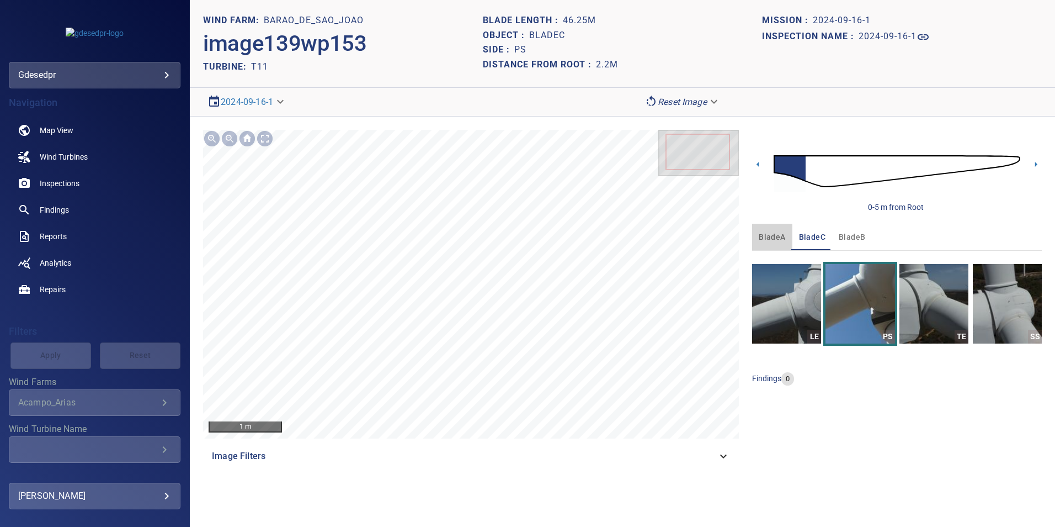
click at [762, 235] on span "bladeA" at bounding box center [772, 237] width 26 height 14
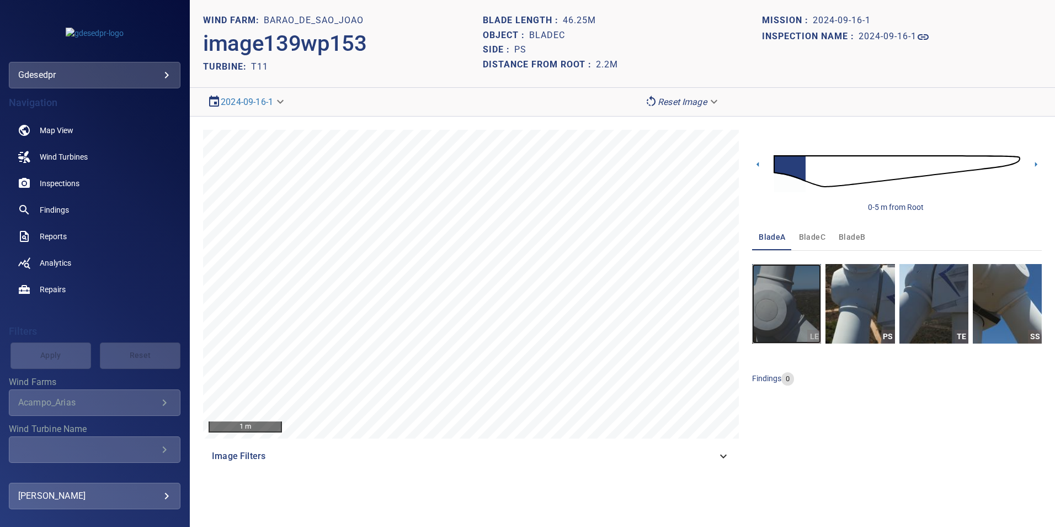
click at [763, 281] on img "button" at bounding box center [786, 303] width 69 height 79
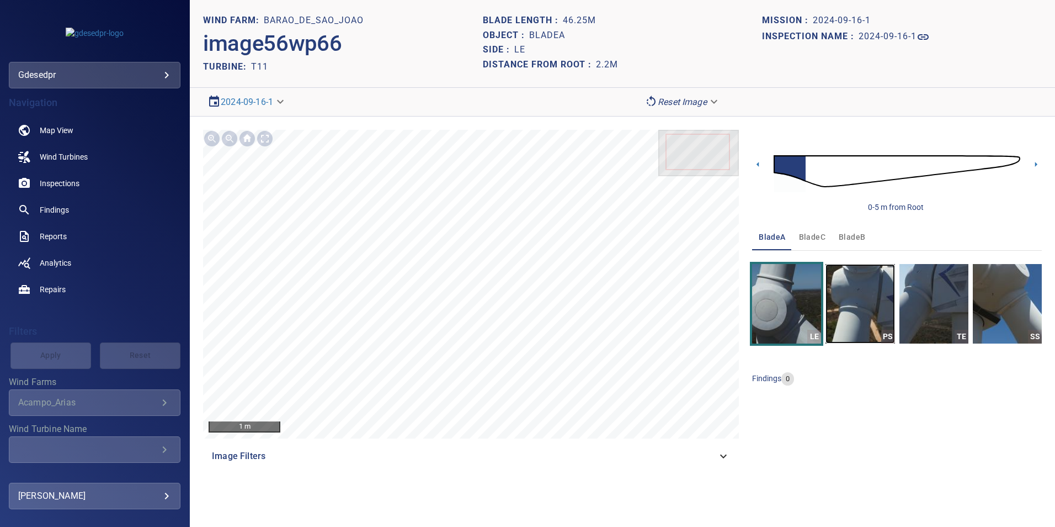
click at [857, 313] on img "button" at bounding box center [860, 303] width 69 height 79
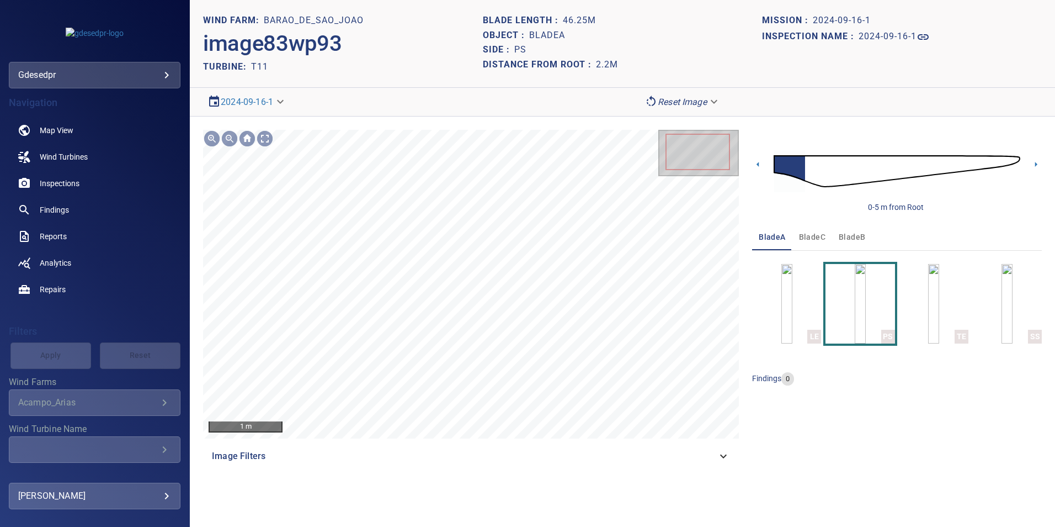
click at [818, 166] on img at bounding box center [897, 171] width 247 height 60
click at [853, 172] on img at bounding box center [897, 171] width 247 height 60
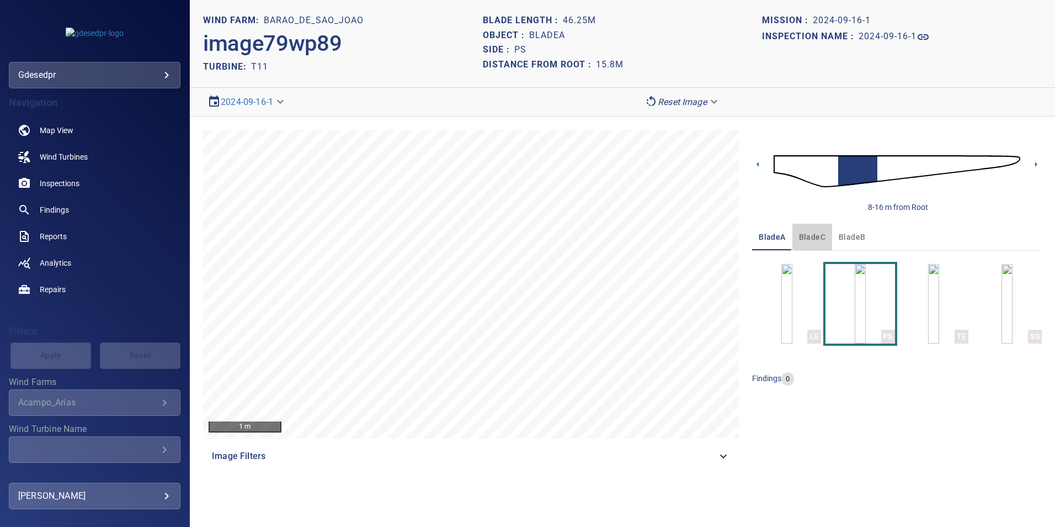
click at [826, 231] on button "bladeC" at bounding box center [813, 237] width 40 height 26
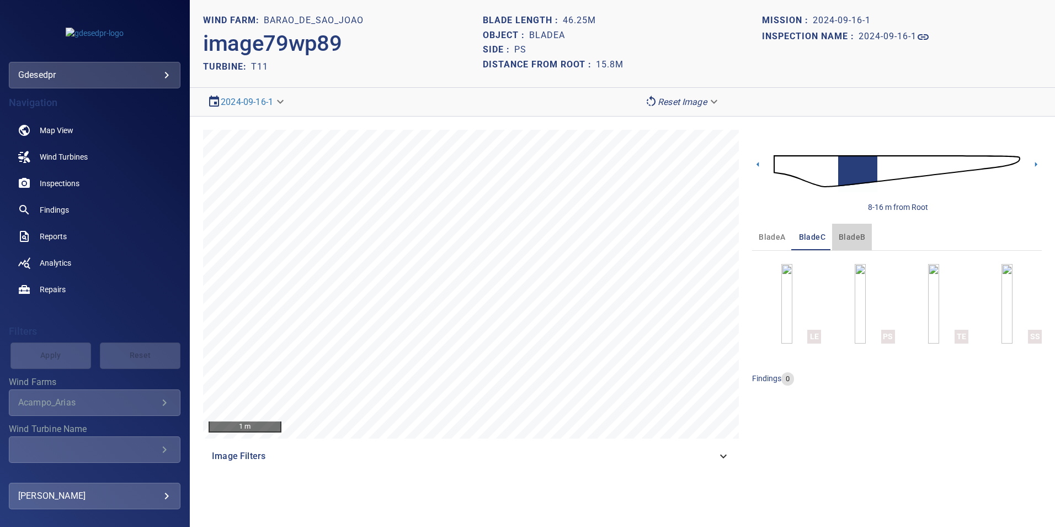
click at [842, 237] on span "bladeB" at bounding box center [852, 237] width 26 height 14
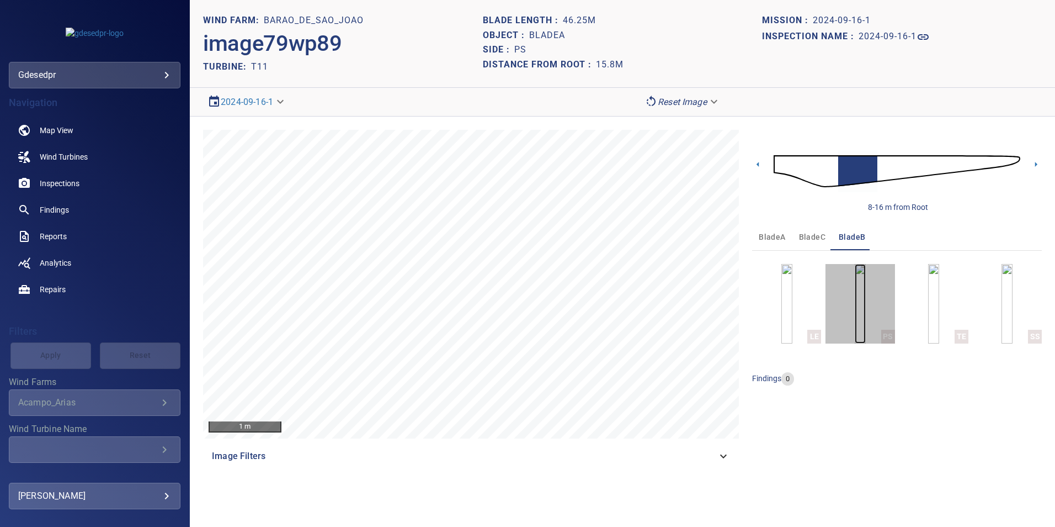
click at [866, 295] on img "button" at bounding box center [860, 303] width 11 height 79
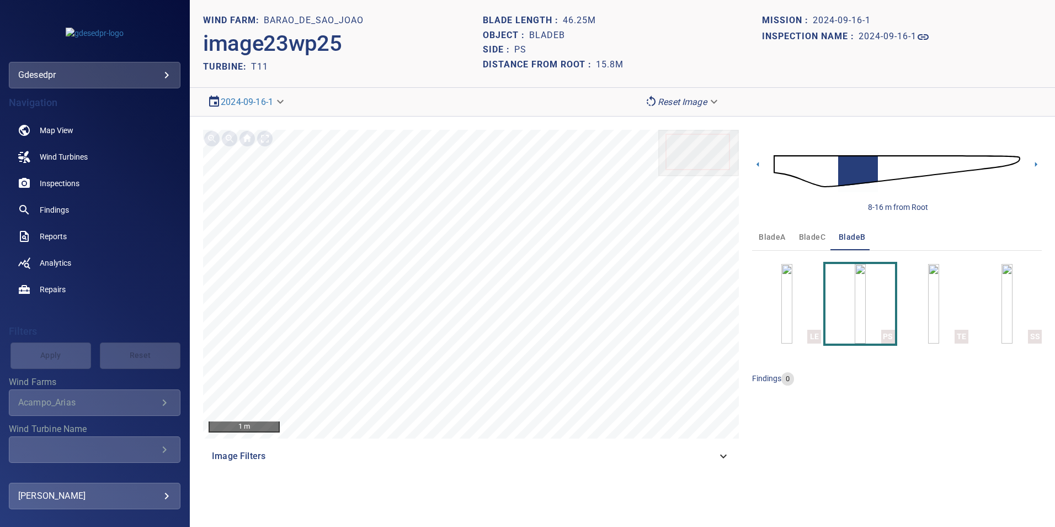
click at [847, 173] on img at bounding box center [897, 171] width 247 height 60
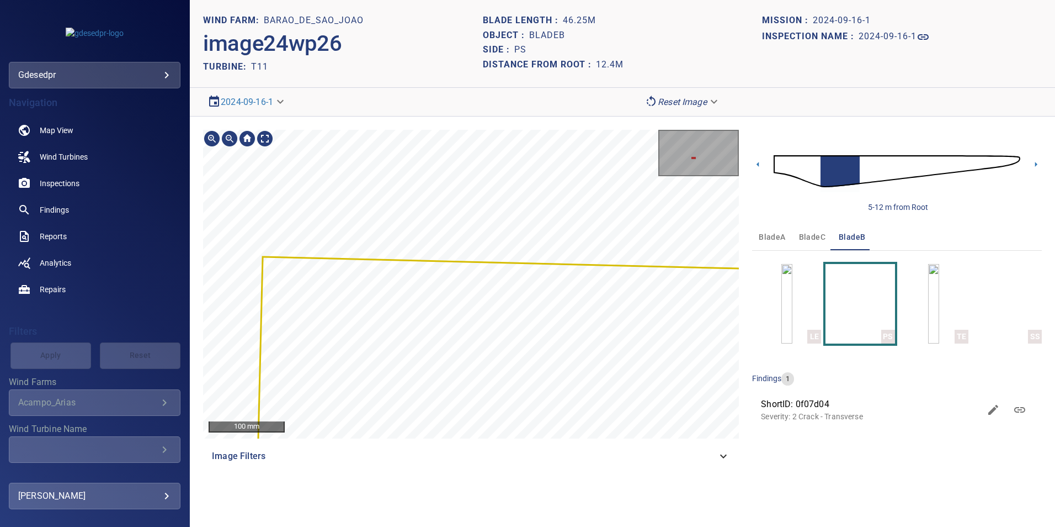
click at [546, 118] on div "100 mm Image Filters 5-12 m from Root bladeA bladeC bladeB LE PS TE SS findings…" at bounding box center [622, 299] width 865 height 366
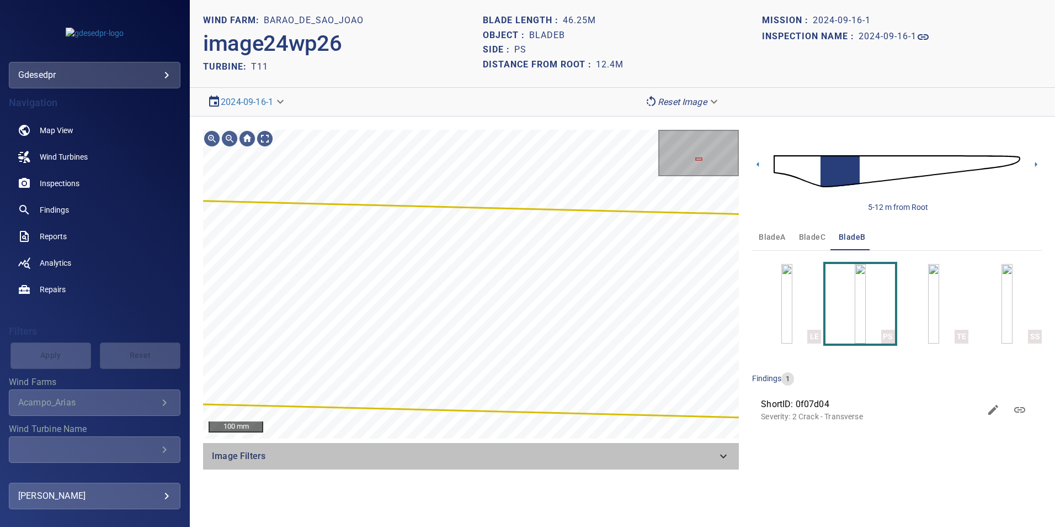
drag, startPoint x: 709, startPoint y: 448, endPoint x: 683, endPoint y: 469, distance: 33.0
click at [709, 448] on div "Image Filters" at bounding box center [471, 456] width 536 height 26
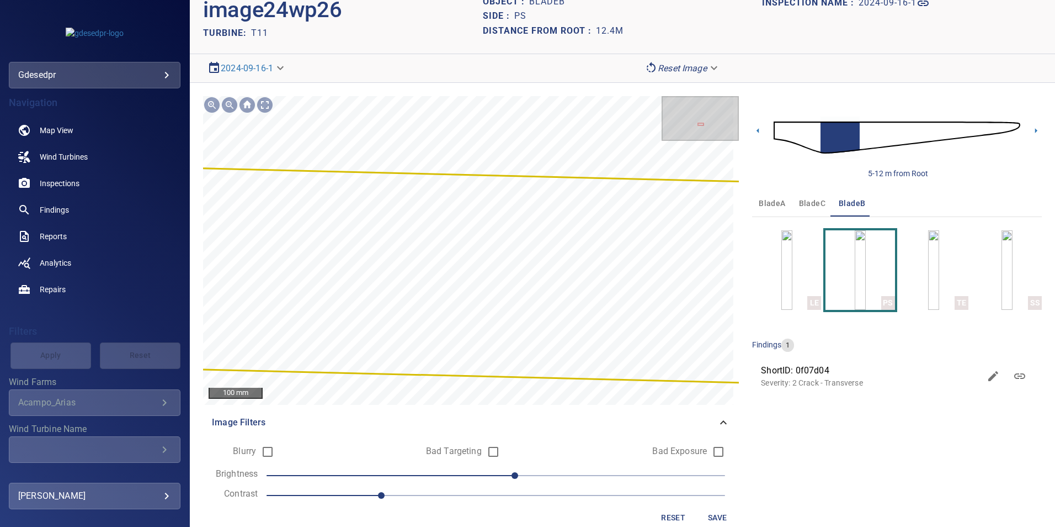
scroll to position [52, 0]
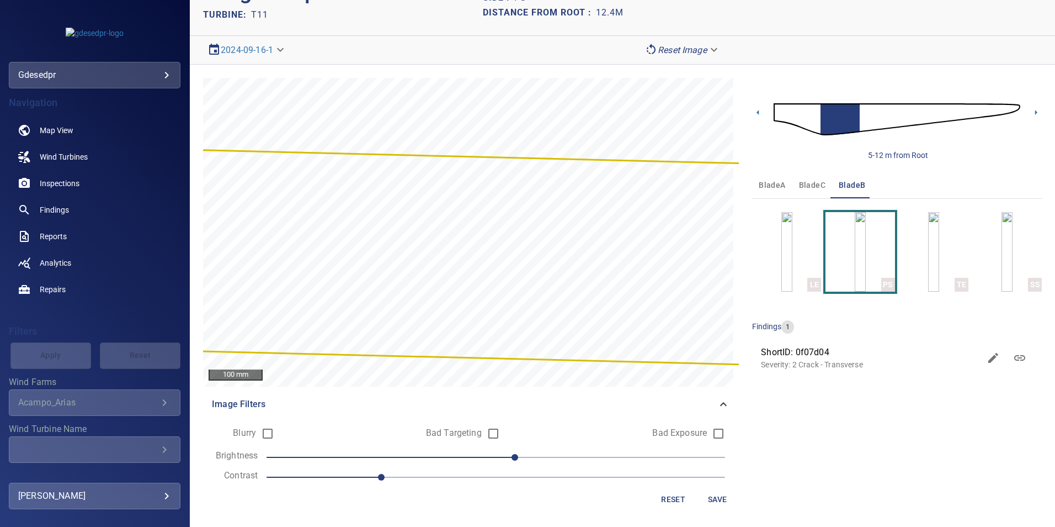
drag, startPoint x: 436, startPoint y: 478, endPoint x: 507, endPoint y: 459, distance: 73.6
click at [441, 480] on span "1.1" at bounding box center [496, 476] width 459 height 15
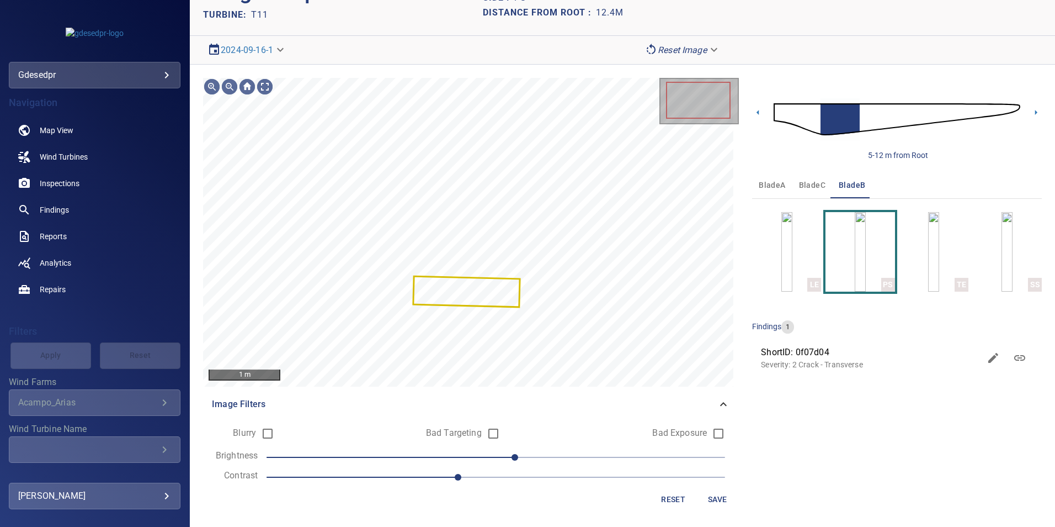
click at [461, 457] on span "10" at bounding box center [496, 456] width 459 height 15
click at [433, 453] on span "-20" at bounding box center [496, 456] width 459 height 15
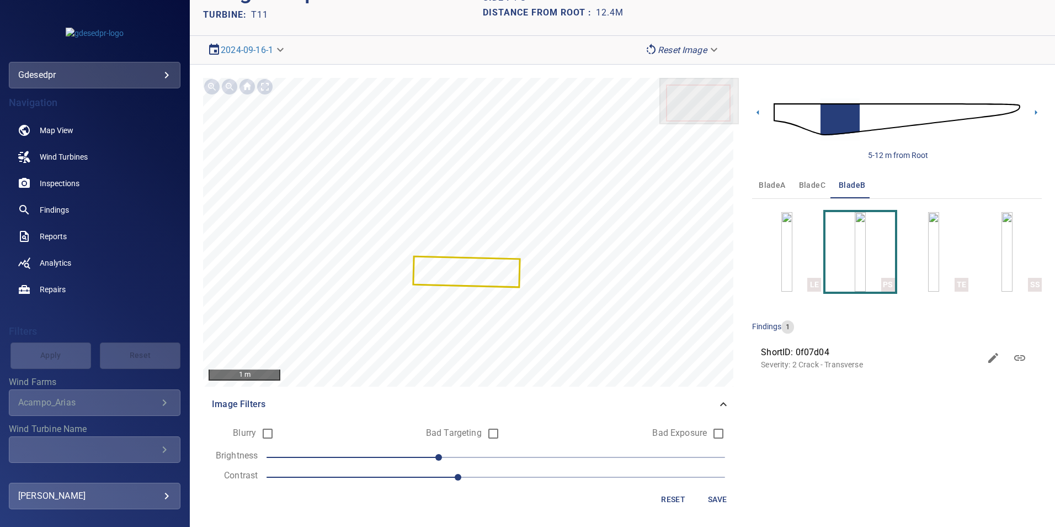
click at [939, 117] on img at bounding box center [897, 119] width 247 height 60
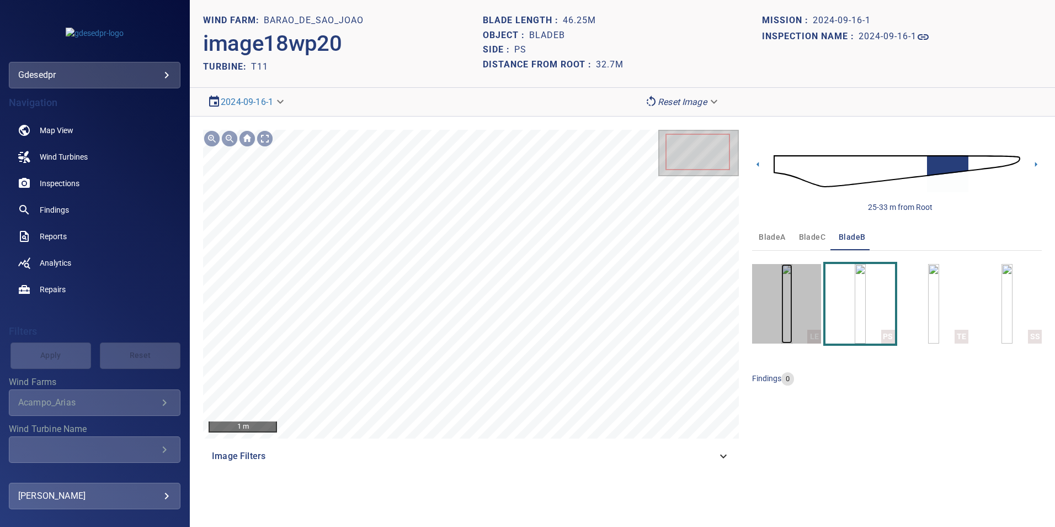
click at [782, 301] on img "button" at bounding box center [787, 303] width 11 height 79
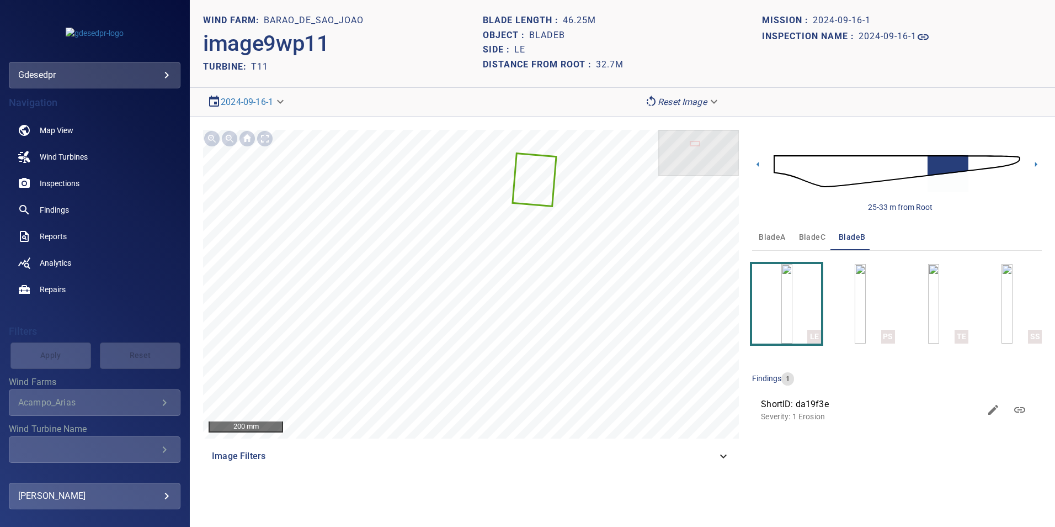
click at [974, 162] on img at bounding box center [897, 171] width 247 height 60
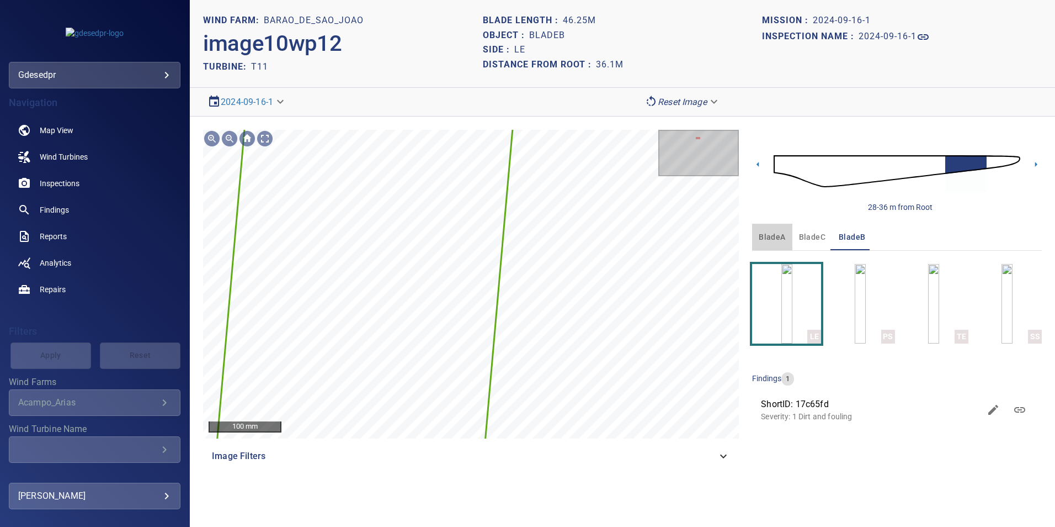
click at [774, 236] on span "bladeA" at bounding box center [772, 237] width 26 height 14
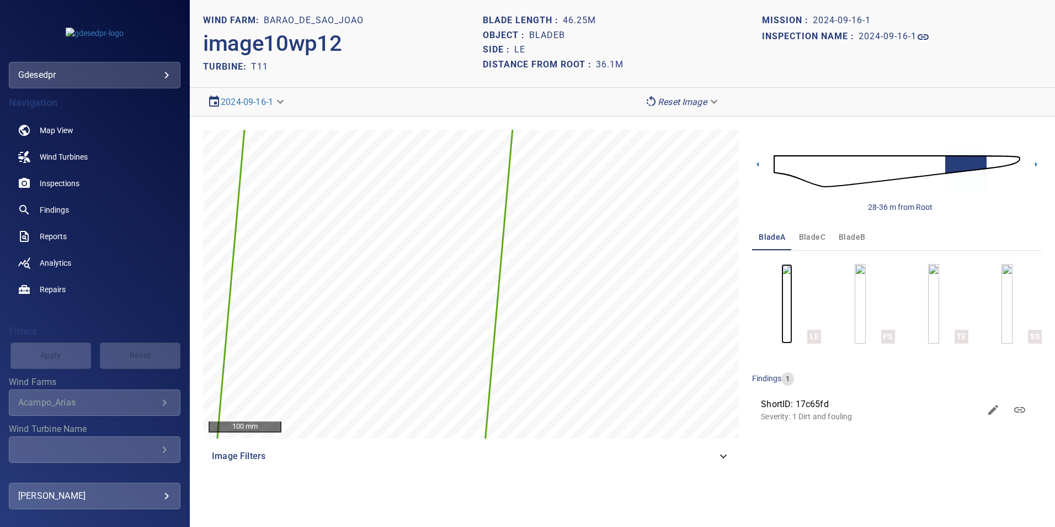
click at [784, 280] on img "button" at bounding box center [787, 303] width 11 height 79
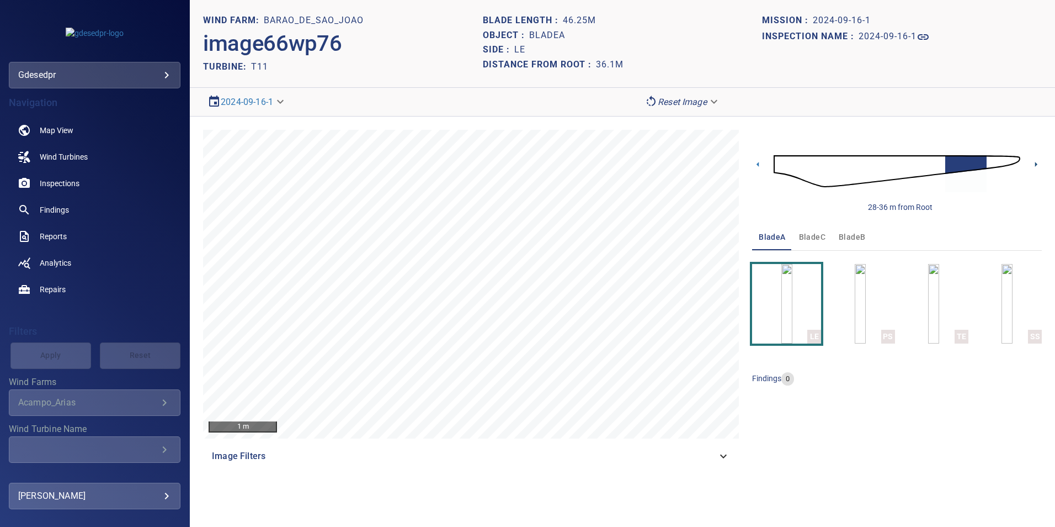
click at [1038, 164] on icon at bounding box center [1036, 164] width 12 height 12
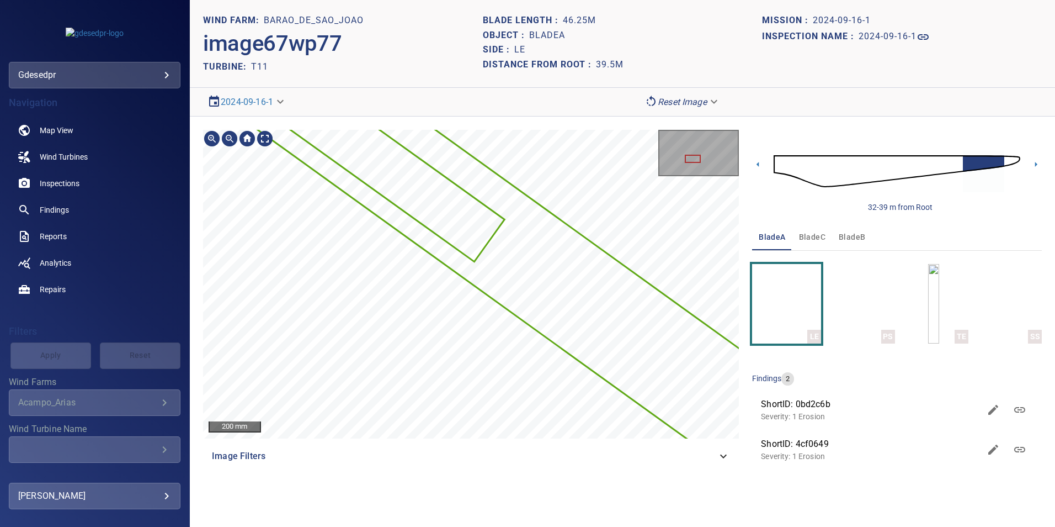
click at [458, 493] on section "**********" at bounding box center [622, 263] width 865 height 527
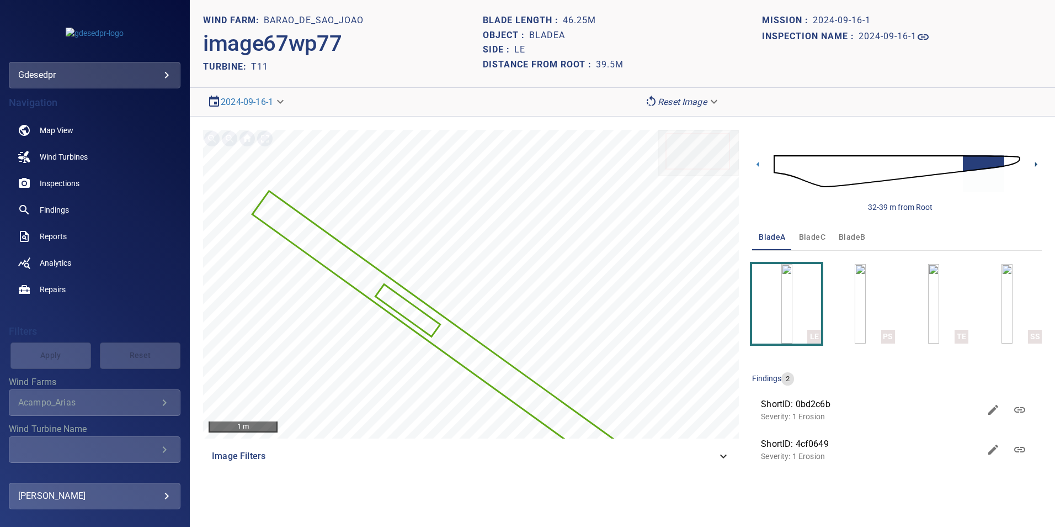
click at [1032, 161] on icon at bounding box center [1036, 164] width 12 height 12
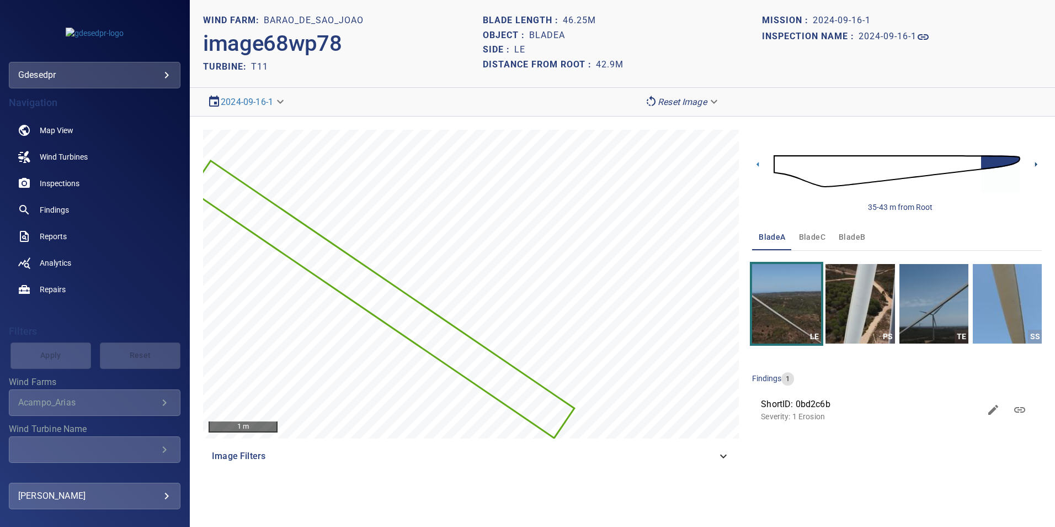
click at [1037, 166] on icon at bounding box center [1036, 164] width 12 height 12
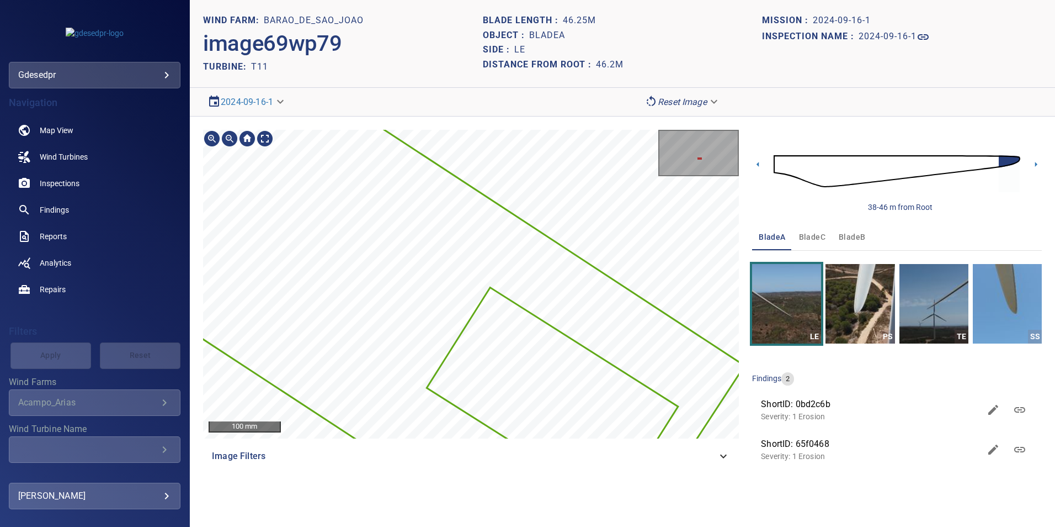
click at [560, 121] on div "100 mm Image Filters 38-46 m from Root bladeA bladeC bladeB LE PS TE SS finding…" at bounding box center [622, 301] width 865 height 371
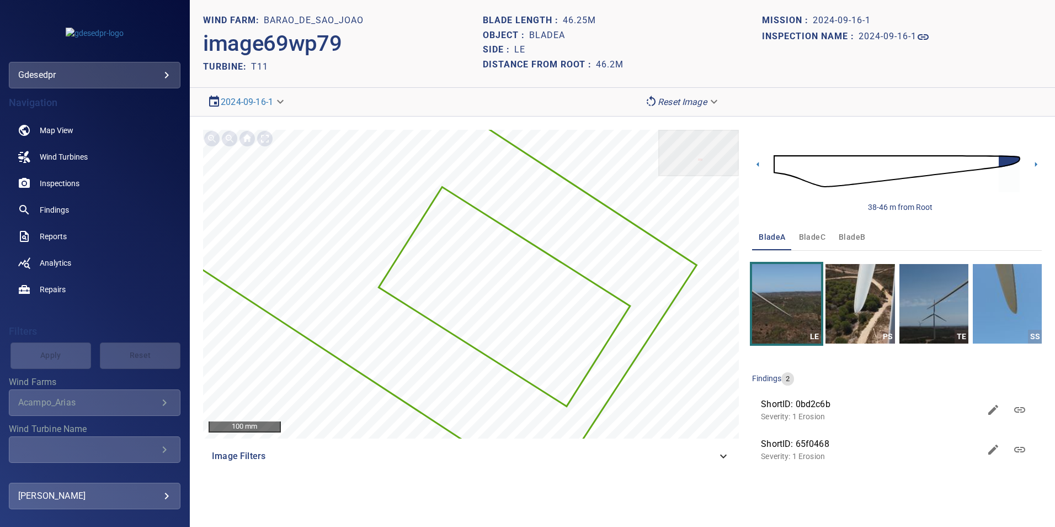
click at [802, 171] on img at bounding box center [897, 171] width 247 height 60
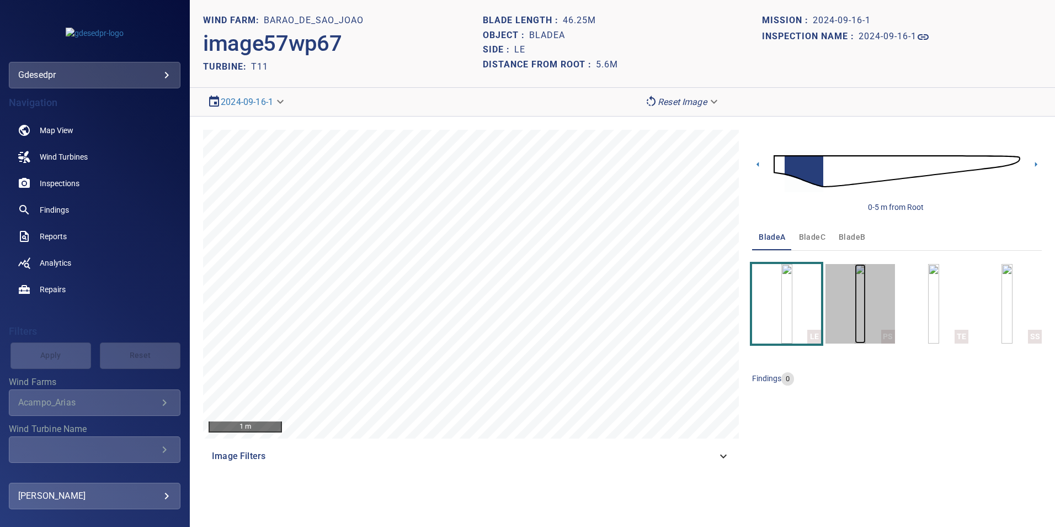
click at [855, 312] on img "button" at bounding box center [860, 303] width 11 height 79
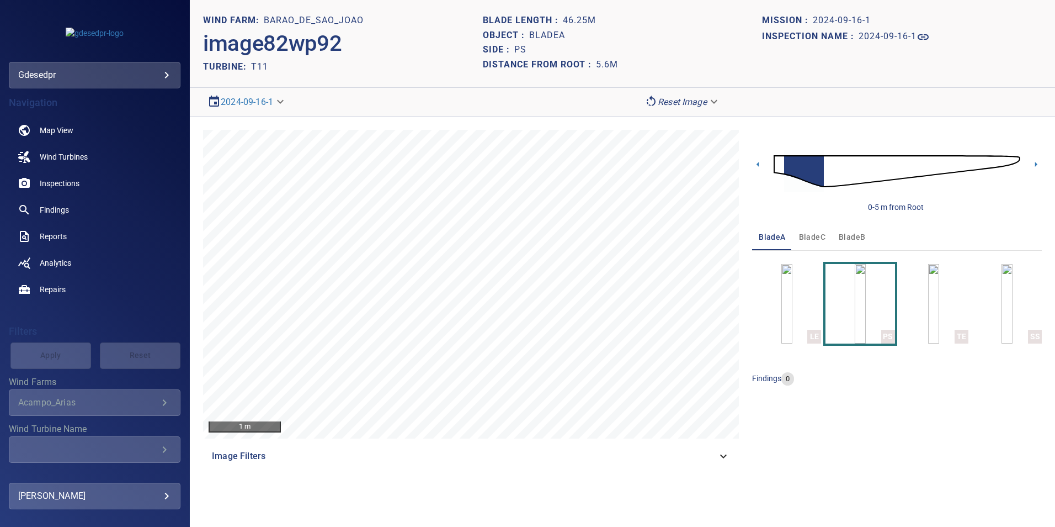
click at [829, 180] on img at bounding box center [897, 171] width 247 height 60
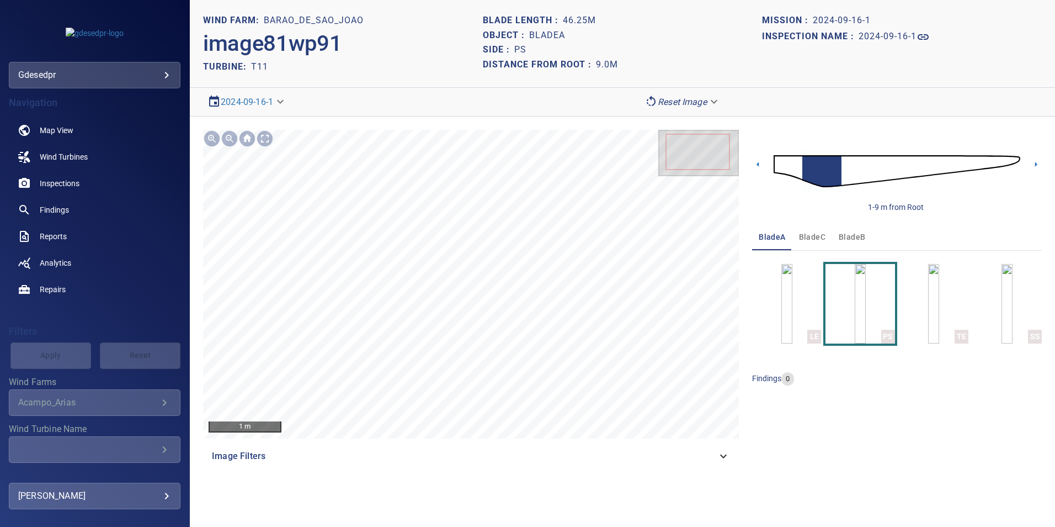
click at [847, 180] on img at bounding box center [897, 171] width 247 height 60
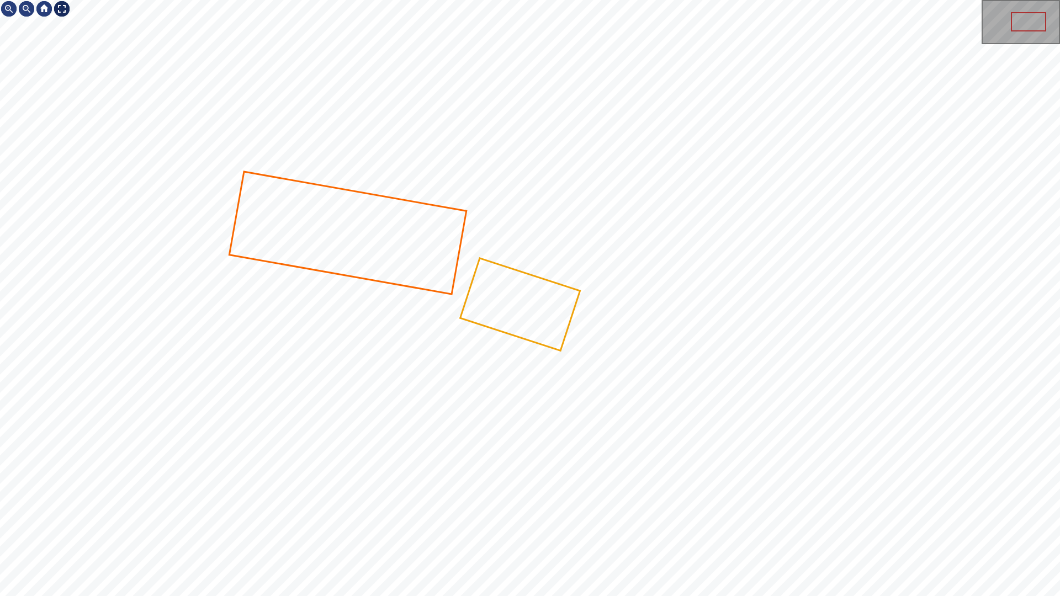
click at [62, 8] on div at bounding box center [62, 9] width 18 height 18
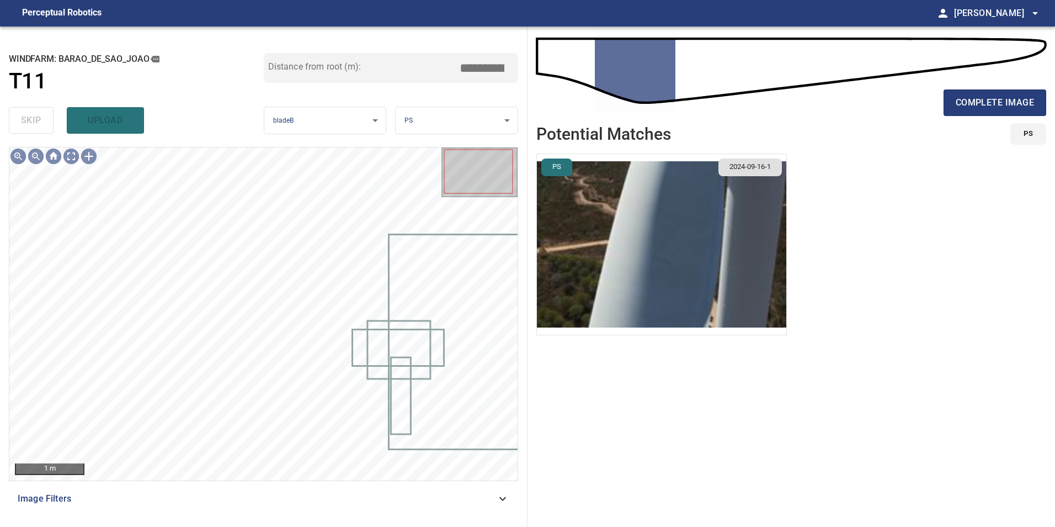
click at [20, 128] on div "skip upload" at bounding box center [136, 120] width 255 height 35
drag, startPoint x: 0, startPoint y: 0, endPoint x: 21, endPoint y: 127, distance: 129.2
click at [21, 127] on div "skip upload" at bounding box center [136, 120] width 255 height 35
click at [499, 501] on icon at bounding box center [502, 498] width 13 height 13
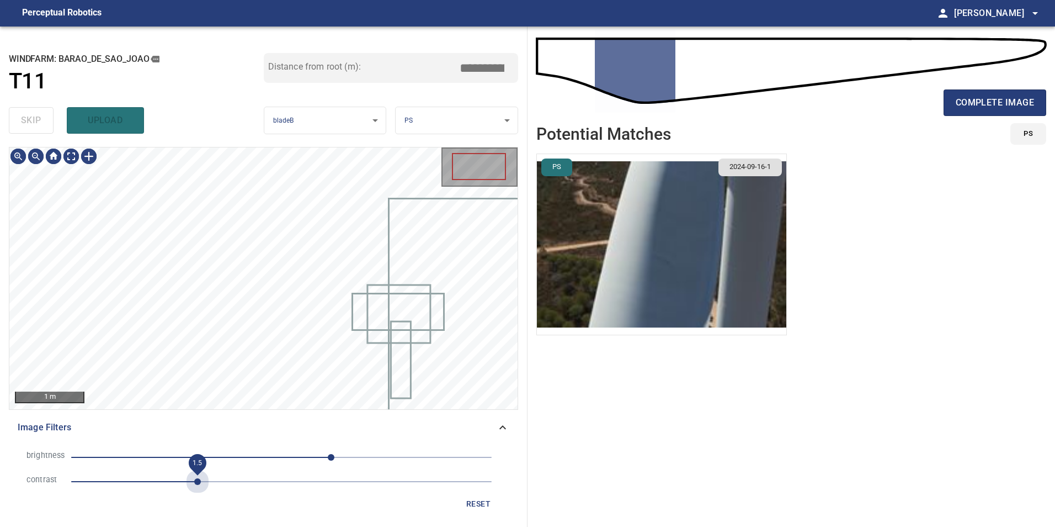
drag, startPoint x: 194, startPoint y: 482, endPoint x: 275, endPoint y: 483, distance: 81.1
click at [194, 482] on span "1.5" at bounding box center [281, 481] width 421 height 15
click at [281, 455] on span "0" at bounding box center [281, 456] width 421 height 15
drag, startPoint x: 248, startPoint y: 451, endPoint x: 251, endPoint y: 458, distance: 7.4
click at [250, 455] on span "0" at bounding box center [281, 456] width 421 height 15
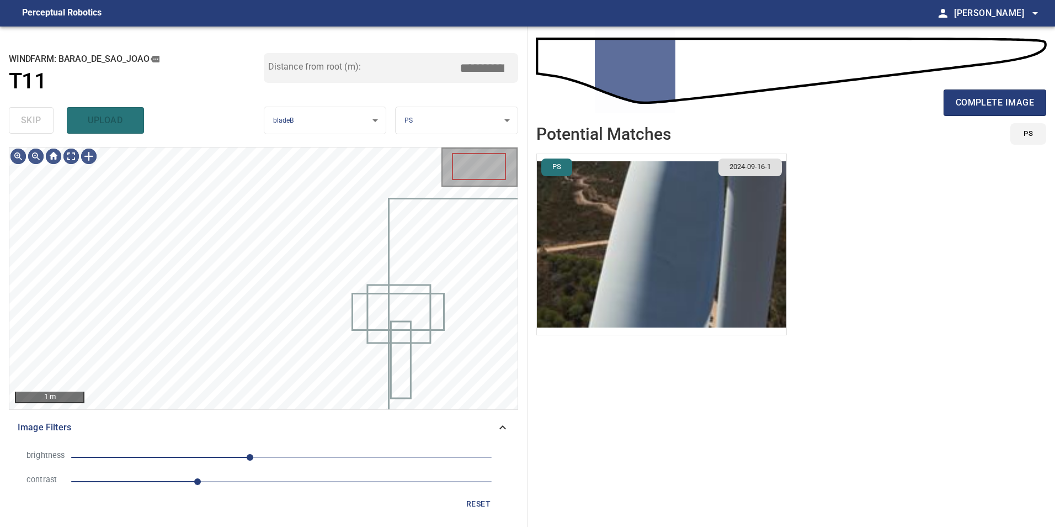
click at [265, 453] on span "-38" at bounding box center [281, 456] width 421 height 15
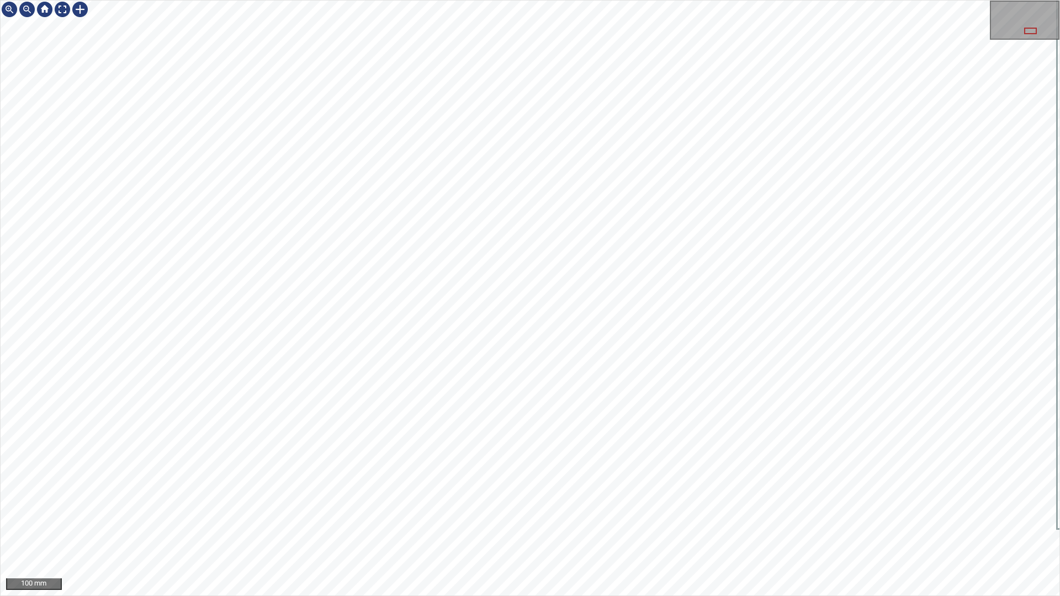
click at [695, 526] on div "100 mm" at bounding box center [530, 298] width 1060 height 596
click at [630, 0] on div "100 mm" at bounding box center [530, 298] width 1060 height 596
click at [683, 0] on div "100 mm" at bounding box center [530, 298] width 1060 height 596
click at [302, 233] on div "100 mm" at bounding box center [530, 298] width 1060 height 596
click at [490, 329] on div "100 mm" at bounding box center [530, 298] width 1060 height 596
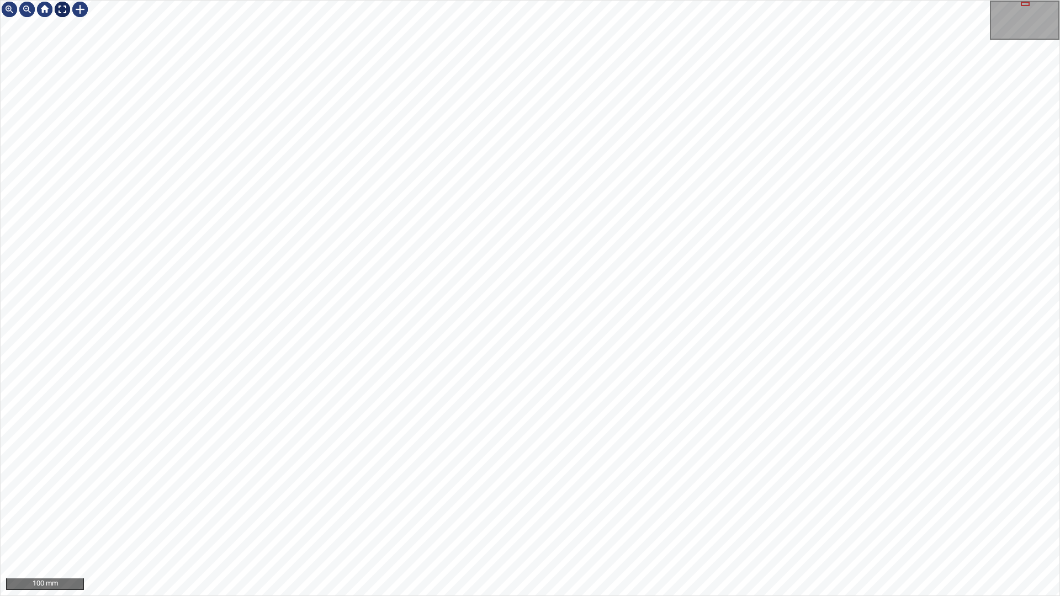
click at [66, 12] on div at bounding box center [63, 10] width 18 height 18
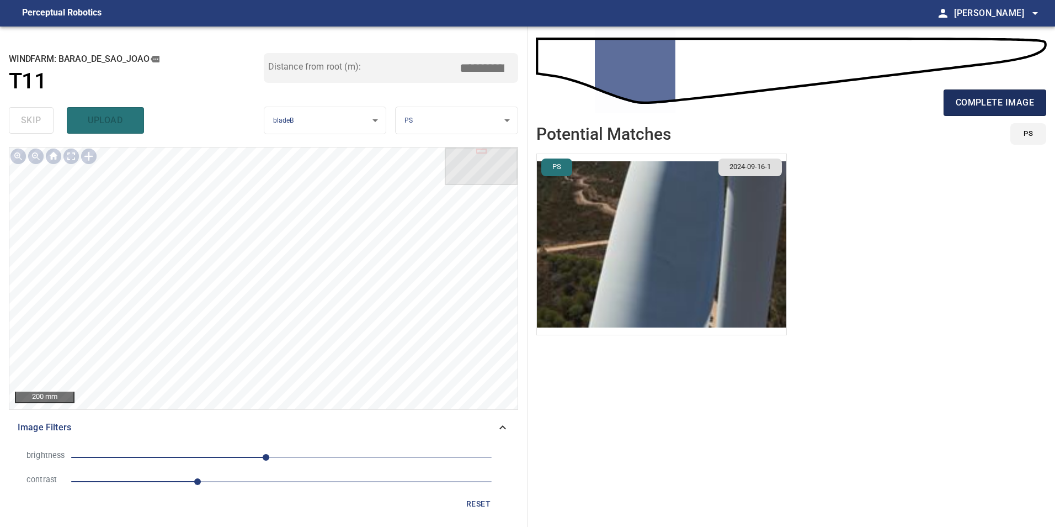
click at [997, 93] on button "complete image" at bounding box center [995, 102] width 103 height 26
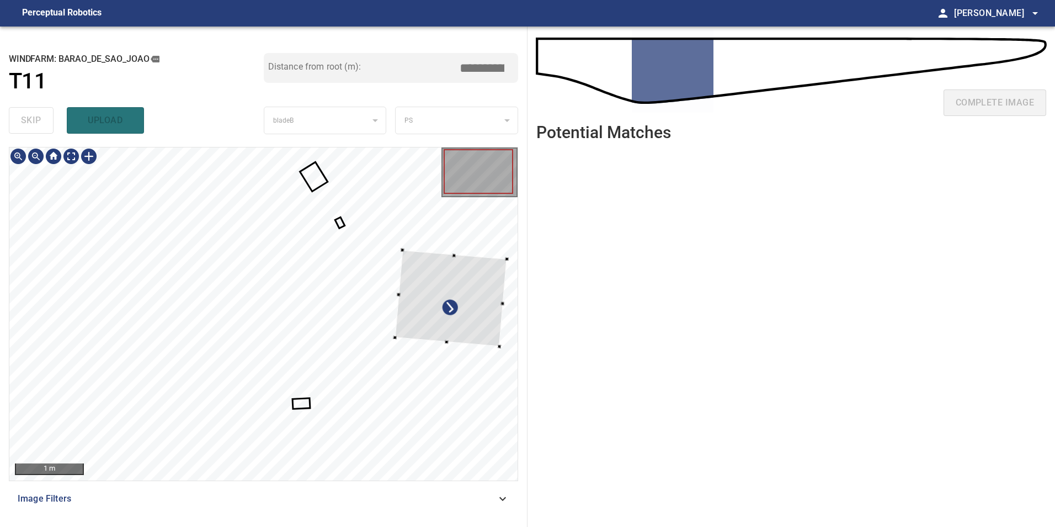
click at [513, 318] on div at bounding box center [263, 313] width 508 height 333
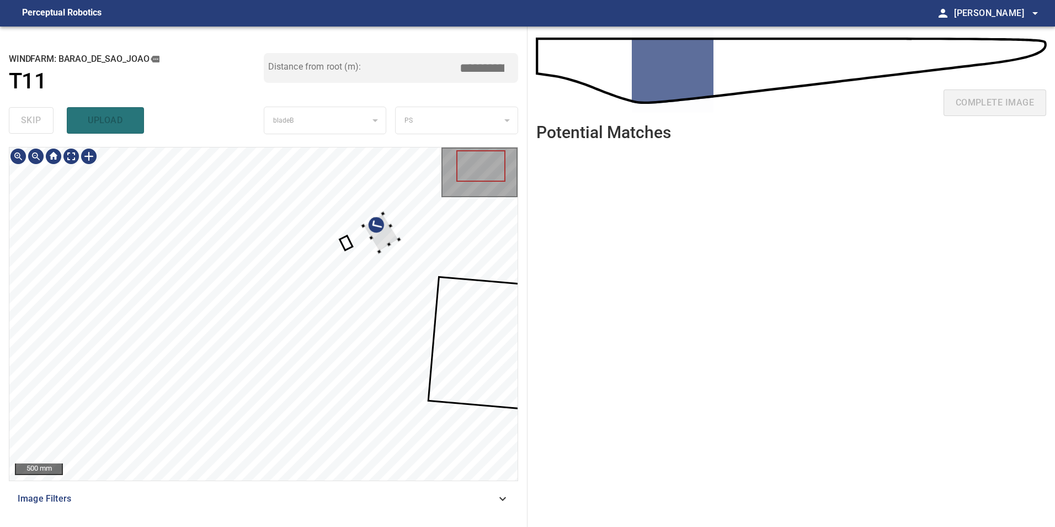
click at [399, 252] on div at bounding box center [381, 233] width 36 height 38
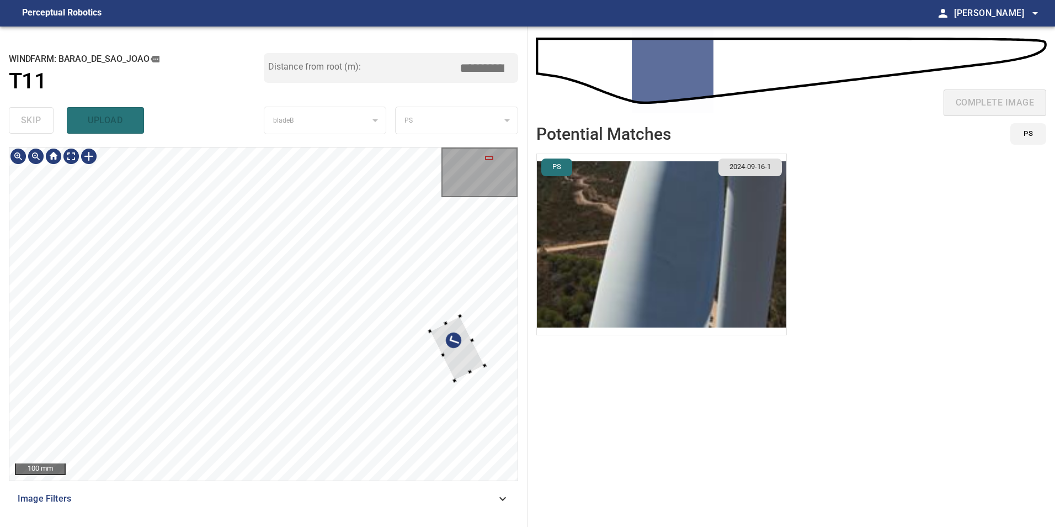
click at [487, 357] on div at bounding box center [263, 313] width 508 height 333
click at [441, 338] on div at bounding box center [455, 347] width 55 height 64
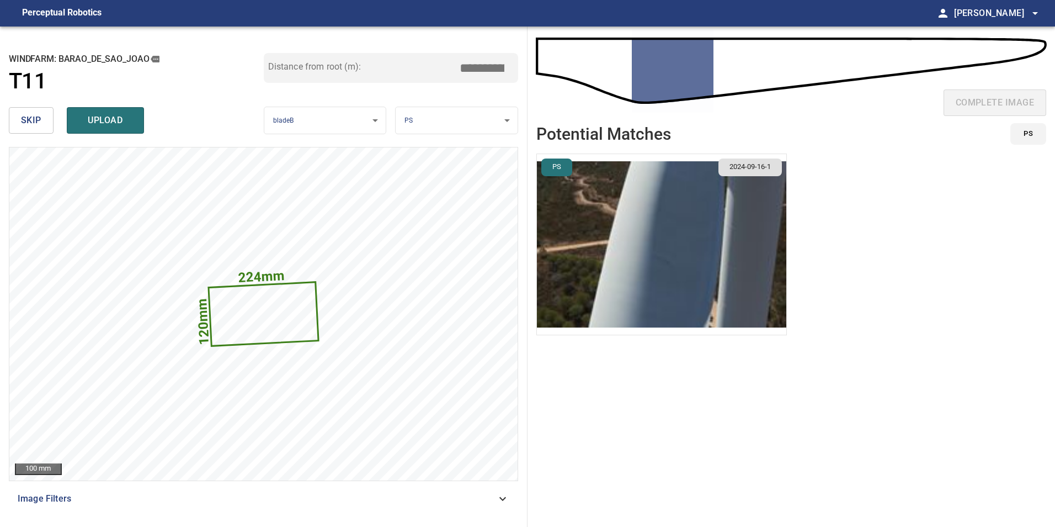
drag, startPoint x: 477, startPoint y: 66, endPoint x: 1021, endPoint y: 19, distance: 545.7
click at [855, 30] on div "**********" at bounding box center [527, 276] width 1055 height 500
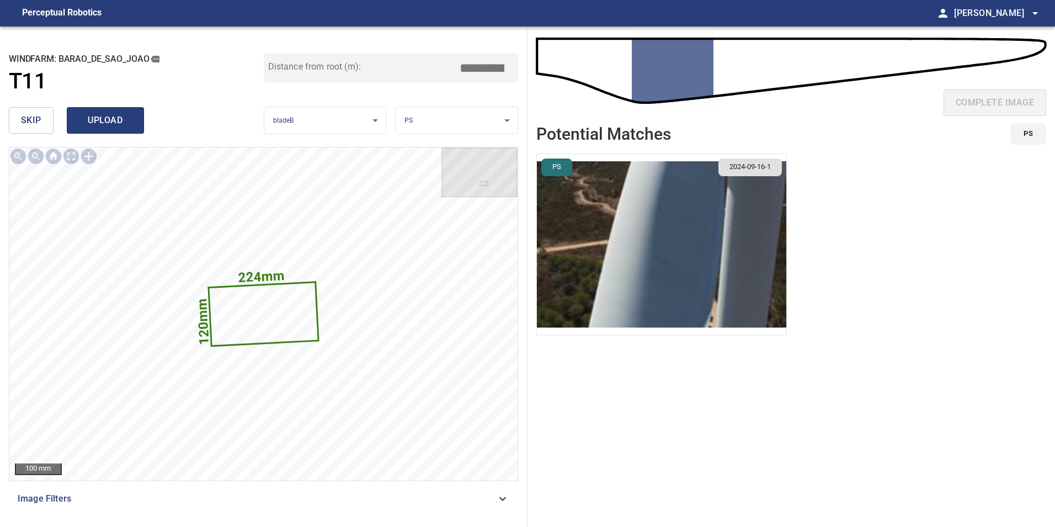
type input "*****"
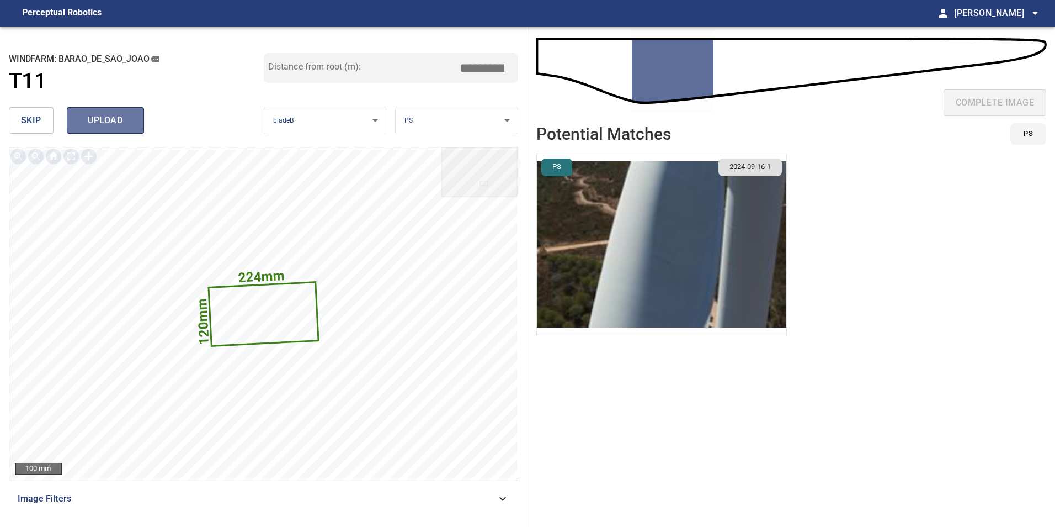
click at [116, 124] on span "upload" at bounding box center [105, 120] width 53 height 15
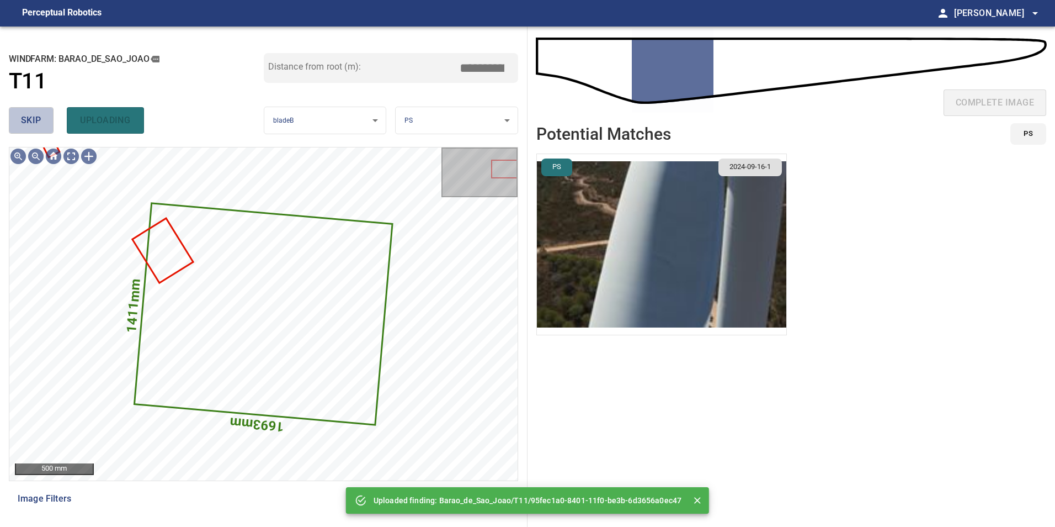
click at [29, 115] on span "skip" at bounding box center [31, 120] width 20 height 15
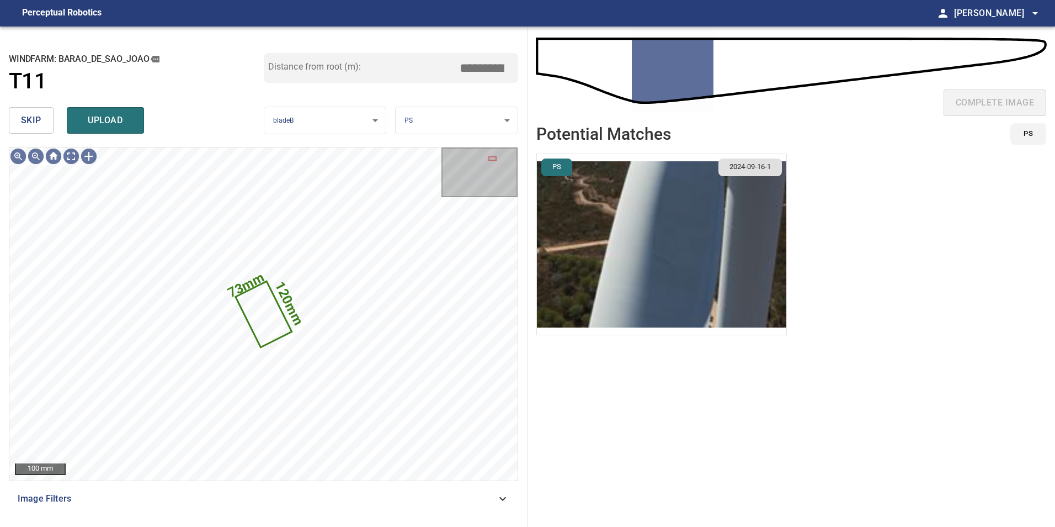
click at [34, 118] on span "skip" at bounding box center [31, 120] width 20 height 15
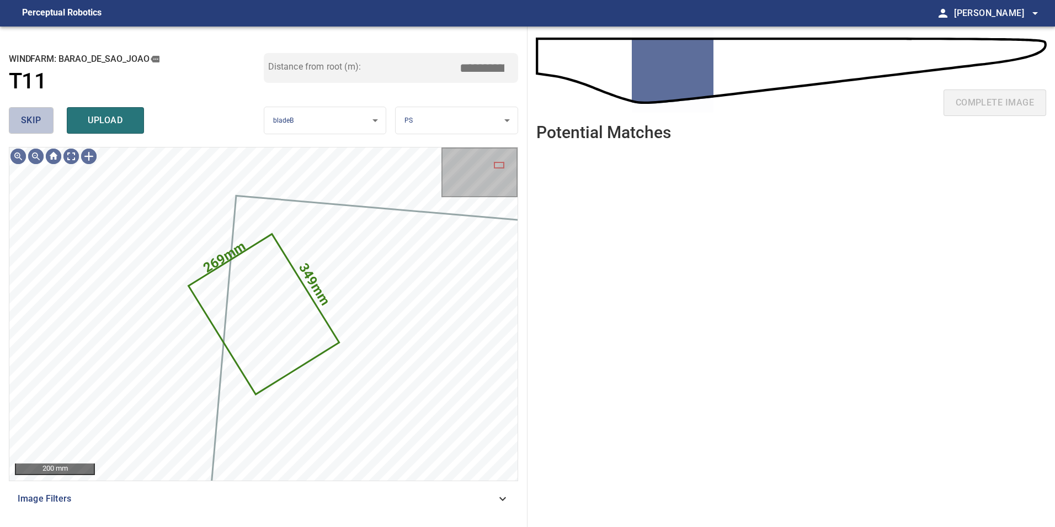
click at [34, 118] on span "skip" at bounding box center [31, 120] width 20 height 15
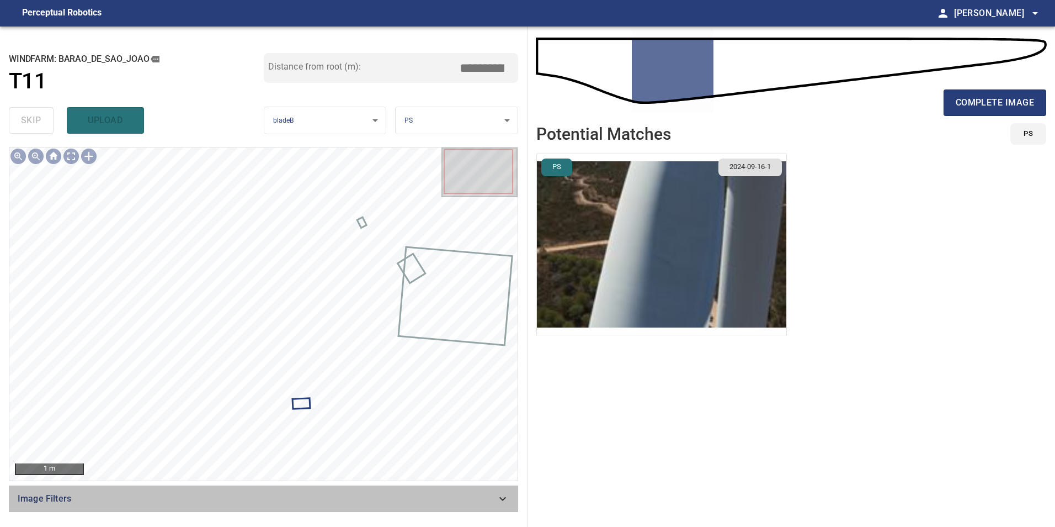
drag, startPoint x: 495, startPoint y: 497, endPoint x: 217, endPoint y: 470, distance: 278.9
click at [483, 503] on span "Image Filters" at bounding box center [257, 498] width 479 height 13
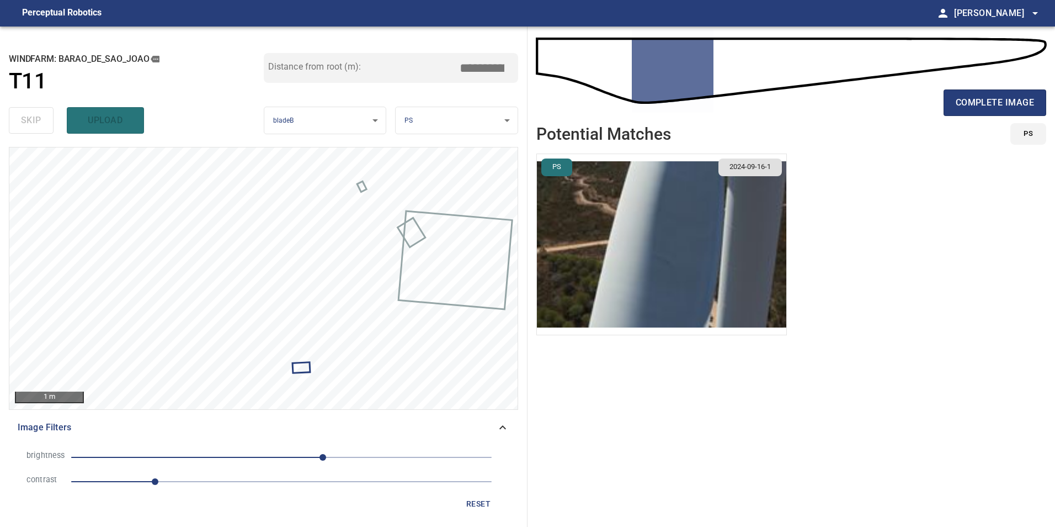
click at [202, 479] on span "1" at bounding box center [281, 481] width 421 height 15
click at [254, 459] on span "50" at bounding box center [281, 456] width 421 height 15
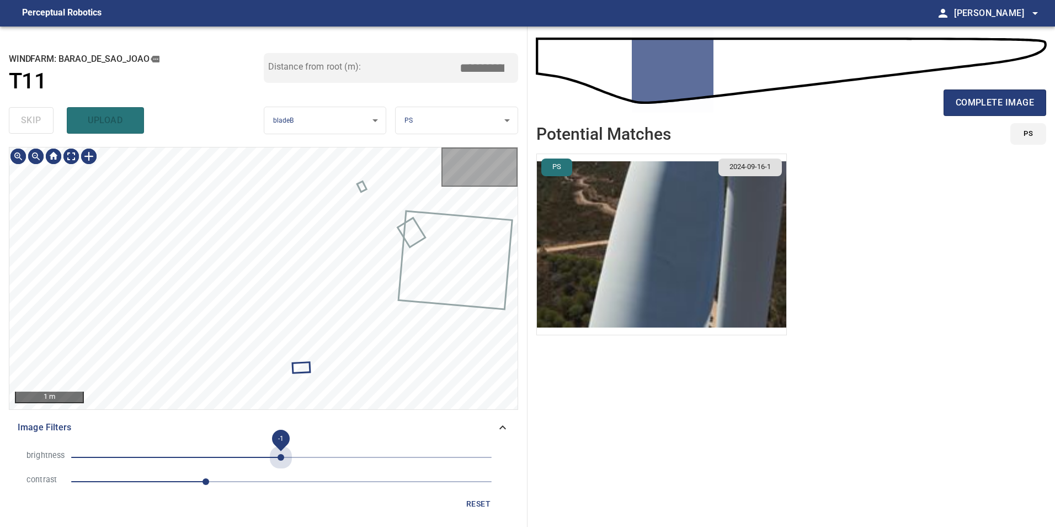
click at [280, 455] on span "-1" at bounding box center [281, 456] width 421 height 15
click at [266, 456] on span "-1" at bounding box center [281, 456] width 421 height 15
